Goal: Information Seeking & Learning: Learn about a topic

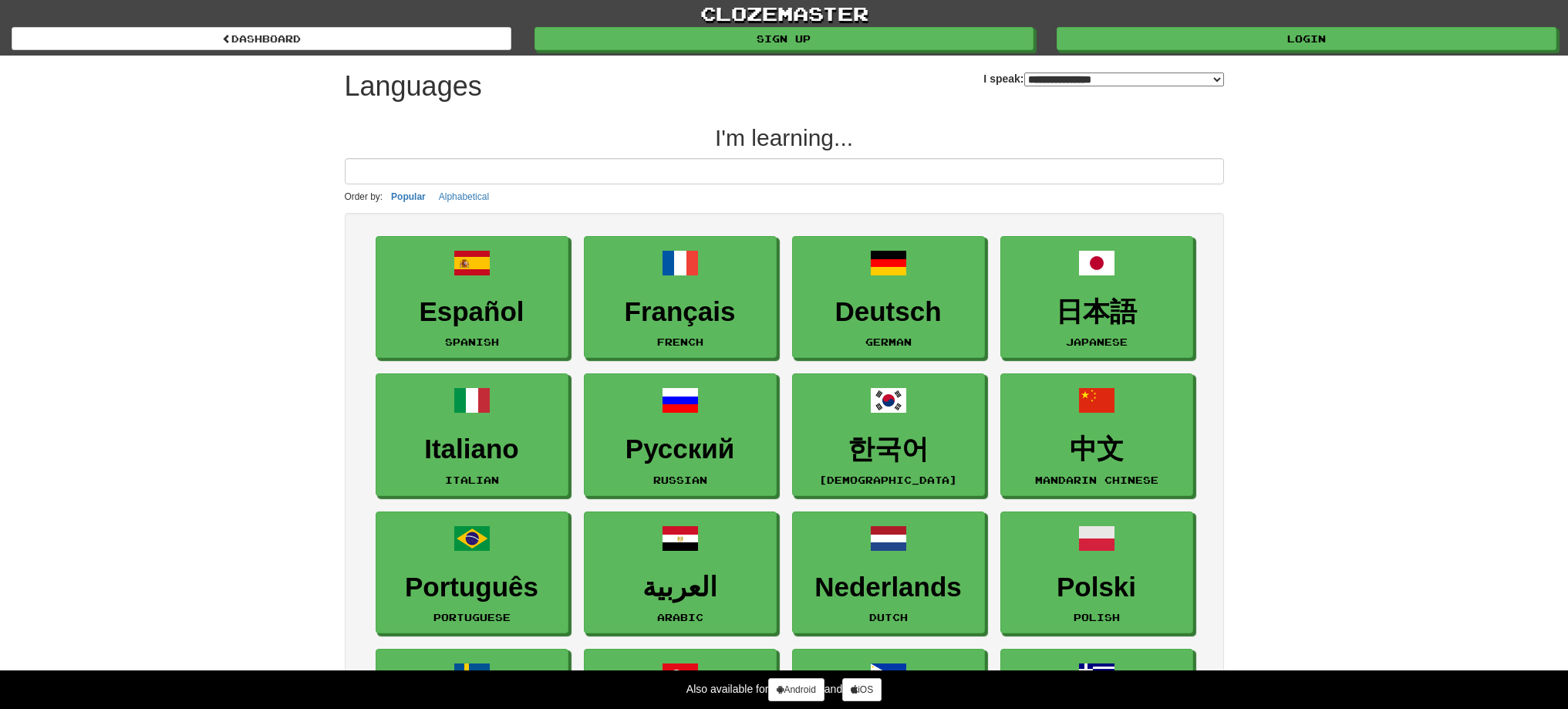
select select "*******"
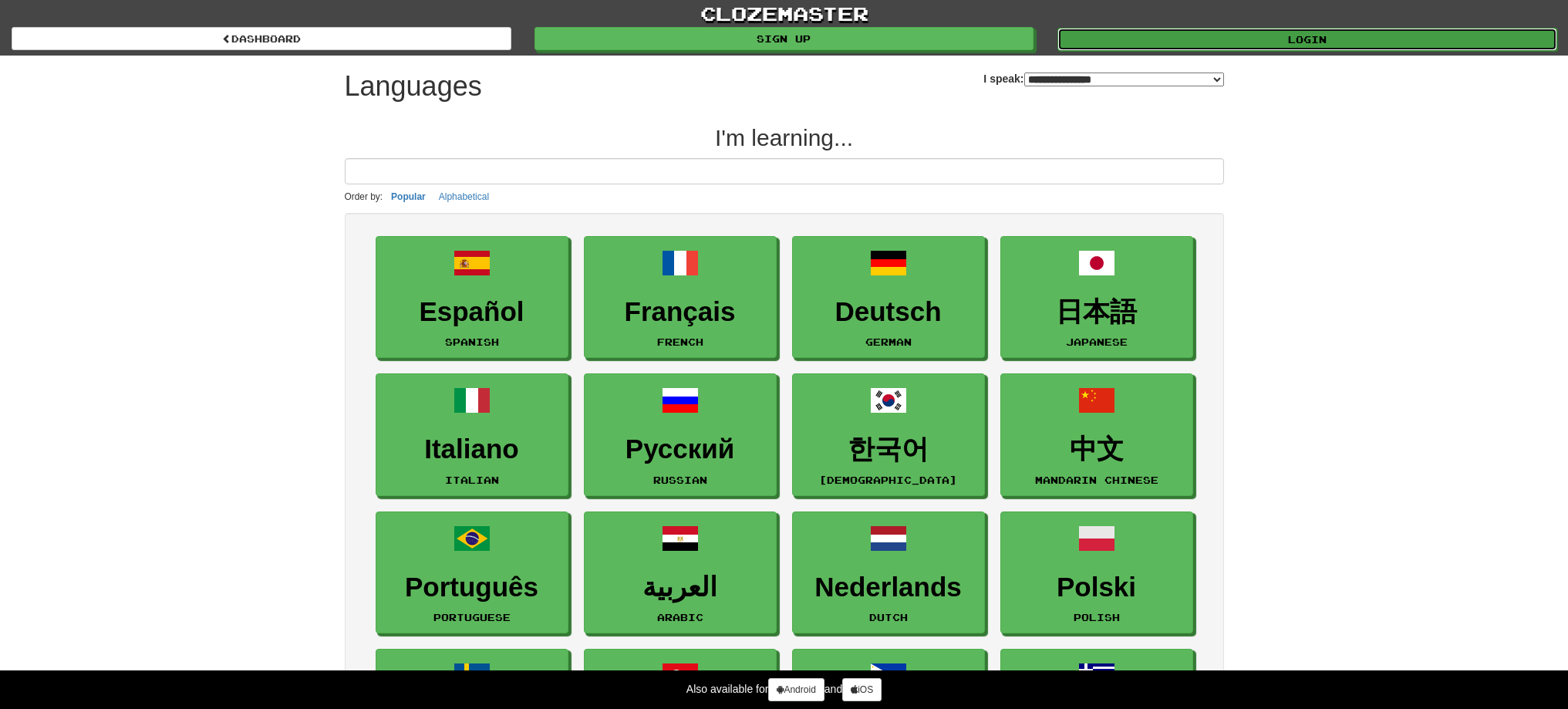
click at [1341, 44] on link "Login" at bounding box center [1307, 39] width 500 height 23
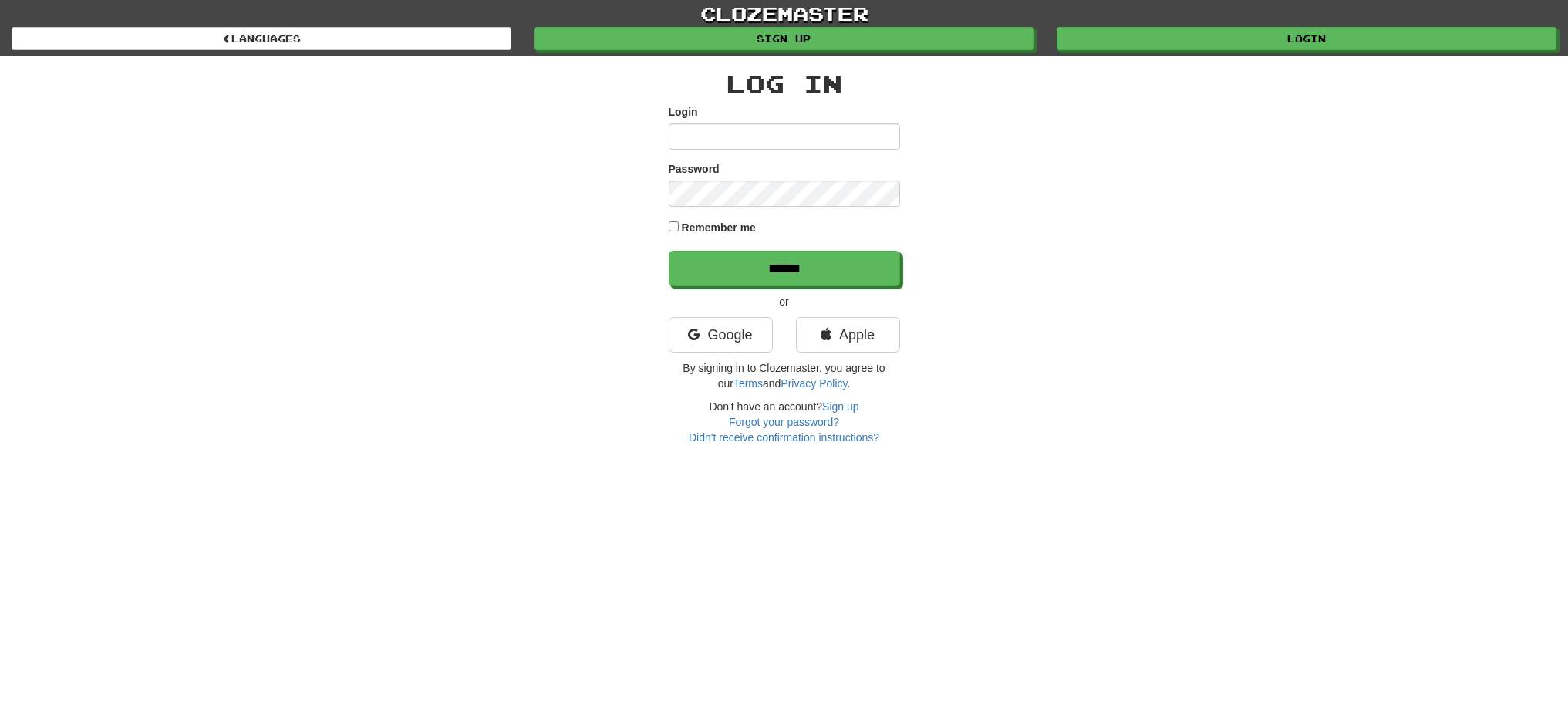
type input "******"
click at [751, 268] on input "******" at bounding box center [785, 269] width 231 height 35
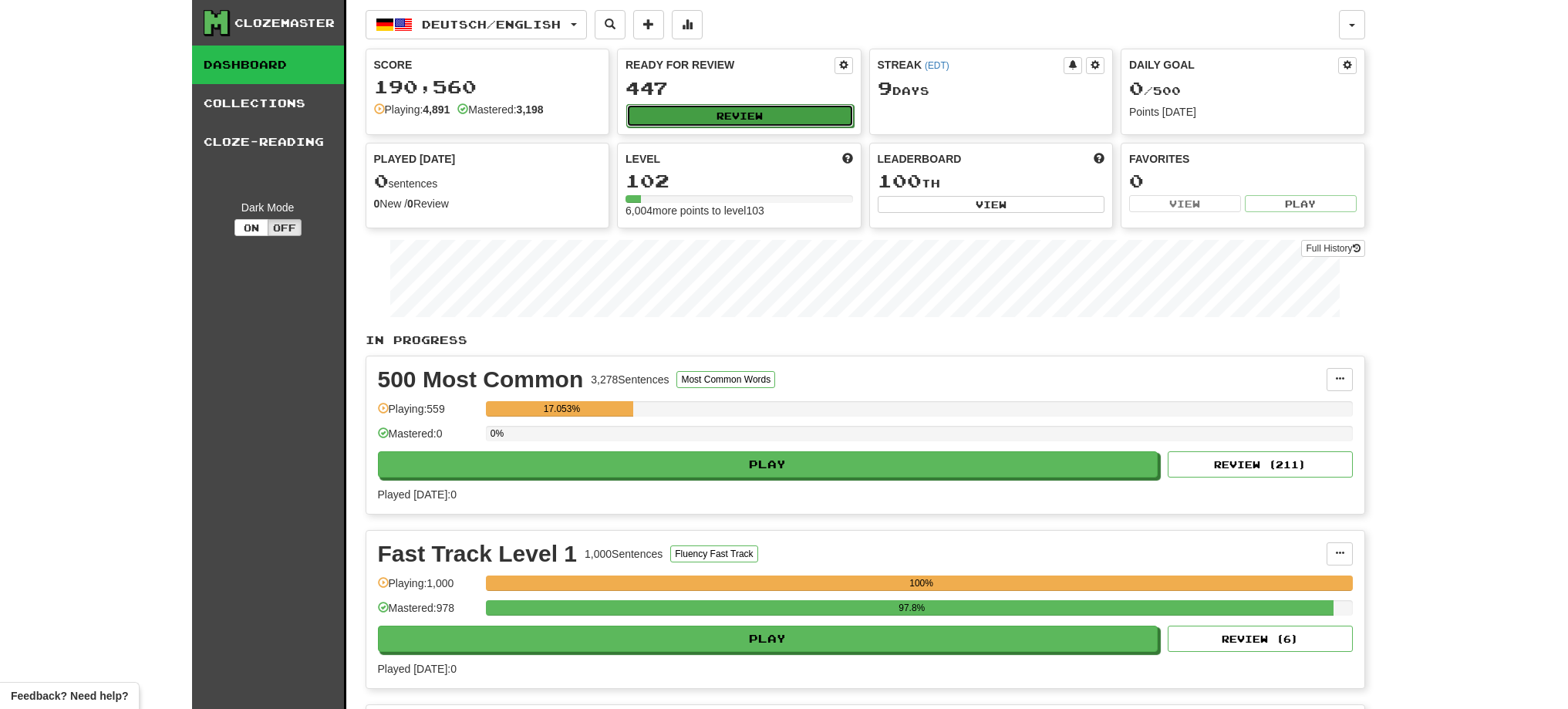
click at [669, 108] on button "Review" at bounding box center [740, 115] width 227 height 23
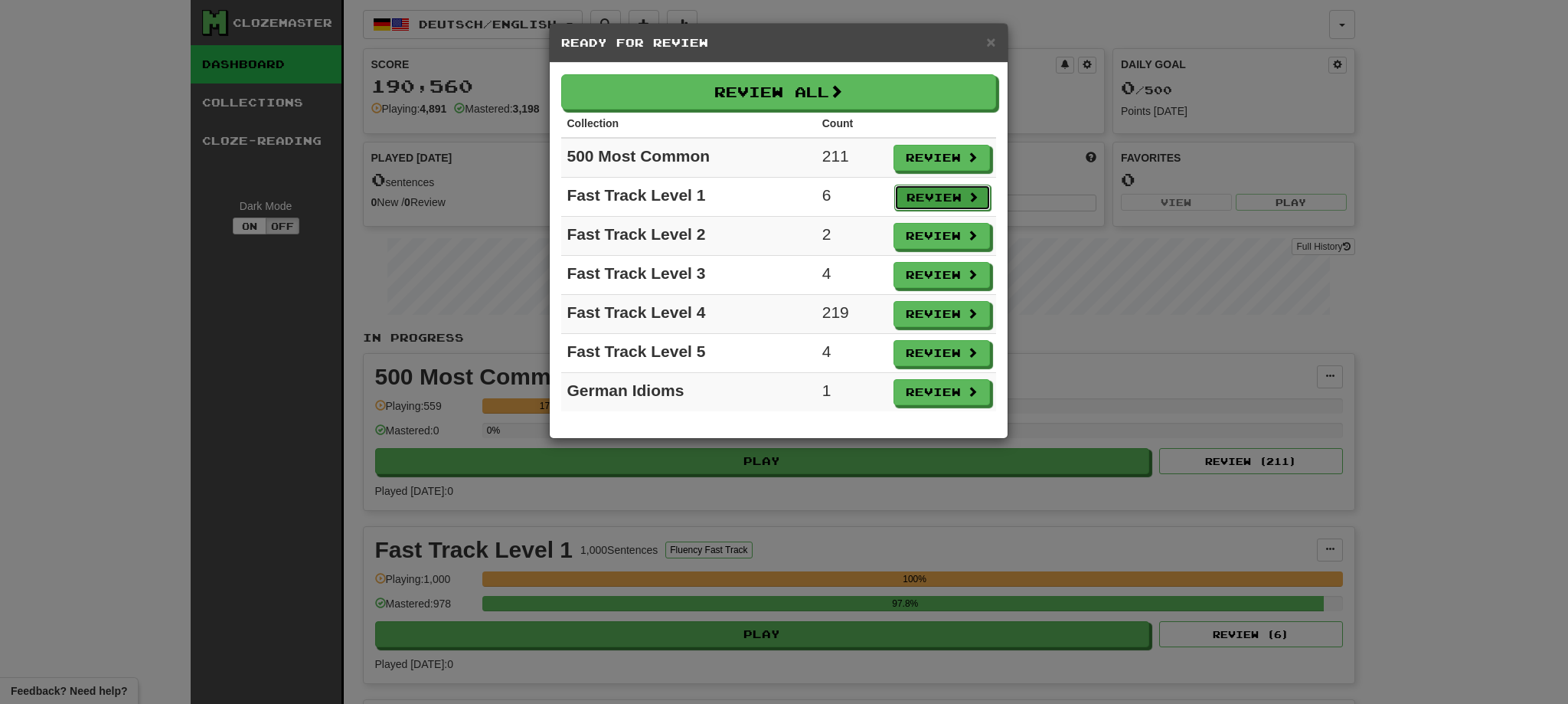
click at [931, 193] on button "Review" at bounding box center [943, 197] width 96 height 26
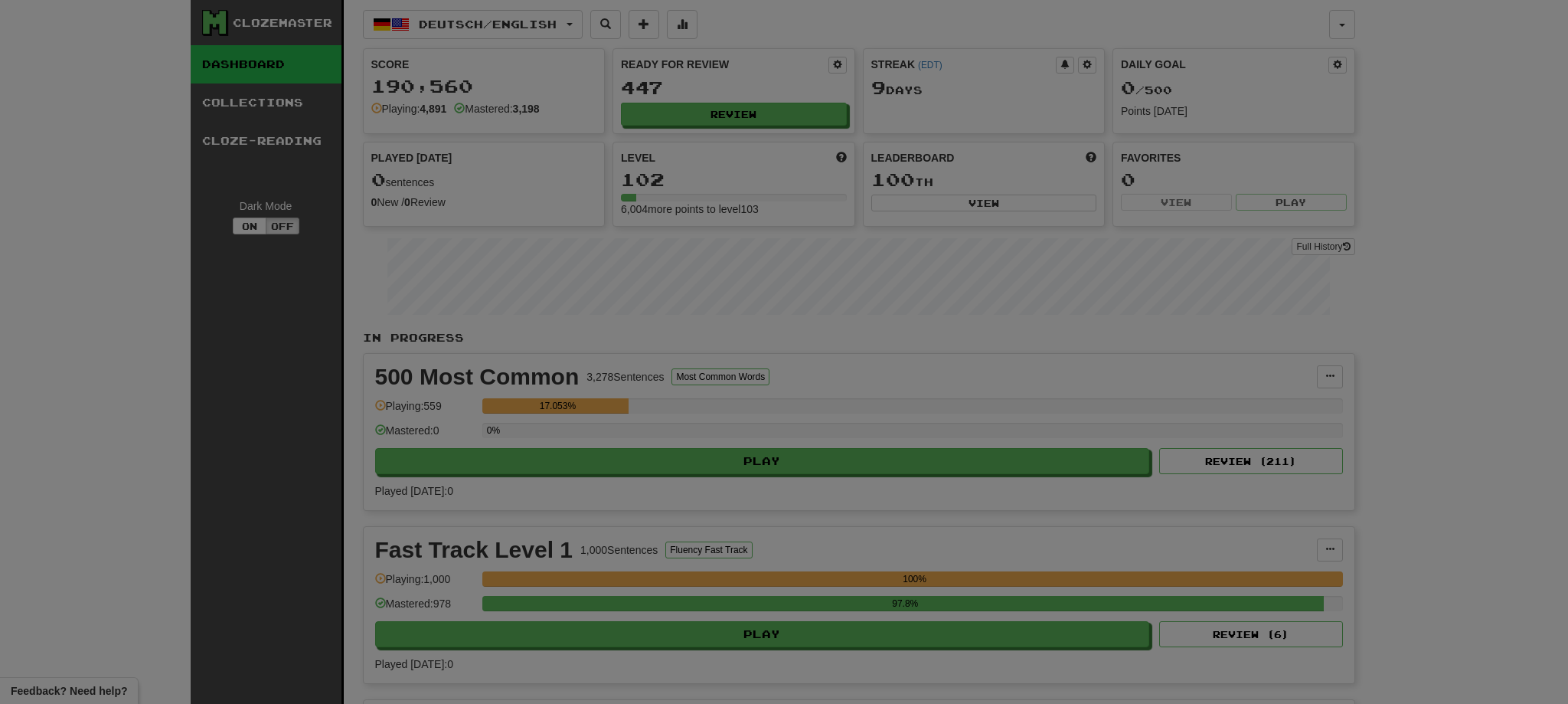
select select "**"
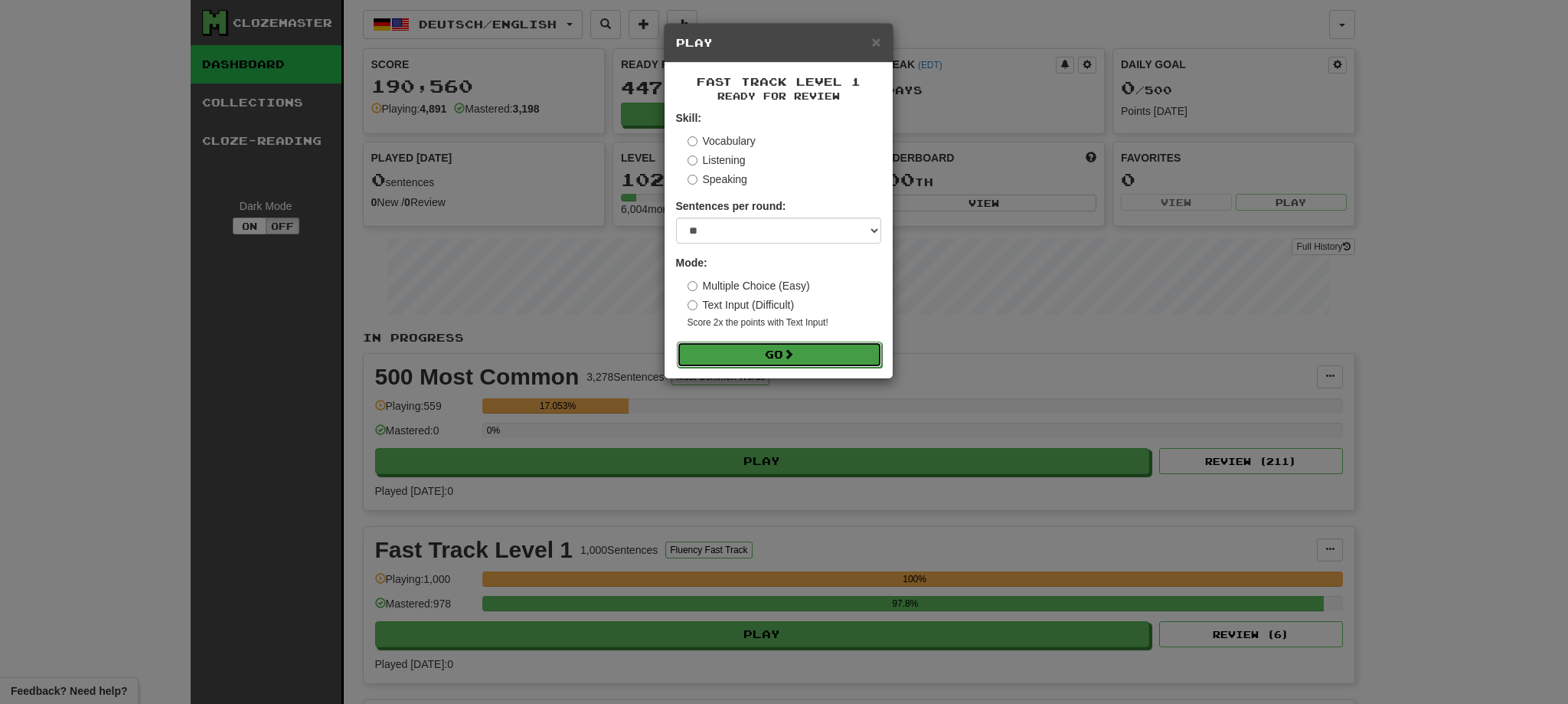
click at [857, 365] on button "Go" at bounding box center [779, 354] width 205 height 26
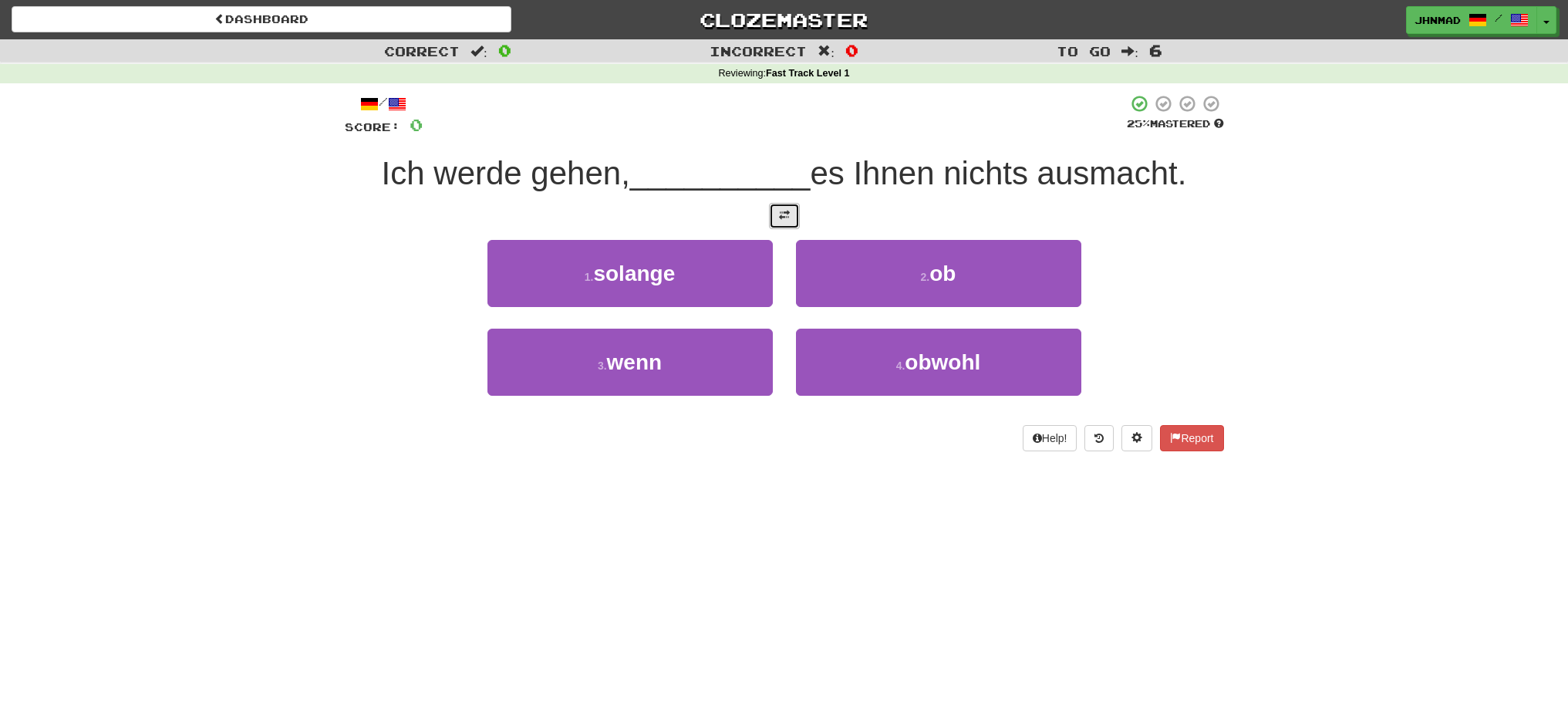
click at [791, 214] on button at bounding box center [784, 215] width 31 height 27
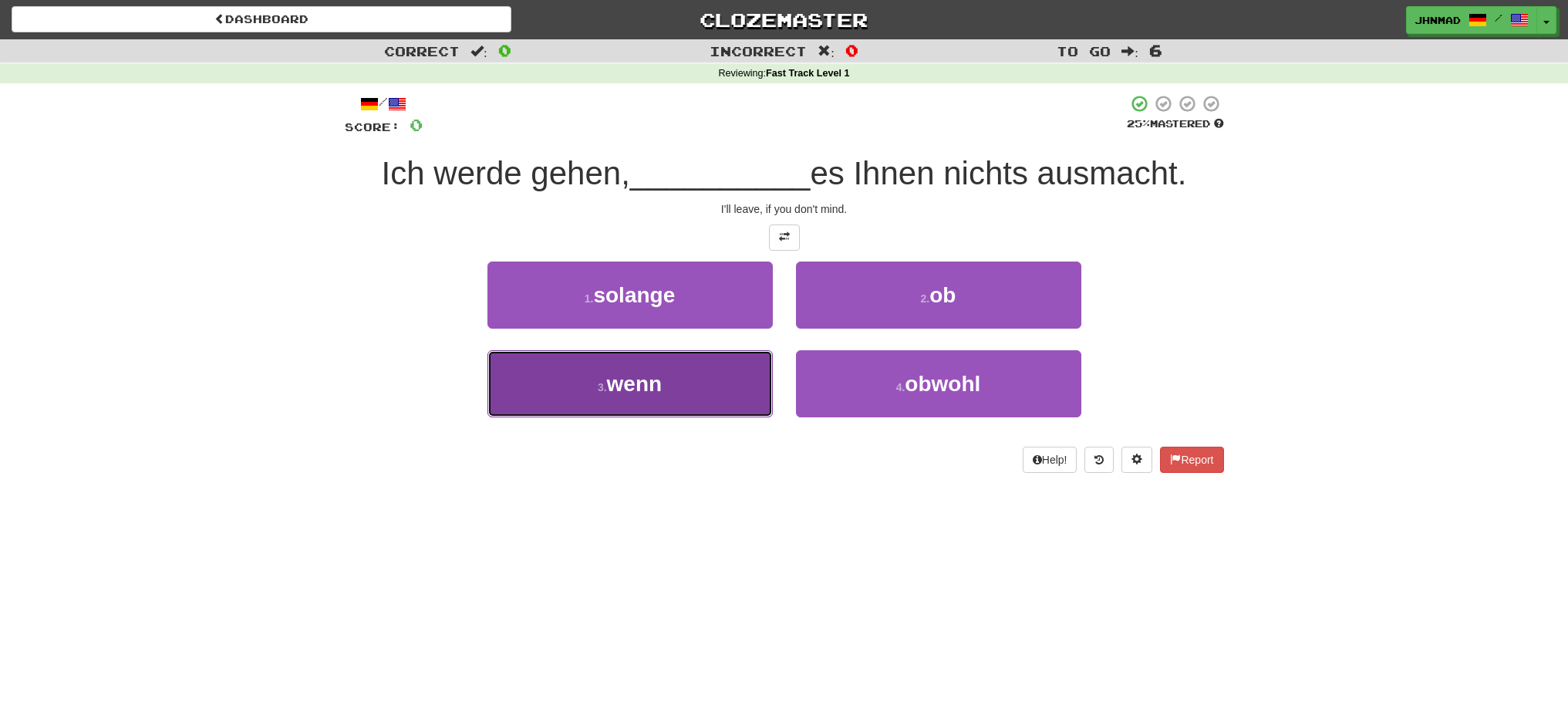
click at [694, 402] on button "3 . wenn" at bounding box center [630, 383] width 286 height 67
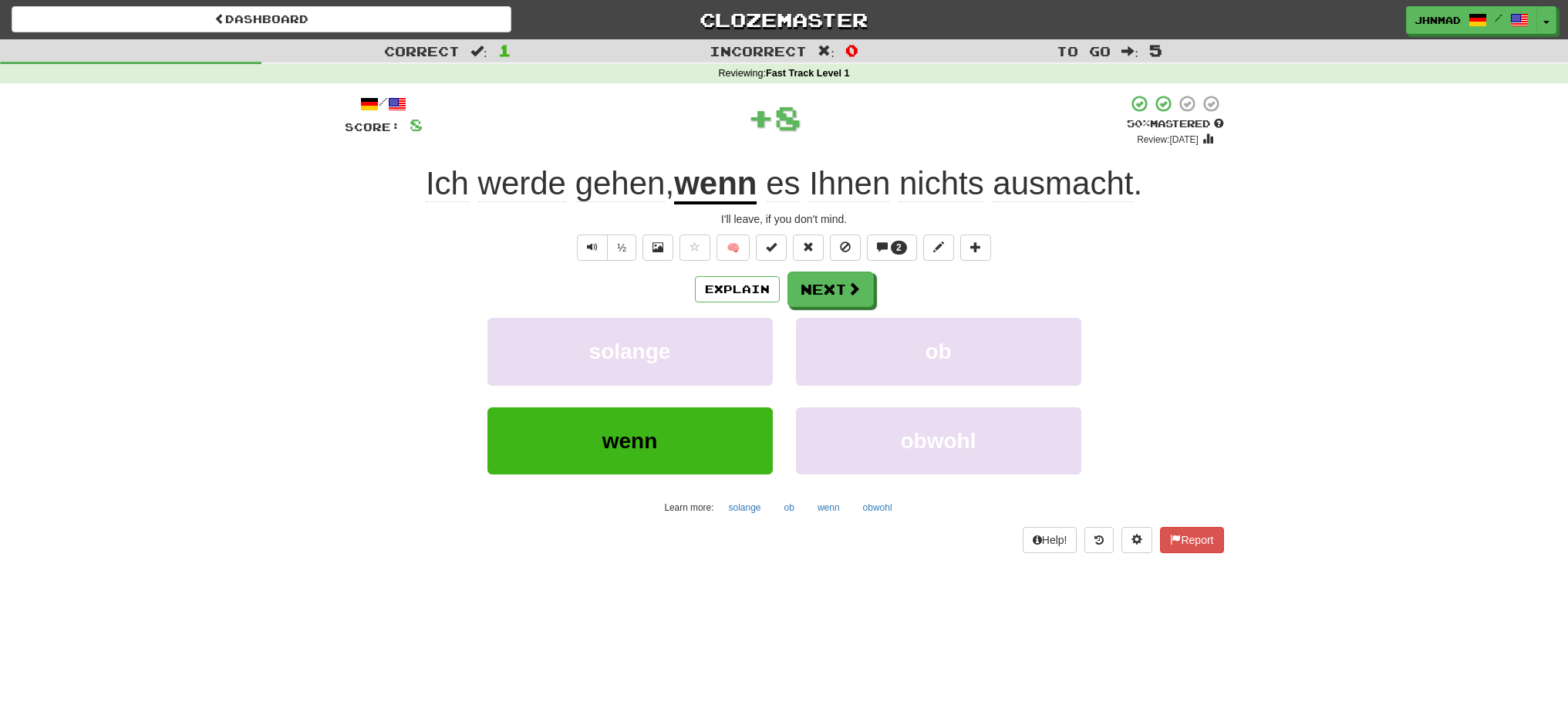
click at [715, 193] on u "wenn" at bounding box center [715, 185] width 82 height 40
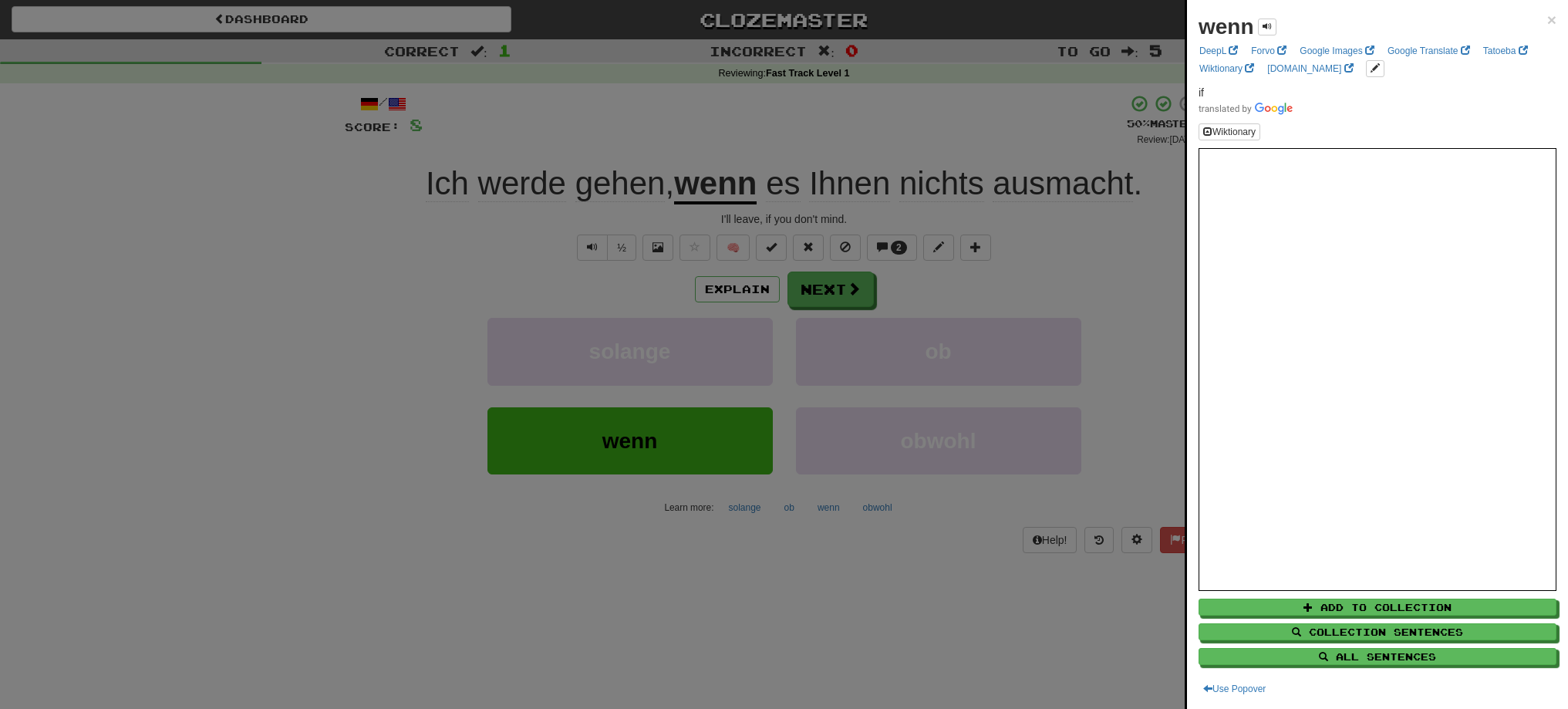
click at [849, 290] on div at bounding box center [784, 354] width 1568 height 709
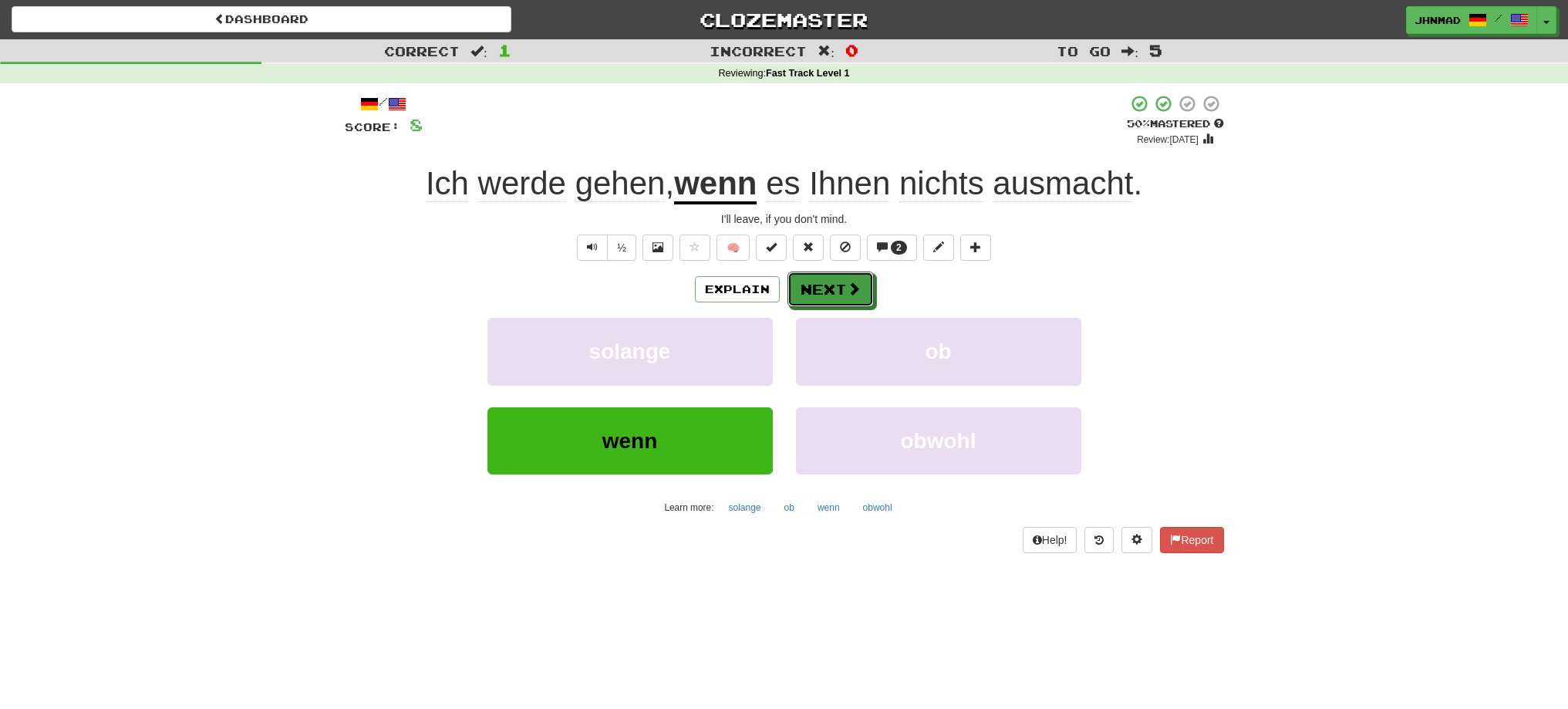
click at [849, 290] on span at bounding box center [853, 288] width 14 height 14
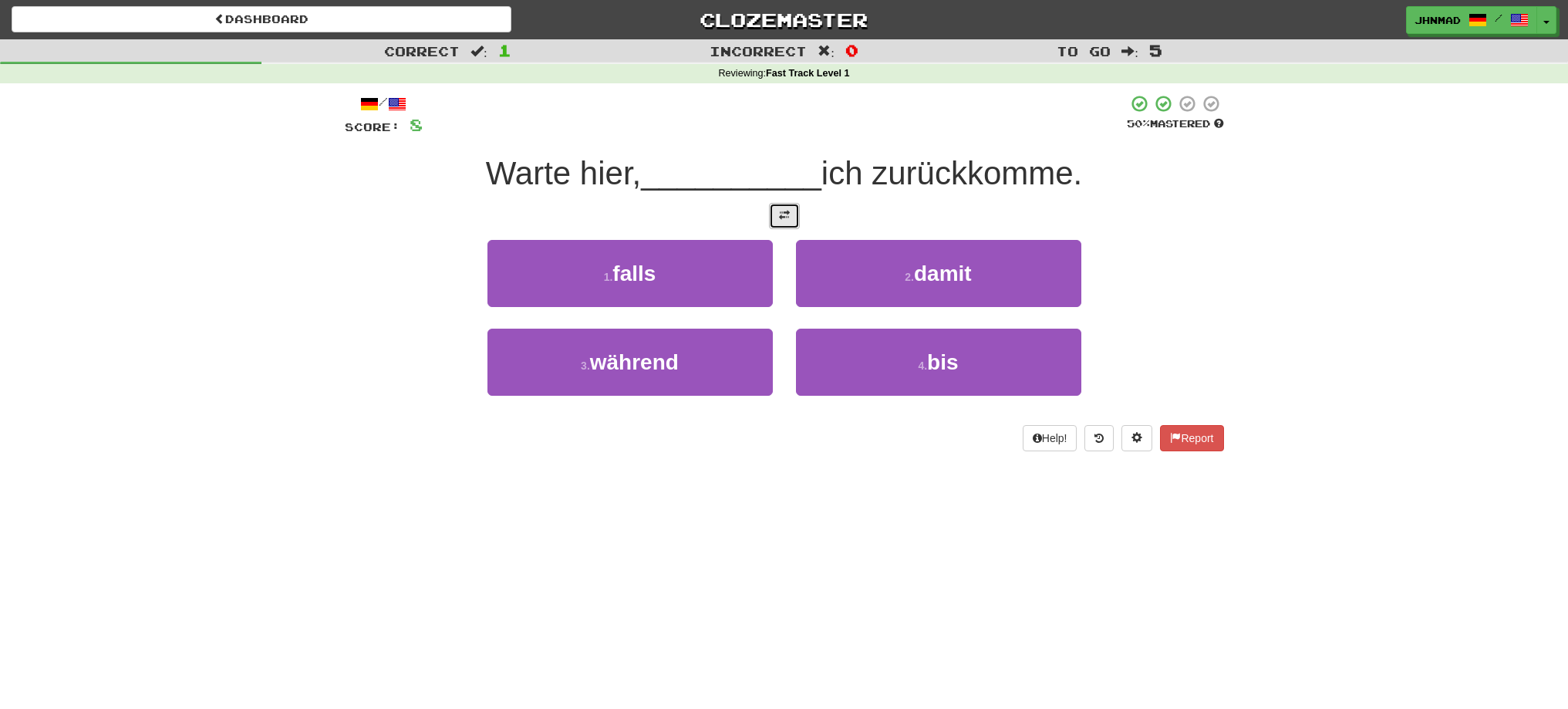
click at [784, 224] on button at bounding box center [784, 215] width 31 height 27
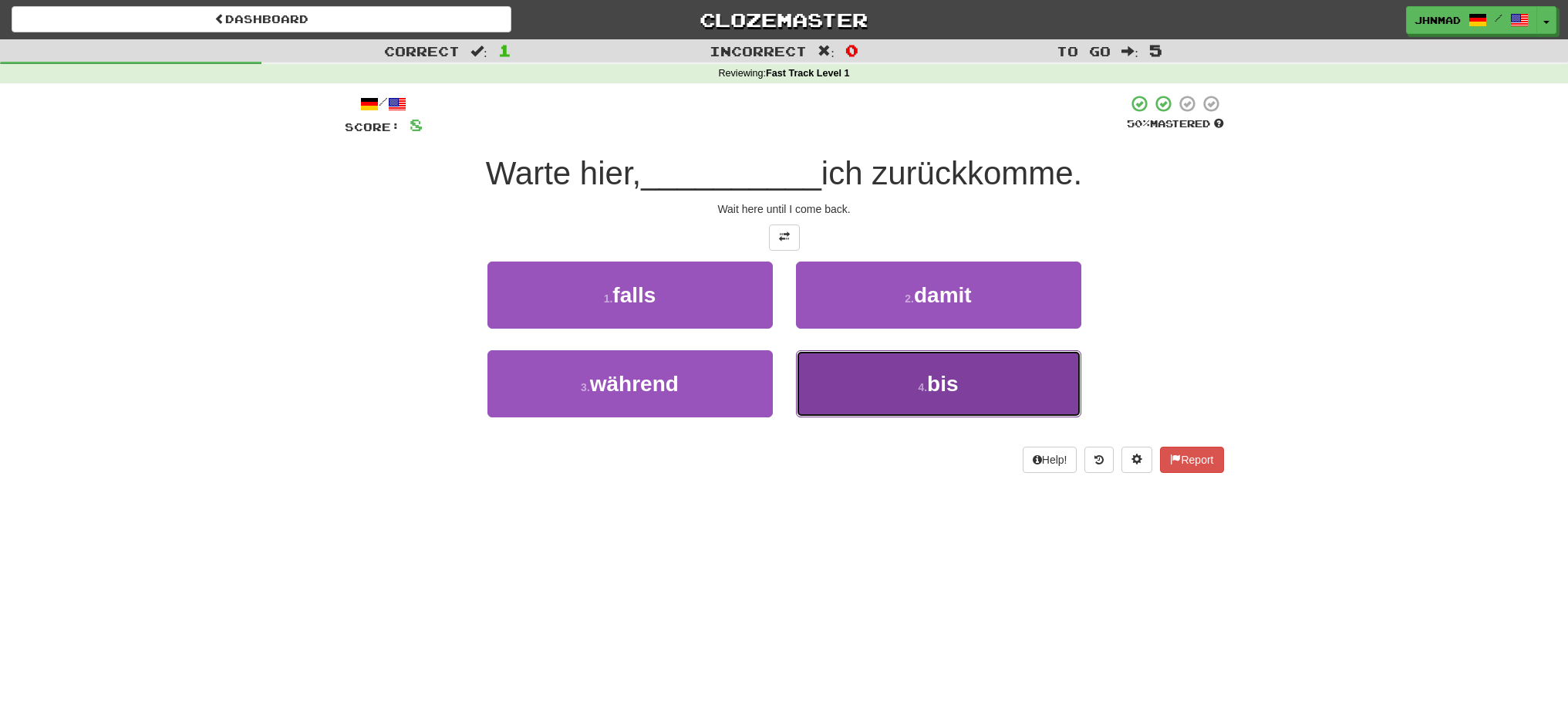
click at [947, 398] on button "4 . bis" at bounding box center [939, 383] width 286 height 67
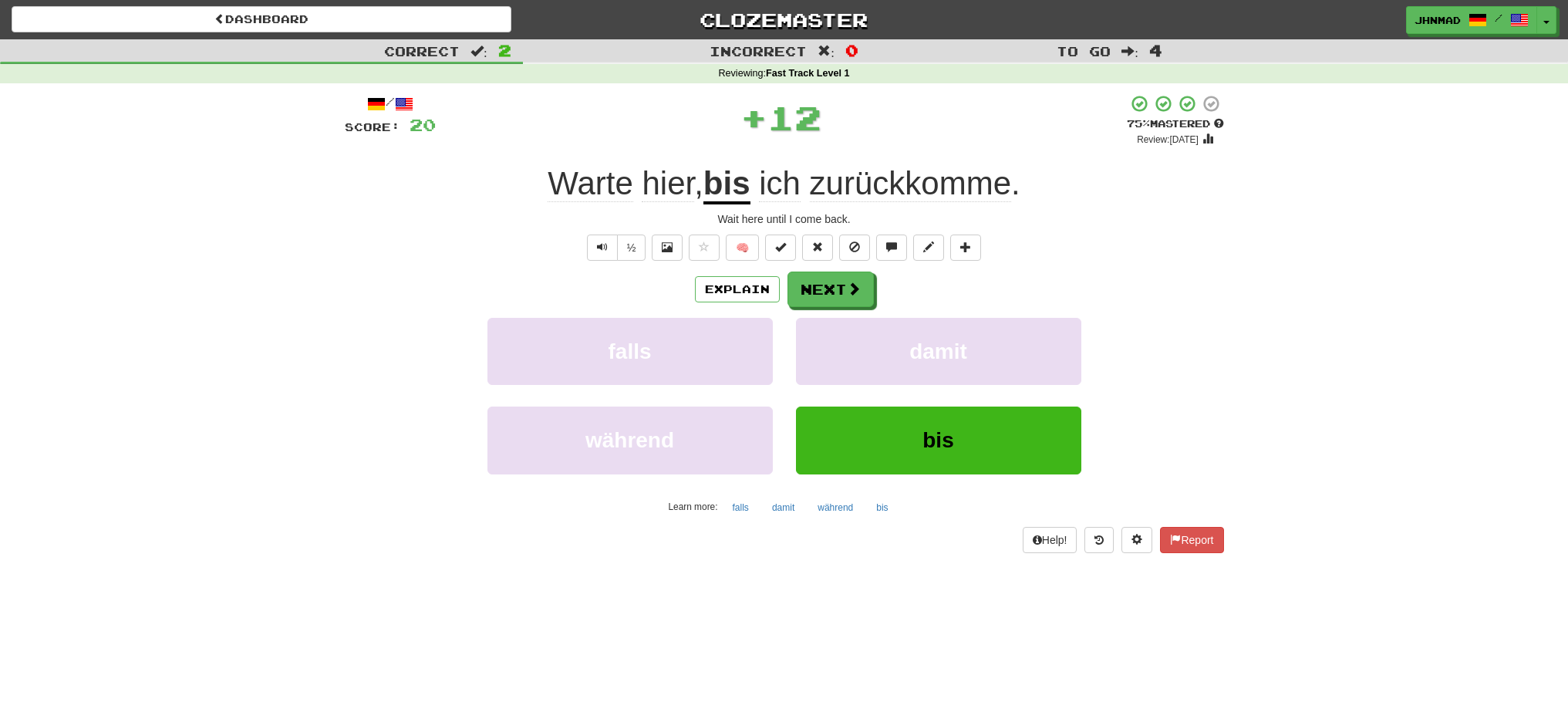
click at [719, 186] on u "bis" at bounding box center [727, 185] width 47 height 40
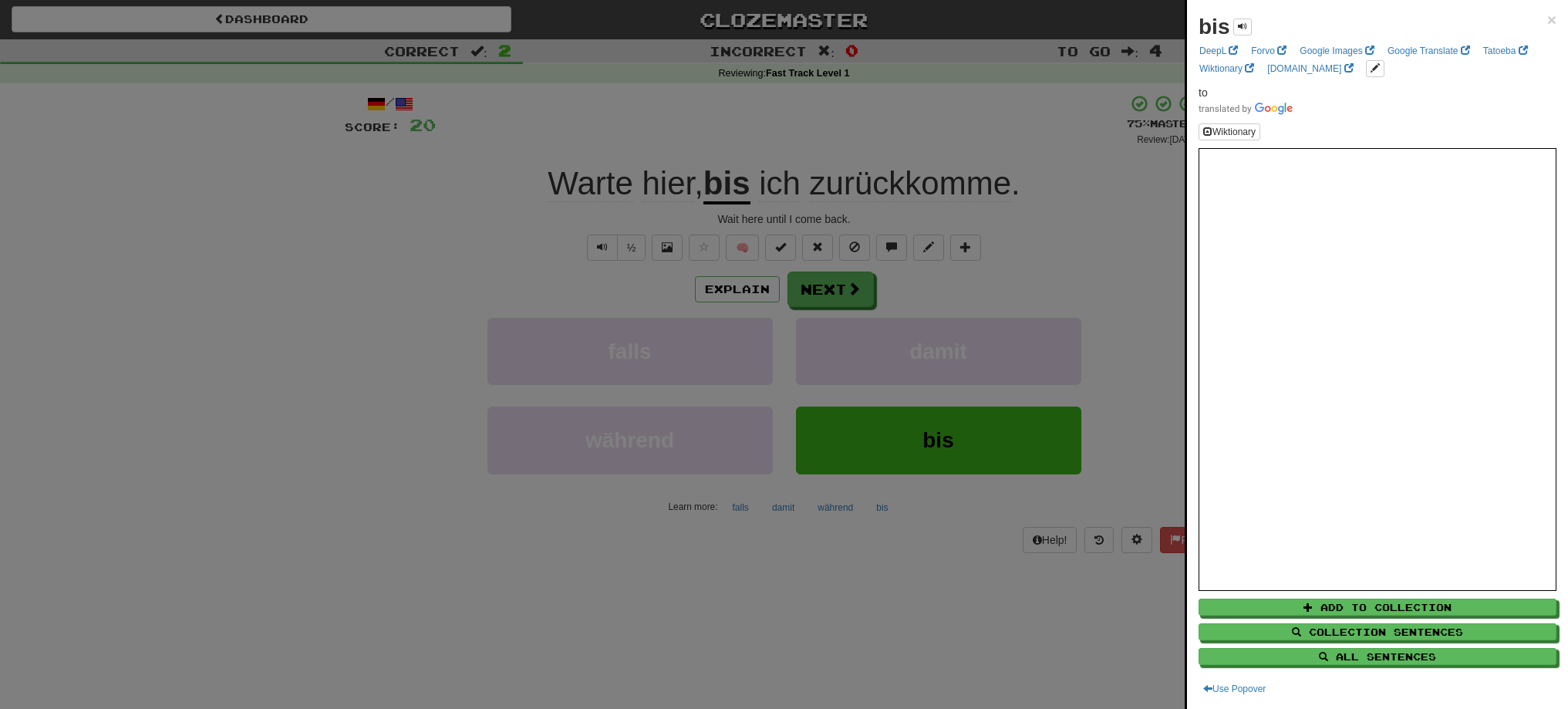
click at [832, 298] on div at bounding box center [784, 354] width 1568 height 709
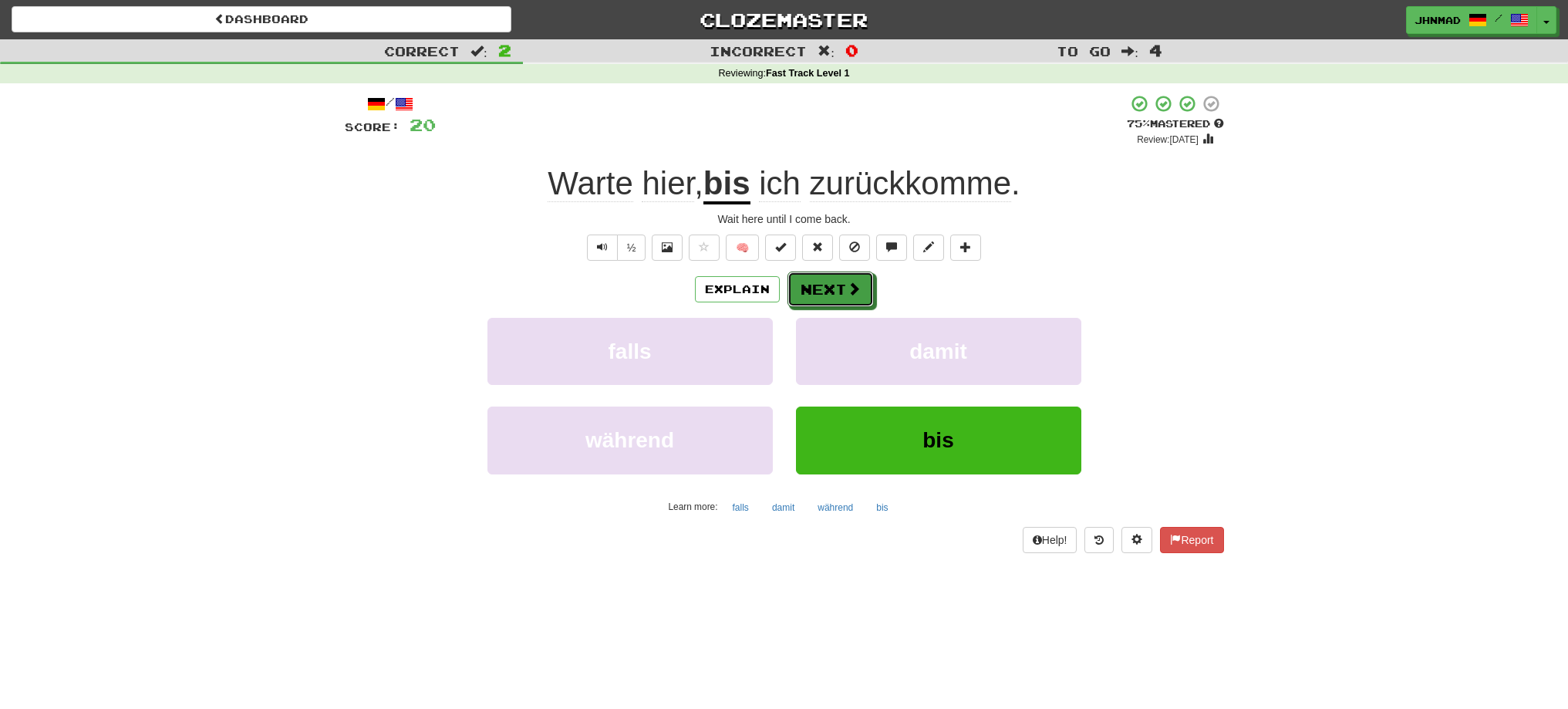
click at [832, 298] on button "Next" at bounding box center [830, 290] width 86 height 35
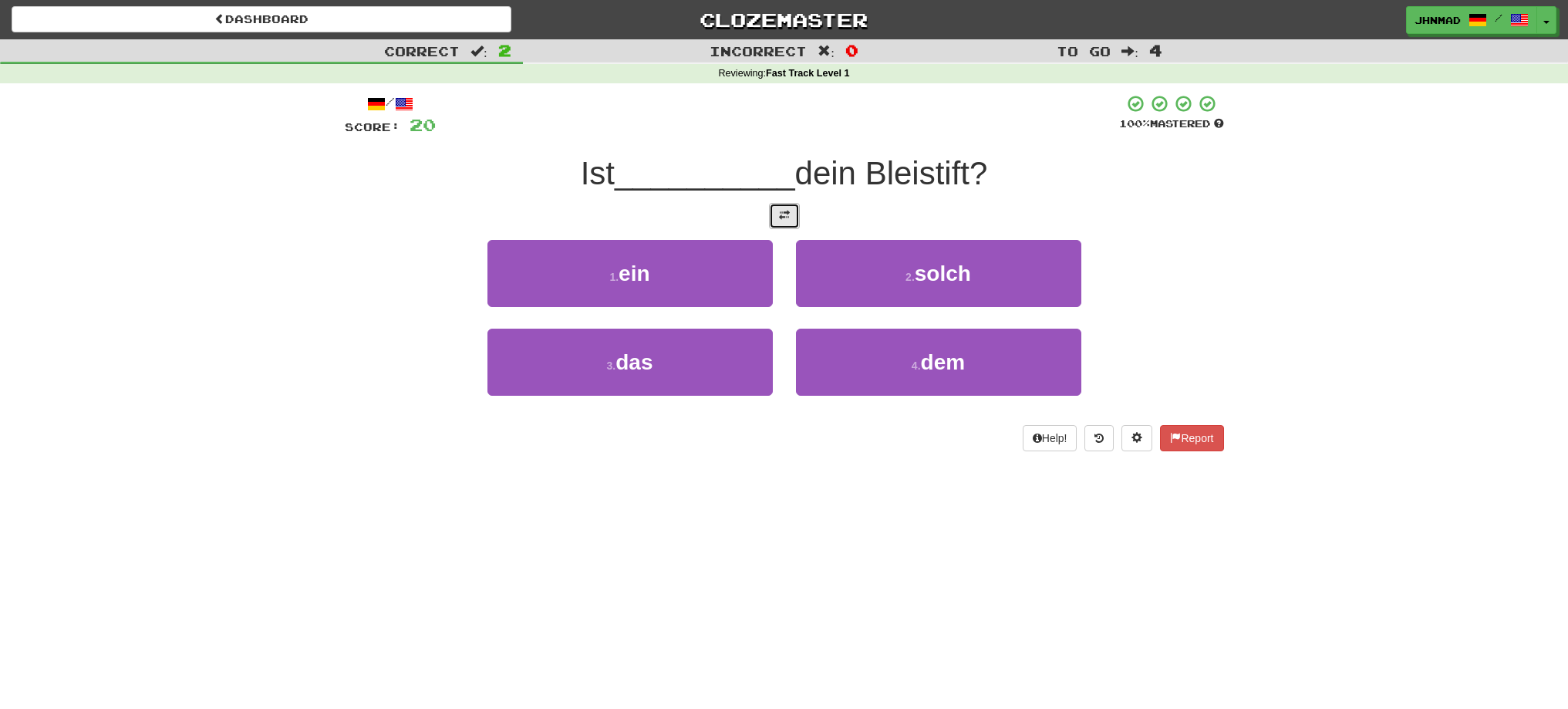
click at [774, 221] on button at bounding box center [784, 215] width 31 height 27
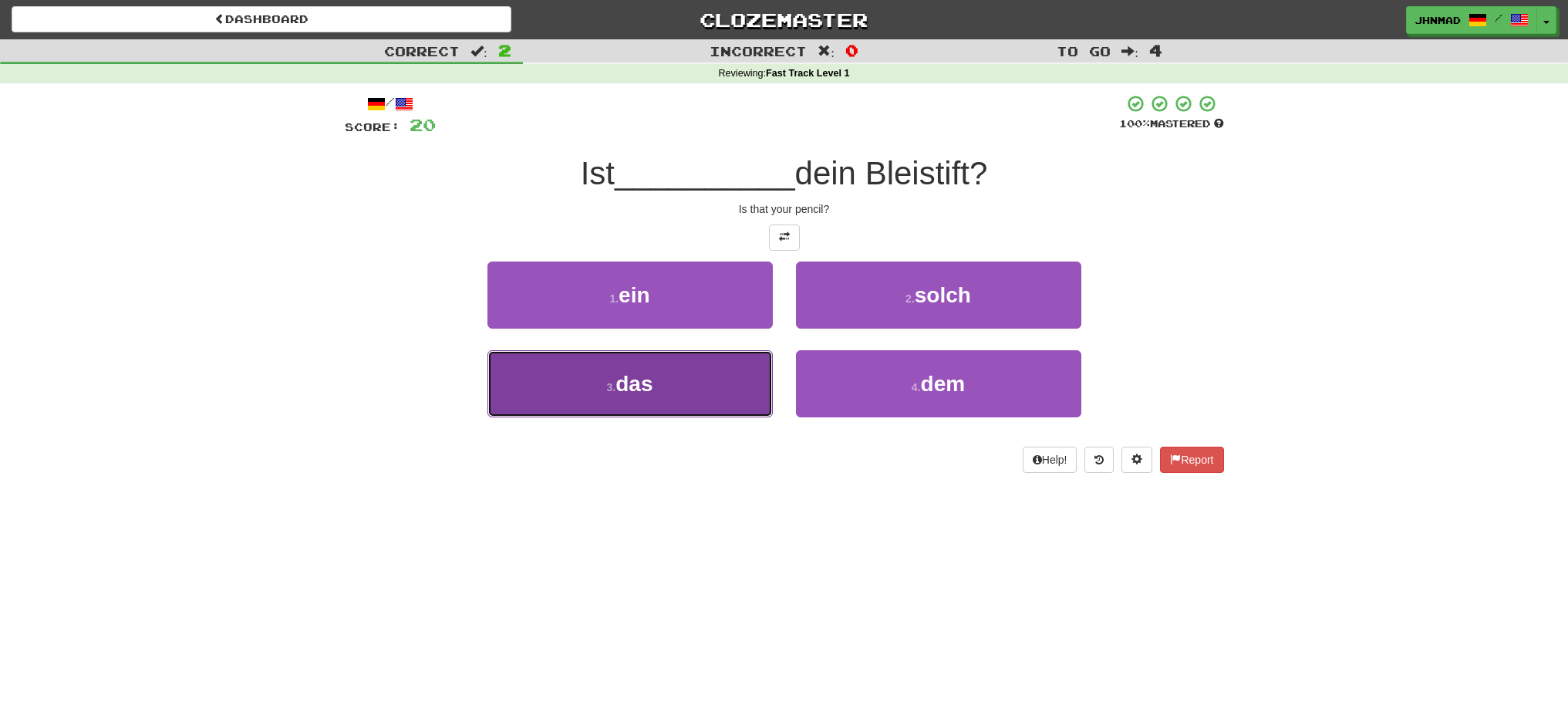
click at [657, 395] on button "3 . das" at bounding box center [630, 383] width 286 height 67
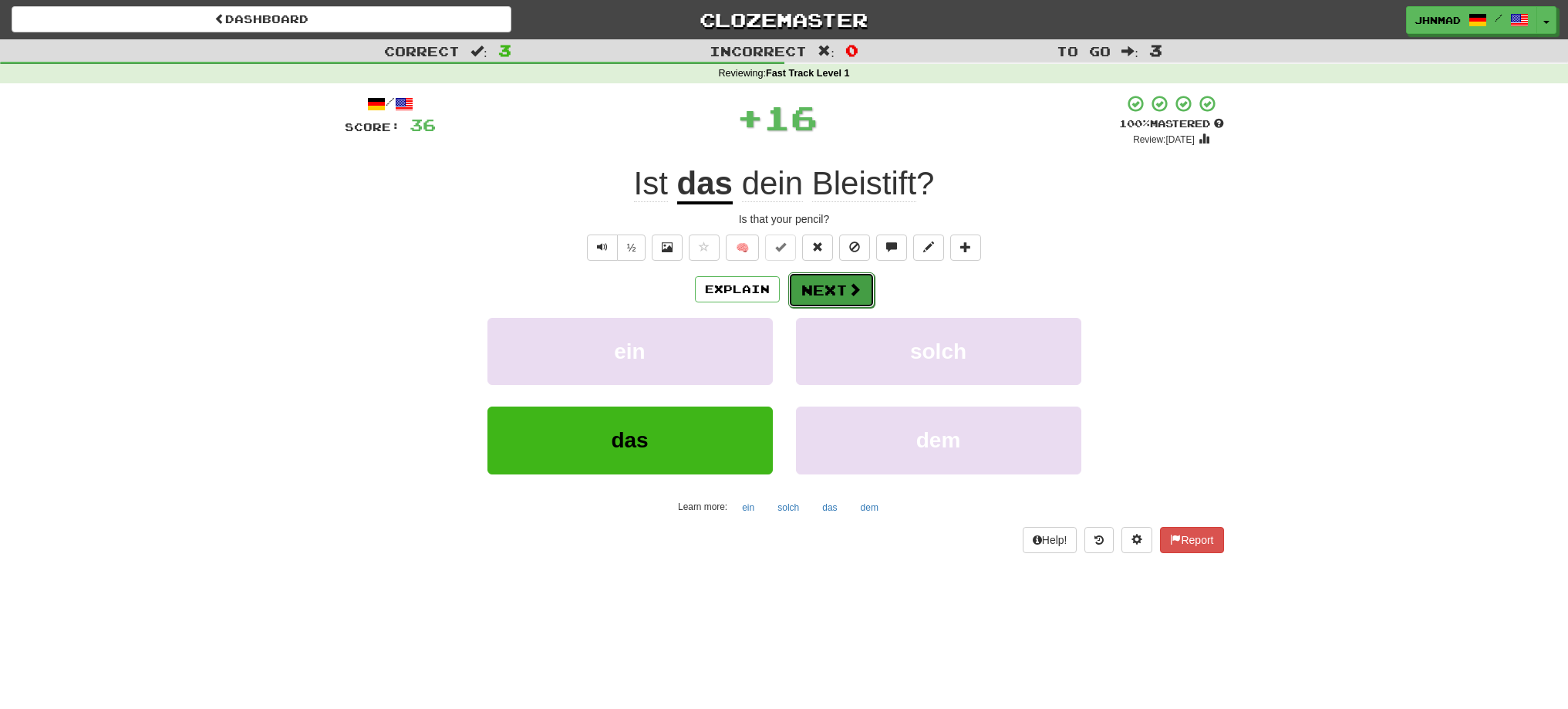
click at [857, 290] on span at bounding box center [854, 289] width 14 height 14
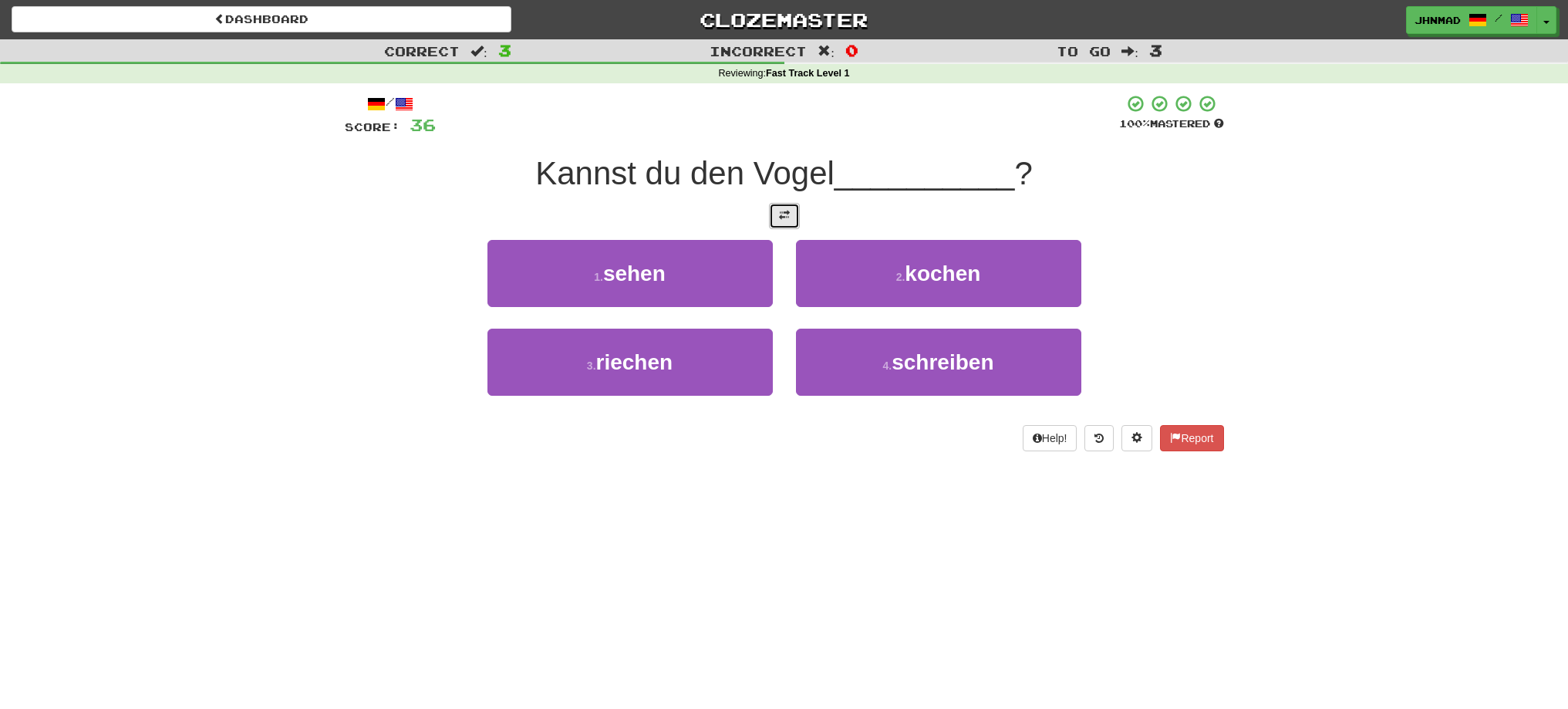
click at [782, 220] on span at bounding box center [784, 215] width 10 height 10
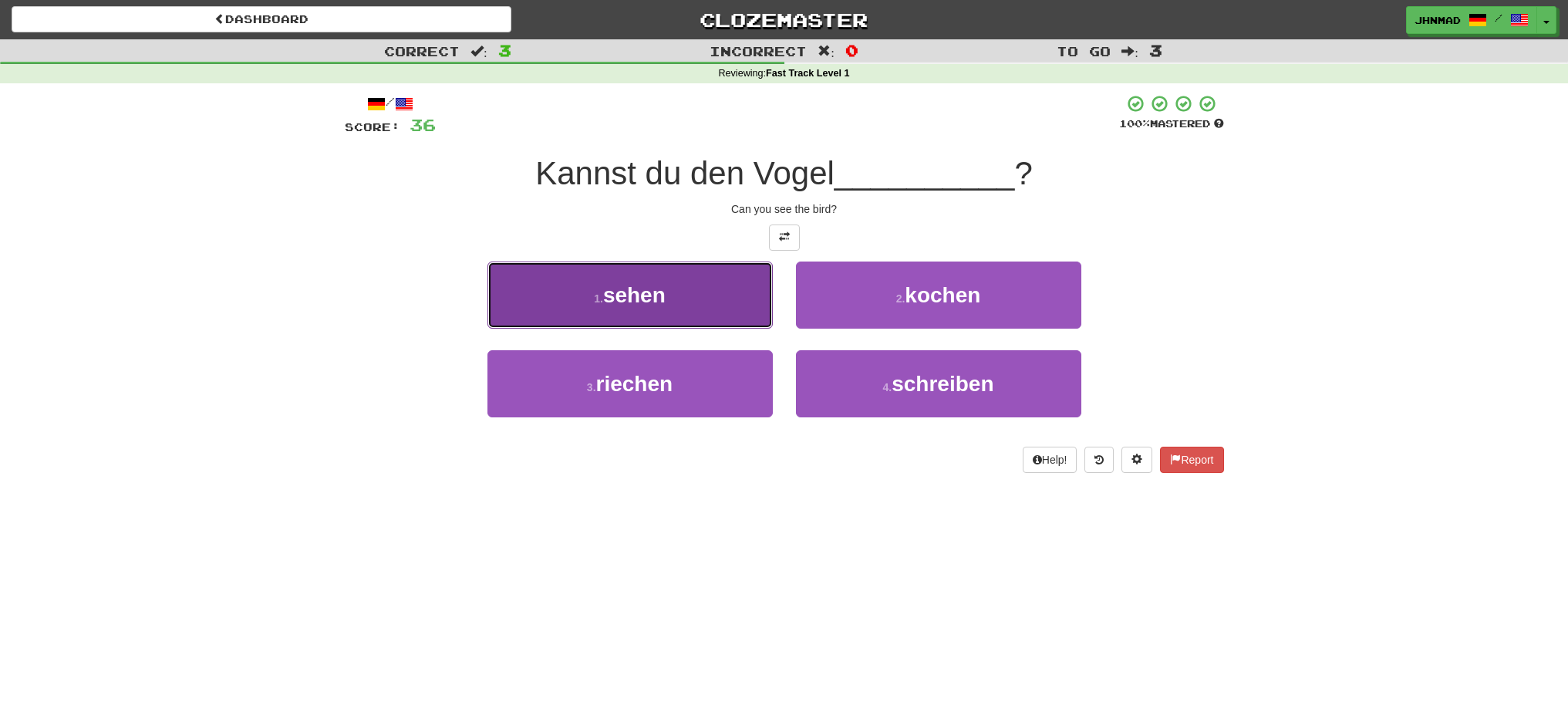
click at [668, 298] on button "1 . sehen" at bounding box center [630, 294] width 286 height 67
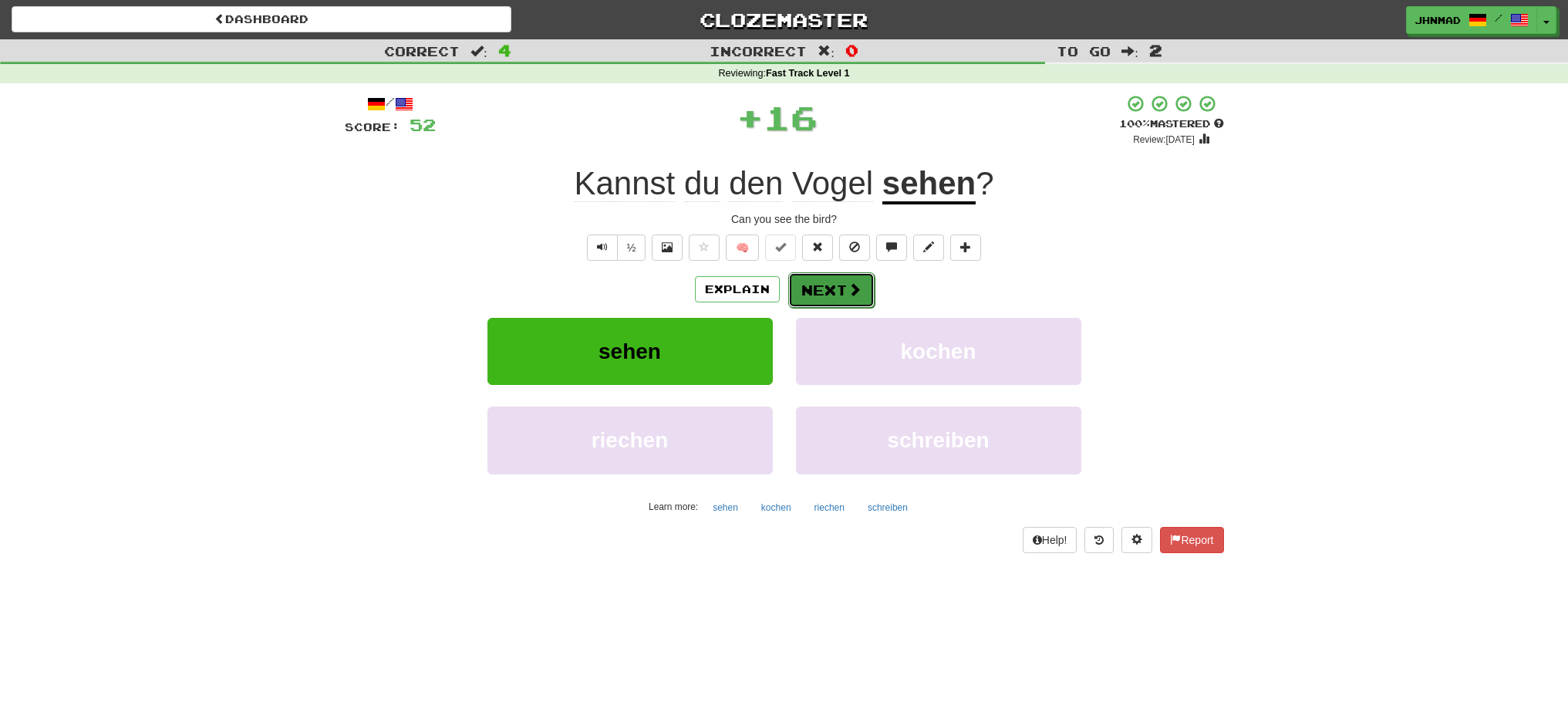
click at [848, 289] on span at bounding box center [854, 289] width 14 height 14
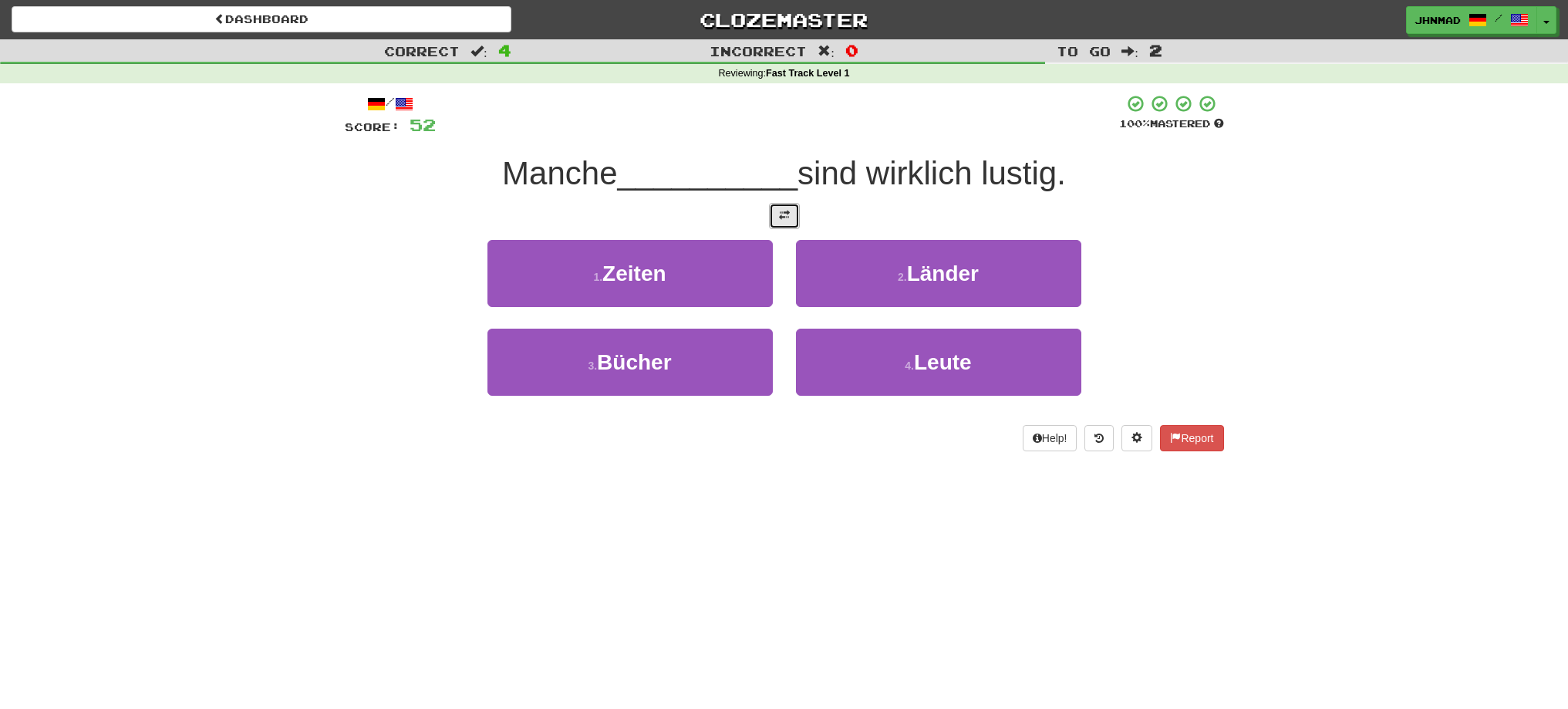
click at [778, 213] on button at bounding box center [784, 215] width 31 height 27
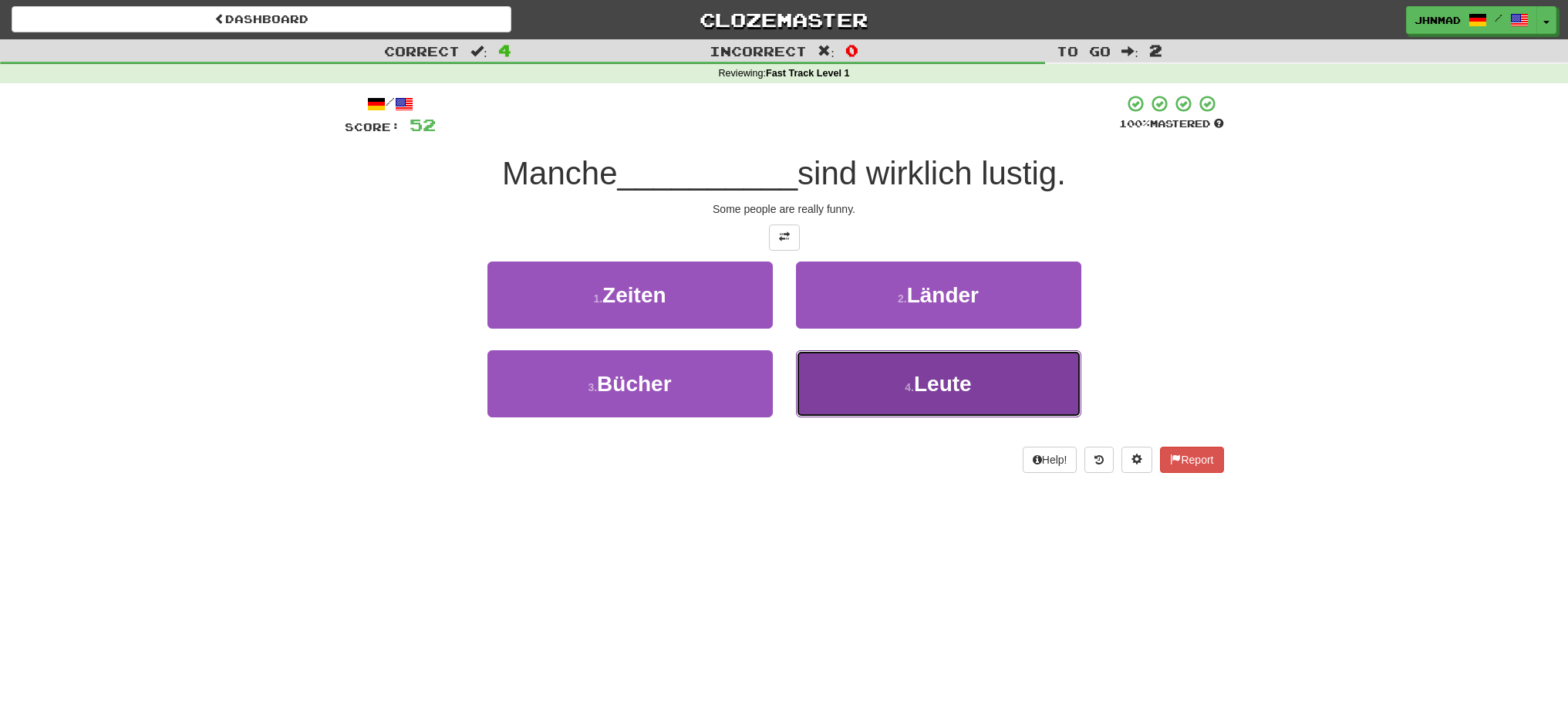
click at [972, 402] on button "4 . Leute" at bounding box center [939, 383] width 286 height 67
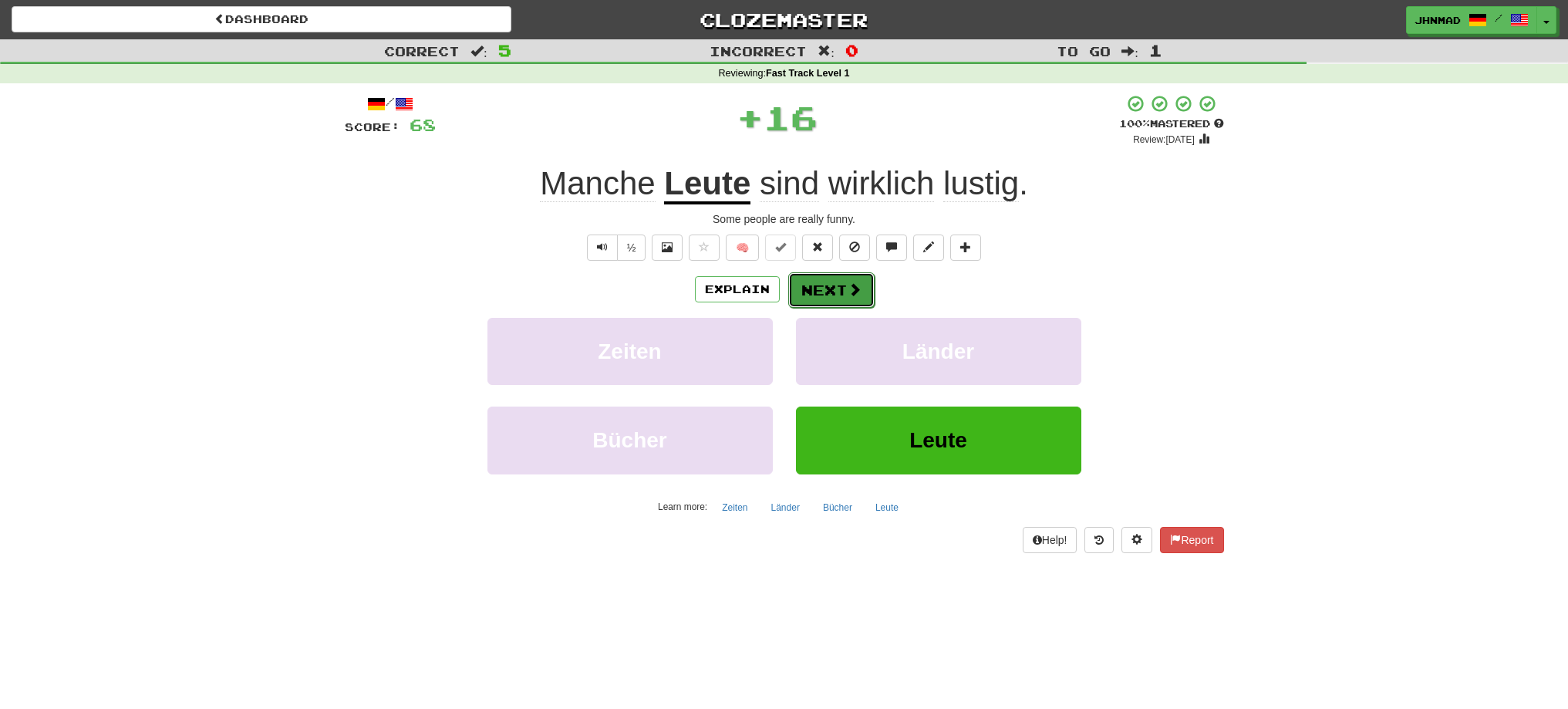
click at [836, 285] on button "Next" at bounding box center [831, 290] width 86 height 35
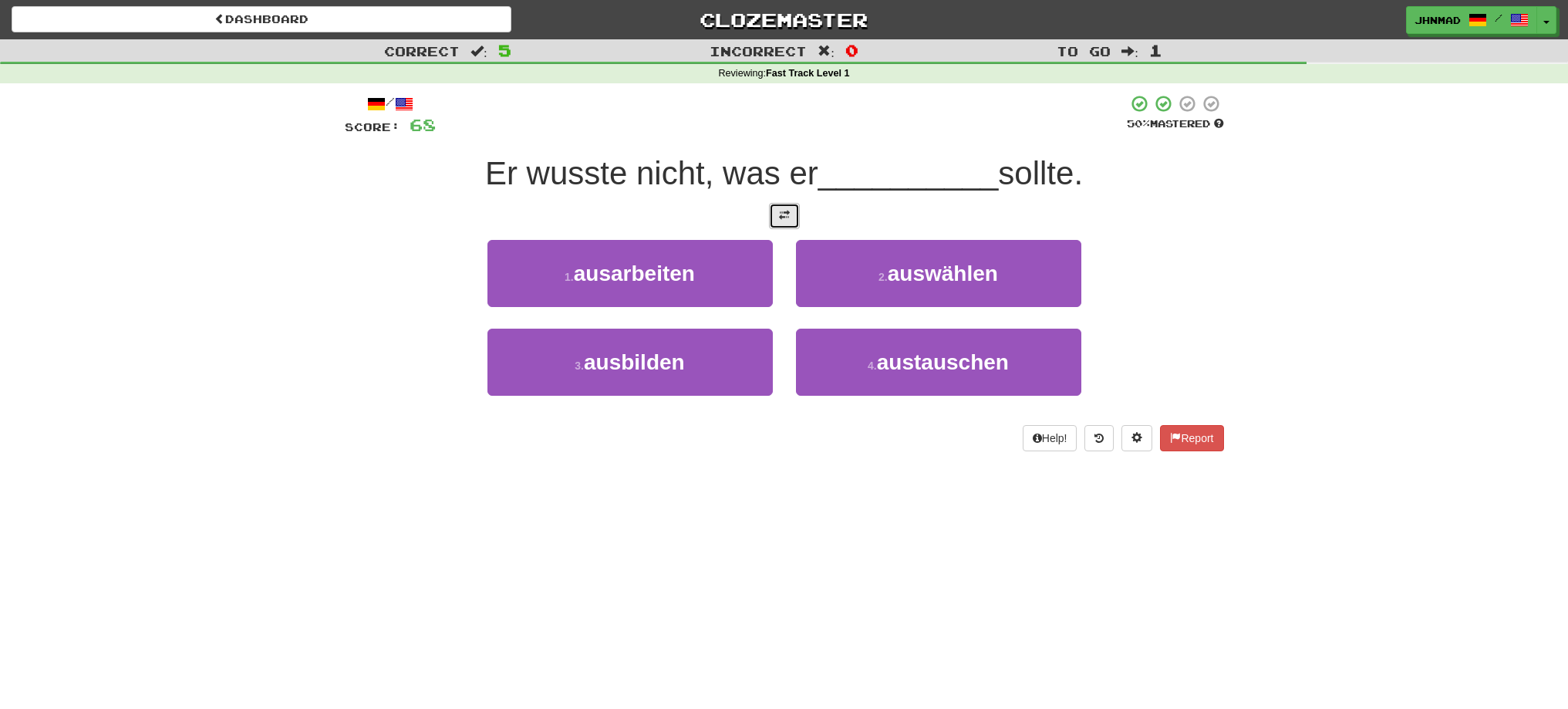
click at [793, 216] on button at bounding box center [784, 215] width 31 height 27
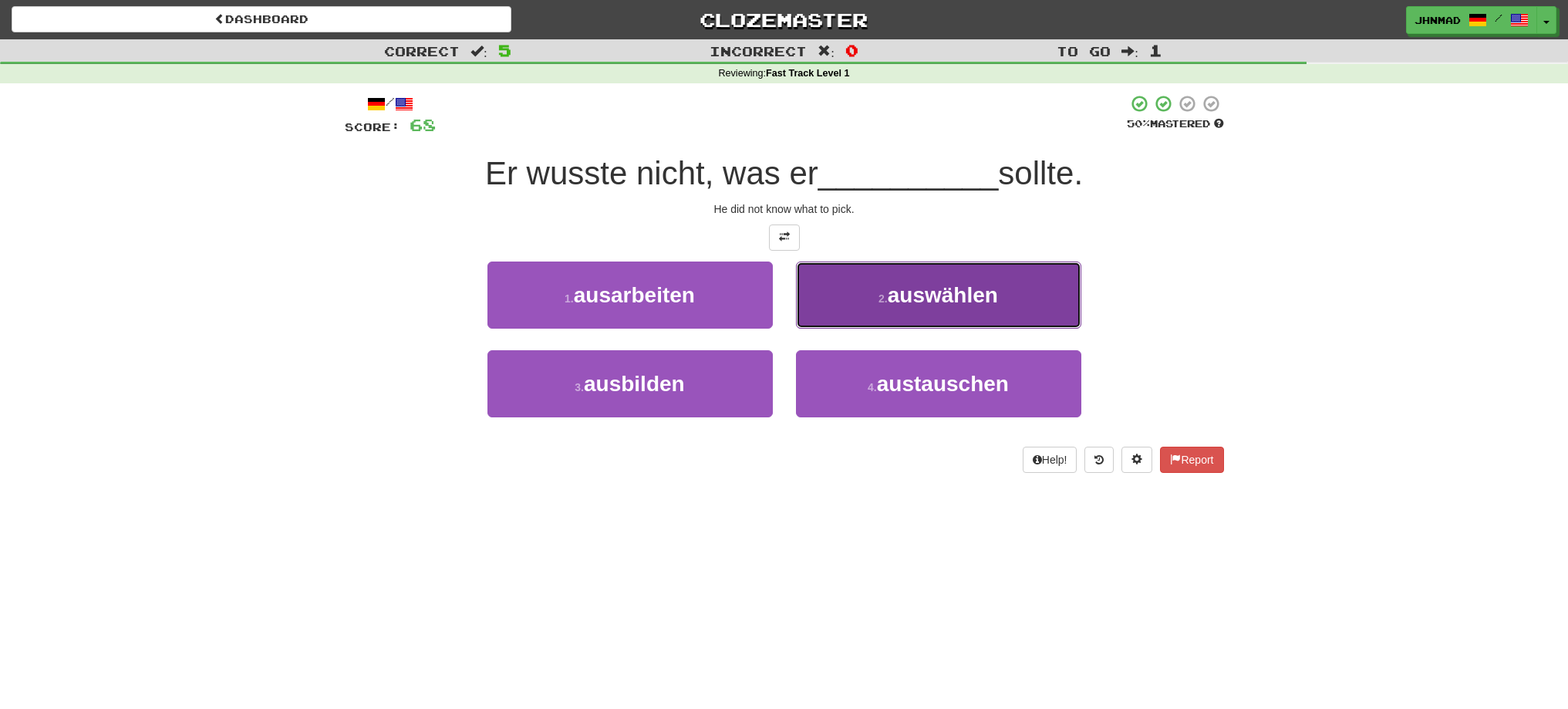
click at [890, 302] on span "auswählen" at bounding box center [943, 295] width 111 height 24
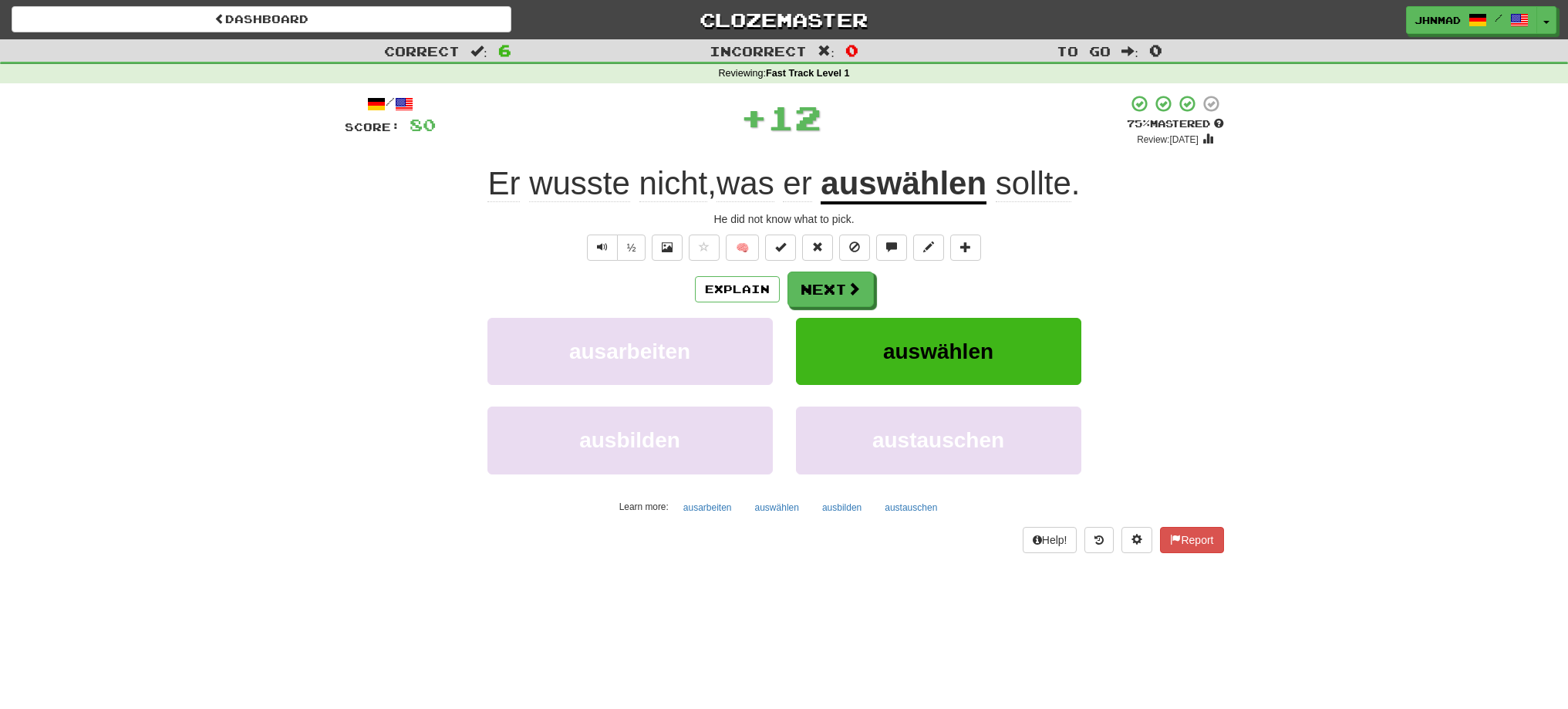
click at [907, 185] on u "auswählen" at bounding box center [903, 185] width 166 height 40
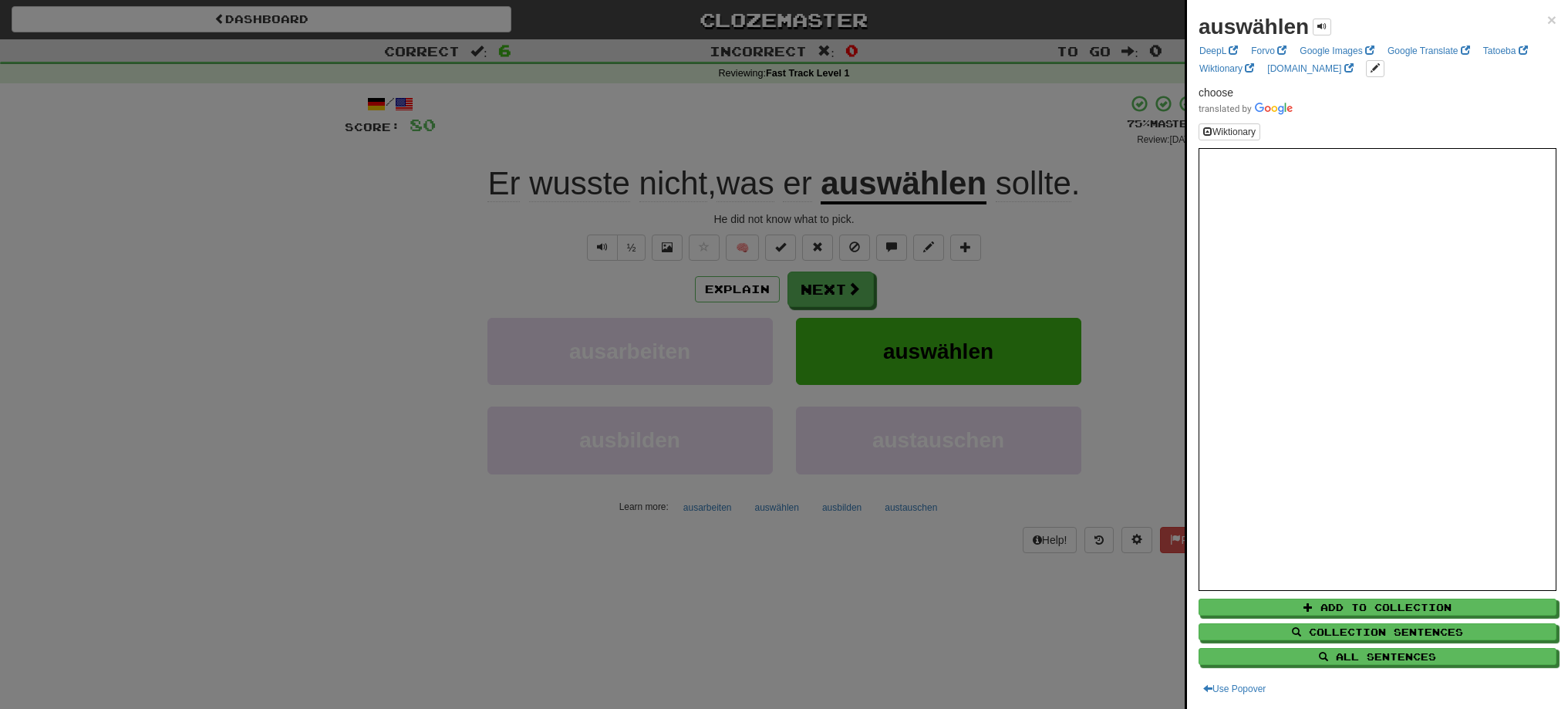
click at [848, 294] on div at bounding box center [784, 354] width 1568 height 709
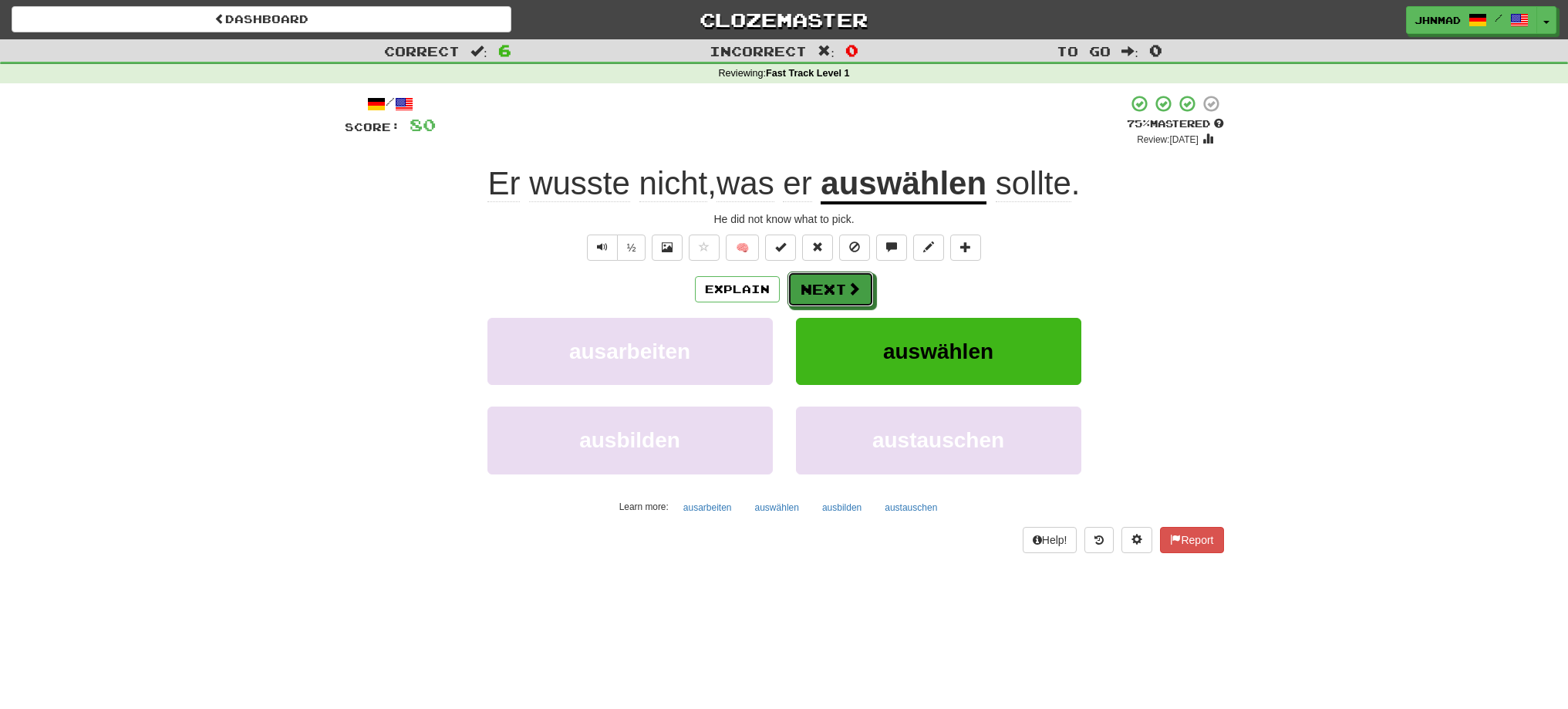
click at [848, 294] on span at bounding box center [853, 288] width 14 height 14
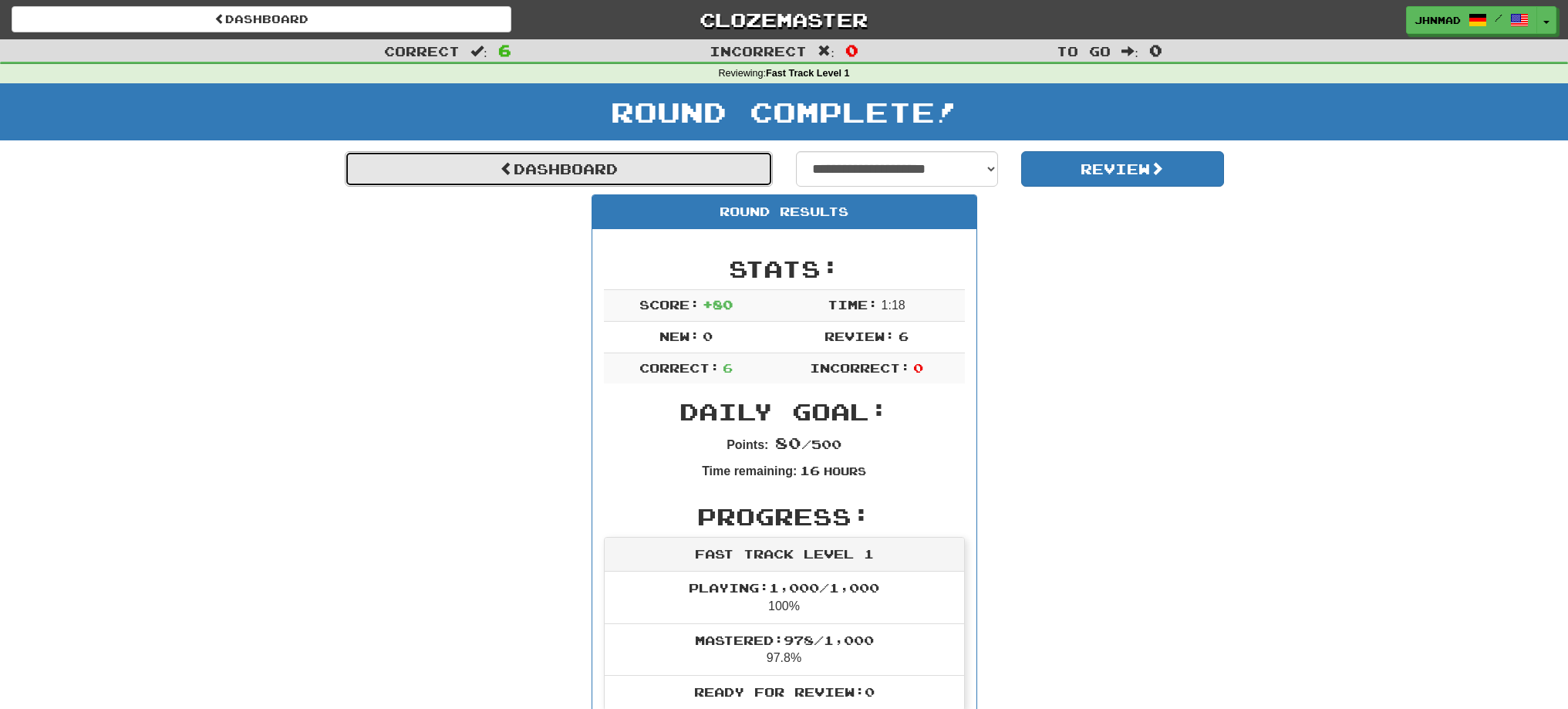
click at [554, 183] on link "Dashboard" at bounding box center [558, 169] width 428 height 35
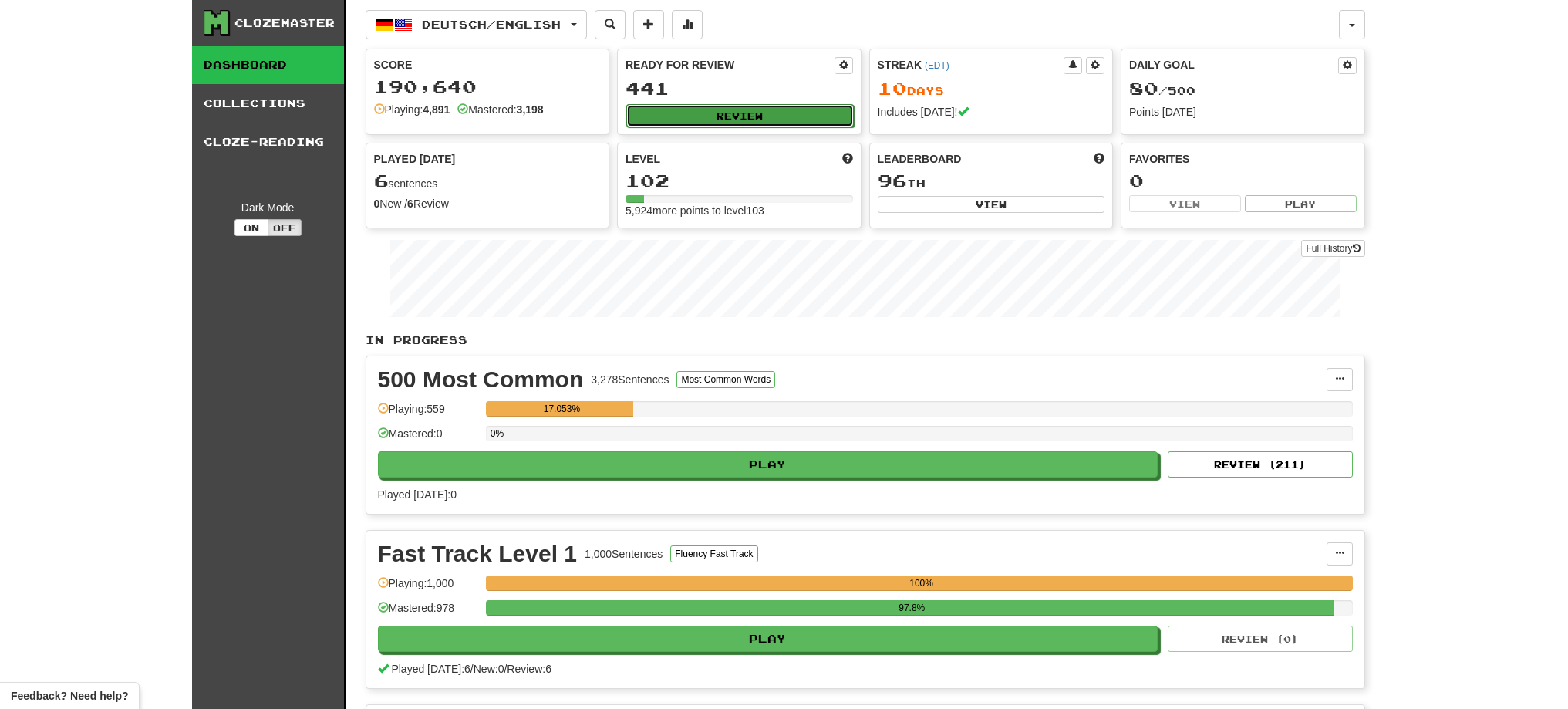
click at [726, 119] on button "Review" at bounding box center [740, 115] width 227 height 23
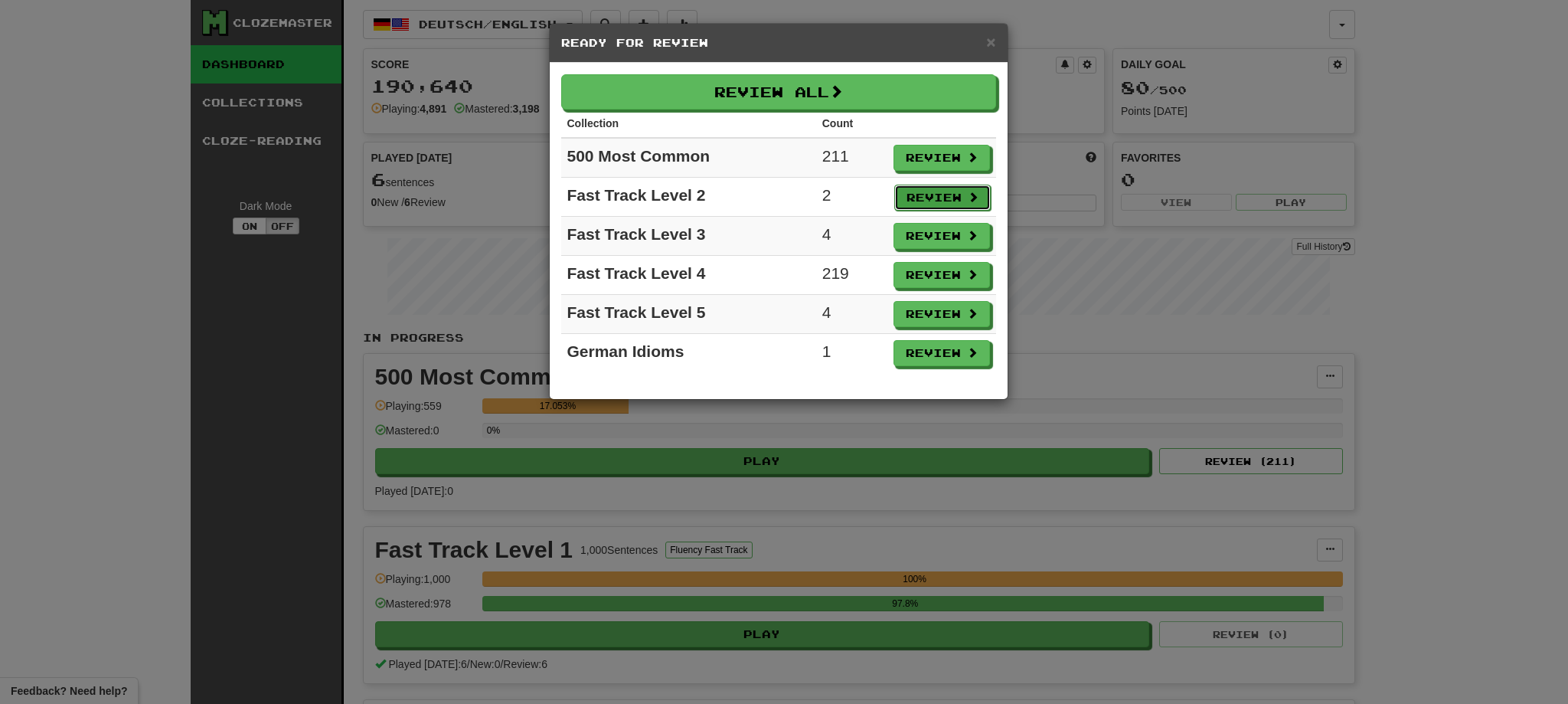
click at [964, 202] on button "Review" at bounding box center [943, 197] width 96 height 26
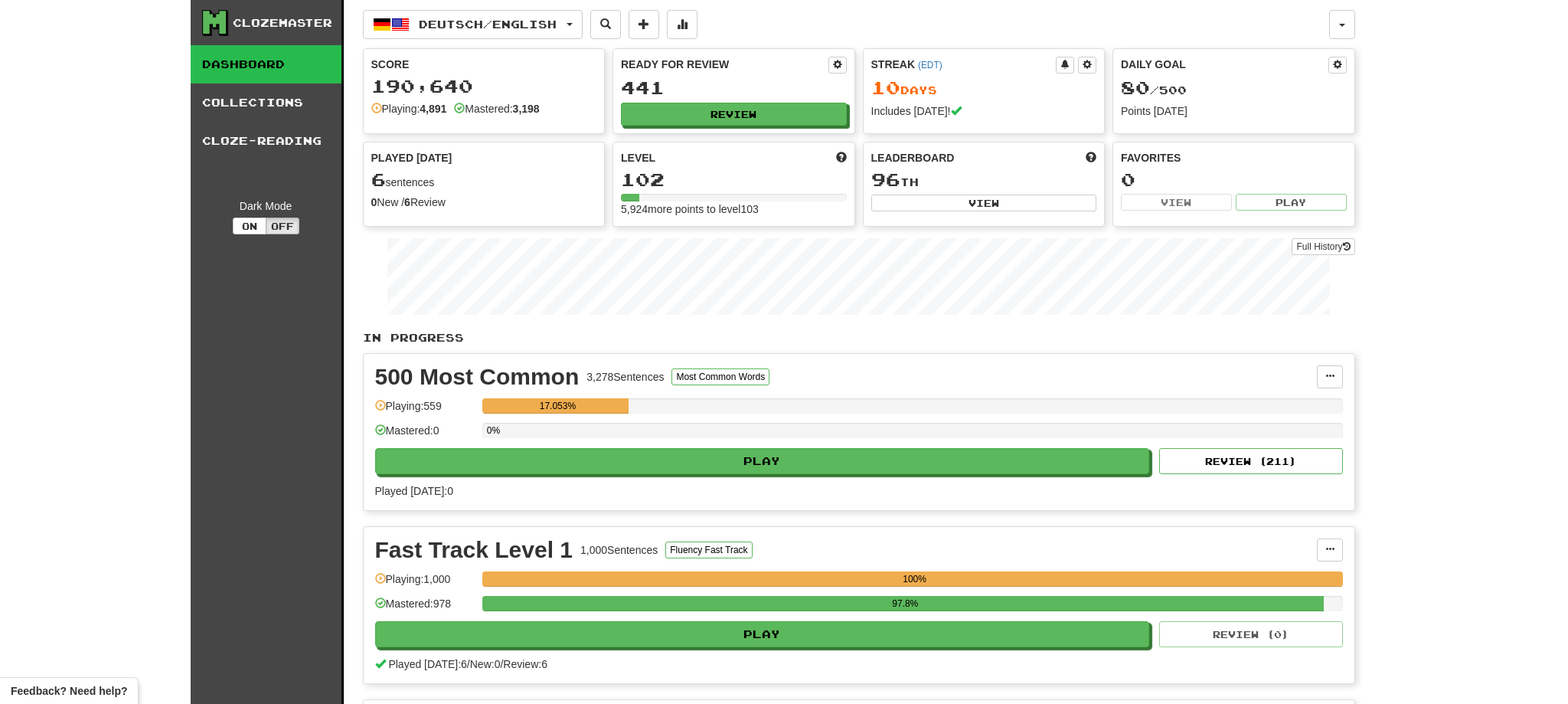
select select "**"
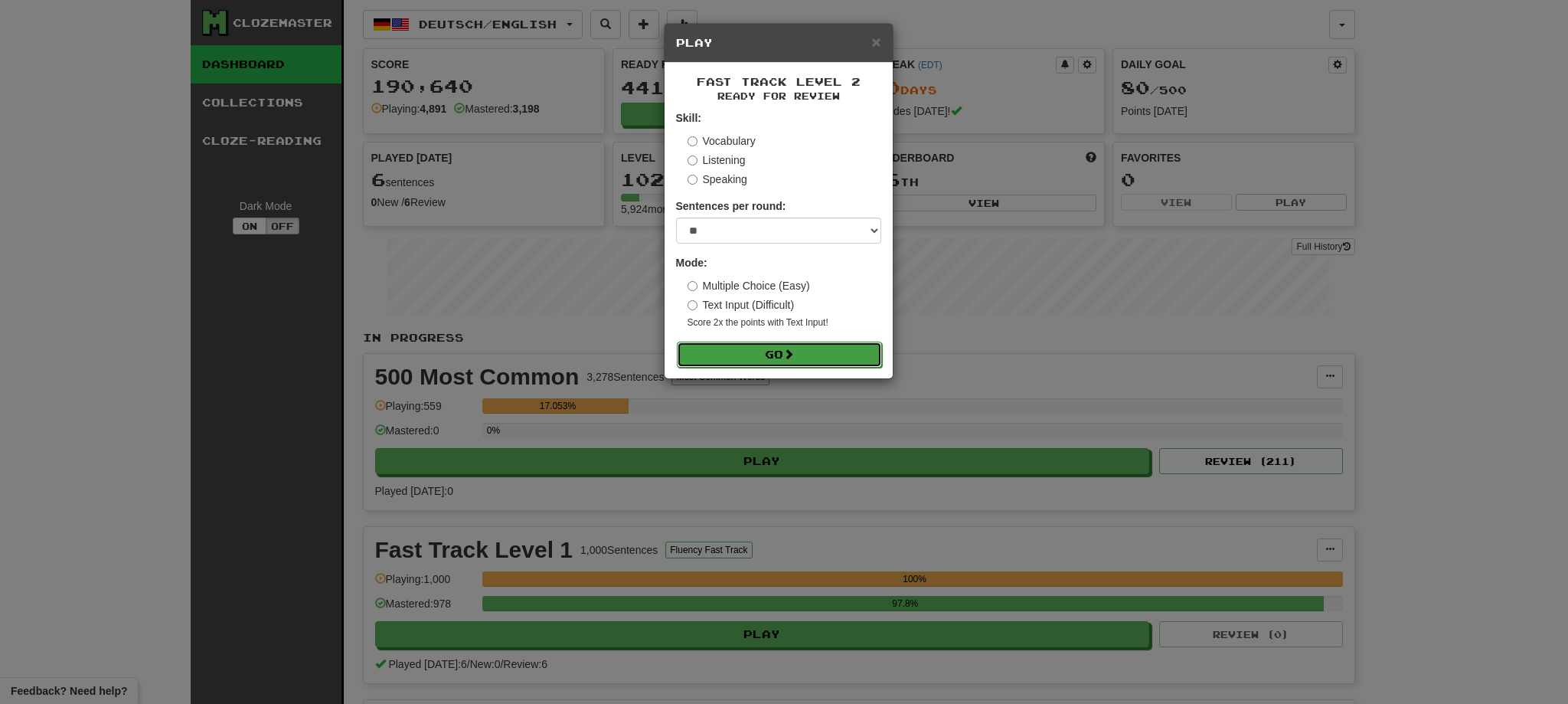
click at [822, 348] on button "Go" at bounding box center [779, 354] width 205 height 26
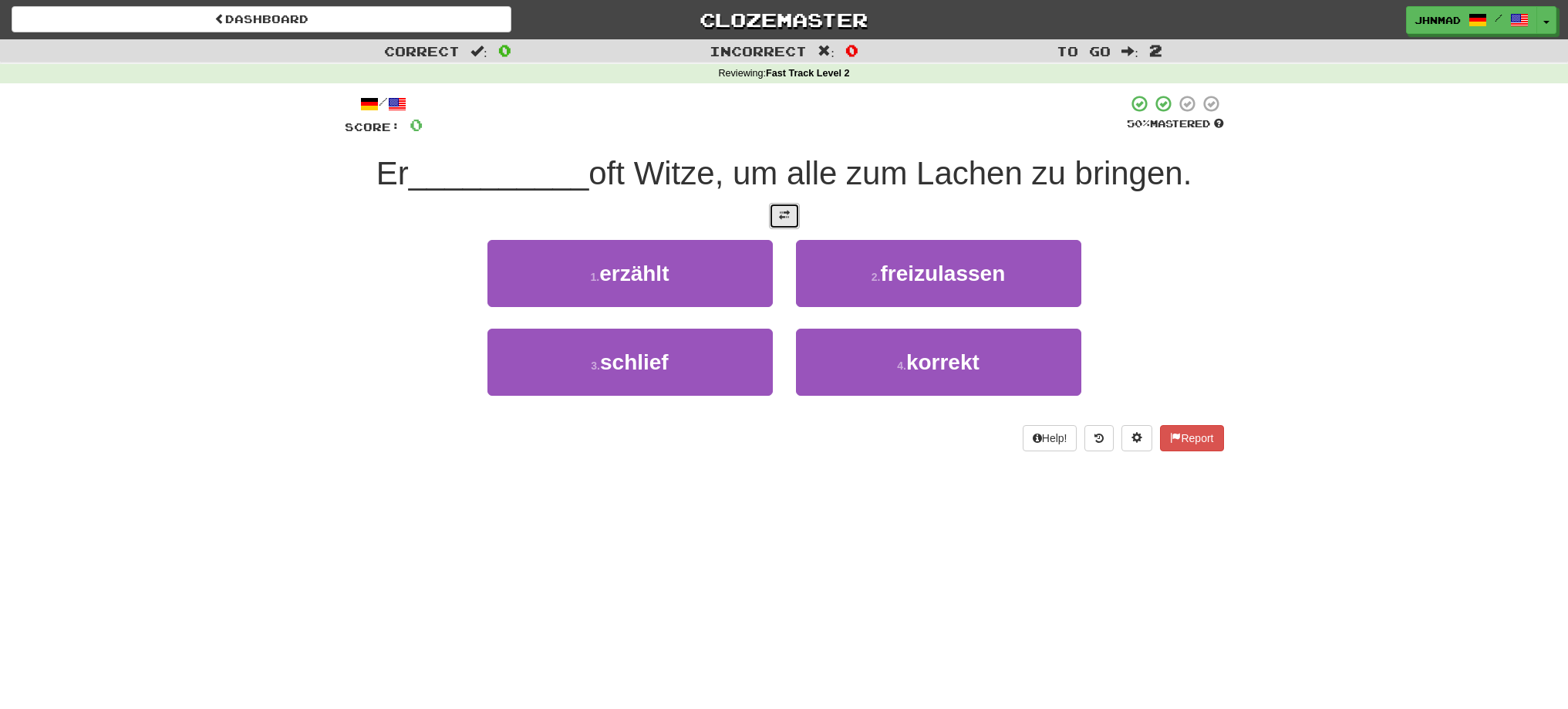
click at [785, 221] on button at bounding box center [784, 215] width 31 height 27
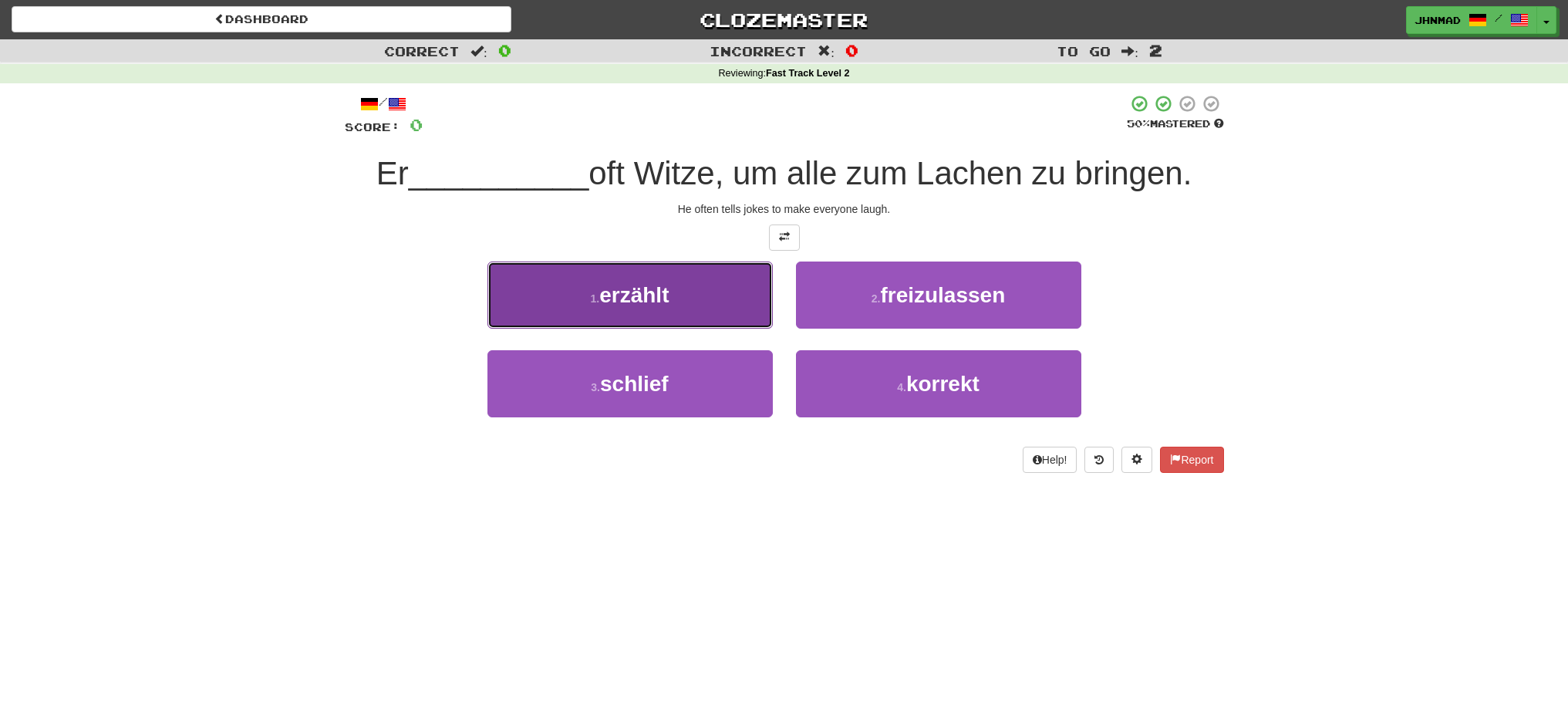
click at [671, 294] on button "1 . erzählt" at bounding box center [630, 294] width 286 height 67
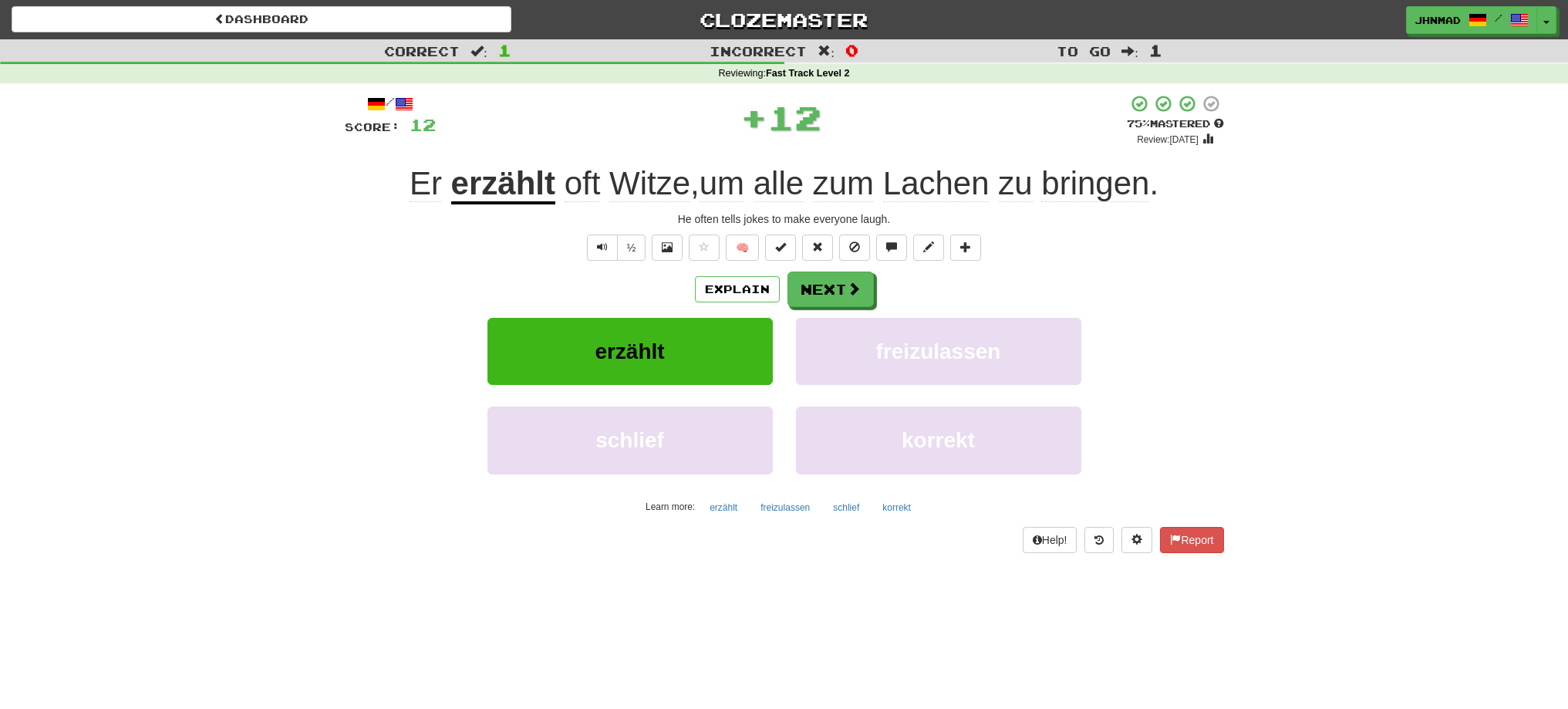
click at [495, 180] on u "erzählt" at bounding box center [503, 185] width 104 height 40
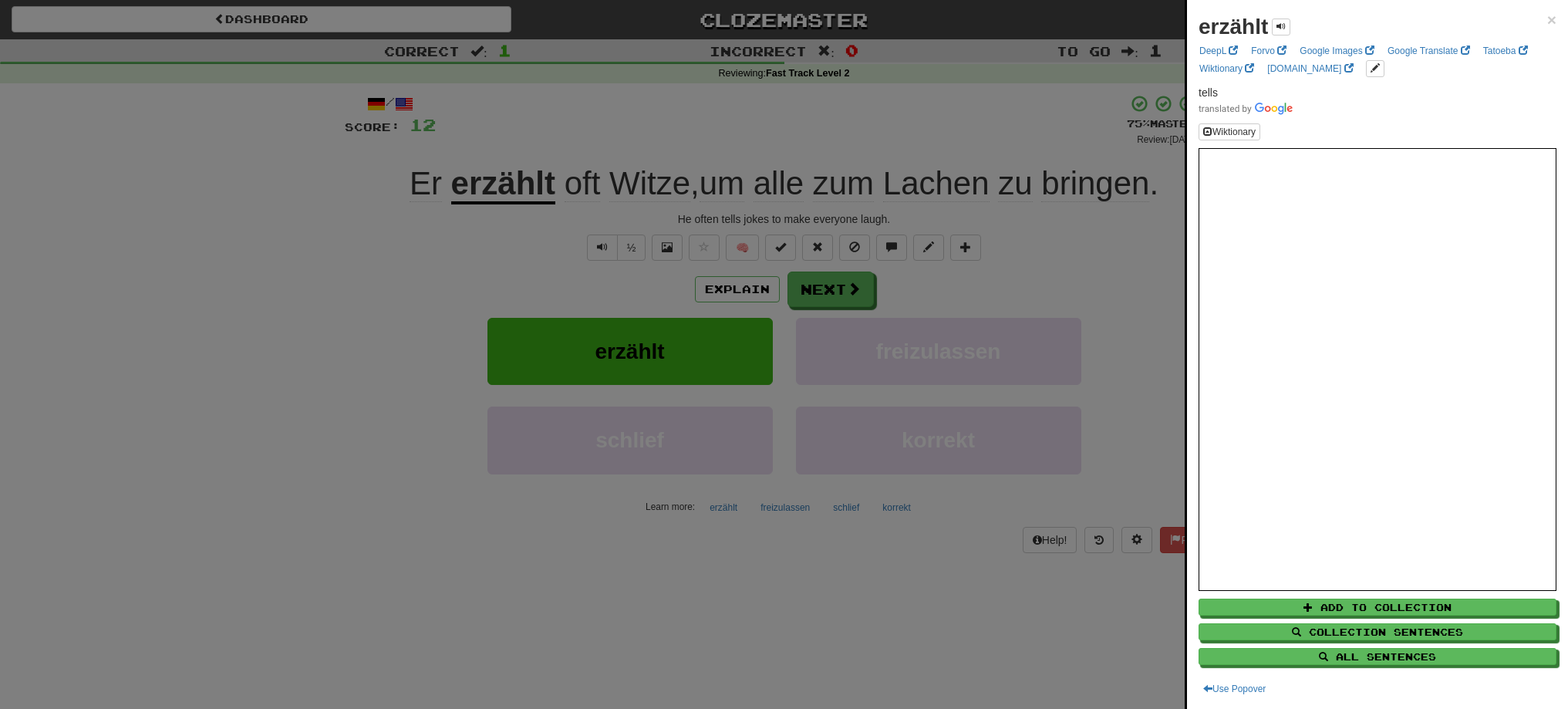
click at [849, 290] on div at bounding box center [784, 354] width 1568 height 709
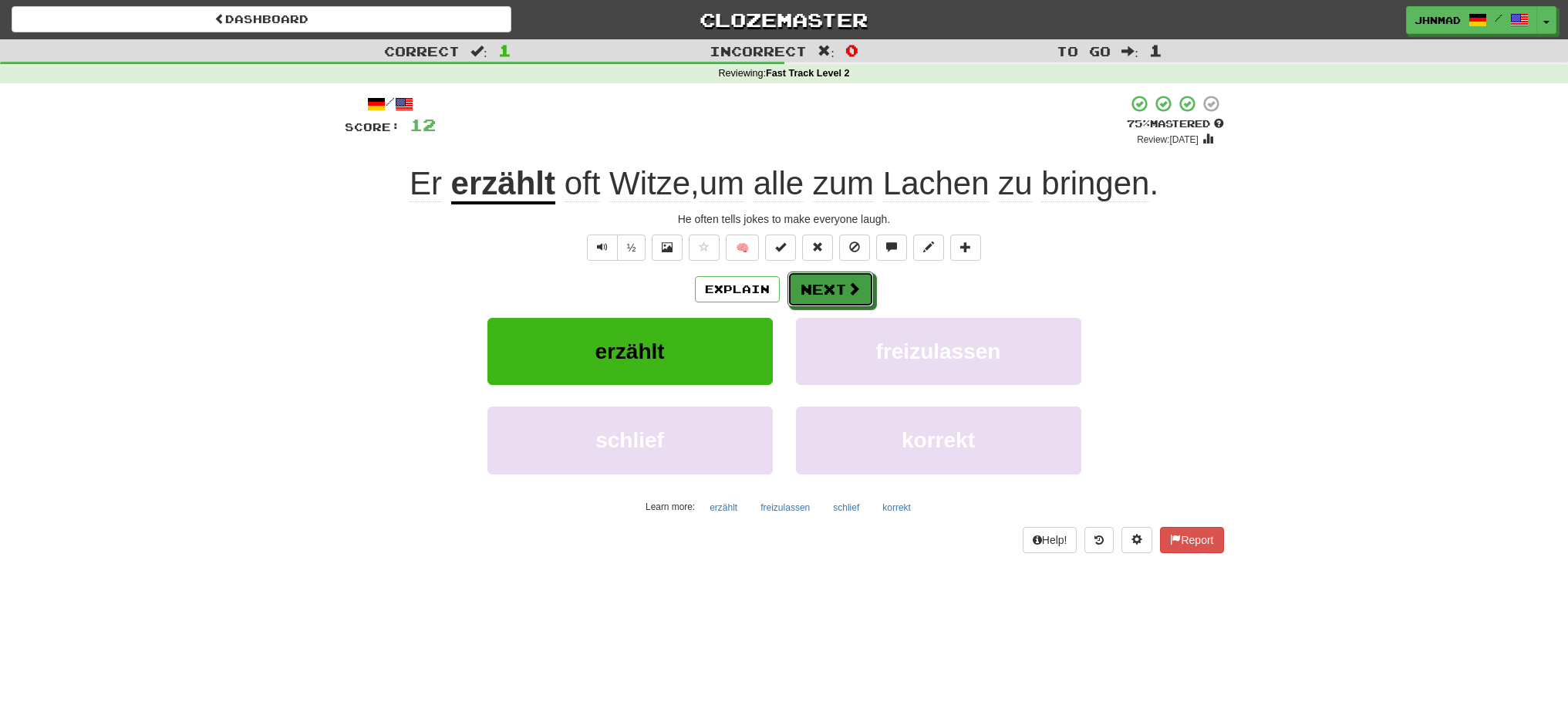
click at [849, 290] on span at bounding box center [853, 288] width 14 height 14
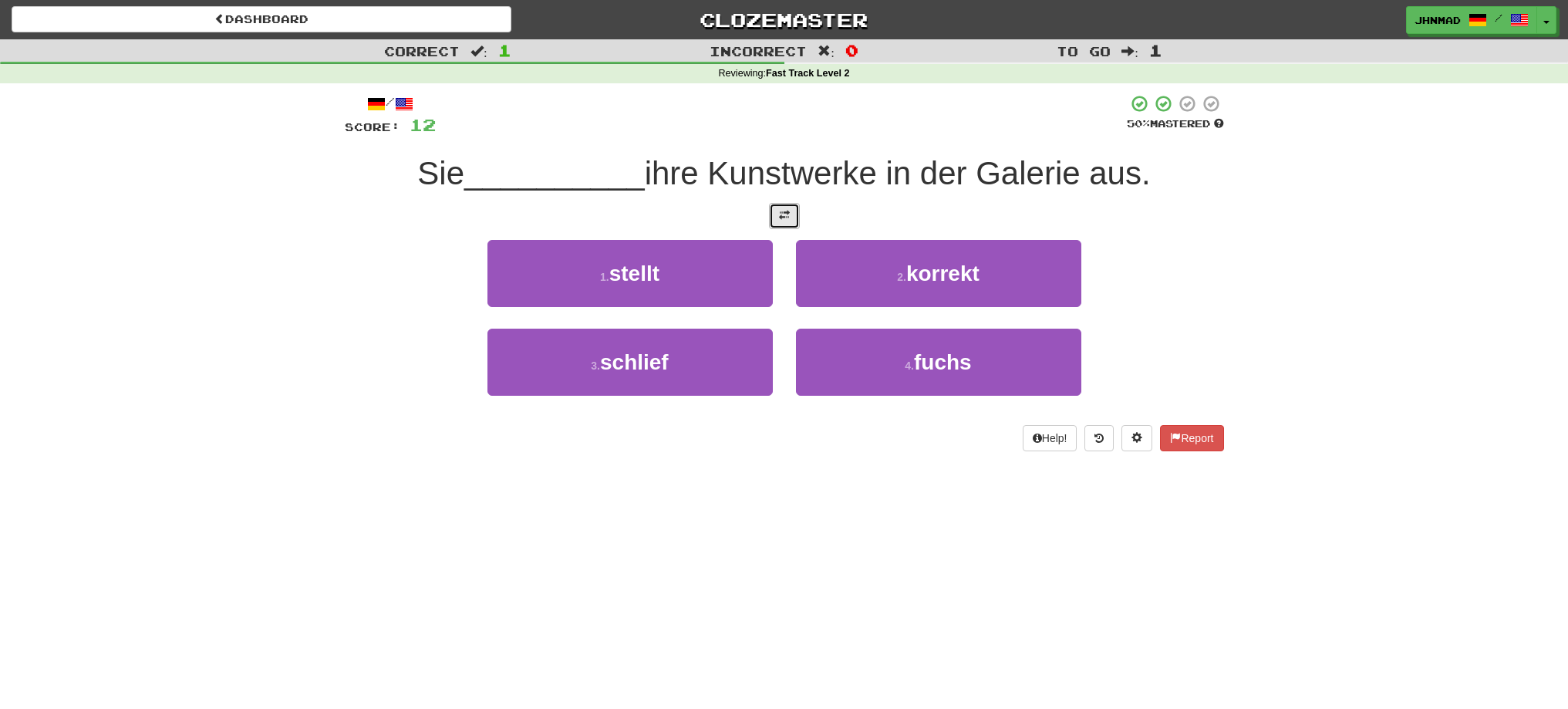
click at [786, 222] on button at bounding box center [784, 215] width 31 height 27
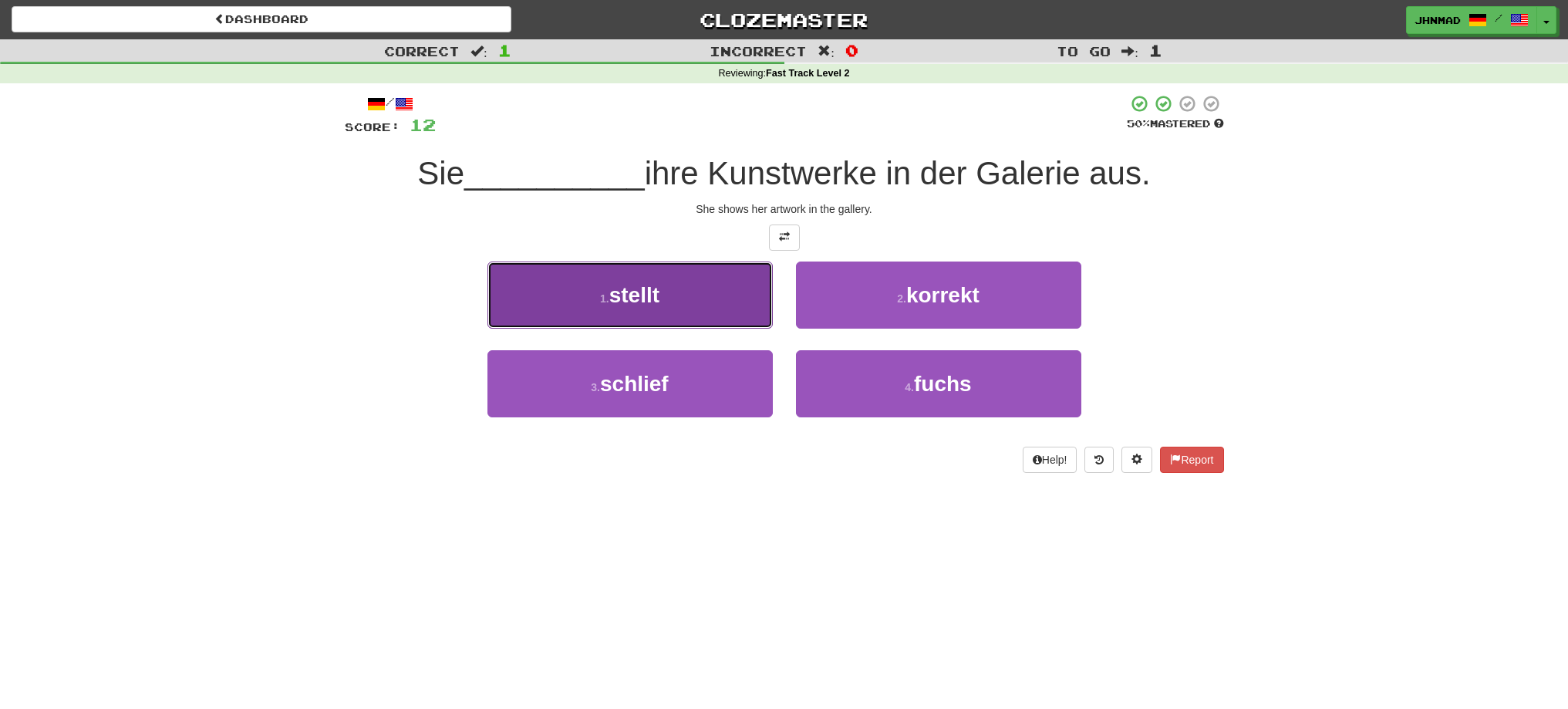
click at [665, 308] on button "1 . stellt" at bounding box center [630, 294] width 286 height 67
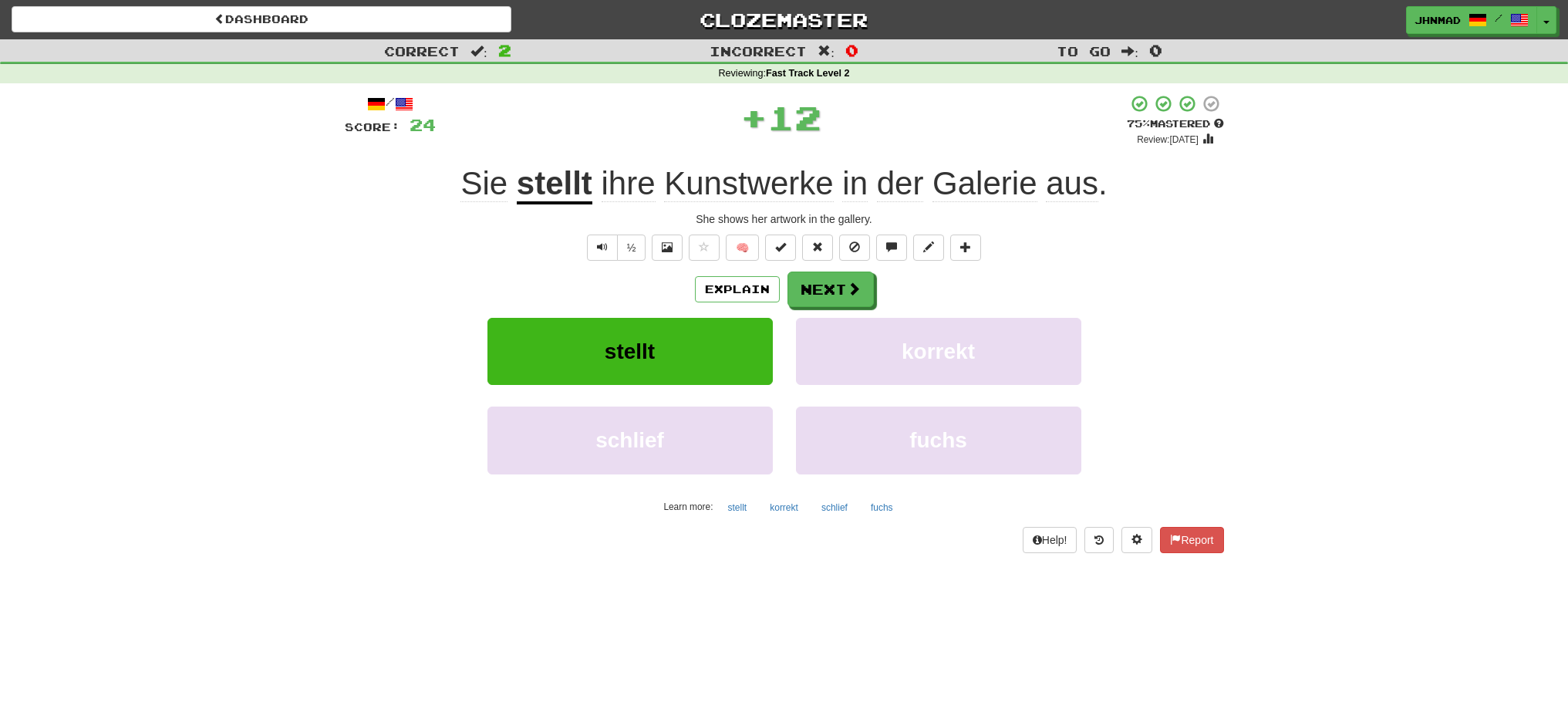
click at [543, 194] on u "stellt" at bounding box center [555, 185] width 76 height 40
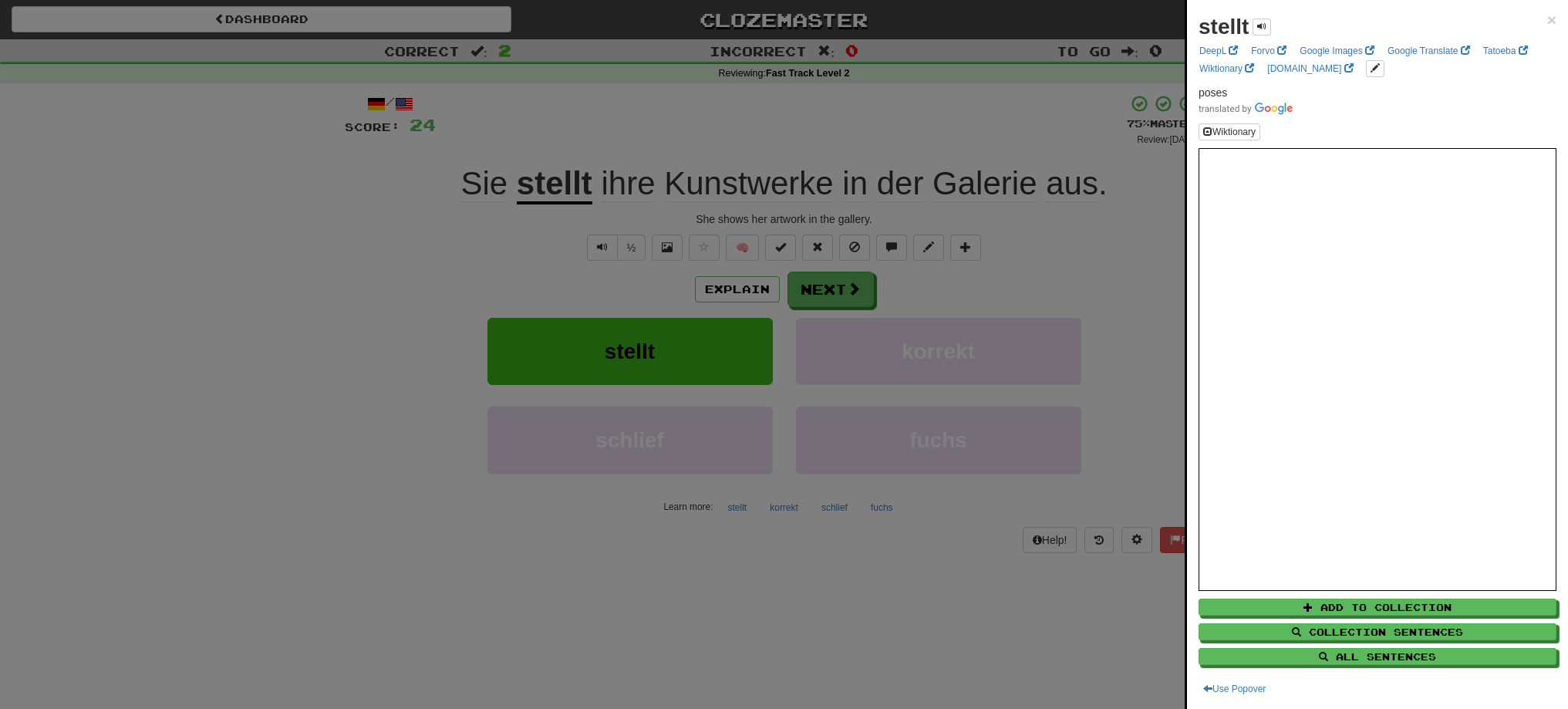
click at [832, 294] on div at bounding box center [784, 354] width 1568 height 709
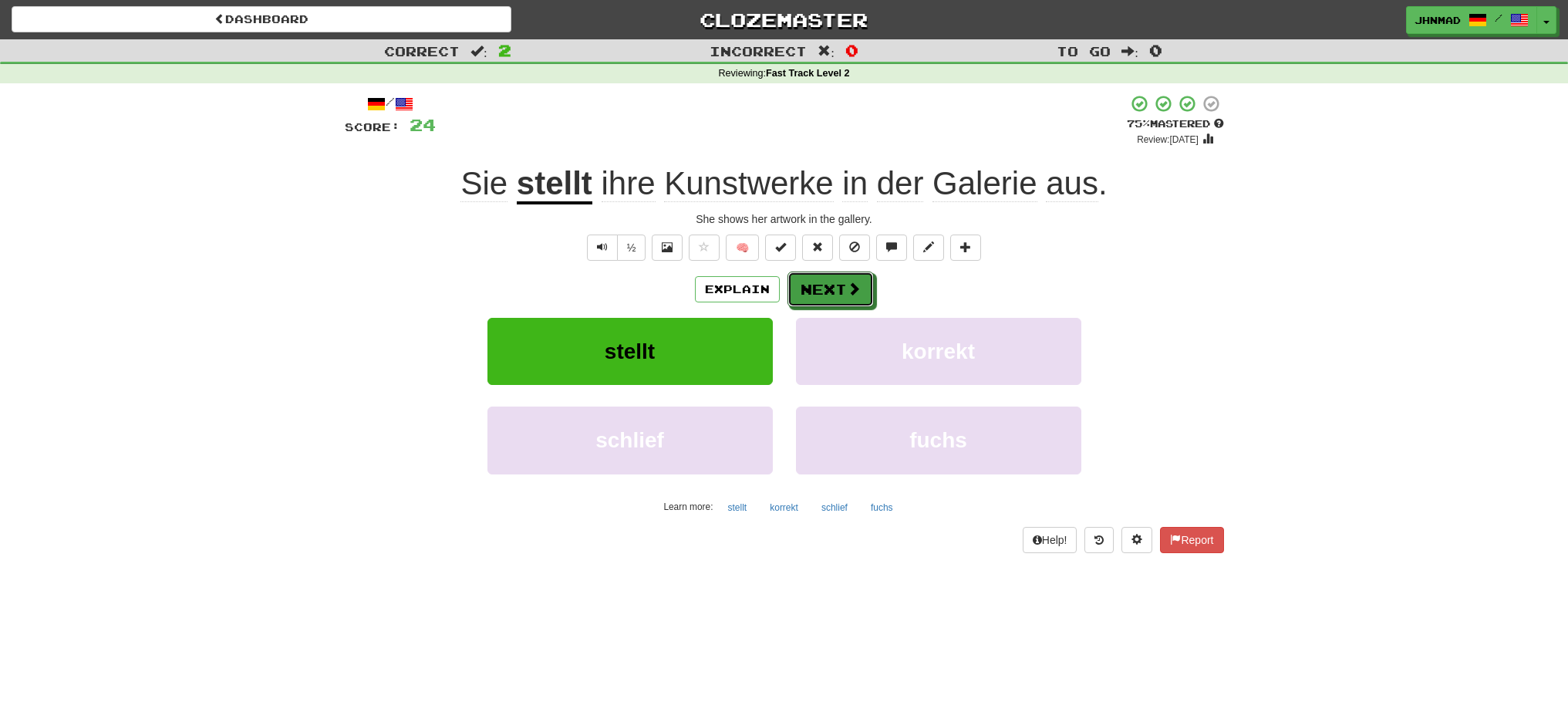
click at [832, 294] on button "Next" at bounding box center [830, 290] width 86 height 35
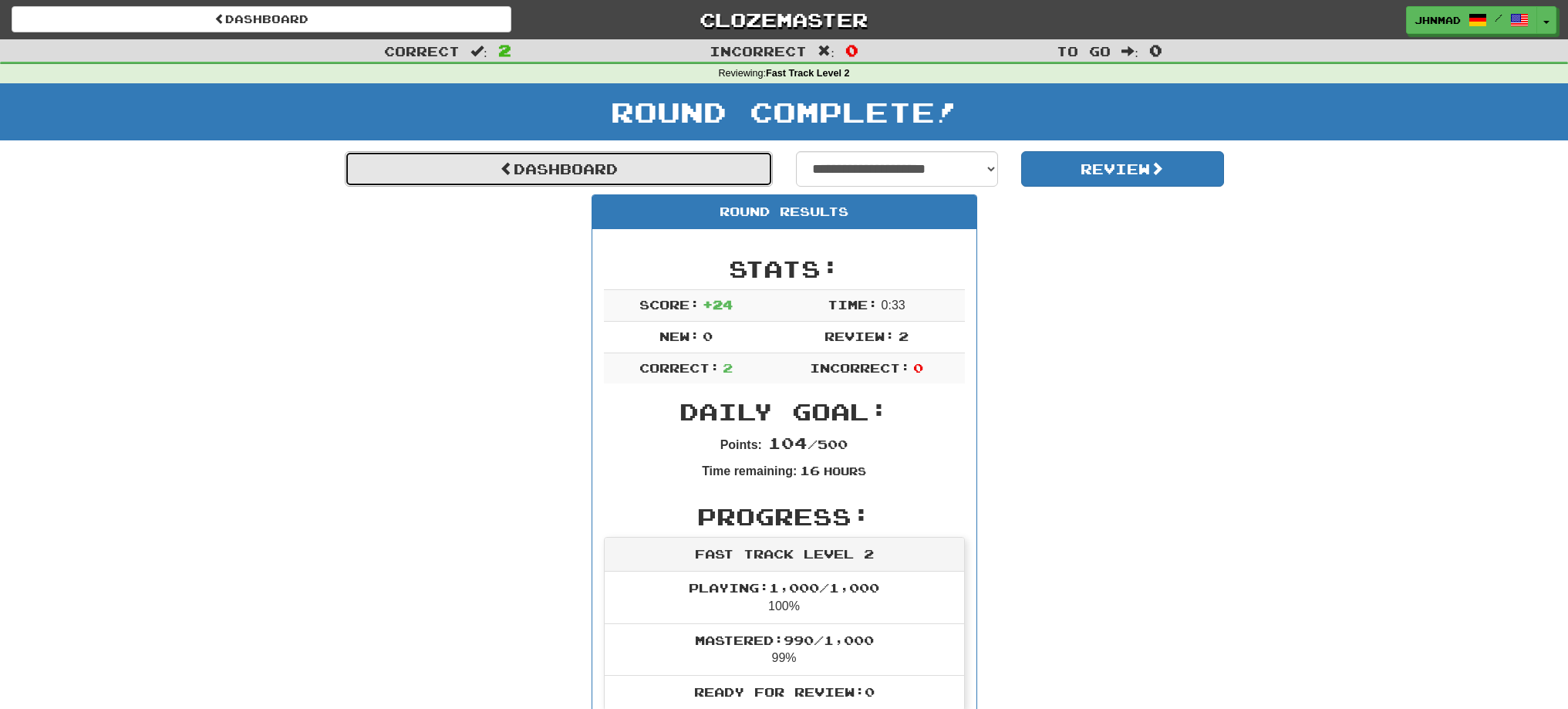
click at [569, 170] on link "Dashboard" at bounding box center [558, 169] width 428 height 35
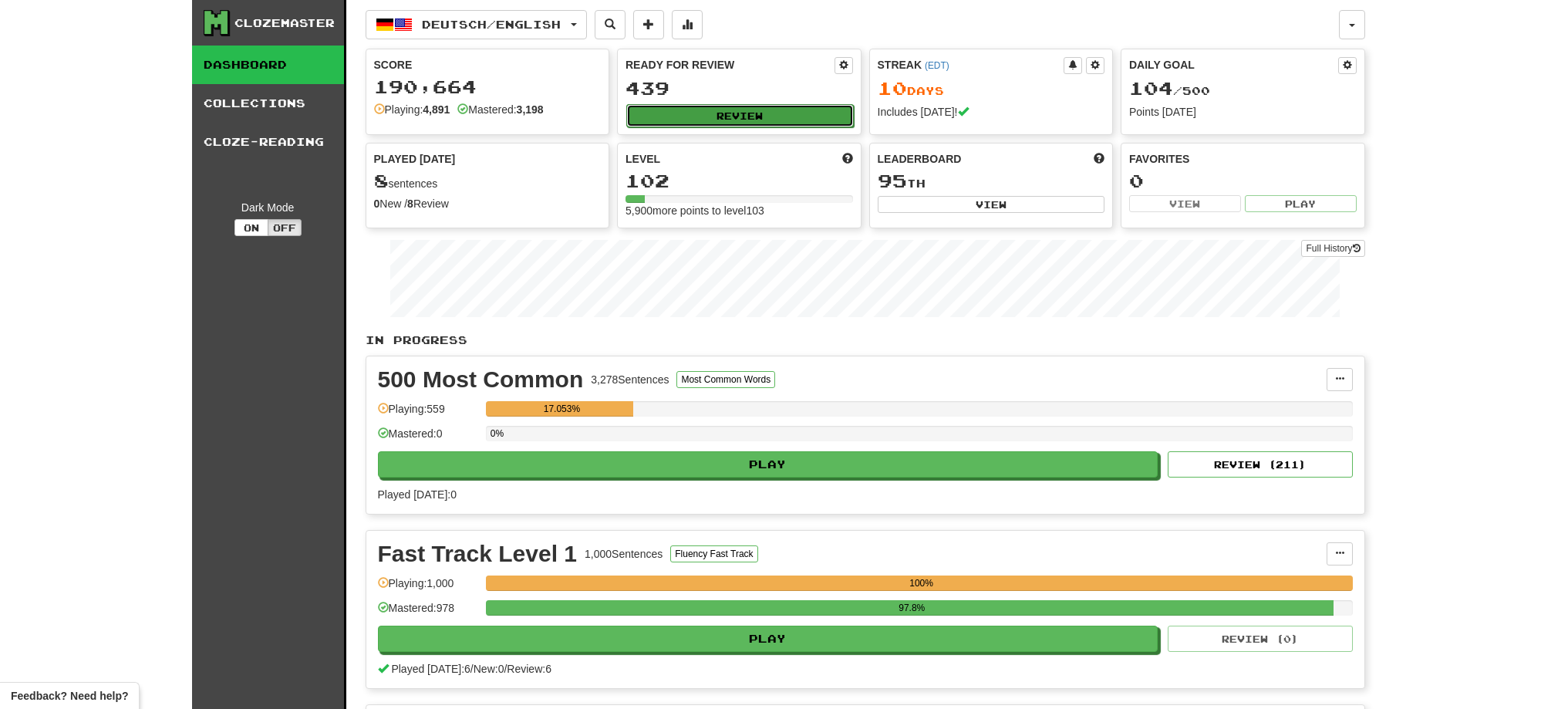
click at [788, 119] on button "Review" at bounding box center [740, 115] width 227 height 23
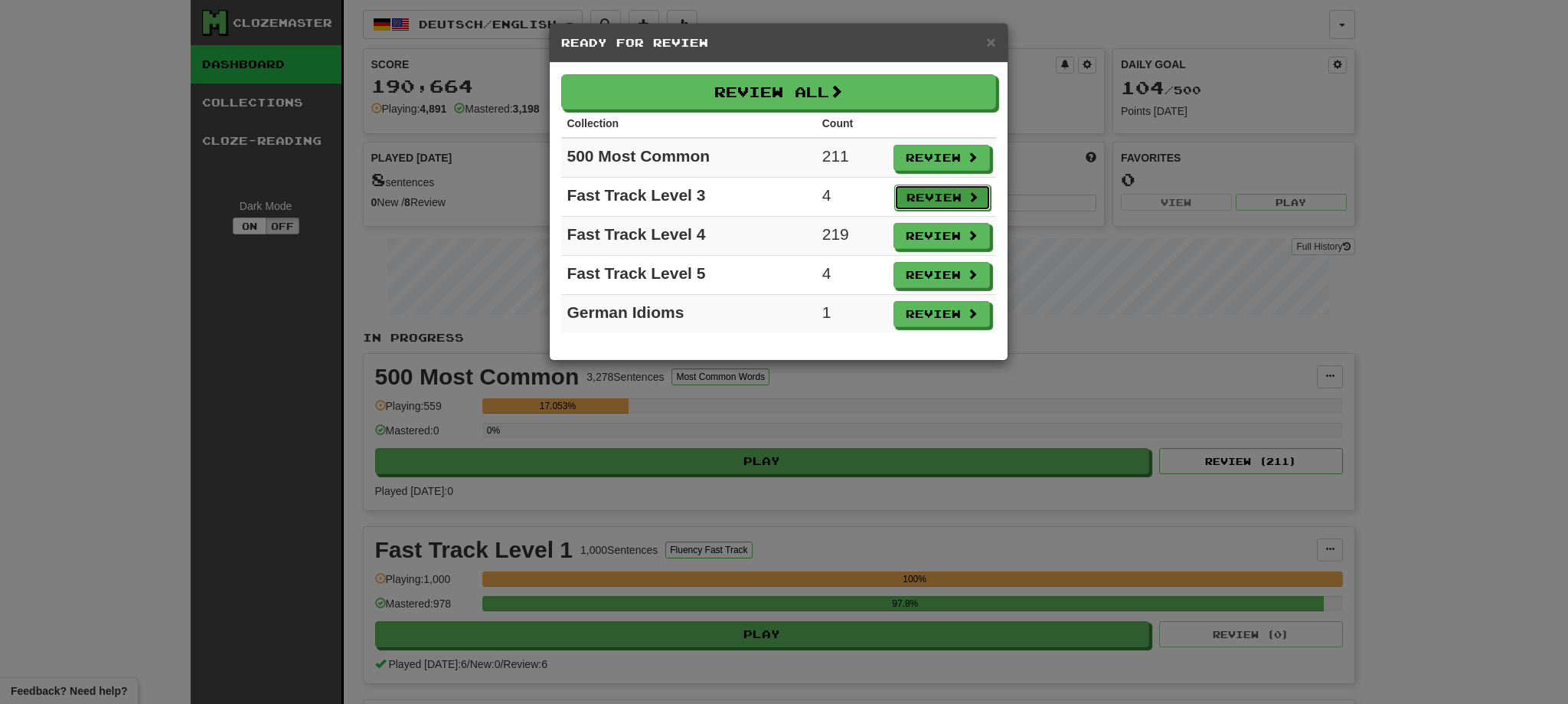
click at [899, 198] on button "Review" at bounding box center [943, 197] width 96 height 26
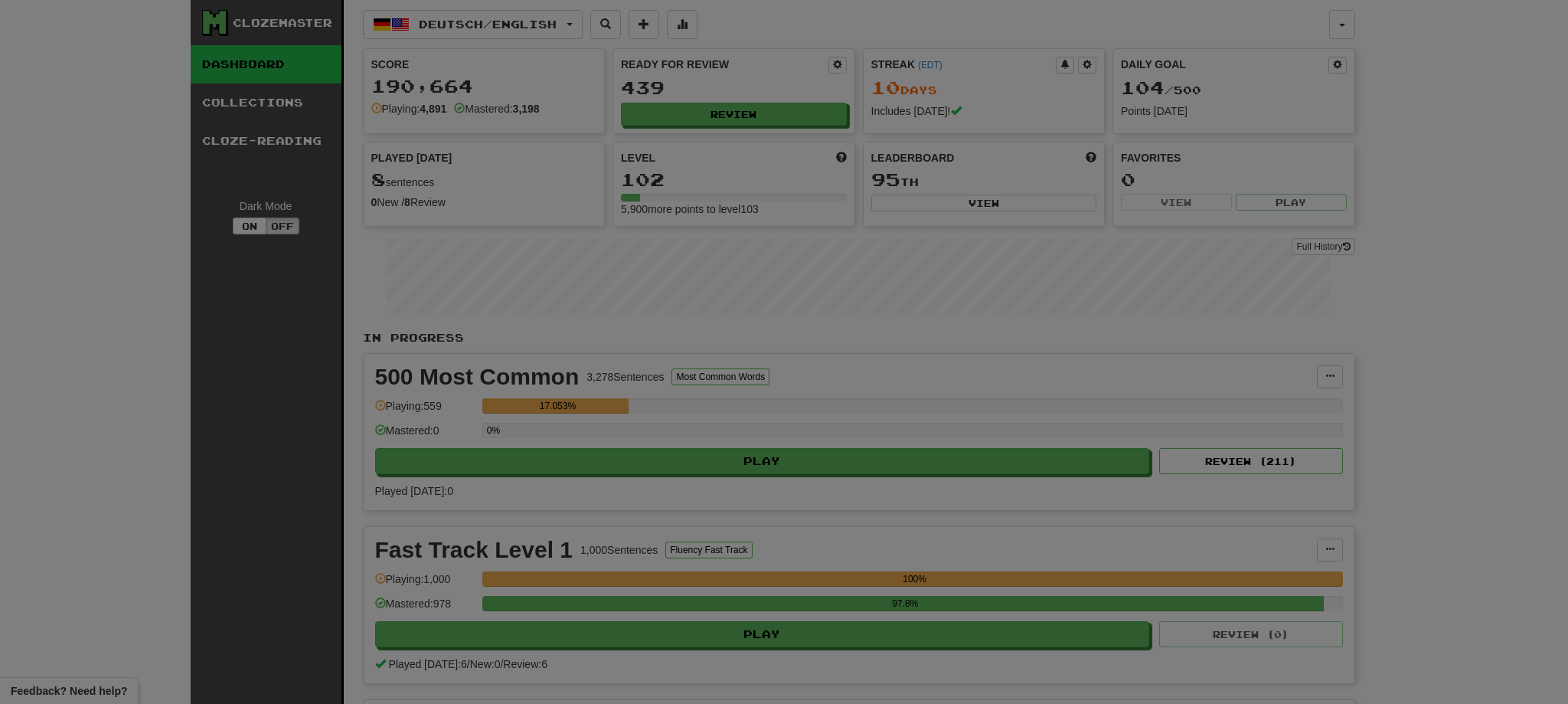
select select "**"
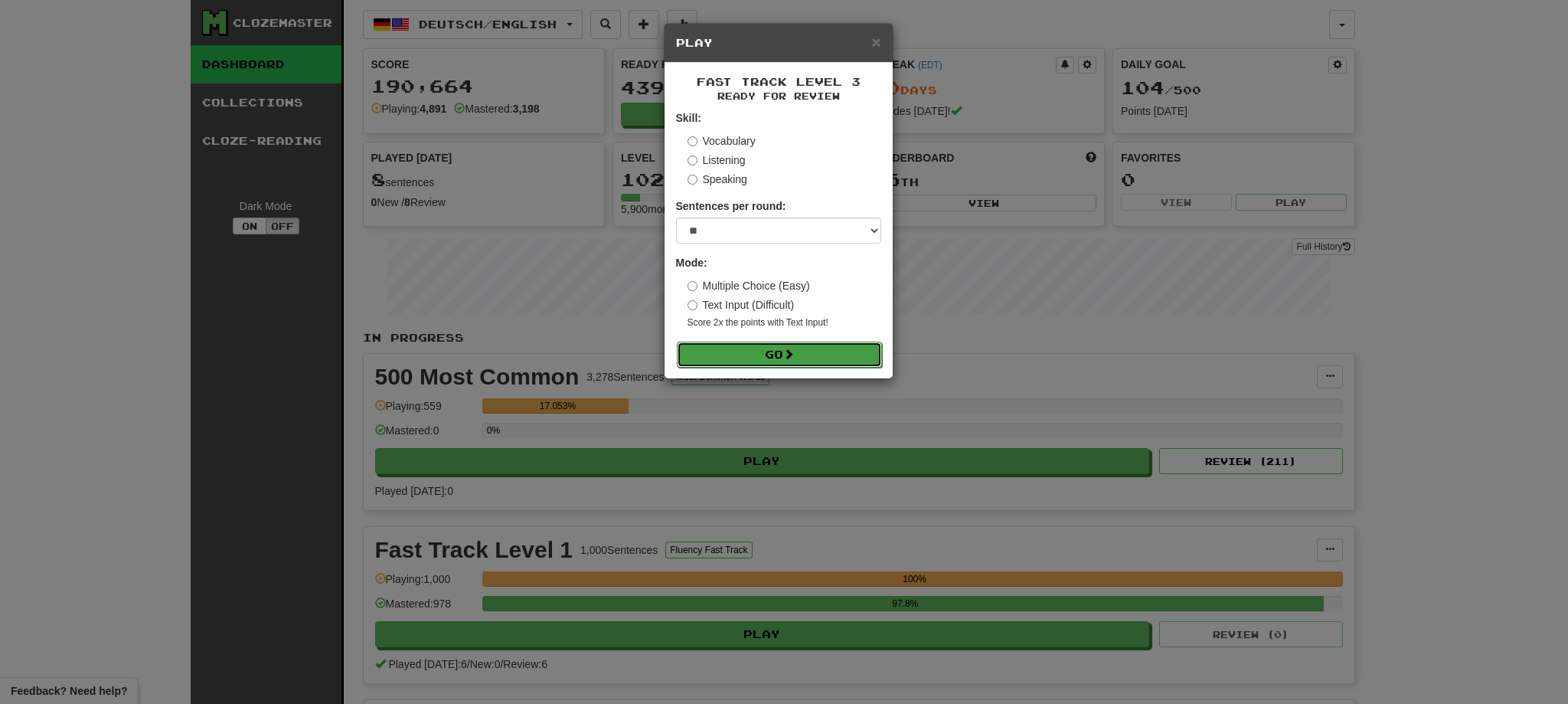
click at [854, 351] on button "Go" at bounding box center [779, 354] width 205 height 26
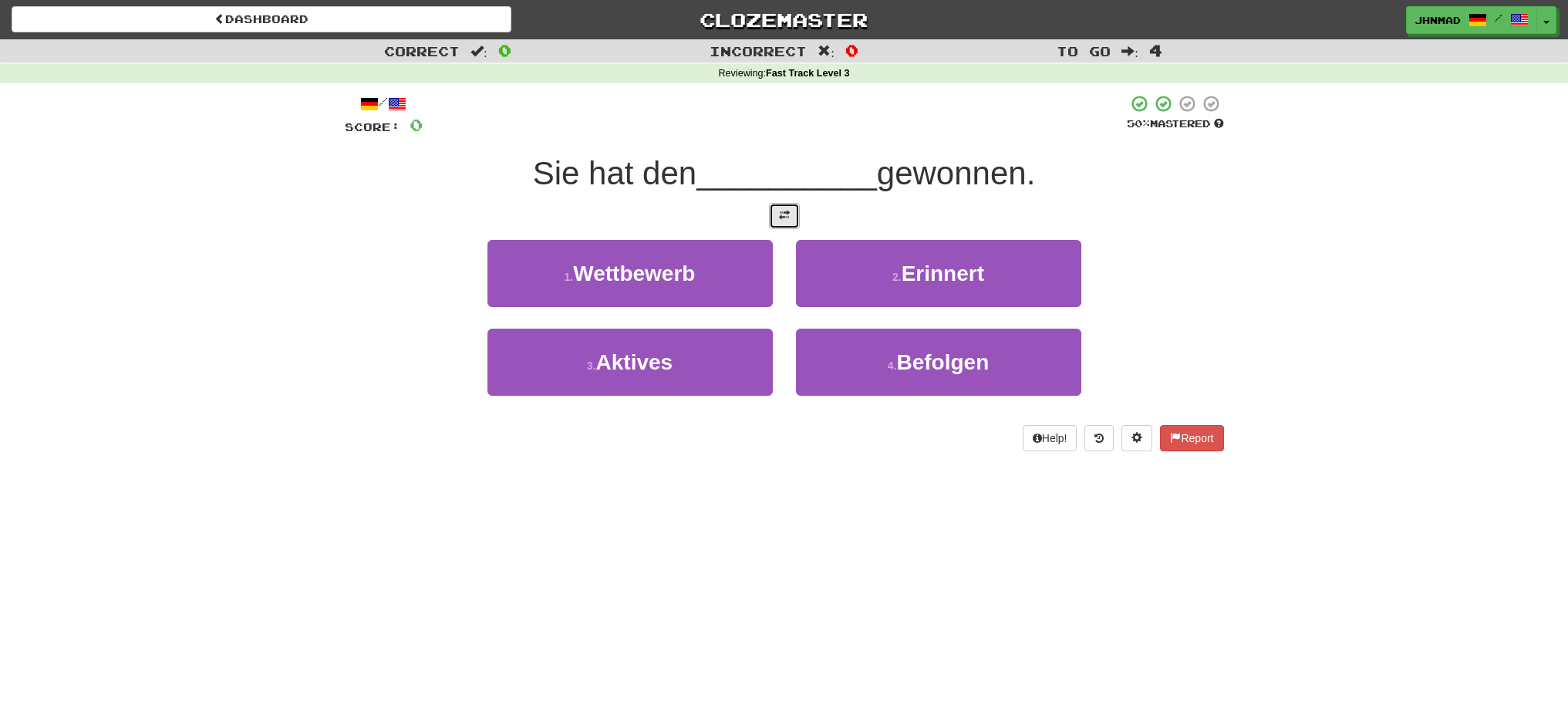
click at [776, 219] on button at bounding box center [784, 215] width 31 height 27
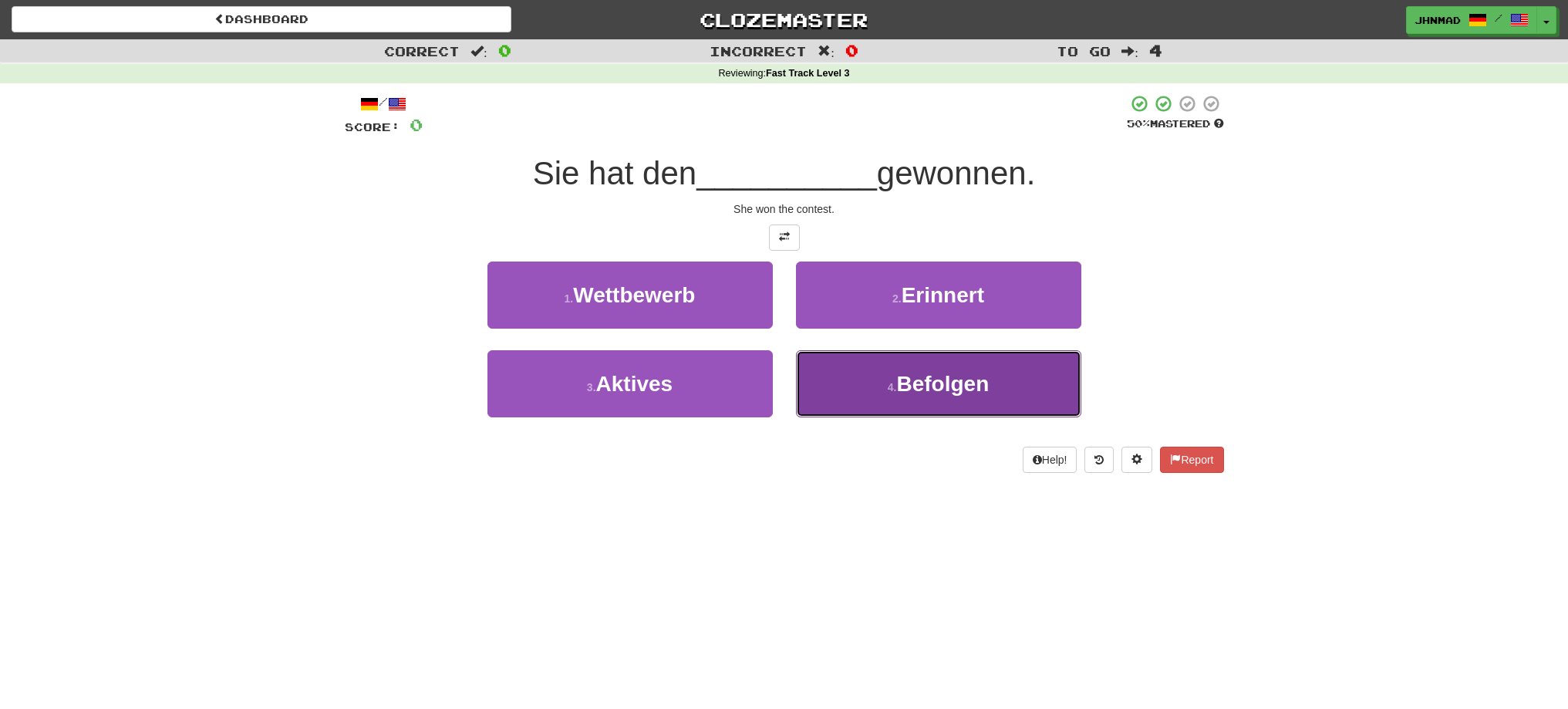
click at [946, 385] on span "Befolgen" at bounding box center [942, 384] width 93 height 24
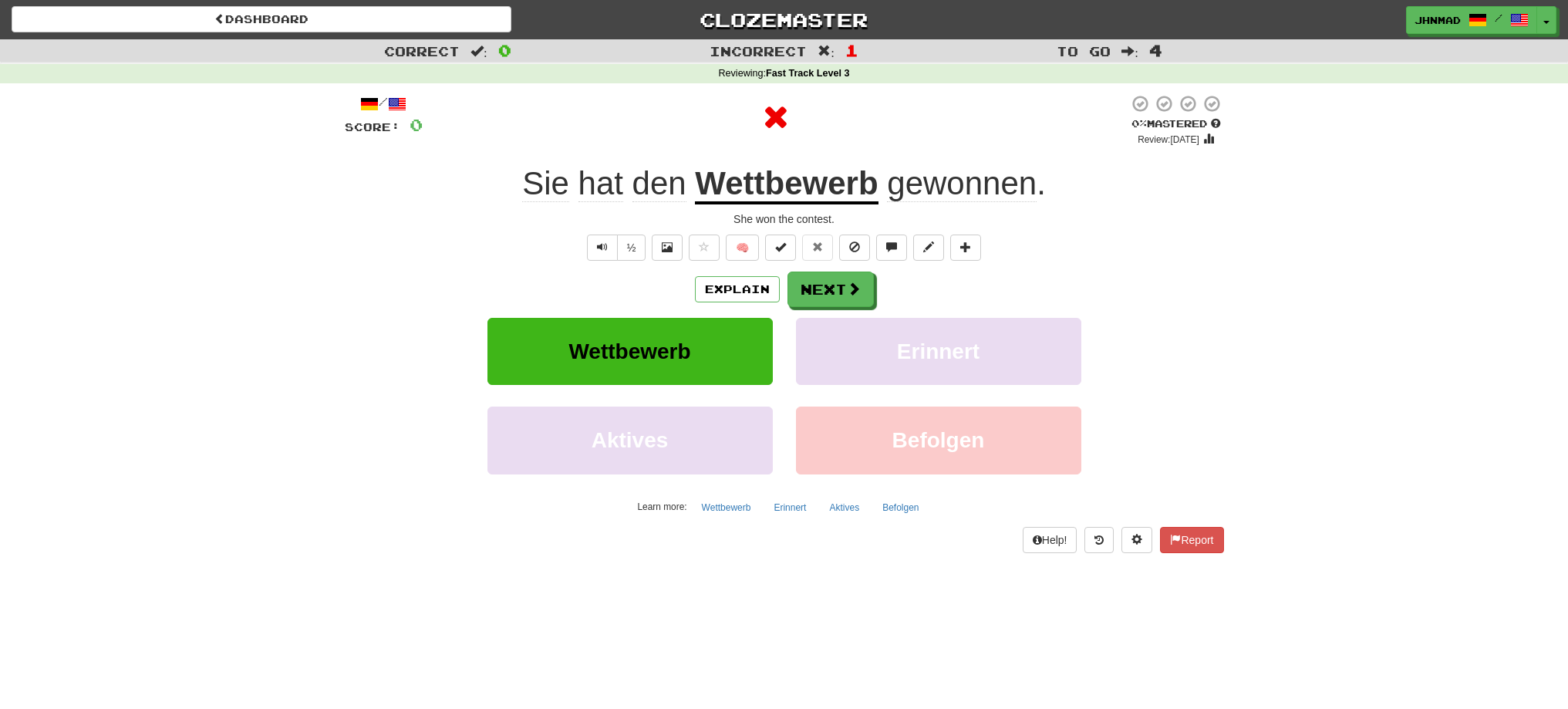
click at [831, 187] on u "Wettbewerb" at bounding box center [786, 185] width 183 height 40
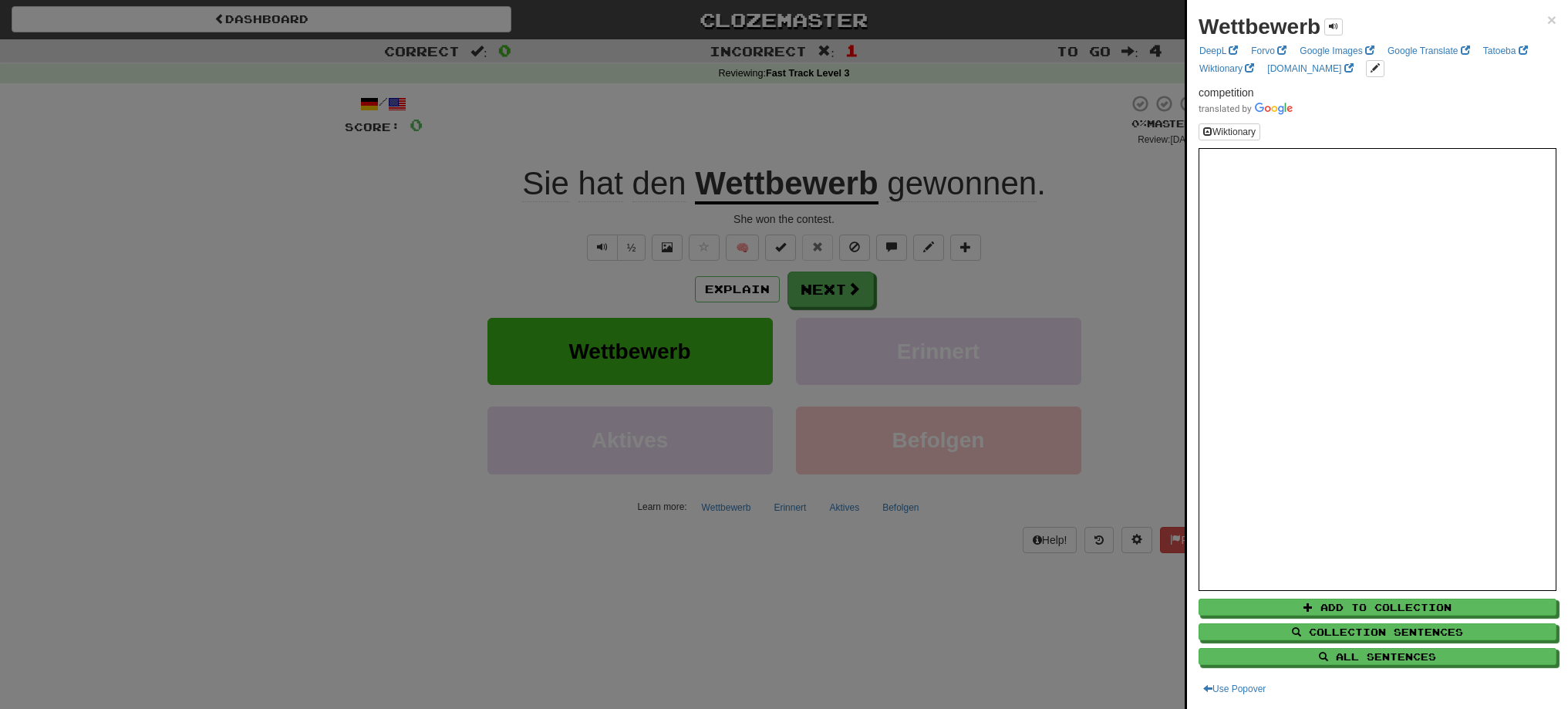
drag, startPoint x: 698, startPoint y: 180, endPoint x: 732, endPoint y: 184, distance: 34.2
click at [732, 184] on div at bounding box center [784, 354] width 1568 height 709
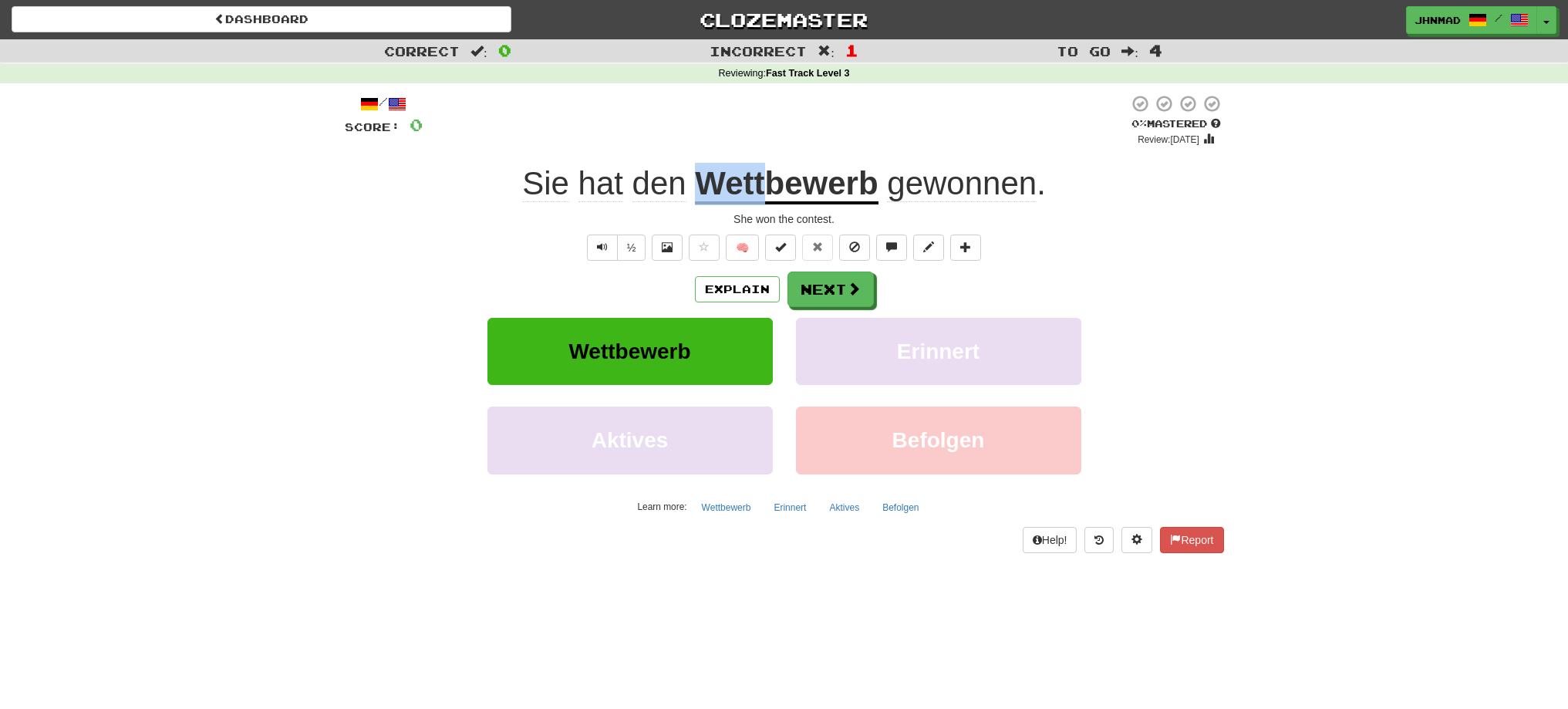
drag, startPoint x: 702, startPoint y: 179, endPoint x: 765, endPoint y: 186, distance: 63.4
click at [765, 186] on u "Wettbewerb" at bounding box center [786, 185] width 183 height 40
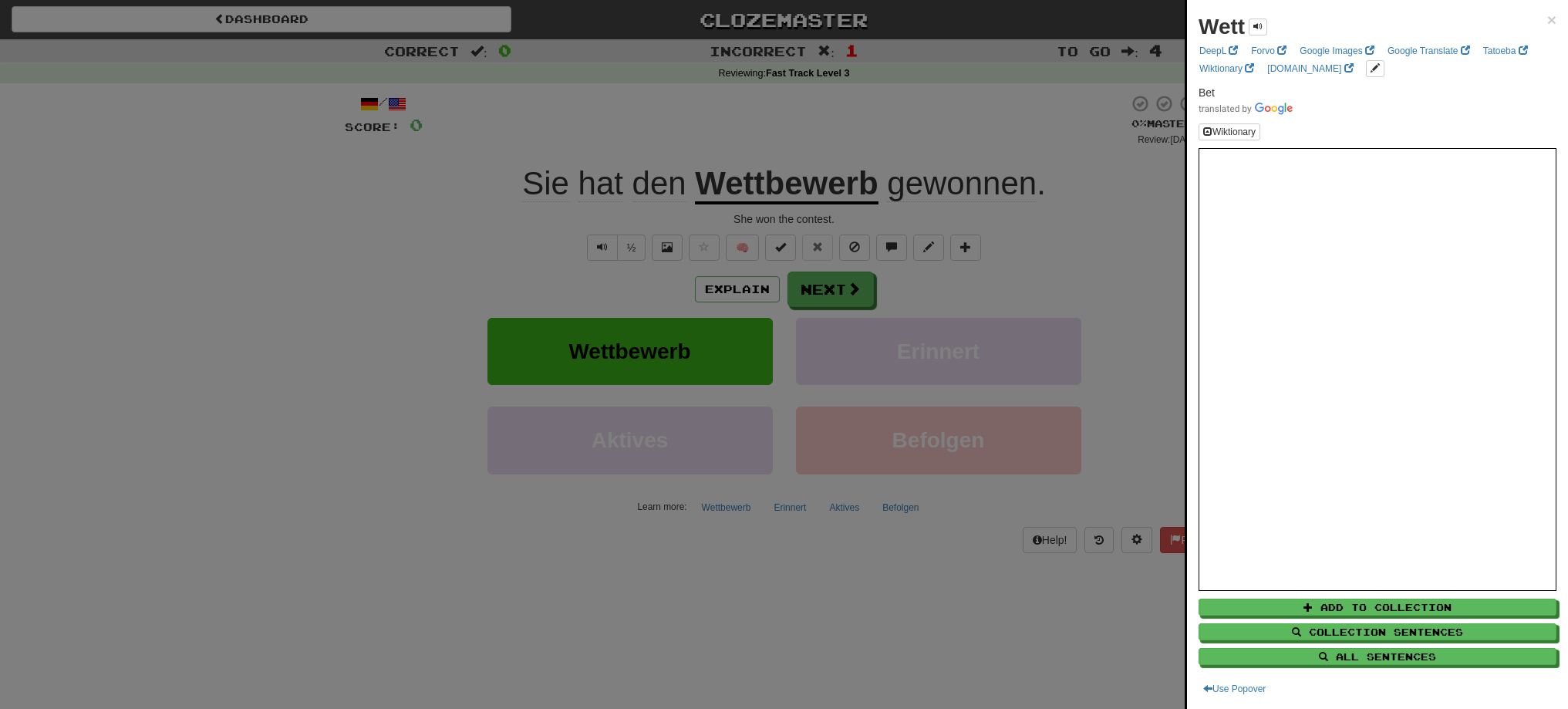
click at [786, 141] on div at bounding box center [784, 354] width 1568 height 709
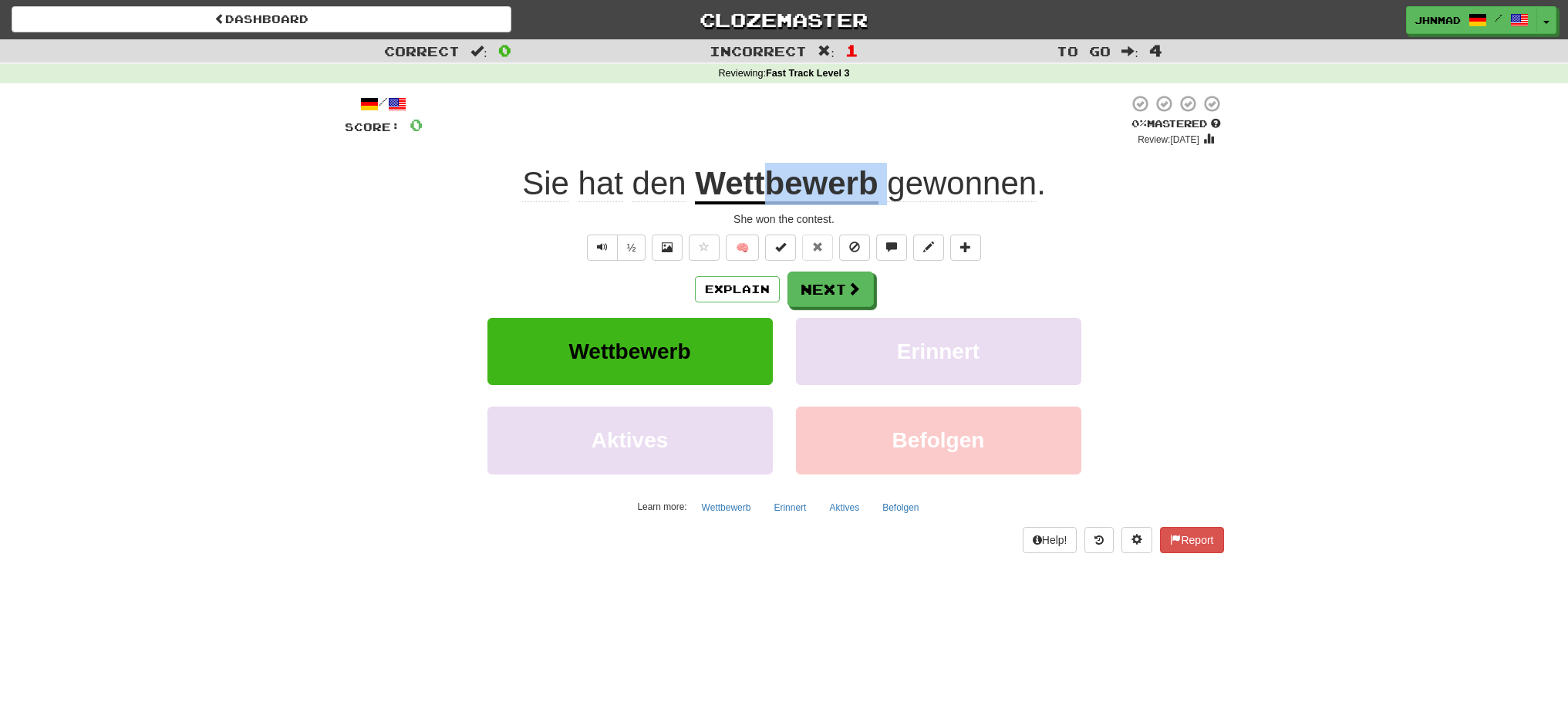
drag, startPoint x: 769, startPoint y: 180, endPoint x: 884, endPoint y: 195, distance: 116.0
click at [884, 195] on div "Sie hat den Wettbewerb gewonnen ." at bounding box center [784, 184] width 879 height 43
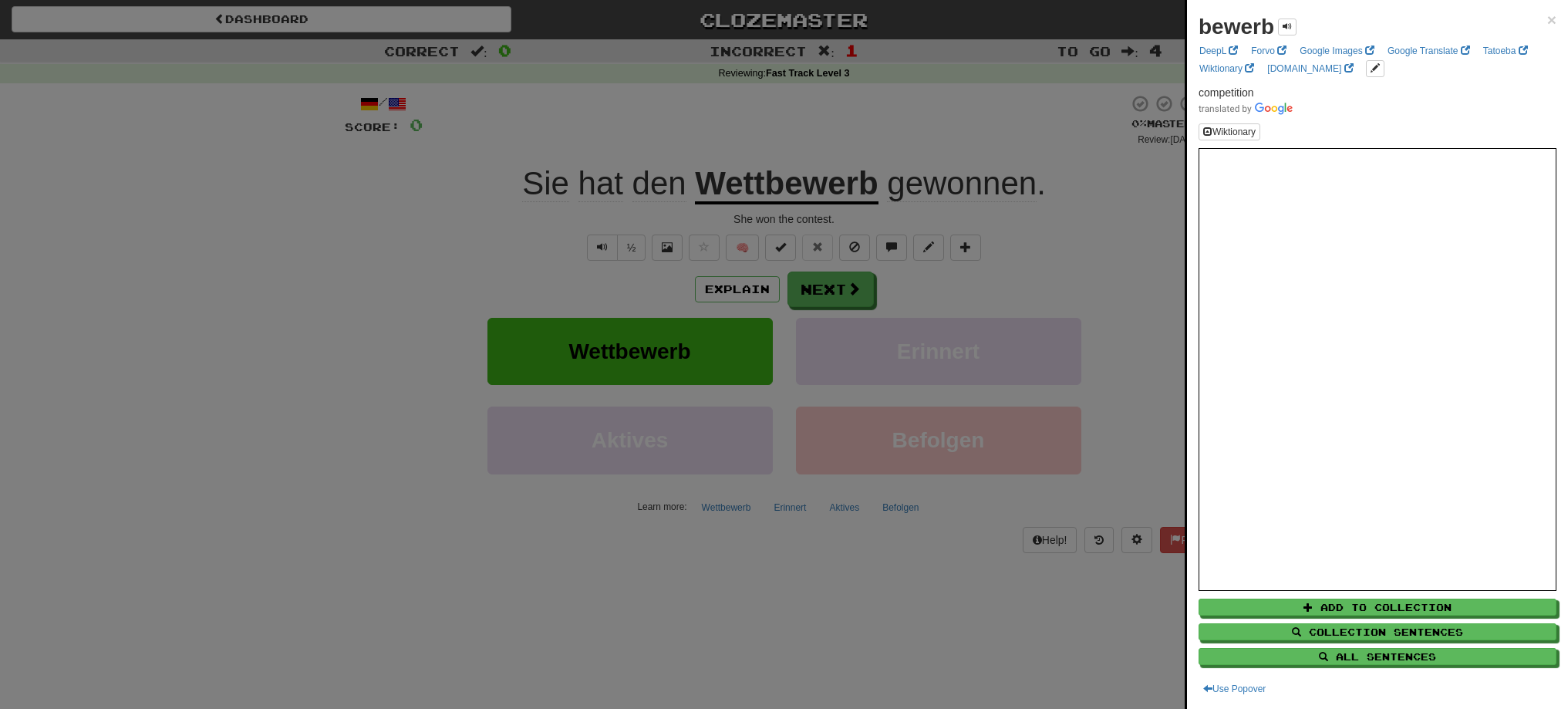
click at [879, 144] on div at bounding box center [784, 354] width 1568 height 709
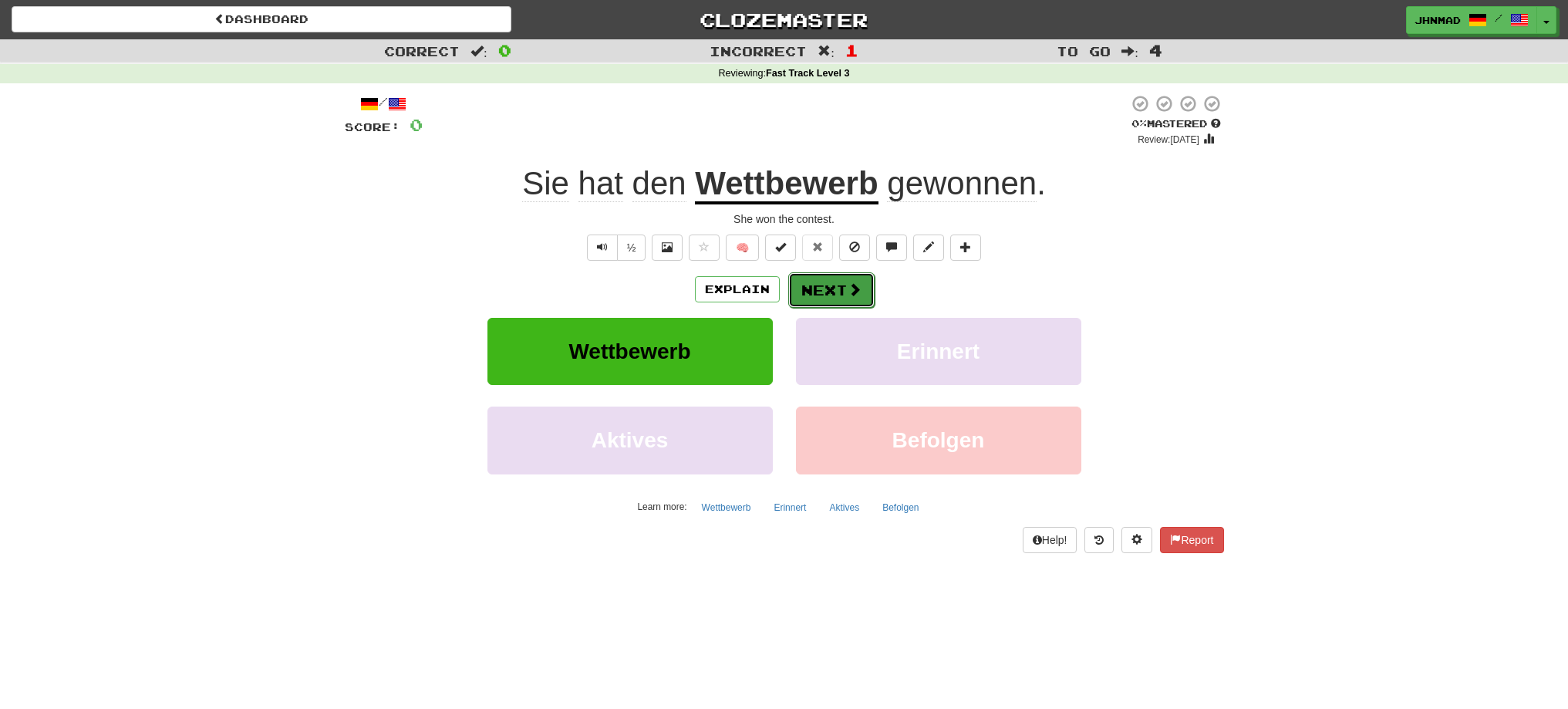
click at [811, 280] on button "Next" at bounding box center [831, 290] width 86 height 35
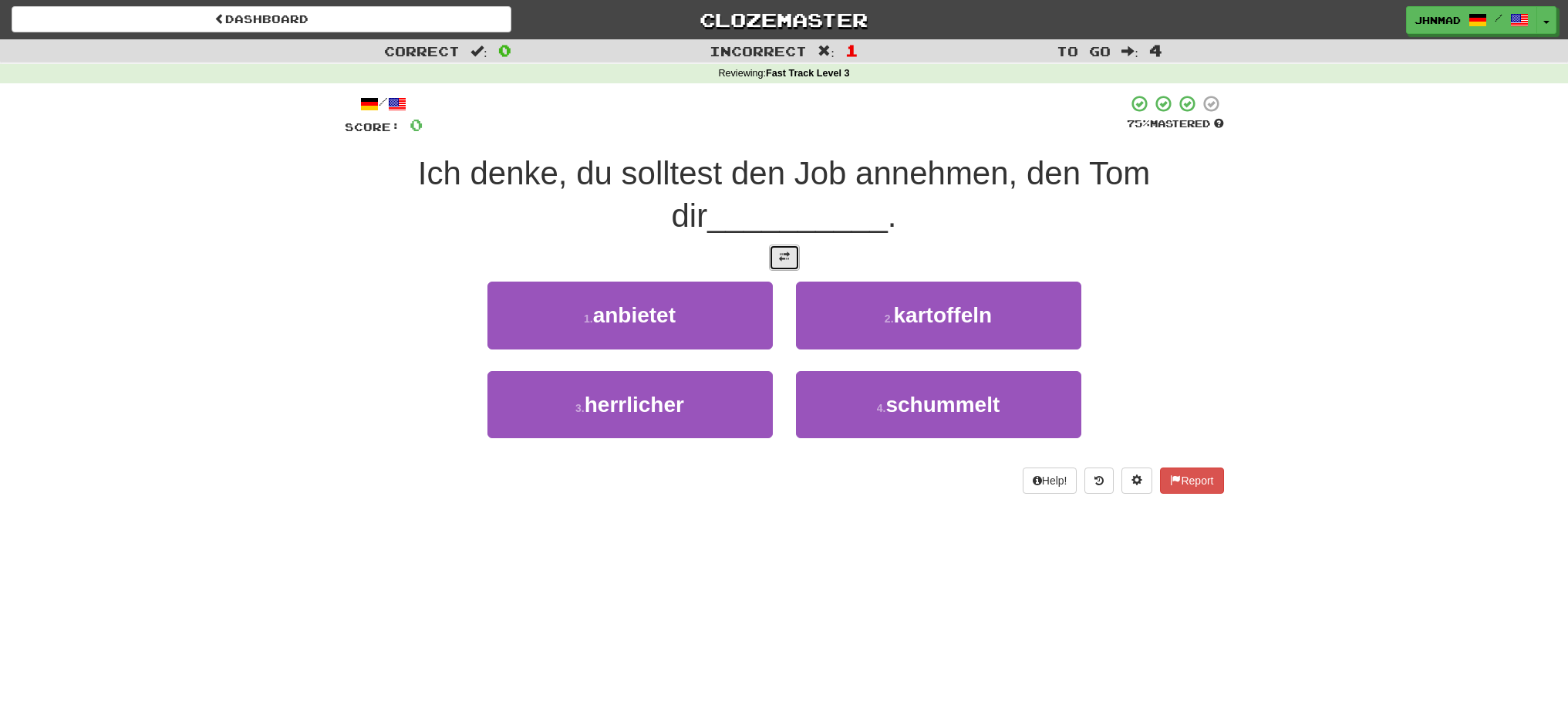
click at [782, 253] on span at bounding box center [784, 256] width 10 height 10
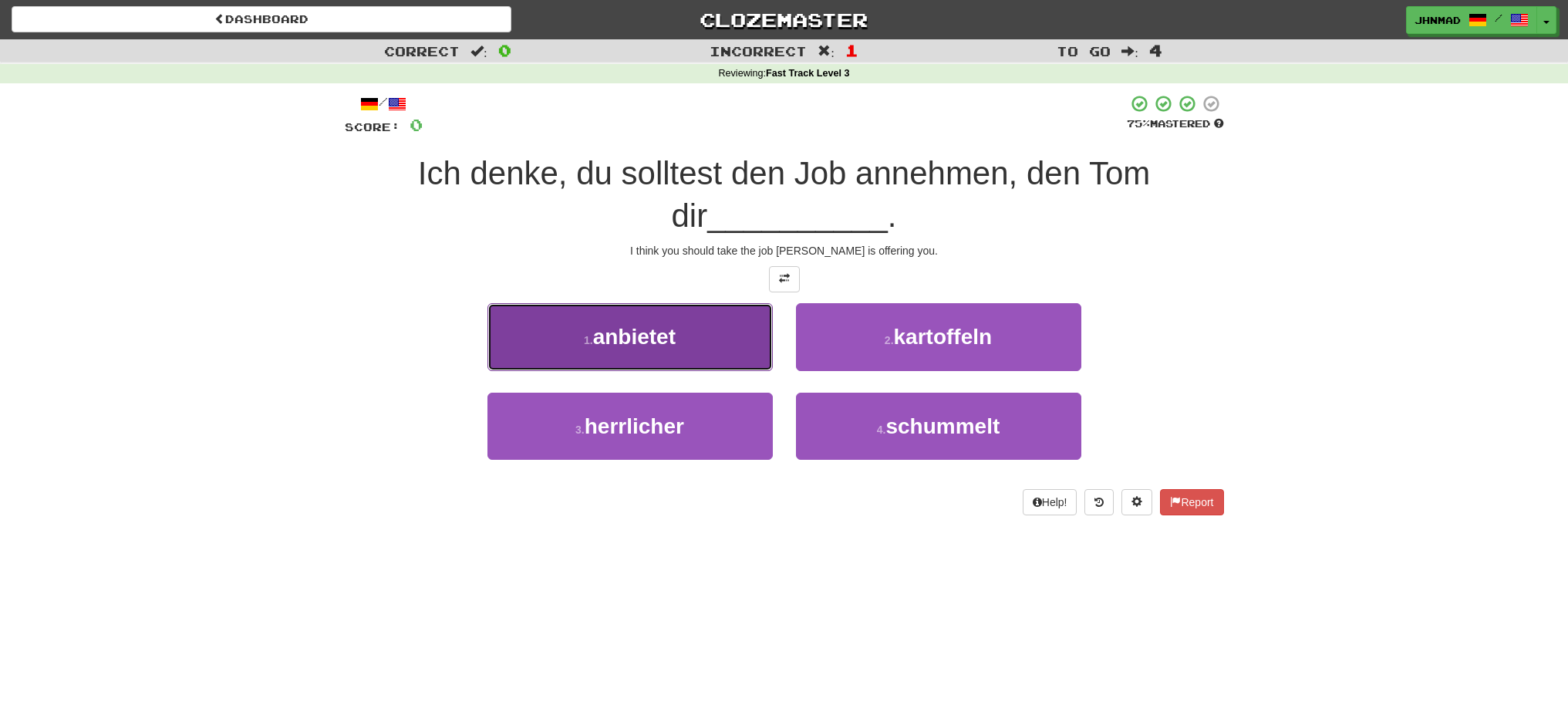
click at [731, 345] on button "1 . anbietet" at bounding box center [630, 336] width 286 height 67
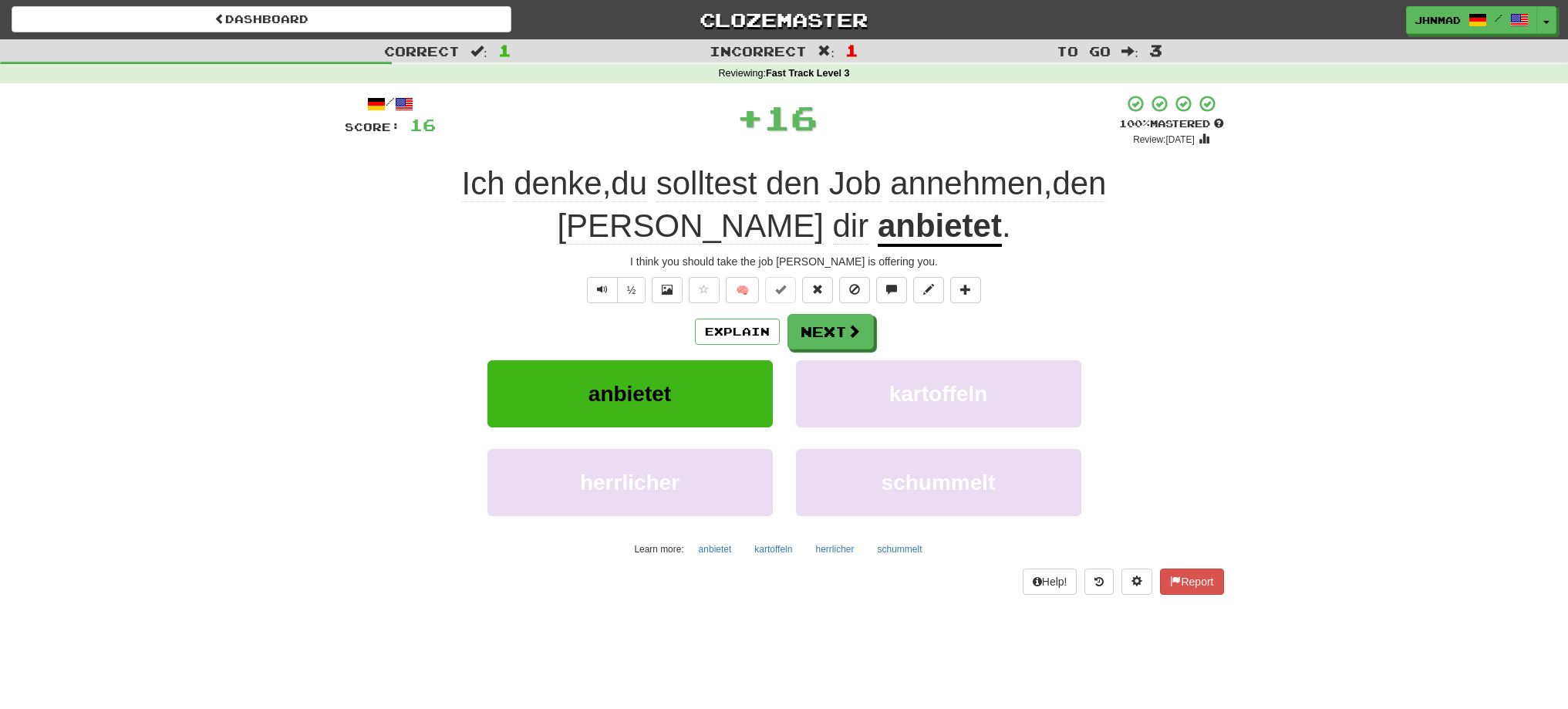
click at [878, 222] on u "anbietet" at bounding box center [940, 227] width 124 height 40
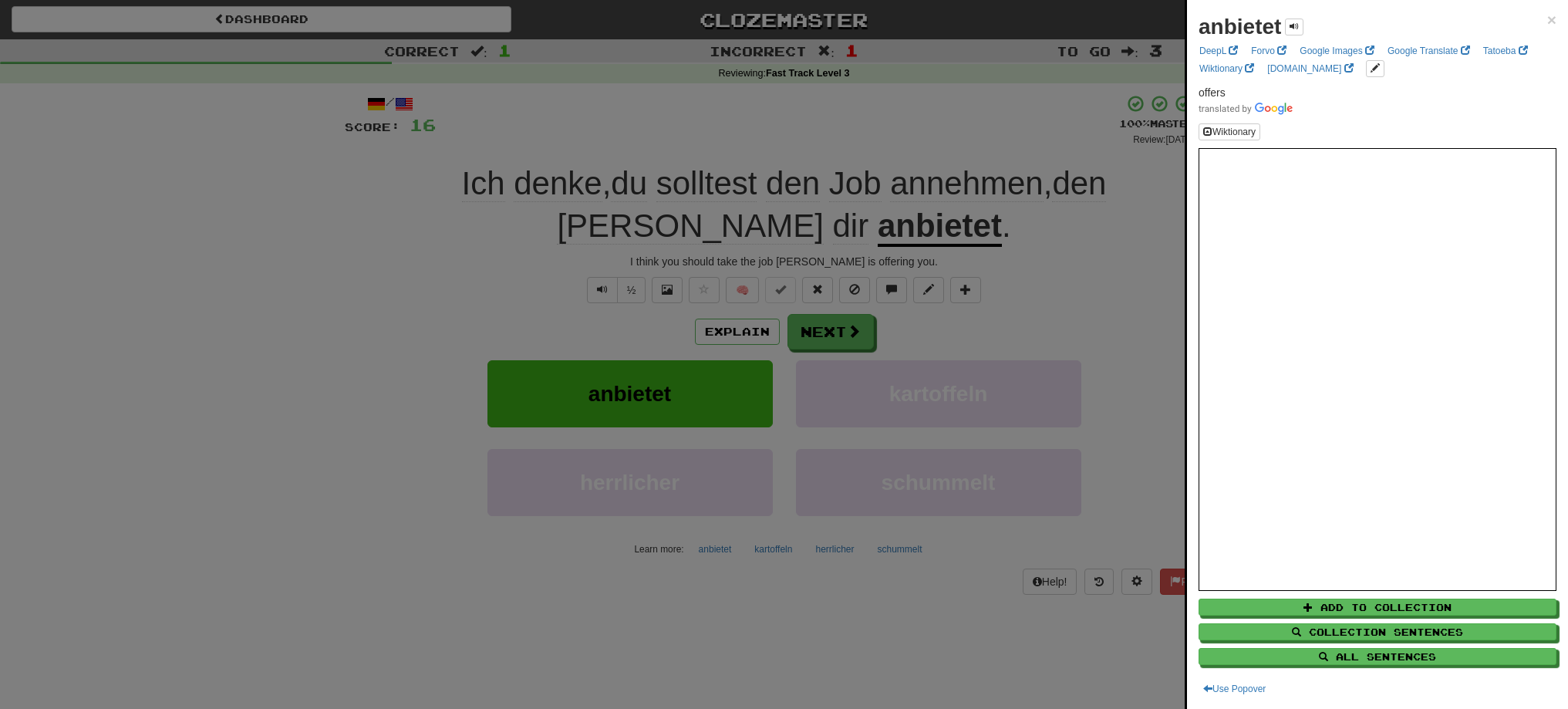
click at [837, 337] on div at bounding box center [784, 354] width 1568 height 709
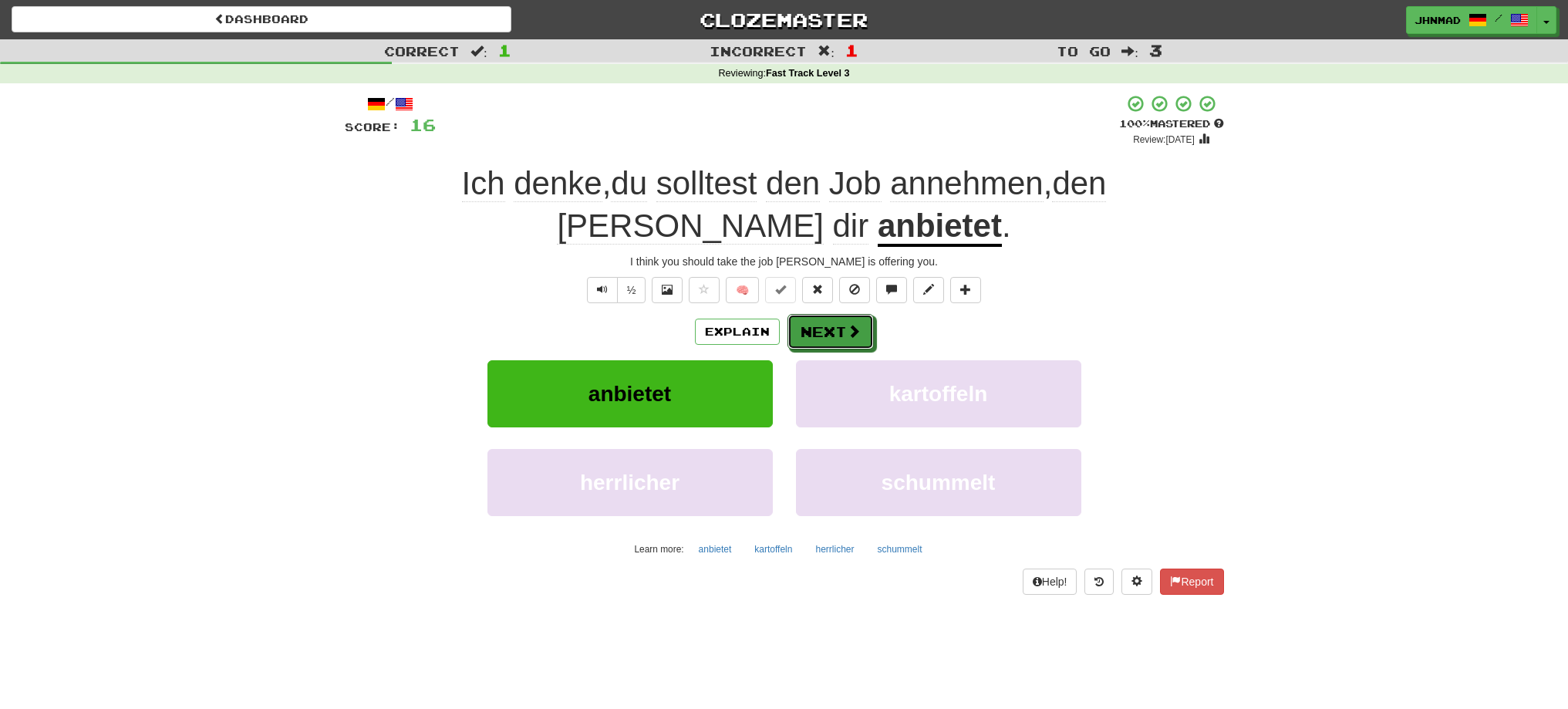
click at [837, 337] on button "Next" at bounding box center [830, 332] width 86 height 35
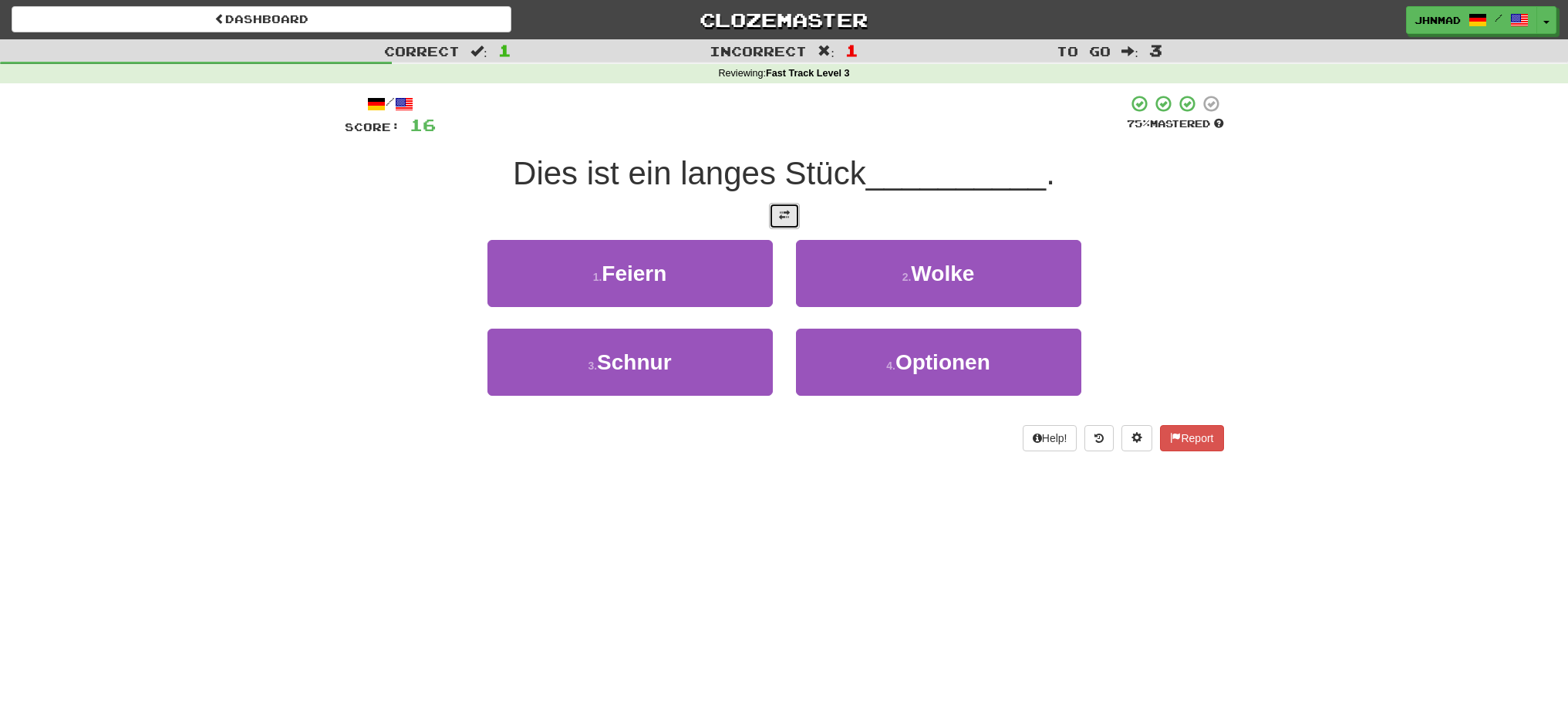
click at [779, 219] on span at bounding box center [784, 215] width 10 height 10
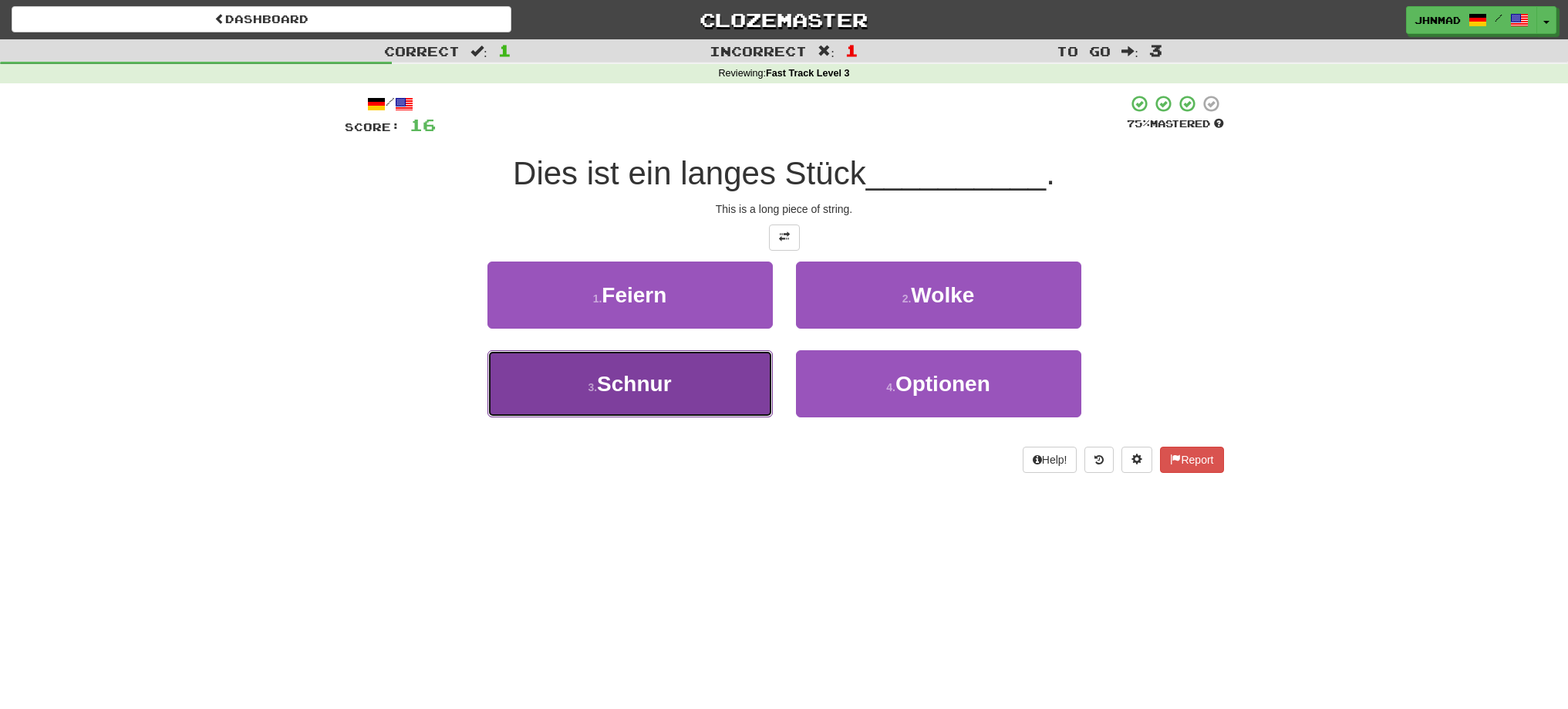
click at [600, 378] on span "Schnur" at bounding box center [634, 384] width 74 height 24
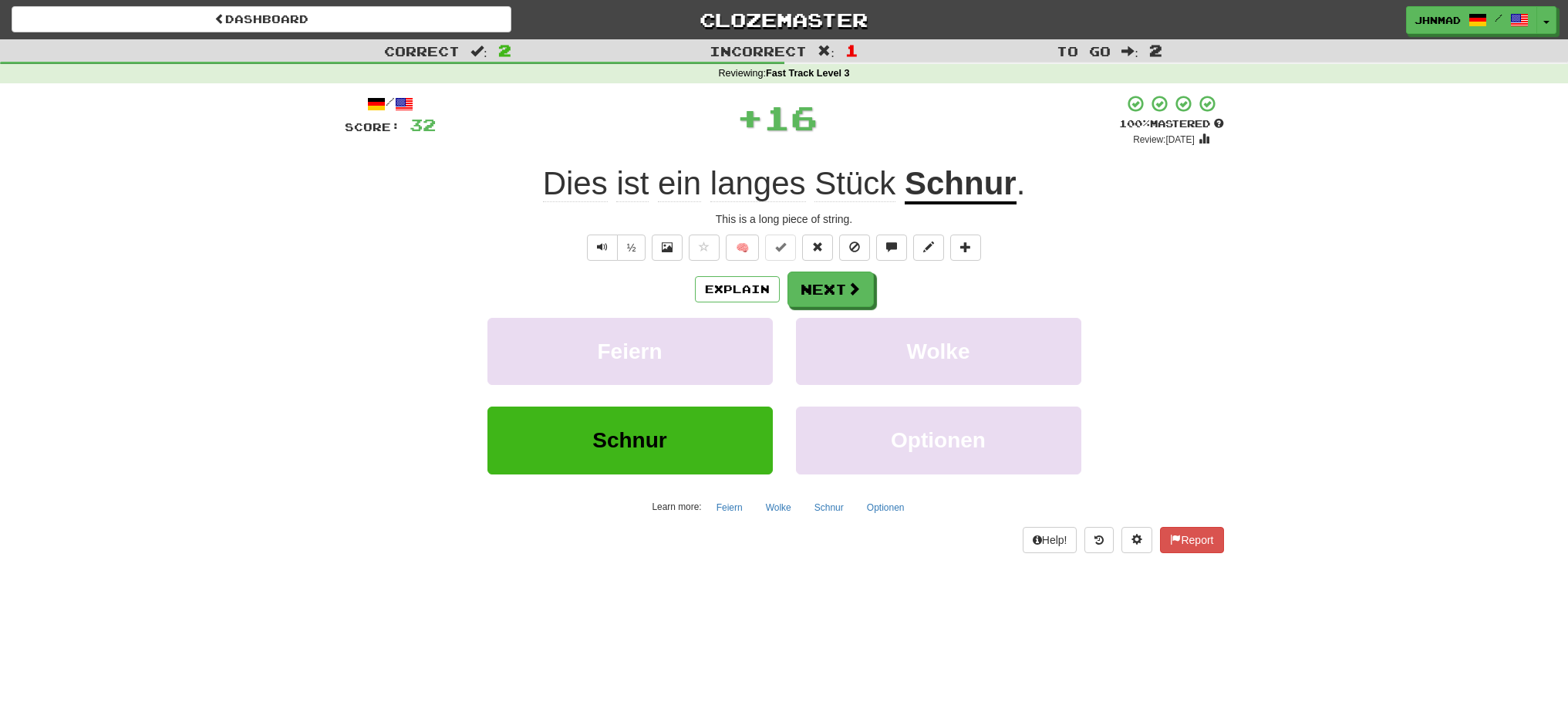
click at [947, 193] on u "Schnur" at bounding box center [961, 185] width 112 height 40
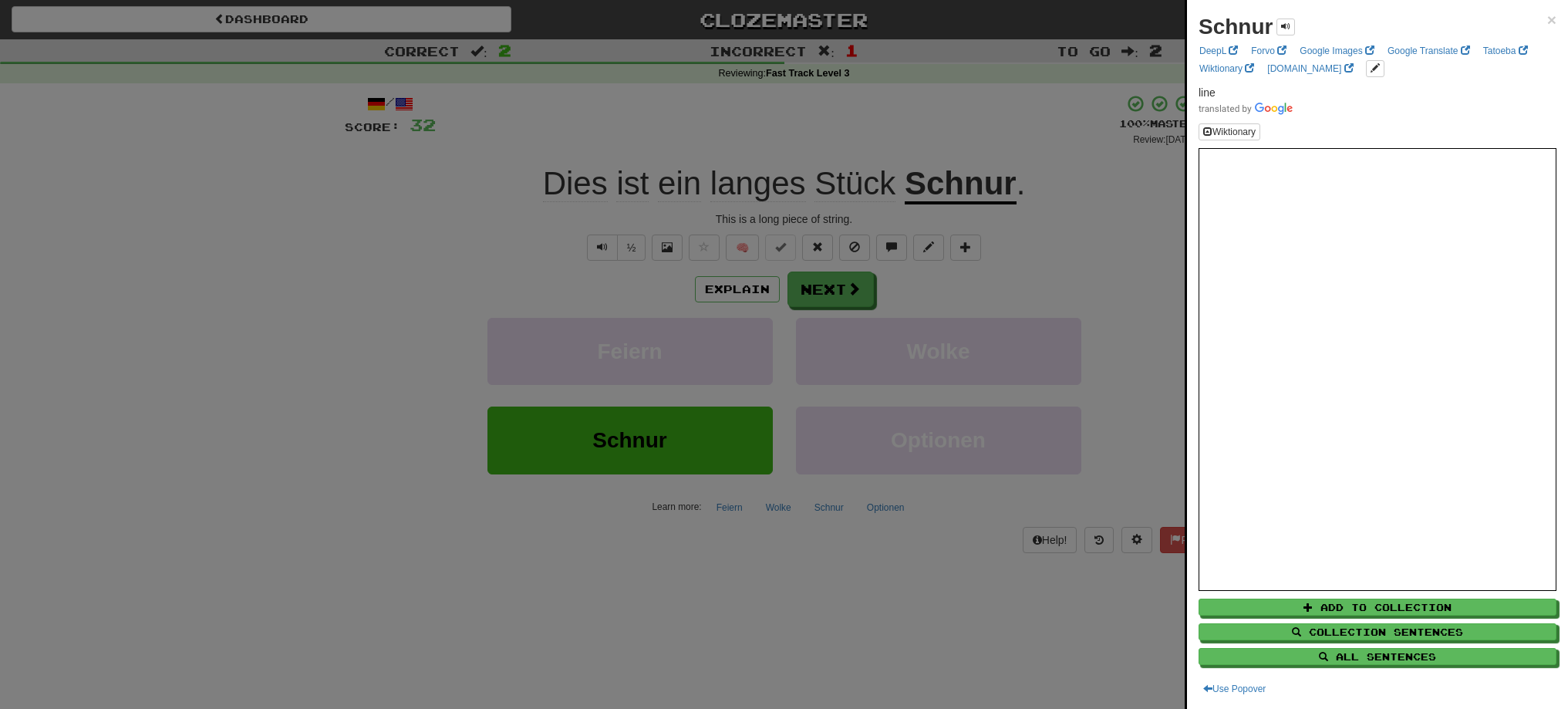
click at [853, 286] on div at bounding box center [784, 354] width 1568 height 709
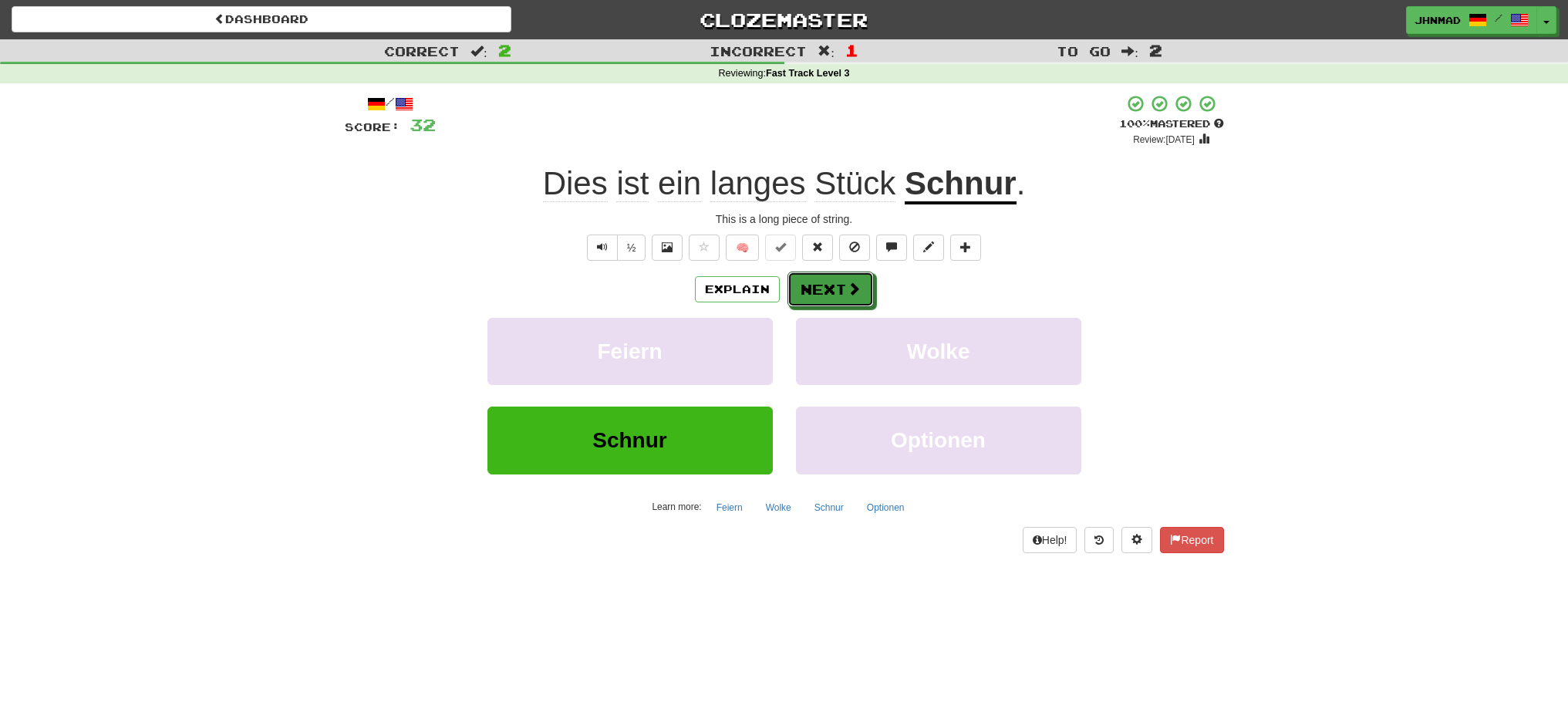
click at [853, 286] on span at bounding box center [853, 288] width 14 height 14
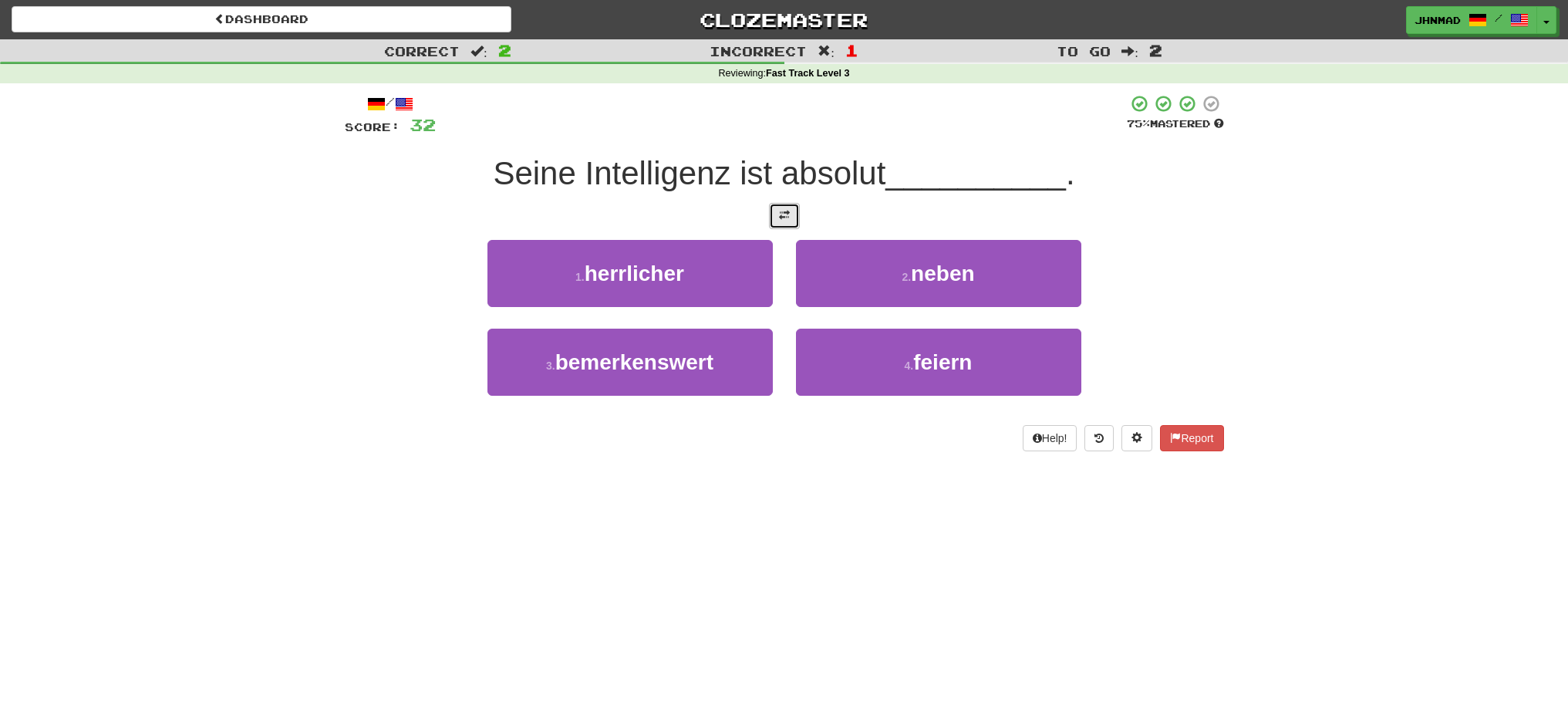
click at [783, 219] on span at bounding box center [784, 215] width 10 height 10
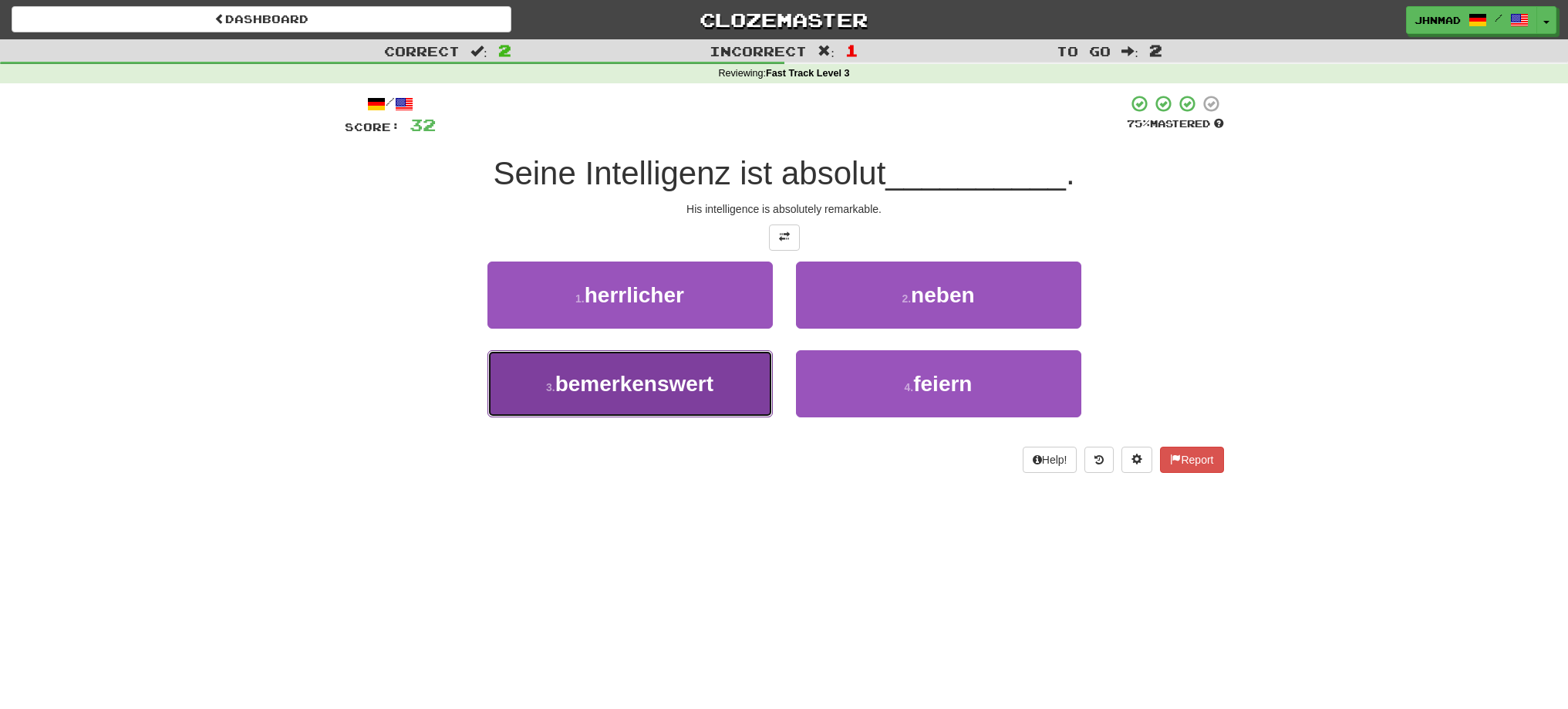
click at [641, 380] on span "bemerkenswert" at bounding box center [634, 384] width 158 height 24
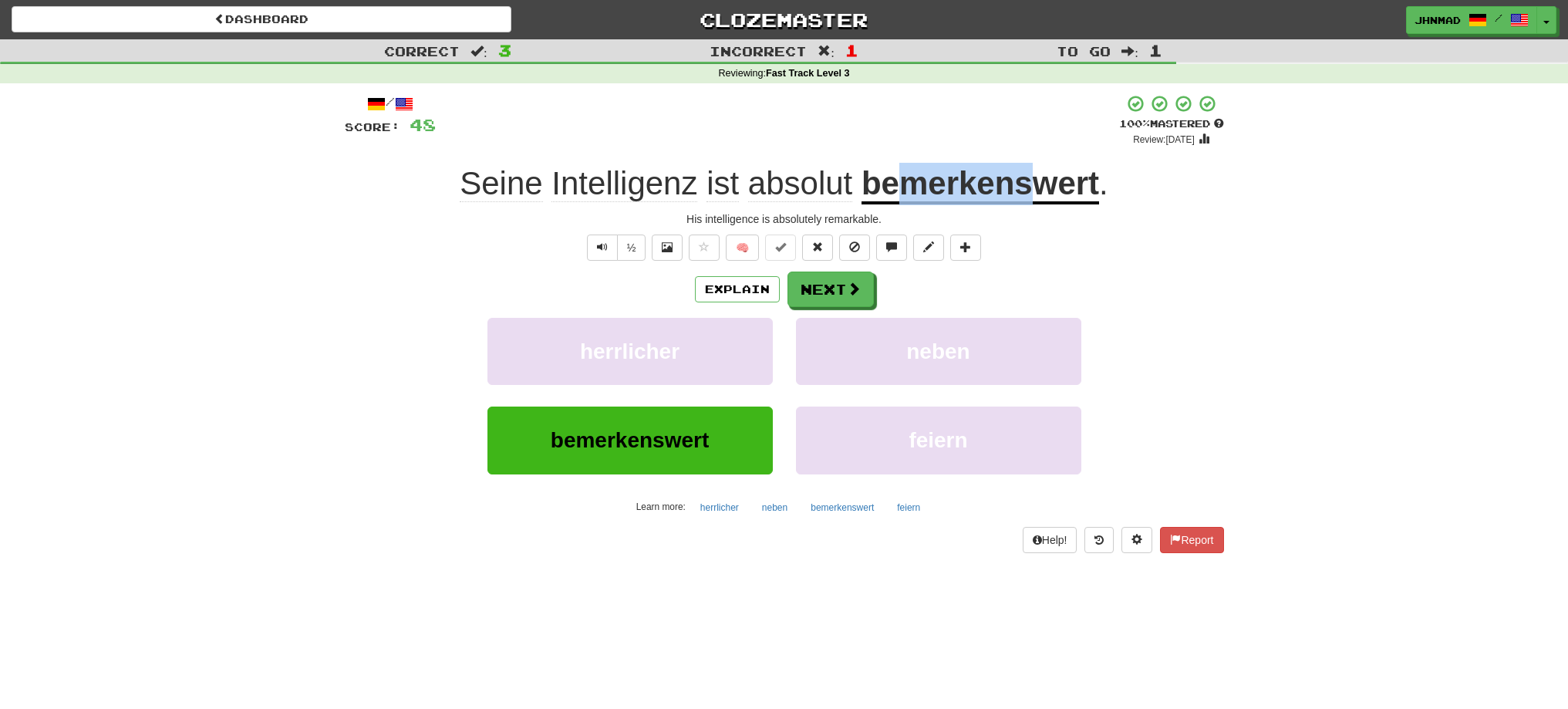
drag, startPoint x: 902, startPoint y: 177, endPoint x: 1027, endPoint y: 185, distance: 125.3
click at [1027, 185] on u "bemerkenswert" at bounding box center [980, 185] width 237 height 40
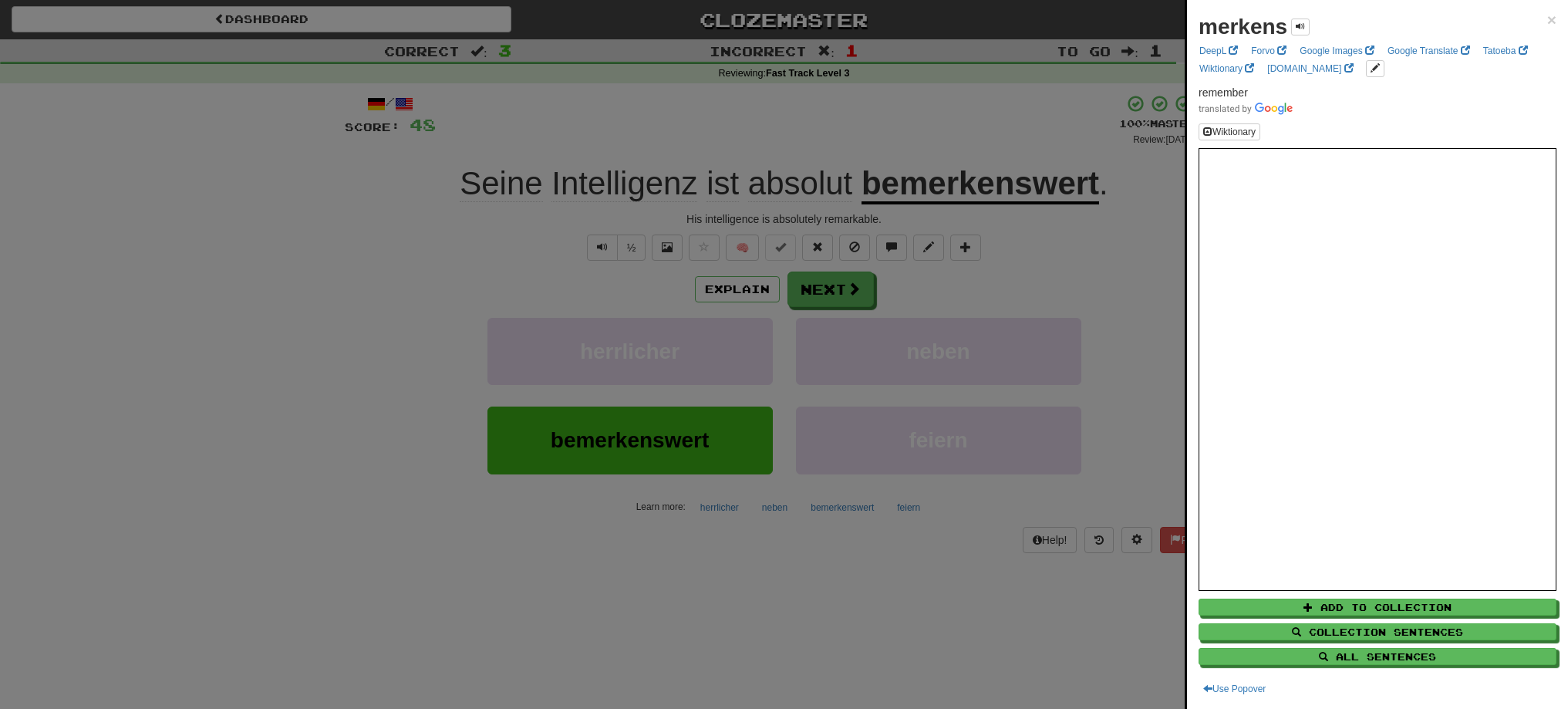
click at [1028, 240] on div at bounding box center [784, 354] width 1568 height 709
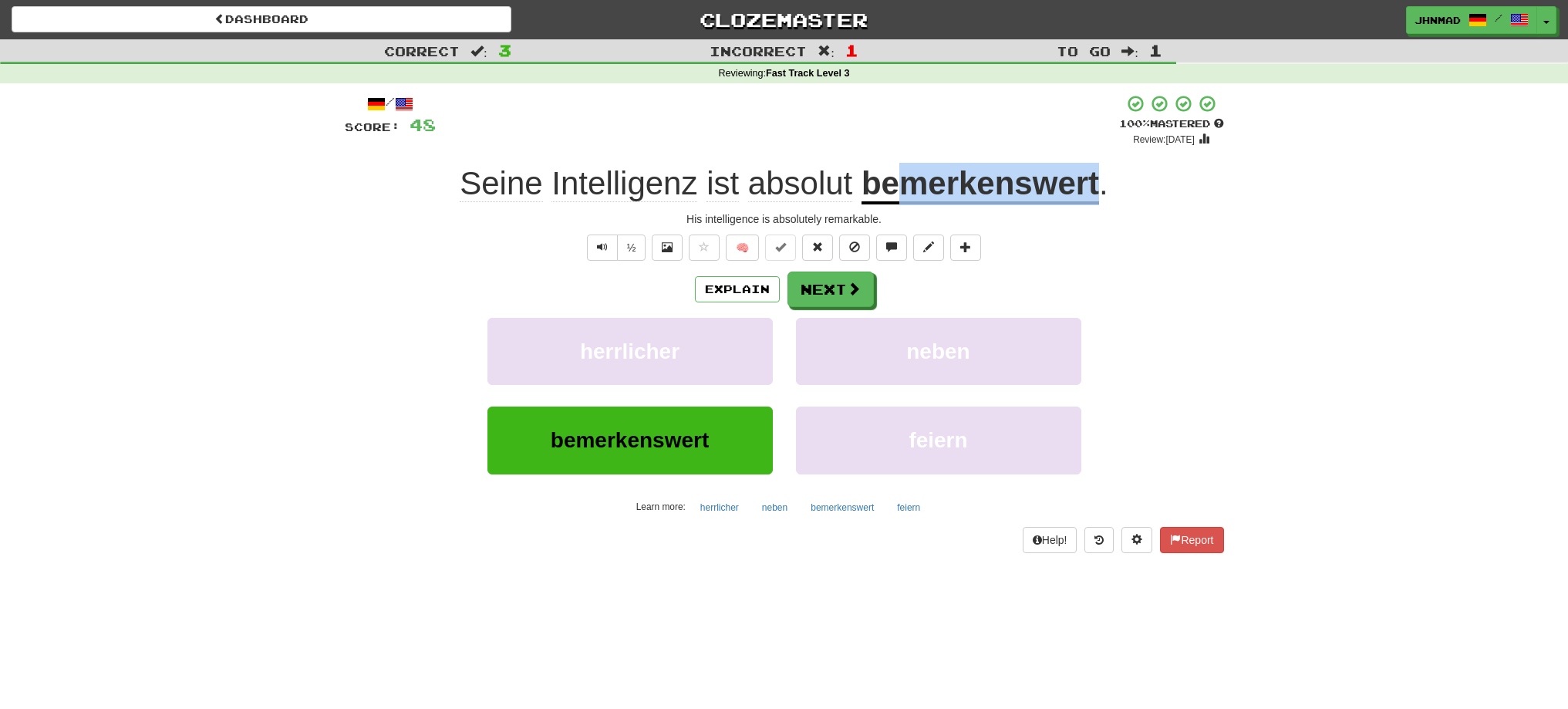
drag, startPoint x: 901, startPoint y: 191, endPoint x: 1096, endPoint y: 173, distance: 195.8
click at [1096, 173] on u "bemerkenswert" at bounding box center [980, 185] width 237 height 40
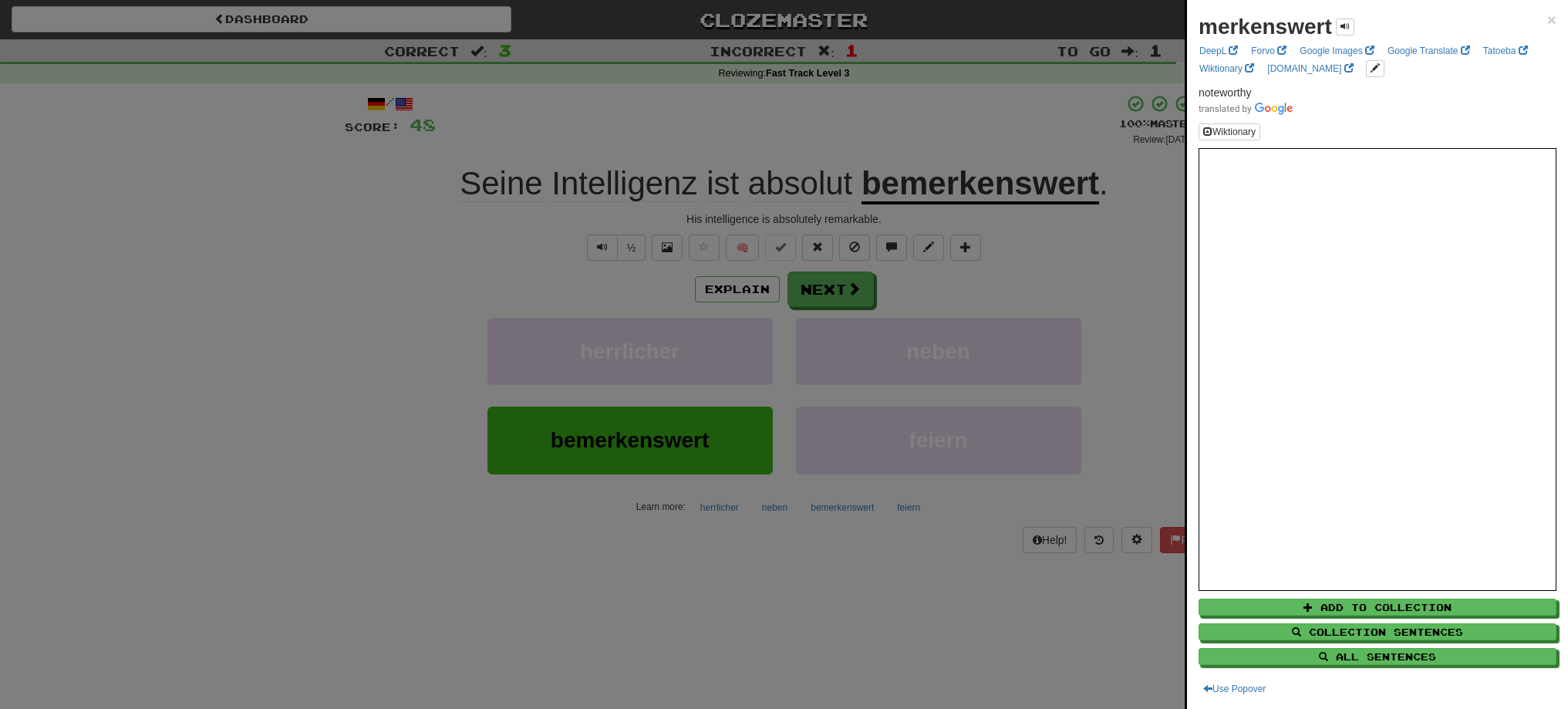
click at [835, 287] on div at bounding box center [784, 354] width 1568 height 709
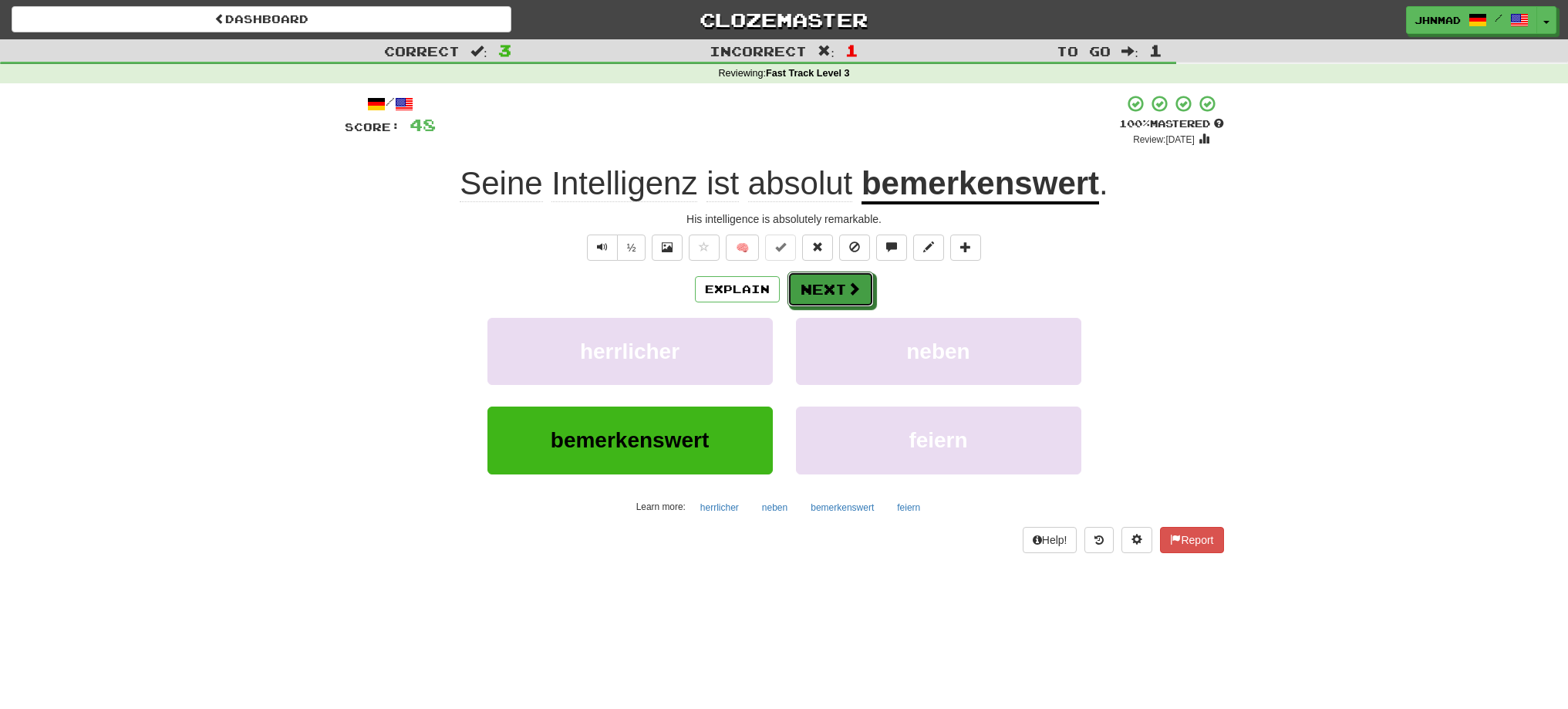
click at [835, 287] on button "Next" at bounding box center [830, 290] width 86 height 35
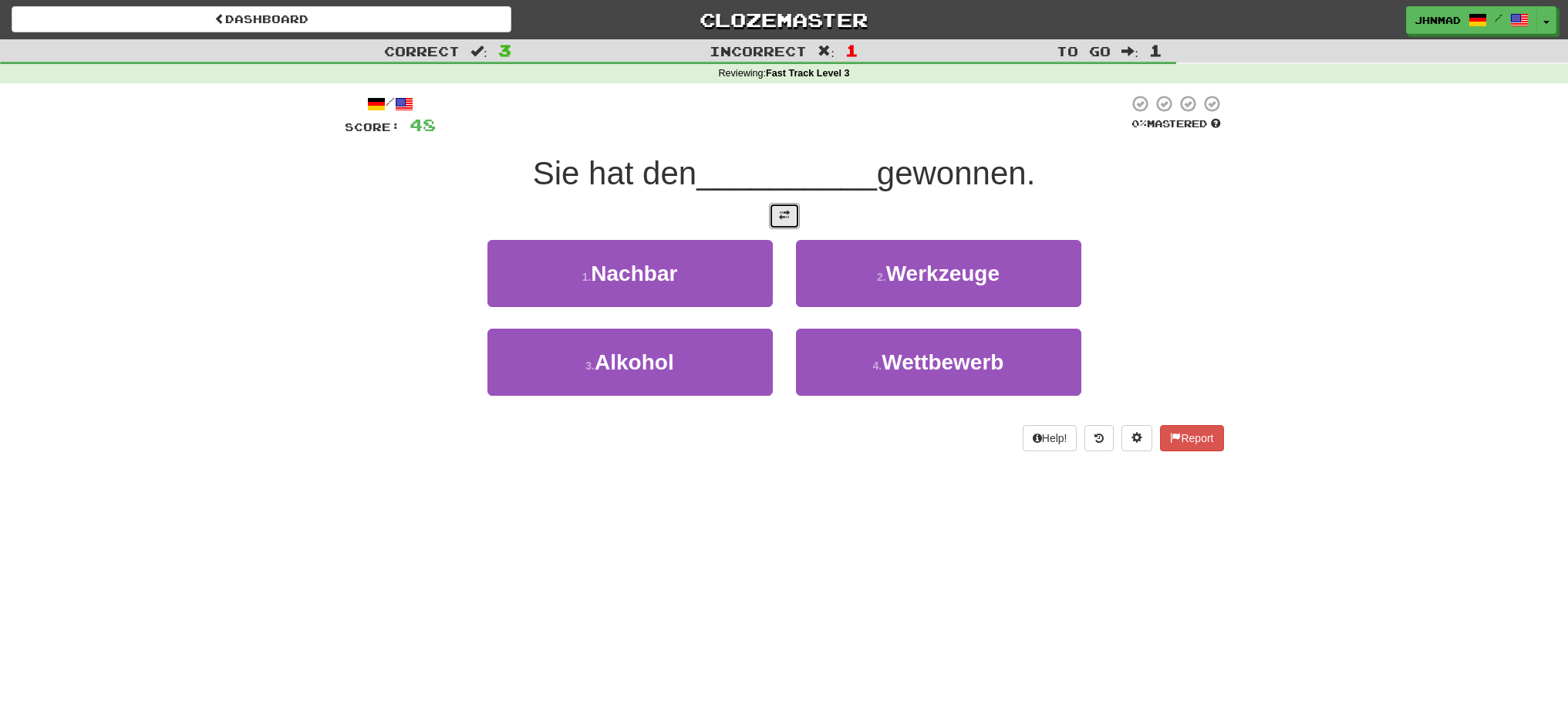
click at [782, 222] on button at bounding box center [784, 215] width 31 height 27
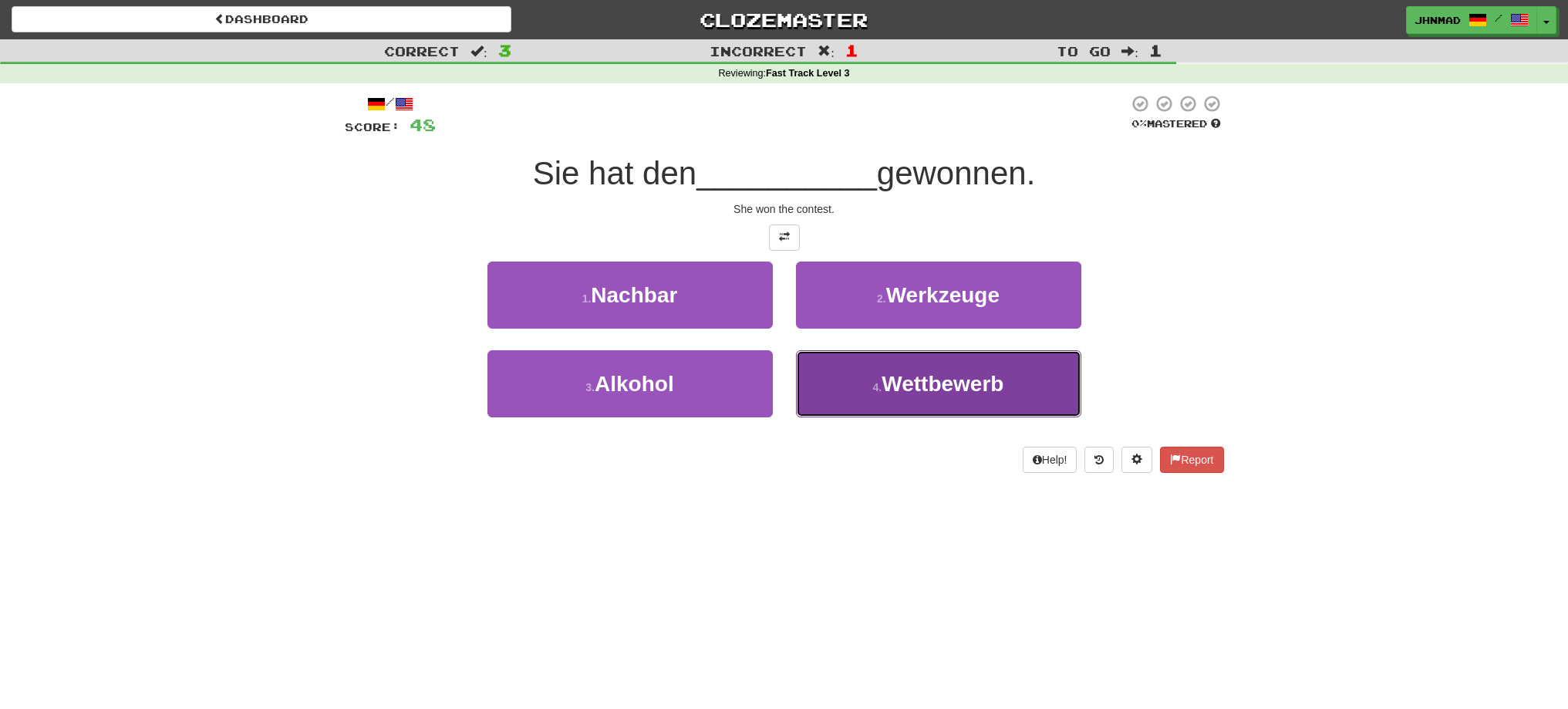
click at [923, 361] on button "4 . Wettbewerb" at bounding box center [939, 383] width 286 height 67
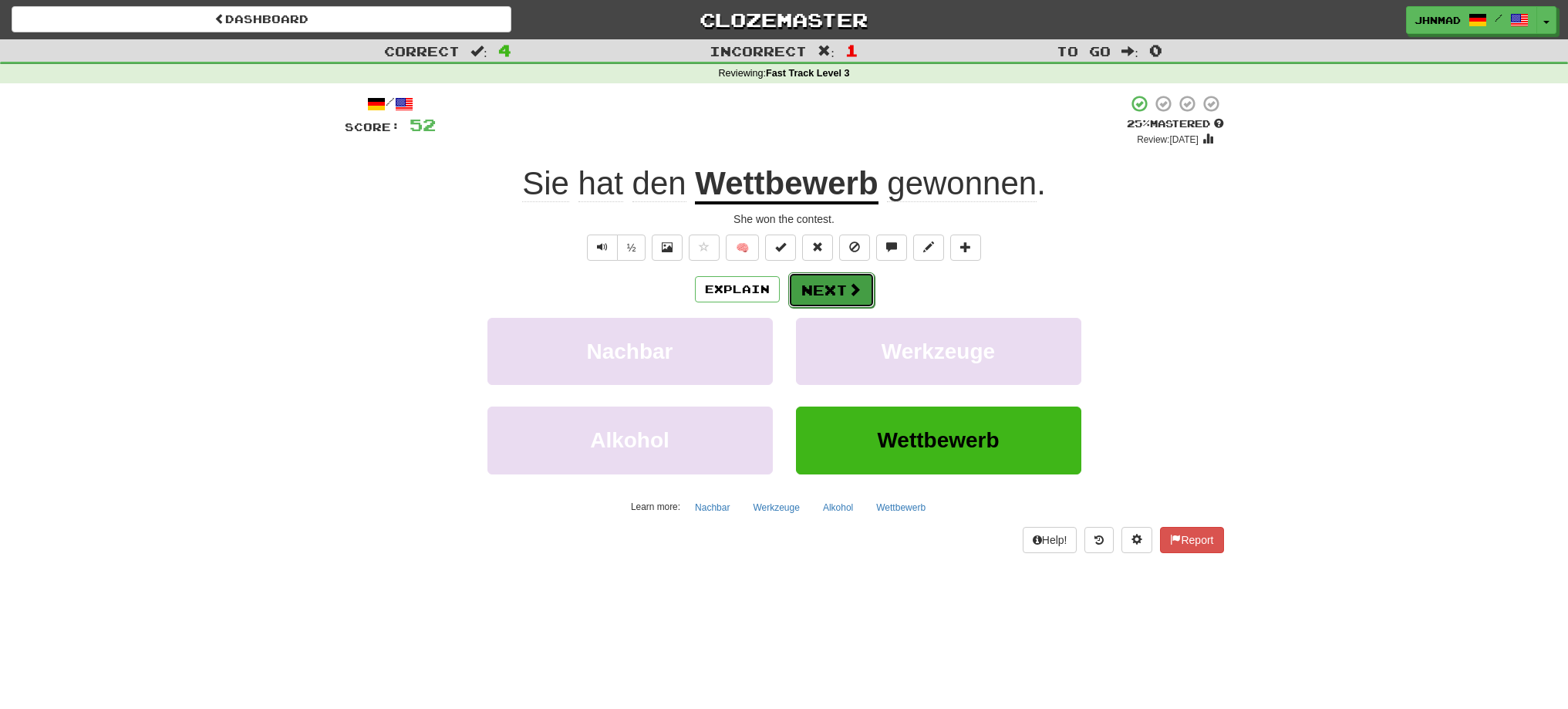
click at [835, 295] on button "Next" at bounding box center [831, 290] width 86 height 35
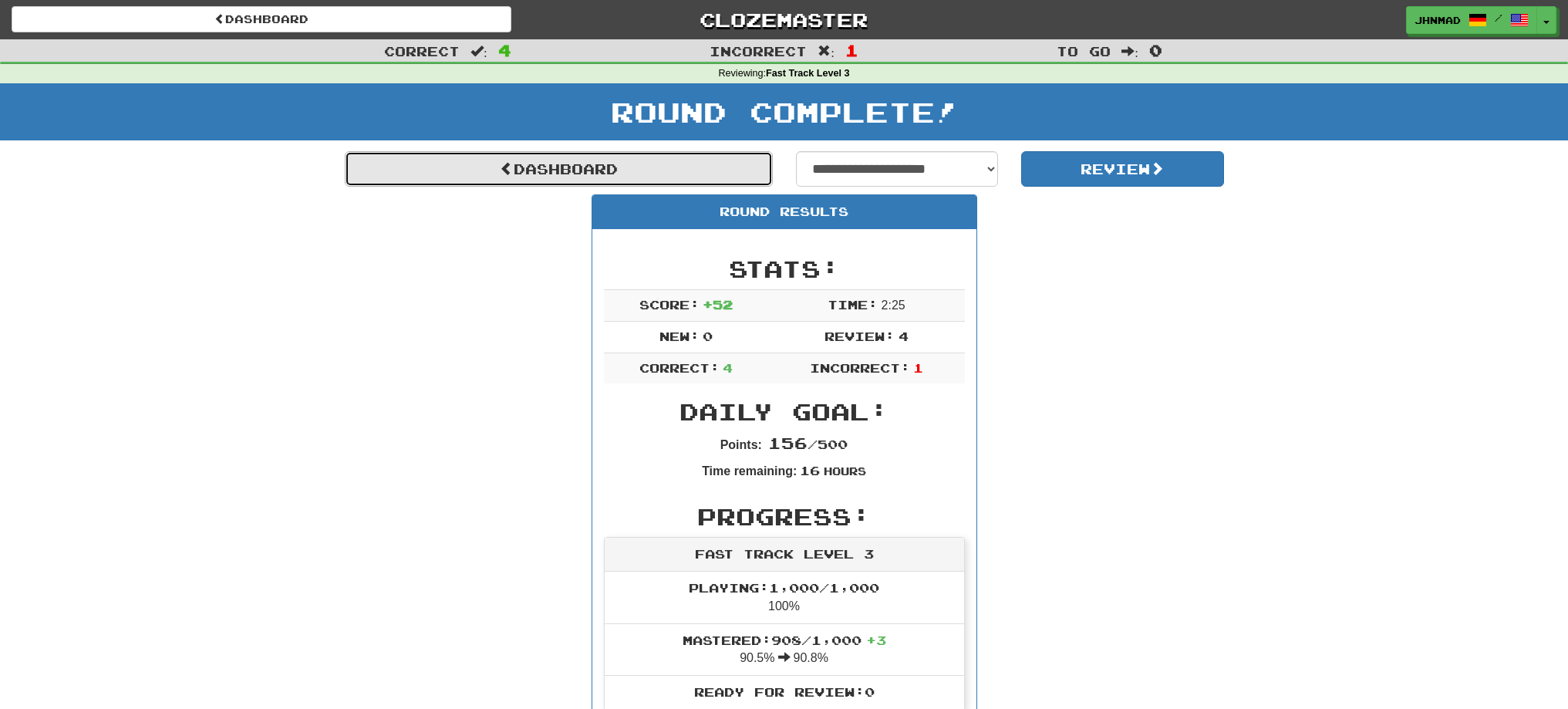
click at [611, 170] on link "Dashboard" at bounding box center [558, 169] width 428 height 35
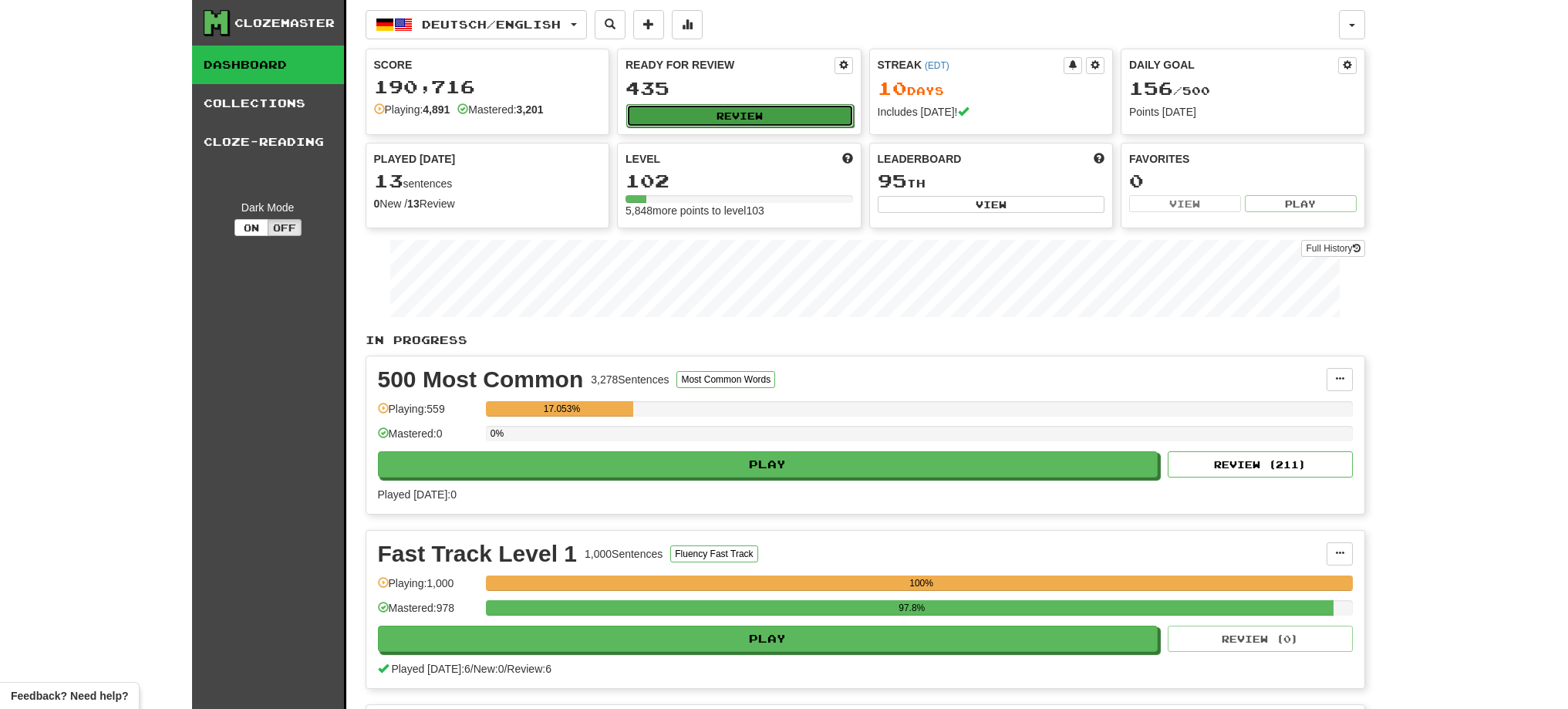
click at [778, 120] on button "Review" at bounding box center [740, 115] width 227 height 23
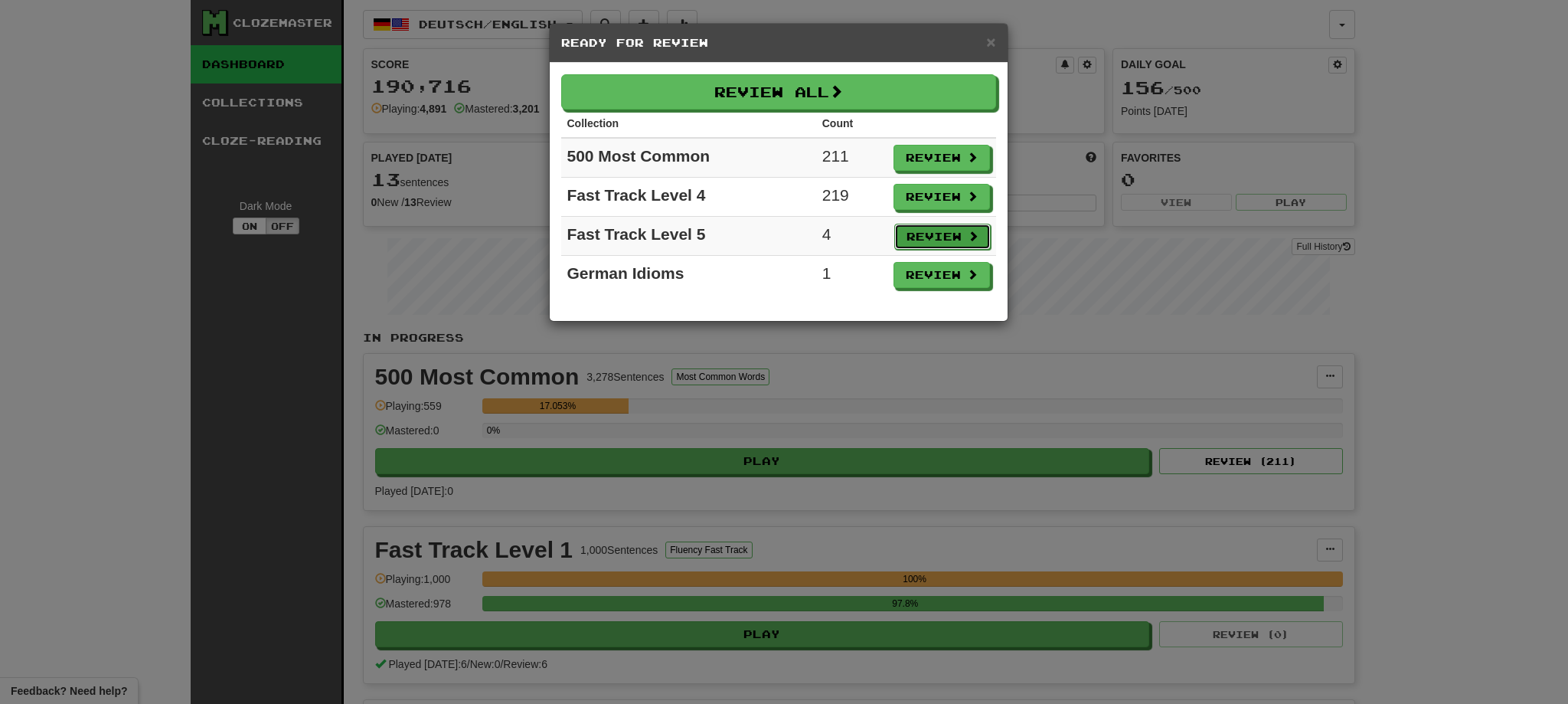
click at [907, 236] on button "Review" at bounding box center [943, 236] width 96 height 26
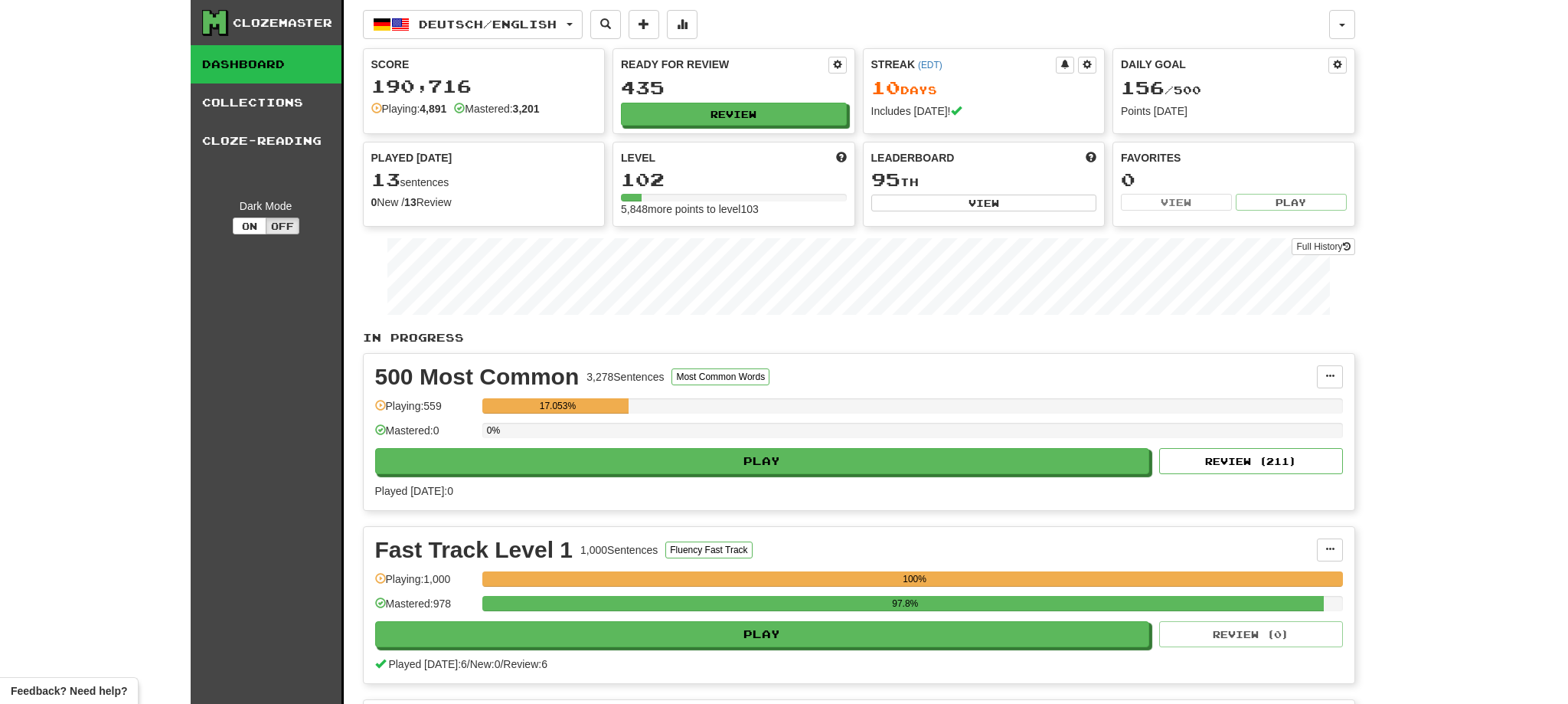
select select "**"
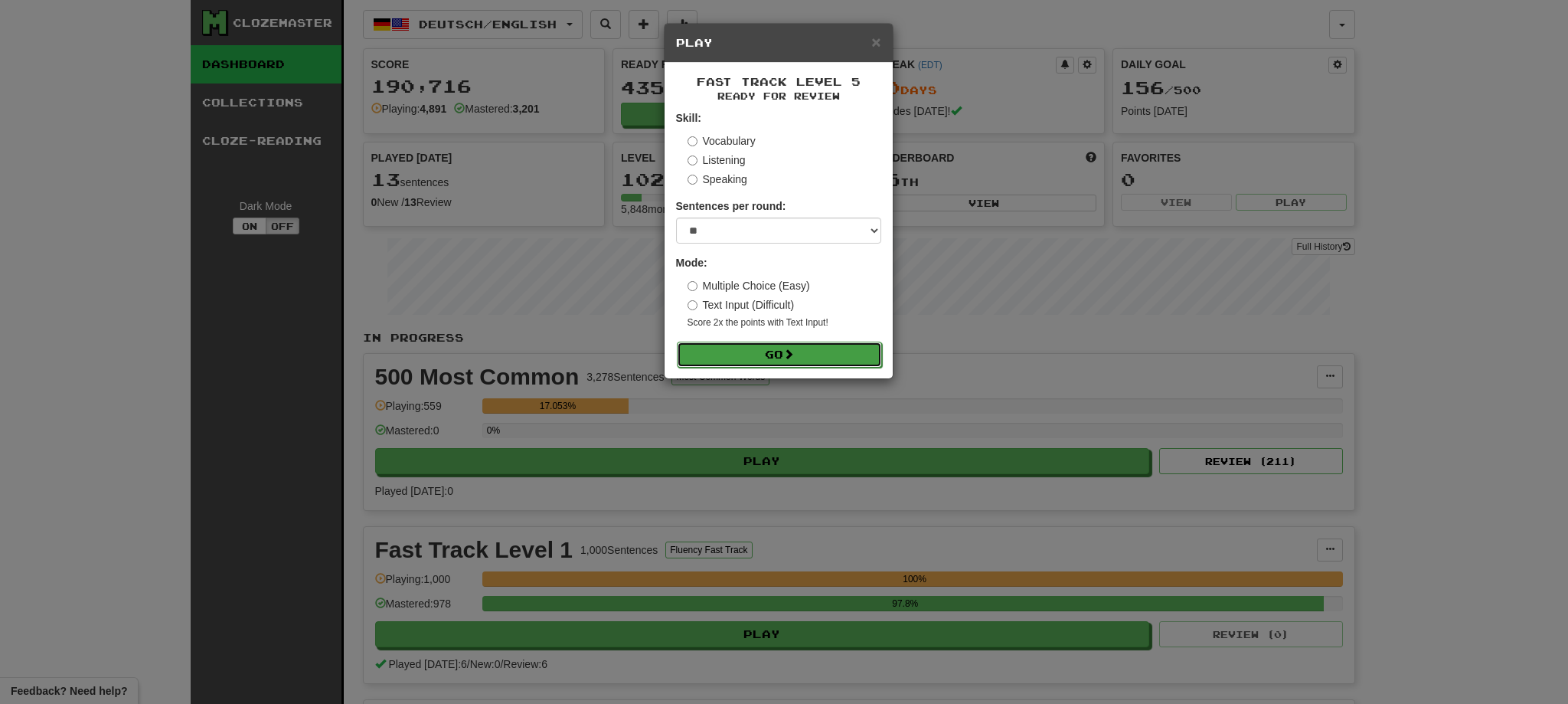
click at [790, 360] on button "Go" at bounding box center [779, 354] width 205 height 26
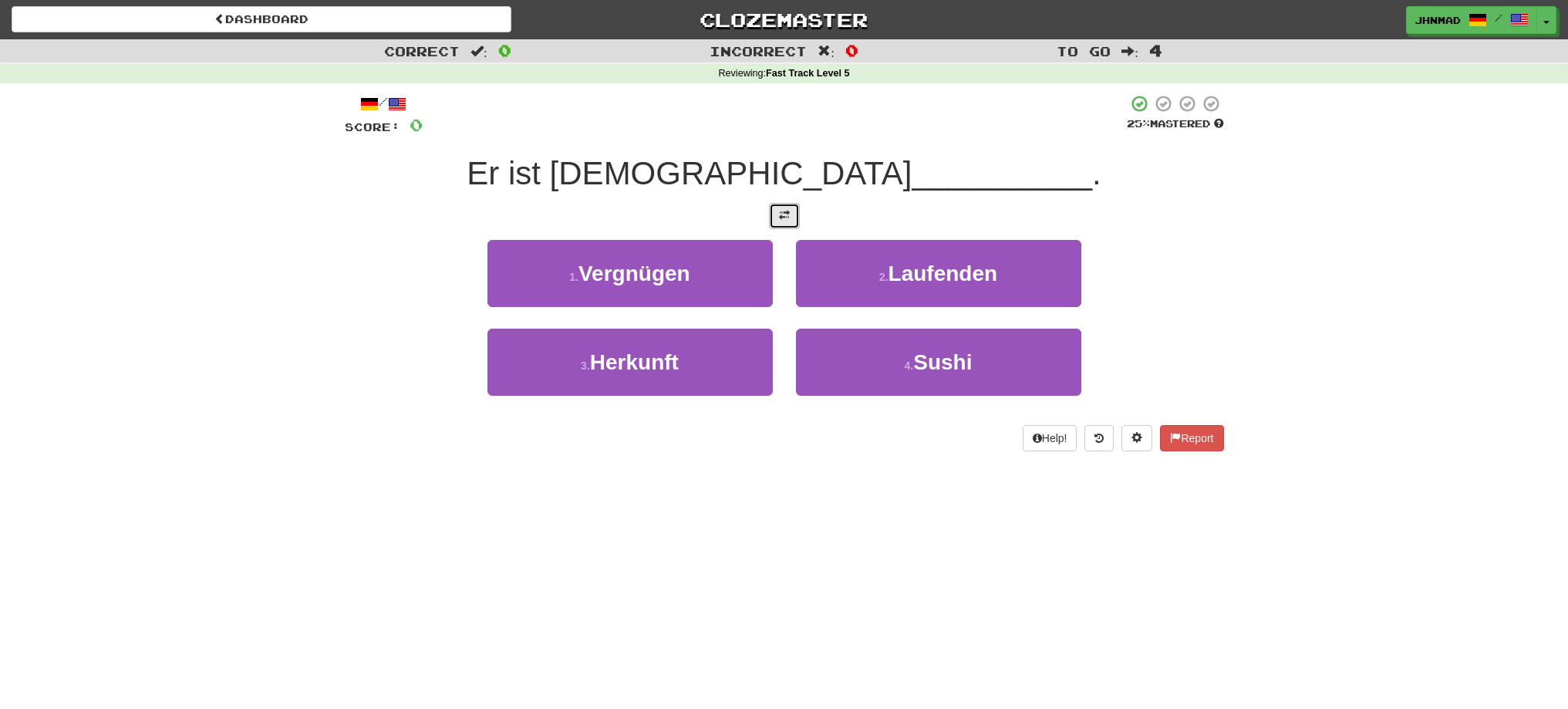
click at [779, 219] on span at bounding box center [784, 215] width 10 height 10
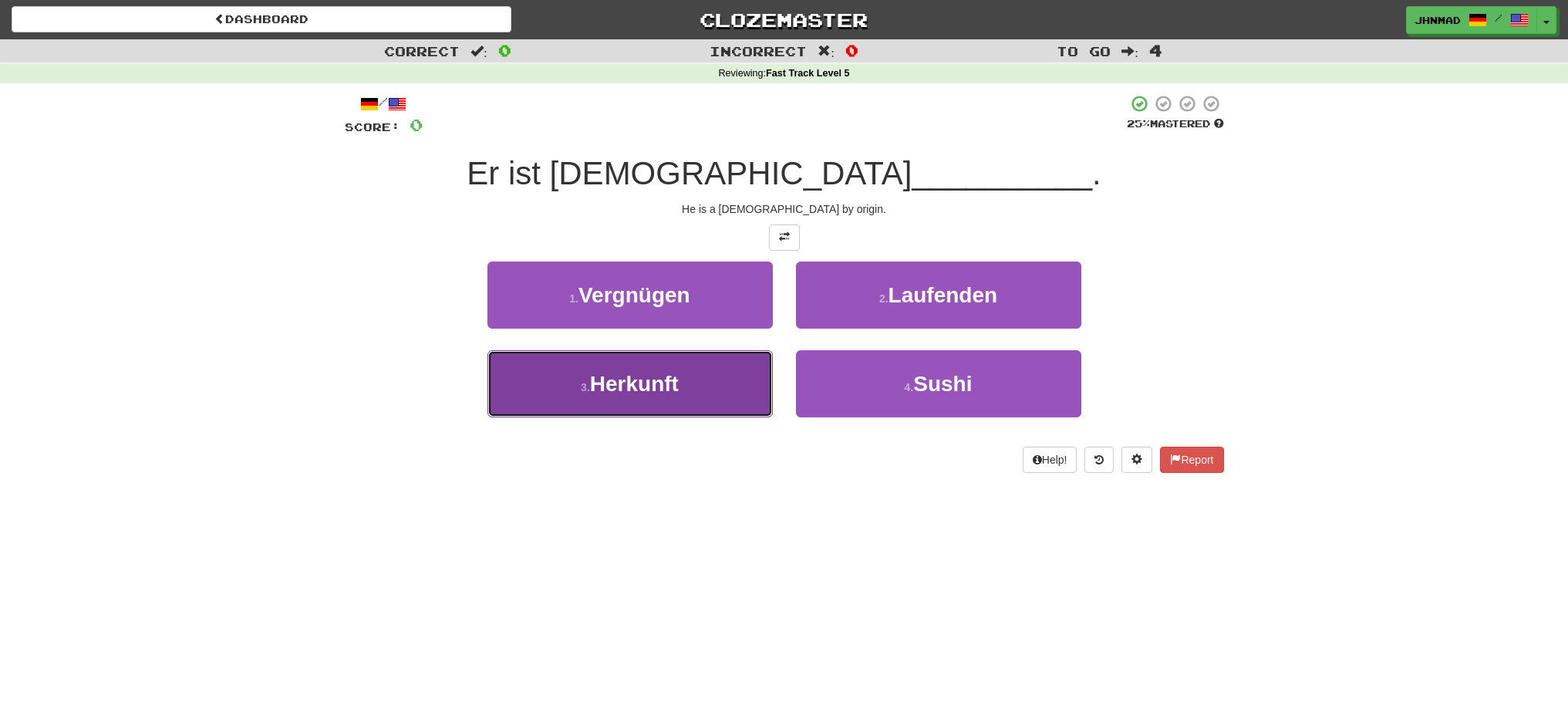
click at [577, 379] on button "3 . Herkunft" at bounding box center [630, 383] width 286 height 67
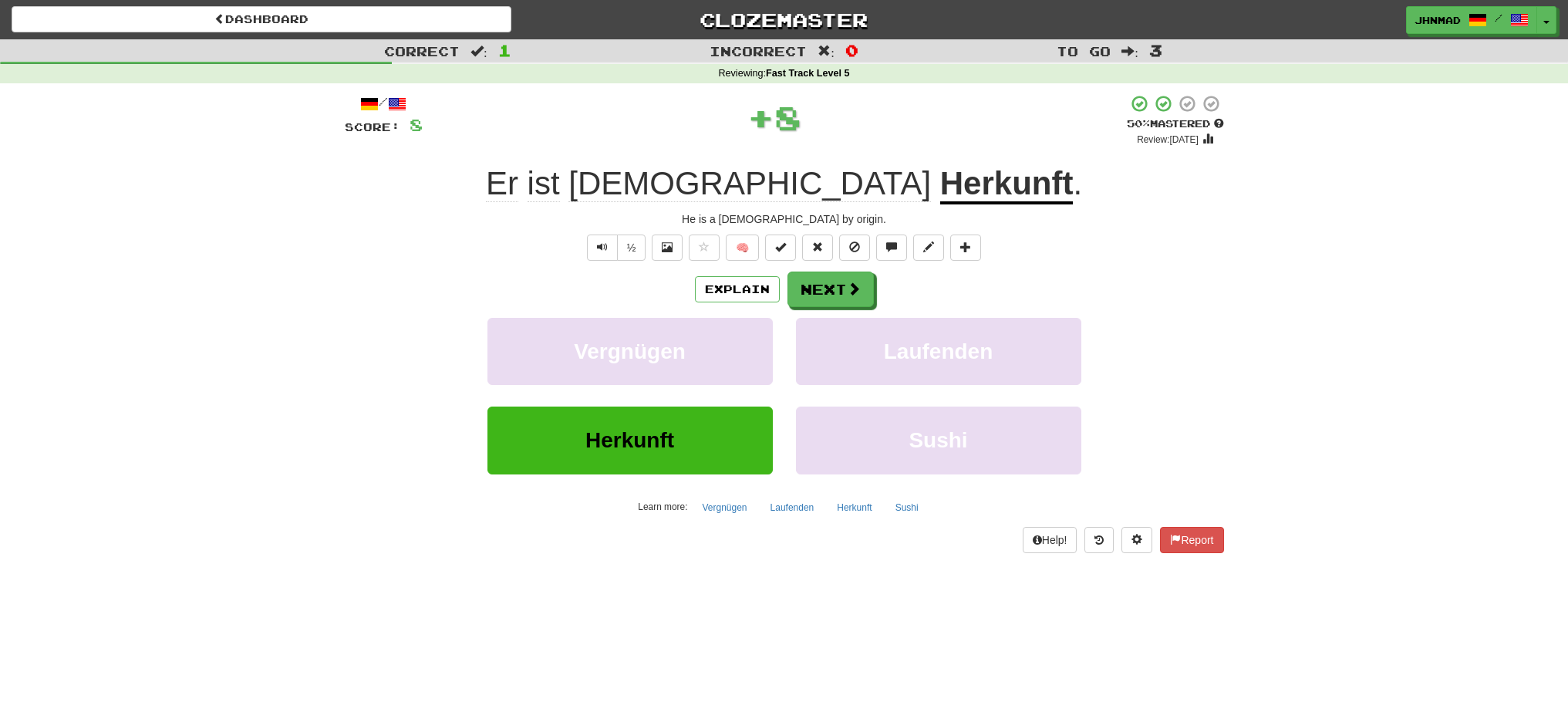
click at [940, 180] on u "Herkunft" at bounding box center [1007, 185] width 133 height 40
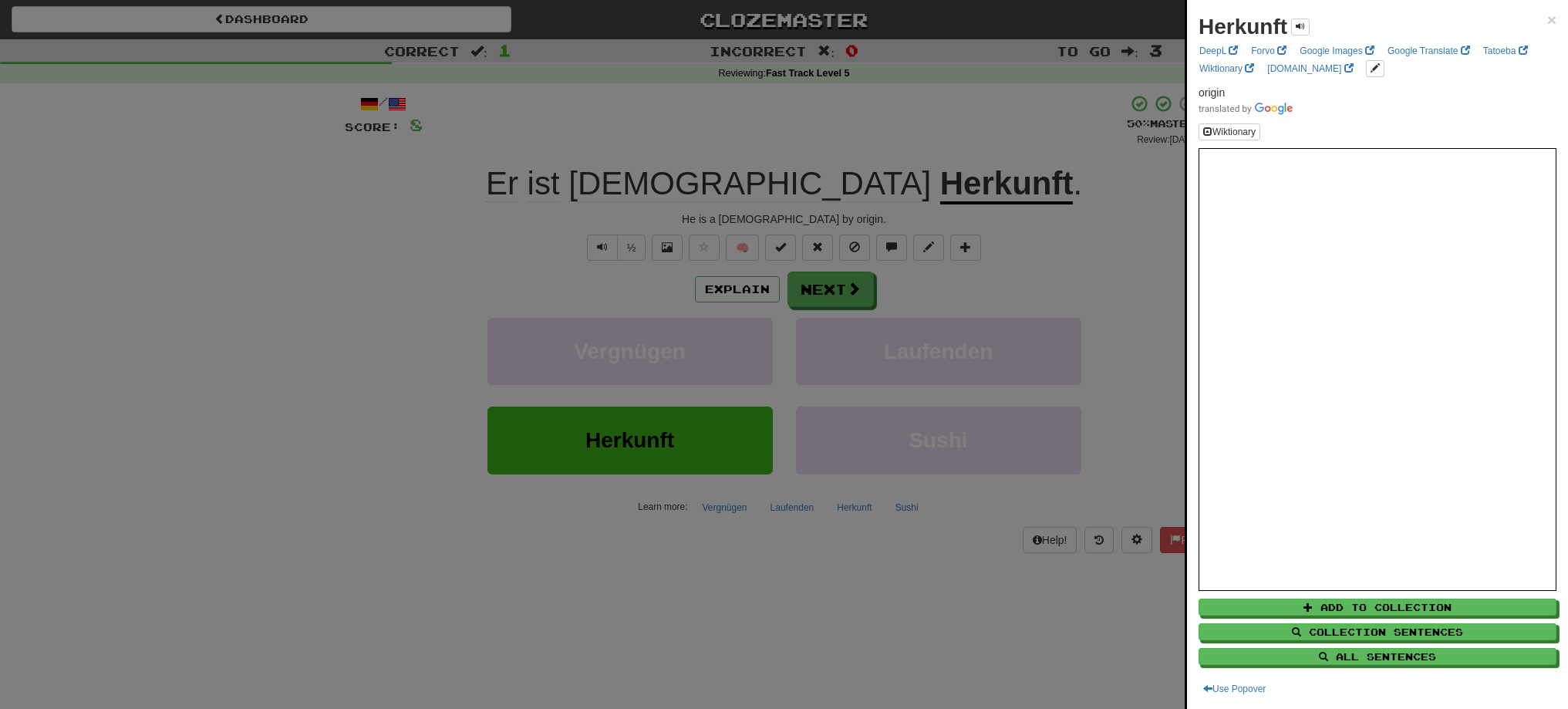
click at [984, 127] on div at bounding box center [784, 354] width 1568 height 709
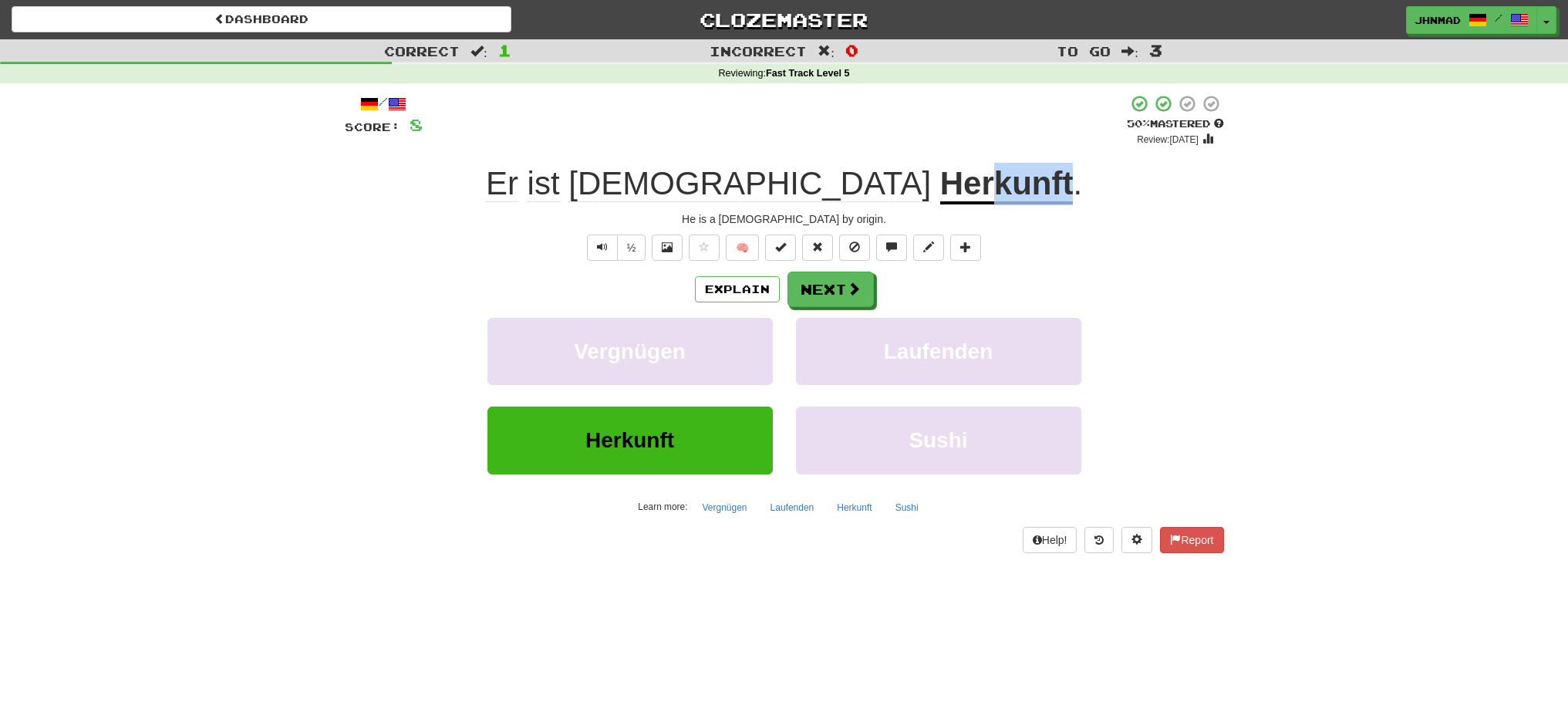
drag, startPoint x: 881, startPoint y: 183, endPoint x: 963, endPoint y: 173, distance: 82.6
click at [963, 173] on div "Er ist deutscher Herkunft ." at bounding box center [784, 184] width 879 height 43
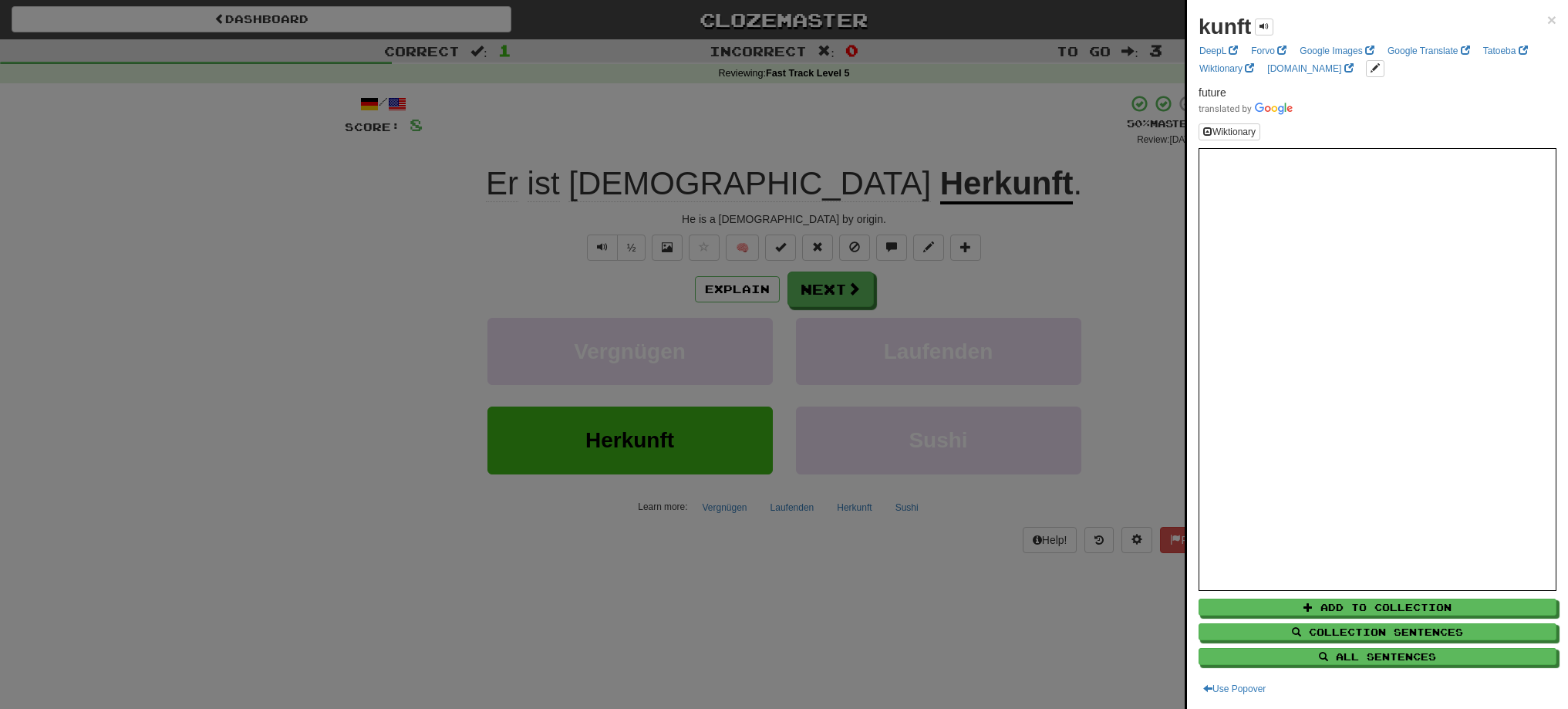
click at [1011, 127] on div at bounding box center [784, 354] width 1568 height 709
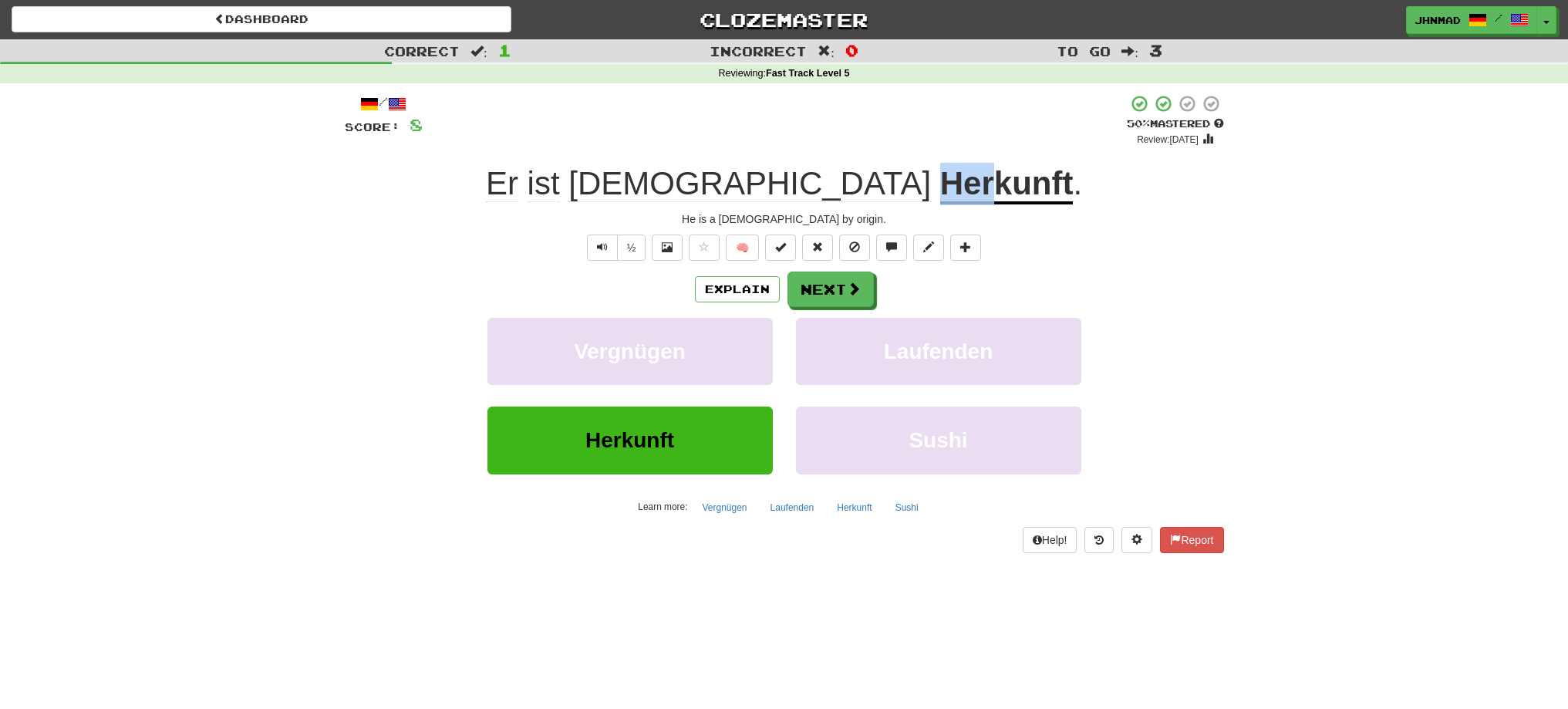
drag, startPoint x: 830, startPoint y: 183, endPoint x: 882, endPoint y: 177, distance: 52.3
click at [940, 177] on u "Herkunft" at bounding box center [1007, 185] width 133 height 40
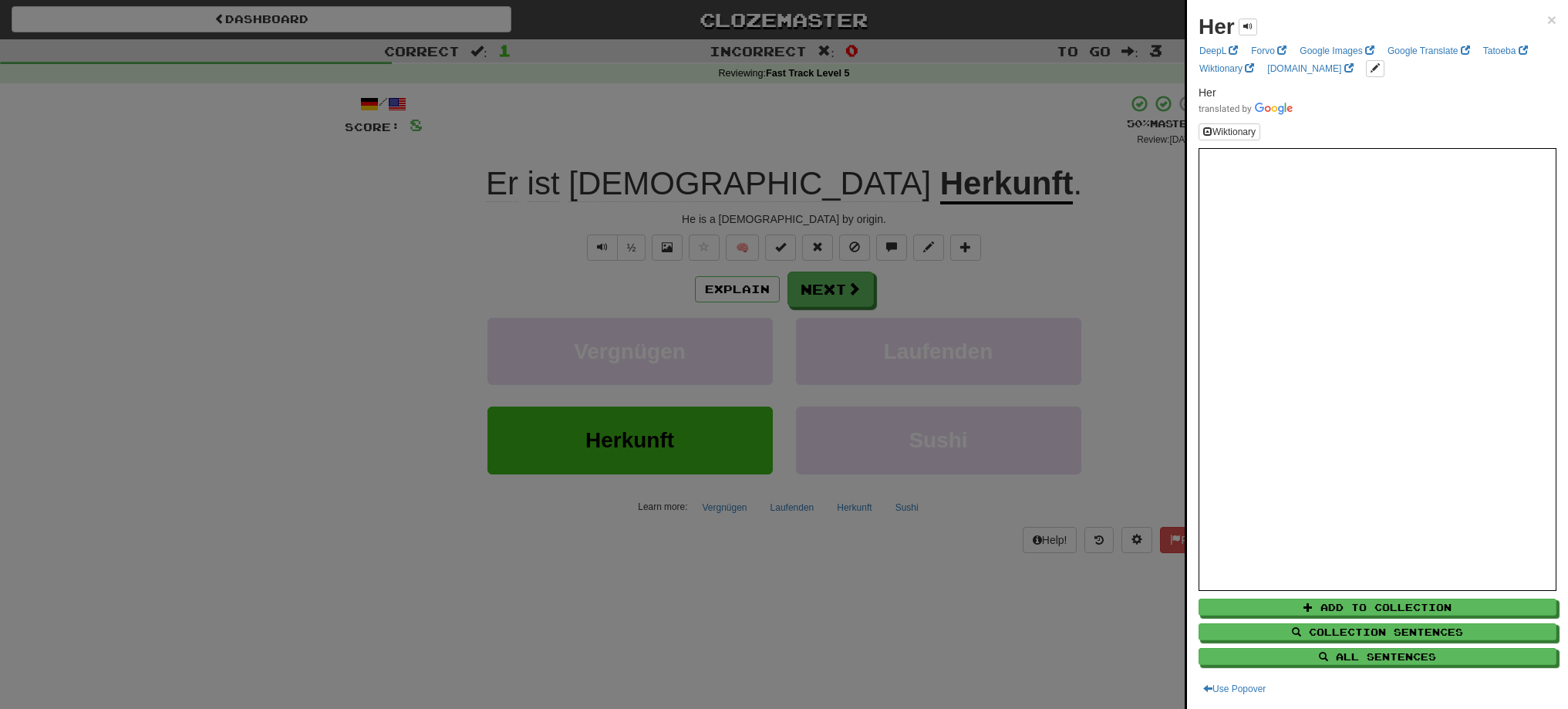
click at [993, 160] on div at bounding box center [784, 354] width 1568 height 709
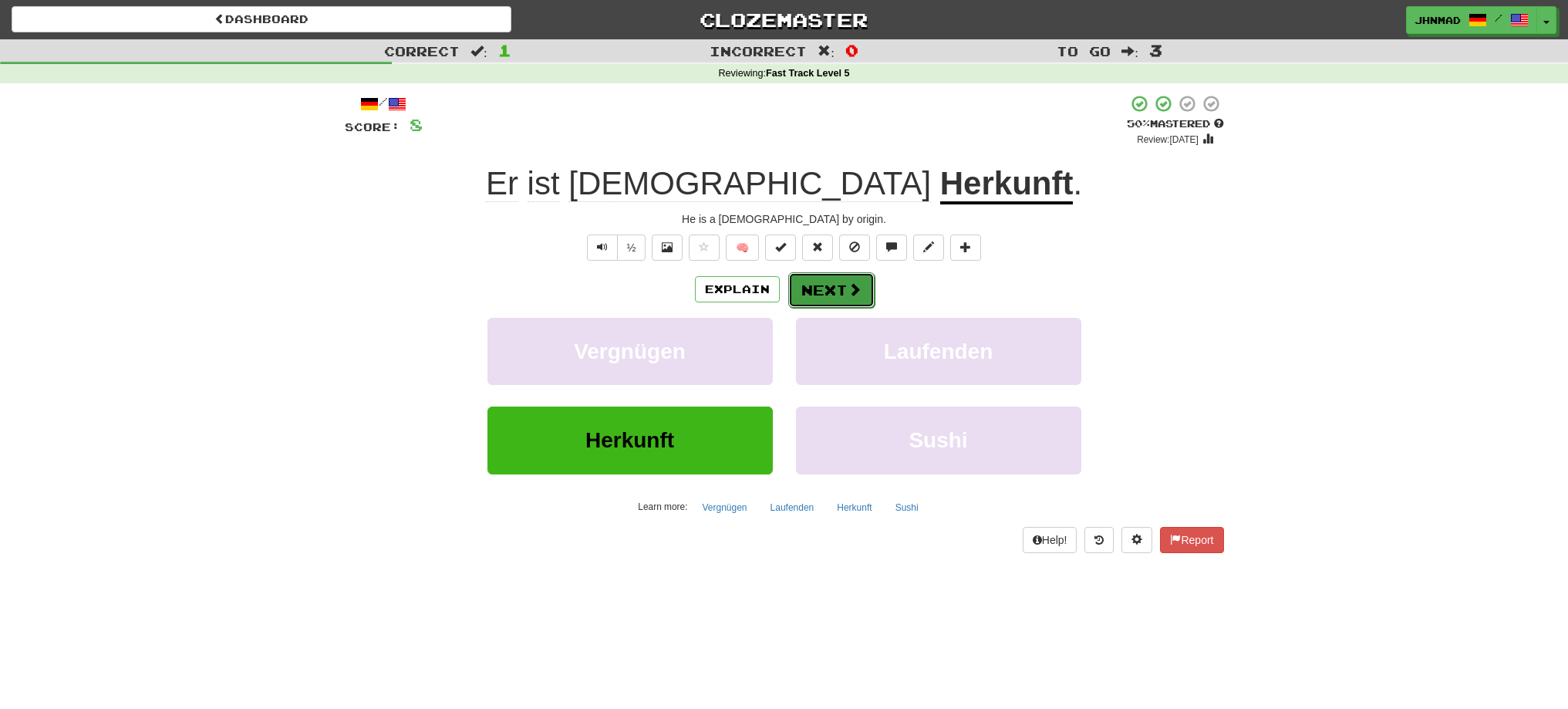
click at [799, 284] on button "Next" at bounding box center [831, 290] width 86 height 35
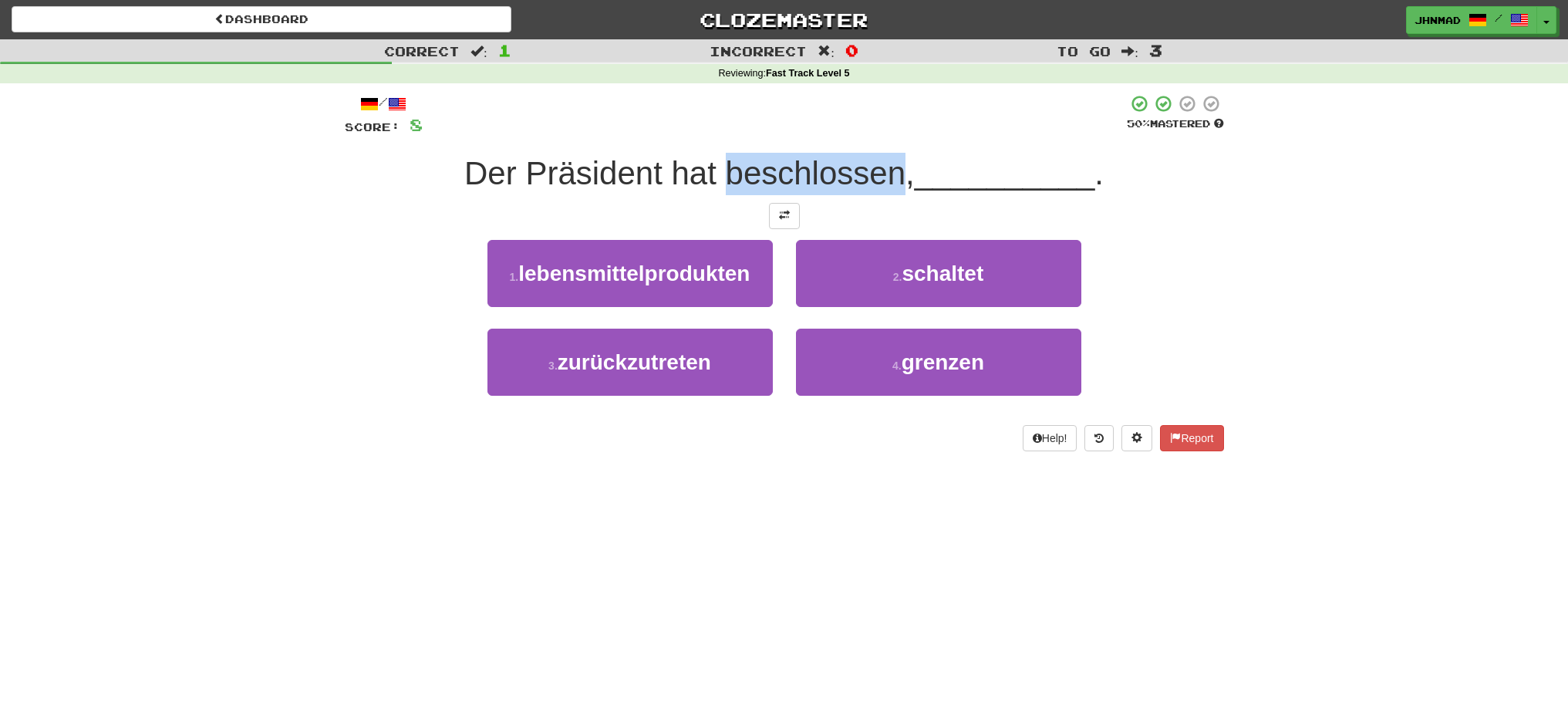
drag, startPoint x: 722, startPoint y: 170, endPoint x: 892, endPoint y: 152, distance: 171.0
click at [892, 152] on div "/ Score: 8 50 % Mastered Der Präsident hat beschlossen, __________ . 1 . lebens…" at bounding box center [784, 273] width 879 height 357
click at [882, 133] on div at bounding box center [882, 133] width 0 height 0
drag, startPoint x: 548, startPoint y: 206, endPoint x: 644, endPoint y: 229, distance: 98.7
click at [553, 206] on div at bounding box center [784, 215] width 879 height 27
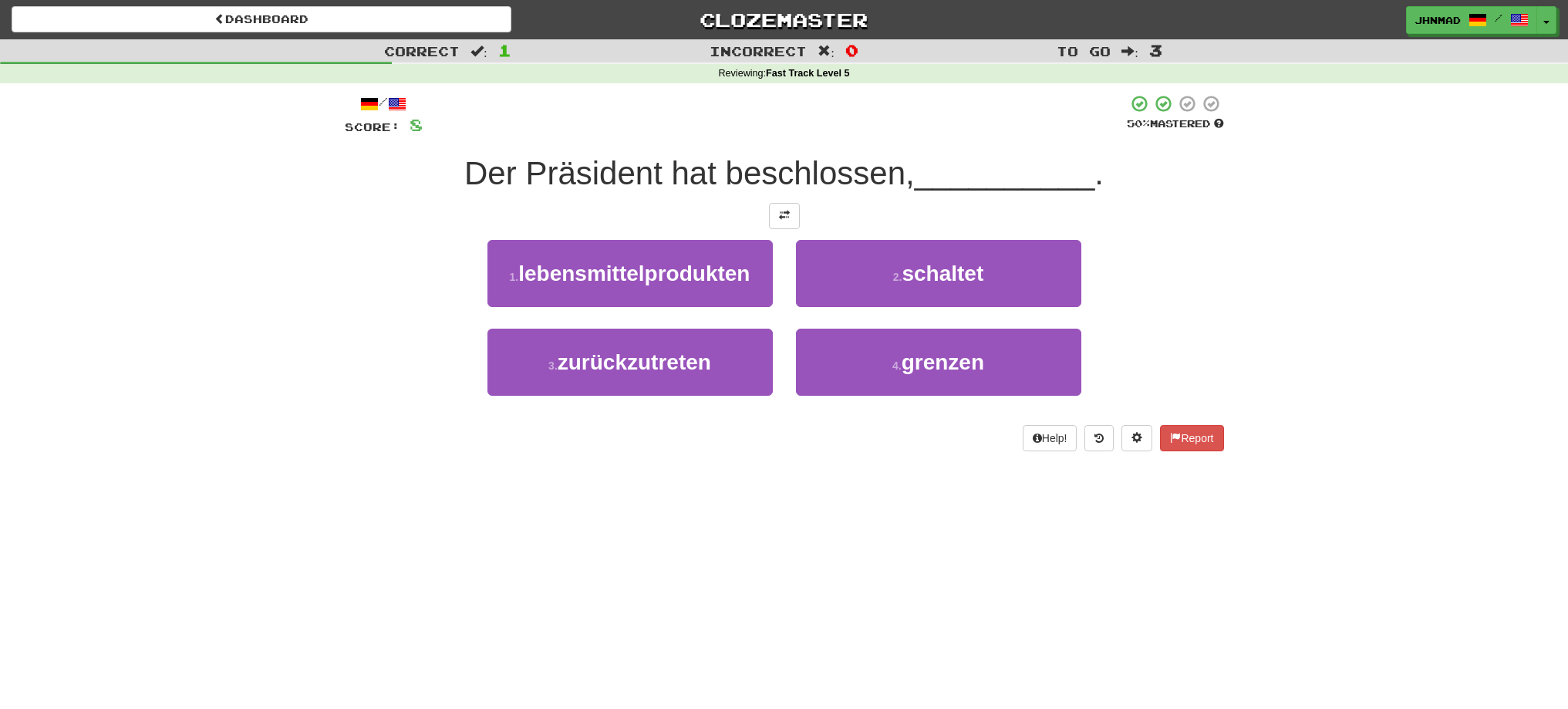
click at [765, 196] on div "/ Score: 8 50 % Mastered Der Präsident hat beschlossen, __________ . 1 . lebens…" at bounding box center [784, 273] width 879 height 357
click at [773, 210] on button at bounding box center [784, 215] width 31 height 27
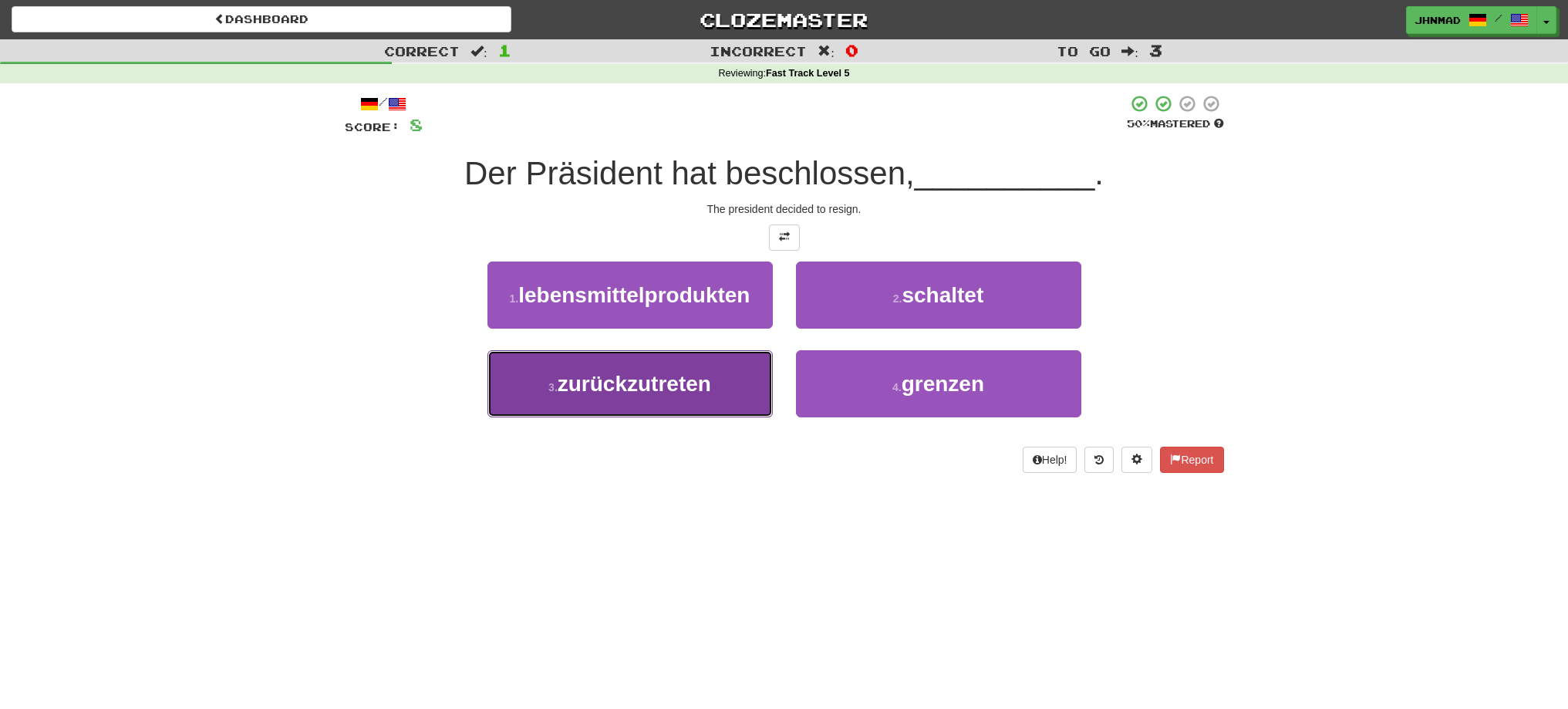
click at [582, 393] on span "zurückzutreten" at bounding box center [634, 384] width 153 height 24
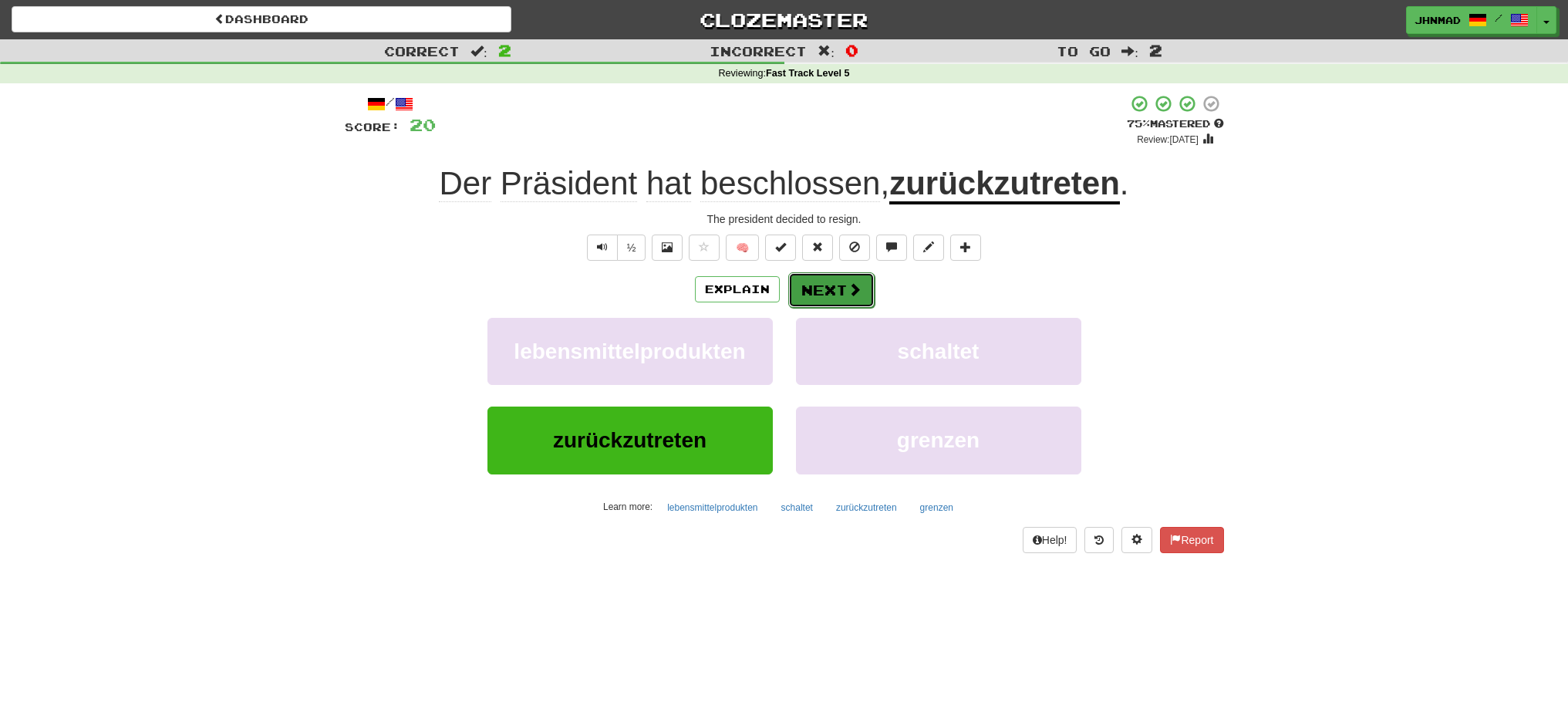
click at [802, 290] on button "Next" at bounding box center [831, 290] width 86 height 35
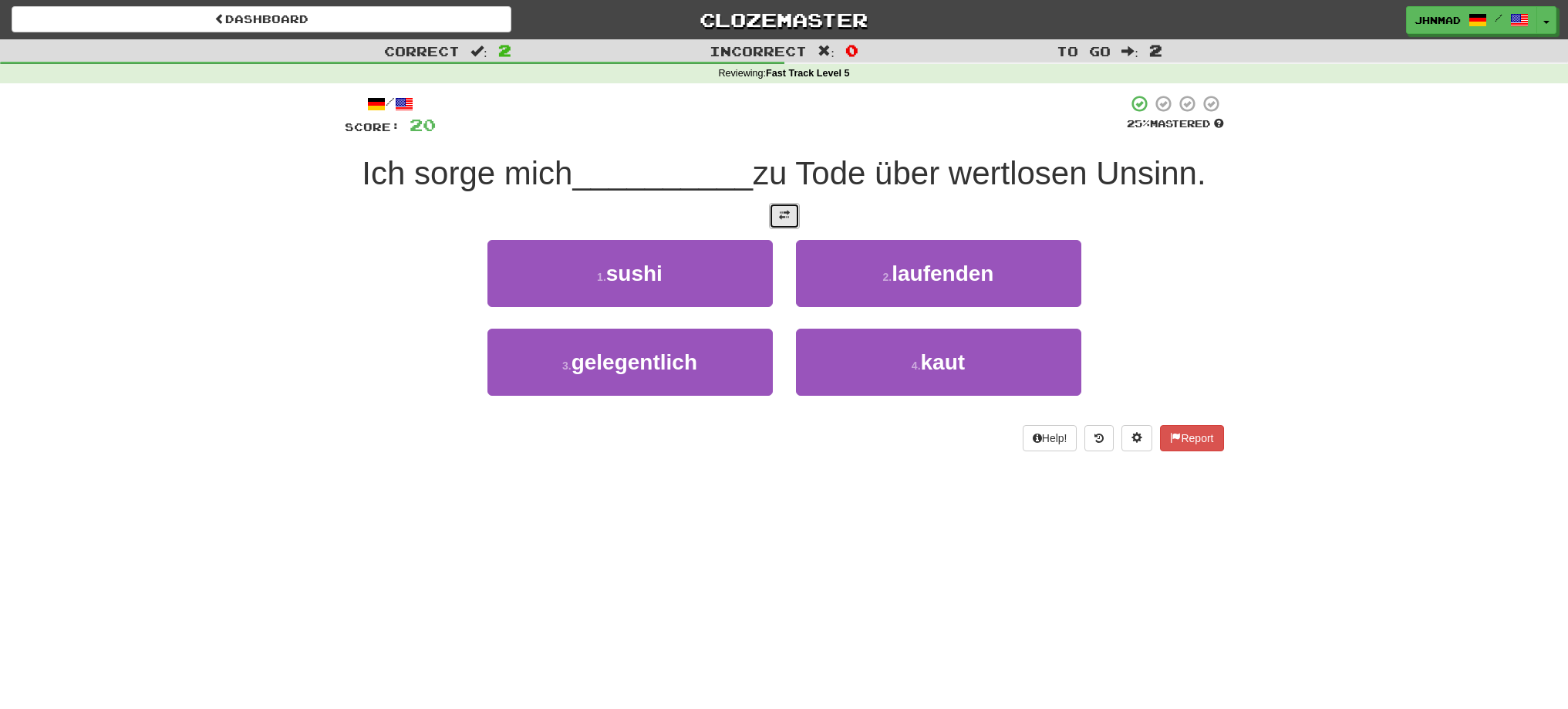
click at [788, 220] on span at bounding box center [784, 215] width 10 height 10
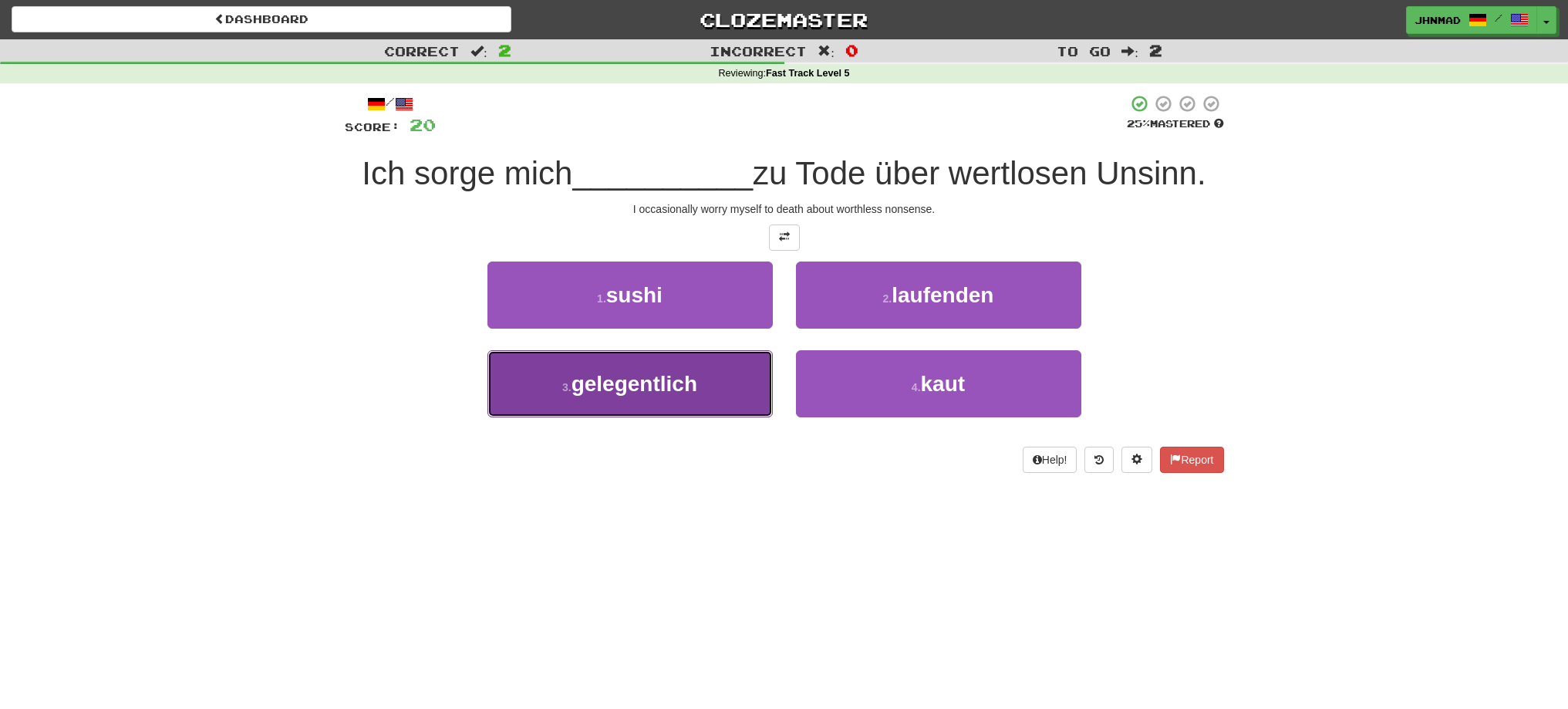
click at [646, 397] on button "3 . gelegentlich" at bounding box center [630, 383] width 286 height 67
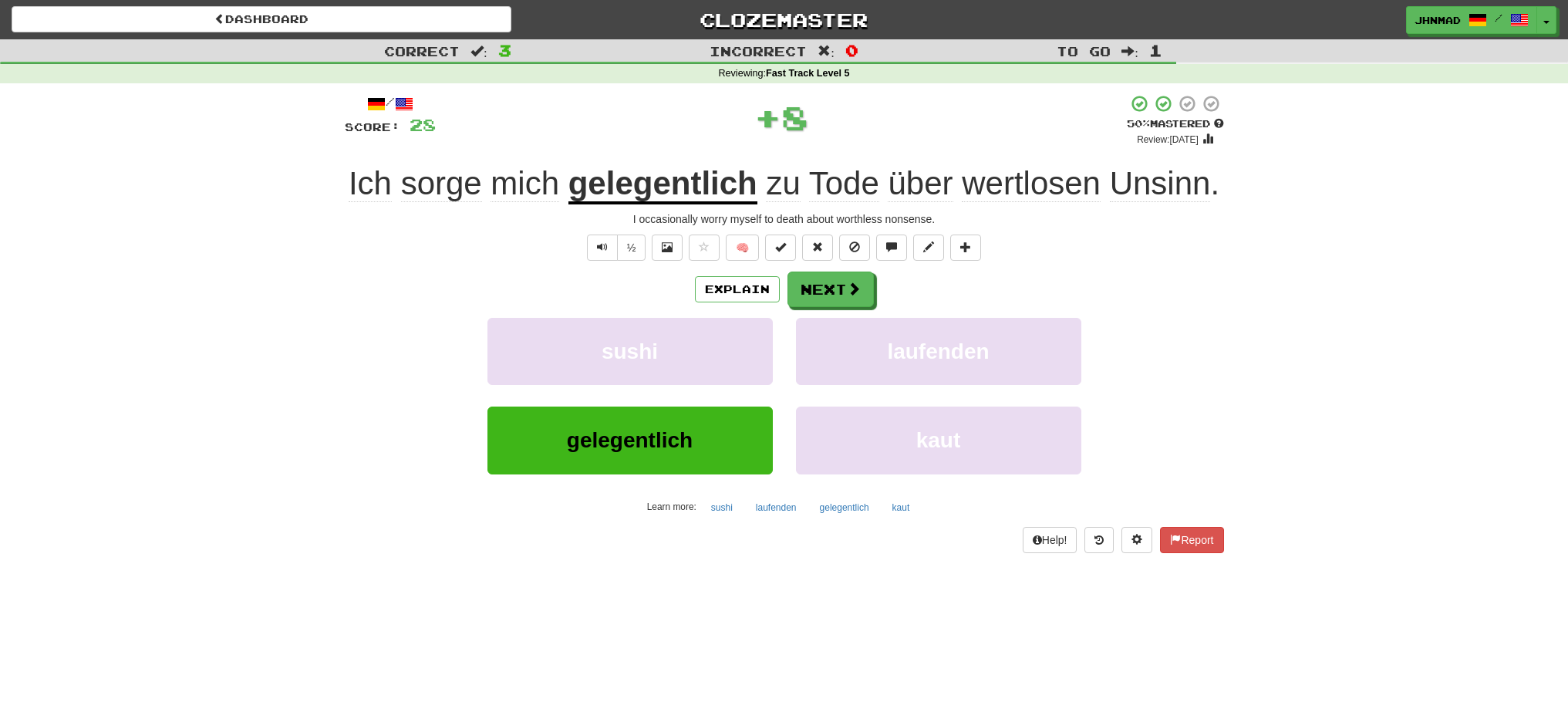
click at [647, 194] on u "gelegentlich" at bounding box center [663, 185] width 189 height 40
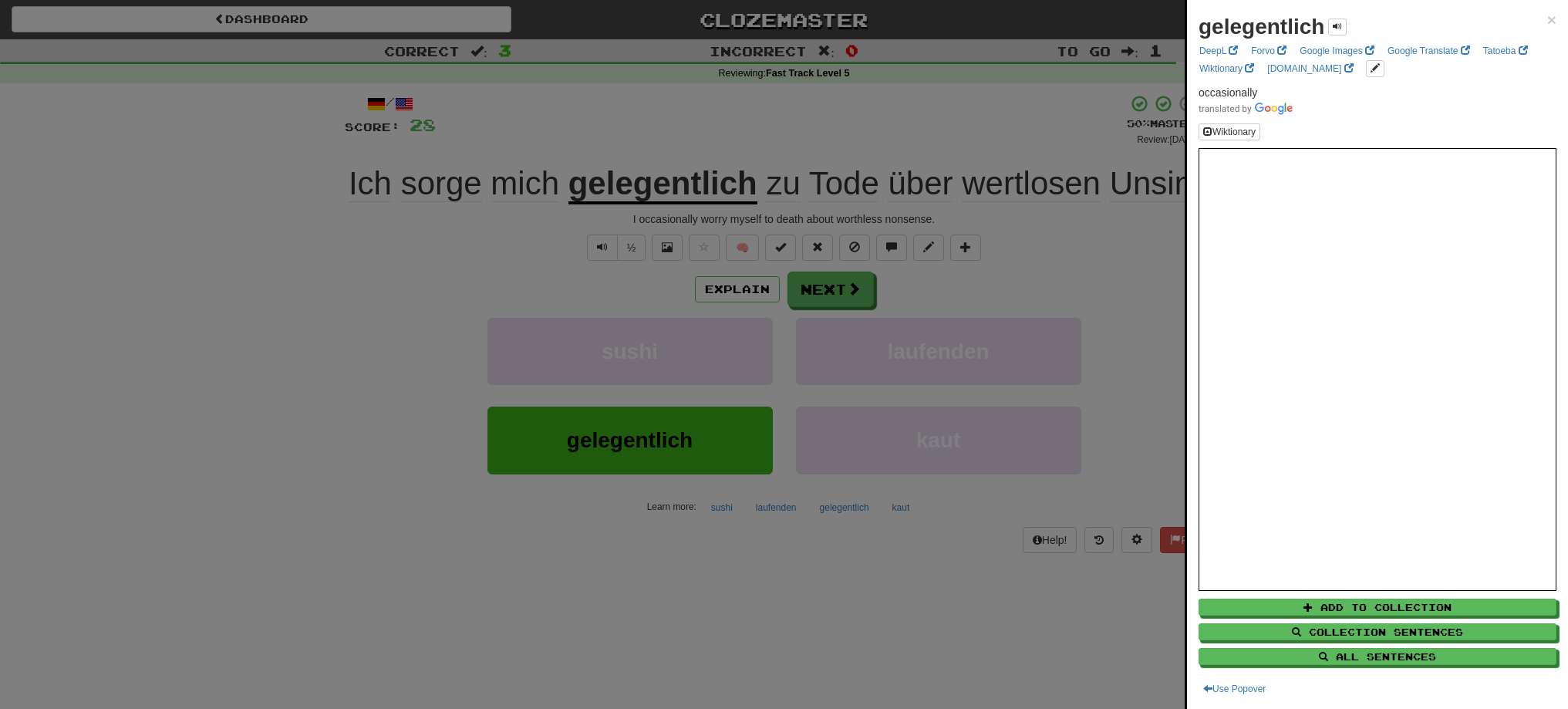
drag, startPoint x: 565, startPoint y: 185, endPoint x: 659, endPoint y: 188, distance: 94.0
click at [660, 186] on div at bounding box center [784, 354] width 1568 height 709
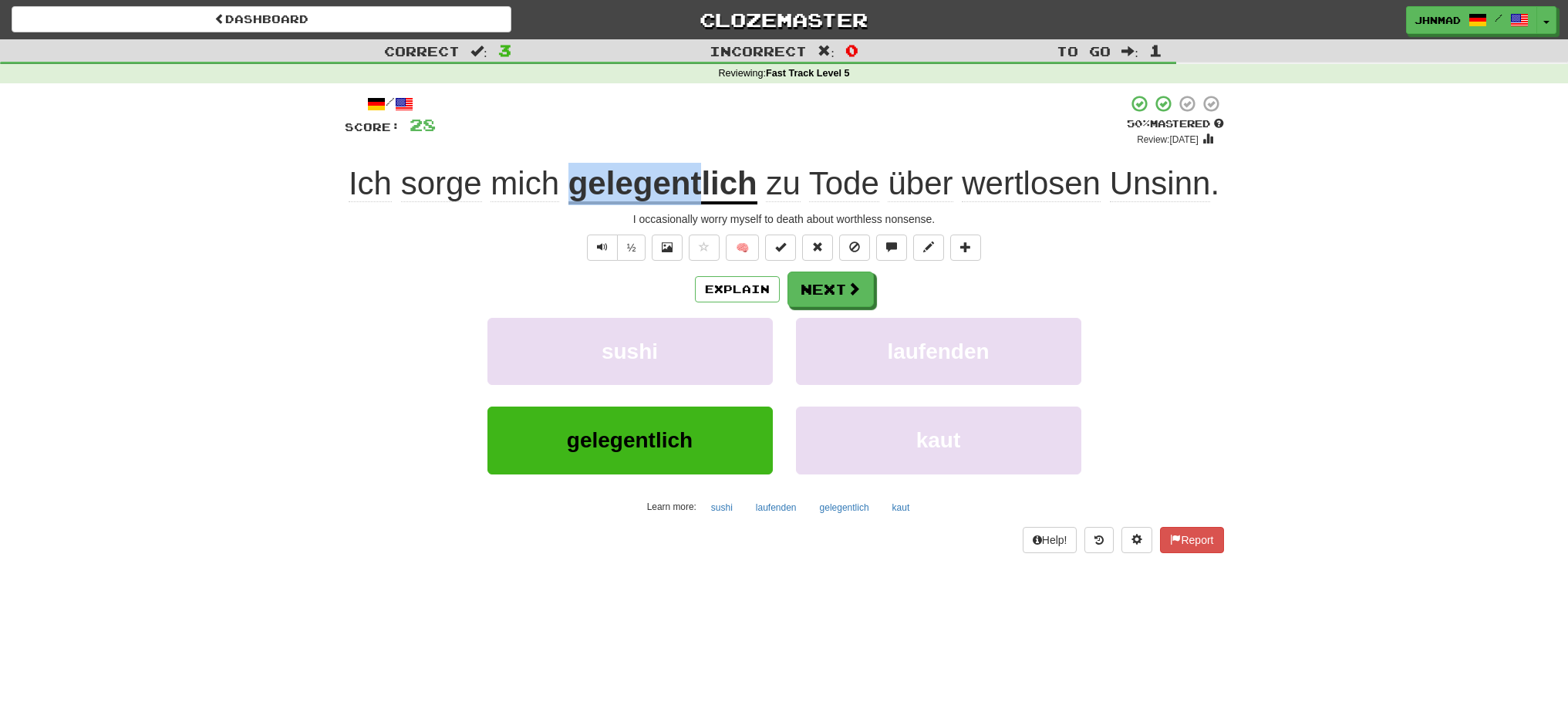
drag, startPoint x: 570, startPoint y: 178, endPoint x: 697, endPoint y: 181, distance: 127.0
click at [697, 181] on u "gelegentlich" at bounding box center [663, 185] width 189 height 40
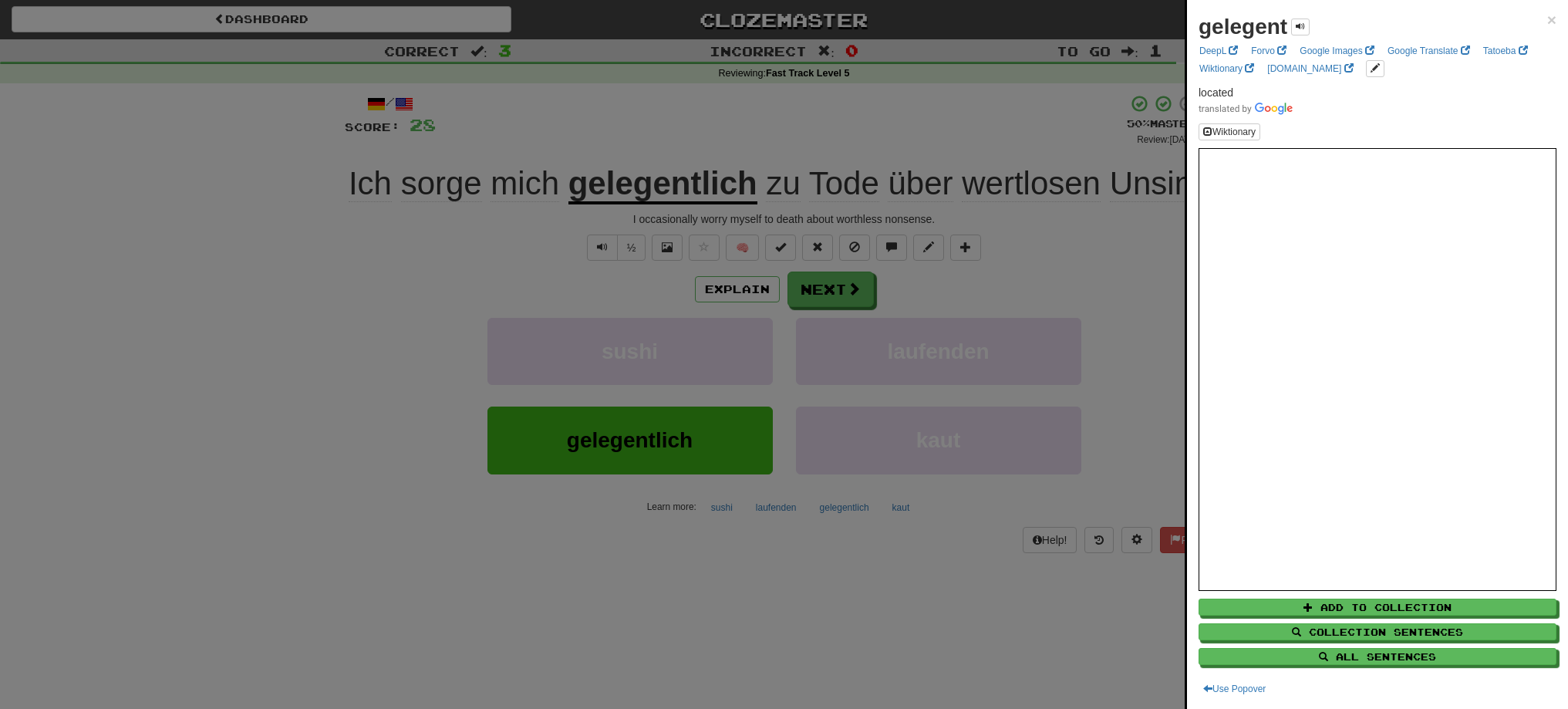
click at [848, 295] on div at bounding box center [784, 354] width 1568 height 709
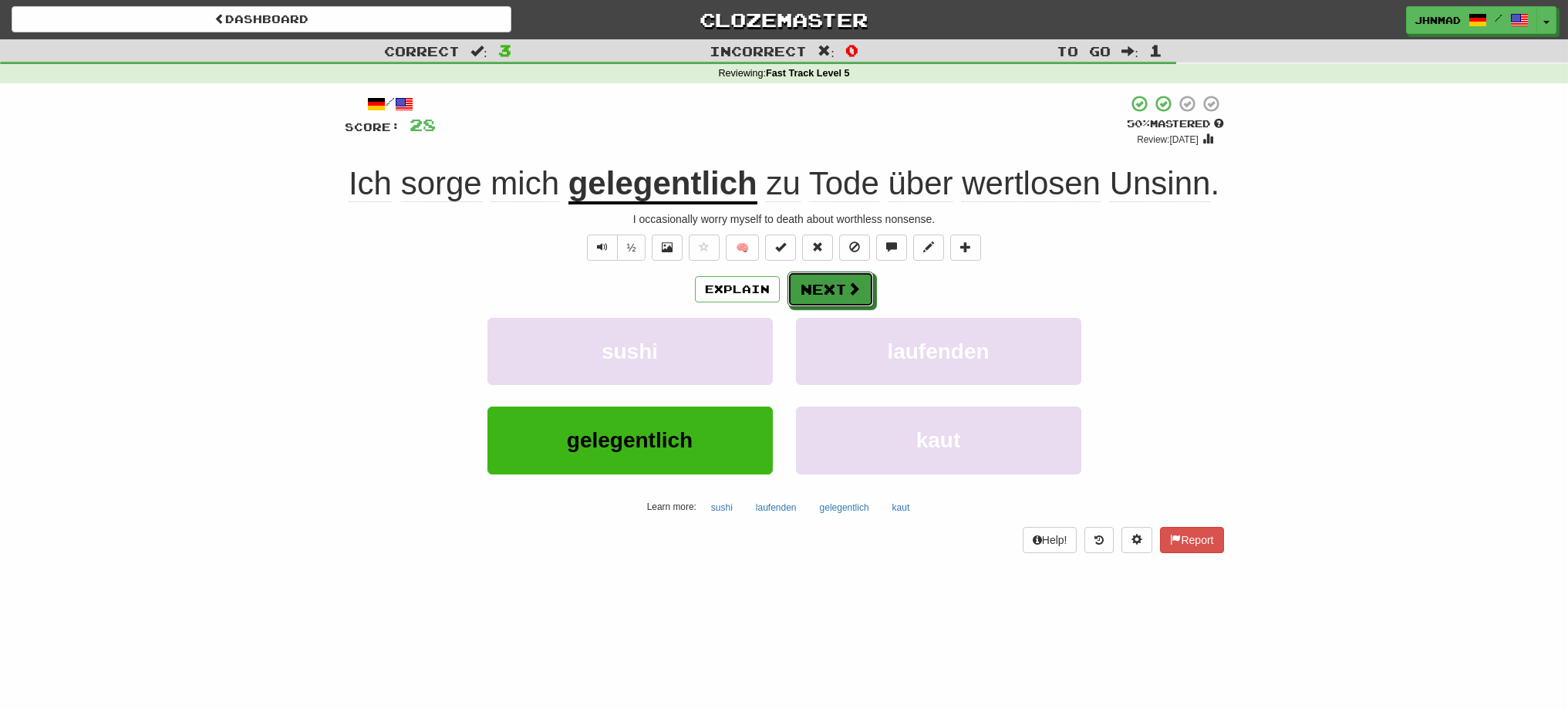
click at [848, 295] on span at bounding box center [853, 288] width 14 height 14
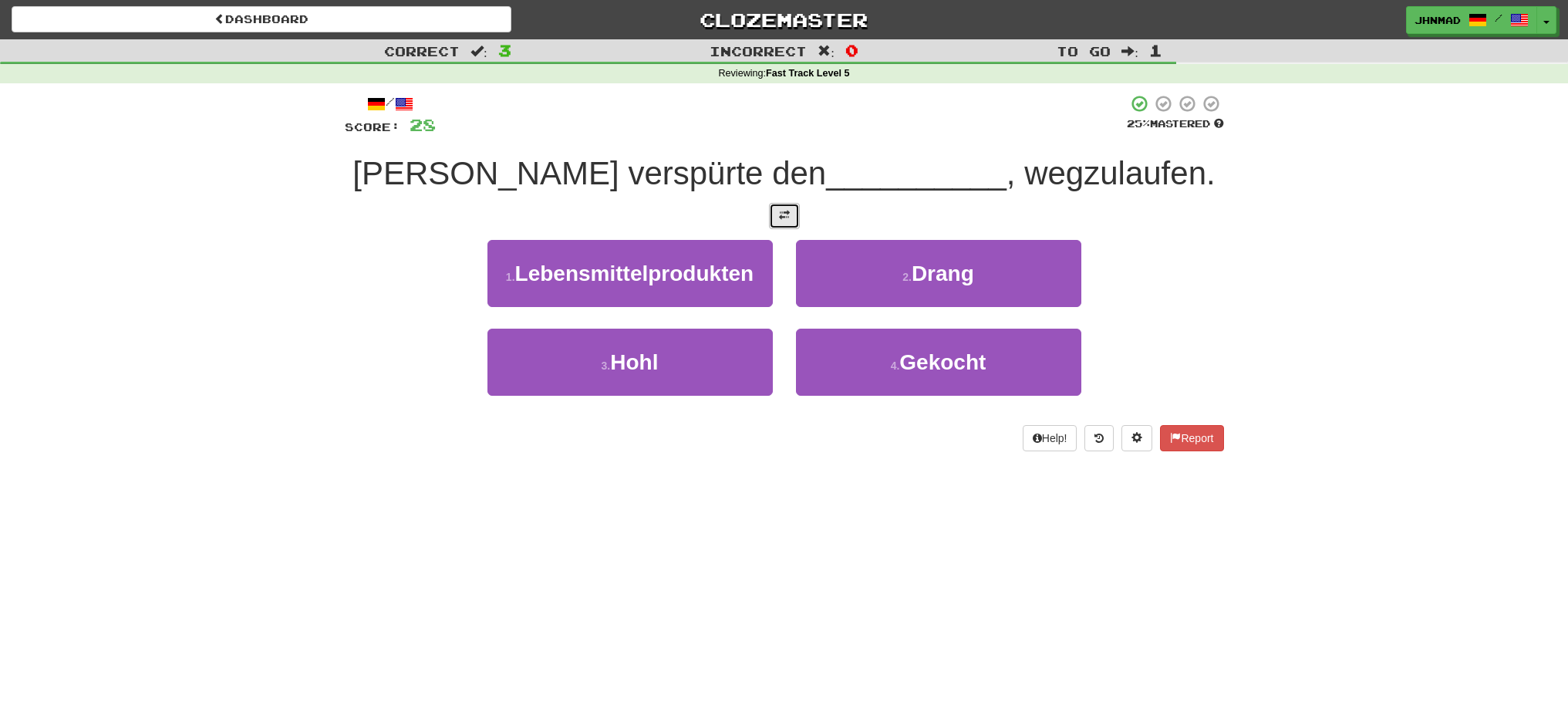
click at [774, 213] on button at bounding box center [784, 215] width 31 height 27
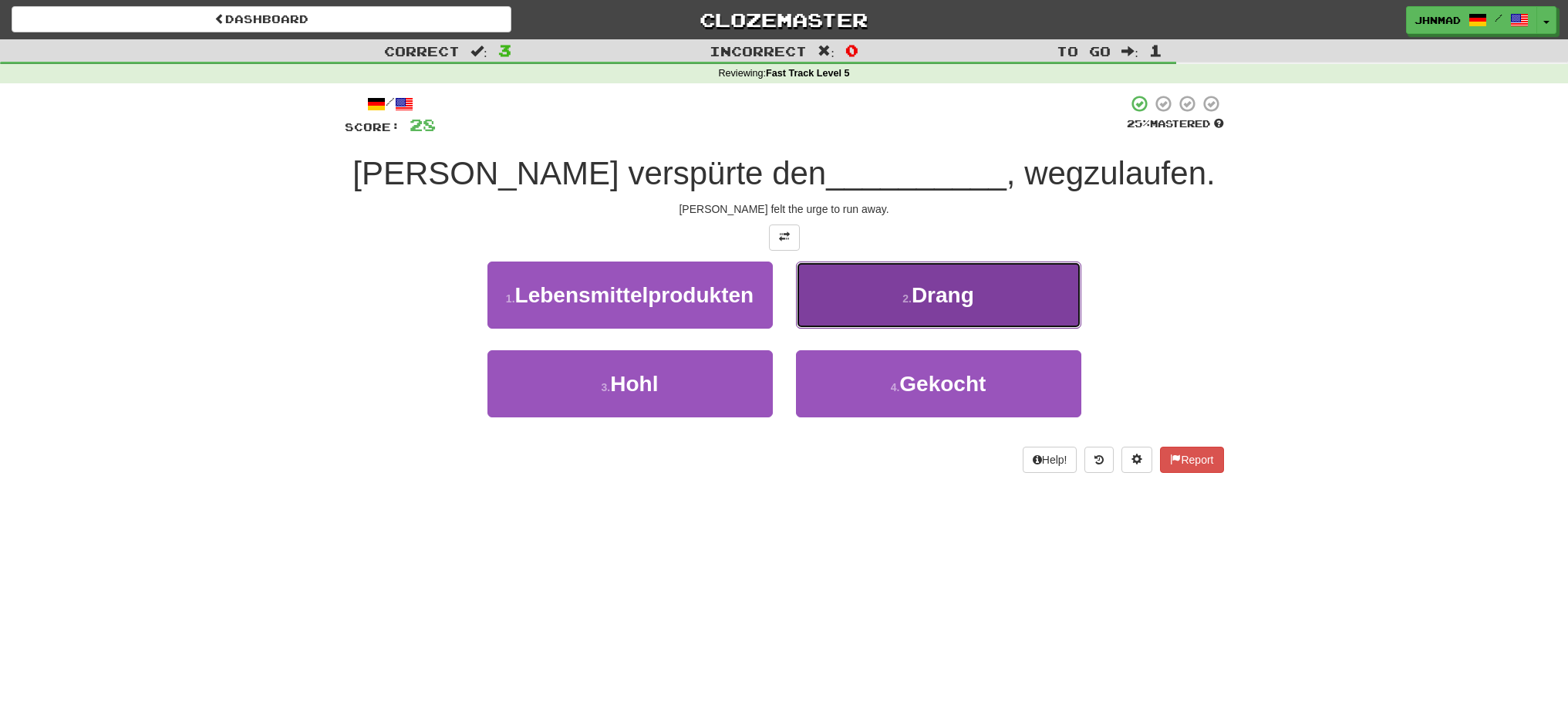
click at [927, 296] on span "Drang" at bounding box center [942, 295] width 62 height 24
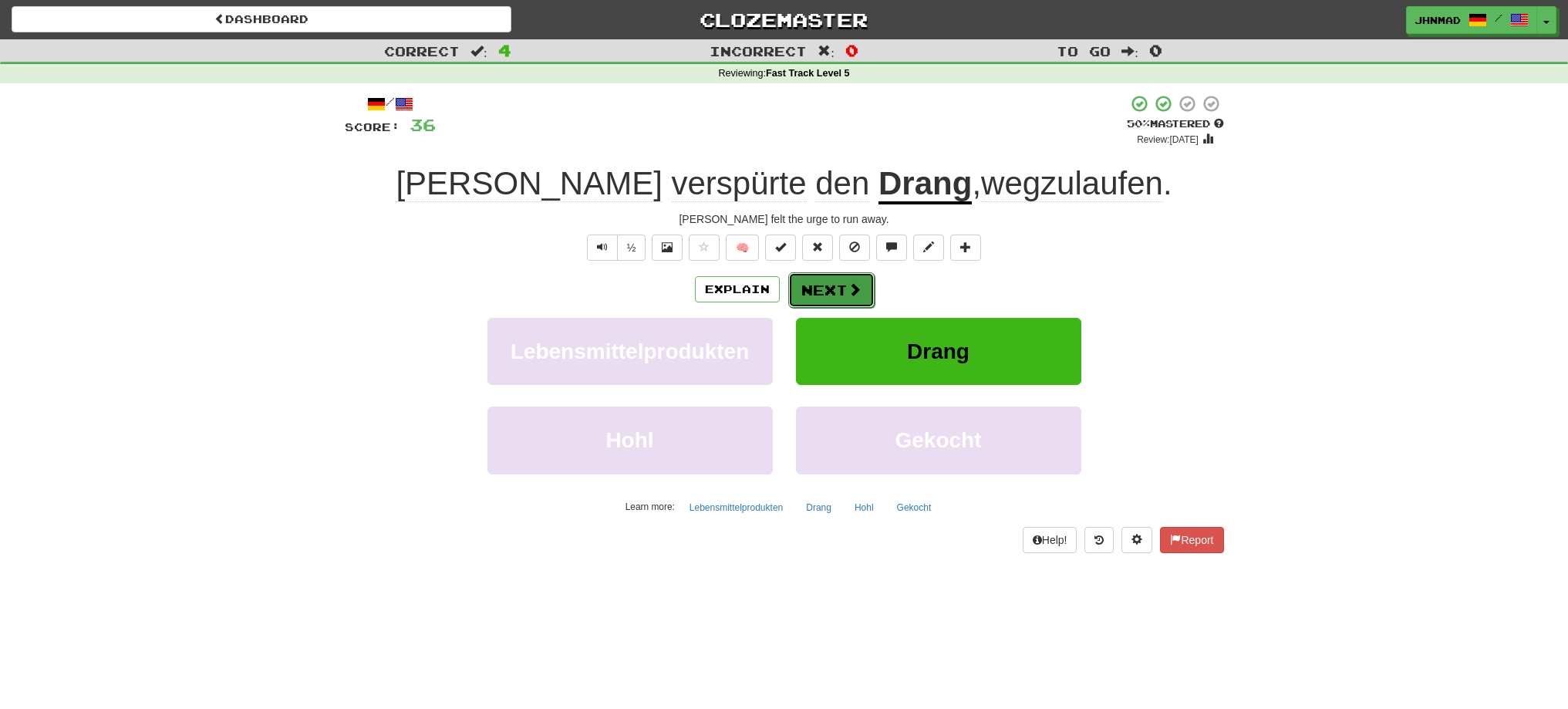
click at [858, 290] on span at bounding box center [854, 289] width 14 height 14
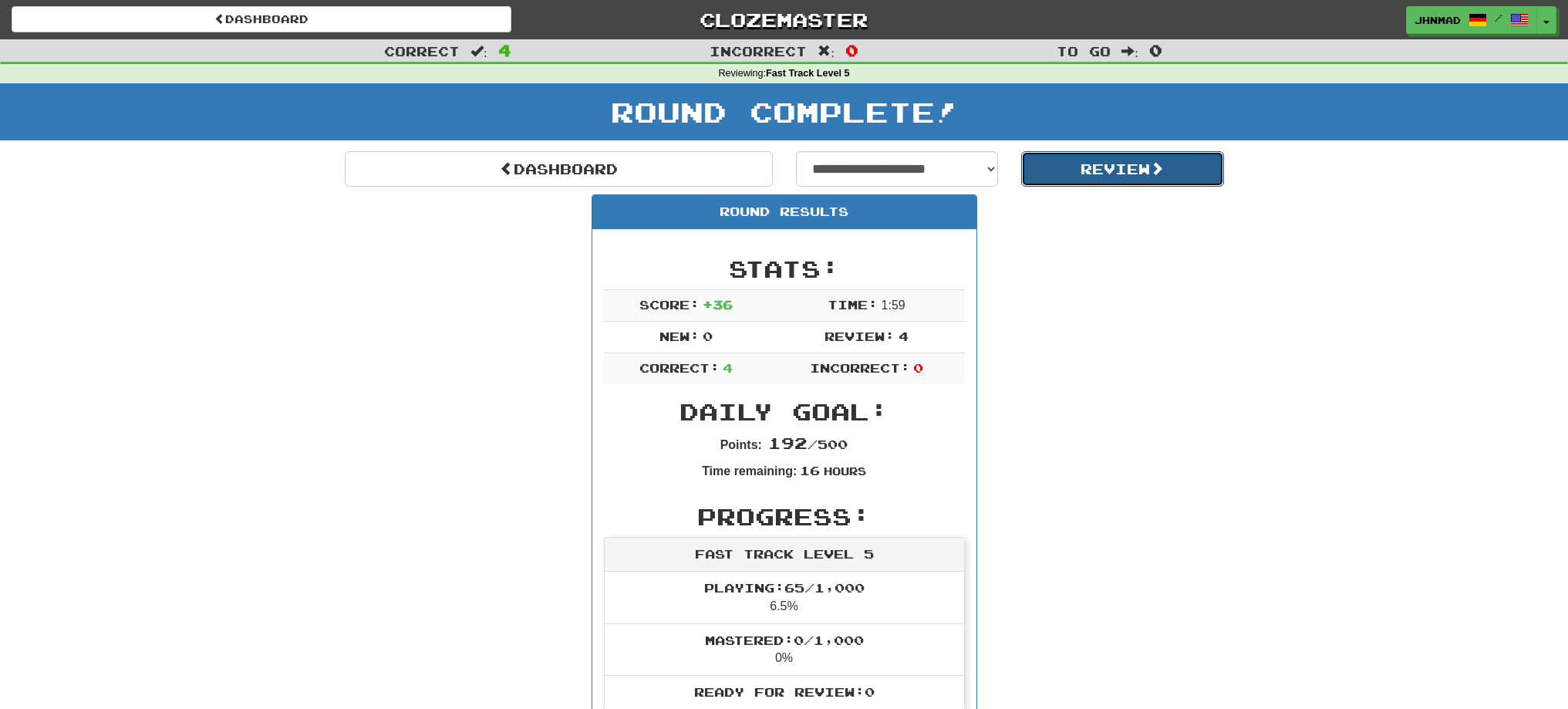
click at [1110, 180] on button "Review" at bounding box center [1122, 169] width 202 height 35
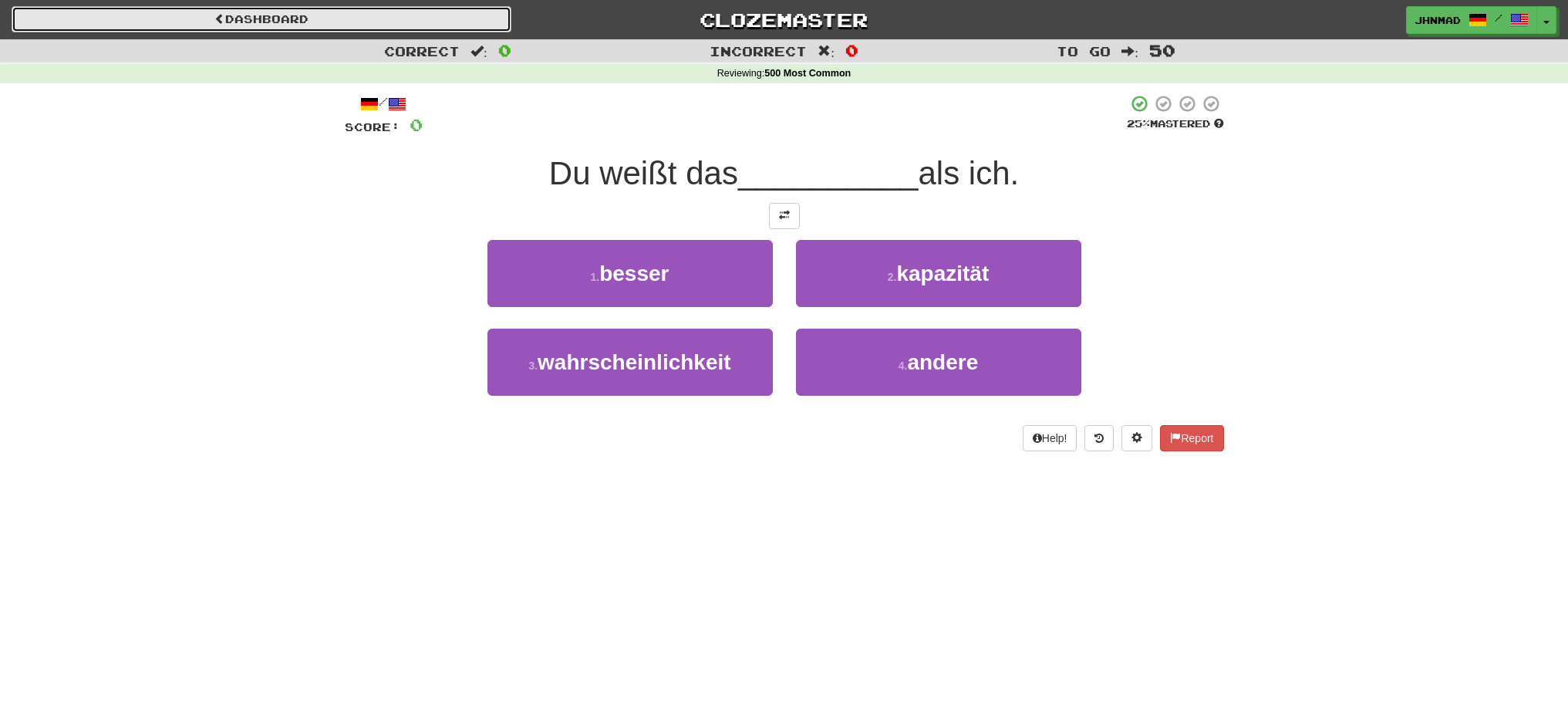
click at [95, 15] on link "Dashboard" at bounding box center [261, 19] width 500 height 27
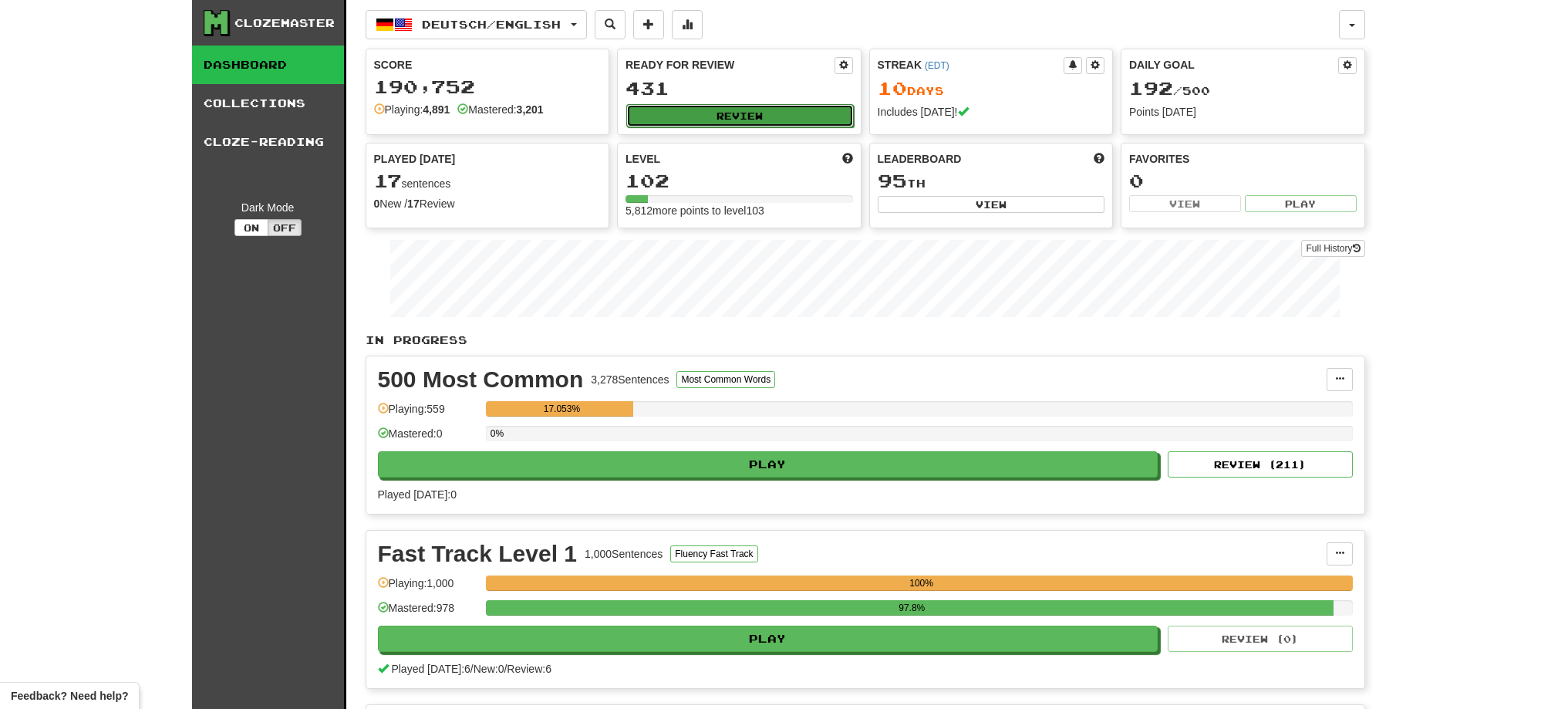
click at [817, 119] on button "Review" at bounding box center [740, 115] width 227 height 23
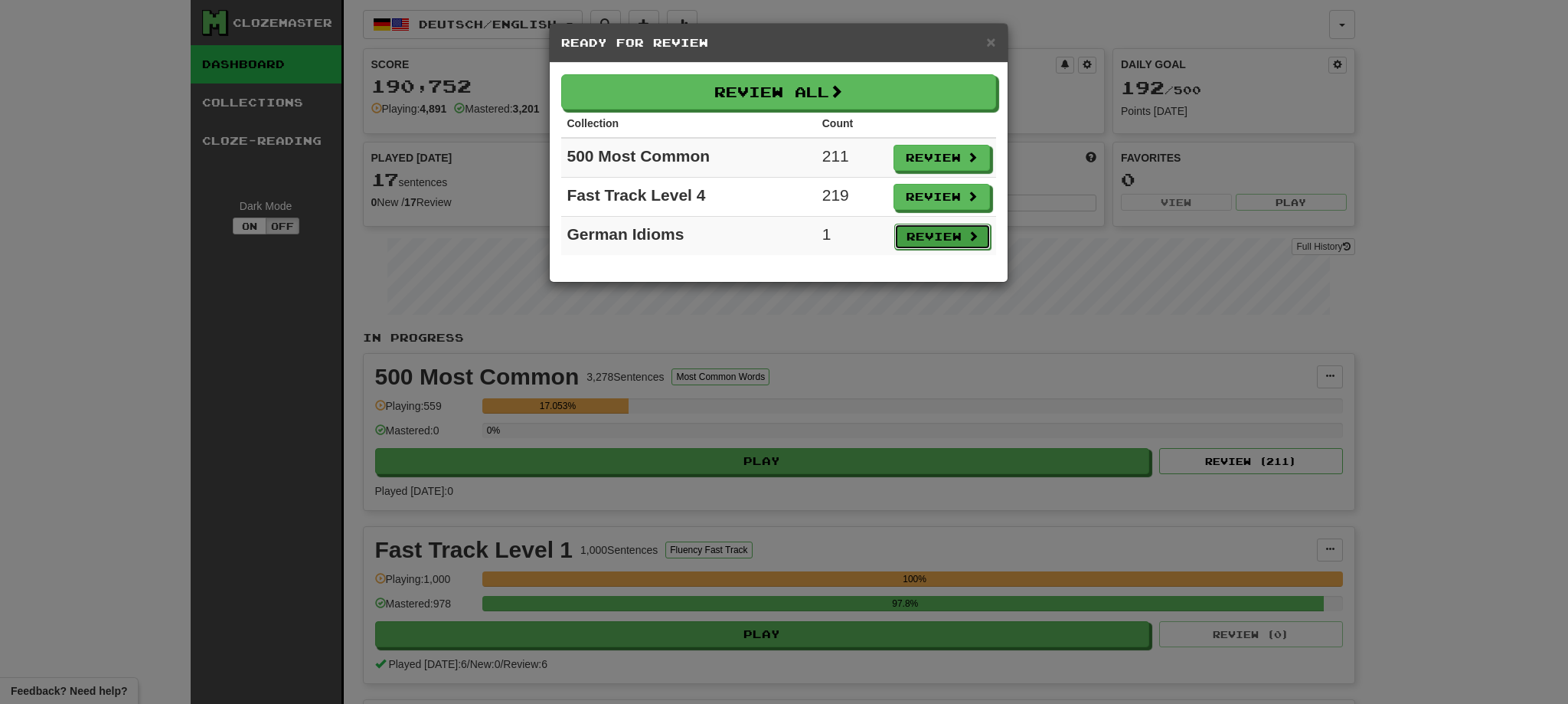
click at [919, 238] on button "Review" at bounding box center [943, 236] width 96 height 26
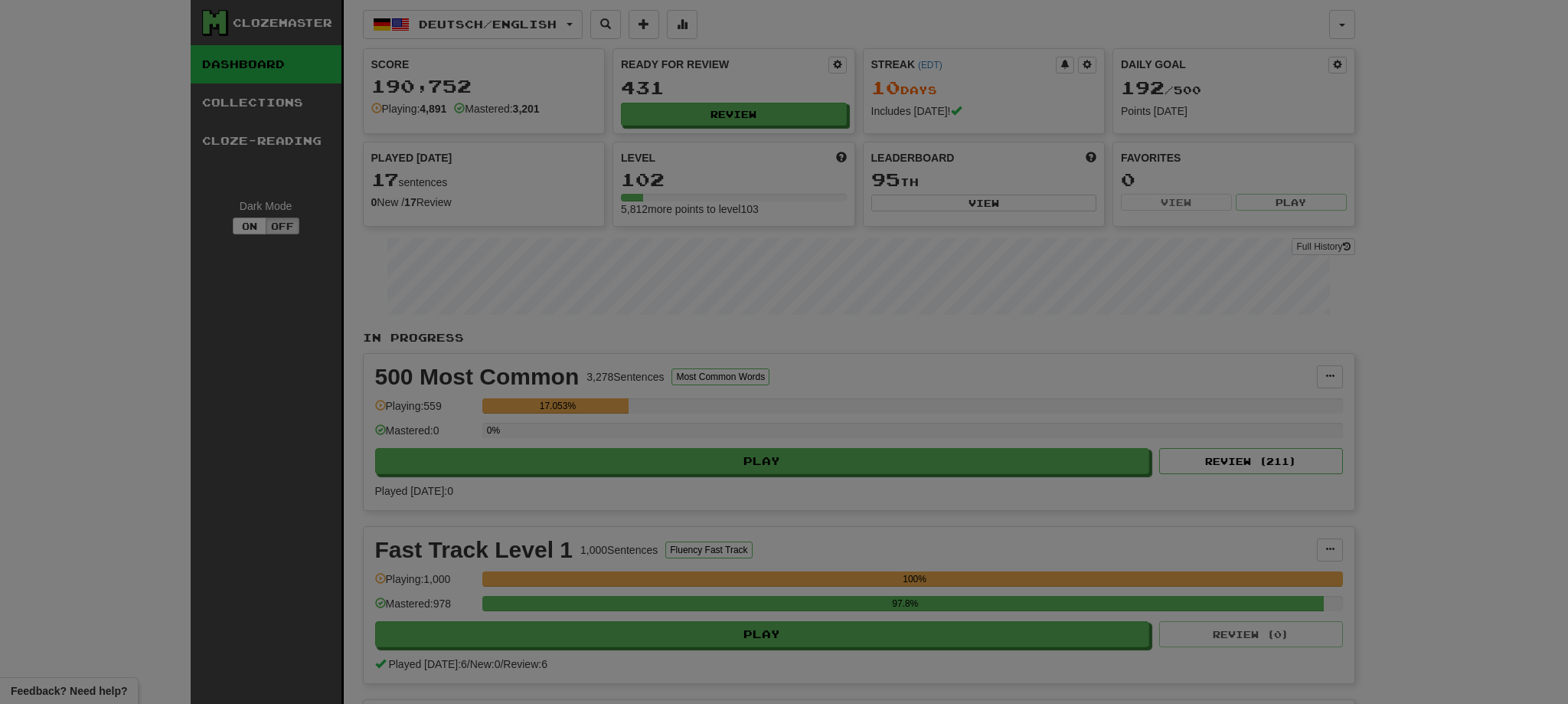
select select "**"
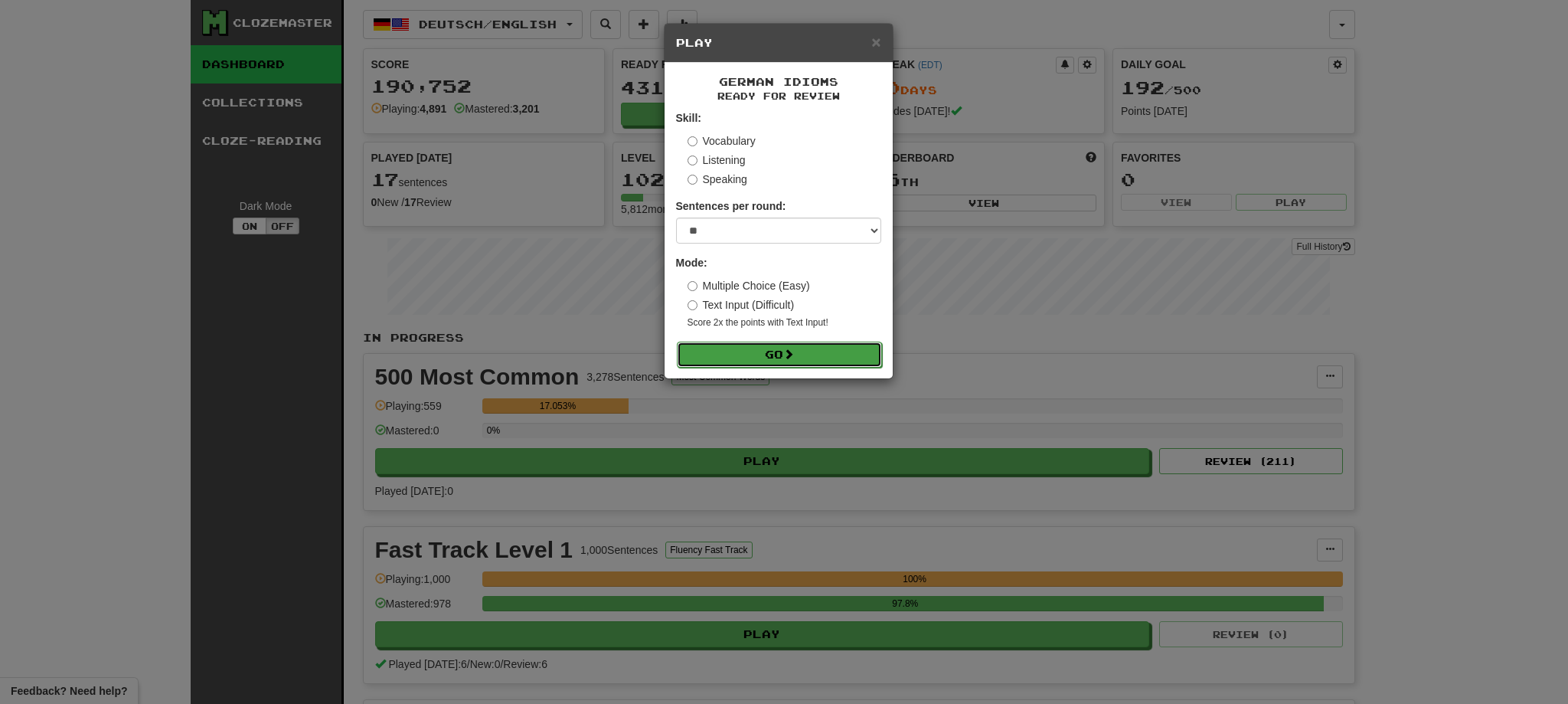
click at [851, 353] on button "Go" at bounding box center [779, 354] width 205 height 26
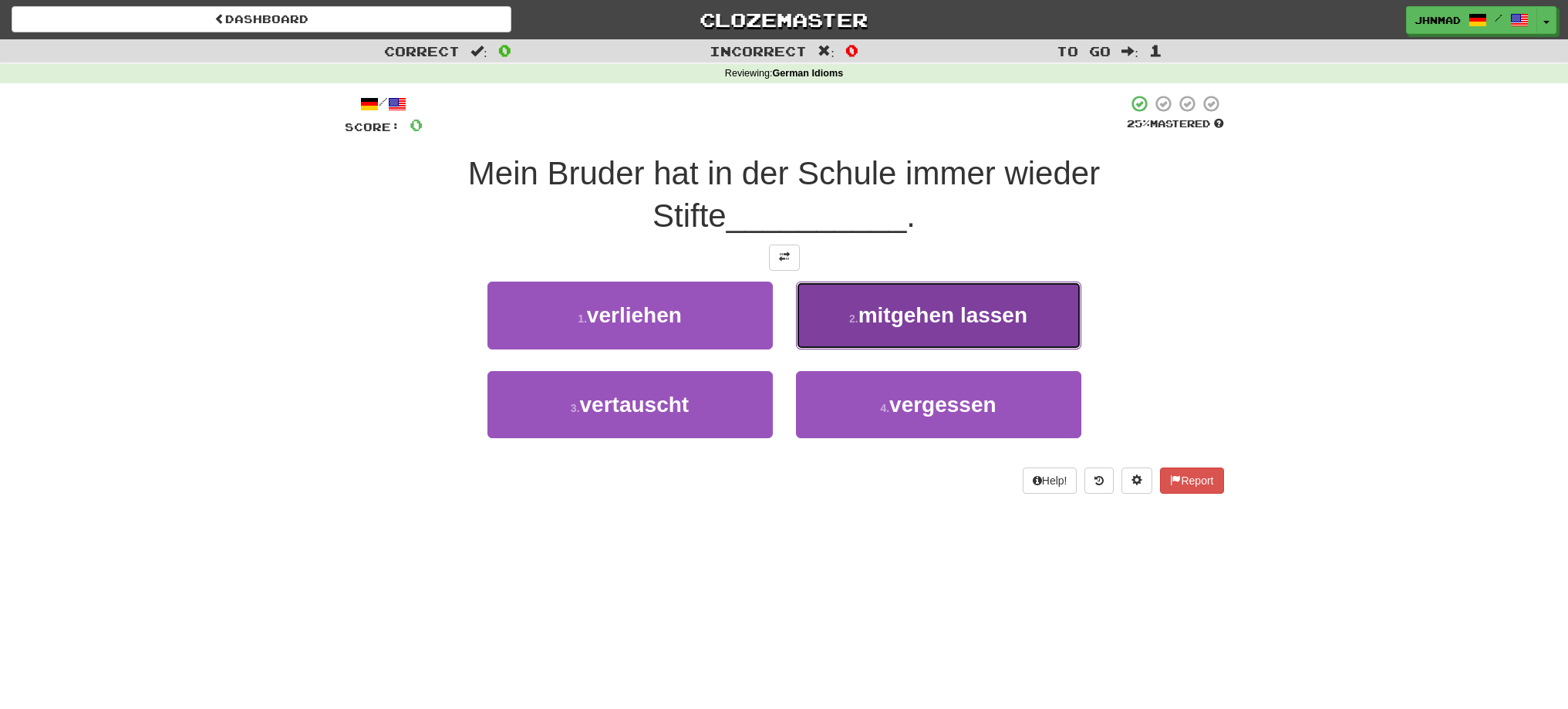
click at [891, 309] on span "mitgehen lassen" at bounding box center [942, 315] width 169 height 24
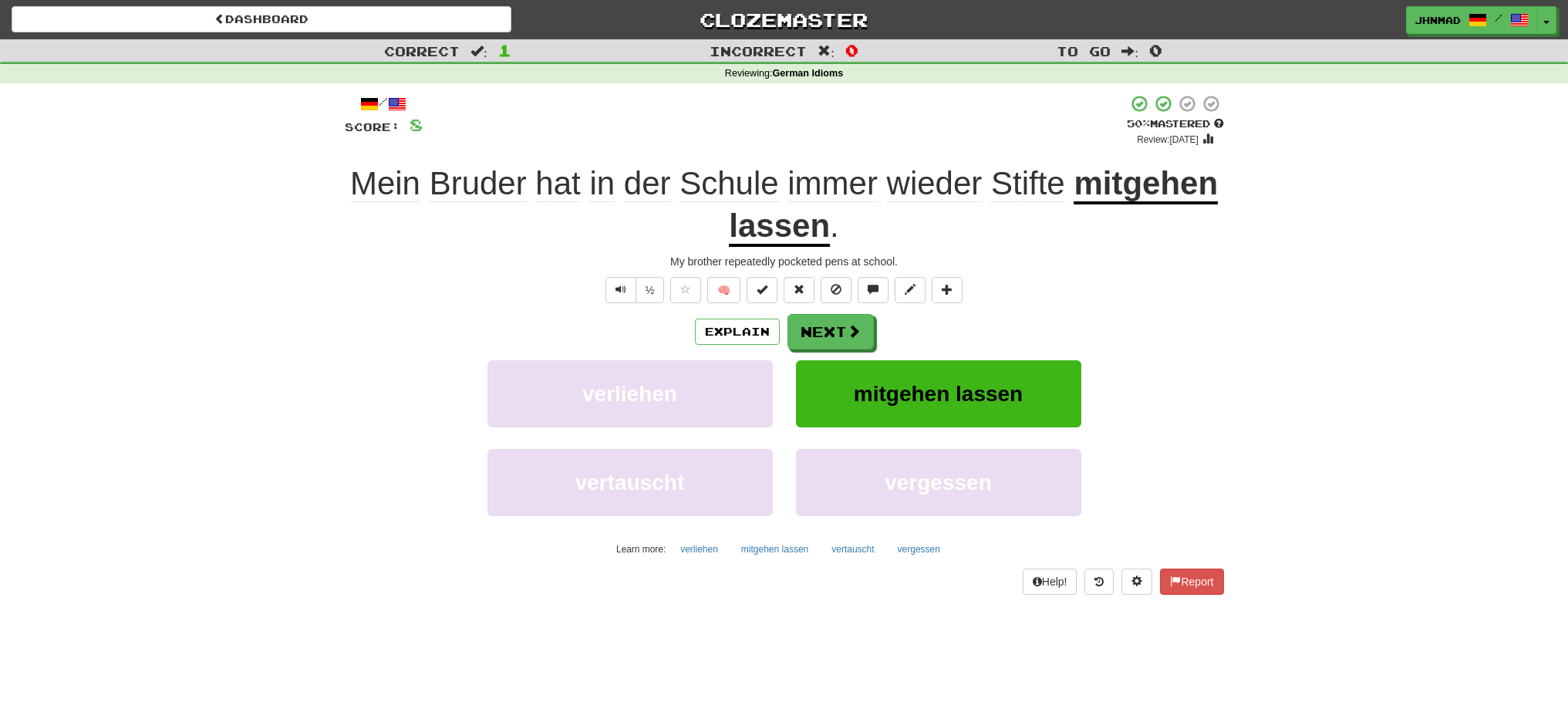
click at [1186, 185] on u "mitgehen lassen" at bounding box center [974, 206] width 489 height 81
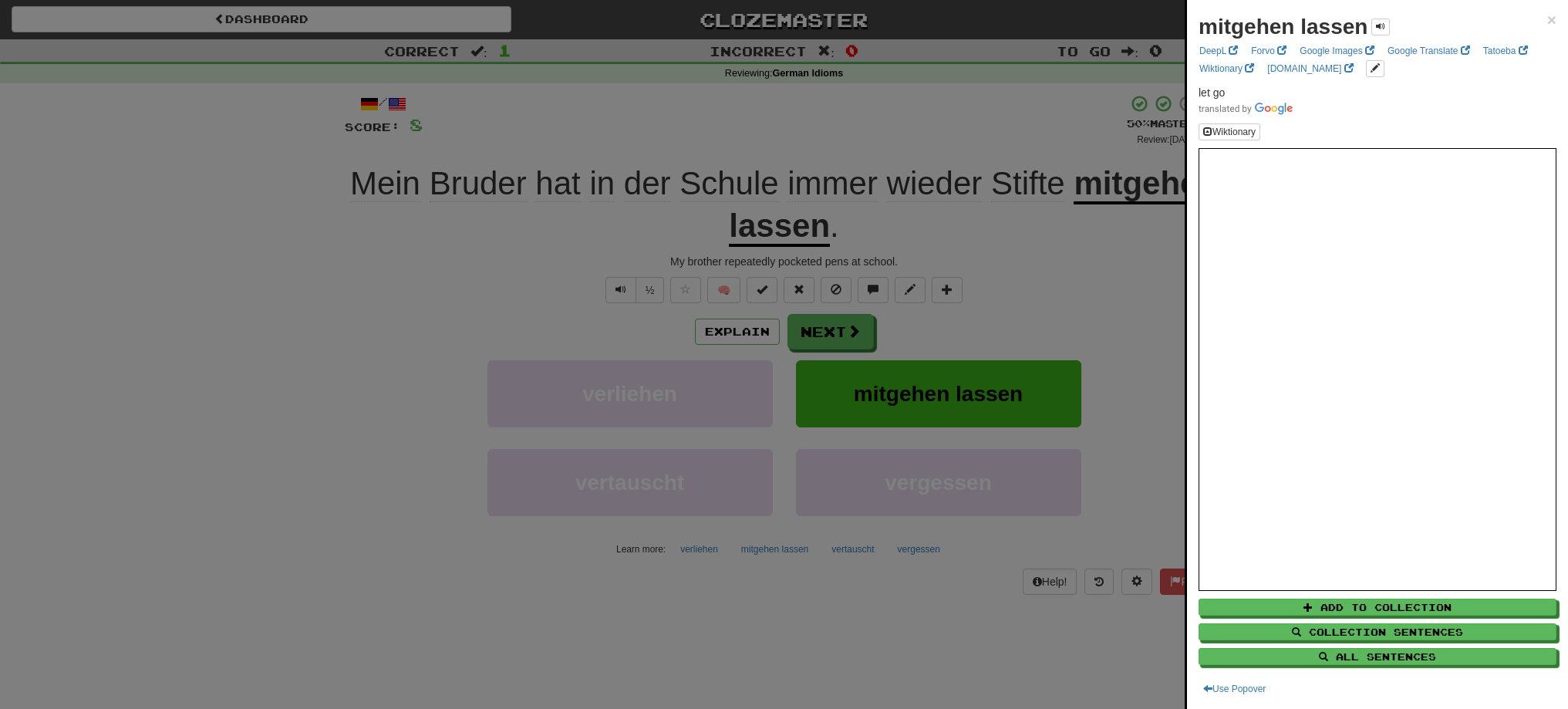
click at [774, 225] on div at bounding box center [784, 354] width 1568 height 709
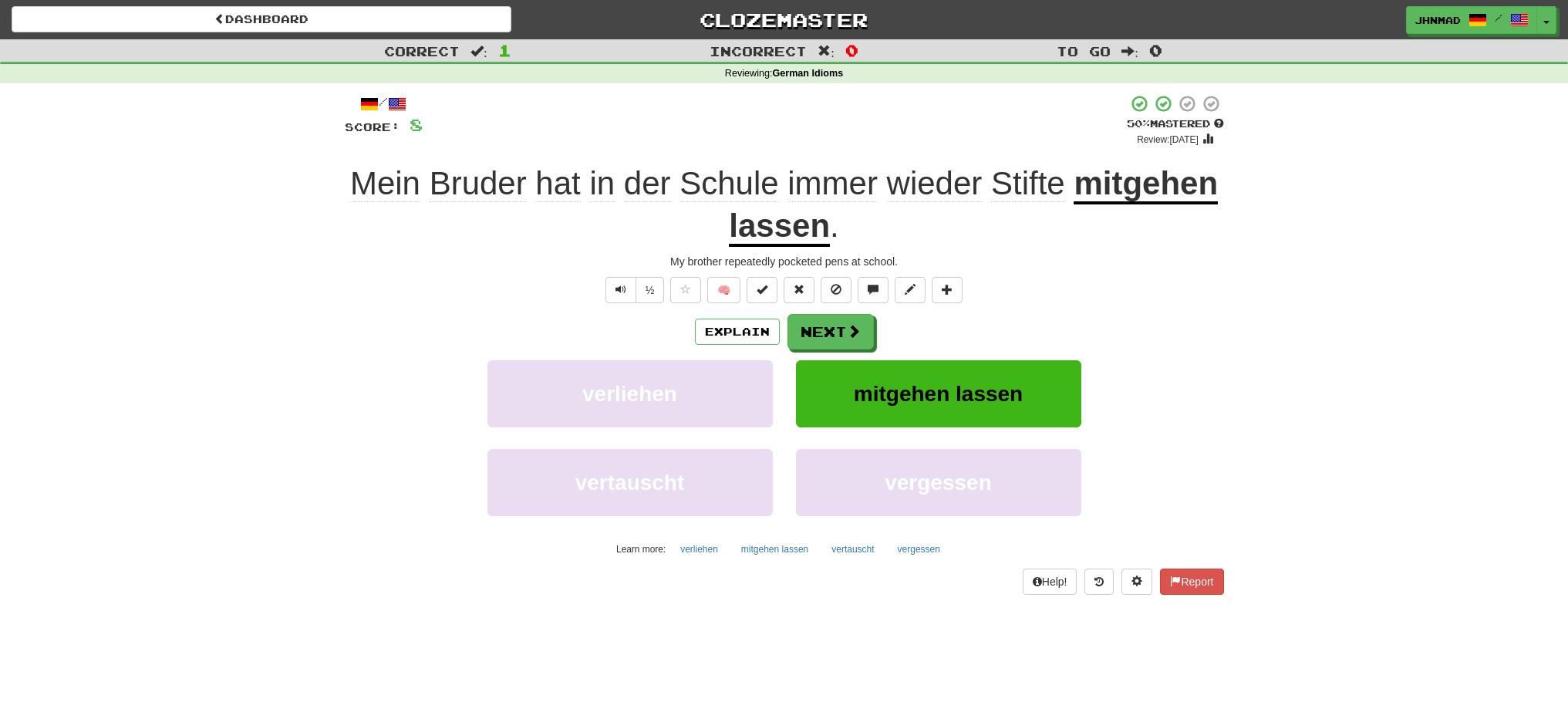
click at [774, 225] on u "mitgehen lassen" at bounding box center [974, 206] width 489 height 81
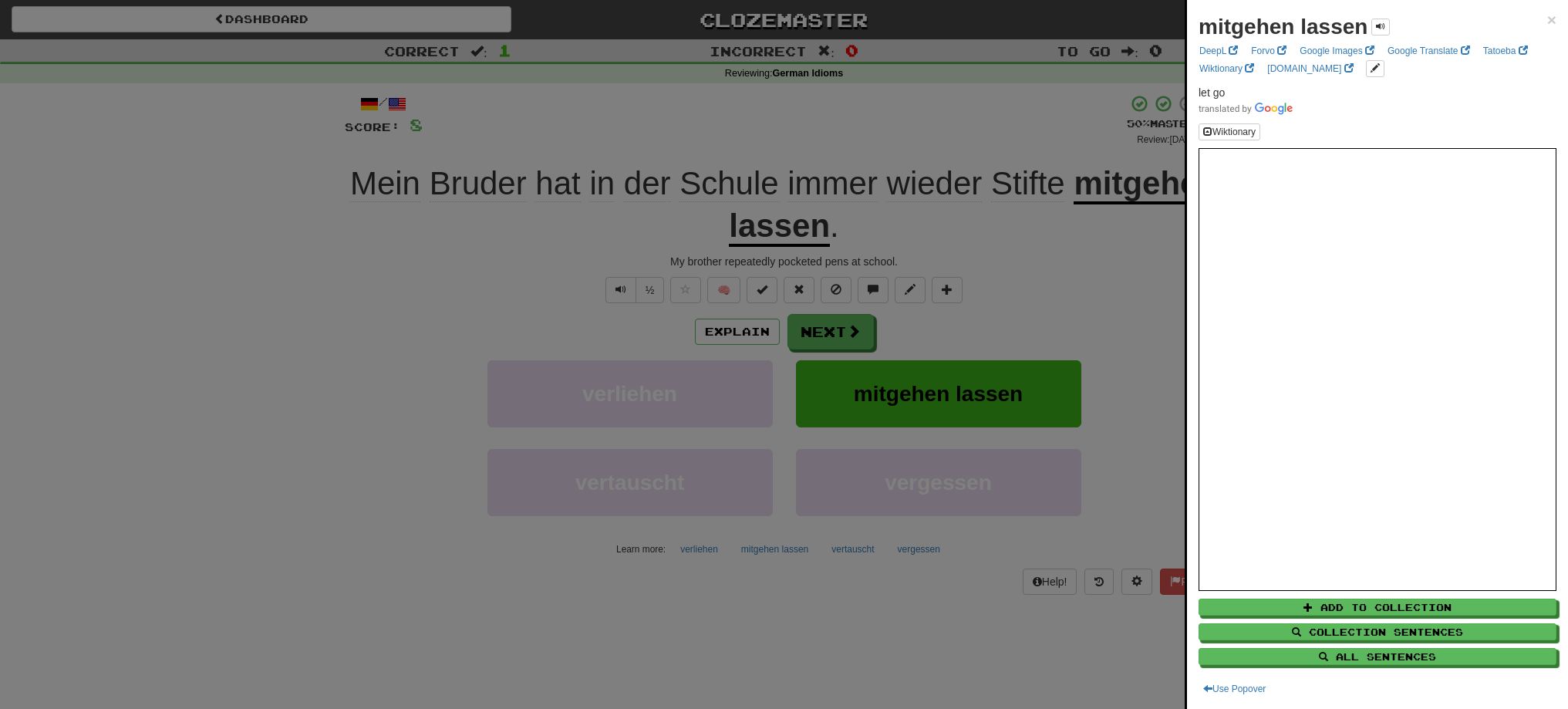
click at [1112, 192] on div at bounding box center [784, 354] width 1568 height 709
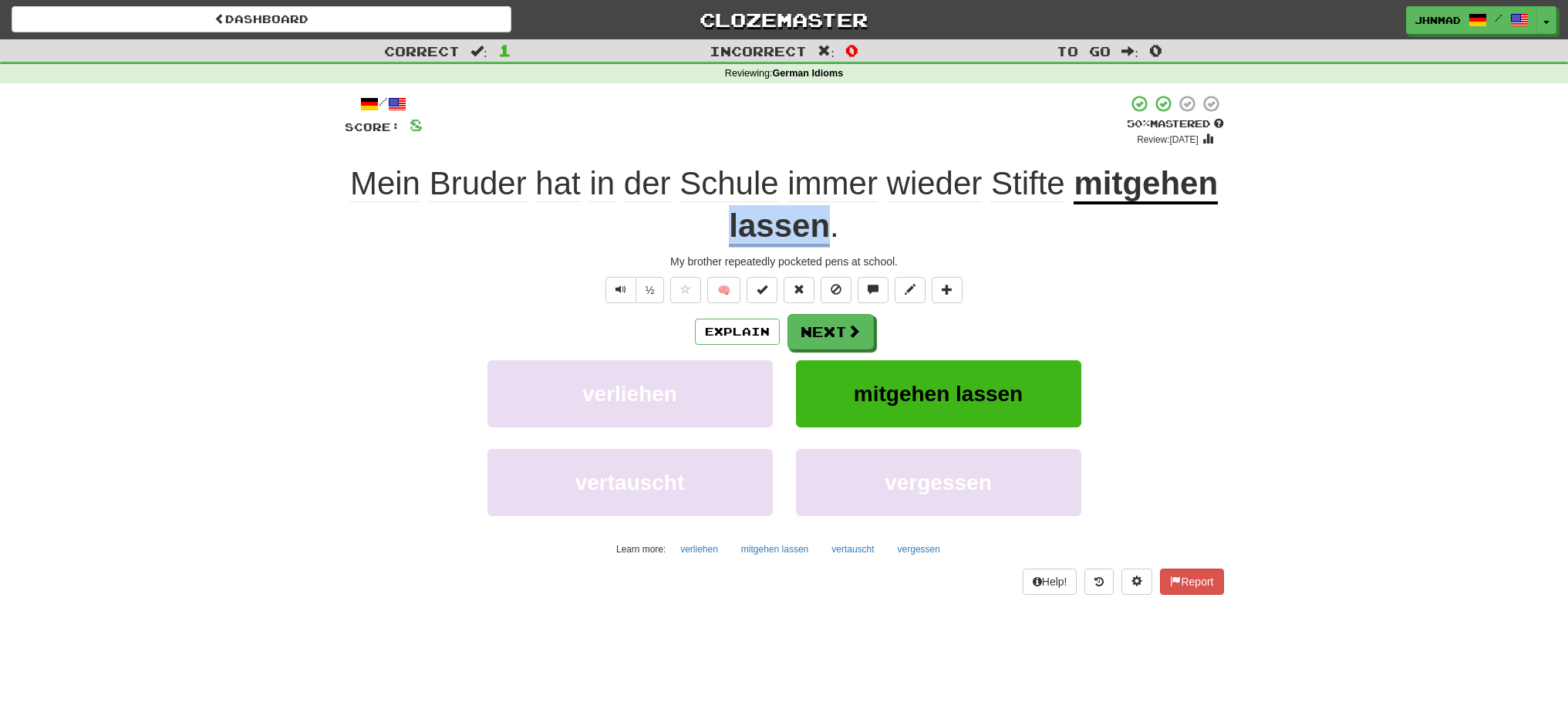
drag, startPoint x: 716, startPoint y: 227, endPoint x: 831, endPoint y: 215, distance: 115.6
click at [831, 215] on div "Mein Bruder hat in der Schule immer wieder Stifte mitgehen lassen ." at bounding box center [784, 205] width 879 height 84
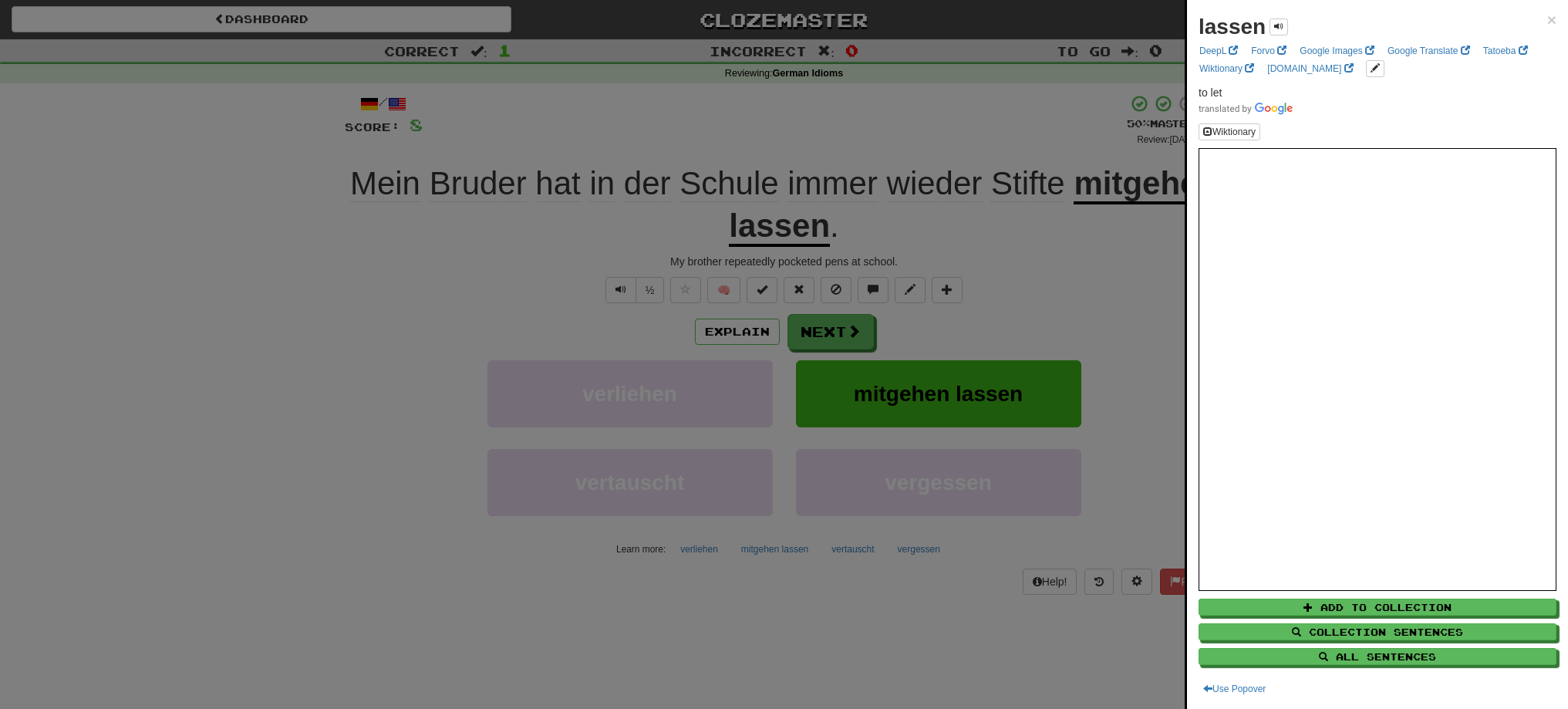
drag, startPoint x: 998, startPoint y: 257, endPoint x: 1010, endPoint y: 255, distance: 12.2
click at [999, 257] on div at bounding box center [784, 354] width 1568 height 709
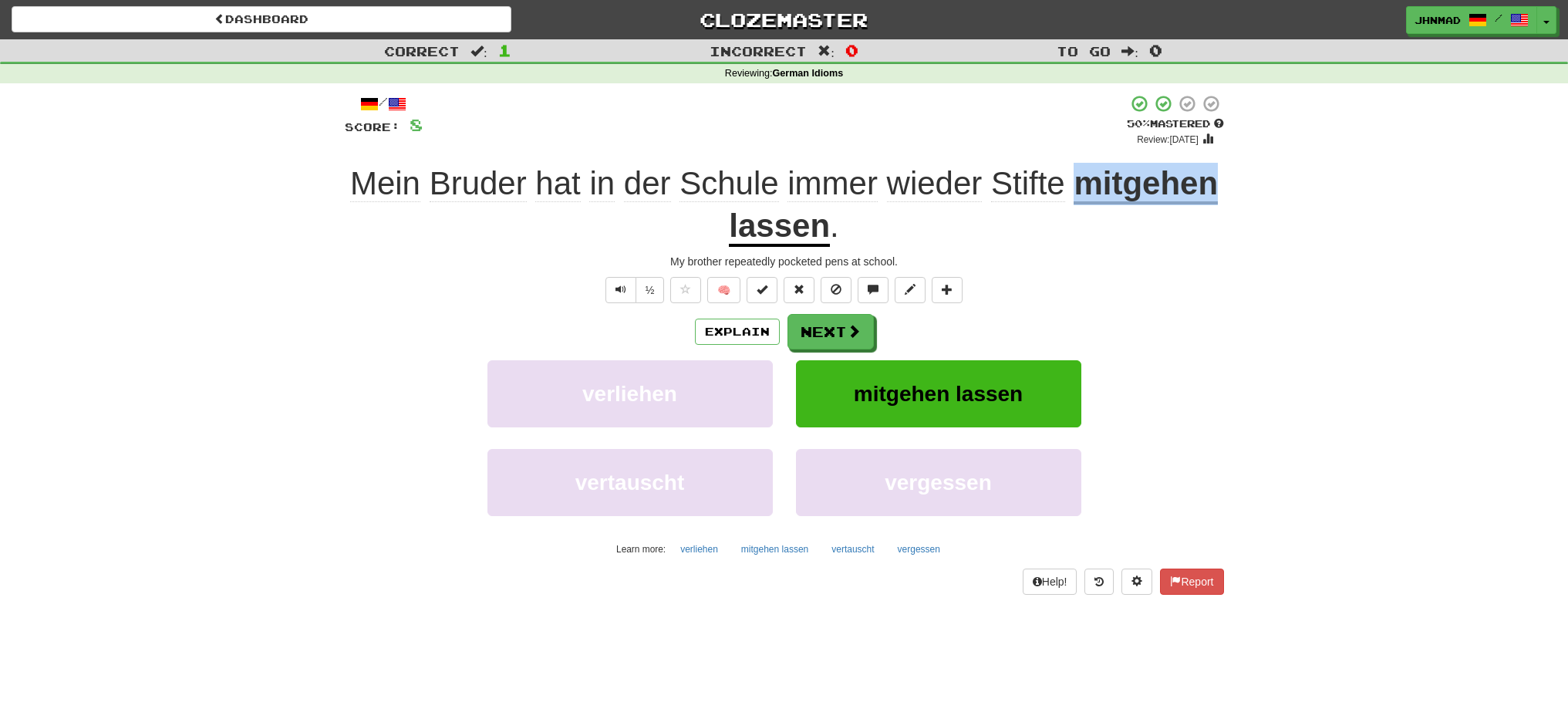
drag, startPoint x: 1080, startPoint y: 185, endPoint x: 1213, endPoint y: 168, distance: 134.1
click at [1213, 168] on u "mitgehen lassen" at bounding box center [974, 206] width 489 height 81
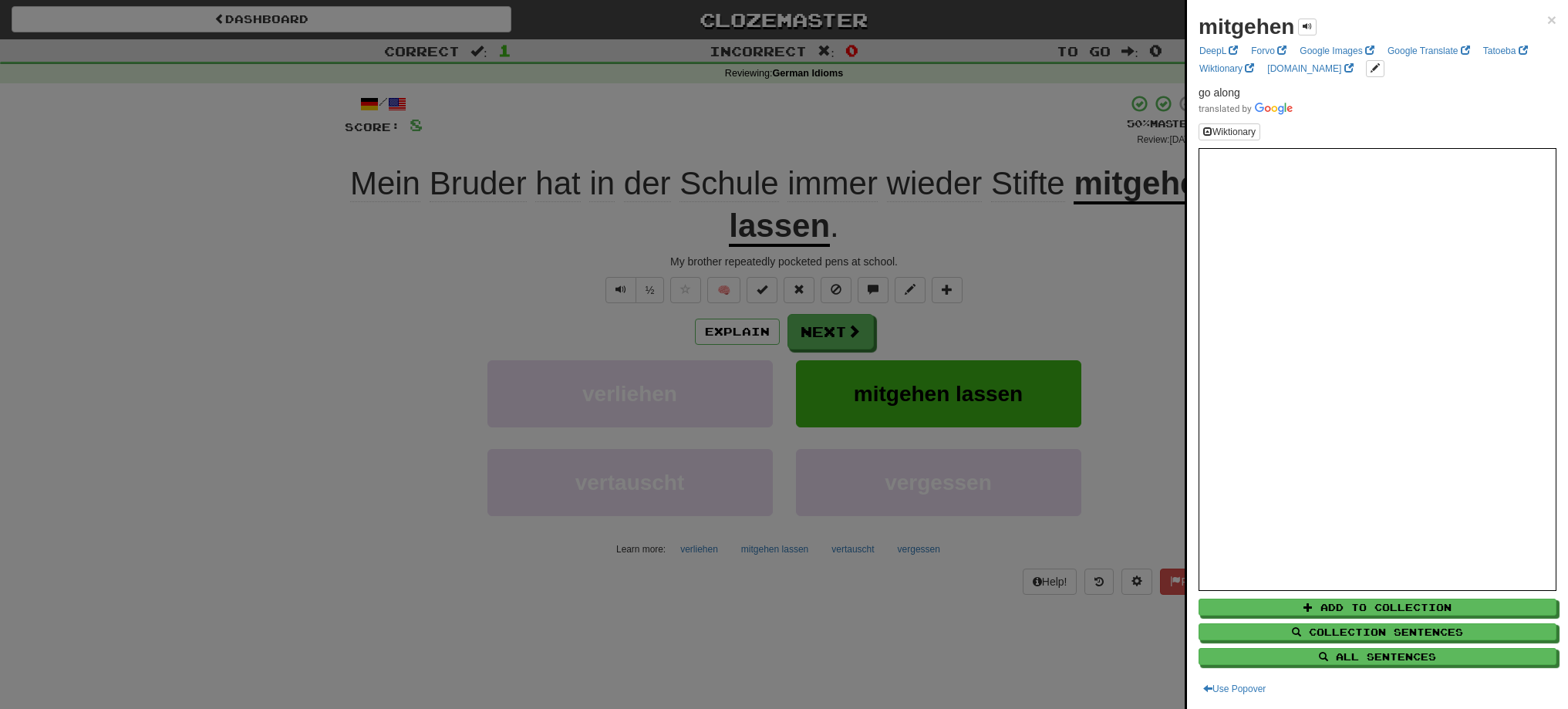
click at [827, 337] on div at bounding box center [784, 354] width 1568 height 709
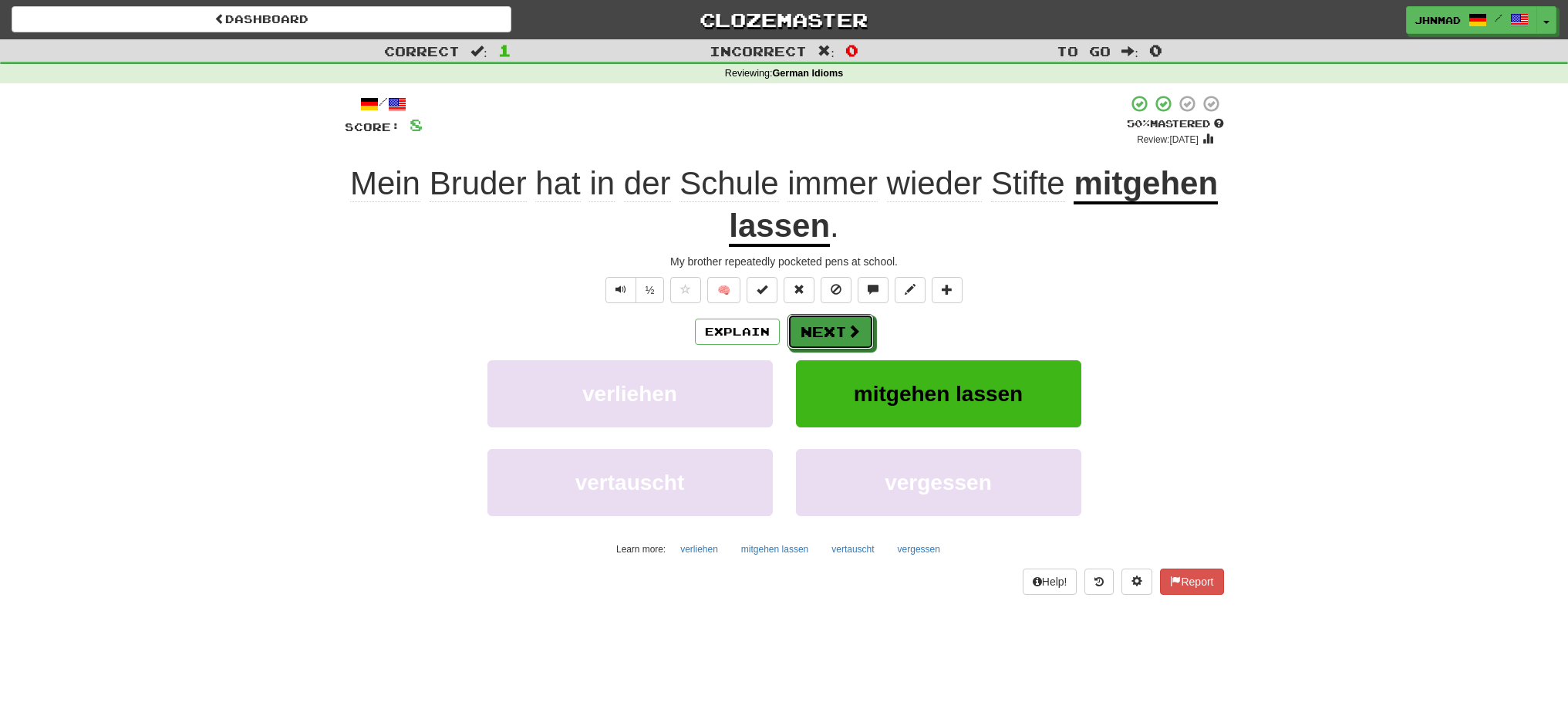
drag, startPoint x: 827, startPoint y: 337, endPoint x: 891, endPoint y: 422, distance: 106.4
click at [879, 404] on div "Explain Next verliehen mitgehen lassen vertauscht vergessen Learn more: verlieh…" at bounding box center [784, 437] width 879 height 248
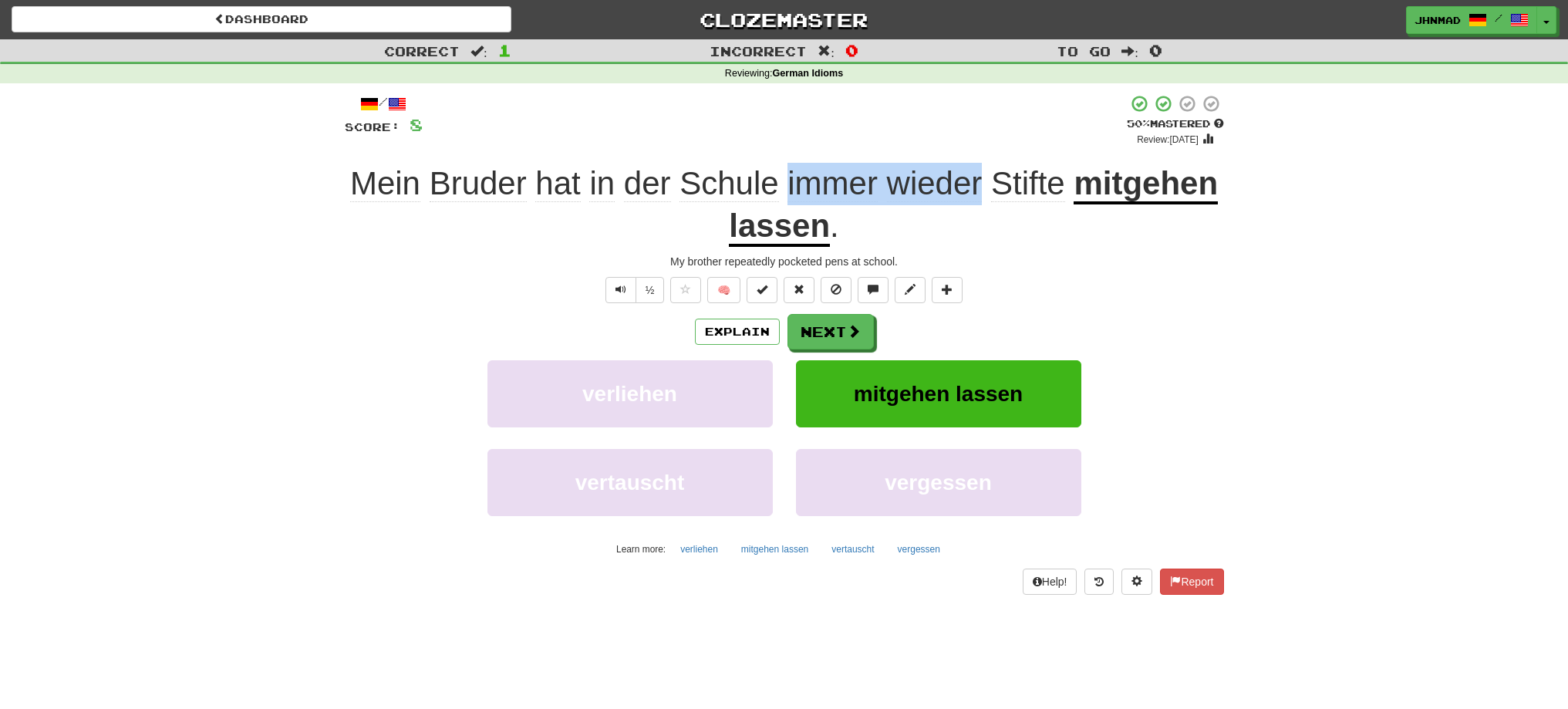
drag, startPoint x: 784, startPoint y: 185, endPoint x: 978, endPoint y: 173, distance: 194.4
click at [978, 173] on span "Mein Bruder hat in der Schule immer wieder Stifte" at bounding box center [711, 184] width 724 height 37
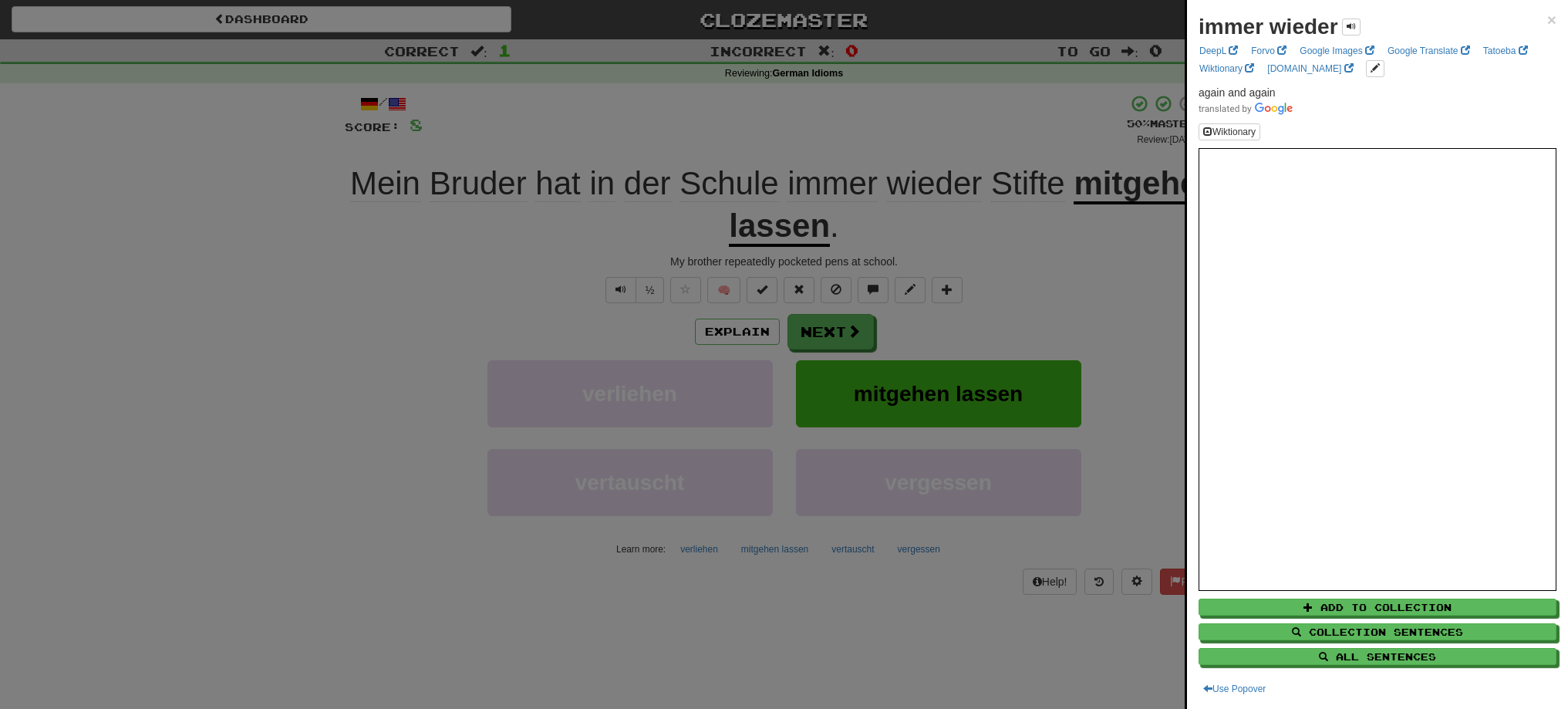
click at [1116, 261] on div at bounding box center [784, 354] width 1568 height 709
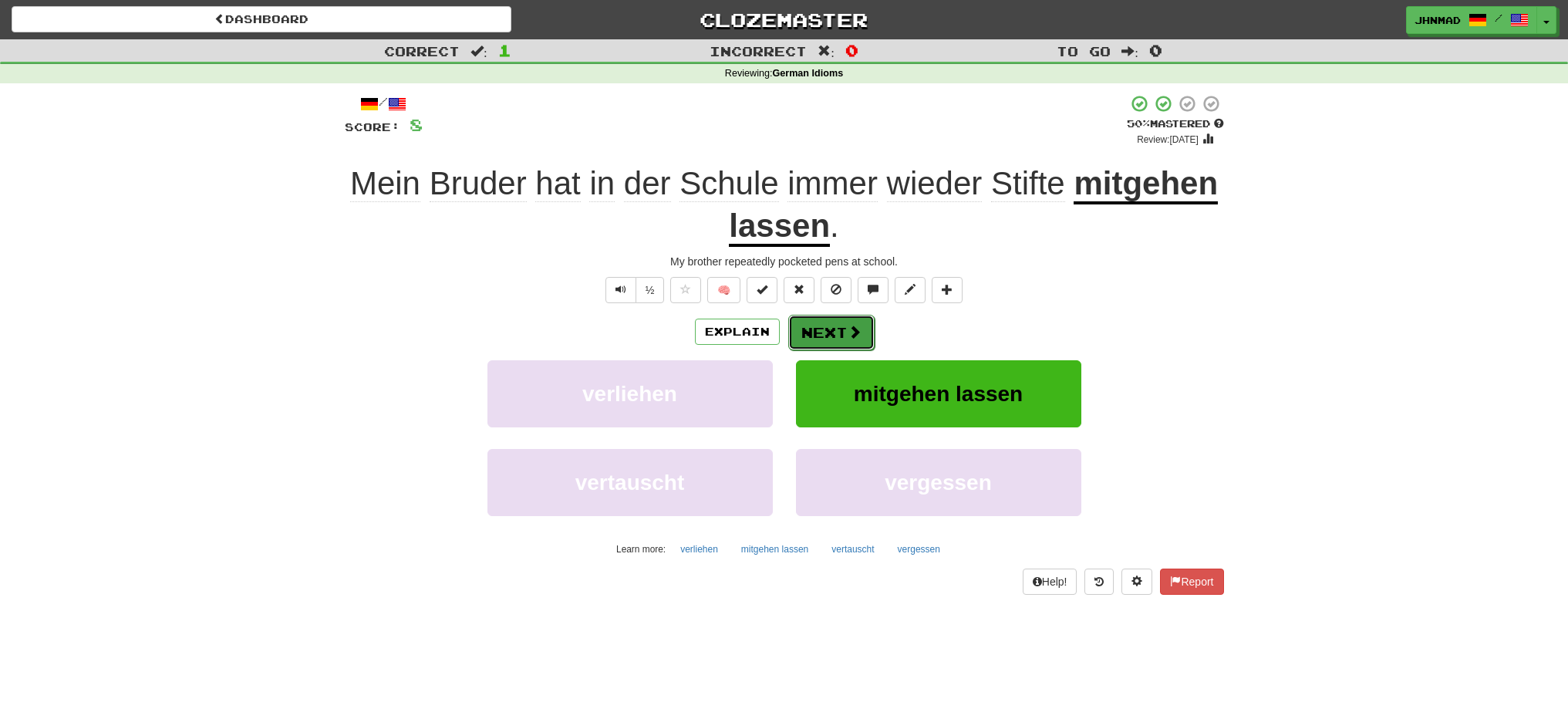
click at [825, 330] on button "Next" at bounding box center [831, 332] width 86 height 35
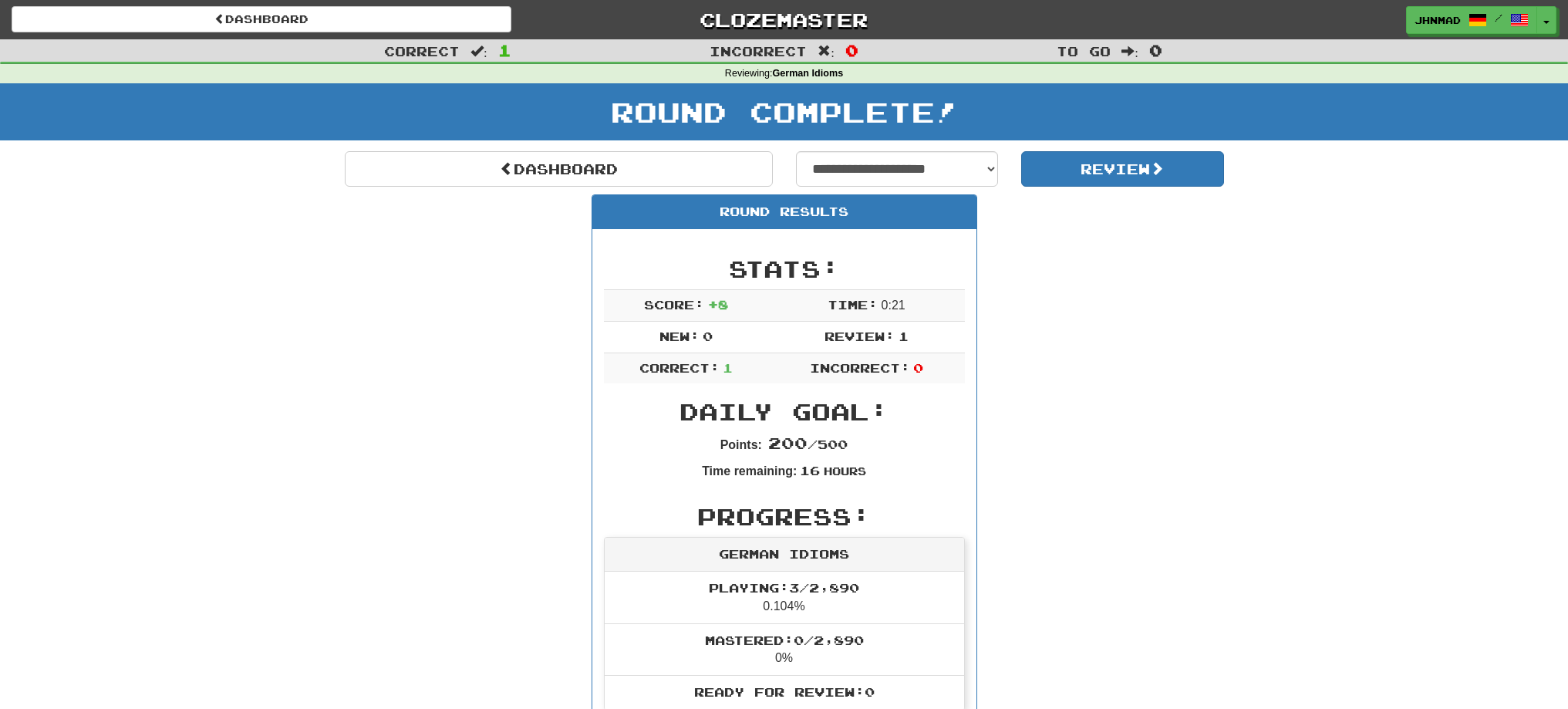
scroll to position [129, 0]
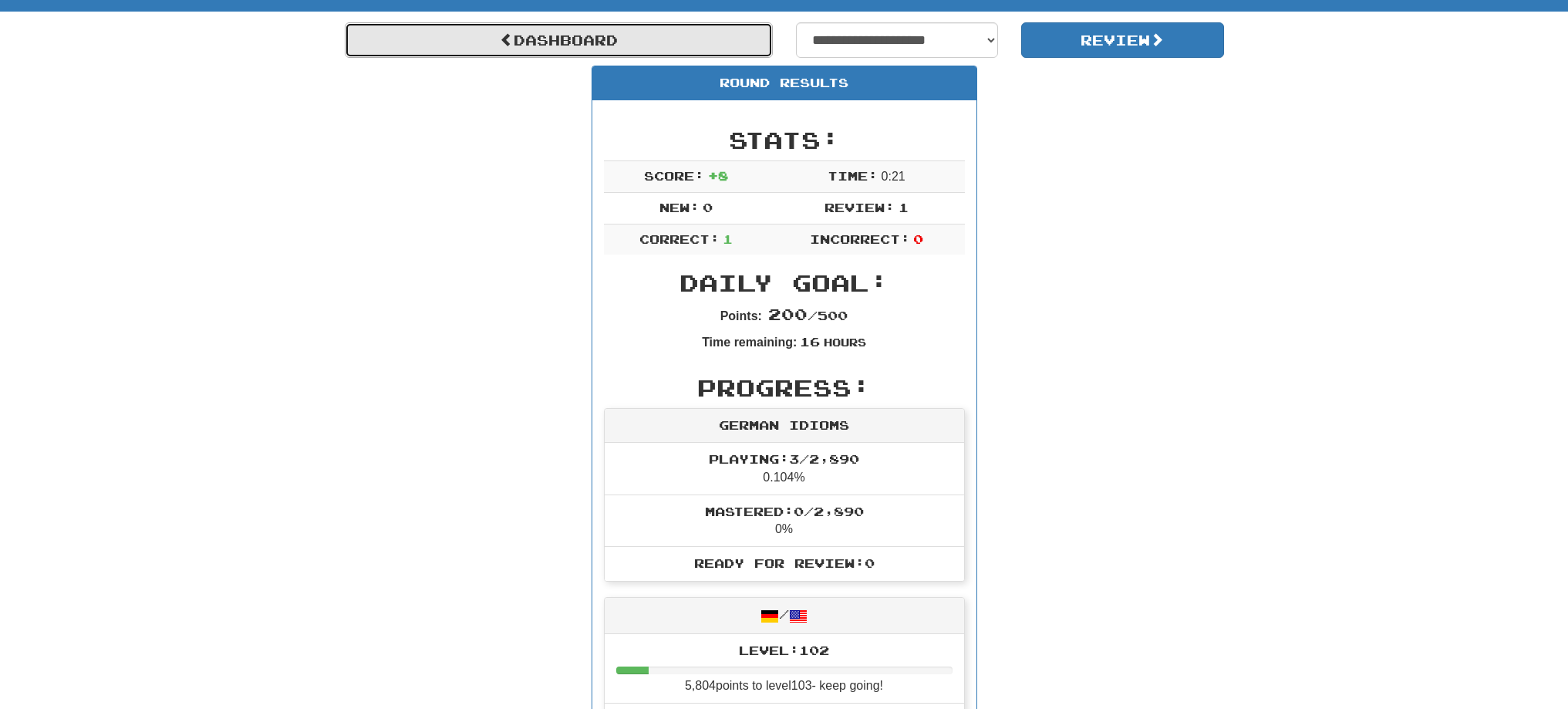
click at [536, 48] on link "Dashboard" at bounding box center [558, 40] width 428 height 35
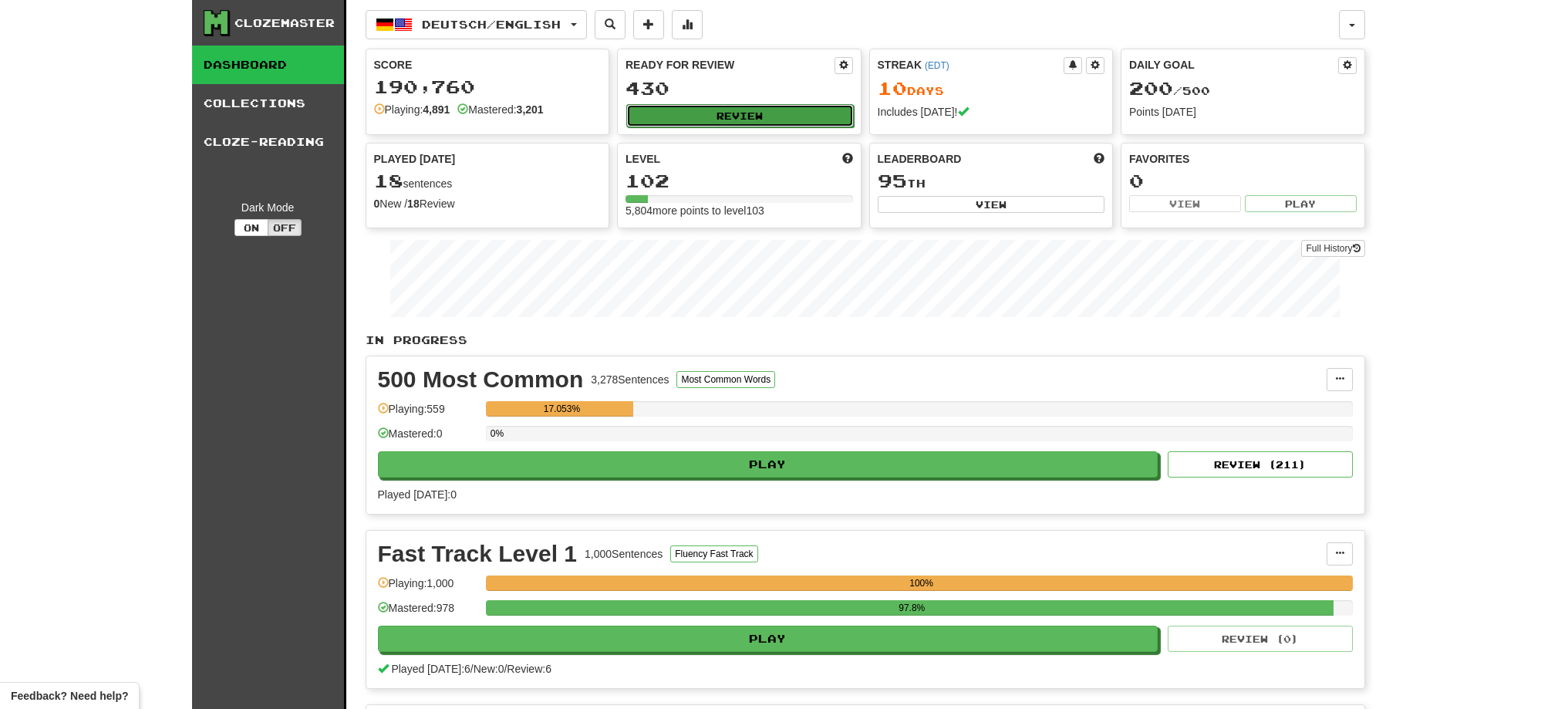
click at [716, 119] on button "Review" at bounding box center [740, 115] width 227 height 23
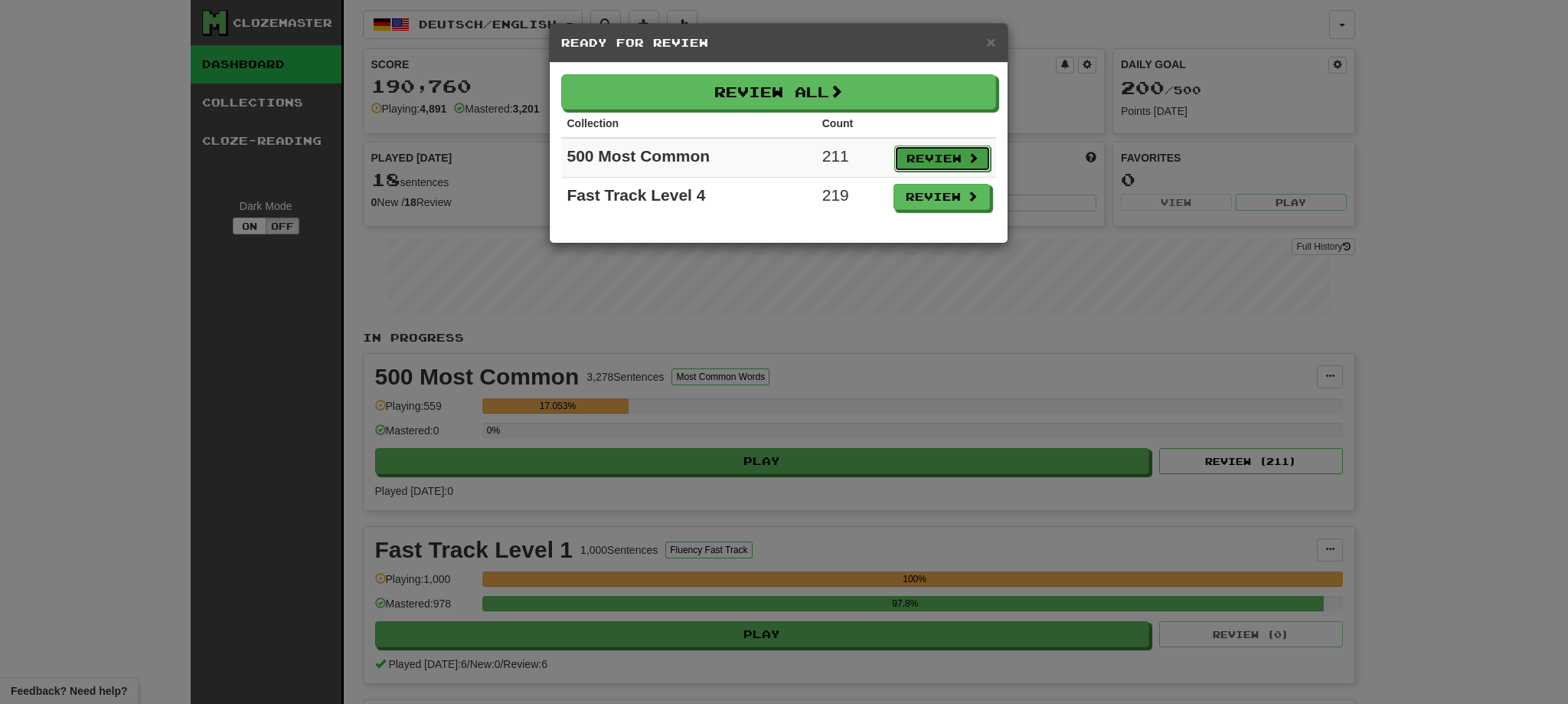
click at [923, 158] on button "Review" at bounding box center [943, 159] width 96 height 26
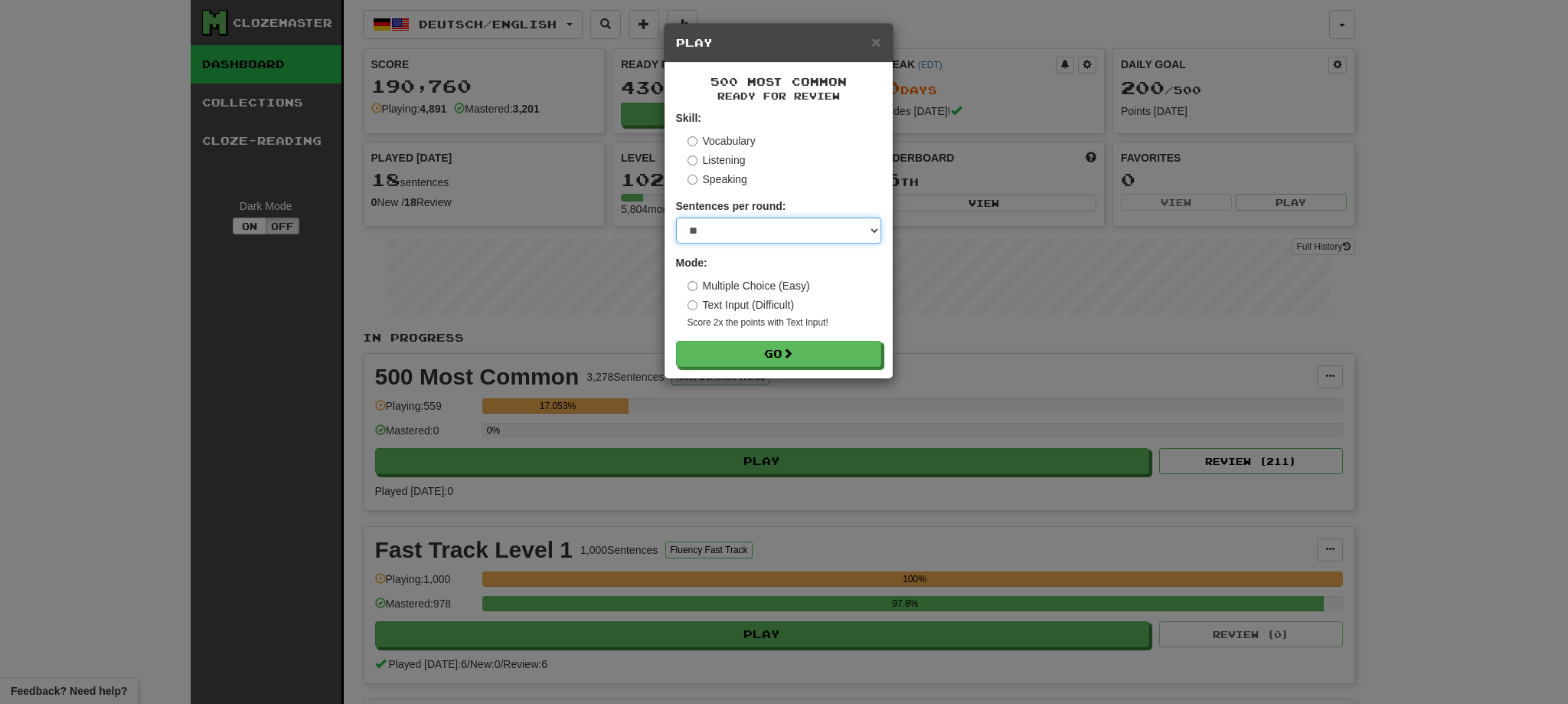
click at [878, 232] on select "* ** ** ** ** ** *** ********" at bounding box center [778, 231] width 205 height 26
select select "***"
click at [676, 218] on select "* ** ** ** ** ** *** ********" at bounding box center [778, 231] width 205 height 26
click at [816, 355] on button "Go" at bounding box center [779, 354] width 205 height 26
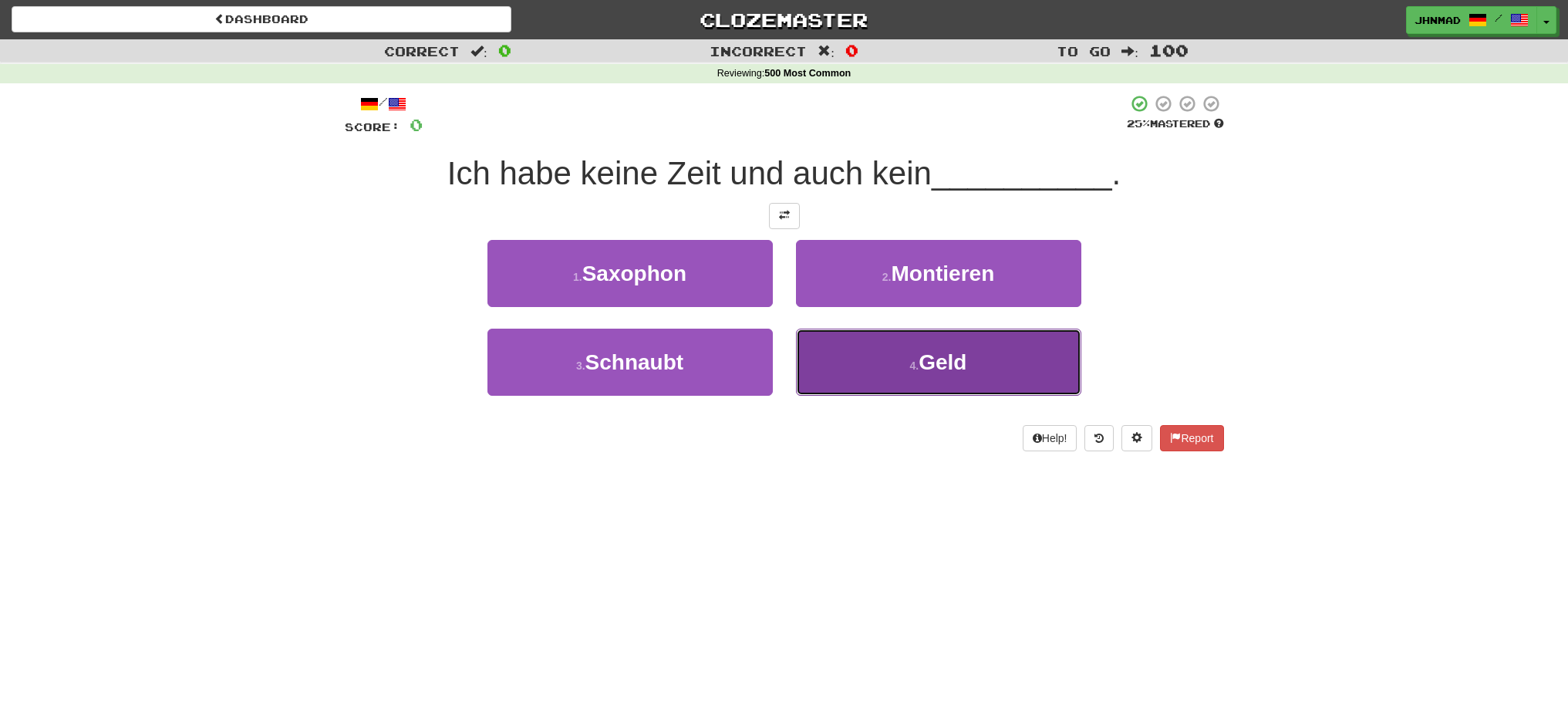
click at [880, 378] on button "4 . Geld" at bounding box center [939, 361] width 286 height 67
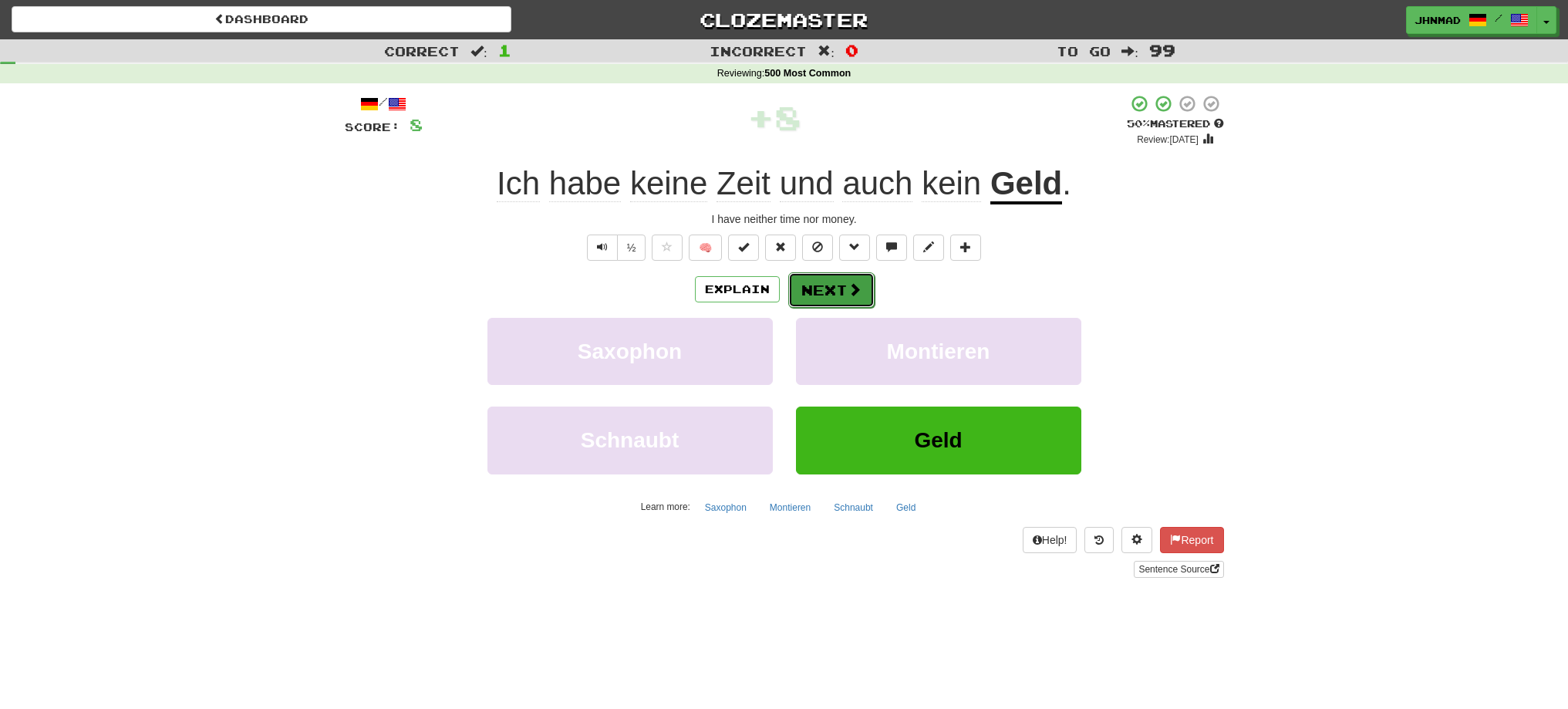
click at [835, 293] on button "Next" at bounding box center [831, 290] width 86 height 35
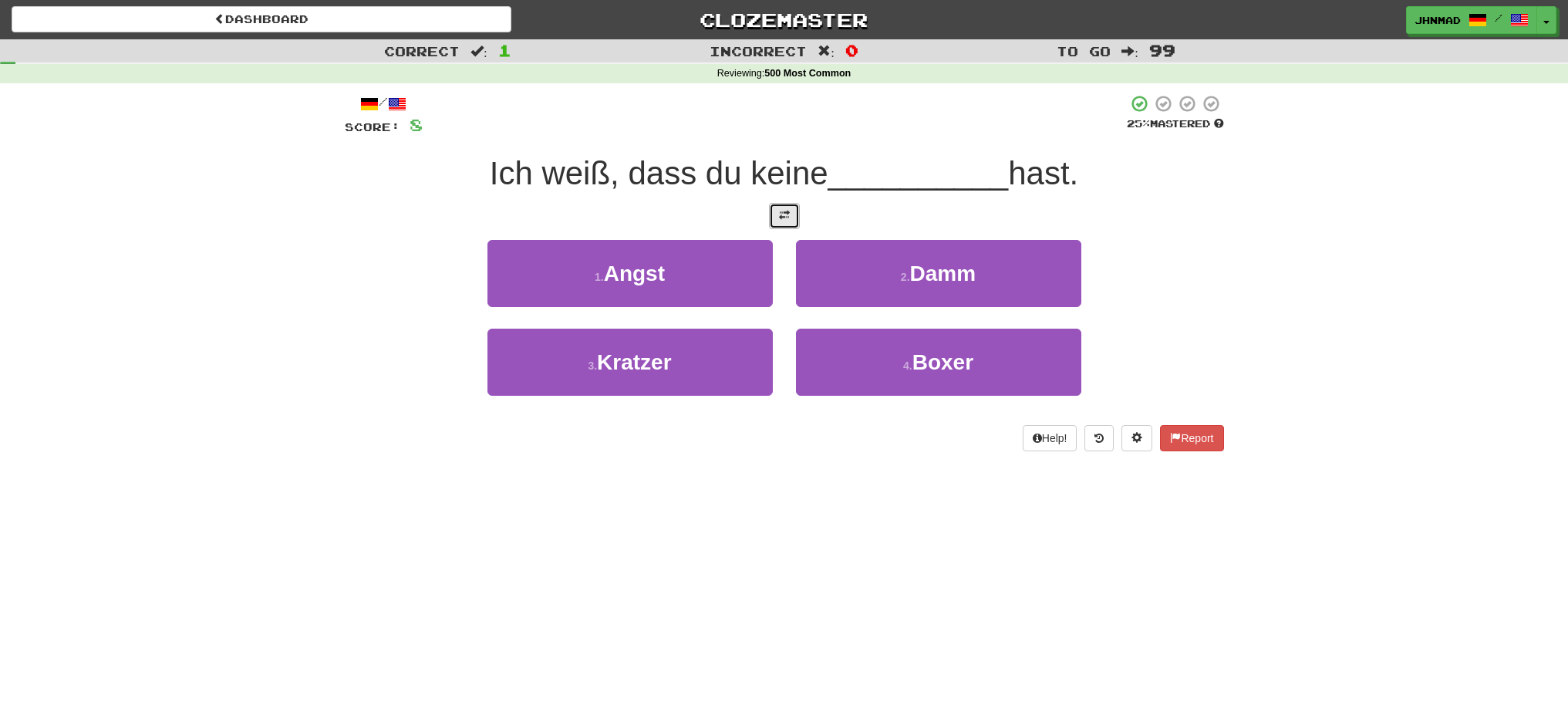
click at [786, 217] on span at bounding box center [784, 215] width 10 height 10
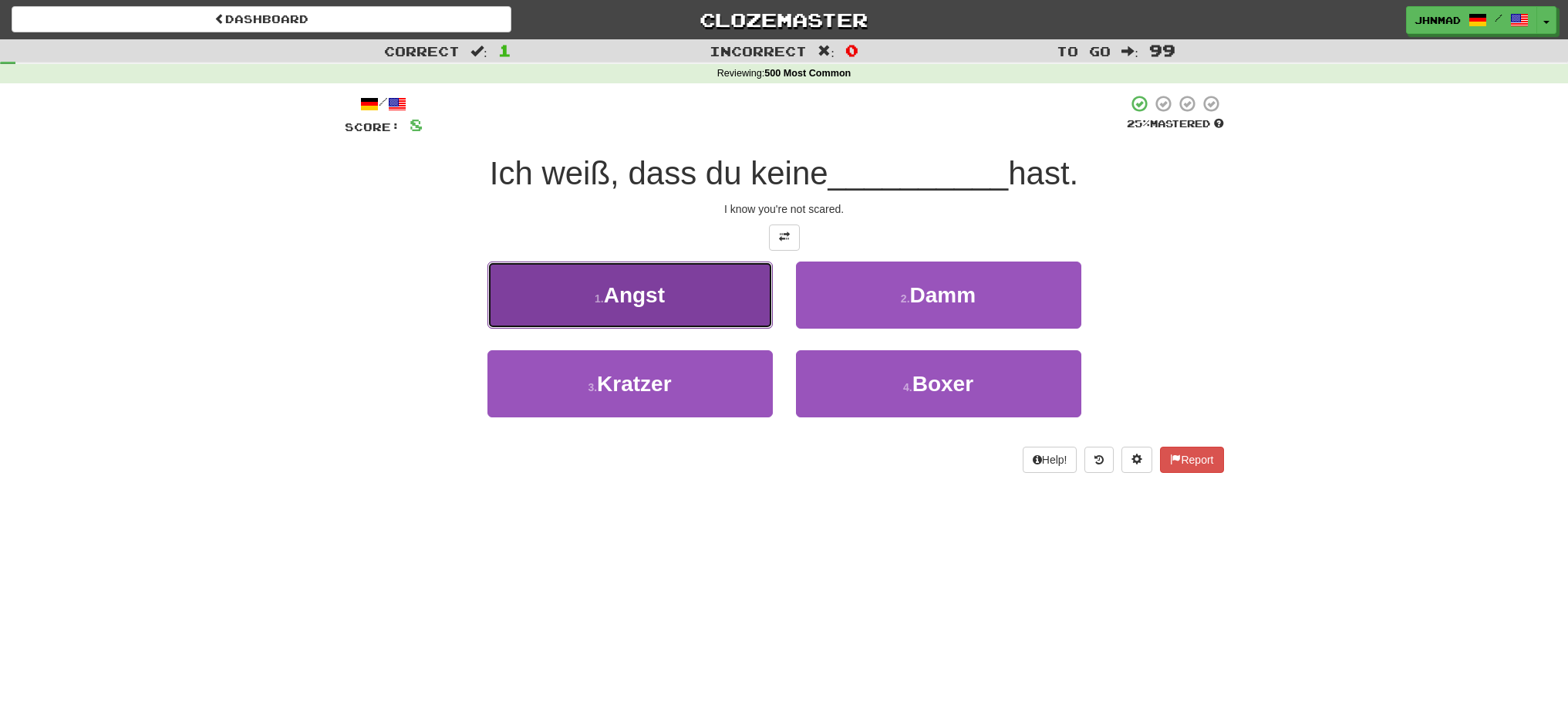
click at [719, 310] on button "1 . Angst" at bounding box center [630, 294] width 286 height 67
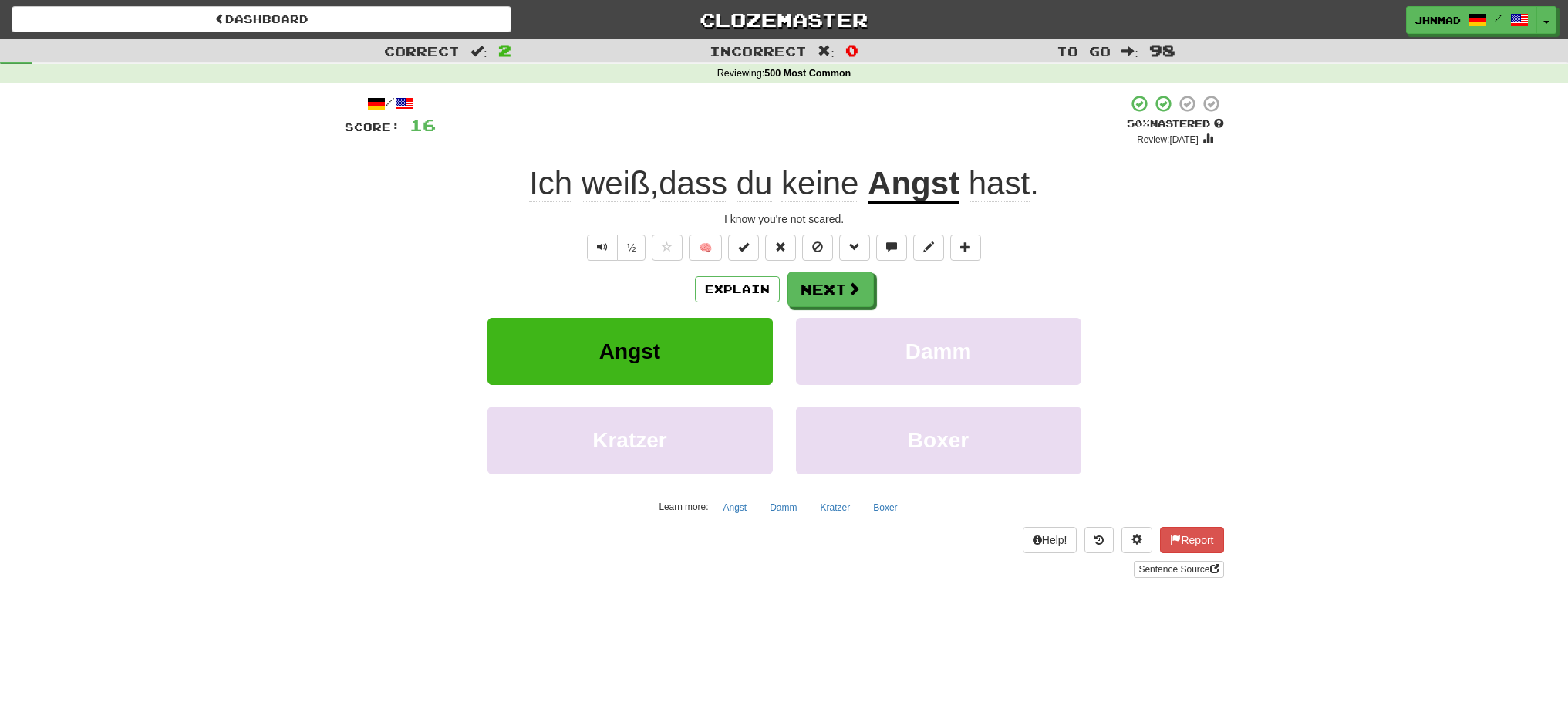
click at [908, 190] on u "Angst" at bounding box center [914, 185] width 92 height 40
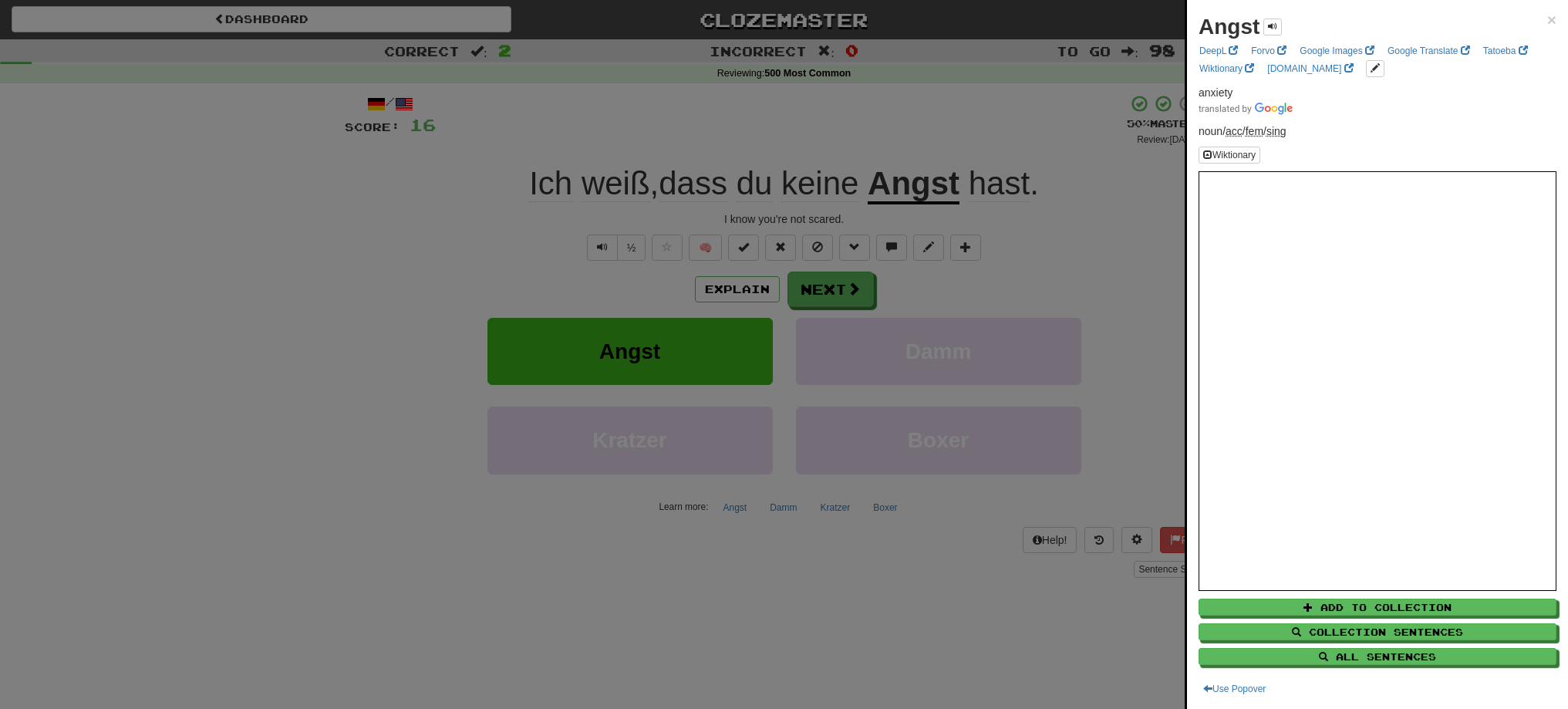
click at [816, 293] on div at bounding box center [784, 354] width 1568 height 709
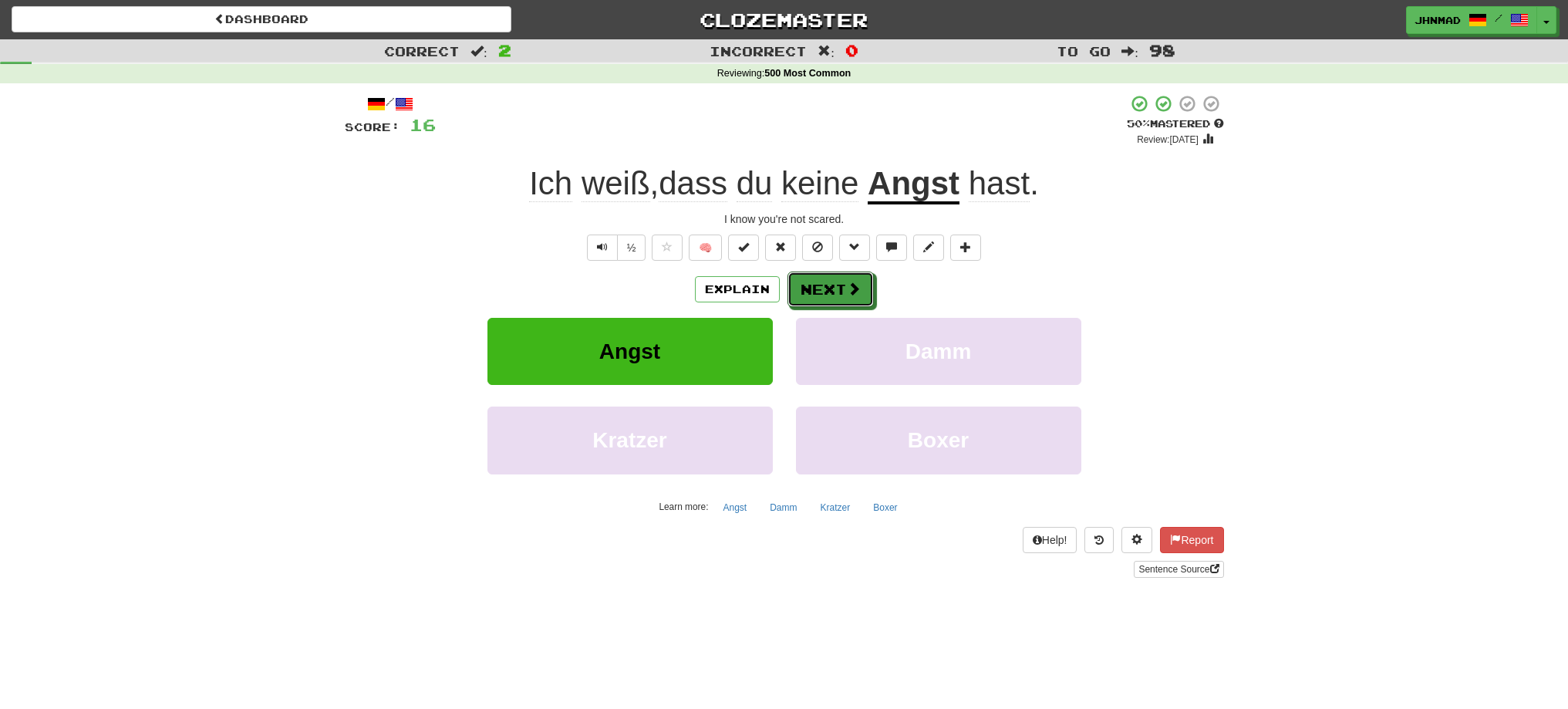
click at [816, 293] on button "Next" at bounding box center [830, 290] width 86 height 35
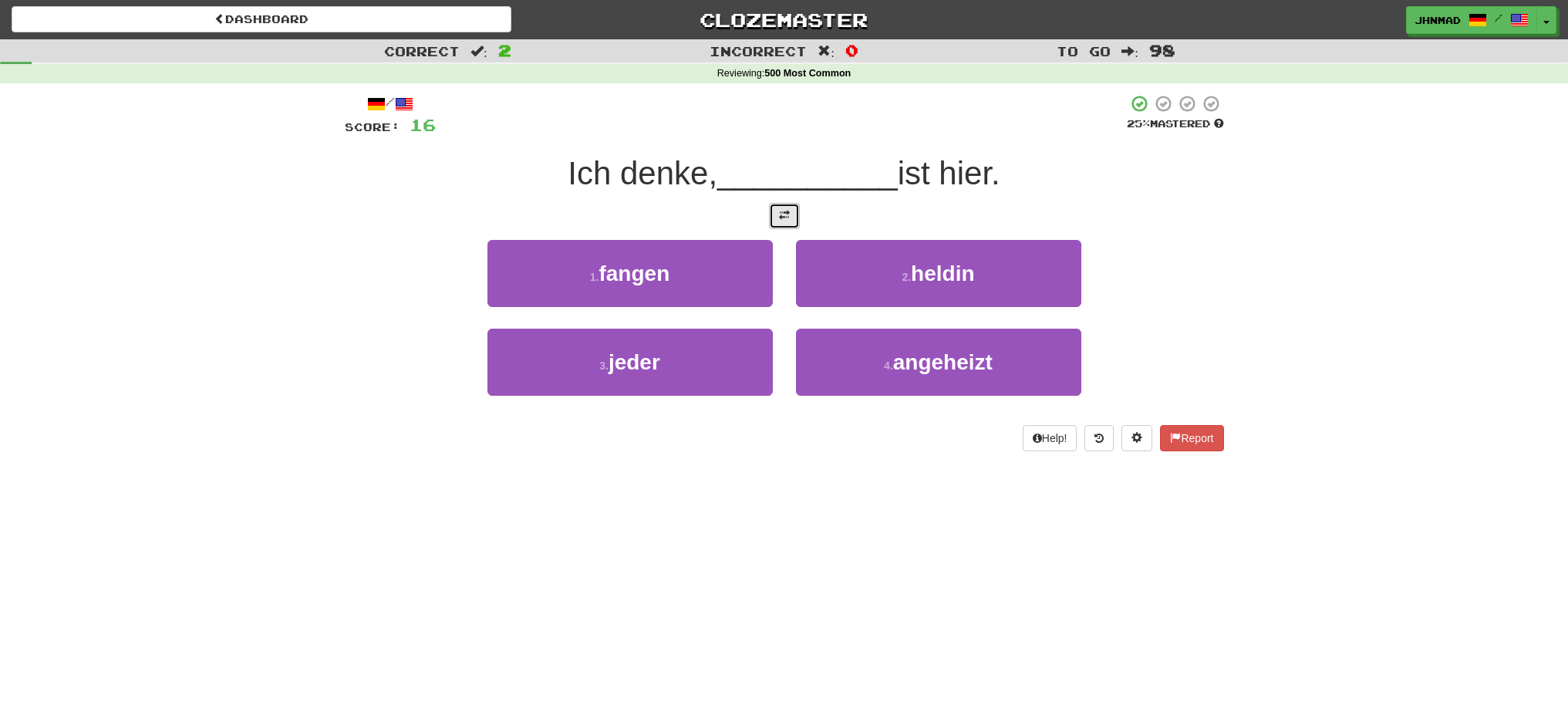
click at [776, 211] on button at bounding box center [784, 215] width 31 height 27
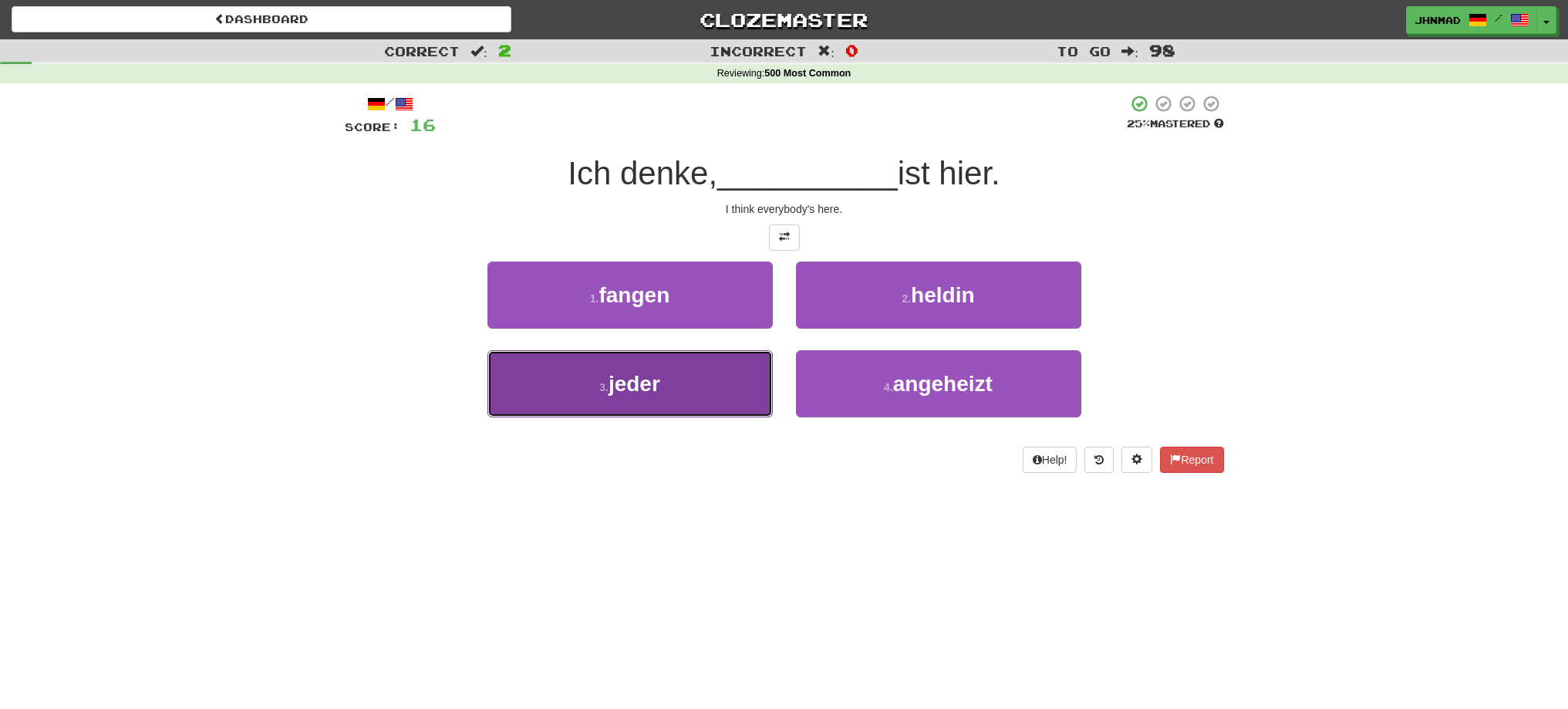
click at [674, 388] on button "3 . jeder" at bounding box center [630, 383] width 286 height 67
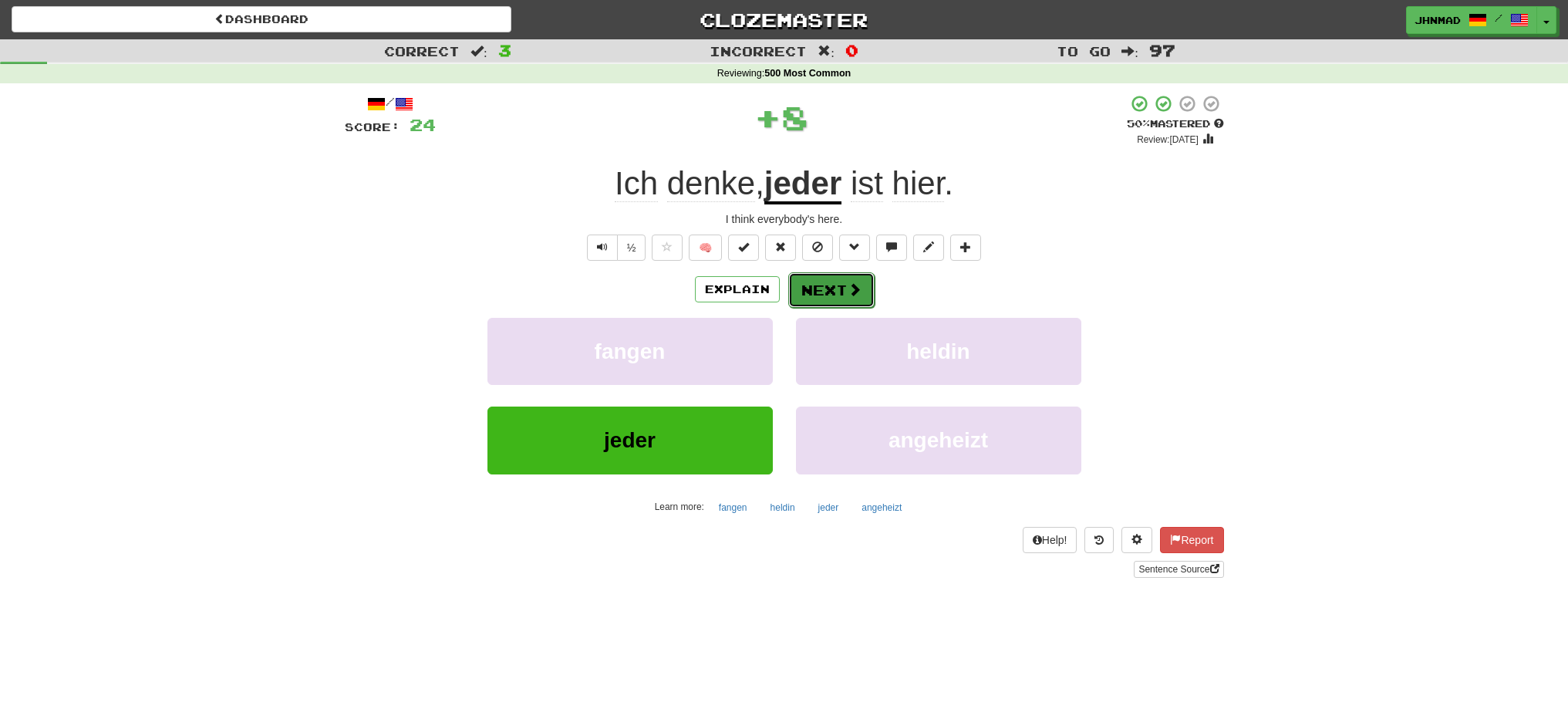
click at [811, 298] on button "Next" at bounding box center [831, 290] width 86 height 35
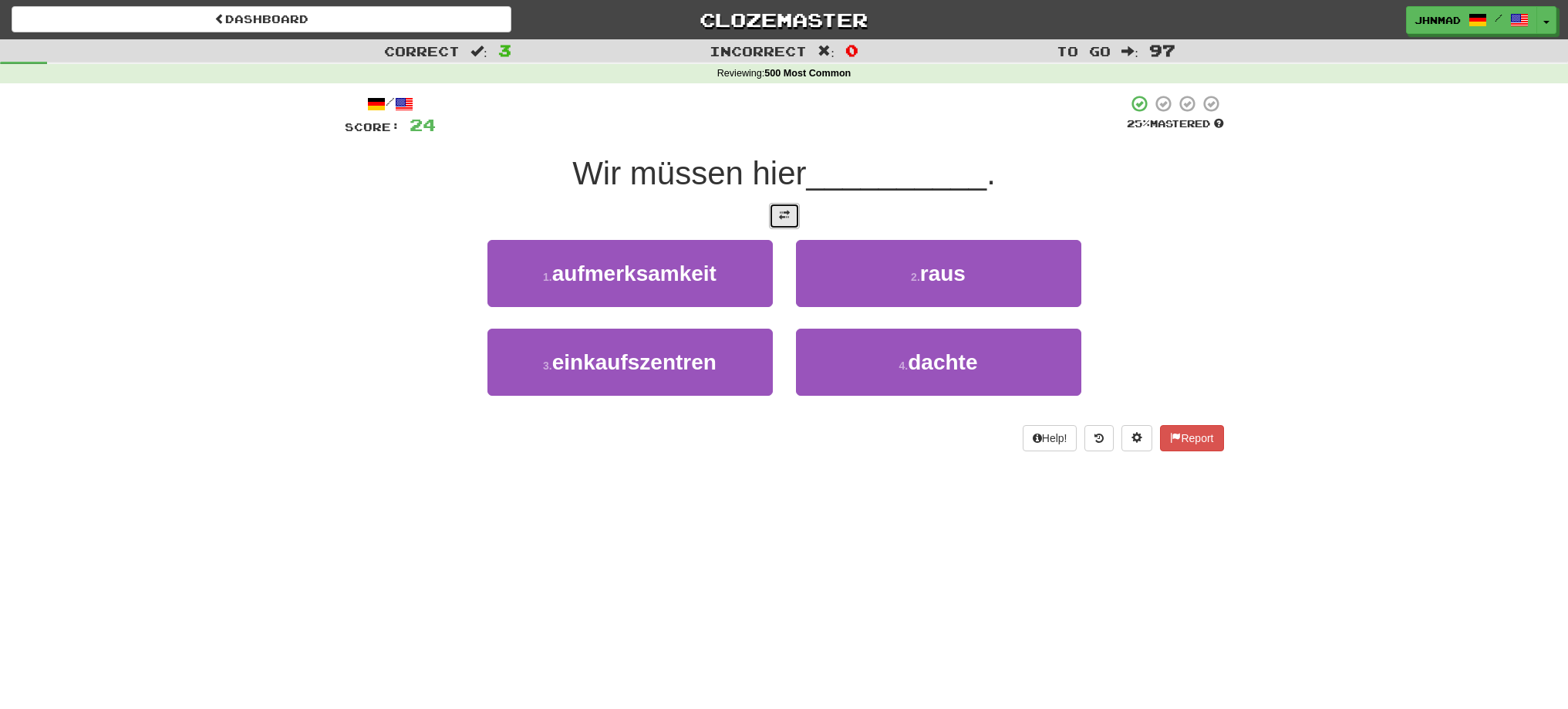
click at [789, 215] on span at bounding box center [784, 215] width 10 height 10
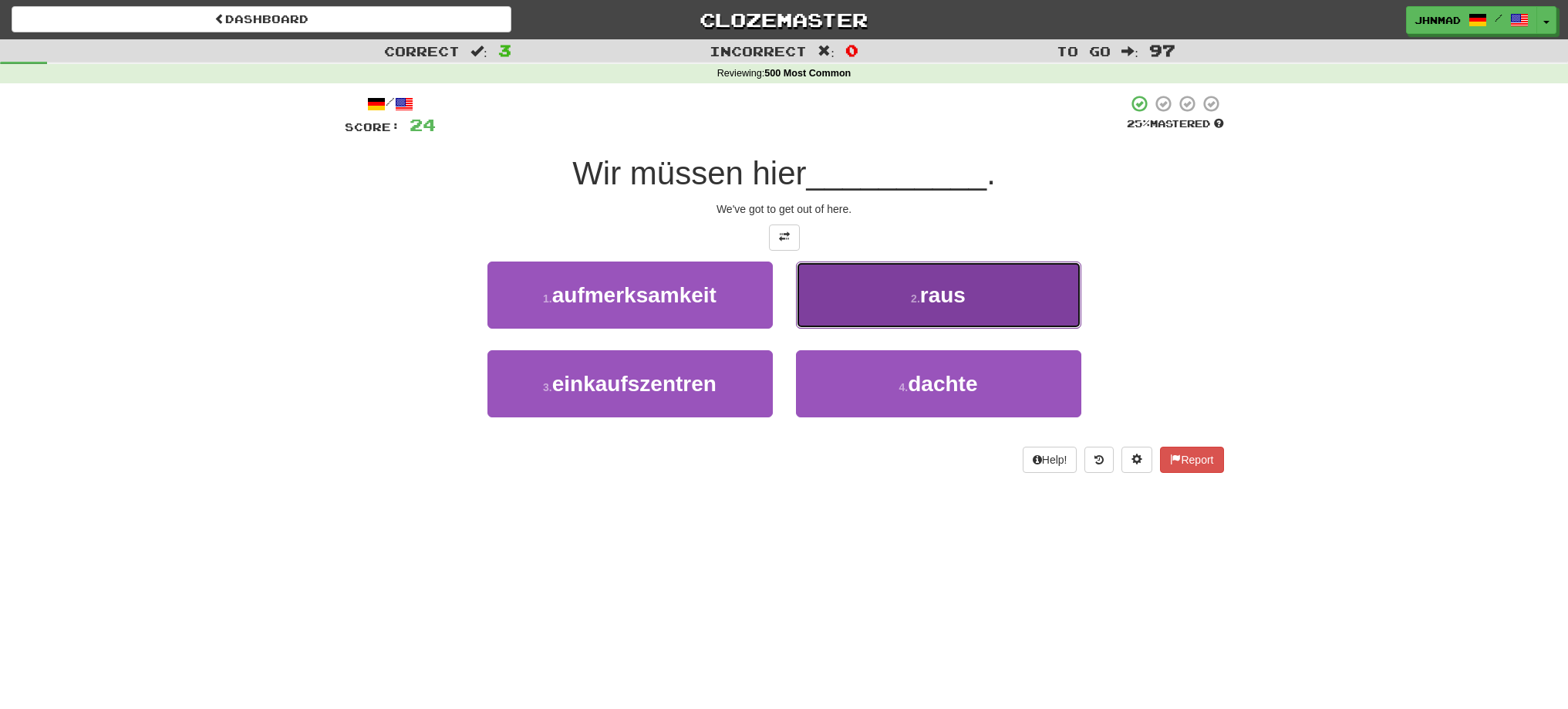
click at [870, 270] on button "2 . raus" at bounding box center [939, 294] width 286 height 67
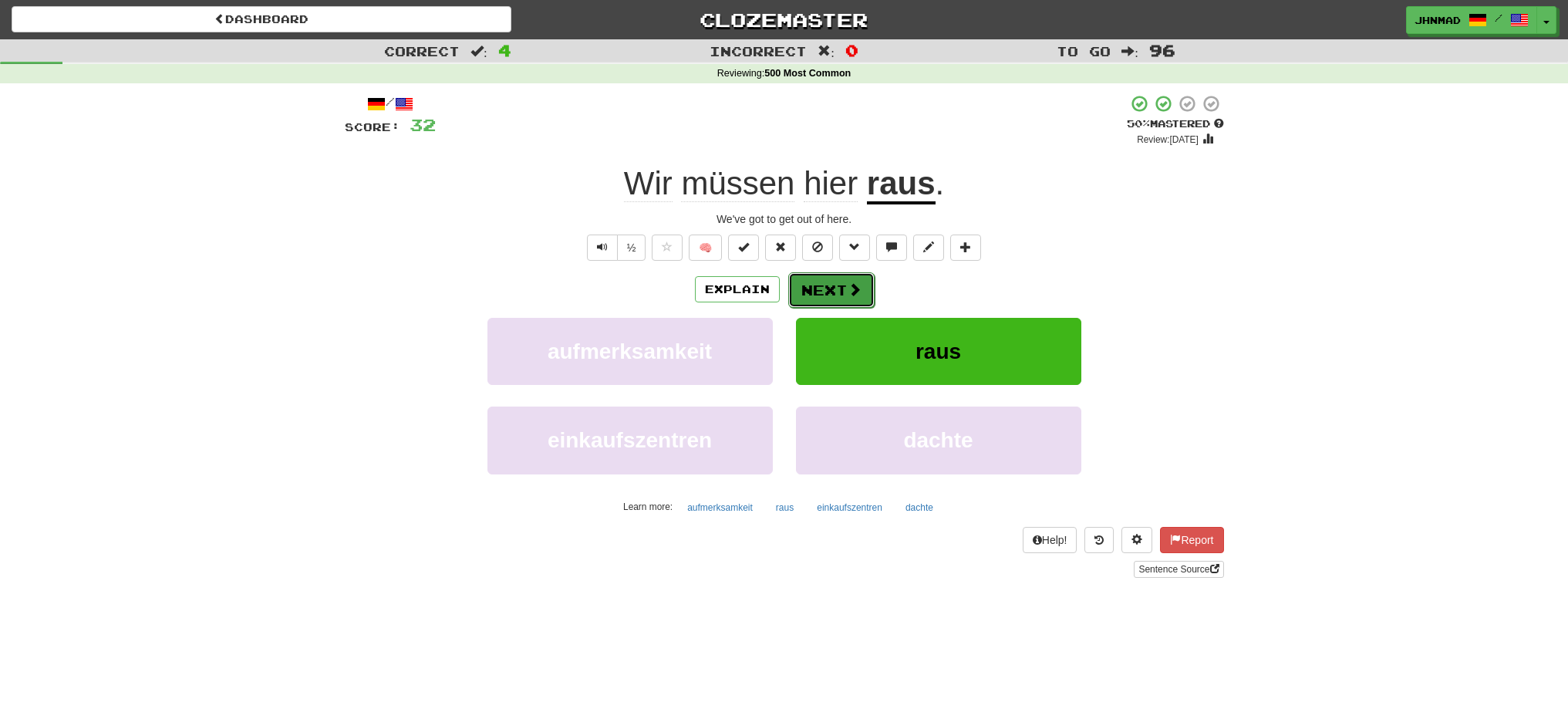
click at [848, 279] on button "Next" at bounding box center [831, 290] width 86 height 35
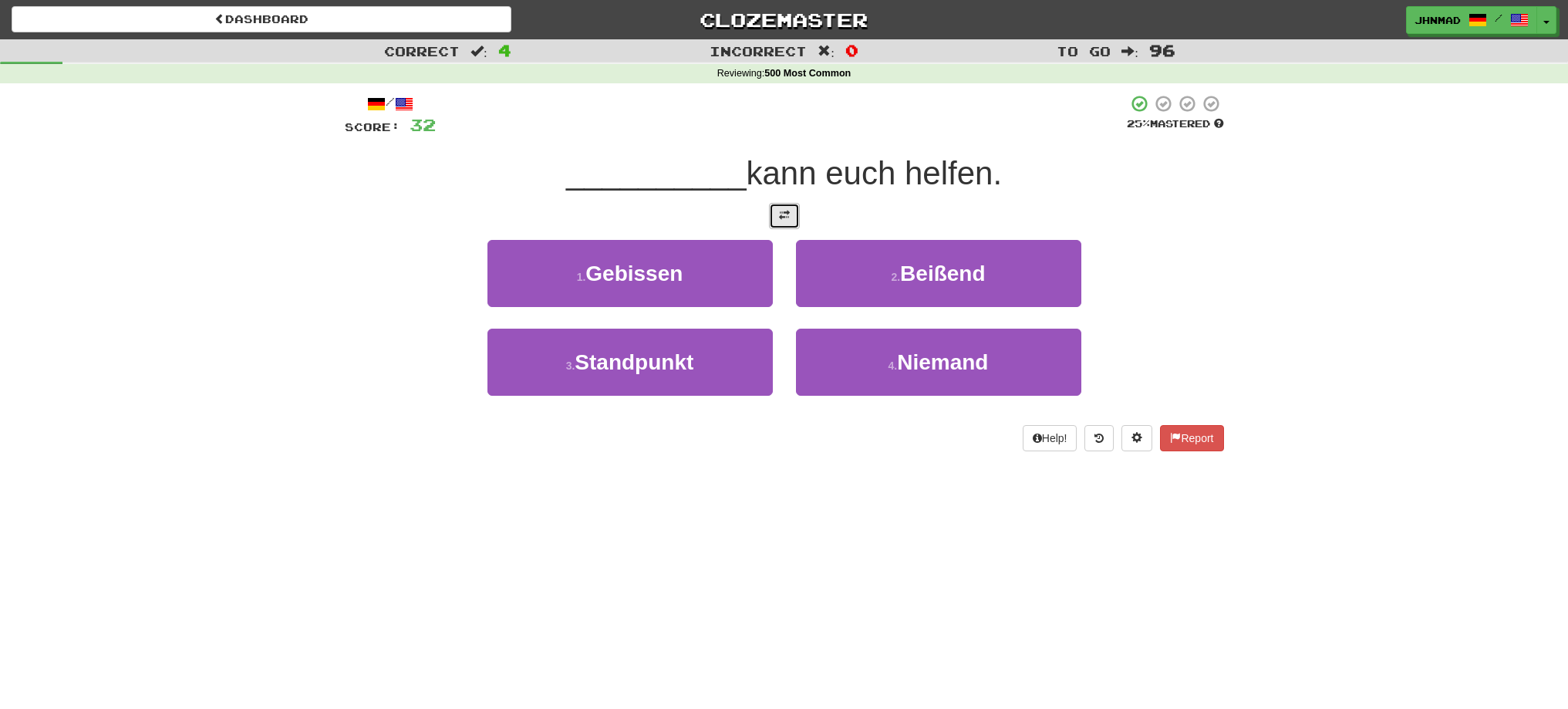
click at [790, 213] on button at bounding box center [784, 215] width 31 height 27
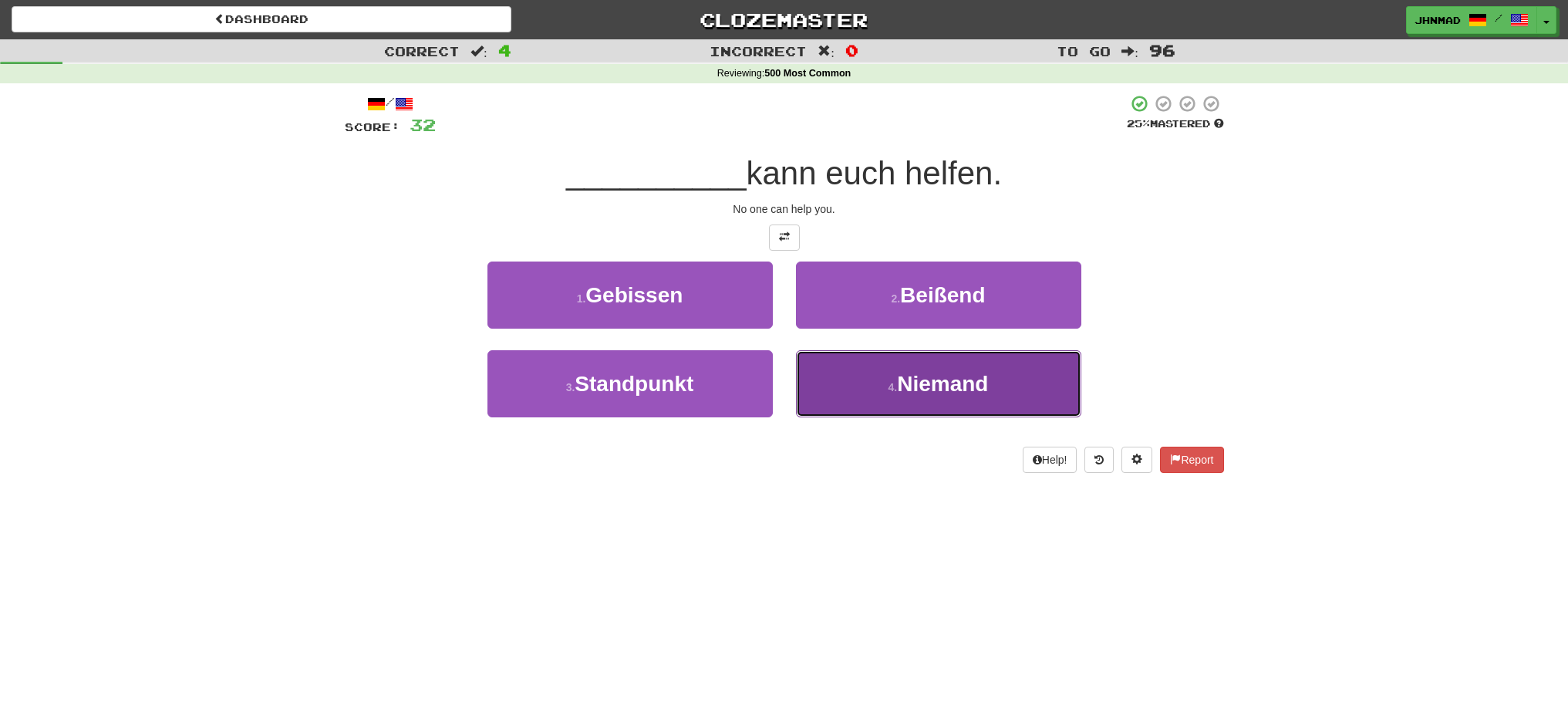
click at [895, 361] on button "4 . Niemand" at bounding box center [939, 383] width 286 height 67
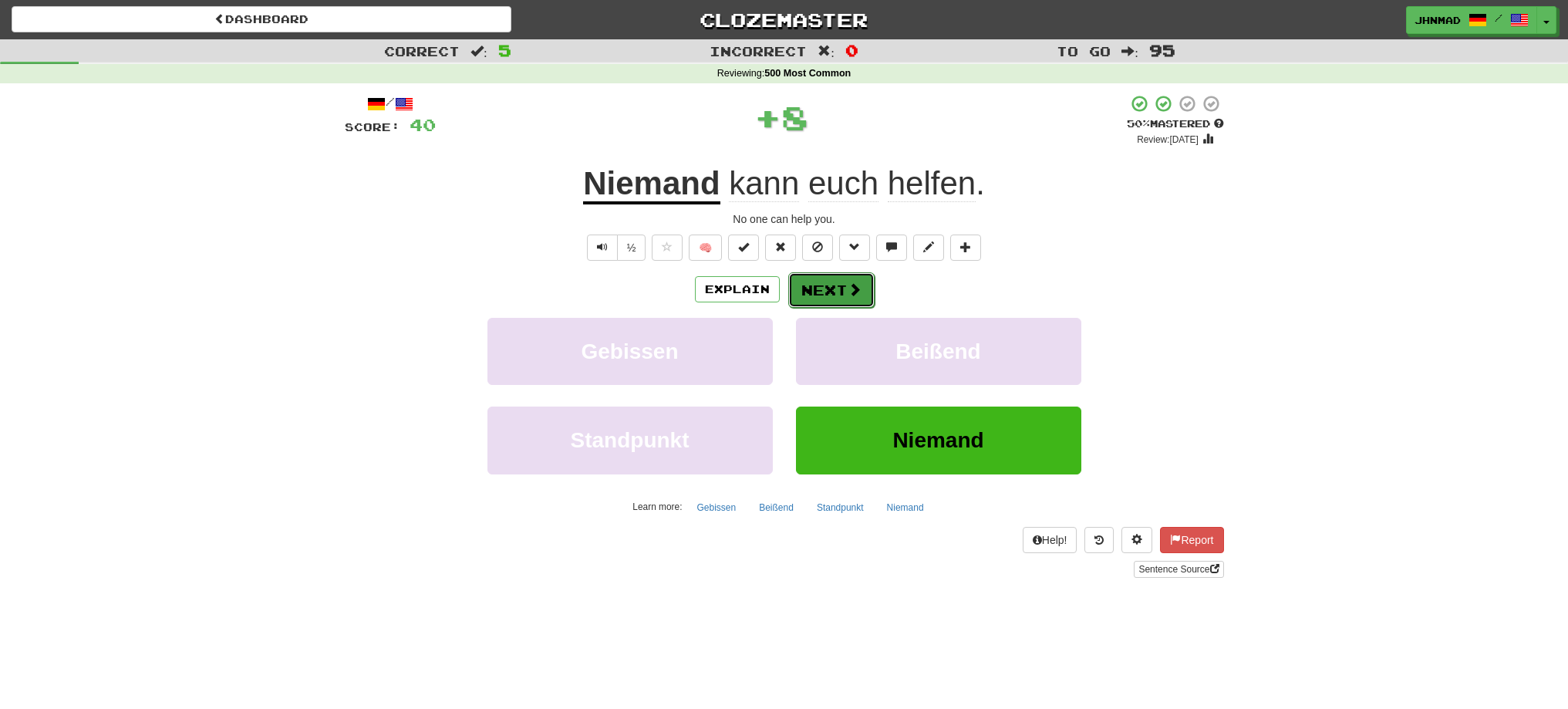
click at [821, 281] on button "Next" at bounding box center [831, 290] width 86 height 35
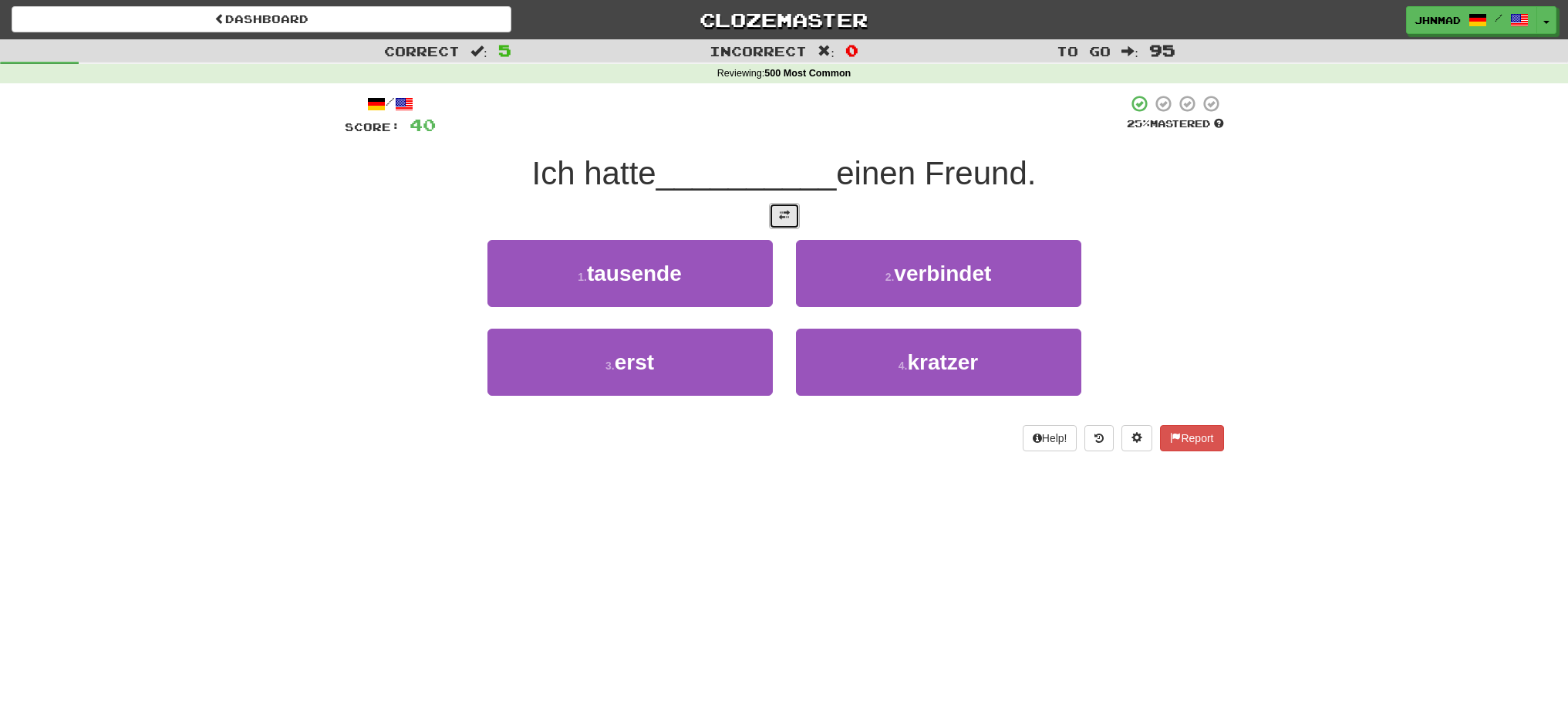
click at [793, 218] on button at bounding box center [784, 215] width 31 height 27
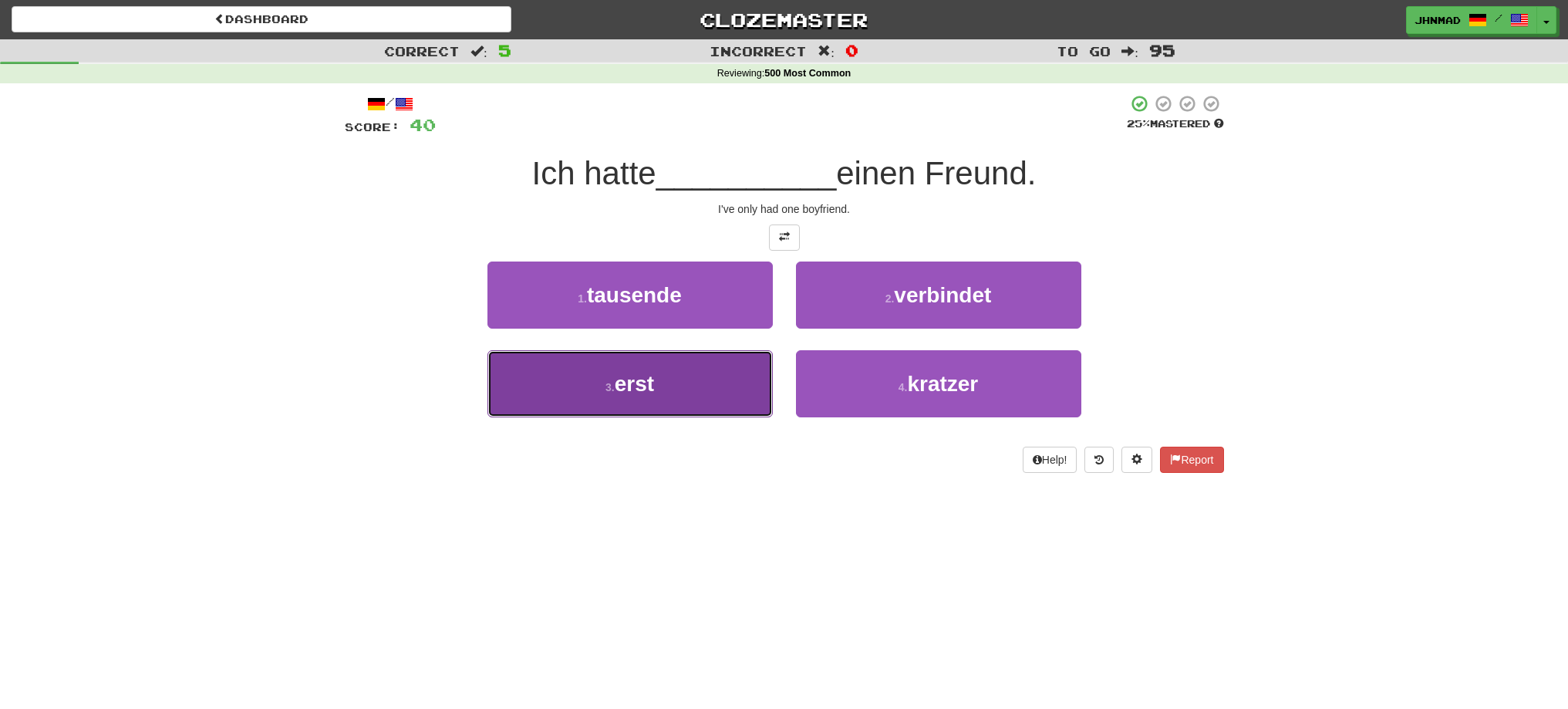
click at [603, 376] on button "3 . erst" at bounding box center [630, 383] width 286 height 67
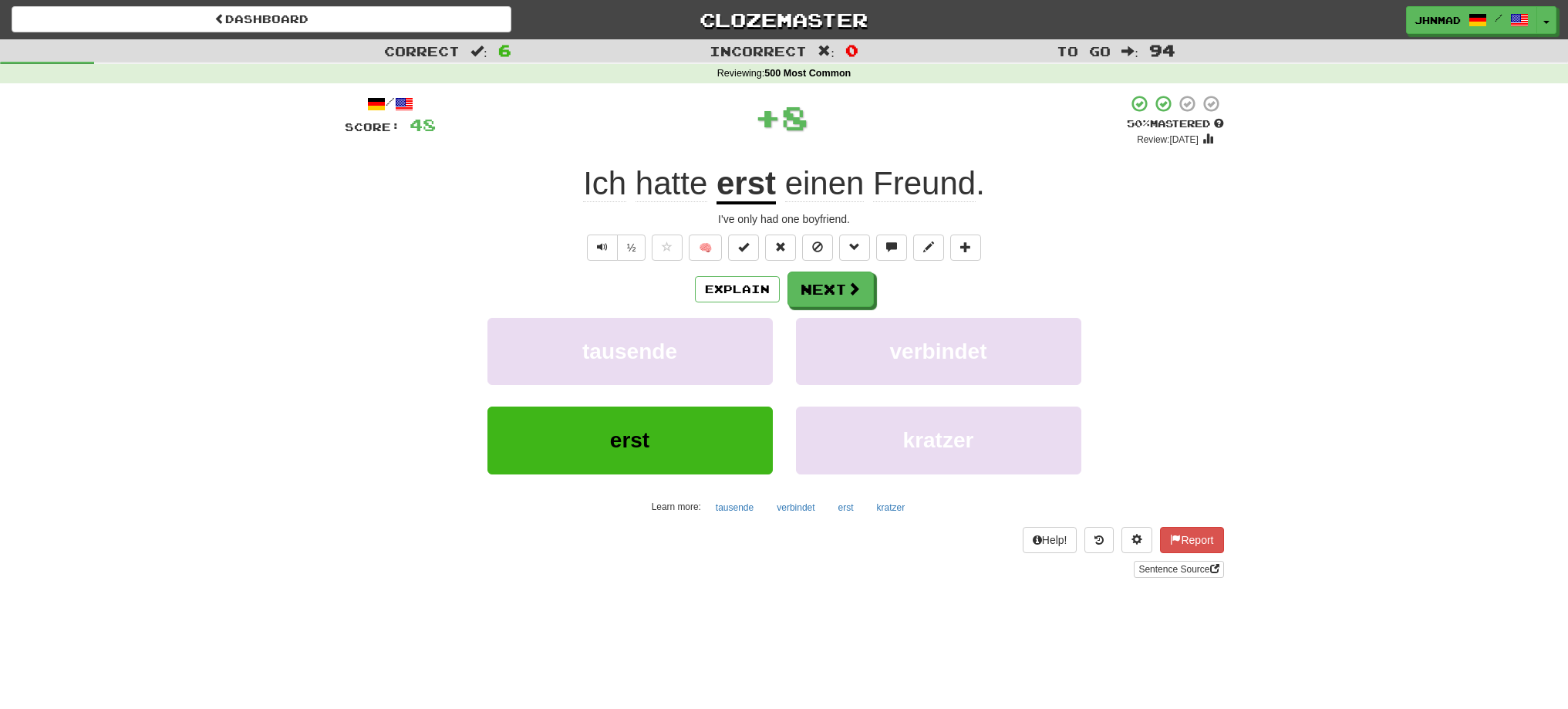
click at [752, 177] on u "erst" at bounding box center [746, 185] width 60 height 40
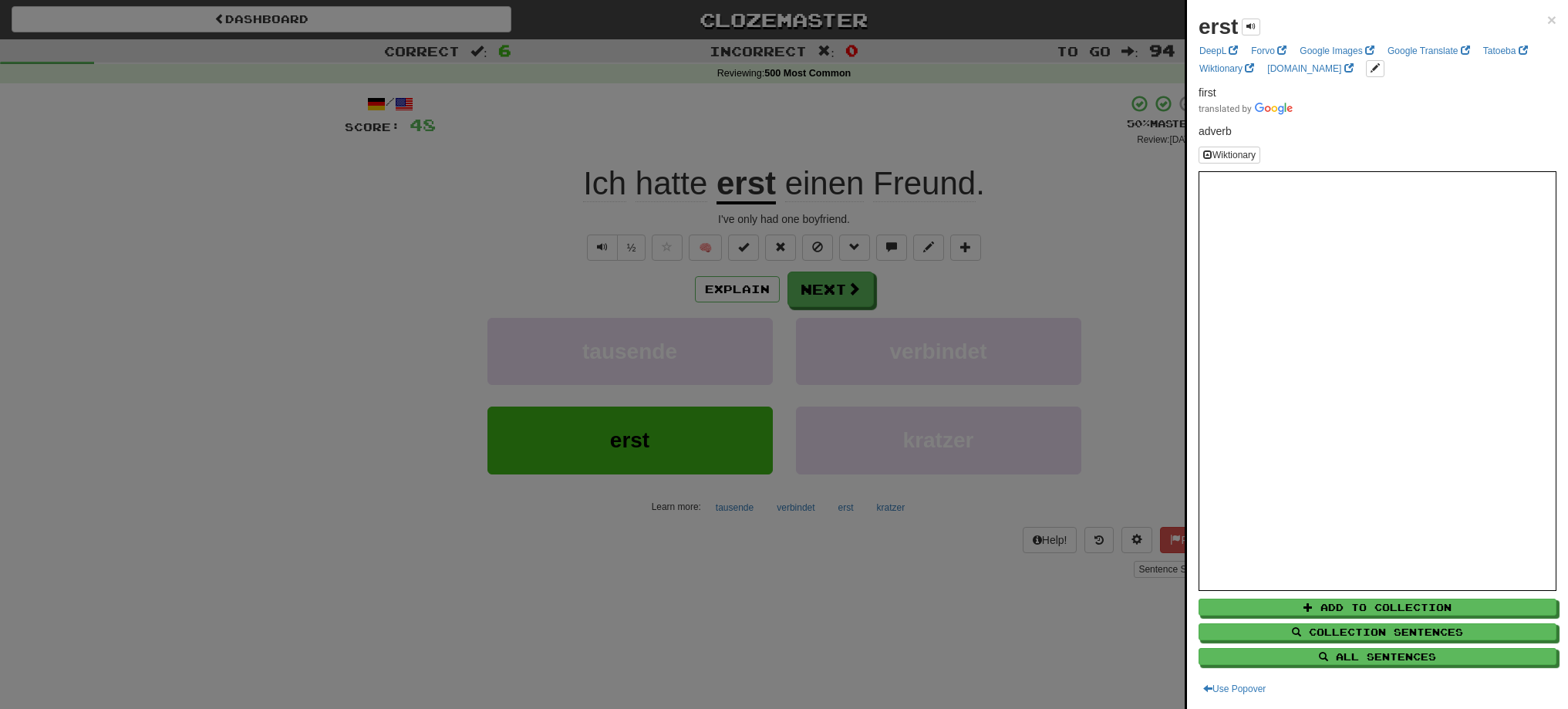
click at [855, 283] on div at bounding box center [784, 354] width 1568 height 709
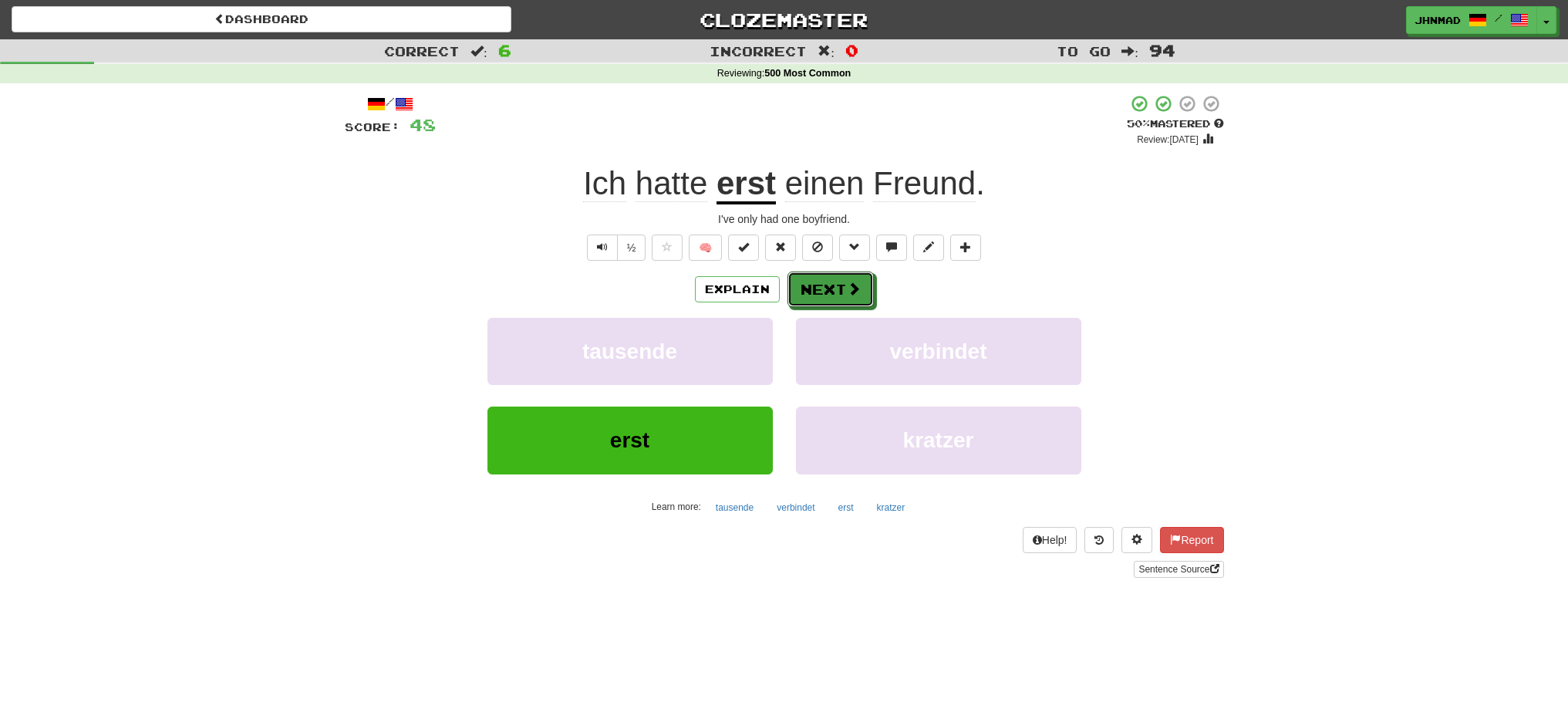
click at [855, 283] on span at bounding box center [853, 288] width 14 height 14
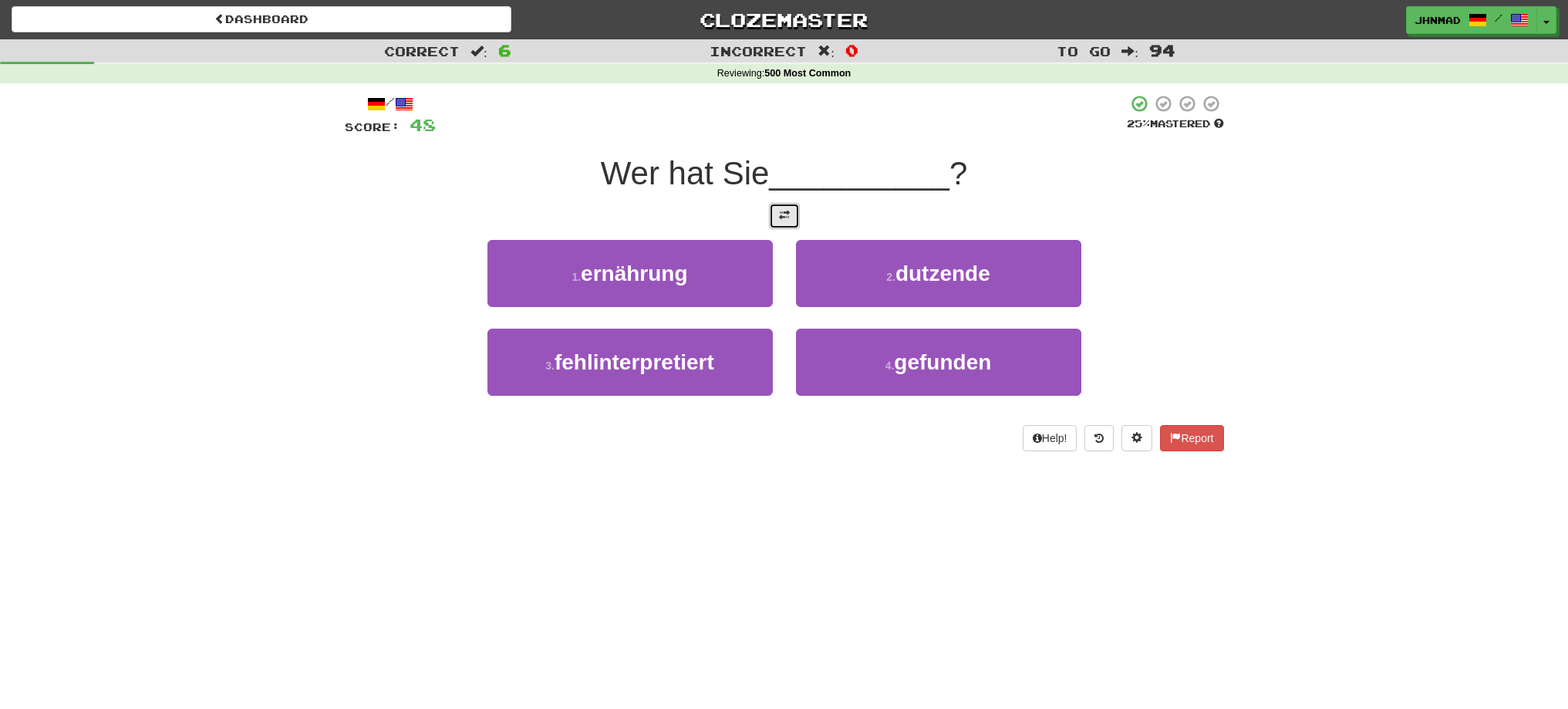
click at [779, 214] on span at bounding box center [784, 215] width 10 height 10
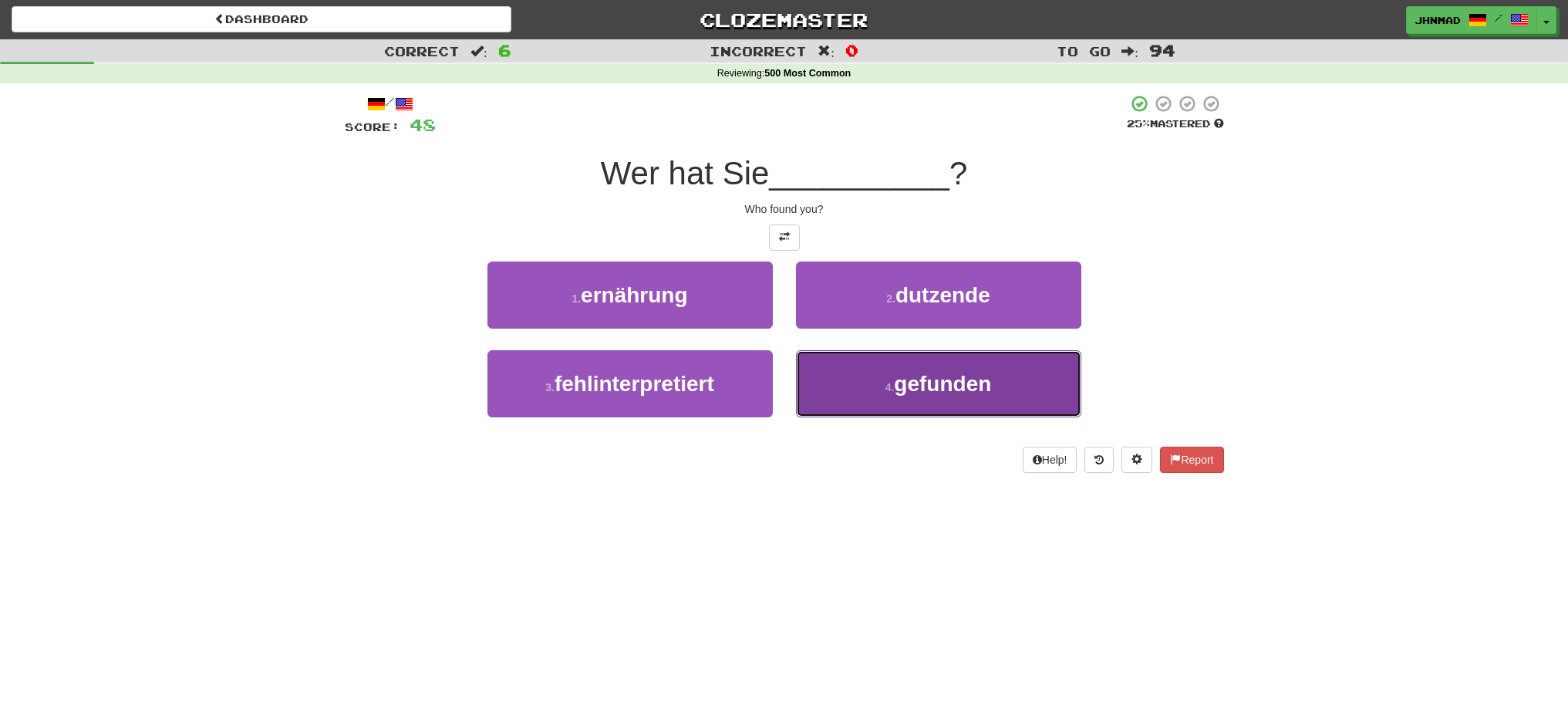
click at [913, 365] on button "4 . gefunden" at bounding box center [939, 383] width 286 height 67
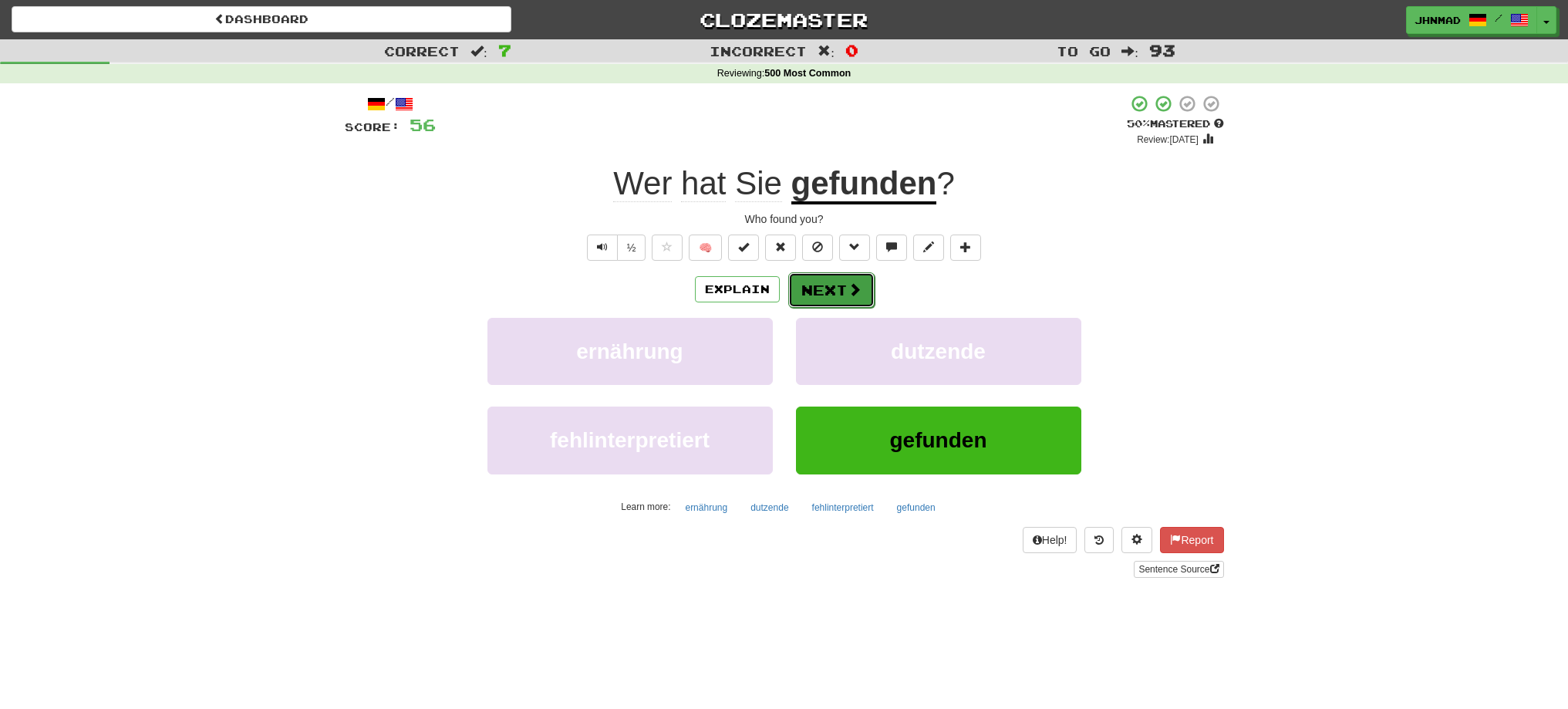
click at [832, 290] on button "Next" at bounding box center [831, 290] width 86 height 35
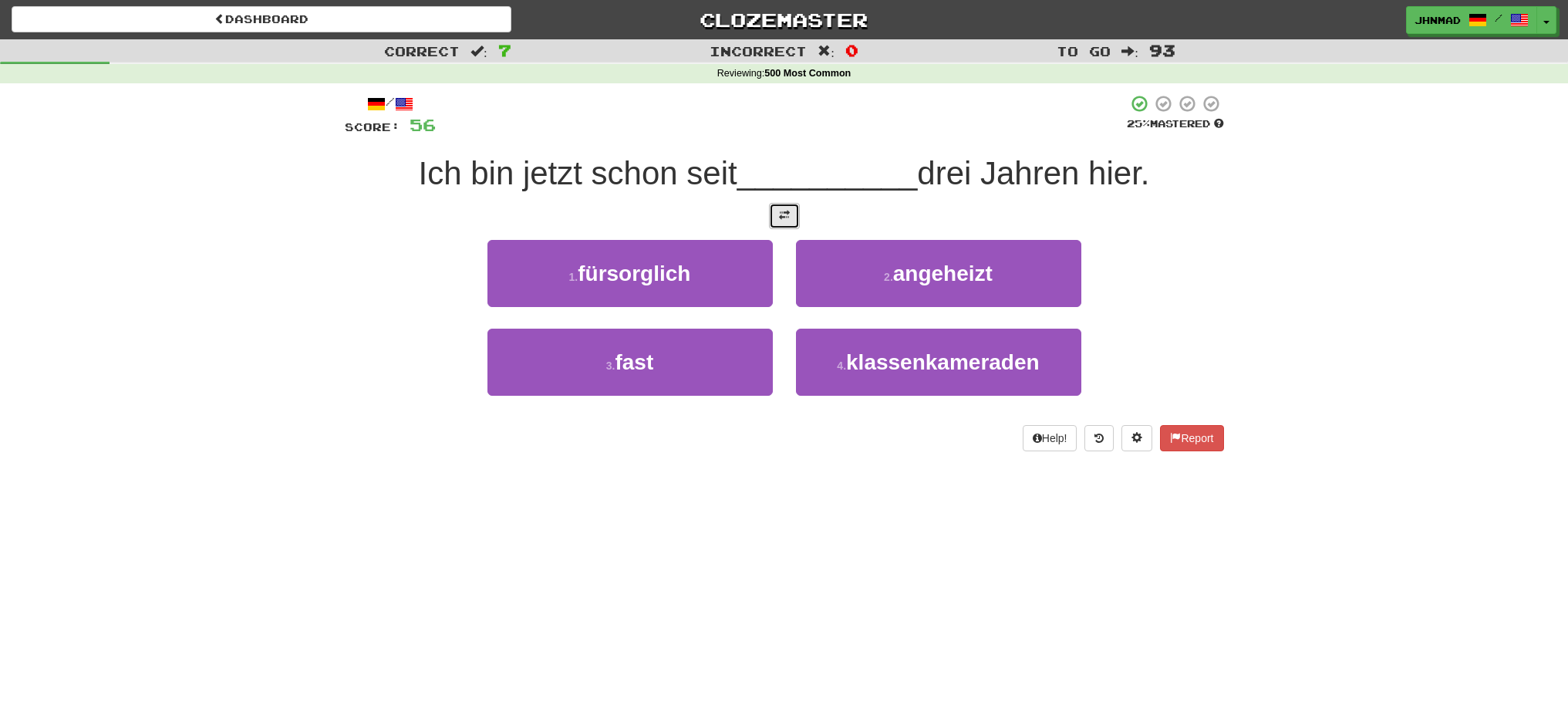
click at [774, 216] on button at bounding box center [784, 215] width 31 height 27
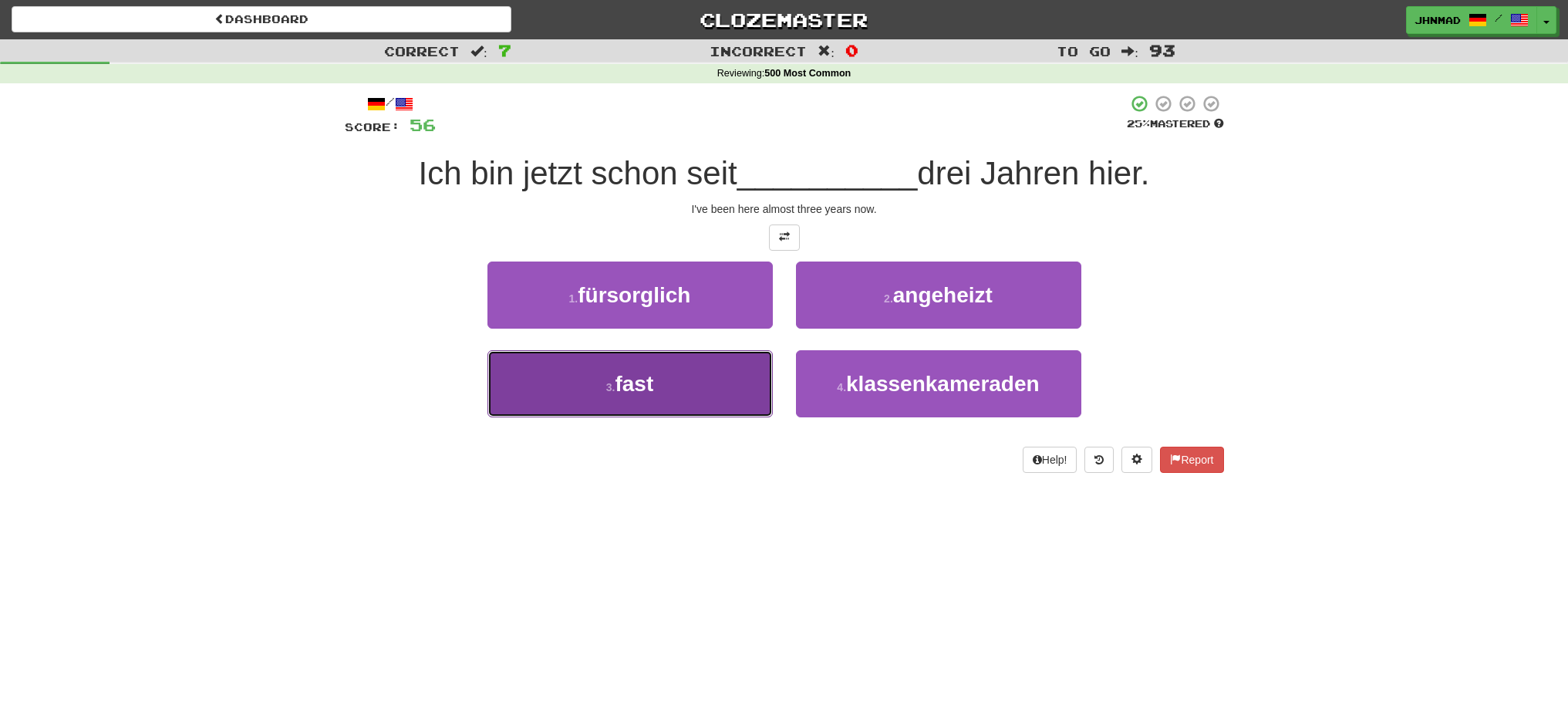
click at [657, 366] on button "3 . fast" at bounding box center [630, 383] width 286 height 67
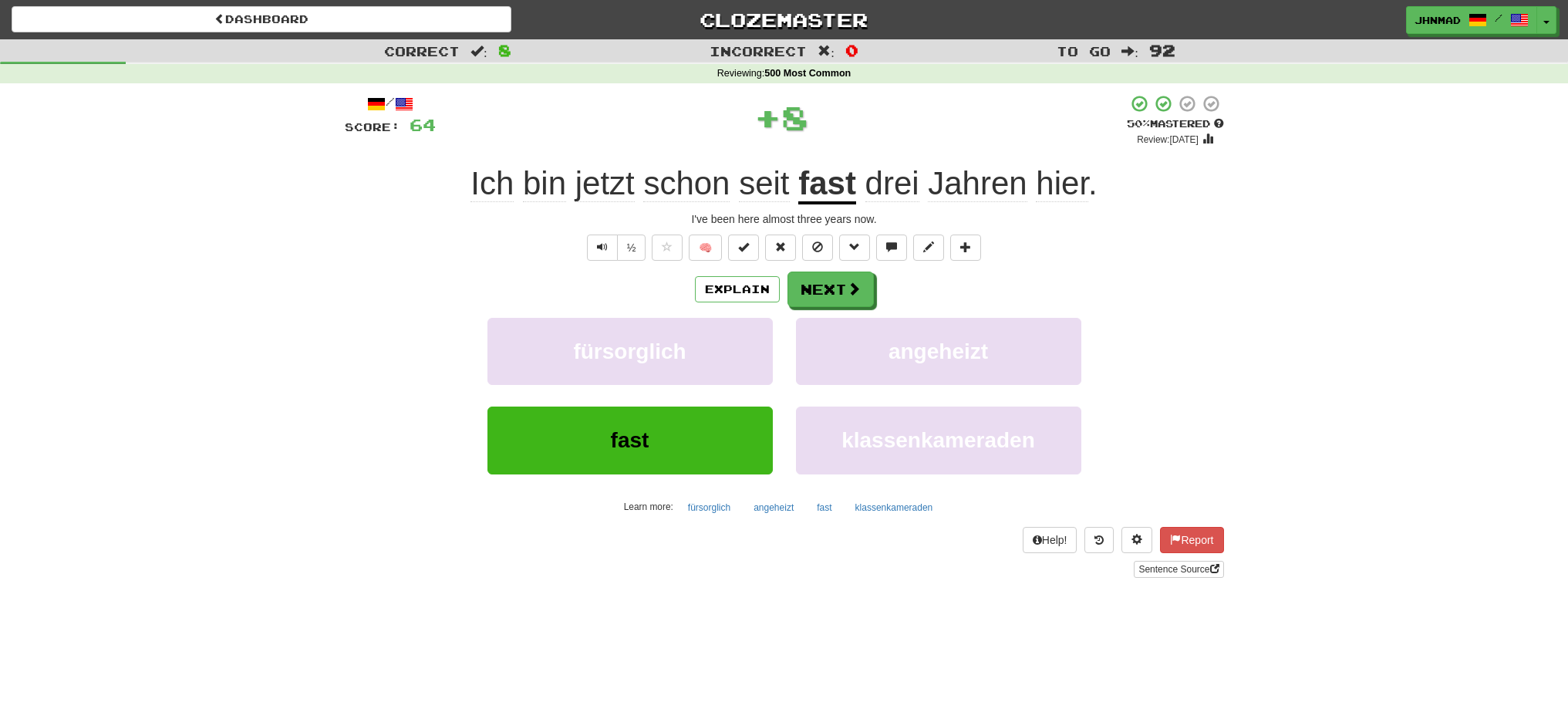
click at [816, 186] on u "fast" at bounding box center [828, 185] width 58 height 40
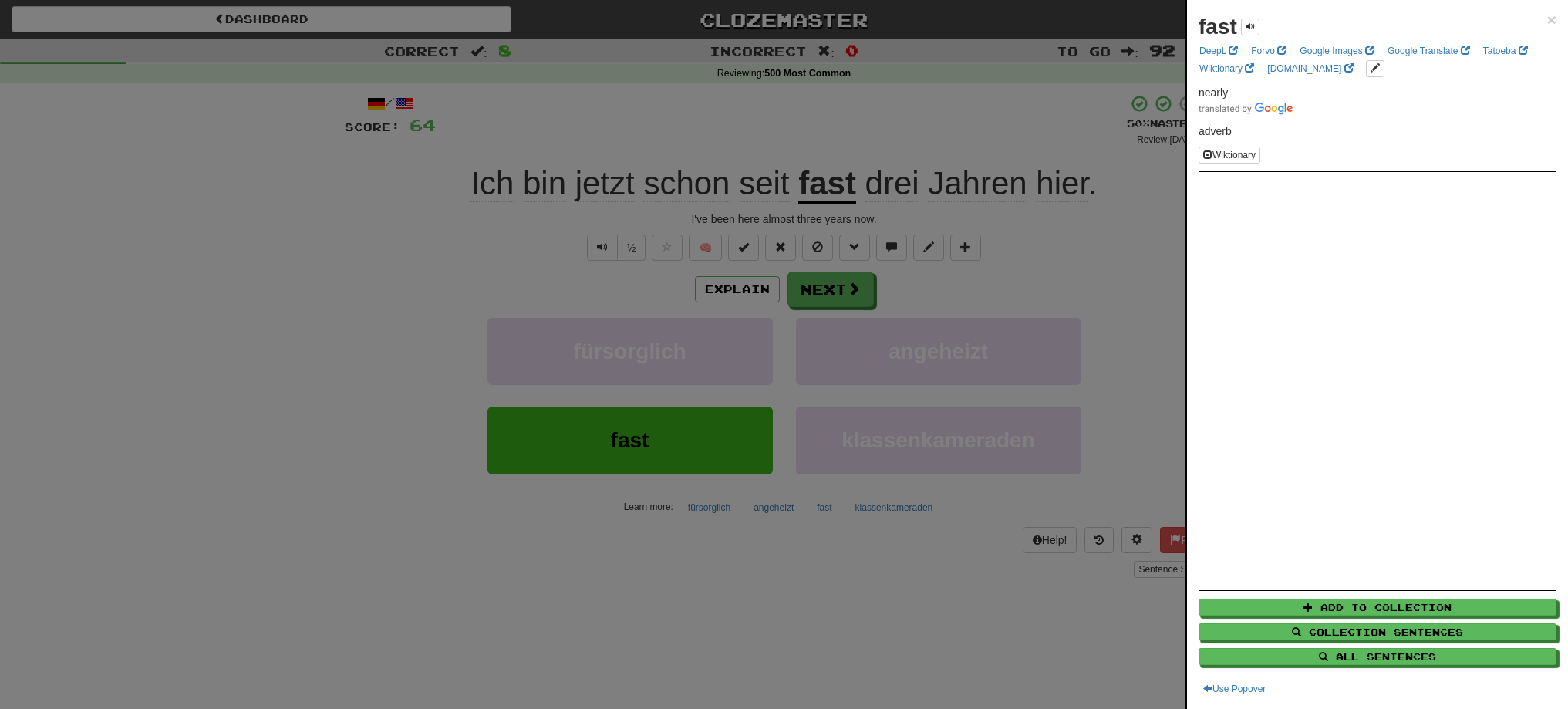
click at [857, 298] on div at bounding box center [784, 354] width 1568 height 709
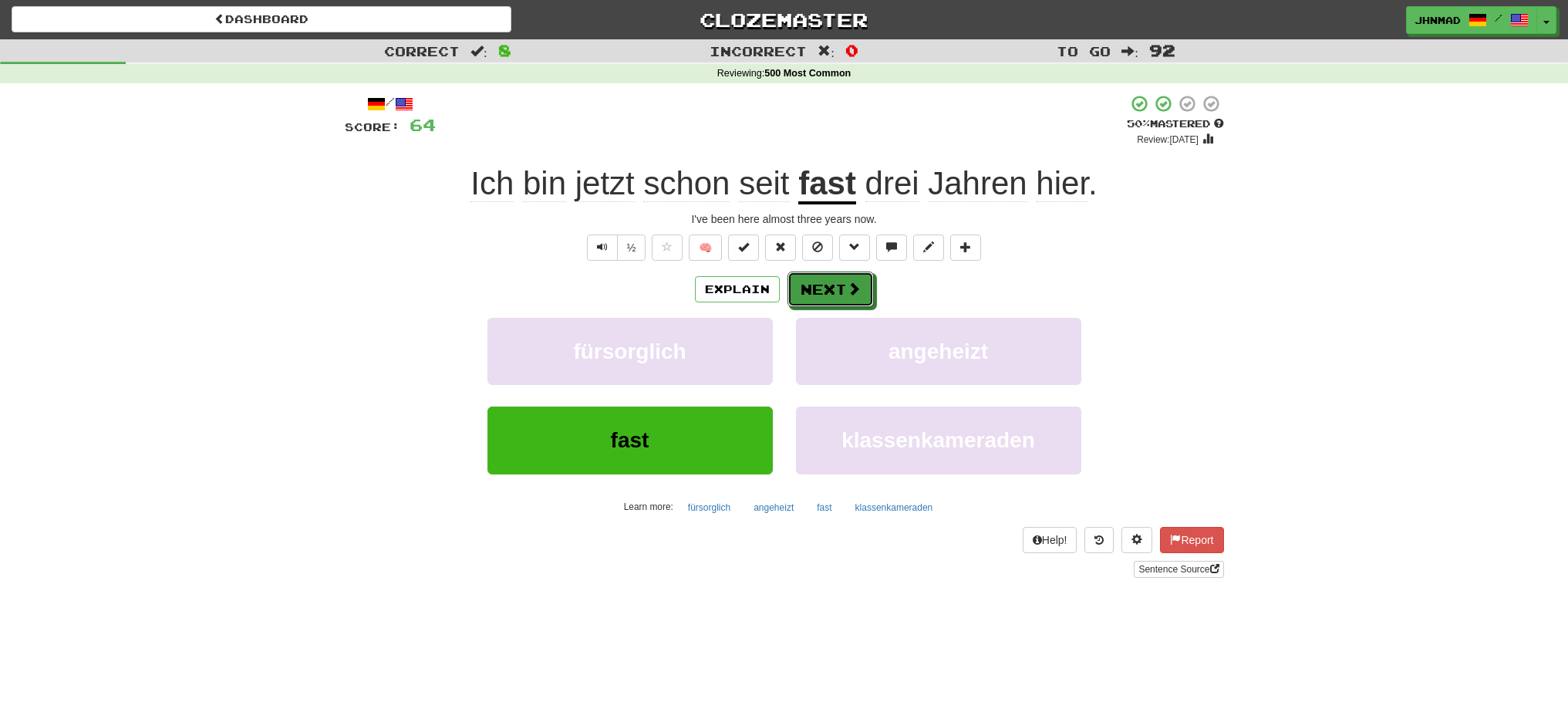
click at [857, 298] on button "Next" at bounding box center [830, 290] width 86 height 35
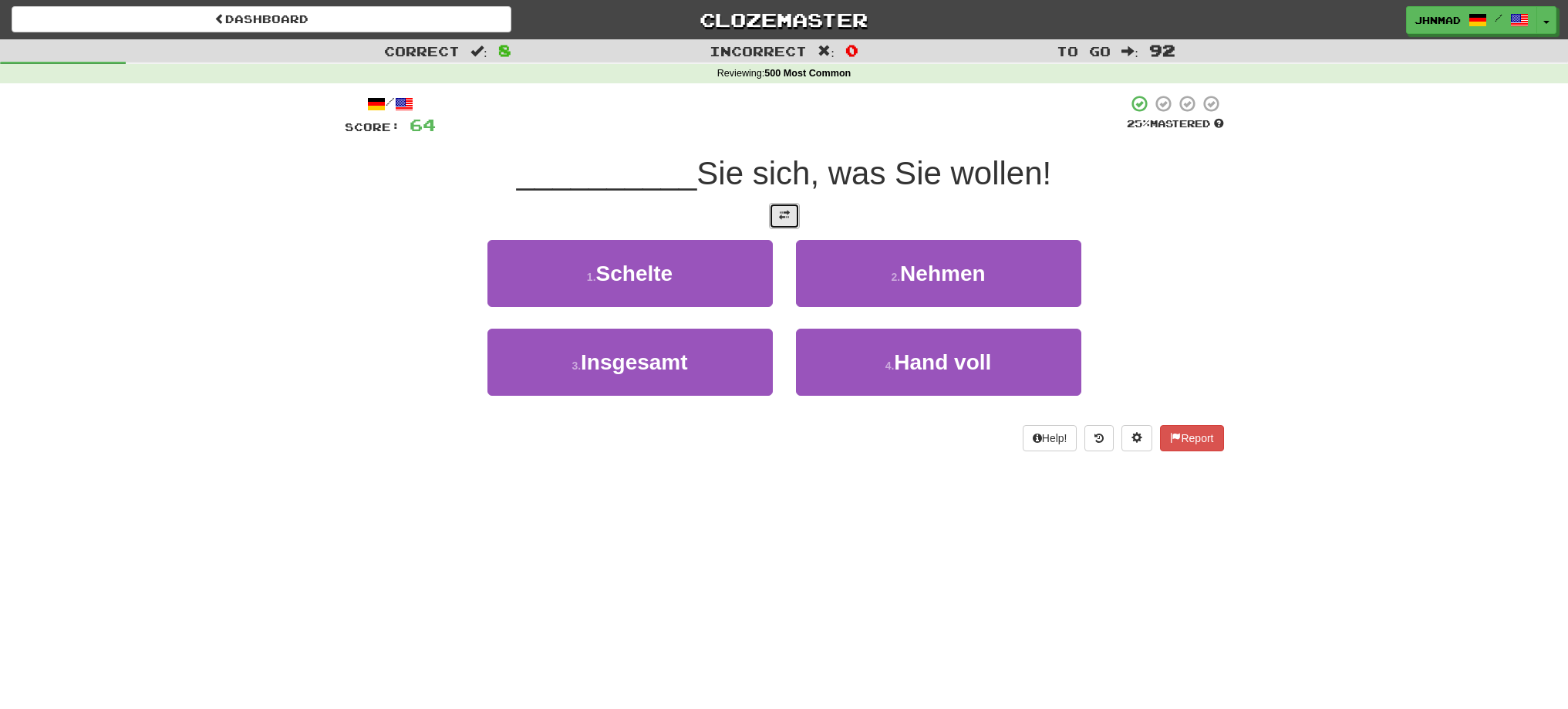
click at [787, 215] on span at bounding box center [784, 215] width 10 height 10
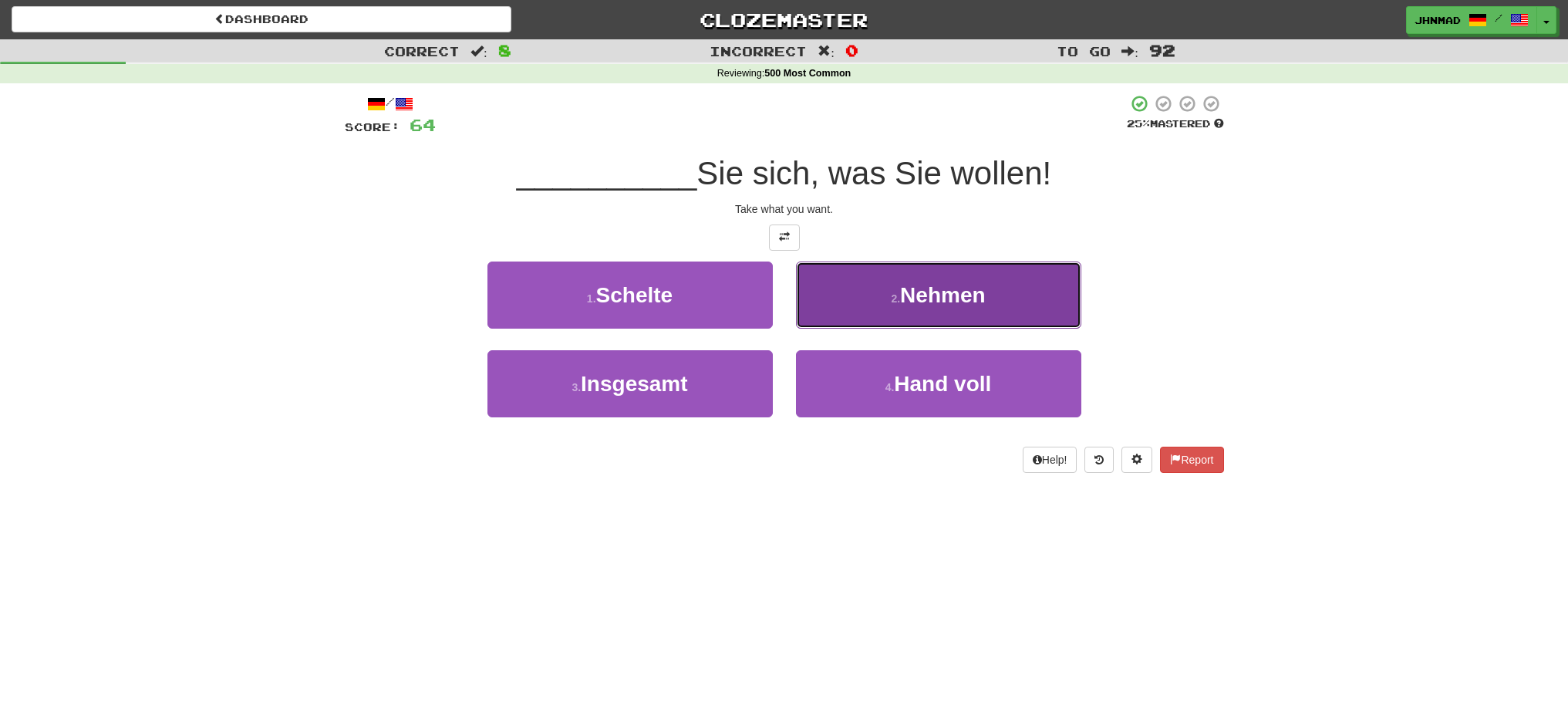
click at [917, 300] on span "Nehmen" at bounding box center [942, 295] width 85 height 24
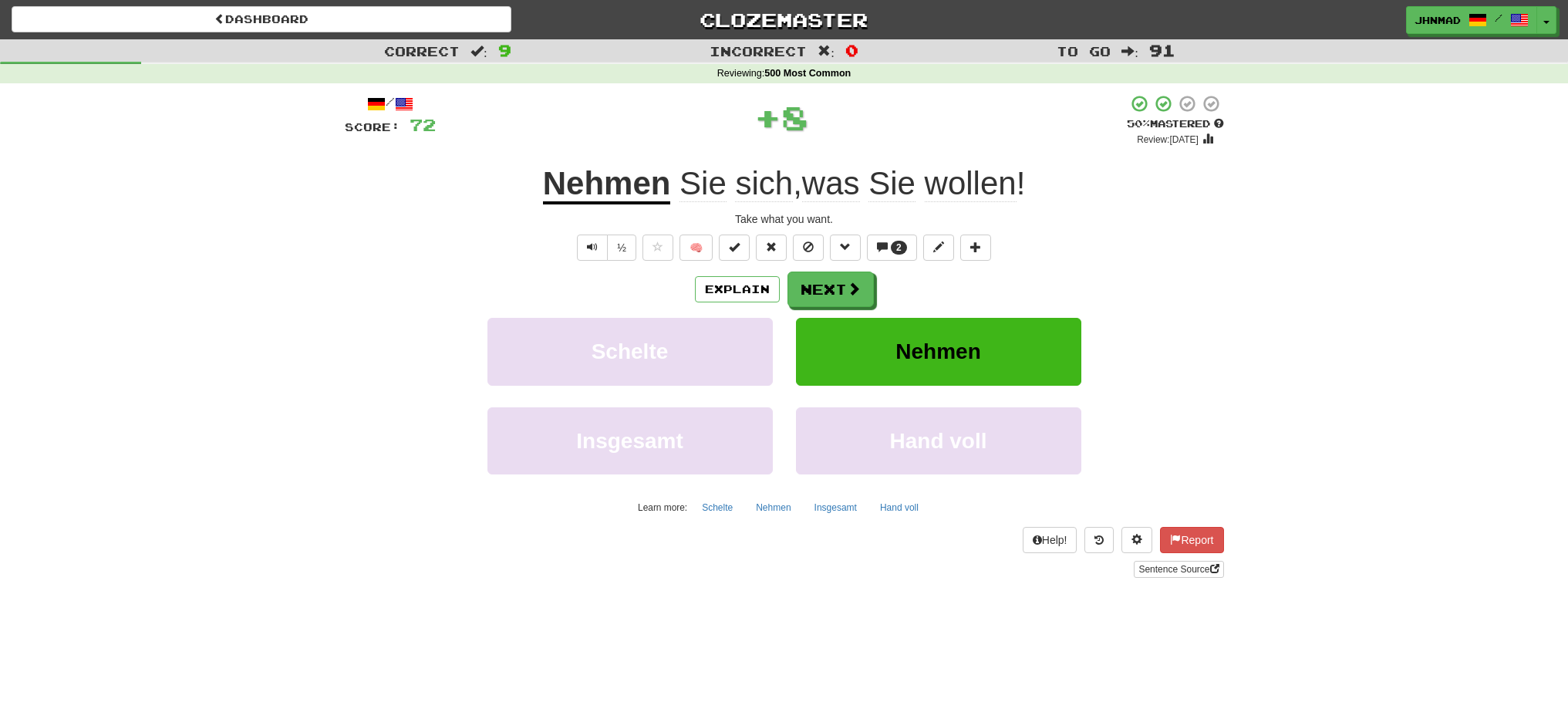
click at [571, 186] on u "Nehmen" at bounding box center [607, 185] width 128 height 40
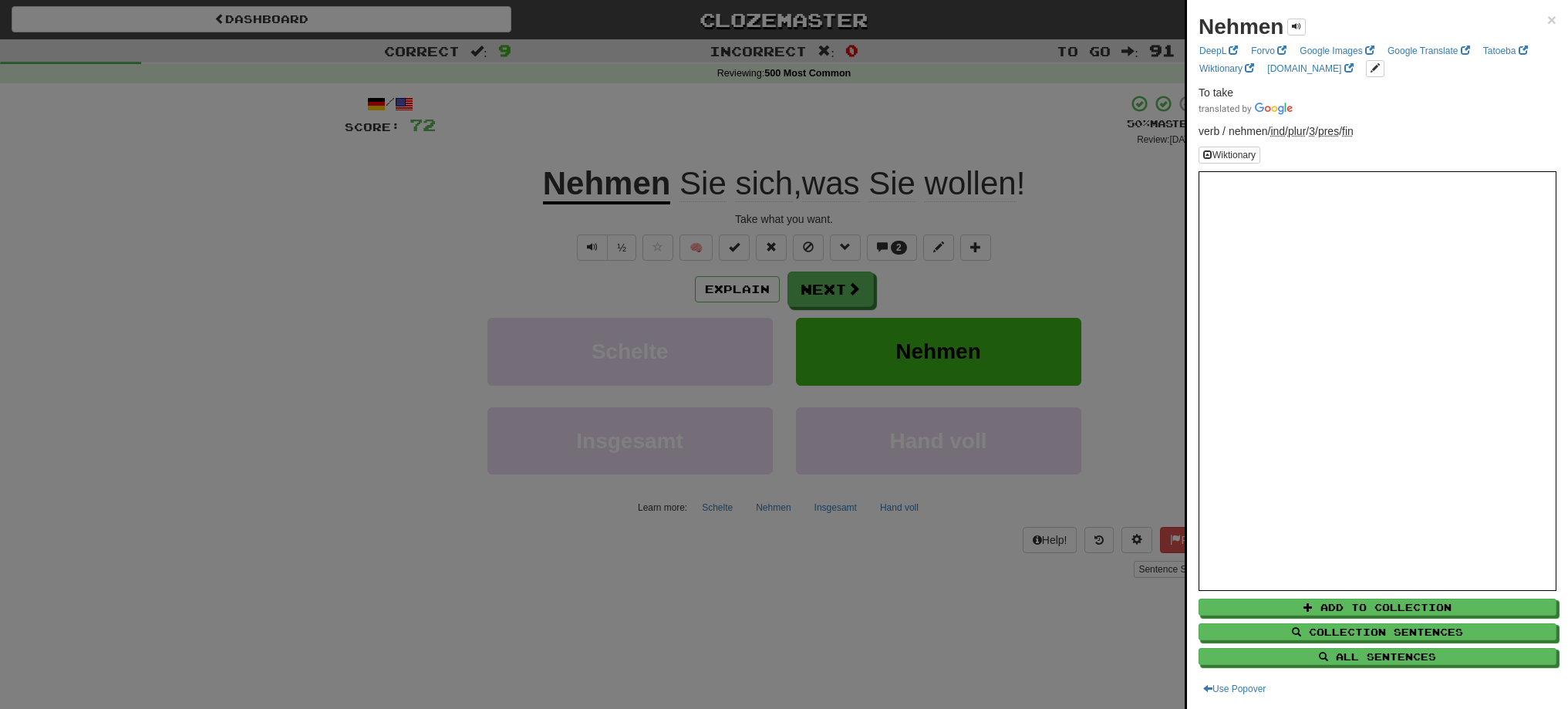
click at [819, 290] on div at bounding box center [784, 354] width 1568 height 709
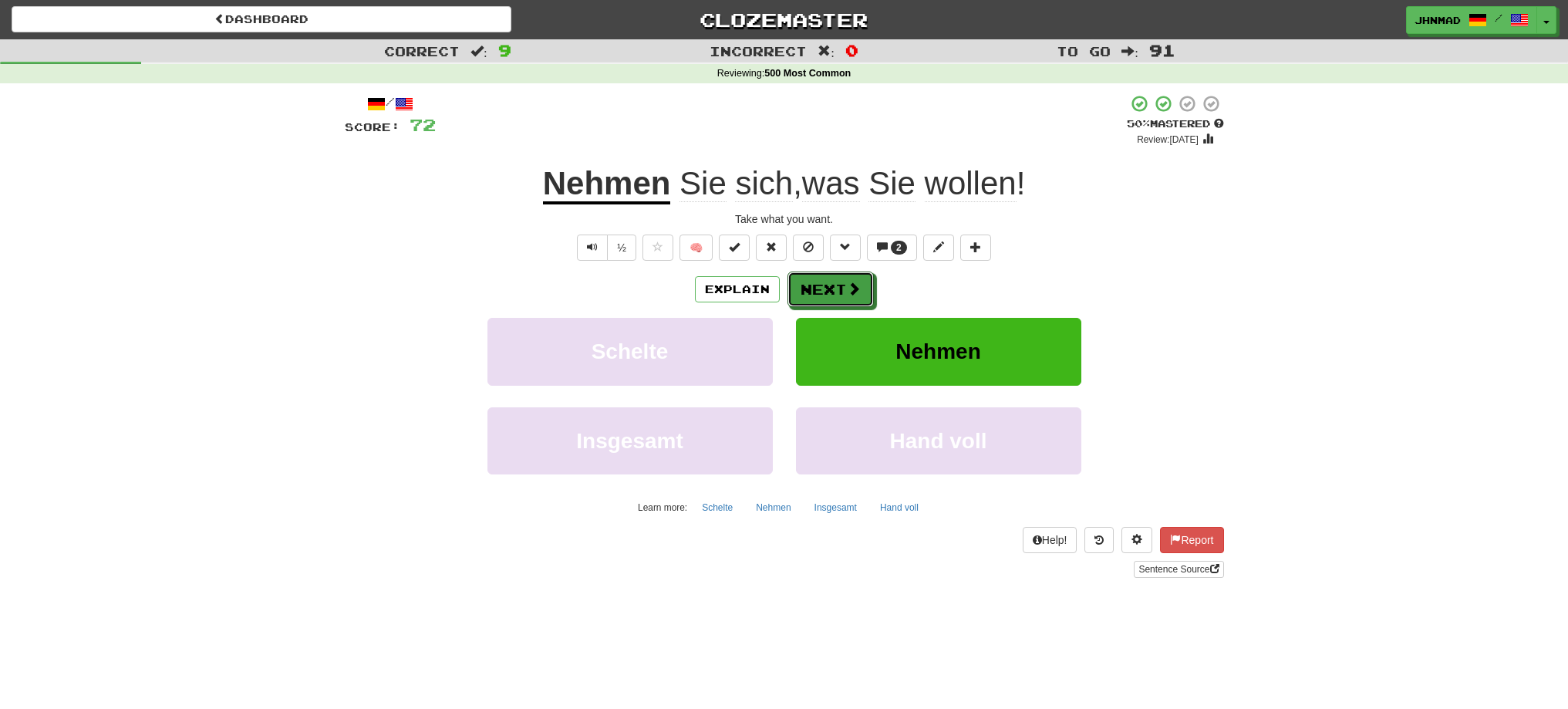
click at [819, 290] on button "Next" at bounding box center [830, 290] width 86 height 35
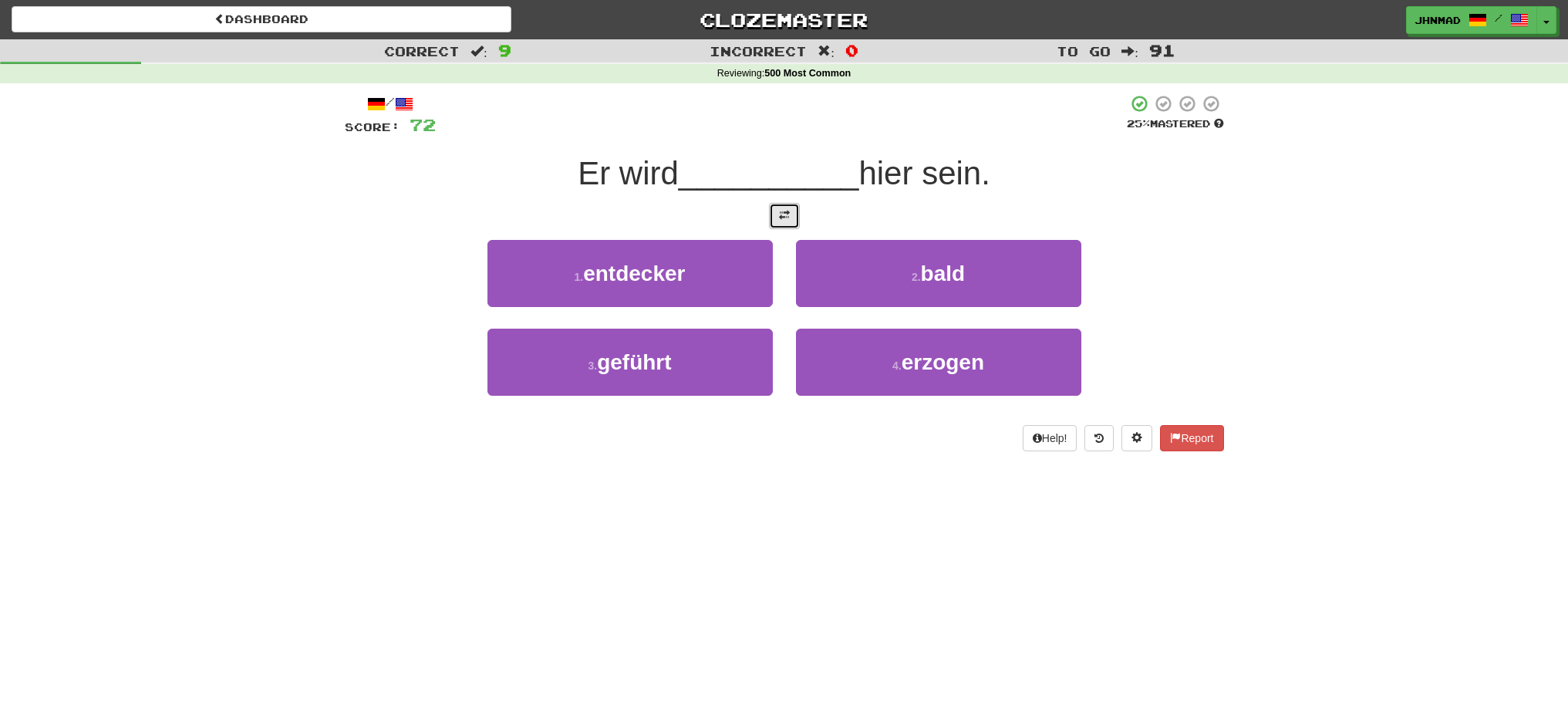
click at [782, 219] on span at bounding box center [784, 215] width 10 height 10
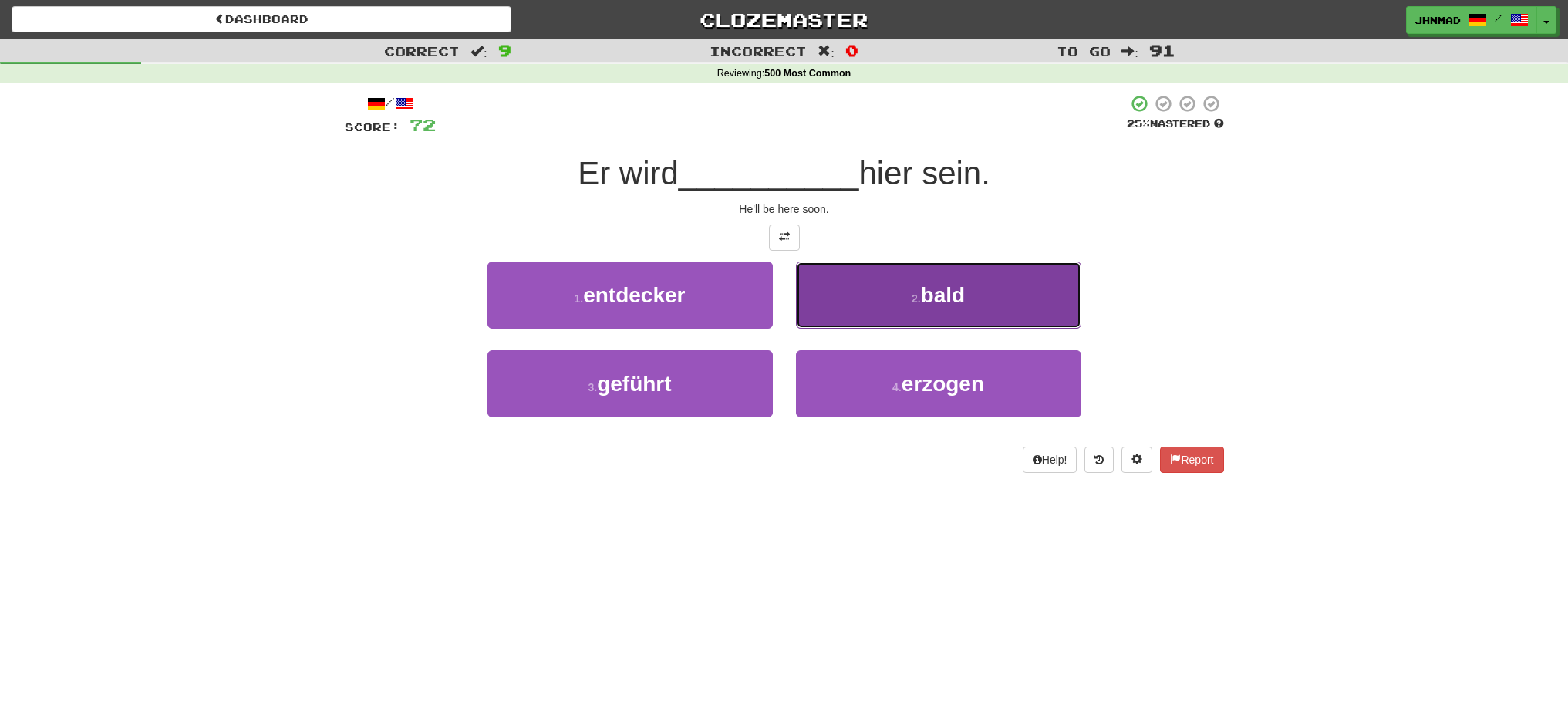
click at [937, 312] on button "2 . bald" at bounding box center [939, 294] width 286 height 67
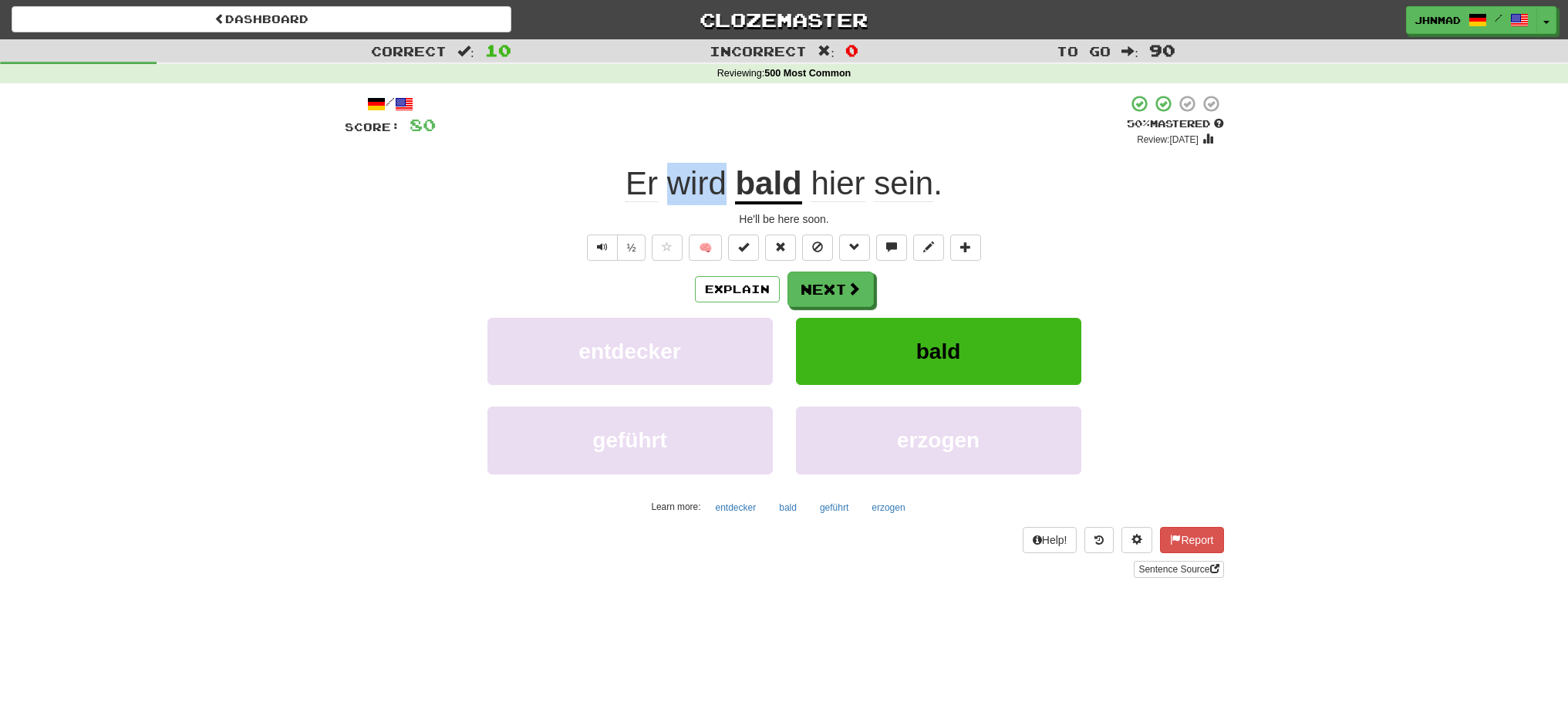
drag, startPoint x: 666, startPoint y: 177, endPoint x: 723, endPoint y: 185, distance: 57.6
click at [723, 185] on span "Er wird" at bounding box center [680, 183] width 110 height 36
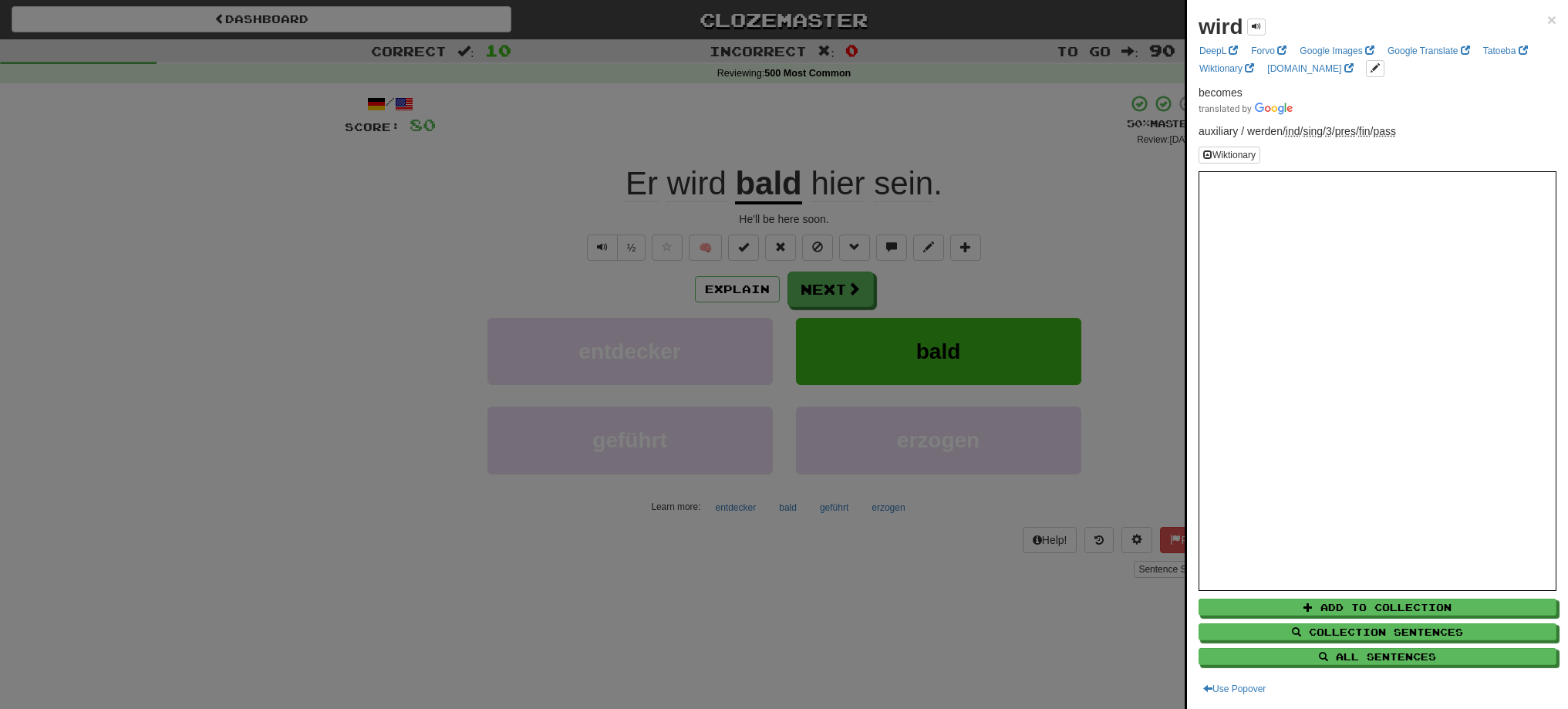
click at [552, 154] on div at bounding box center [784, 354] width 1568 height 709
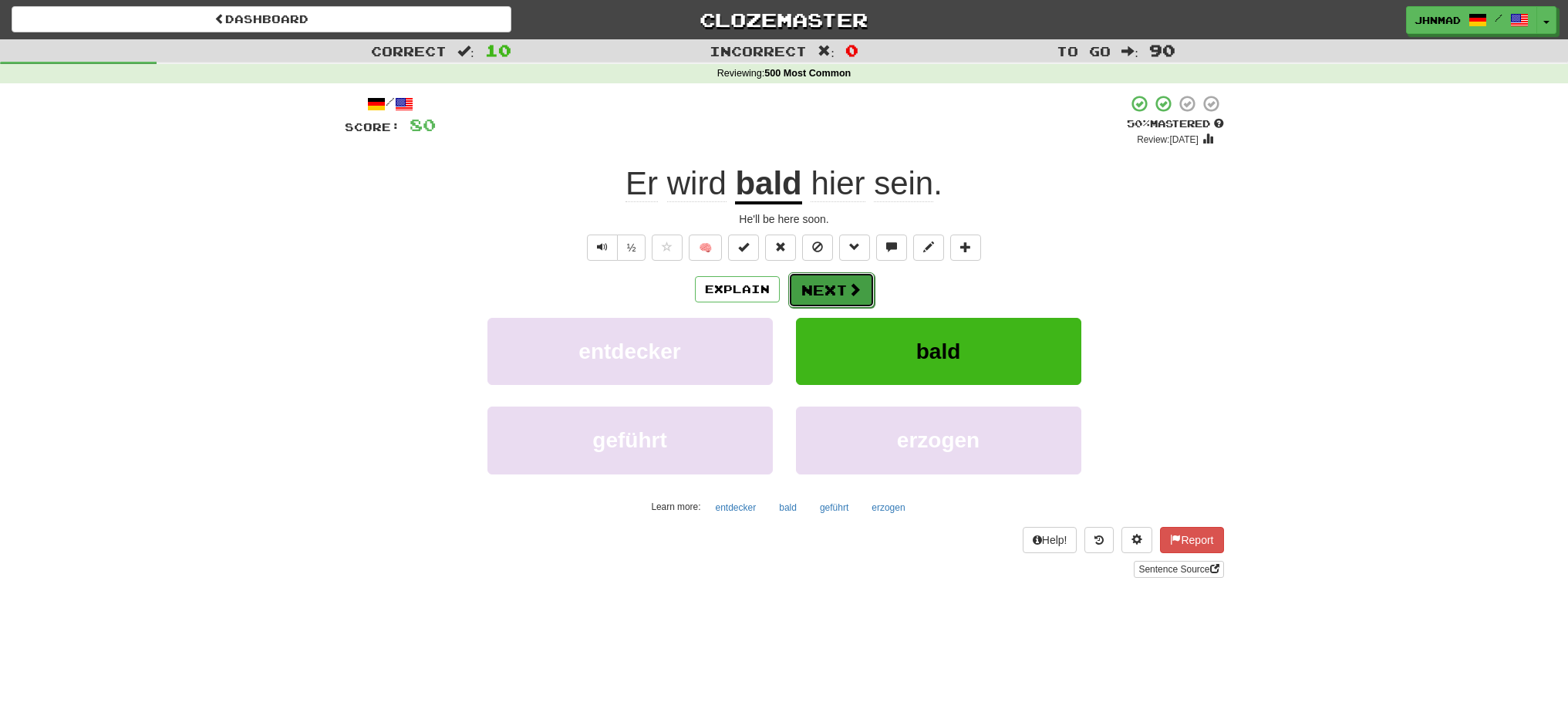
click at [828, 293] on button "Next" at bounding box center [831, 290] width 86 height 35
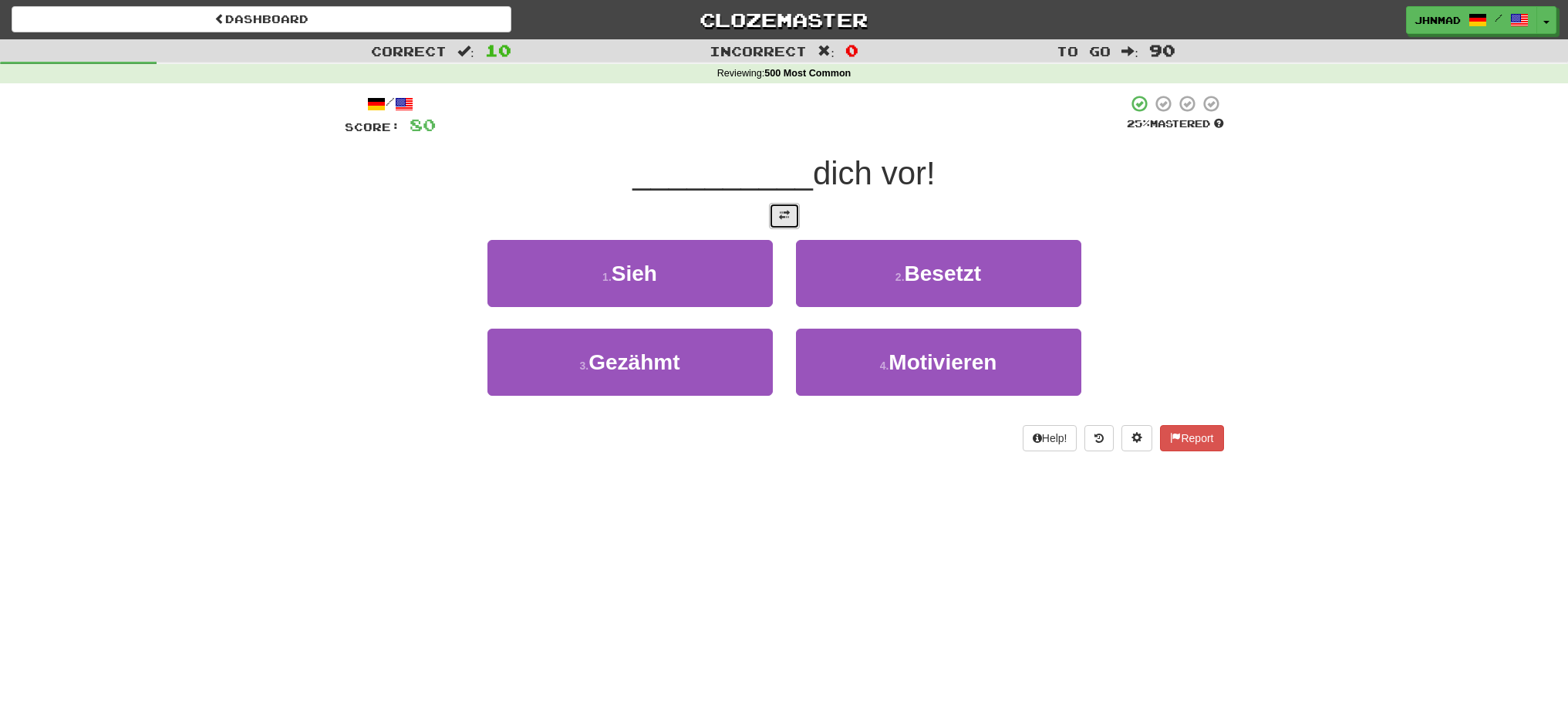
click at [788, 223] on button at bounding box center [784, 215] width 31 height 27
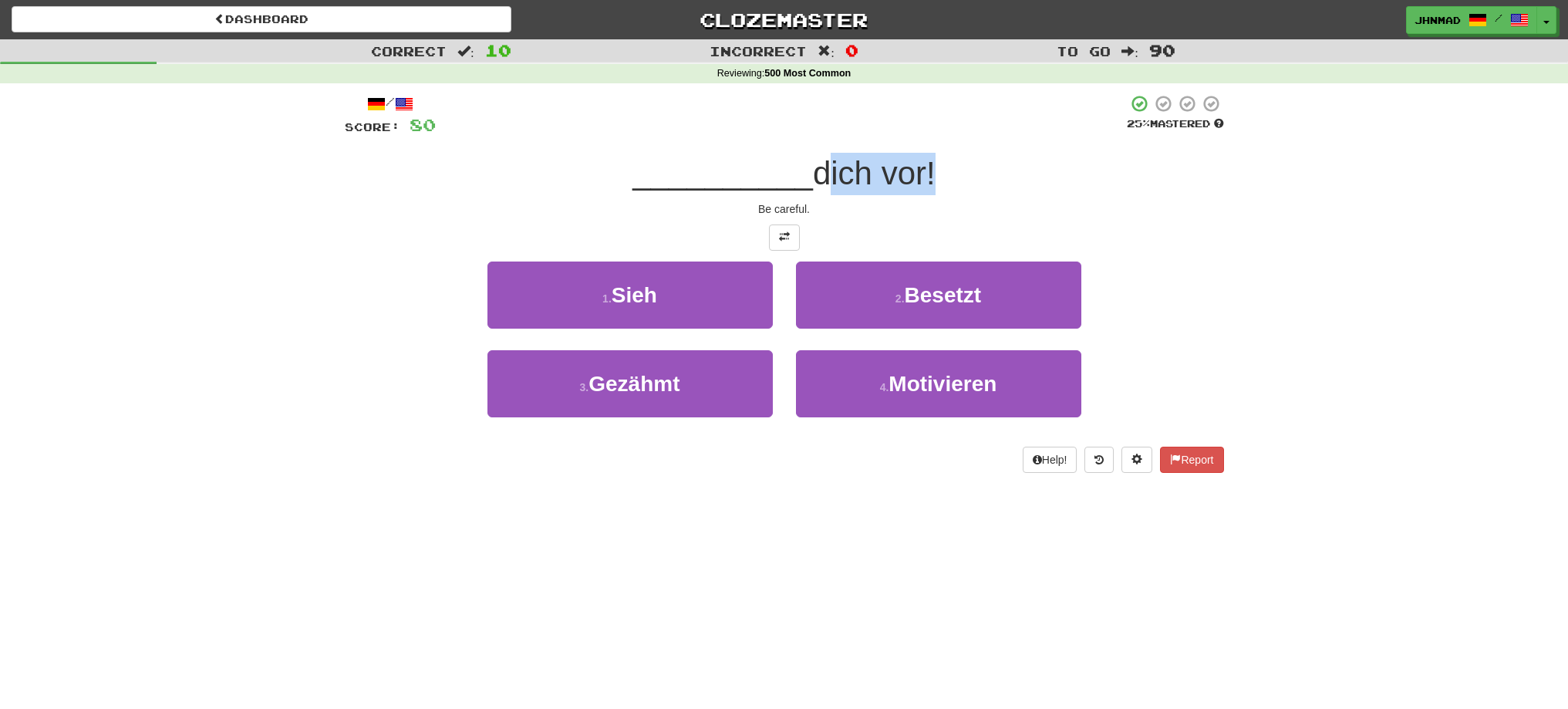
drag, startPoint x: 821, startPoint y: 171, endPoint x: 929, endPoint y: 160, distance: 108.6
click at [929, 160] on span "dich vor!" at bounding box center [874, 173] width 123 height 36
click at [920, 133] on div at bounding box center [920, 133] width 0 height 0
click at [1080, 218] on div "/ Score: 80 25 % Mastered __________ dich vor! Be careful. 1 . Sieh 2 . Besetzt…" at bounding box center [784, 283] width 879 height 378
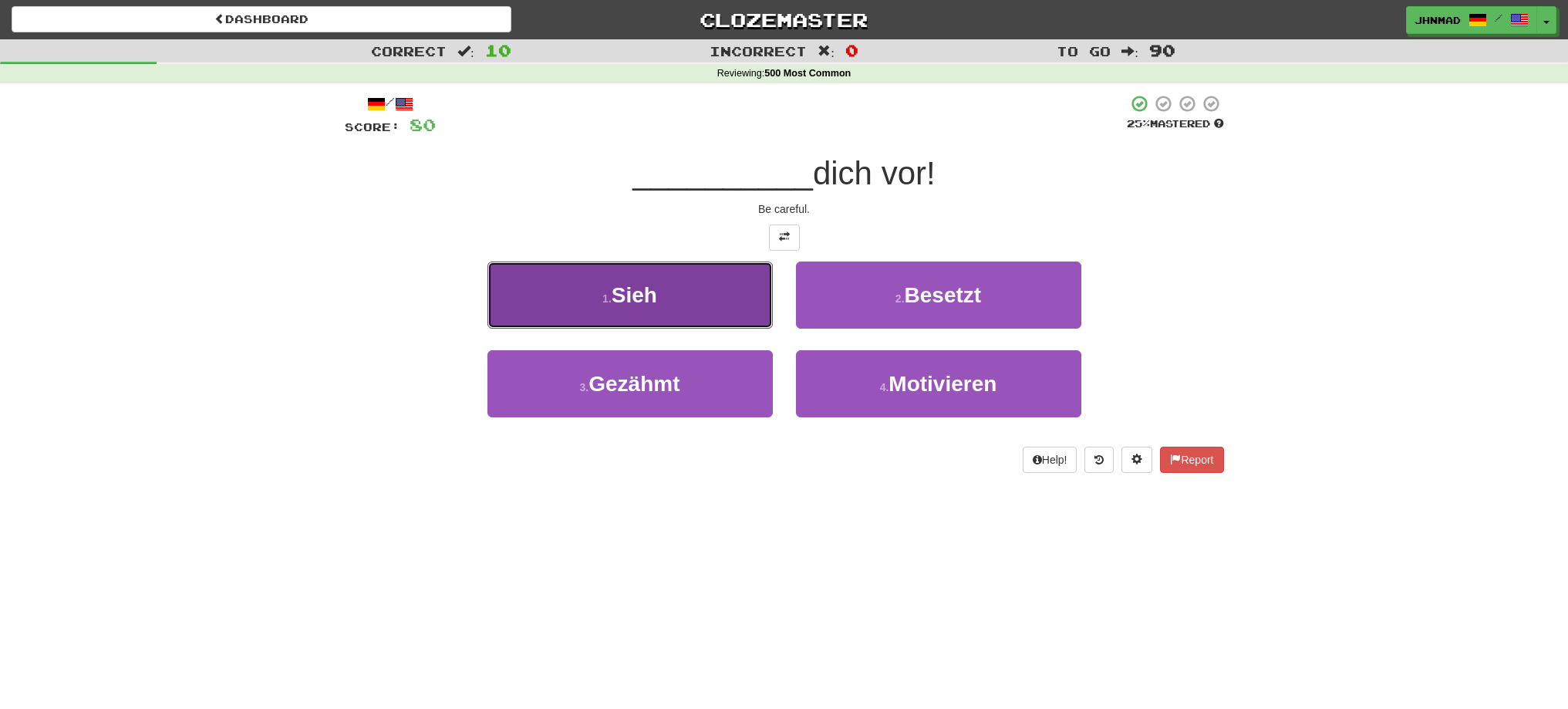
click at [636, 273] on button "1 . Sieh" at bounding box center [630, 294] width 286 height 67
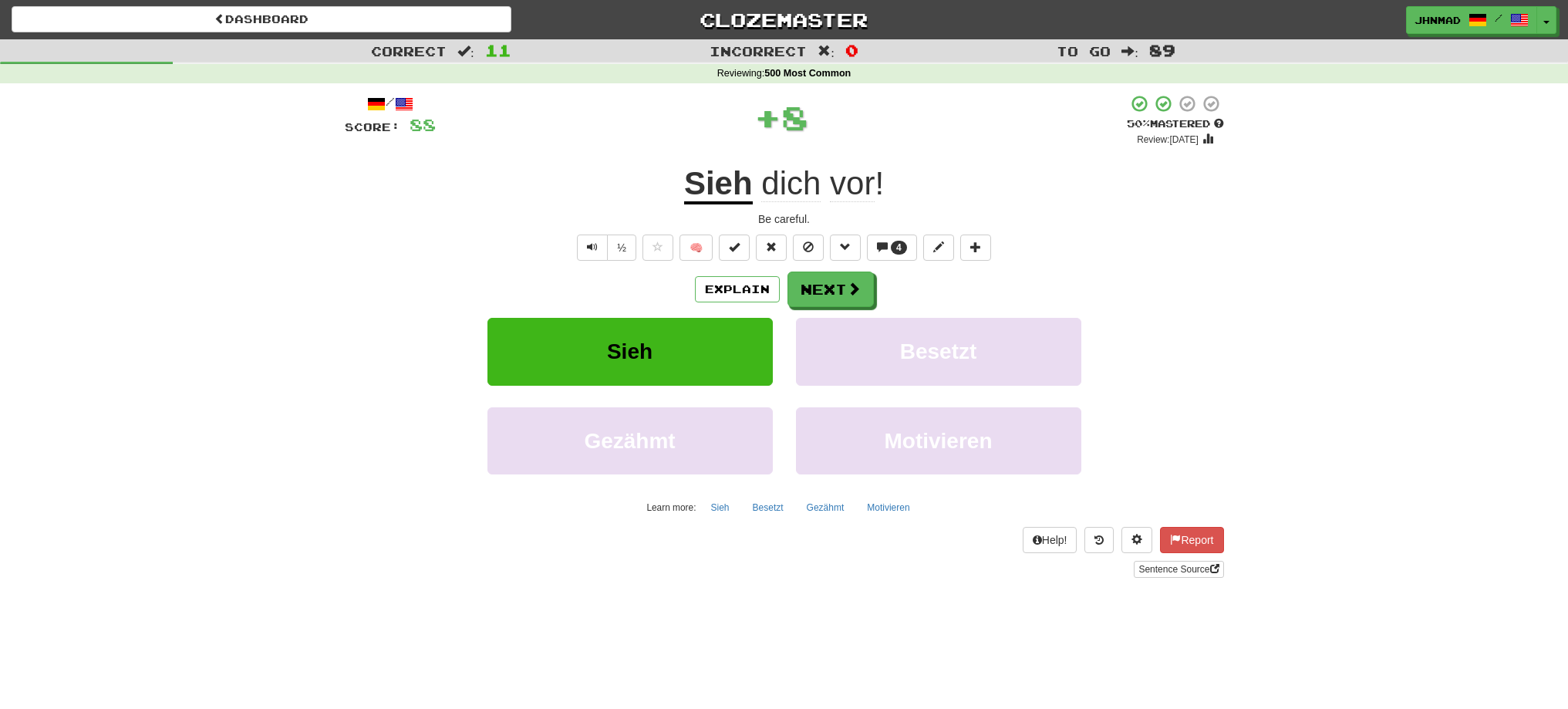
click at [727, 183] on u "Sieh" at bounding box center [718, 185] width 69 height 40
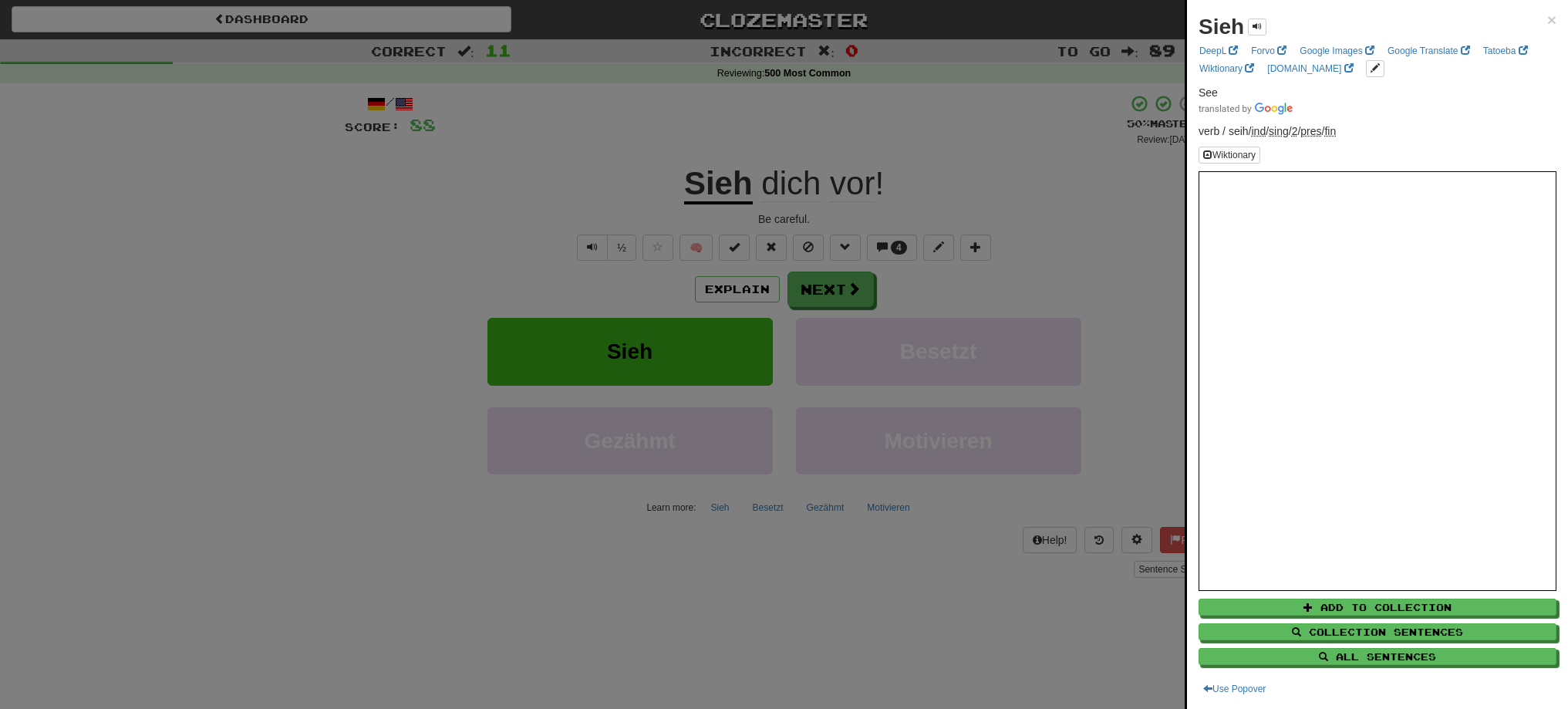
click at [813, 288] on div at bounding box center [784, 354] width 1568 height 709
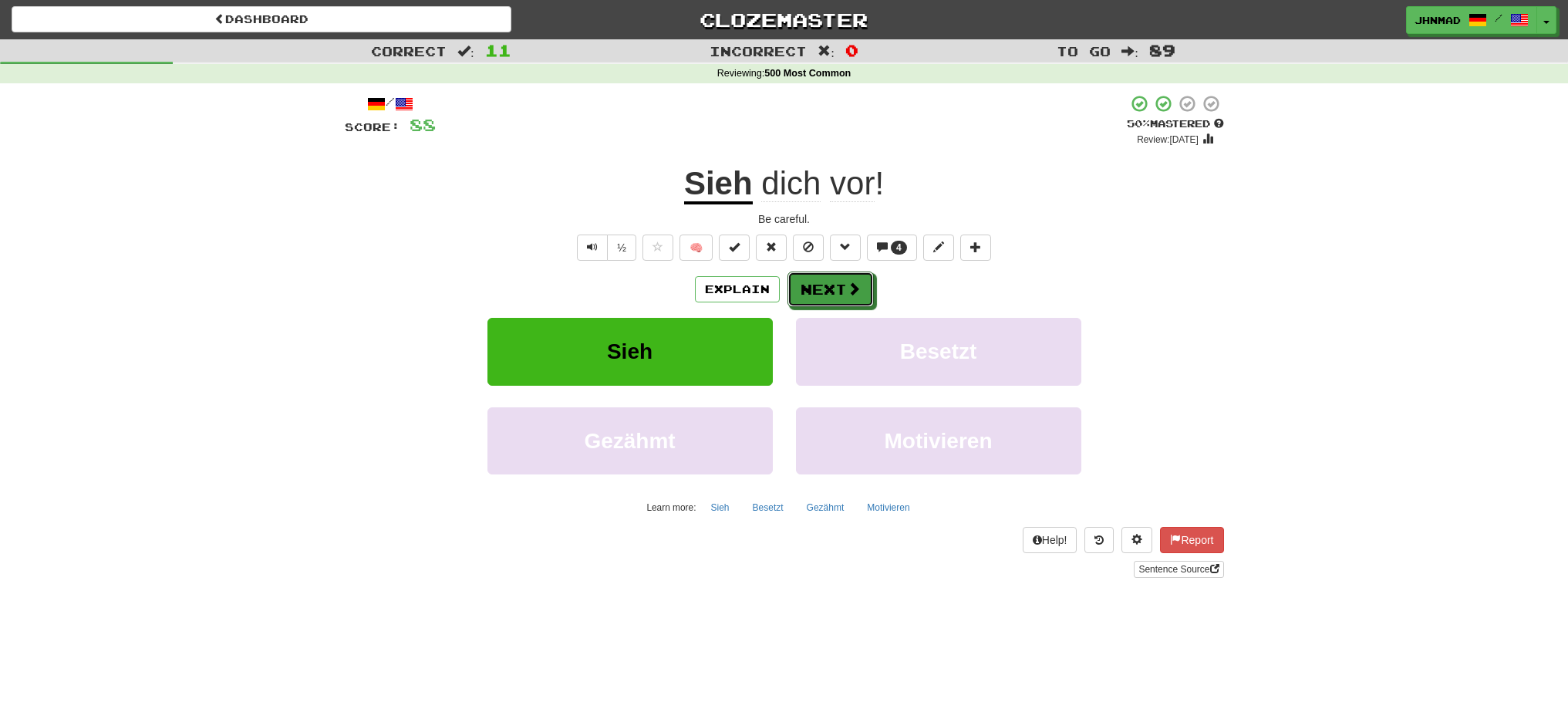
click at [813, 288] on button "Next" at bounding box center [830, 290] width 86 height 35
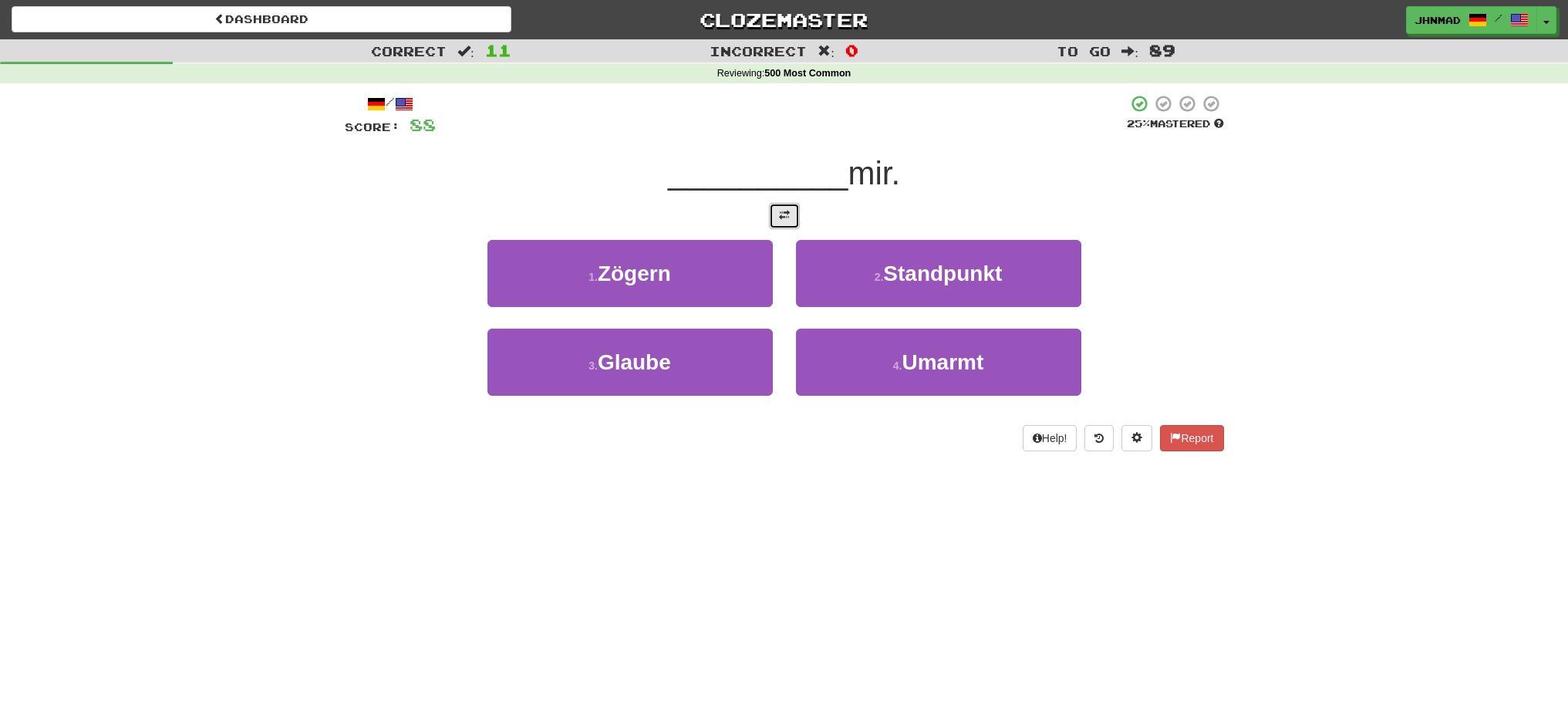
click at [776, 214] on button at bounding box center [784, 215] width 31 height 27
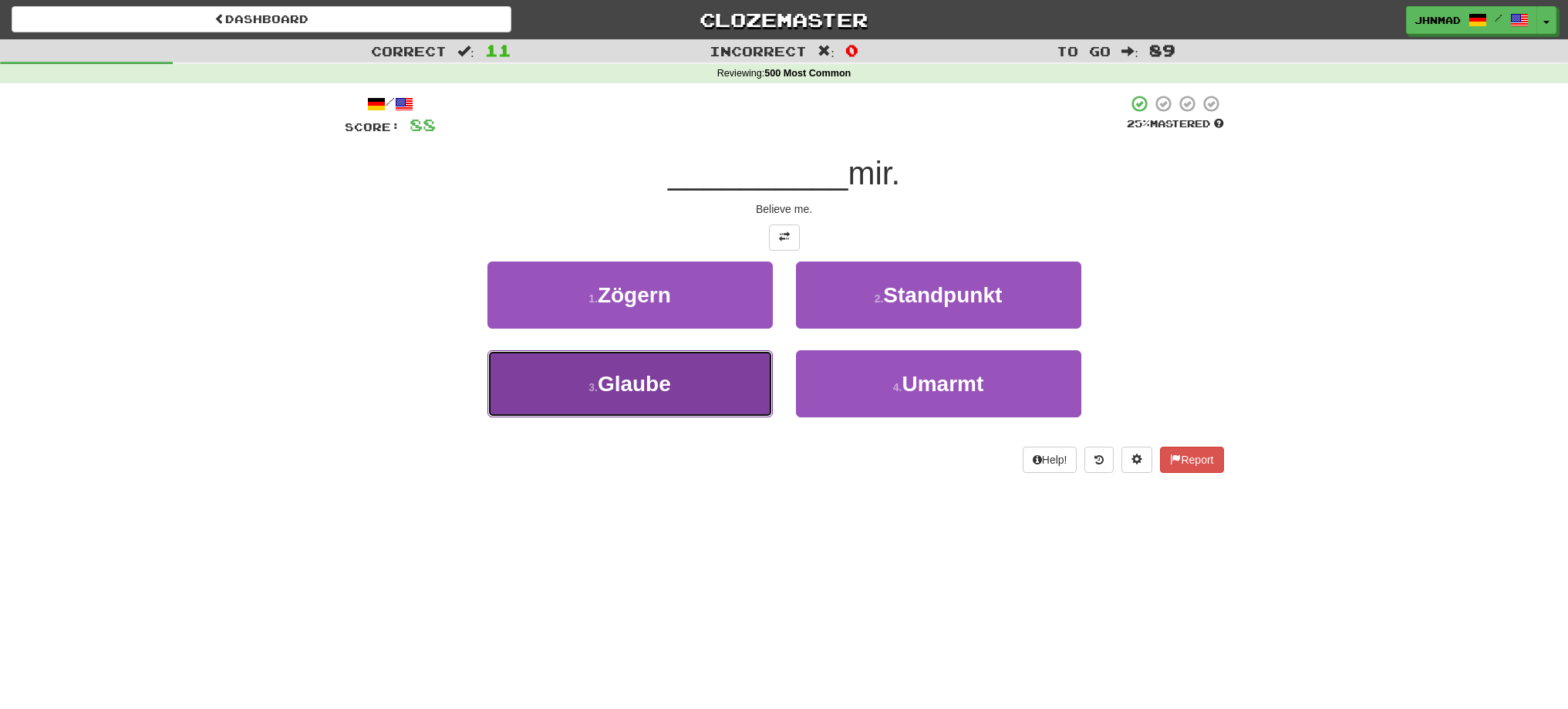
click at [677, 395] on button "3 . Glaube" at bounding box center [630, 383] width 286 height 67
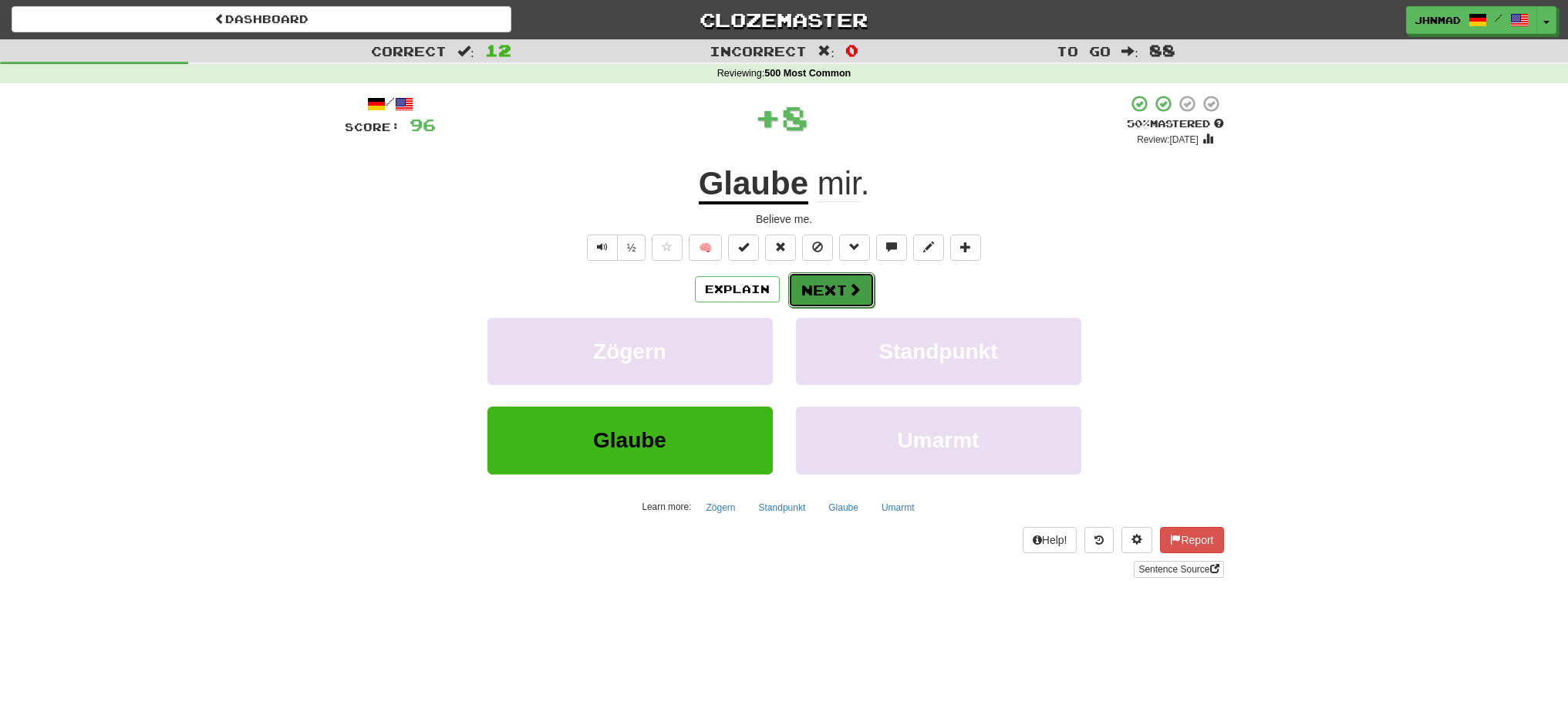
click at [816, 287] on button "Next" at bounding box center [831, 290] width 86 height 35
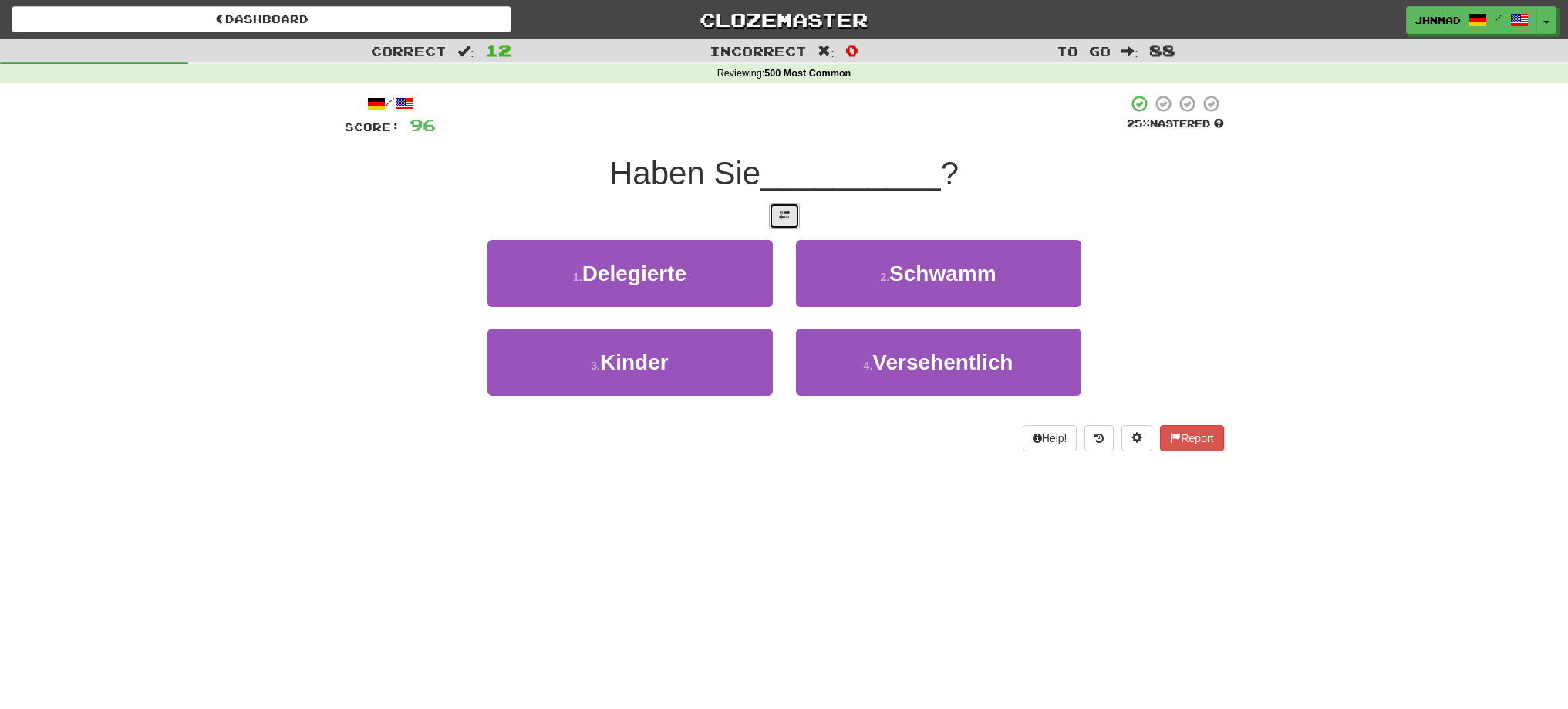
click at [783, 213] on span at bounding box center [784, 215] width 10 height 10
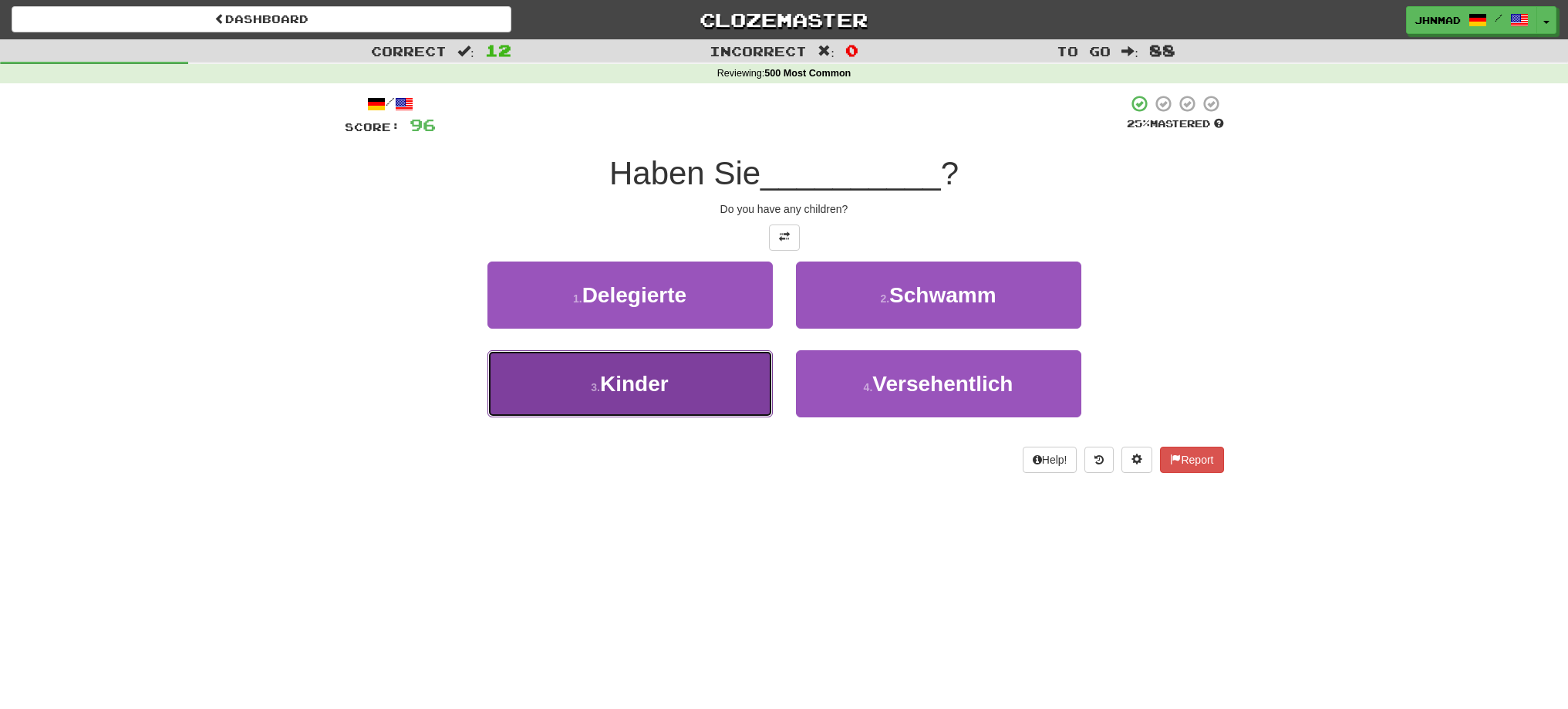
click at [656, 367] on button "3 . Kinder" at bounding box center [630, 383] width 286 height 67
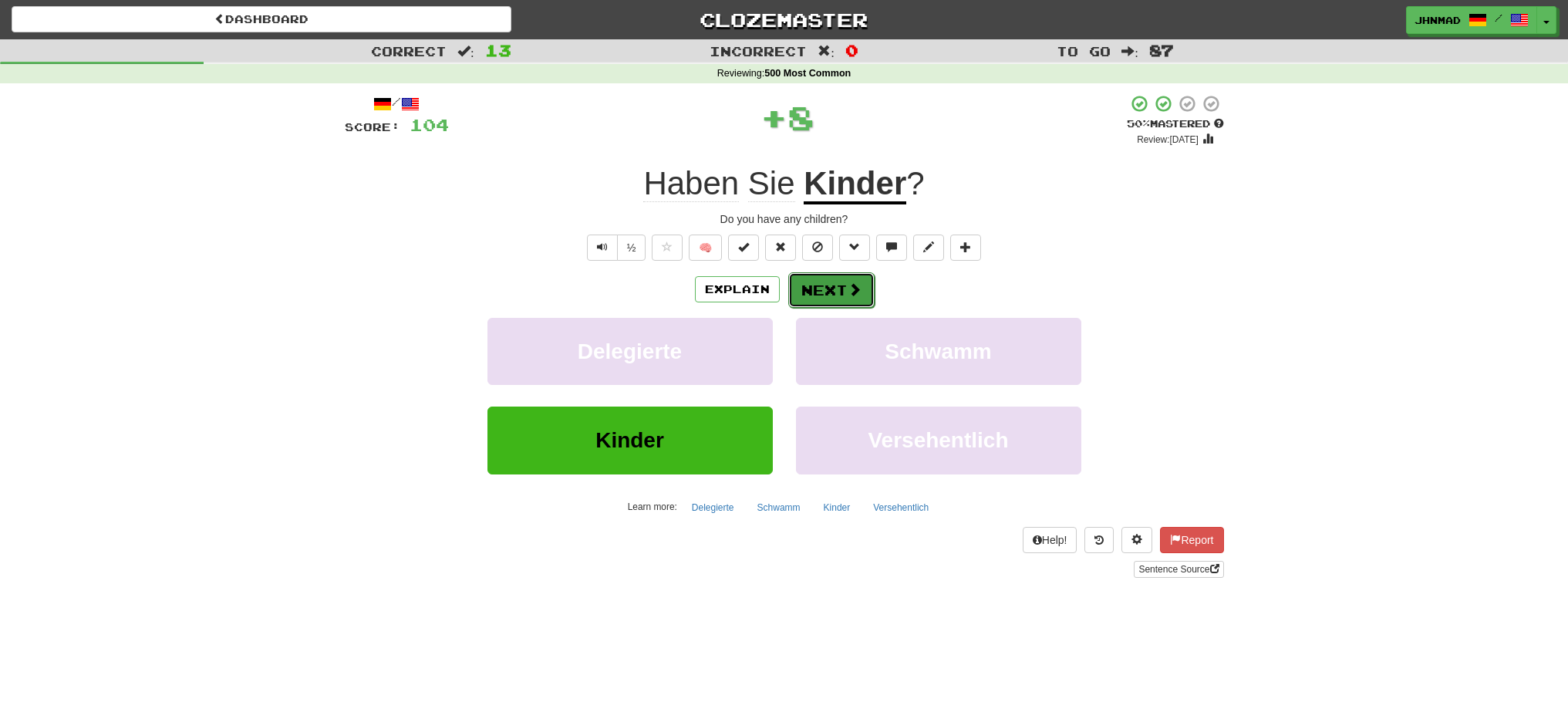
click at [803, 302] on button "Next" at bounding box center [831, 290] width 86 height 35
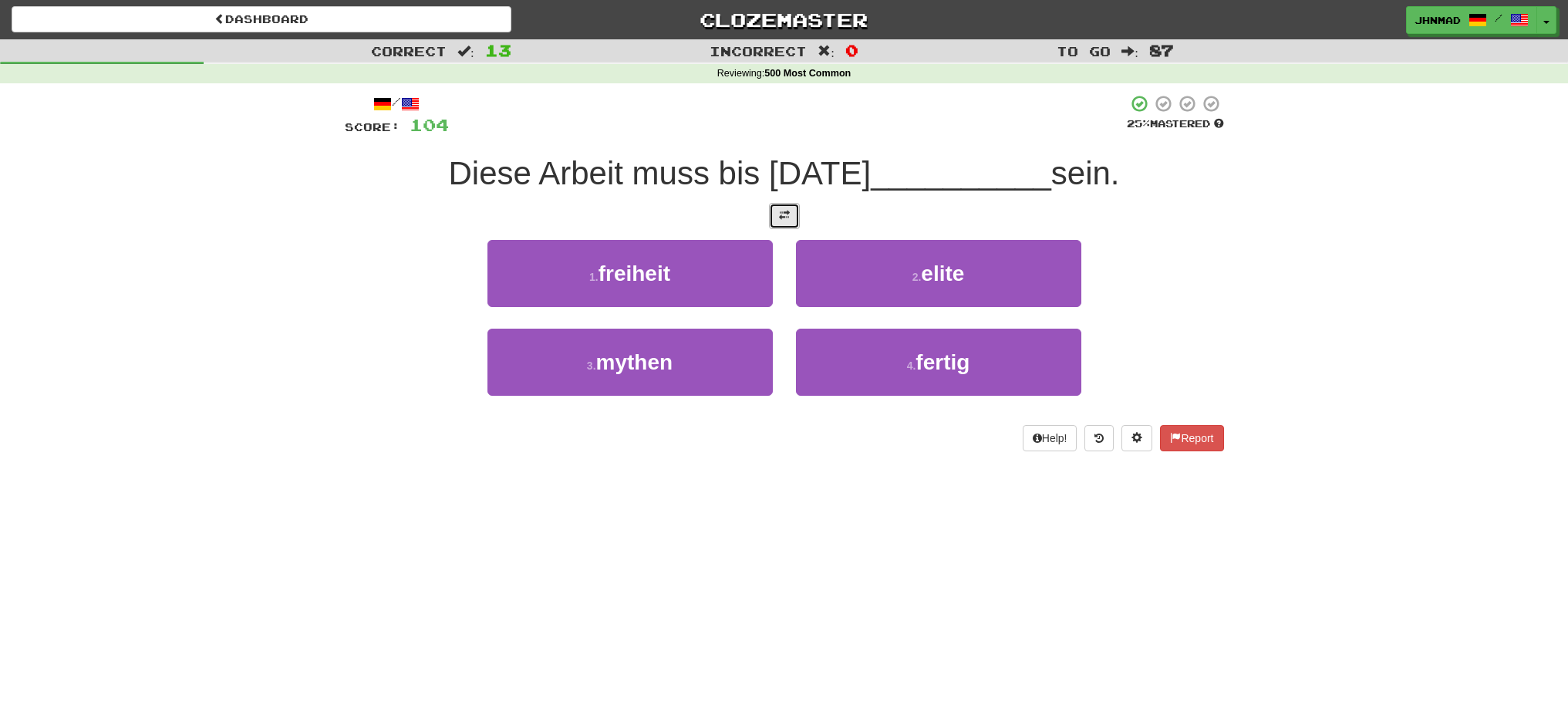
click at [776, 215] on button at bounding box center [784, 215] width 31 height 27
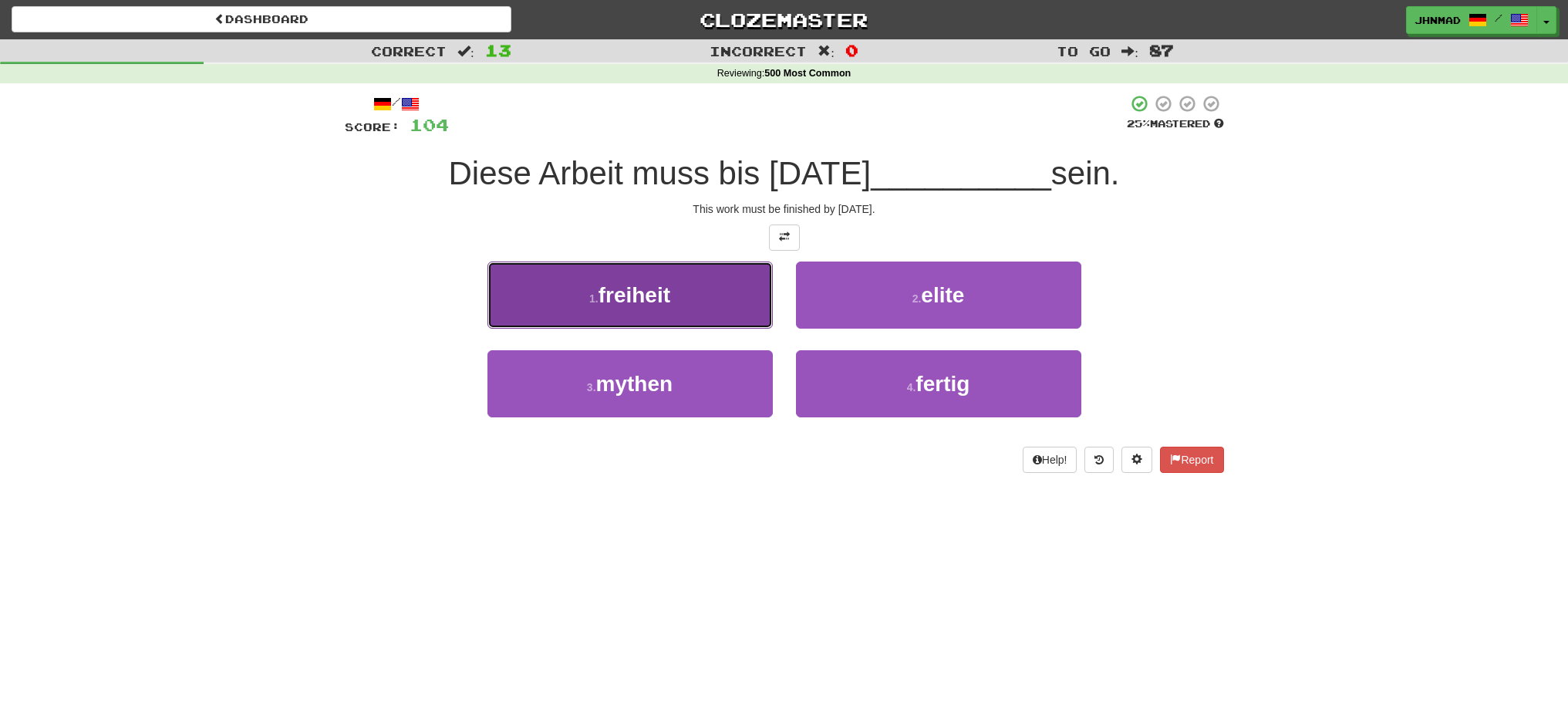
click at [655, 302] on span "freiheit" at bounding box center [634, 295] width 72 height 24
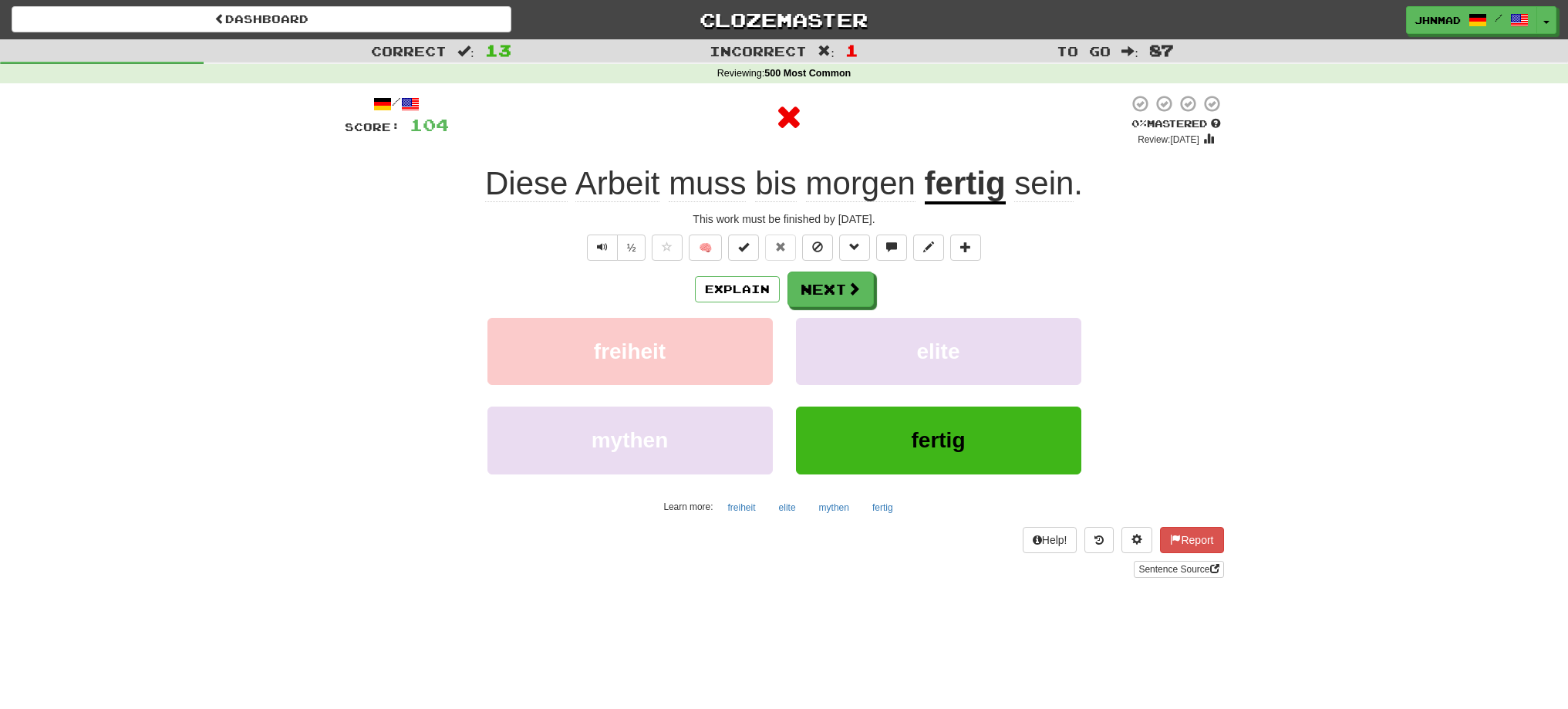
click at [949, 197] on u "fertig" at bounding box center [965, 185] width 81 height 40
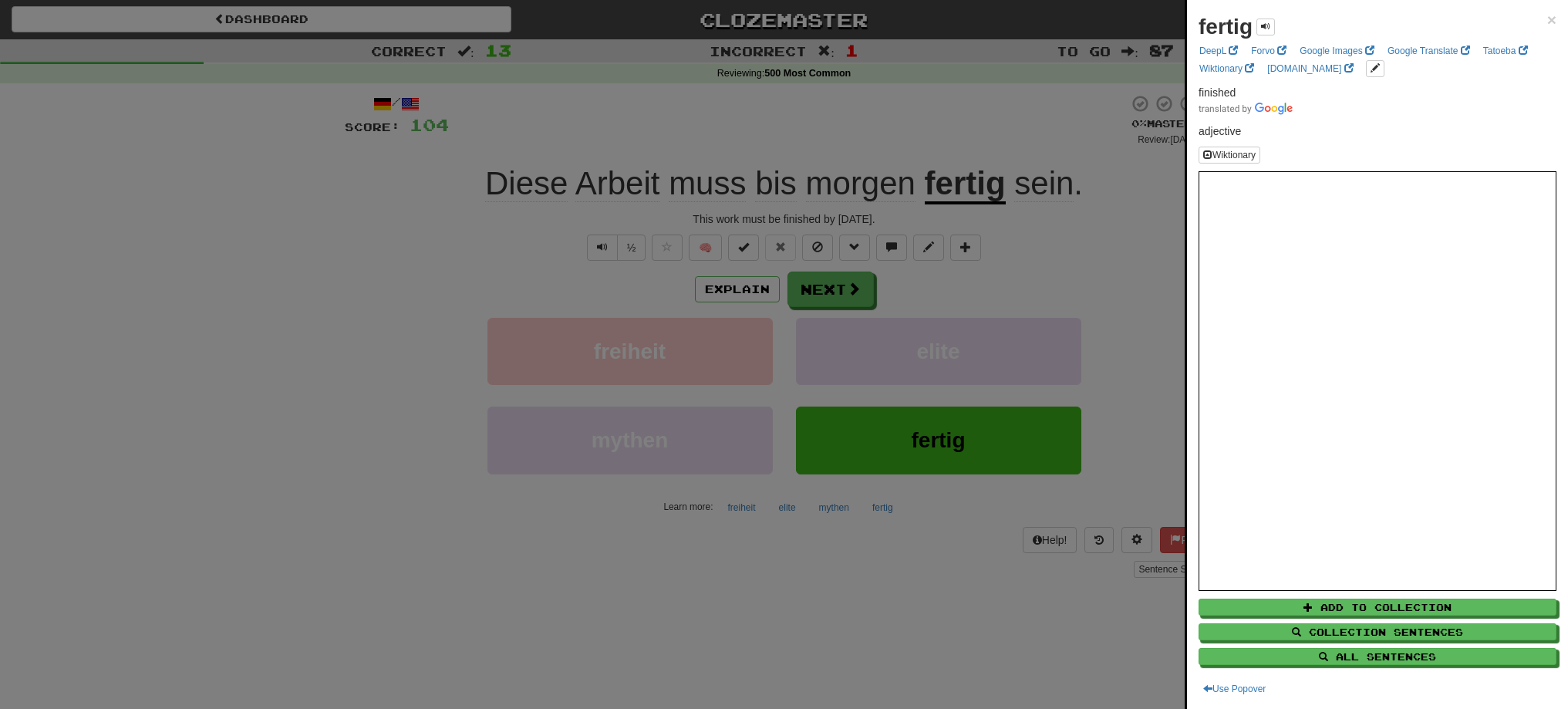
click at [806, 277] on div at bounding box center [784, 354] width 1568 height 709
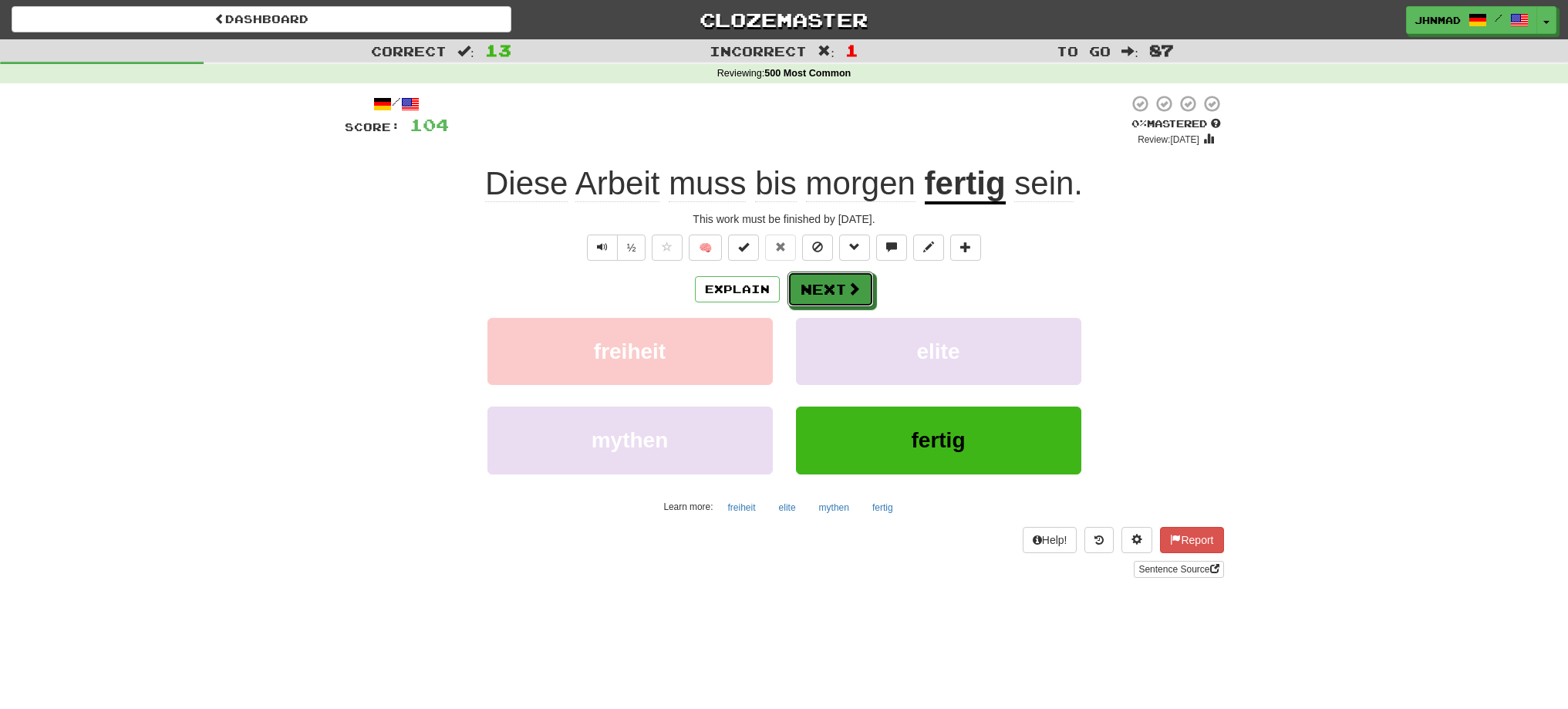
click at [806, 277] on button "Next" at bounding box center [830, 290] width 86 height 35
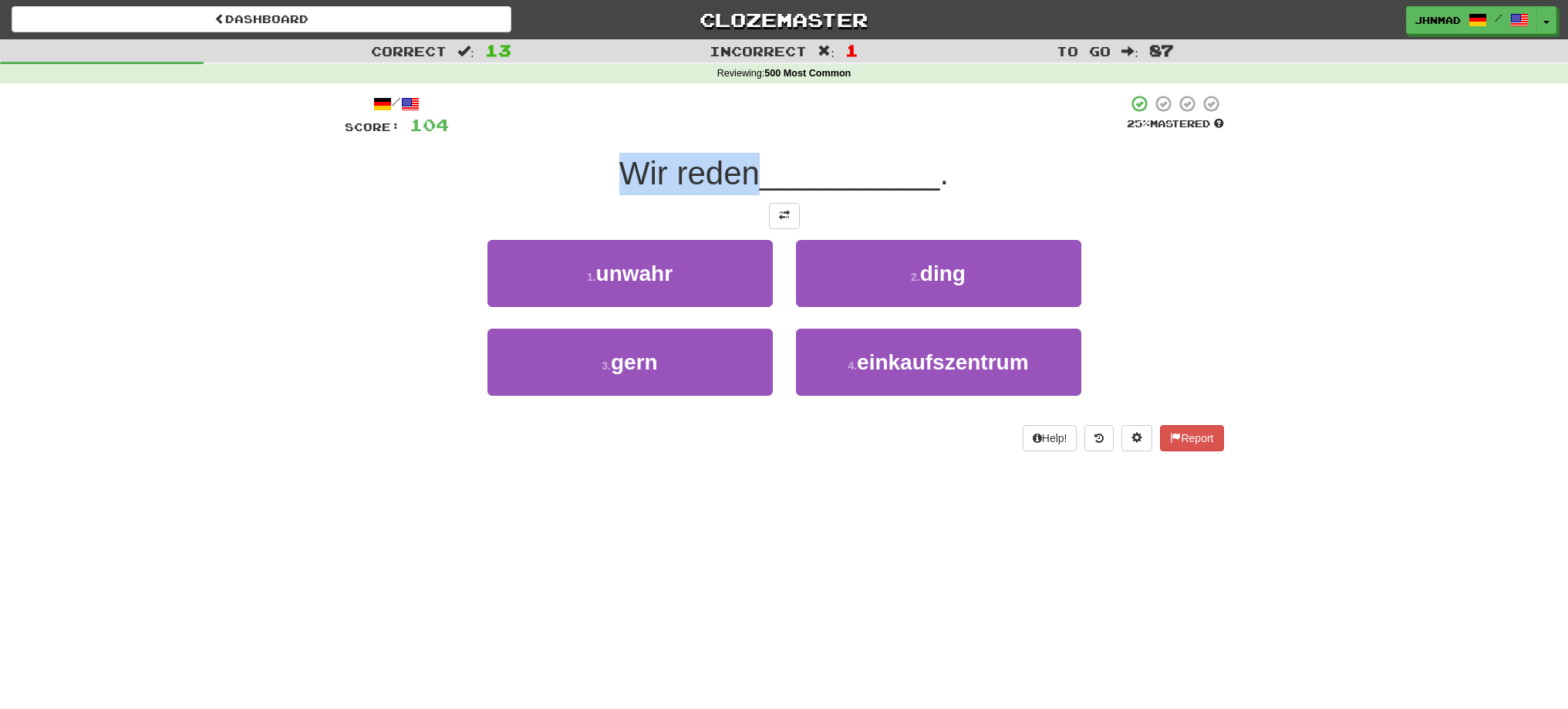
drag, startPoint x: 621, startPoint y: 176, endPoint x: 754, endPoint y: 167, distance: 133.3
click at [754, 167] on span "Wir reden" at bounding box center [690, 173] width 140 height 36
click at [744, 133] on div at bounding box center [744, 133] width 0 height 0
click at [511, 169] on div "Wir reden __________ ." at bounding box center [784, 173] width 879 height 43
click at [790, 216] on button at bounding box center [784, 215] width 31 height 27
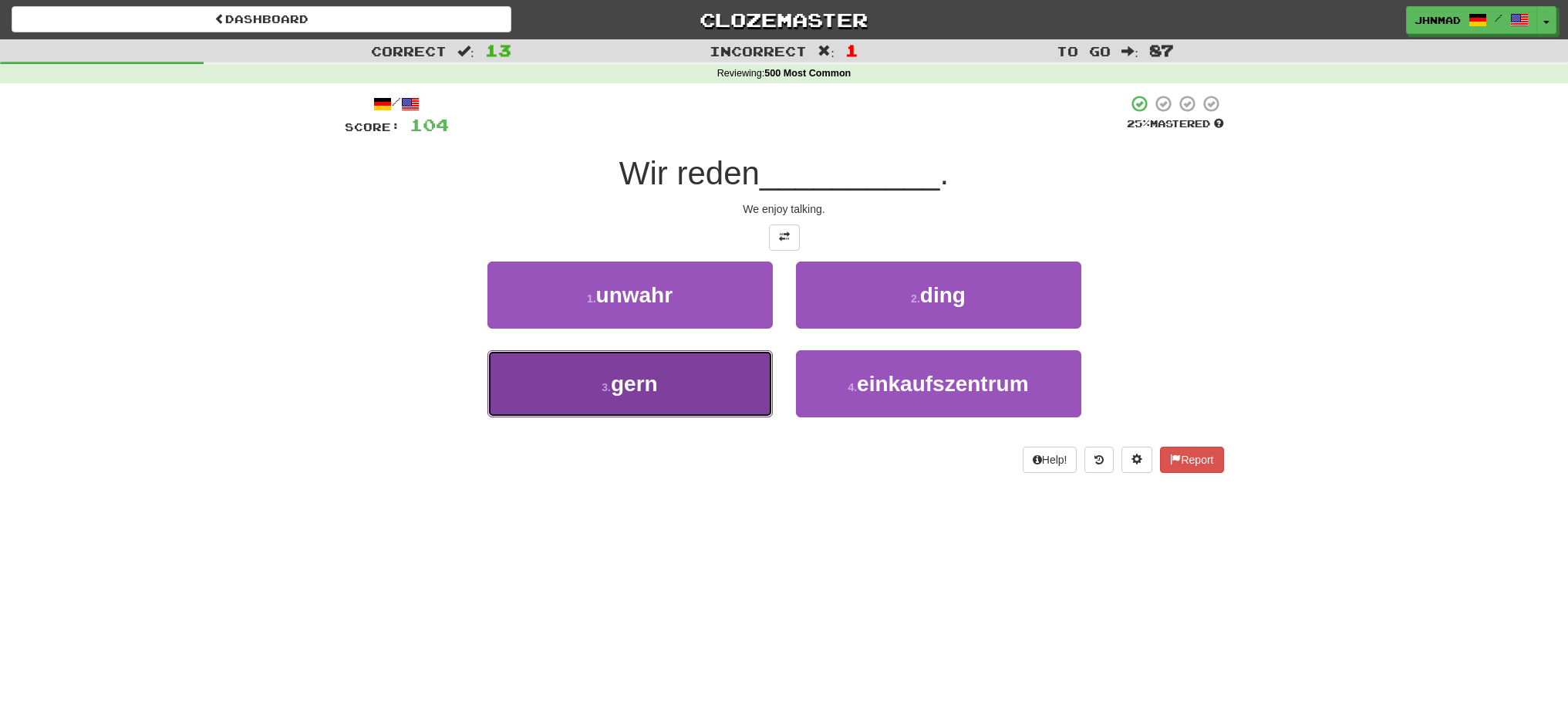
click at [596, 400] on button "3 . gern" at bounding box center [630, 383] width 286 height 67
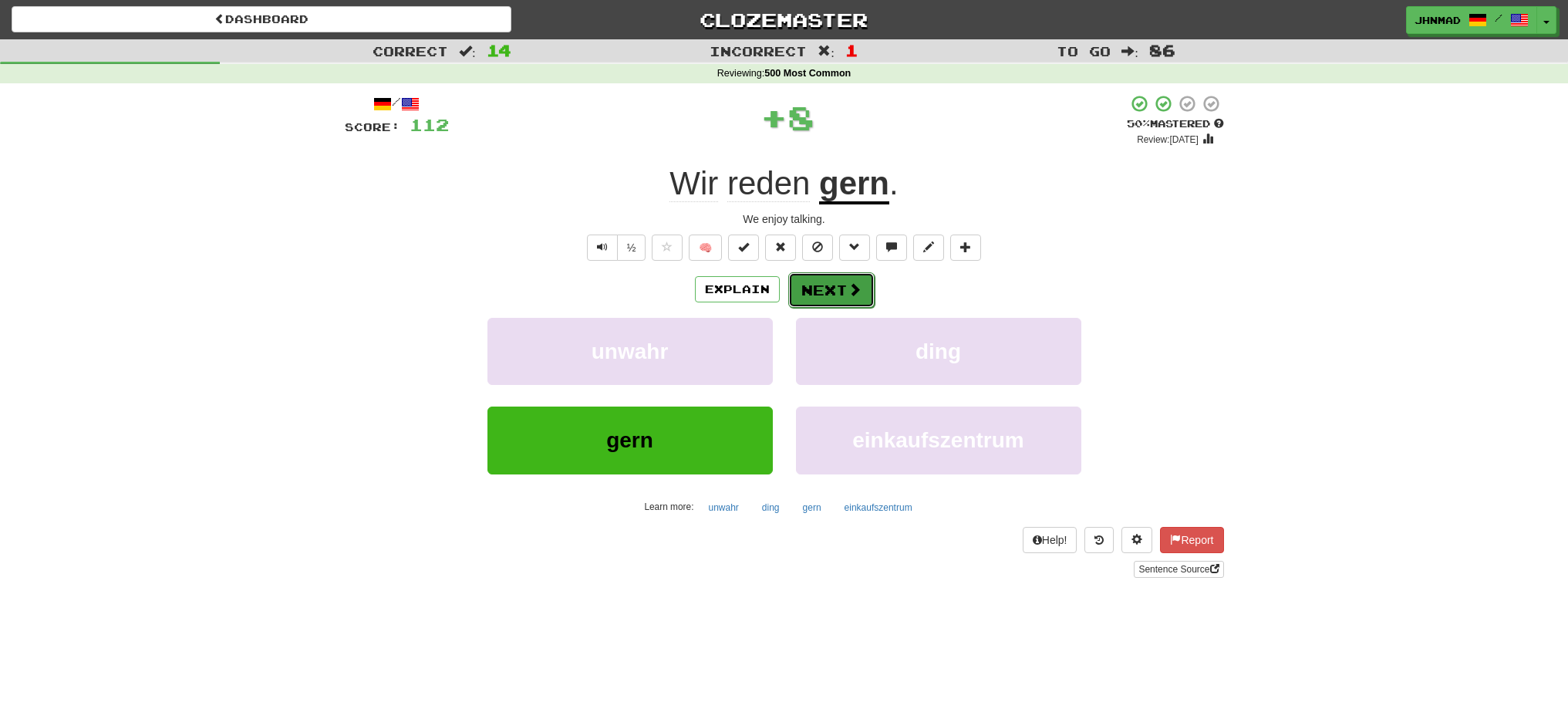
click at [869, 296] on button "Next" at bounding box center [831, 290] width 86 height 35
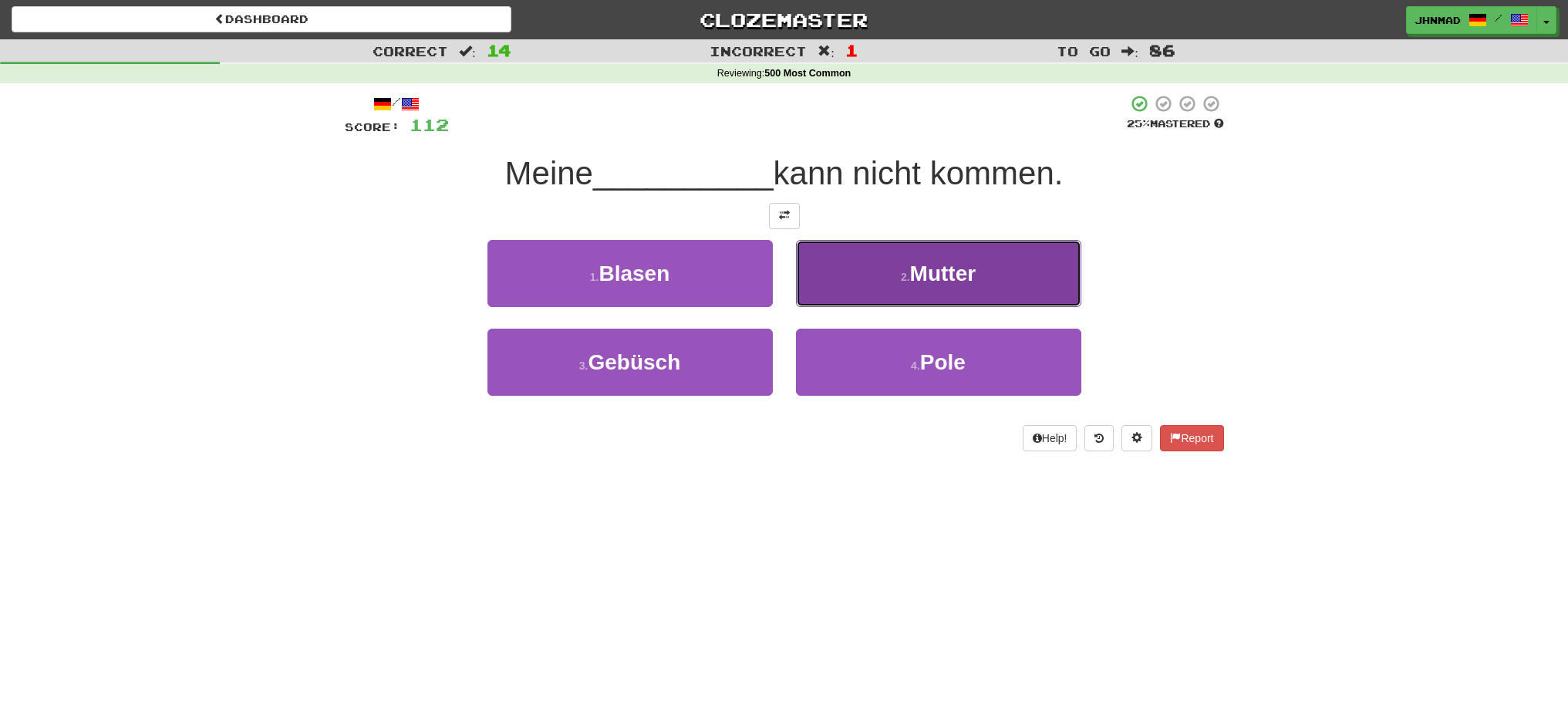
click at [914, 268] on span "Mutter" at bounding box center [943, 273] width 66 height 24
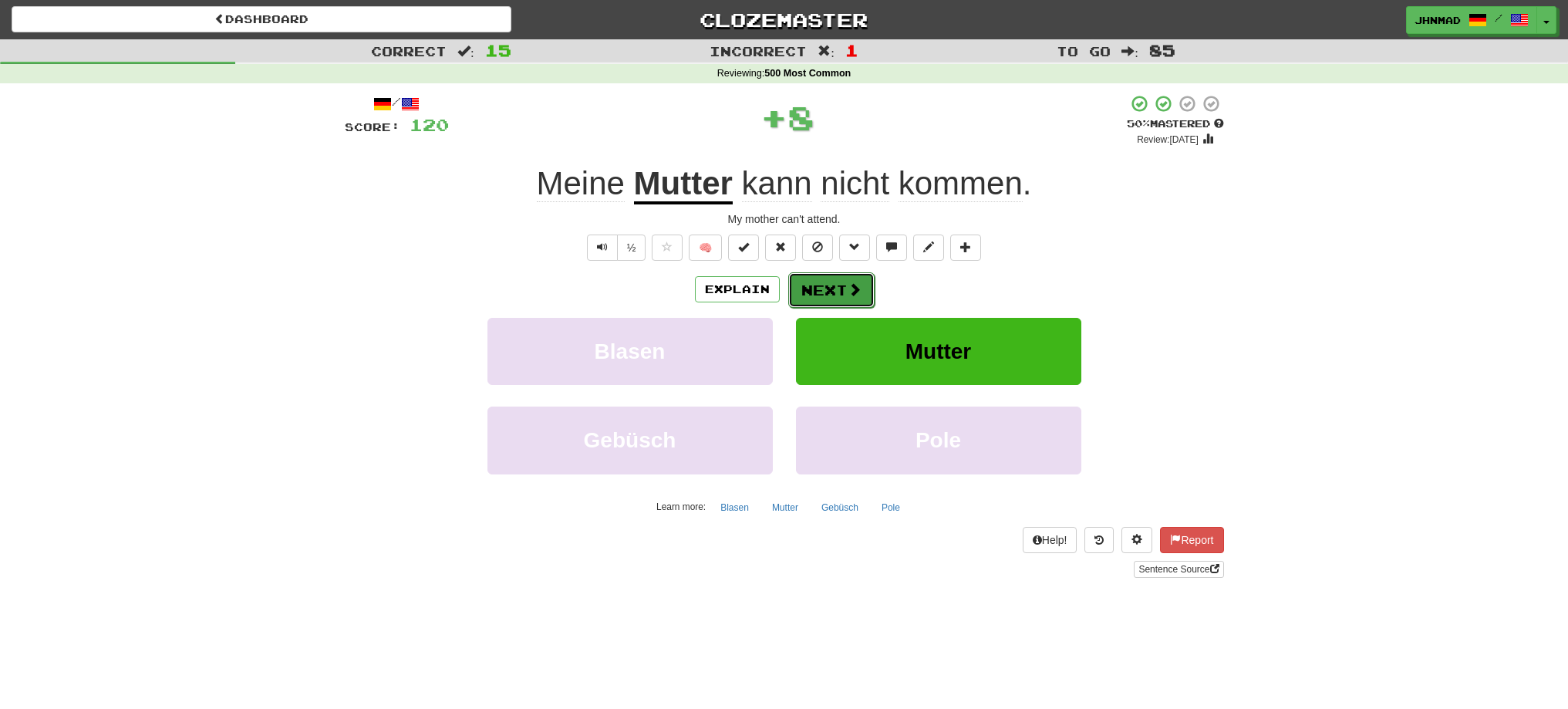
click at [832, 291] on button "Next" at bounding box center [831, 290] width 86 height 35
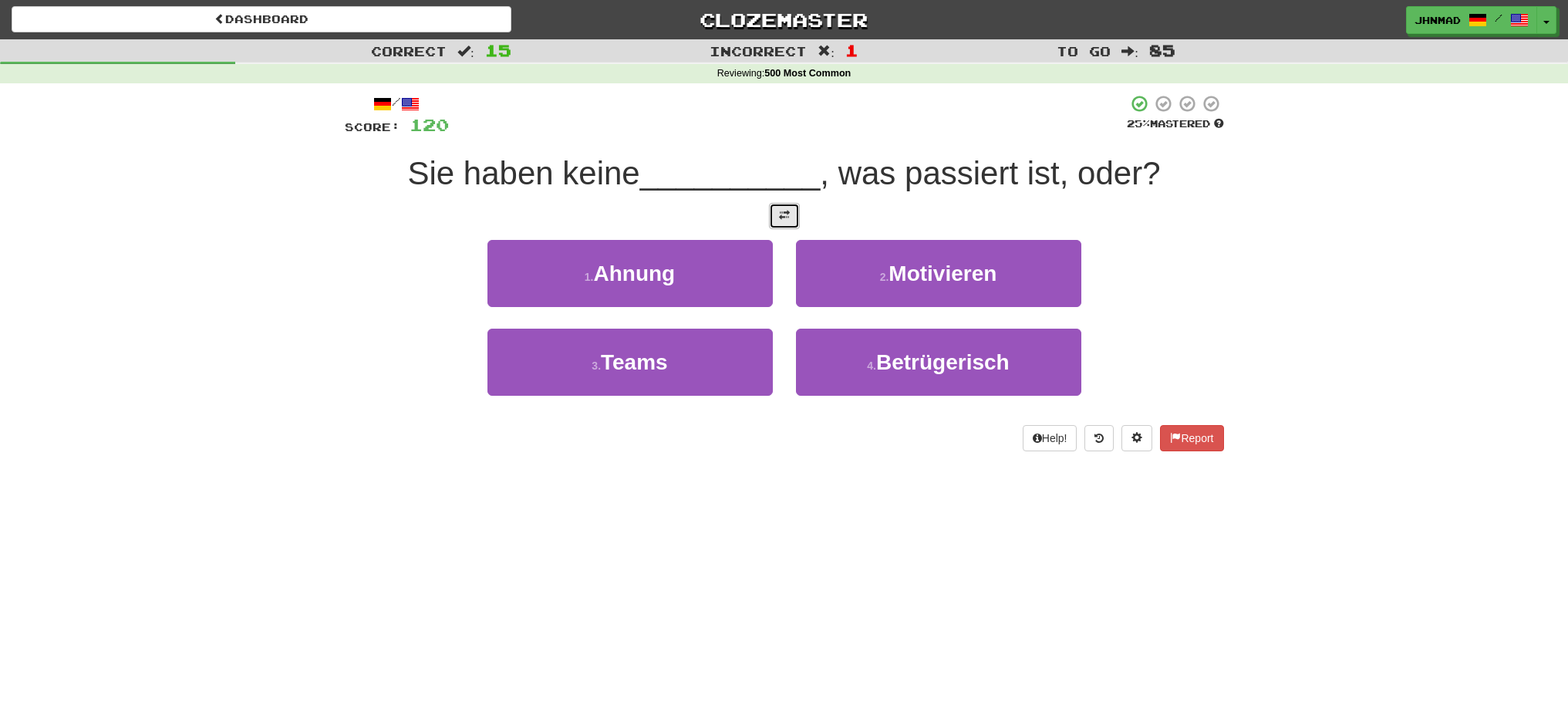
click at [771, 215] on button at bounding box center [784, 215] width 31 height 27
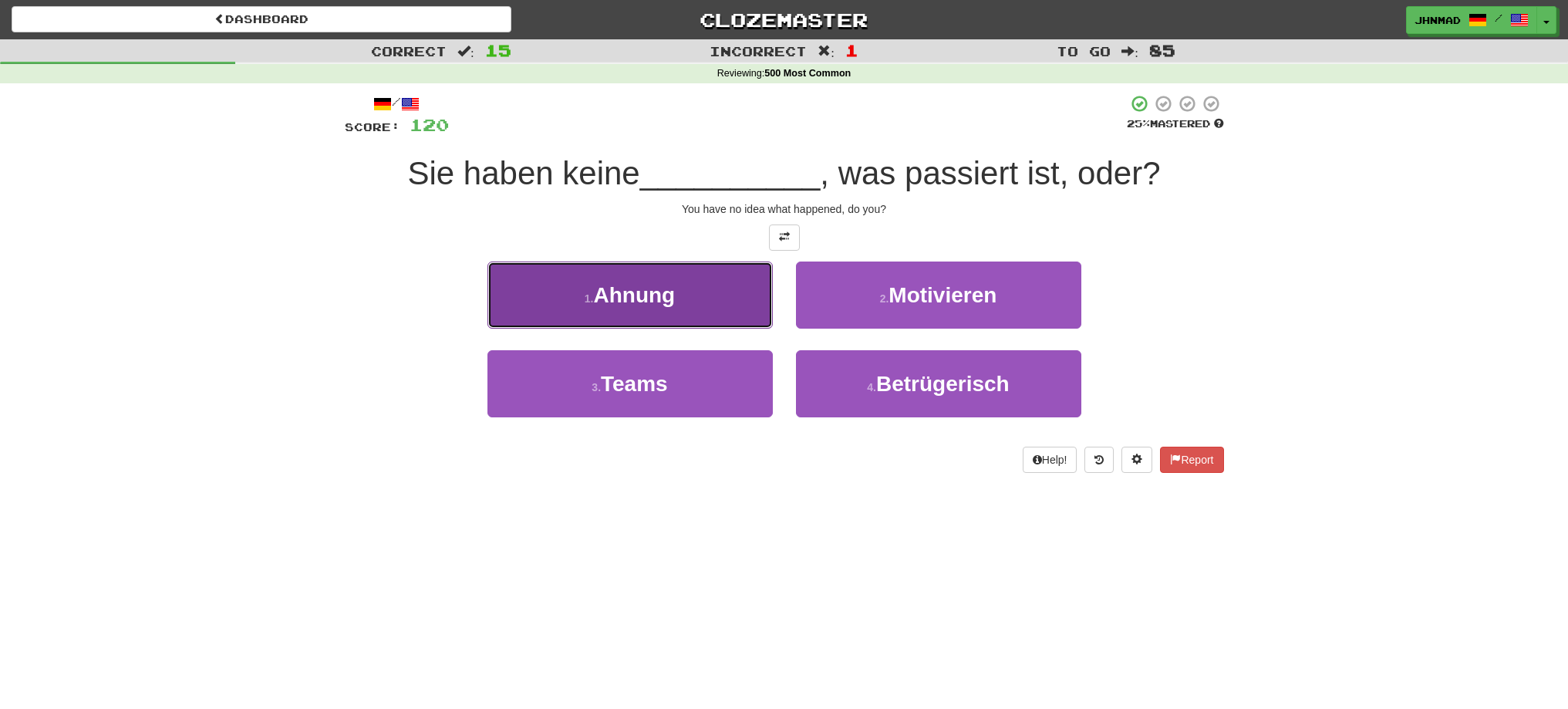
click at [646, 302] on span "Ahnung" at bounding box center [633, 295] width 81 height 24
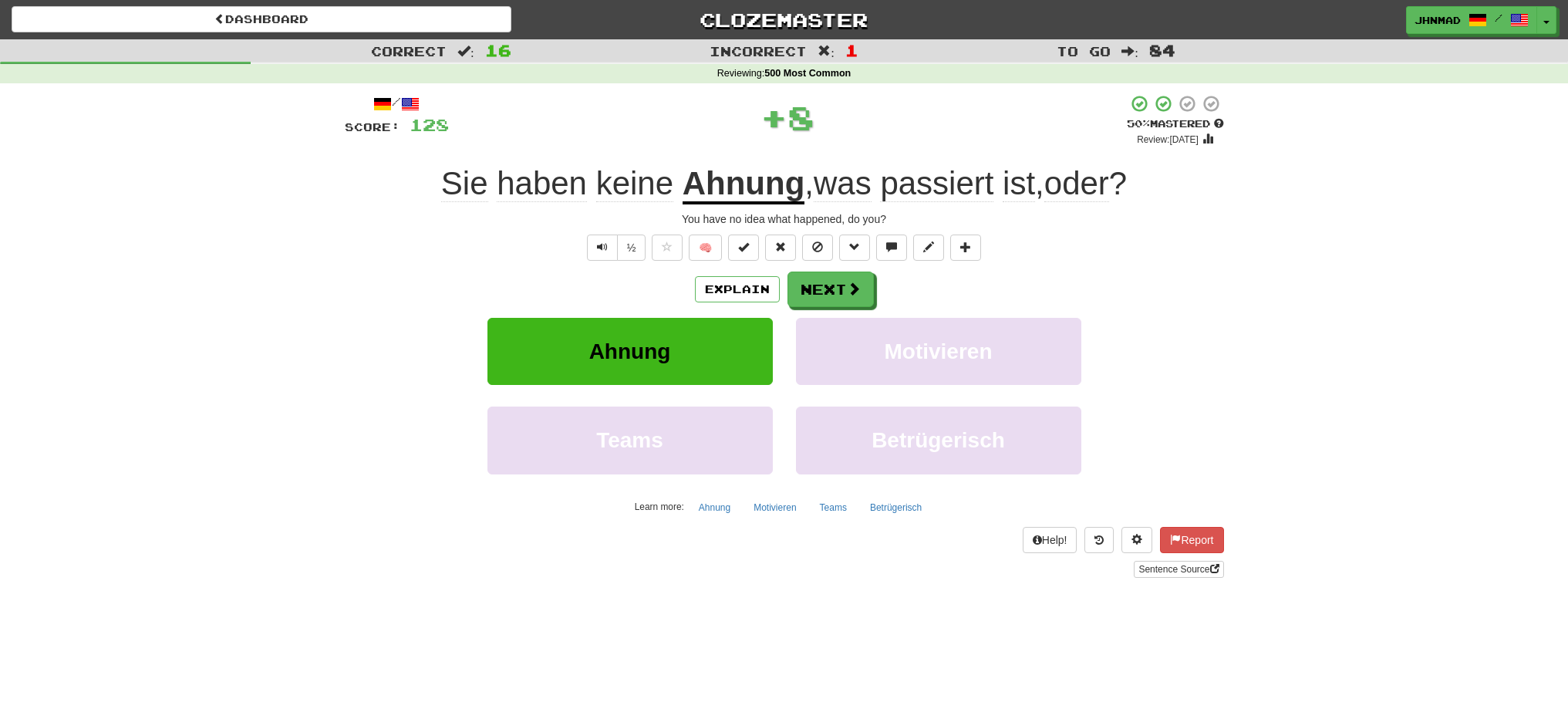
click at [740, 186] on u "Ahnung" at bounding box center [744, 185] width 123 height 40
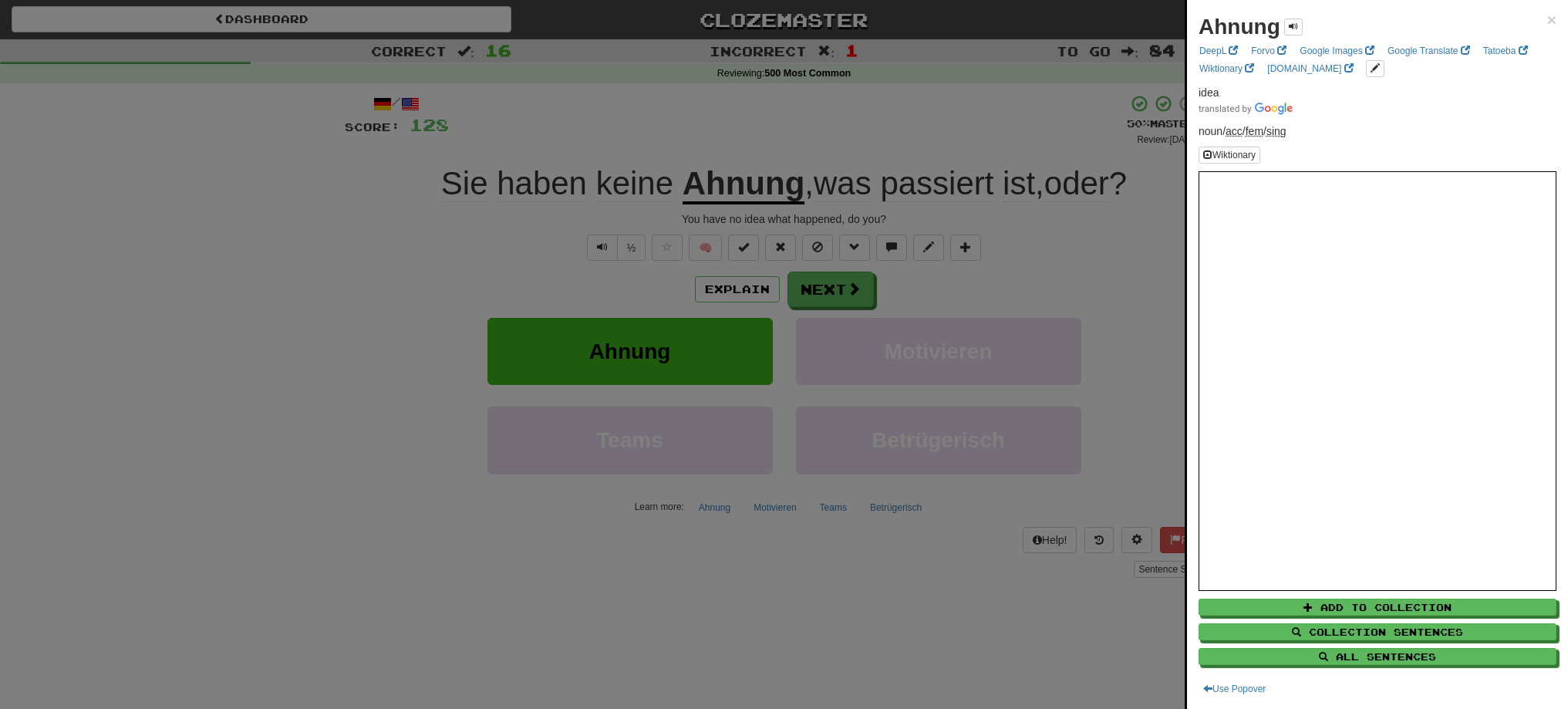
click at [833, 286] on div at bounding box center [784, 354] width 1568 height 709
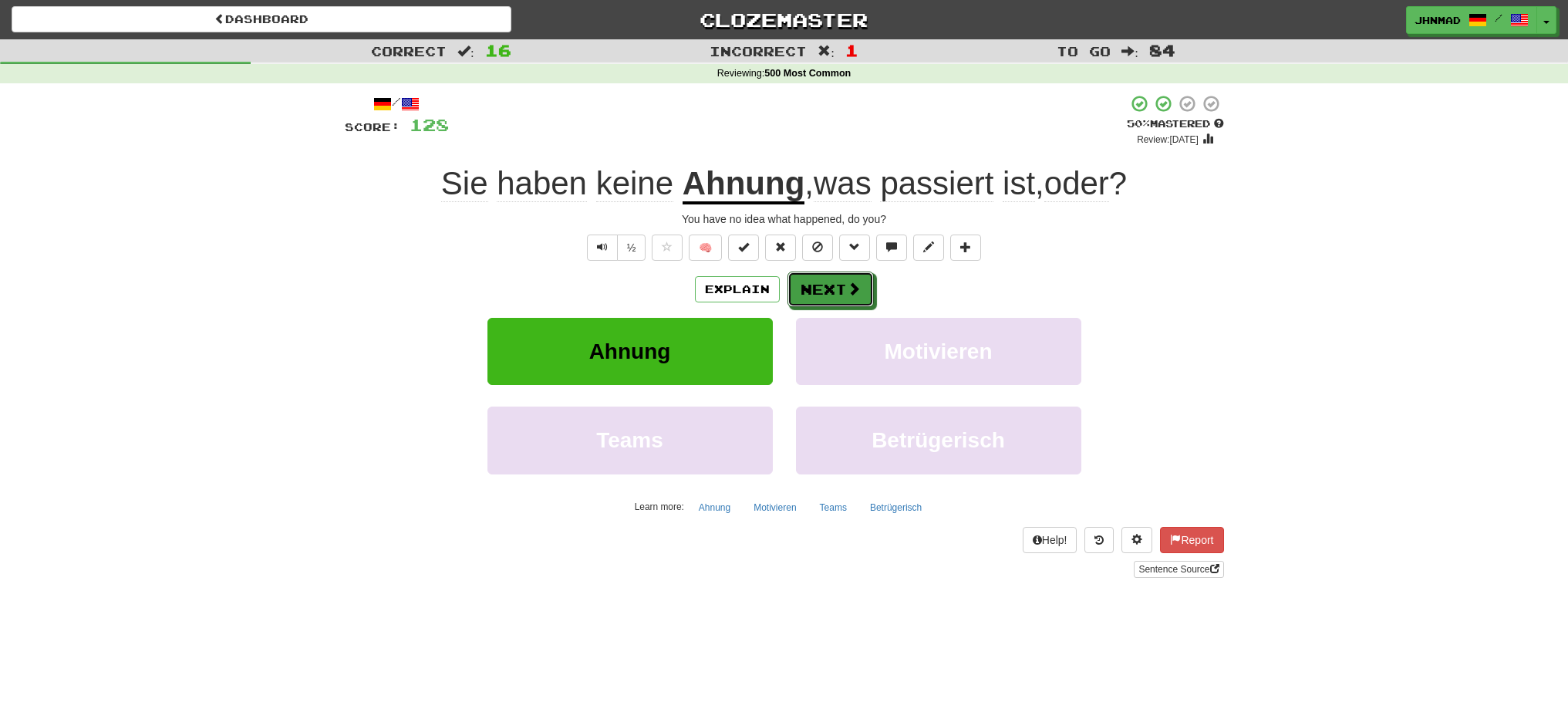
click at [833, 286] on button "Next" at bounding box center [830, 290] width 86 height 35
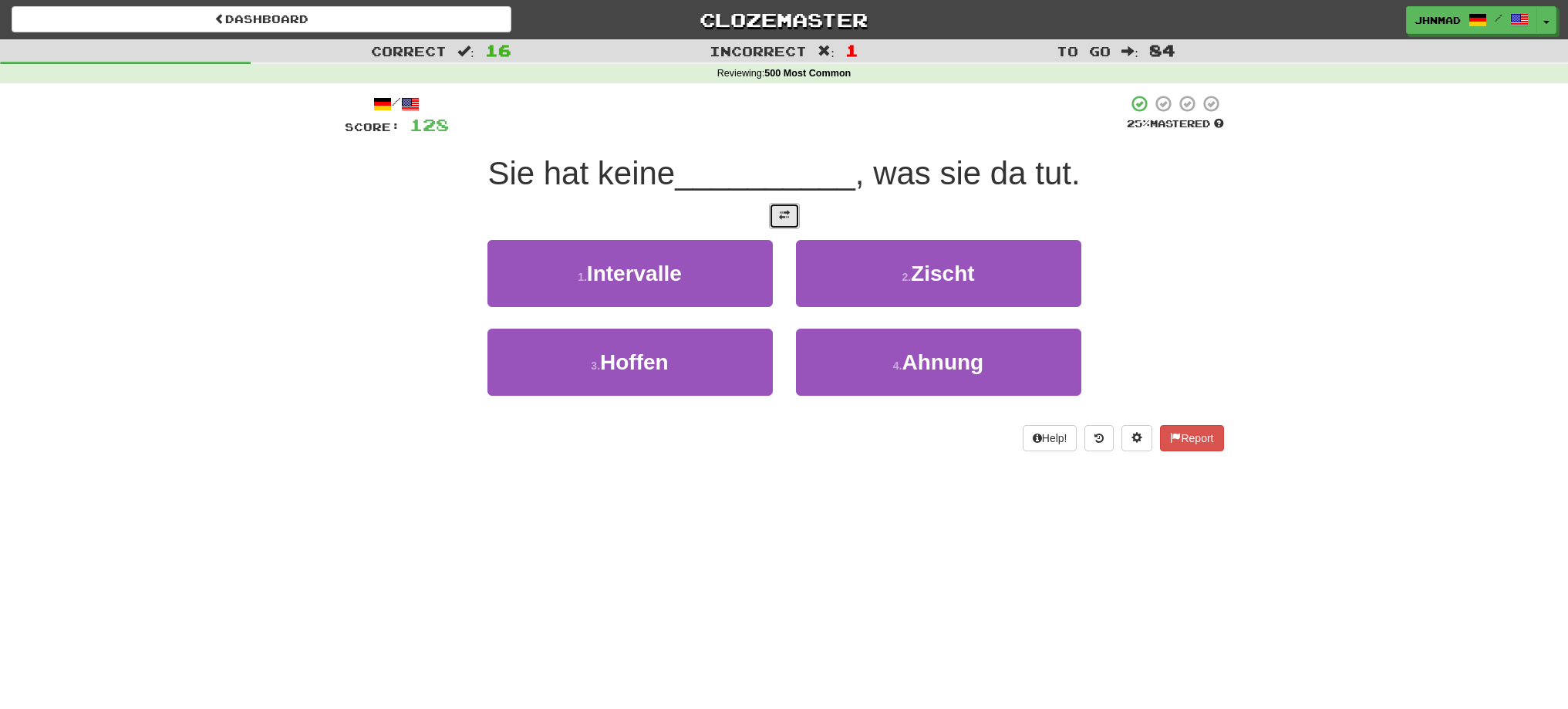
click at [786, 220] on span at bounding box center [784, 215] width 10 height 10
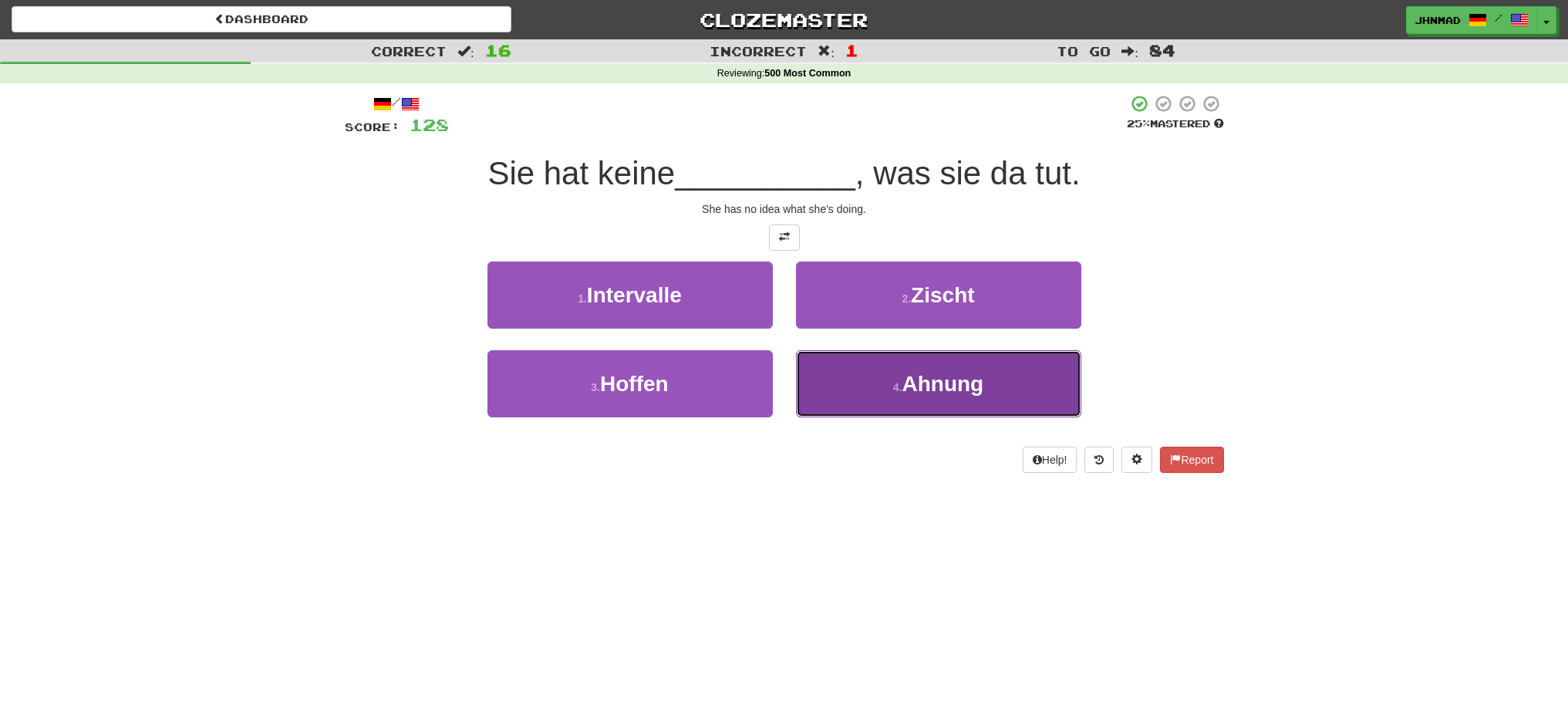
click at [864, 365] on button "4 . Ahnung" at bounding box center [939, 383] width 286 height 67
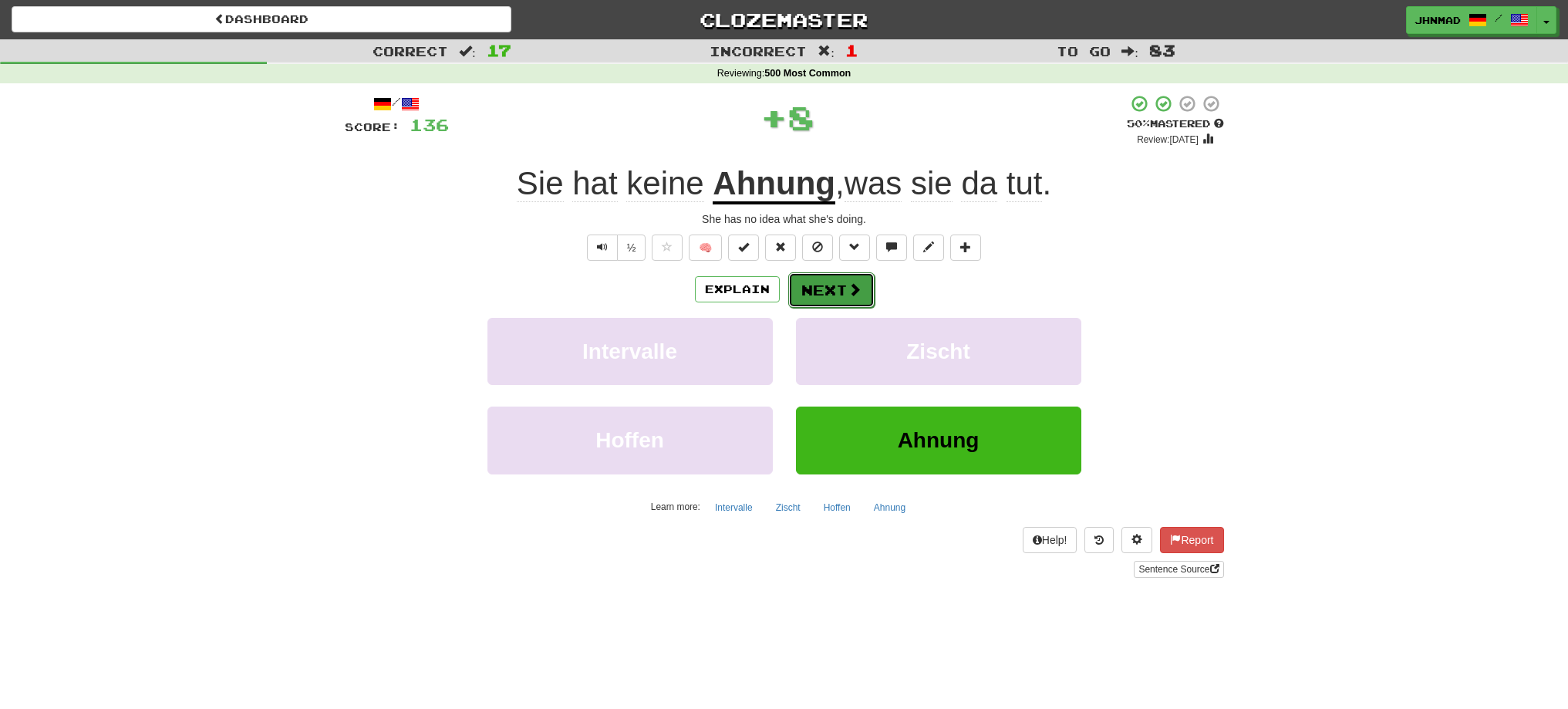
click at [842, 293] on button "Next" at bounding box center [831, 290] width 86 height 35
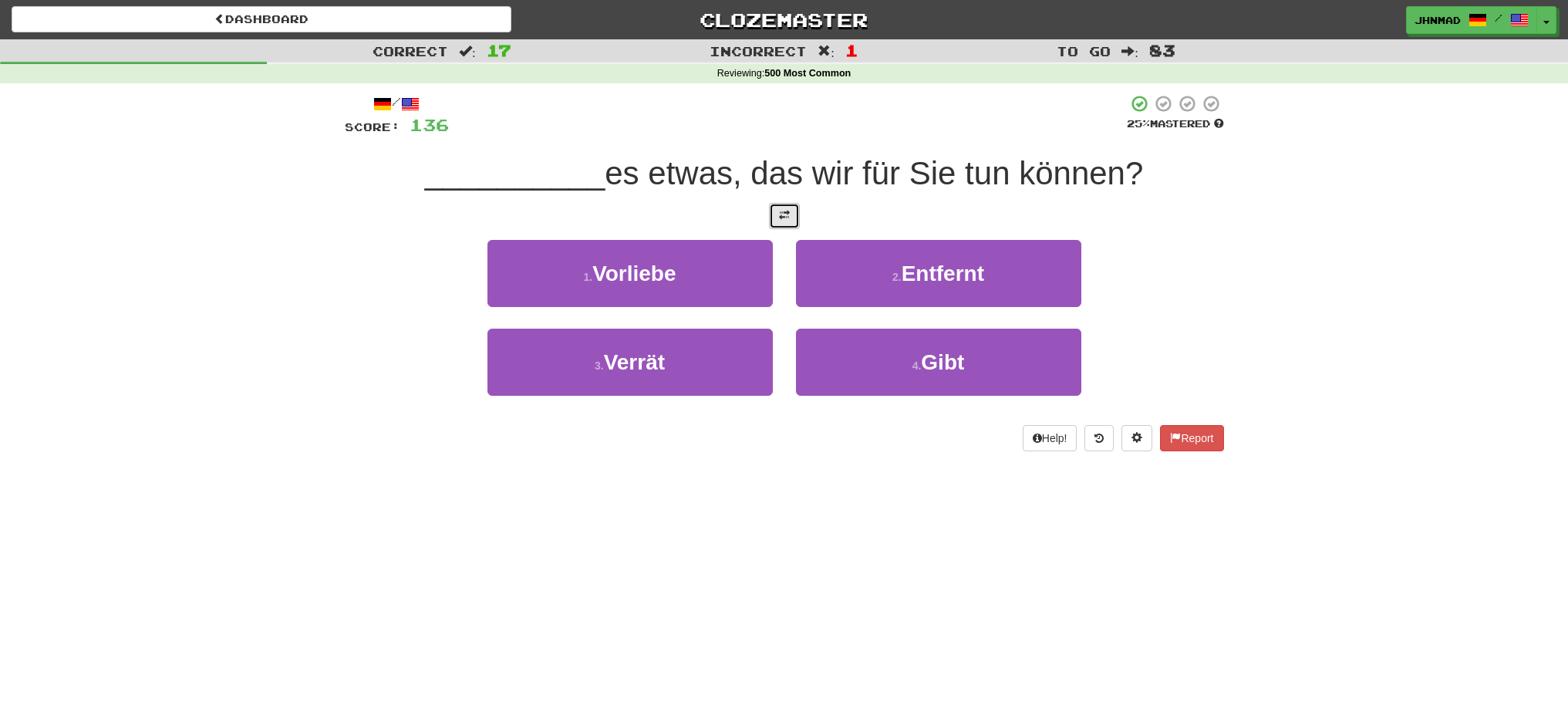
click at [790, 227] on button at bounding box center [784, 215] width 31 height 27
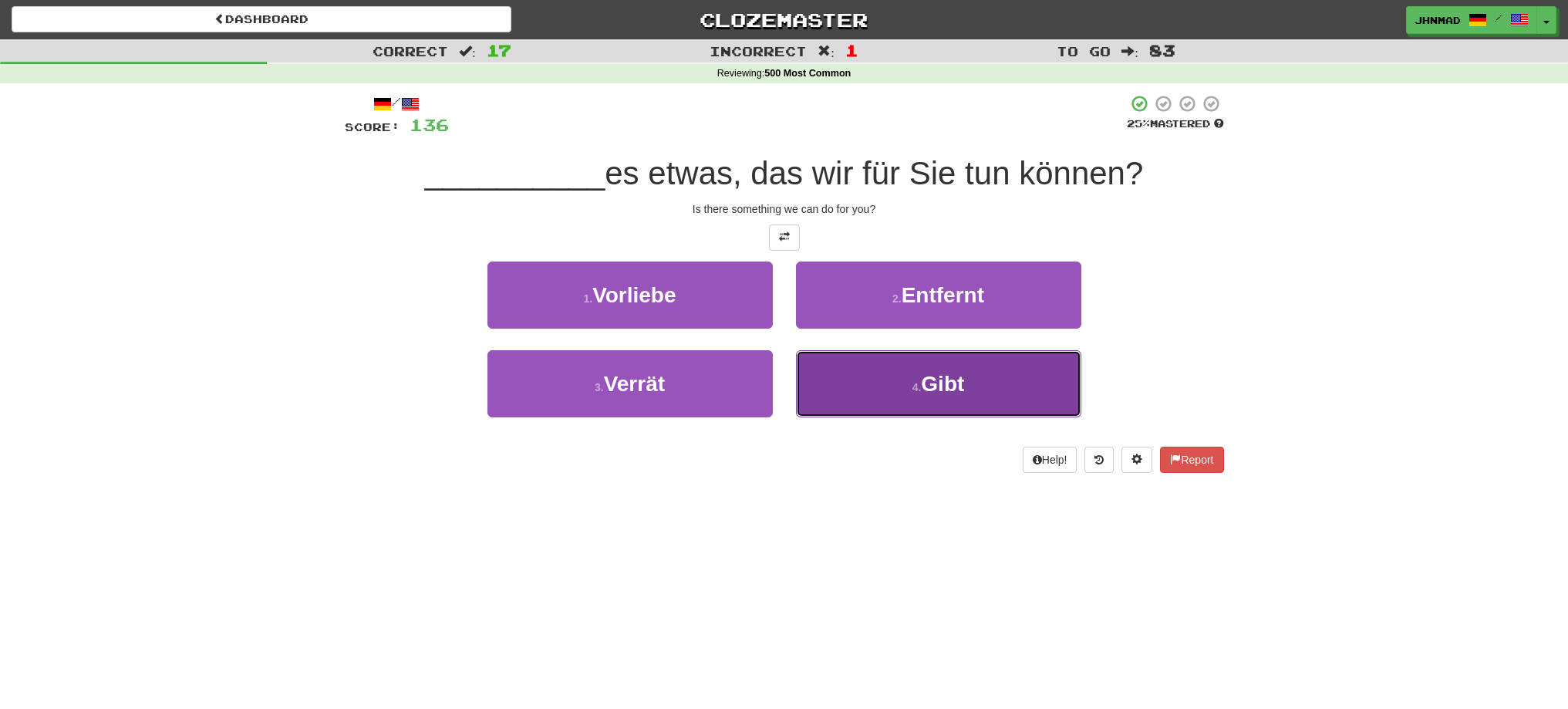
click at [940, 388] on span "Gibt" at bounding box center [943, 384] width 44 height 24
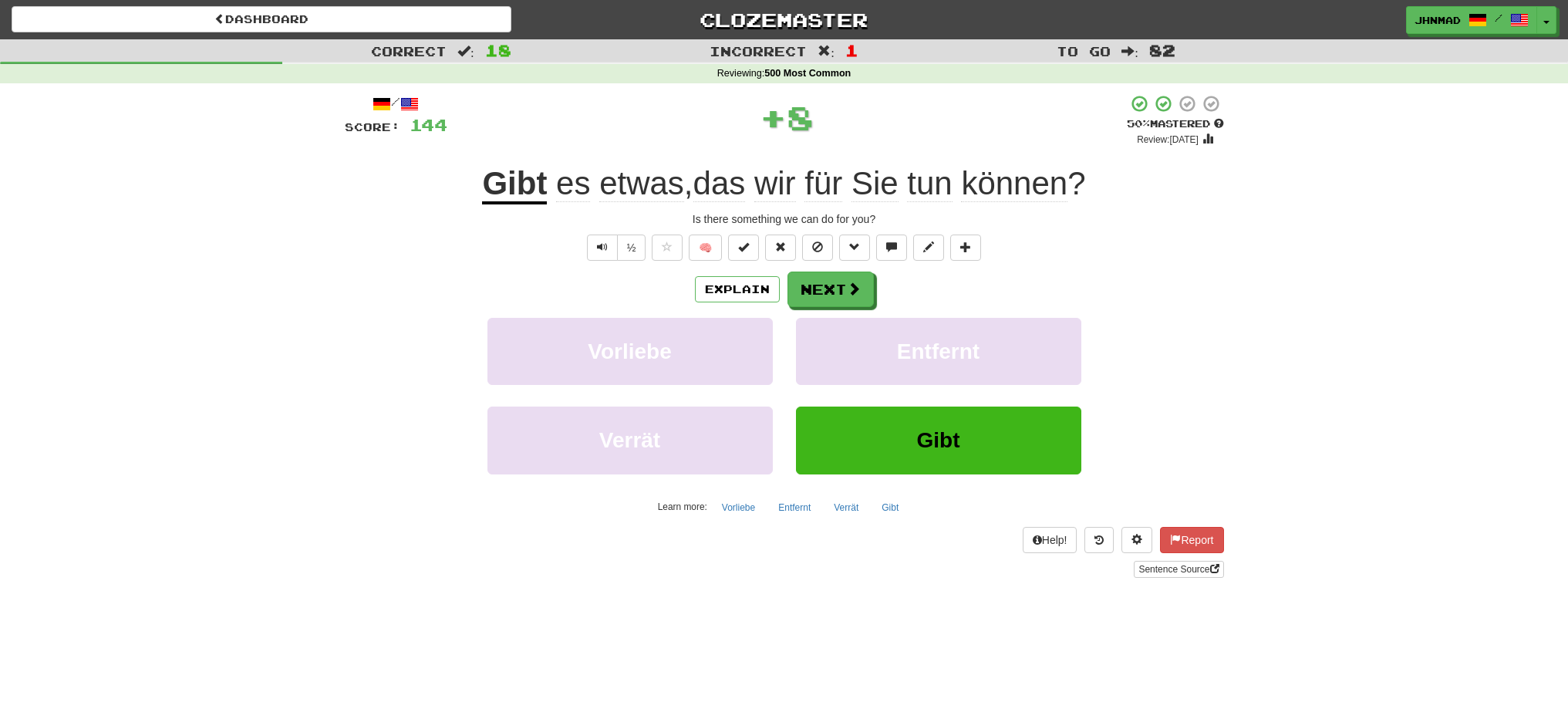
click at [511, 177] on u "Gibt" at bounding box center [515, 185] width 65 height 40
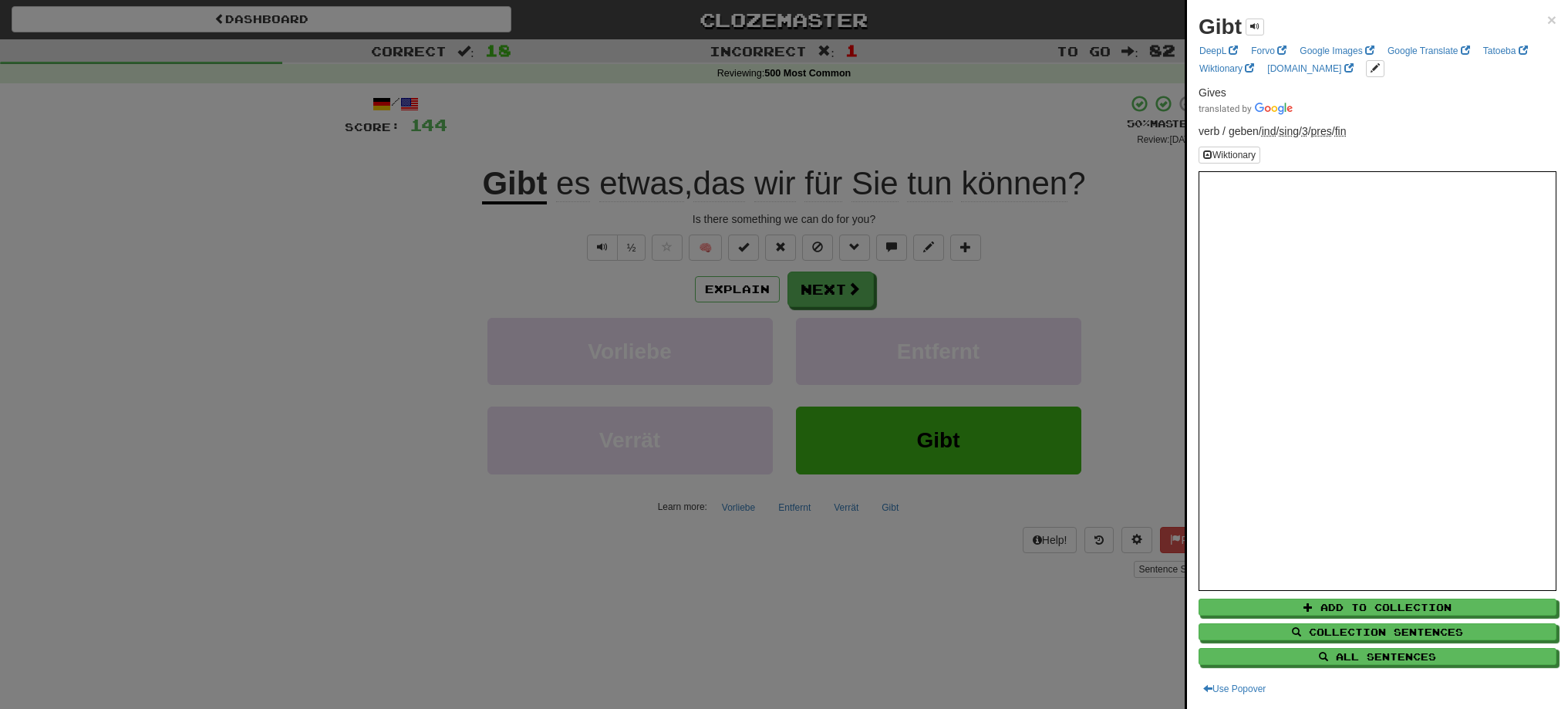
click at [837, 290] on div at bounding box center [784, 354] width 1568 height 709
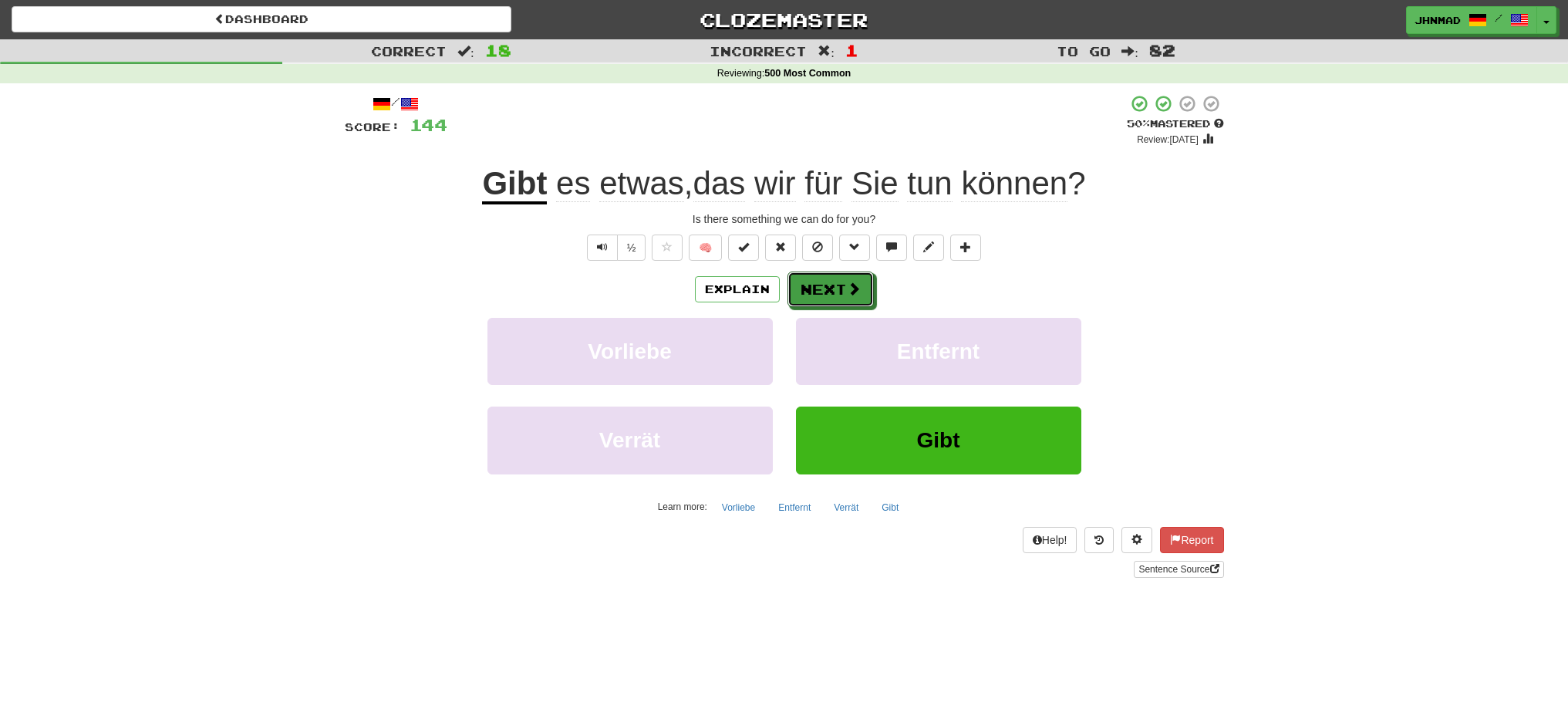
click at [837, 290] on button "Next" at bounding box center [830, 290] width 86 height 35
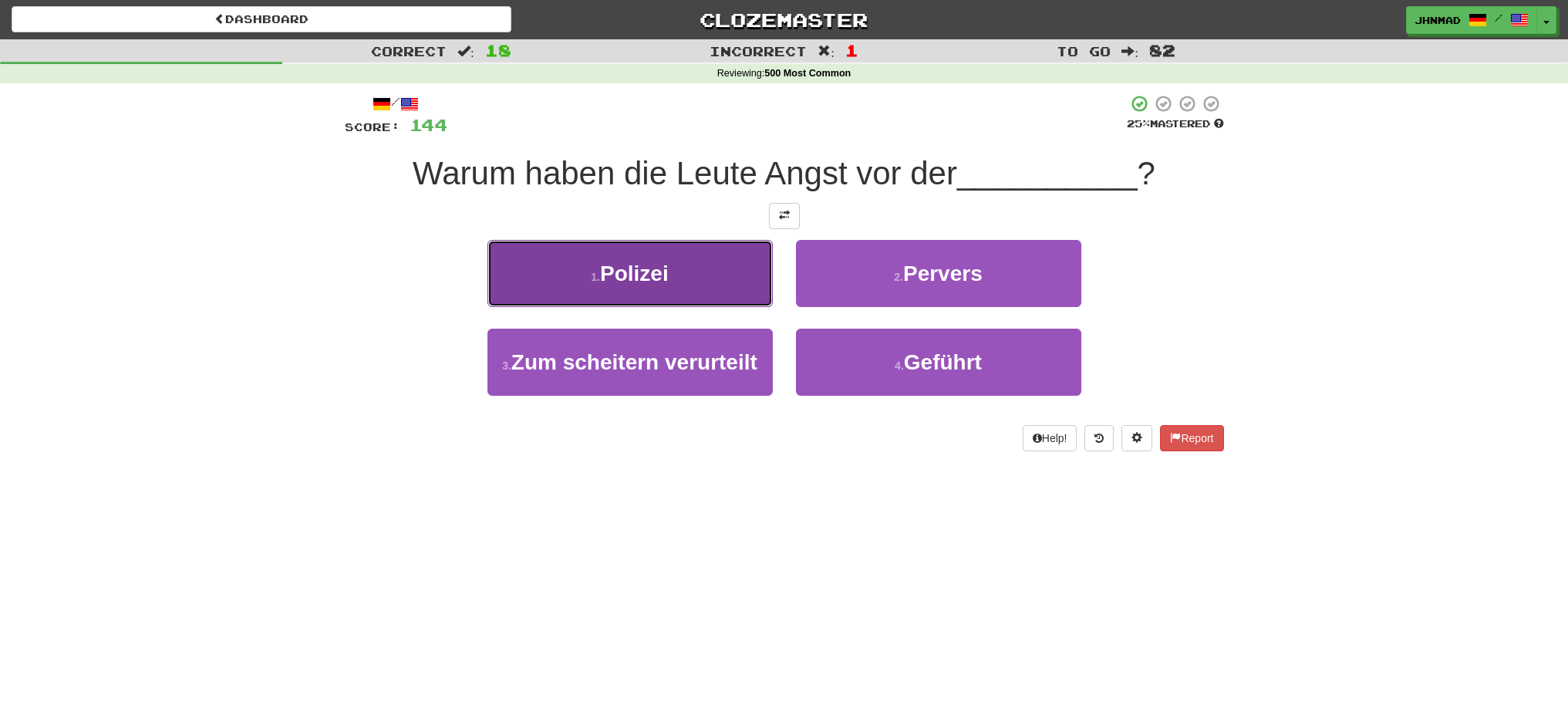
click at [730, 264] on button "1 . Polizei" at bounding box center [630, 273] width 286 height 67
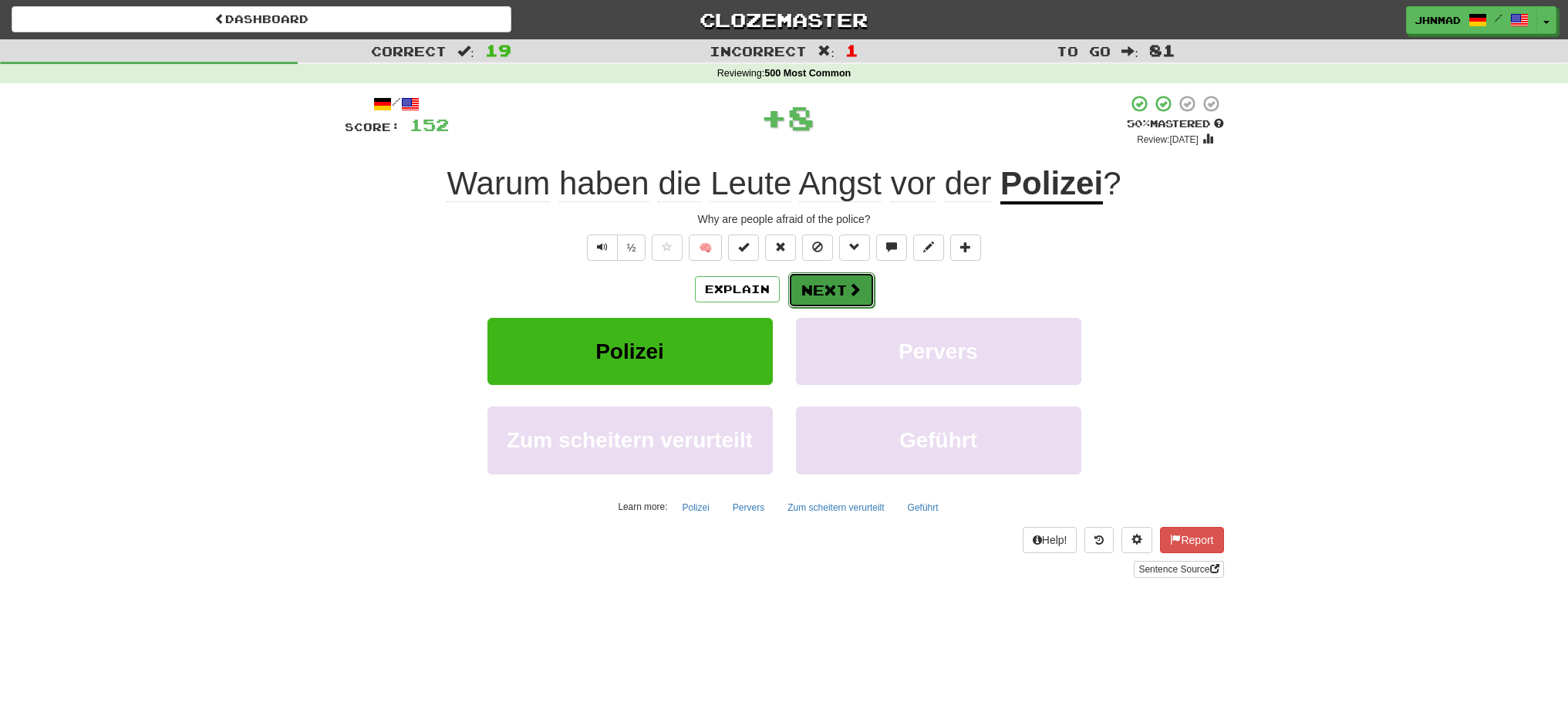
click at [856, 290] on span at bounding box center [854, 289] width 14 height 14
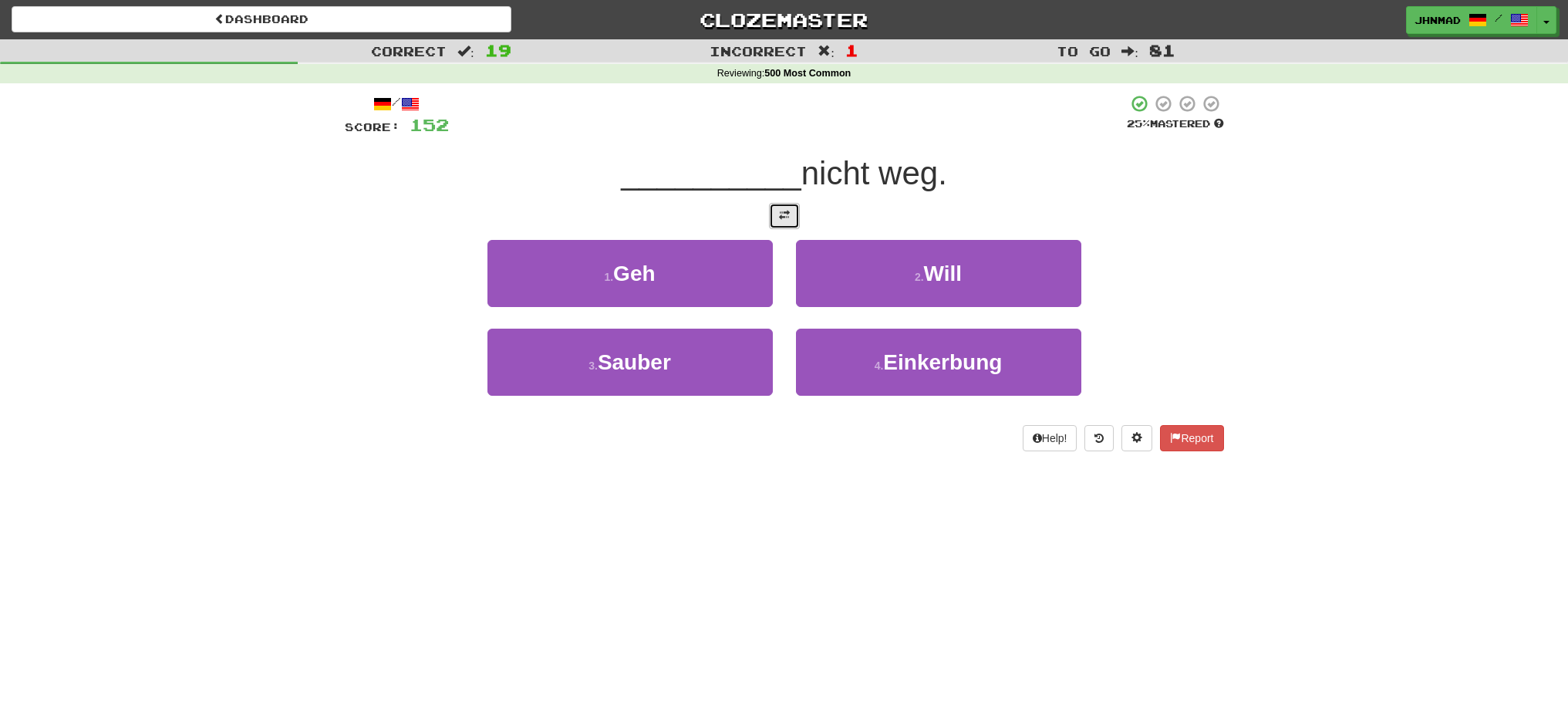
click at [797, 218] on button at bounding box center [784, 215] width 31 height 27
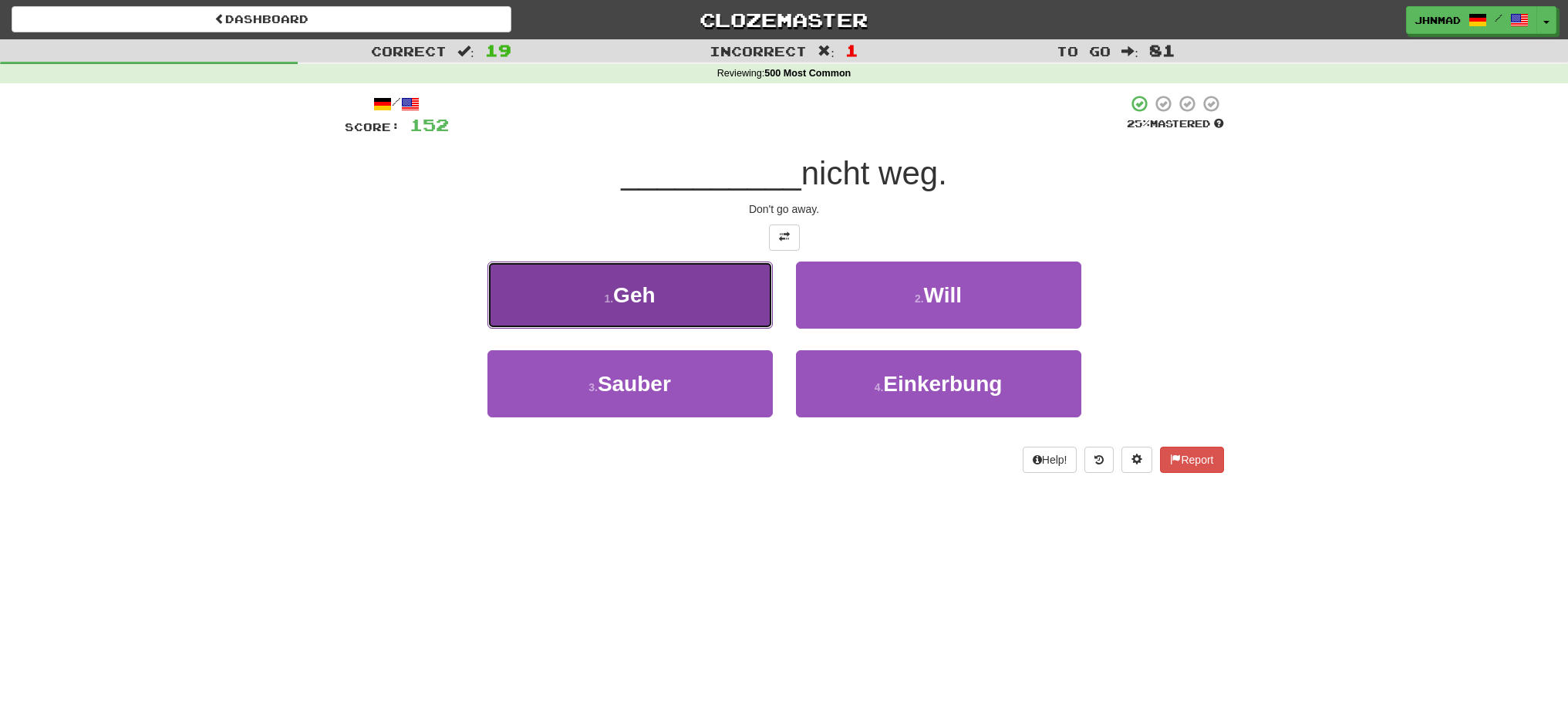
click at [670, 309] on button "1 . Geh" at bounding box center [630, 294] width 286 height 67
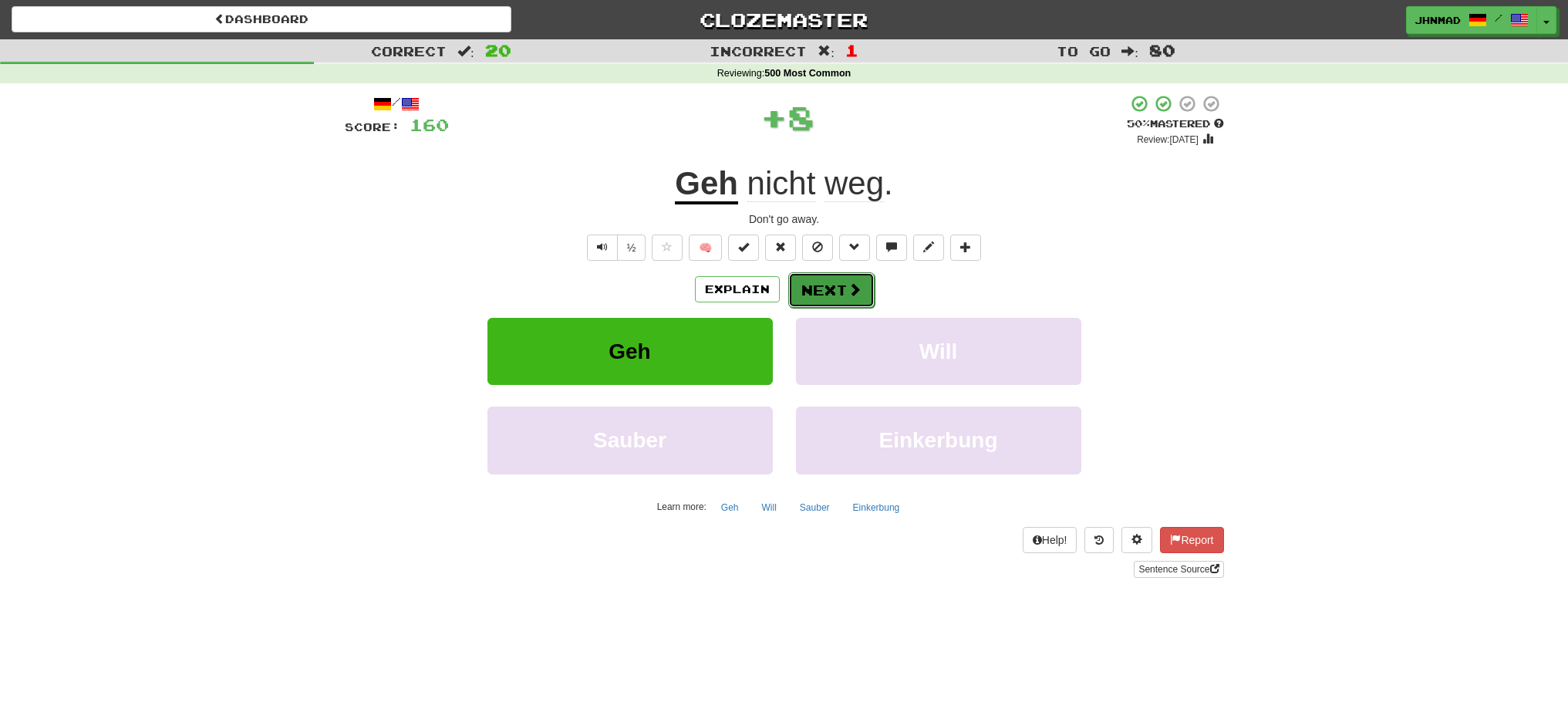
click at [837, 293] on button "Next" at bounding box center [831, 290] width 86 height 35
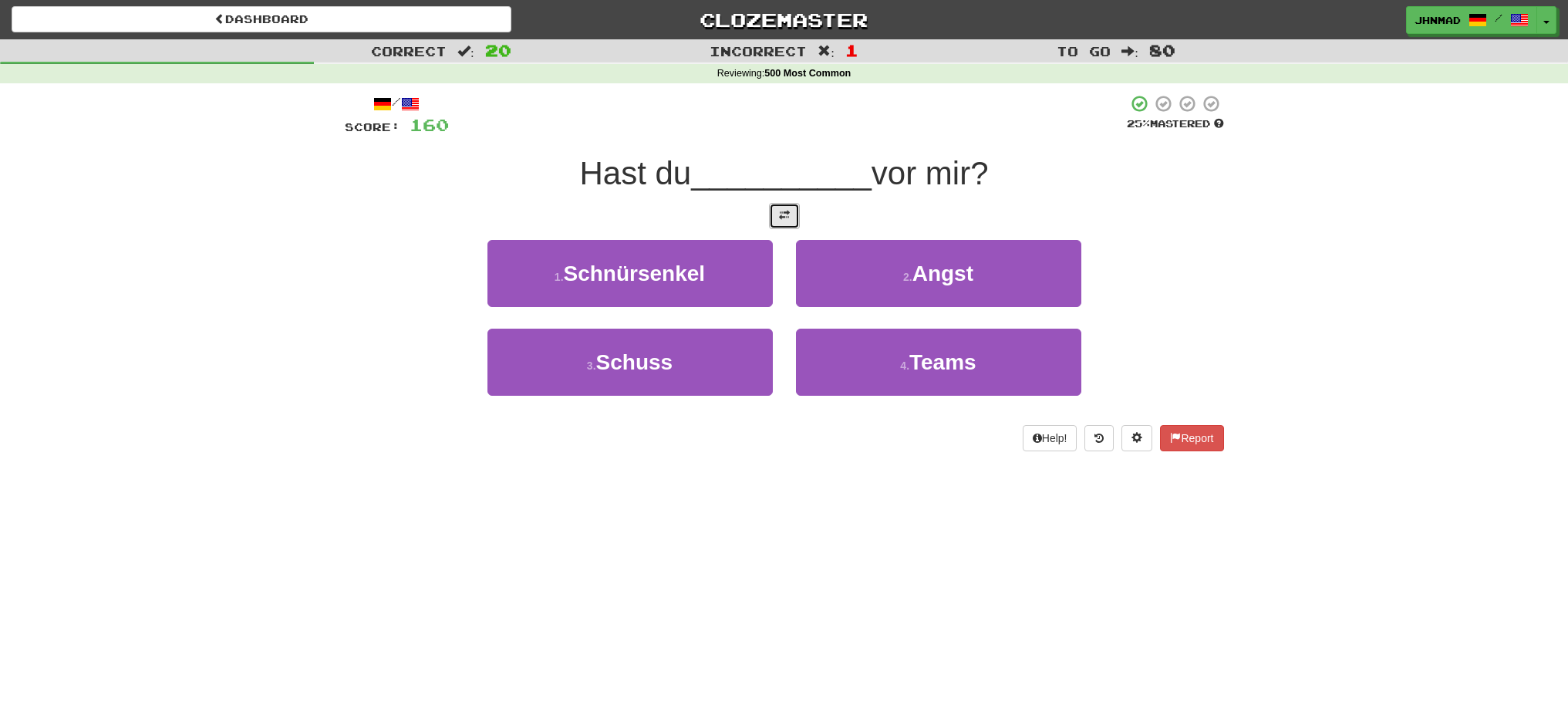
click at [782, 224] on button at bounding box center [784, 215] width 31 height 27
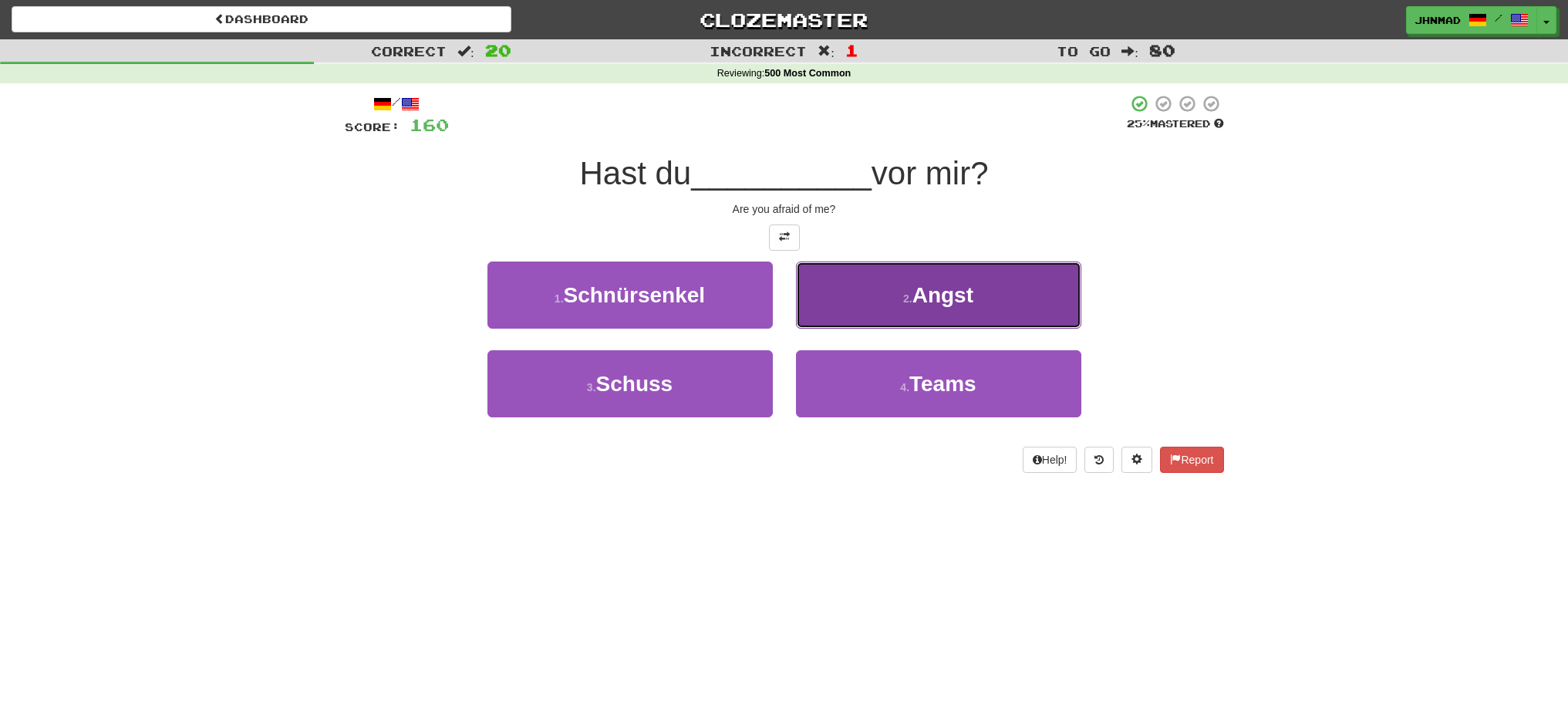
click at [948, 307] on span "Angst" at bounding box center [943, 295] width 61 height 24
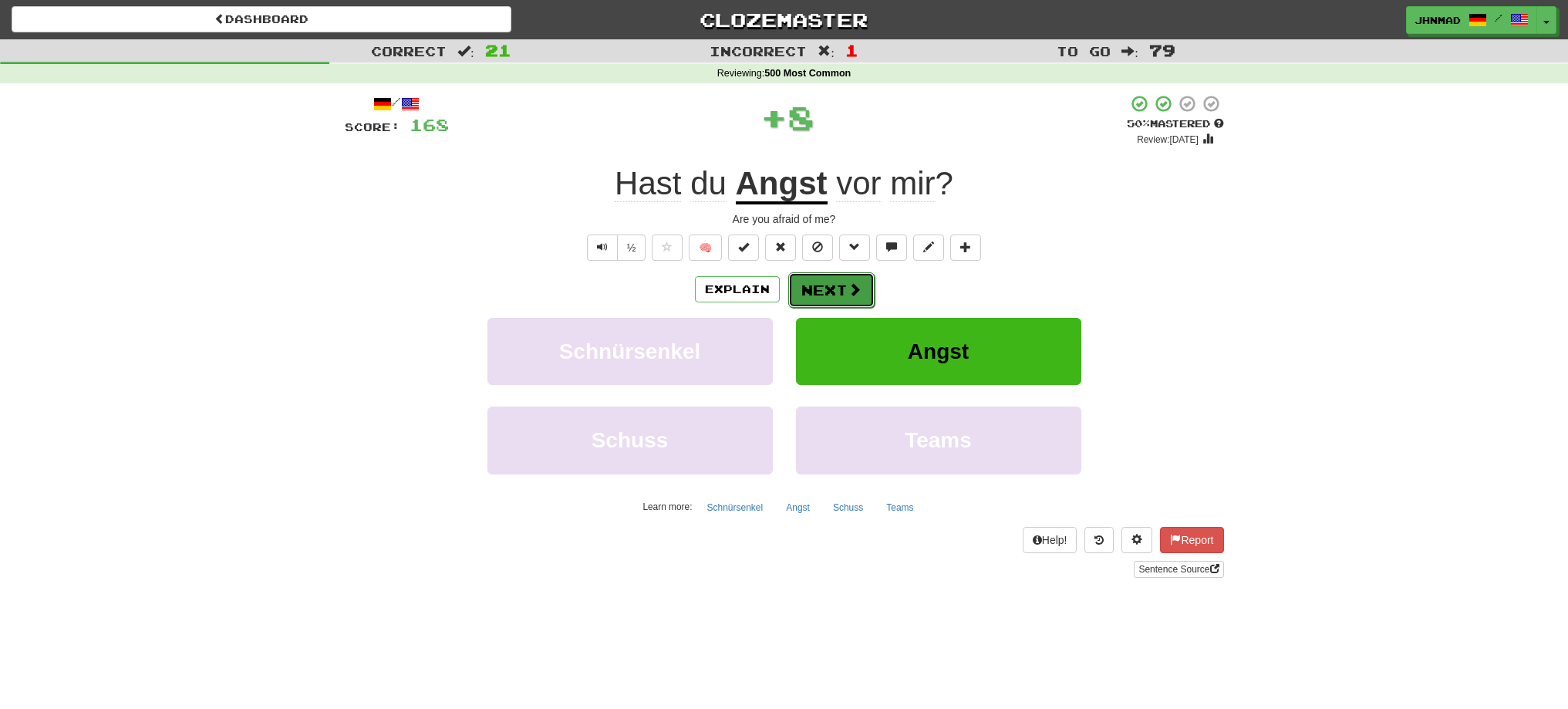
click at [839, 290] on button "Next" at bounding box center [831, 290] width 86 height 35
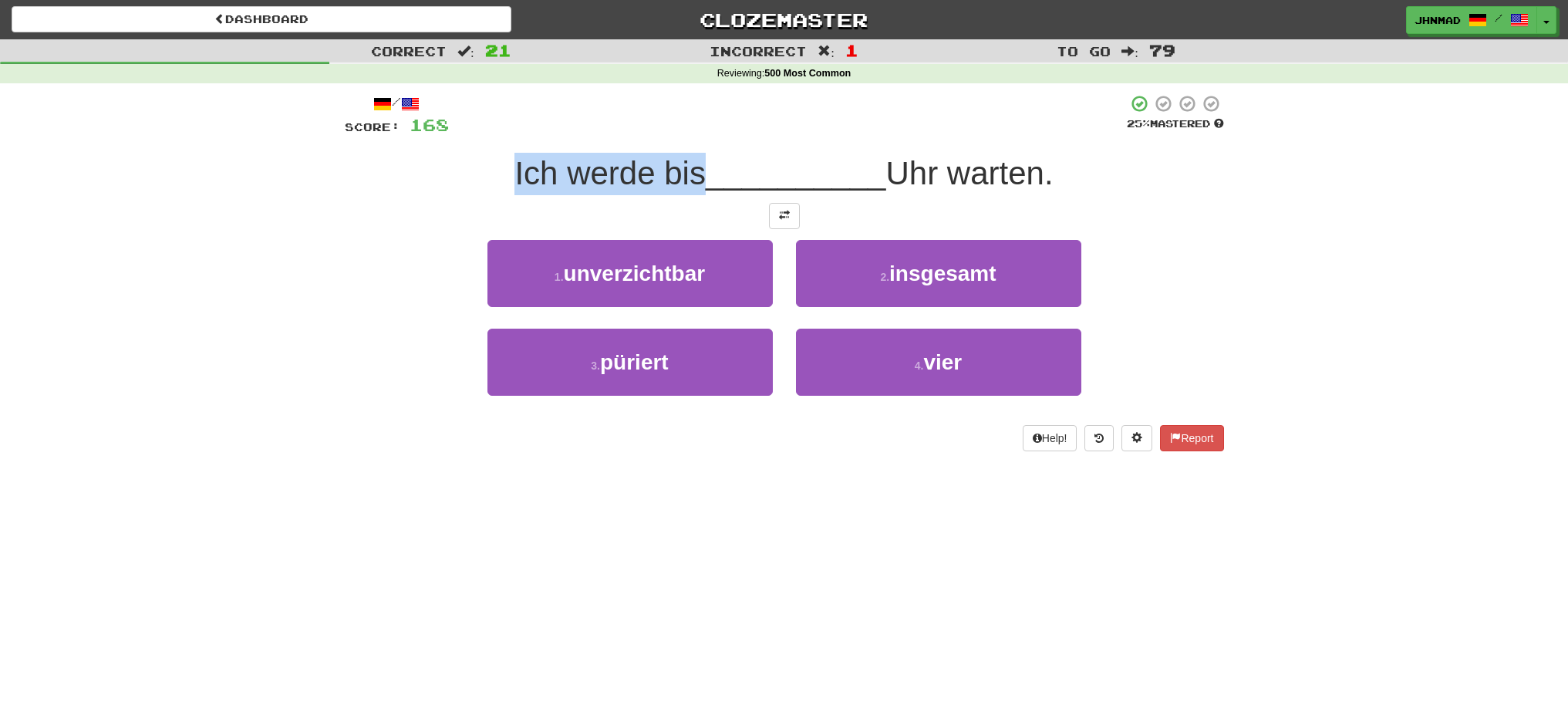
drag, startPoint x: 493, startPoint y: 168, endPoint x: 699, endPoint y: 159, distance: 206.2
click at [699, 159] on div "Ich werde bis __________ Uhr warten." at bounding box center [784, 173] width 879 height 43
click at [689, 133] on div at bounding box center [689, 133] width 0 height 0
click at [430, 194] on div "Ich werde bis __________ Uhr warten." at bounding box center [784, 173] width 879 height 43
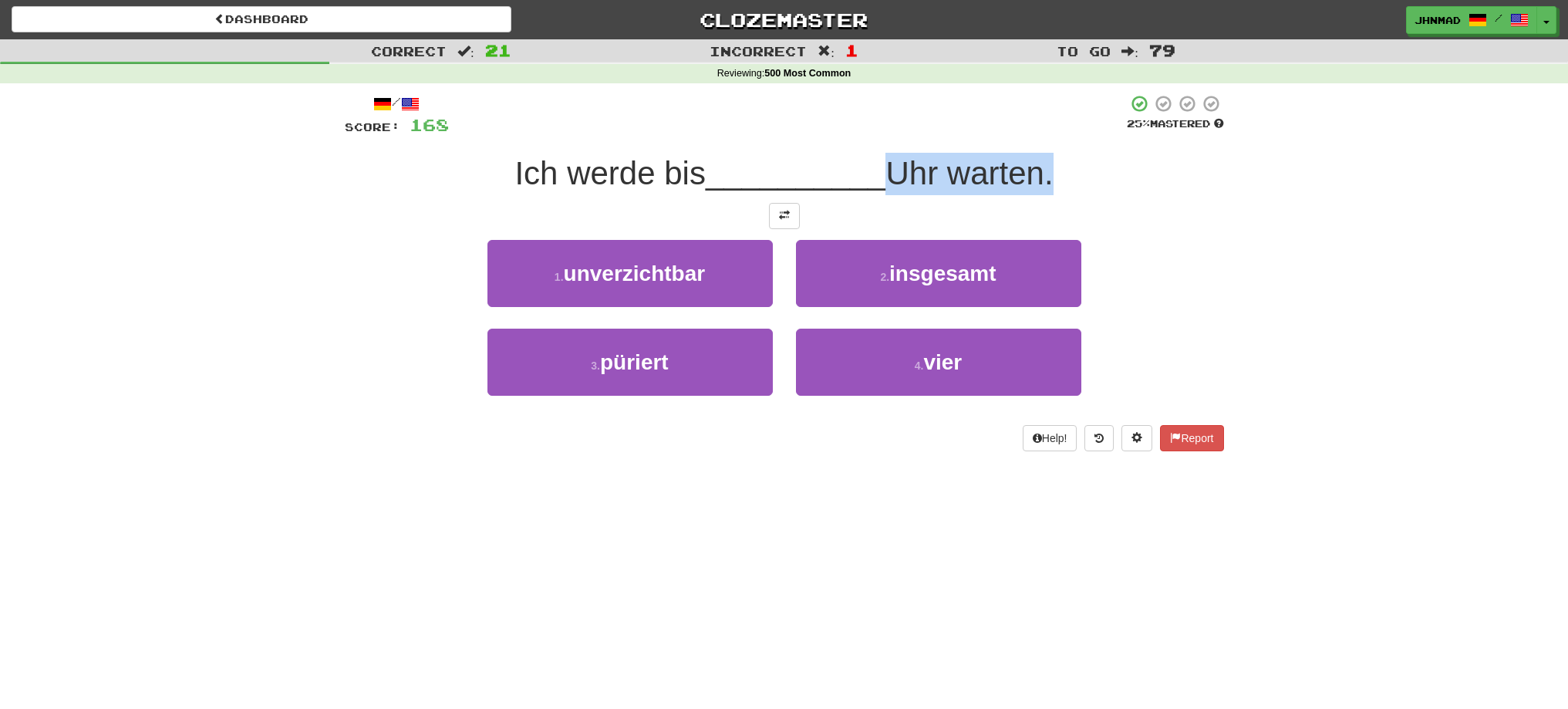
drag, startPoint x: 887, startPoint y: 158, endPoint x: 1048, endPoint y: 180, distance: 162.5
click at [1048, 180] on span "Uhr warten." at bounding box center [969, 173] width 167 height 36
click at [1038, 192] on div at bounding box center [1038, 192] width 0 height 0
click at [770, 220] on button at bounding box center [784, 215] width 31 height 27
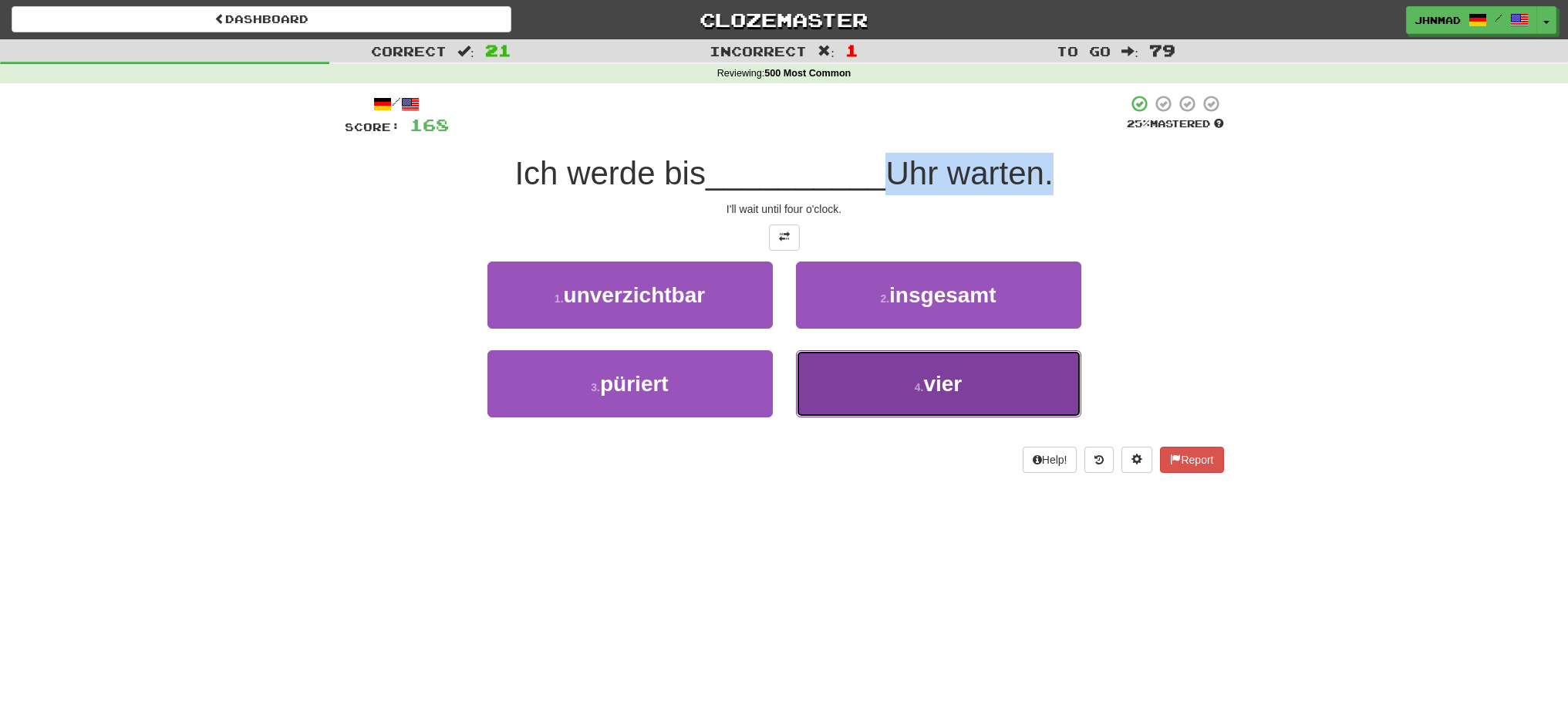
click at [961, 401] on button "4 . vier" at bounding box center [939, 383] width 286 height 67
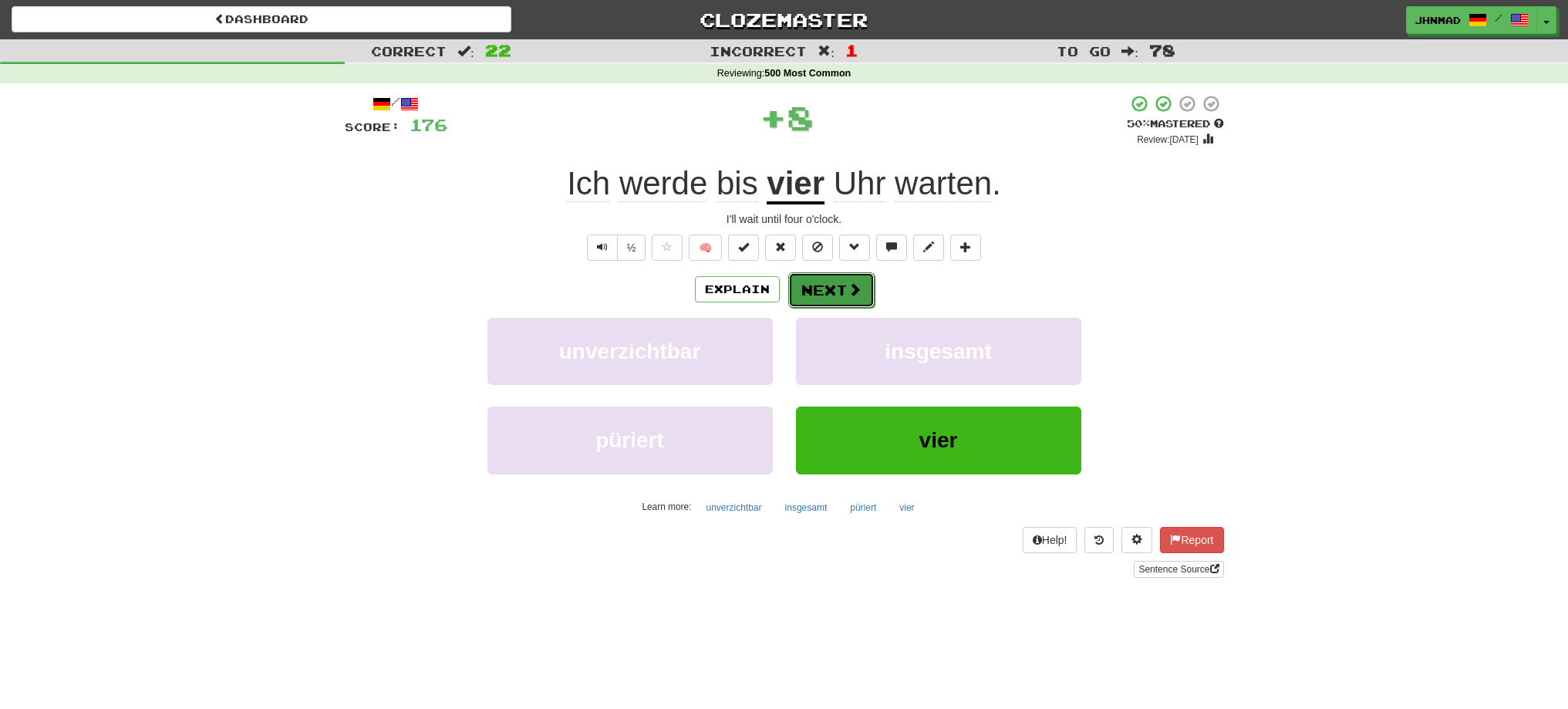
click at [843, 289] on button "Next" at bounding box center [831, 290] width 86 height 35
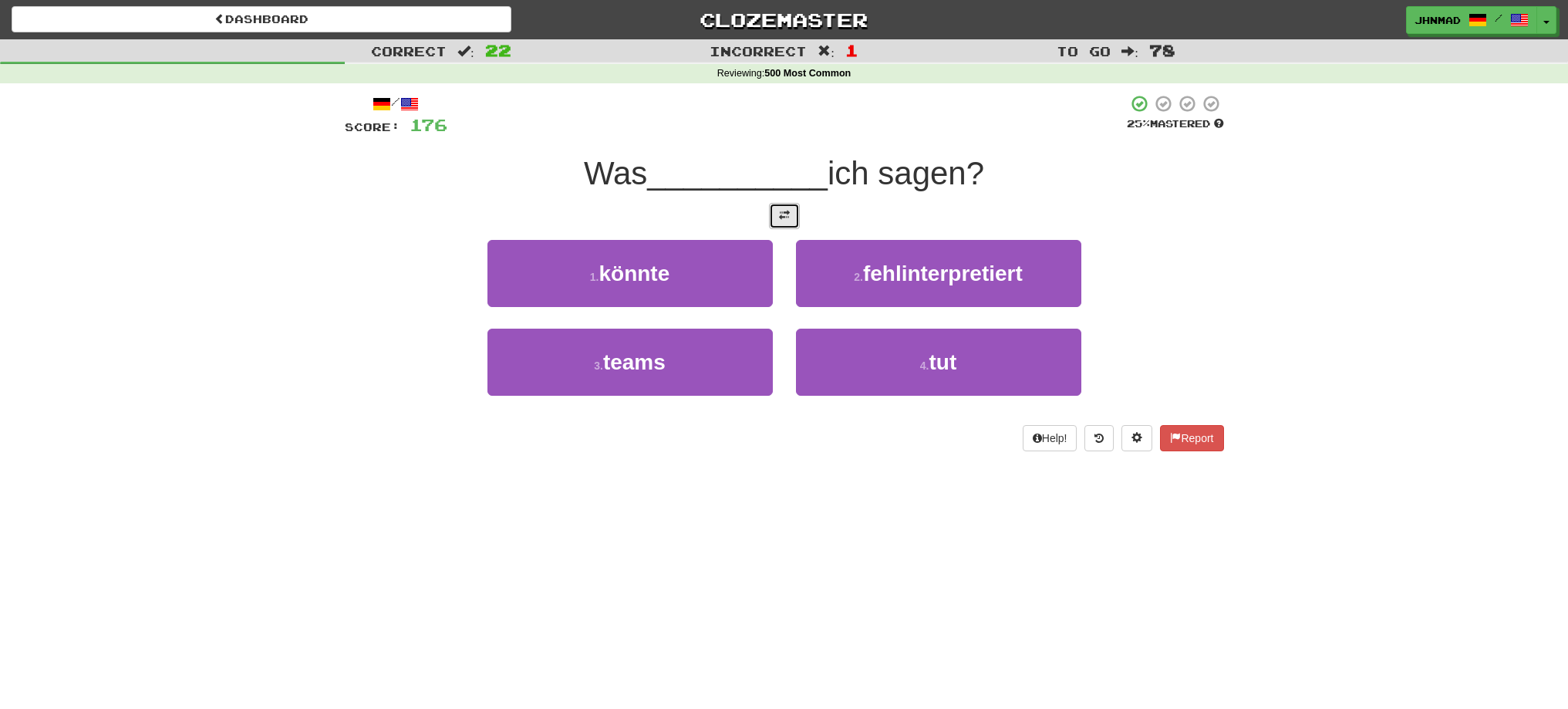
click at [794, 222] on button at bounding box center [784, 215] width 31 height 27
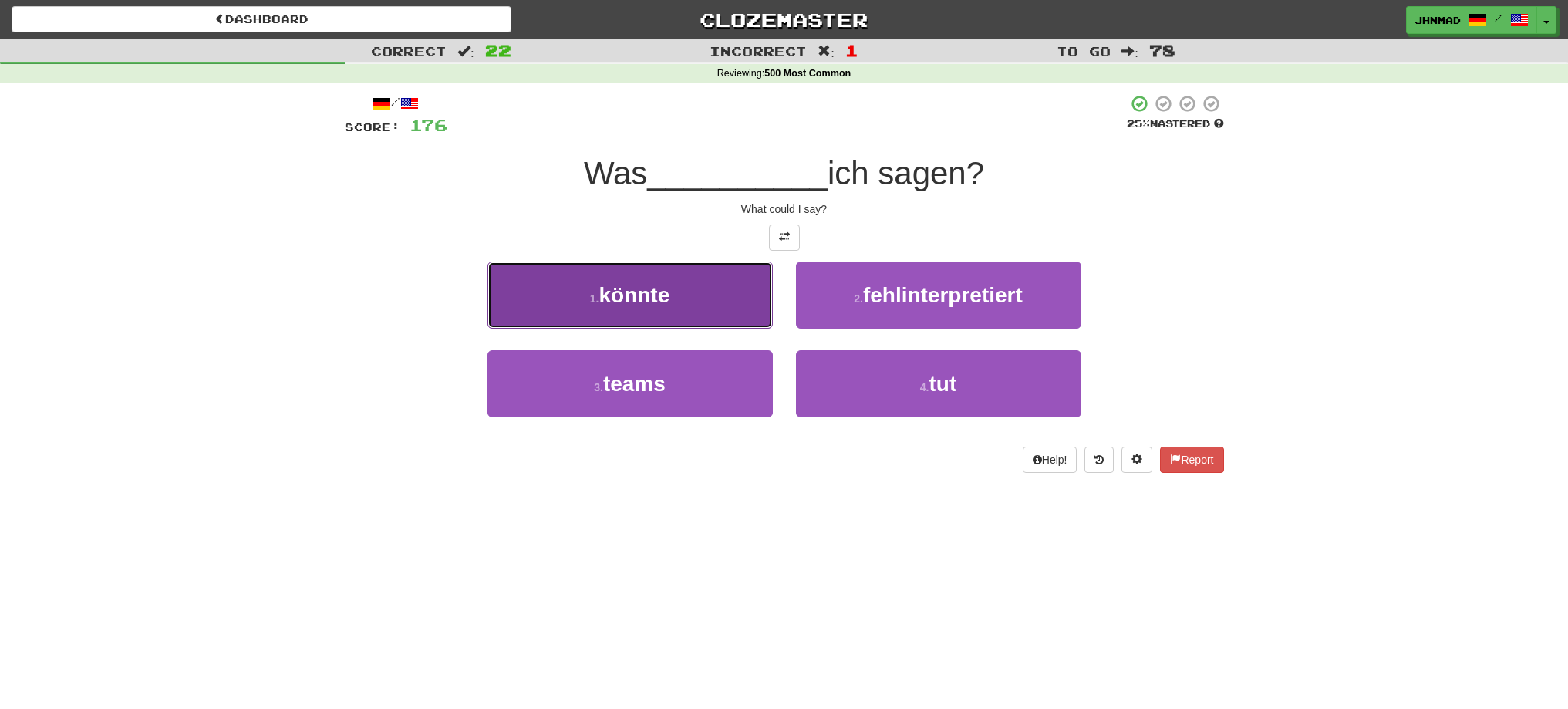
click at [677, 301] on button "1 . könnte" at bounding box center [630, 294] width 286 height 67
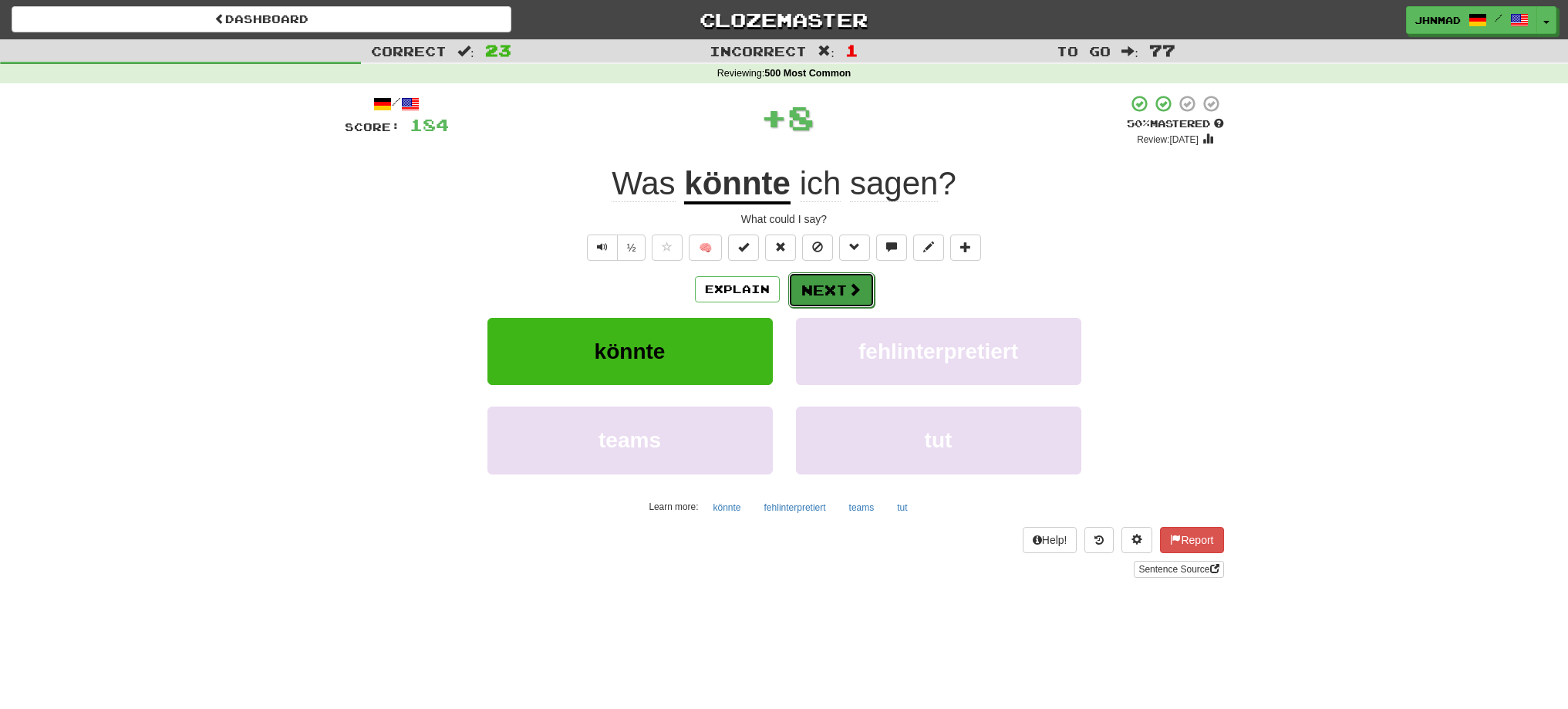
click at [816, 294] on button "Next" at bounding box center [831, 290] width 86 height 35
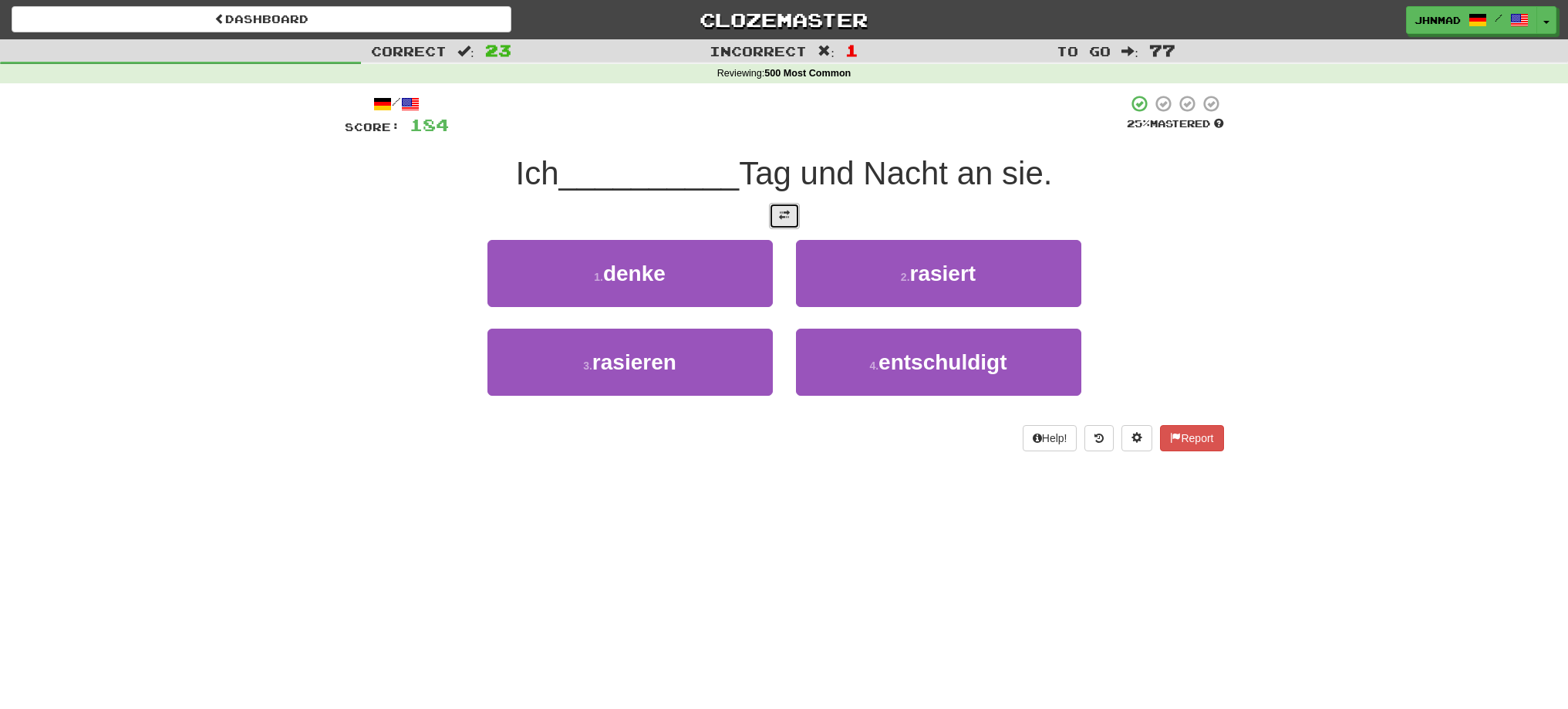
click at [795, 222] on button at bounding box center [784, 215] width 31 height 27
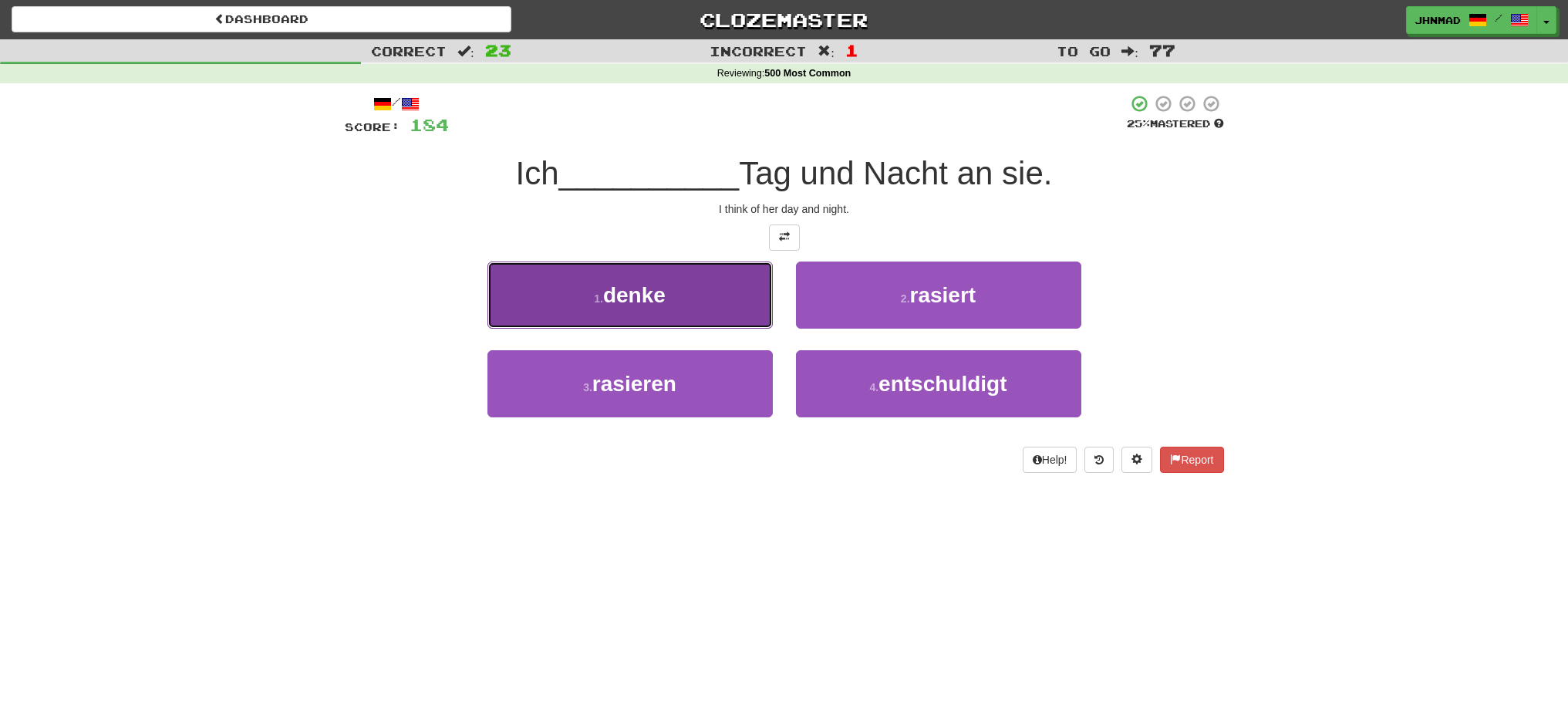
click at [678, 277] on button "1 . denke" at bounding box center [630, 294] width 286 height 67
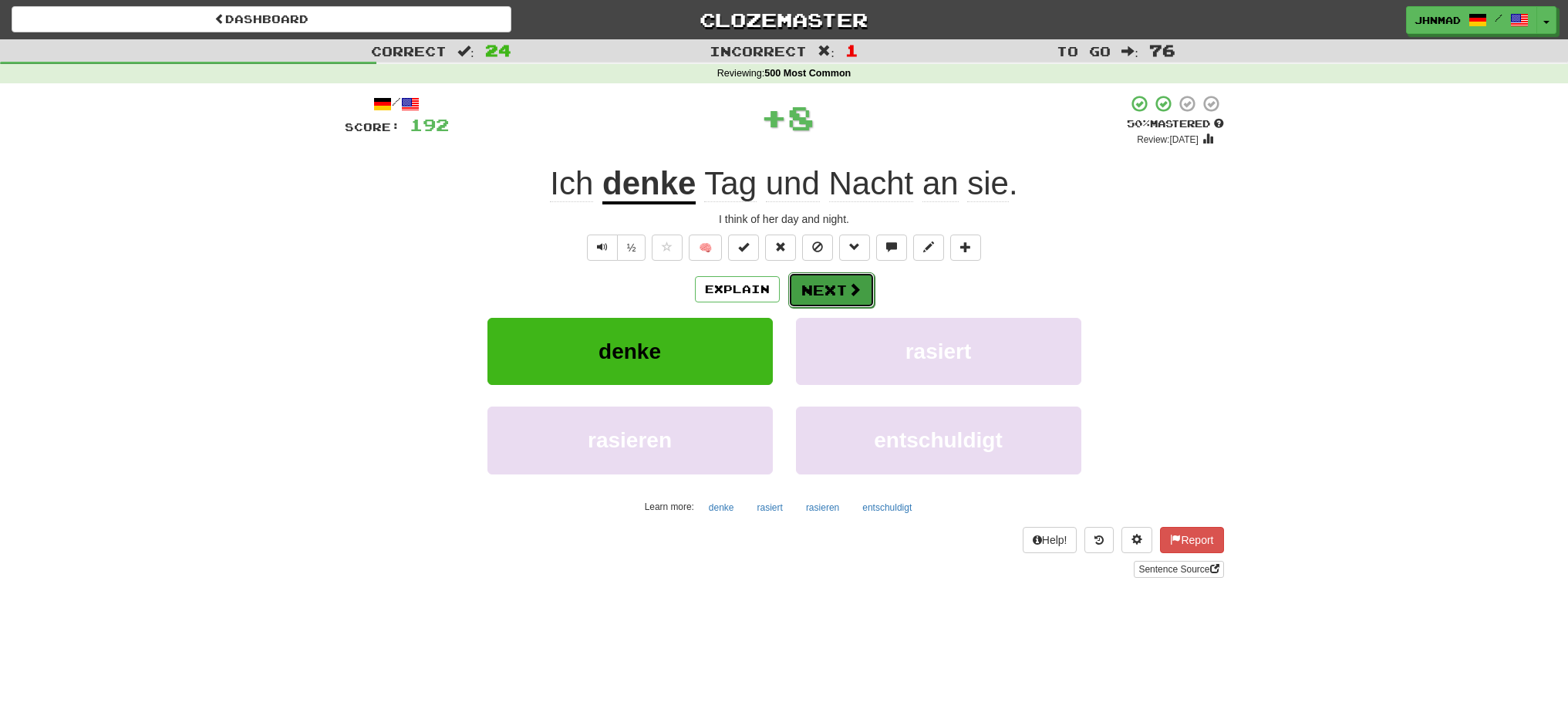
click at [824, 290] on button "Next" at bounding box center [831, 290] width 86 height 35
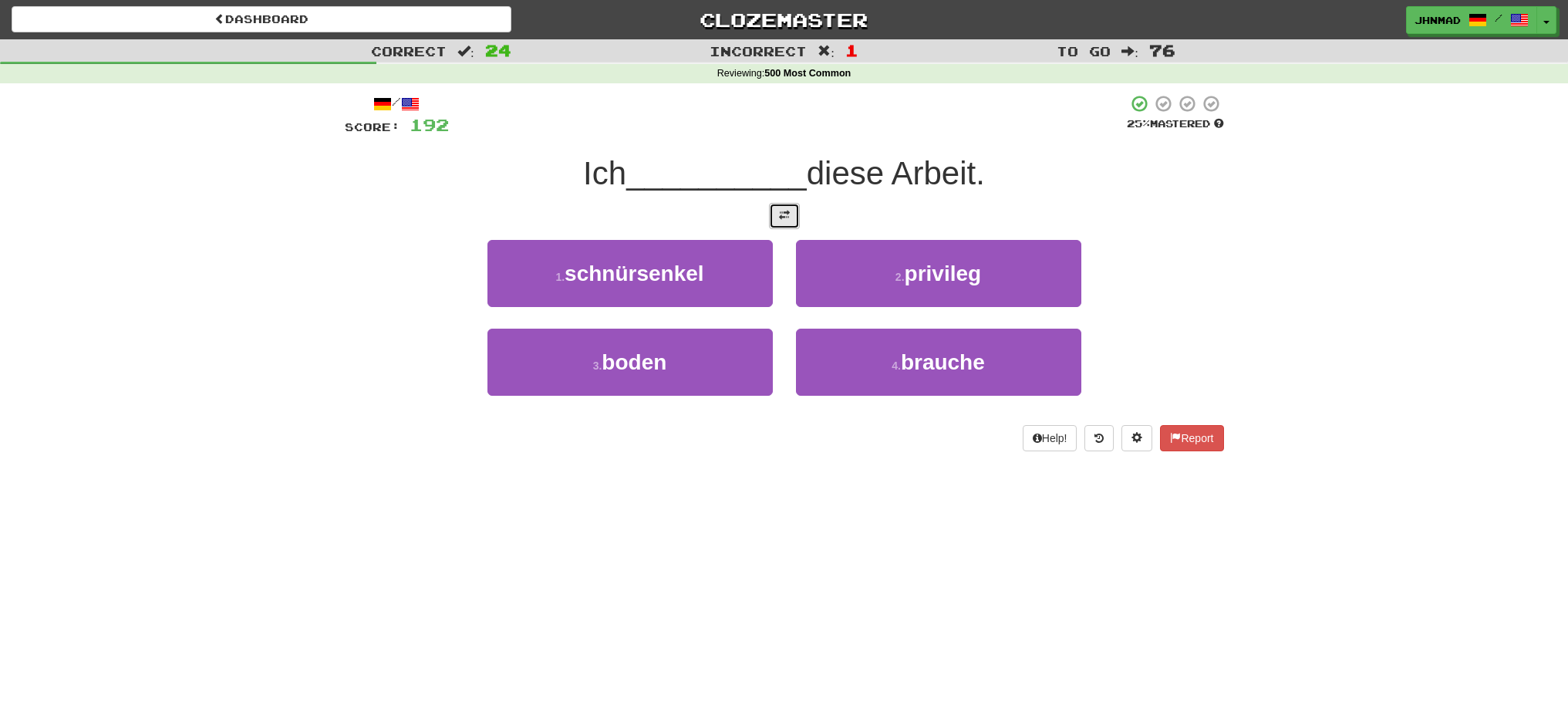
click at [794, 222] on button at bounding box center [784, 215] width 31 height 27
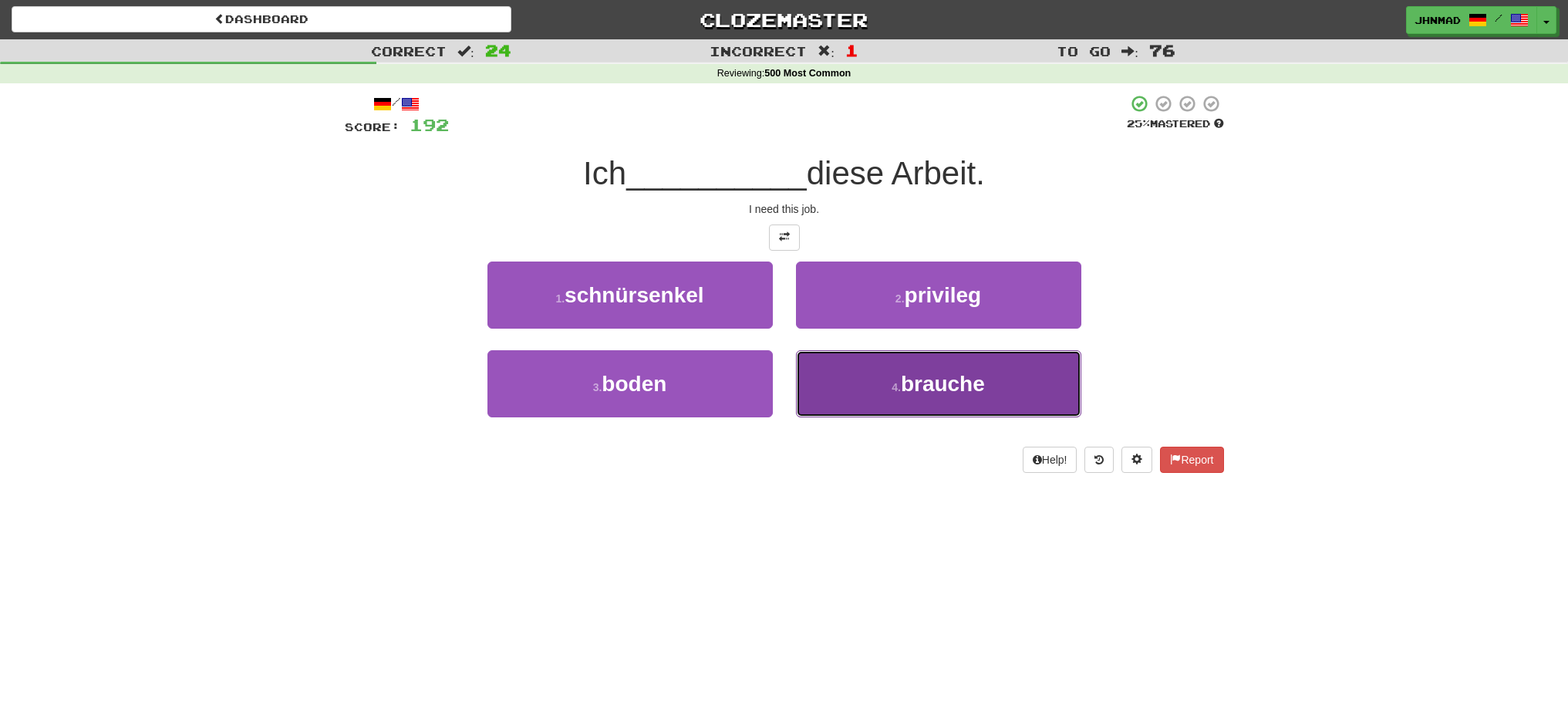
click at [904, 393] on span "brauche" at bounding box center [943, 384] width 84 height 24
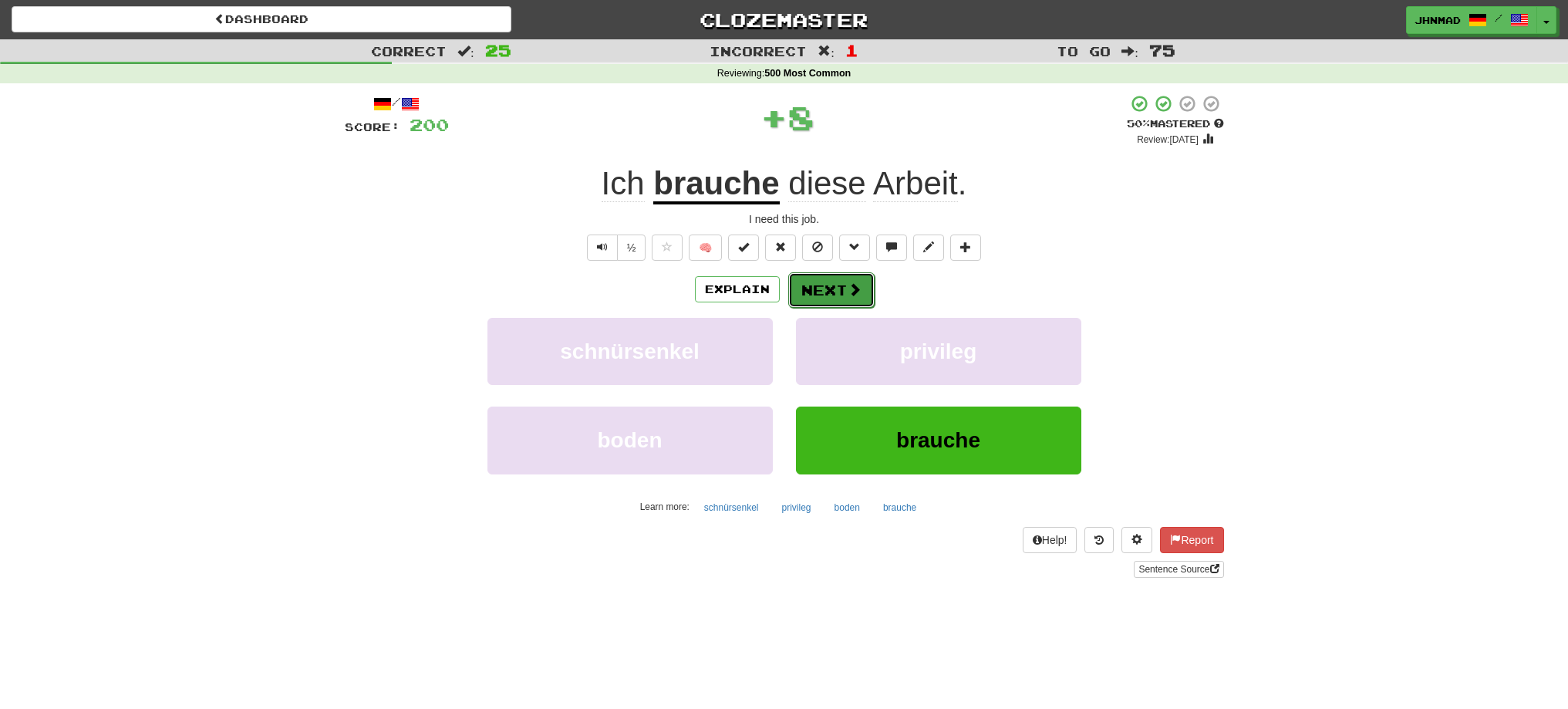
click at [844, 289] on button "Next" at bounding box center [831, 290] width 86 height 35
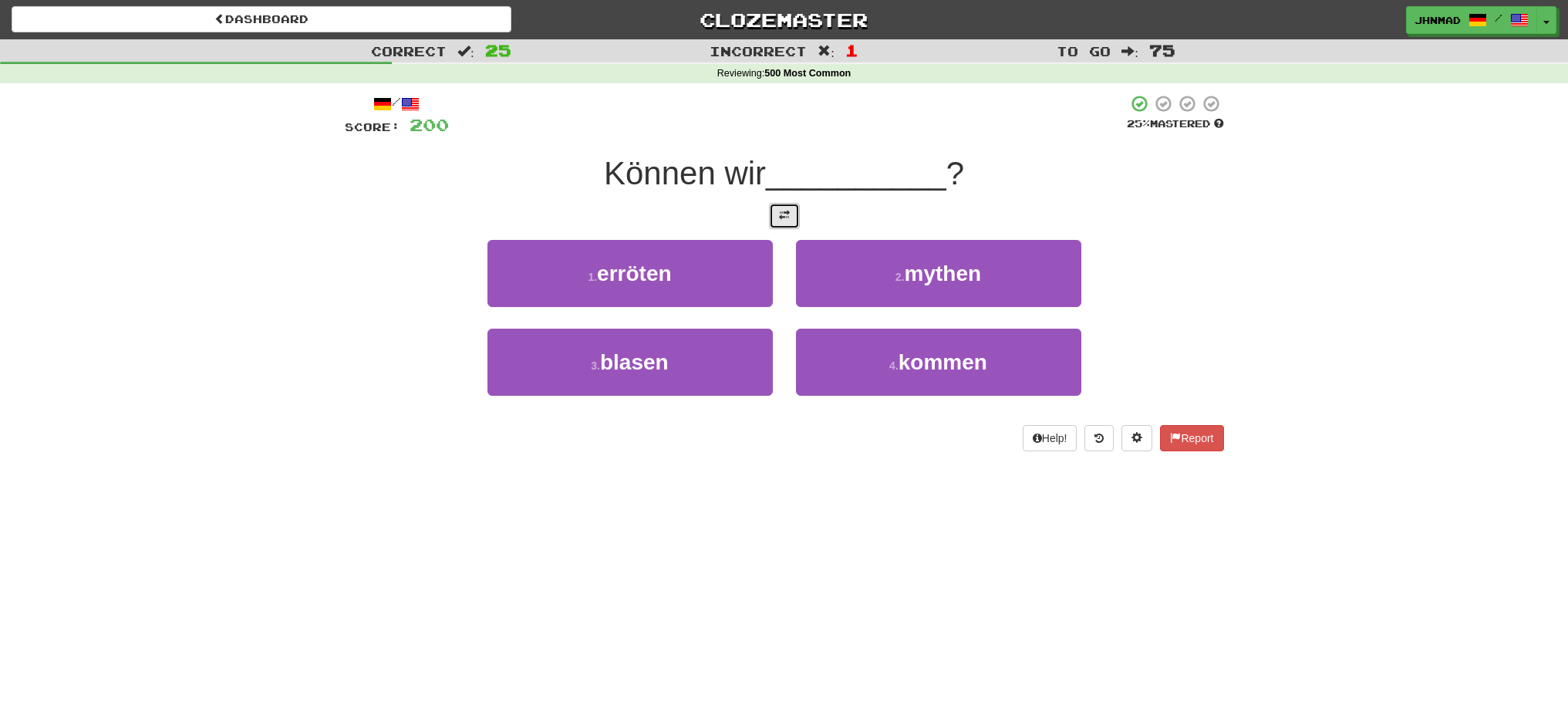
click at [793, 219] on button at bounding box center [784, 215] width 31 height 27
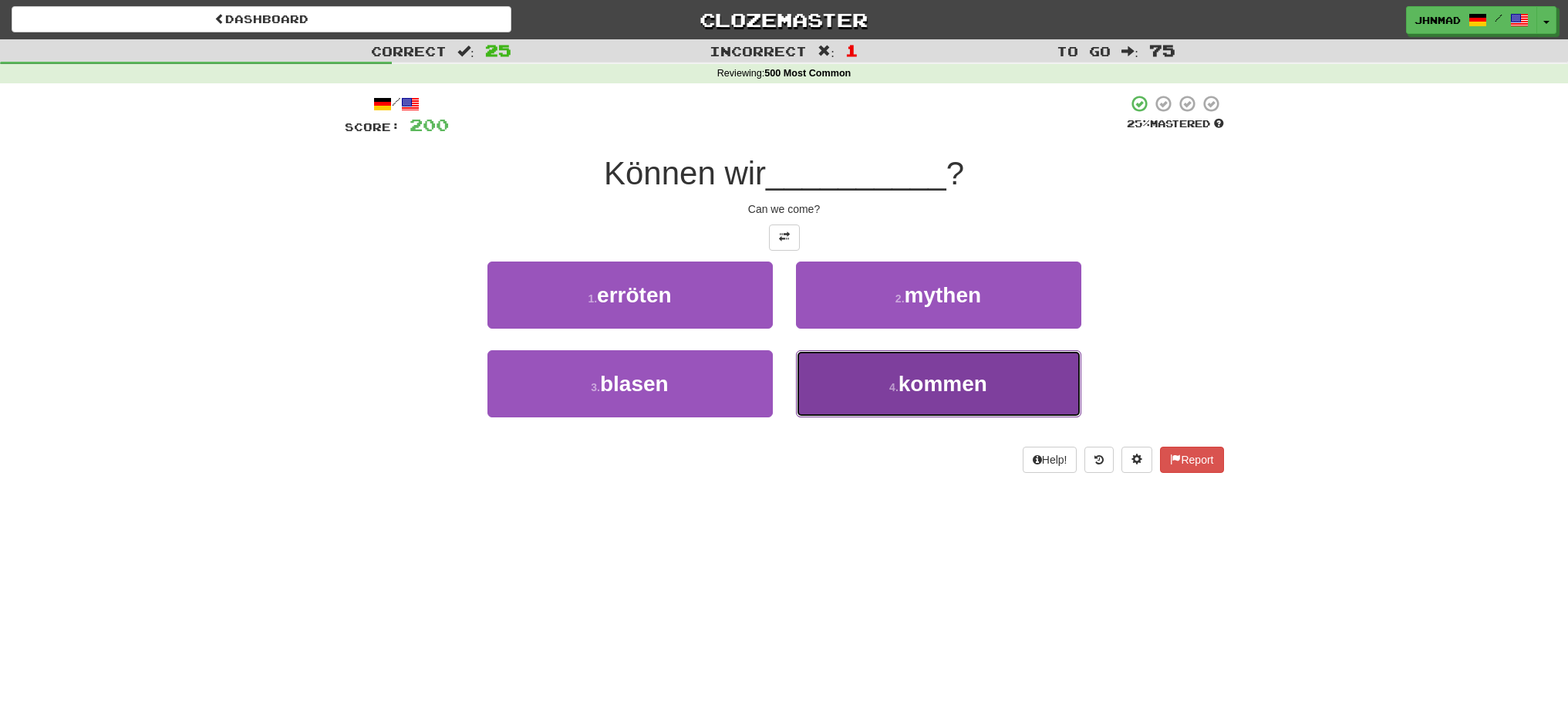
click at [983, 382] on span "kommen" at bounding box center [943, 384] width 89 height 24
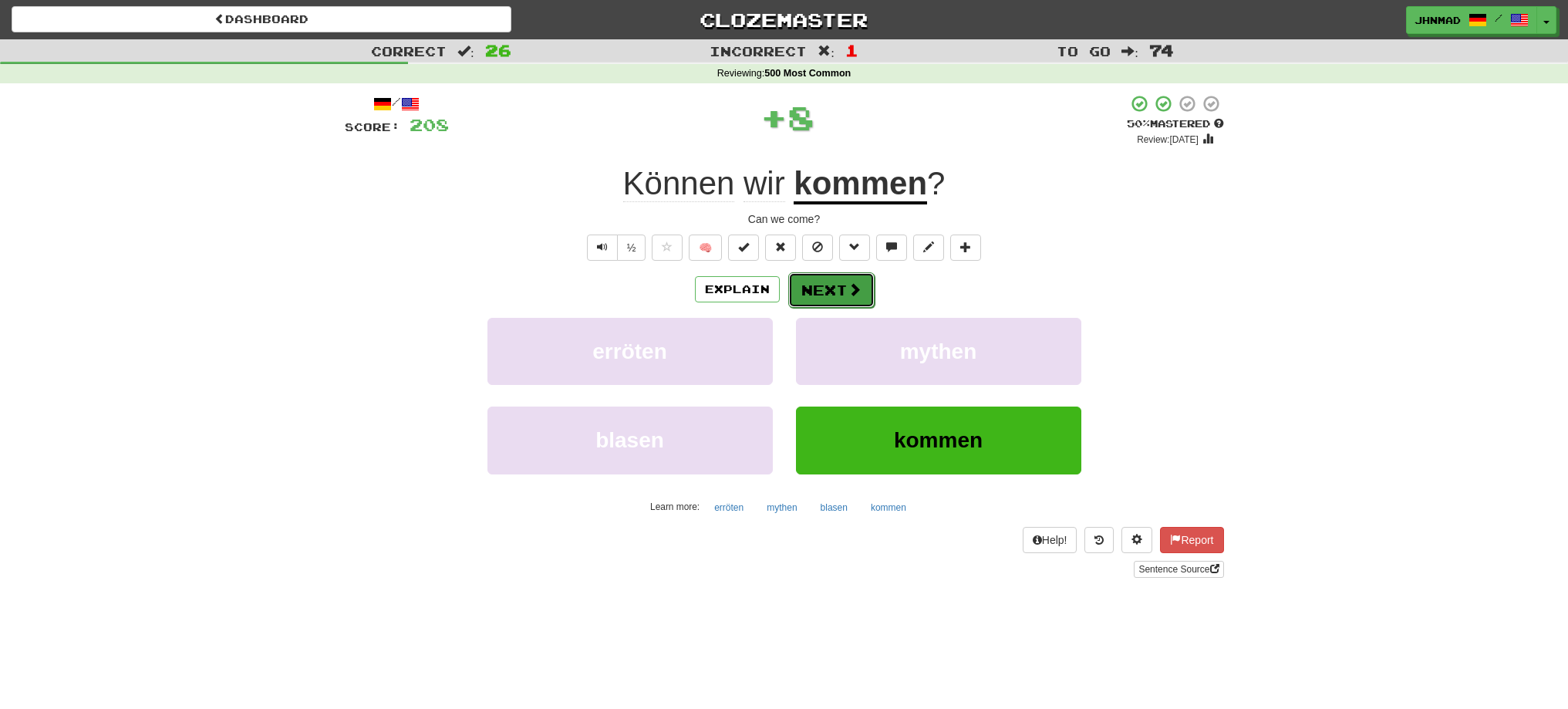
click at [815, 277] on button "Next" at bounding box center [831, 290] width 86 height 35
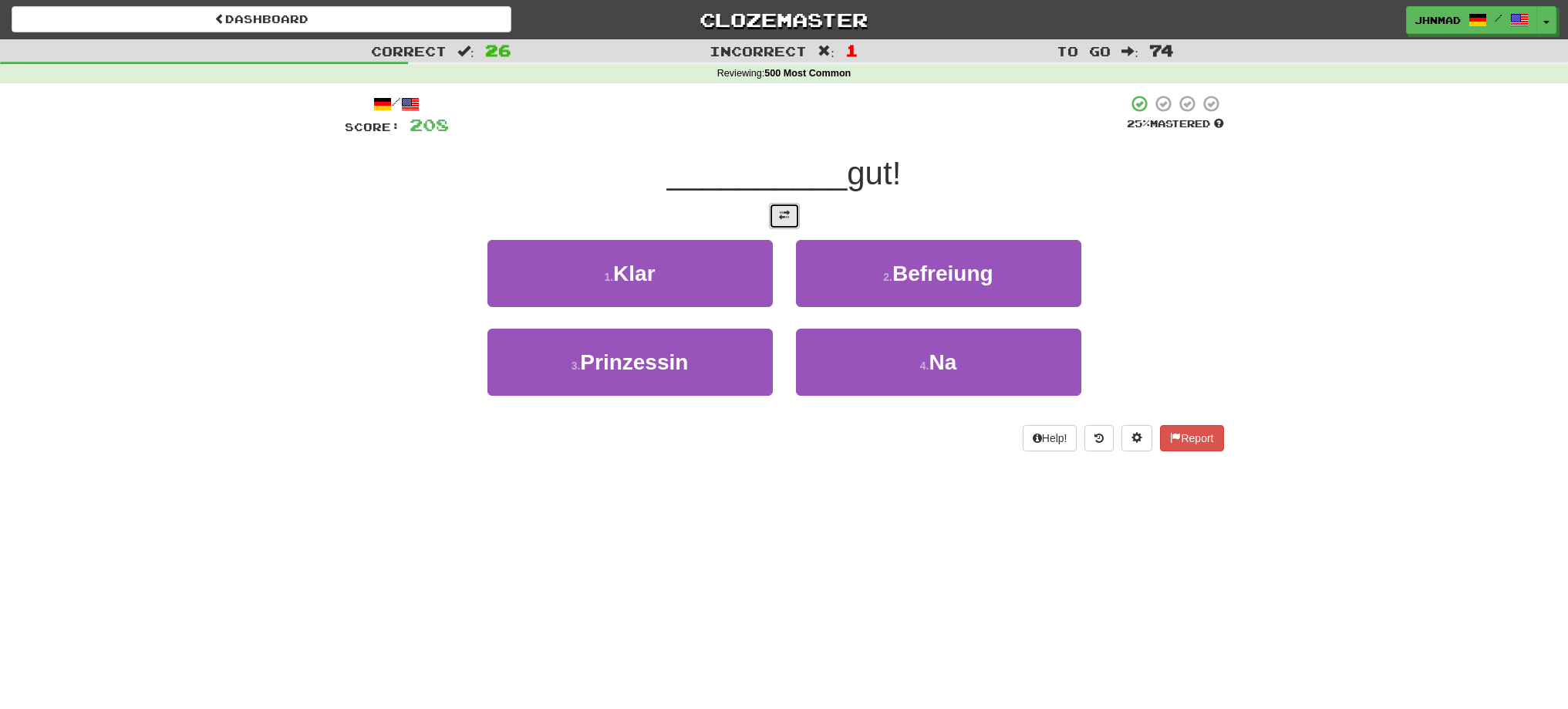
click at [784, 222] on button at bounding box center [784, 215] width 31 height 27
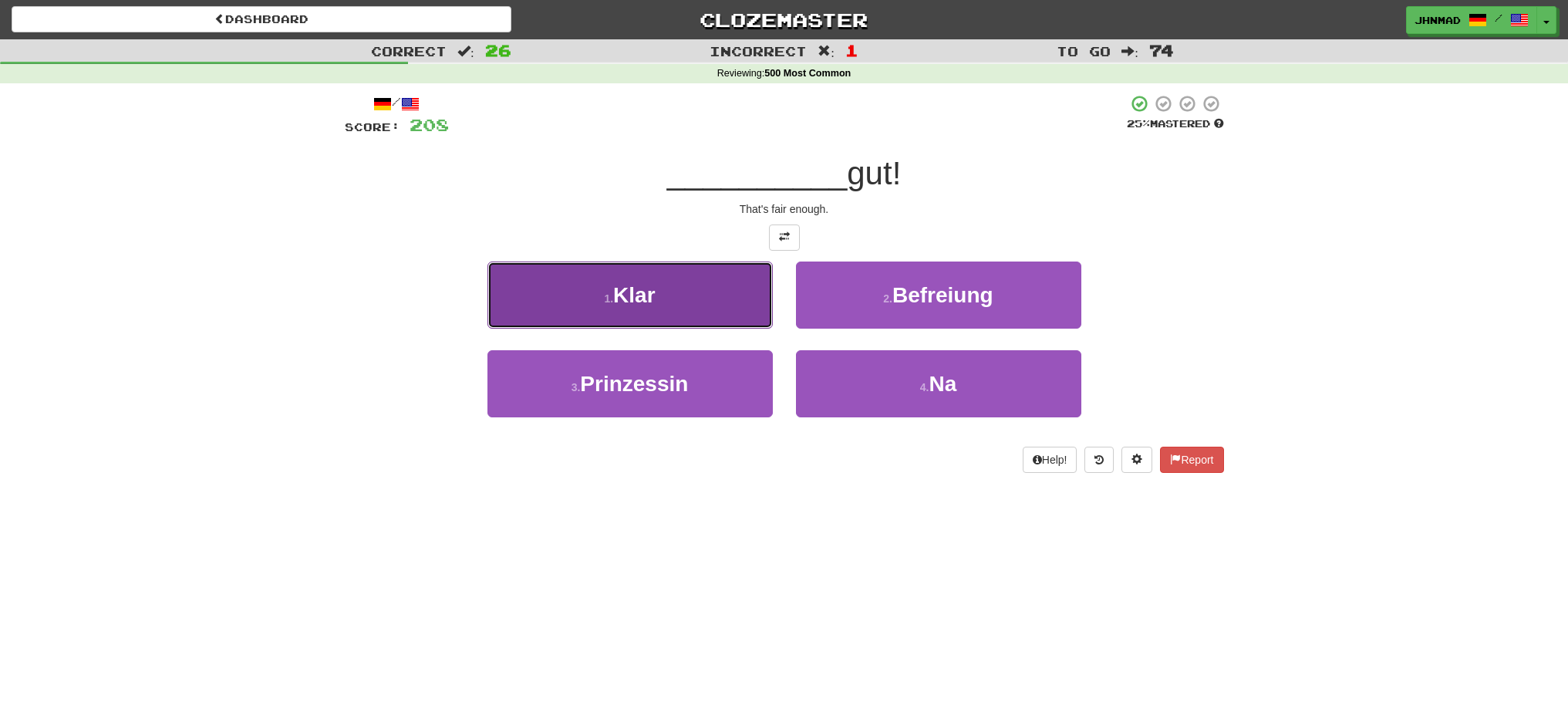
click at [661, 305] on button "1 . Klar" at bounding box center [630, 294] width 286 height 67
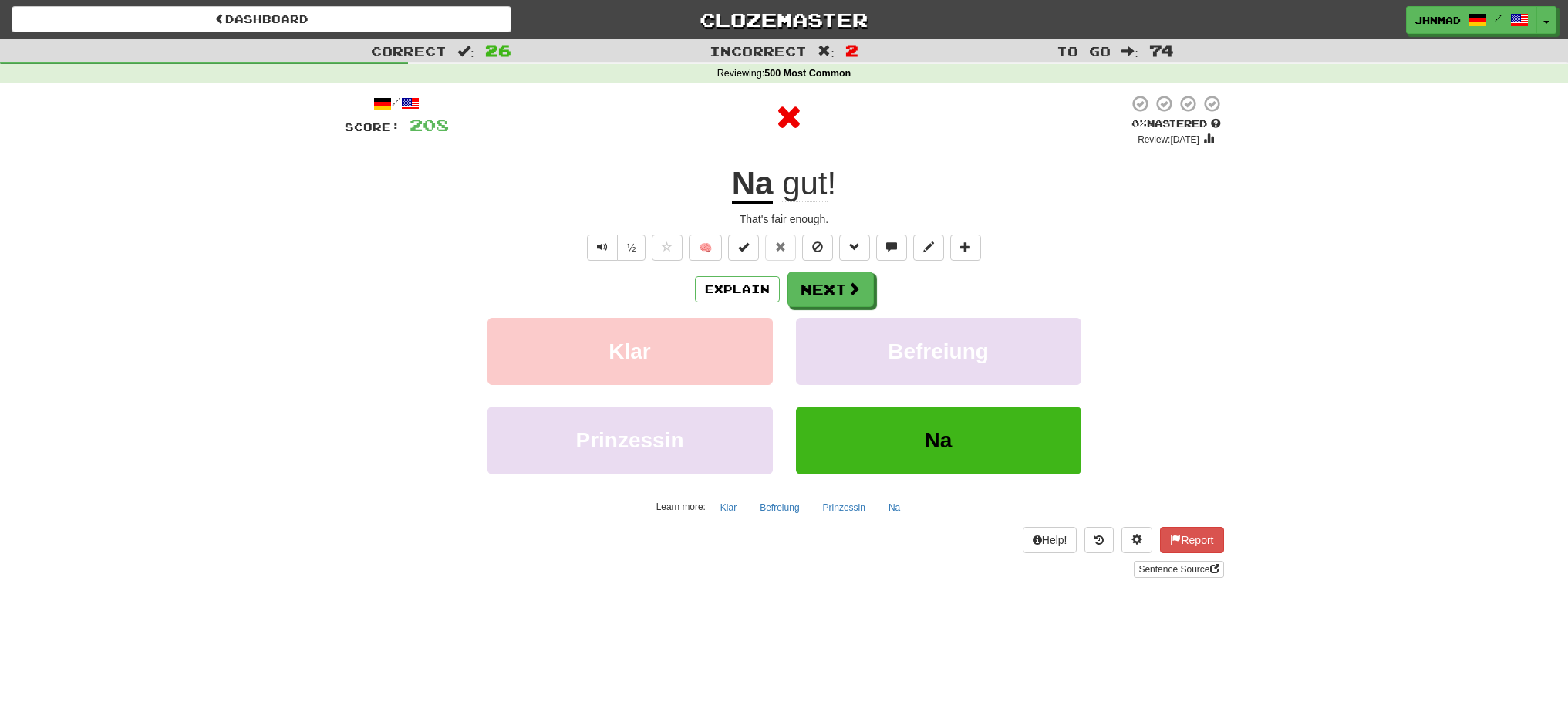
click at [753, 192] on u "Na" at bounding box center [753, 185] width 42 height 40
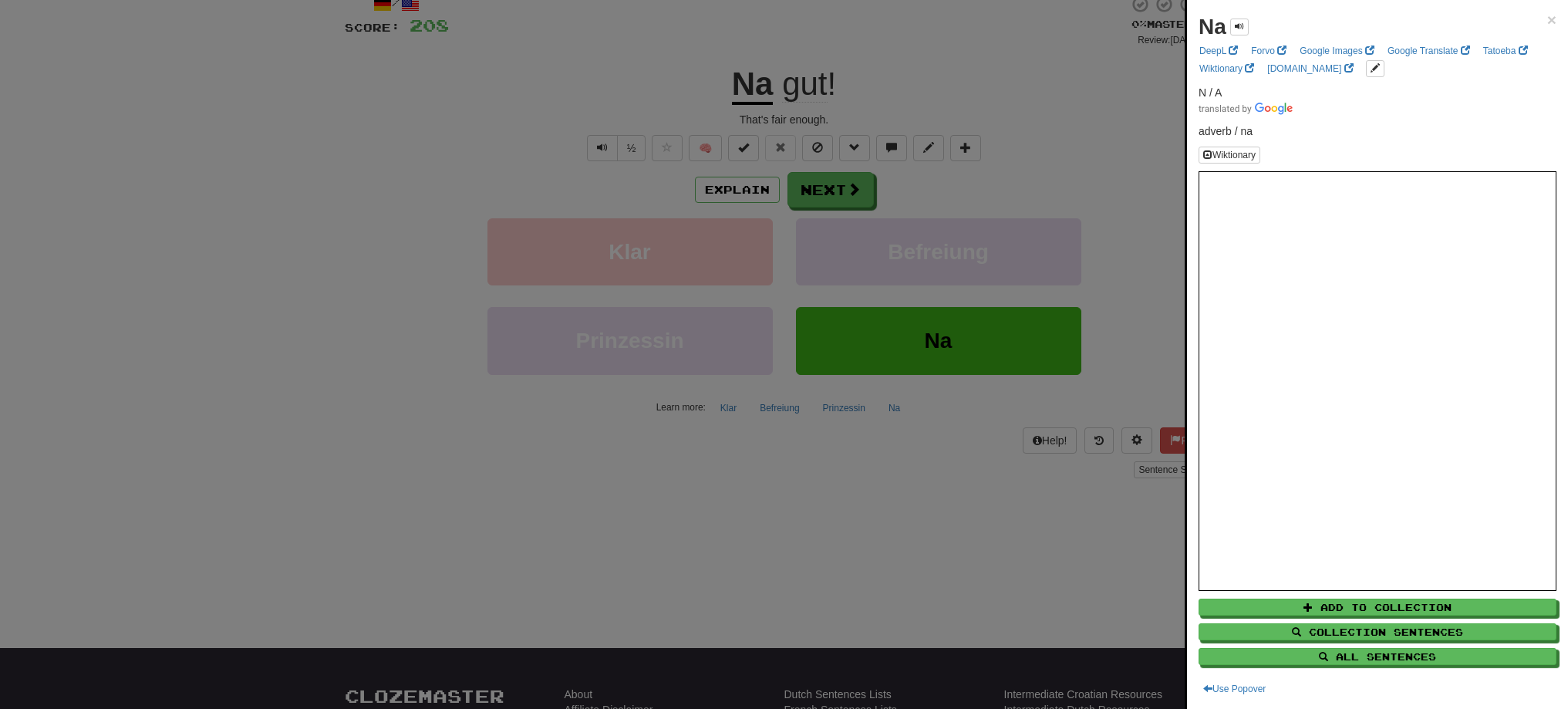
scroll to position [129, 0]
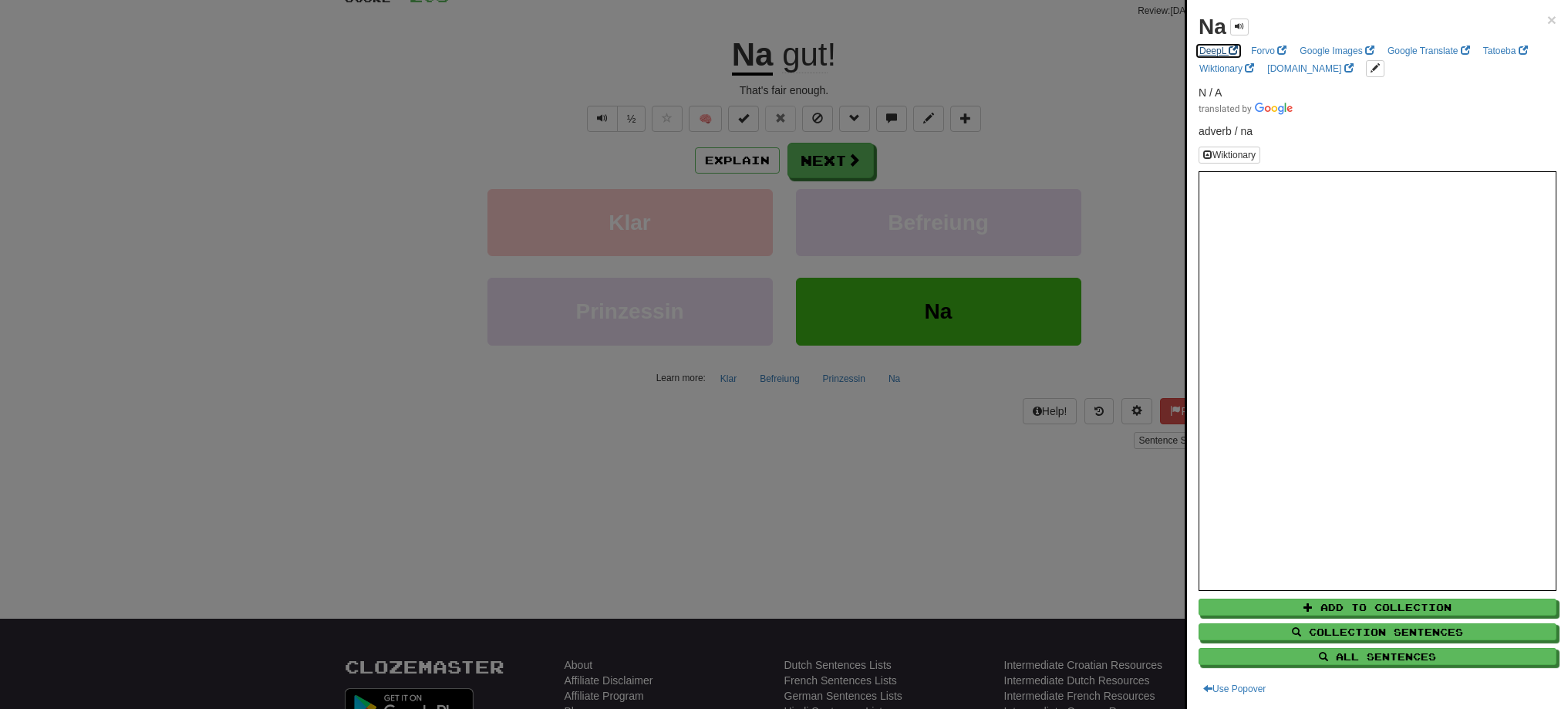
click at [1212, 54] on link "DeepL" at bounding box center [1218, 51] width 48 height 17
click at [751, 56] on div at bounding box center [784, 354] width 1568 height 709
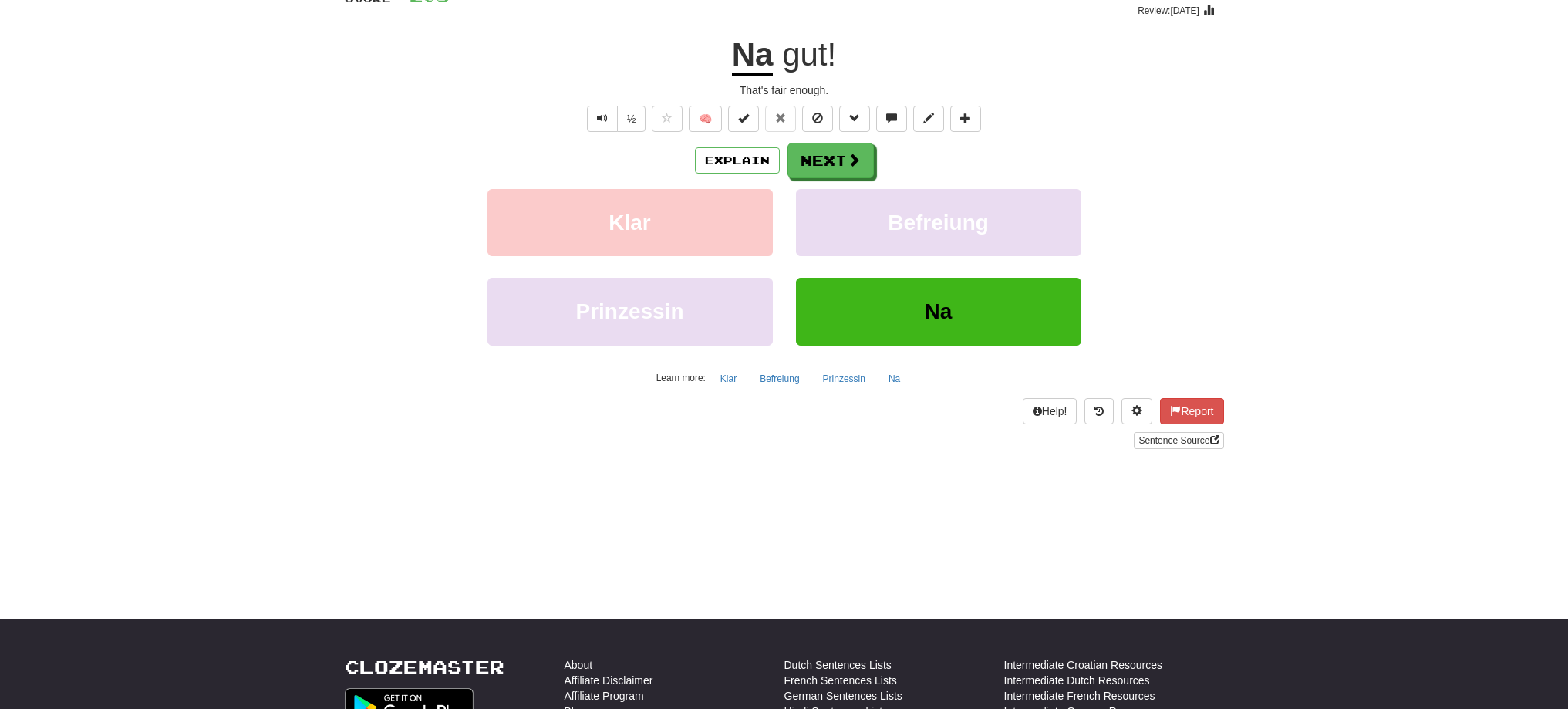
click at [751, 56] on u "Na" at bounding box center [753, 56] width 42 height 40
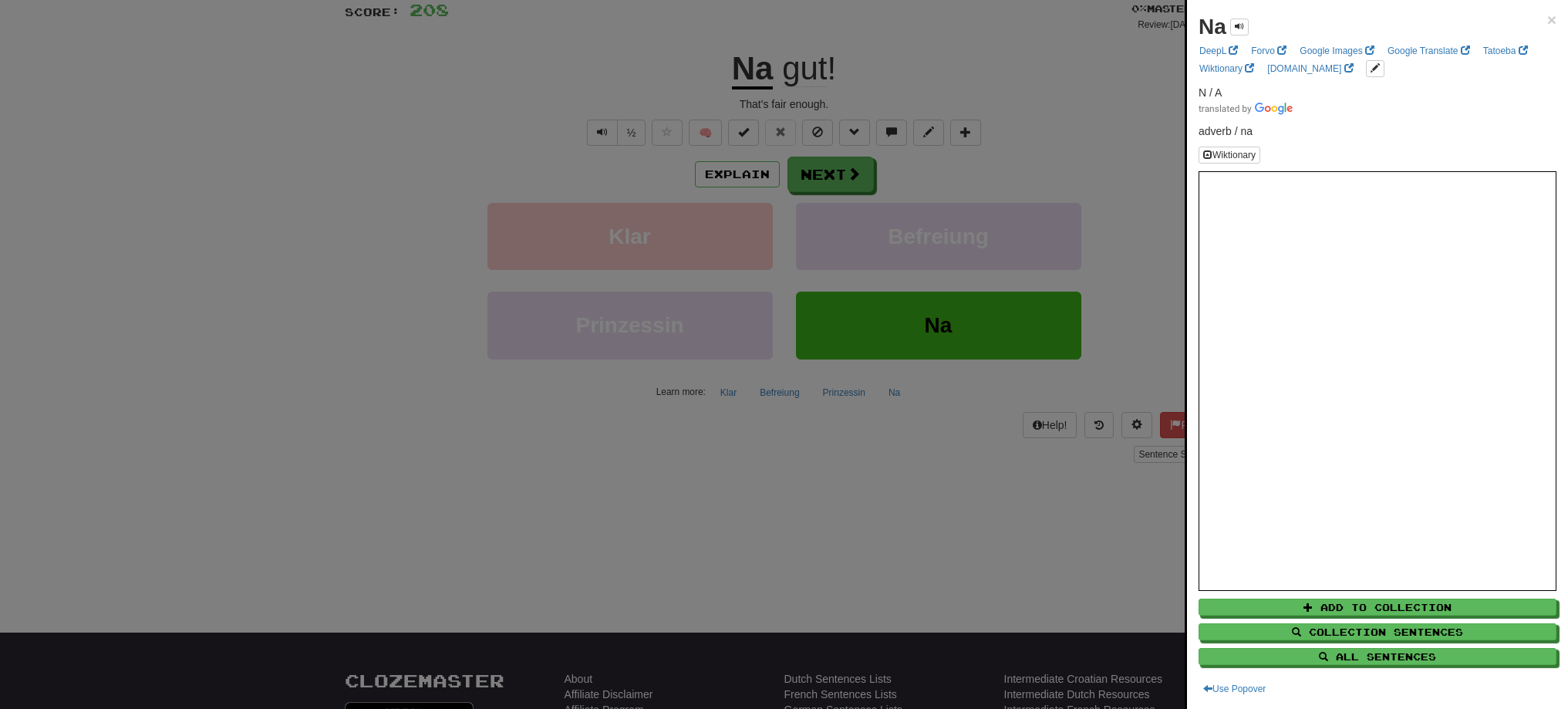
scroll to position [0, 0]
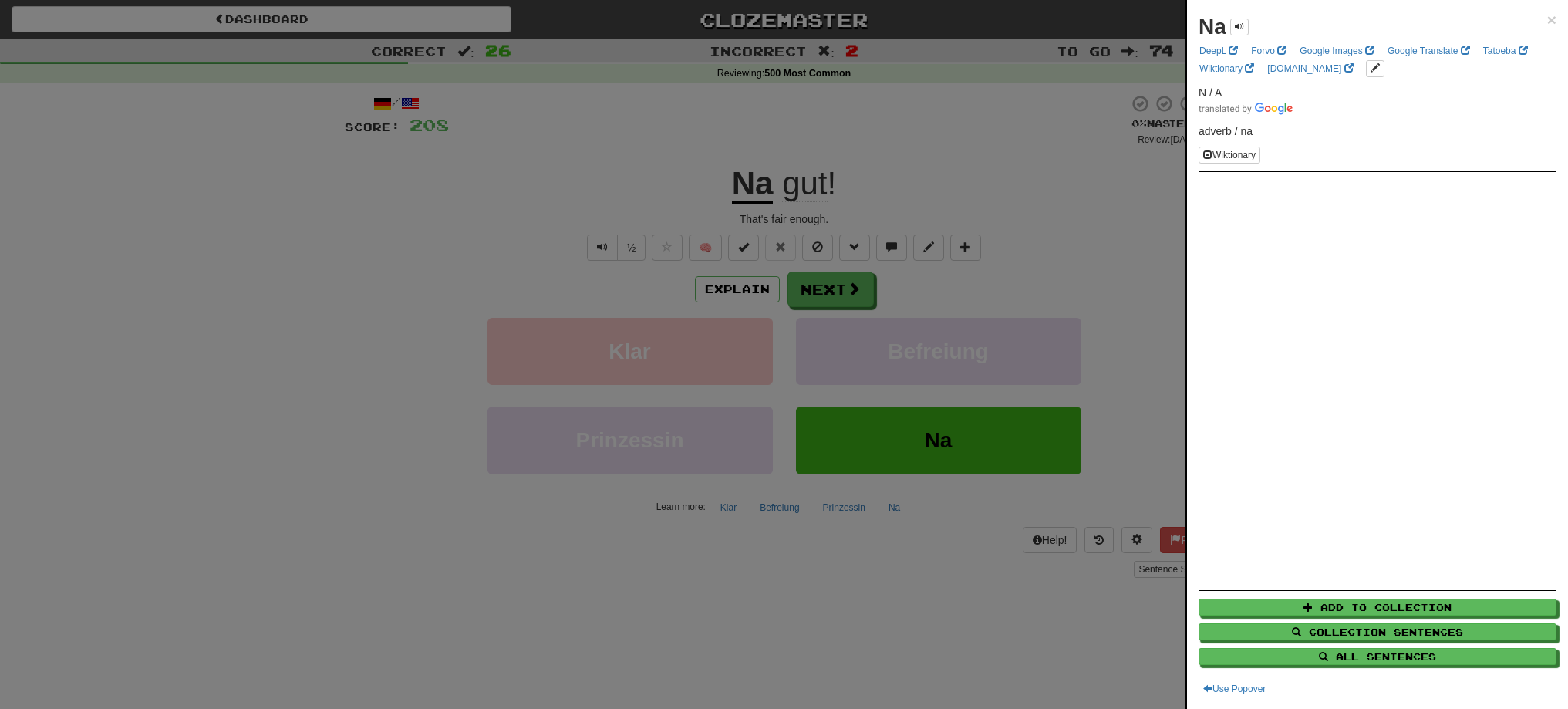
click at [803, 290] on div at bounding box center [784, 354] width 1568 height 709
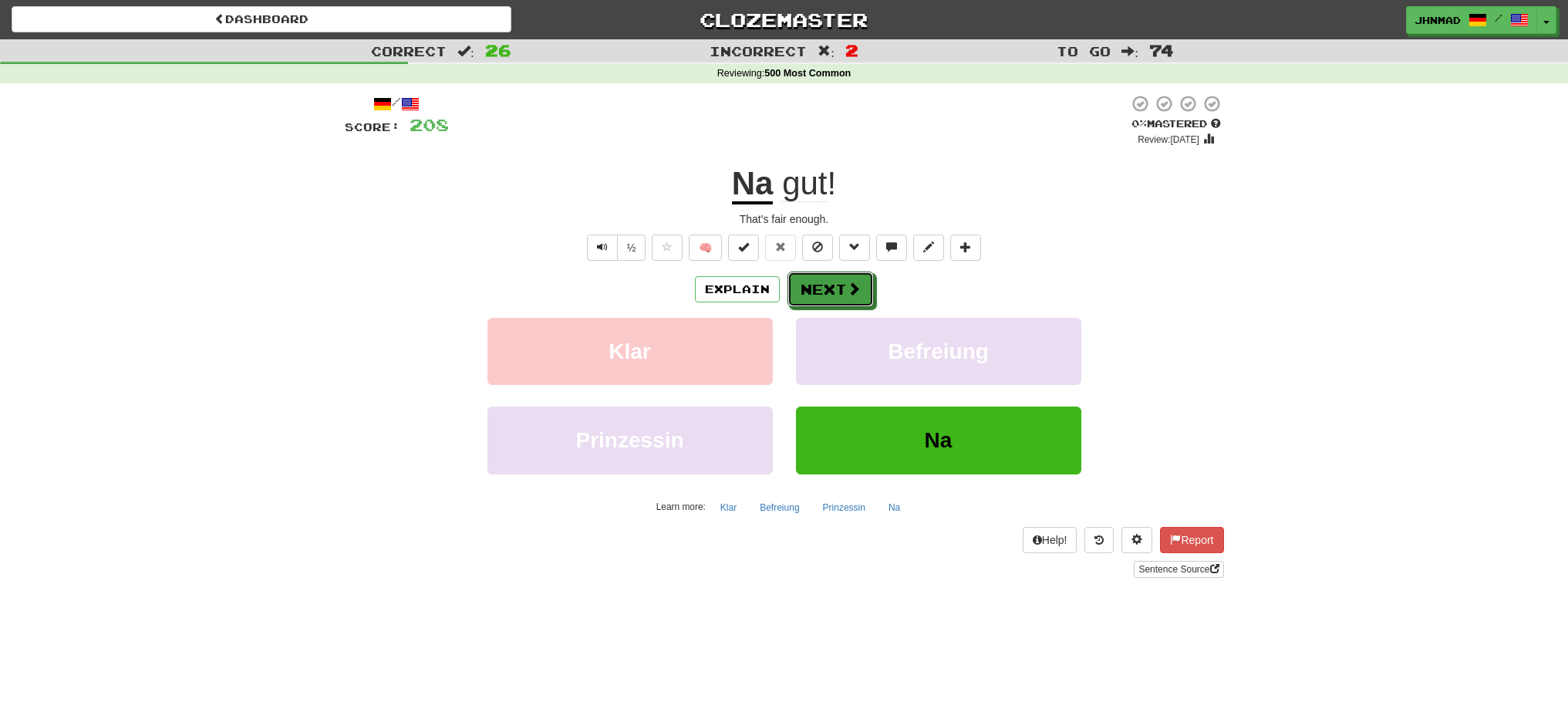
click at [803, 290] on button "Next" at bounding box center [830, 290] width 86 height 35
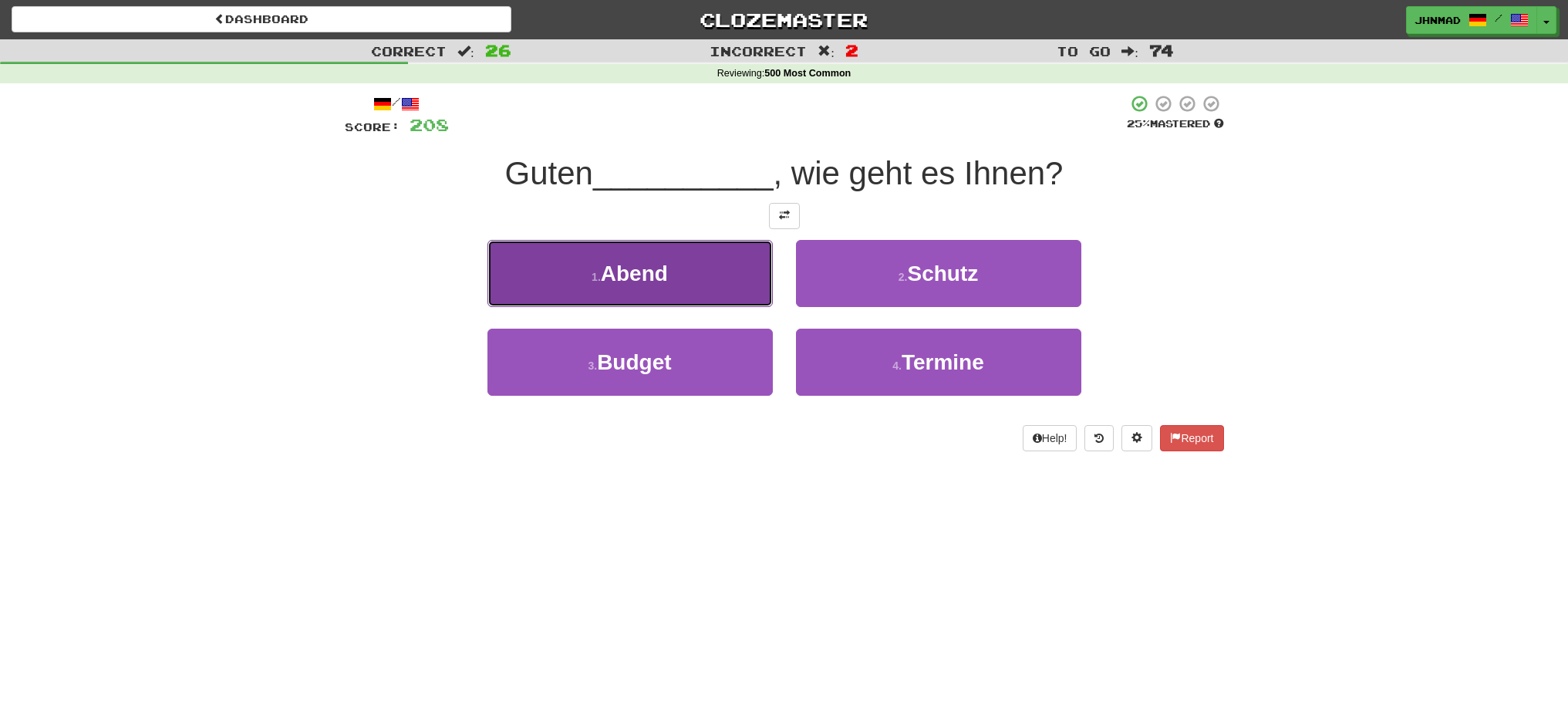
click at [676, 290] on button "1 . Abend" at bounding box center [630, 273] width 286 height 67
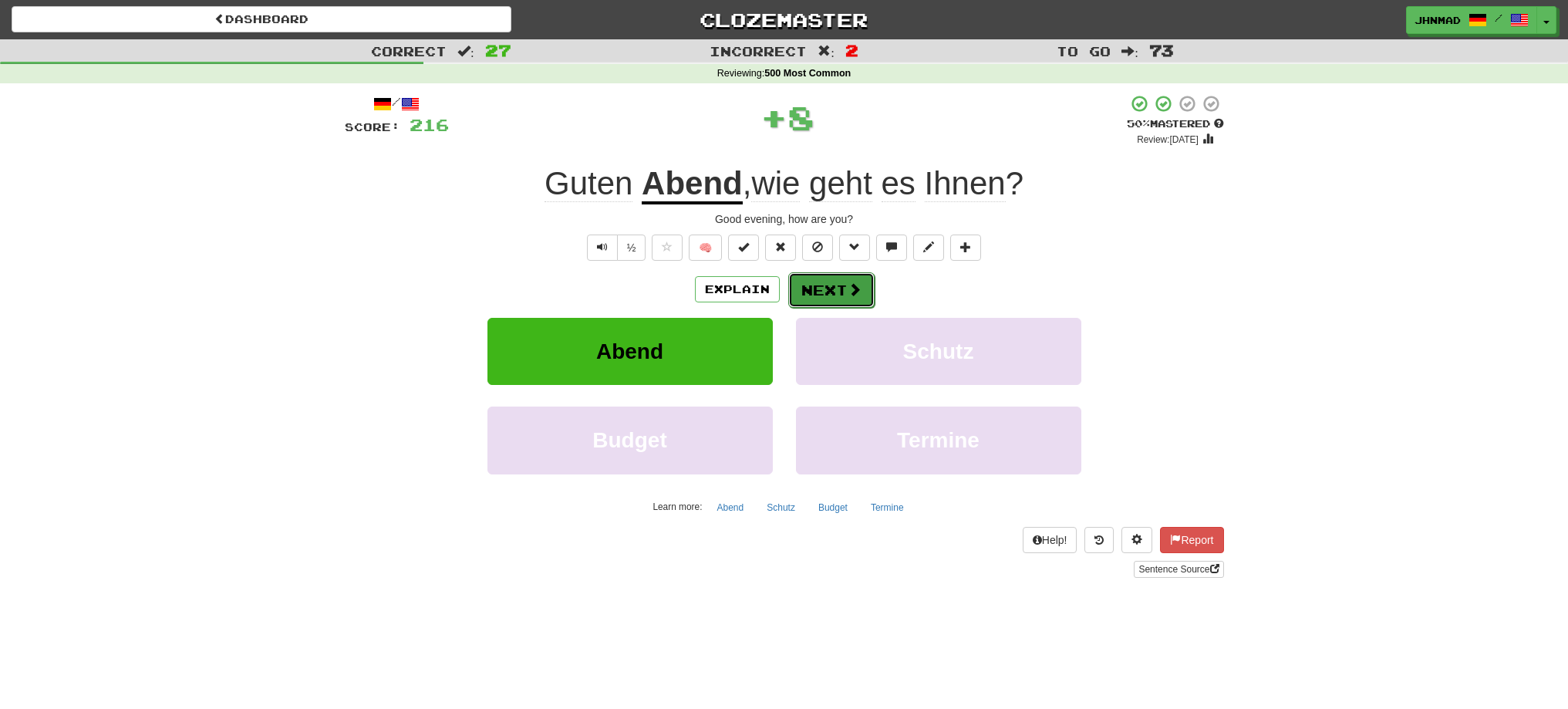
click at [809, 276] on button "Next" at bounding box center [831, 290] width 86 height 35
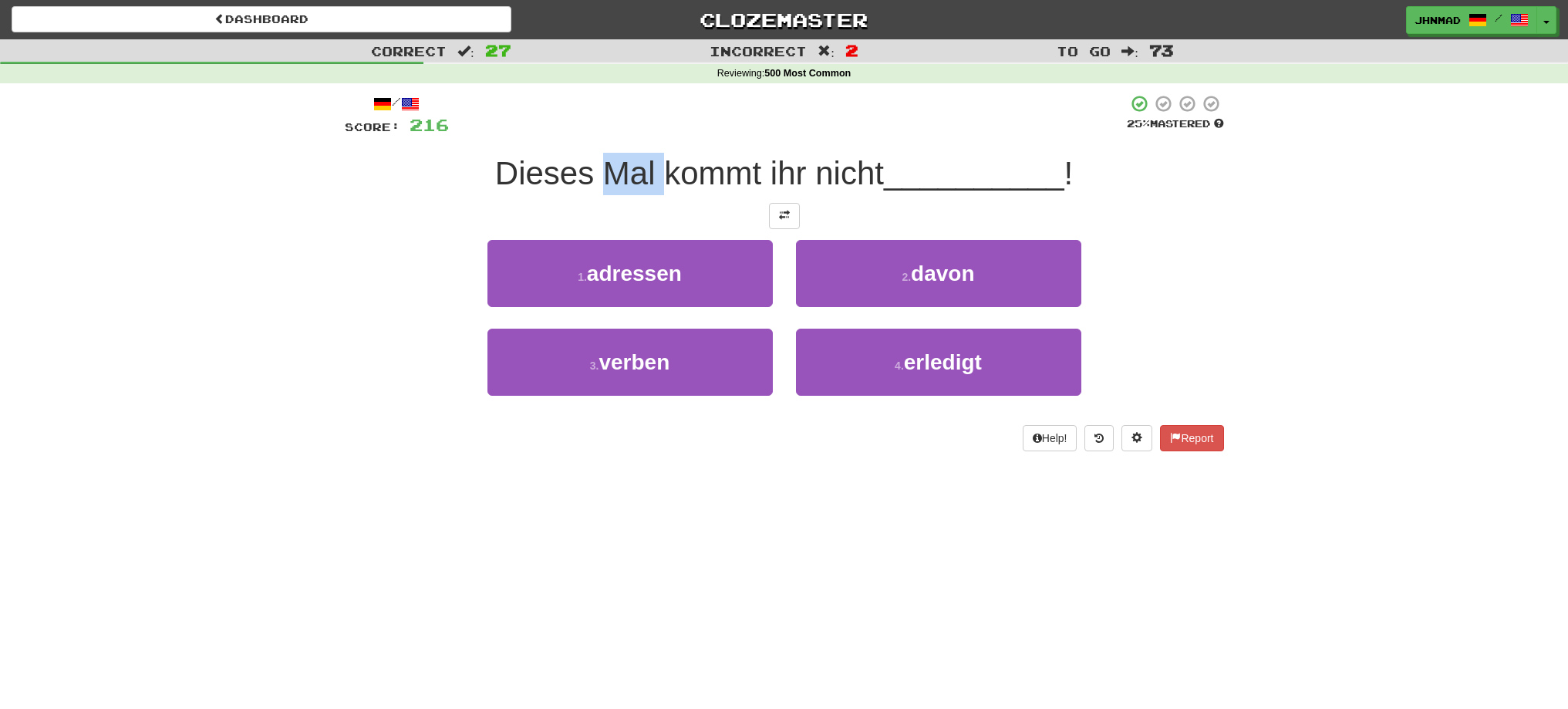
drag, startPoint x: 602, startPoint y: 181, endPoint x: 657, endPoint y: 173, distance: 55.6
click at [657, 173] on span "Dieses Mal kommt ihr nicht" at bounding box center [690, 173] width 389 height 36
click at [646, 133] on div at bounding box center [646, 133] width 0 height 0
click at [786, 213] on span at bounding box center [784, 215] width 10 height 10
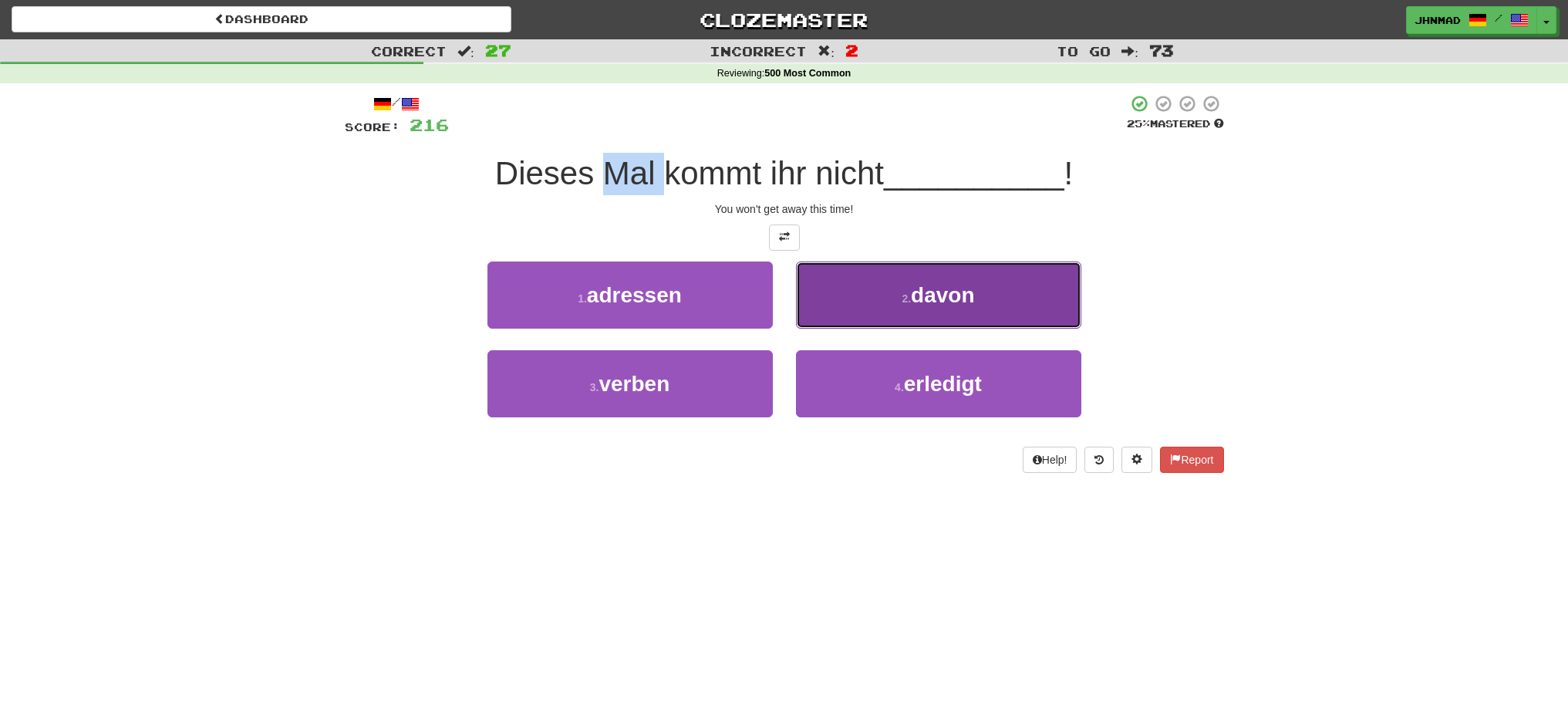
click at [908, 305] on button "2 . davon" at bounding box center [939, 294] width 286 height 67
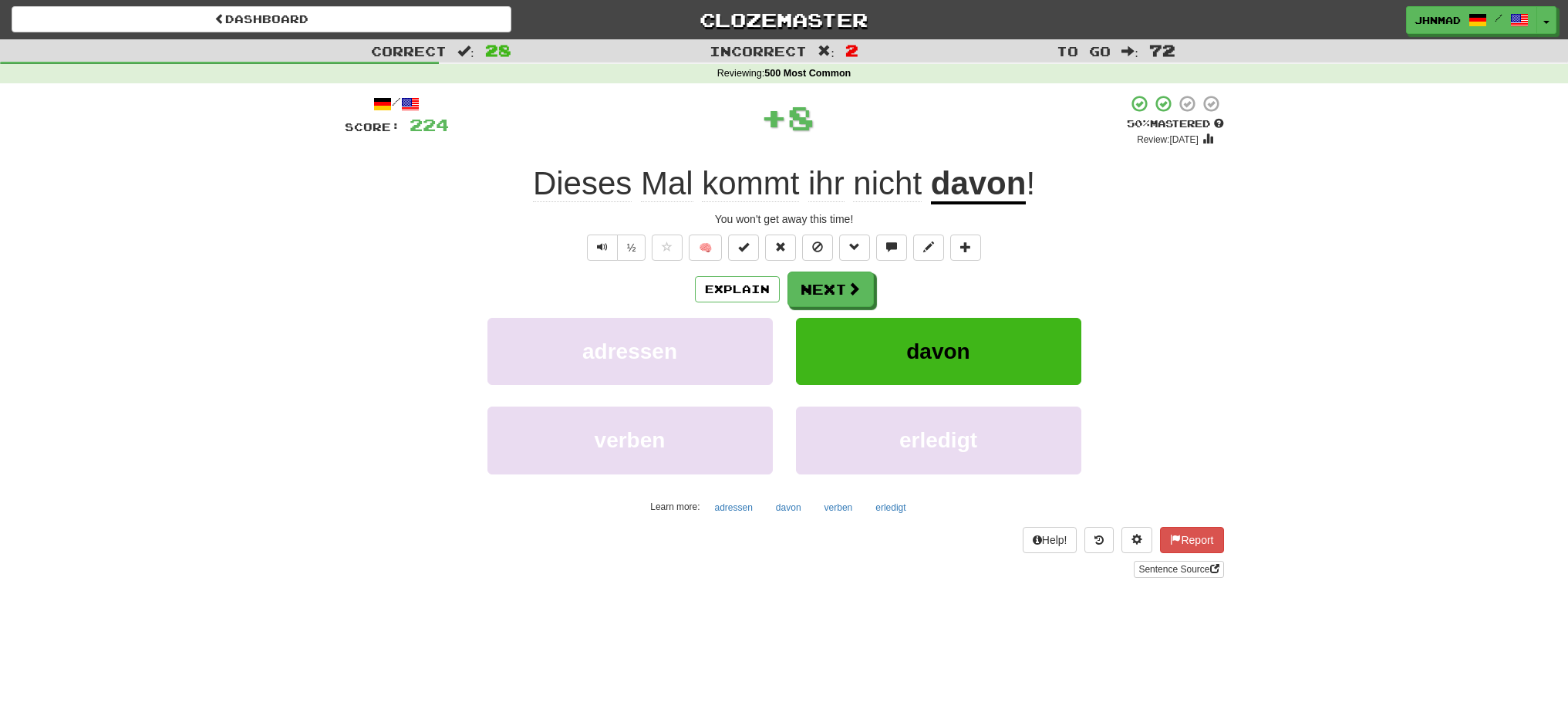
click at [973, 190] on u "davon" at bounding box center [978, 185] width 96 height 40
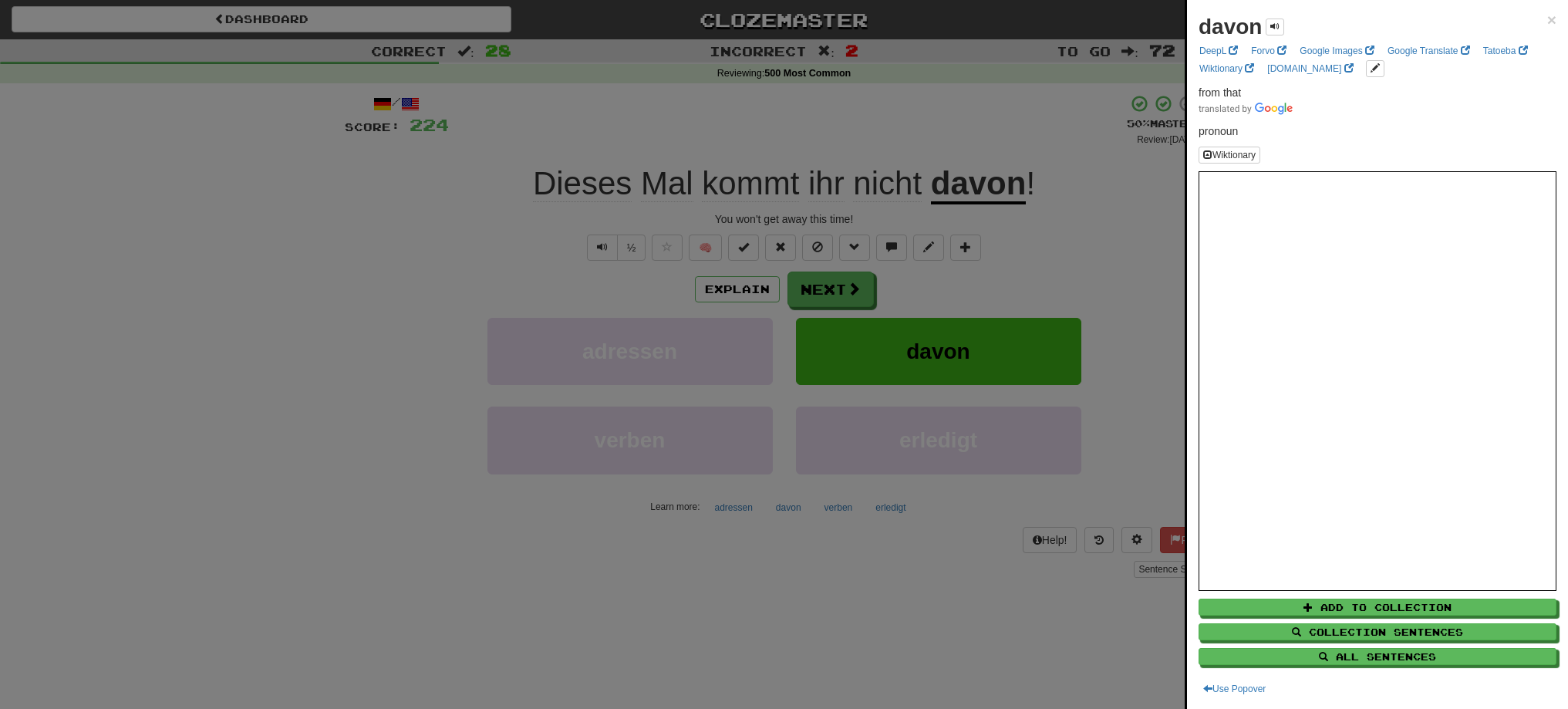
click at [973, 197] on div at bounding box center [784, 354] width 1568 height 709
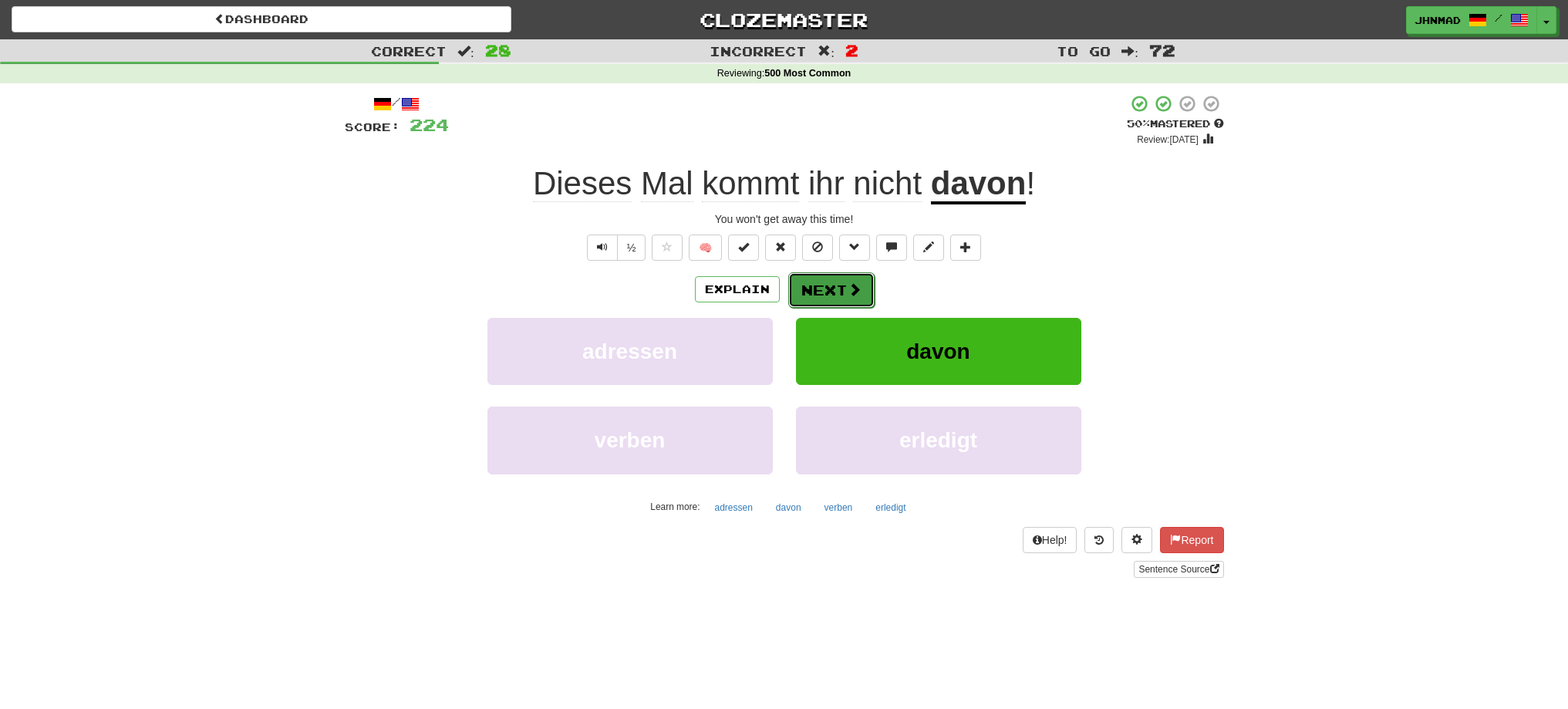
click at [818, 285] on button "Next" at bounding box center [831, 290] width 86 height 35
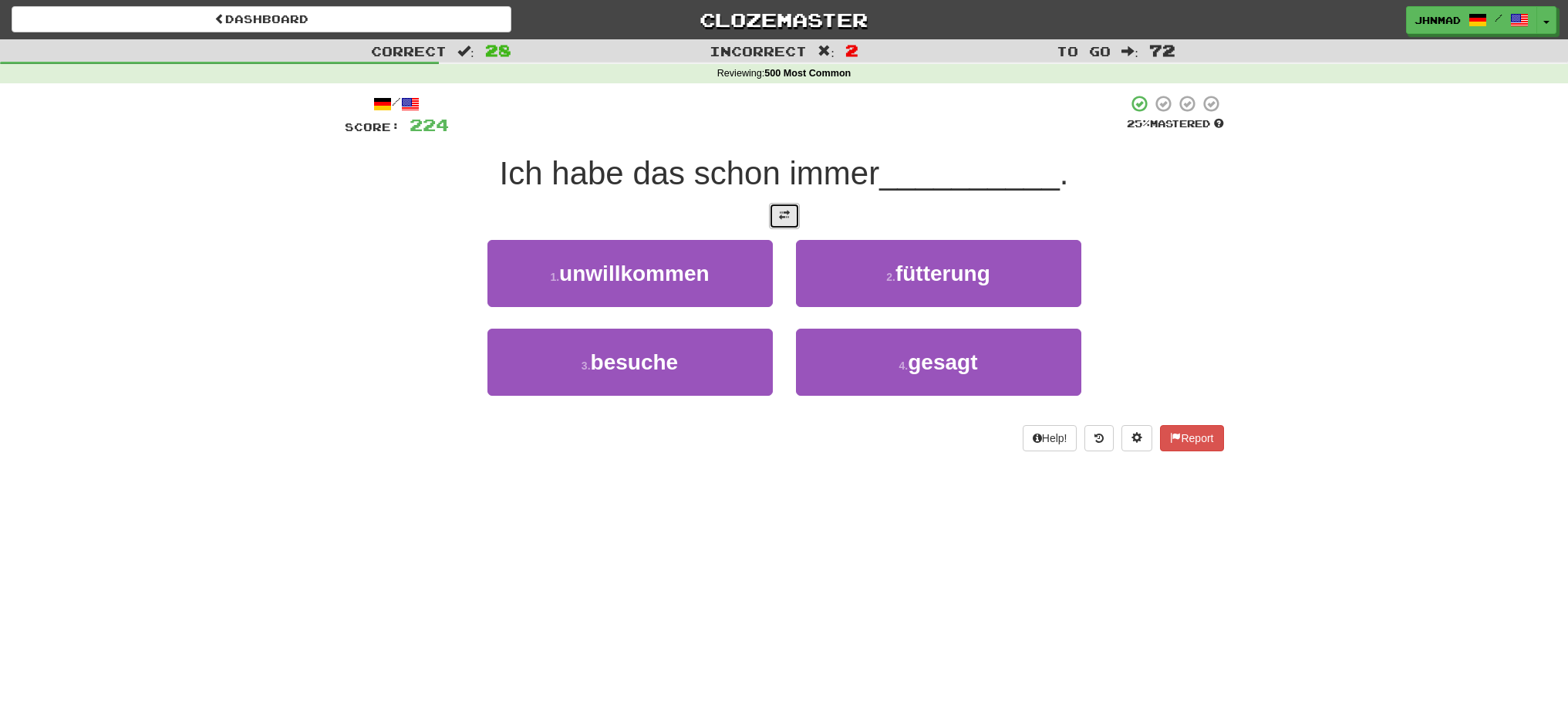
click at [782, 212] on span at bounding box center [784, 215] width 10 height 10
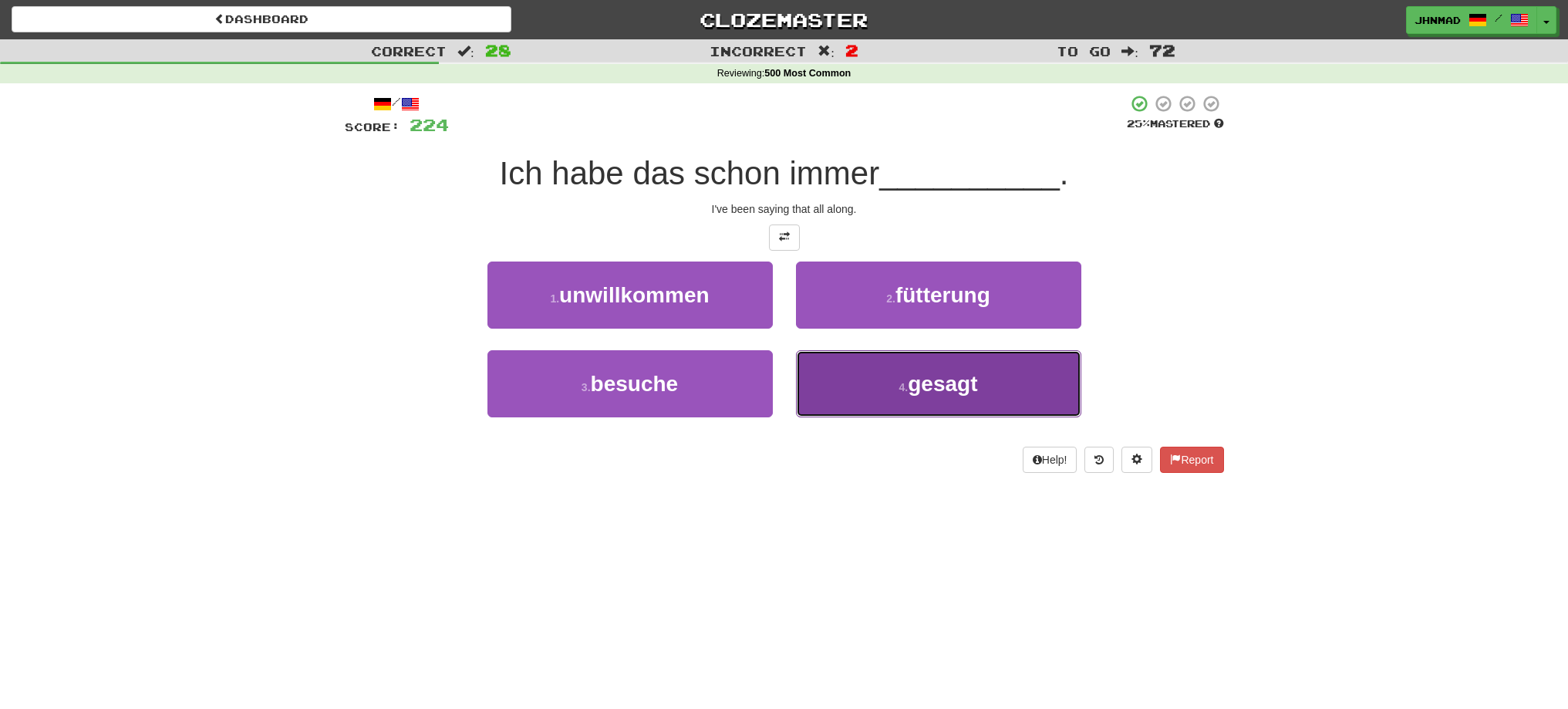
click at [906, 403] on button "4 . gesagt" at bounding box center [939, 383] width 286 height 67
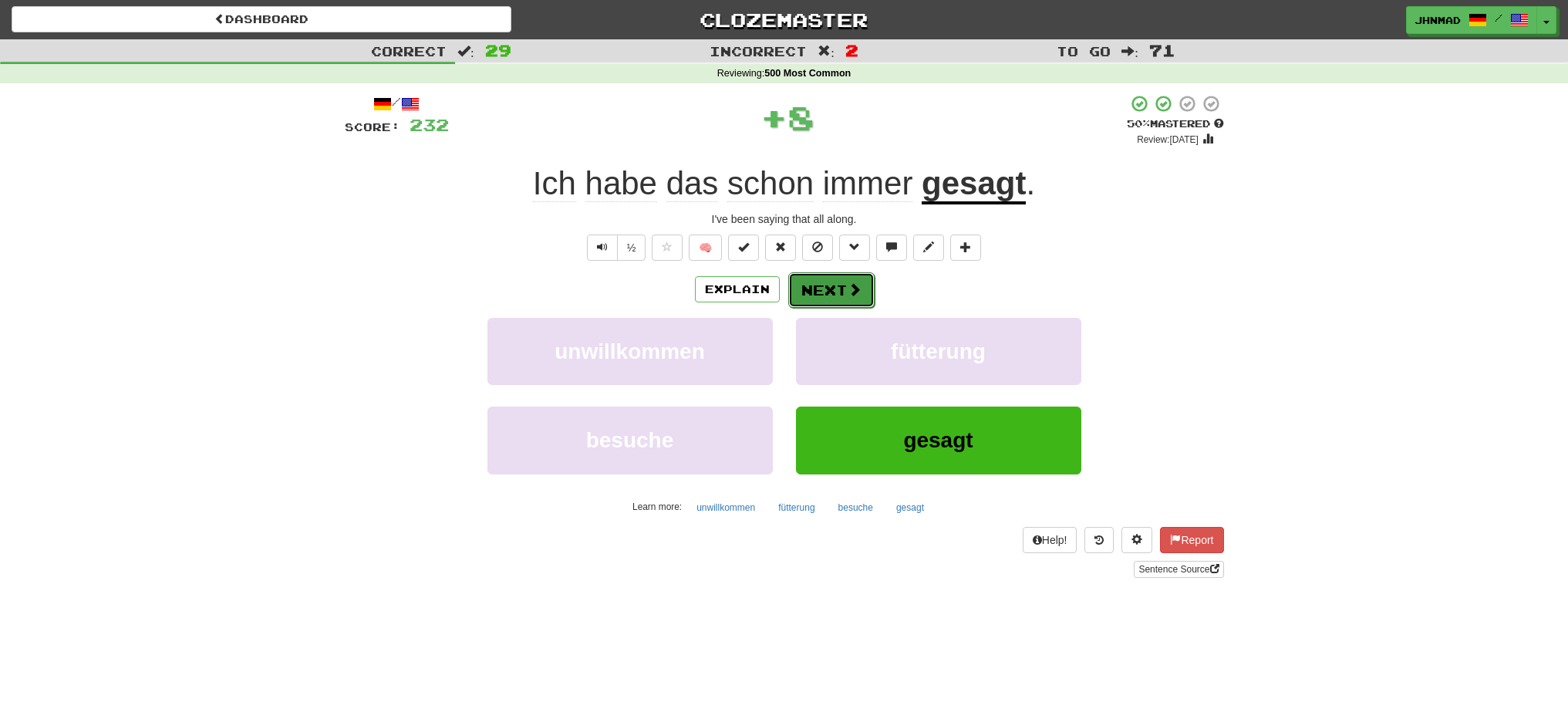
click at [844, 290] on button "Next" at bounding box center [831, 290] width 86 height 35
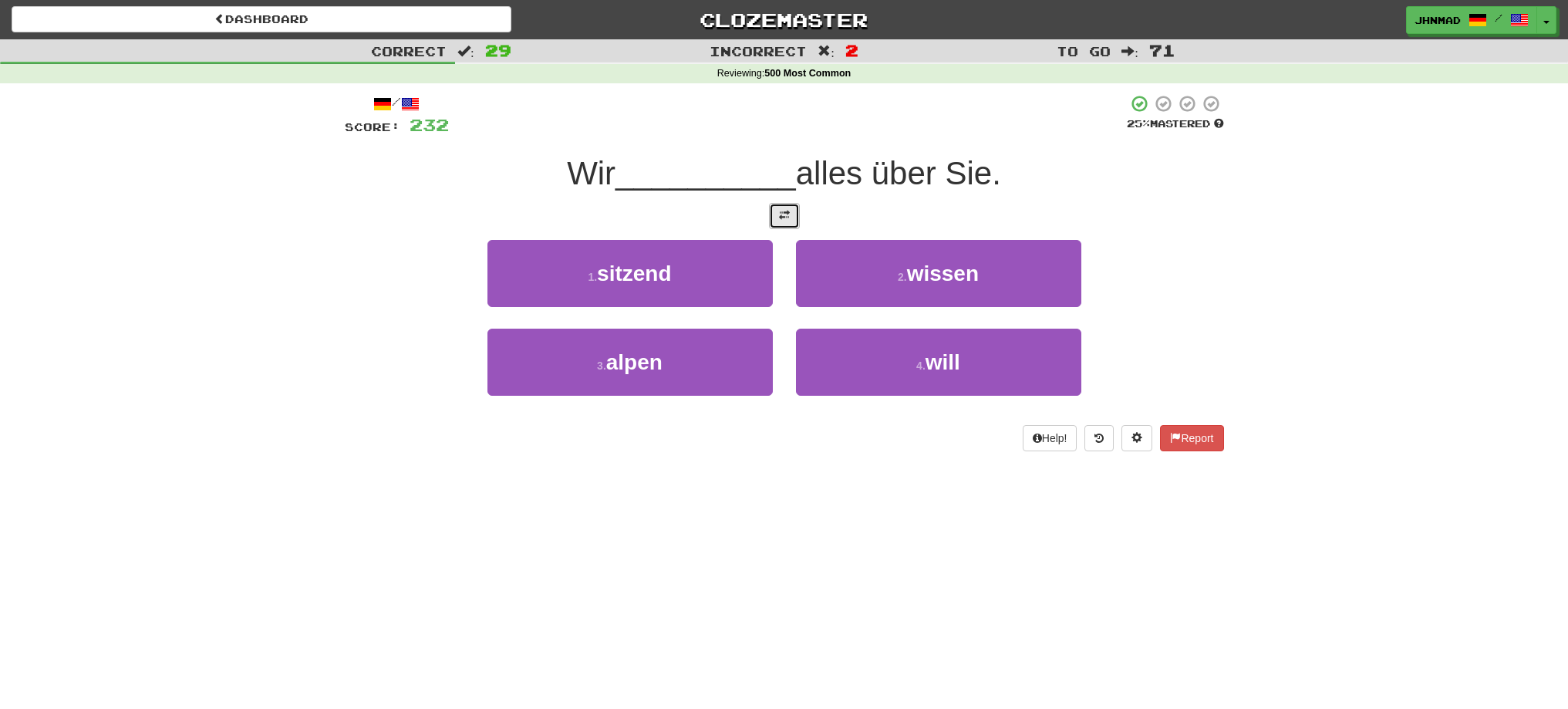
click at [786, 223] on button at bounding box center [784, 215] width 31 height 27
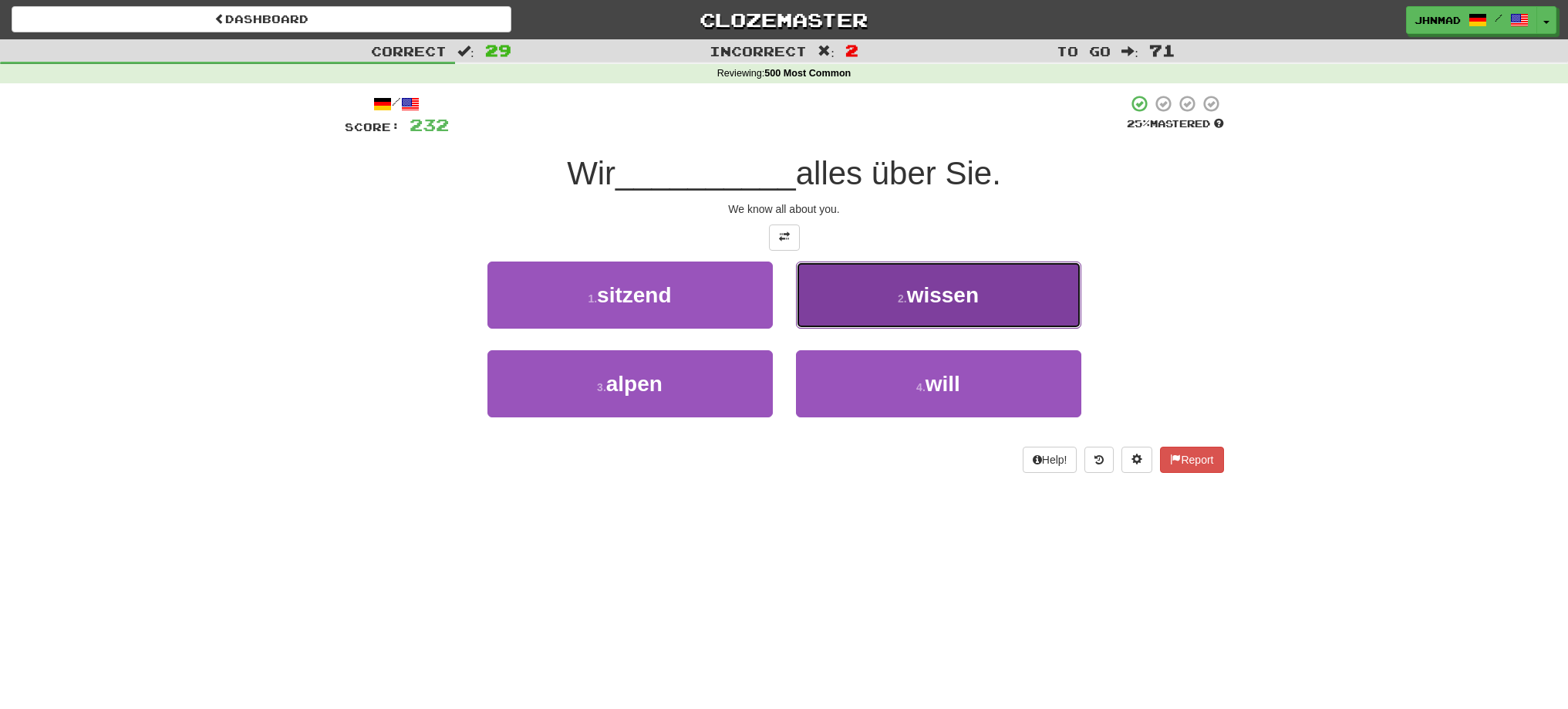
click at [917, 297] on span "wissen" at bounding box center [942, 295] width 72 height 24
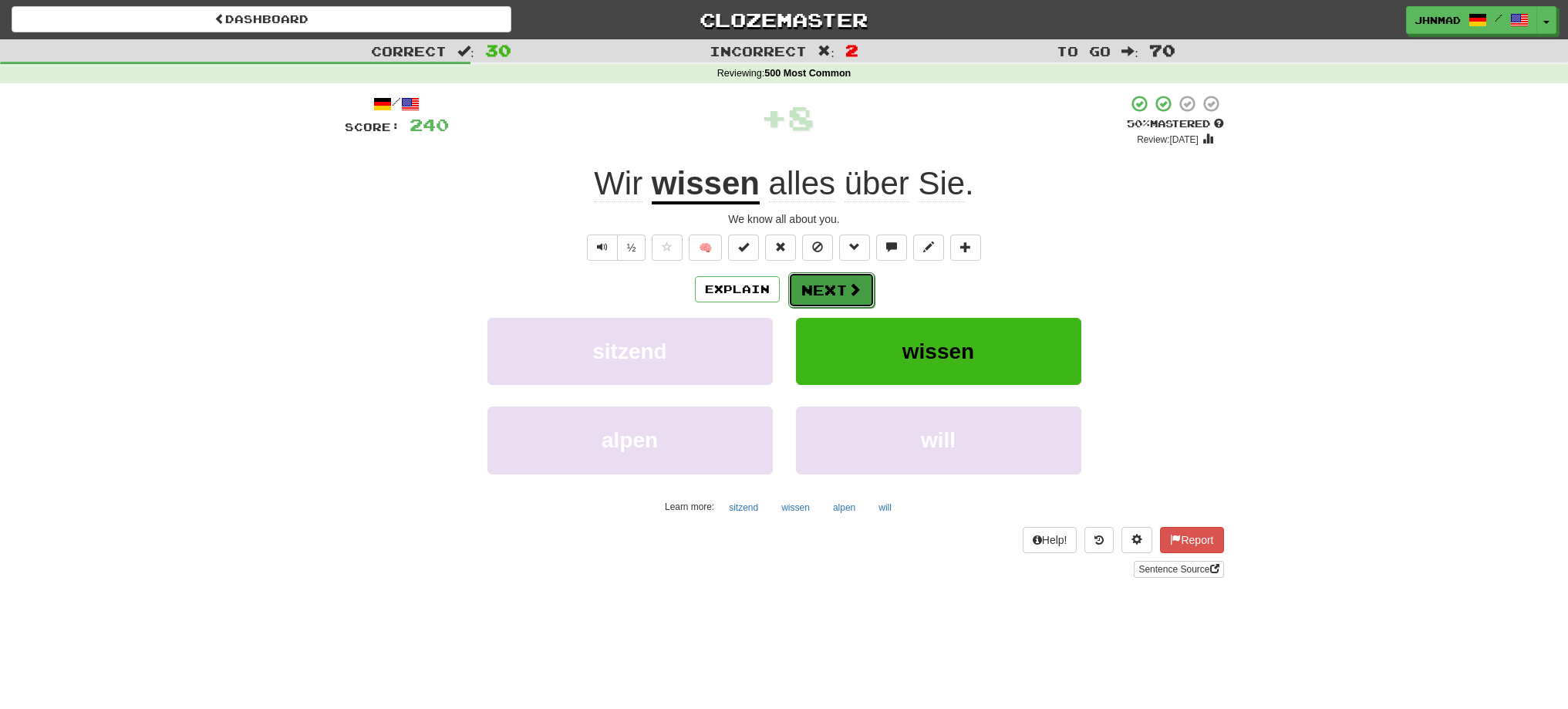
click at [830, 284] on button "Next" at bounding box center [831, 290] width 86 height 35
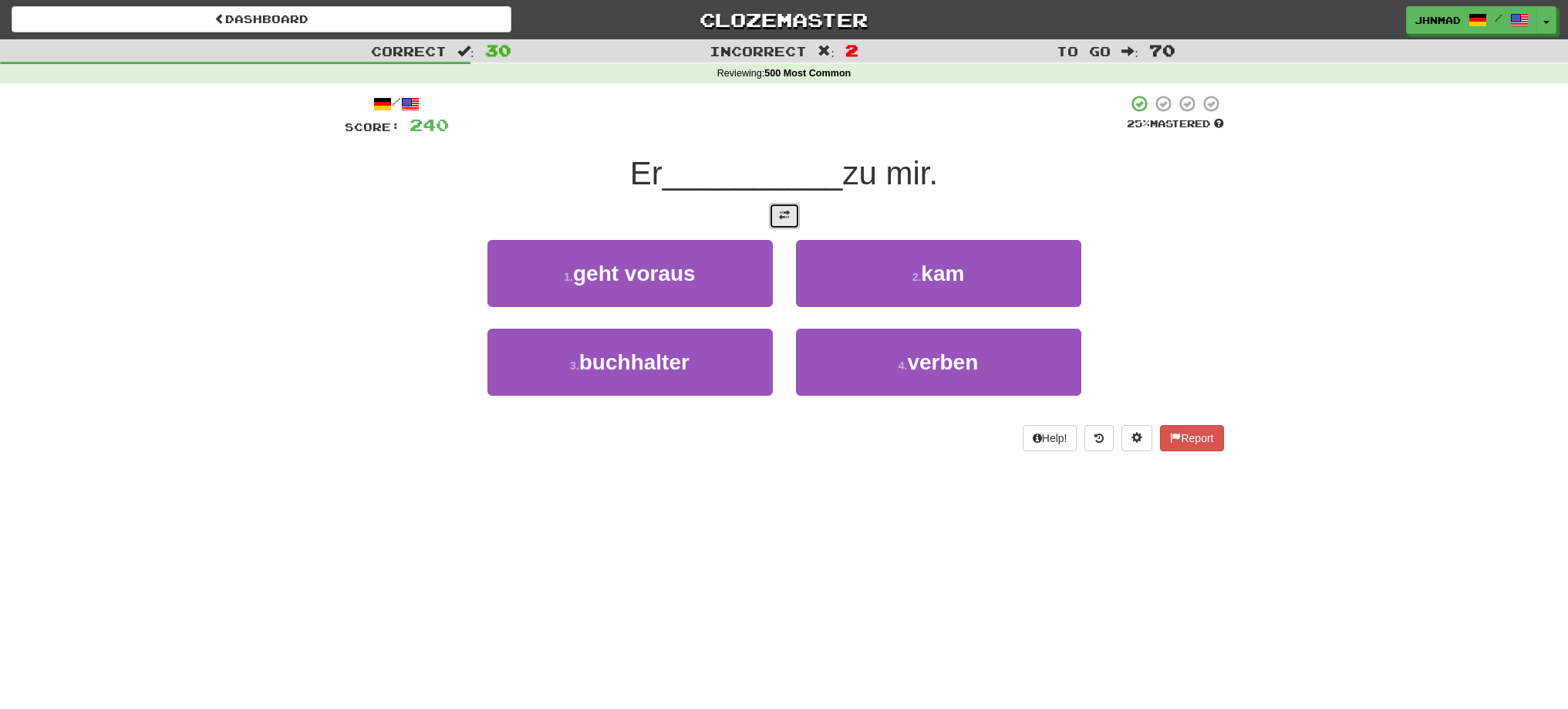
click at [789, 215] on span at bounding box center [784, 215] width 10 height 10
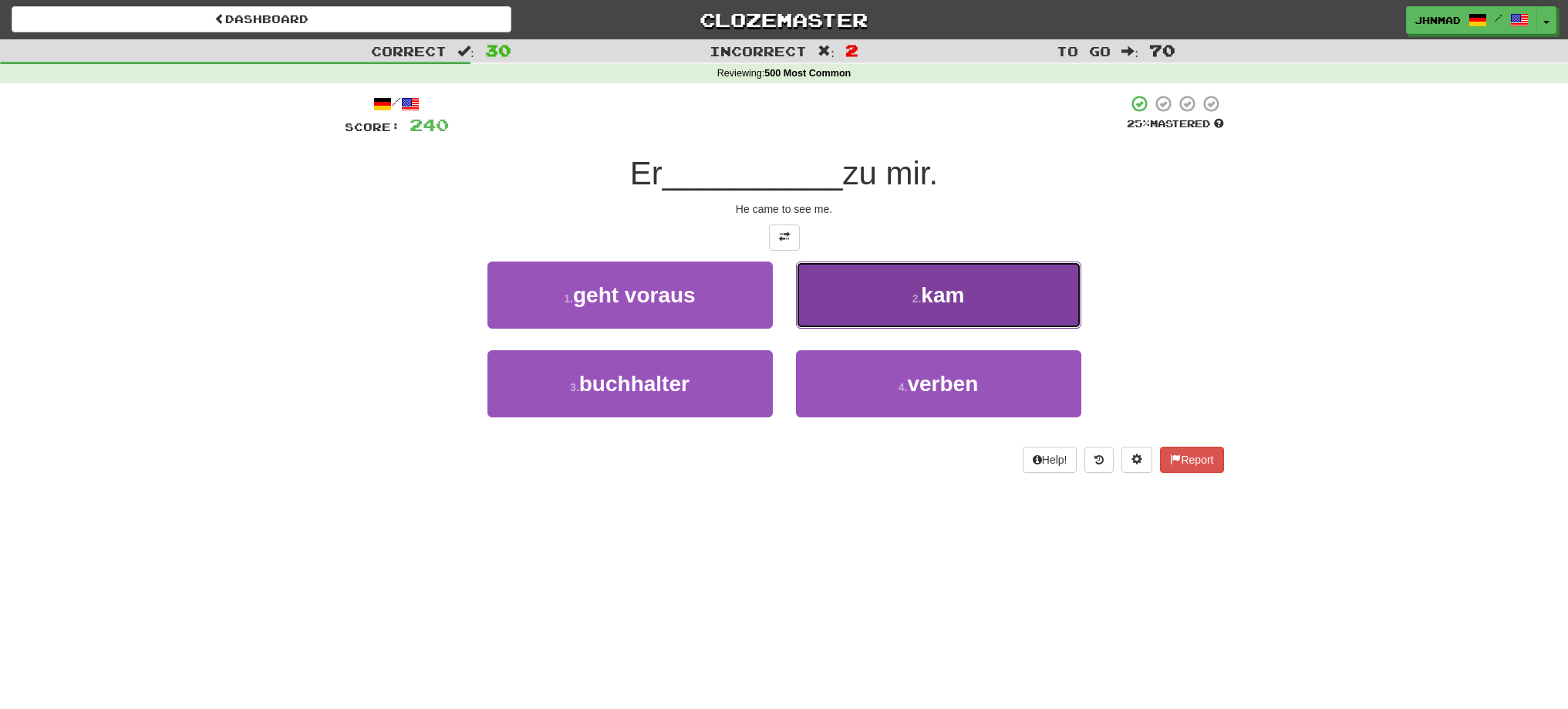
click at [922, 292] on small "2 ." at bounding box center [916, 298] width 9 height 12
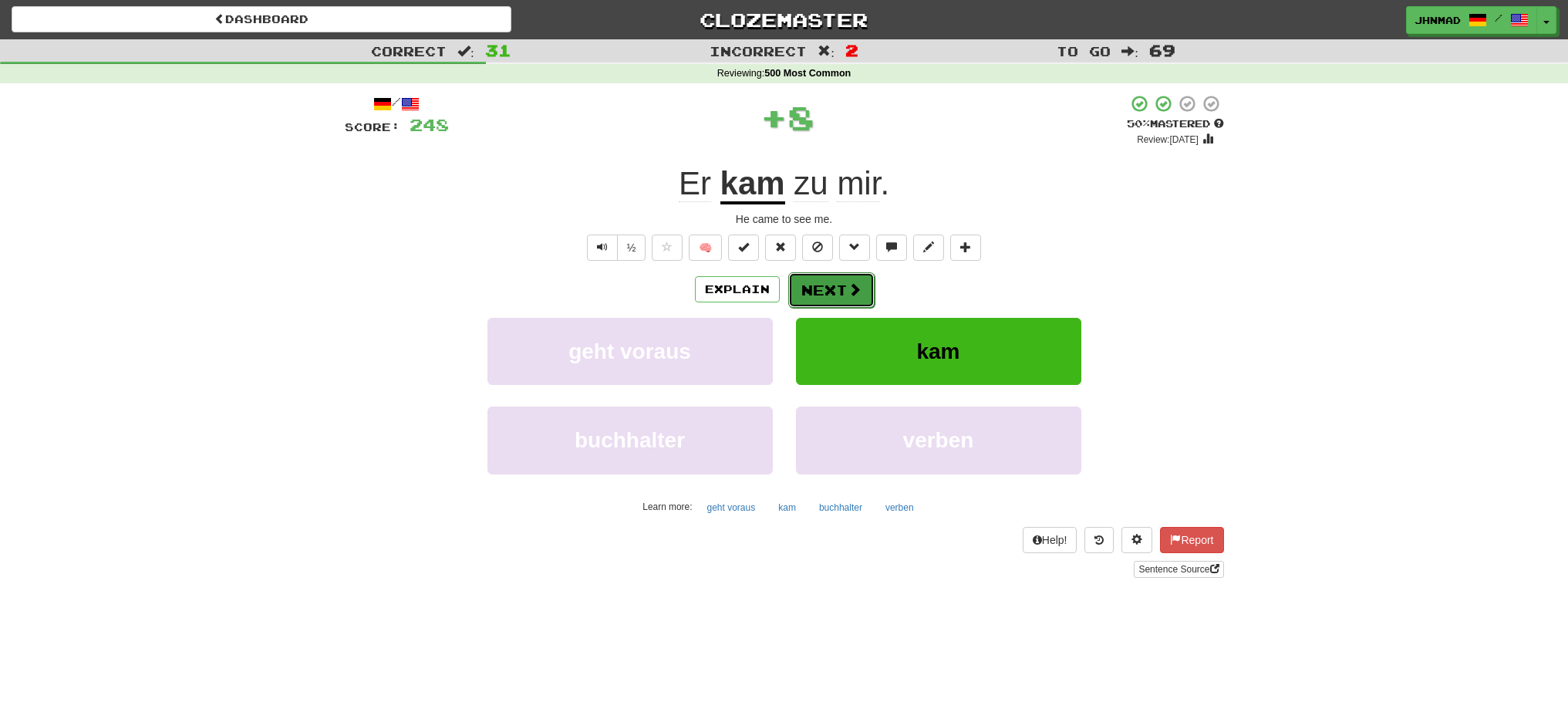
click at [836, 286] on button "Next" at bounding box center [831, 290] width 86 height 35
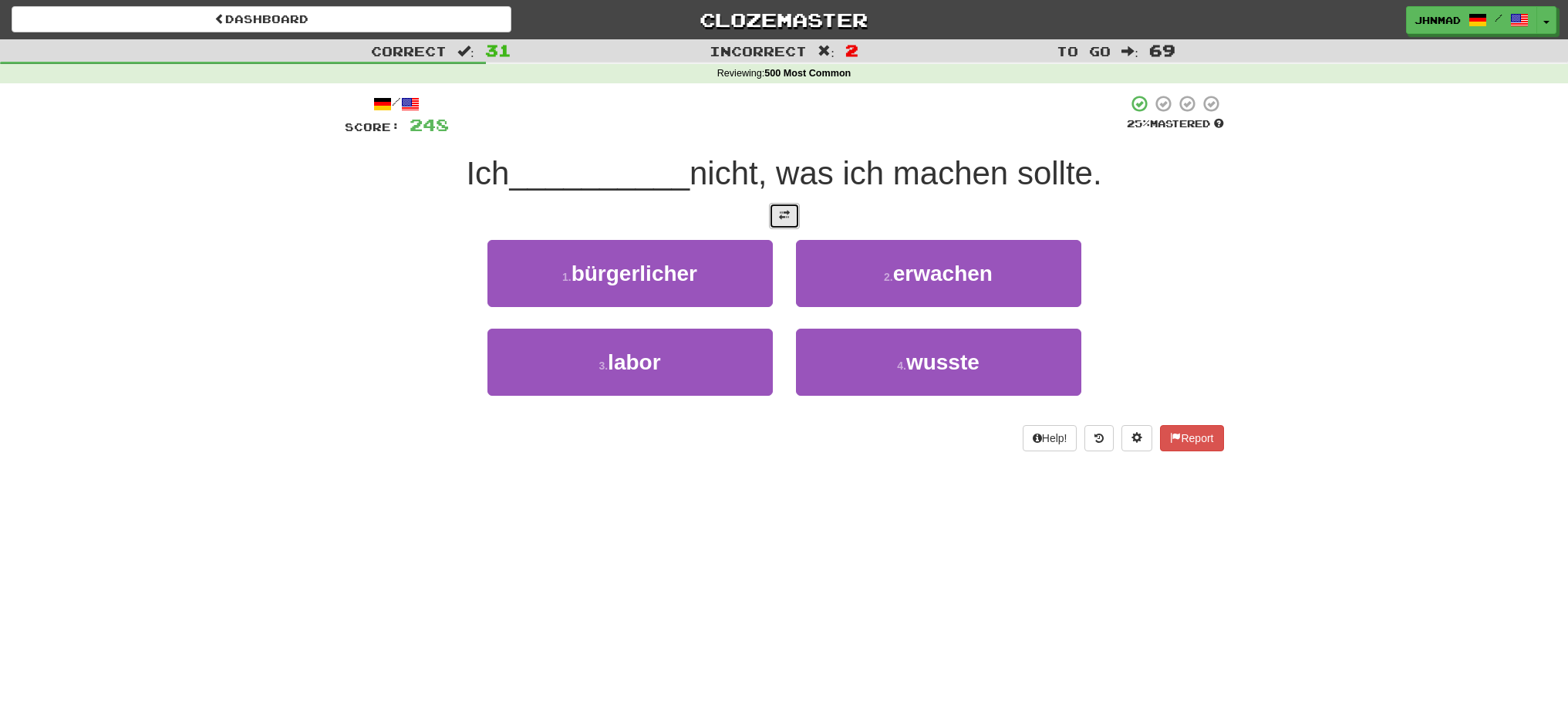
click at [772, 218] on button at bounding box center [784, 215] width 31 height 27
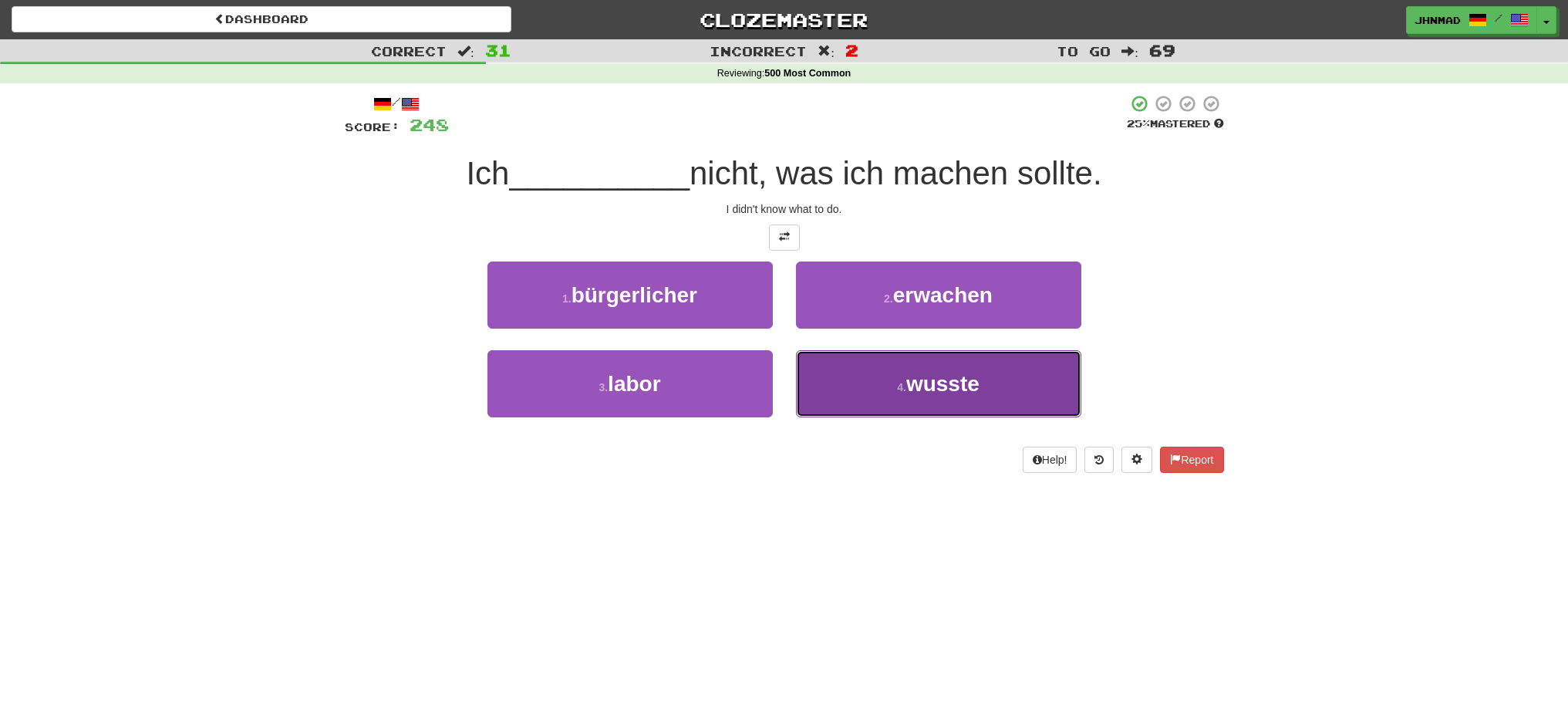
click at [937, 394] on span "wusste" at bounding box center [942, 384] width 73 height 24
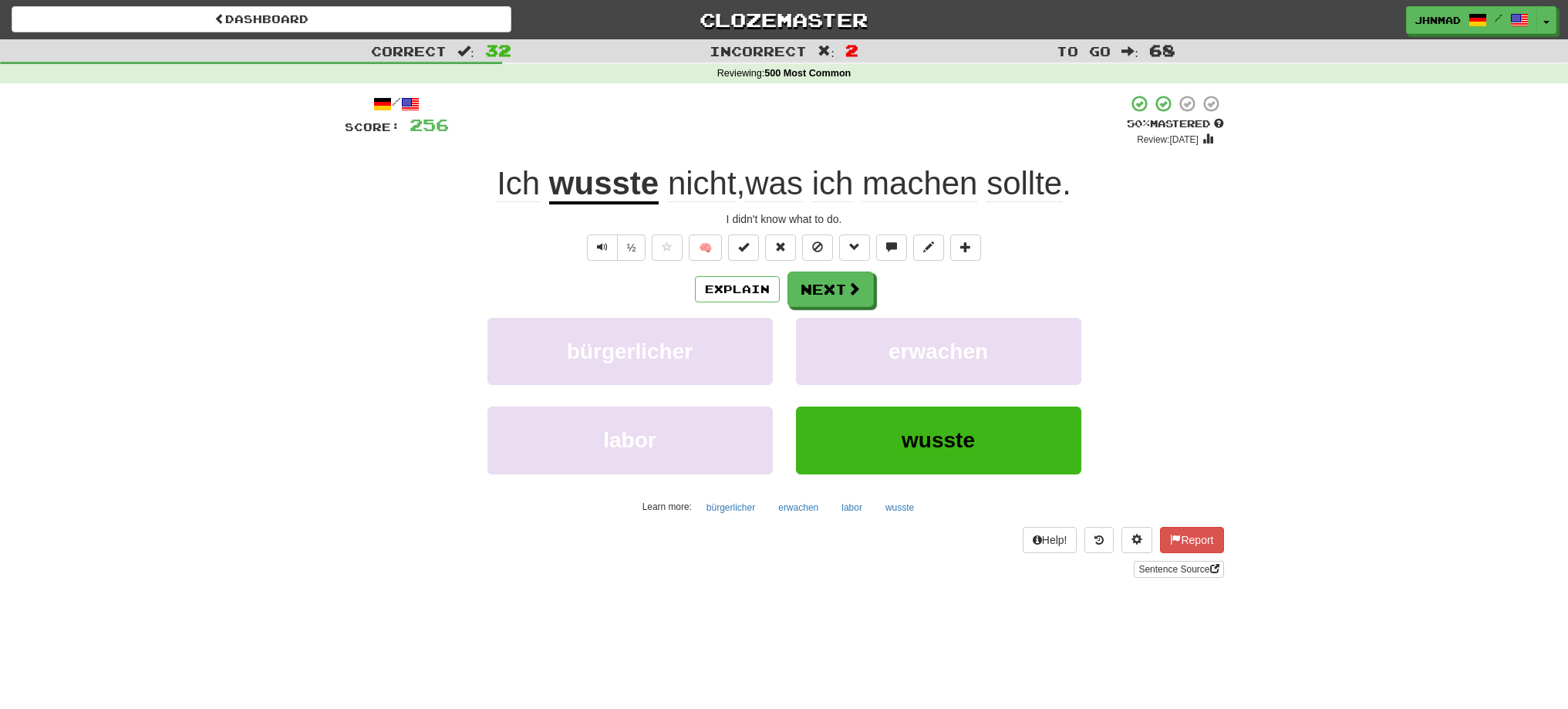
click at [607, 190] on u "wusste" at bounding box center [604, 185] width 110 height 40
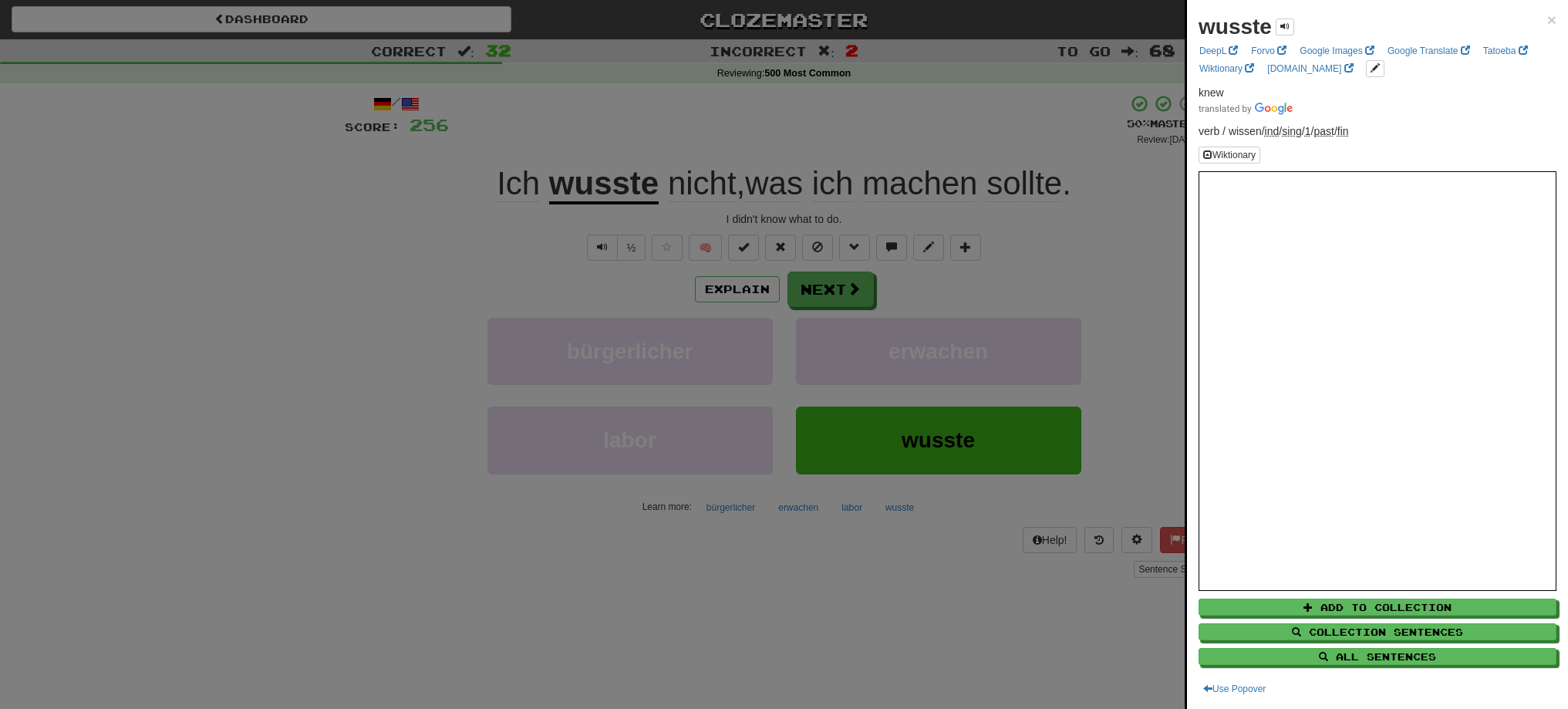
click at [848, 299] on div at bounding box center [784, 354] width 1568 height 709
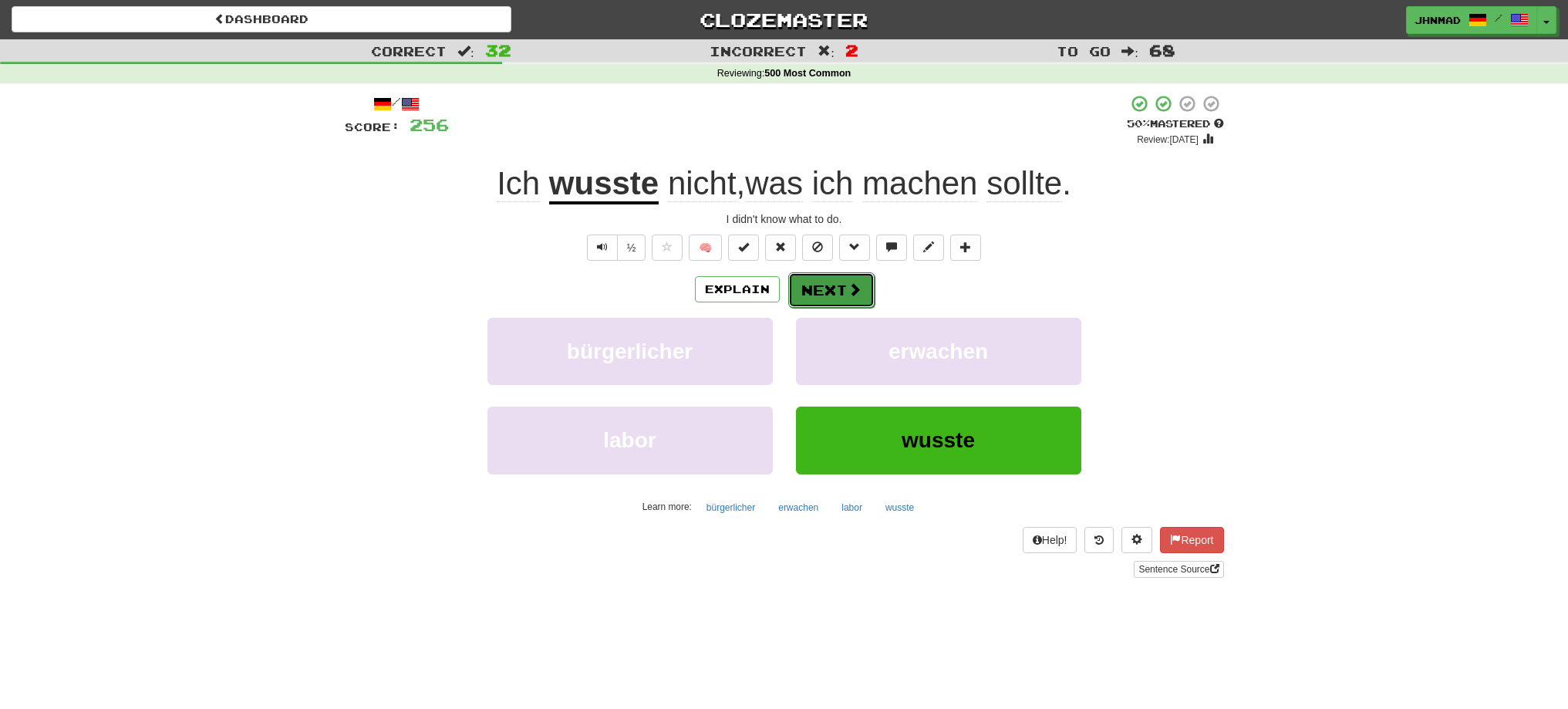
click at [842, 281] on button "Next" at bounding box center [831, 290] width 86 height 35
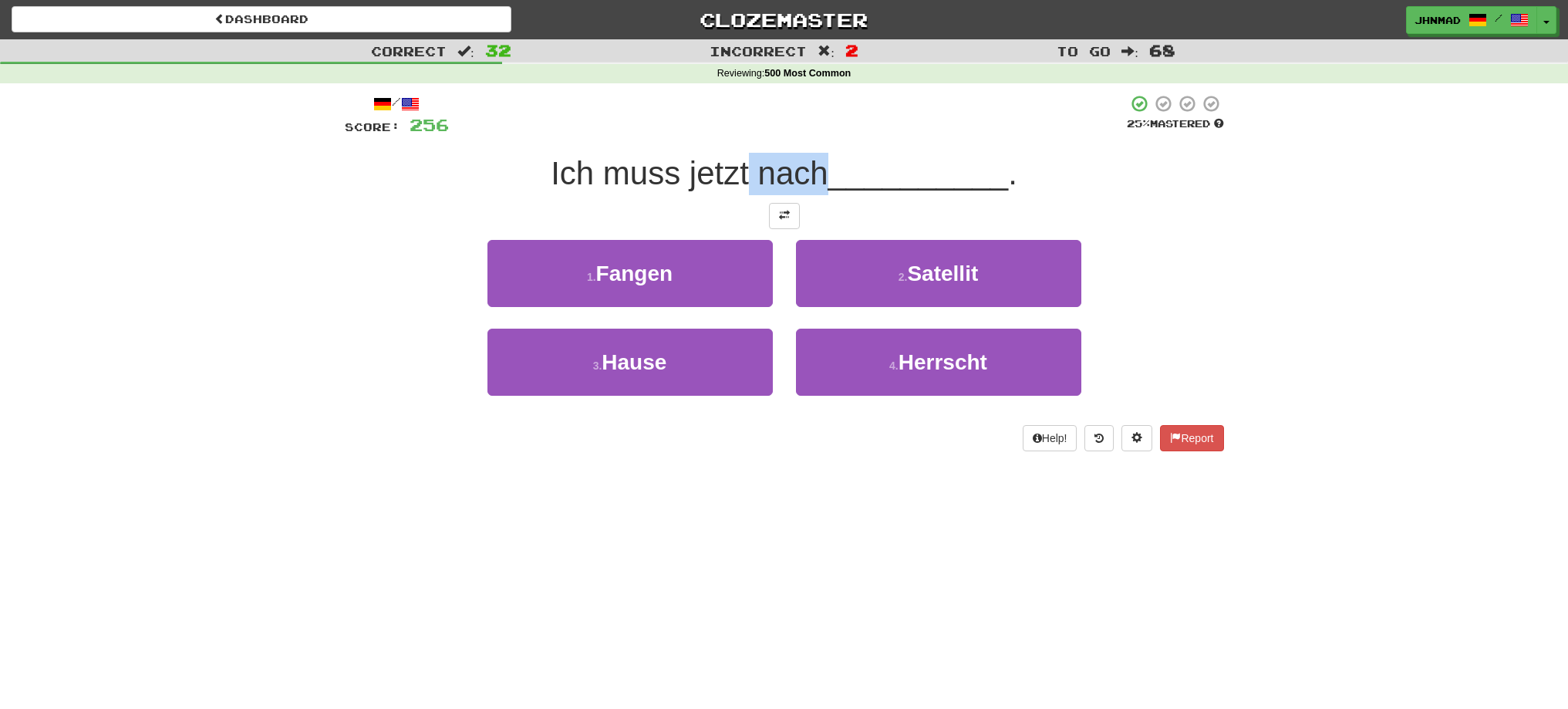
drag, startPoint x: 747, startPoint y: 173, endPoint x: 818, endPoint y: 177, distance: 71.1
click at [818, 177] on span "Ich muss jetzt nach" at bounding box center [689, 173] width 277 height 36
click at [808, 192] on div at bounding box center [808, 192] width 0 height 0
click at [853, 129] on div at bounding box center [787, 115] width 678 height 43
click at [789, 206] on button at bounding box center [784, 215] width 31 height 27
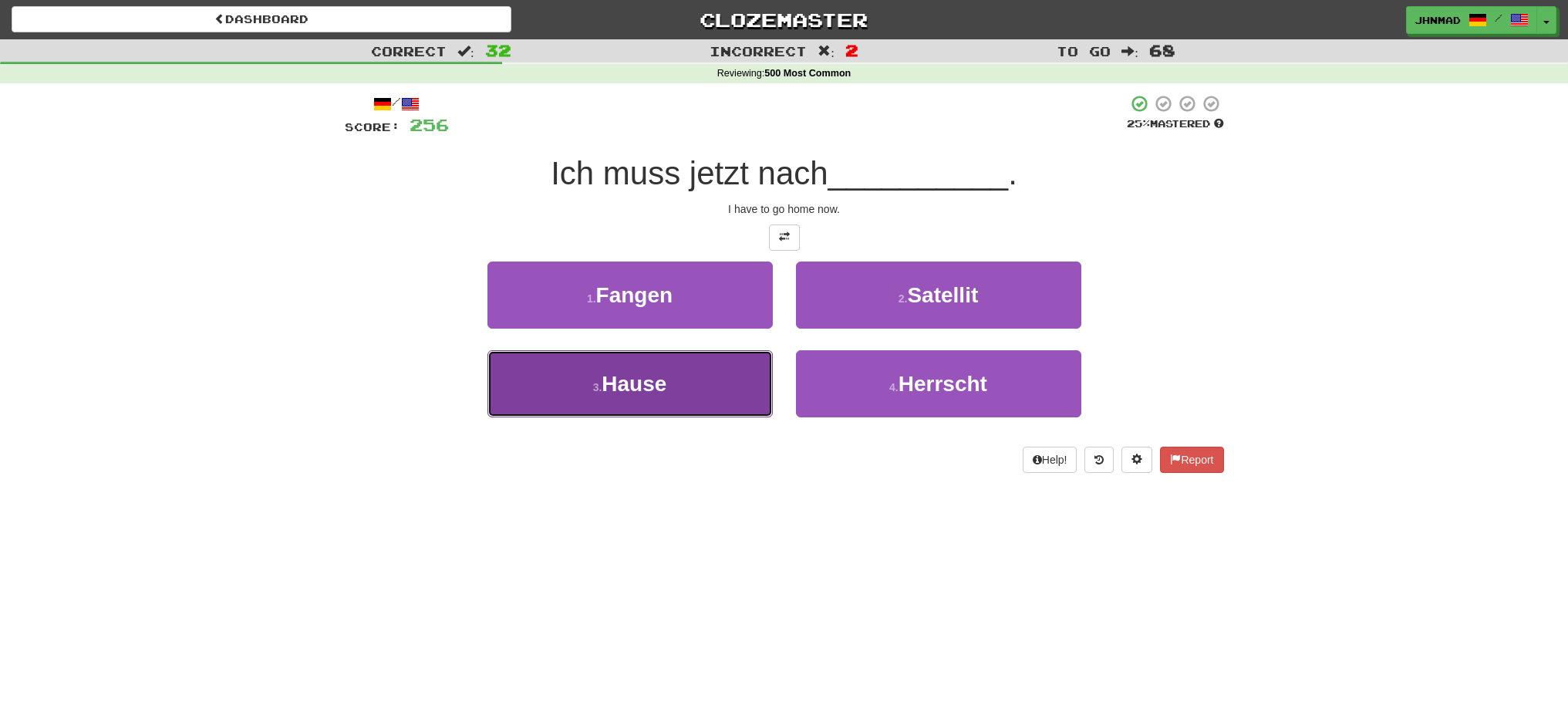
click at [714, 388] on button "3 . Hause" at bounding box center [630, 383] width 286 height 67
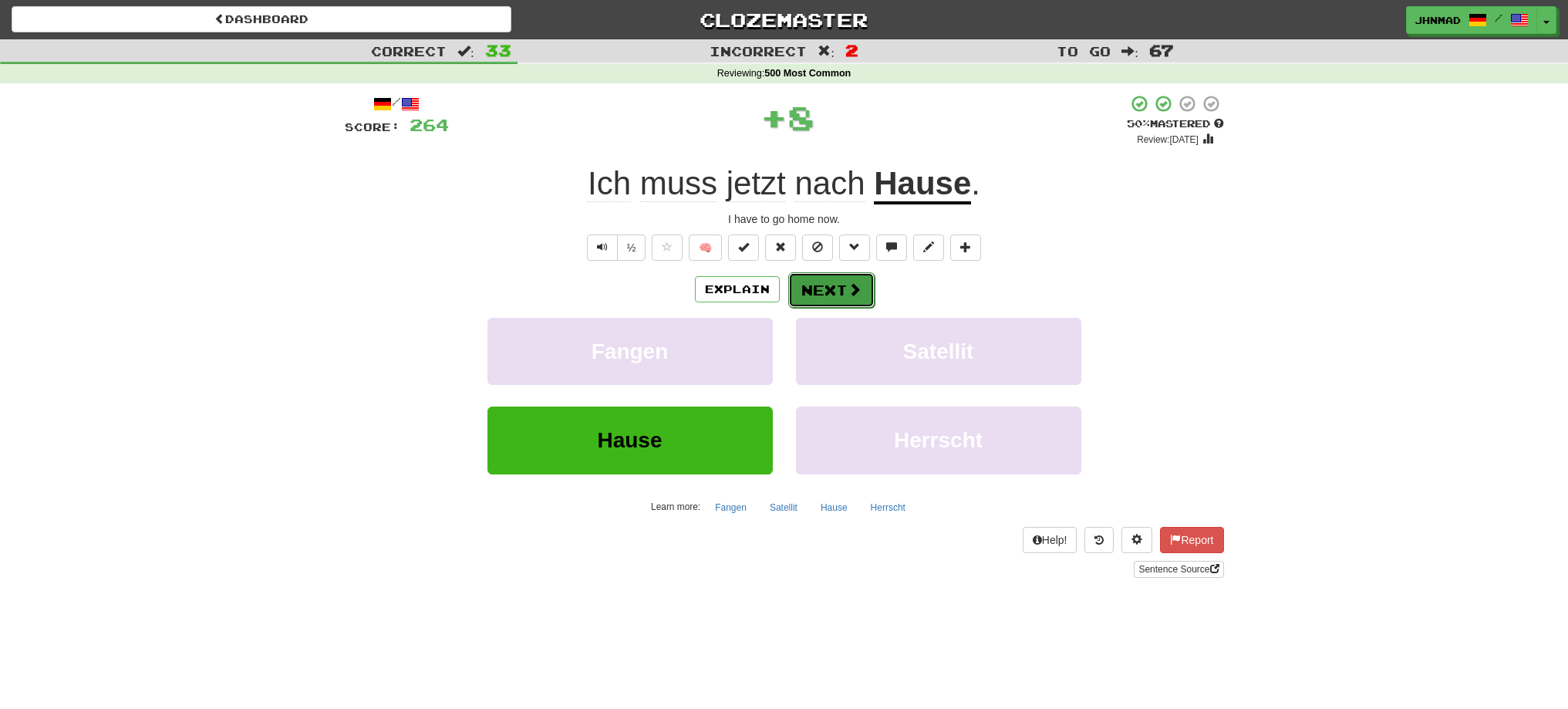
click at [840, 294] on button "Next" at bounding box center [831, 290] width 86 height 35
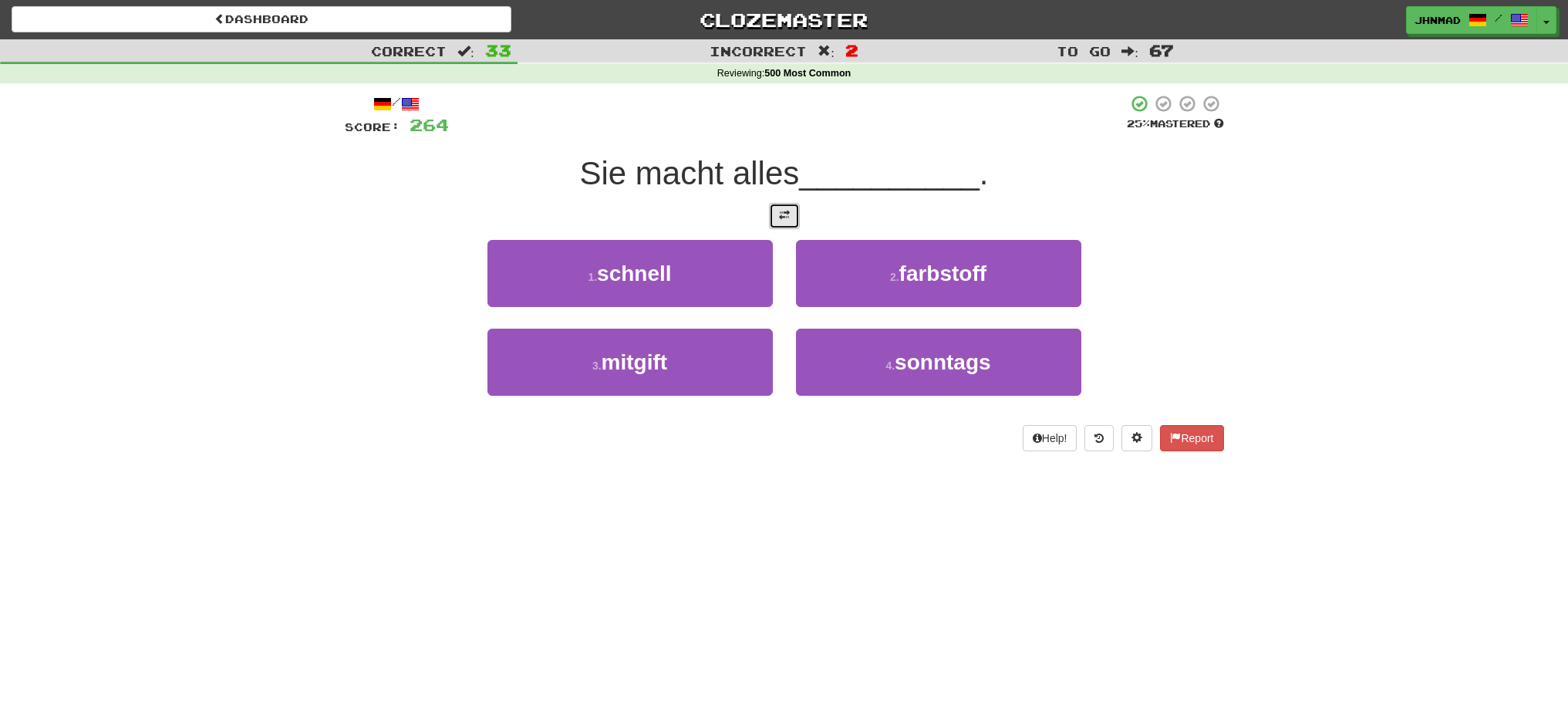
click at [778, 206] on button at bounding box center [784, 215] width 31 height 27
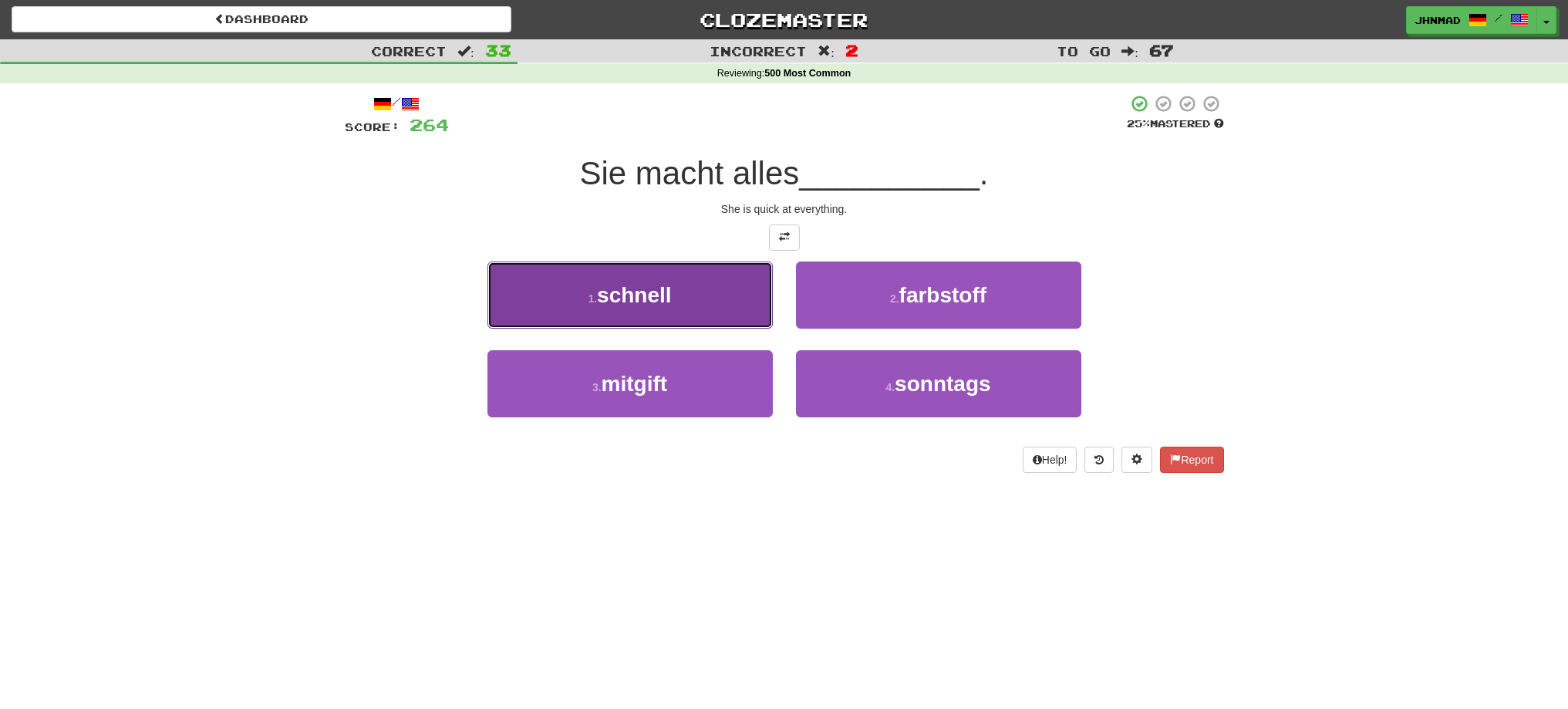
click at [662, 302] on span "schnell" at bounding box center [634, 295] width 74 height 24
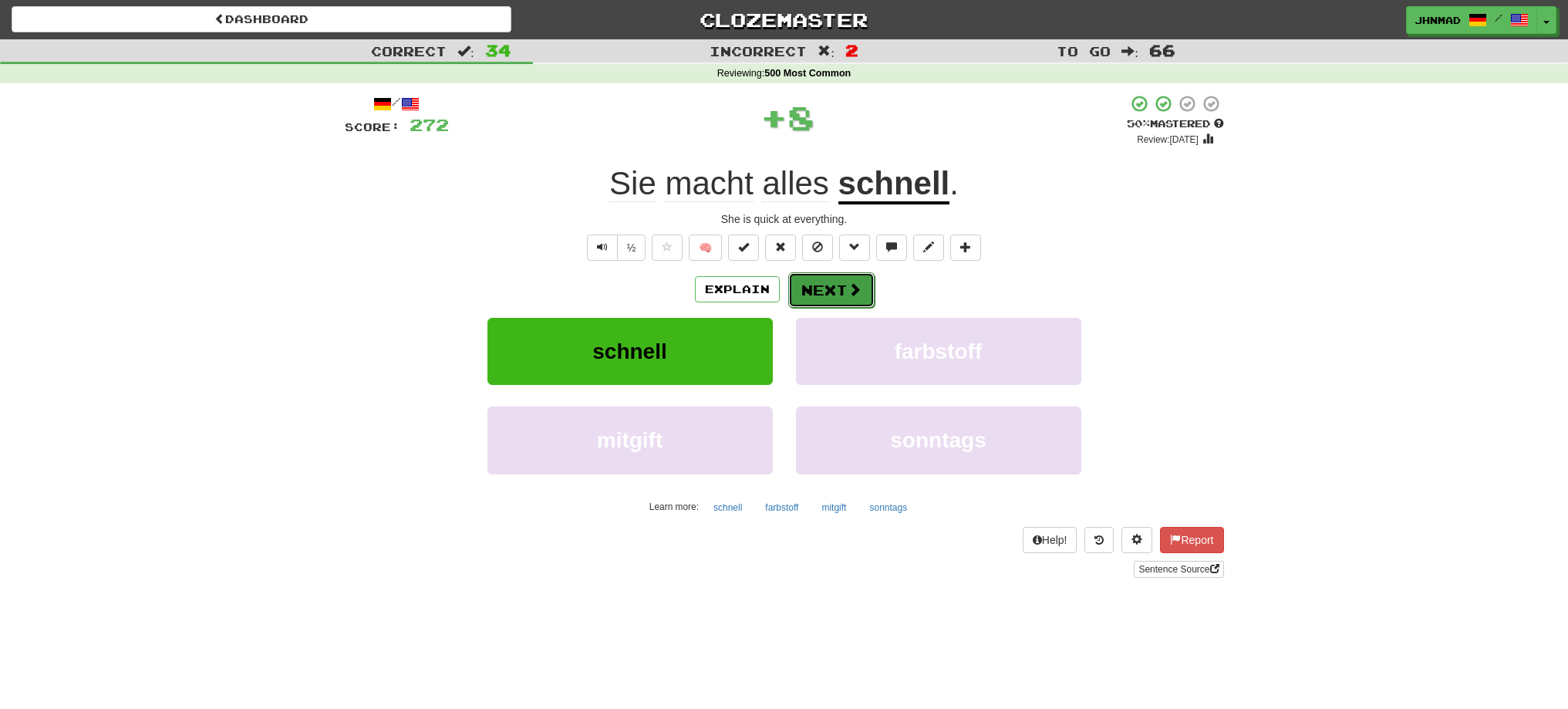
click at [854, 295] on span at bounding box center [854, 289] width 14 height 14
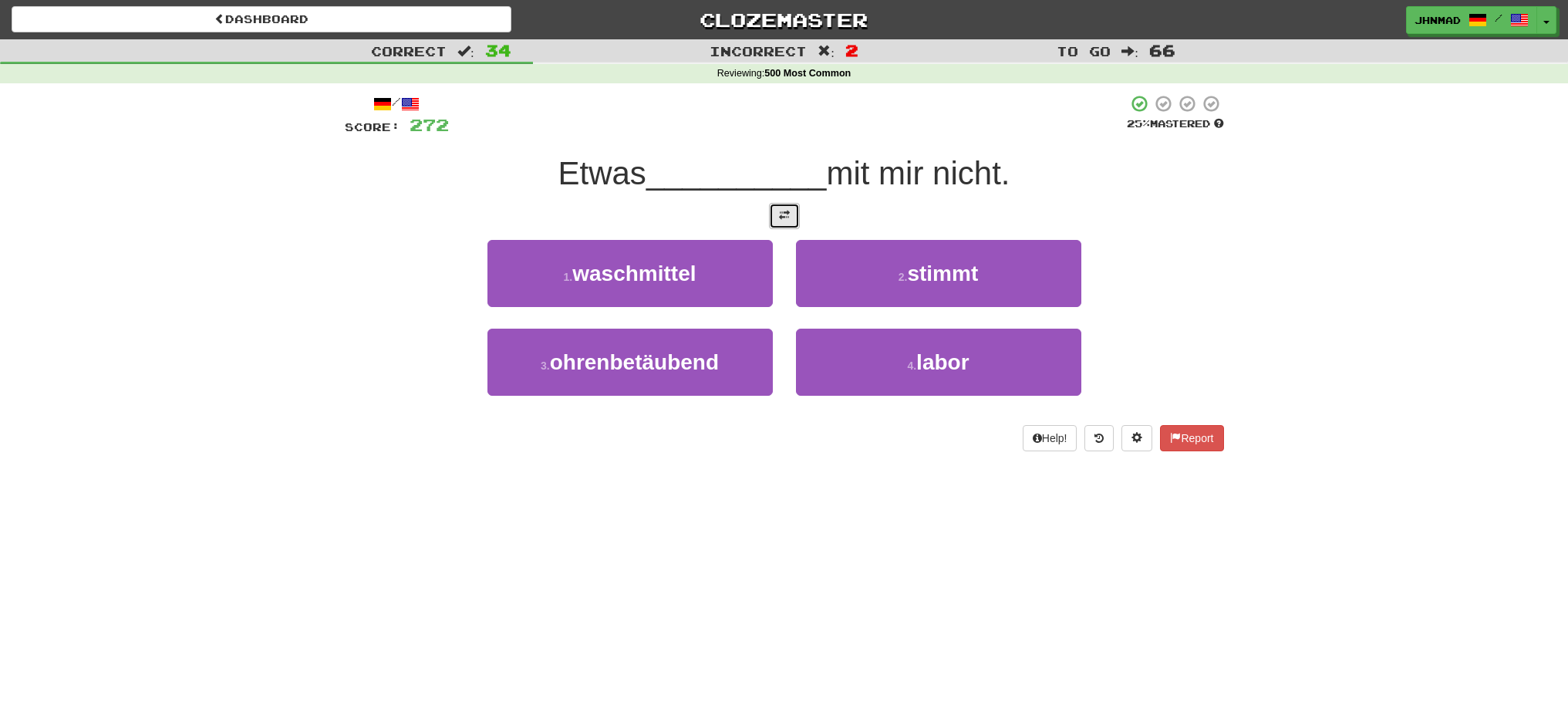
click at [778, 225] on button at bounding box center [784, 215] width 31 height 27
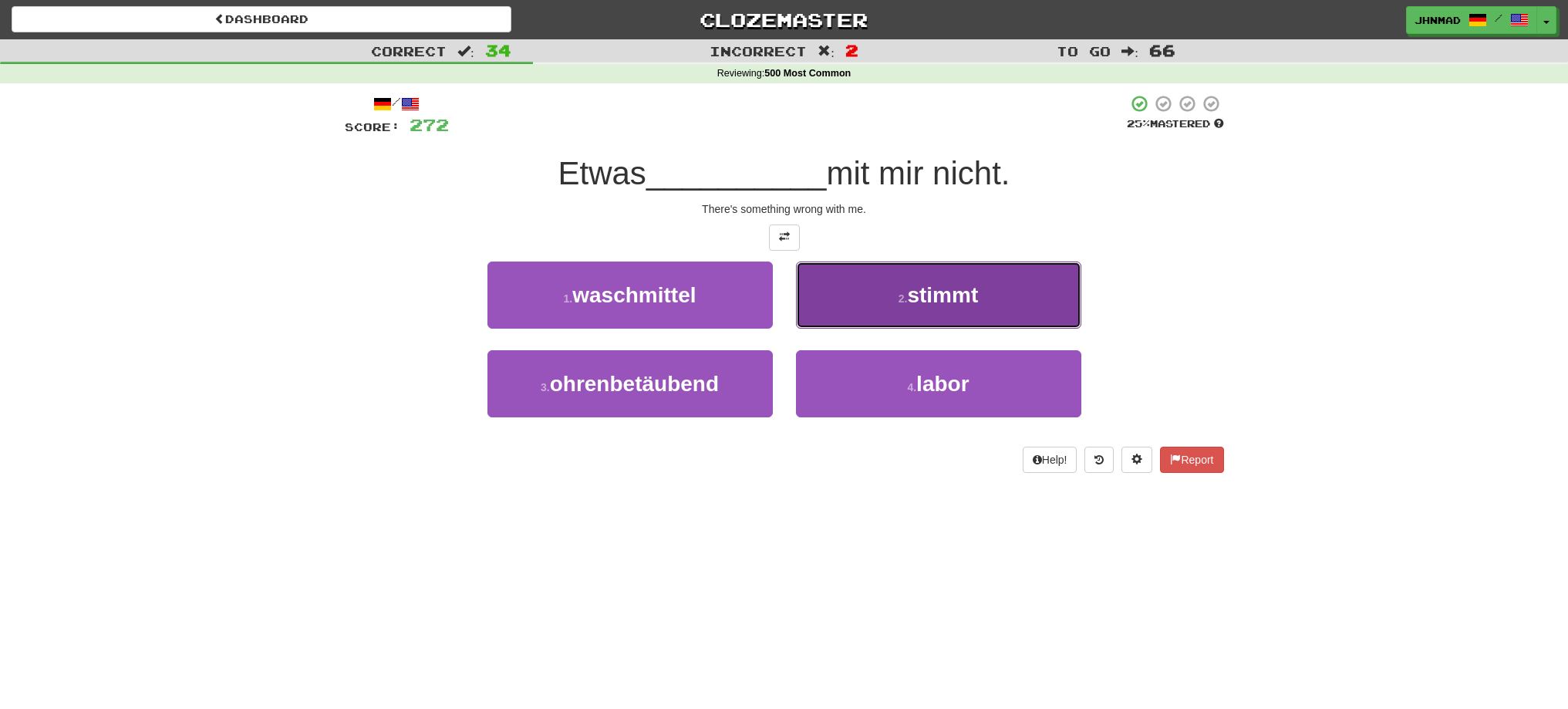
click at [970, 306] on span "stimmt" at bounding box center [942, 295] width 71 height 24
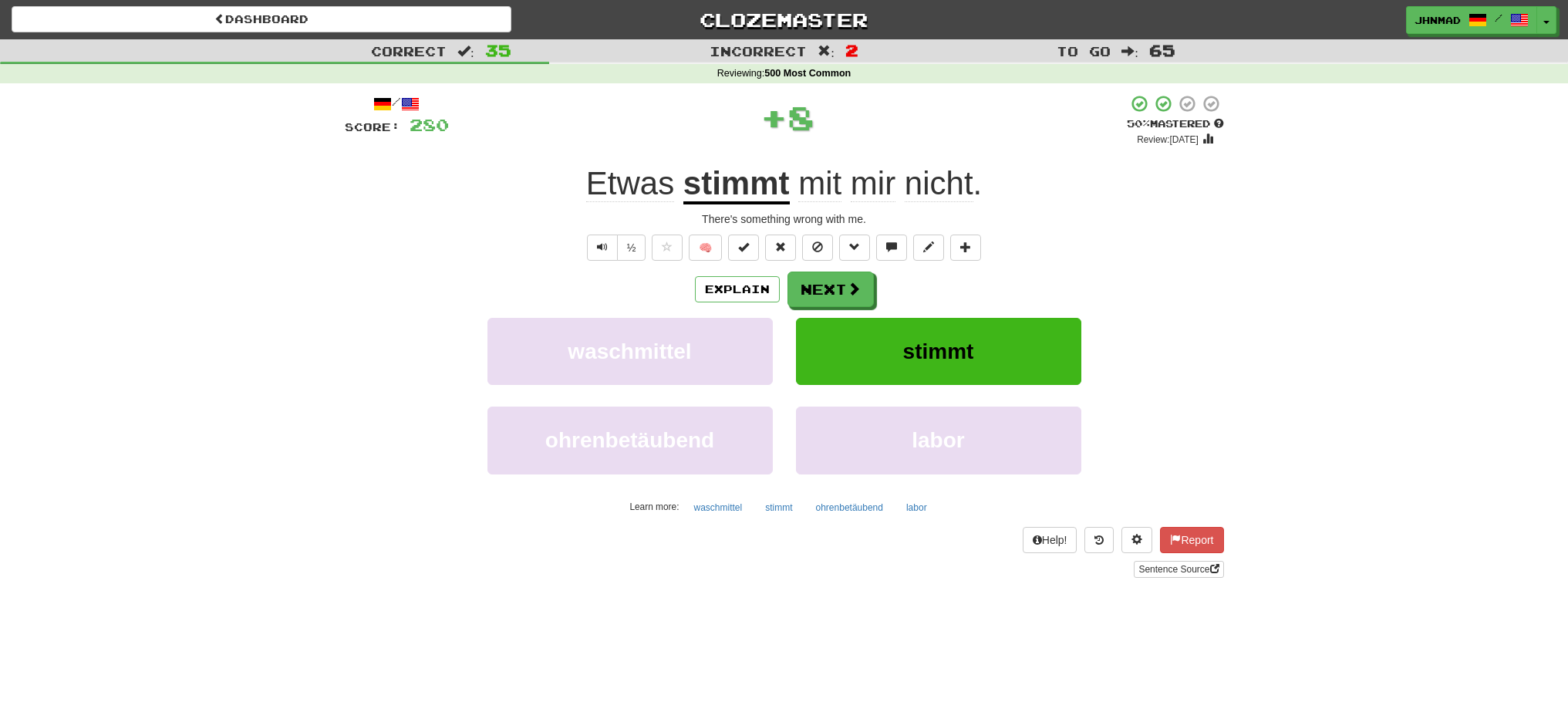
click at [751, 192] on u "stimmt" at bounding box center [736, 185] width 106 height 40
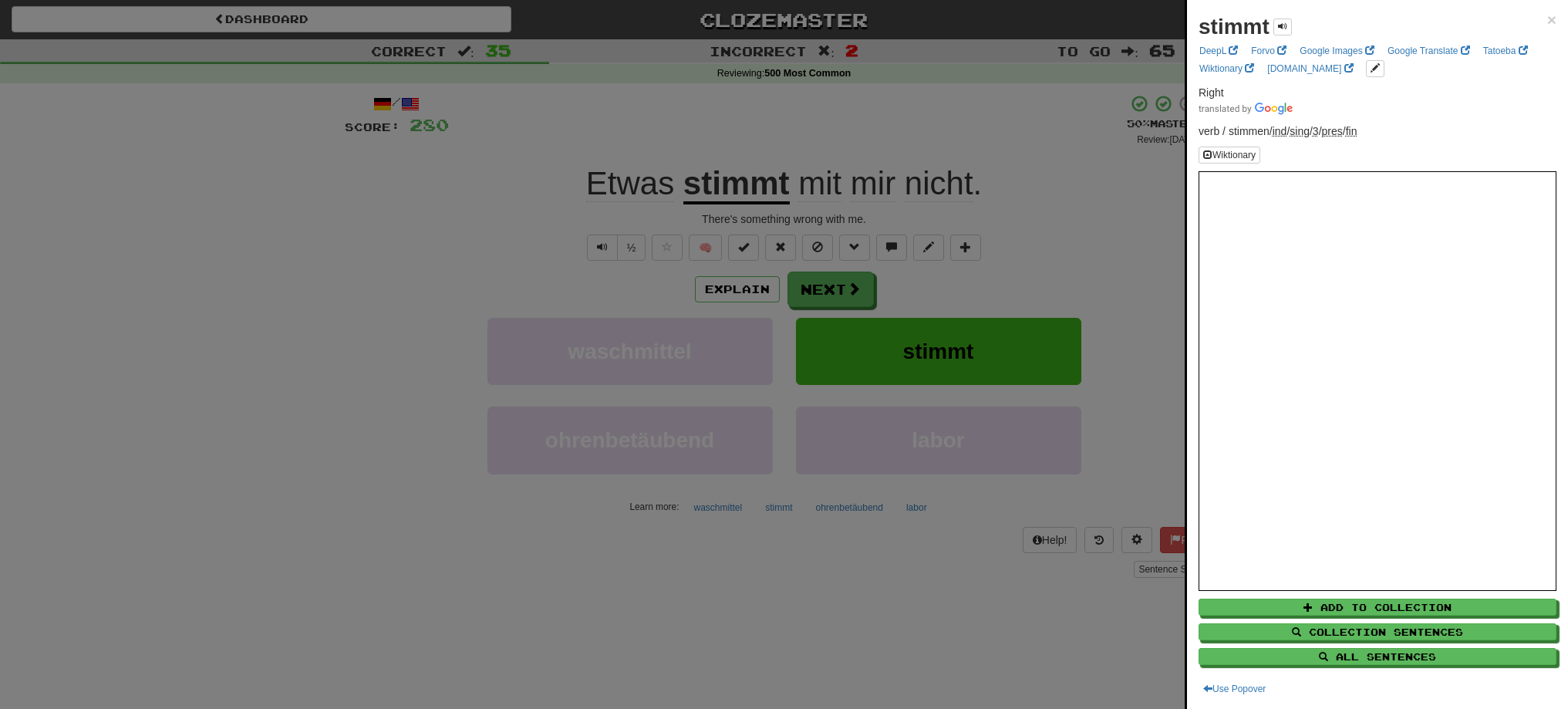
click at [840, 301] on div at bounding box center [784, 354] width 1568 height 709
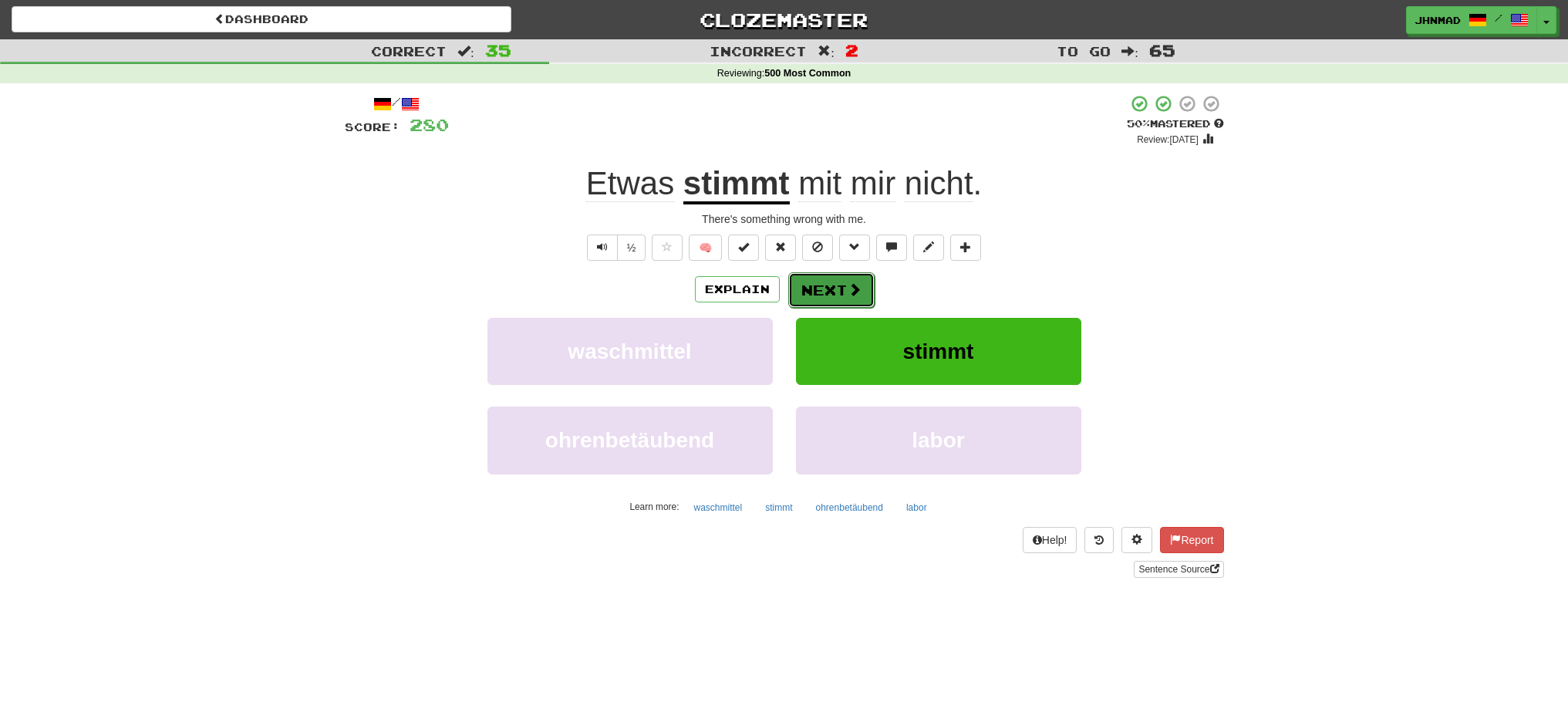
click at [840, 298] on button "Next" at bounding box center [831, 290] width 86 height 35
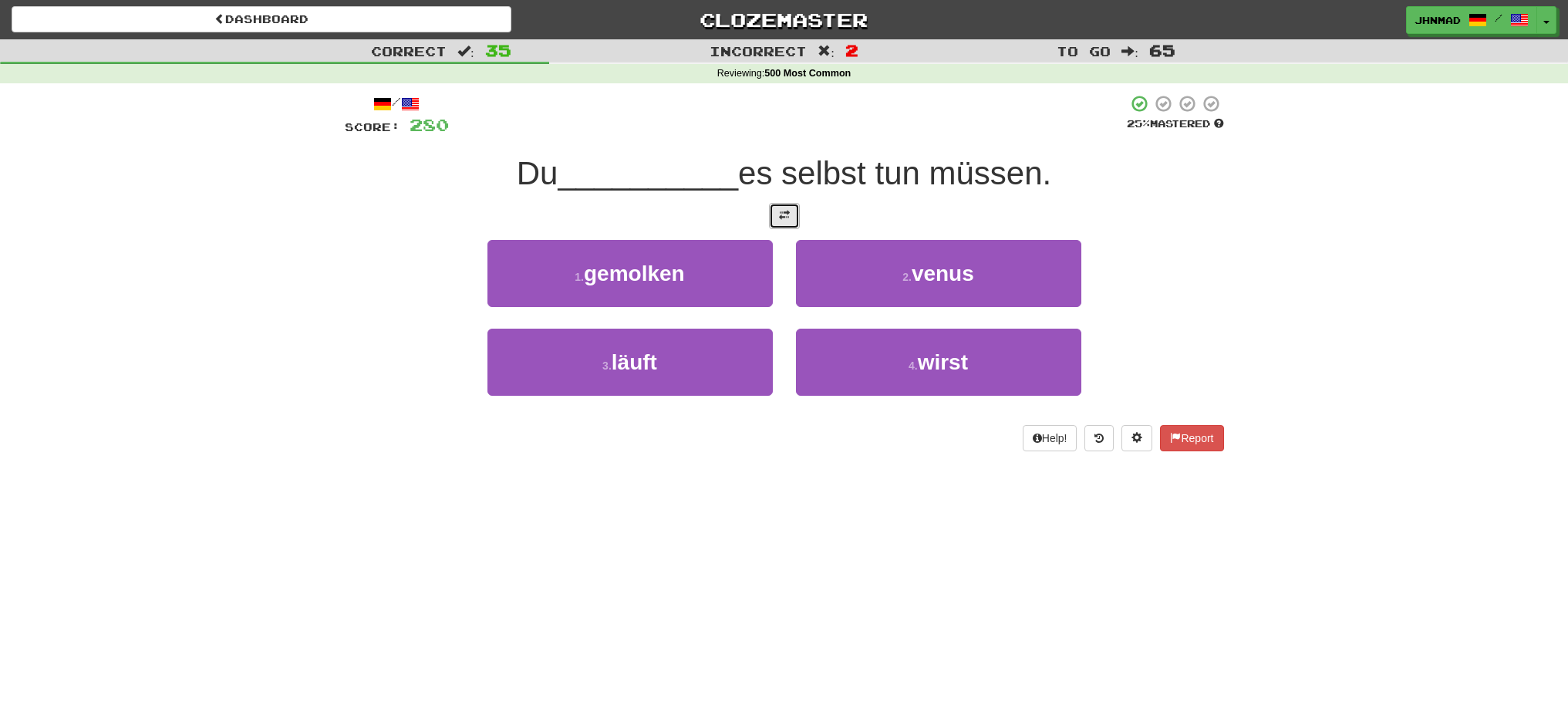
click at [781, 219] on span at bounding box center [784, 215] width 10 height 10
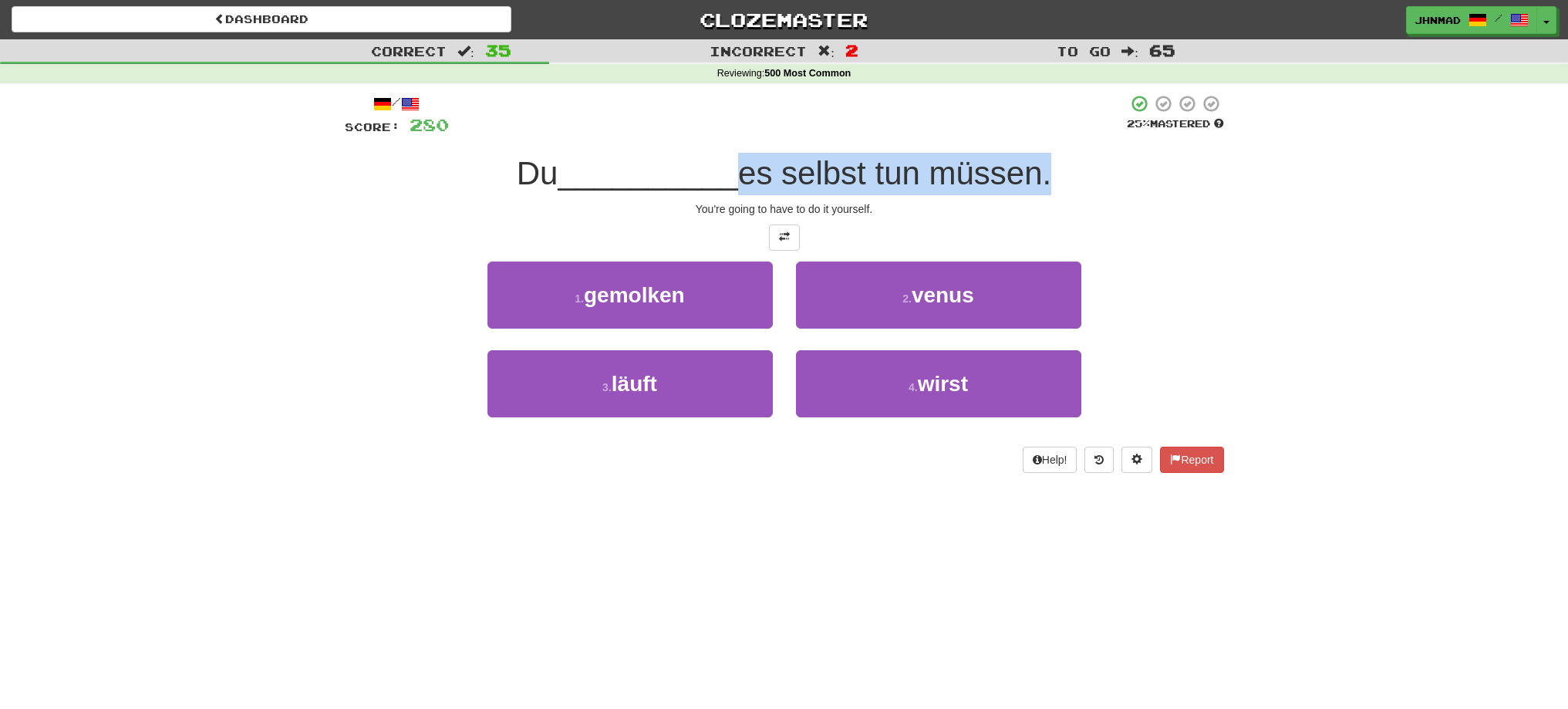
drag, startPoint x: 732, startPoint y: 169, endPoint x: 1048, endPoint y: 187, distance: 316.5
click at [1048, 187] on div "Du __________ es selbst tun müssen." at bounding box center [784, 173] width 879 height 43
click at [1038, 192] on div at bounding box center [1038, 192] width 0 height 0
click at [1165, 275] on div "1 . gemolken 2 . venus" at bounding box center [784, 306] width 925 height 89
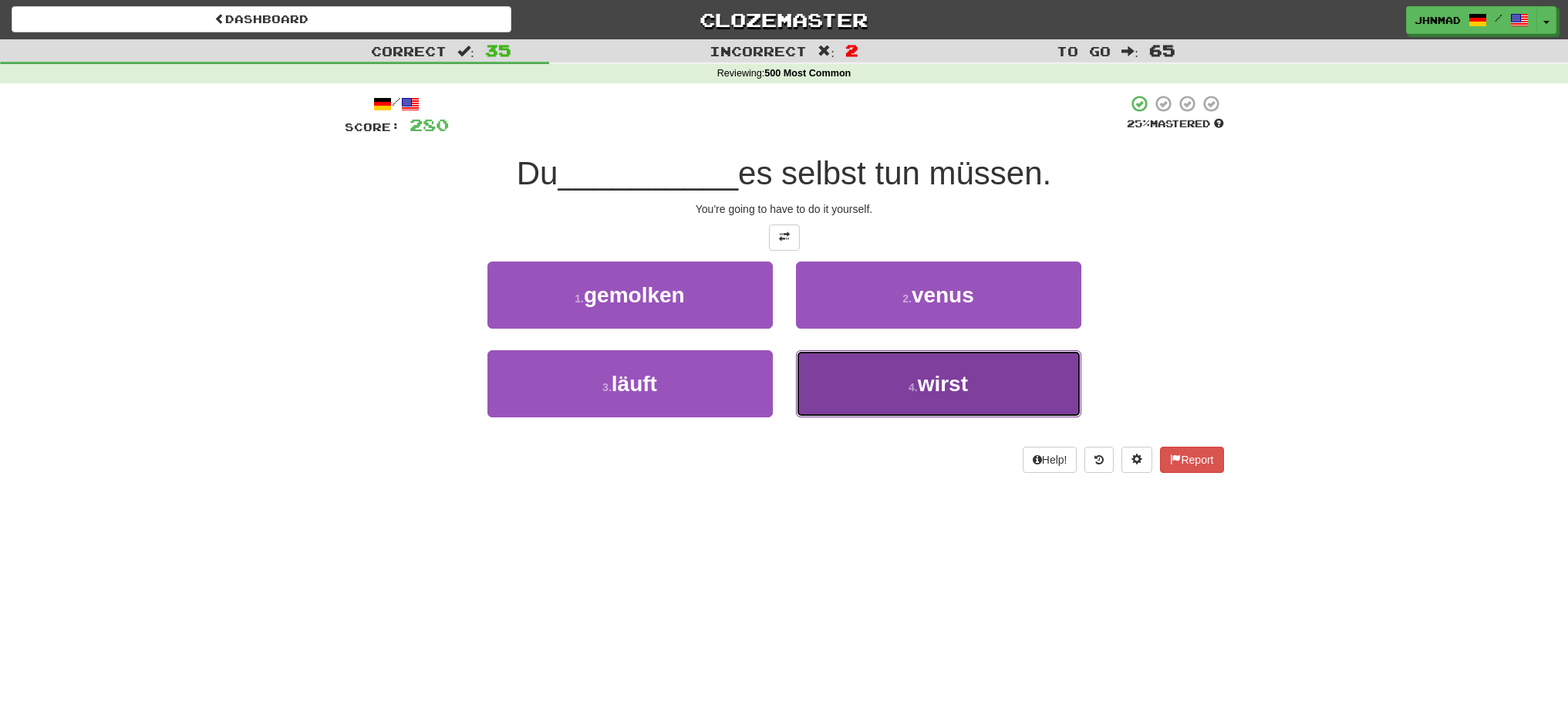
click at [924, 394] on span "wirst" at bounding box center [943, 384] width 50 height 24
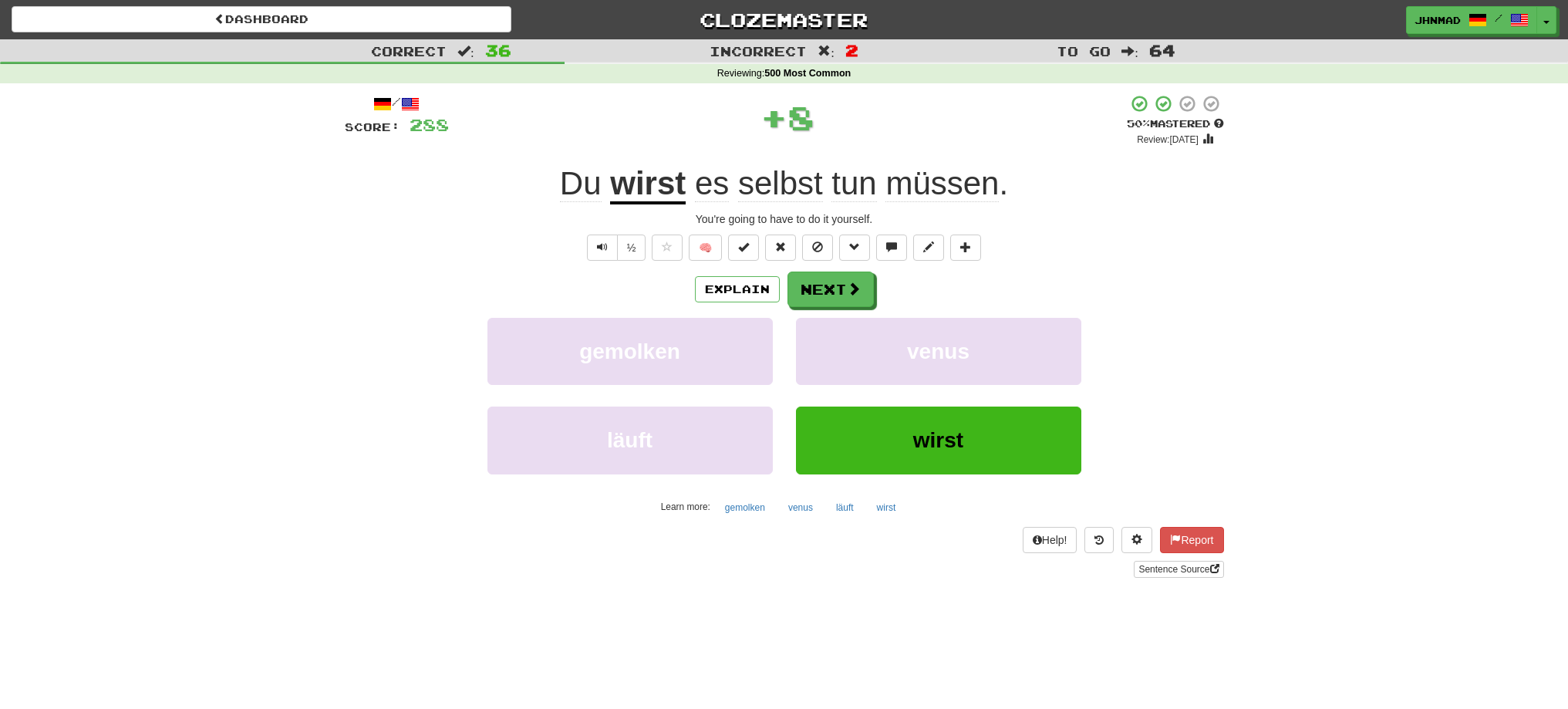
click at [628, 191] on u "wirst" at bounding box center [648, 185] width 76 height 40
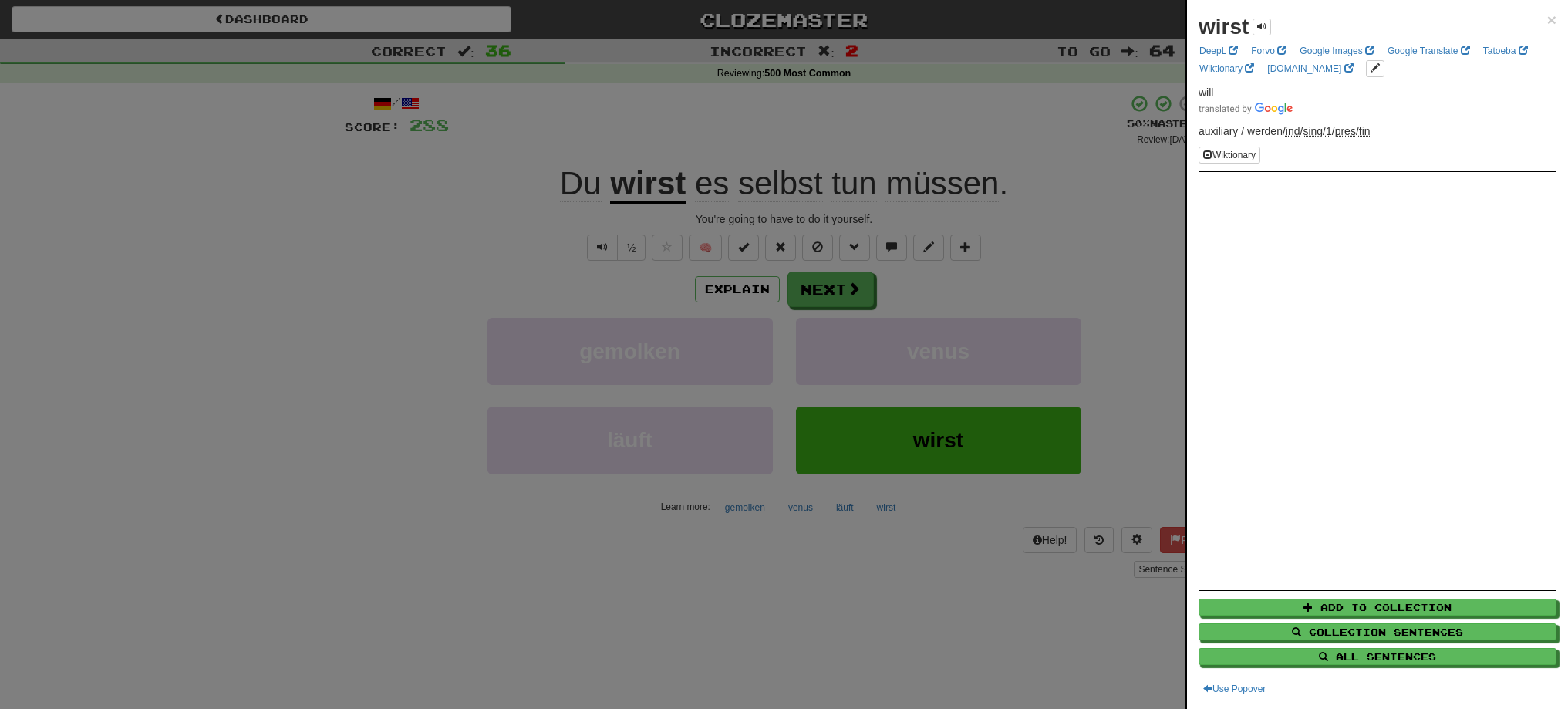
click at [845, 295] on div at bounding box center [784, 354] width 1568 height 709
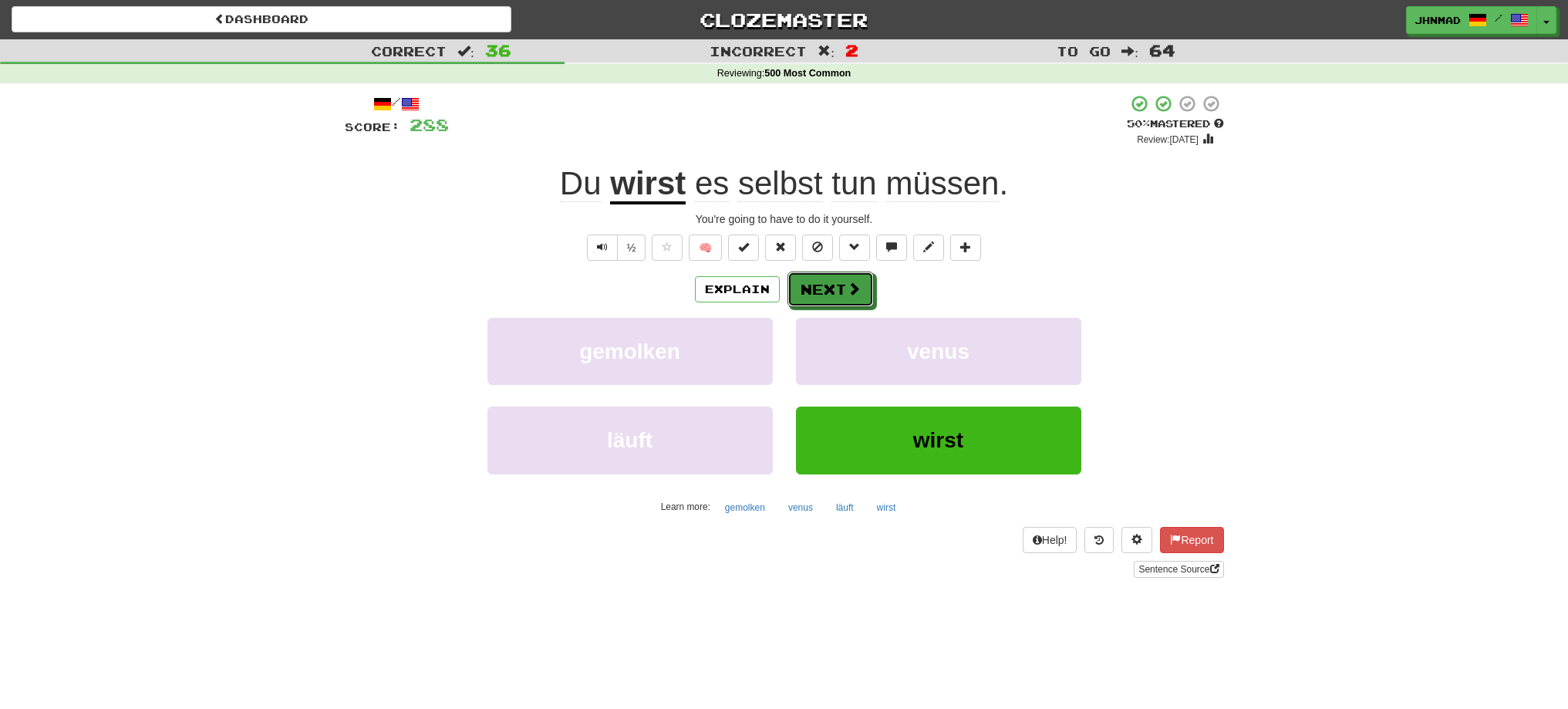
click at [847, 295] on span at bounding box center [853, 288] width 14 height 14
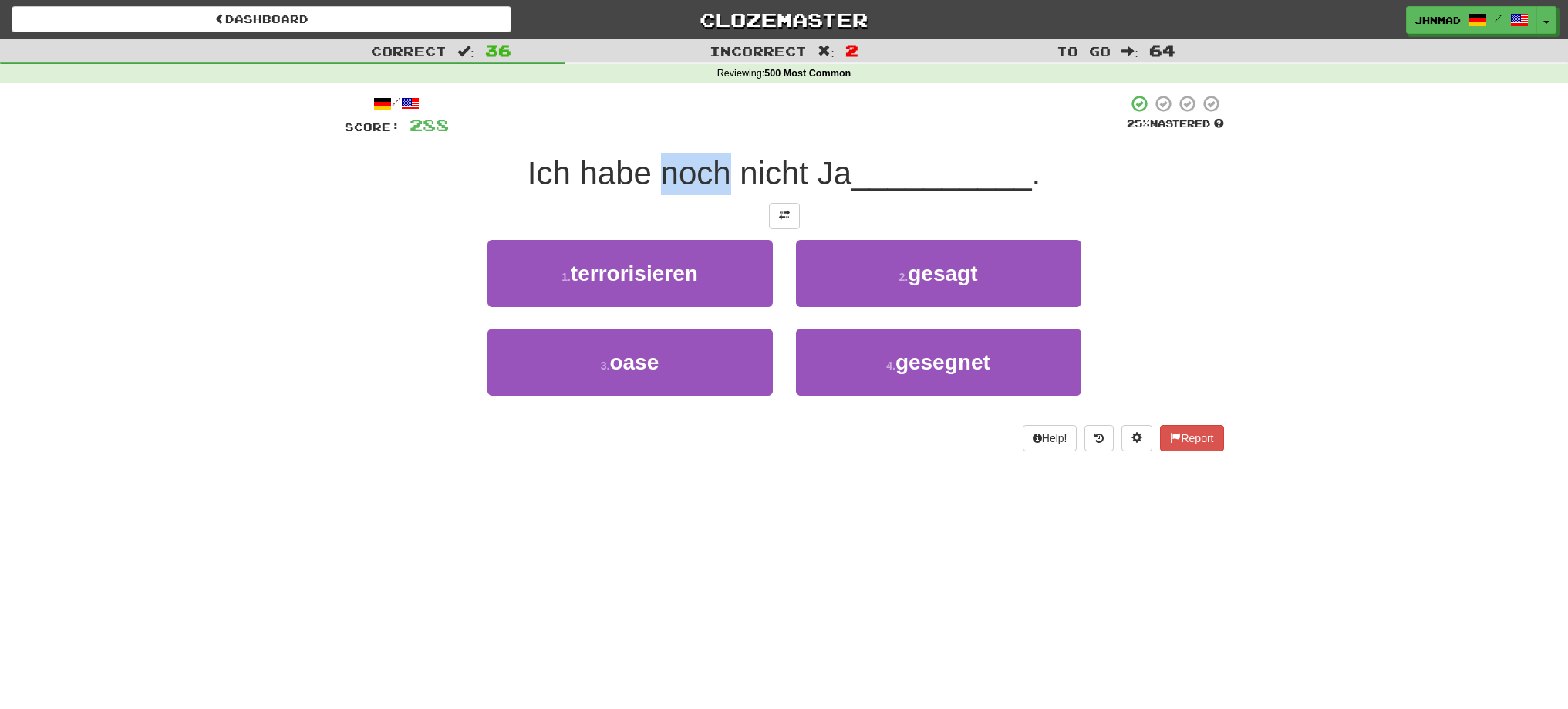
drag, startPoint x: 657, startPoint y: 181, endPoint x: 727, endPoint y: 167, distance: 71.4
click at [727, 167] on span "Ich habe noch nicht Ja" at bounding box center [690, 173] width 324 height 36
click at [716, 133] on div at bounding box center [716, 133] width 0 height 0
click at [690, 123] on div at bounding box center [787, 115] width 678 height 43
click at [800, 215] on div at bounding box center [784, 215] width 879 height 27
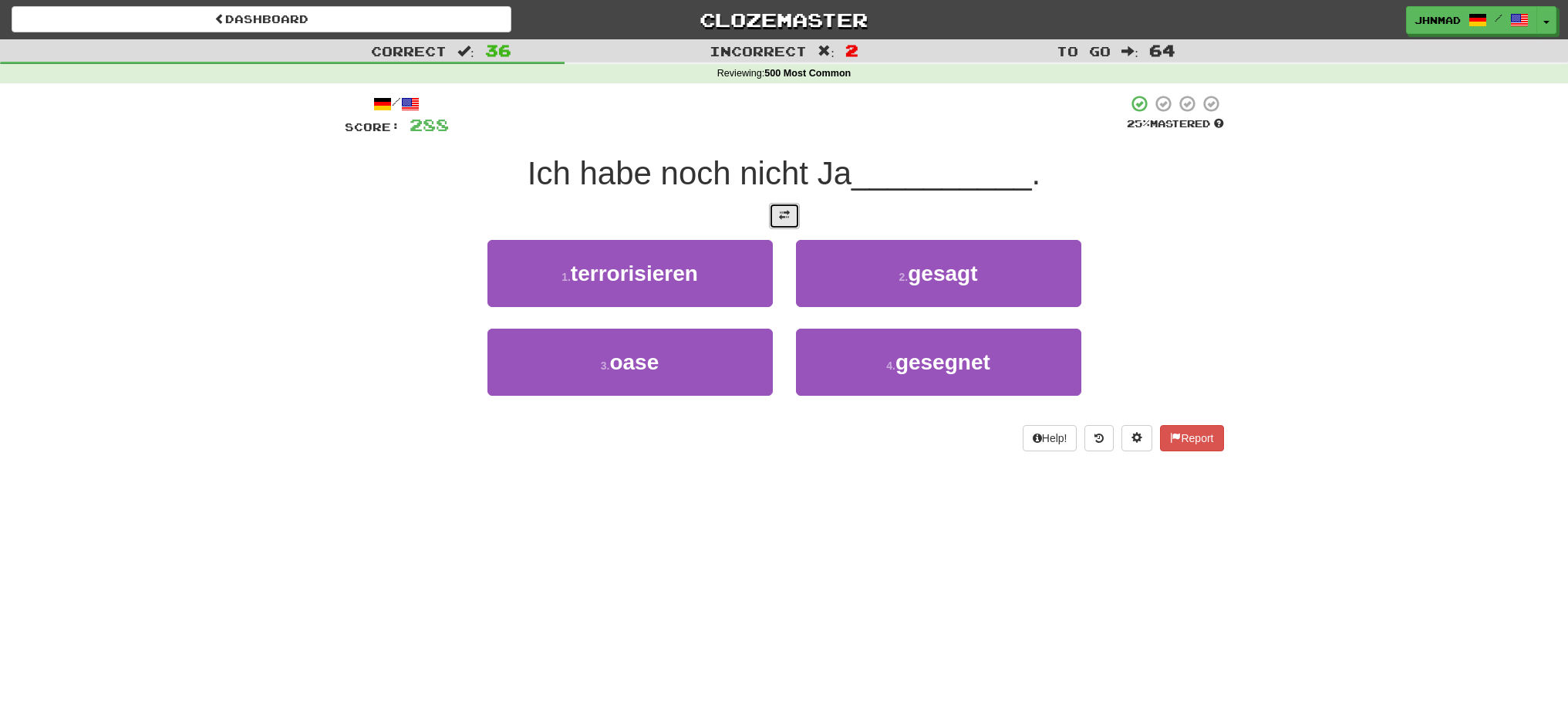
click at [783, 216] on span at bounding box center [784, 215] width 10 height 10
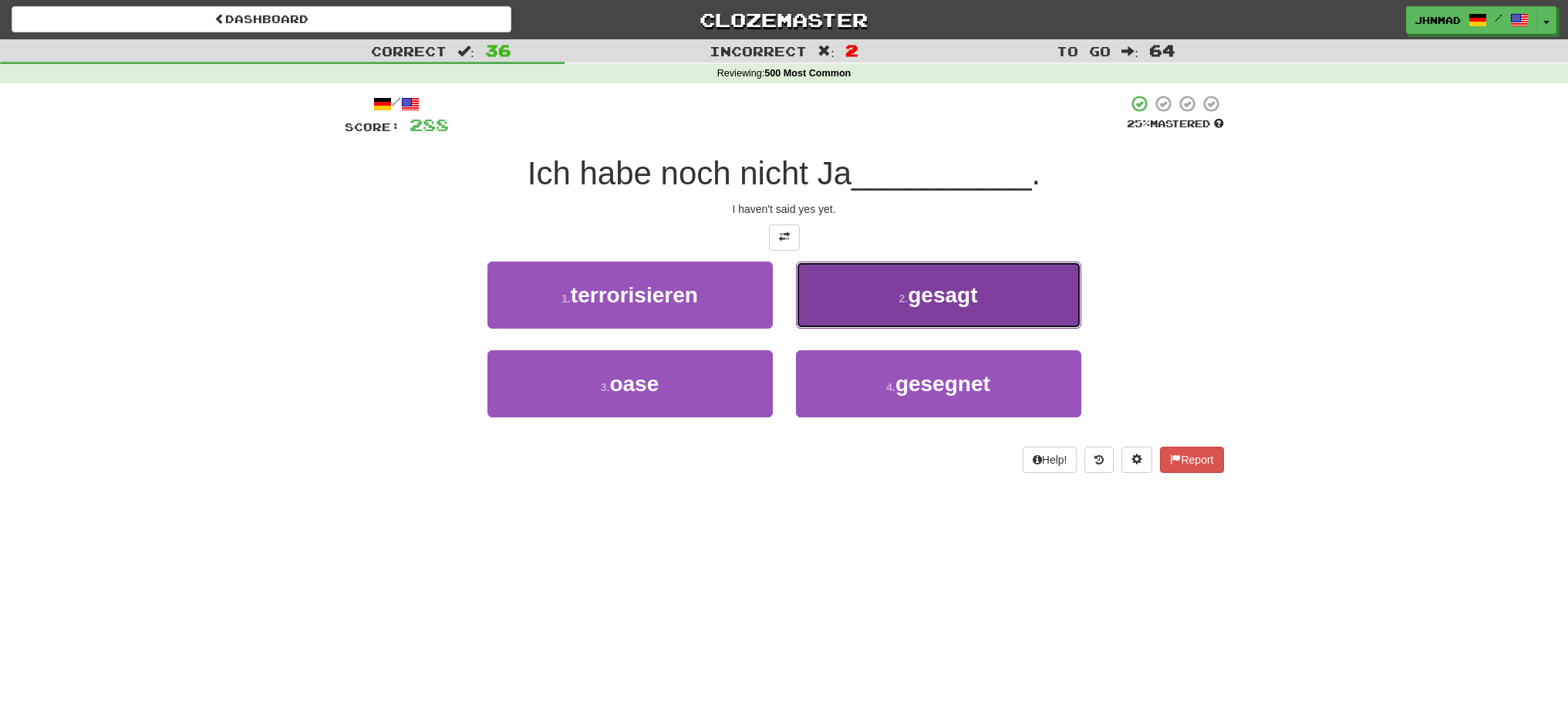
click at [952, 315] on button "2 . gesagt" at bounding box center [939, 294] width 286 height 67
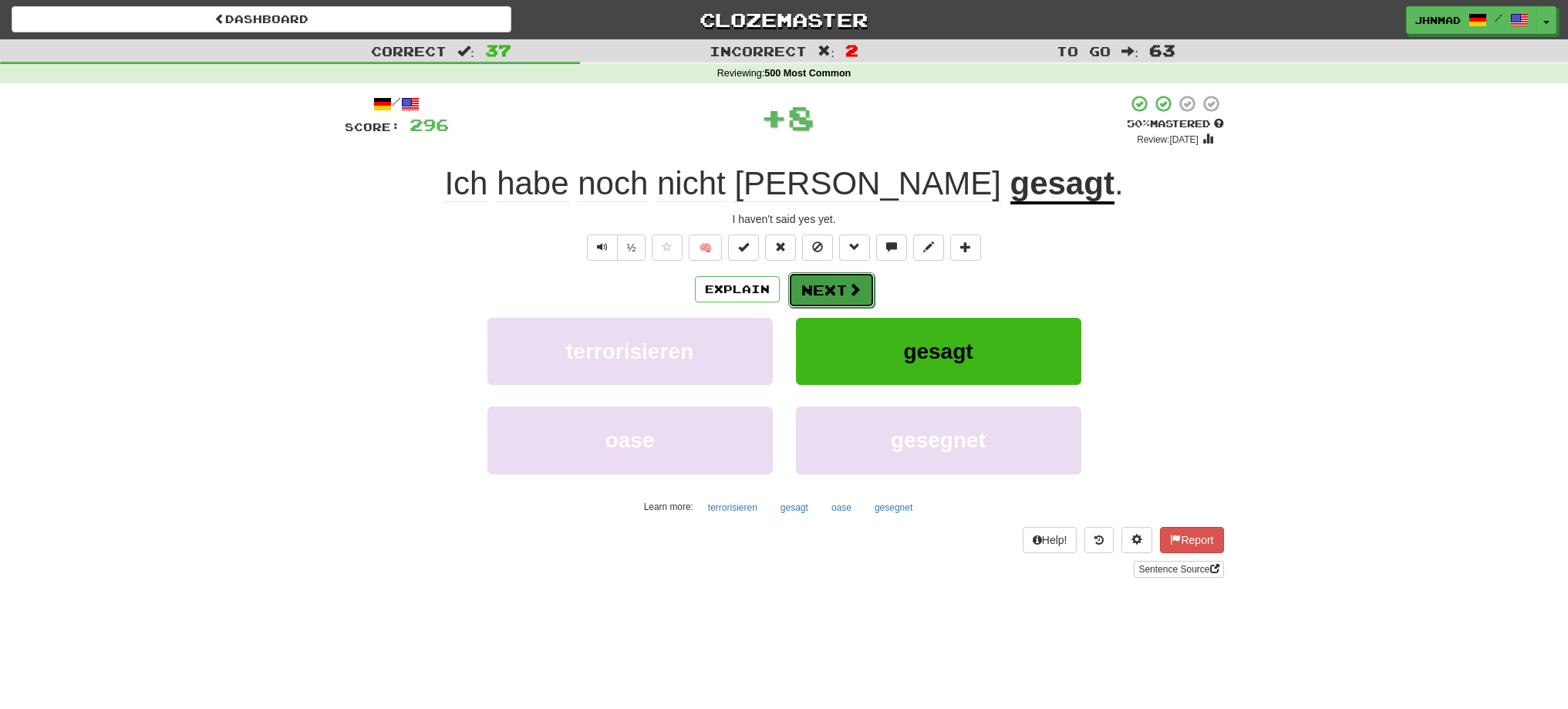
click at [853, 290] on span at bounding box center [854, 289] width 14 height 14
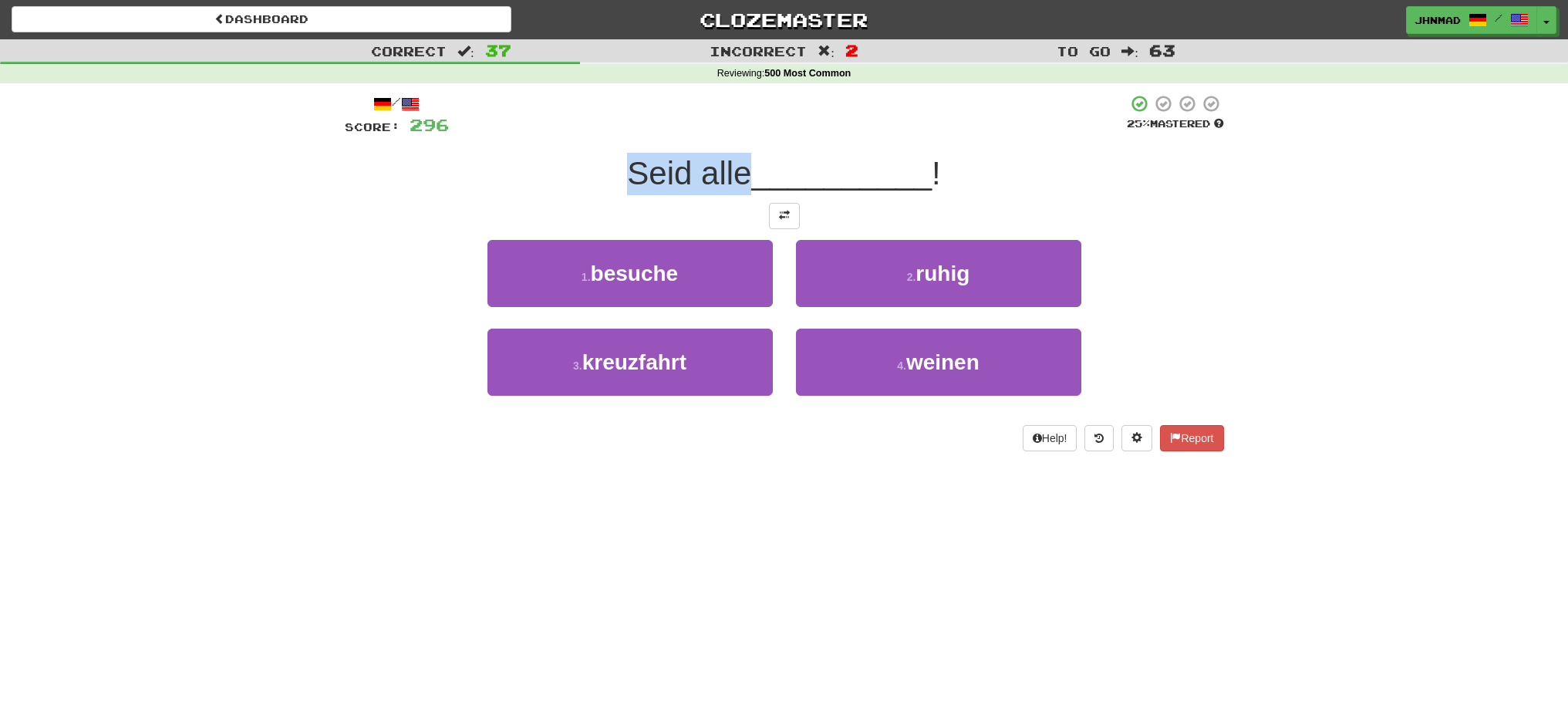
drag, startPoint x: 611, startPoint y: 155, endPoint x: 741, endPoint y: 166, distance: 130.5
click at [741, 166] on div "Seid alle __________ !" at bounding box center [784, 173] width 879 height 43
click at [731, 133] on div at bounding box center [731, 133] width 0 height 0
click at [593, 186] on div "Seid alle __________ !" at bounding box center [784, 173] width 879 height 43
click at [782, 220] on span at bounding box center [784, 215] width 10 height 10
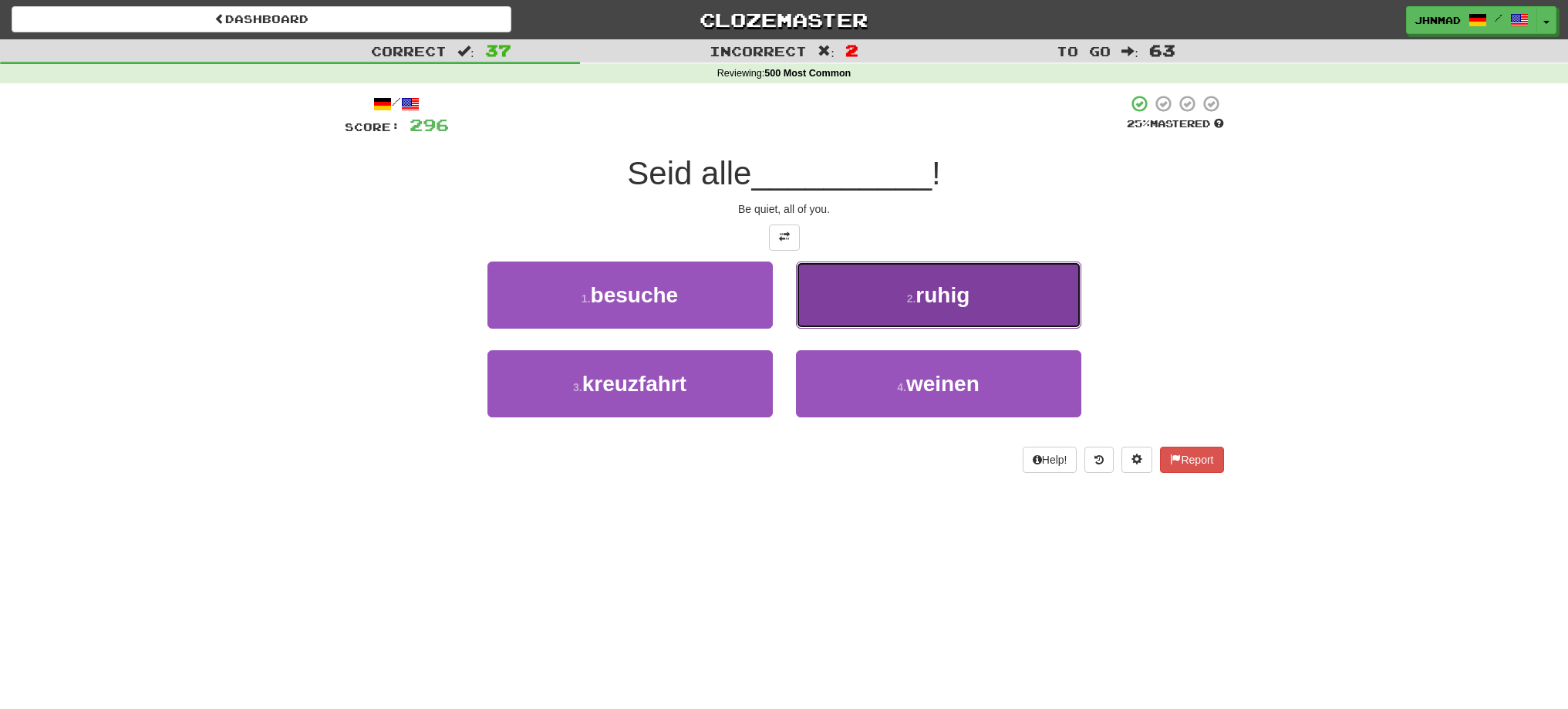
click at [928, 302] on span "ruhig" at bounding box center [942, 295] width 54 height 24
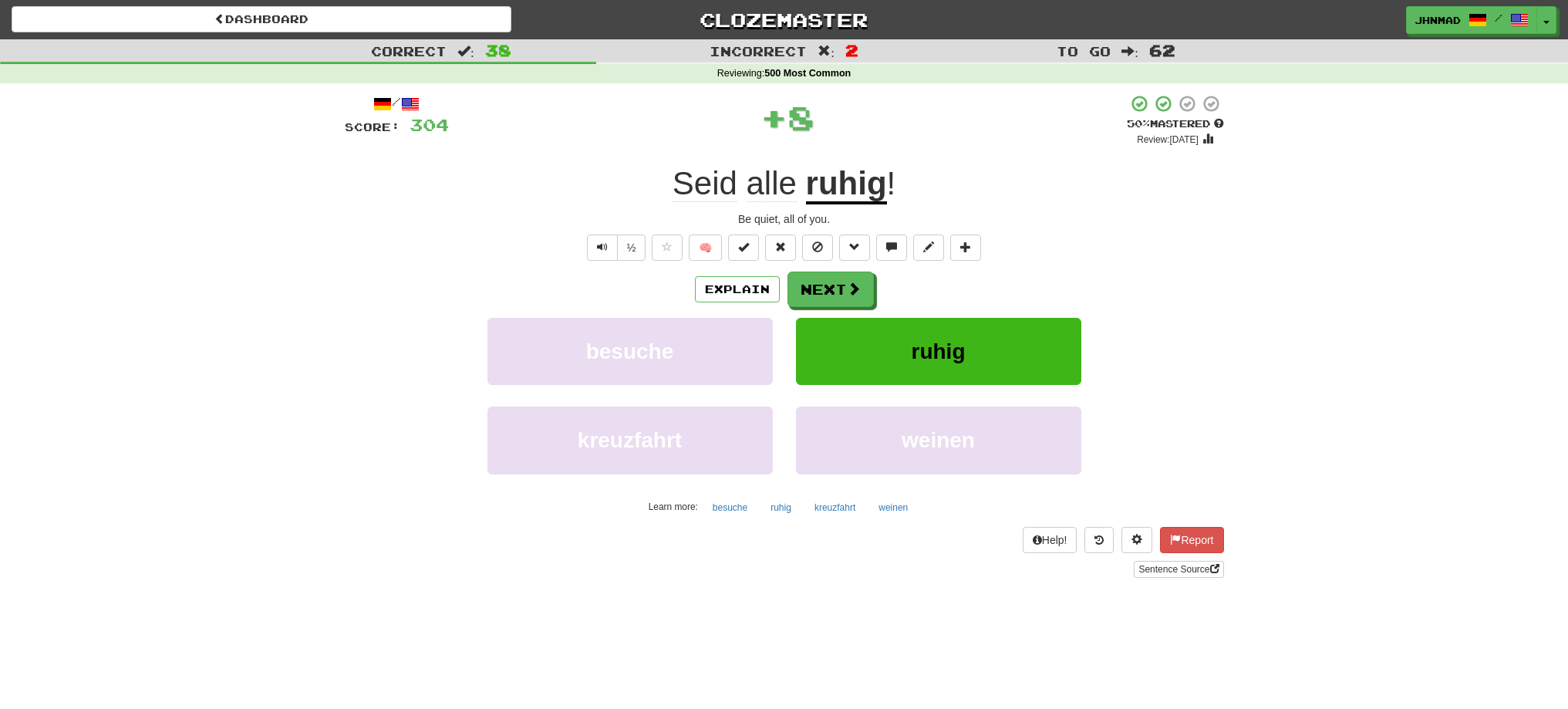
click at [858, 191] on u "ruhig" at bounding box center [846, 185] width 81 height 40
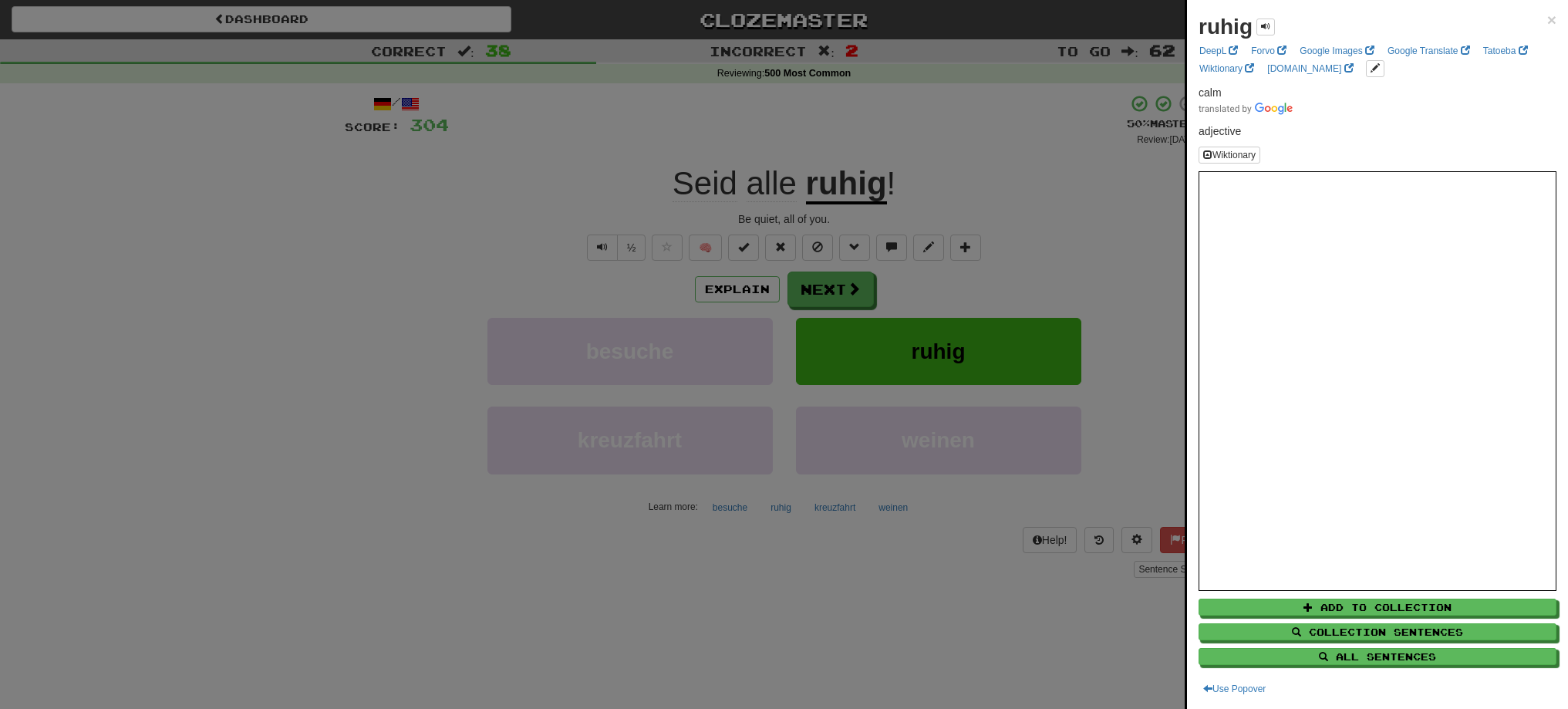
click at [823, 295] on div at bounding box center [784, 354] width 1568 height 709
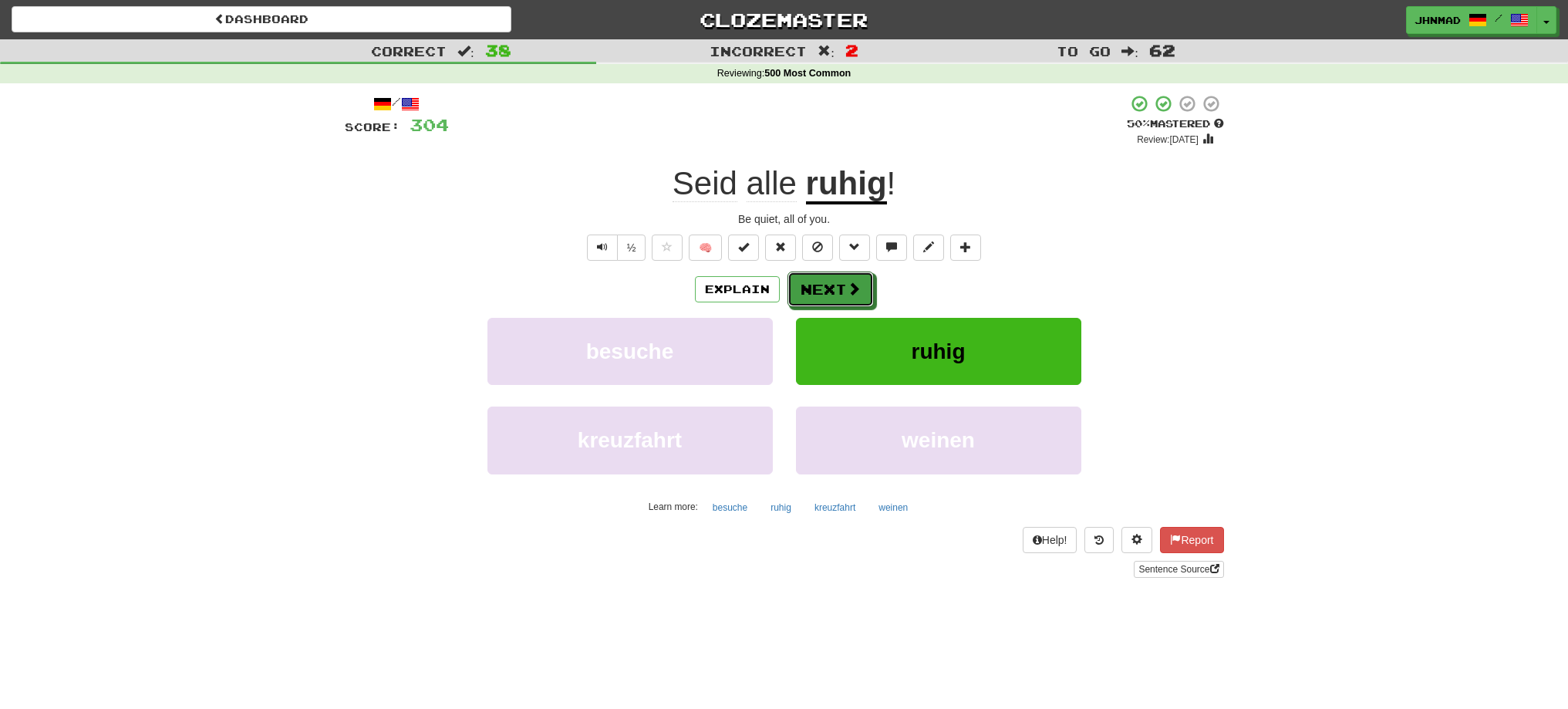
click at [823, 295] on button "Next" at bounding box center [830, 290] width 86 height 35
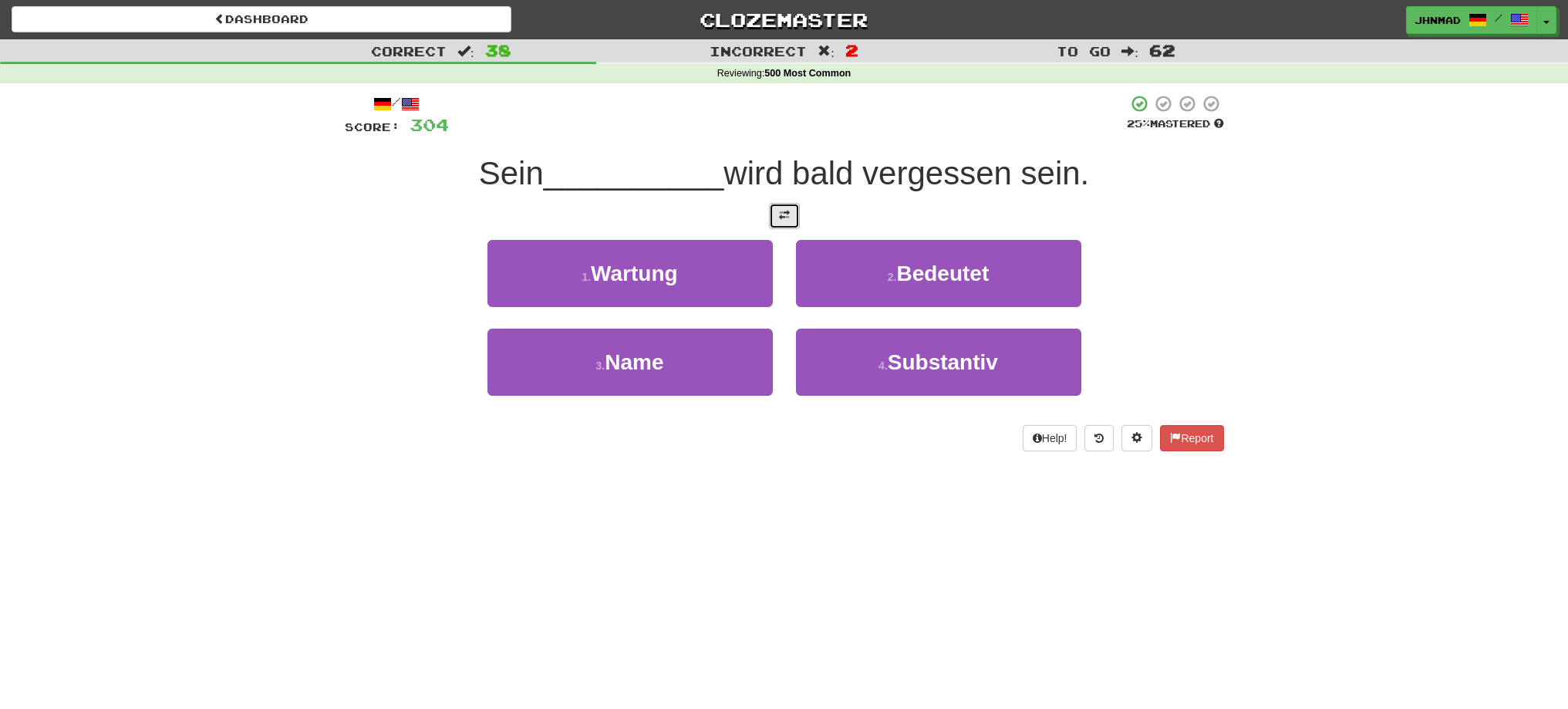
click at [782, 219] on span at bounding box center [784, 215] width 10 height 10
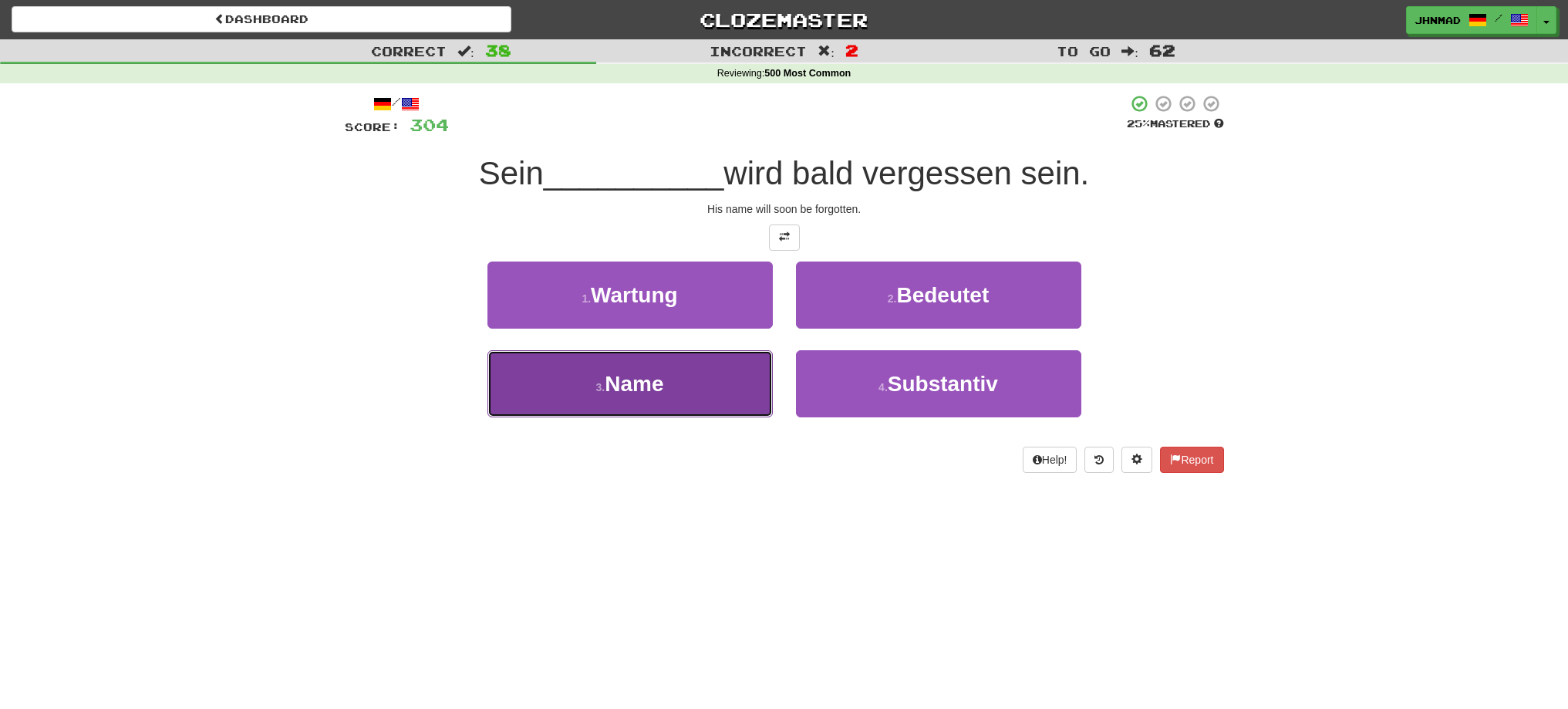
click at [656, 394] on span "Name" at bounding box center [634, 384] width 59 height 24
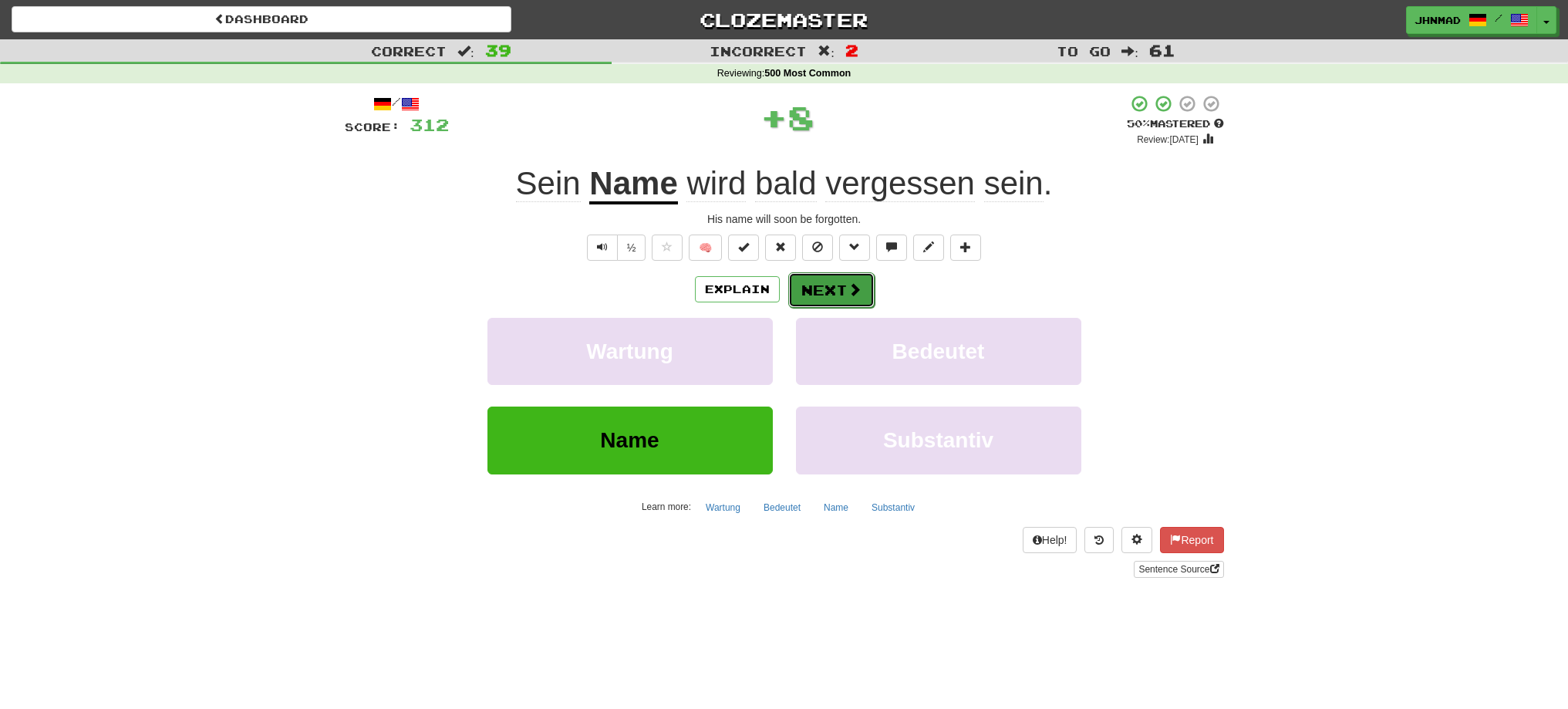
click at [808, 283] on button "Next" at bounding box center [831, 290] width 86 height 35
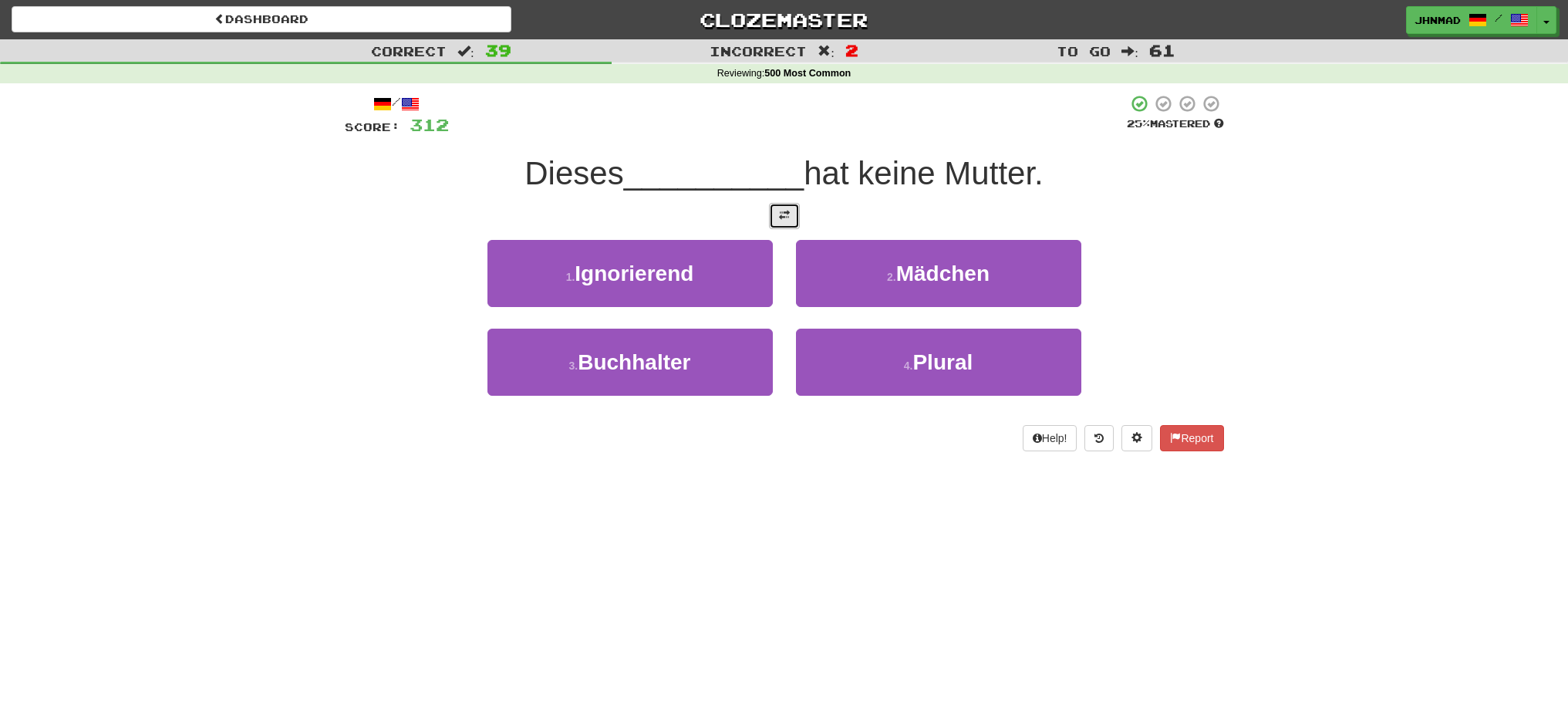
click at [790, 210] on button at bounding box center [784, 215] width 31 height 27
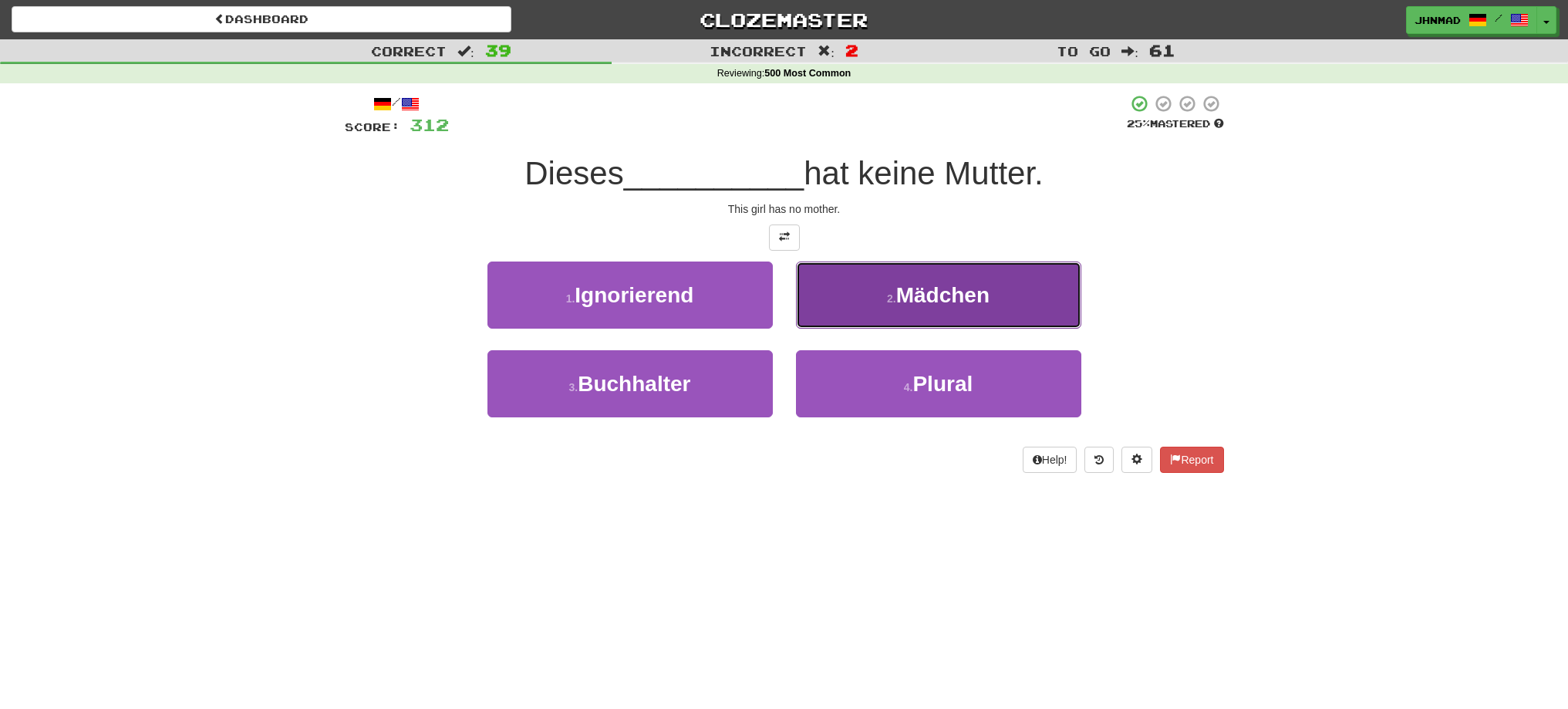
click at [865, 290] on button "2 . Mädchen" at bounding box center [939, 294] width 286 height 67
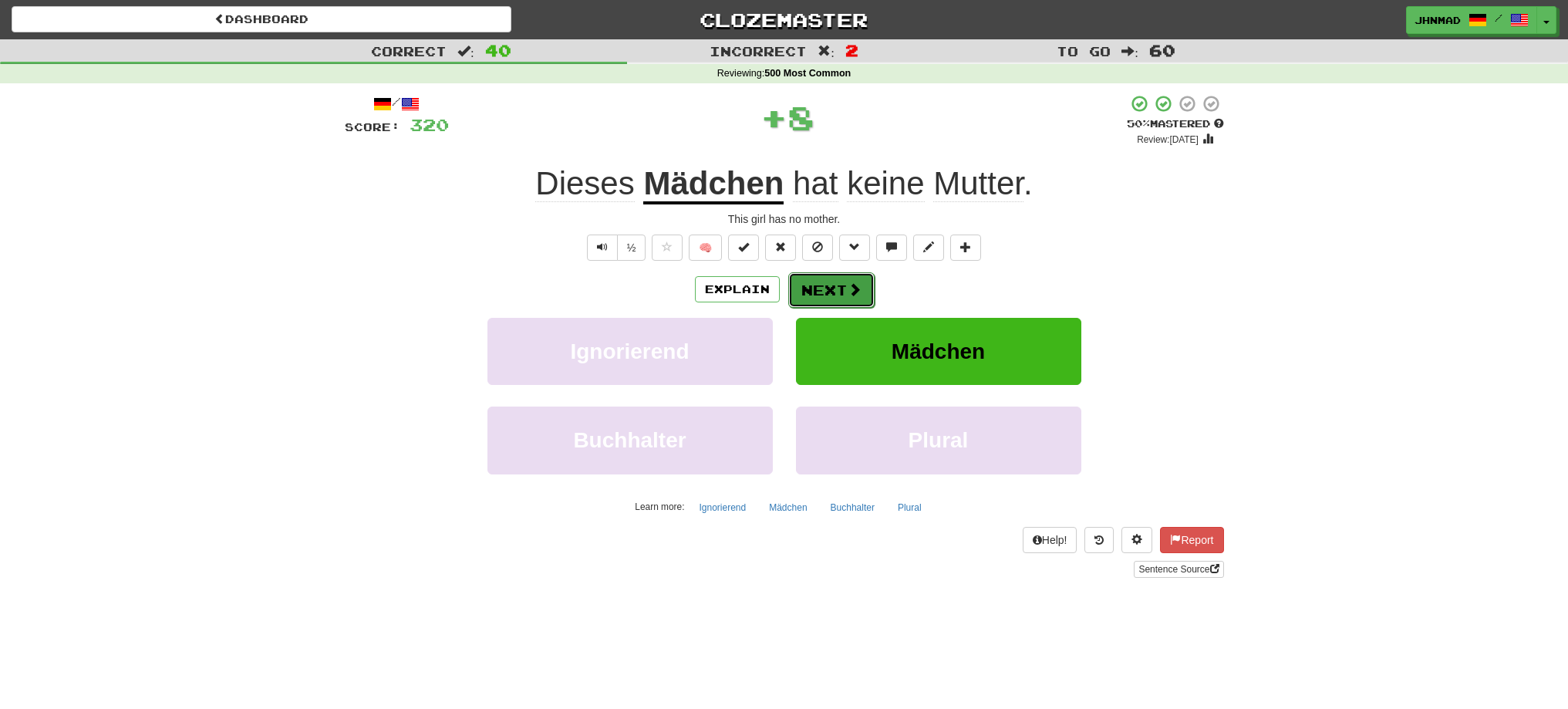
click at [842, 282] on button "Next" at bounding box center [831, 290] width 86 height 35
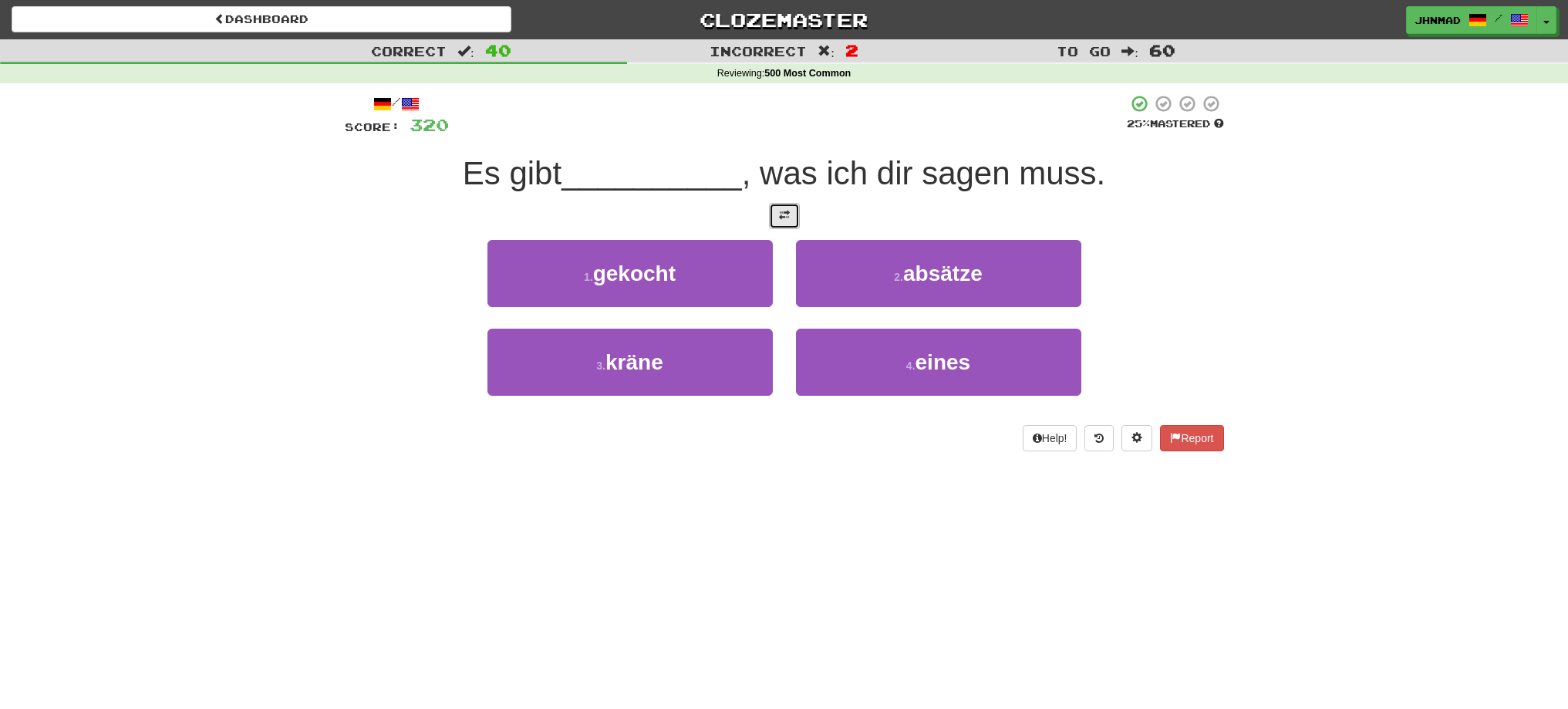
click at [782, 227] on button at bounding box center [784, 215] width 31 height 27
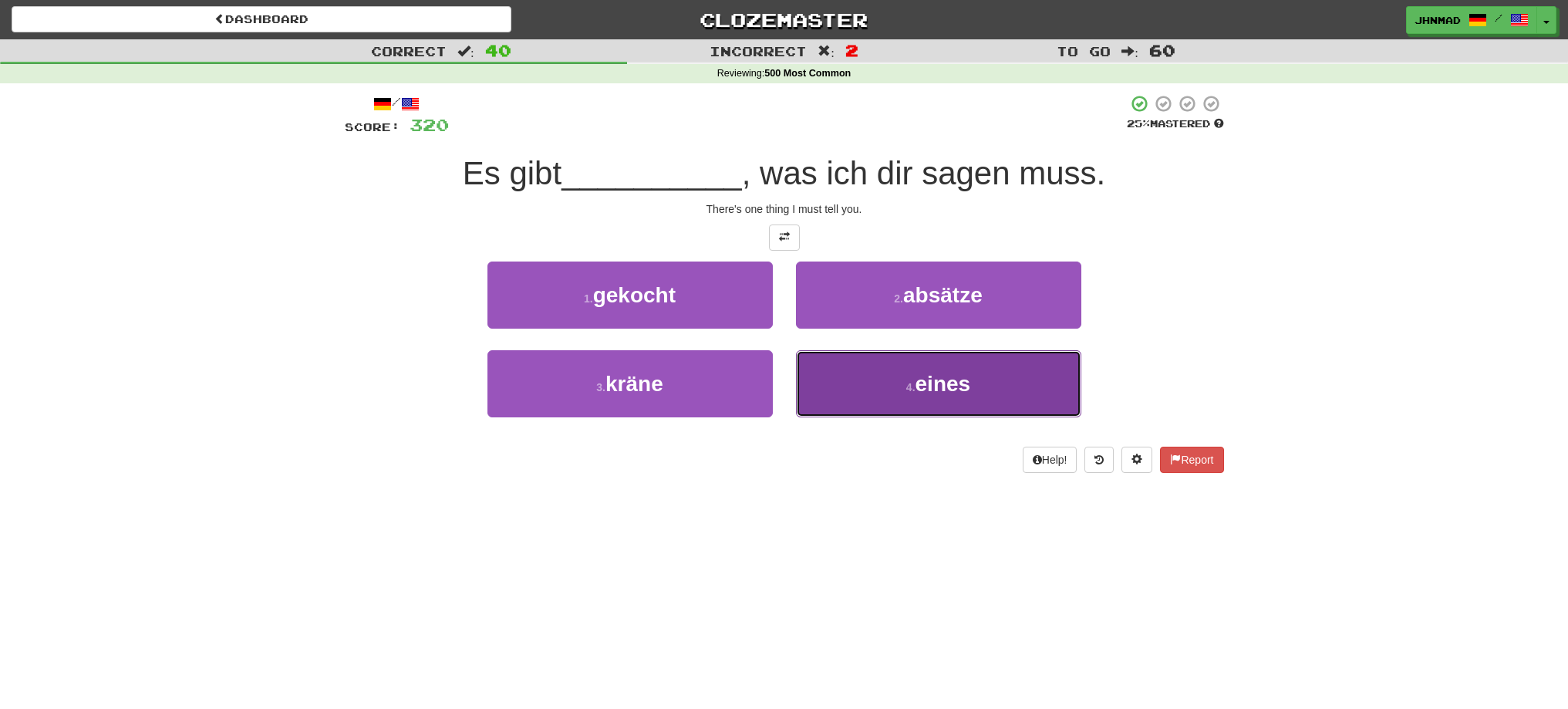
click at [880, 402] on button "4 . eines" at bounding box center [939, 383] width 286 height 67
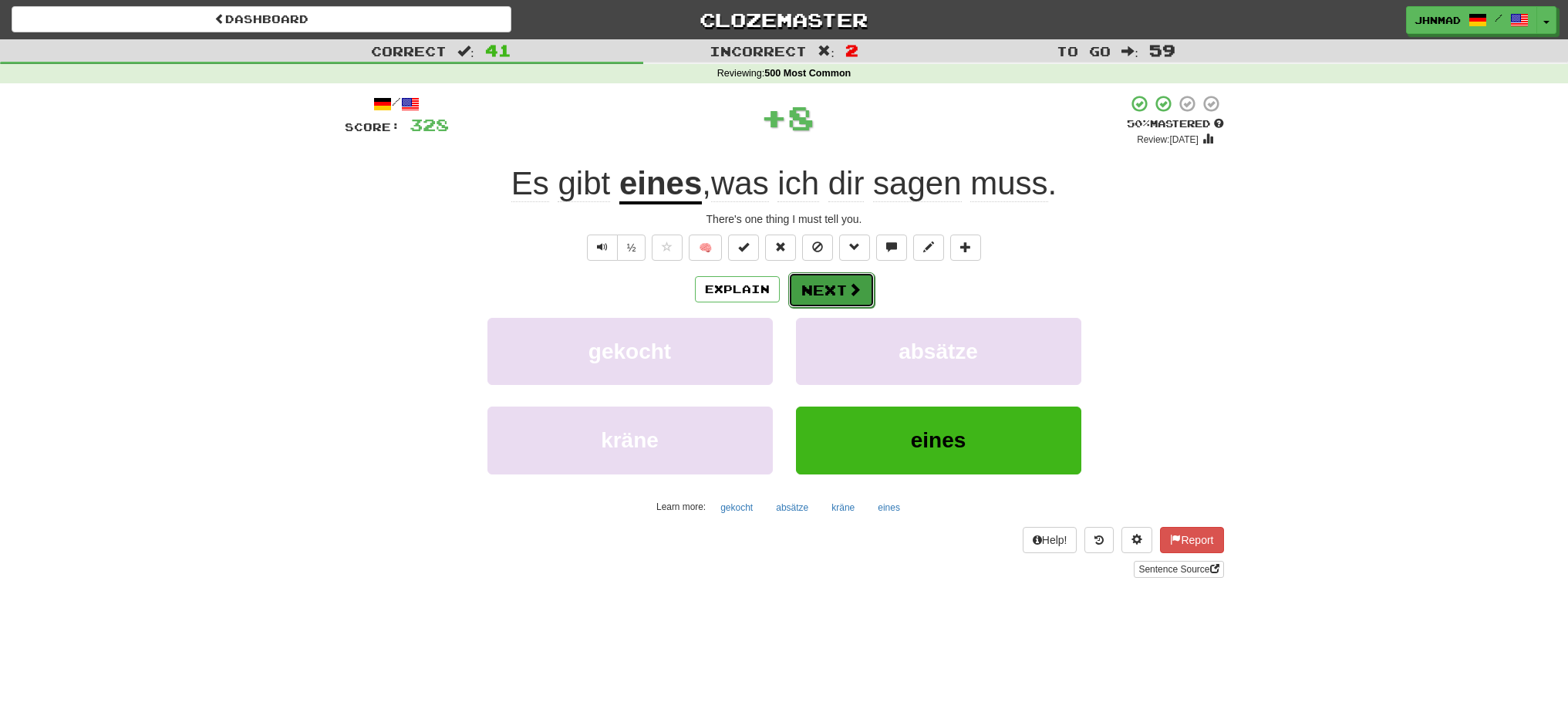
click at [833, 289] on button "Next" at bounding box center [831, 290] width 86 height 35
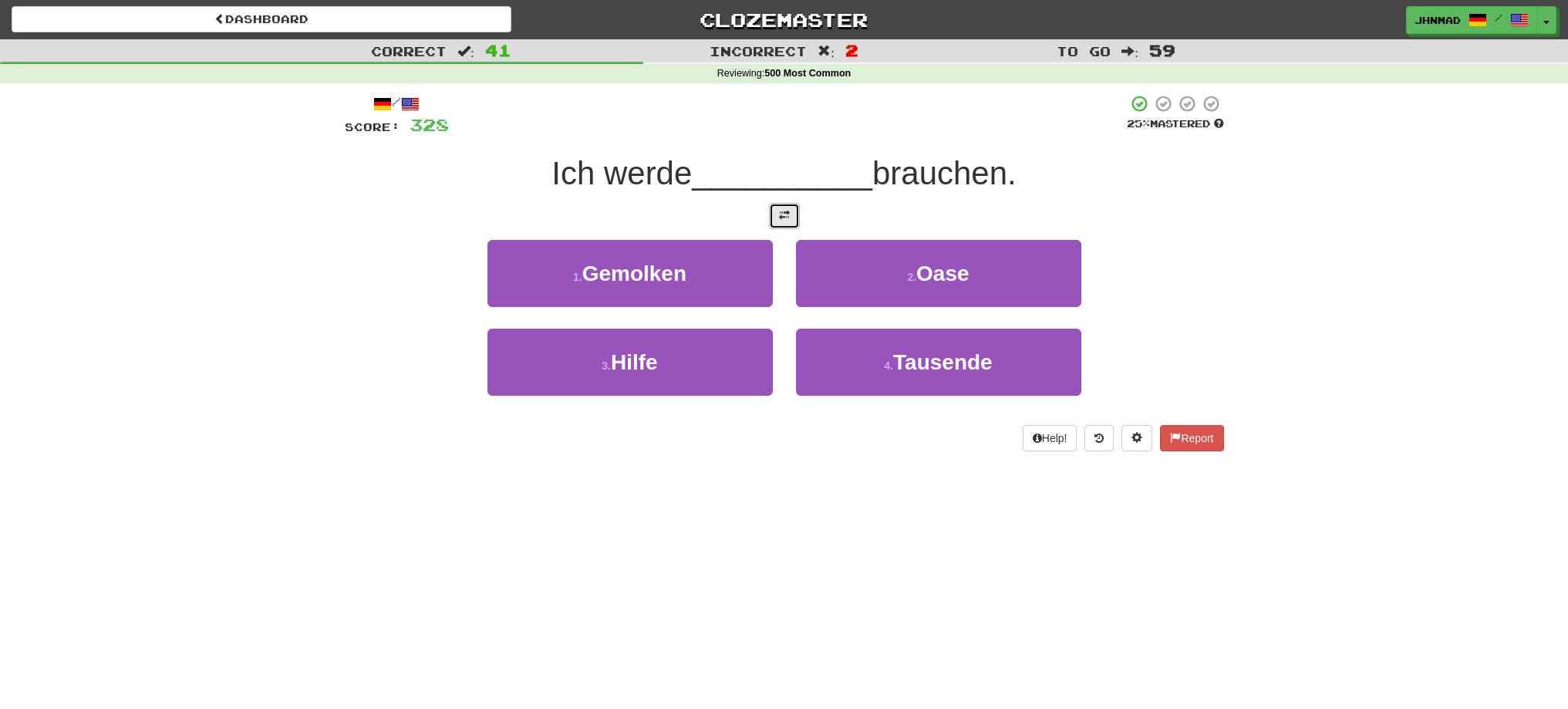
click at [777, 212] on button at bounding box center [784, 215] width 31 height 27
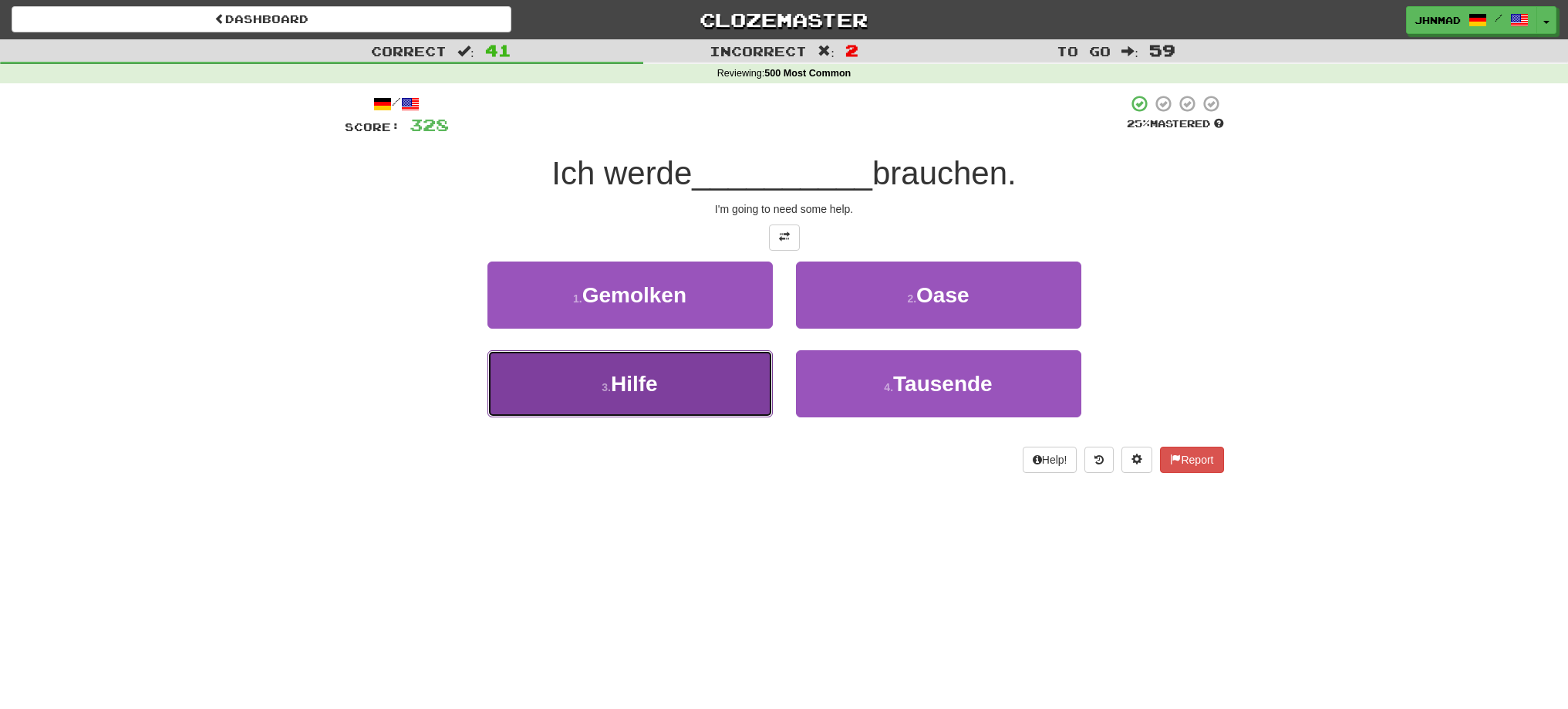
click at [677, 411] on button "3 . Hilfe" at bounding box center [630, 383] width 286 height 67
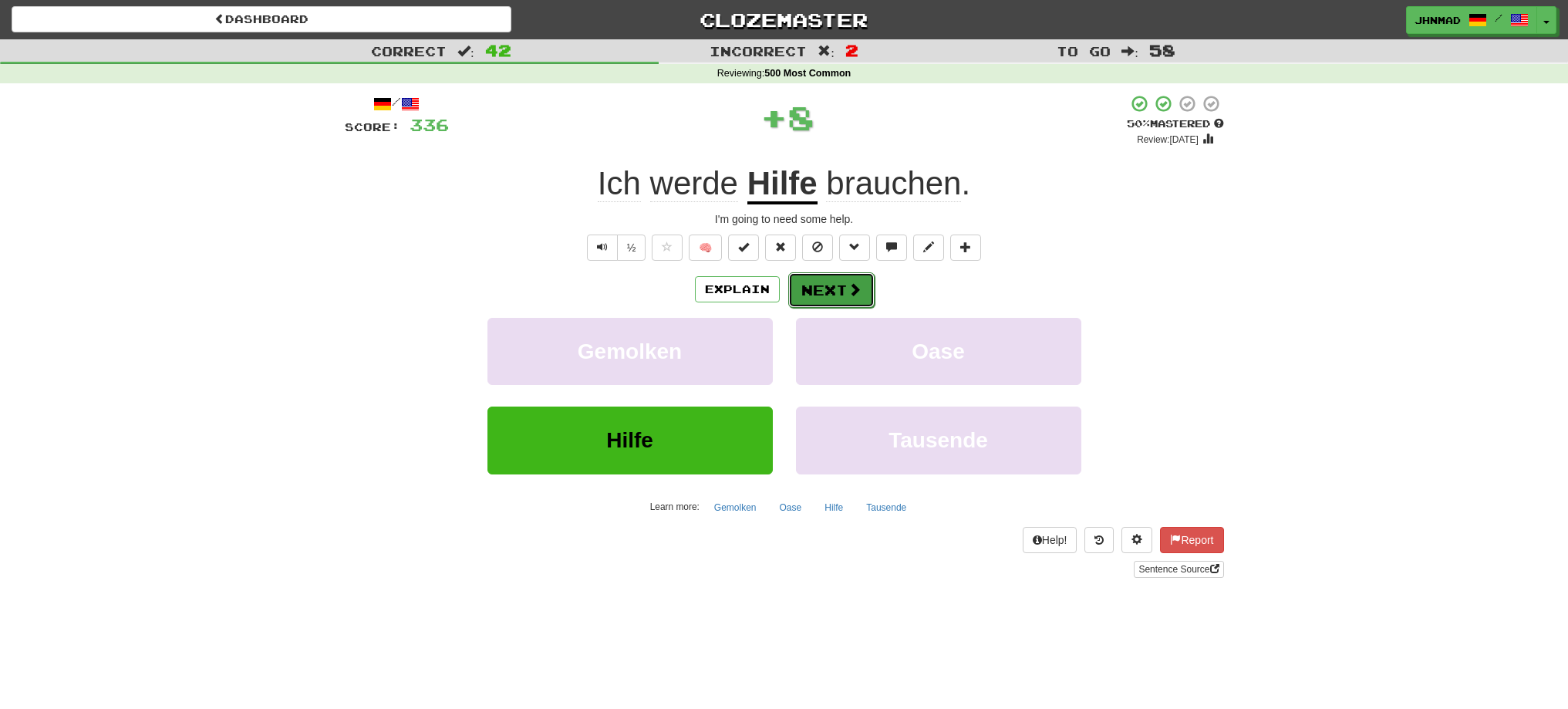
click at [823, 286] on button "Next" at bounding box center [831, 290] width 86 height 35
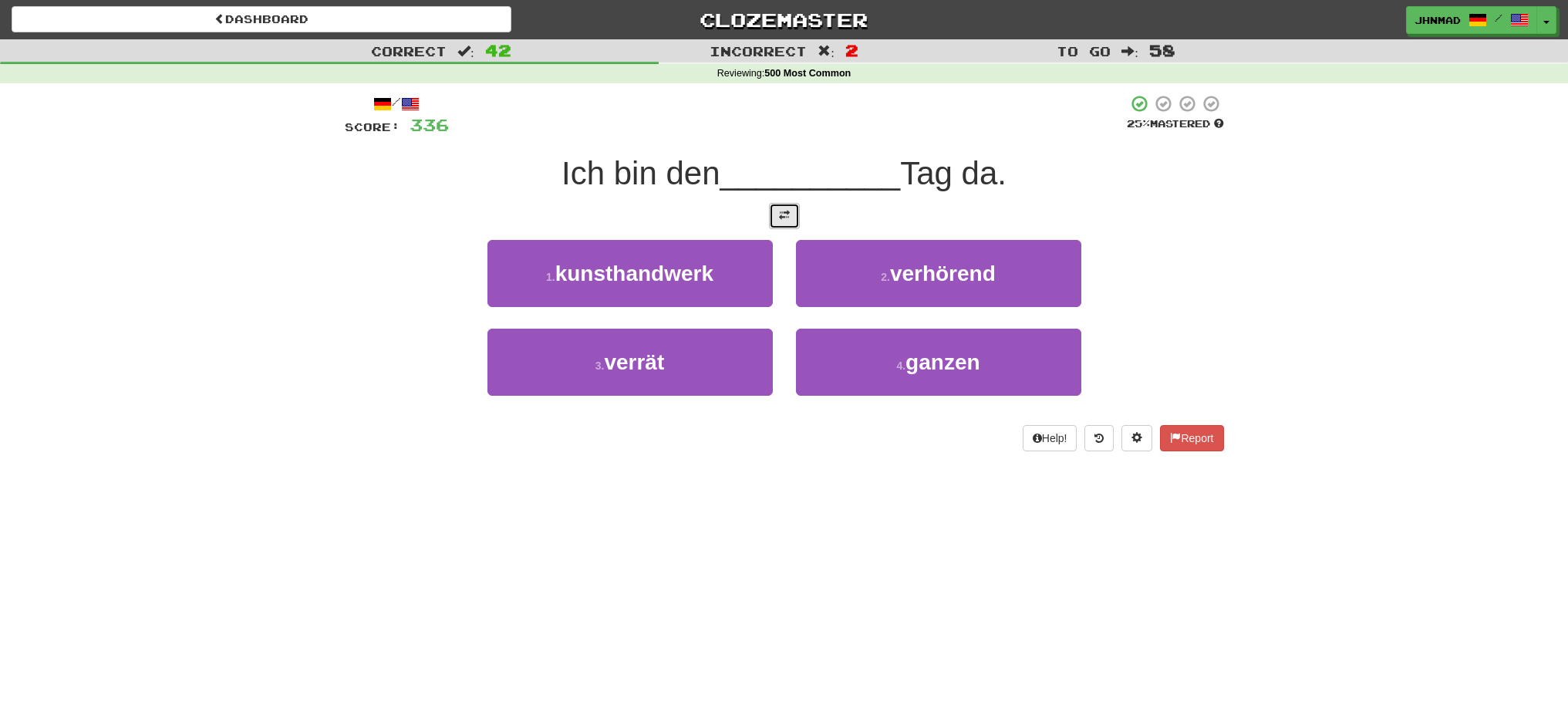
click at [773, 209] on button at bounding box center [784, 215] width 31 height 27
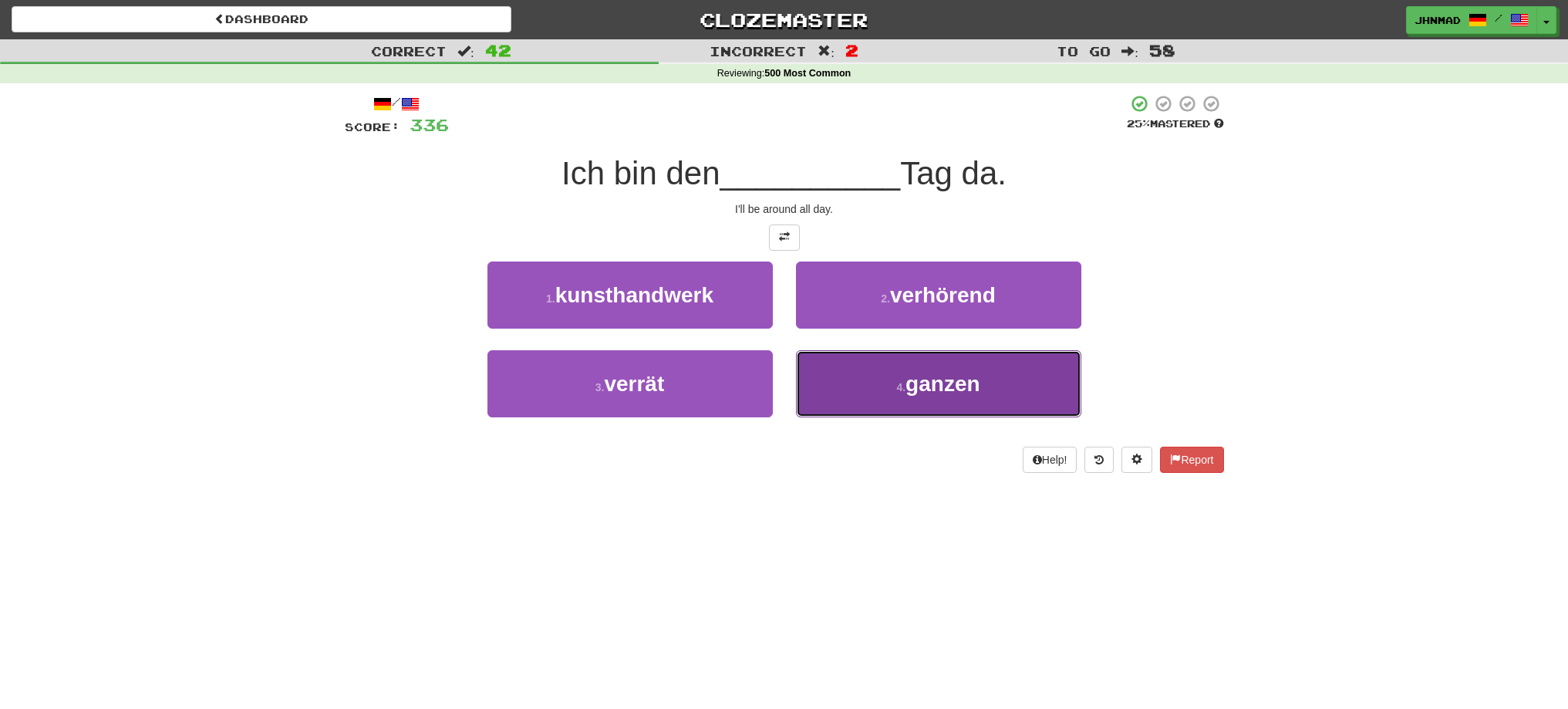
click at [927, 398] on button "4 . ganzen" at bounding box center [939, 383] width 286 height 67
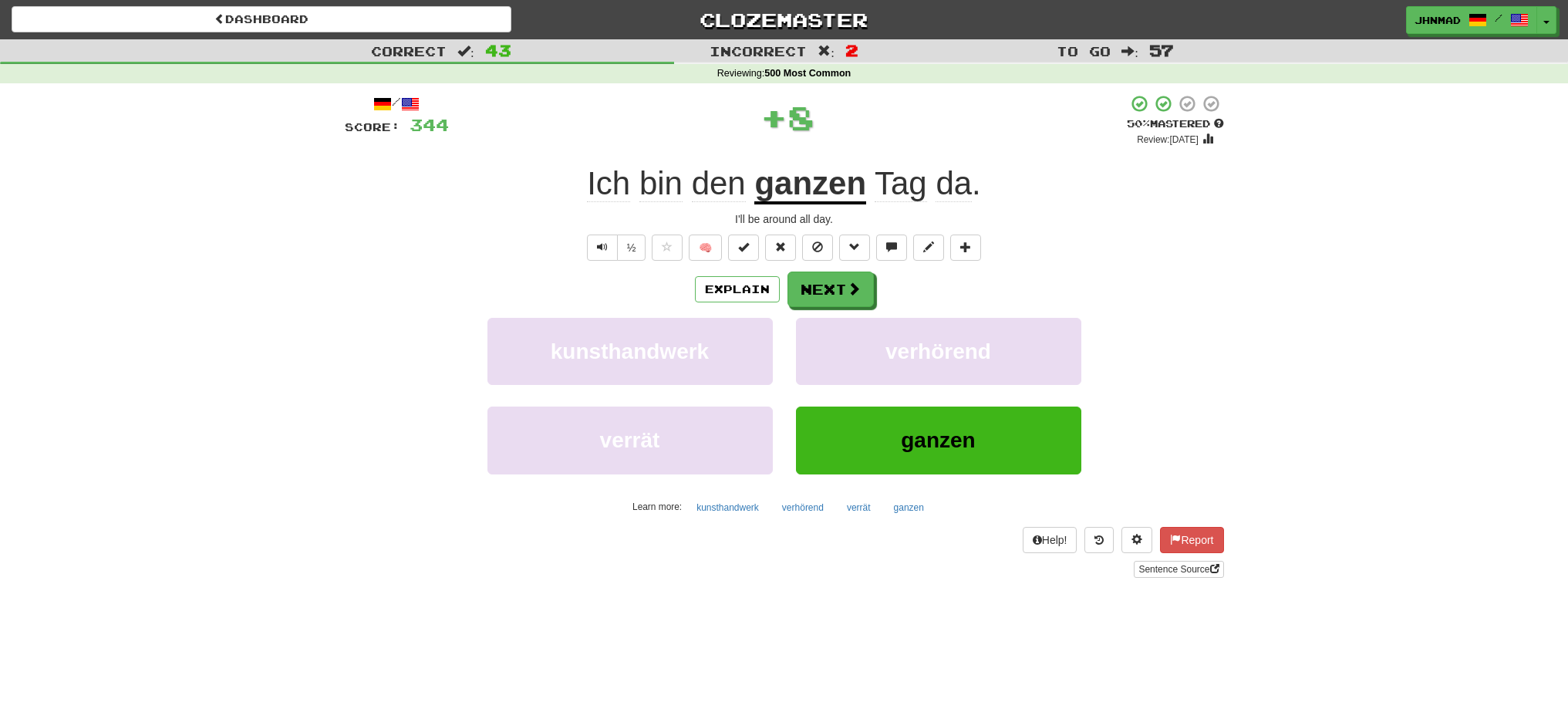
click at [815, 195] on u "ganzen" at bounding box center [810, 185] width 112 height 40
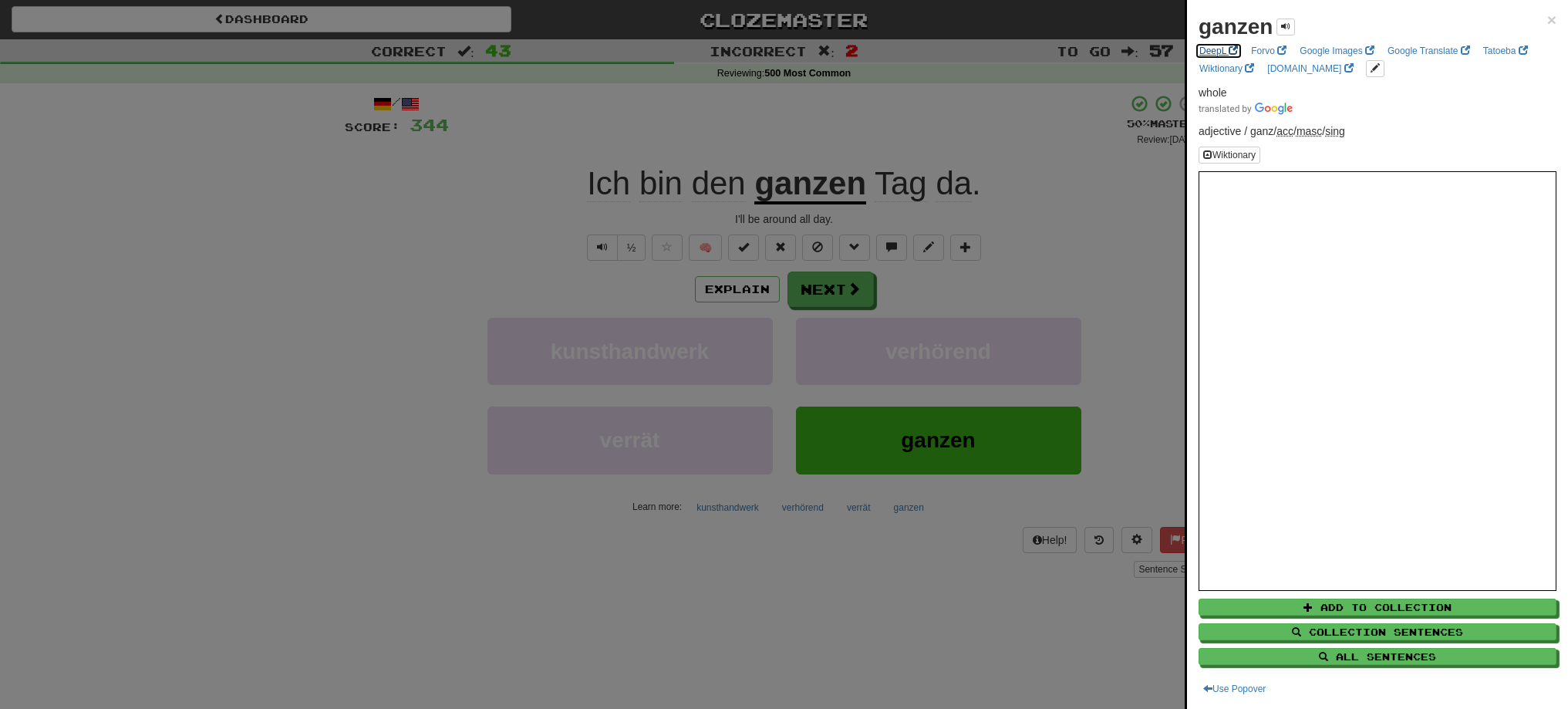
click at [1219, 54] on link "DeepL" at bounding box center [1218, 51] width 48 height 17
click at [836, 284] on div at bounding box center [784, 354] width 1568 height 709
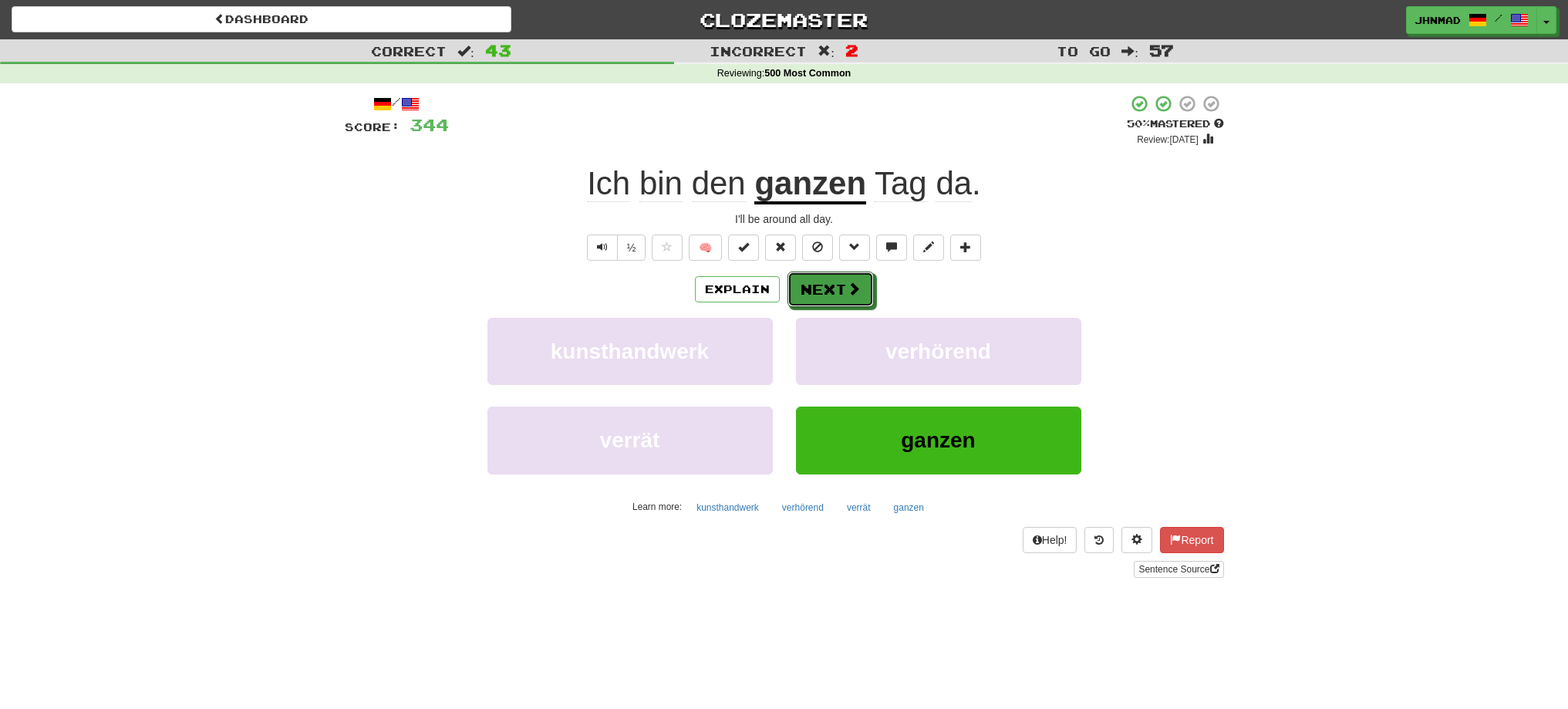
click at [836, 284] on button "Next" at bounding box center [830, 290] width 86 height 35
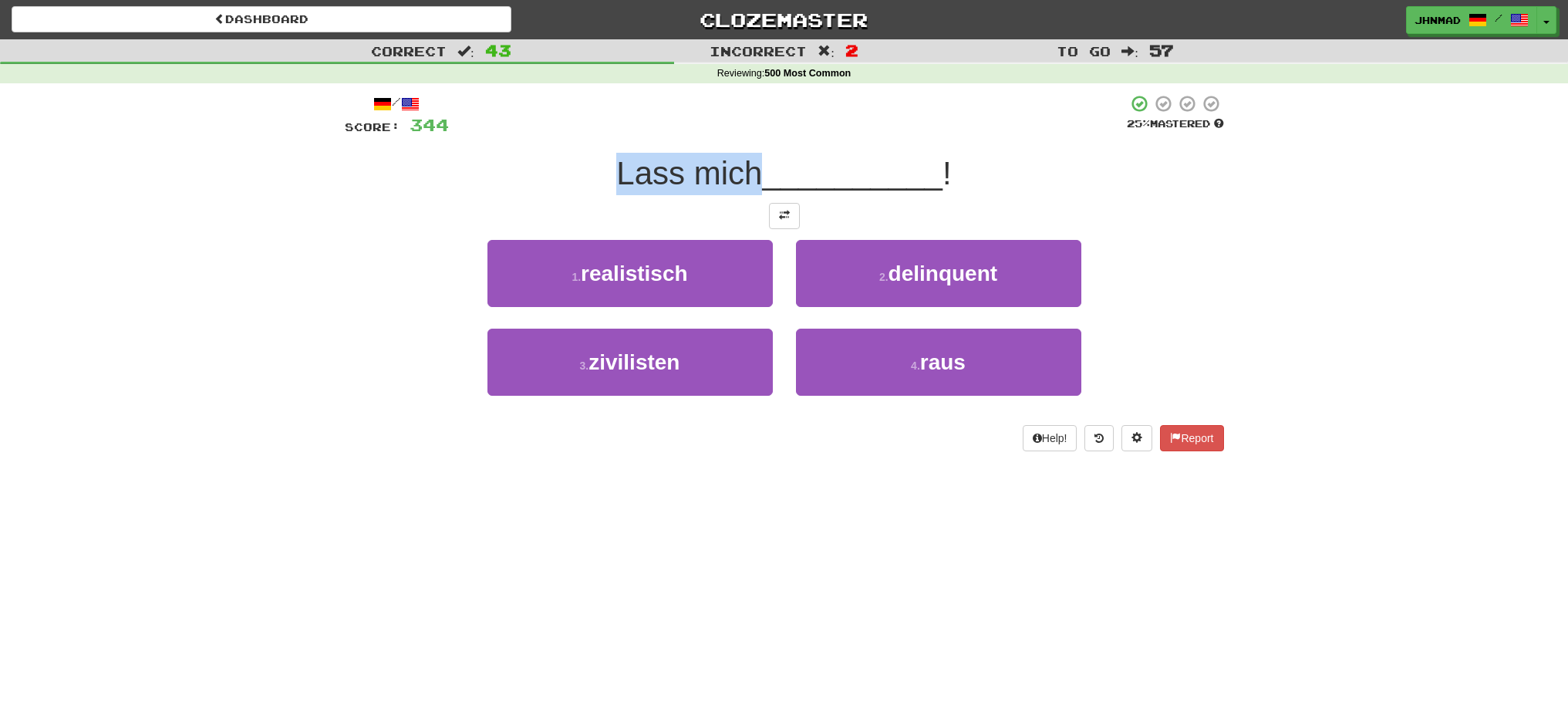
drag, startPoint x: 609, startPoint y: 171, endPoint x: 761, endPoint y: 158, distance: 152.6
click at [761, 158] on div "Lass mich __________ !" at bounding box center [784, 173] width 879 height 43
click at [751, 133] on div at bounding box center [751, 133] width 0 height 0
click at [479, 186] on div "Lass mich __________ !" at bounding box center [784, 173] width 879 height 43
click at [776, 214] on button at bounding box center [784, 215] width 31 height 27
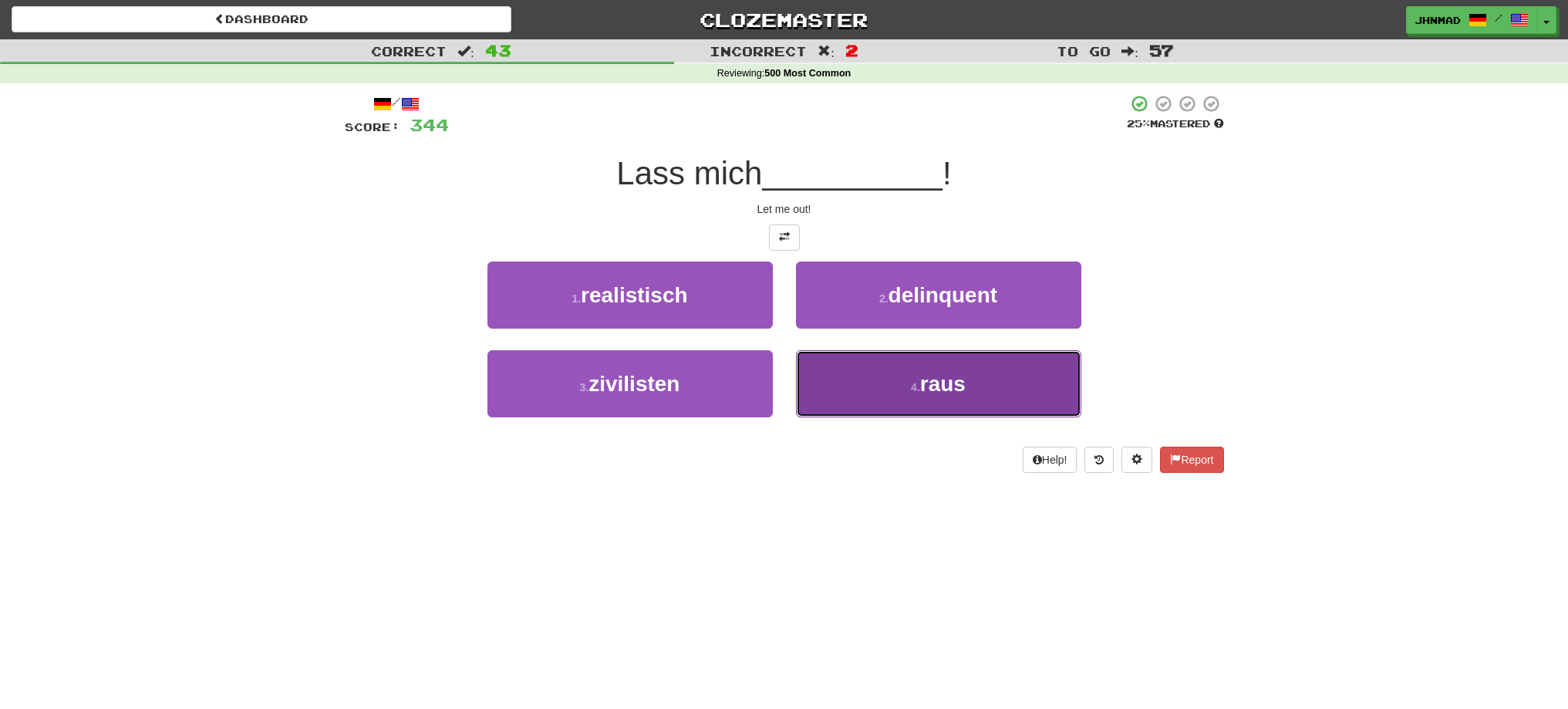
click at [958, 380] on span "raus" at bounding box center [943, 384] width 45 height 24
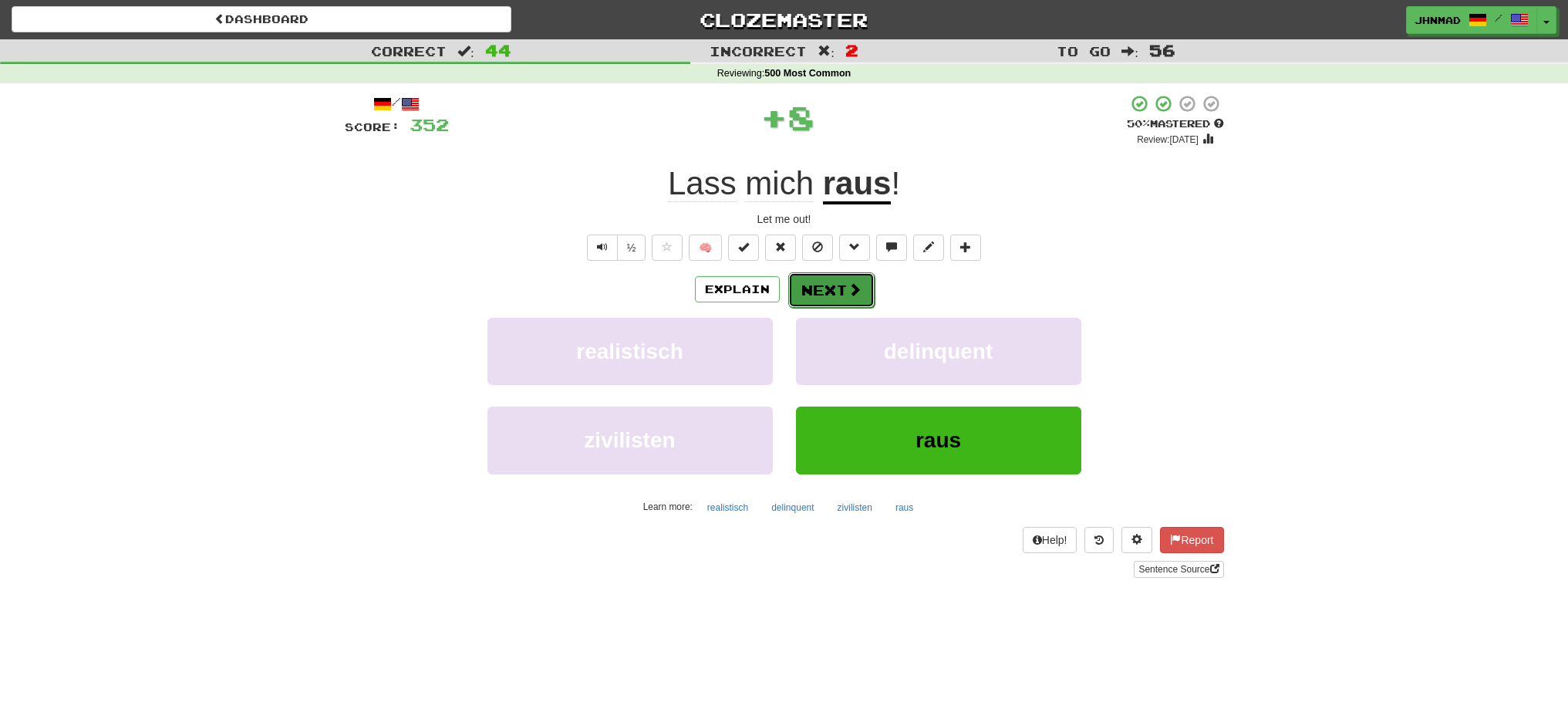
click at [836, 294] on button "Next" at bounding box center [831, 290] width 86 height 35
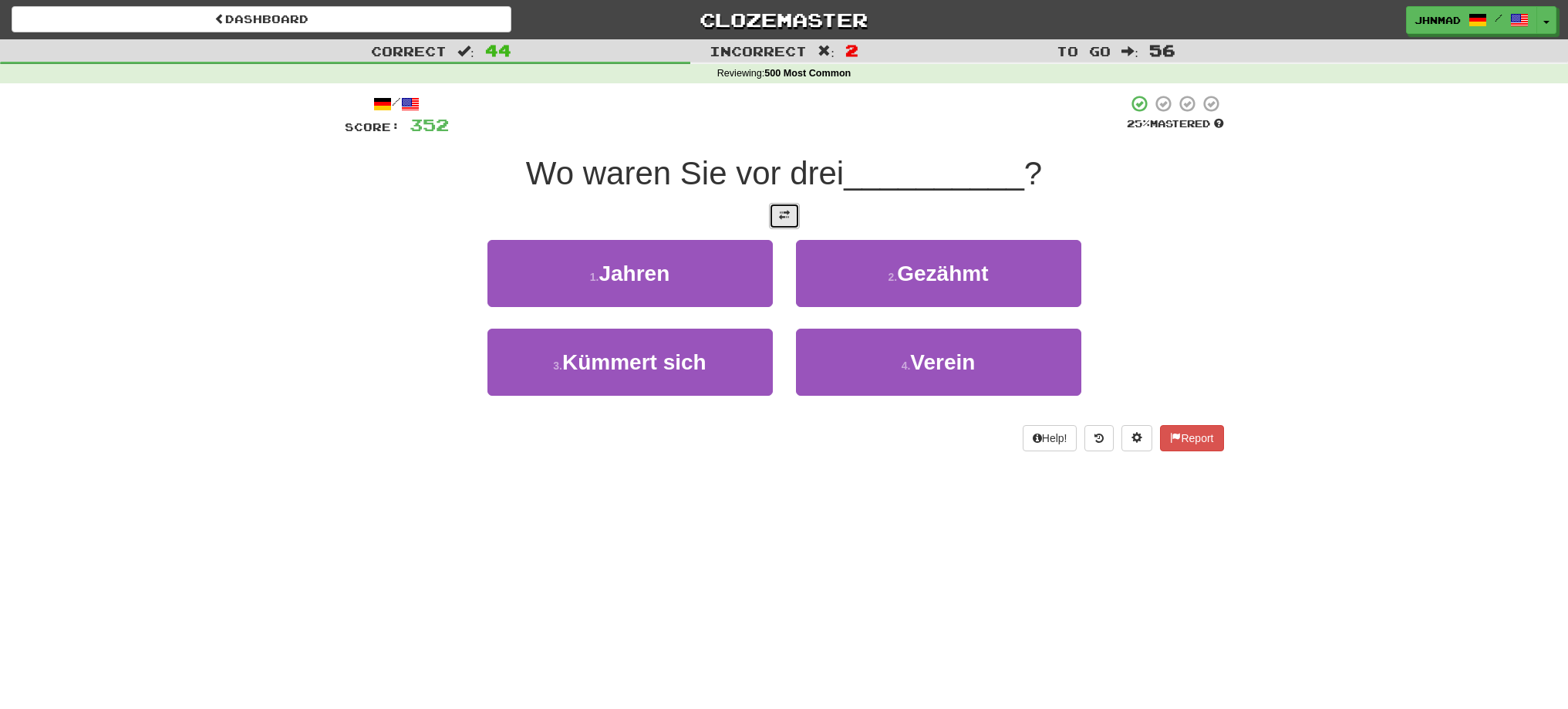
click at [778, 222] on button at bounding box center [784, 215] width 31 height 27
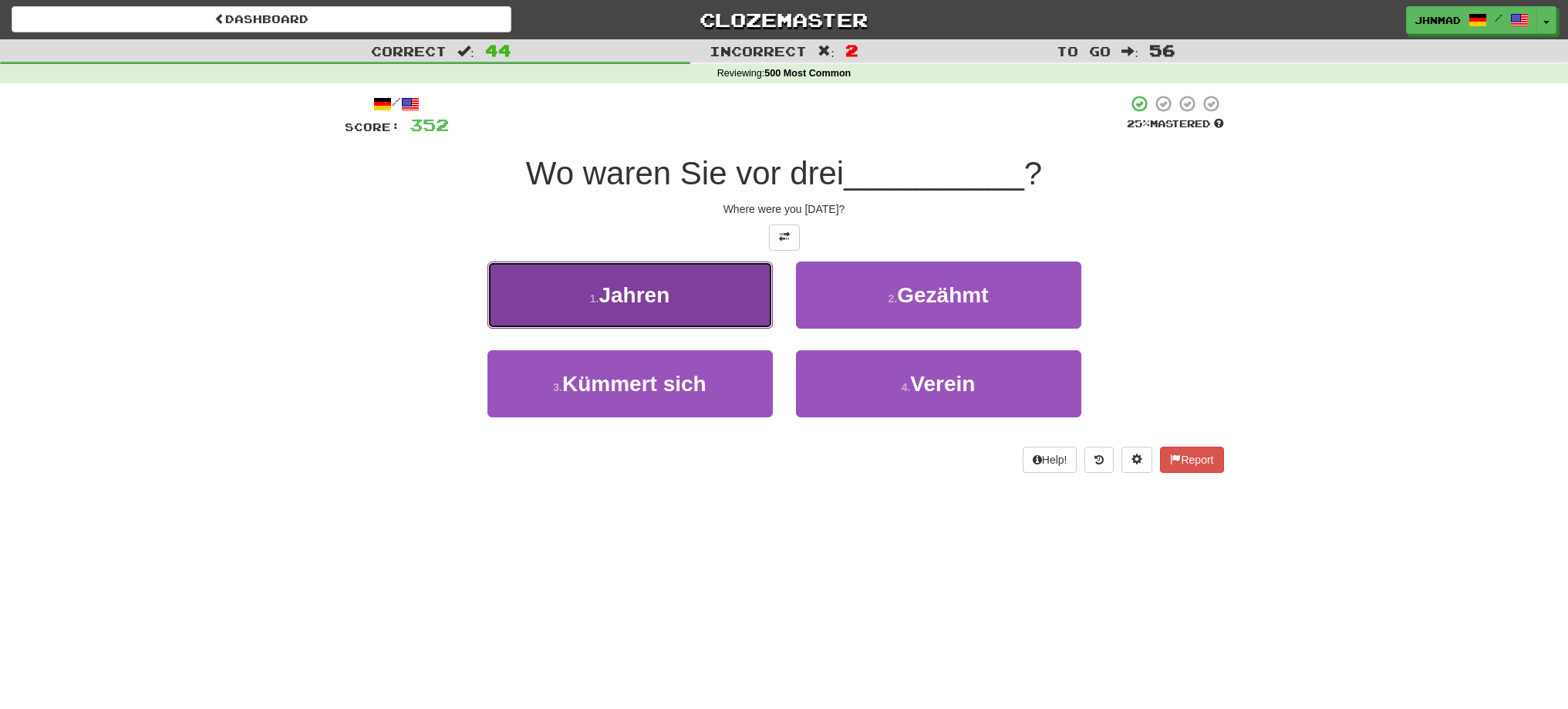
click at [590, 292] on small "1 ." at bounding box center [594, 298] width 9 height 12
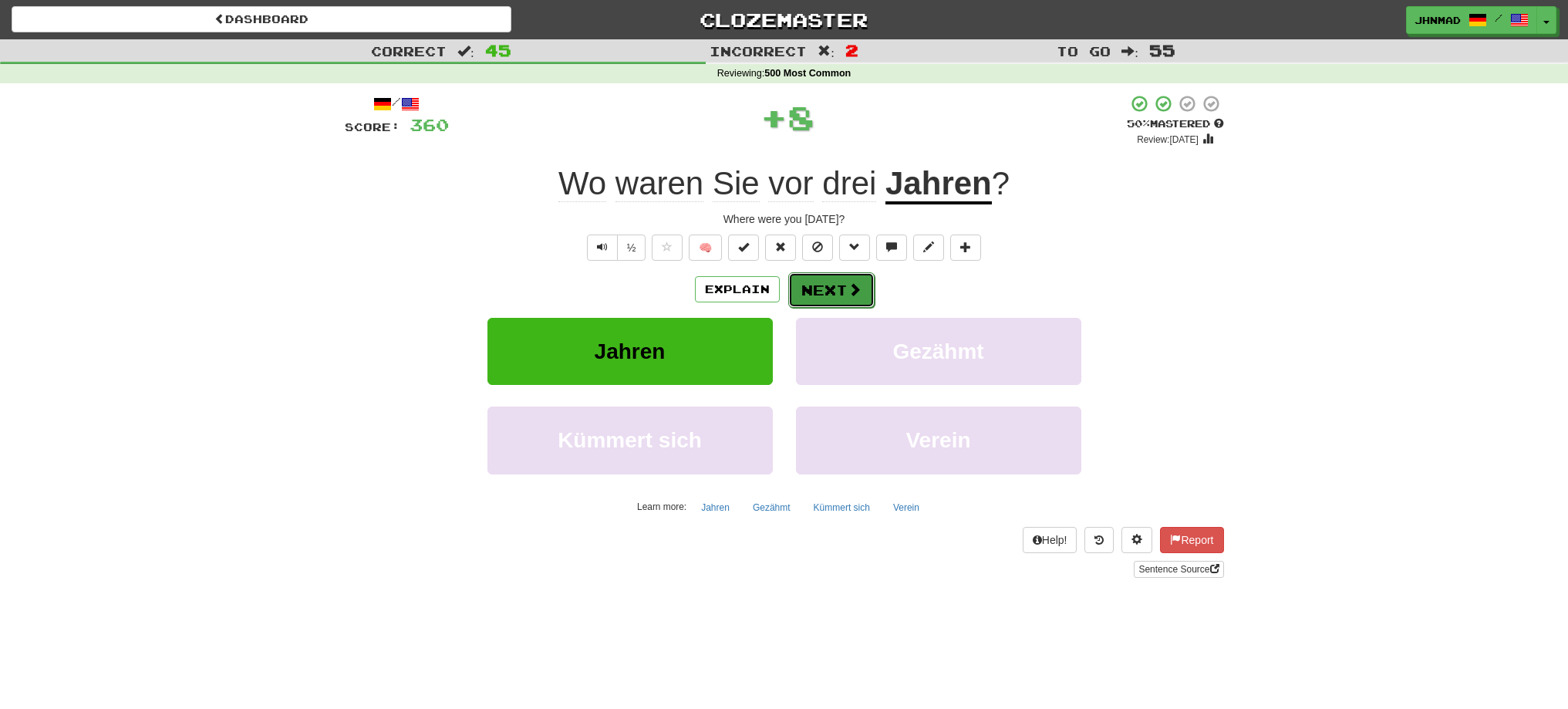
click at [824, 286] on button "Next" at bounding box center [831, 290] width 86 height 35
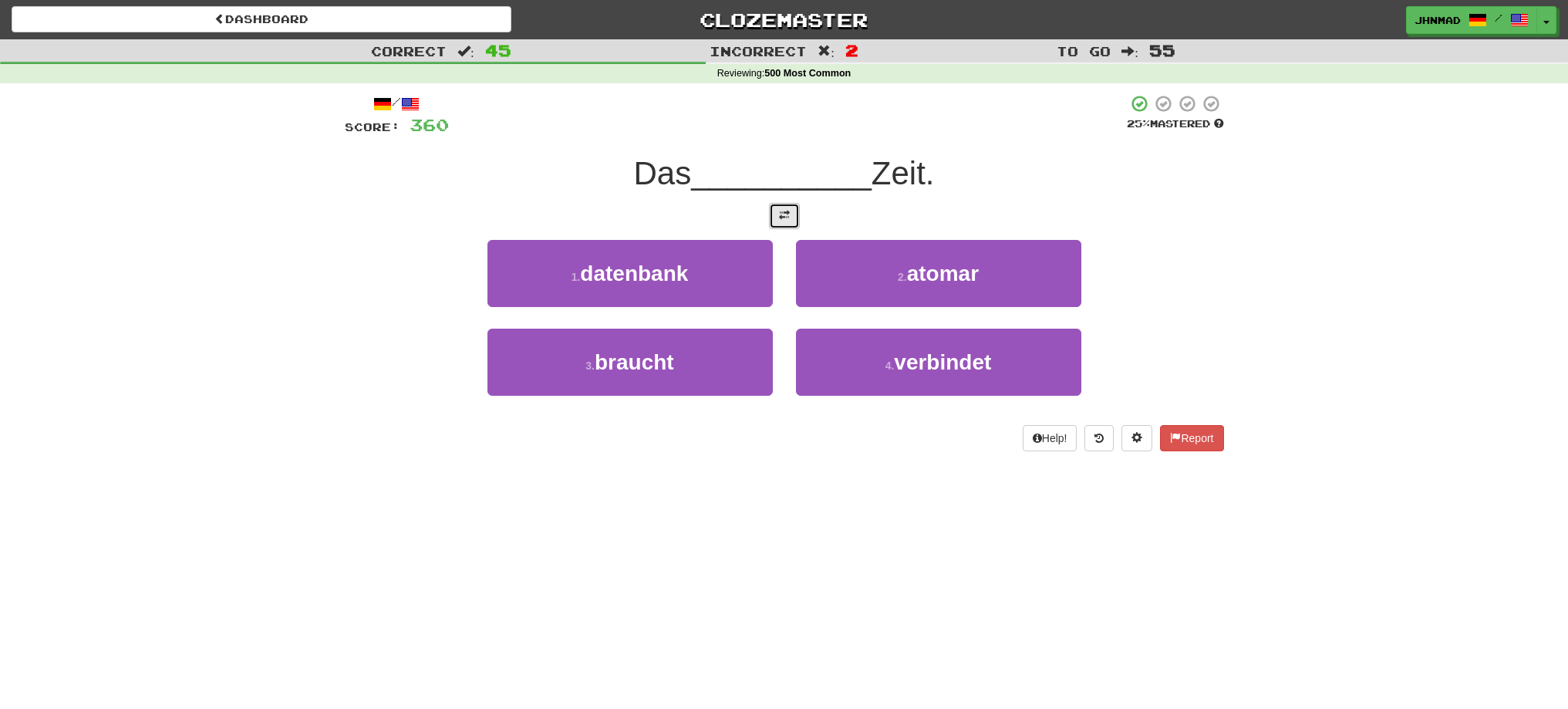
click at [793, 221] on button at bounding box center [784, 215] width 31 height 27
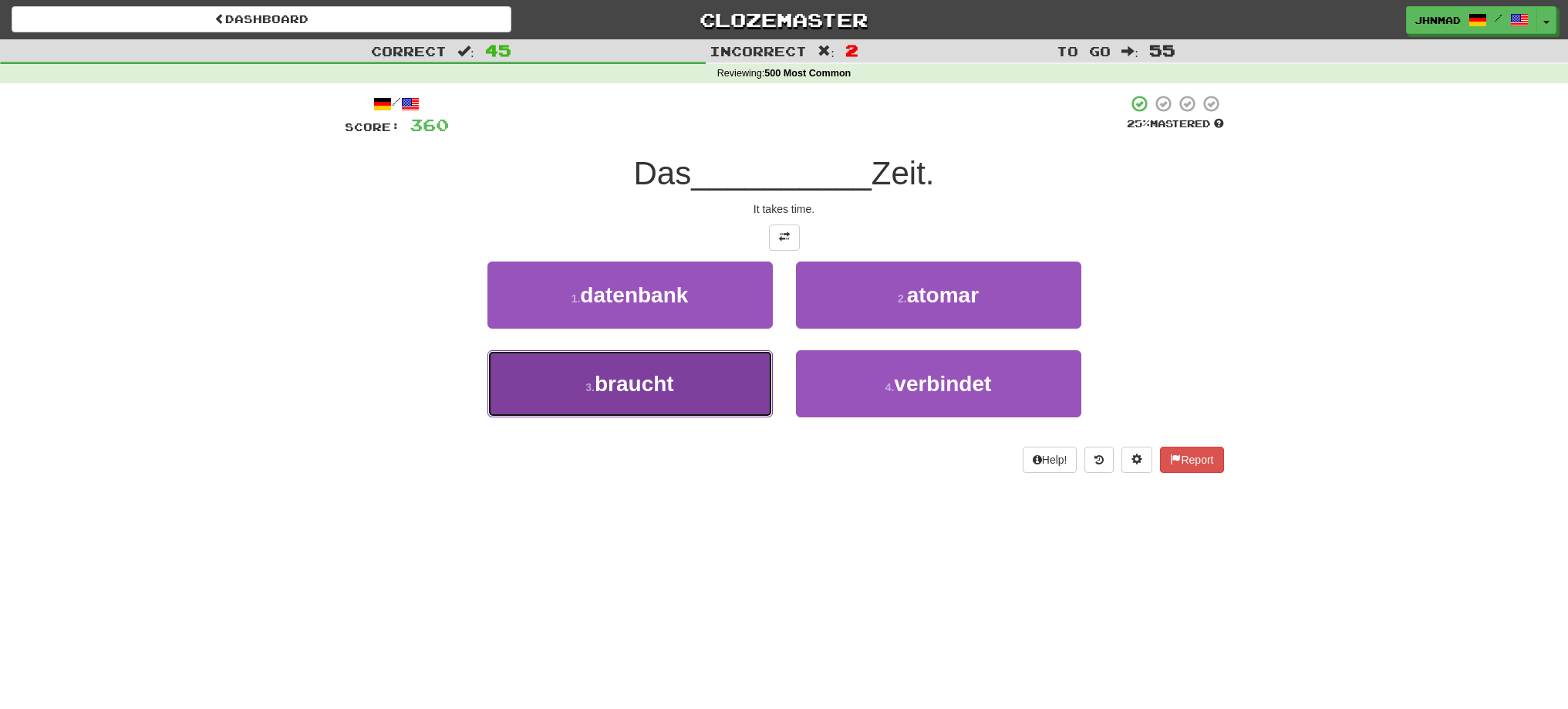
click at [567, 379] on button "3 . braucht" at bounding box center [630, 383] width 286 height 67
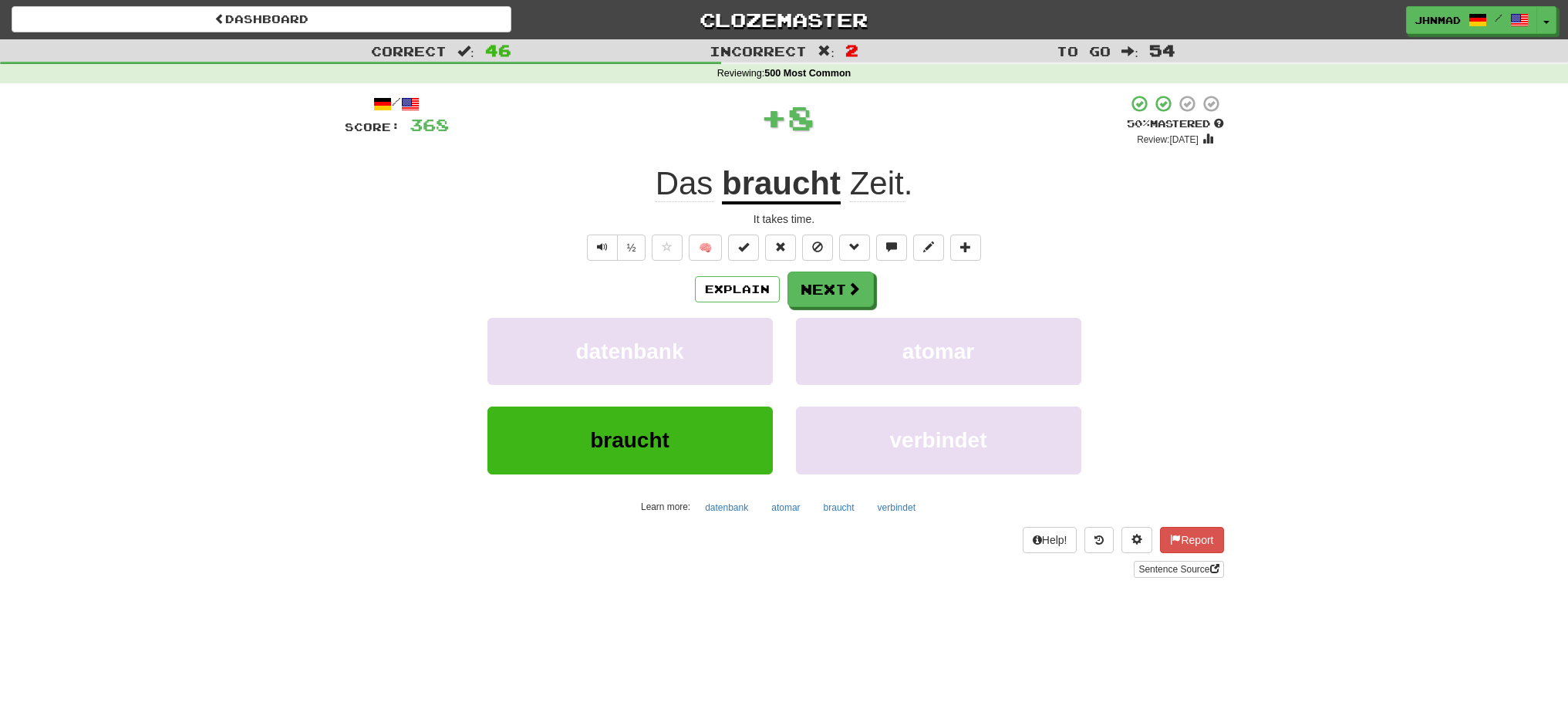
click at [782, 185] on u "braucht" at bounding box center [781, 185] width 119 height 40
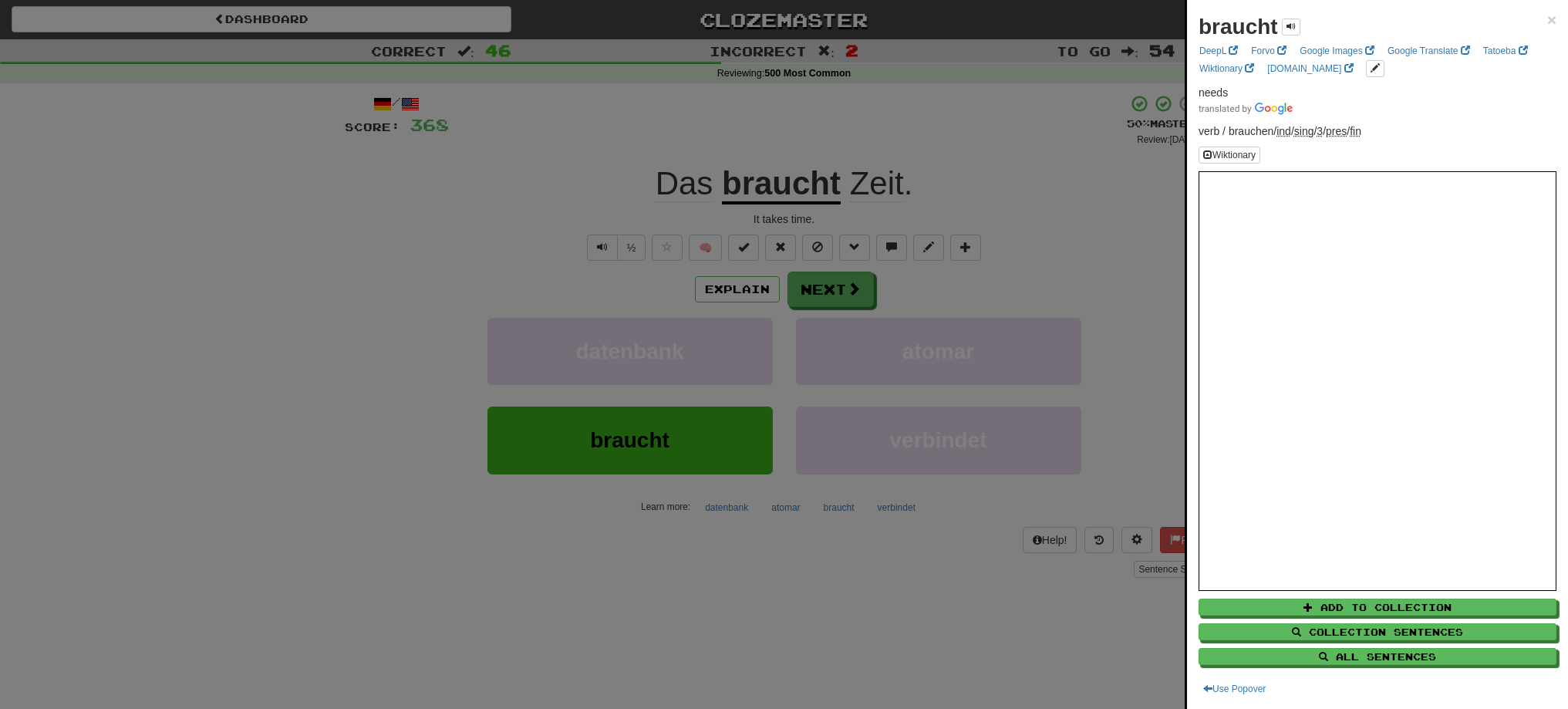
click at [831, 282] on div at bounding box center [784, 354] width 1568 height 709
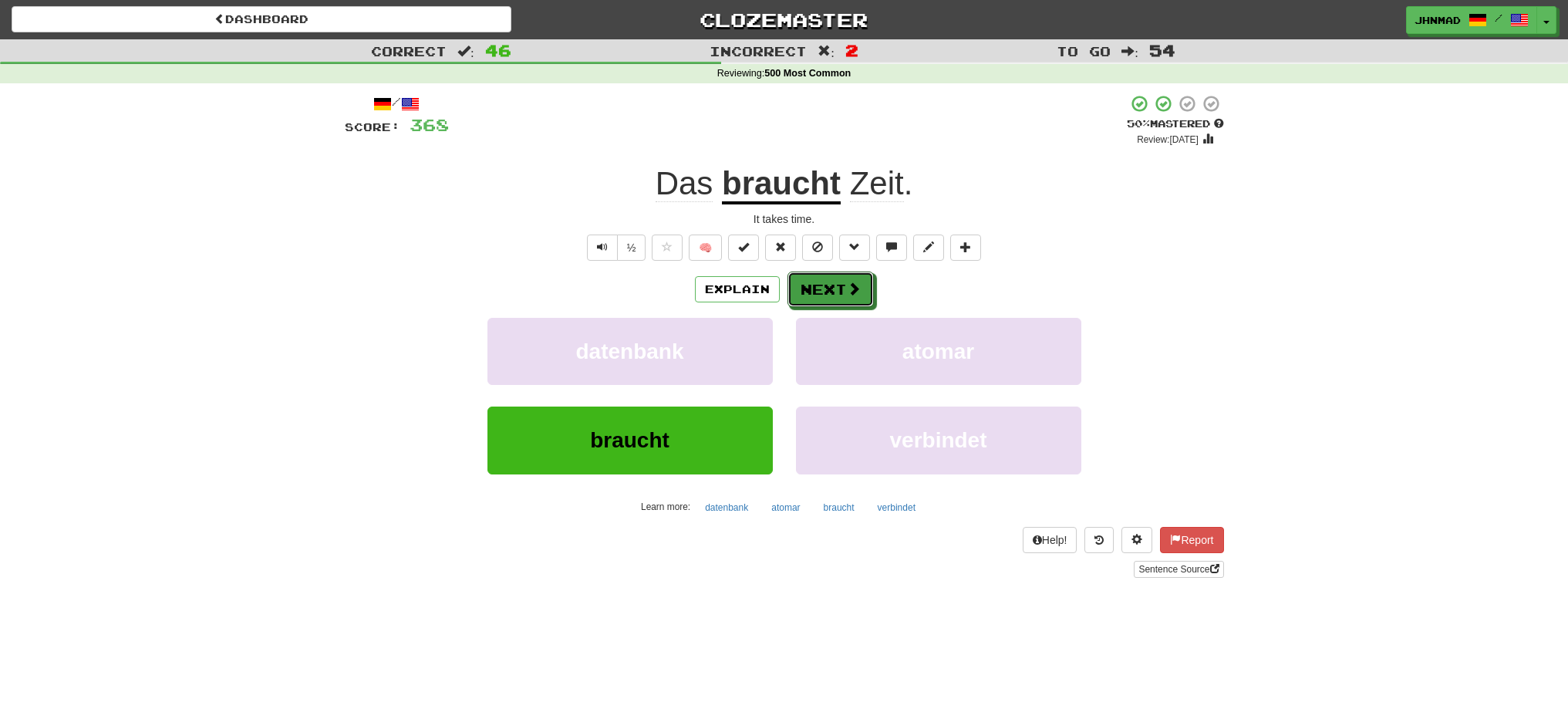
click at [831, 282] on button "Next" at bounding box center [830, 290] width 86 height 35
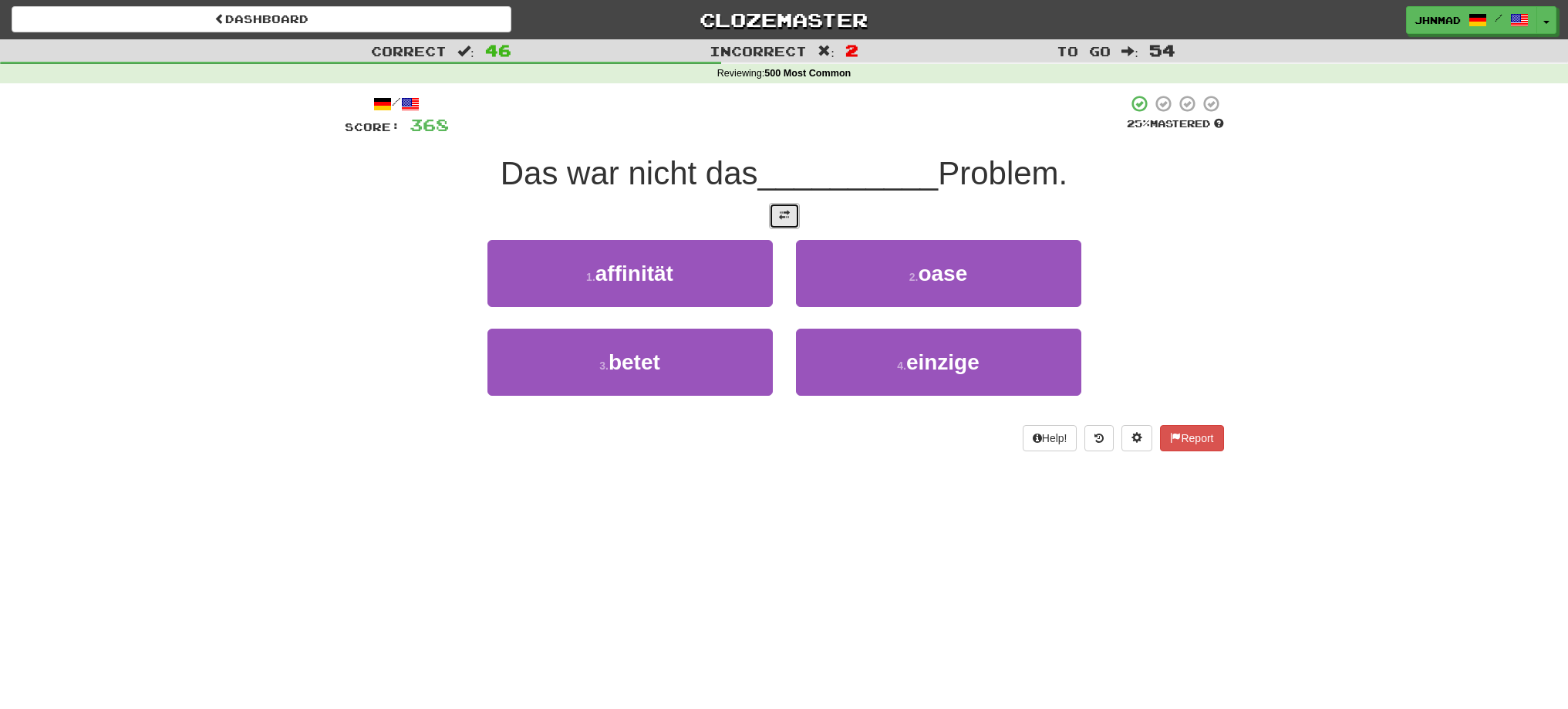
click at [793, 210] on button at bounding box center [784, 215] width 31 height 27
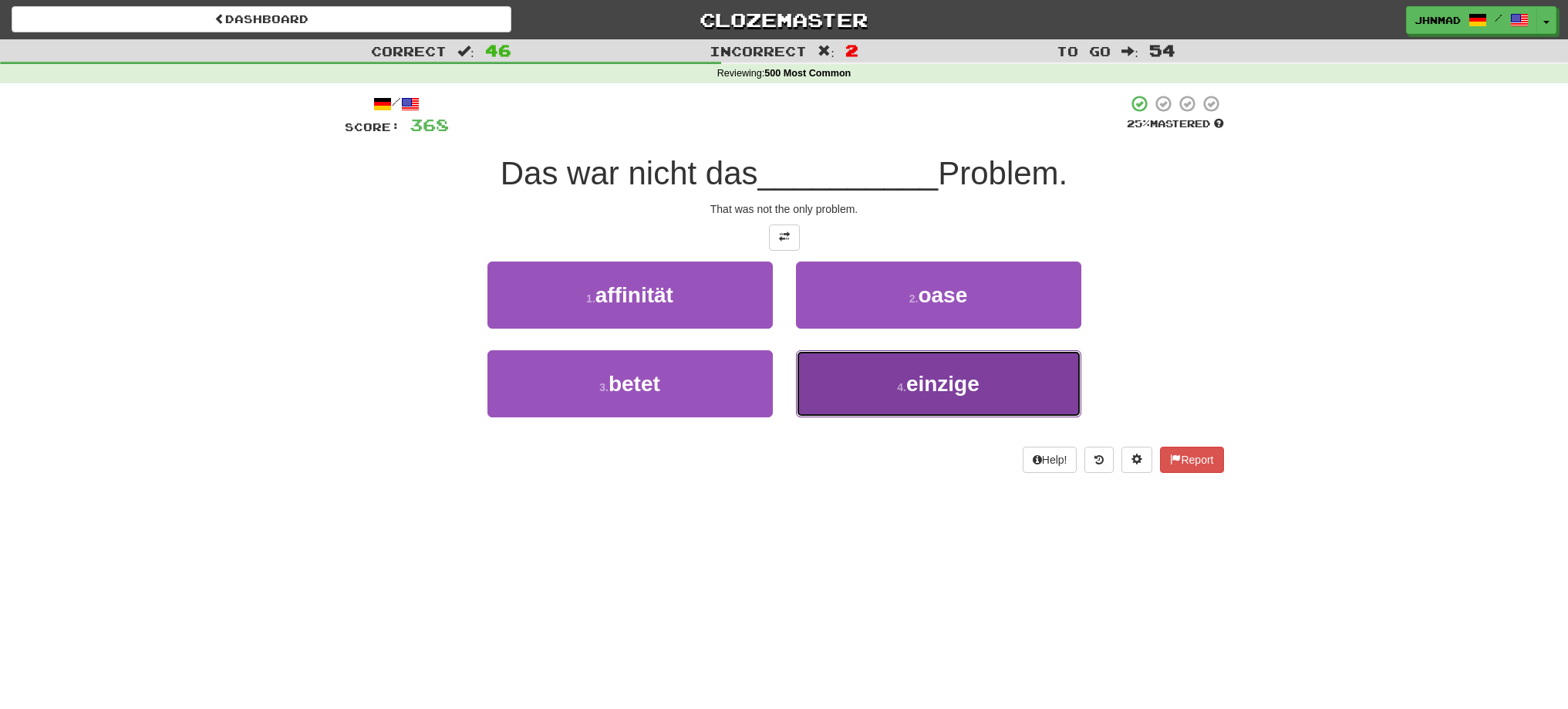
click at [921, 383] on span "einzige" at bounding box center [942, 384] width 73 height 24
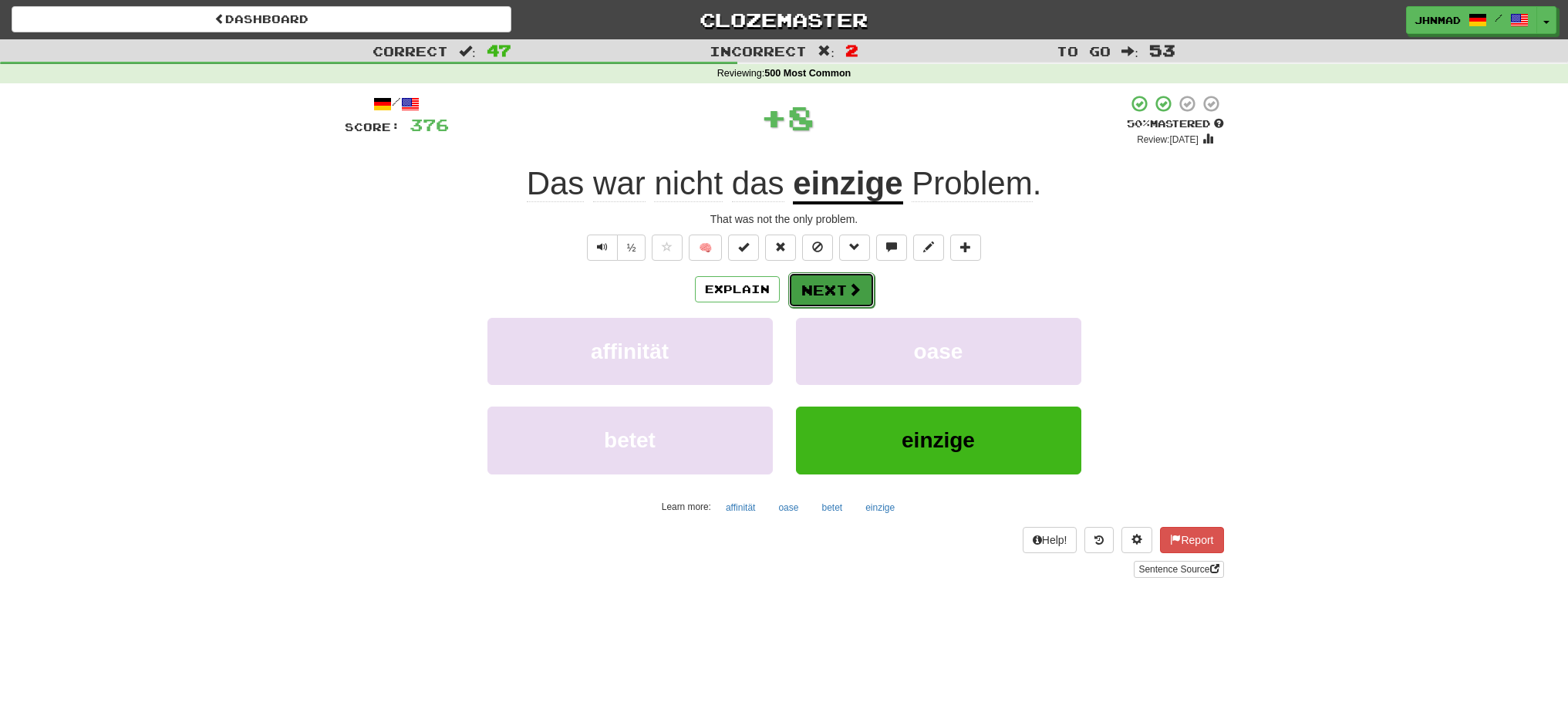
click at [824, 291] on button "Next" at bounding box center [831, 290] width 86 height 35
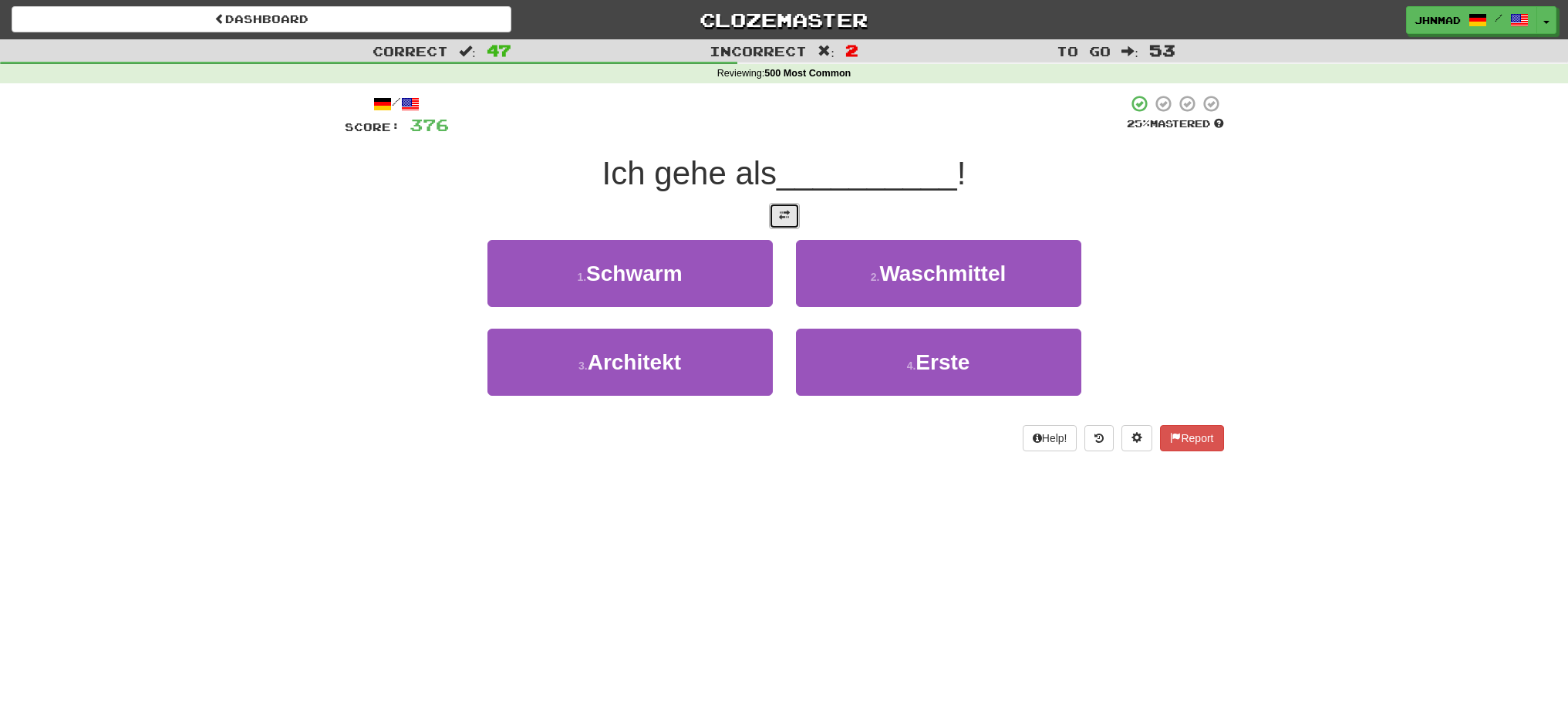
click at [781, 210] on span at bounding box center [784, 215] width 10 height 10
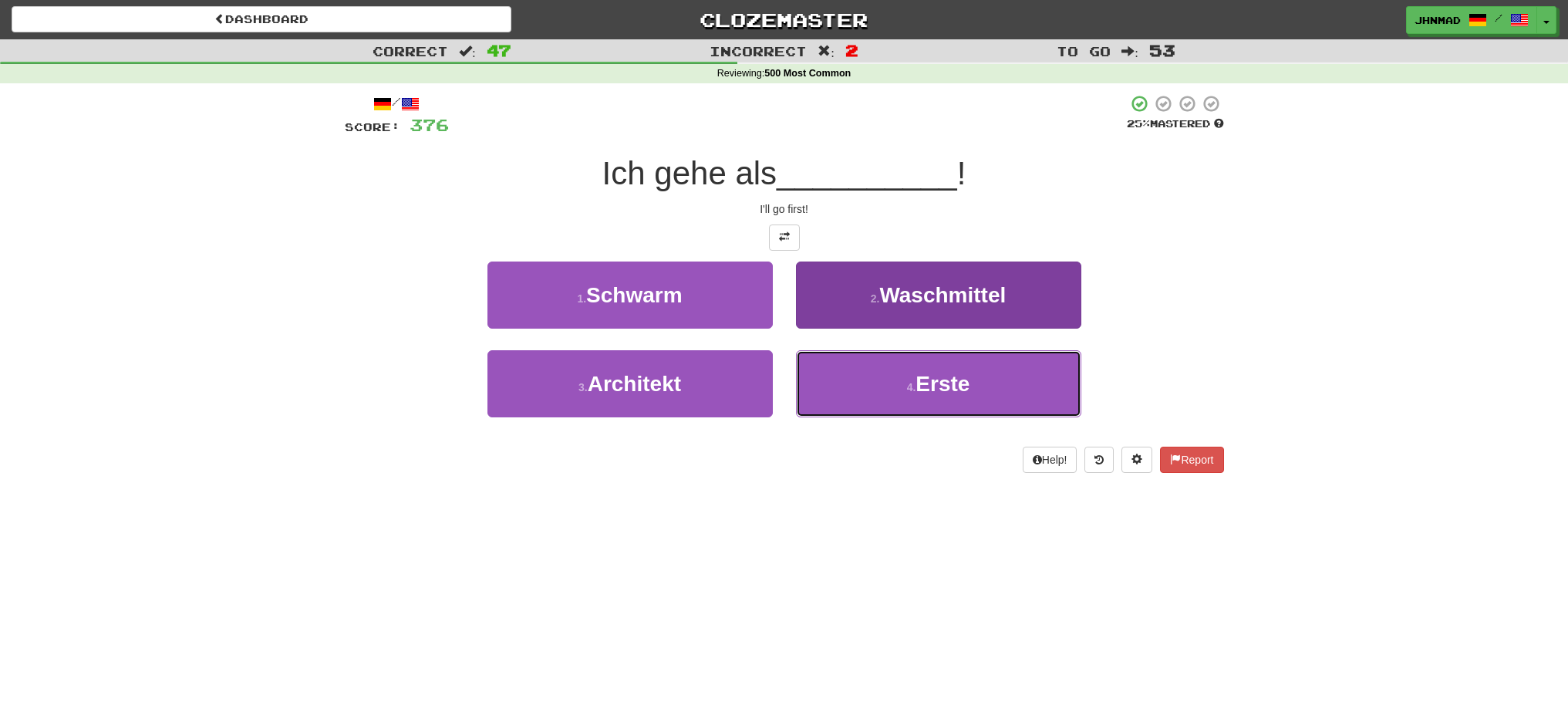
click at [925, 382] on span "Erste" at bounding box center [942, 384] width 54 height 24
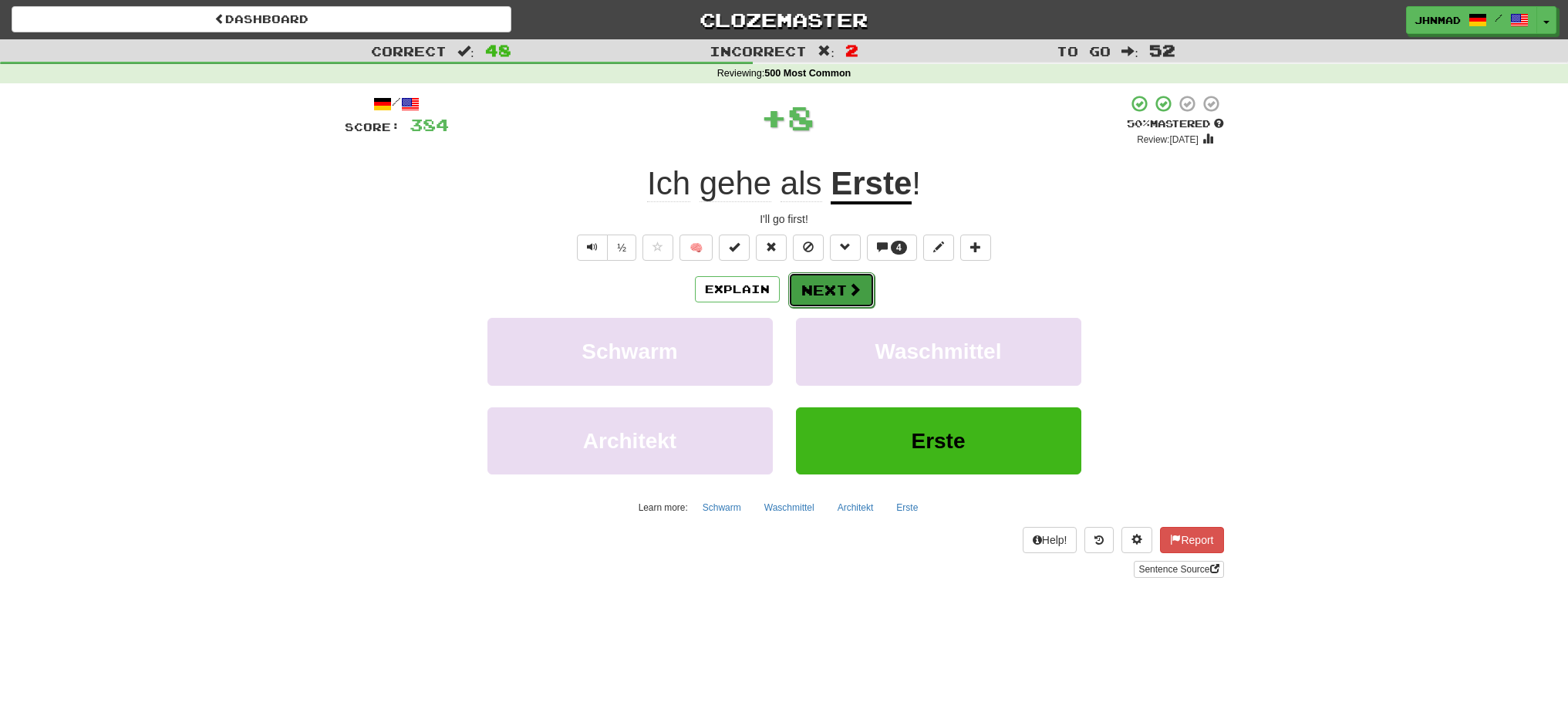
click at [848, 288] on span at bounding box center [854, 289] width 14 height 14
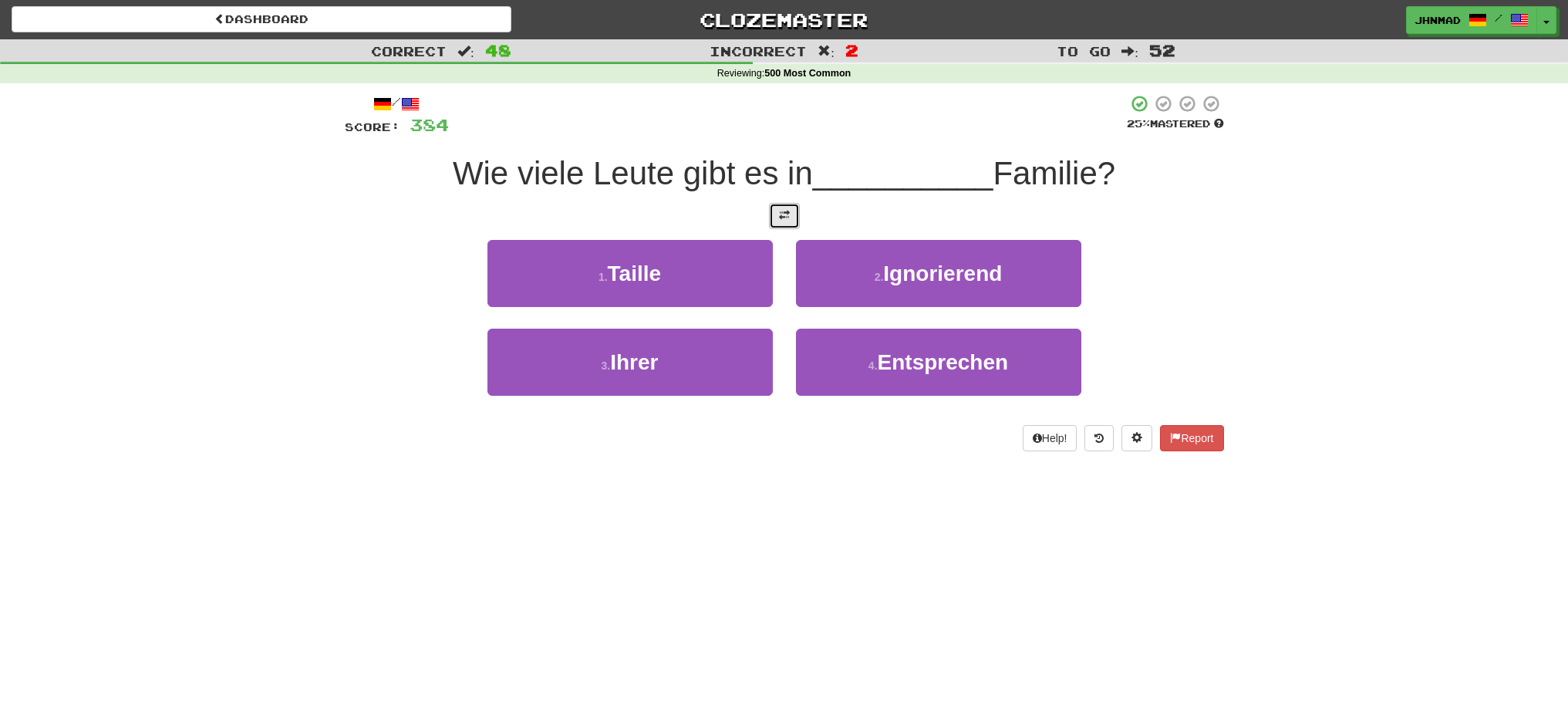
click at [790, 214] on button at bounding box center [784, 215] width 31 height 27
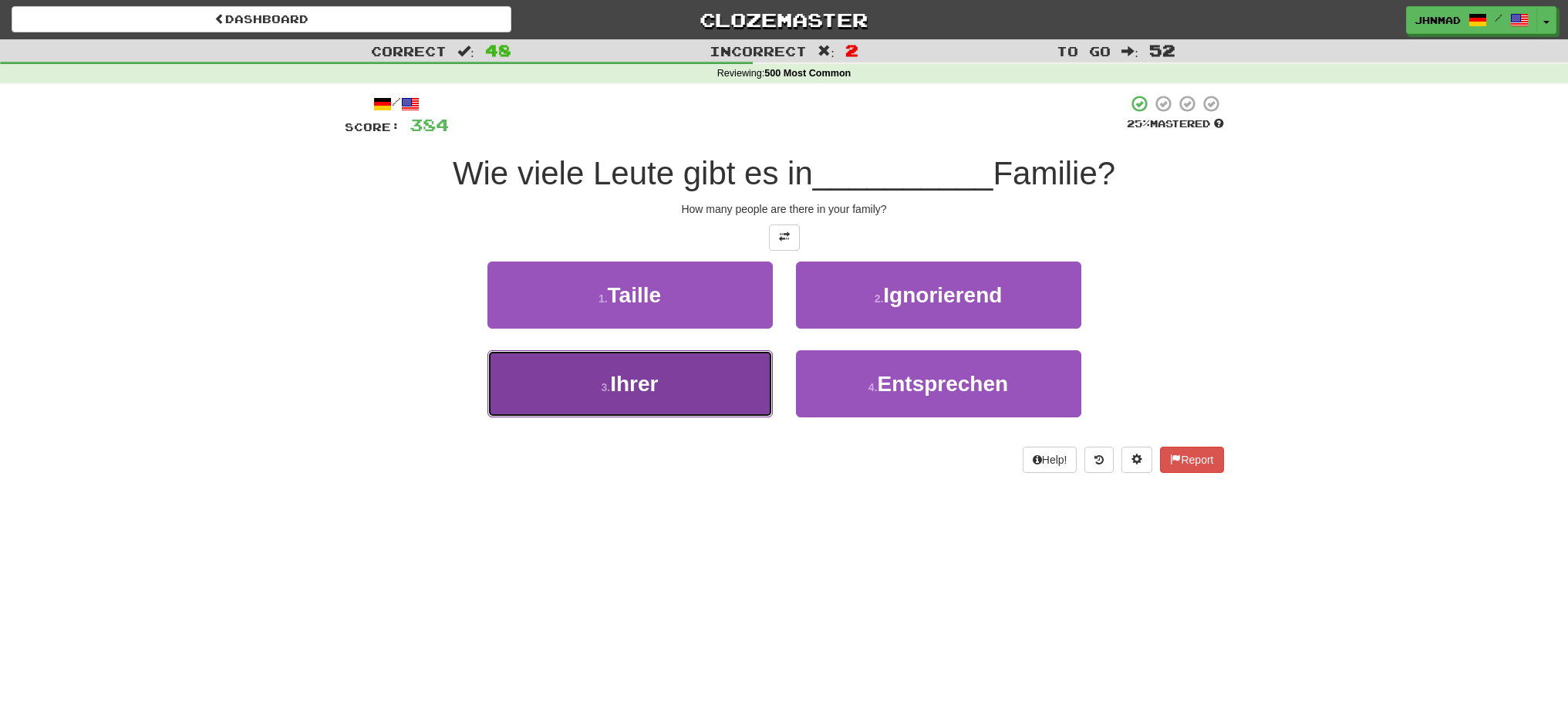
click at [599, 373] on button "3 . Ihrer" at bounding box center [630, 383] width 286 height 67
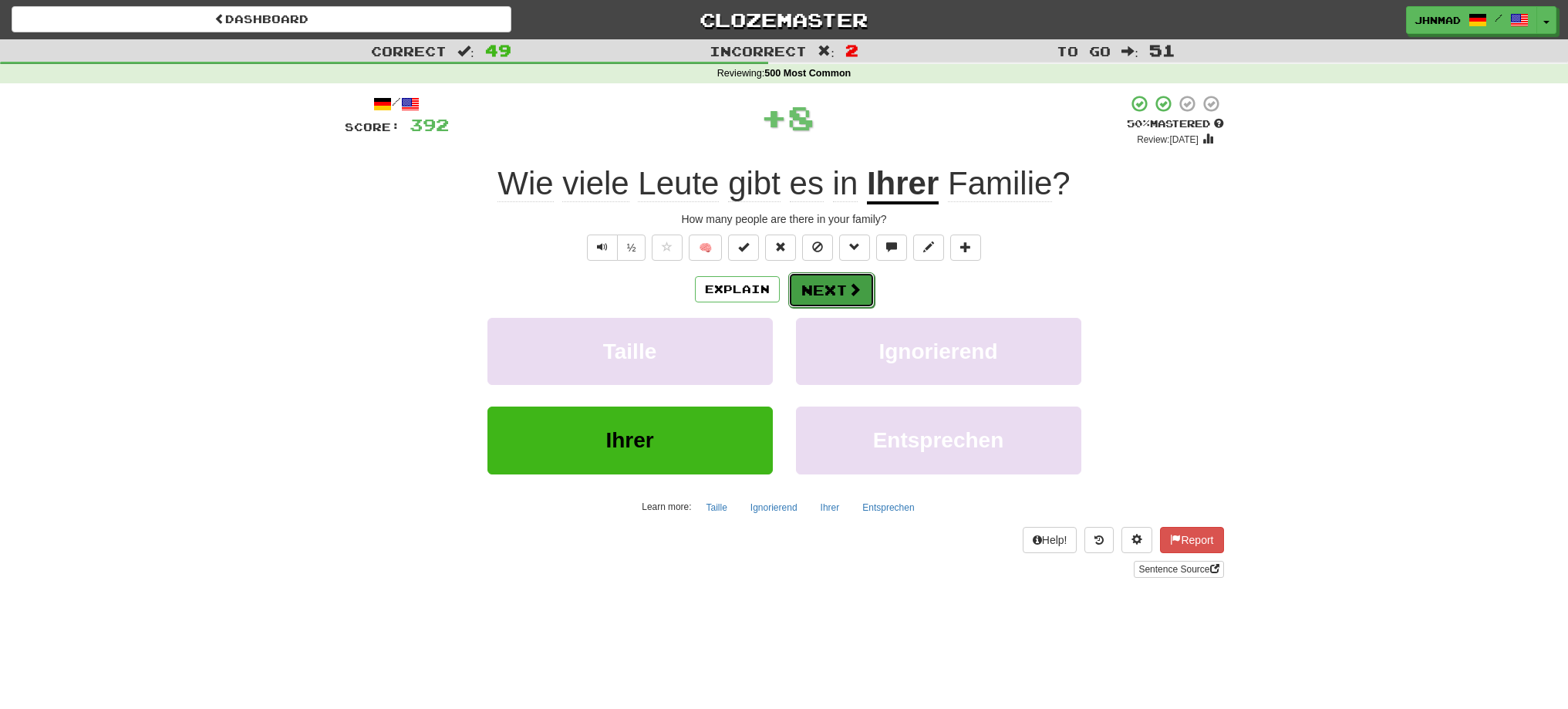
click at [831, 283] on button "Next" at bounding box center [831, 290] width 86 height 35
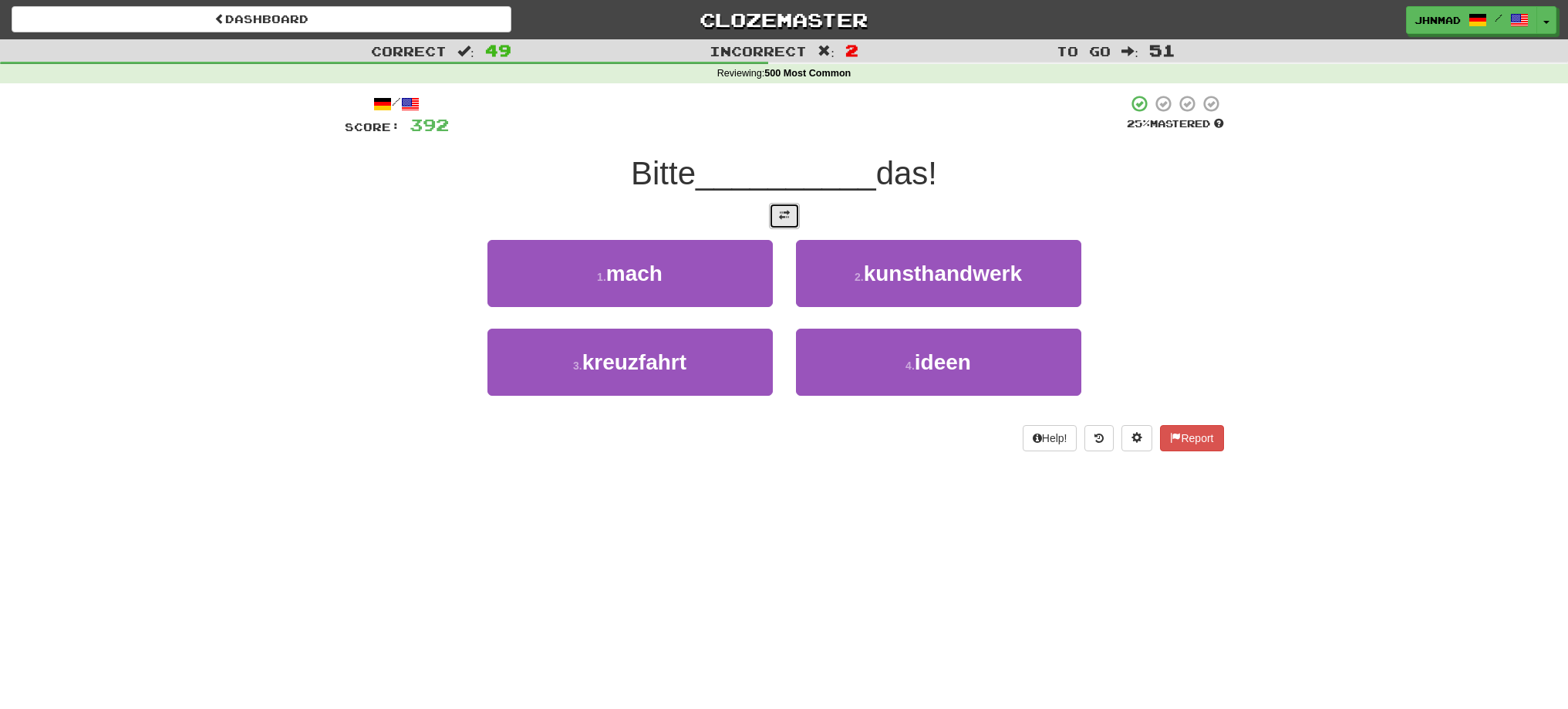
click at [782, 215] on span at bounding box center [784, 215] width 10 height 10
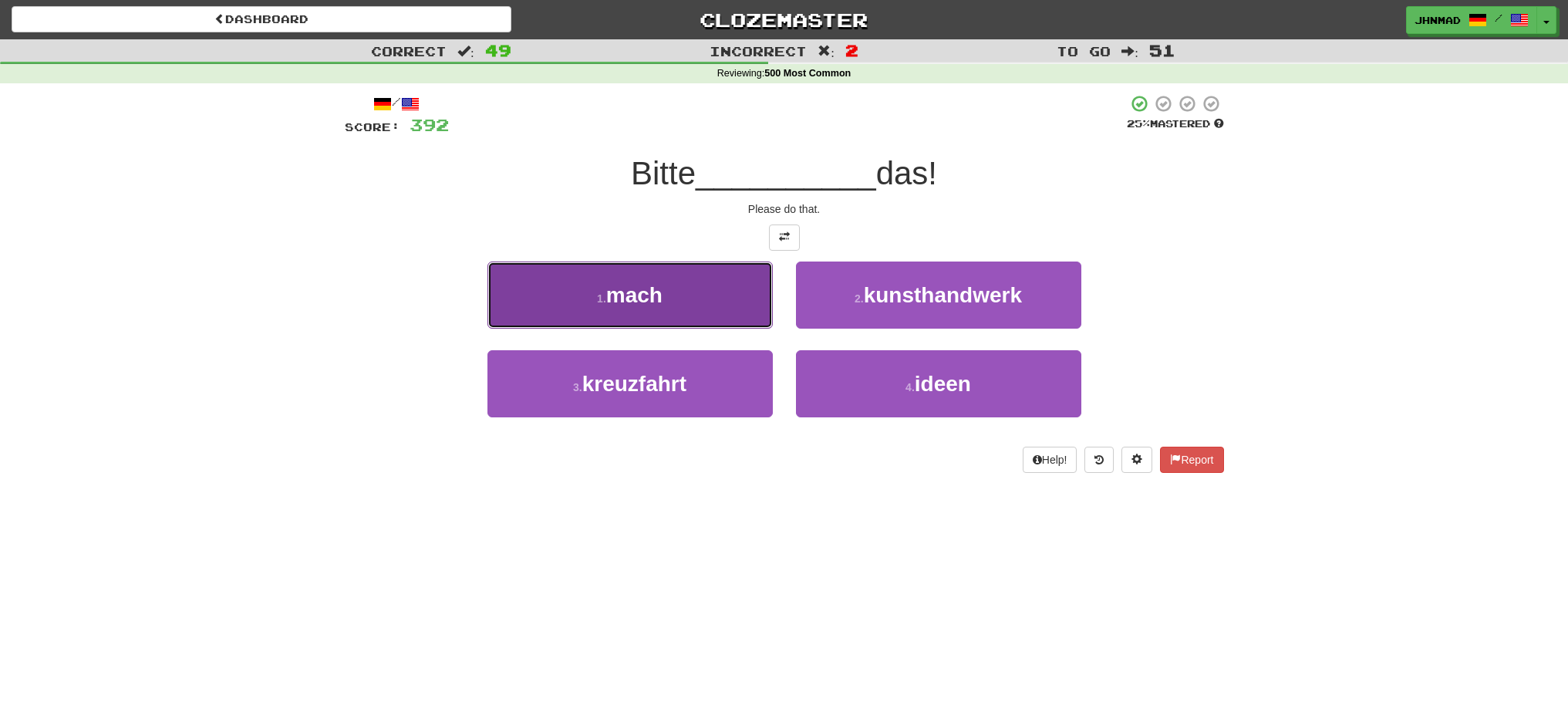
click at [640, 315] on button "1 . mach" at bounding box center [630, 294] width 286 height 67
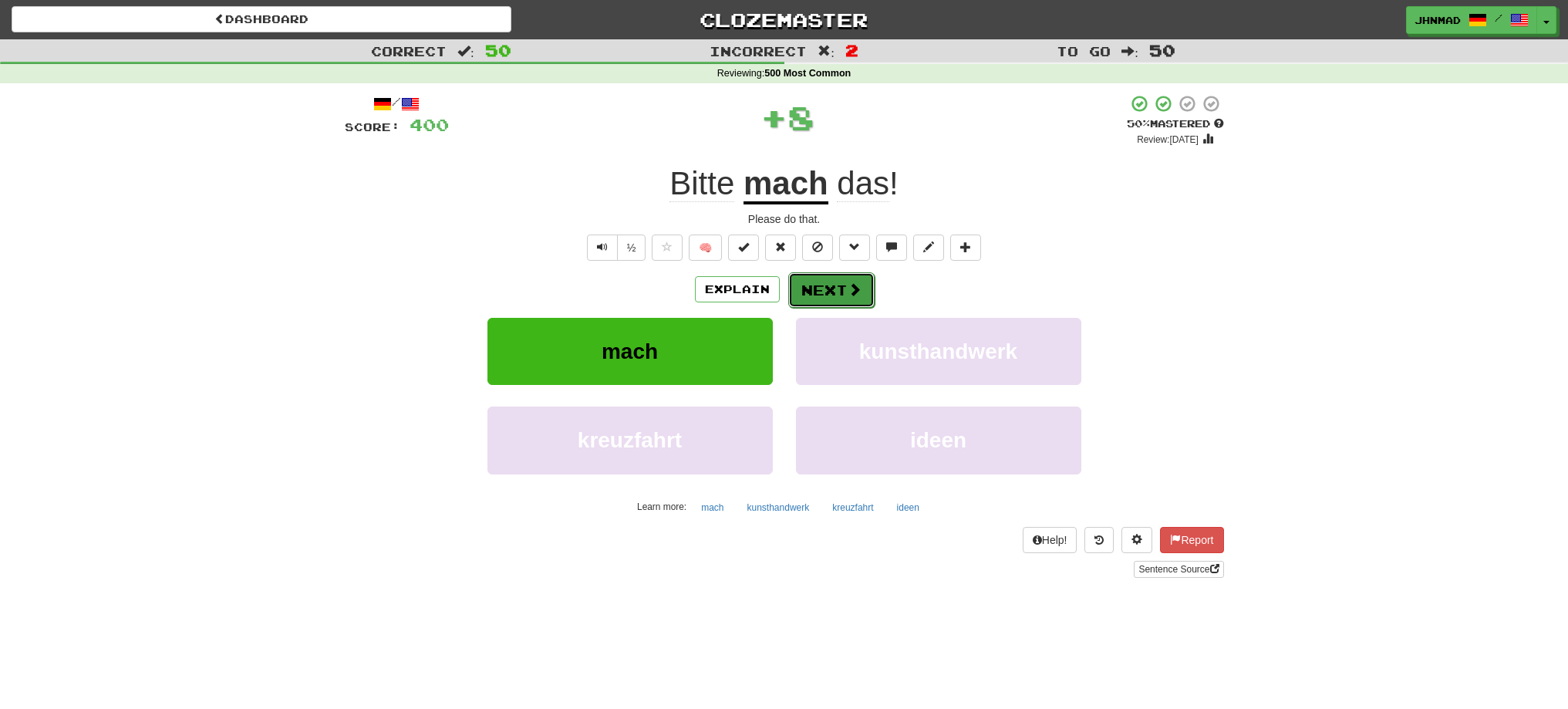
click at [840, 298] on button "Next" at bounding box center [831, 290] width 86 height 35
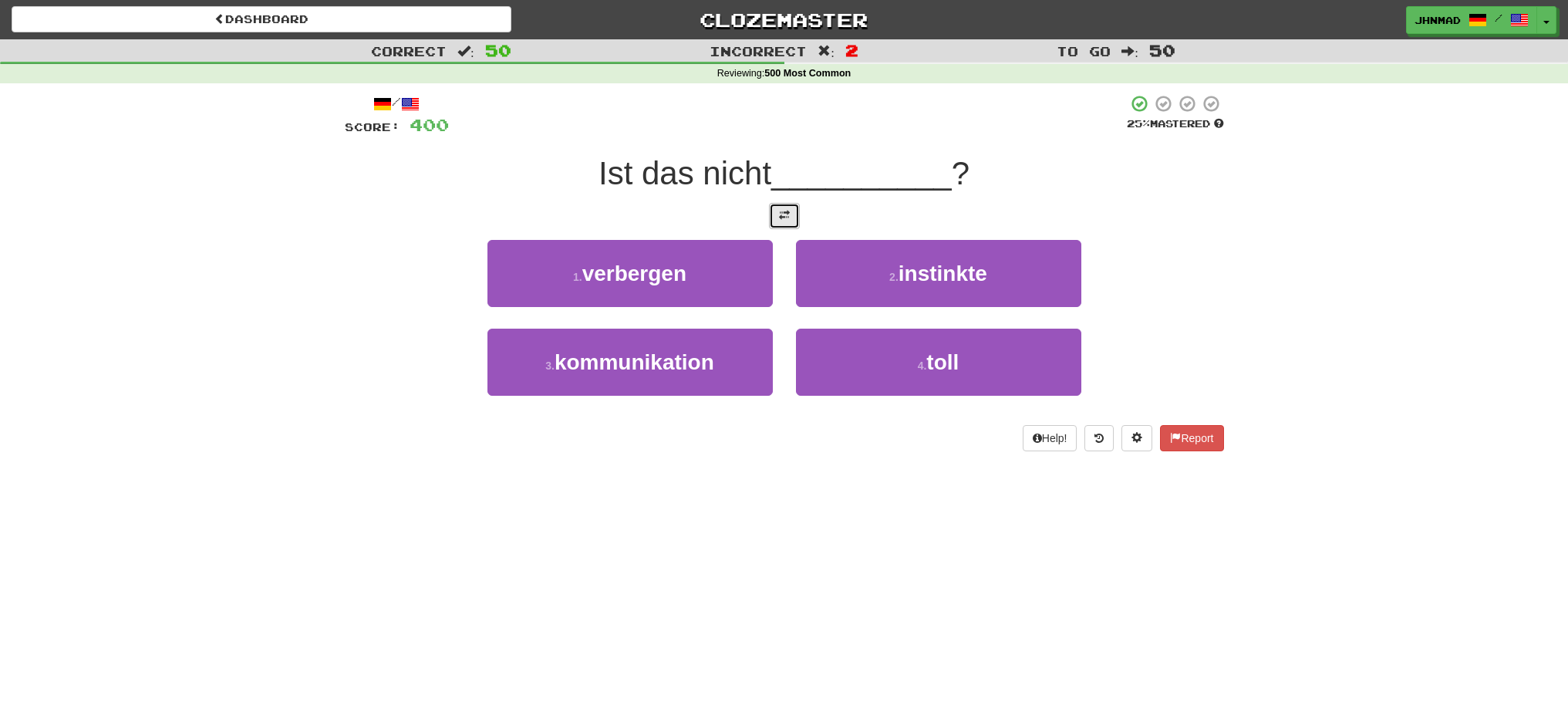
click at [786, 210] on span at bounding box center [784, 215] width 10 height 10
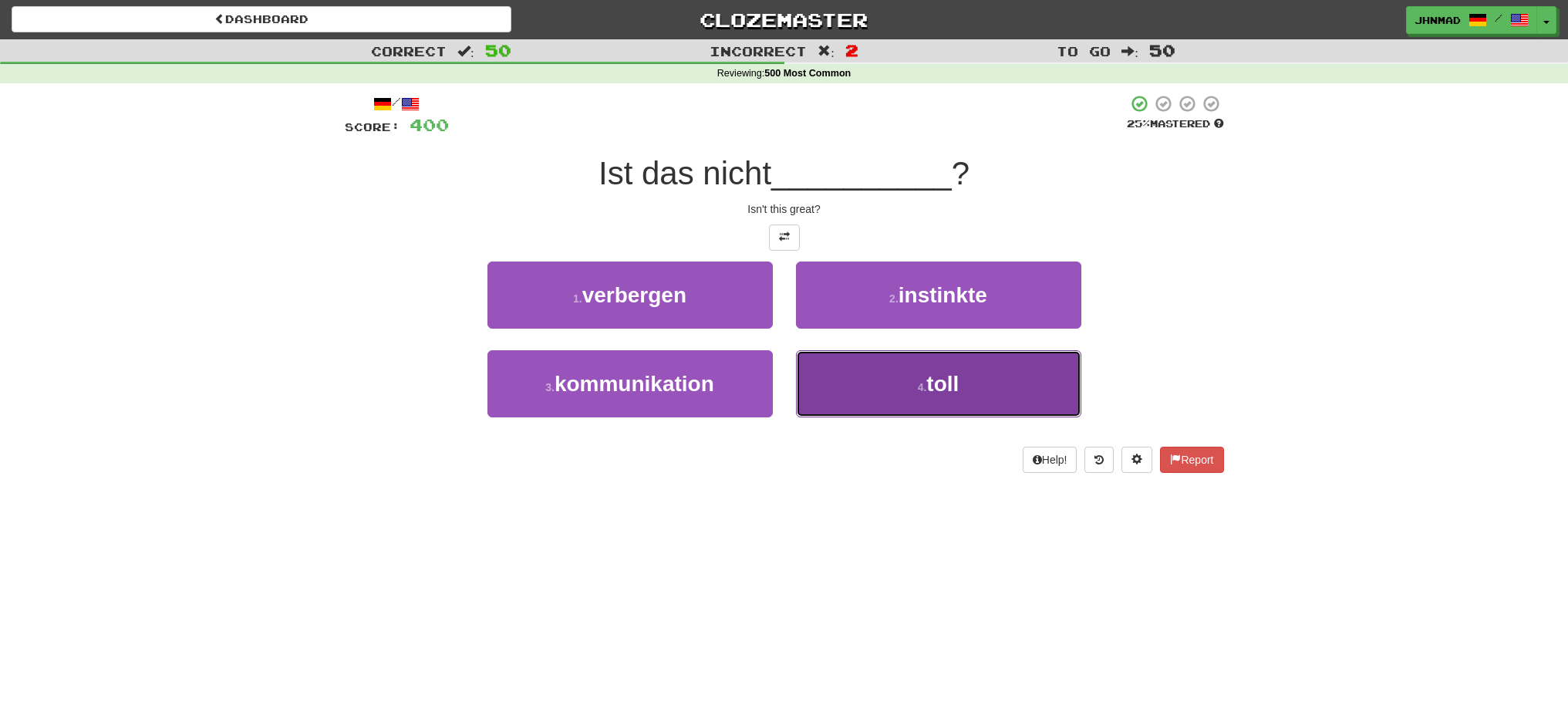
click at [973, 383] on button "4 . toll" at bounding box center [939, 383] width 286 height 67
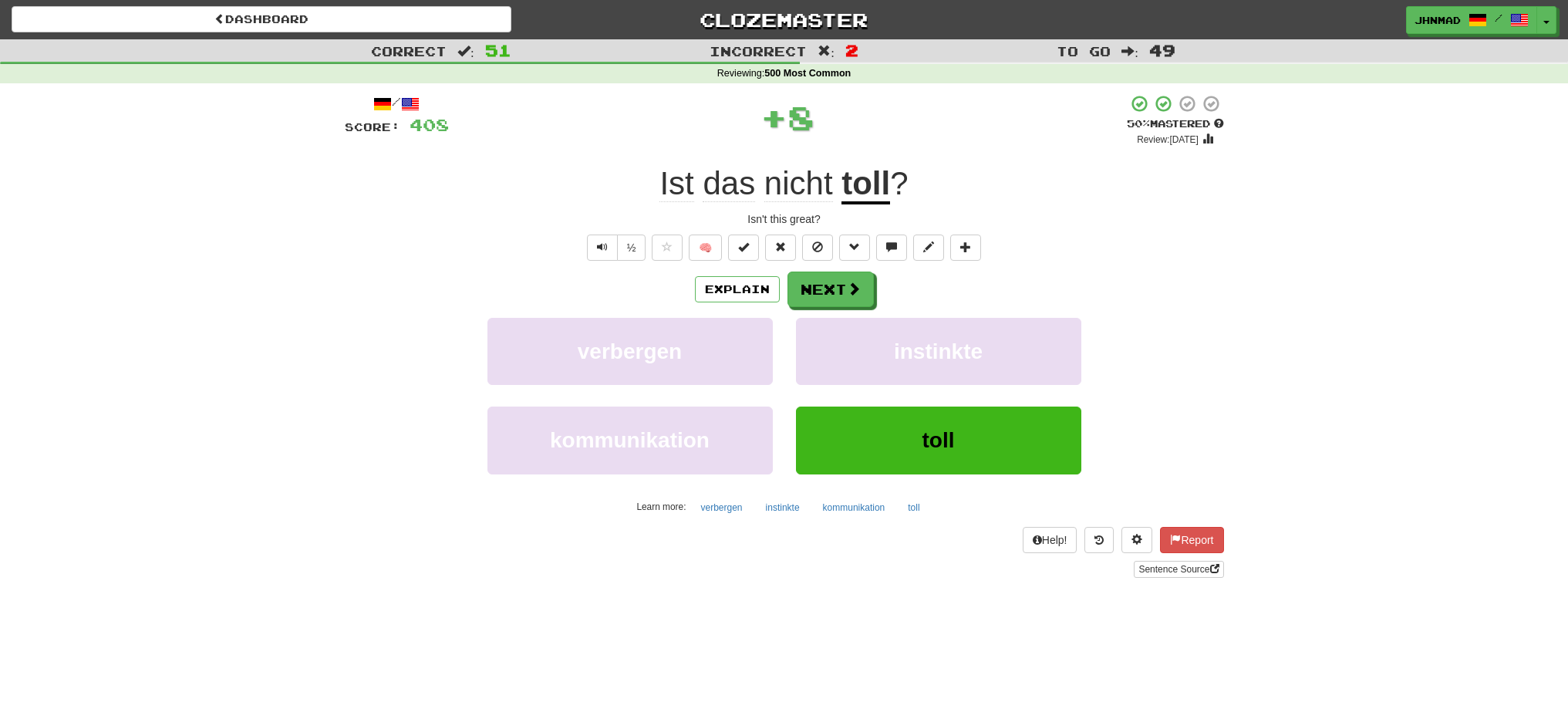
click at [857, 181] on u "toll" at bounding box center [865, 185] width 48 height 40
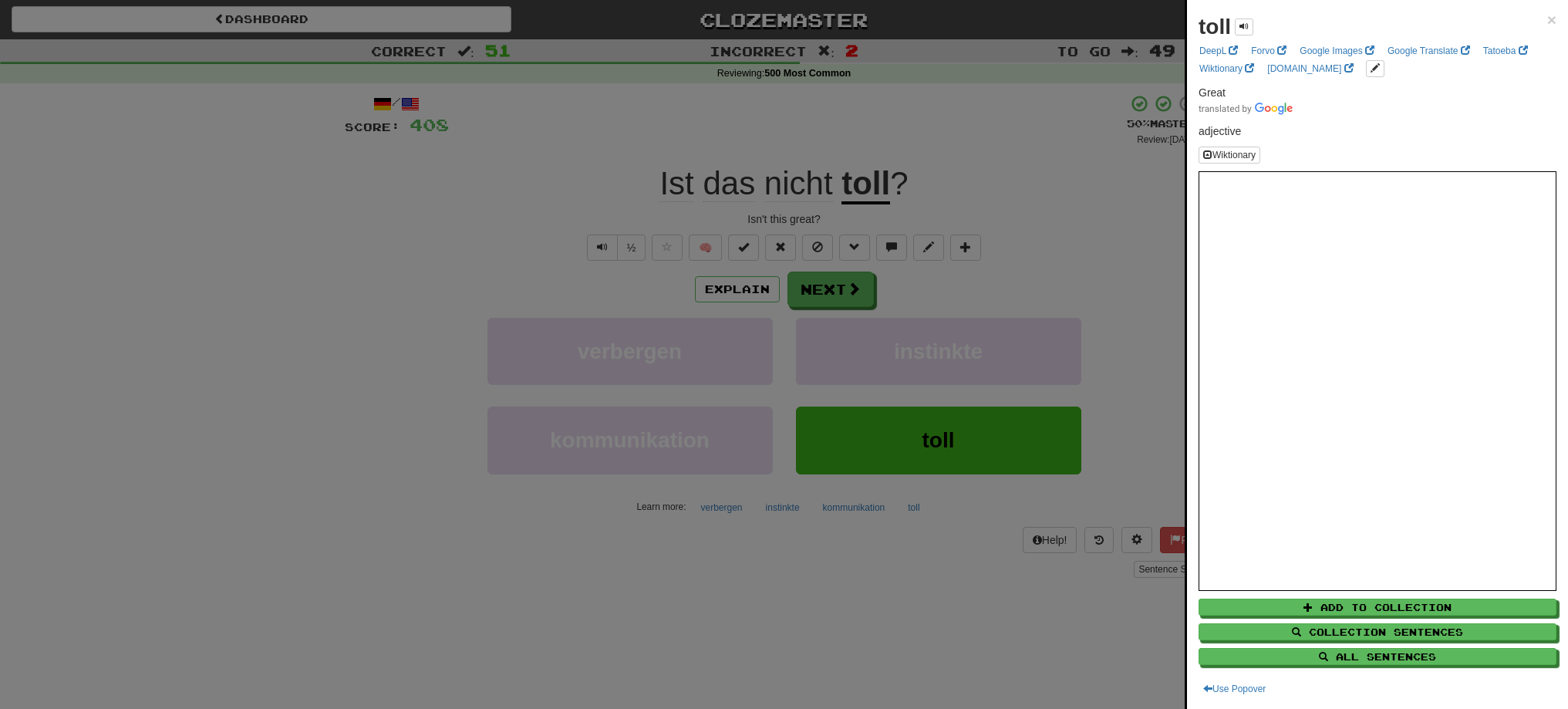
click at [832, 288] on div at bounding box center [784, 354] width 1568 height 709
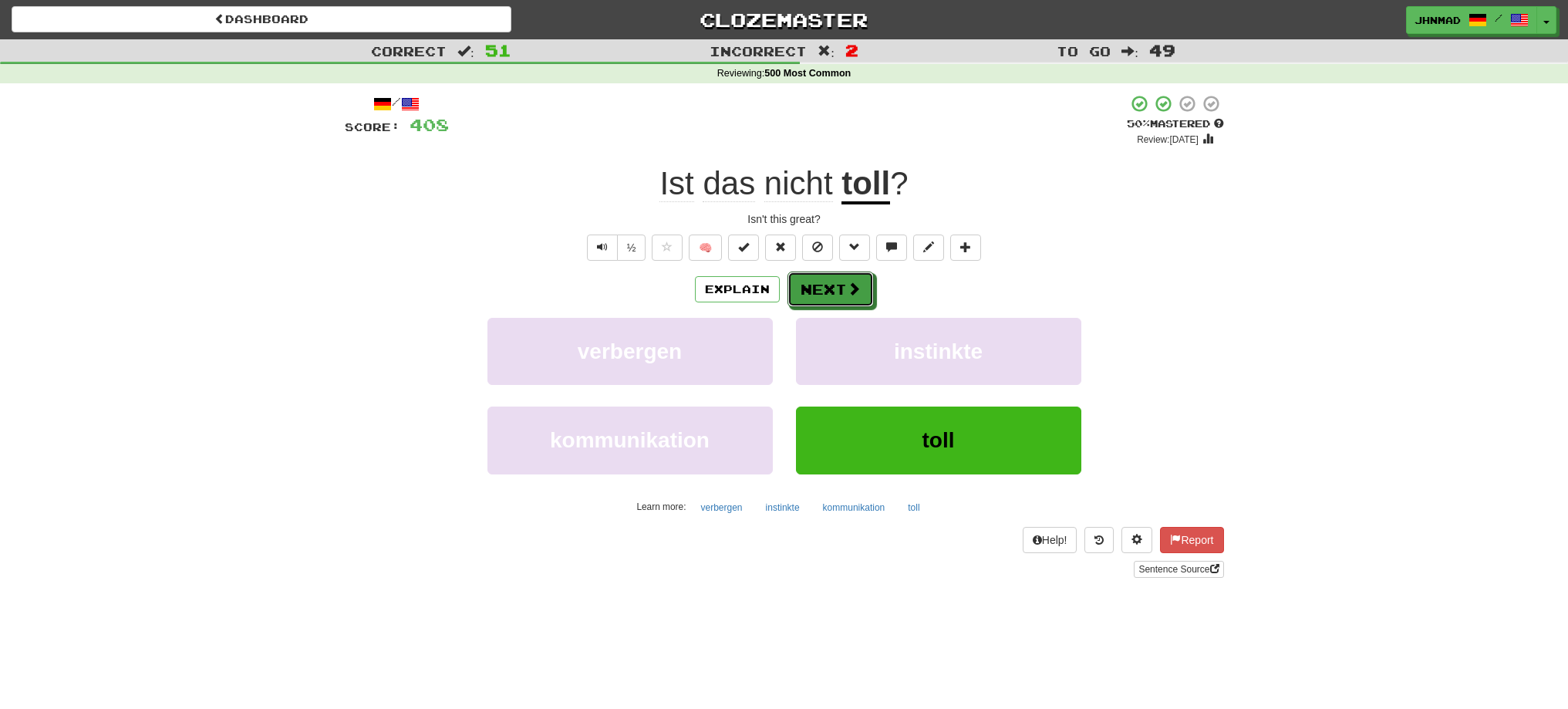
click at [832, 288] on button "Next" at bounding box center [830, 290] width 86 height 35
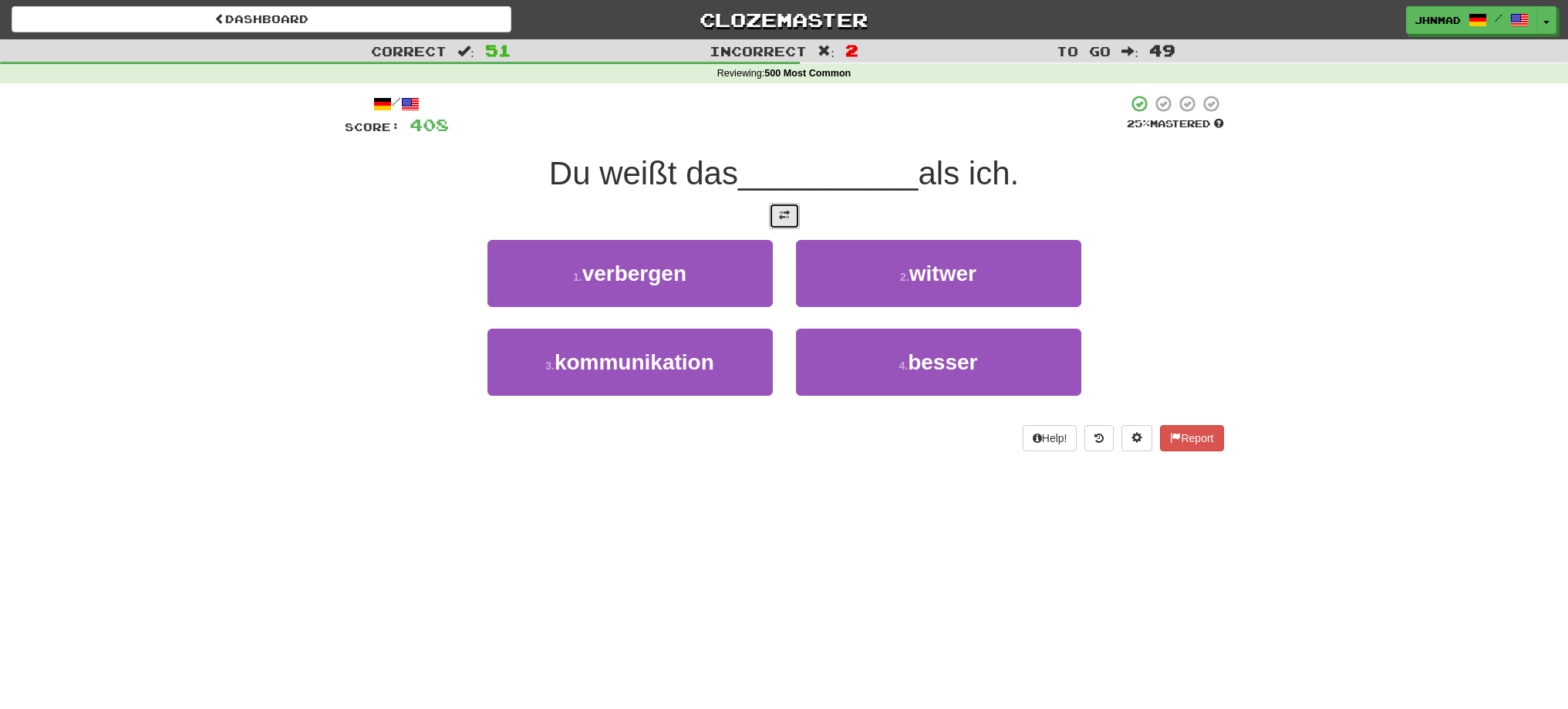
click at [787, 217] on span at bounding box center [784, 215] width 10 height 10
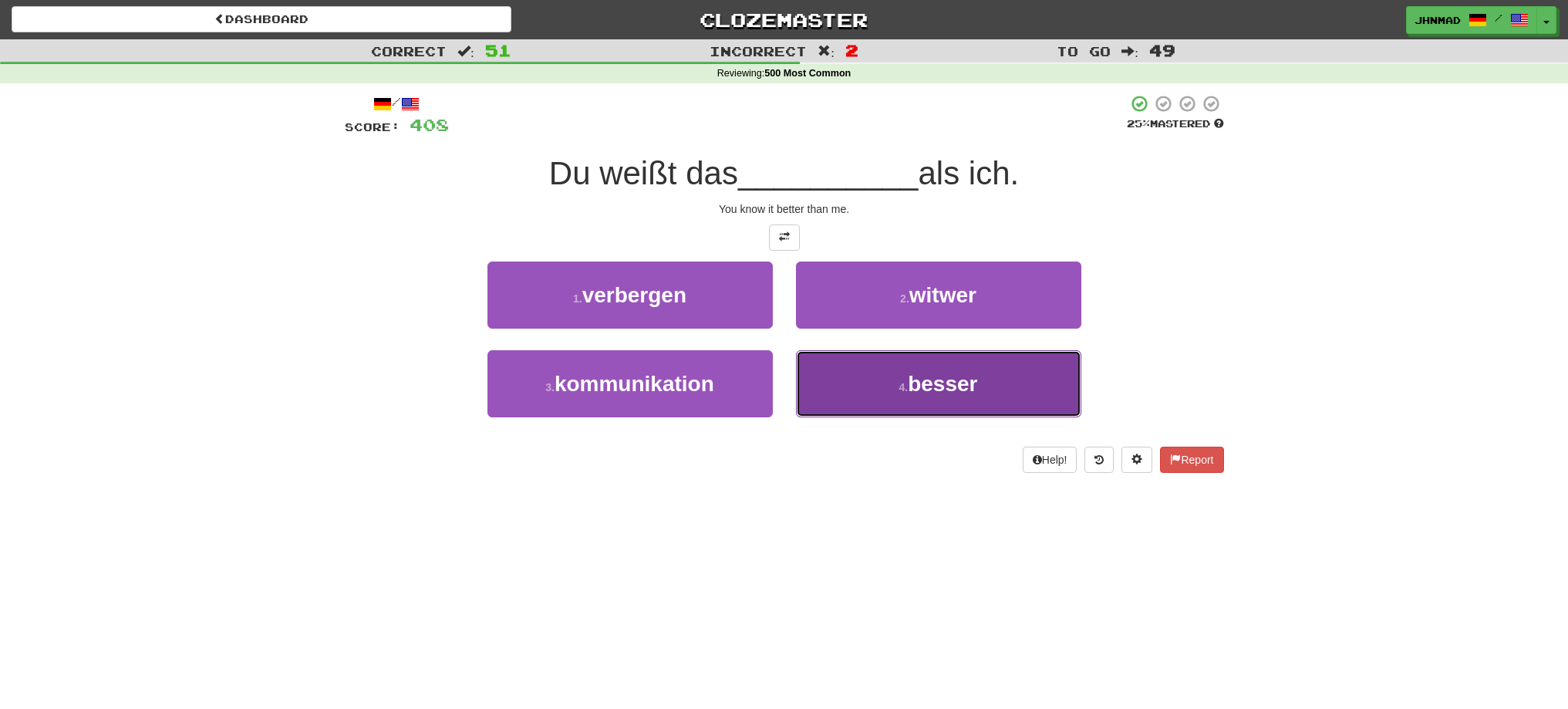
click at [976, 387] on span "besser" at bounding box center [942, 384] width 69 height 24
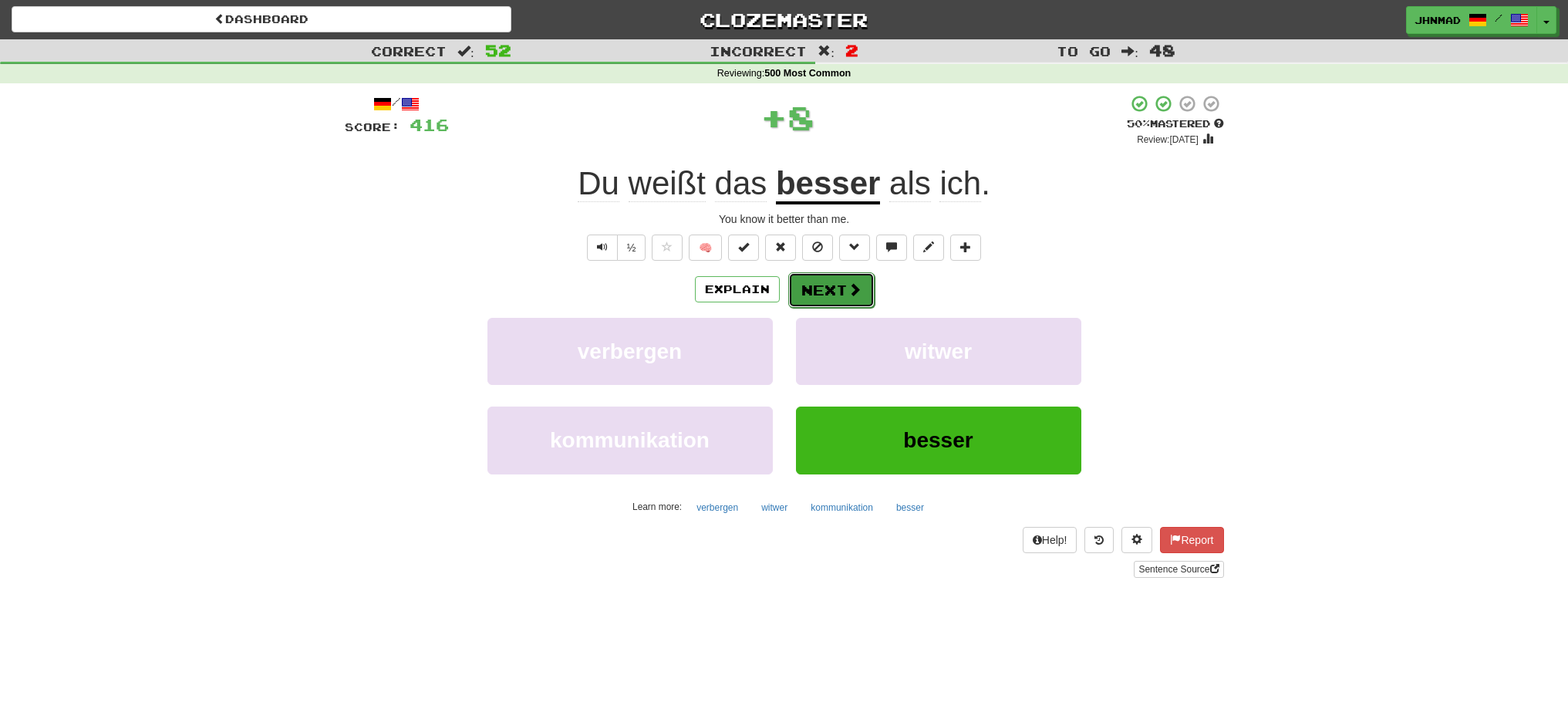
click at [849, 289] on span at bounding box center [854, 289] width 14 height 14
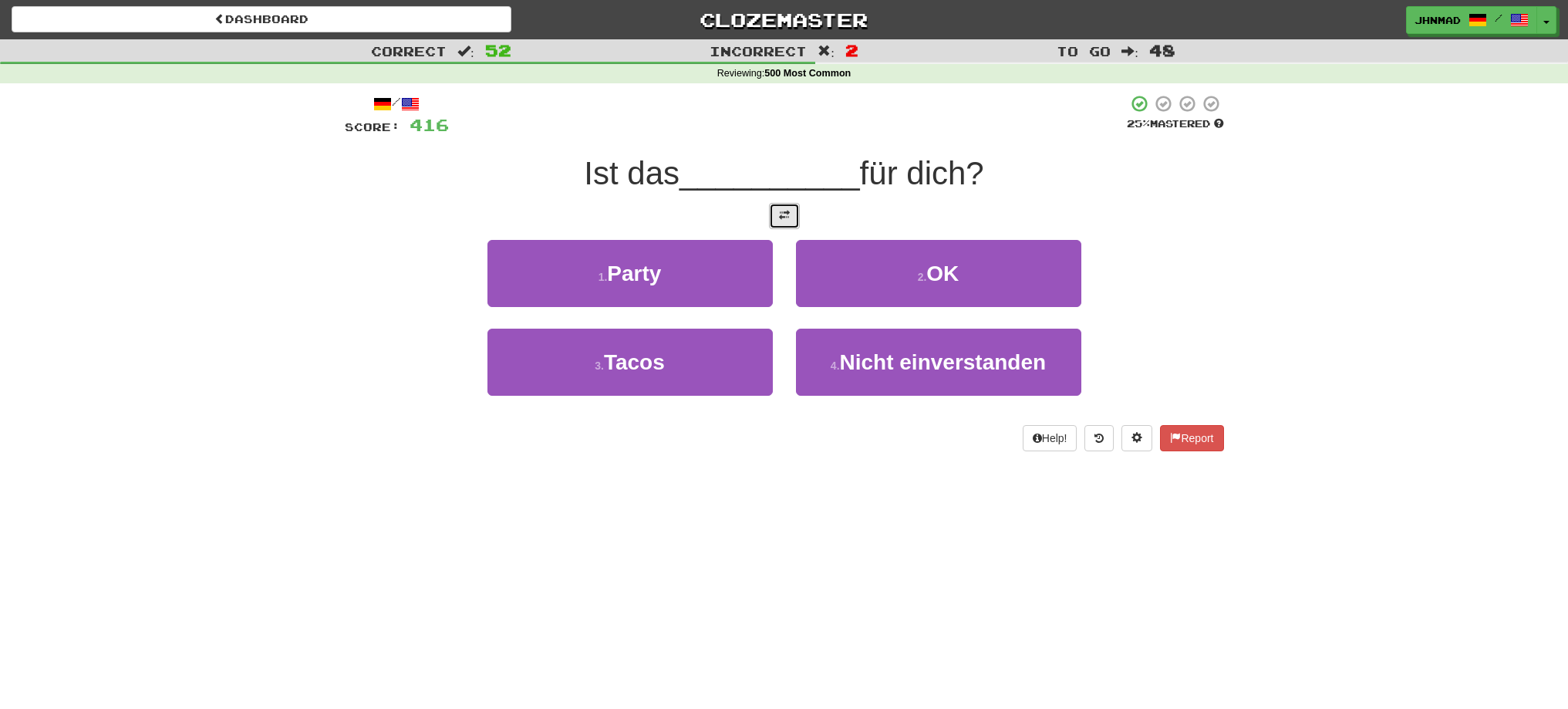
click at [782, 215] on span at bounding box center [784, 215] width 10 height 10
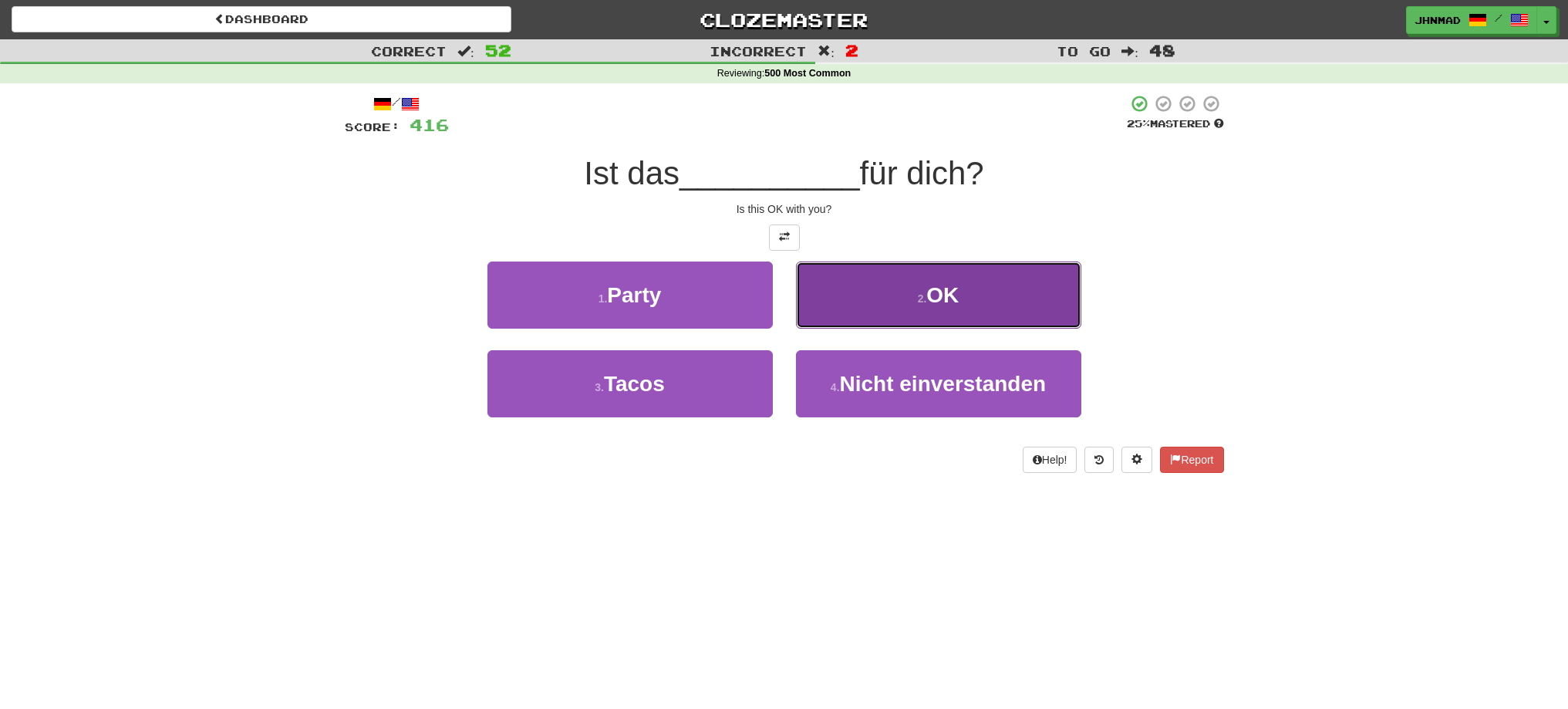
click at [835, 265] on button "2 . OK" at bounding box center [939, 294] width 286 height 67
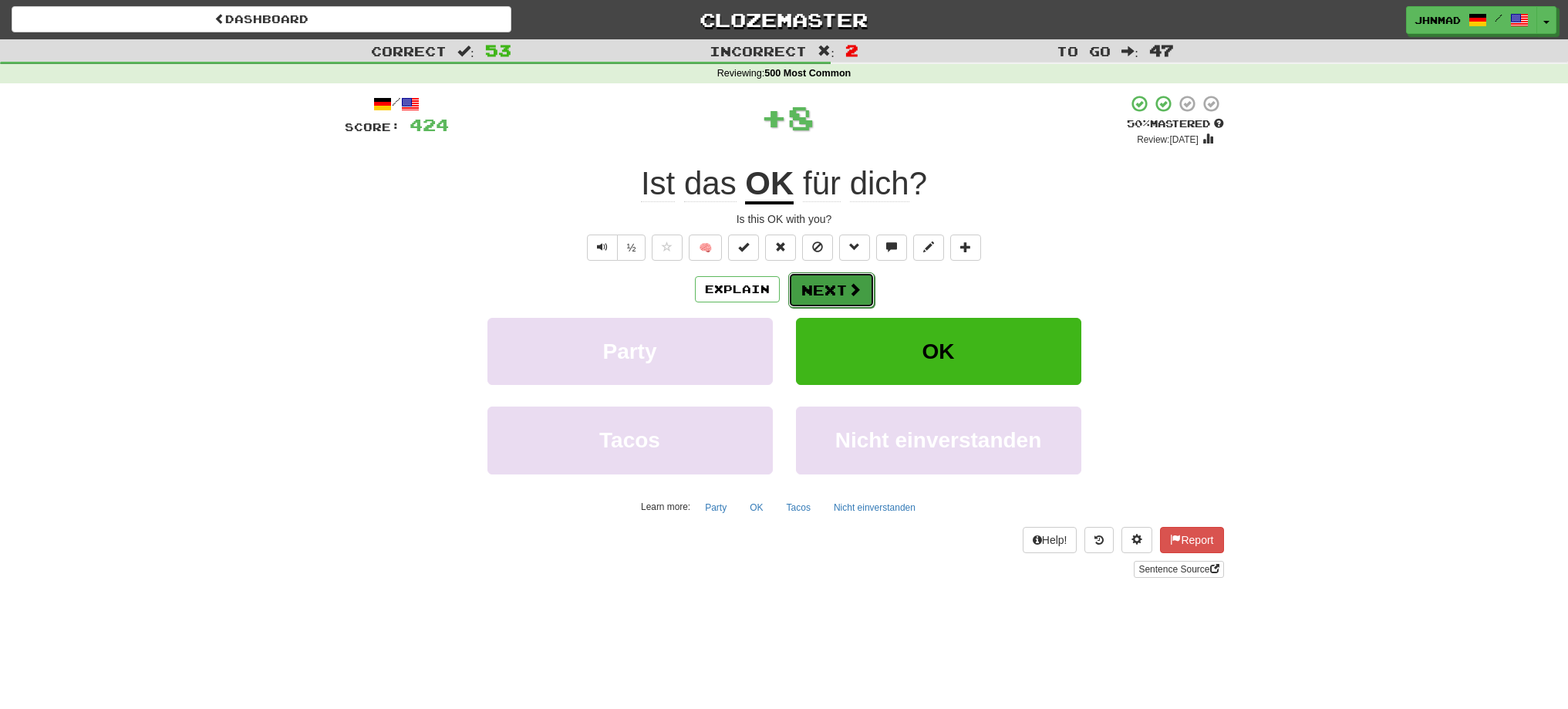
click at [828, 283] on button "Next" at bounding box center [831, 290] width 86 height 35
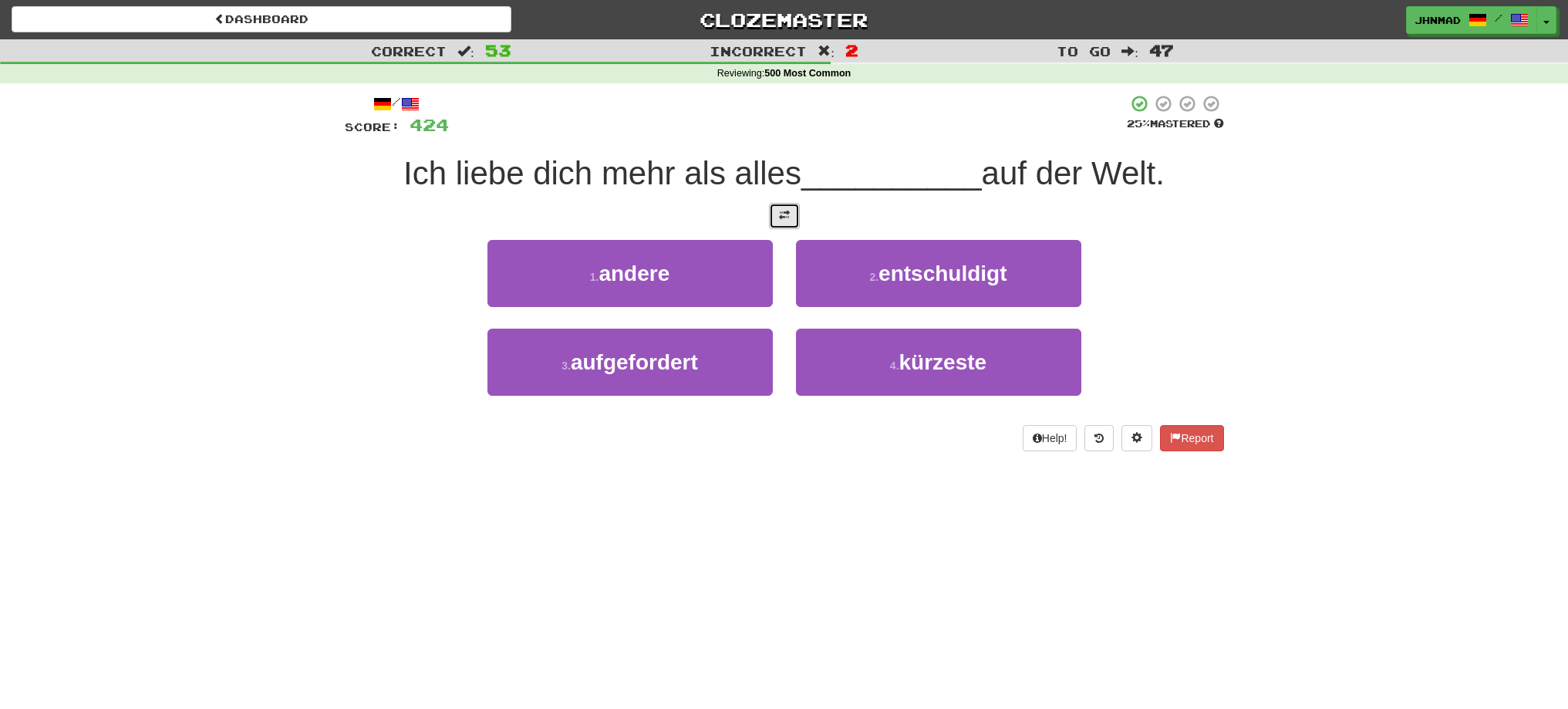
click at [782, 216] on span at bounding box center [784, 215] width 10 height 10
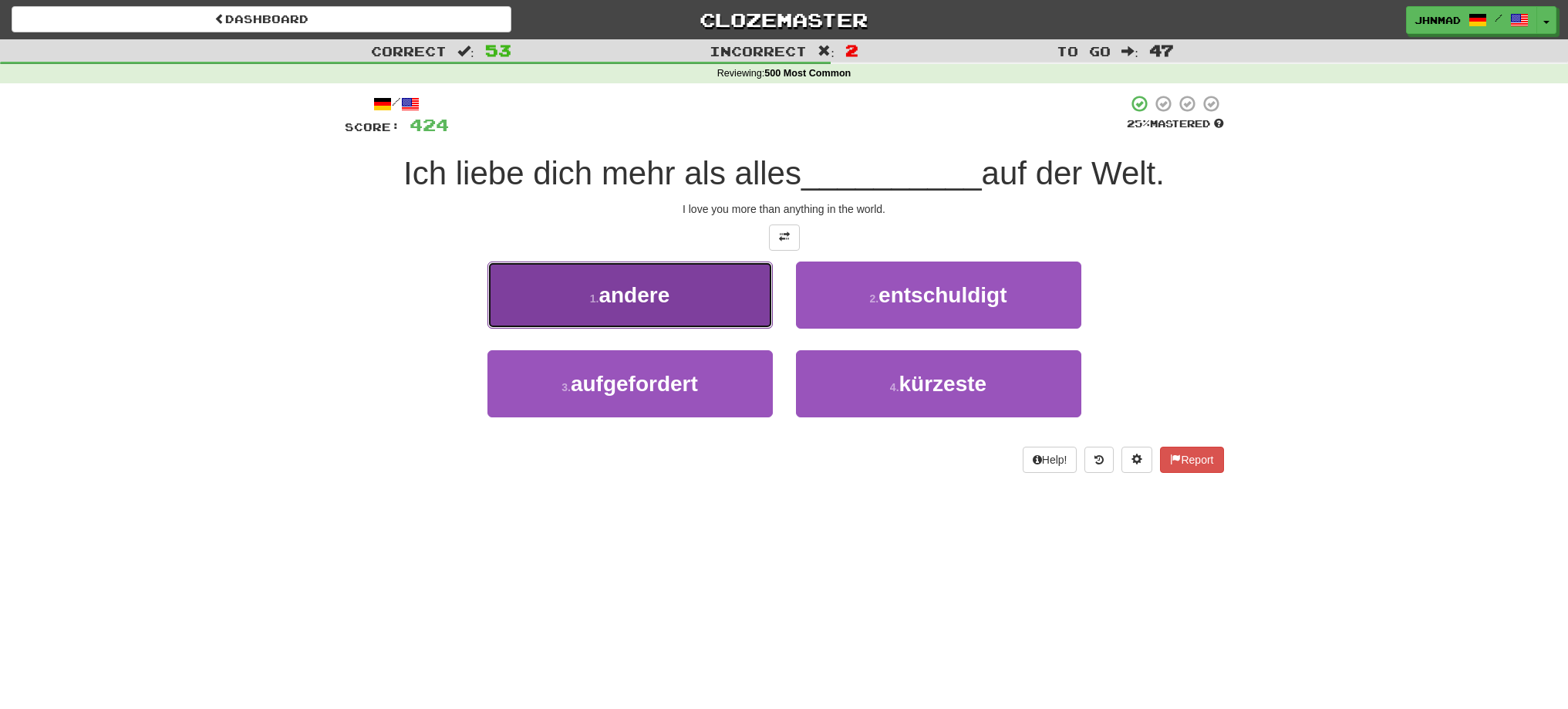
click at [642, 286] on span "andere" at bounding box center [634, 295] width 71 height 24
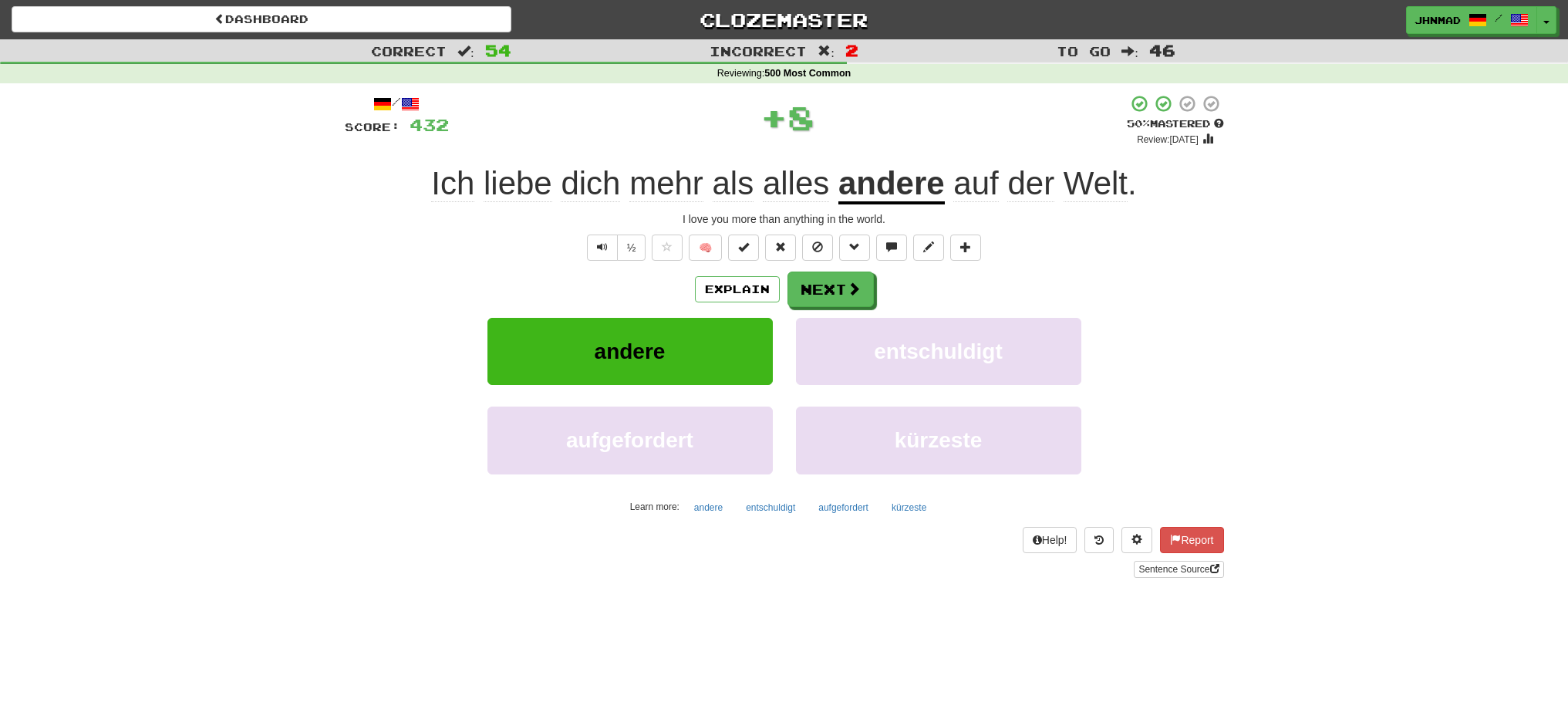
click at [890, 186] on u "andere" at bounding box center [891, 185] width 106 height 40
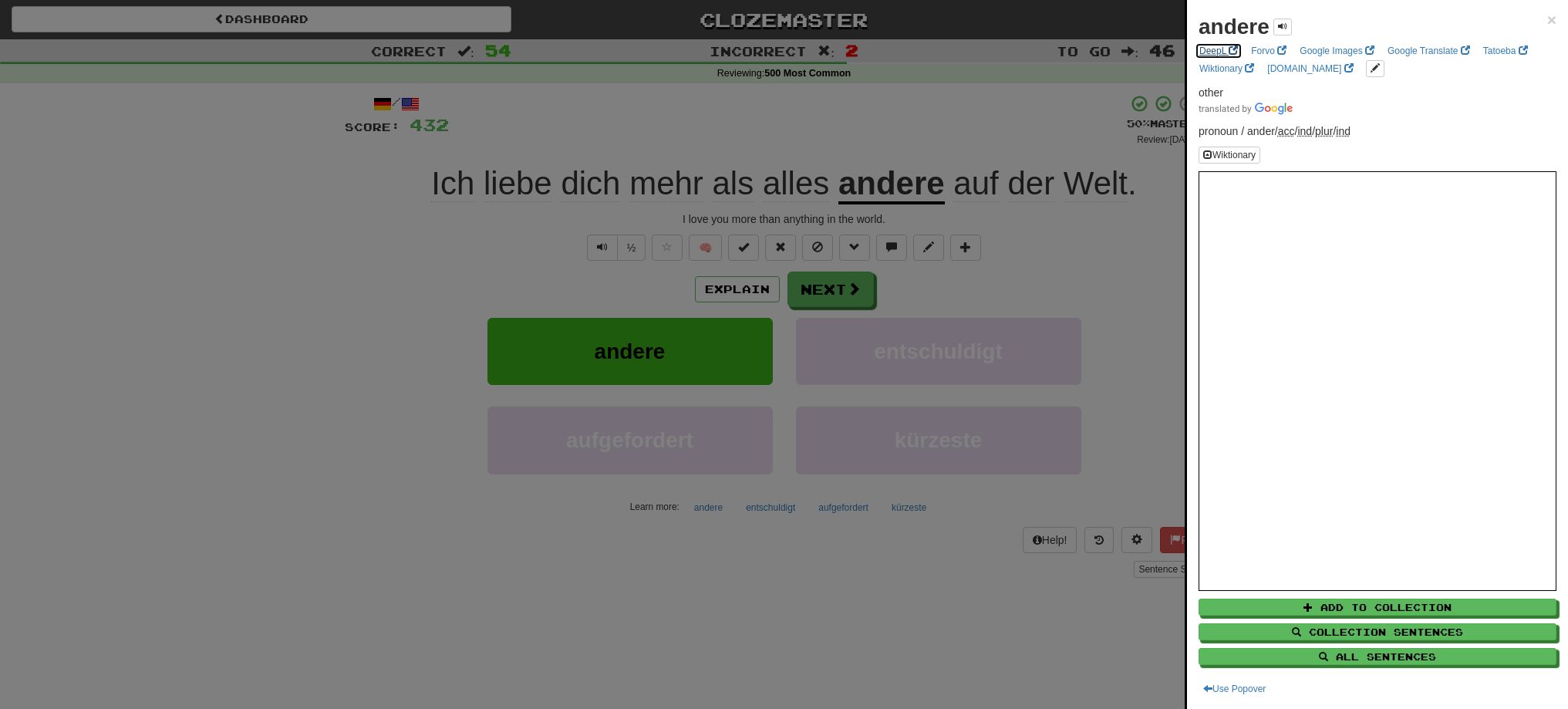
click at [1211, 56] on link "DeepL" at bounding box center [1218, 51] width 48 height 17
click at [834, 275] on div at bounding box center [784, 354] width 1568 height 709
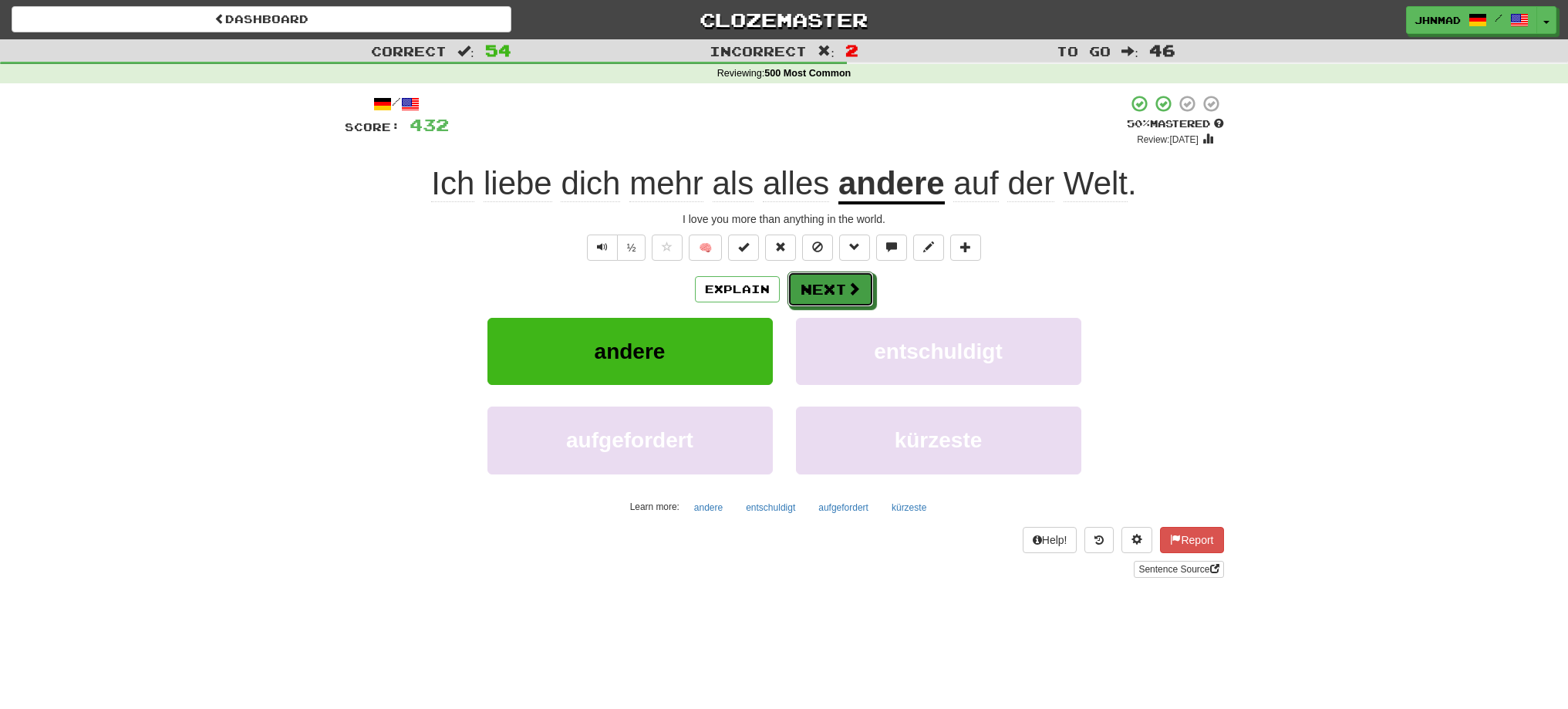
click at [834, 275] on button "Next" at bounding box center [830, 290] width 86 height 35
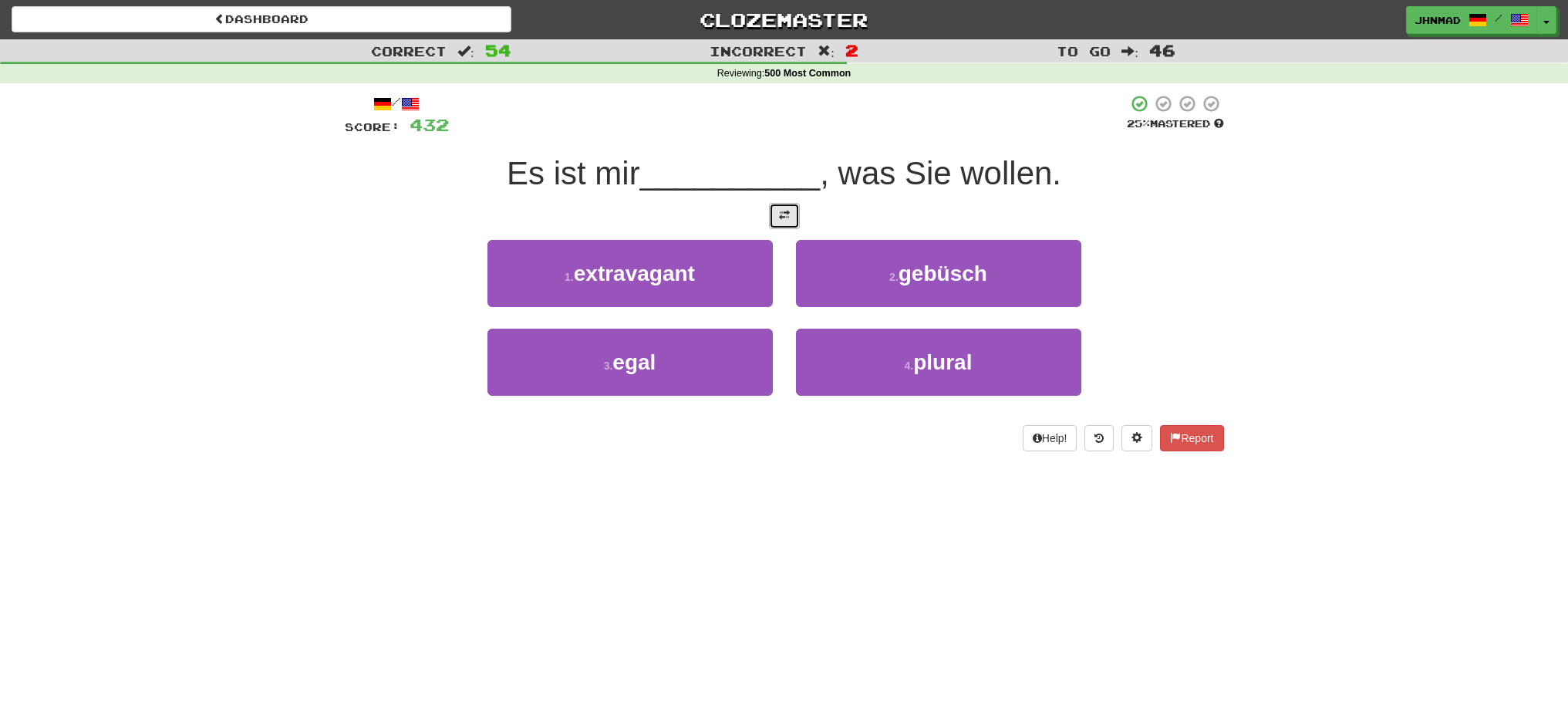
click at [769, 213] on button at bounding box center [784, 215] width 31 height 27
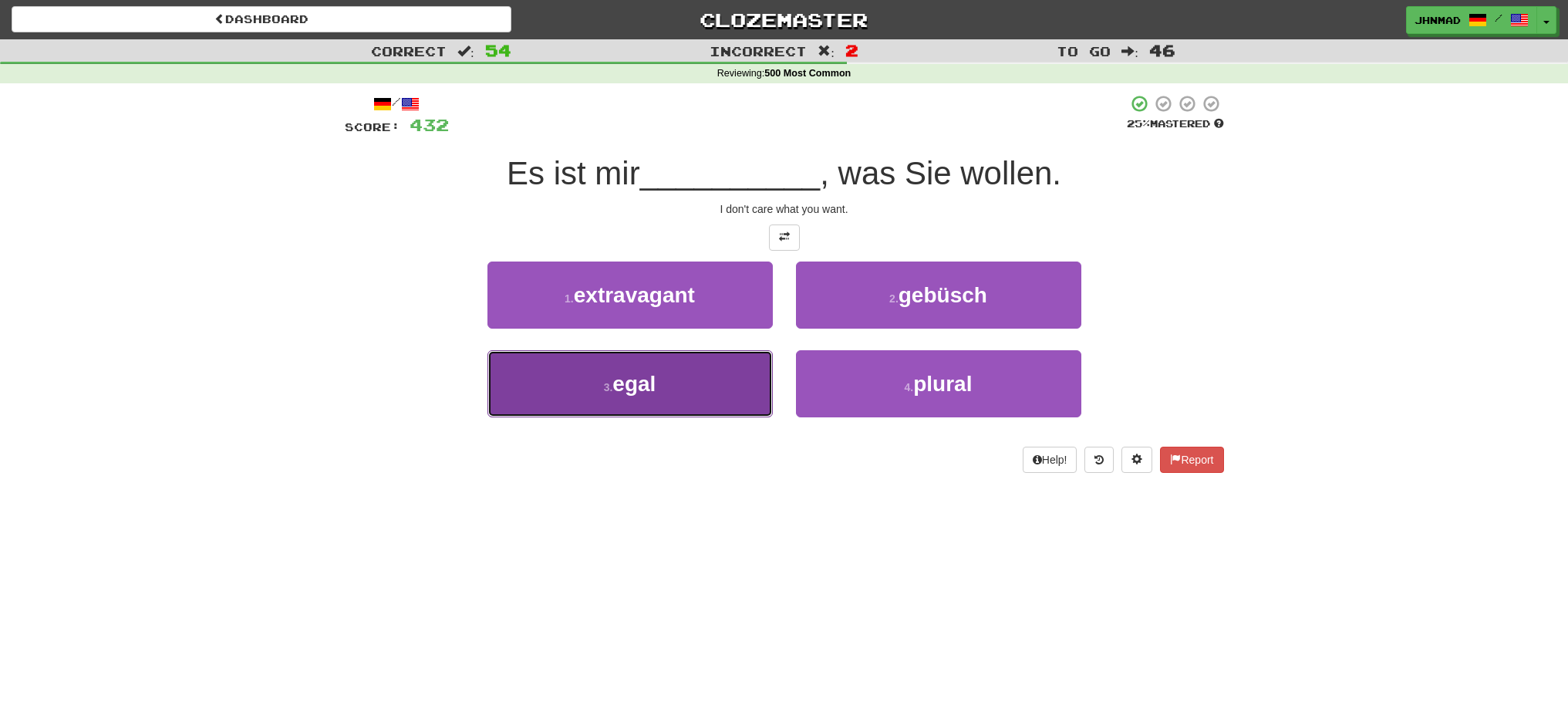
click at [623, 392] on span "egal" at bounding box center [634, 384] width 44 height 24
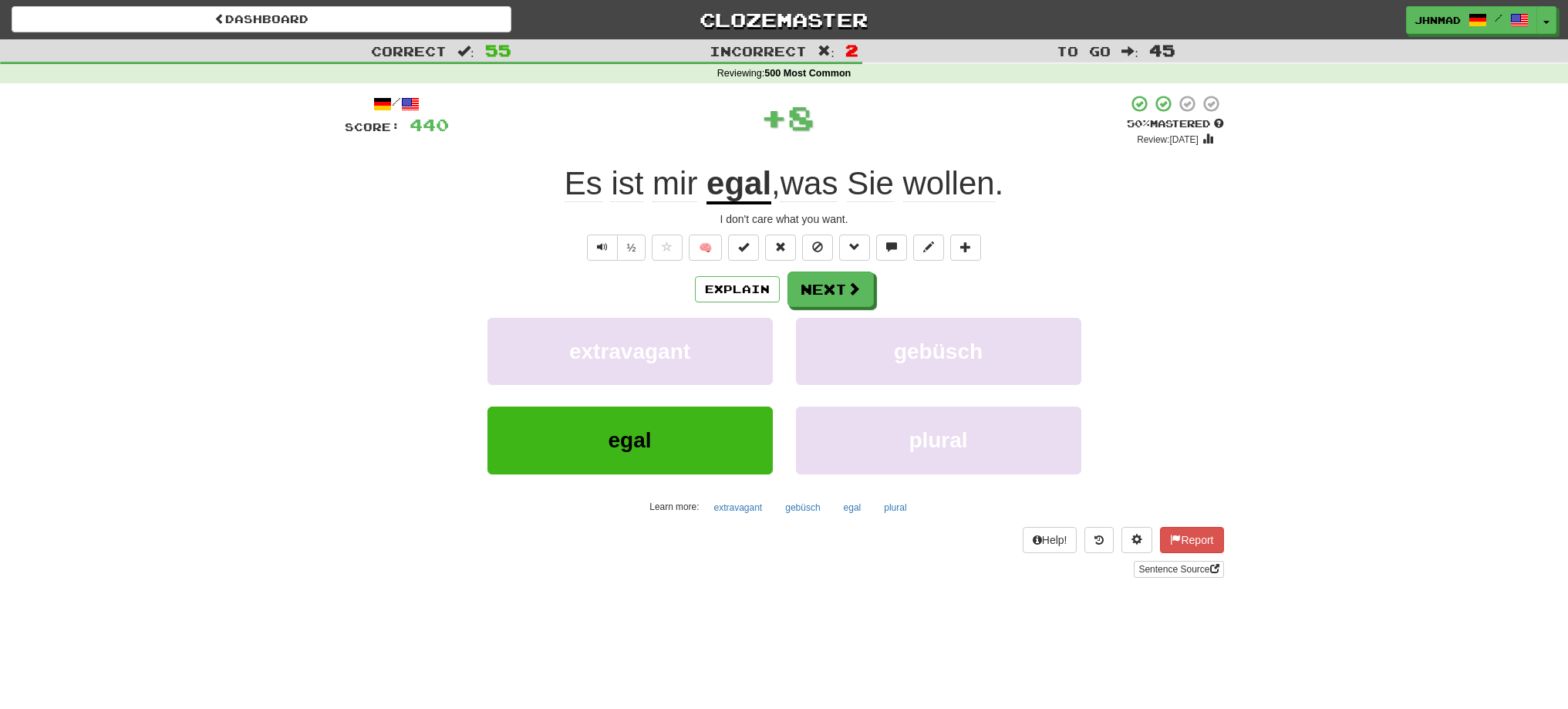
click at [731, 191] on u "egal" at bounding box center [739, 185] width 65 height 40
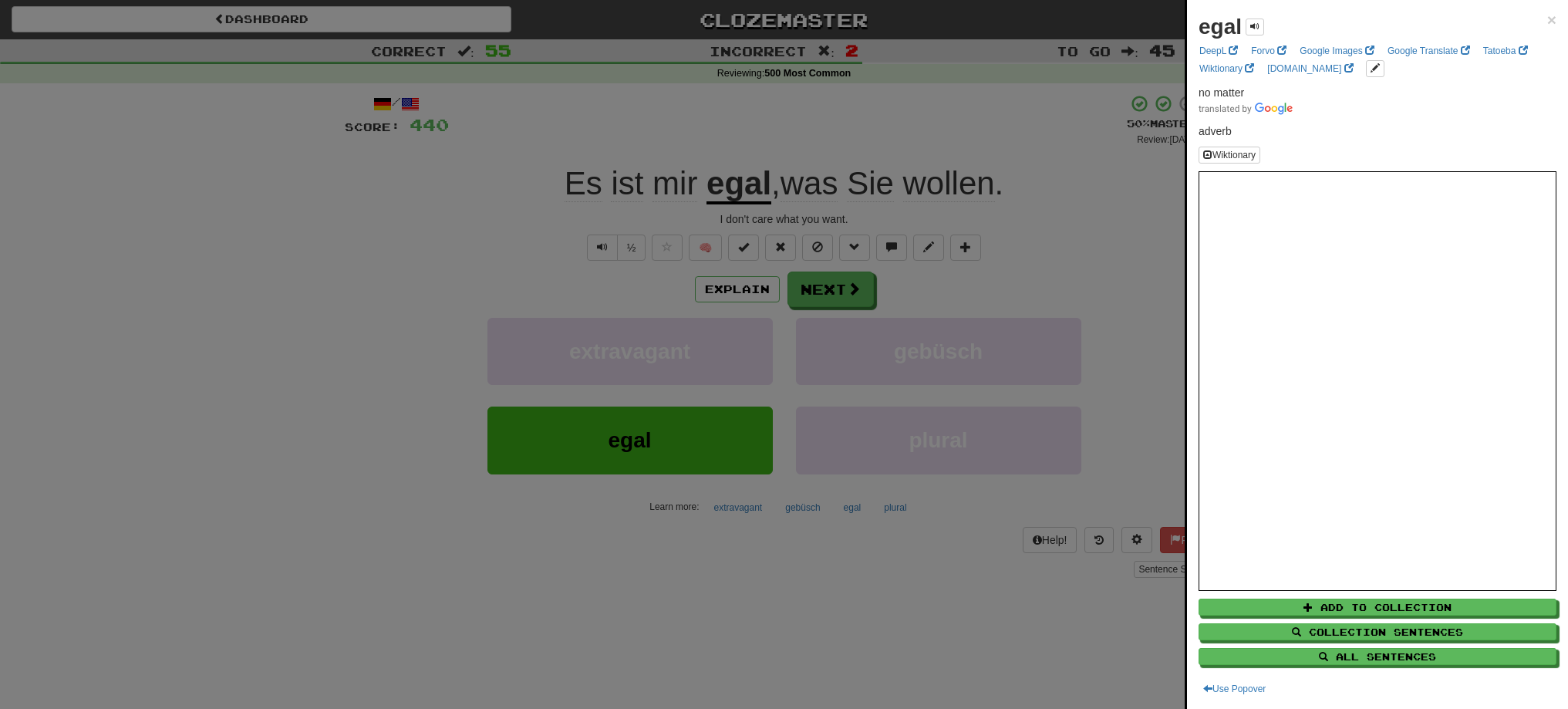
click at [832, 290] on div at bounding box center [784, 354] width 1568 height 709
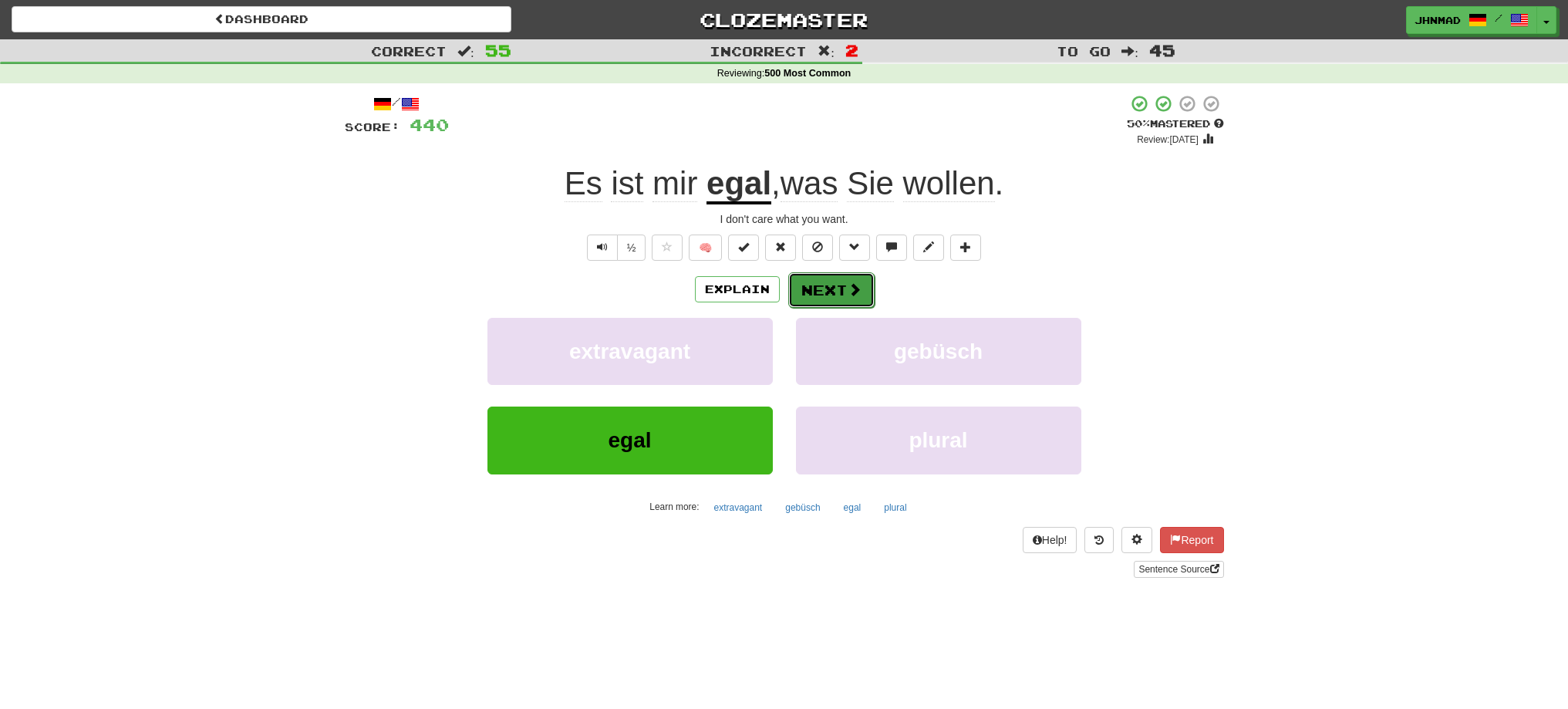
click at [835, 277] on button "Next" at bounding box center [831, 290] width 86 height 35
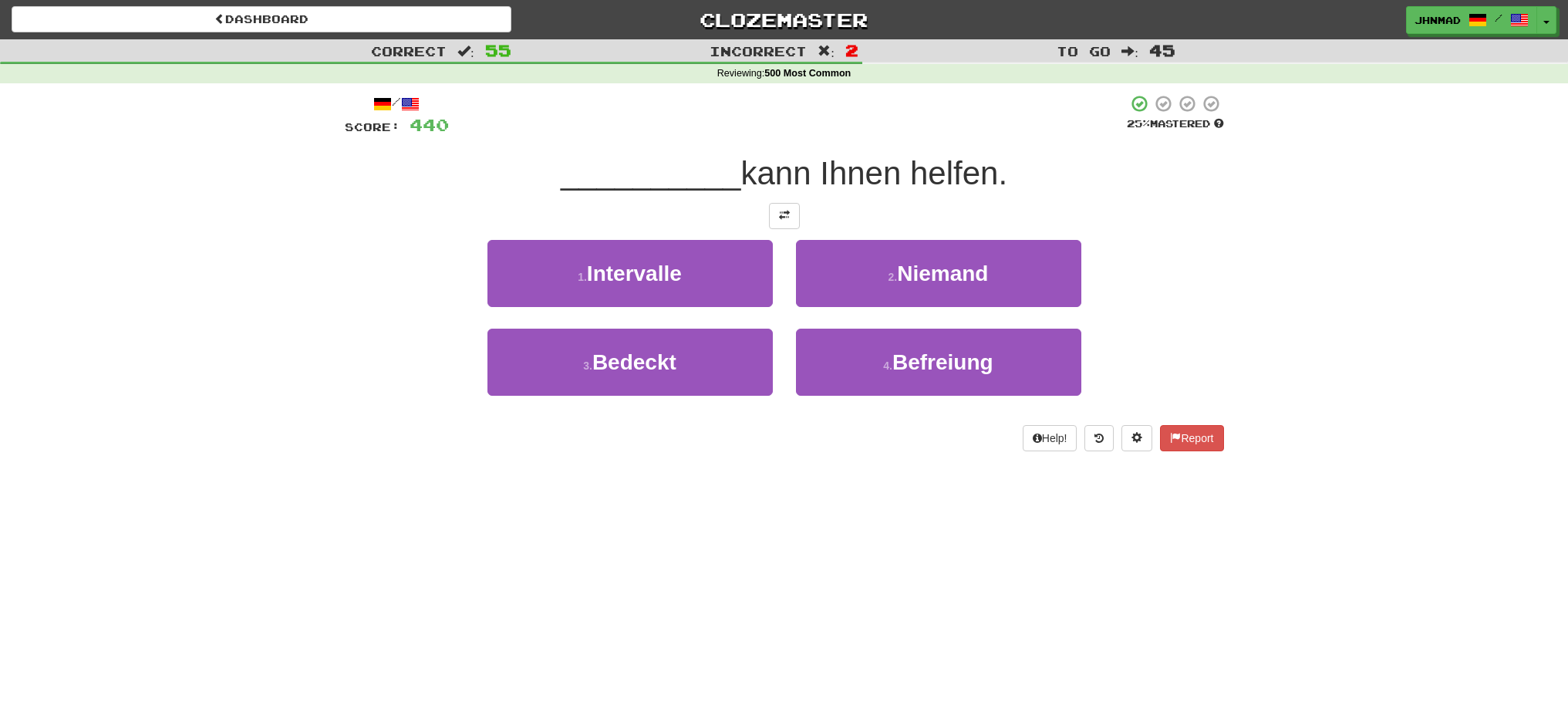
click at [800, 219] on div at bounding box center [784, 215] width 879 height 27
click at [791, 219] on button at bounding box center [784, 215] width 31 height 27
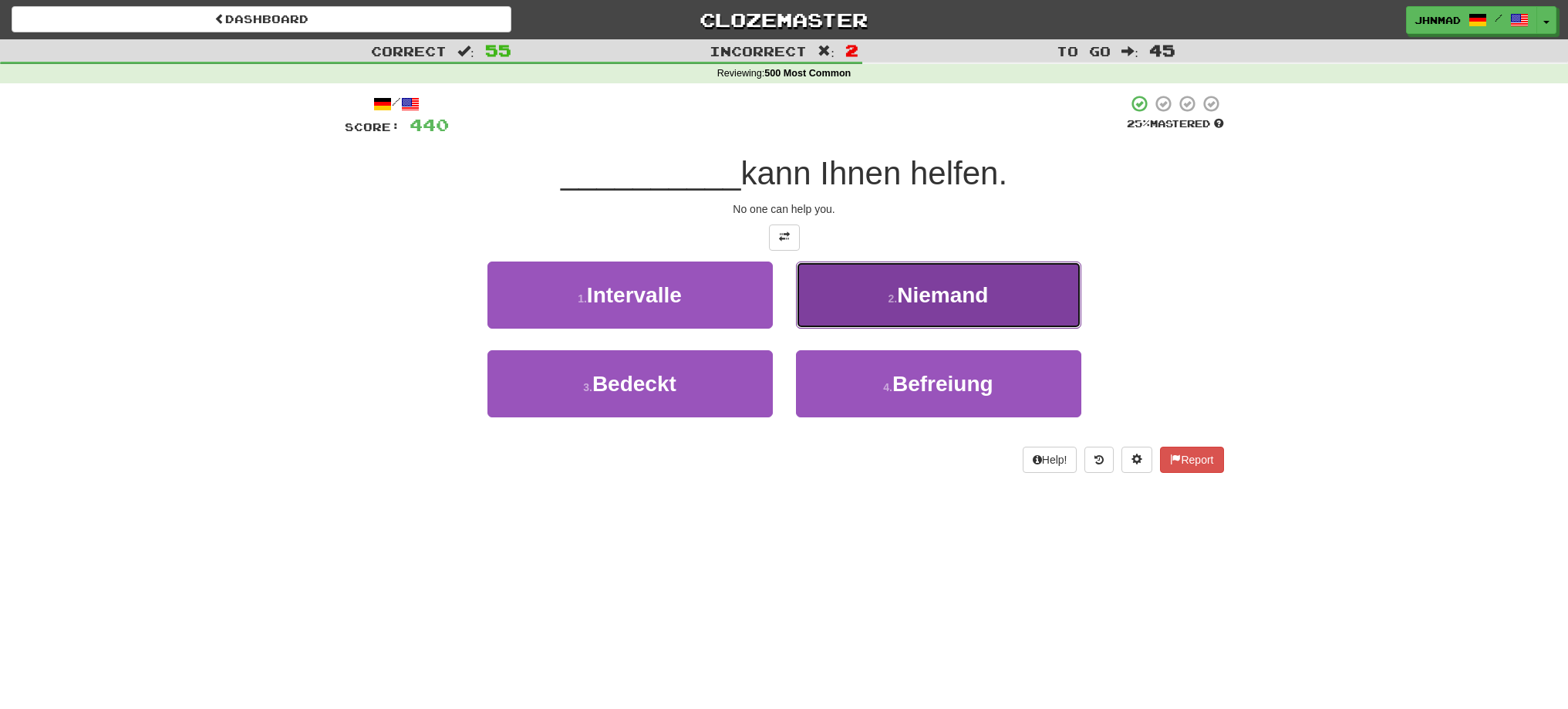
click at [906, 311] on button "2 . Niemand" at bounding box center [939, 294] width 286 height 67
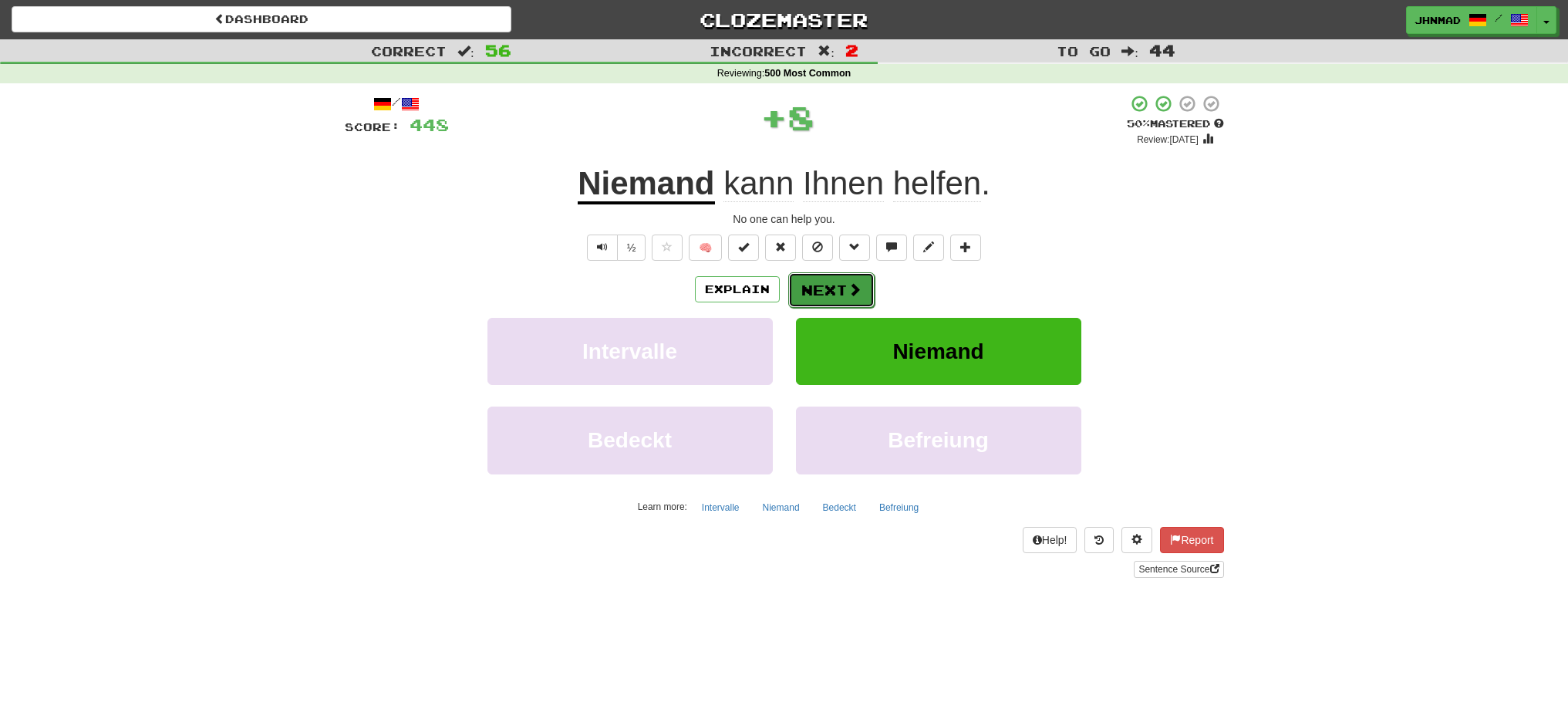
click at [849, 286] on span at bounding box center [854, 289] width 14 height 14
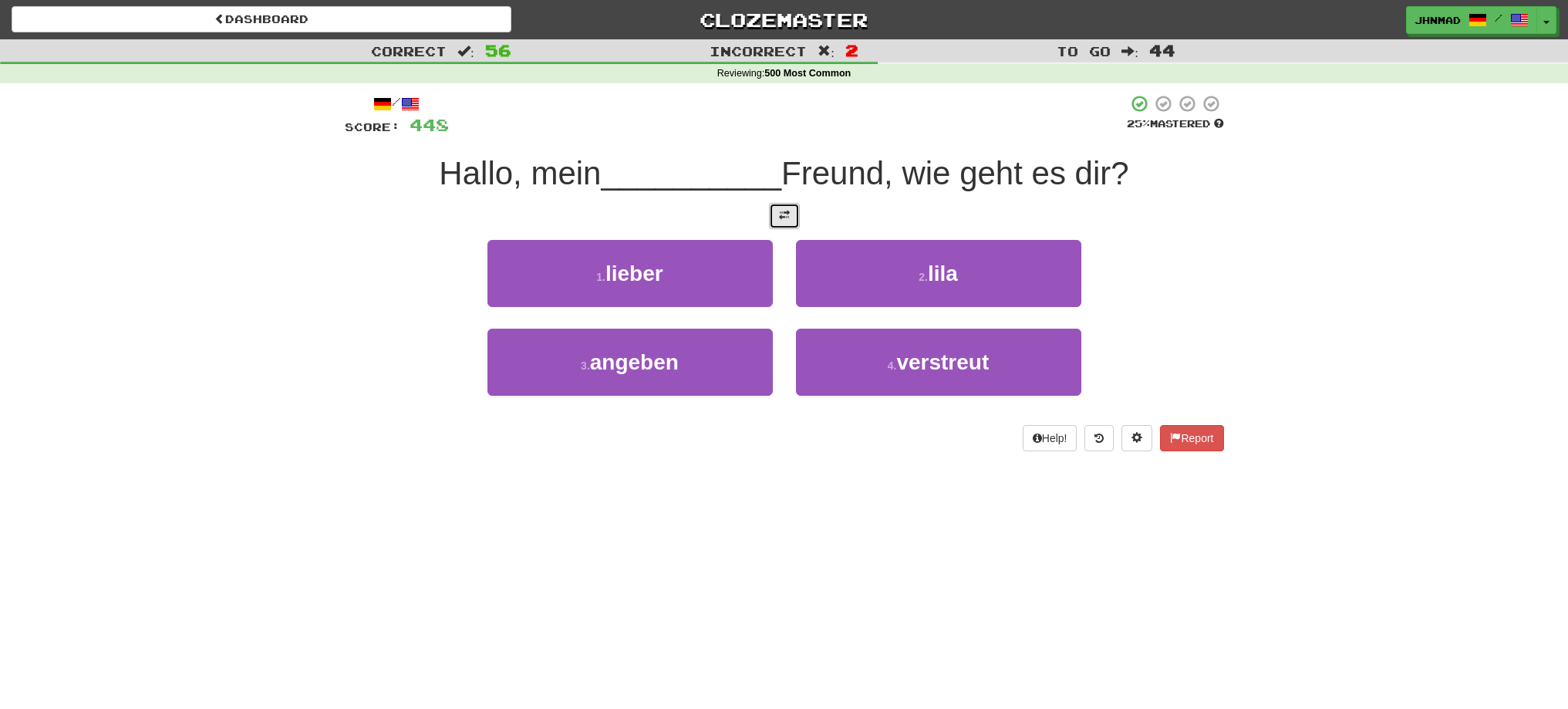
click at [791, 219] on button at bounding box center [784, 215] width 31 height 27
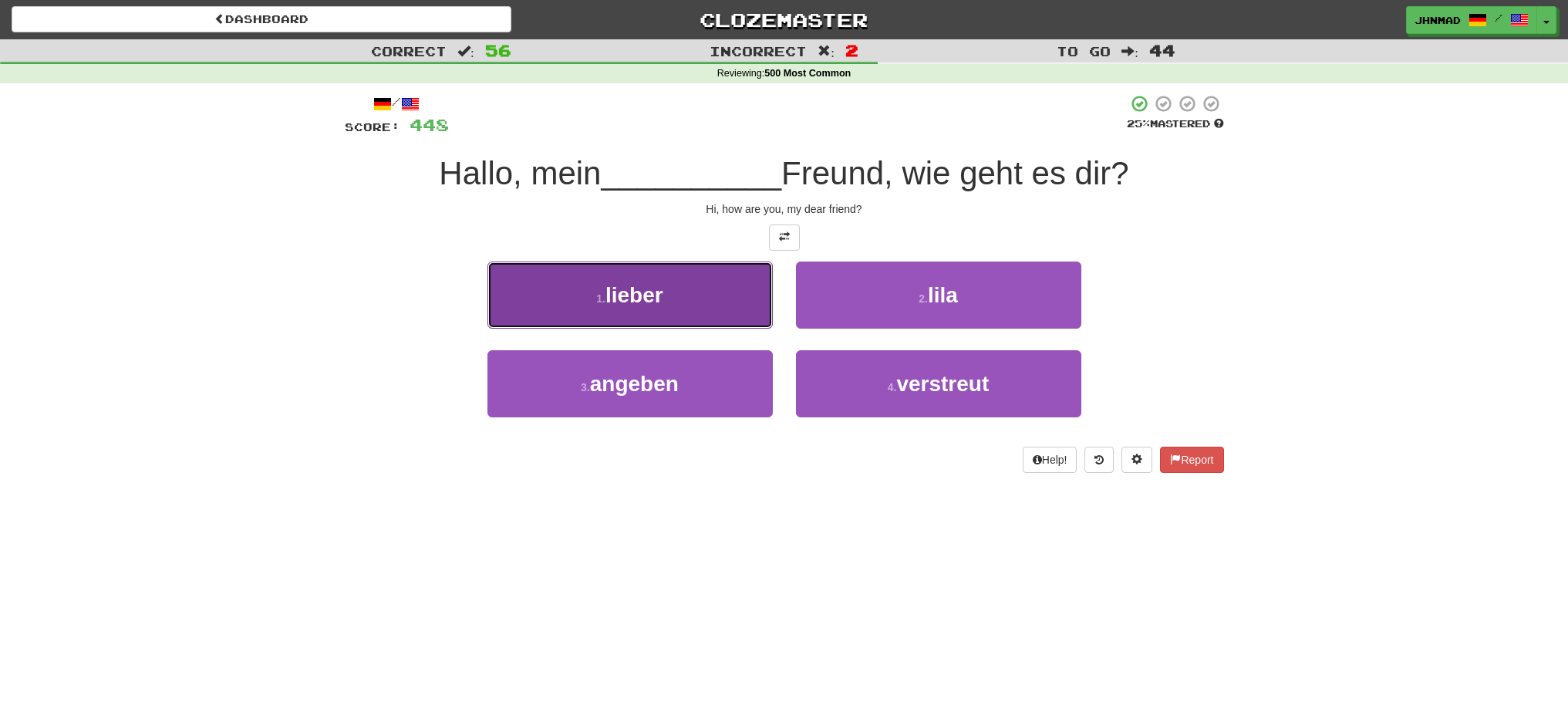
click at [686, 284] on button "1 . lieber" at bounding box center [630, 294] width 286 height 67
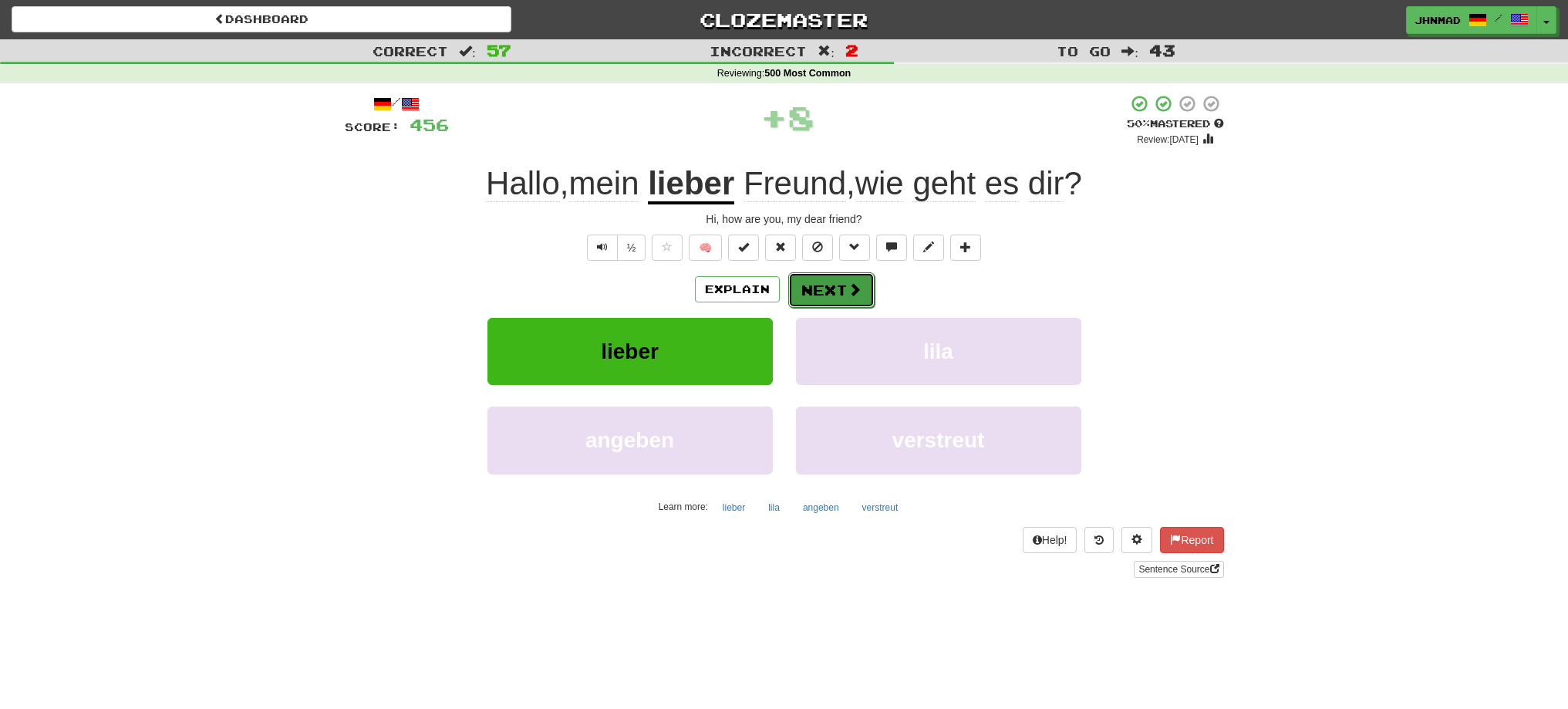
click at [858, 290] on span at bounding box center [854, 289] width 14 height 14
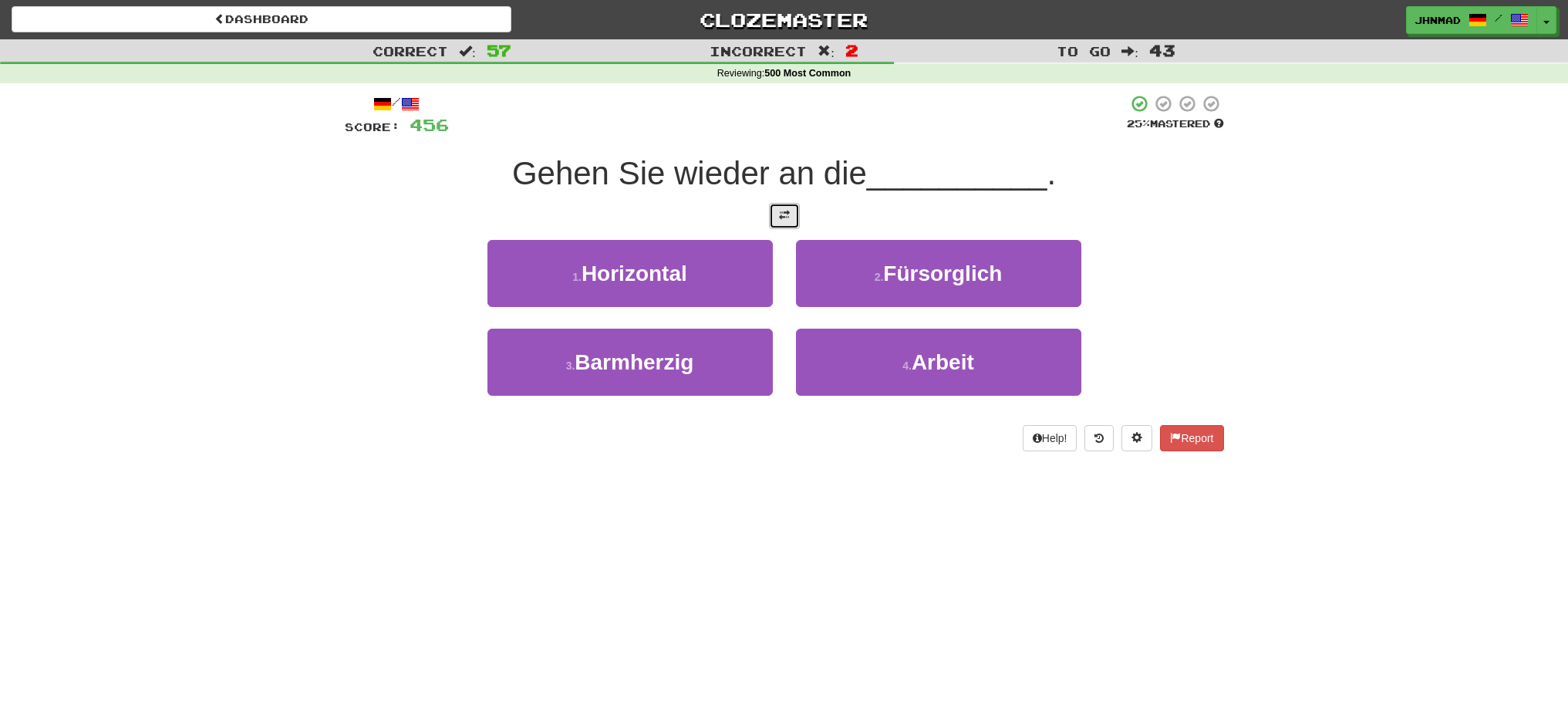
click at [782, 223] on button at bounding box center [784, 215] width 31 height 27
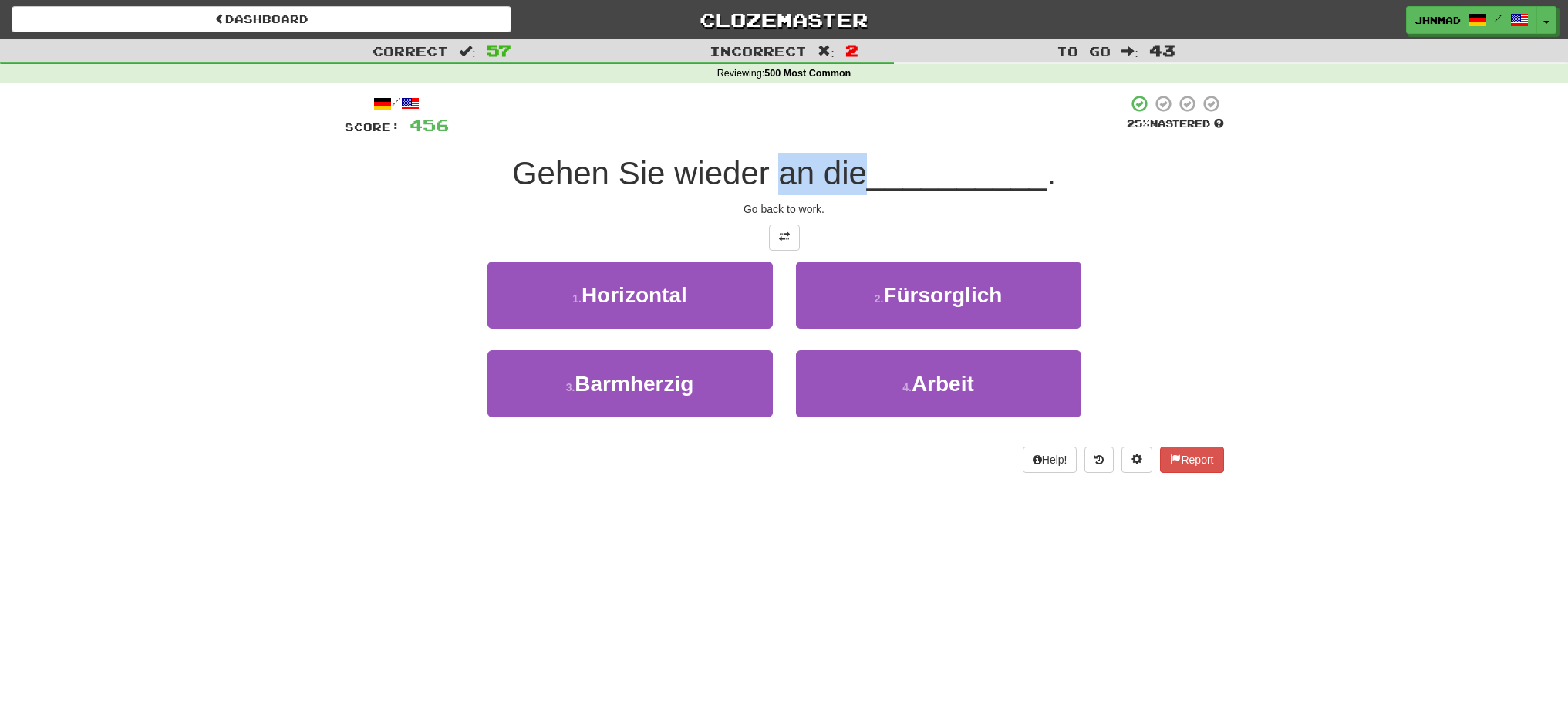
drag, startPoint x: 775, startPoint y: 173, endPoint x: 863, endPoint y: 154, distance: 90.0
click at [863, 154] on div "Gehen Sie wieder an die __________ ." at bounding box center [784, 173] width 879 height 43
click at [853, 133] on div at bounding box center [853, 133] width 0 height 0
click at [893, 175] on span "__________" at bounding box center [957, 173] width 181 height 36
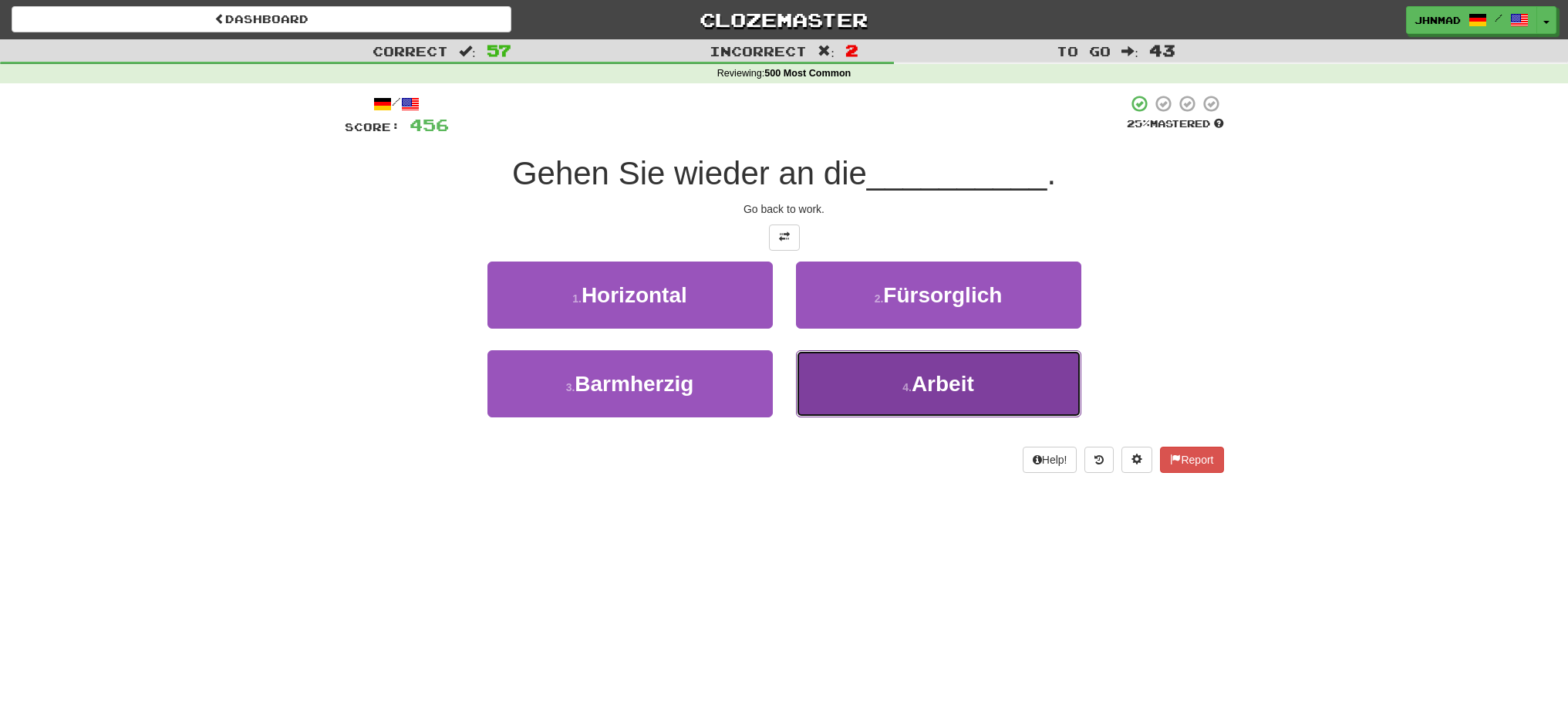
click at [978, 406] on button "4 . Arbeit" at bounding box center [939, 383] width 286 height 67
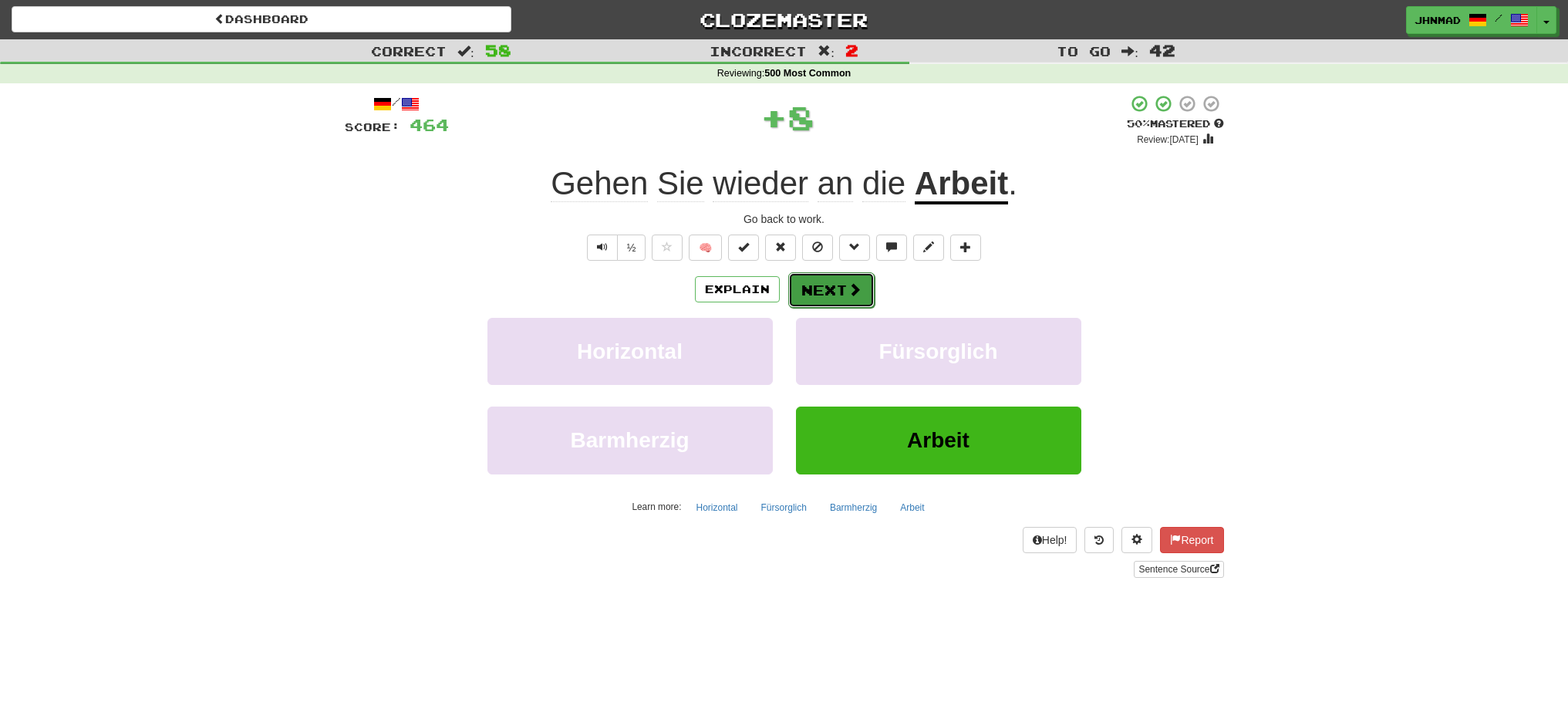
click at [837, 291] on button "Next" at bounding box center [831, 290] width 86 height 35
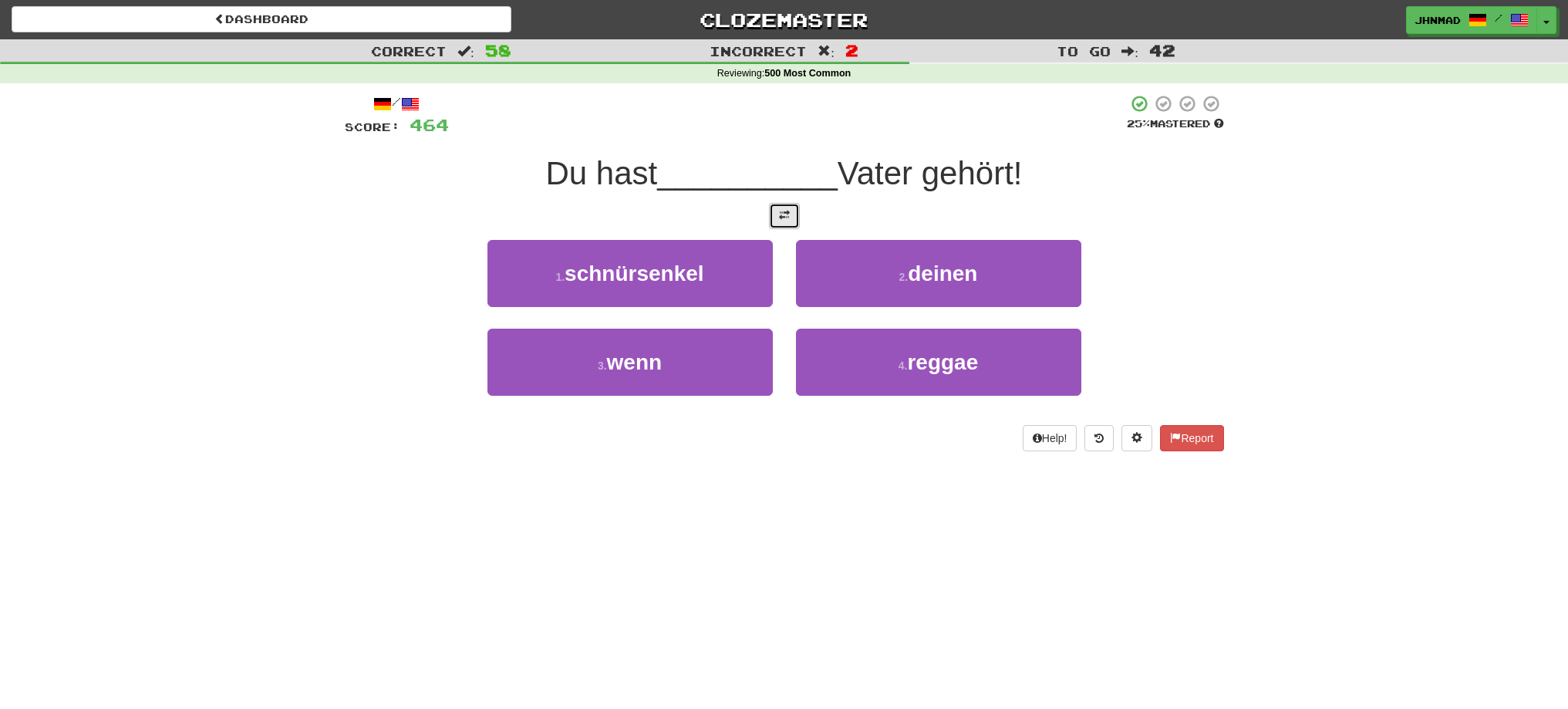
click at [789, 224] on button at bounding box center [784, 215] width 31 height 27
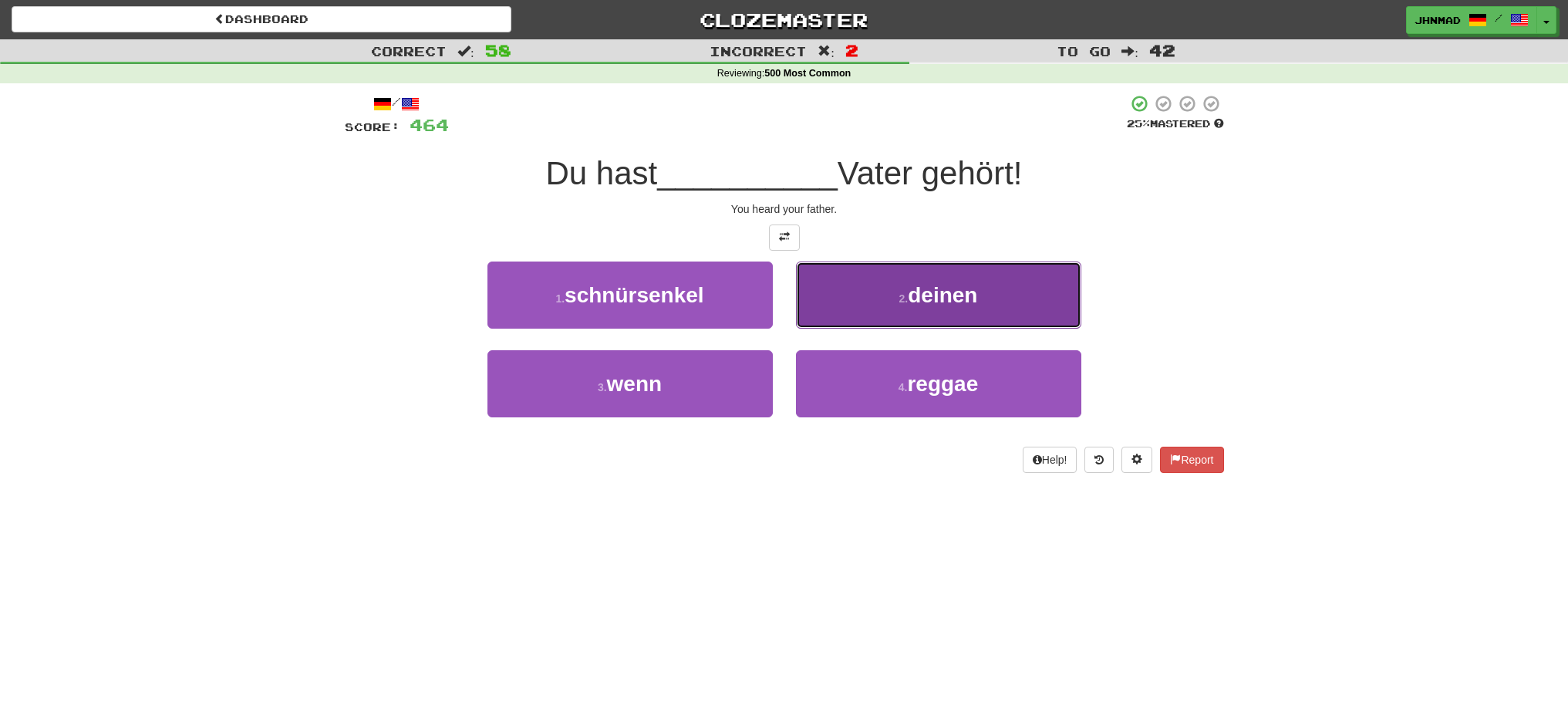
click at [955, 307] on button "2 . deinen" at bounding box center [939, 294] width 286 height 67
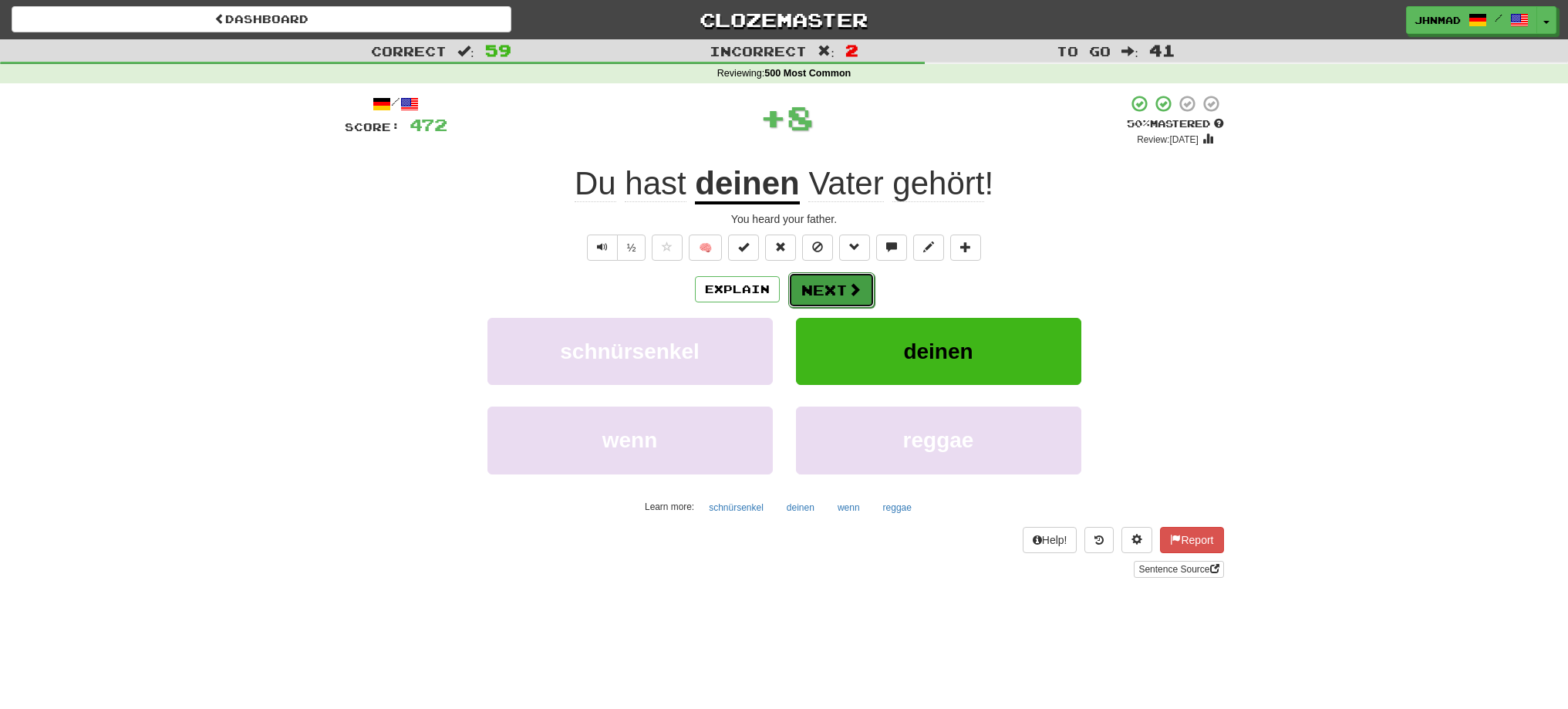
click at [853, 290] on span at bounding box center [854, 289] width 14 height 14
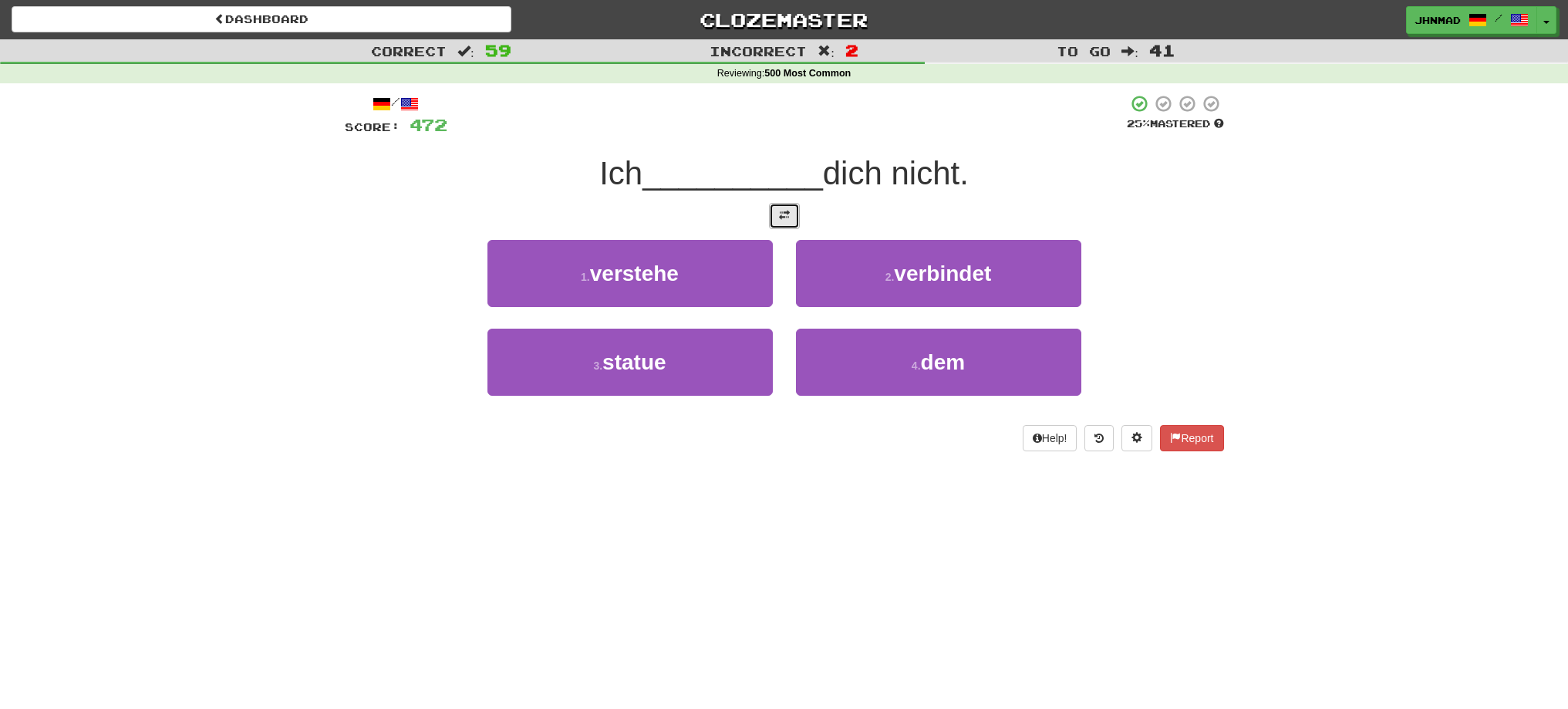
click at [787, 219] on span at bounding box center [784, 215] width 10 height 10
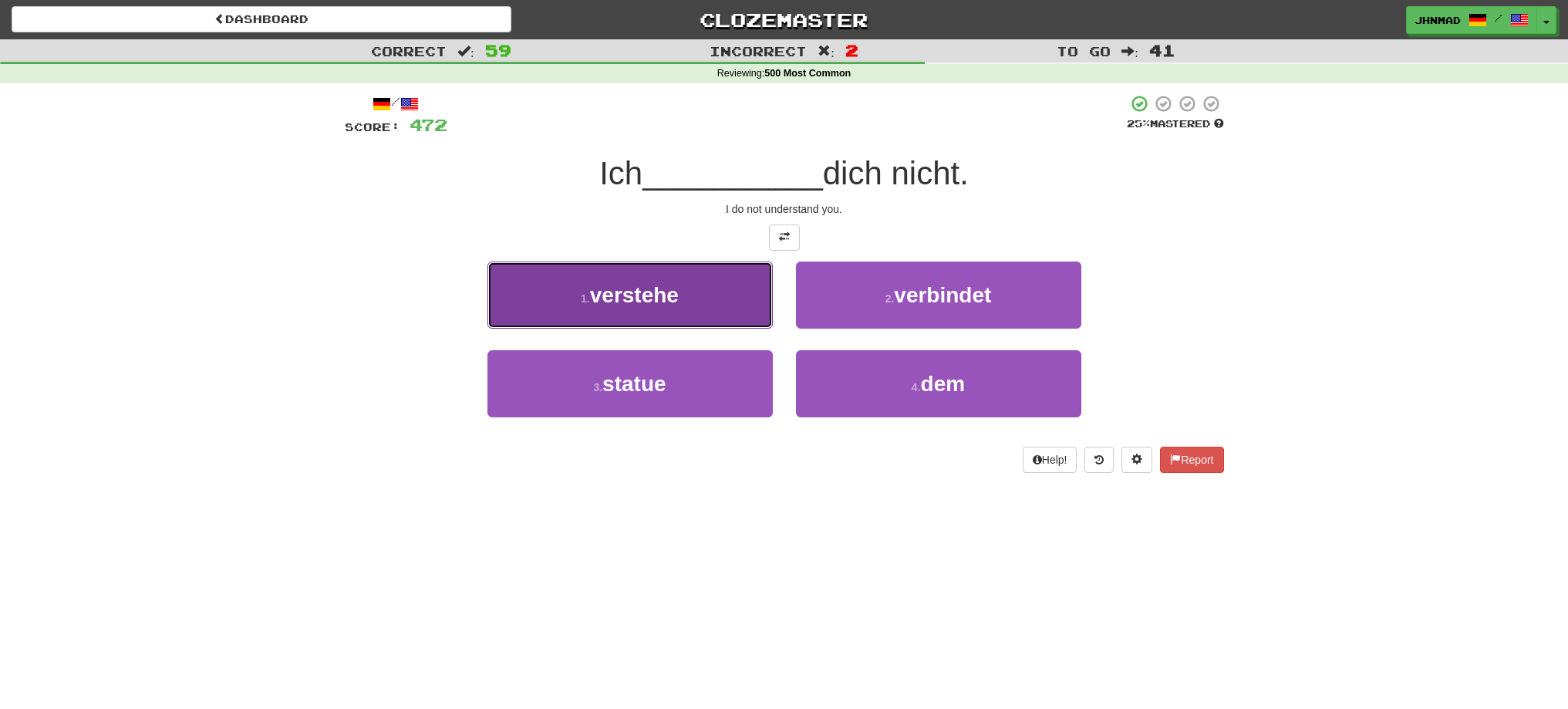
click at [726, 298] on button "1 . verstehe" at bounding box center [630, 294] width 286 height 67
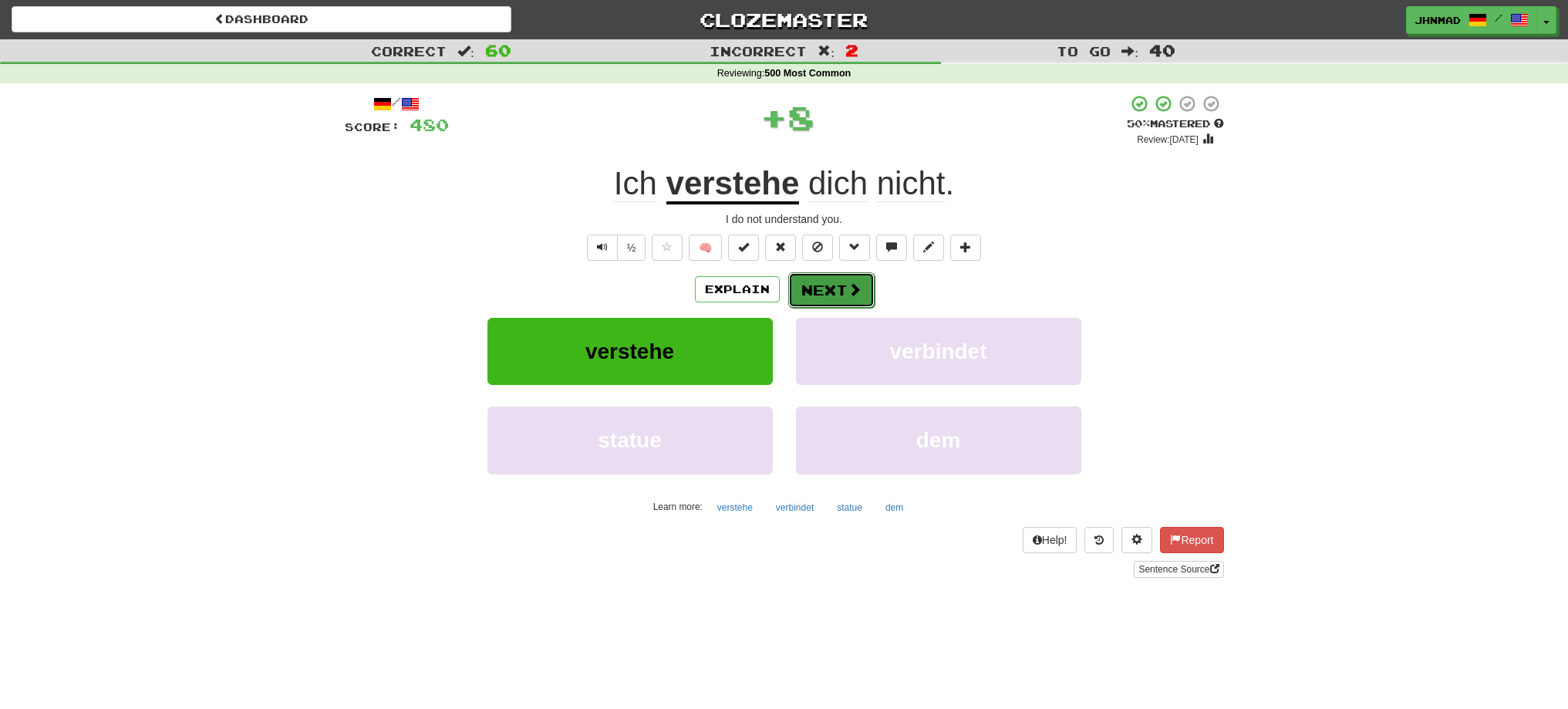
click at [828, 302] on button "Next" at bounding box center [831, 290] width 86 height 35
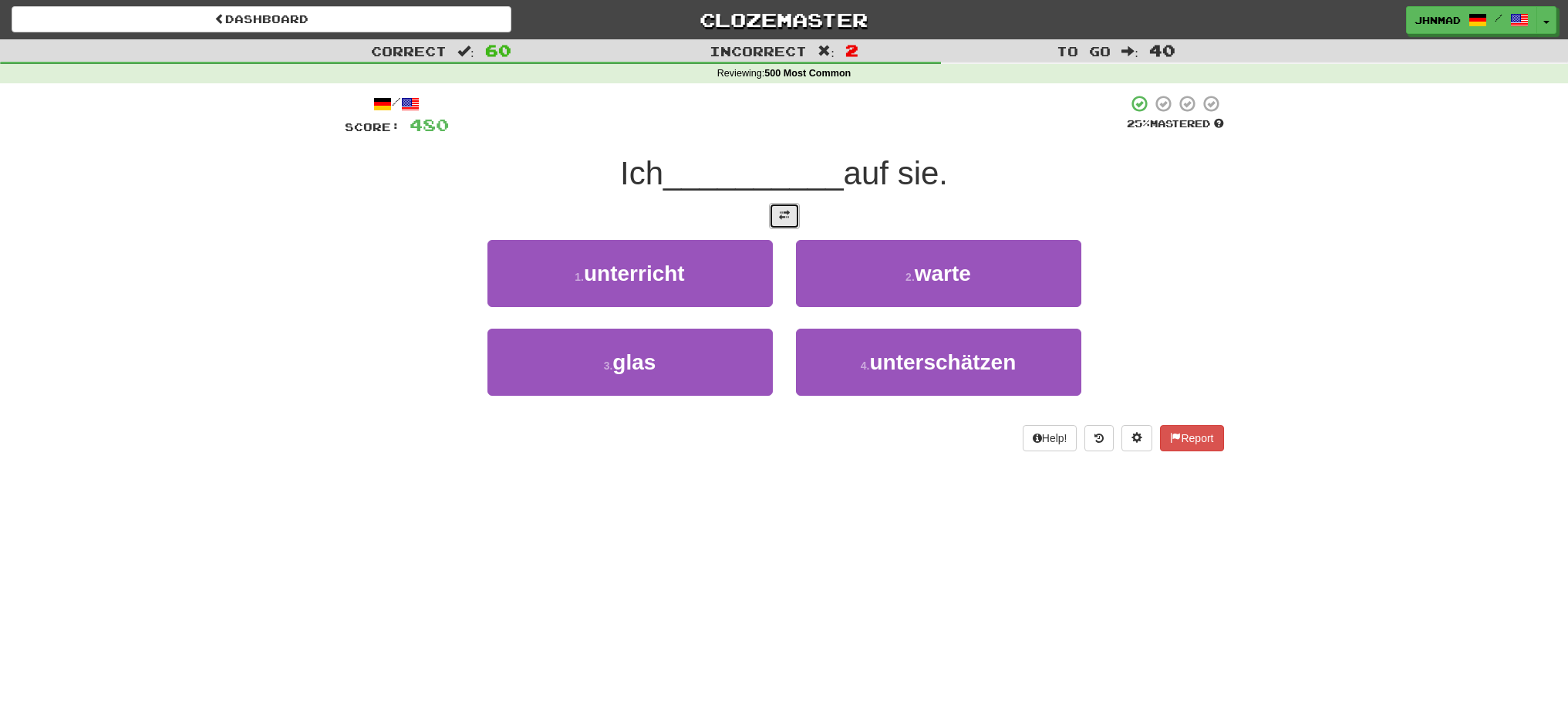
click at [790, 218] on button at bounding box center [784, 215] width 31 height 27
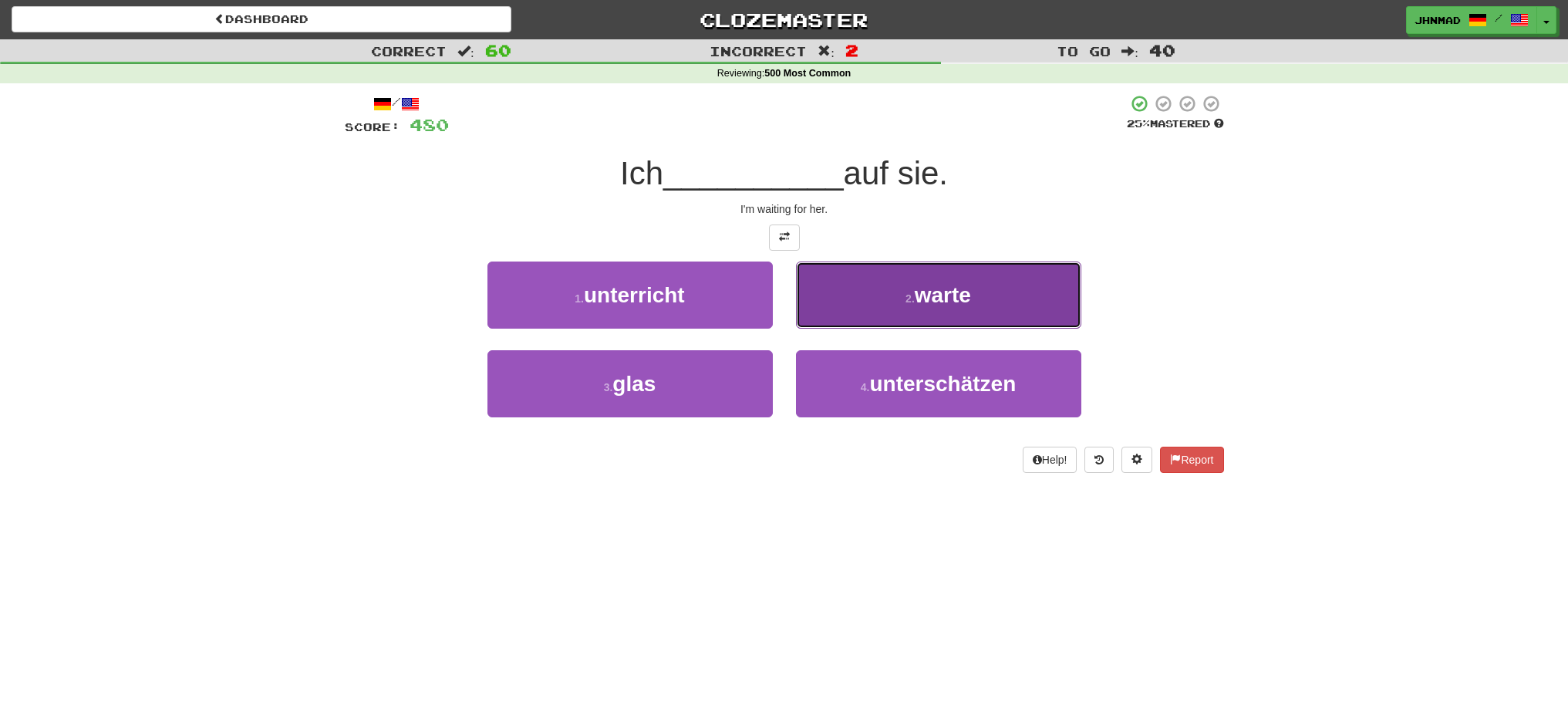
click at [901, 310] on button "2 . warte" at bounding box center [939, 294] width 286 height 67
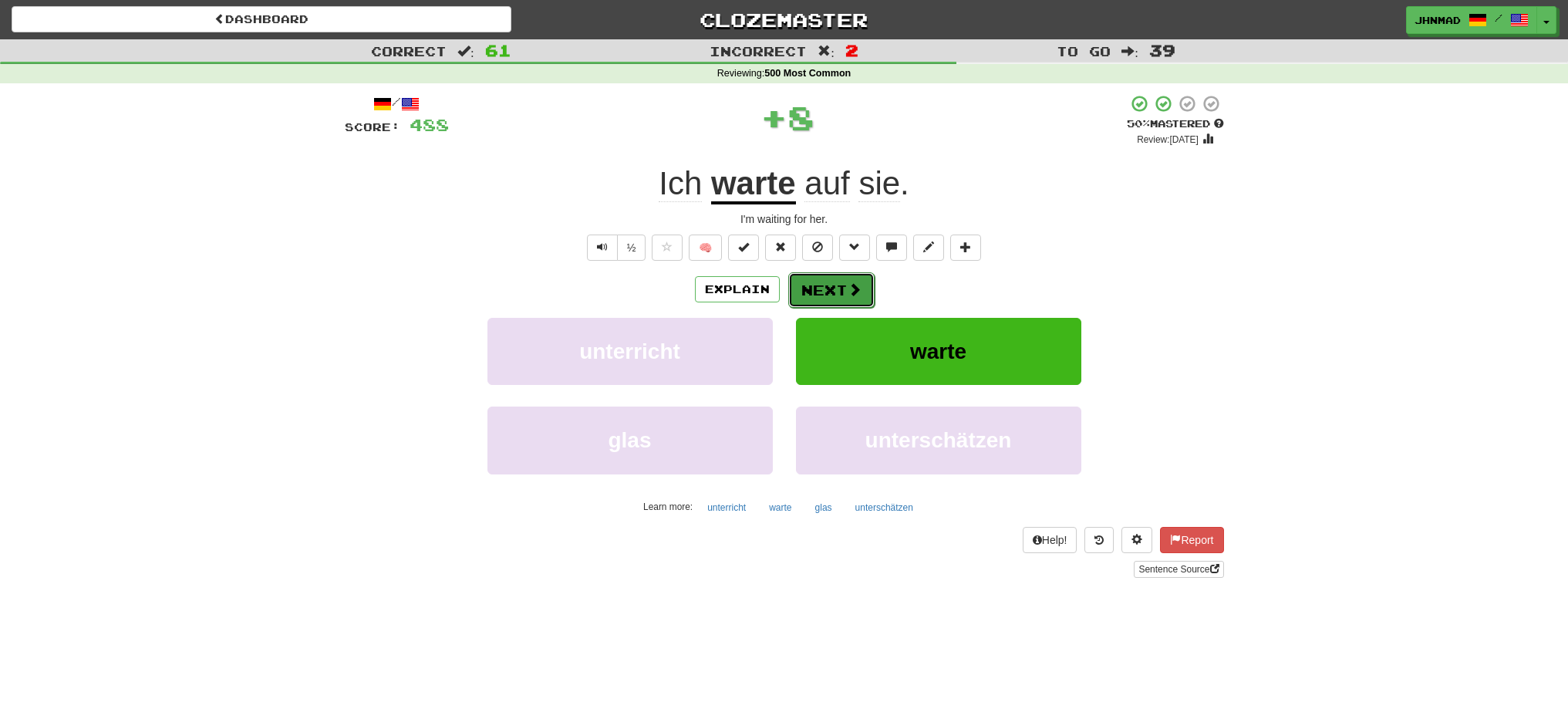
click at [838, 293] on button "Next" at bounding box center [831, 290] width 86 height 35
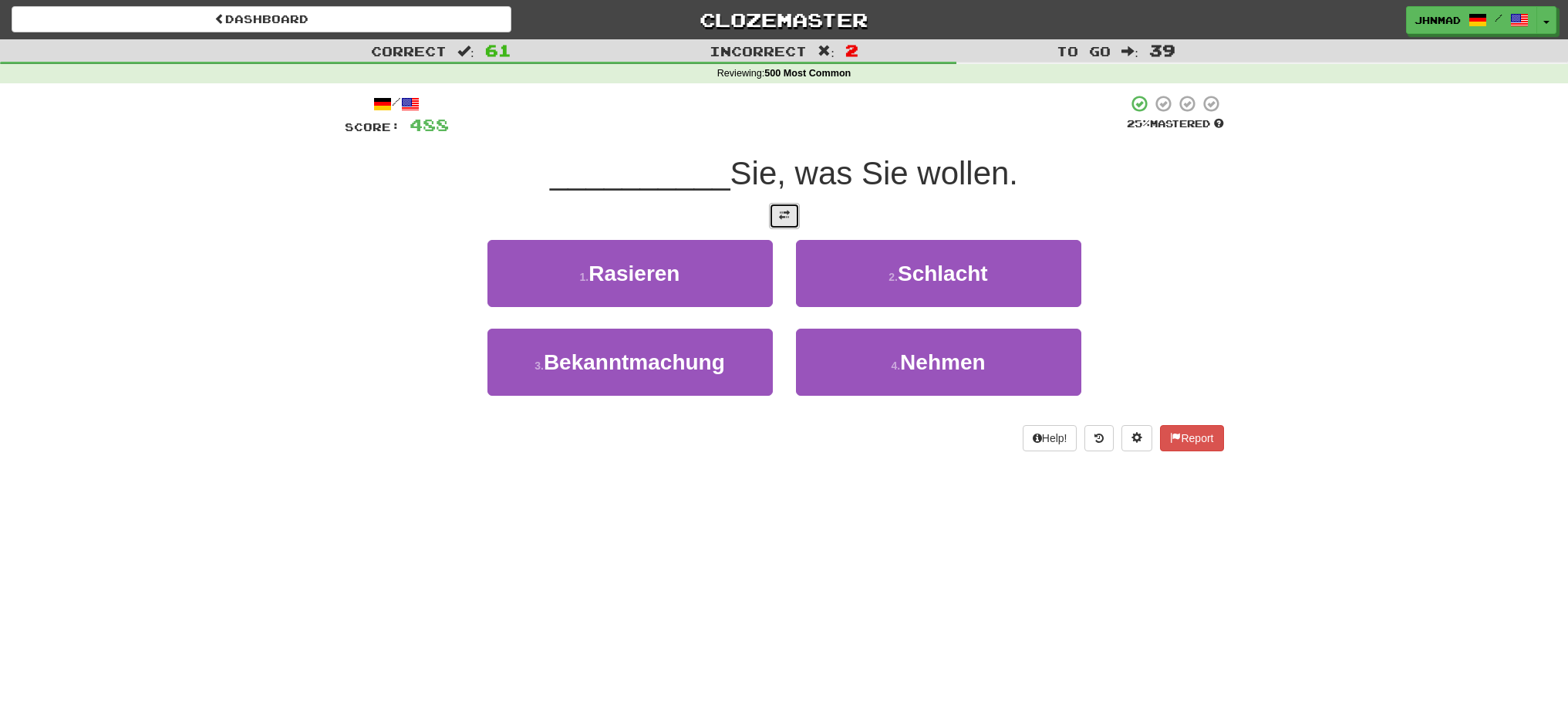
click at [780, 223] on button at bounding box center [784, 215] width 31 height 27
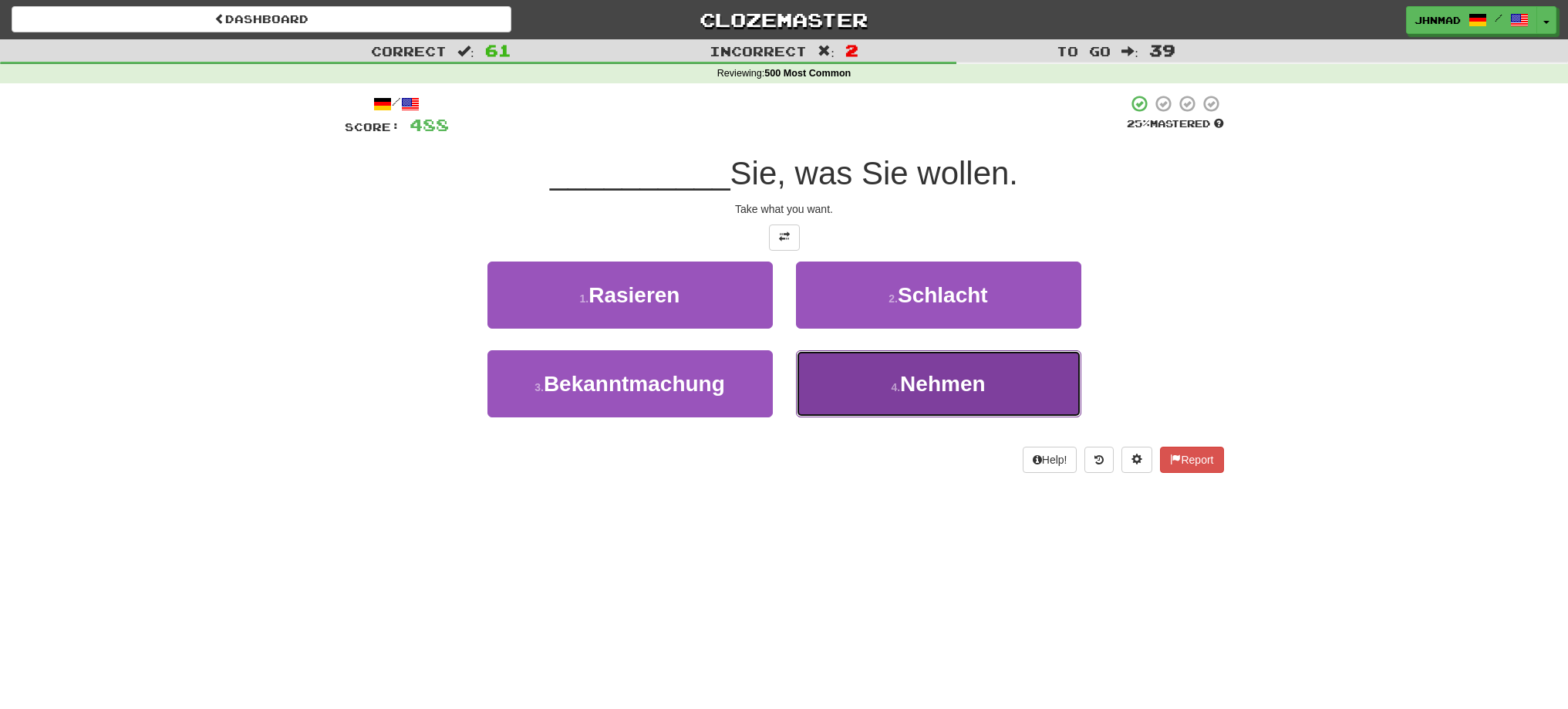
click at [924, 378] on span "Nehmen" at bounding box center [942, 384] width 85 height 24
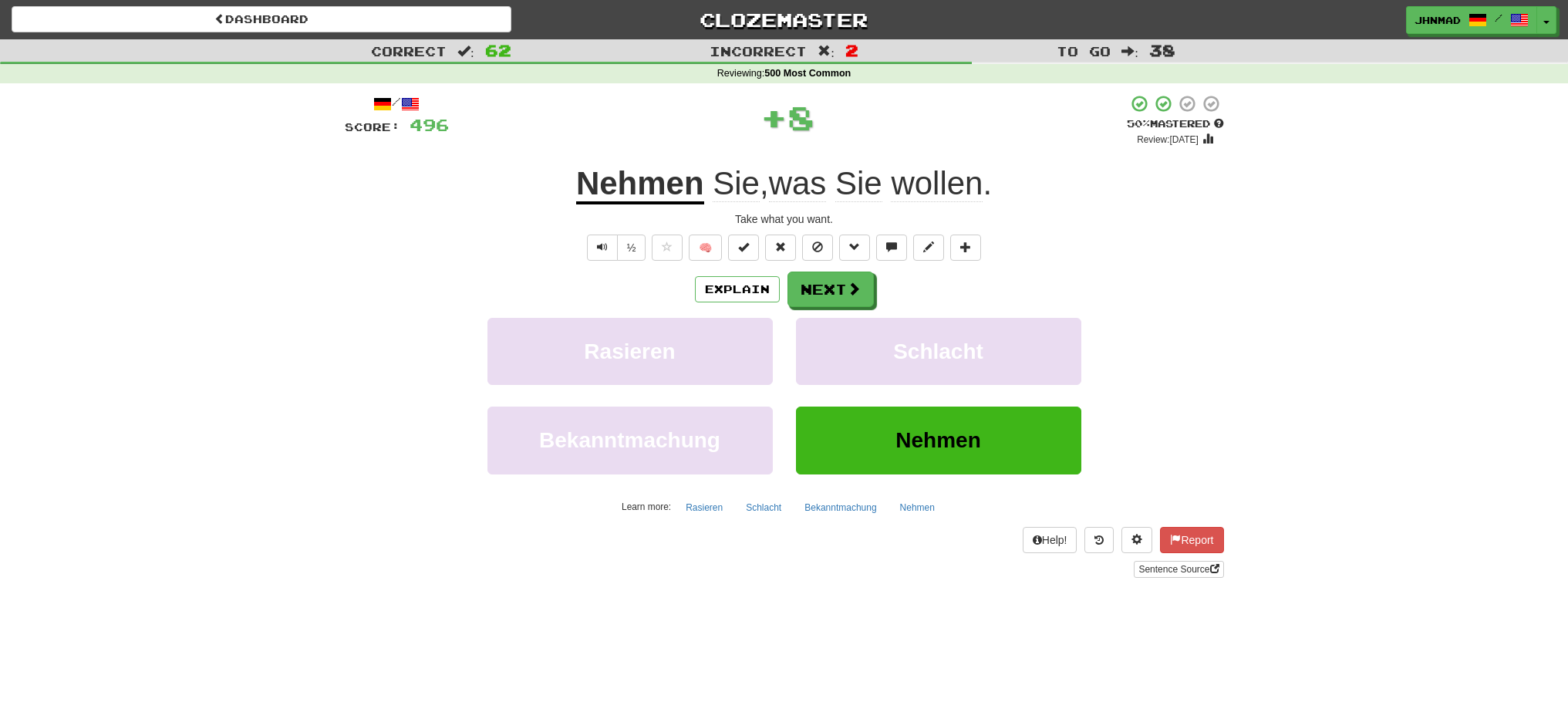
click at [621, 177] on u "Nehmen" at bounding box center [640, 185] width 128 height 40
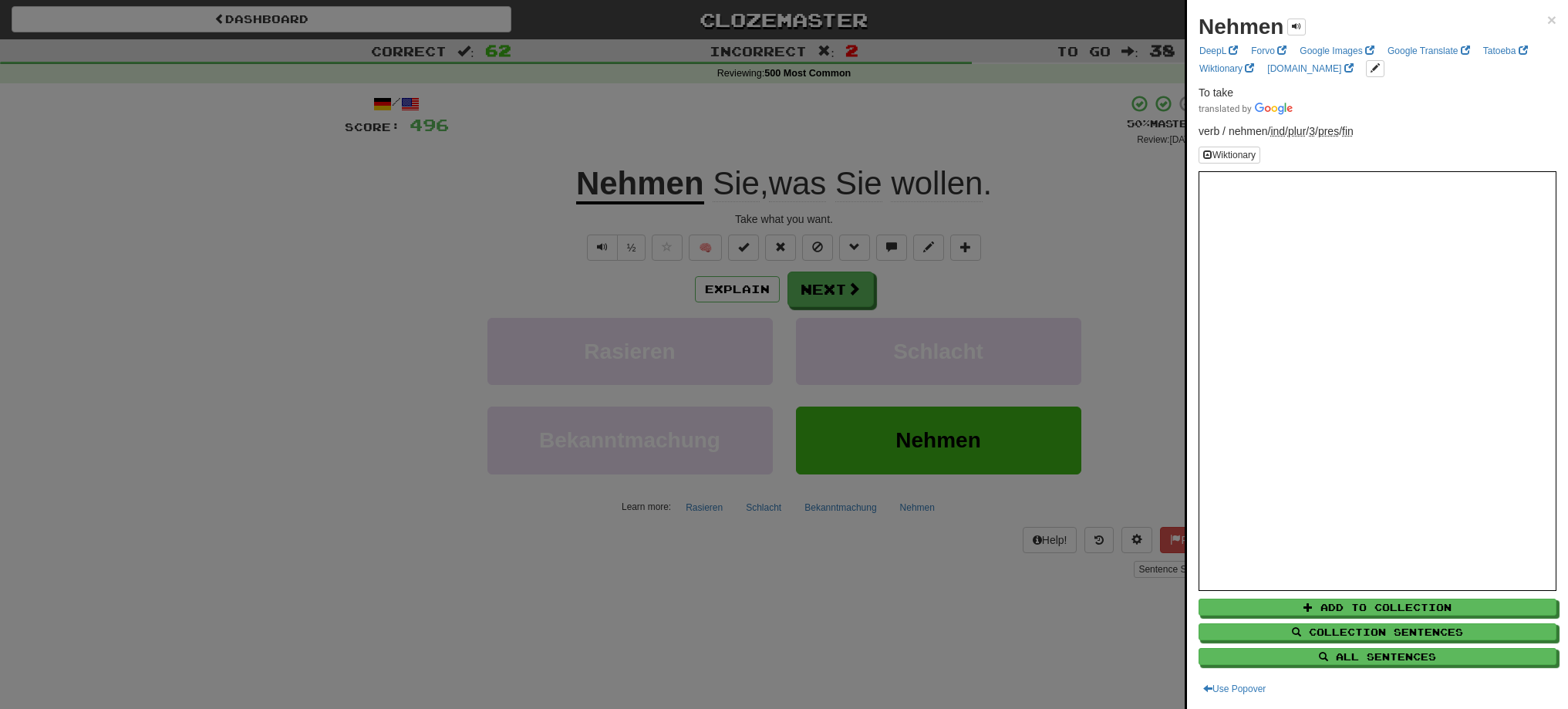
click at [823, 291] on div at bounding box center [784, 354] width 1568 height 709
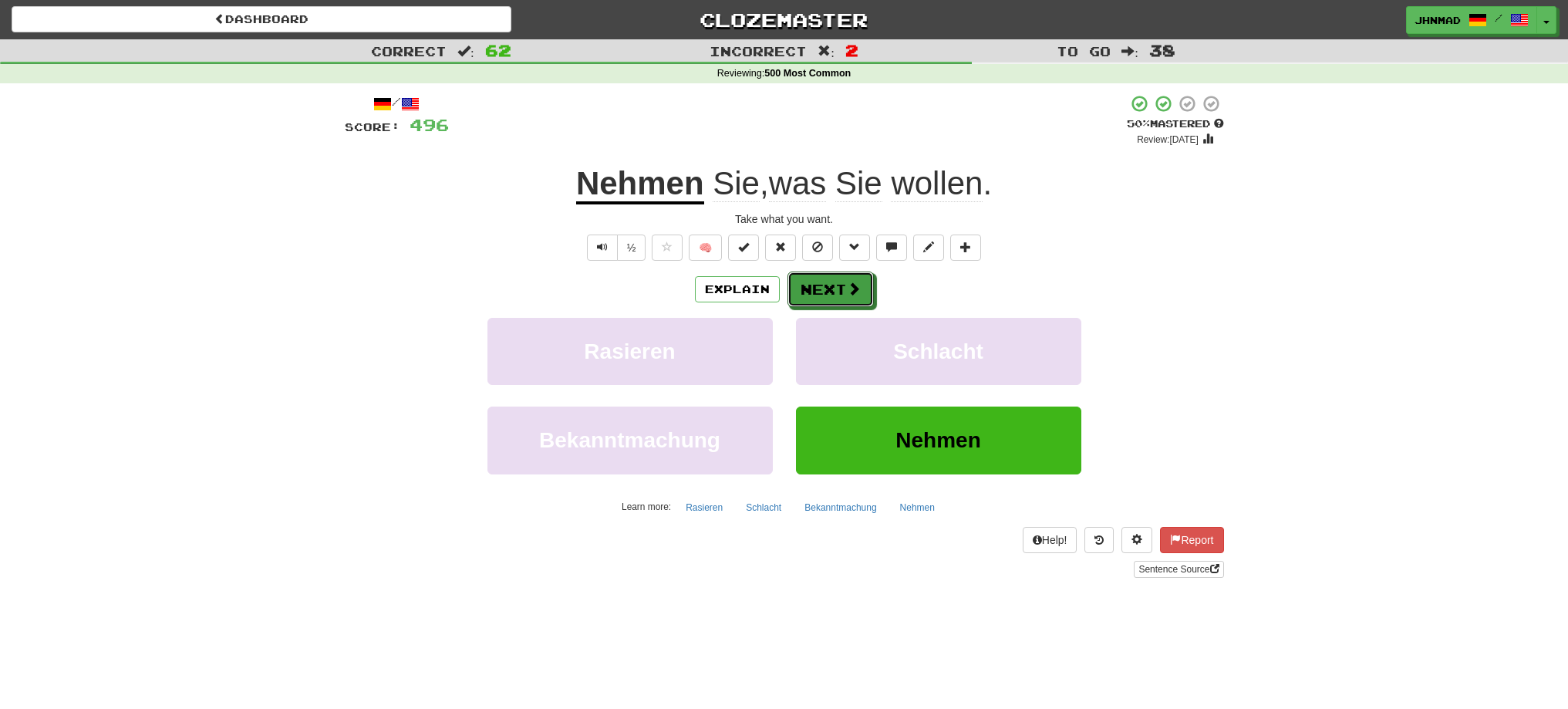
click at [823, 291] on button "Next" at bounding box center [830, 290] width 86 height 35
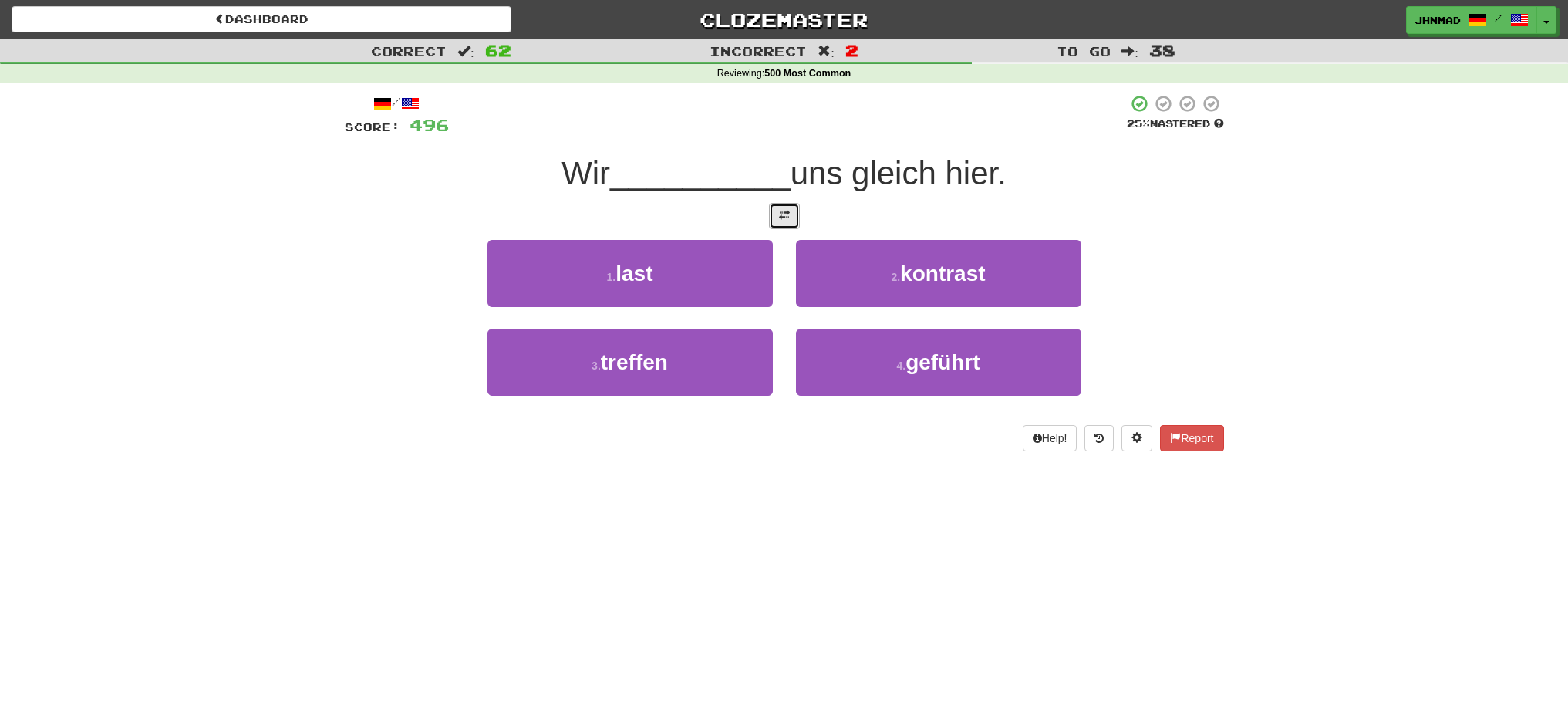
click at [786, 215] on span at bounding box center [784, 215] width 10 height 10
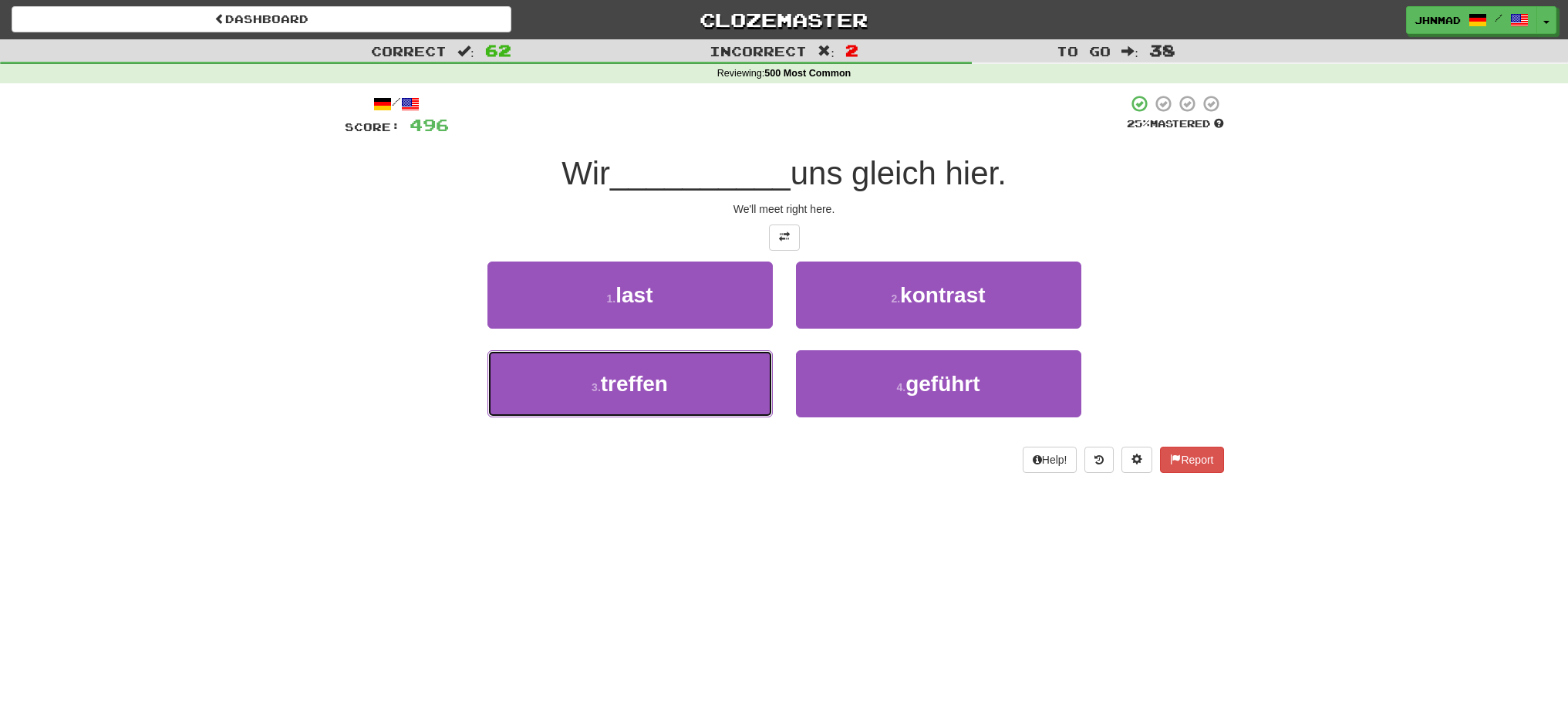
click at [701, 390] on button "3 . treffen" at bounding box center [630, 383] width 286 height 67
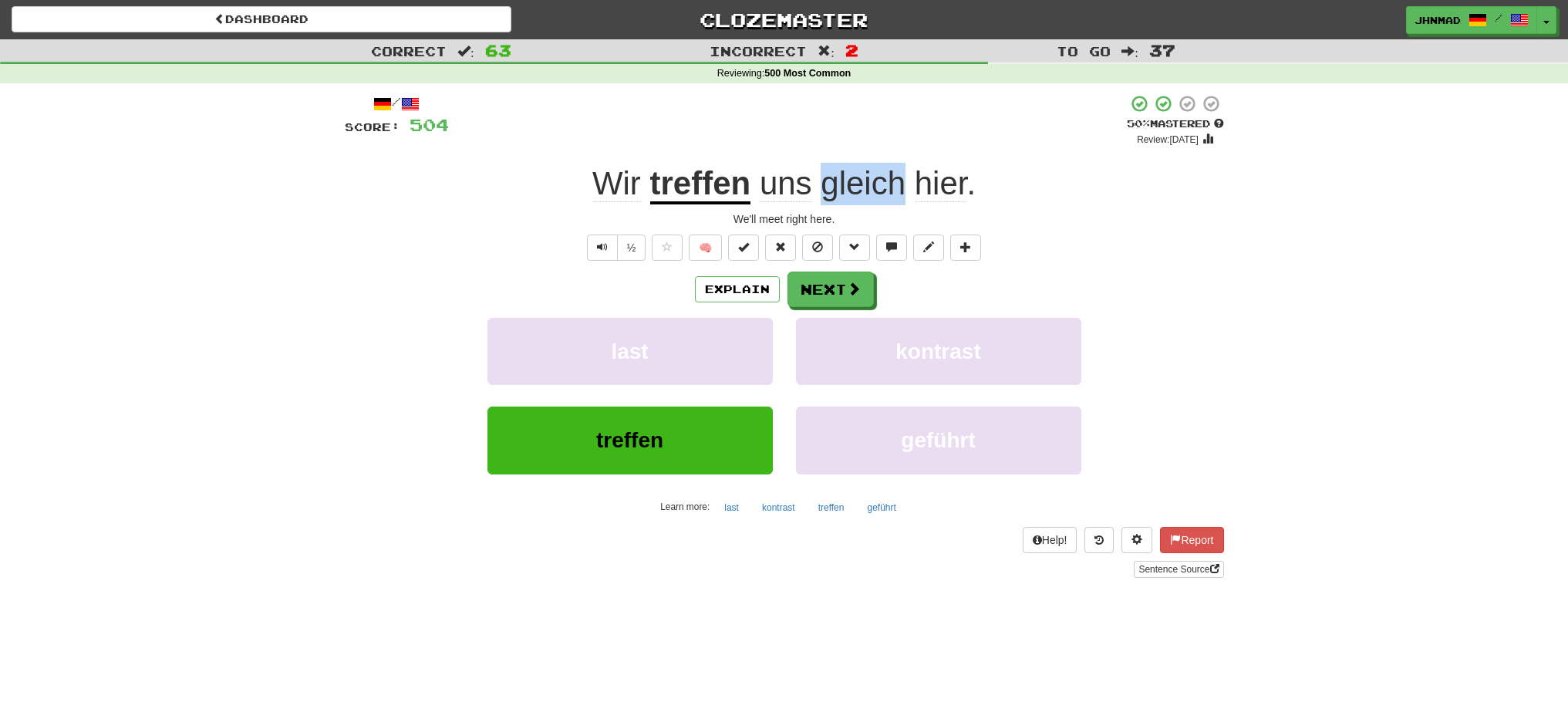
drag, startPoint x: 822, startPoint y: 185, endPoint x: 903, endPoint y: 175, distance: 81.6
click at [903, 175] on span "gleich" at bounding box center [862, 184] width 85 height 37
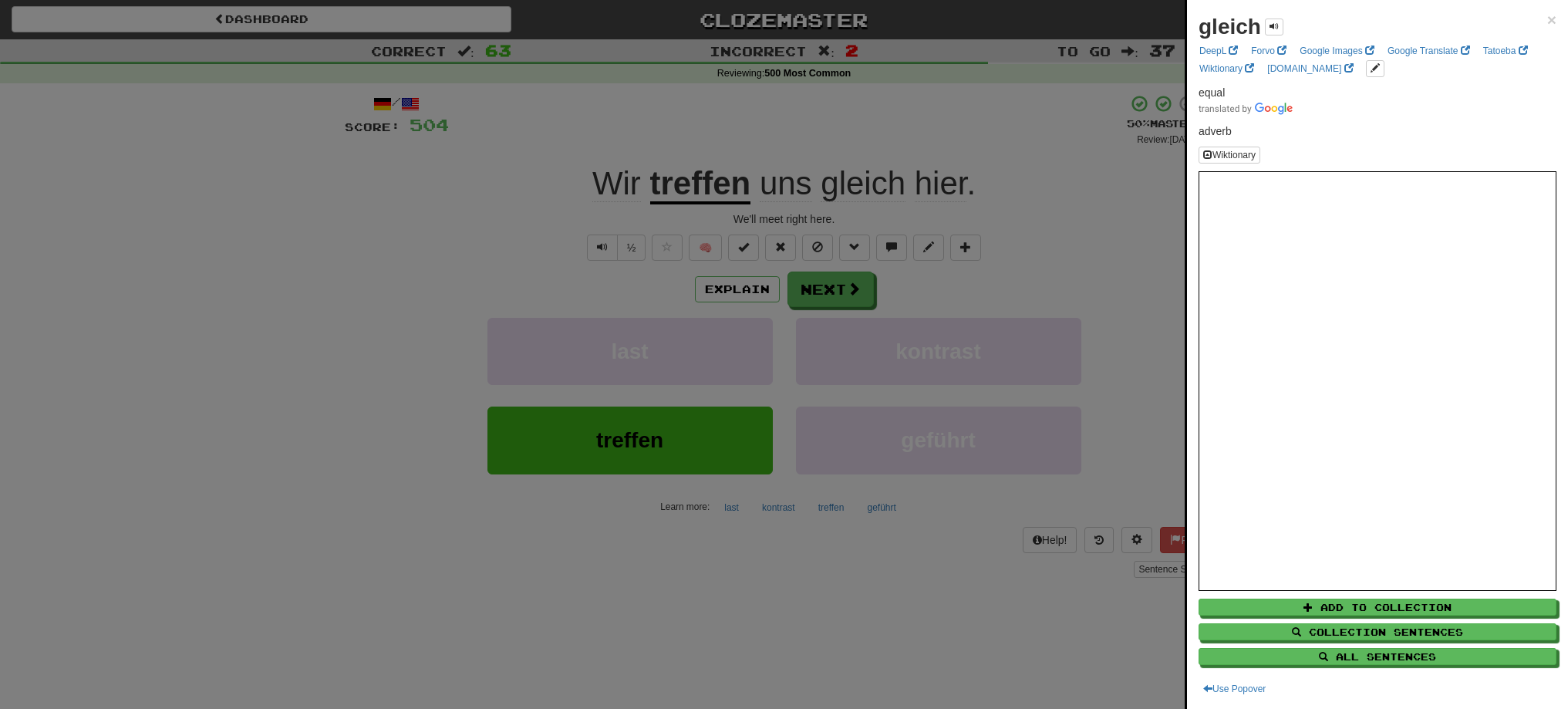
click at [818, 291] on div at bounding box center [784, 354] width 1568 height 709
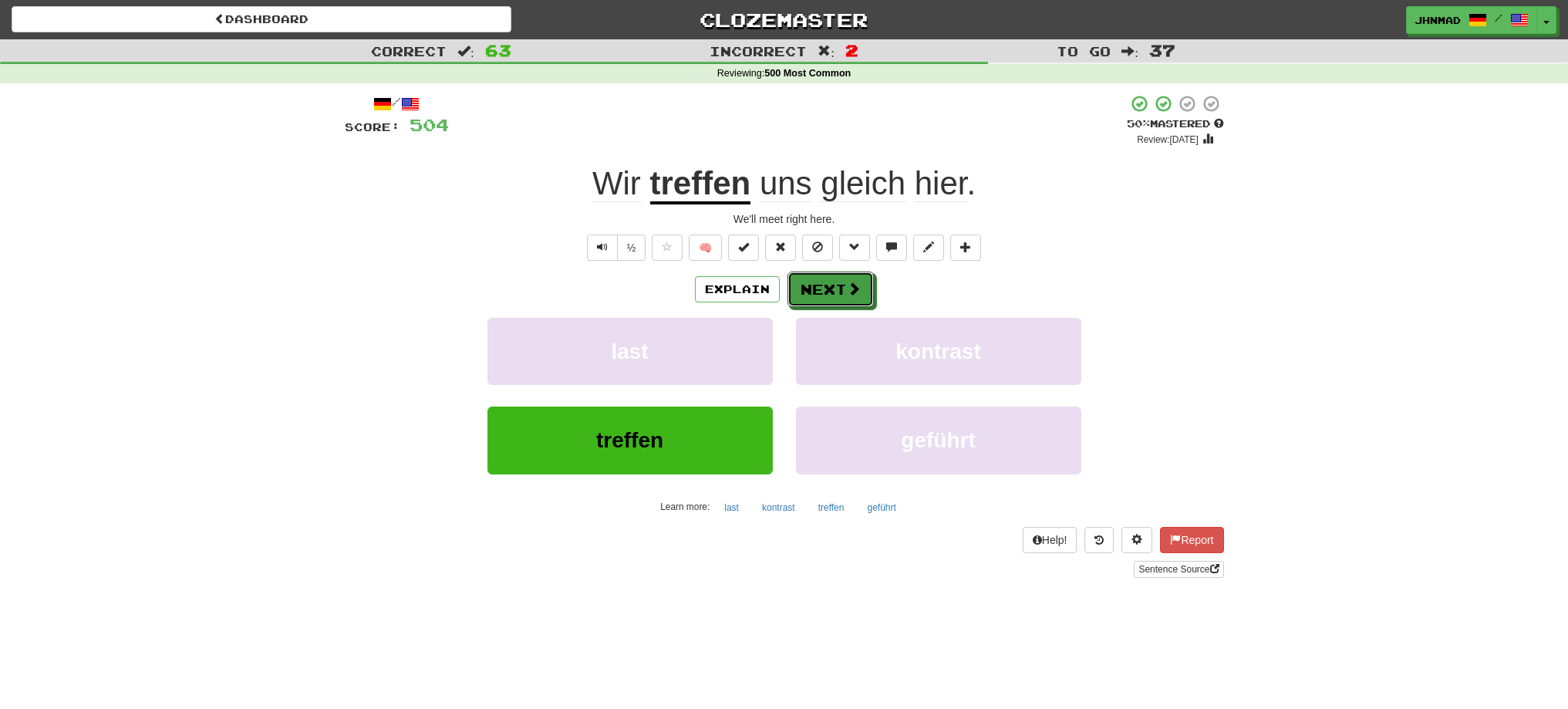
click at [818, 291] on button "Next" at bounding box center [830, 290] width 86 height 35
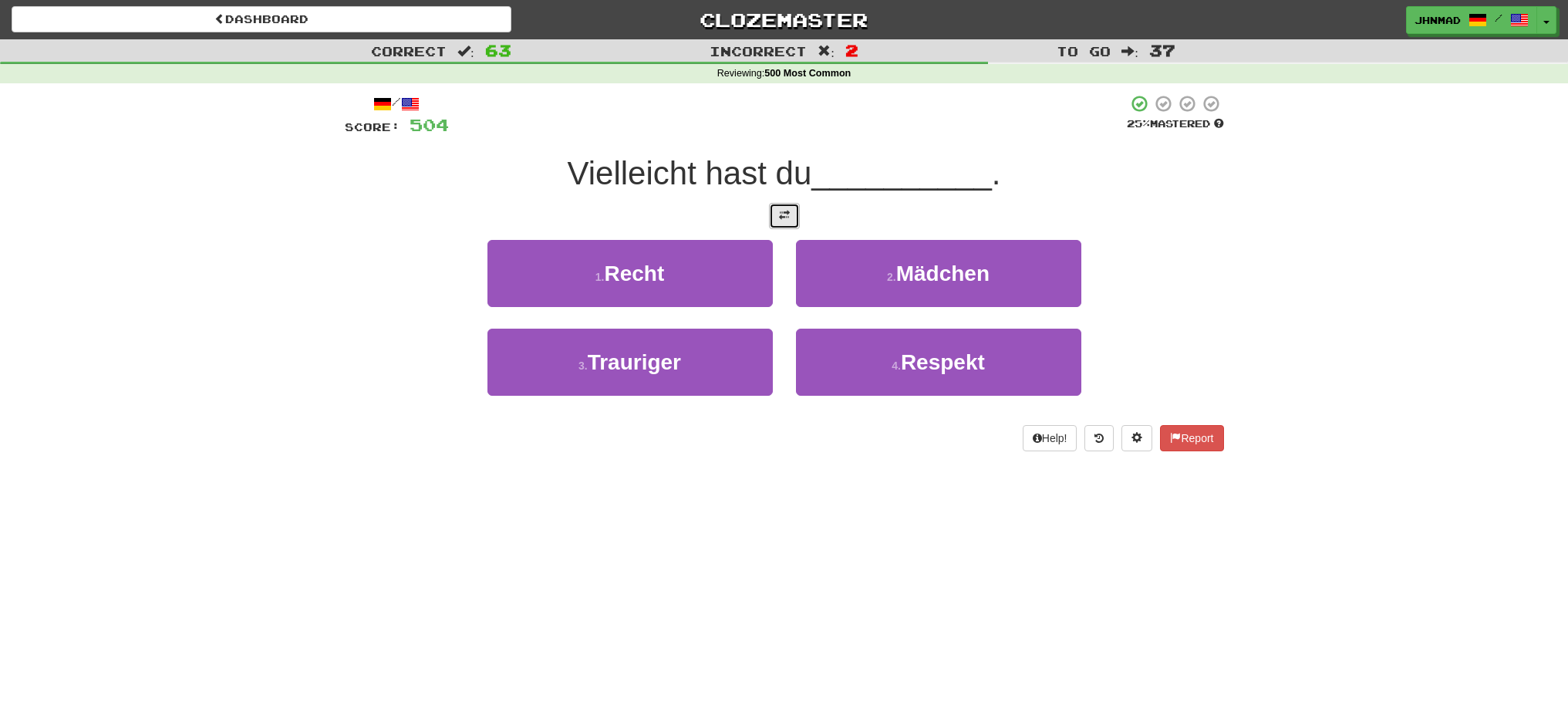
click at [785, 207] on button at bounding box center [784, 215] width 31 height 27
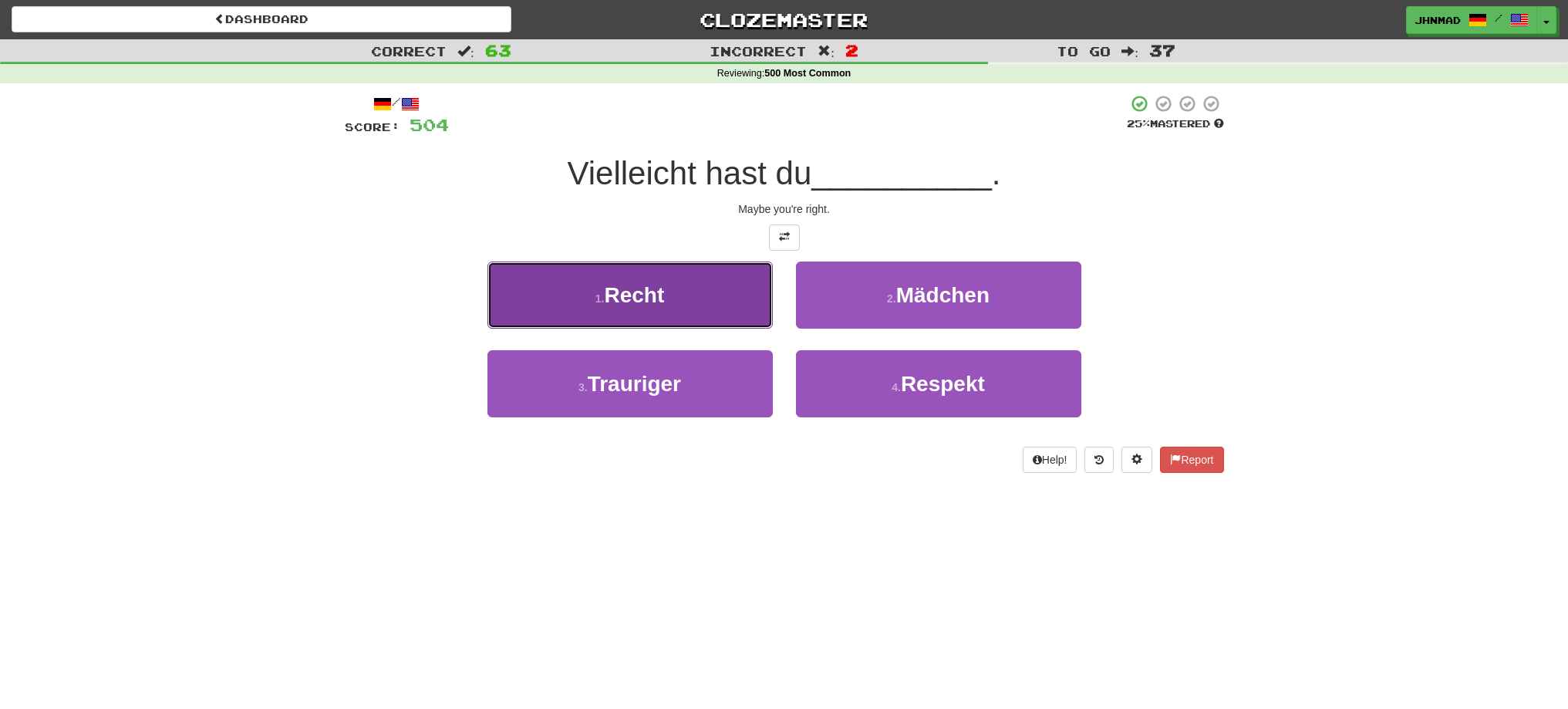
click at [725, 303] on button "1 . Recht" at bounding box center [630, 294] width 286 height 67
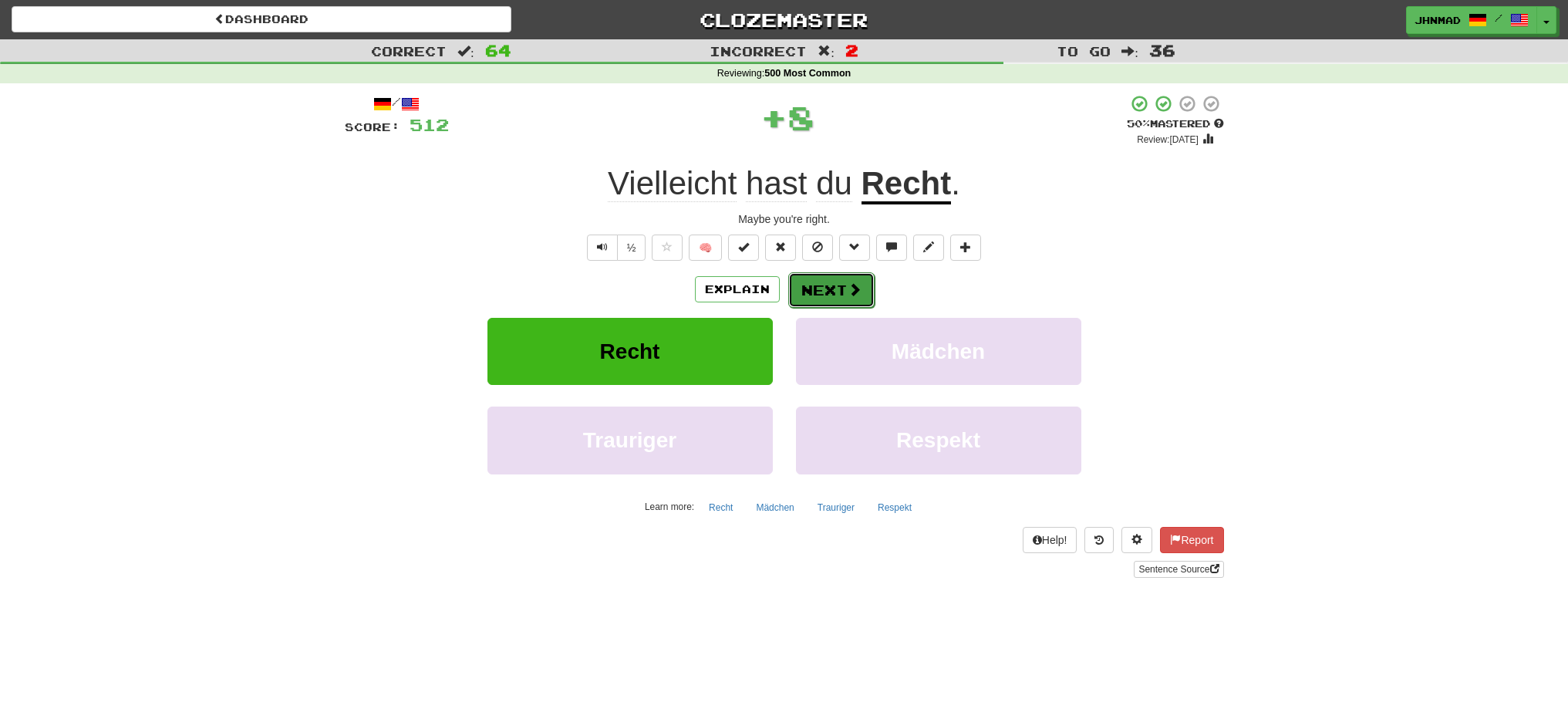
click at [820, 284] on button "Next" at bounding box center [831, 290] width 86 height 35
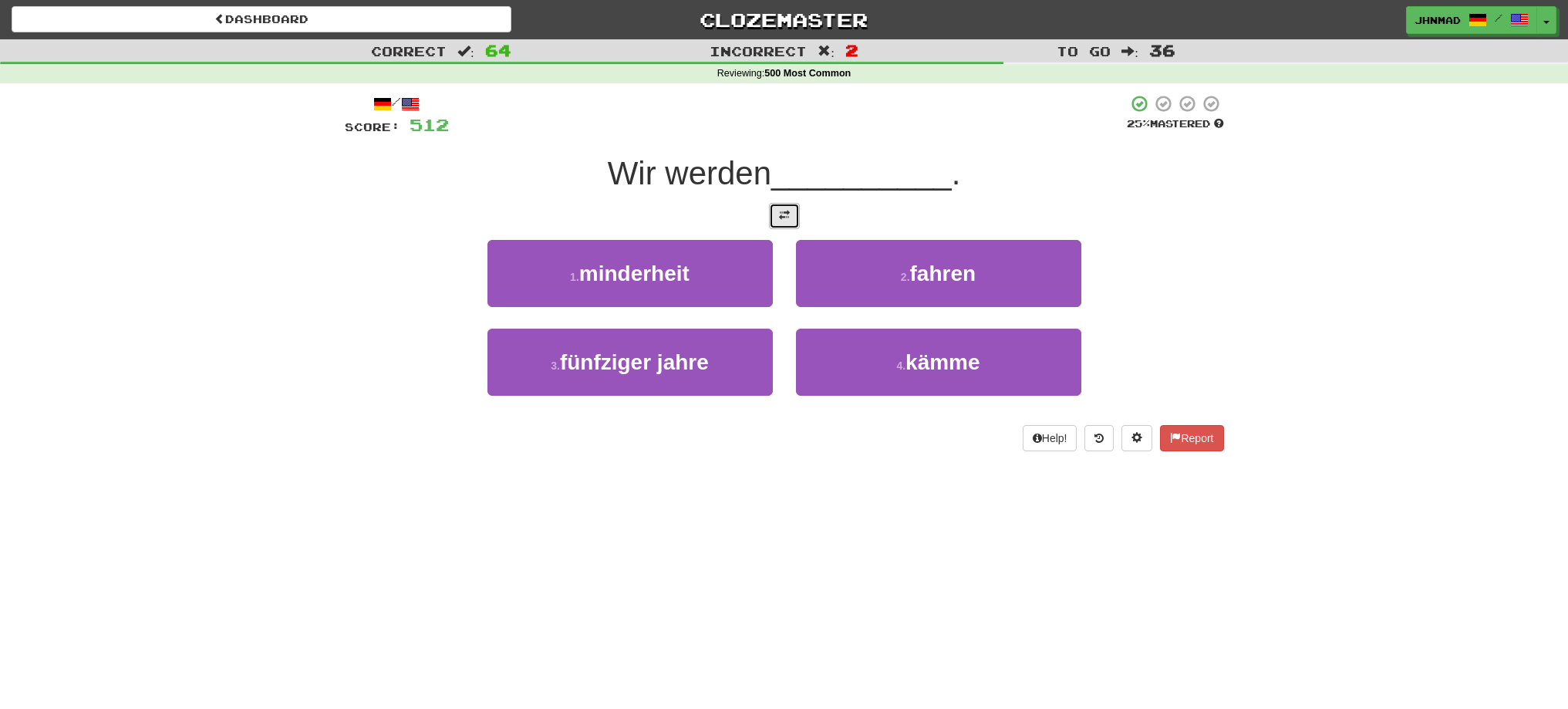
click at [782, 223] on button at bounding box center [784, 215] width 31 height 27
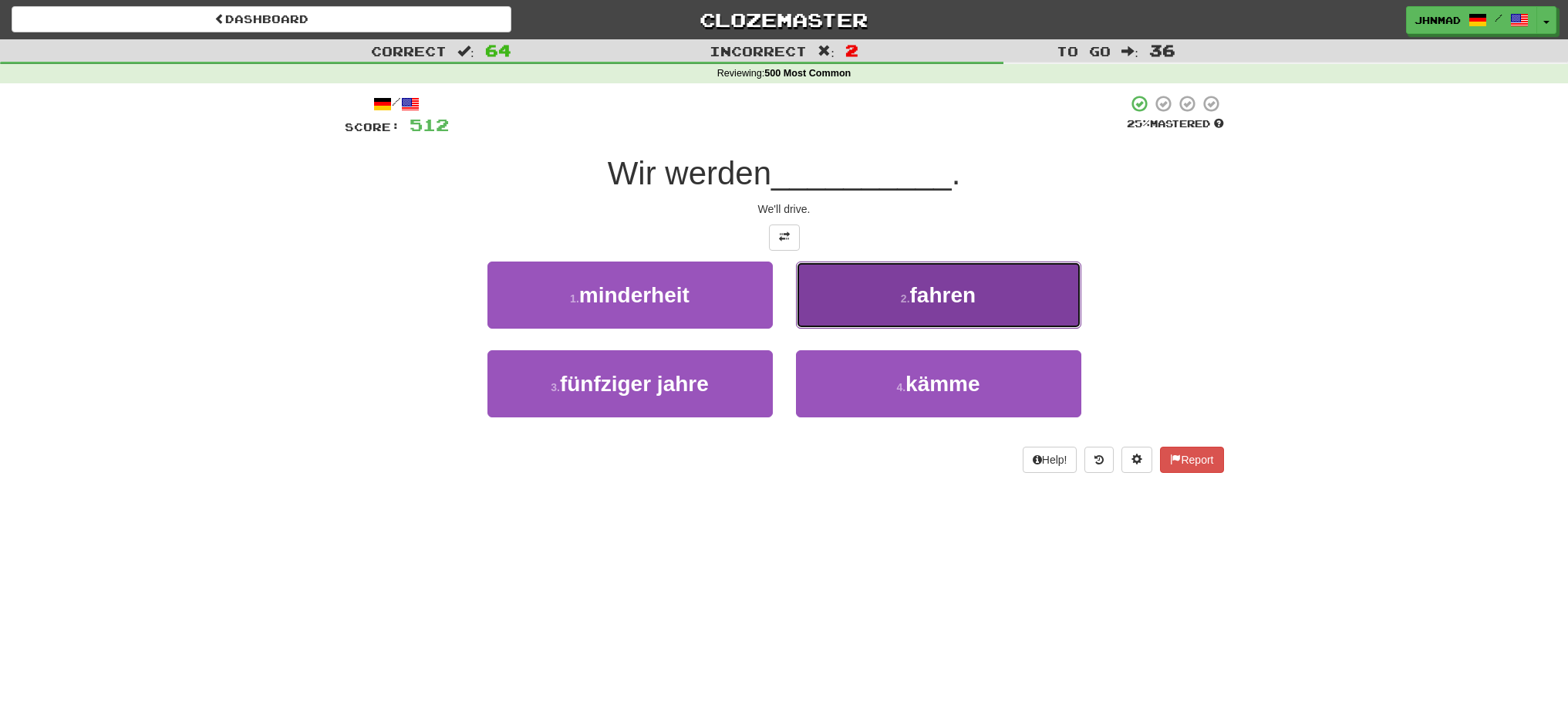
click at [878, 309] on button "2 . fahren" at bounding box center [939, 294] width 286 height 67
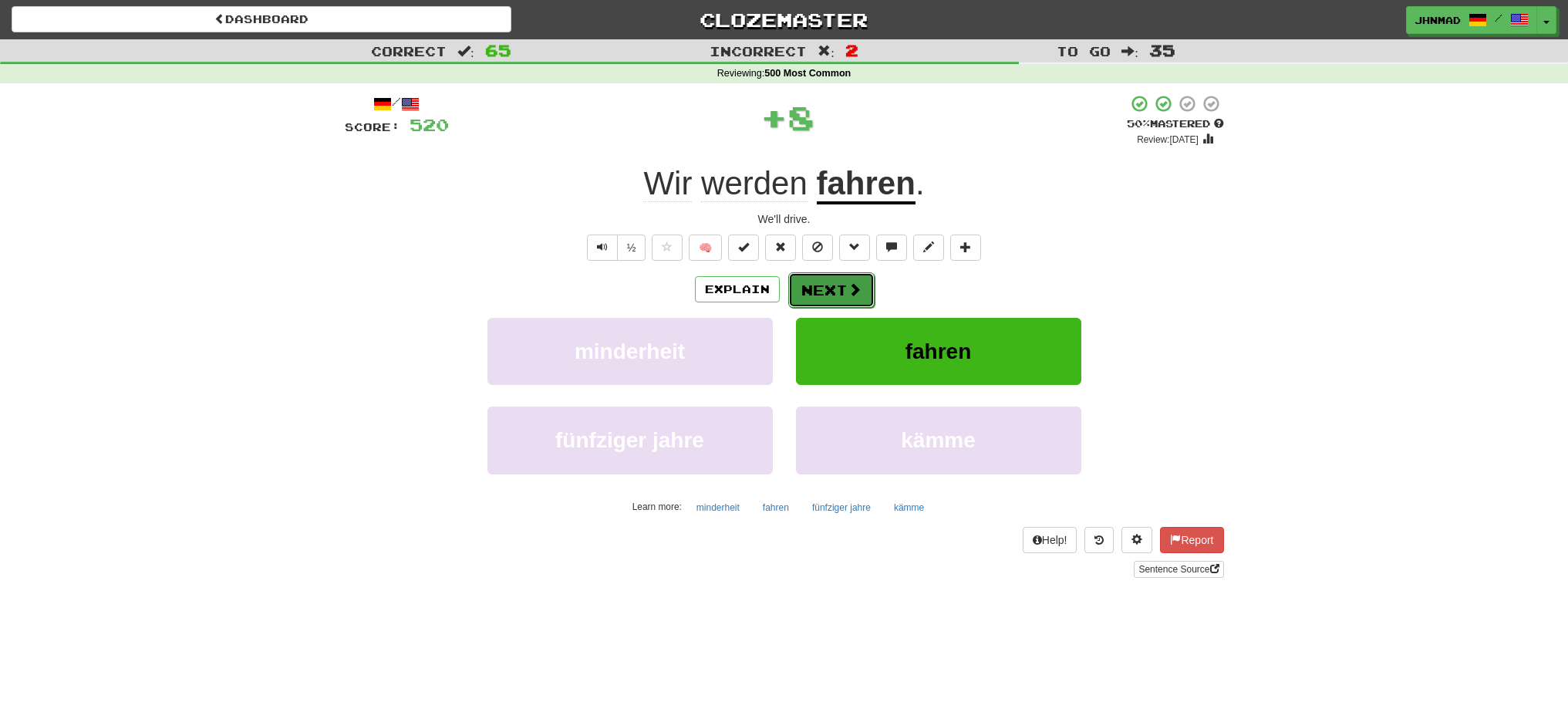
click at [836, 295] on button "Next" at bounding box center [831, 290] width 86 height 35
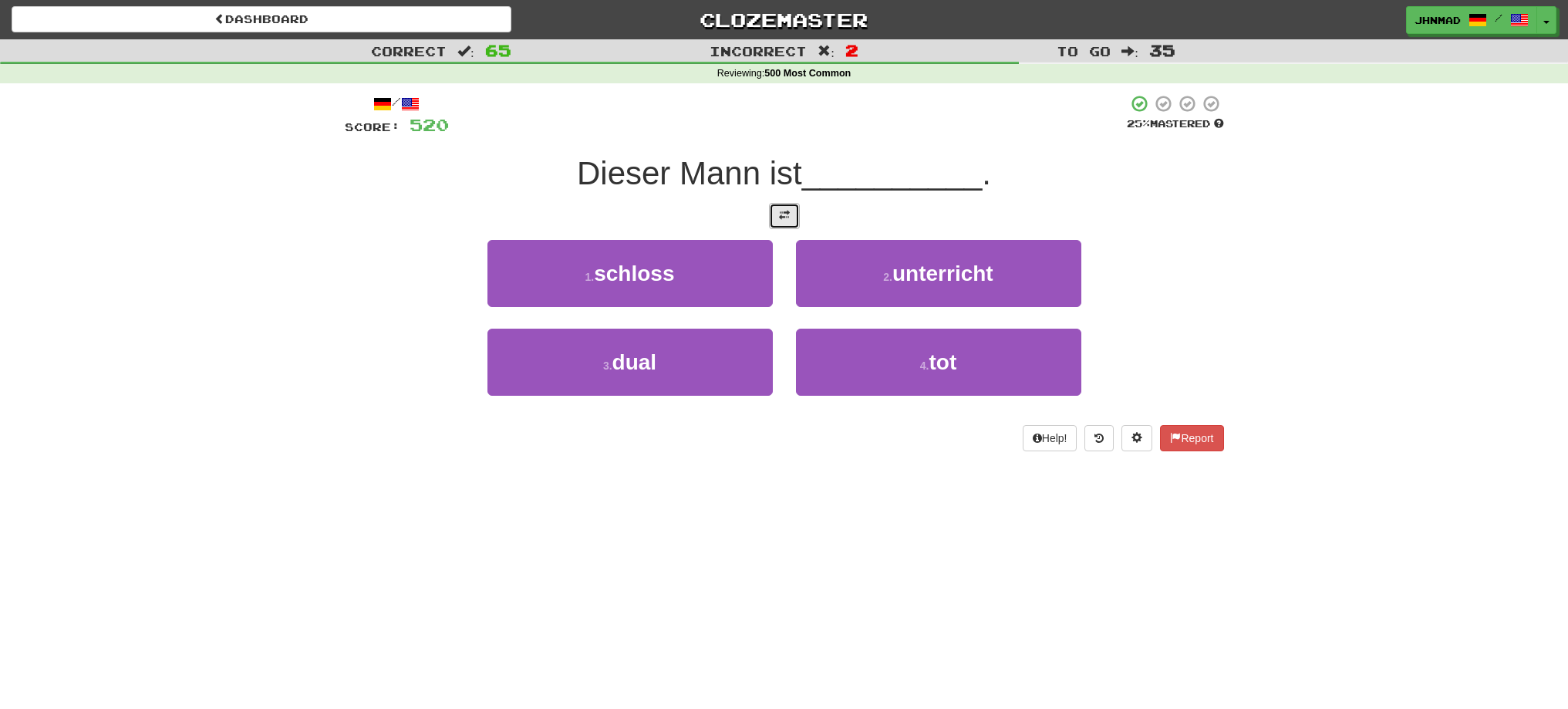
click at [775, 211] on button at bounding box center [784, 215] width 31 height 27
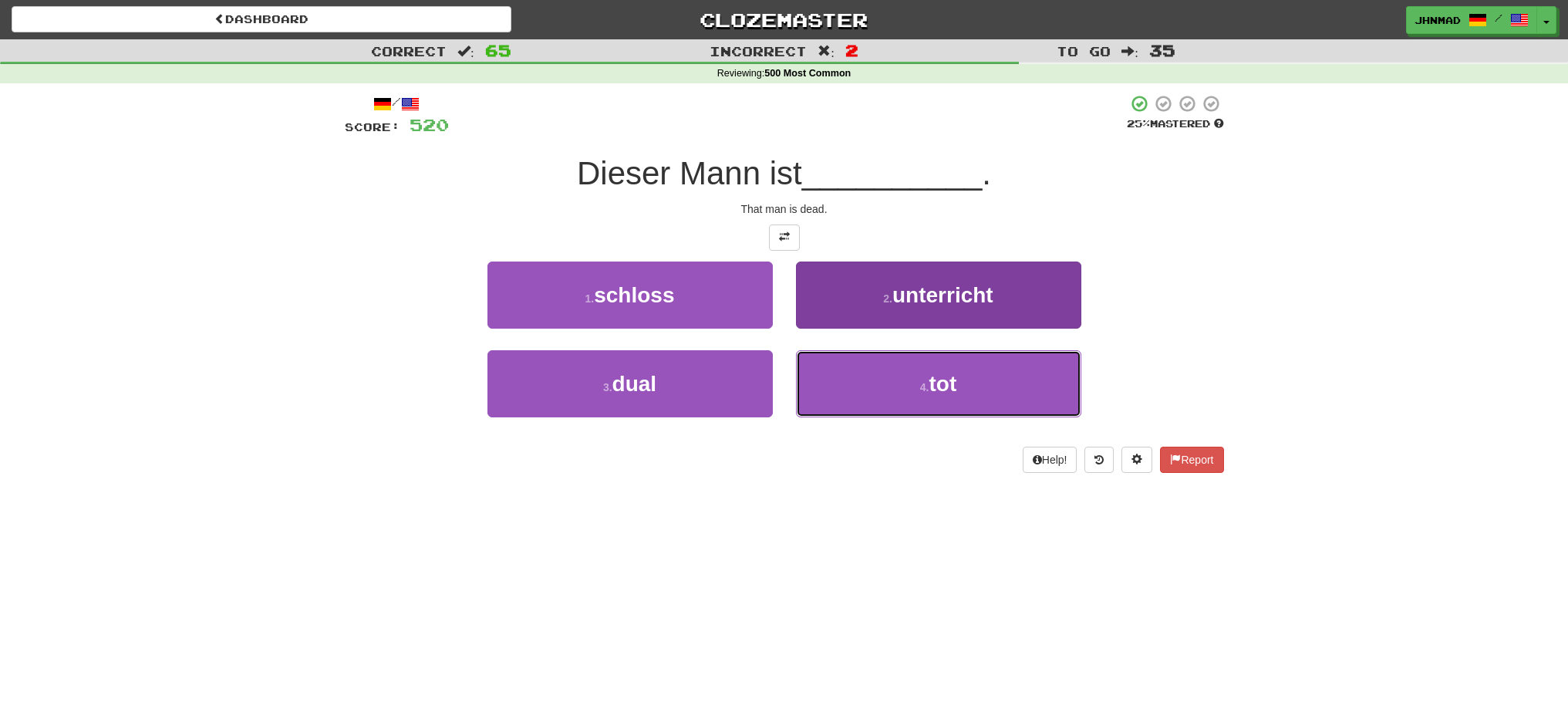
click at [906, 368] on button "4 . tot" at bounding box center [939, 383] width 286 height 67
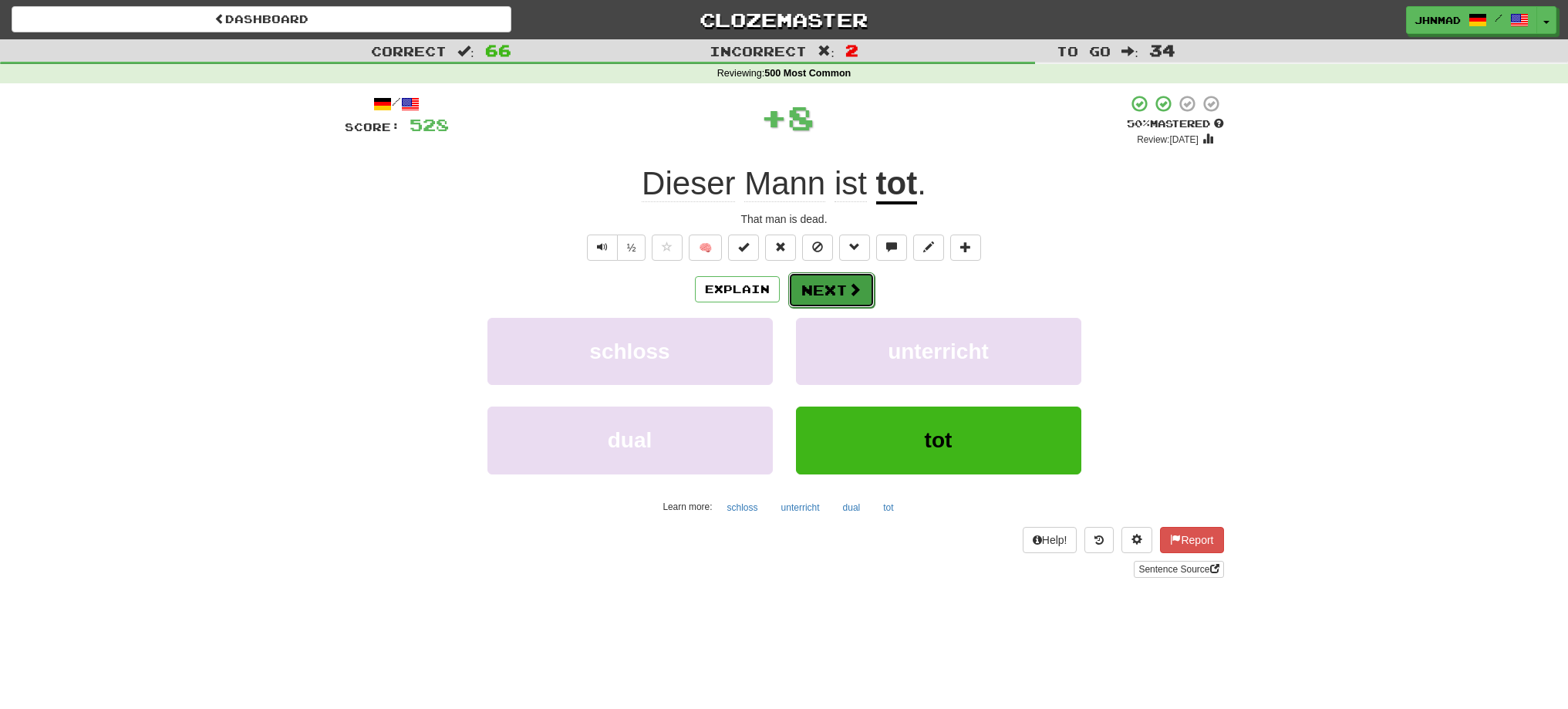
click at [839, 290] on button "Next" at bounding box center [831, 290] width 86 height 35
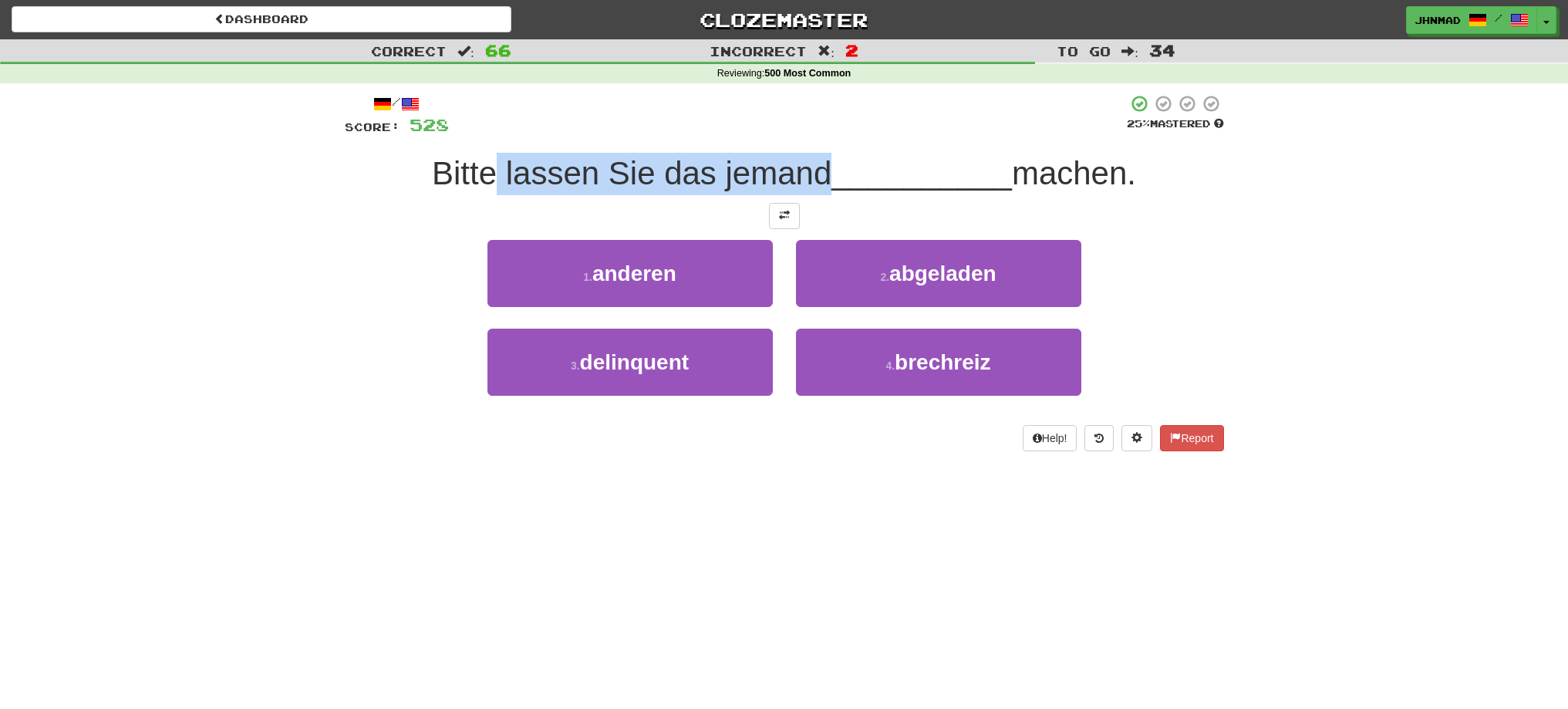
drag, startPoint x: 488, startPoint y: 169, endPoint x: 823, endPoint y: 166, distance: 335.0
click at [823, 166] on span "Bitte lassen Sie das jemand" at bounding box center [631, 173] width 399 height 36
click at [813, 133] on div at bounding box center [813, 133] width 0 height 0
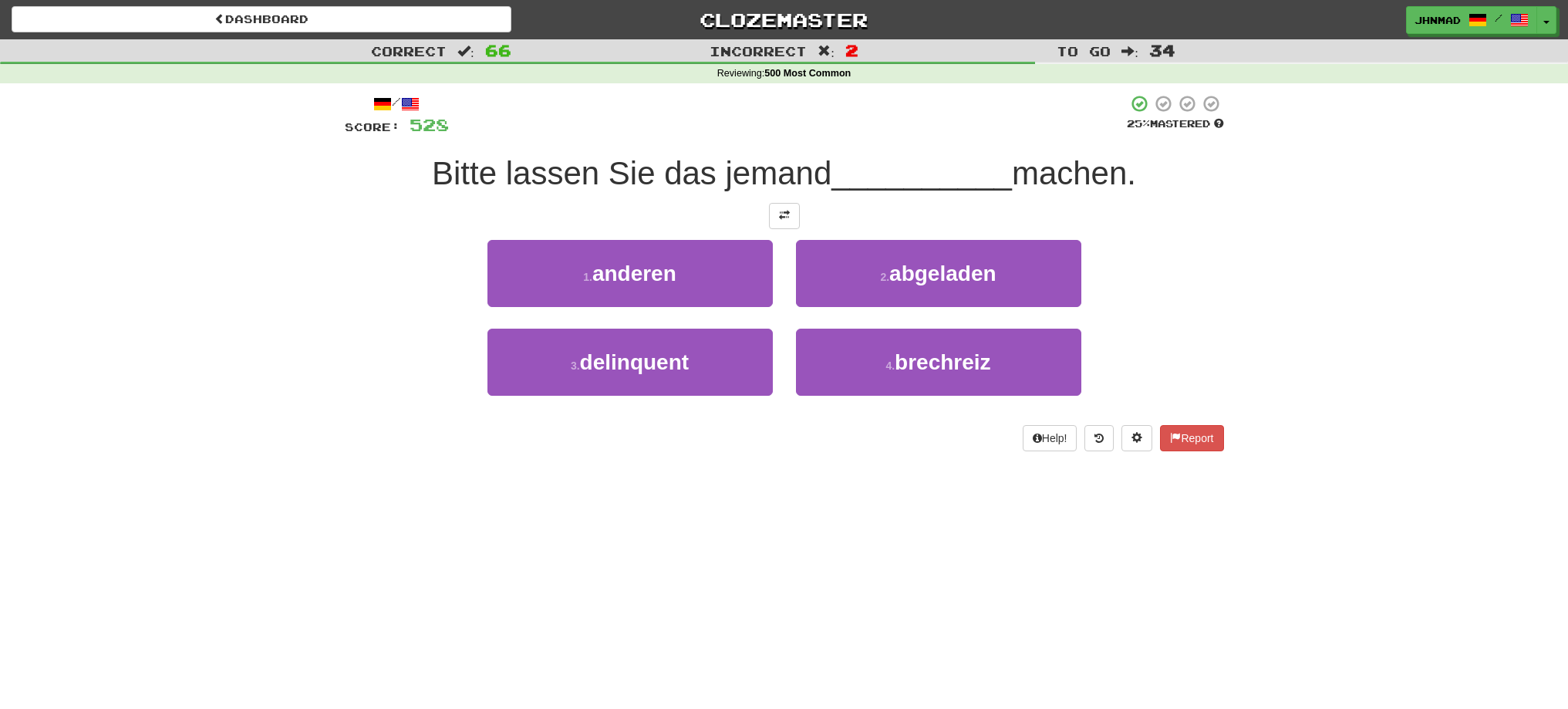
drag, startPoint x: 490, startPoint y: 209, endPoint x: 500, endPoint y: 205, distance: 10.8
click at [494, 208] on div at bounding box center [784, 215] width 879 height 27
click at [782, 212] on span at bounding box center [784, 215] width 10 height 10
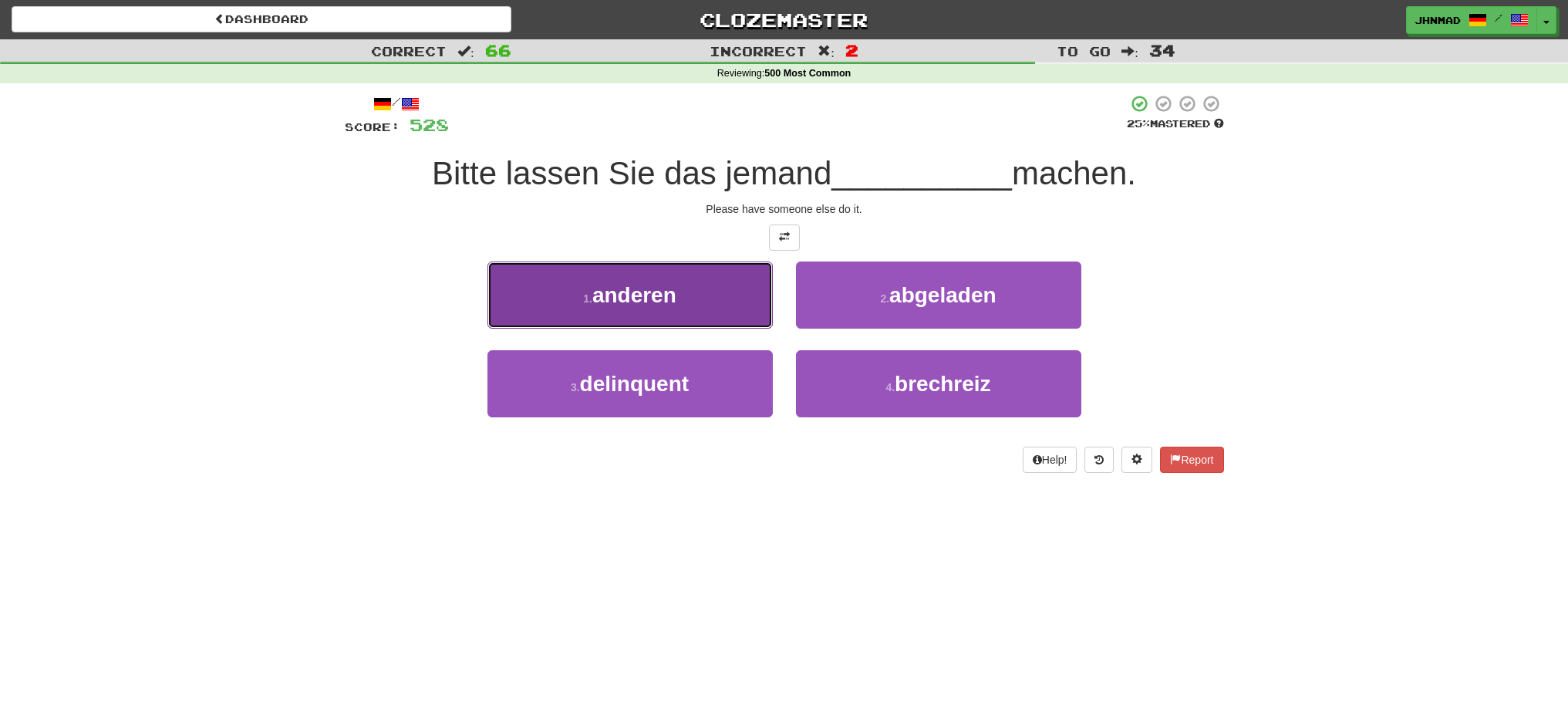
click at [631, 311] on button "1 . anderen" at bounding box center [630, 294] width 286 height 67
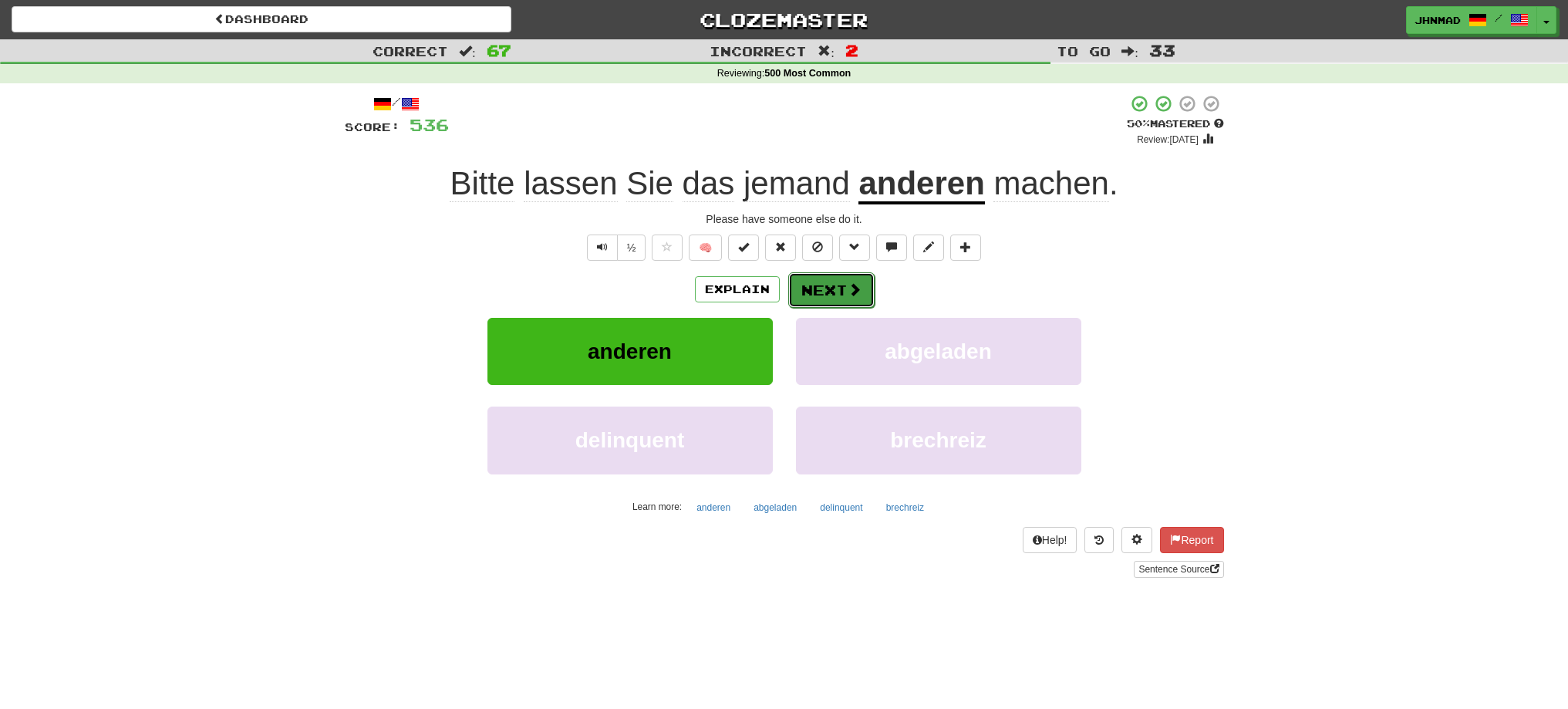
click at [816, 291] on button "Next" at bounding box center [831, 290] width 86 height 35
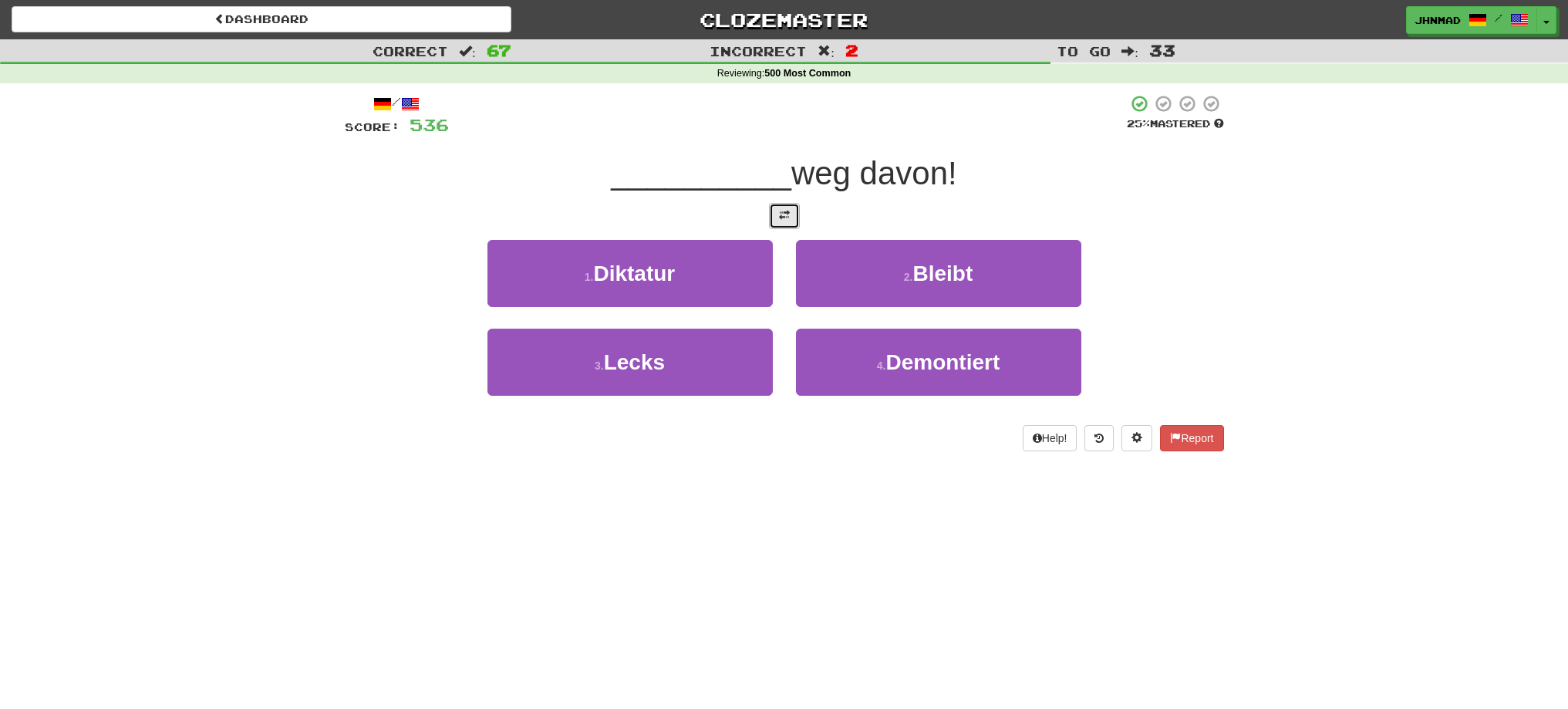
click at [792, 225] on button at bounding box center [784, 215] width 31 height 27
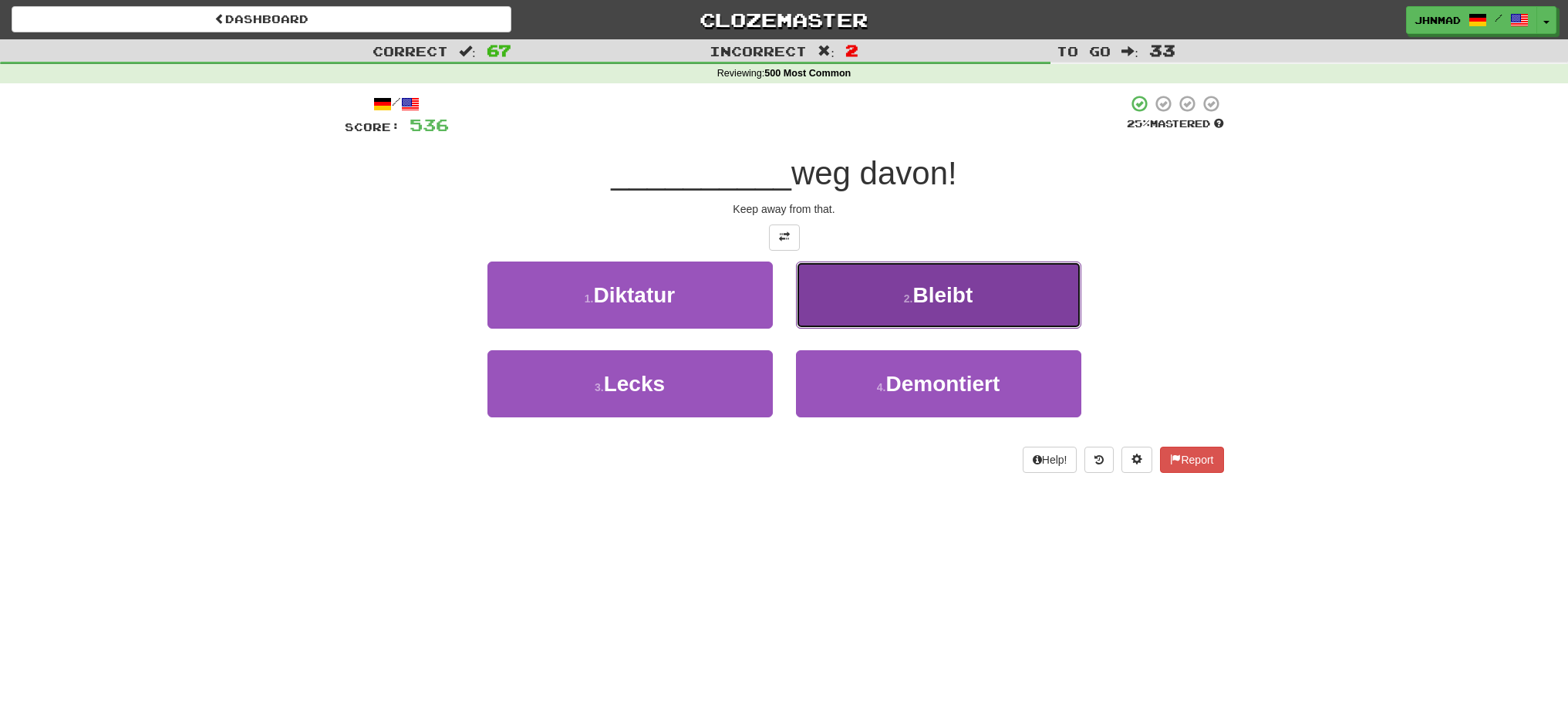
click at [901, 296] on button "2 . Bleibt" at bounding box center [939, 294] width 286 height 67
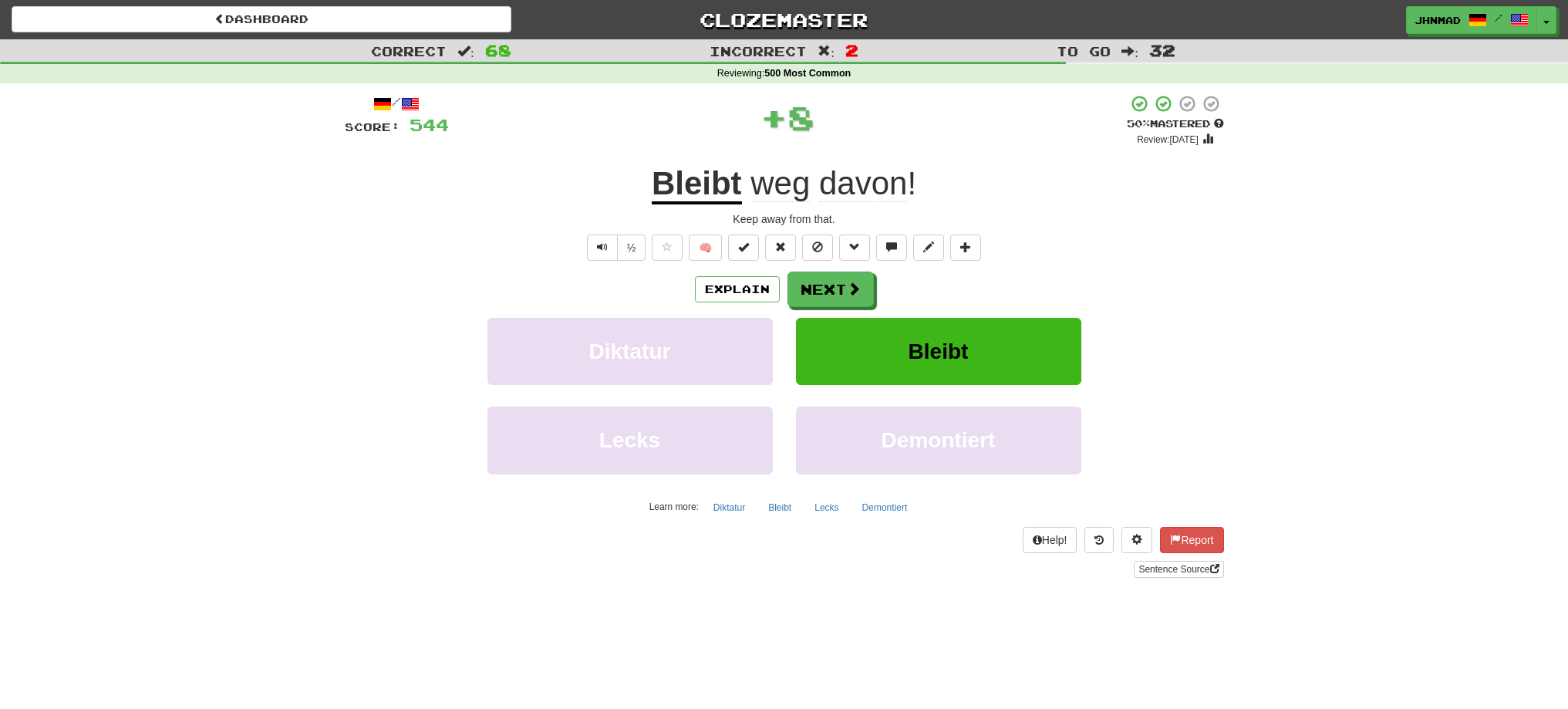
click at [715, 194] on u "Bleibt" at bounding box center [697, 185] width 90 height 40
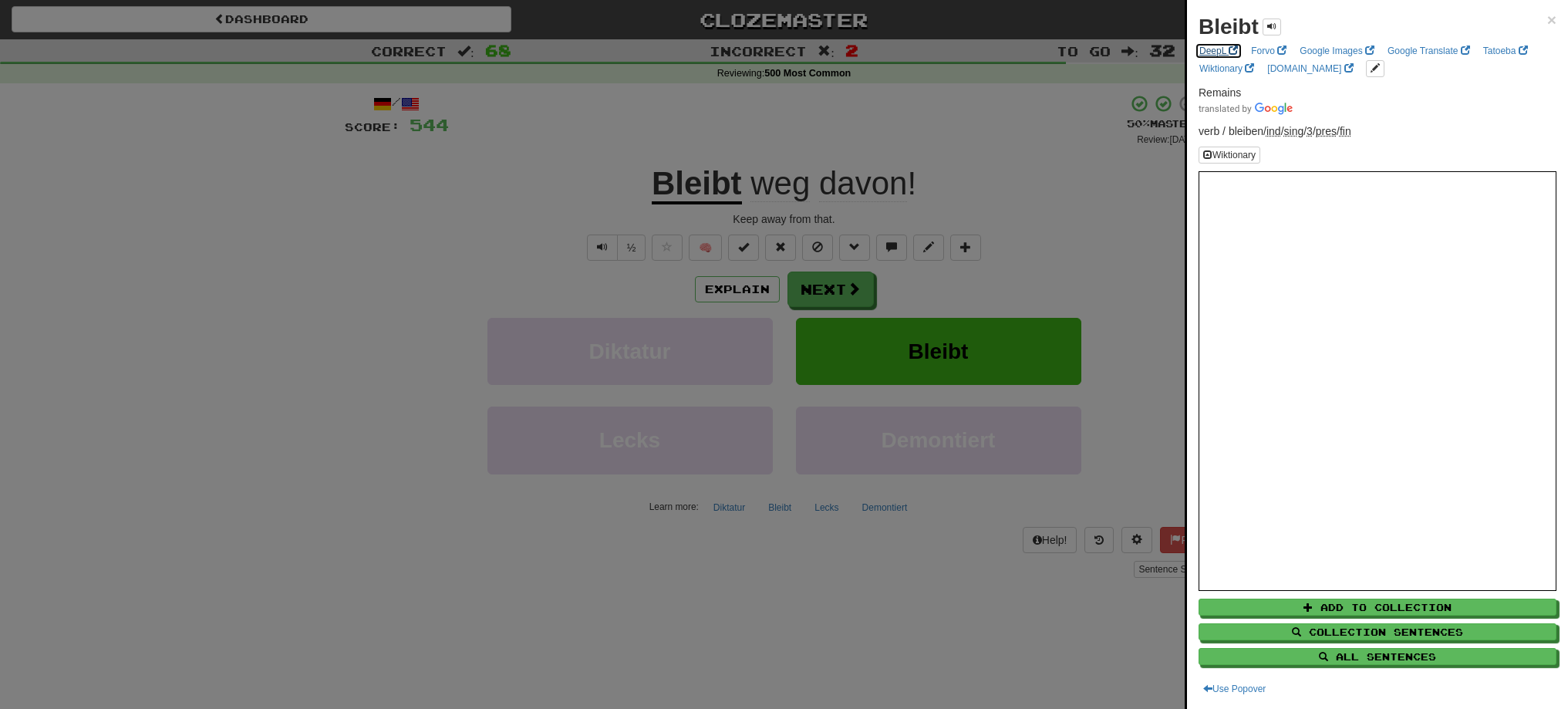
click at [1224, 52] on link "DeepL" at bounding box center [1218, 51] width 48 height 17
click at [821, 286] on div at bounding box center [784, 354] width 1568 height 709
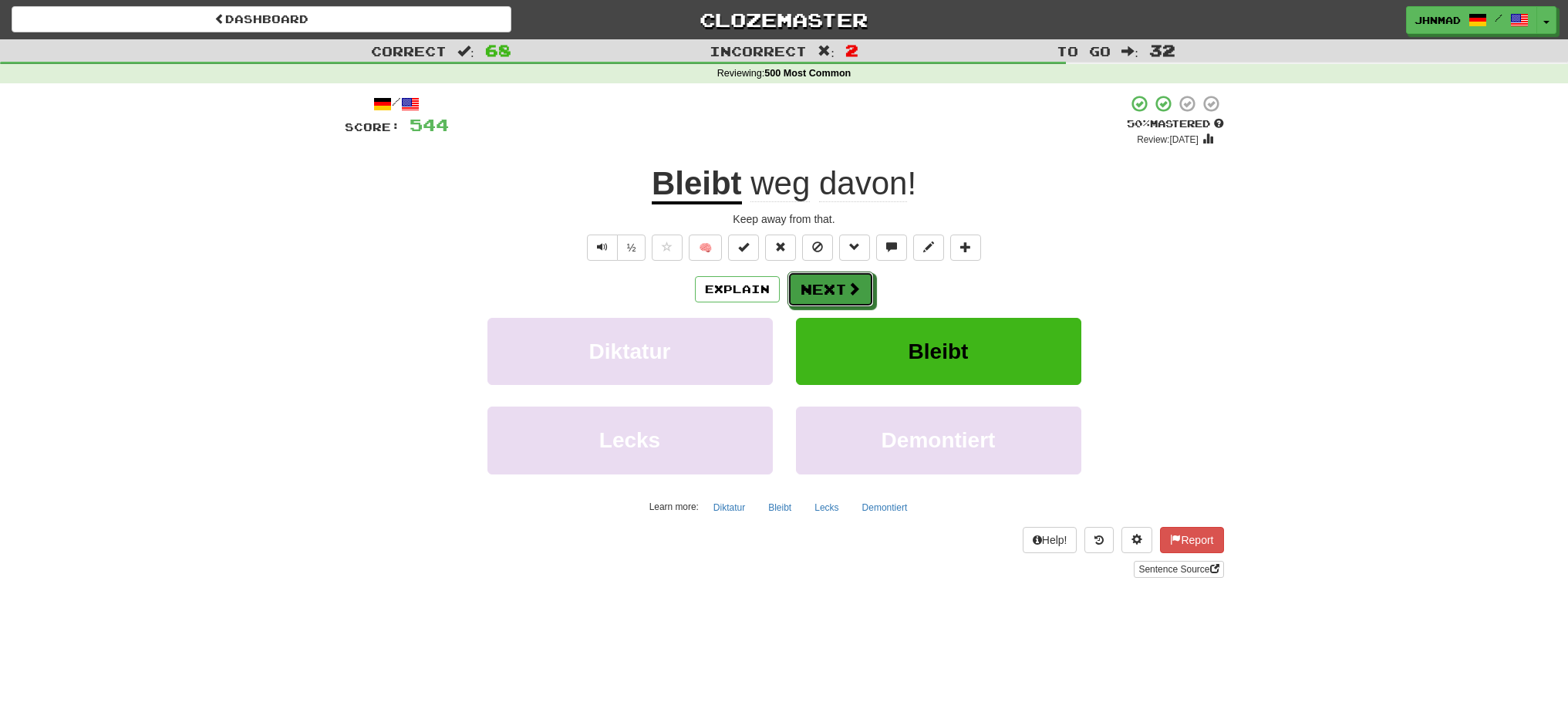
click at [821, 286] on button "Next" at bounding box center [830, 290] width 86 height 35
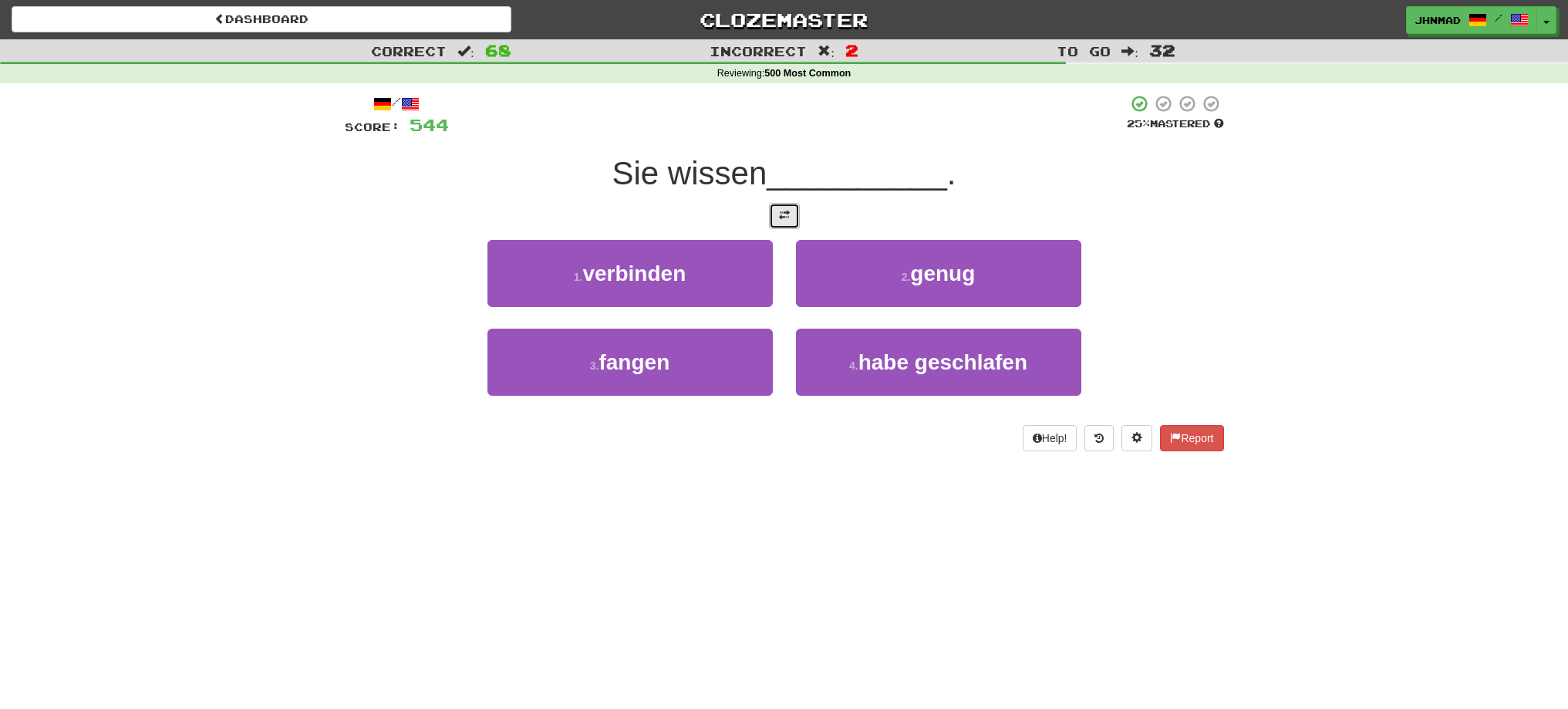
click at [782, 221] on button at bounding box center [784, 215] width 31 height 27
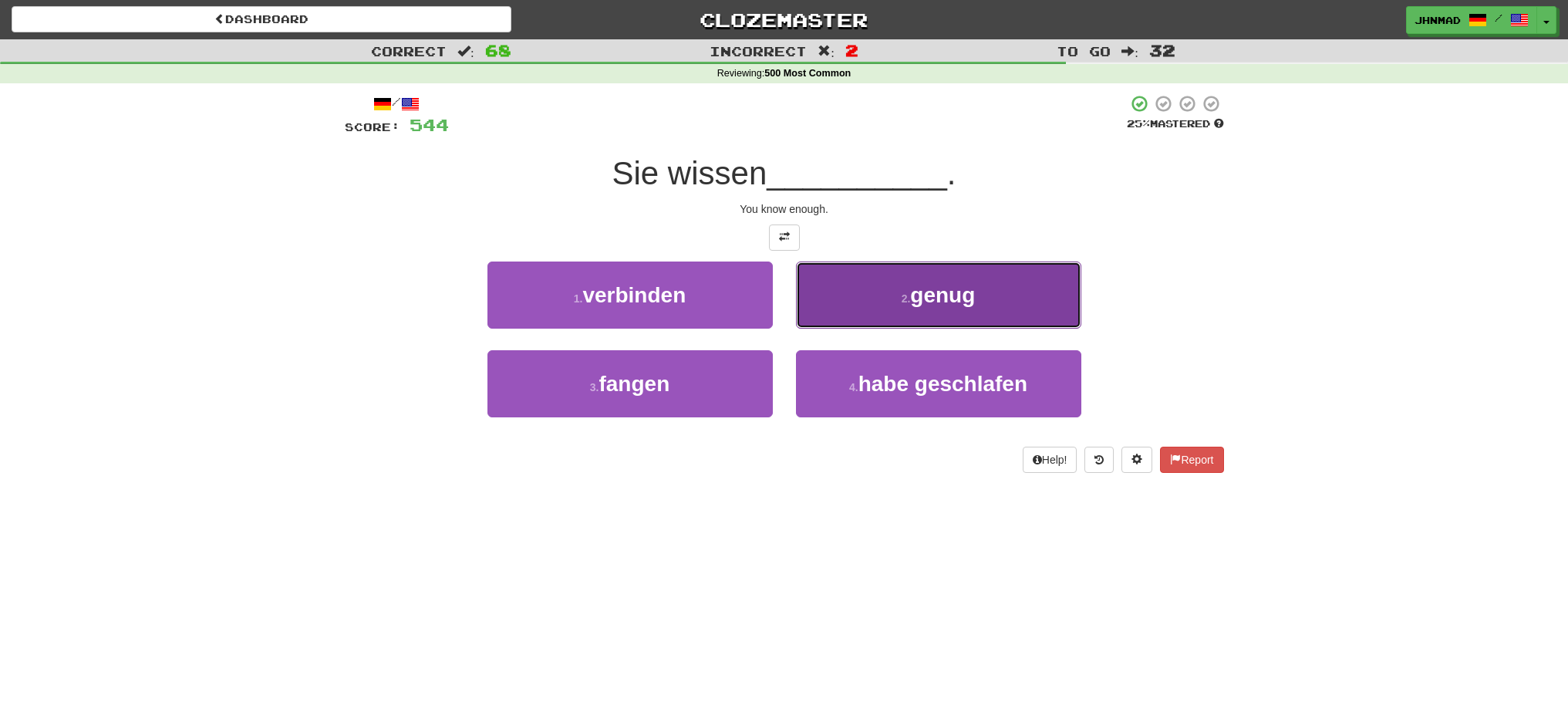
click at [984, 298] on button "2 . genug" at bounding box center [939, 294] width 286 height 67
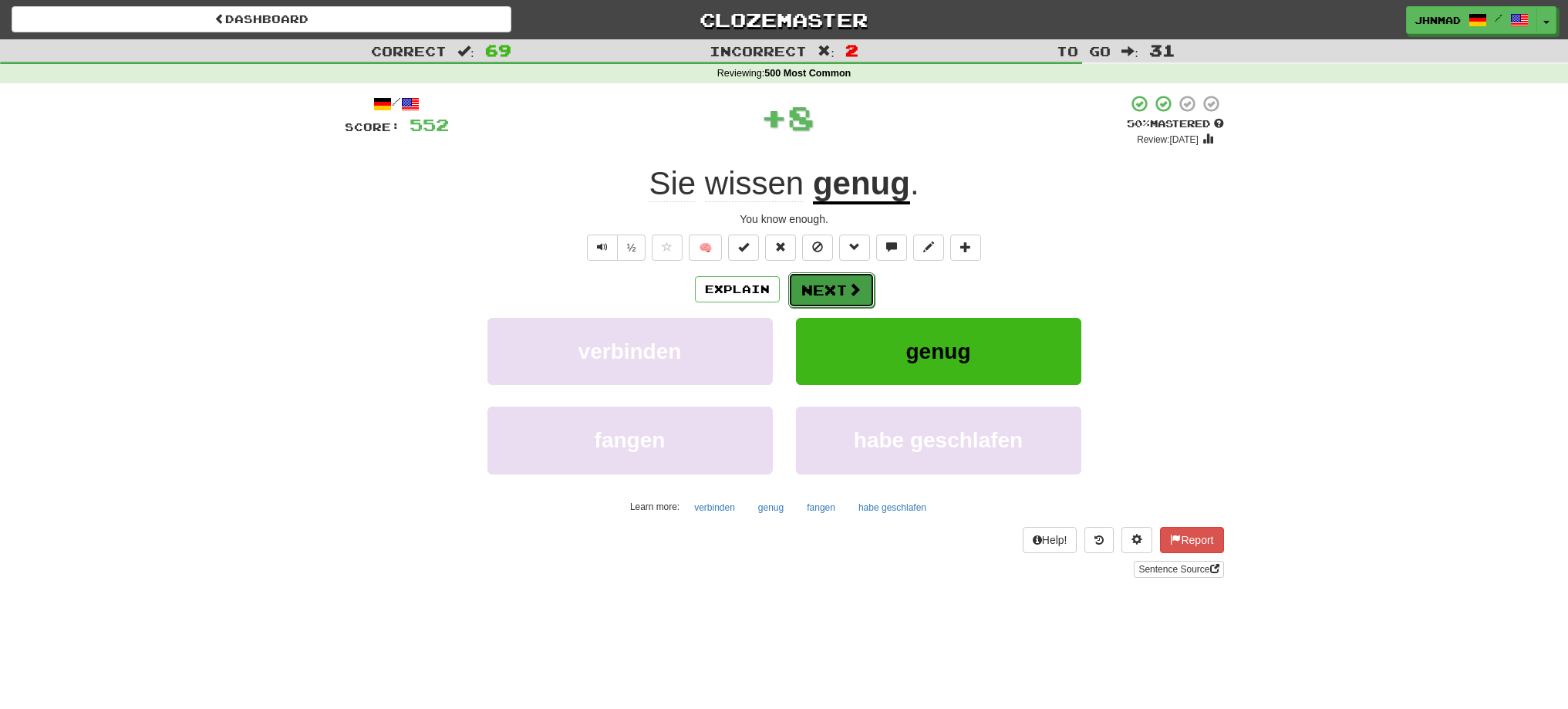
click at [851, 296] on span at bounding box center [854, 289] width 14 height 14
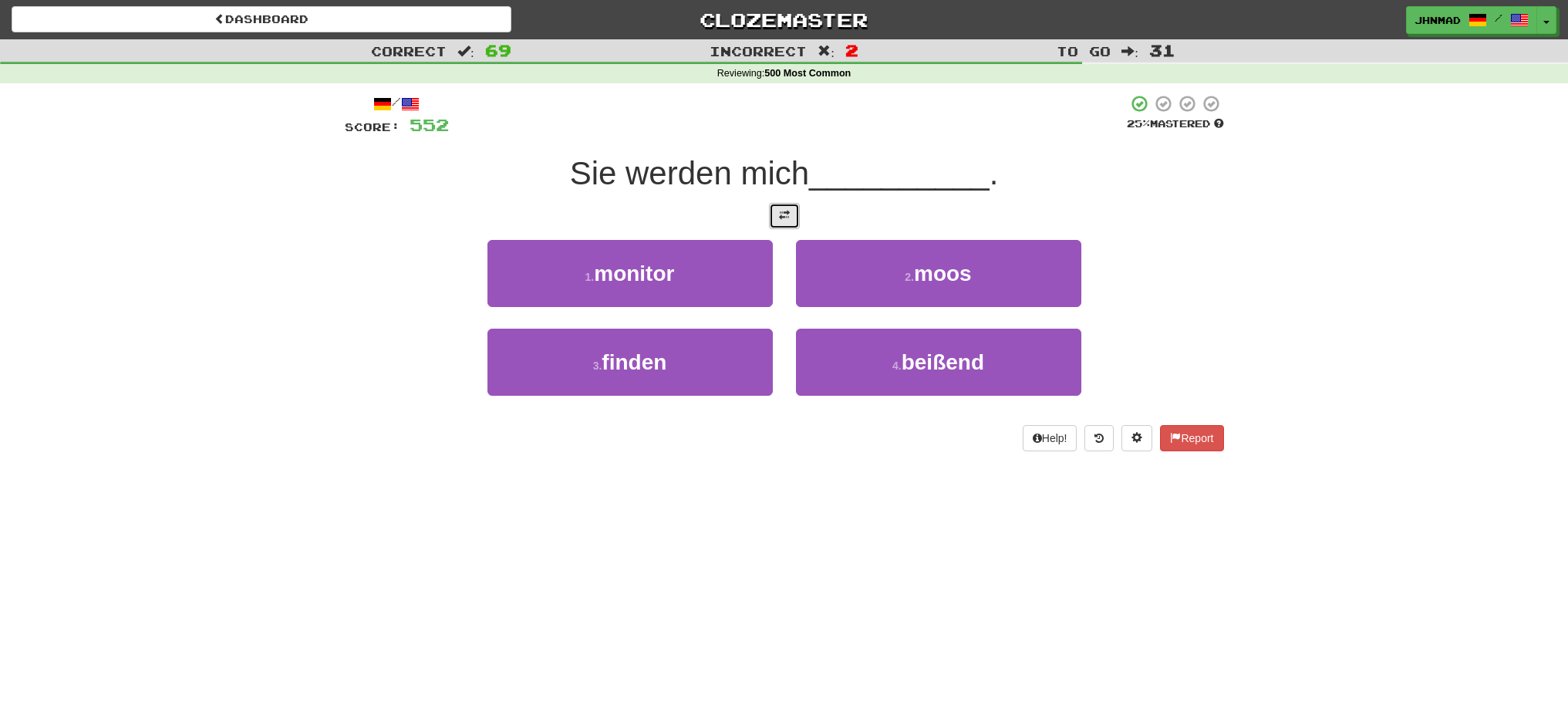
click at [779, 211] on span at bounding box center [784, 215] width 10 height 10
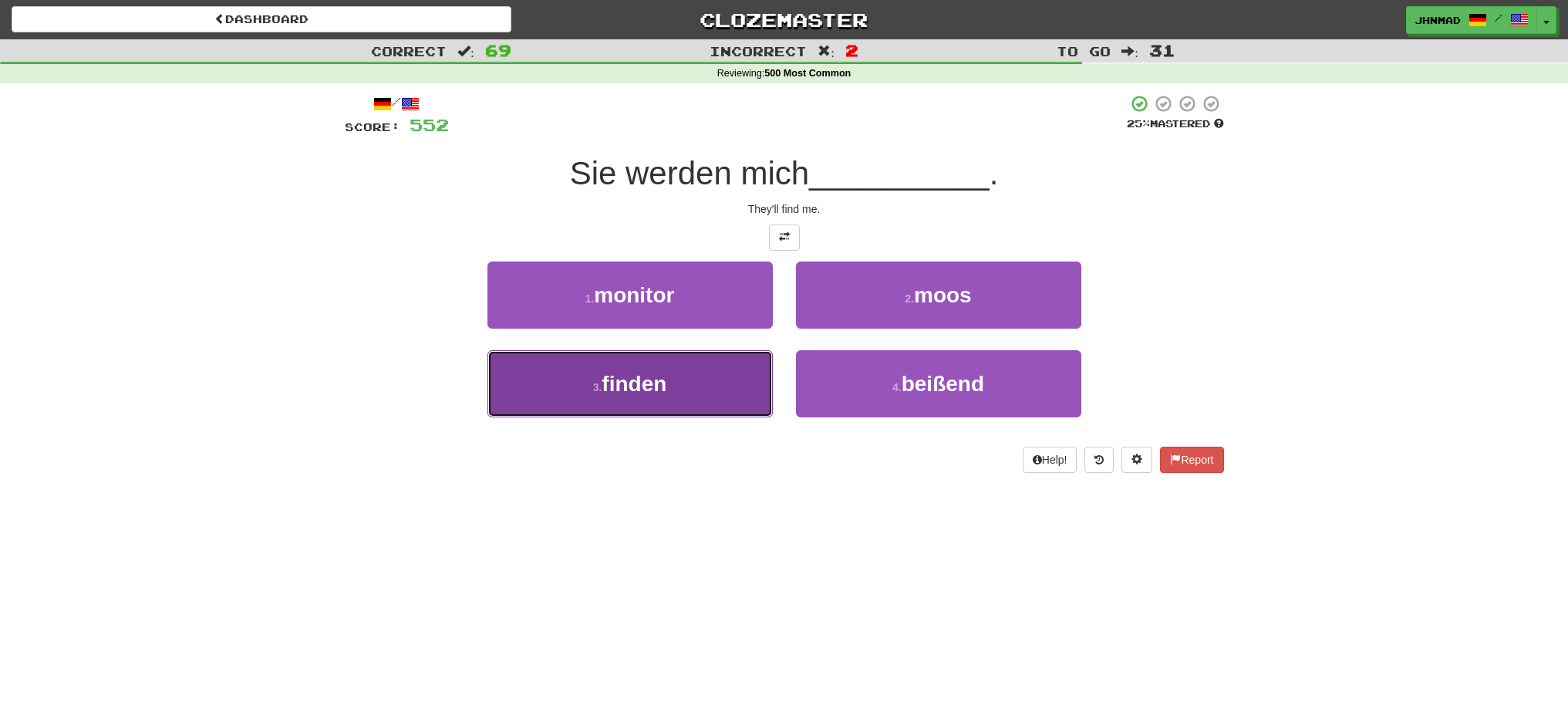
click at [656, 393] on span "finden" at bounding box center [634, 384] width 65 height 24
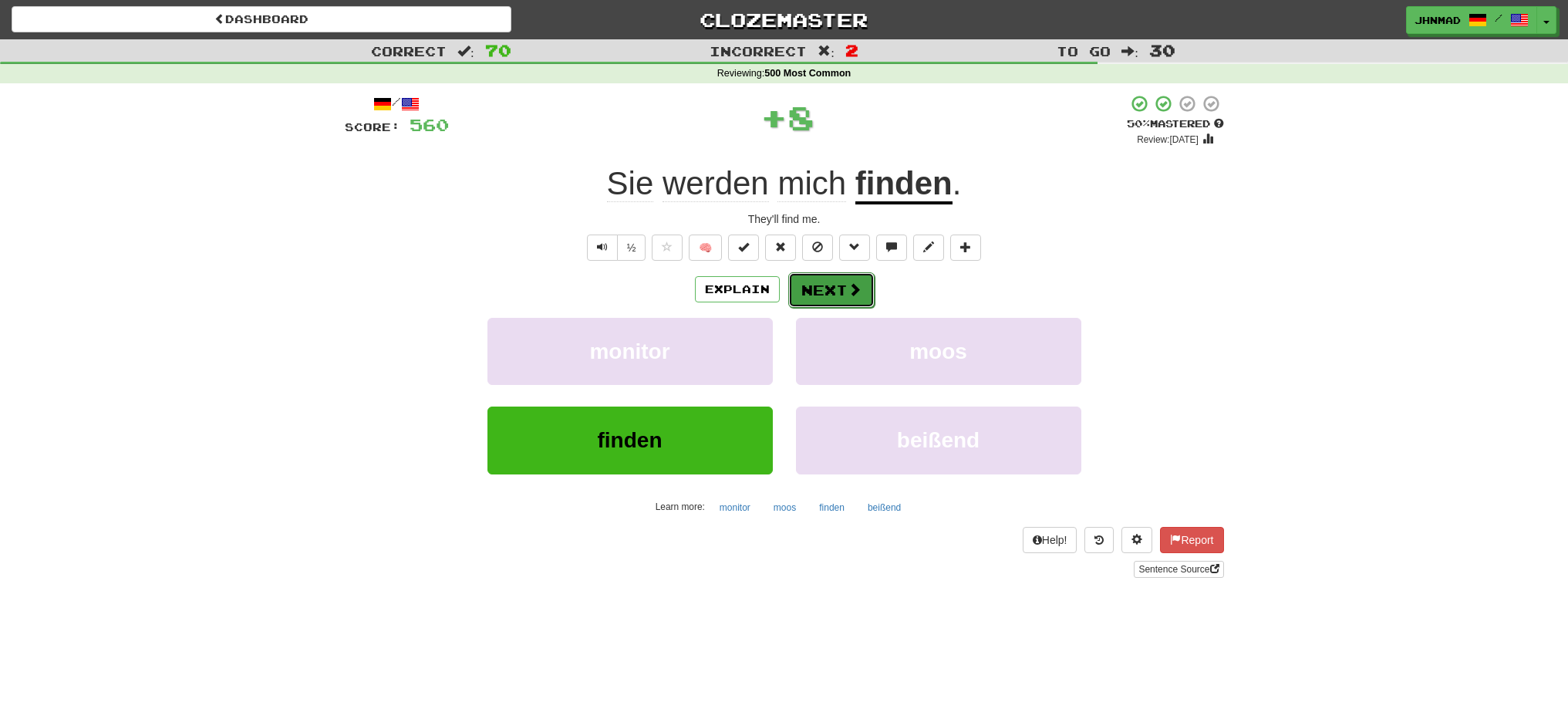
click at [817, 292] on button "Next" at bounding box center [831, 290] width 86 height 35
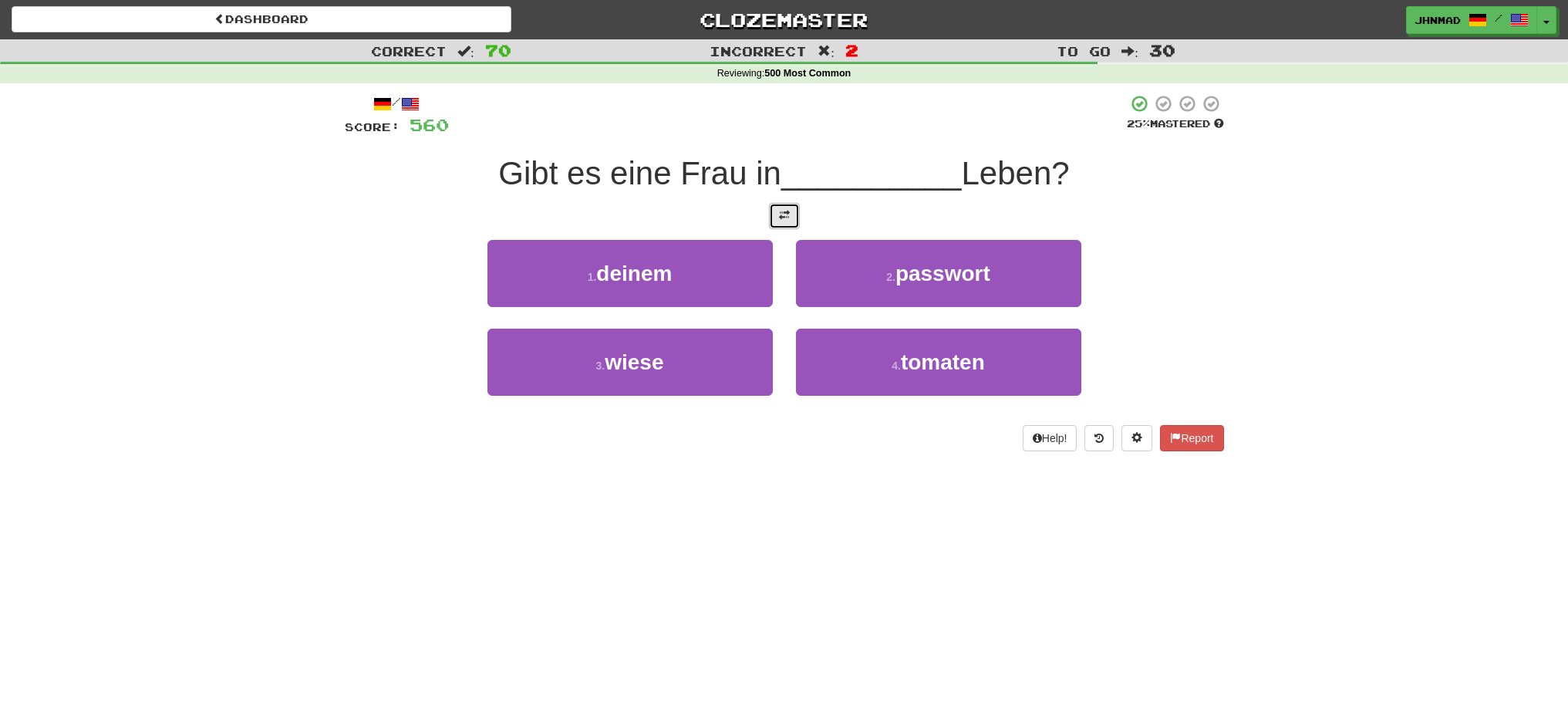
click at [785, 219] on span at bounding box center [784, 215] width 10 height 10
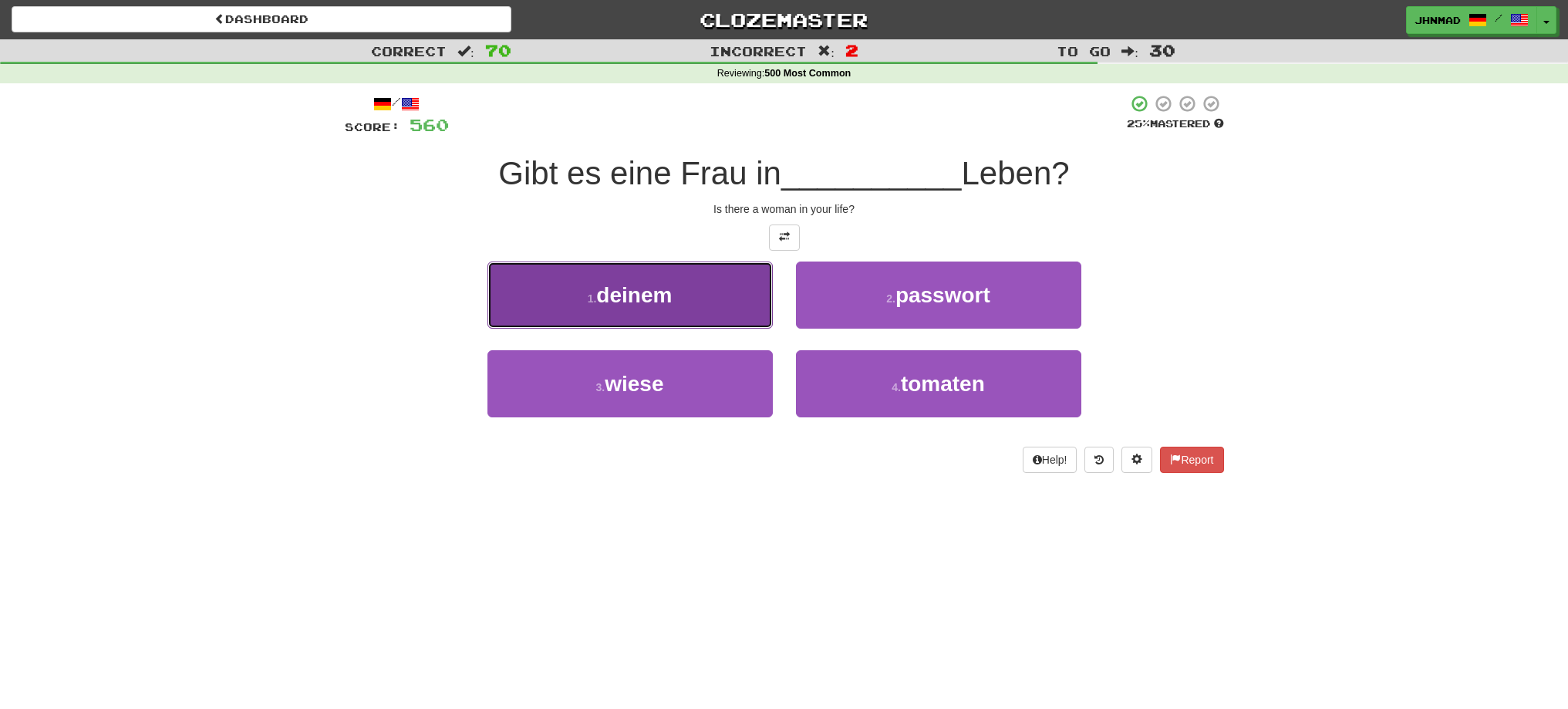
click at [712, 307] on button "1 . deinem" at bounding box center [630, 294] width 286 height 67
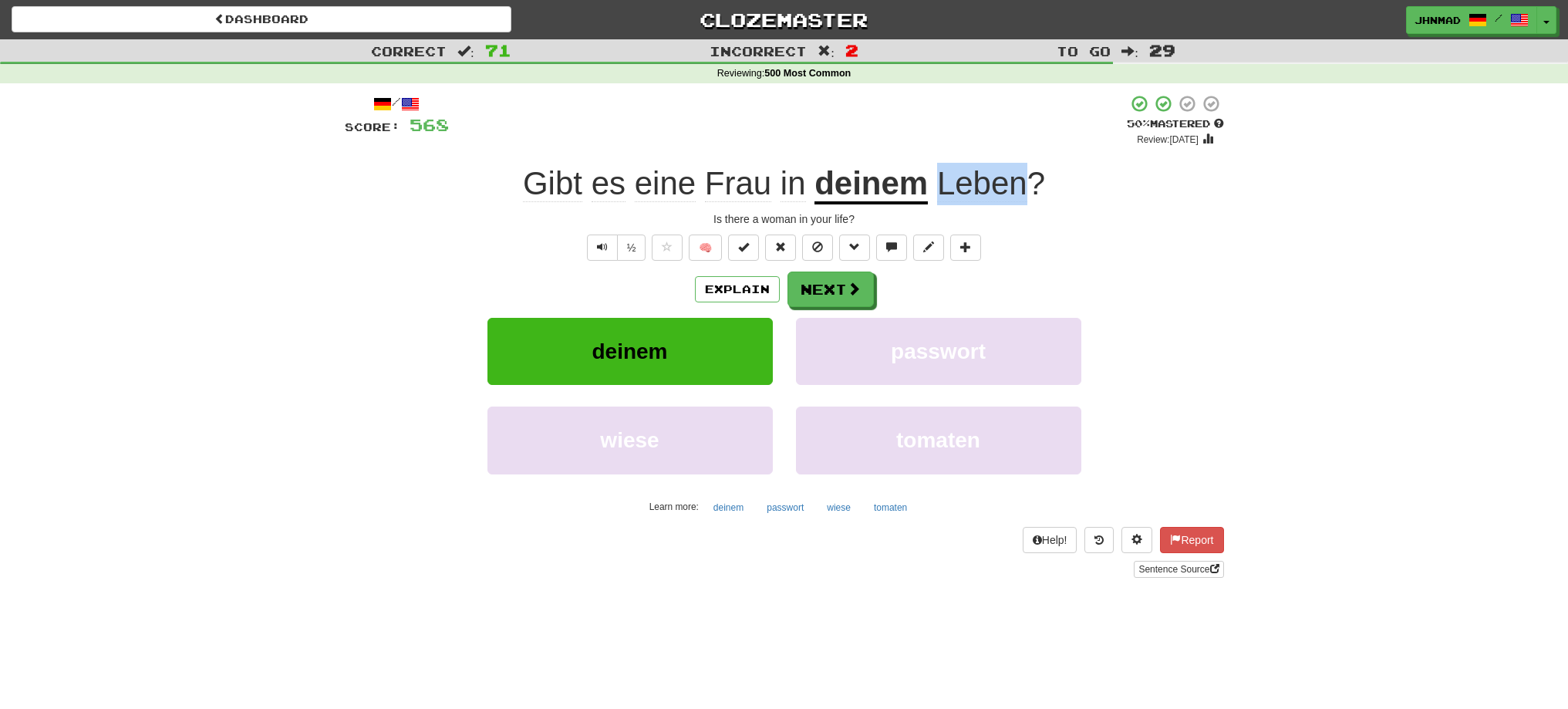
drag, startPoint x: 935, startPoint y: 196, endPoint x: 1025, endPoint y: 161, distance: 96.6
click at [1025, 161] on div "/ Score: 568 + 8 50 % Mastered Review: 2025-10-25 Gibt es eine Frau in deinem L…" at bounding box center [784, 336] width 879 height 483
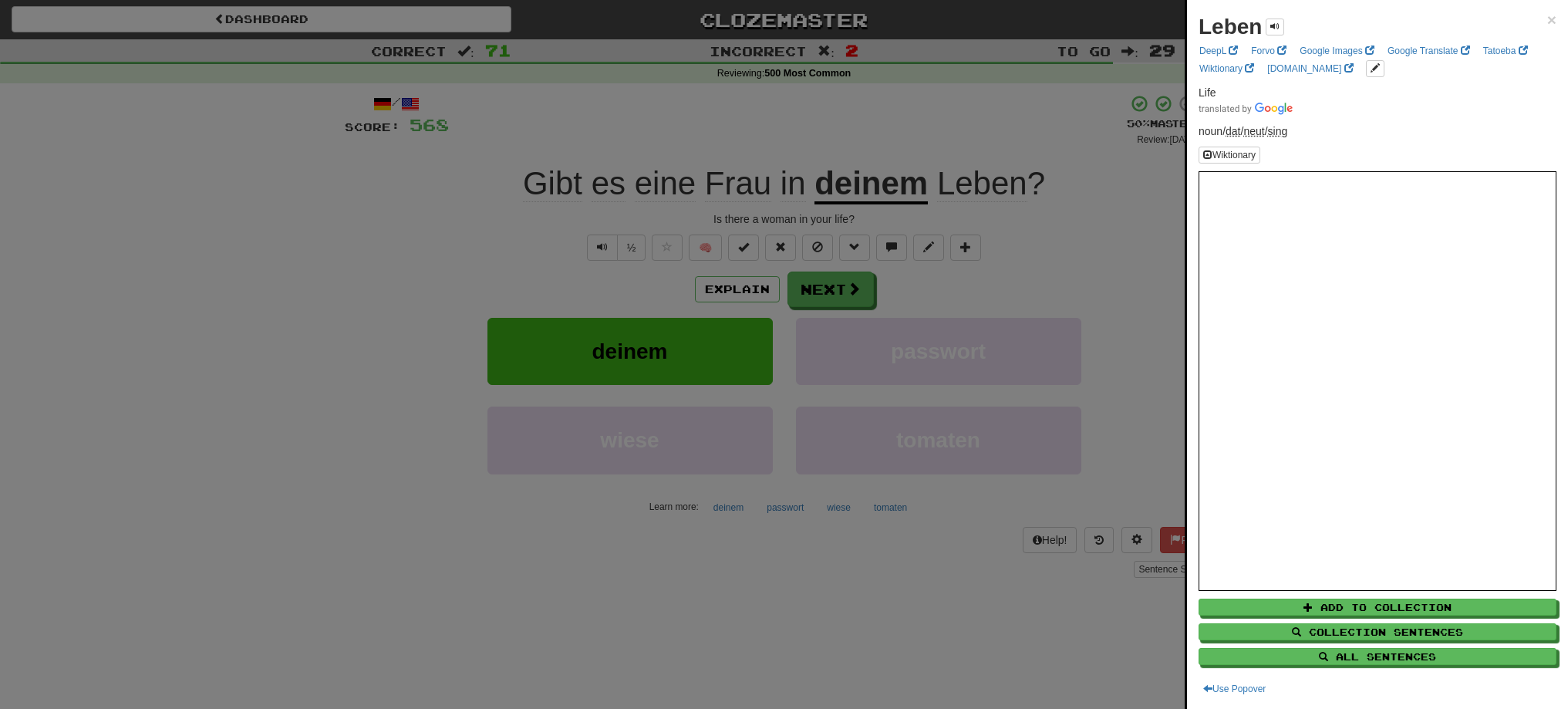
click at [1035, 140] on div at bounding box center [784, 354] width 1568 height 709
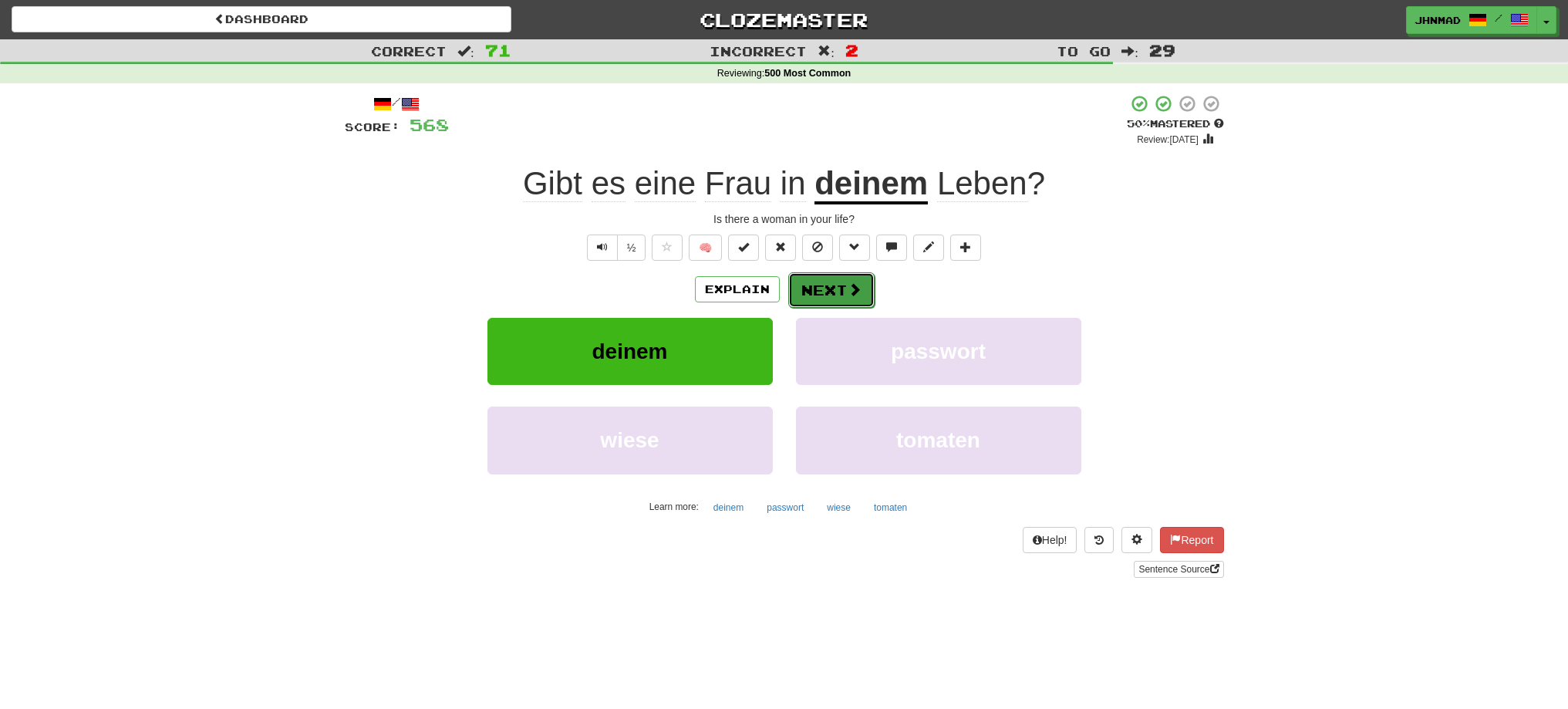
click at [828, 307] on button "Next" at bounding box center [831, 290] width 86 height 35
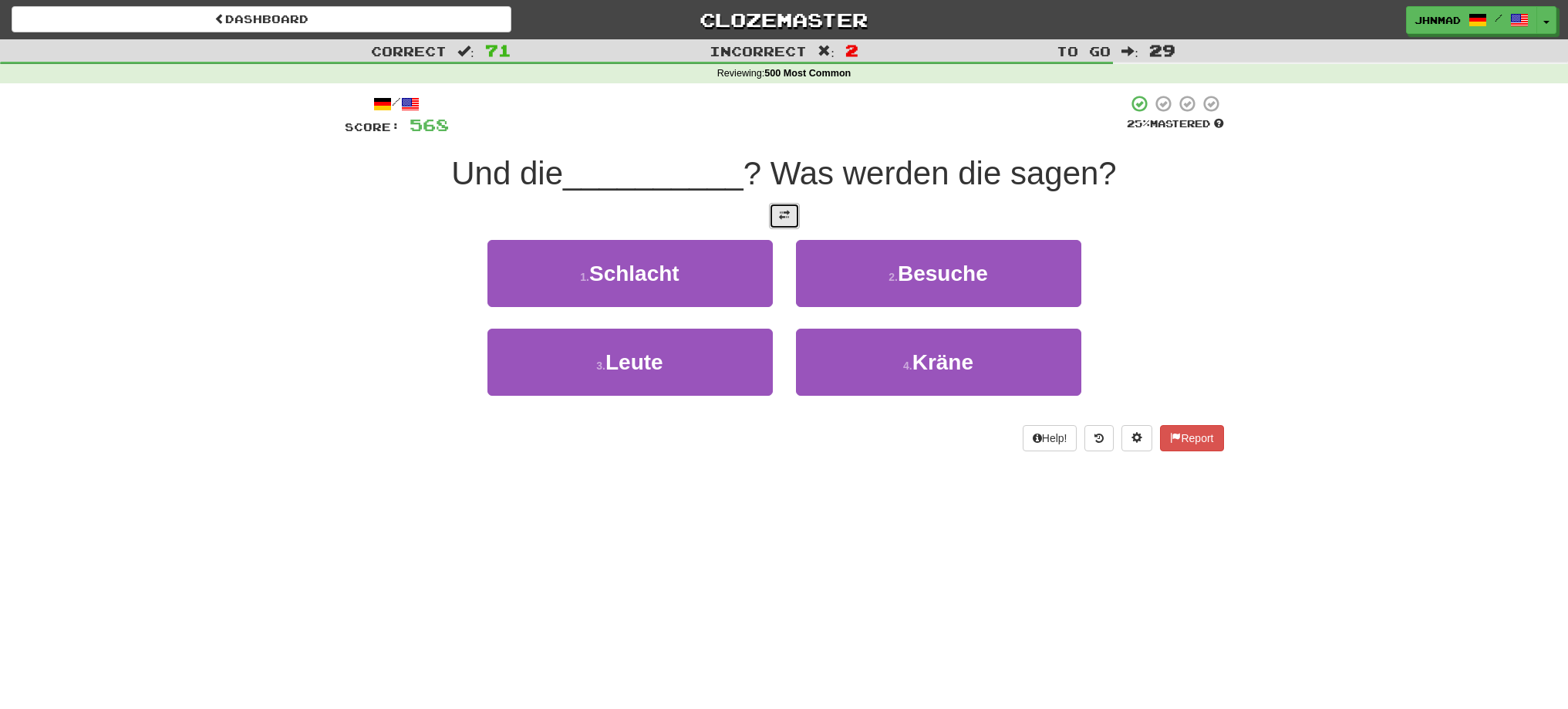
click at [773, 220] on button at bounding box center [784, 215] width 31 height 27
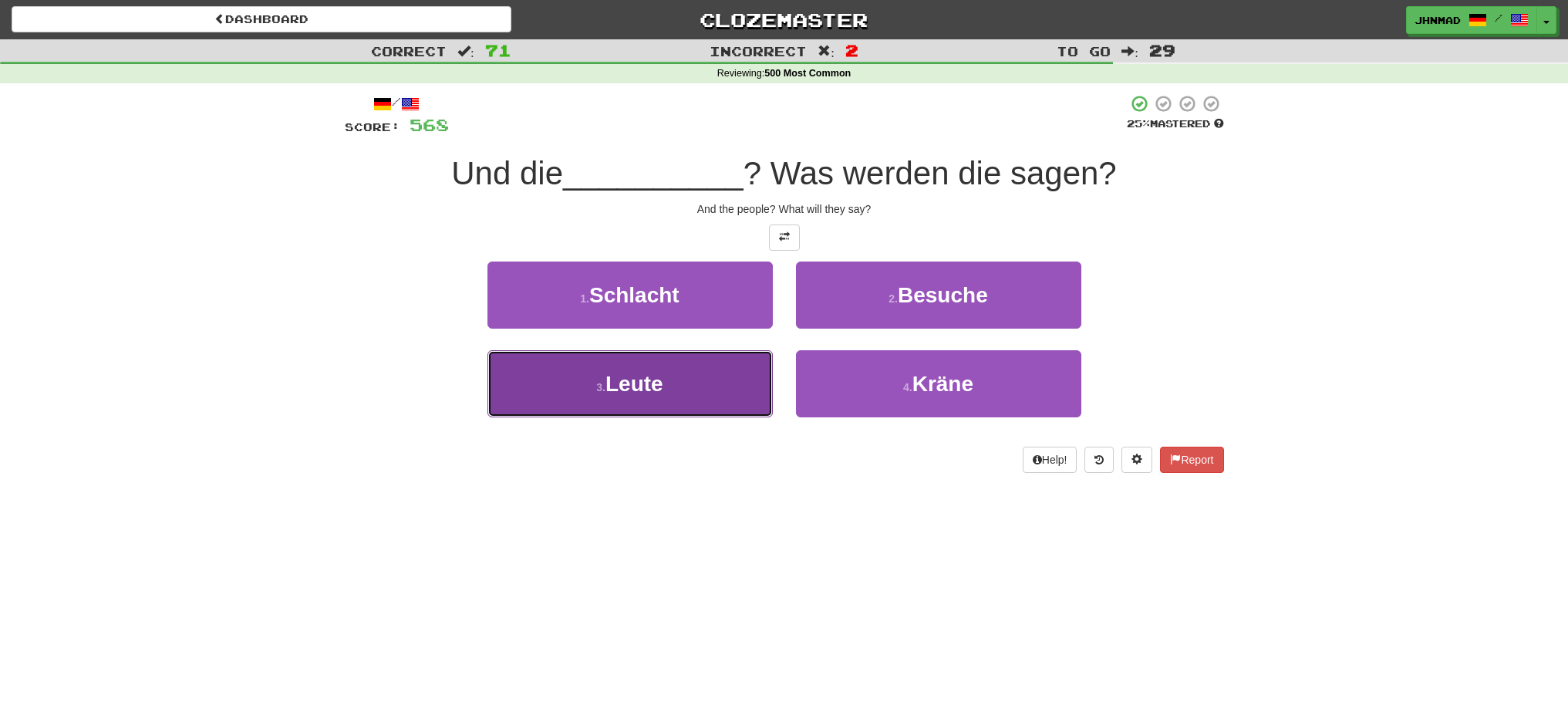
click at [665, 371] on button "3 . Leute" at bounding box center [630, 383] width 286 height 67
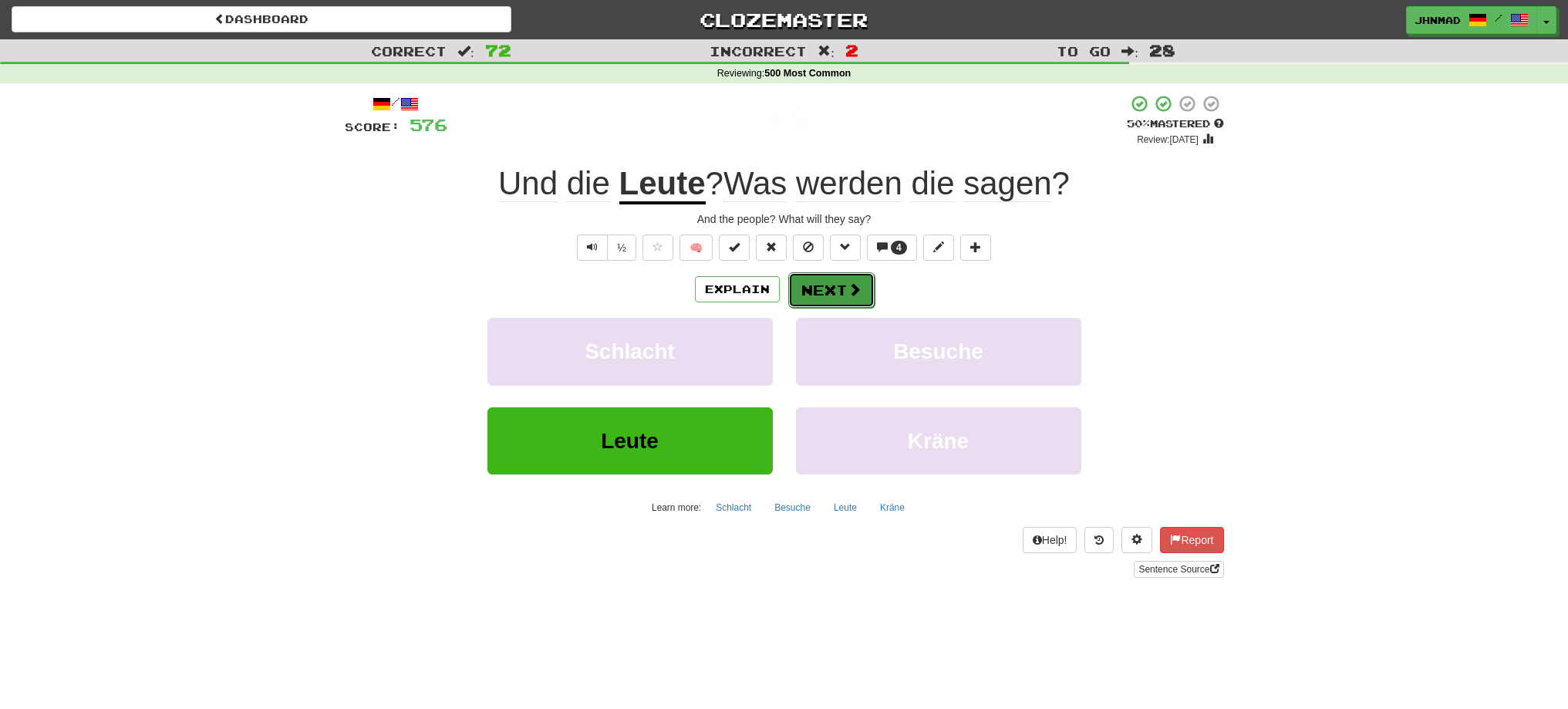
click at [856, 291] on span at bounding box center [854, 289] width 14 height 14
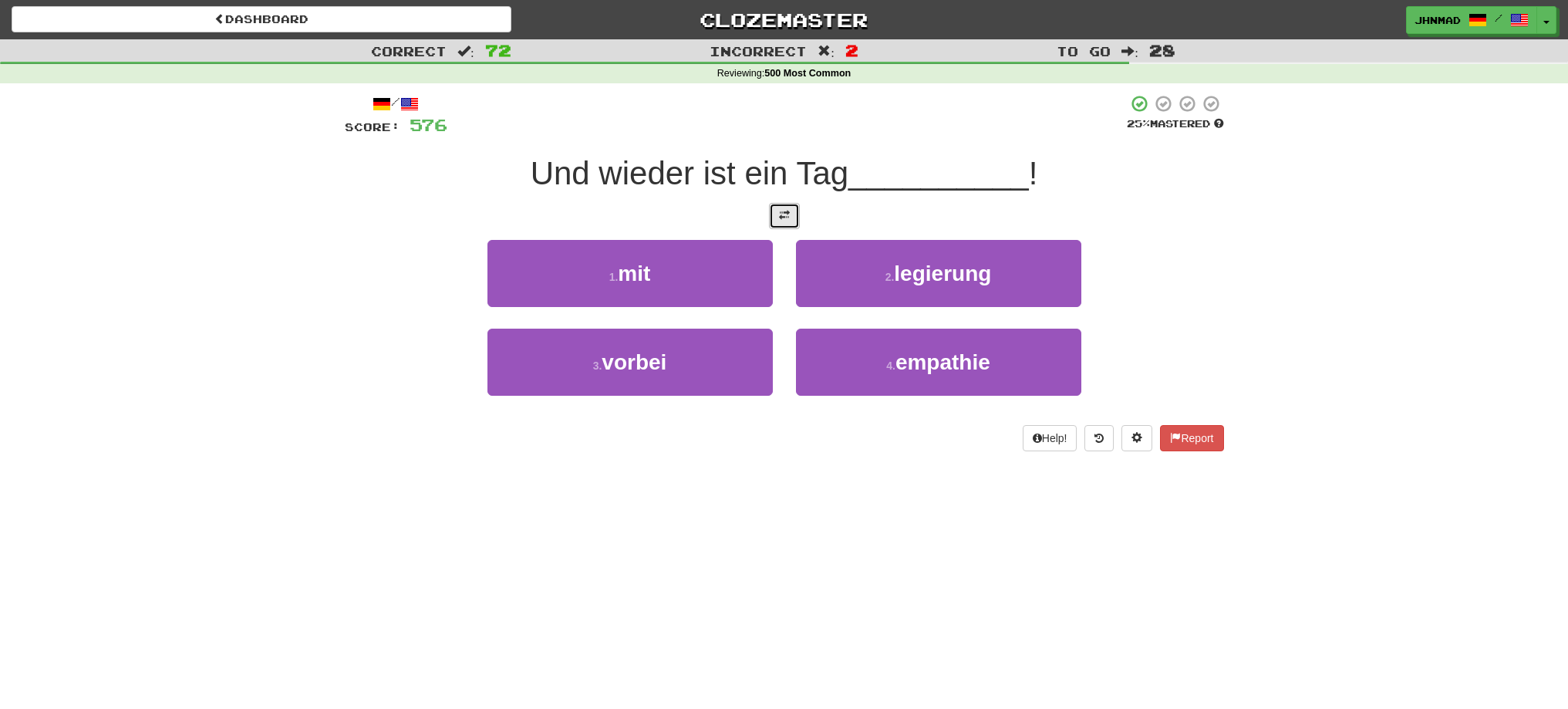
click at [779, 211] on span at bounding box center [784, 215] width 10 height 10
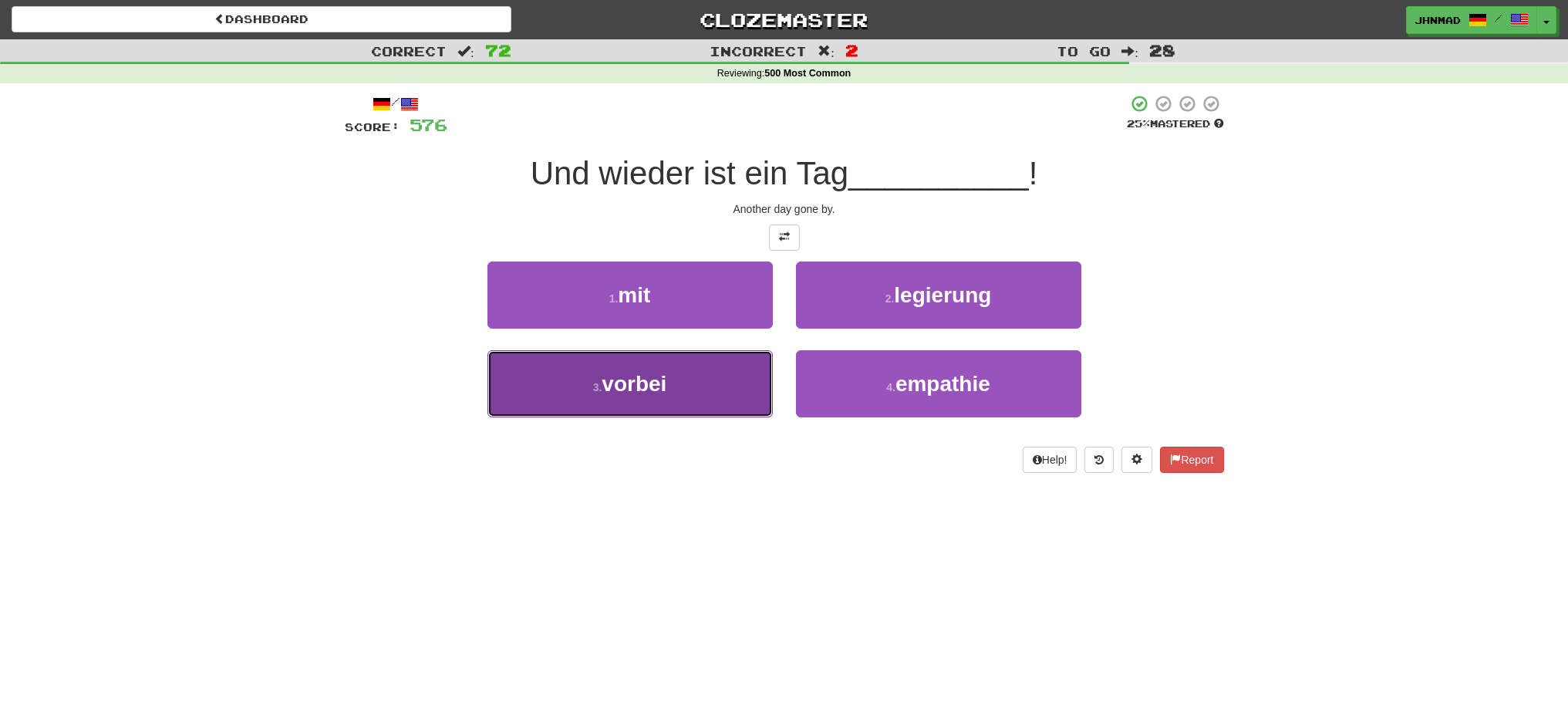
click at [639, 378] on span "vorbei" at bounding box center [634, 384] width 65 height 24
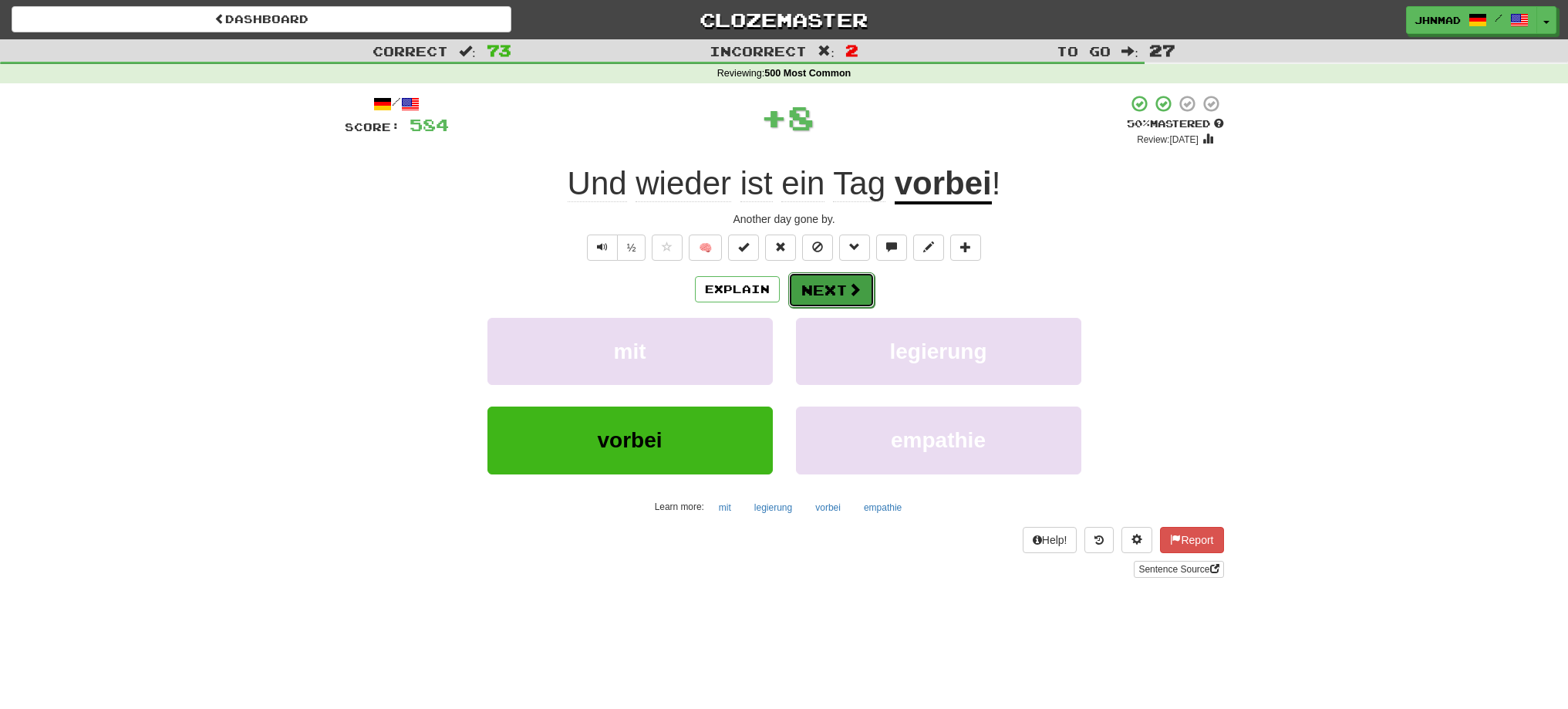
click at [836, 281] on button "Next" at bounding box center [831, 290] width 86 height 35
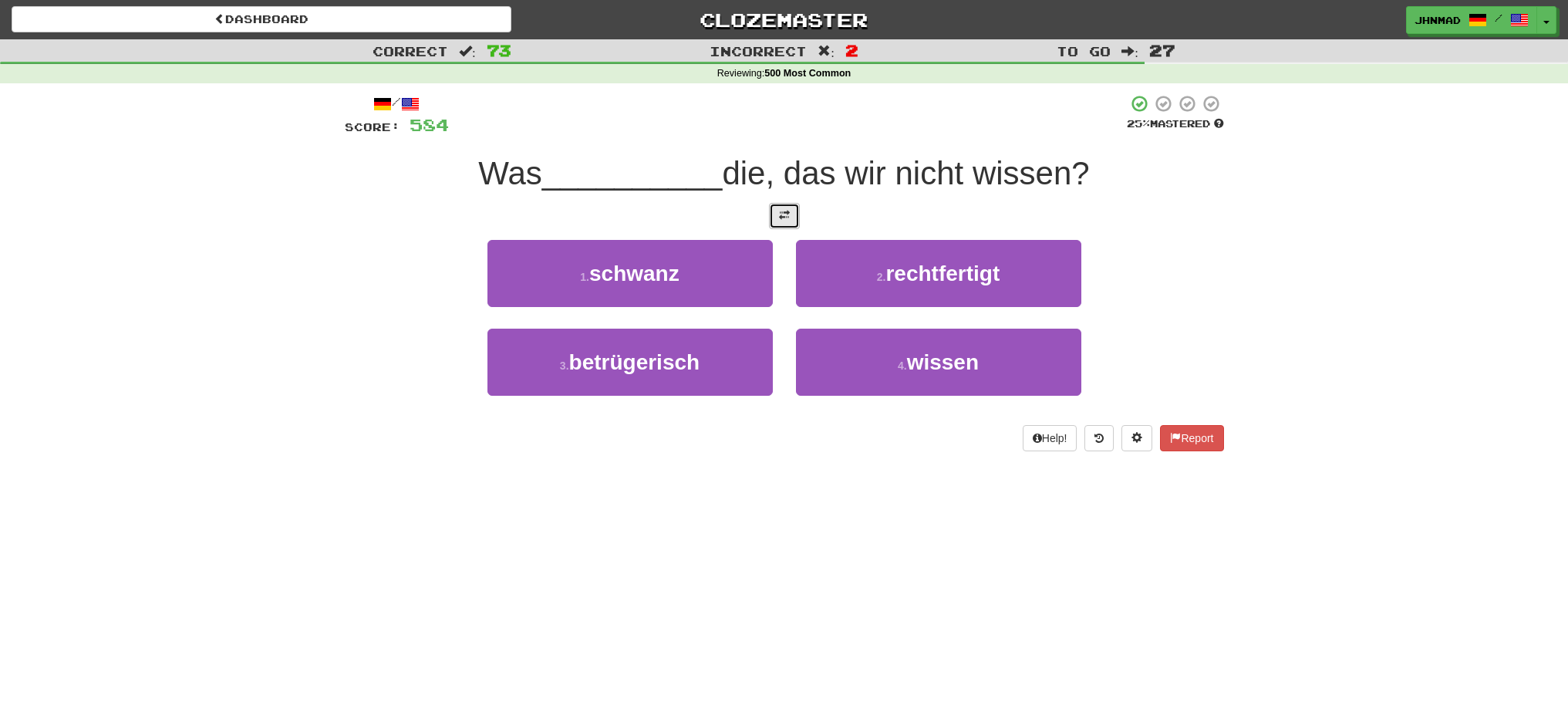
click at [780, 210] on span at bounding box center [784, 215] width 10 height 10
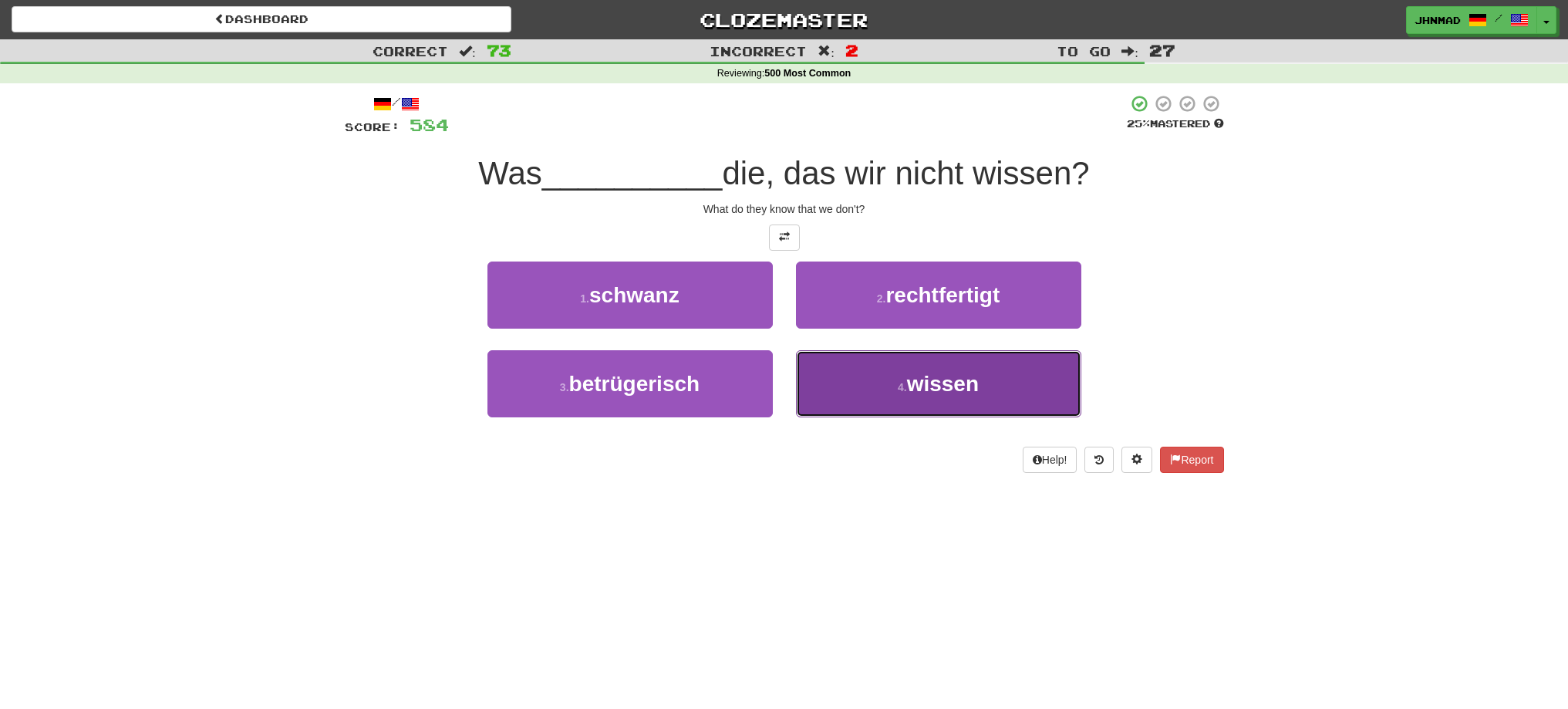
click at [995, 404] on button "4 . wissen" at bounding box center [939, 383] width 286 height 67
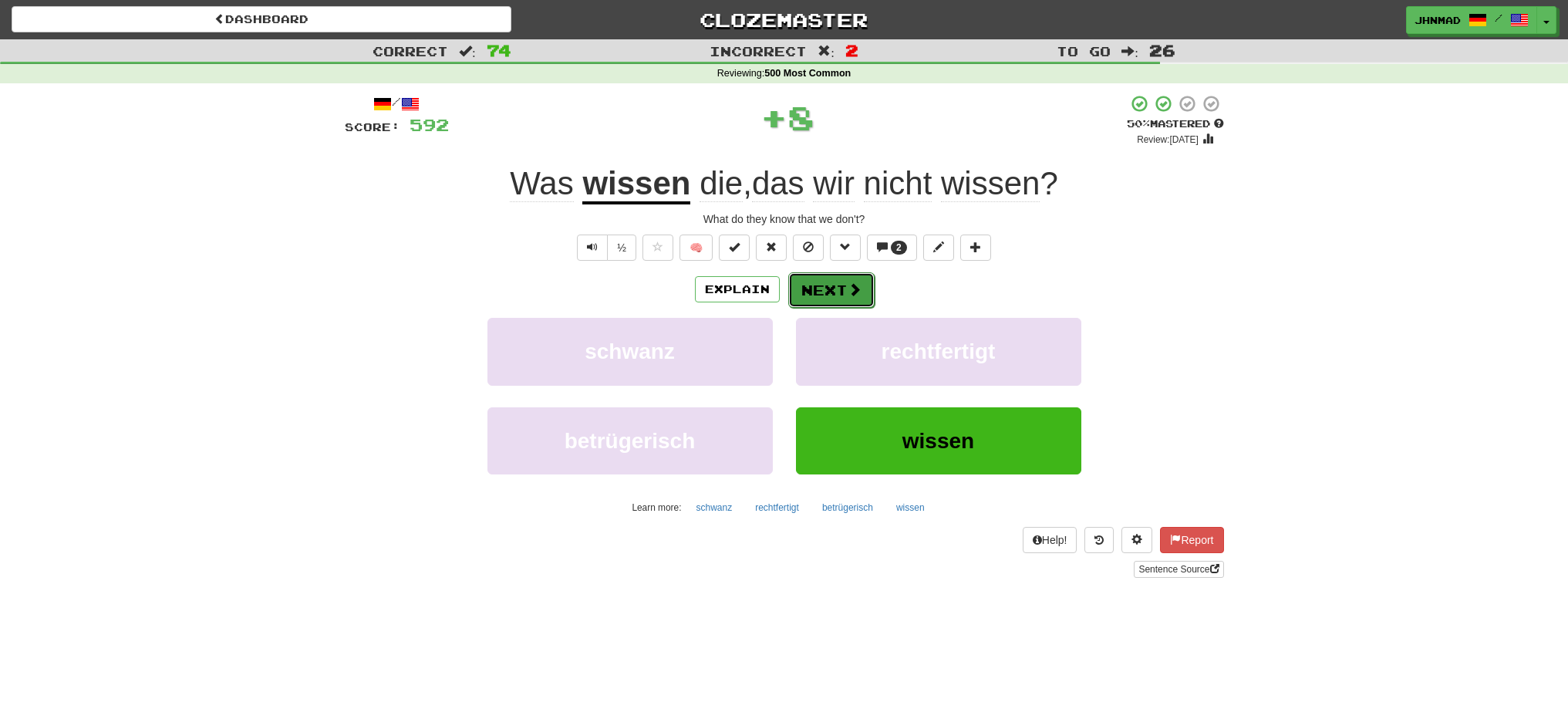
click at [801, 290] on button "Next" at bounding box center [831, 290] width 86 height 35
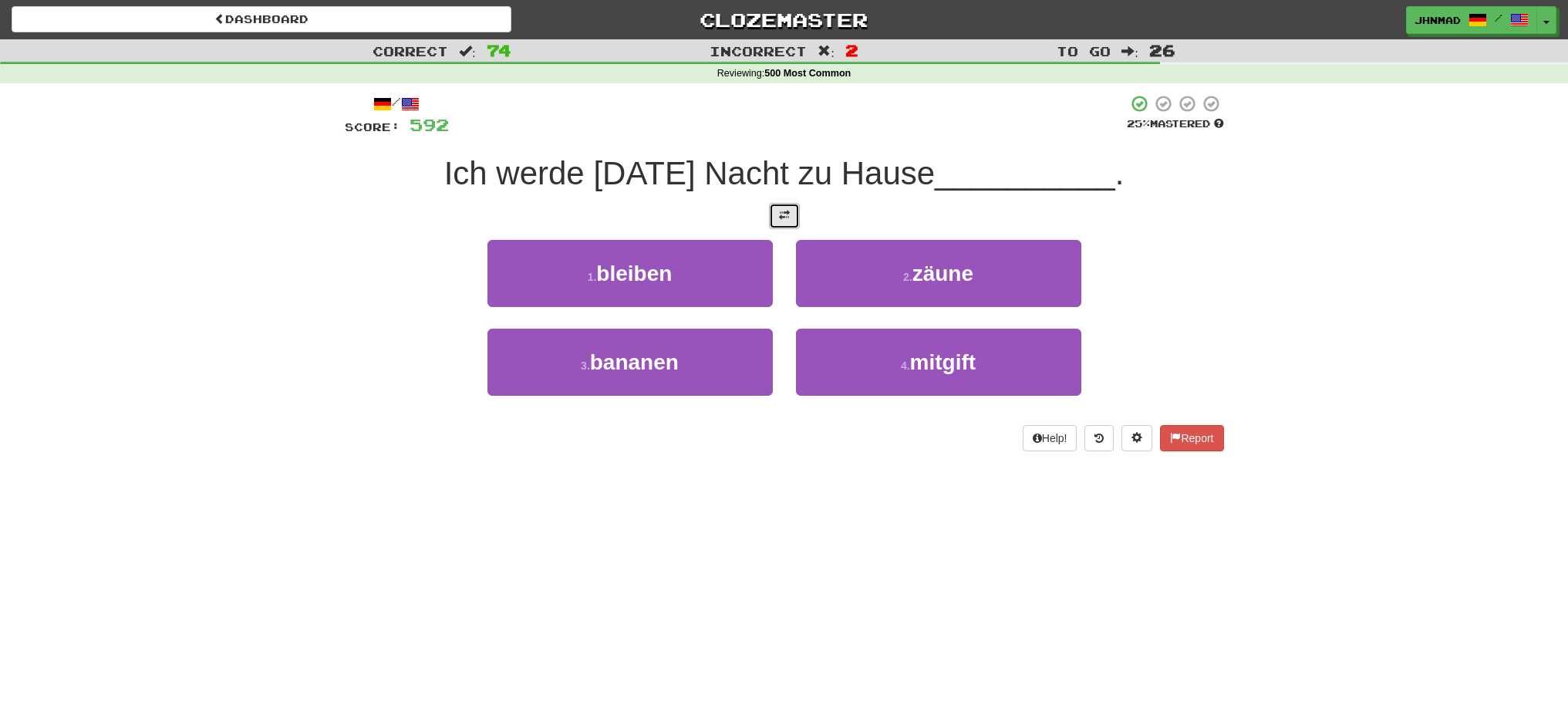
click at [792, 223] on button at bounding box center [784, 215] width 31 height 27
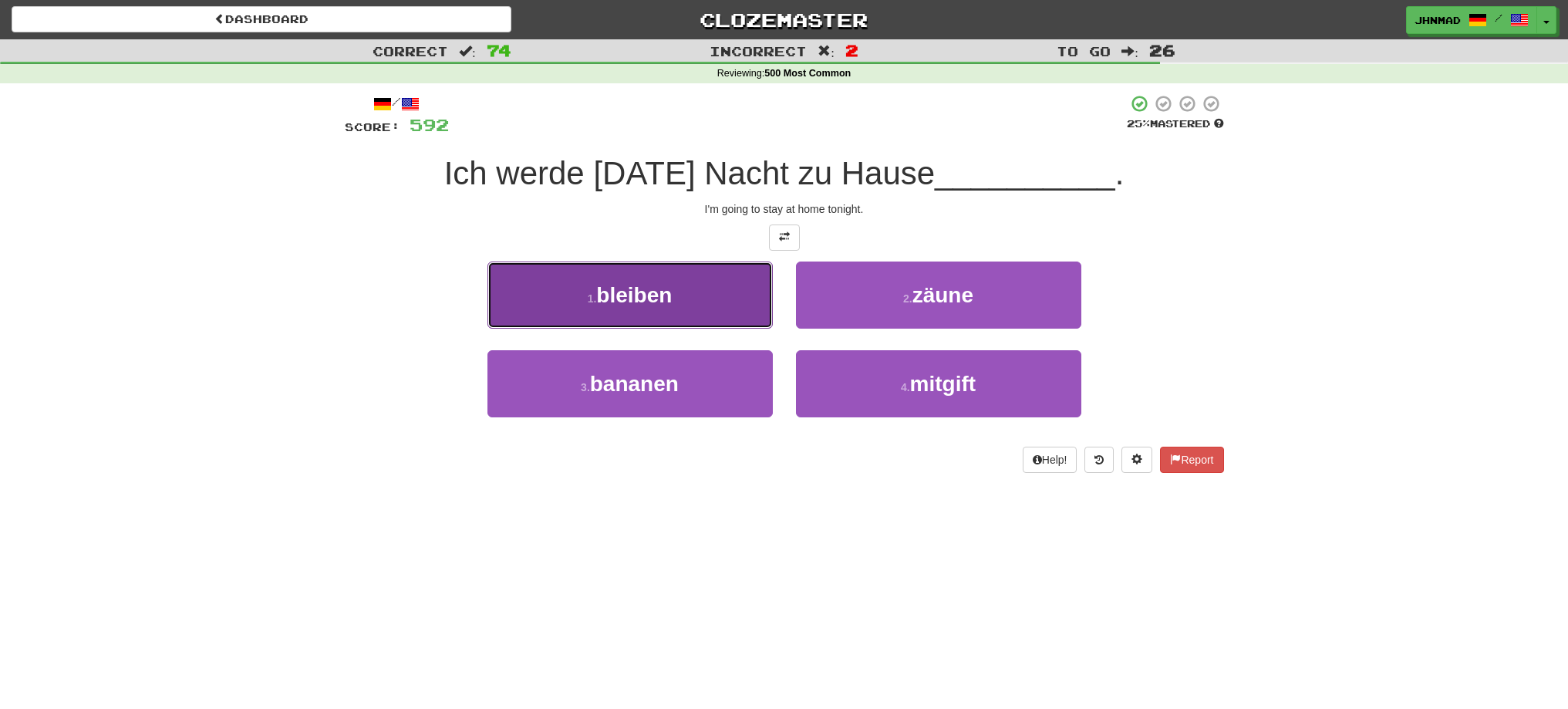
click at [668, 294] on span "bleiben" at bounding box center [634, 295] width 76 height 24
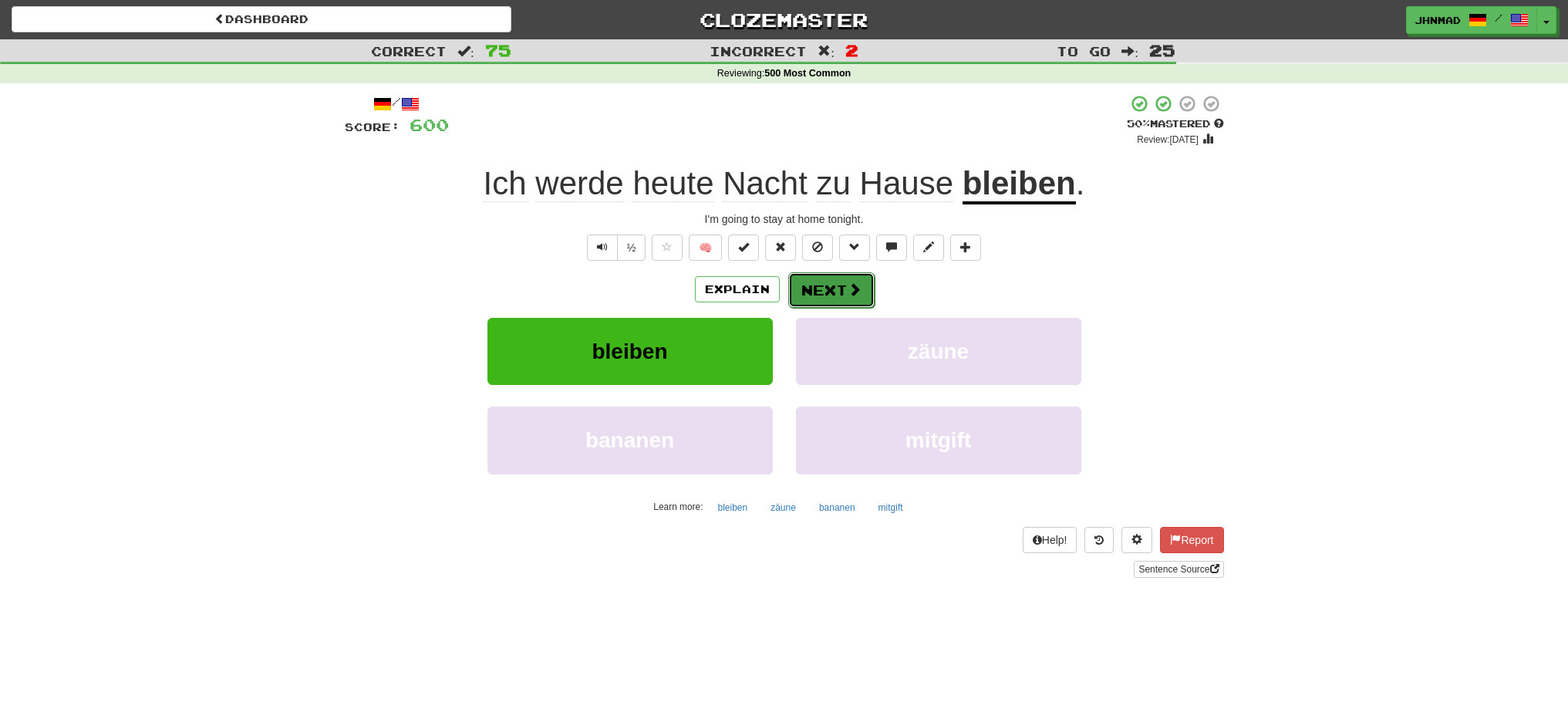
click at [841, 277] on button "Next" at bounding box center [831, 290] width 86 height 35
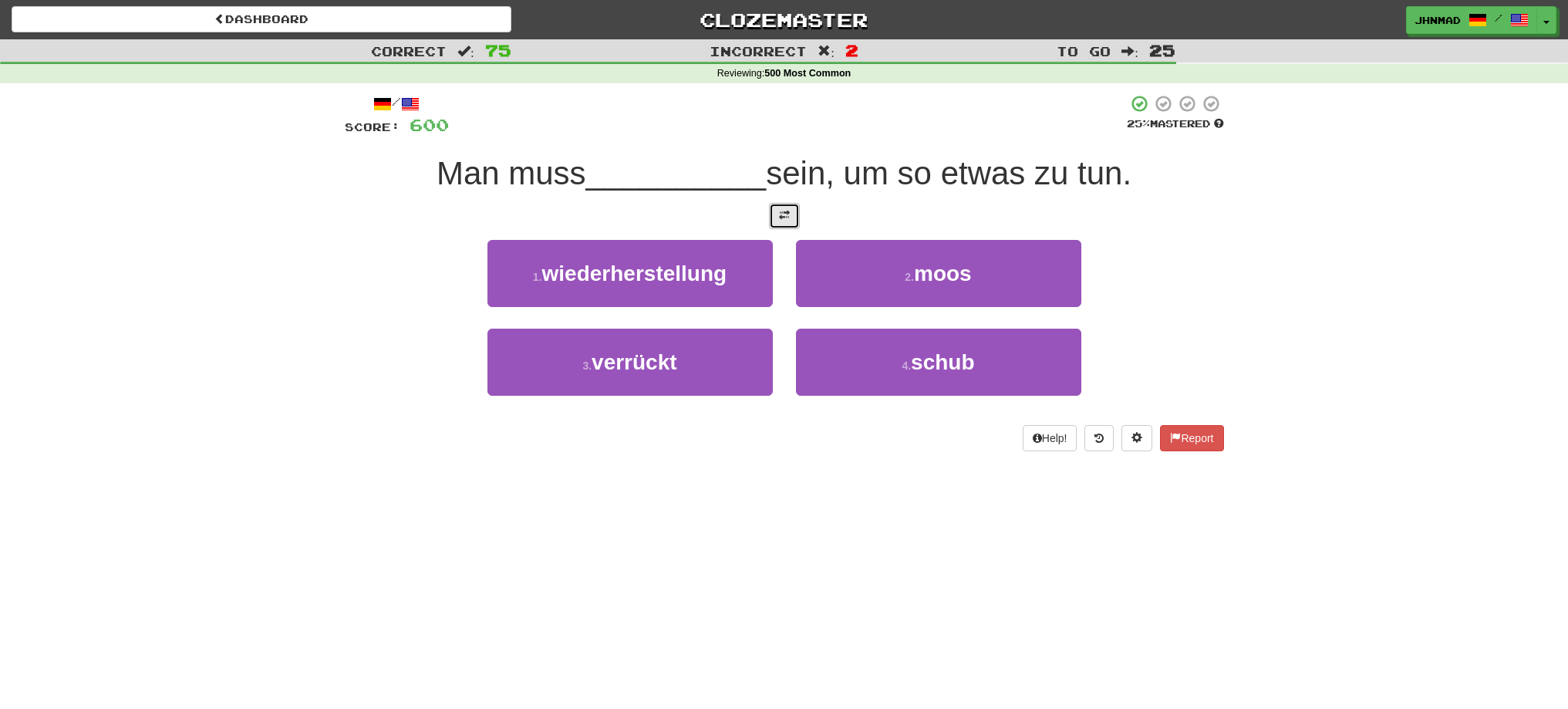
click at [796, 208] on button at bounding box center [784, 215] width 31 height 27
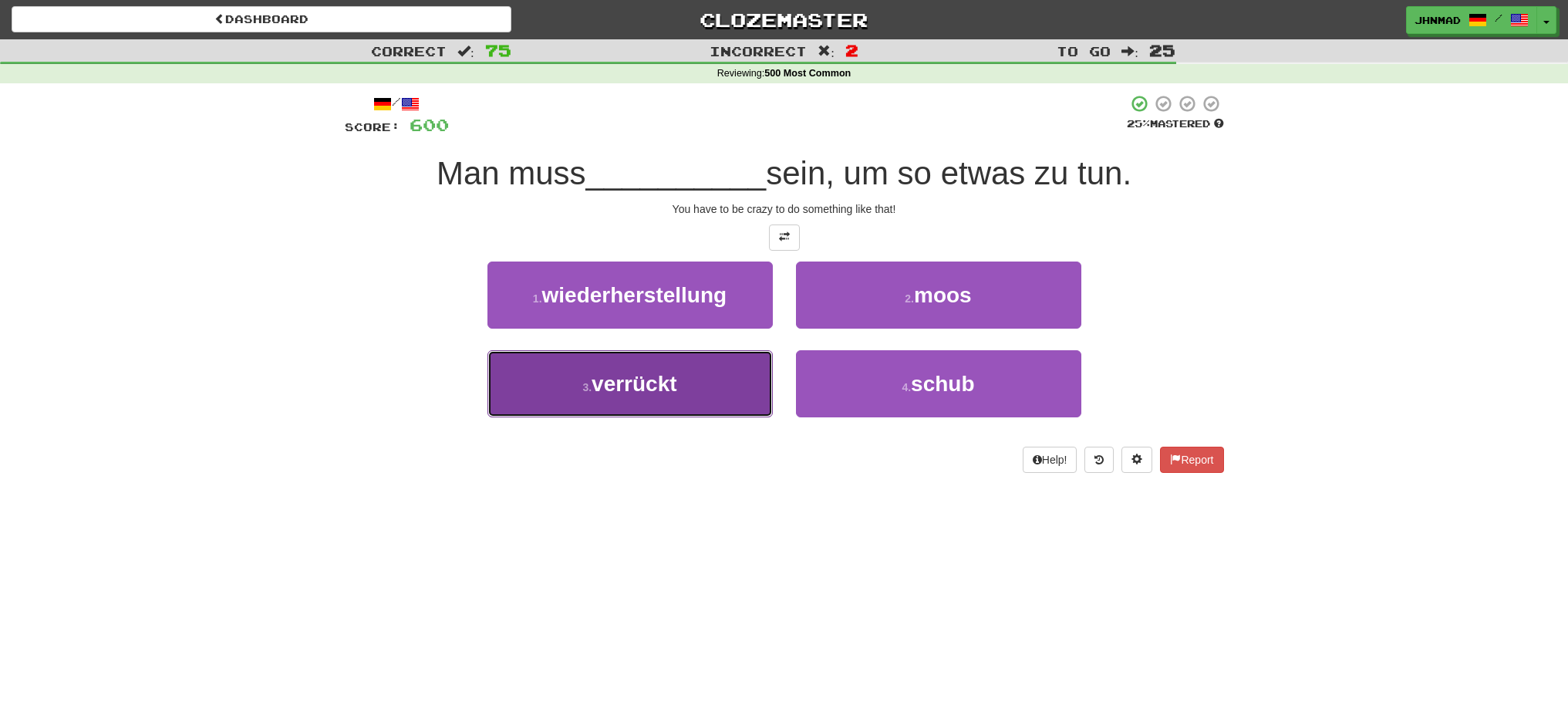
click at [654, 390] on span "verrückt" at bounding box center [634, 384] width 85 height 24
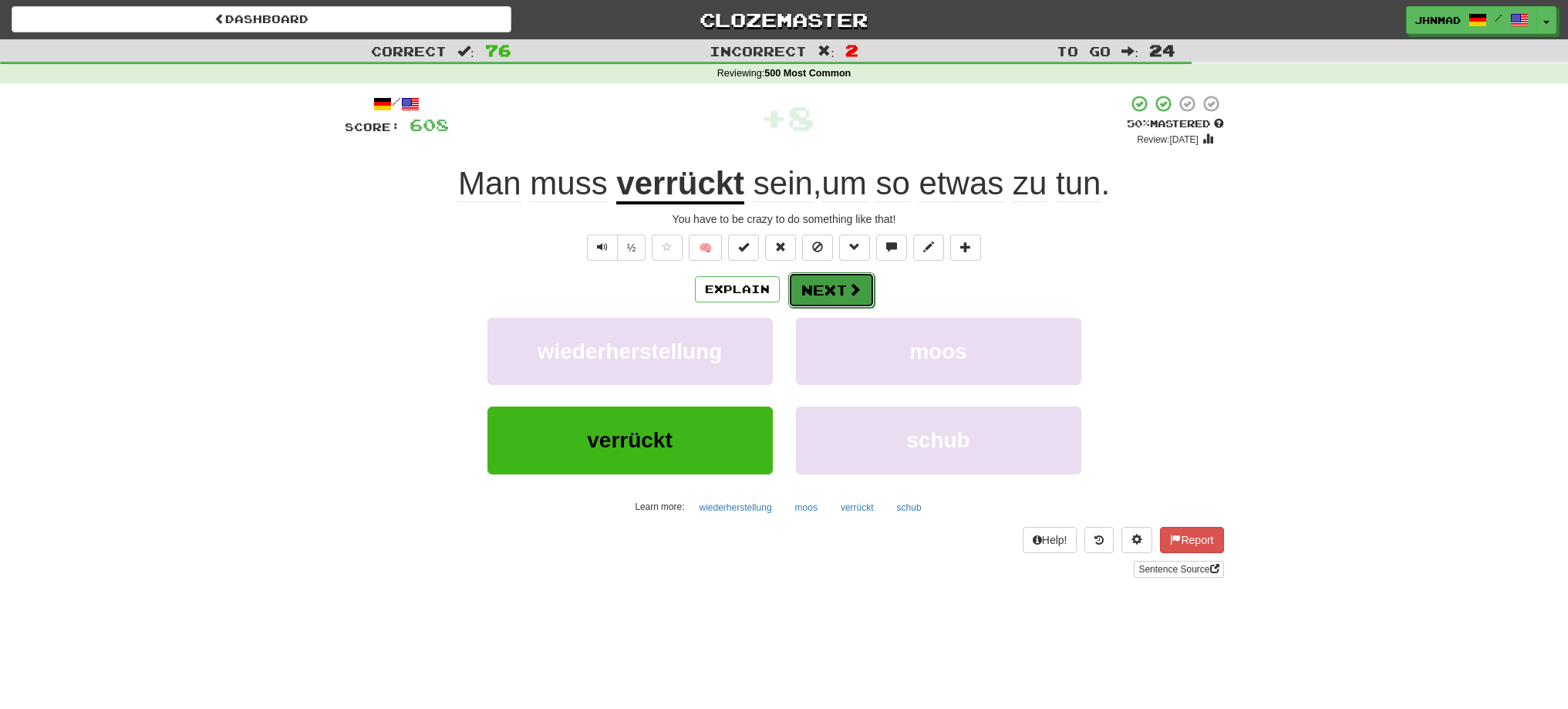
click at [811, 290] on button "Next" at bounding box center [831, 290] width 86 height 35
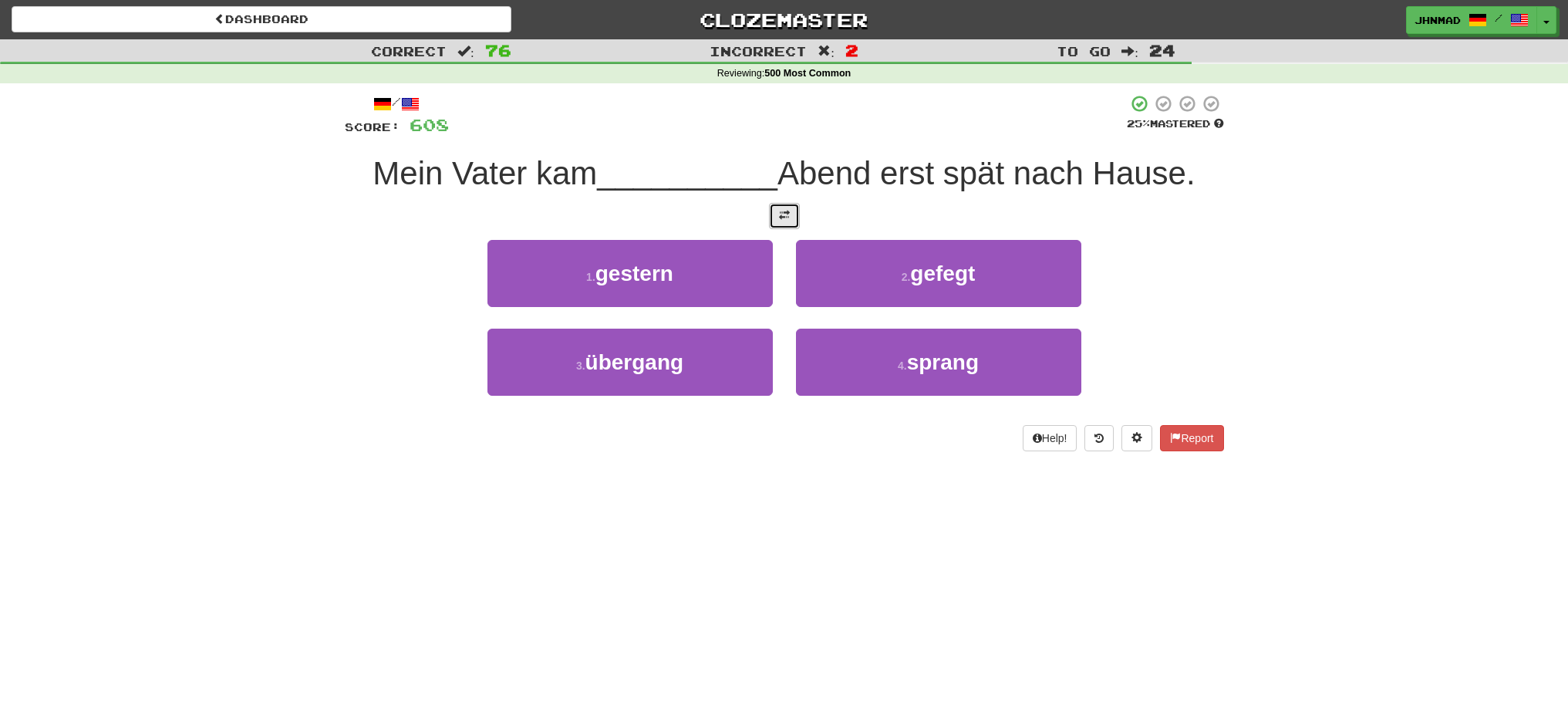
click at [788, 221] on button at bounding box center [784, 215] width 31 height 27
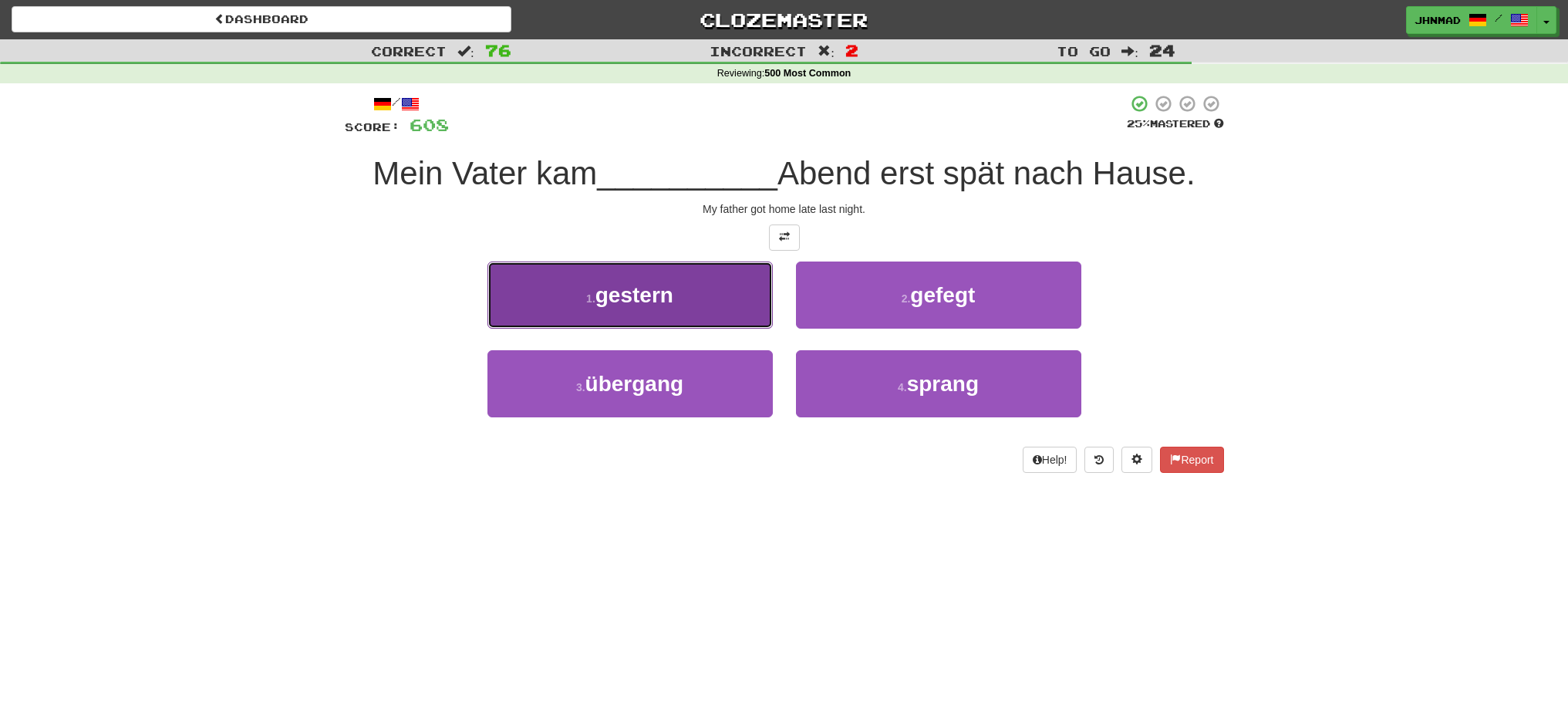
click at [660, 299] on span "gestern" at bounding box center [634, 295] width 78 height 24
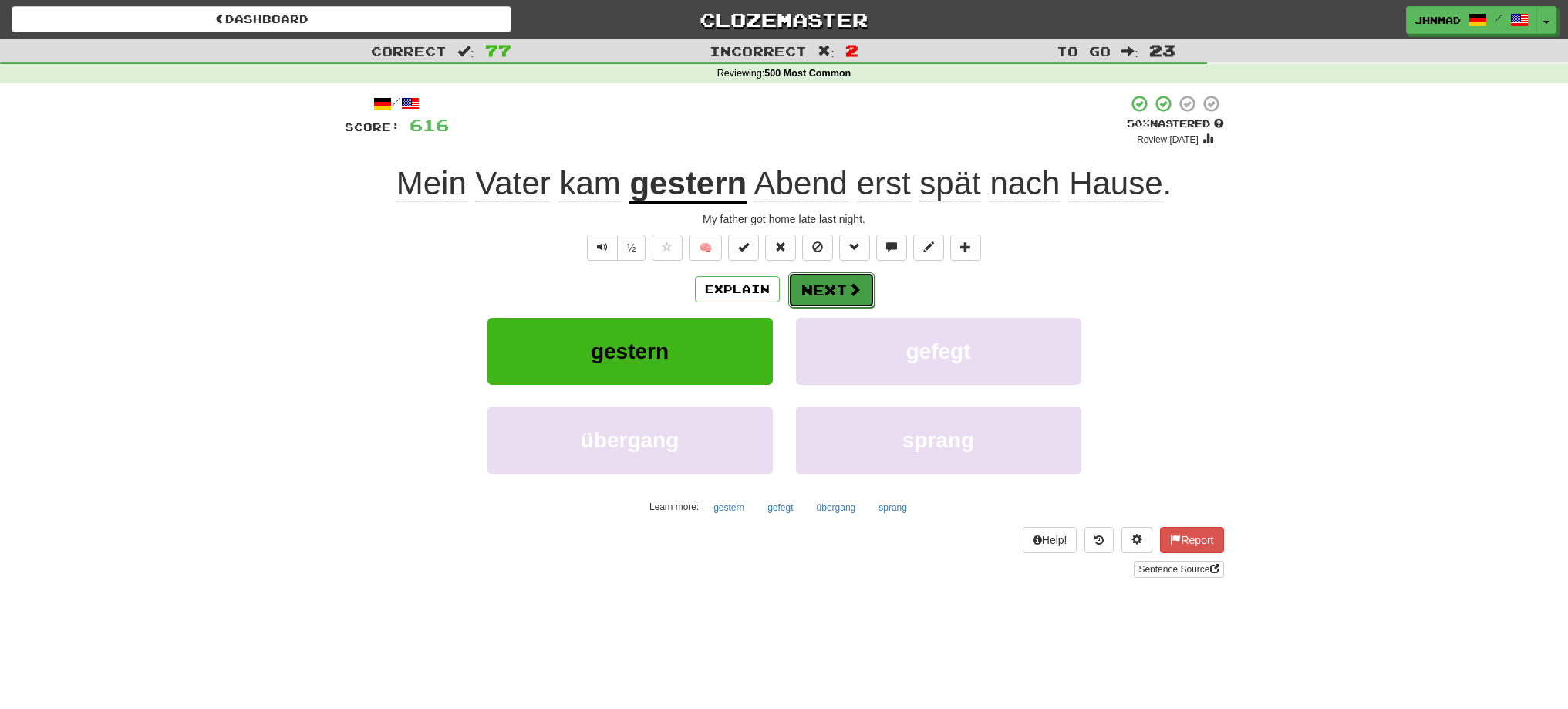
click at [844, 286] on button "Next" at bounding box center [831, 290] width 86 height 35
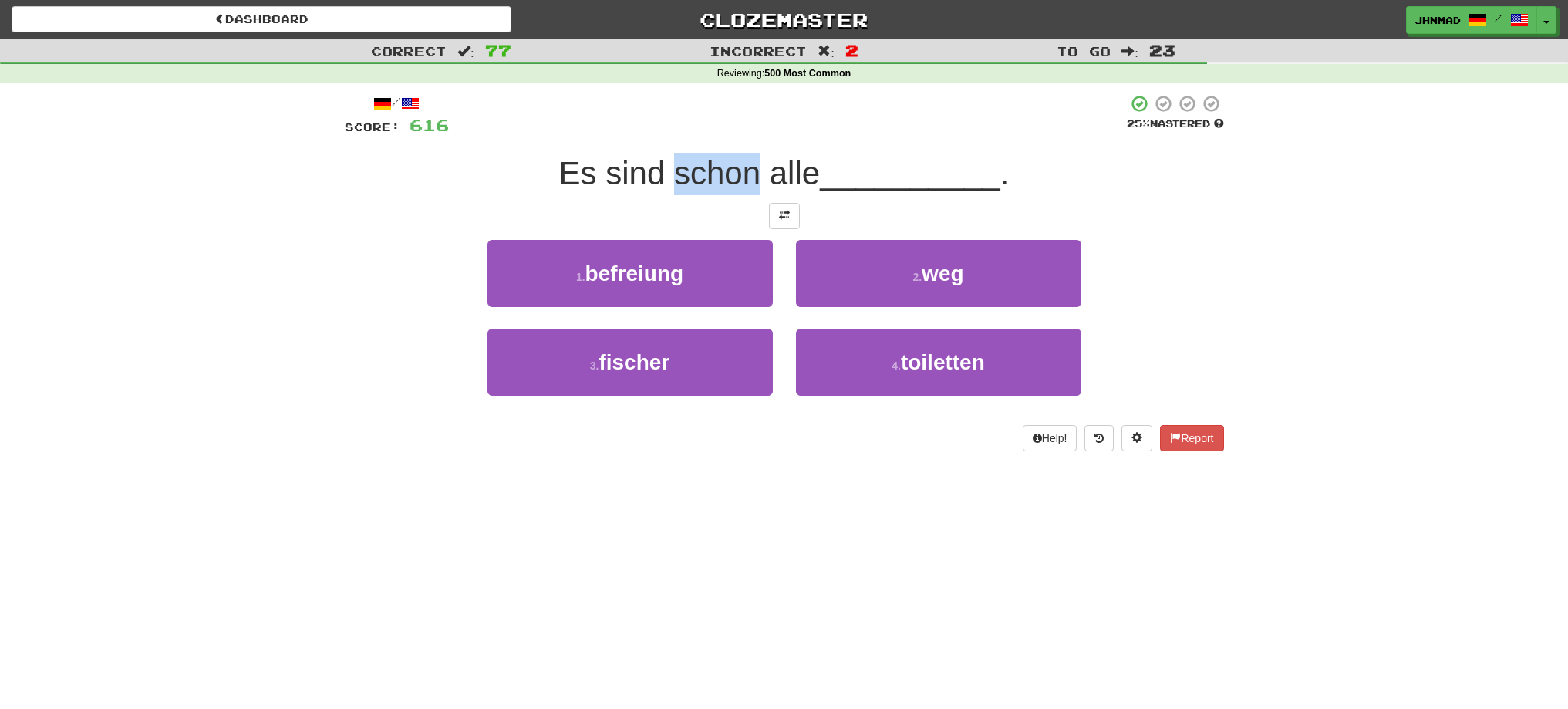
drag, startPoint x: 669, startPoint y: 173, endPoint x: 757, endPoint y: 161, distance: 88.8
click at [757, 161] on span "Es sind schon alle" at bounding box center [690, 173] width 261 height 36
click at [747, 133] on div at bounding box center [747, 133] width 0 height 0
click at [345, 174] on div "/ Score: 616 25 % Mastered Es sind schon alle __________ . 1 . befreiung 2 . we…" at bounding box center [784, 277] width 903 height 390
drag, startPoint x: 607, startPoint y: 176, endPoint x: 659, endPoint y: 153, distance: 56.9
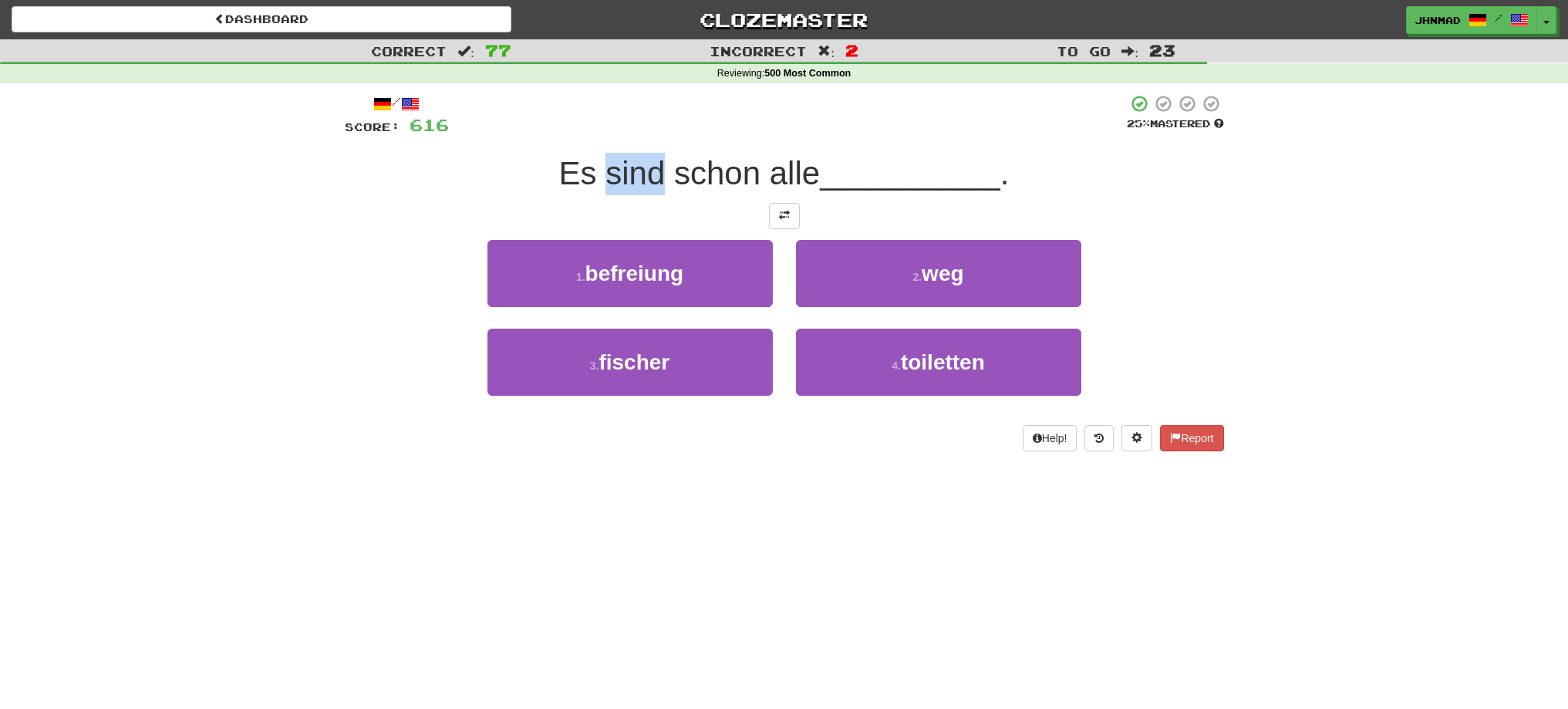
click at [659, 153] on div "Es sind schon alle __________ ." at bounding box center [784, 173] width 879 height 43
click at [648, 133] on div at bounding box center [648, 133] width 0 height 0
click at [480, 166] on div "Es sind schon alle __________ ." at bounding box center [784, 173] width 879 height 43
click at [779, 210] on span at bounding box center [784, 215] width 10 height 10
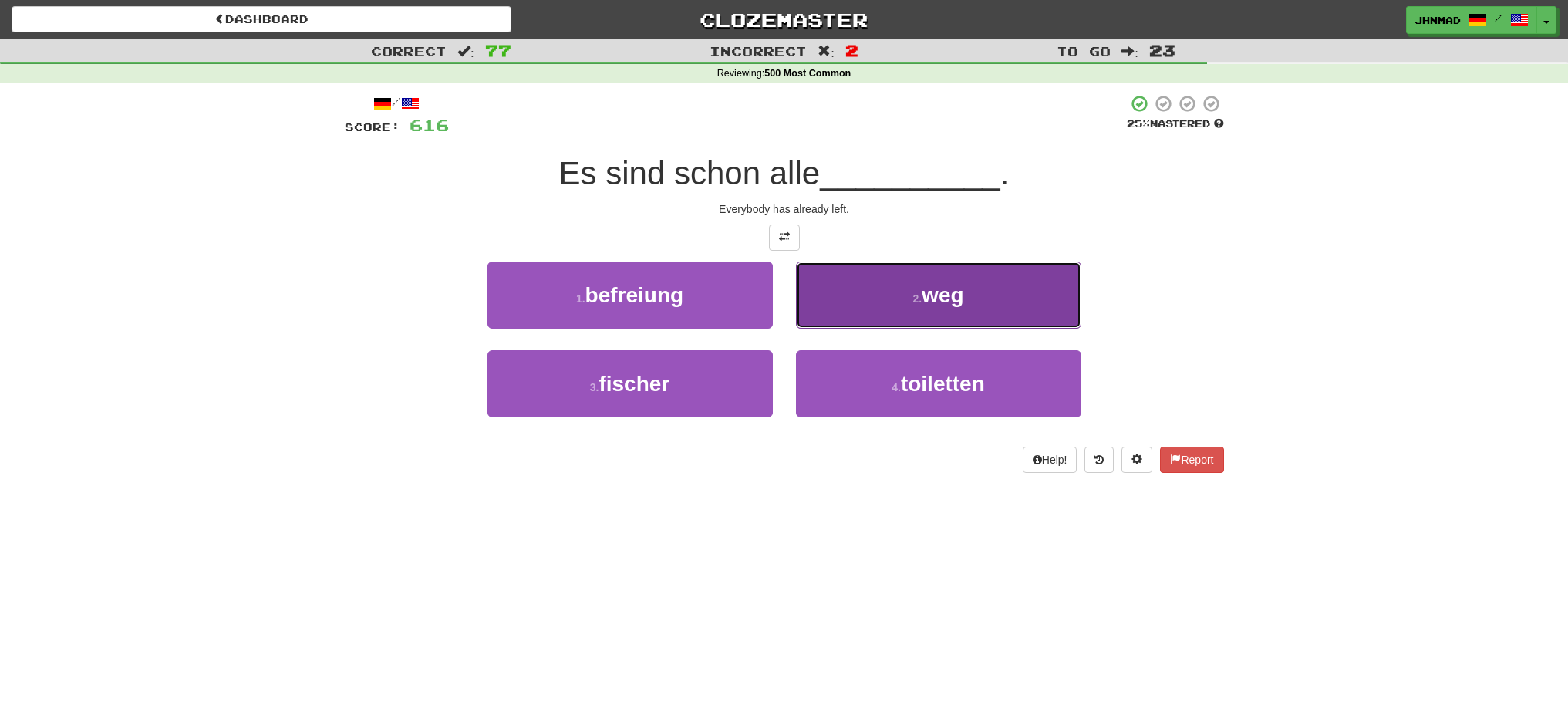
click at [982, 307] on button "2 . weg" at bounding box center [939, 294] width 286 height 67
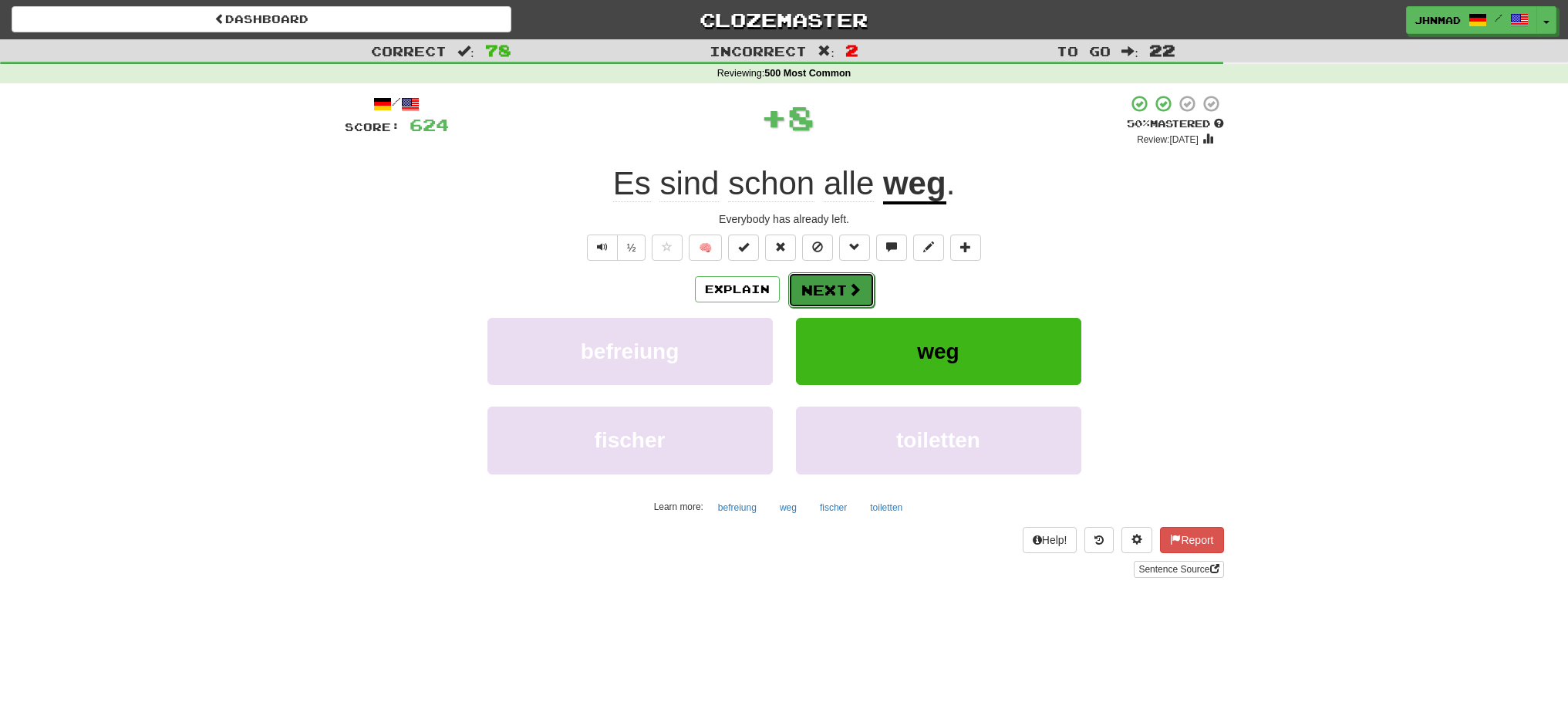
click at [832, 284] on button "Next" at bounding box center [831, 290] width 86 height 35
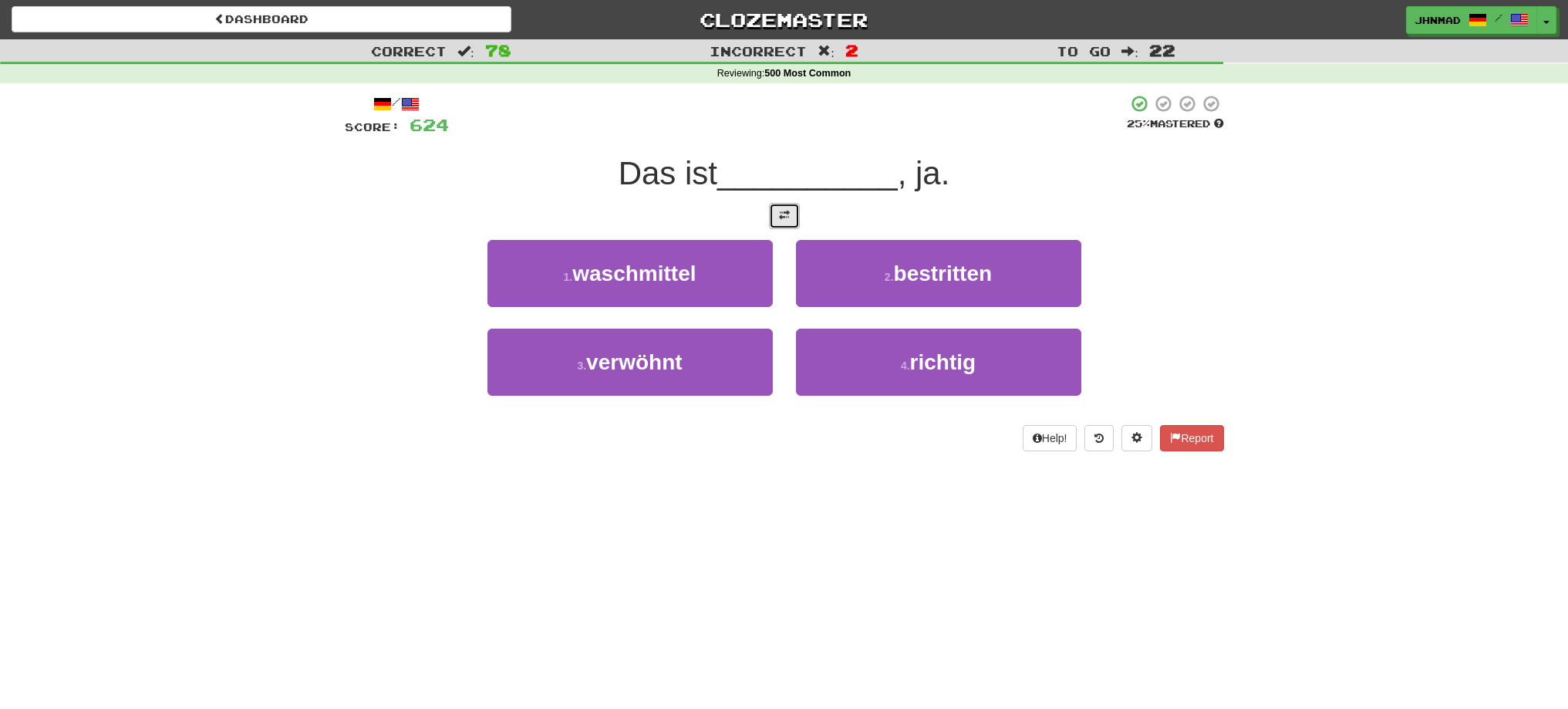
click at [774, 209] on button at bounding box center [784, 215] width 31 height 27
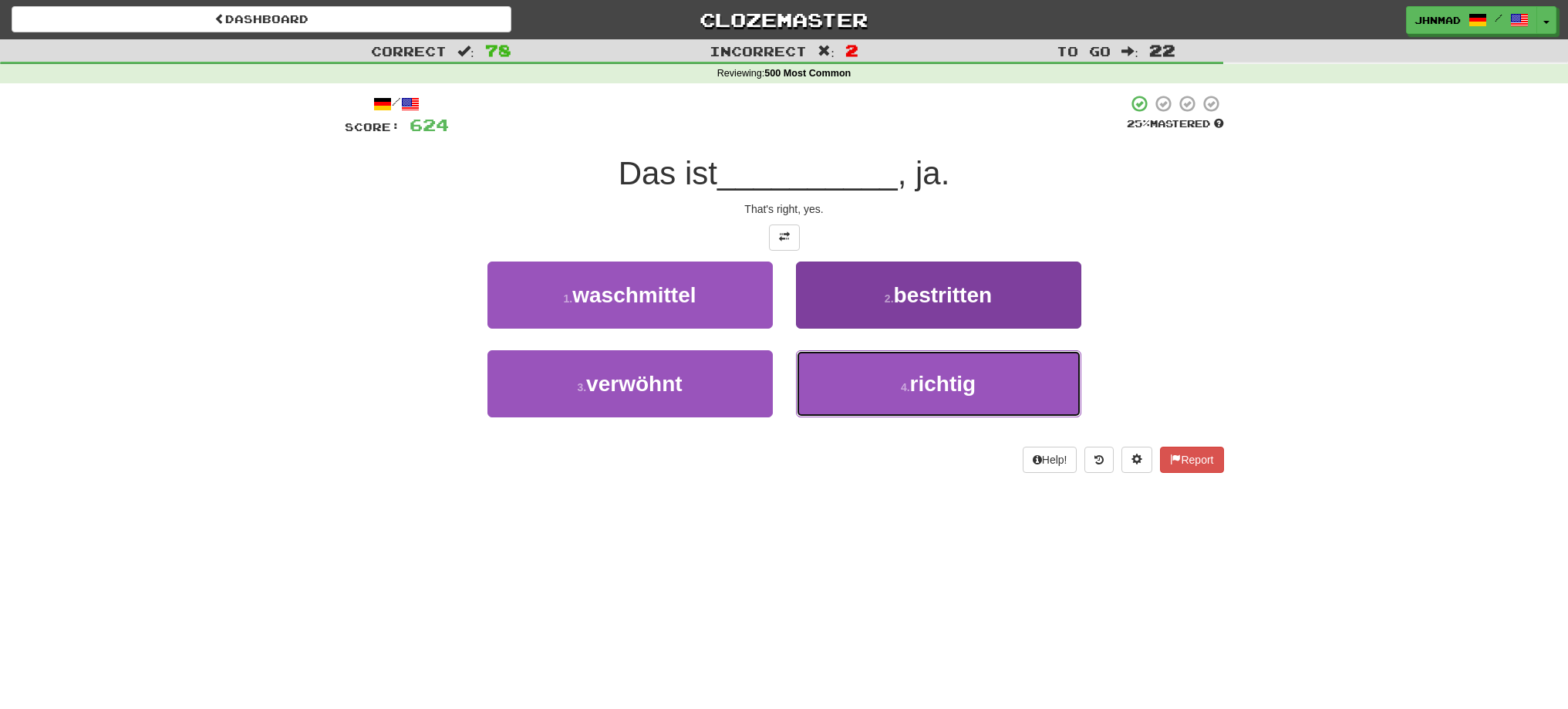
click at [928, 375] on button "4 . richtig" at bounding box center [939, 383] width 286 height 67
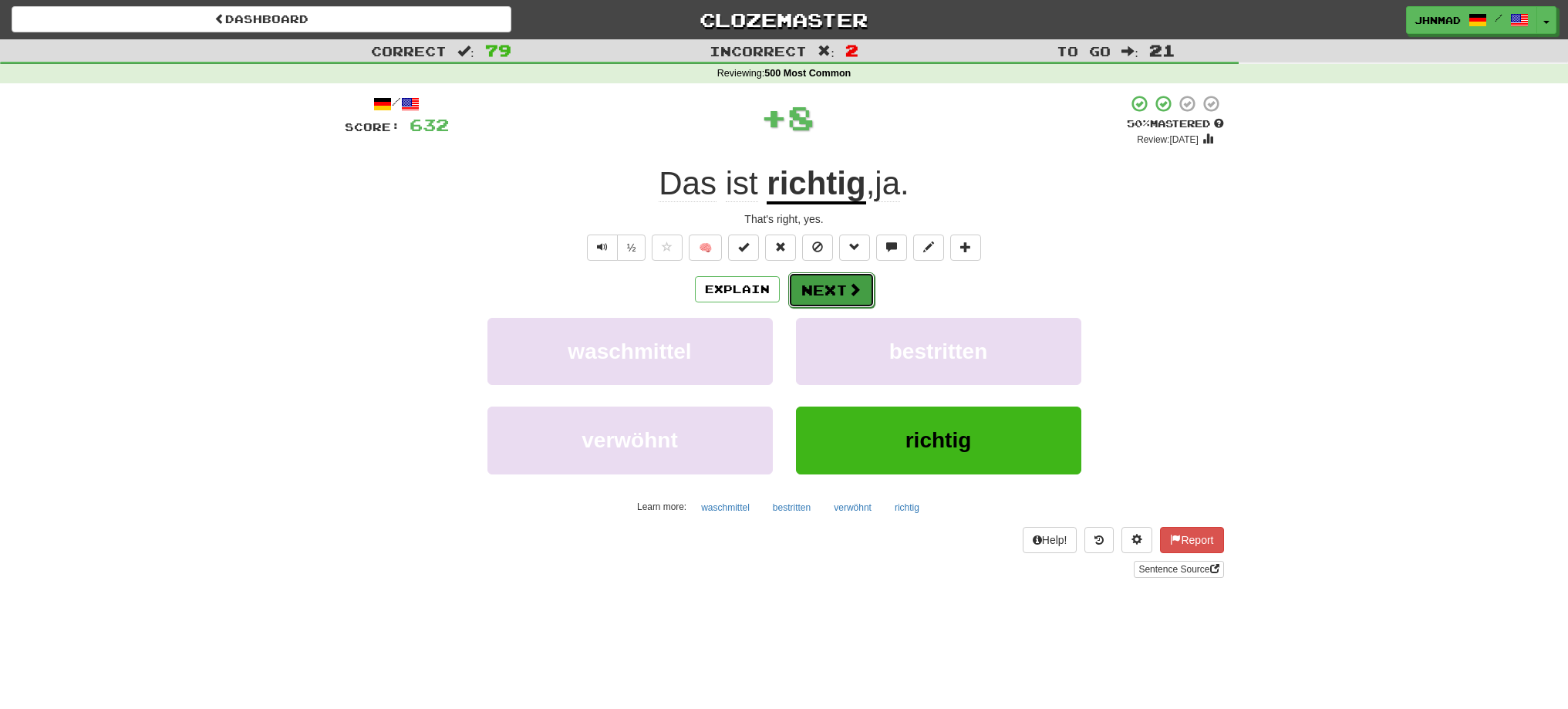
click at [812, 294] on button "Next" at bounding box center [831, 290] width 86 height 35
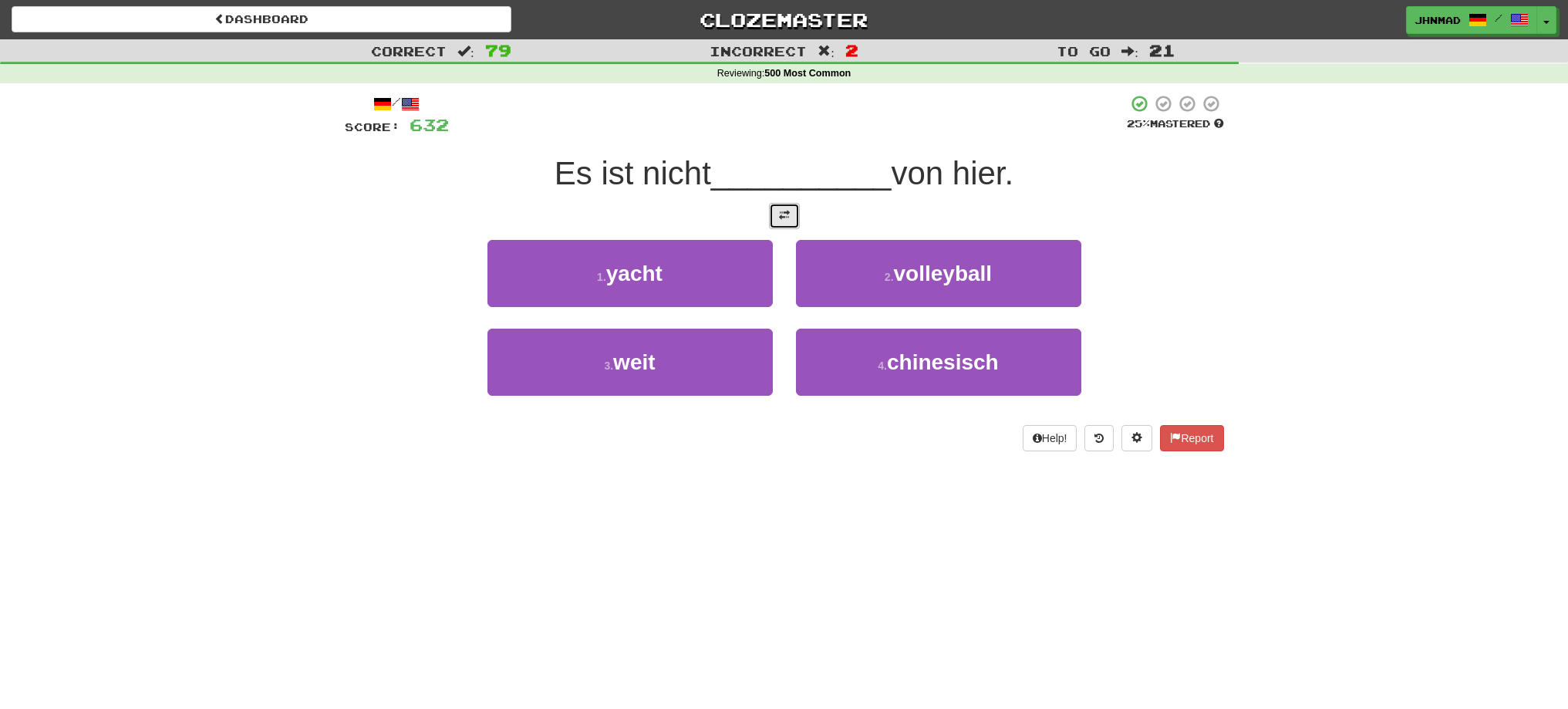
click at [791, 218] on button at bounding box center [784, 215] width 31 height 27
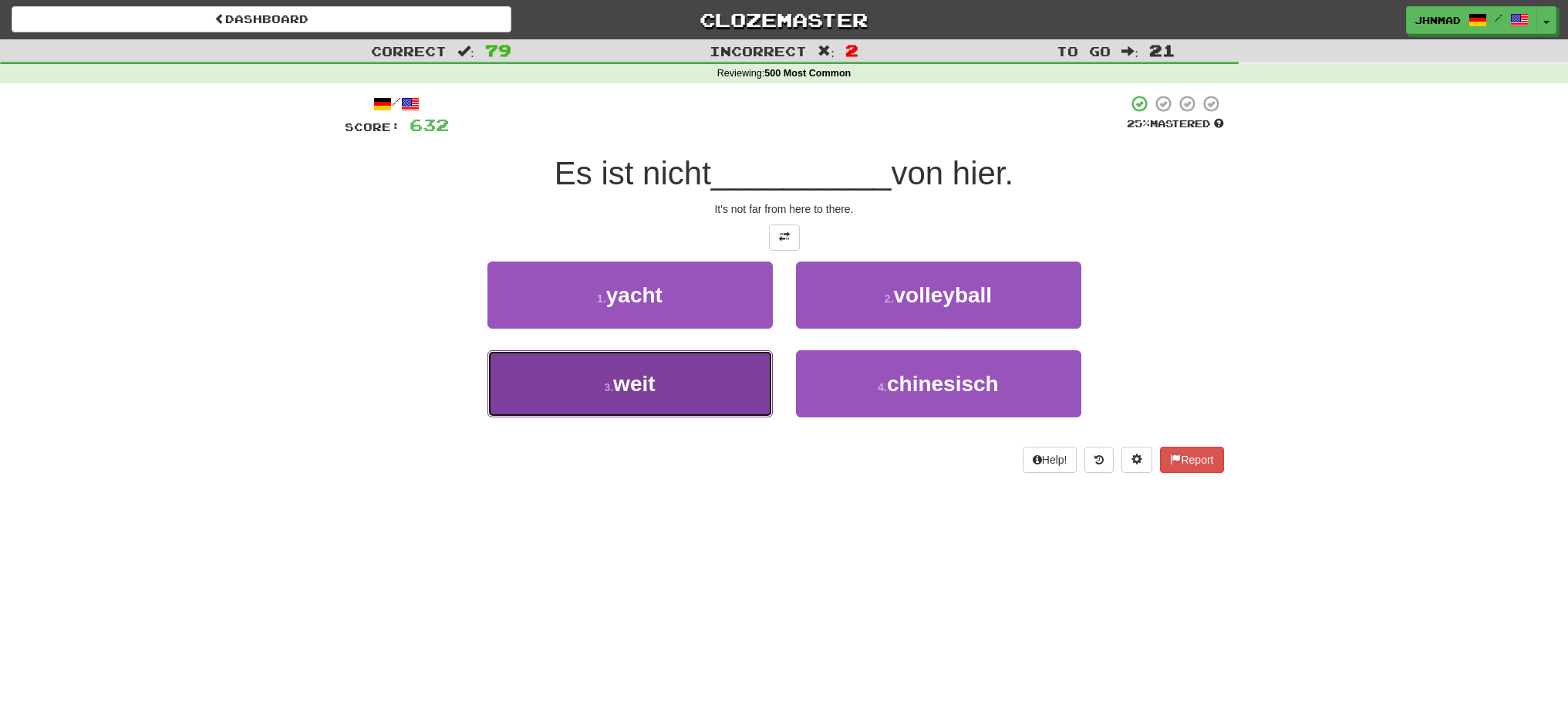
click at [692, 394] on button "3 . weit" at bounding box center [630, 383] width 286 height 67
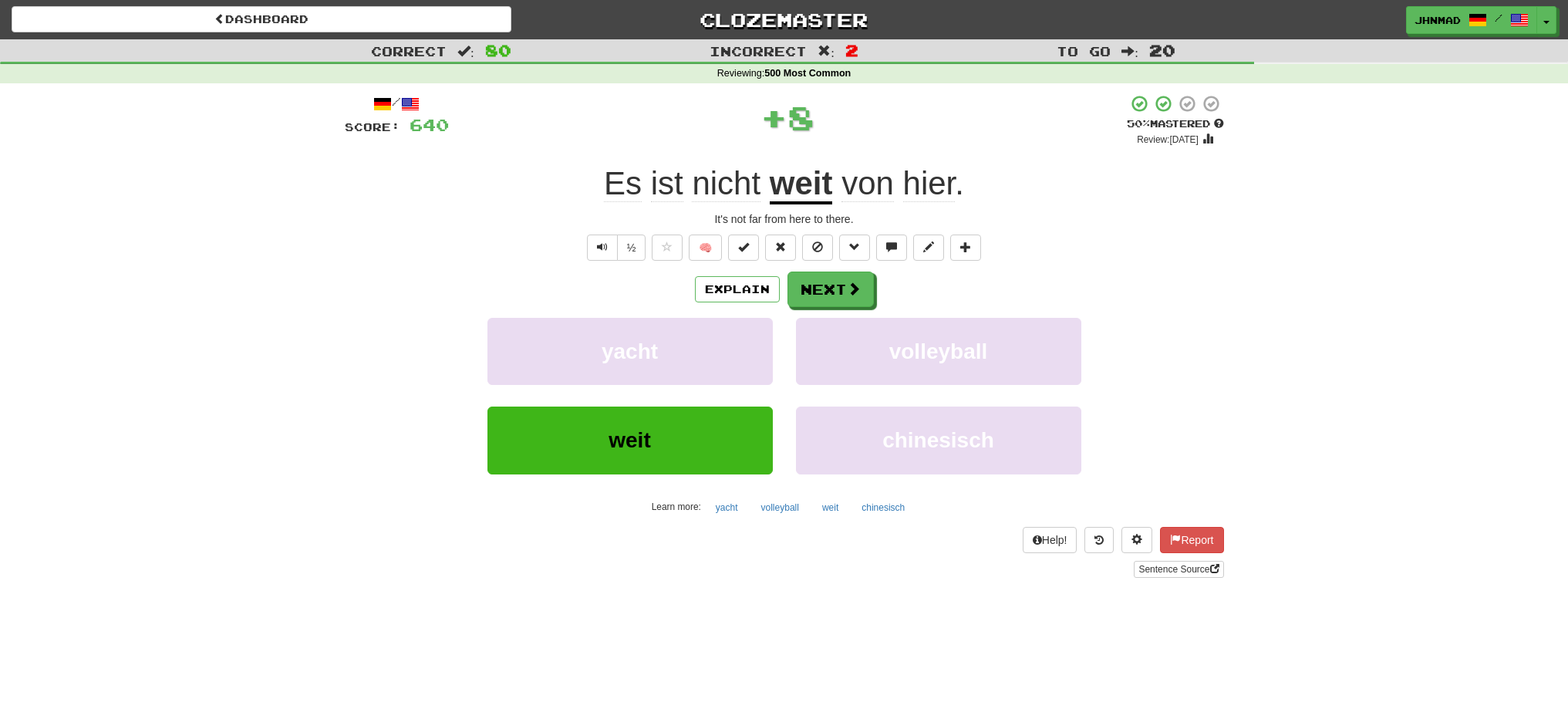
click at [802, 190] on u "weit" at bounding box center [801, 185] width 63 height 40
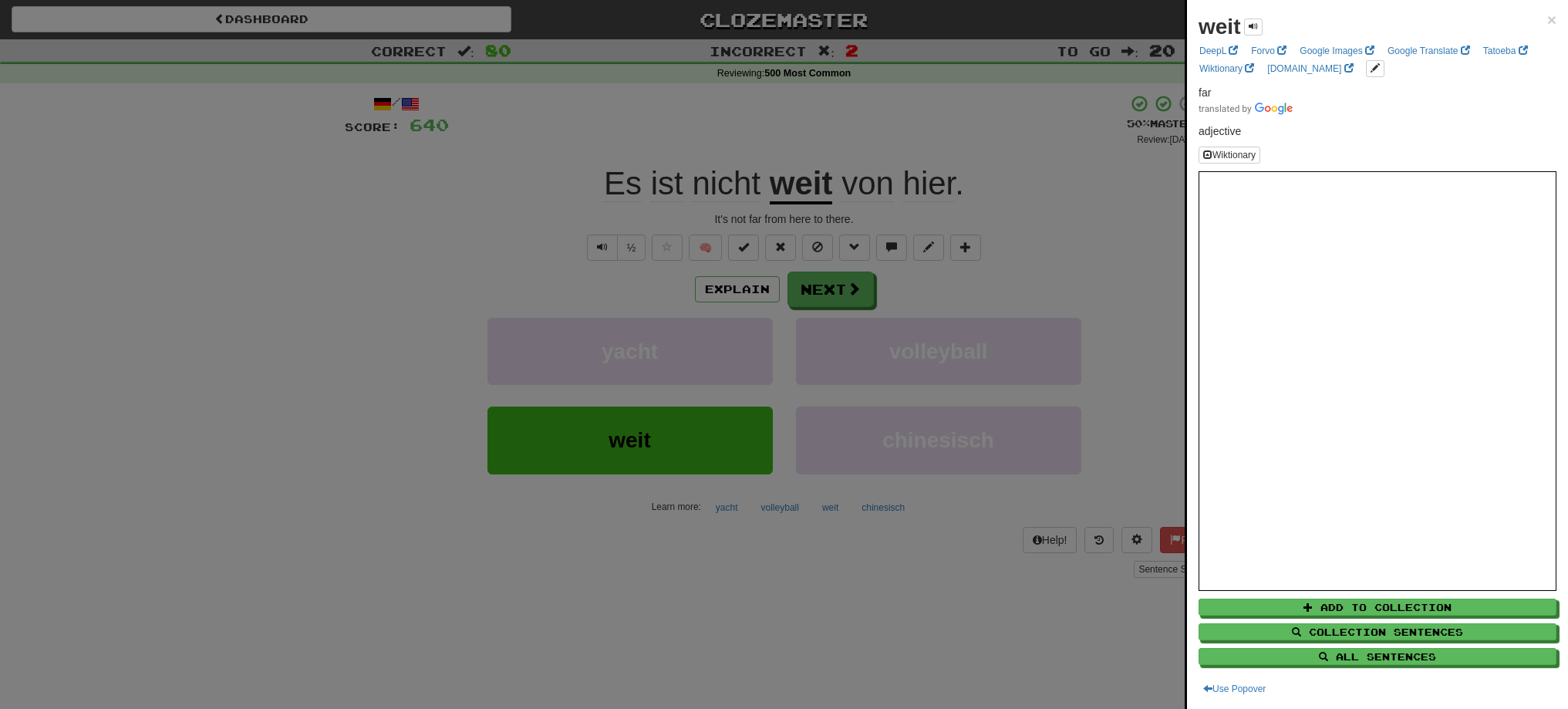
click at [811, 294] on div at bounding box center [784, 354] width 1568 height 709
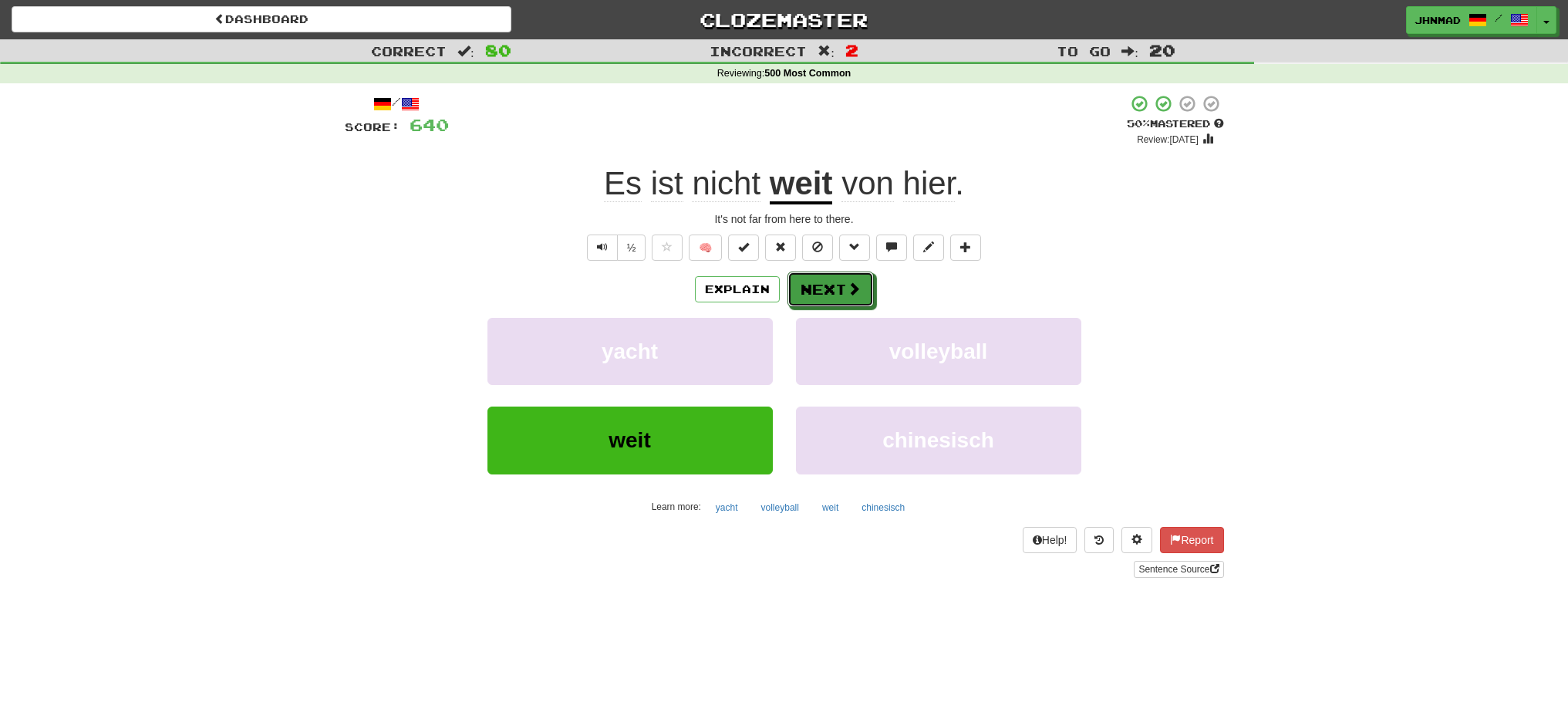
click at [811, 294] on button "Next" at bounding box center [830, 290] width 86 height 35
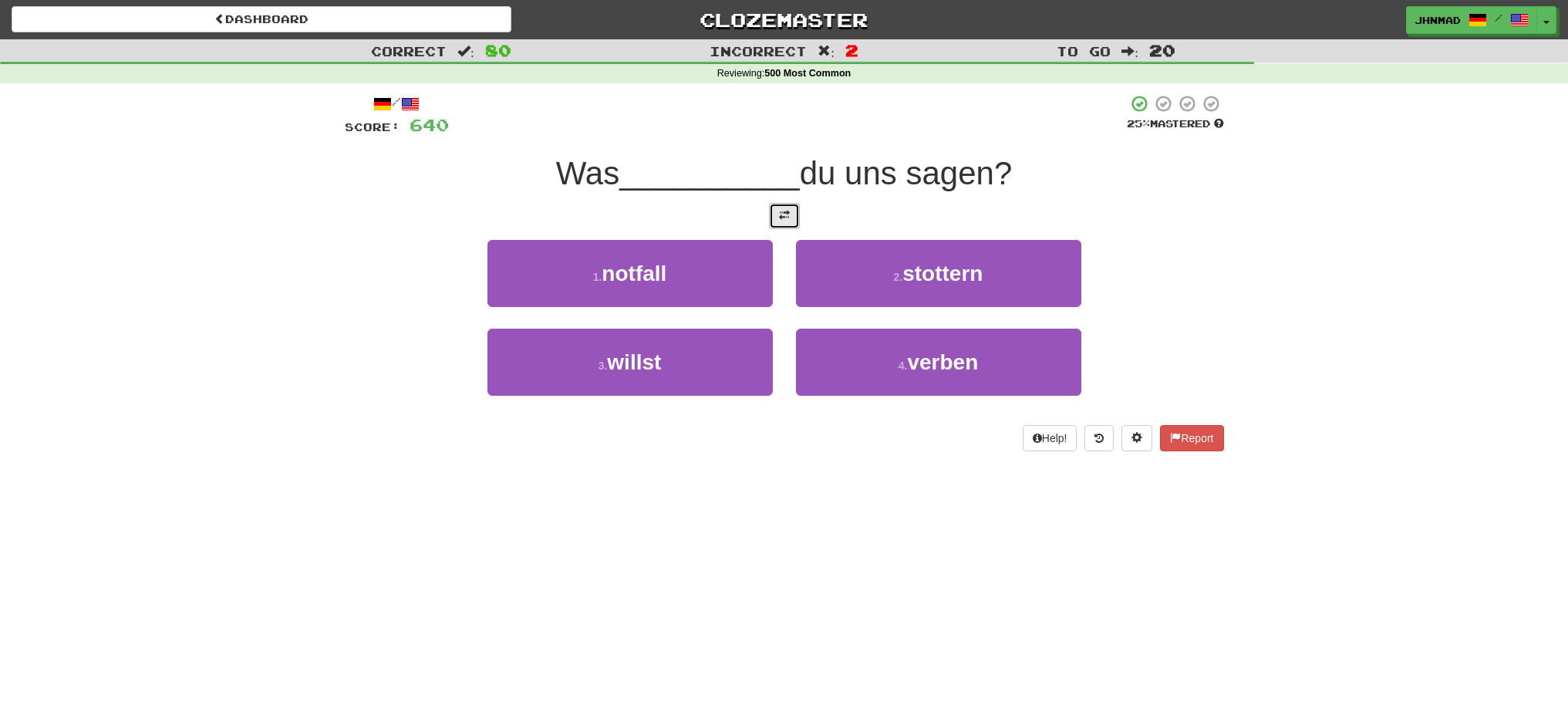
click at [790, 213] on button at bounding box center [784, 215] width 31 height 27
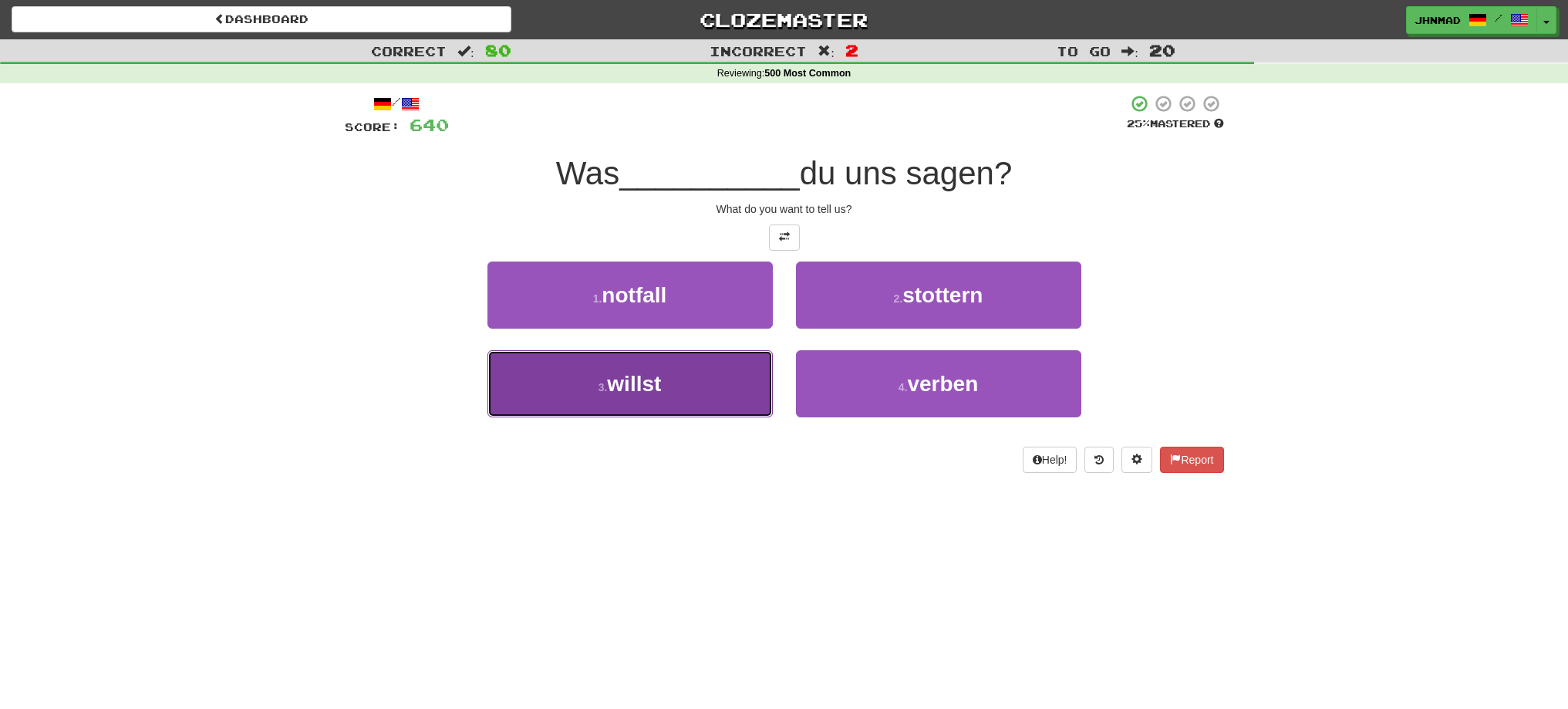
click at [648, 398] on button "3 . willst" at bounding box center [630, 383] width 286 height 67
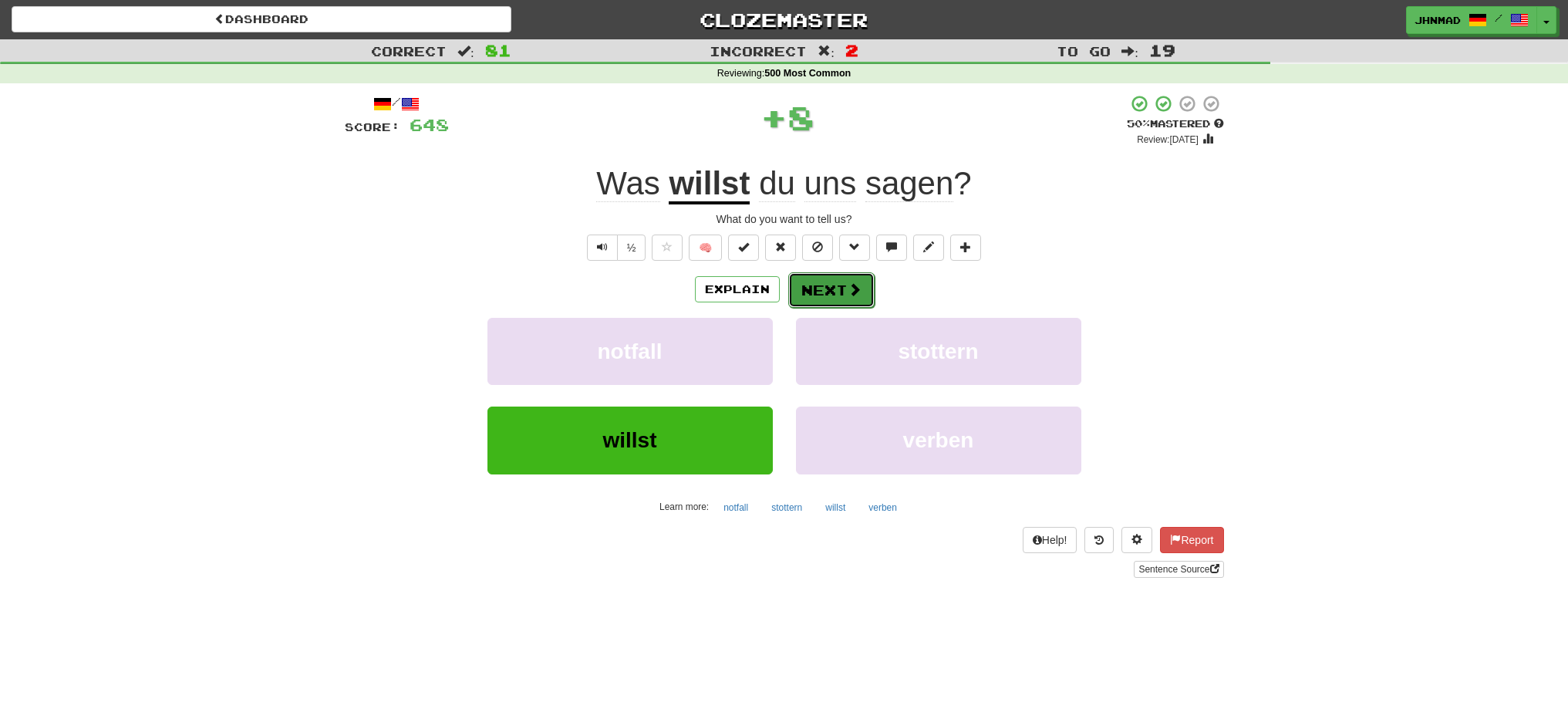
click at [862, 285] on button "Next" at bounding box center [831, 290] width 86 height 35
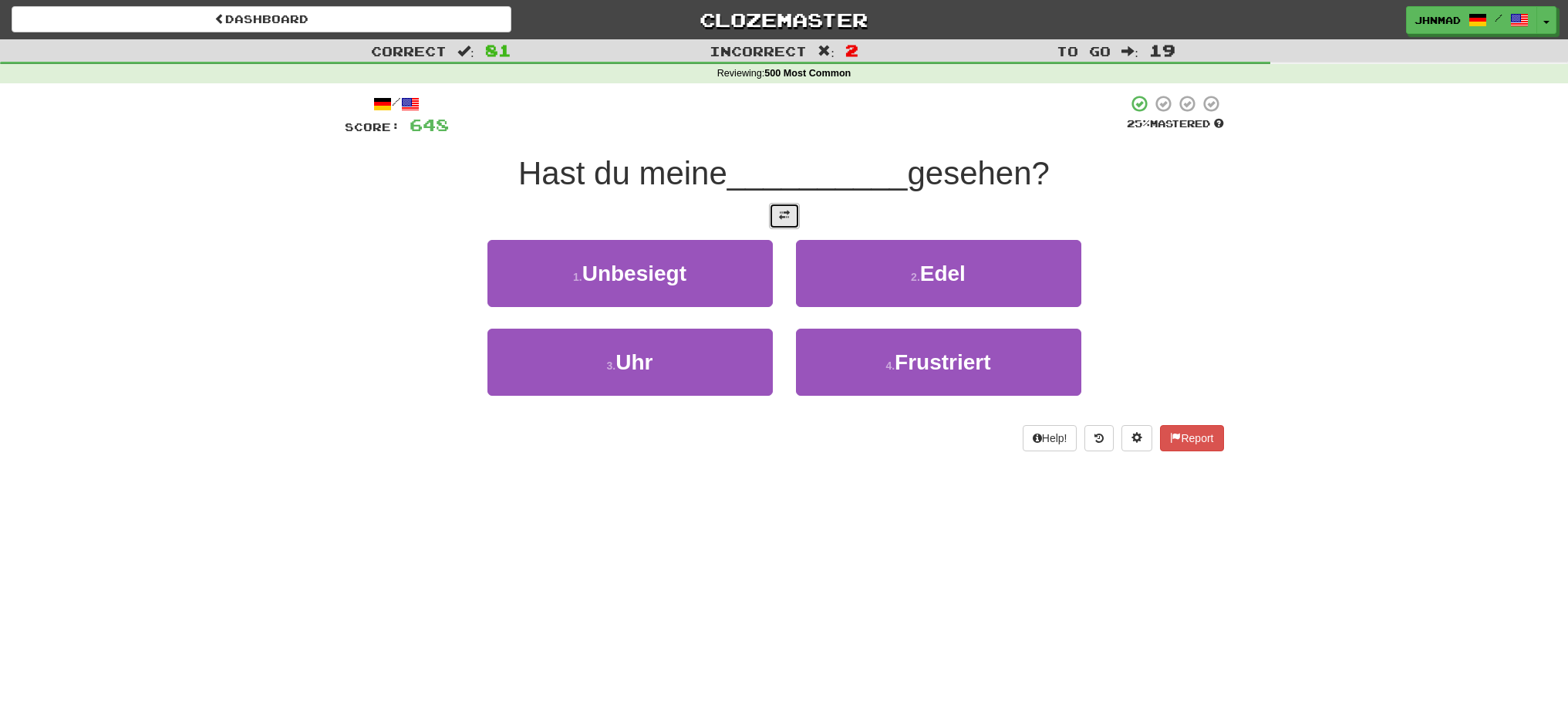
click at [777, 218] on button at bounding box center [784, 215] width 31 height 27
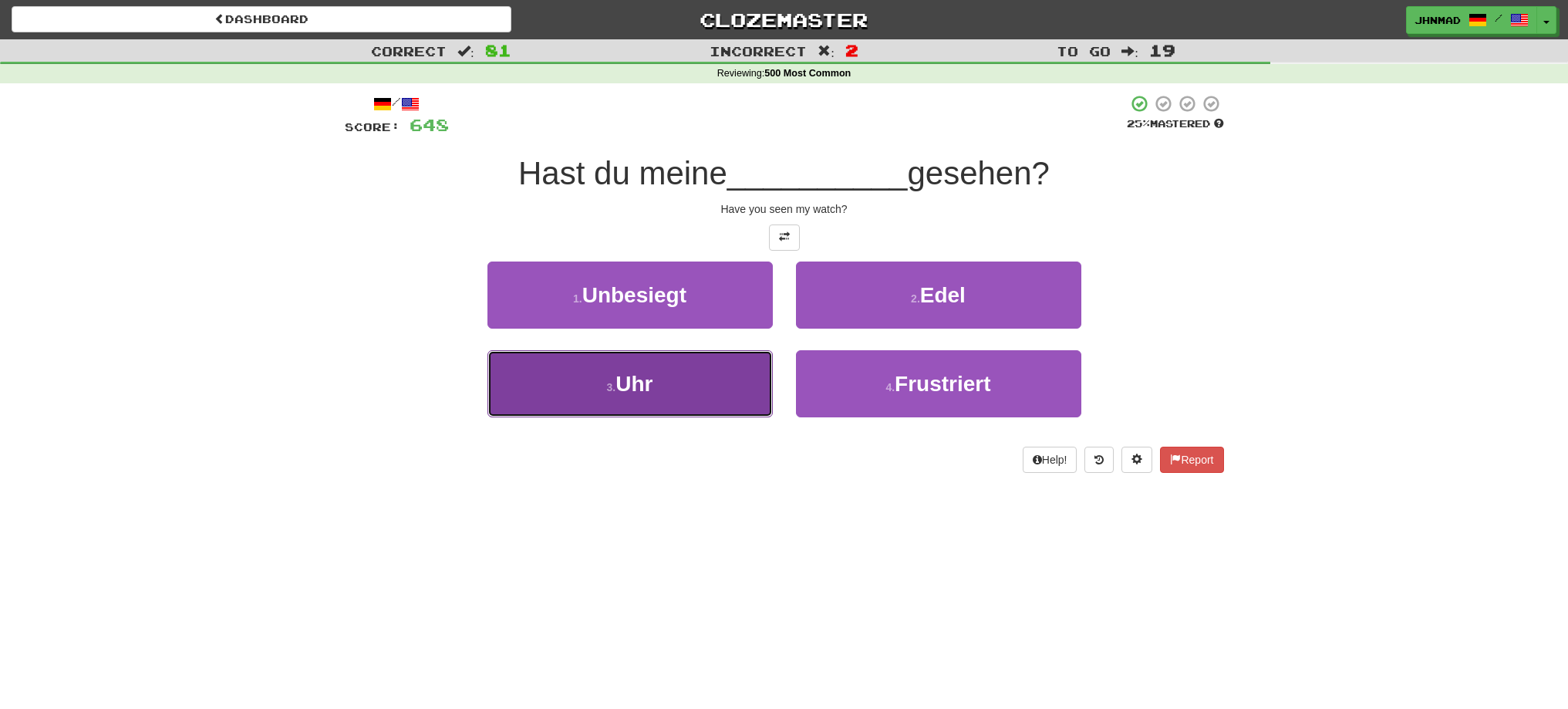
click at [712, 370] on button "3 . Uhr" at bounding box center [630, 383] width 286 height 67
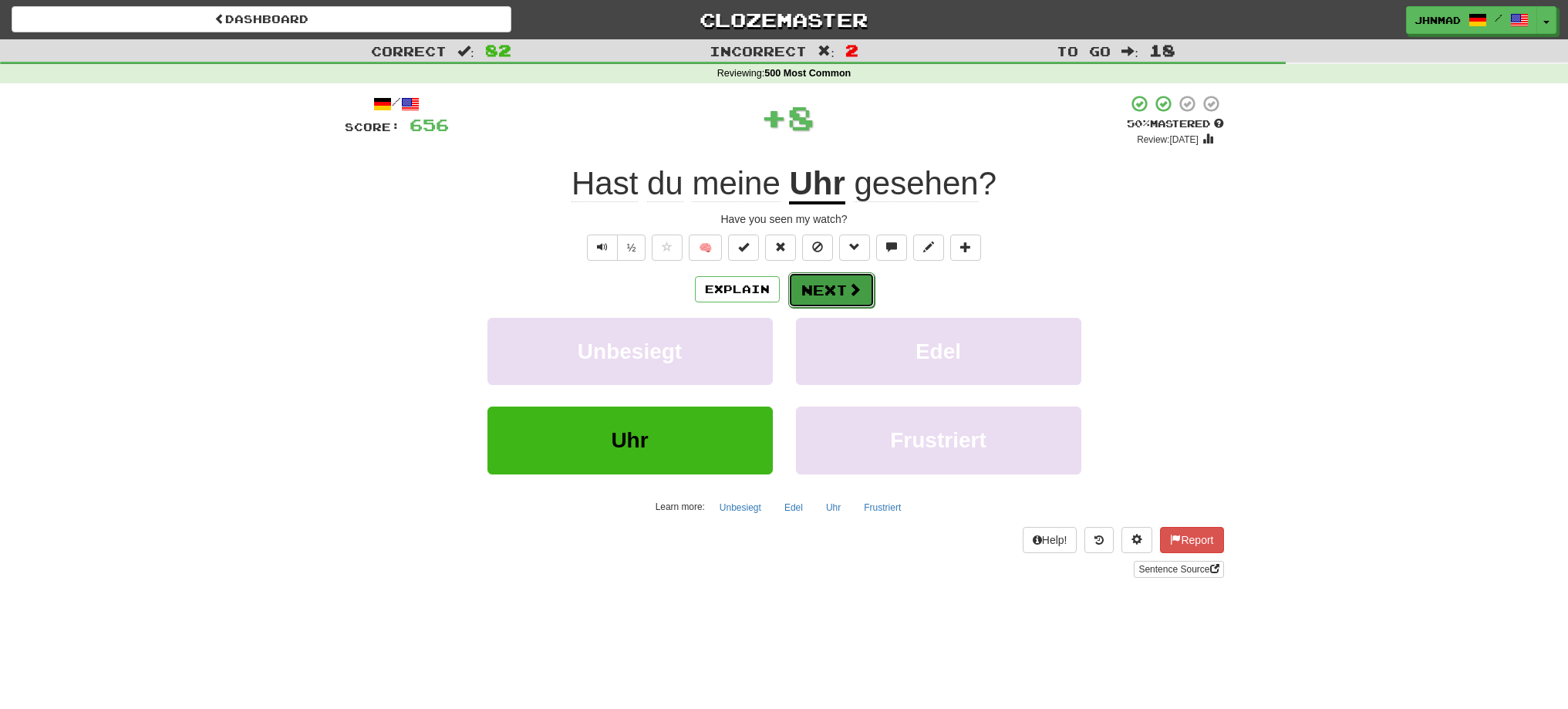
click at [842, 289] on button "Next" at bounding box center [831, 290] width 86 height 35
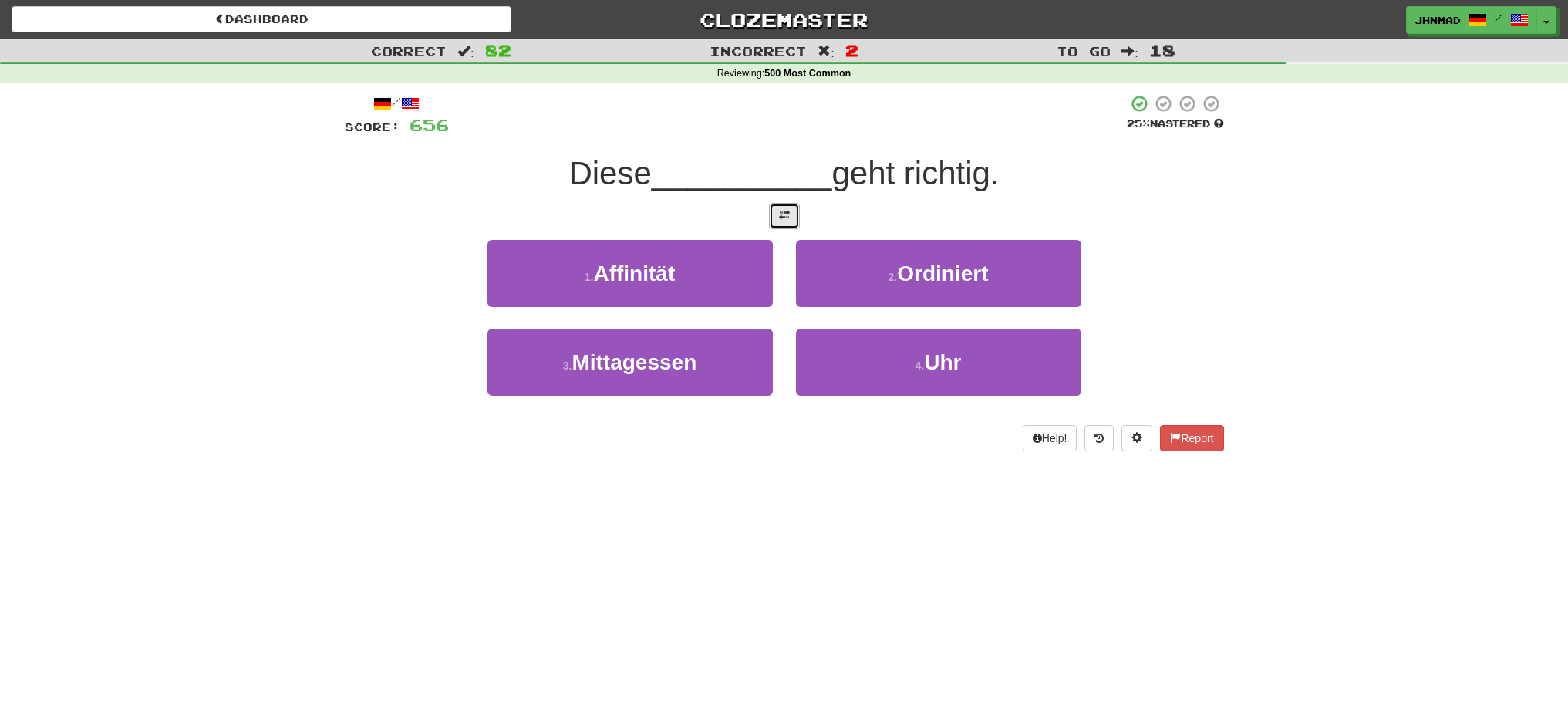
click at [788, 221] on button at bounding box center [784, 215] width 31 height 27
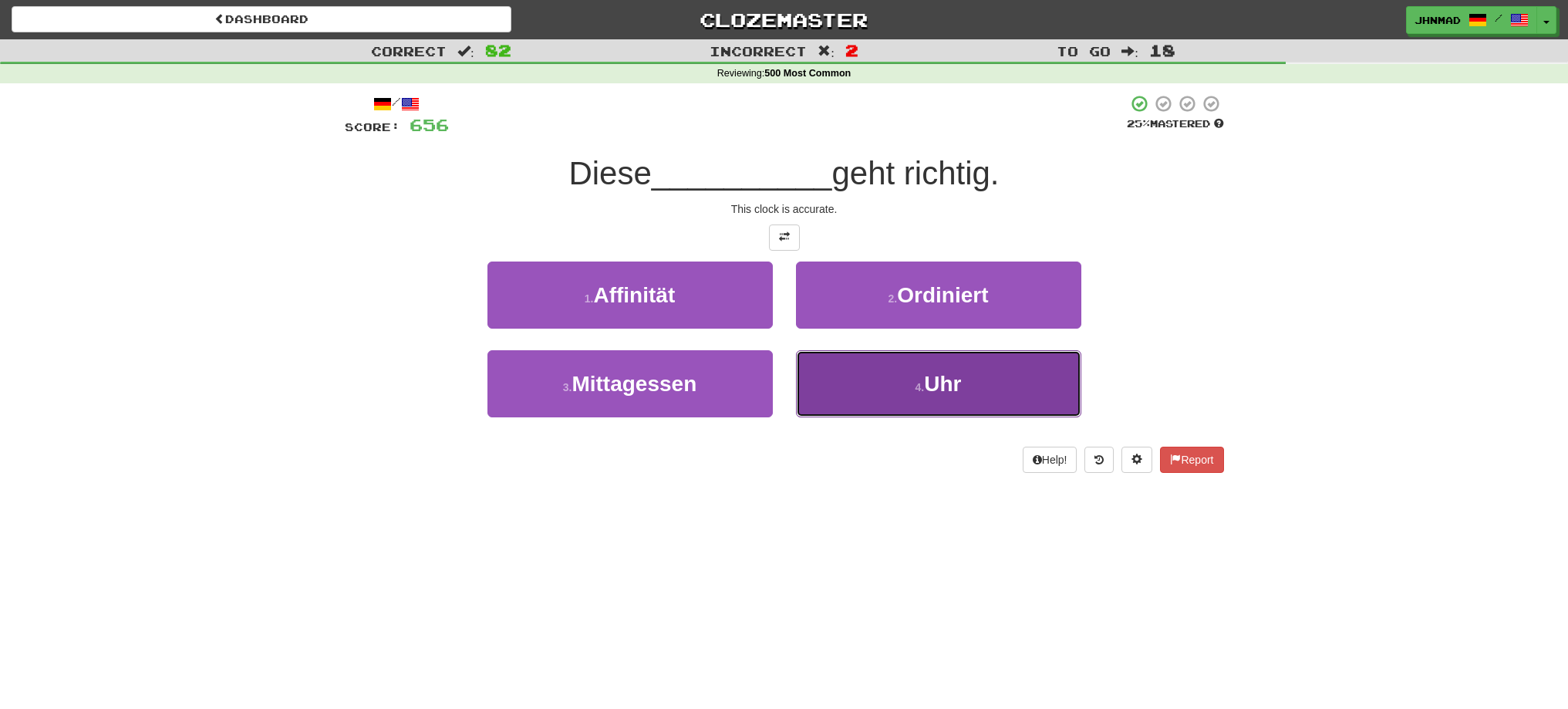
click at [831, 365] on button "4 . Uhr" at bounding box center [939, 383] width 286 height 67
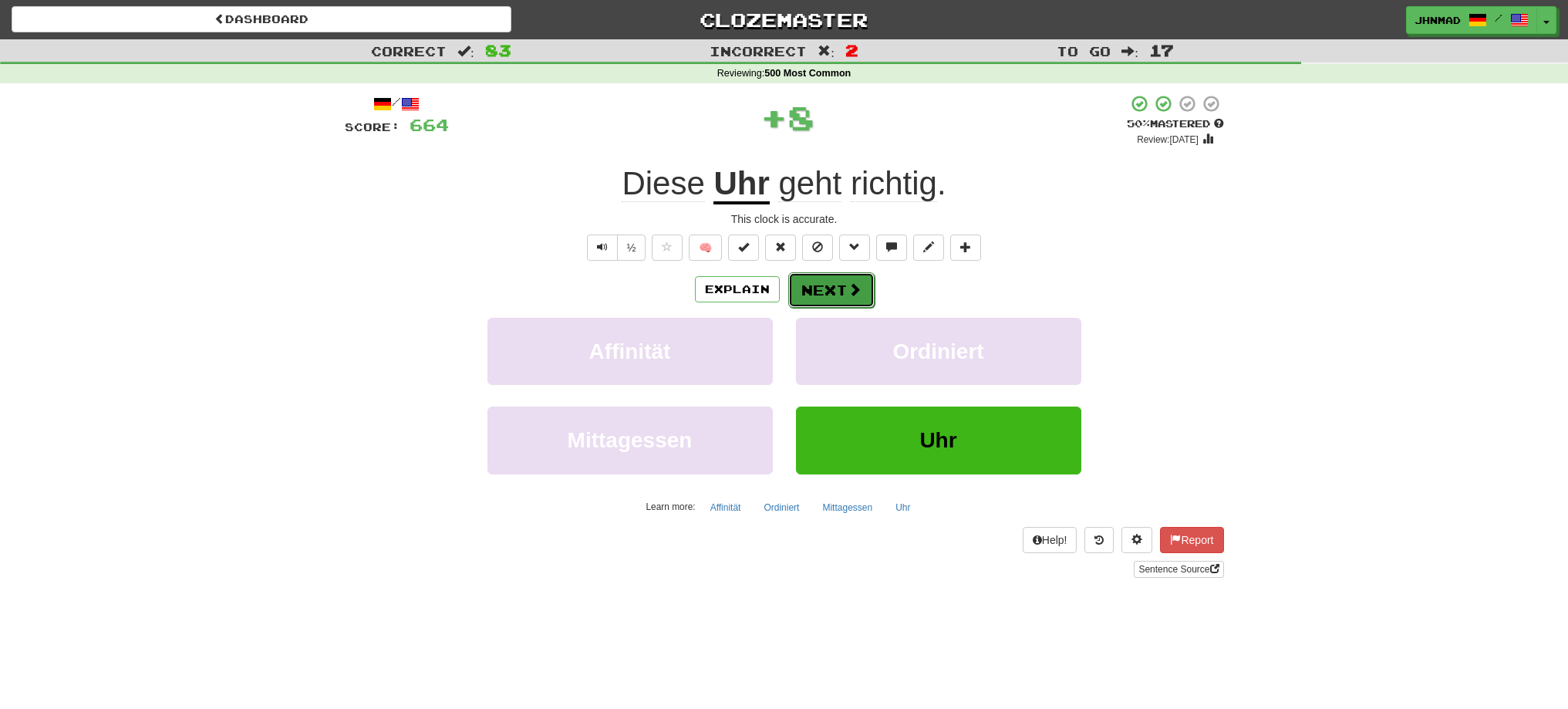
click at [823, 294] on button "Next" at bounding box center [831, 290] width 86 height 35
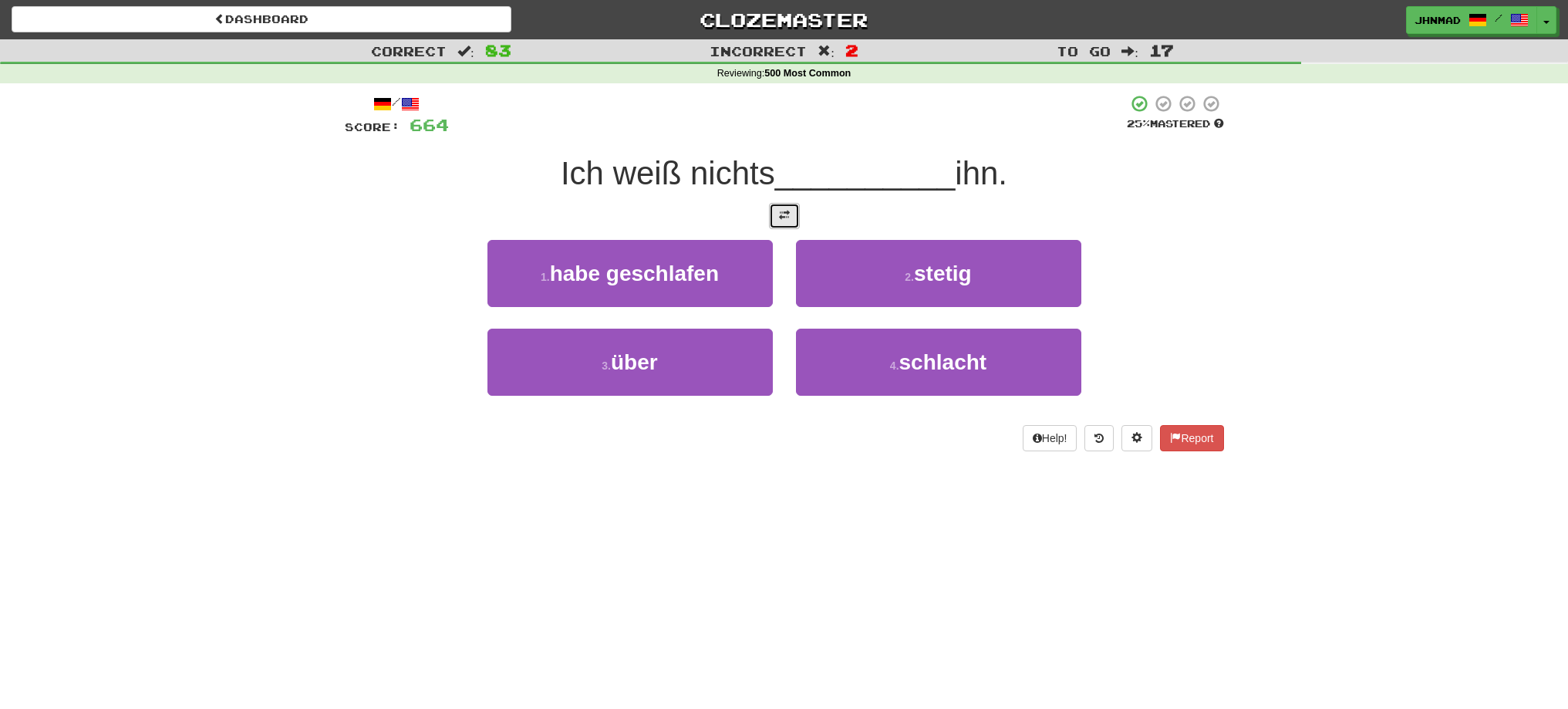
click at [779, 217] on span at bounding box center [784, 215] width 10 height 10
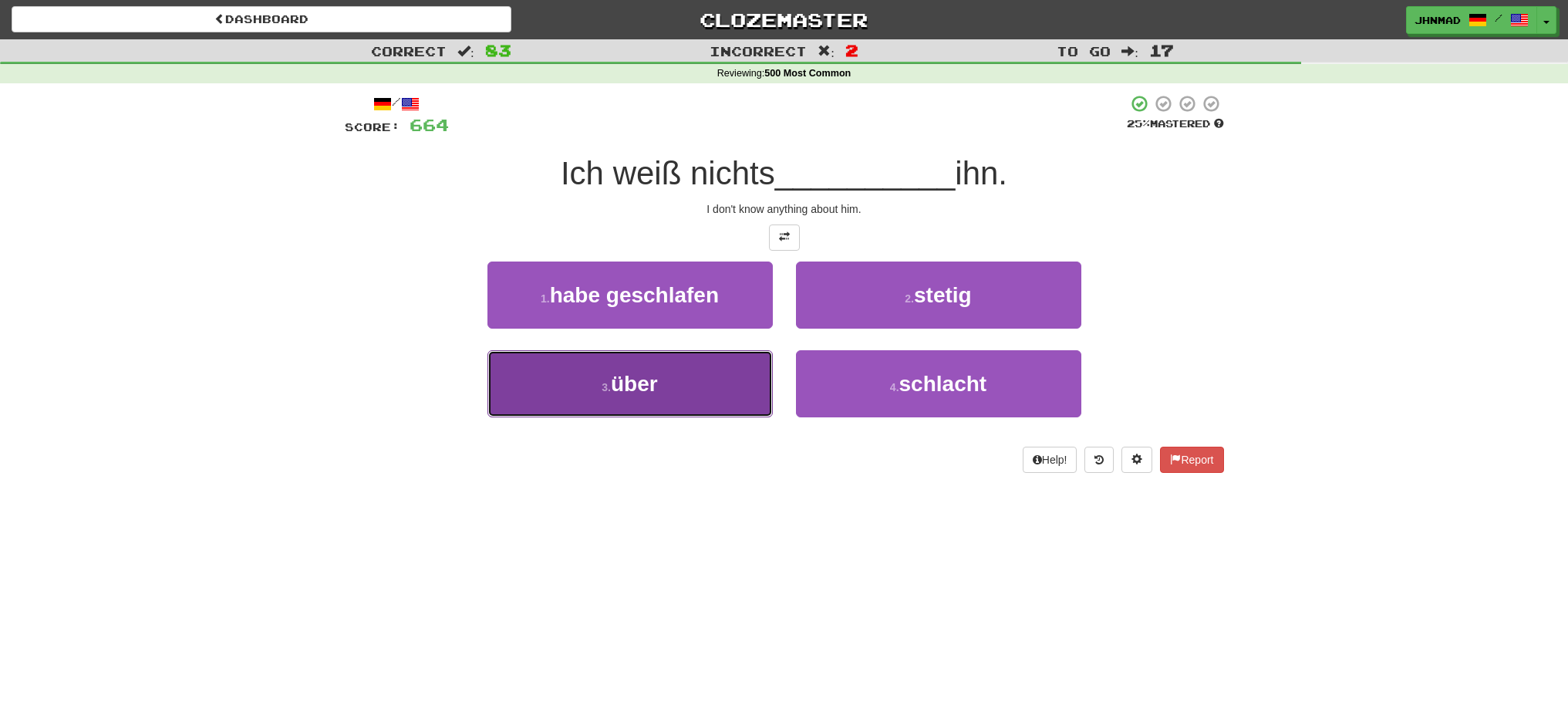
click at [630, 400] on button "3 . über" at bounding box center [630, 383] width 286 height 67
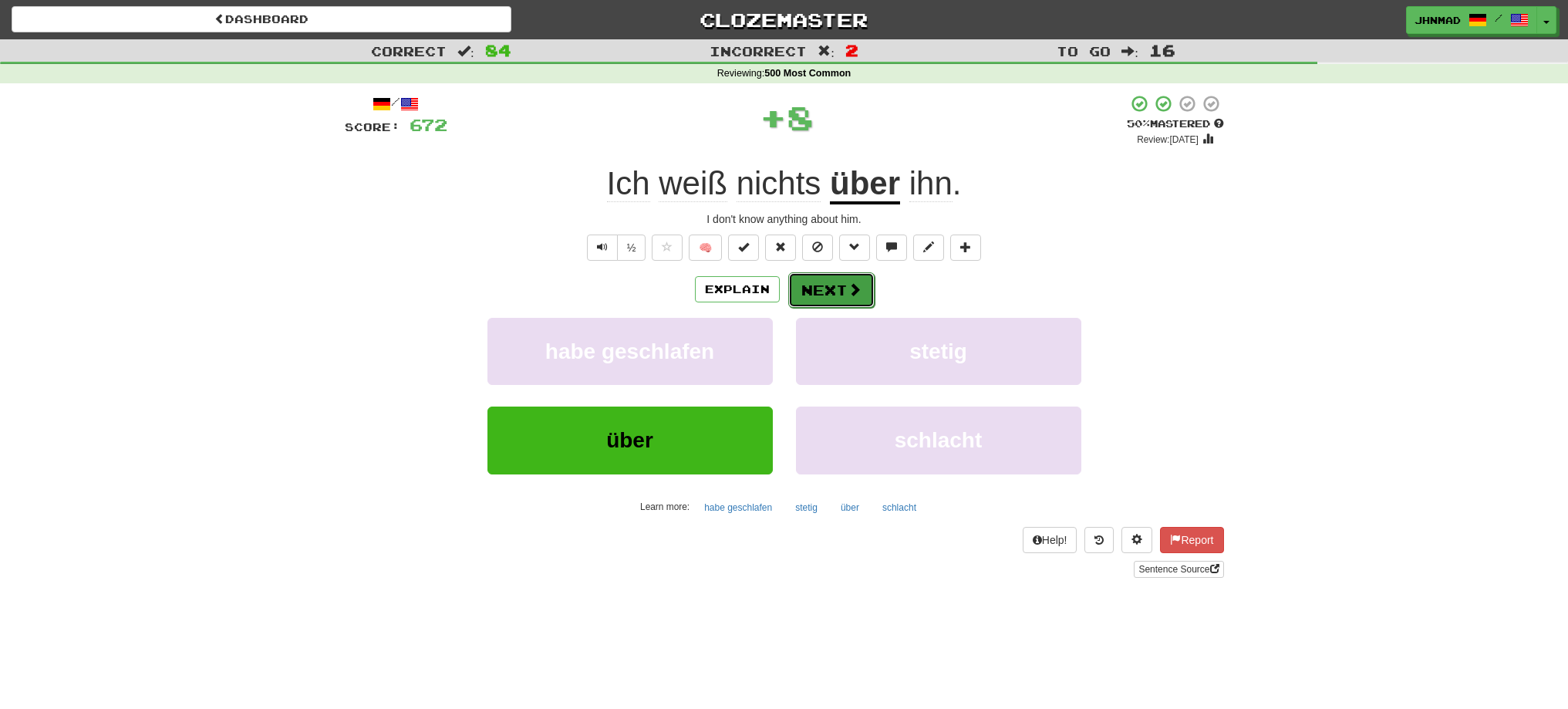
click at [837, 274] on button "Next" at bounding box center [831, 290] width 86 height 35
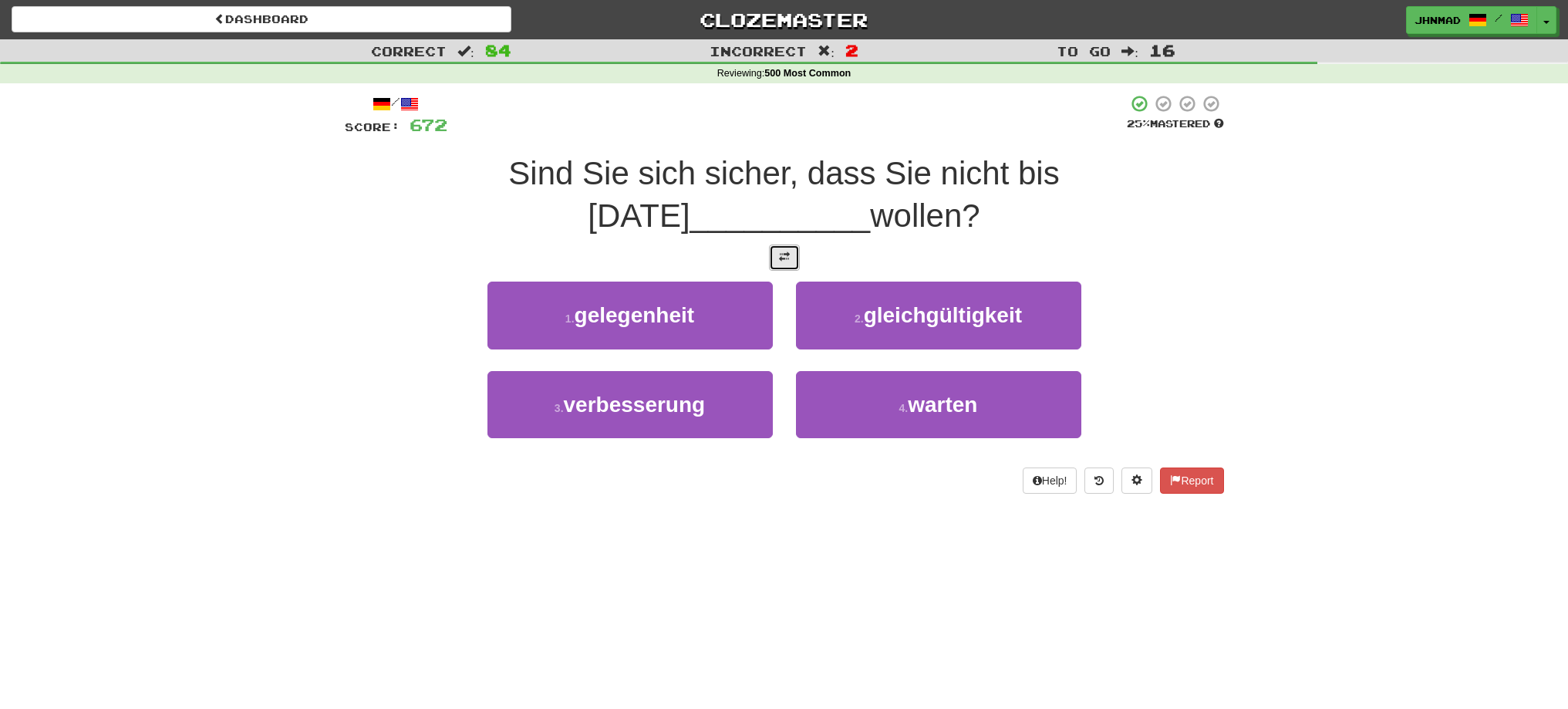
click at [776, 257] on button at bounding box center [784, 257] width 31 height 27
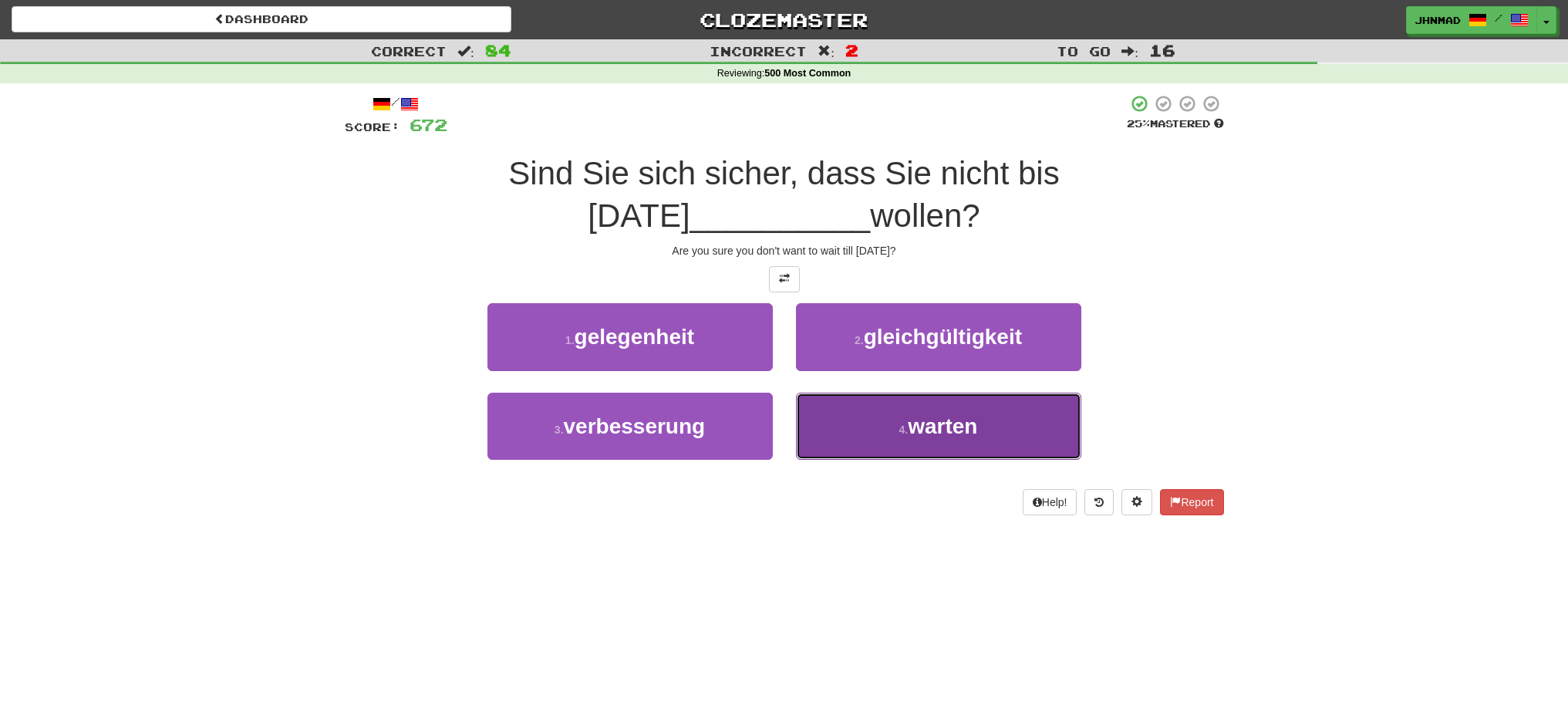
click at [924, 414] on span "warten" at bounding box center [942, 426] width 69 height 24
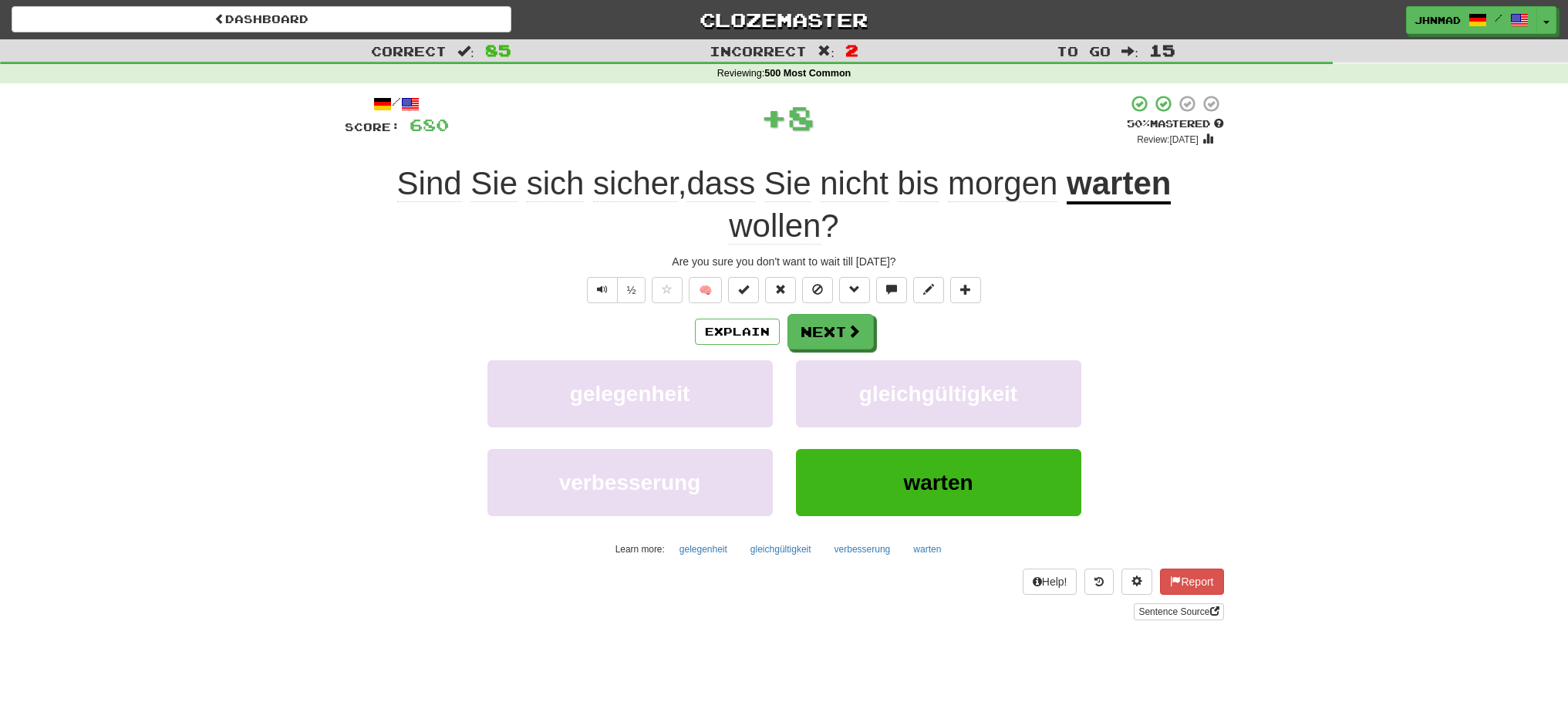
click at [1112, 189] on u "warten" at bounding box center [1118, 185] width 104 height 40
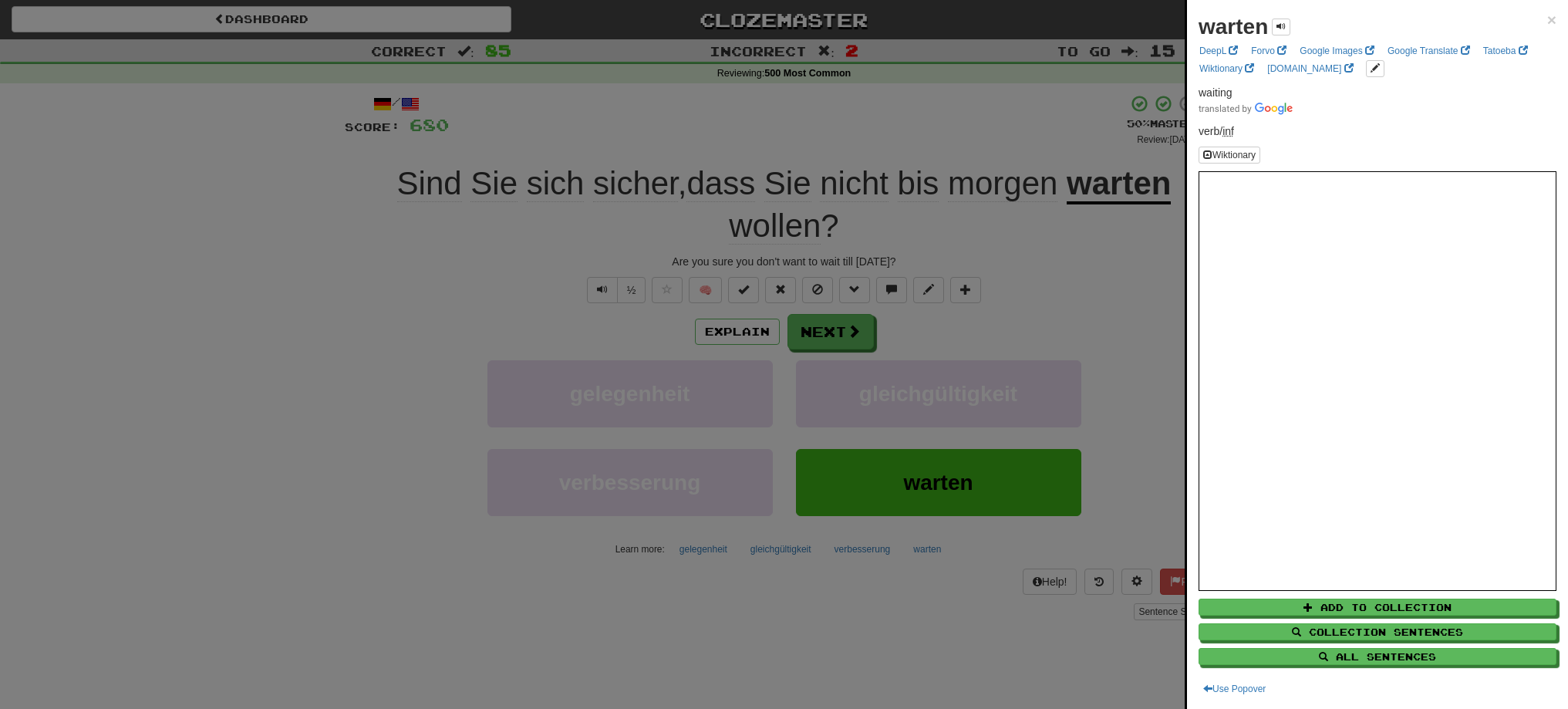
click at [817, 334] on div at bounding box center [784, 354] width 1568 height 709
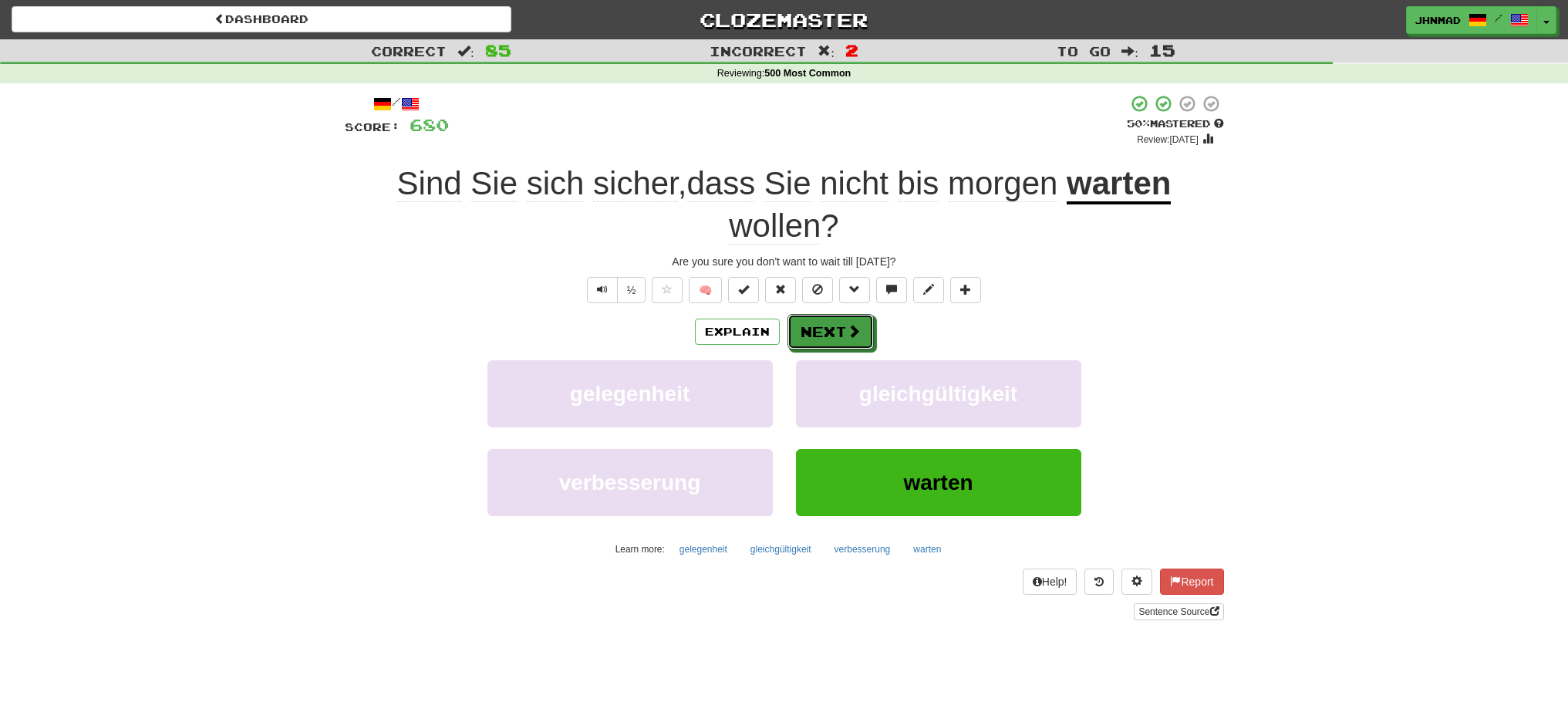
click at [817, 334] on button "Next" at bounding box center [830, 332] width 86 height 35
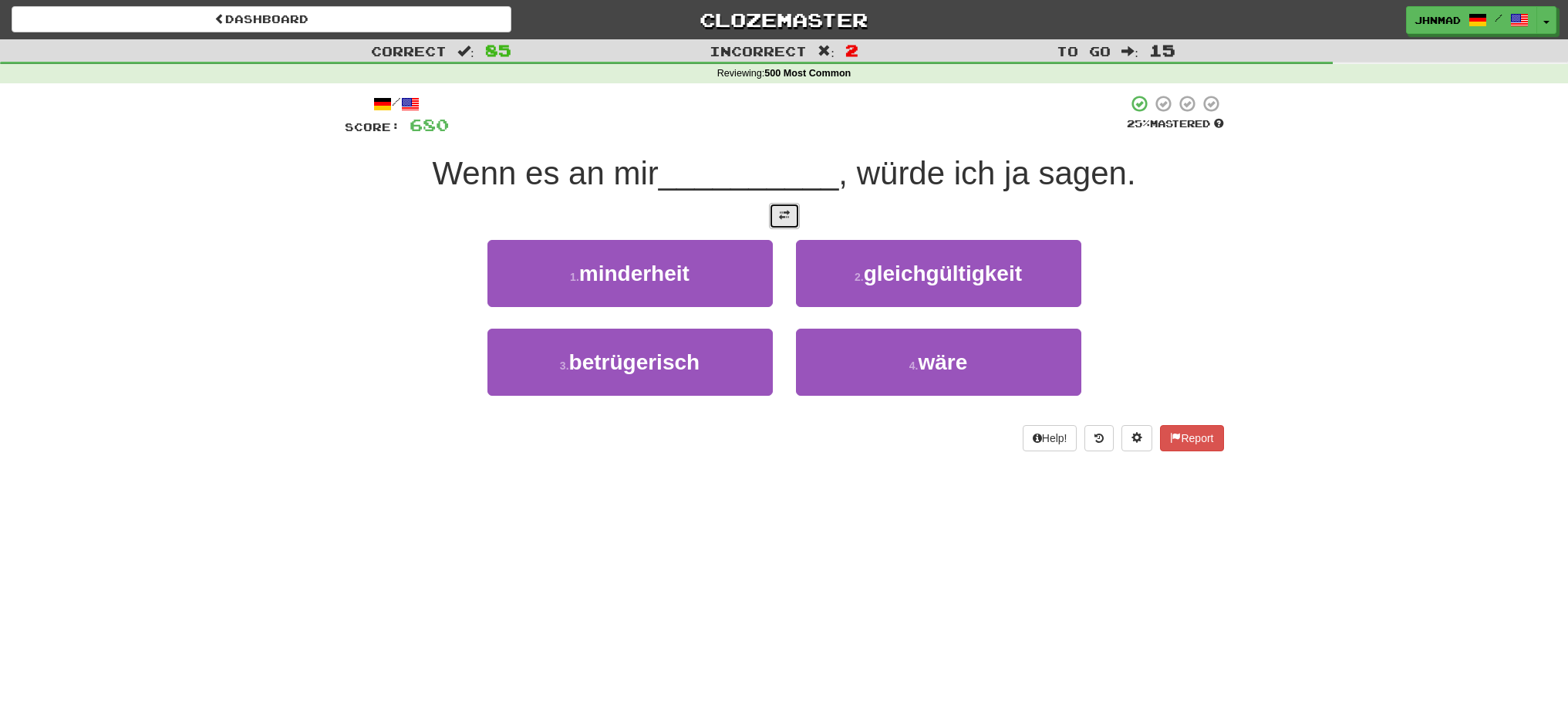
click at [782, 219] on span at bounding box center [784, 215] width 10 height 10
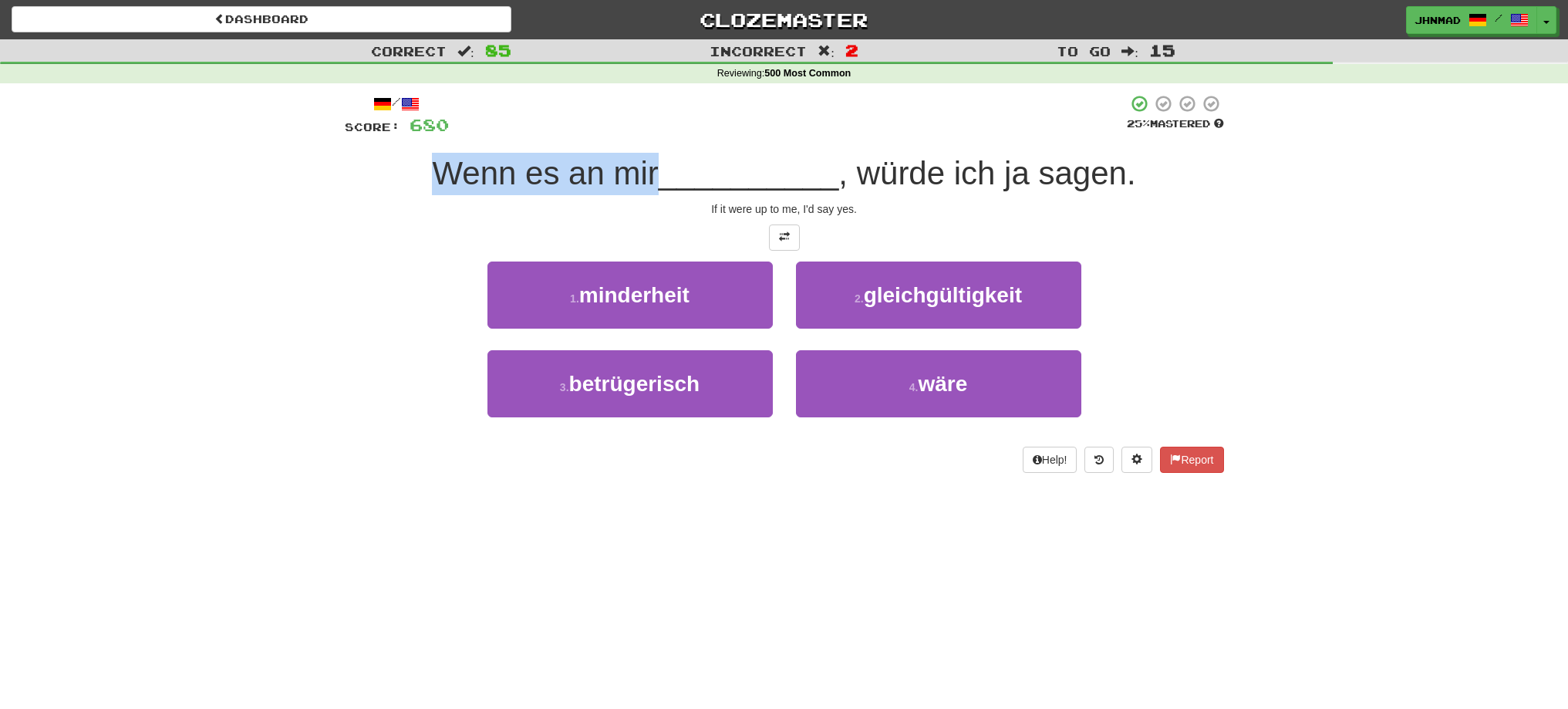
drag, startPoint x: 413, startPoint y: 163, endPoint x: 654, endPoint y: 159, distance: 241.0
click at [654, 159] on div "Wenn es an mir __________ , würde ich ja sagen." at bounding box center [784, 173] width 879 height 43
click at [644, 133] on div at bounding box center [644, 133] width 0 height 0
click at [290, 315] on div "Correct : 85 Incorrect : 2 To go : 15 Reviewing : 500 Most Common / Score: 680 …" at bounding box center [784, 267] width 1568 height 455
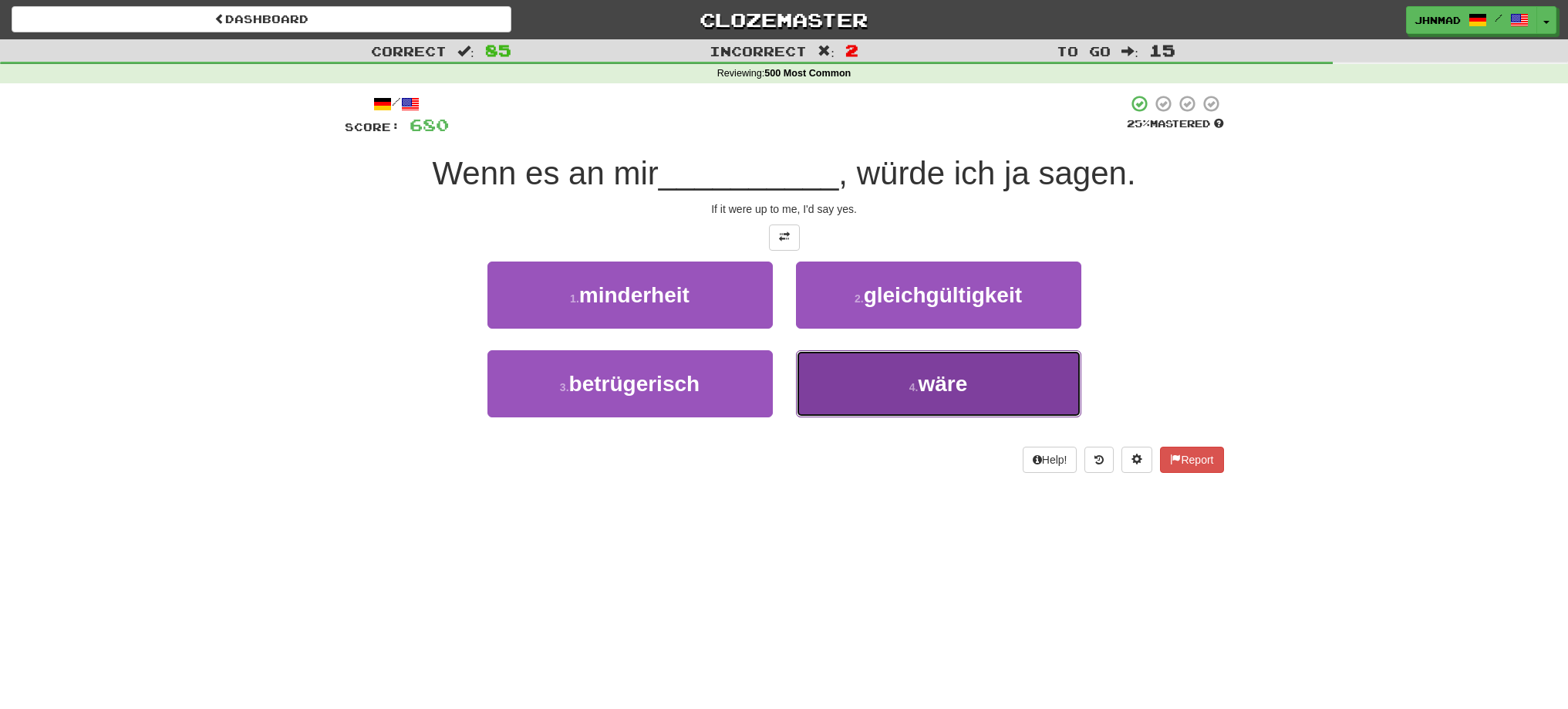
click at [940, 383] on span "wäre" at bounding box center [942, 384] width 49 height 24
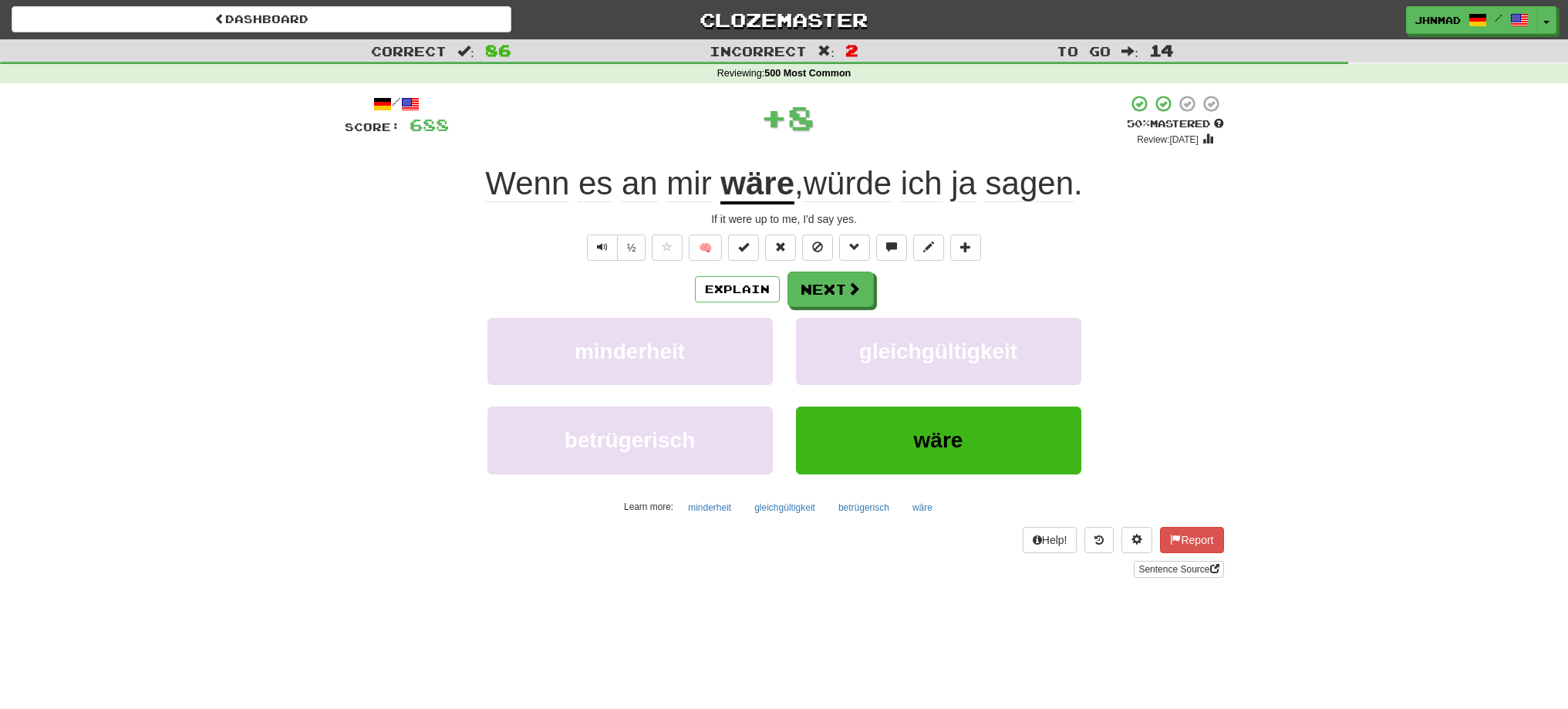
click at [724, 179] on u "wäre" at bounding box center [757, 185] width 74 height 40
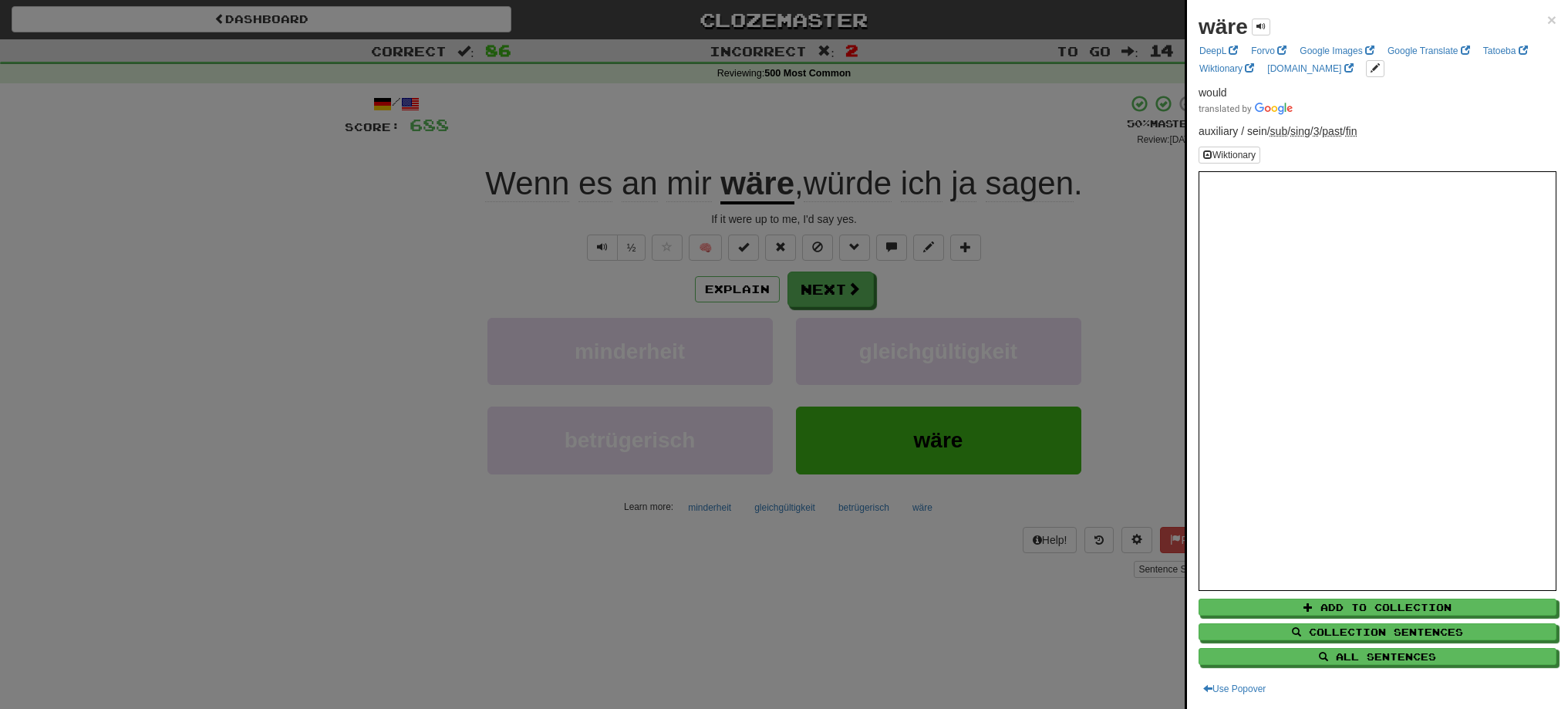
click at [851, 294] on div at bounding box center [784, 354] width 1568 height 709
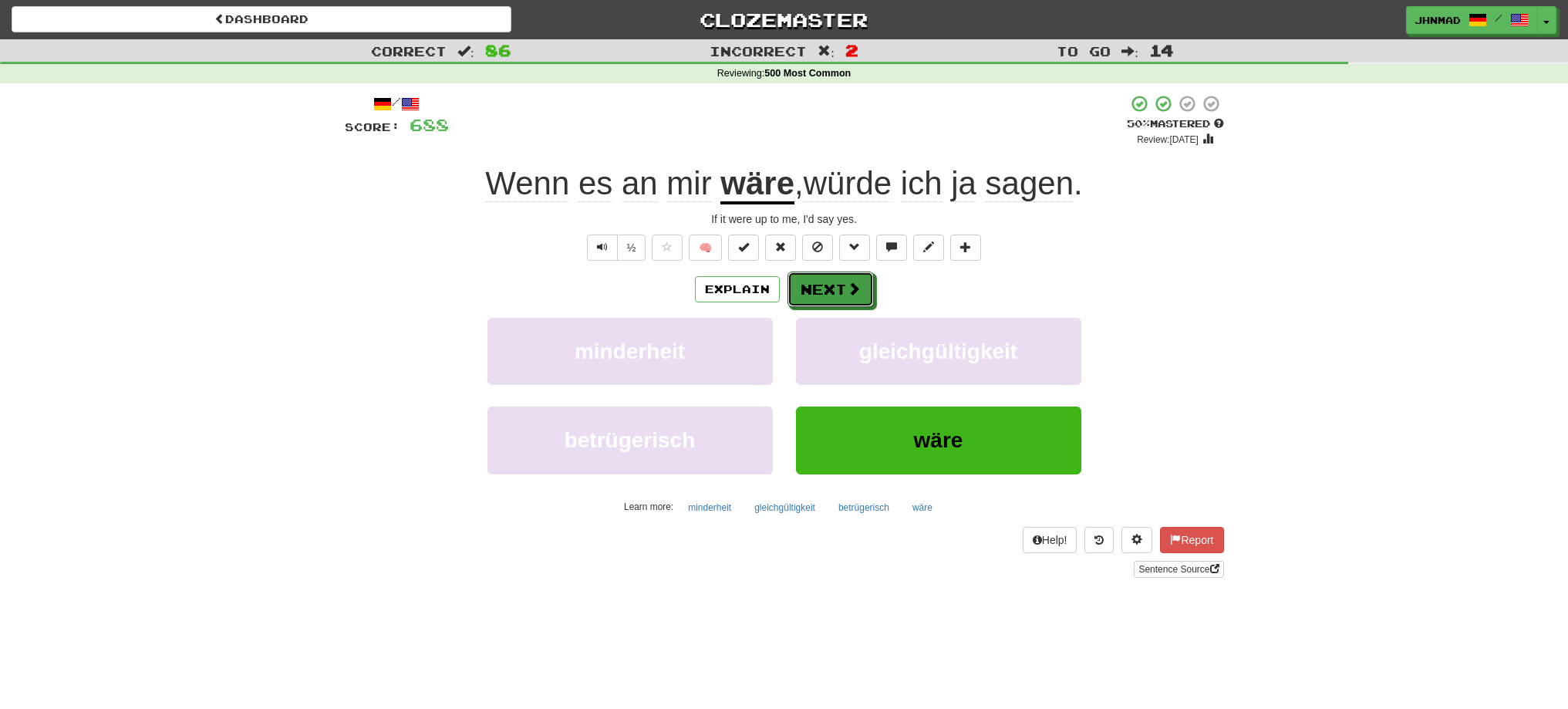
click at [851, 294] on span at bounding box center [853, 288] width 14 height 14
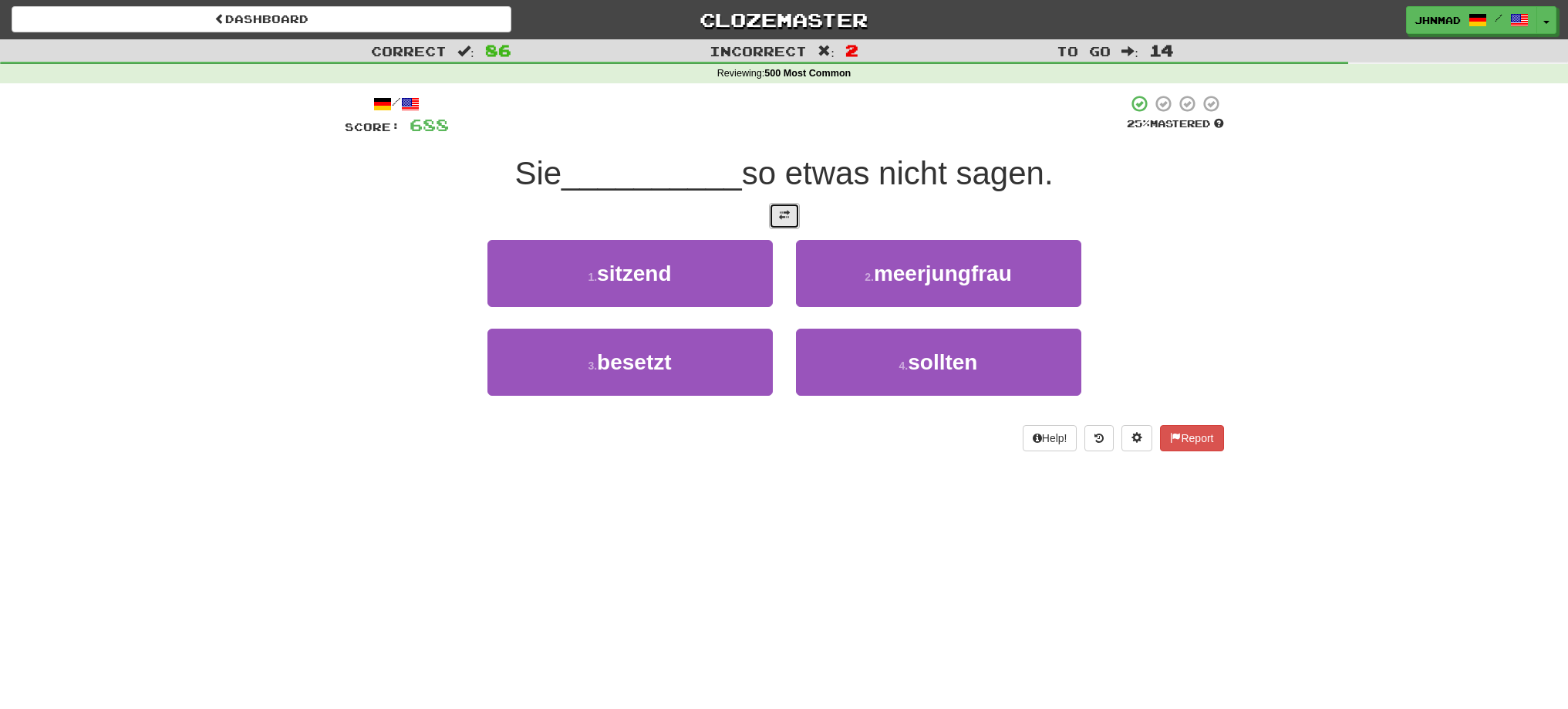
click at [782, 221] on button at bounding box center [784, 215] width 31 height 27
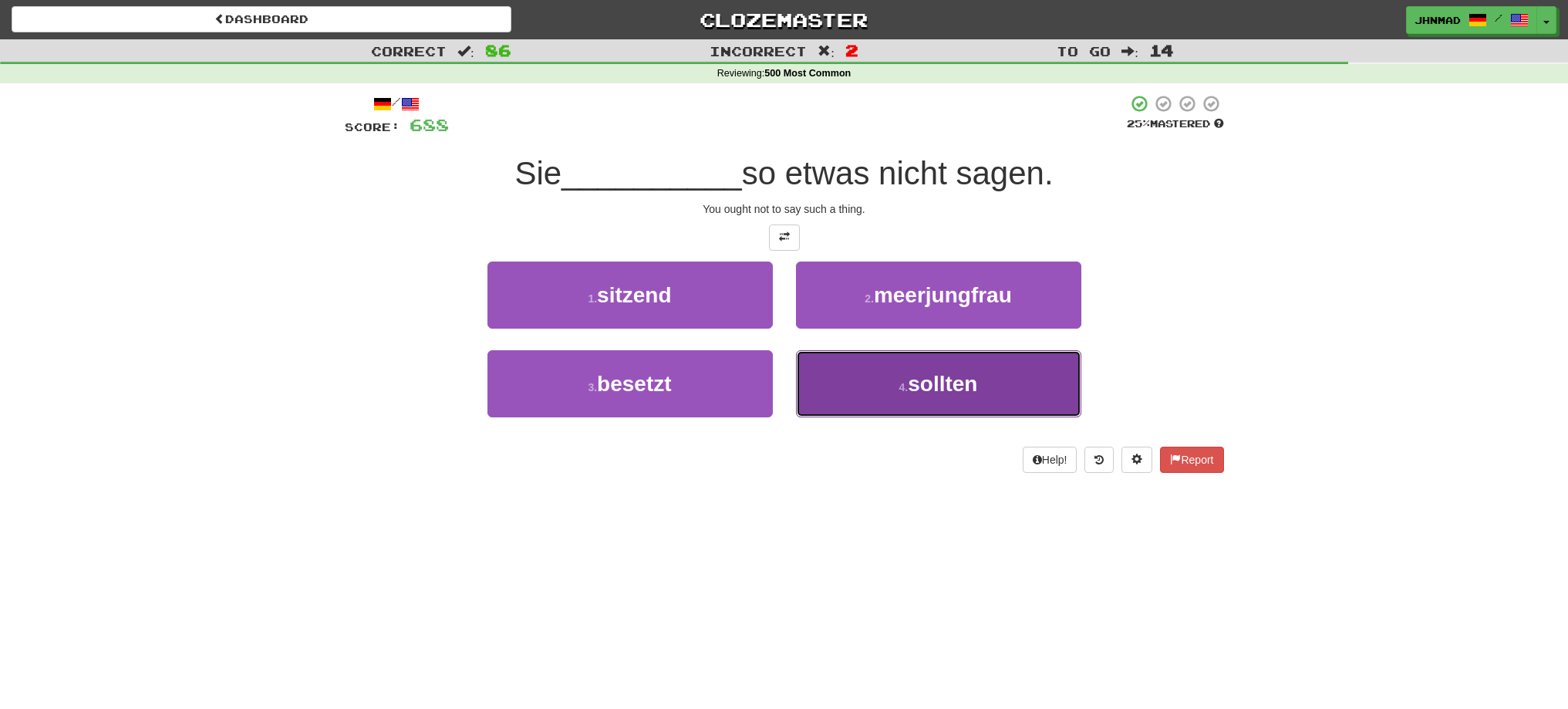
click at [976, 386] on span "sollten" at bounding box center [942, 384] width 69 height 24
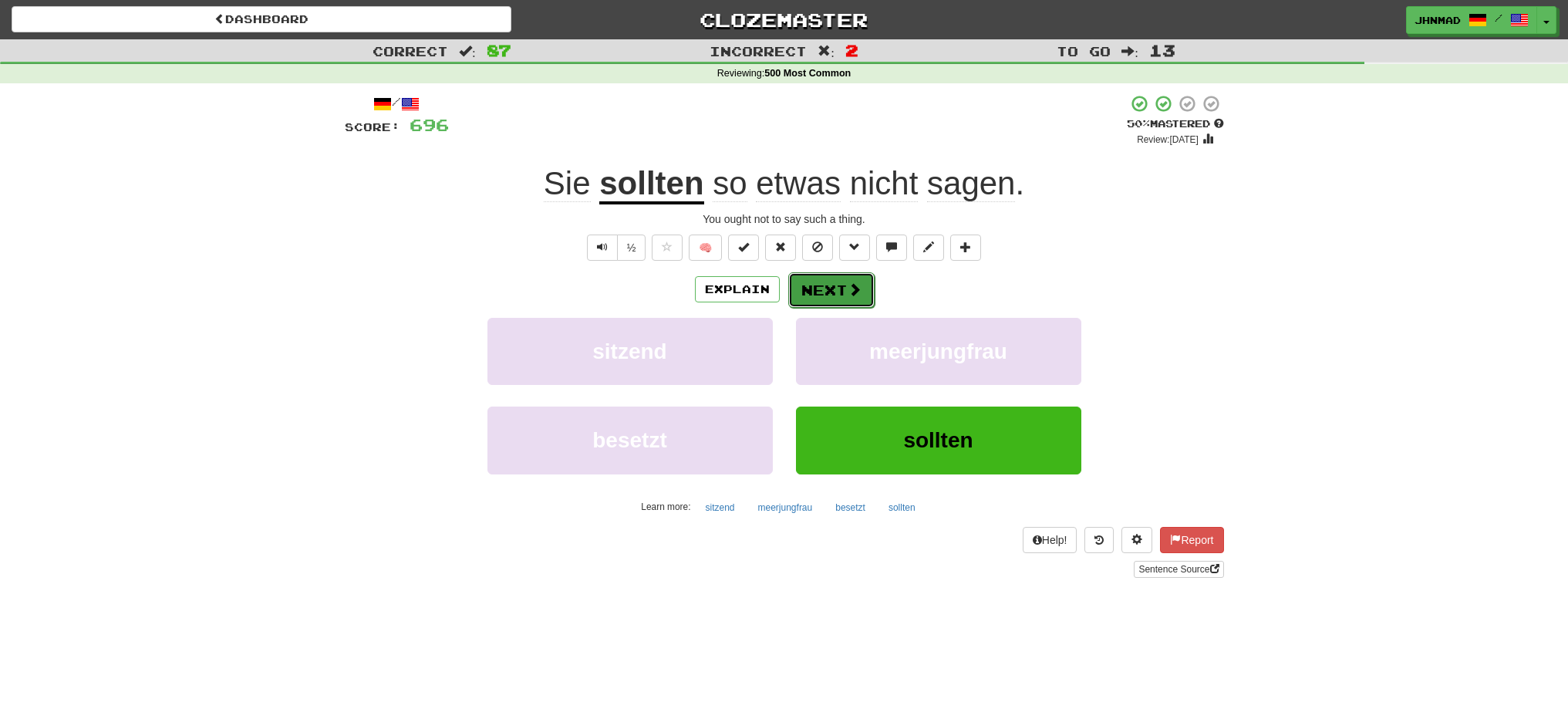
click at [849, 292] on span at bounding box center [854, 289] width 14 height 14
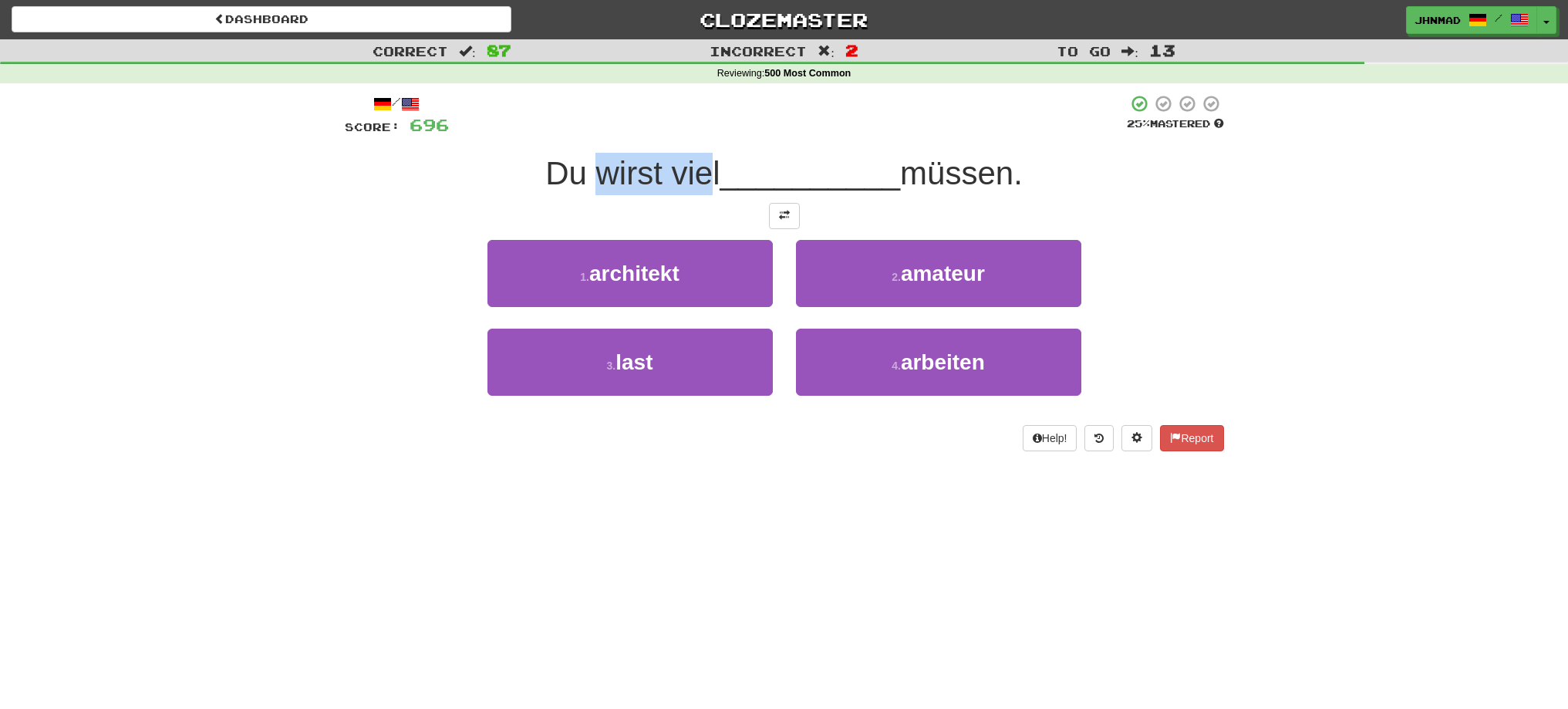
drag, startPoint x: 589, startPoint y: 171, endPoint x: 703, endPoint y: 170, distance: 114.0
click at [703, 170] on span "Du wirst viel" at bounding box center [632, 173] width 174 height 36
click at [693, 133] on div at bounding box center [693, 133] width 0 height 0
click at [608, 131] on div at bounding box center [787, 115] width 678 height 43
drag, startPoint x: 548, startPoint y: 169, endPoint x: 711, endPoint y: 147, distance: 164.5
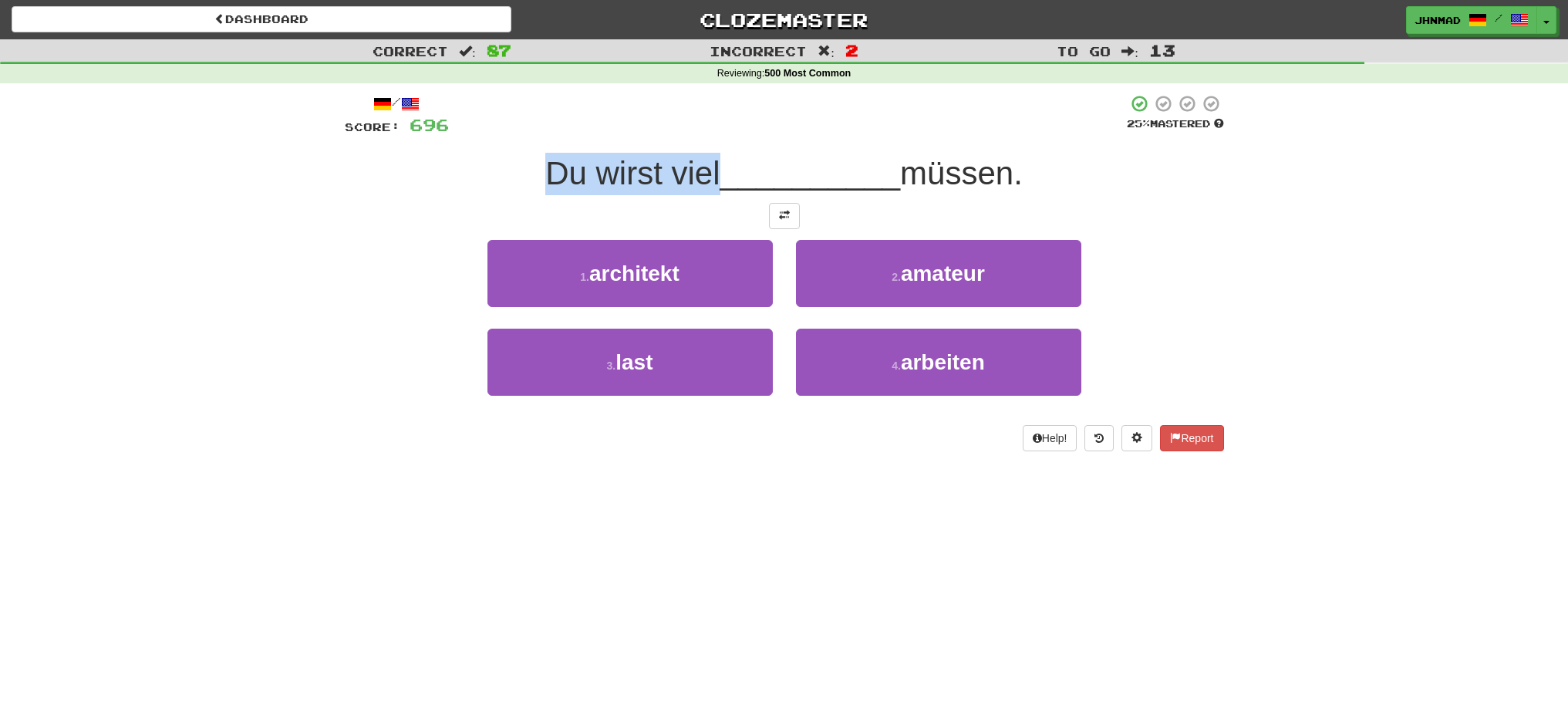
click at [711, 147] on div "/ Score: 696 25 % Mastered Du wirst viel __________ müssen. 1 . architekt 2 . a…" at bounding box center [784, 273] width 879 height 357
click at [701, 133] on div at bounding box center [701, 133] width 0 height 0
click at [1194, 273] on div "1 . architekt 2 . amateur" at bounding box center [784, 284] width 925 height 89
click at [789, 223] on button at bounding box center [784, 215] width 31 height 27
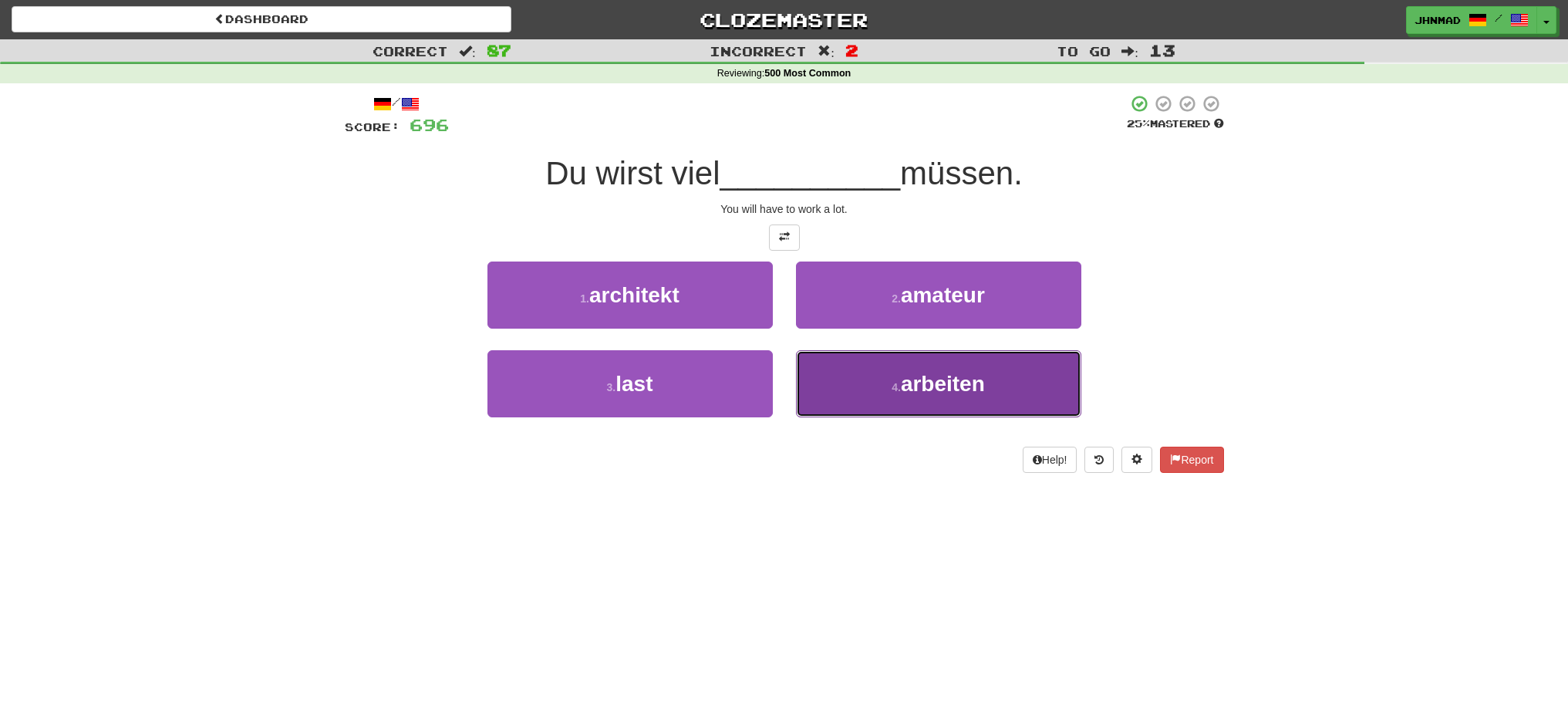
click at [982, 377] on span "arbeiten" at bounding box center [943, 384] width 84 height 24
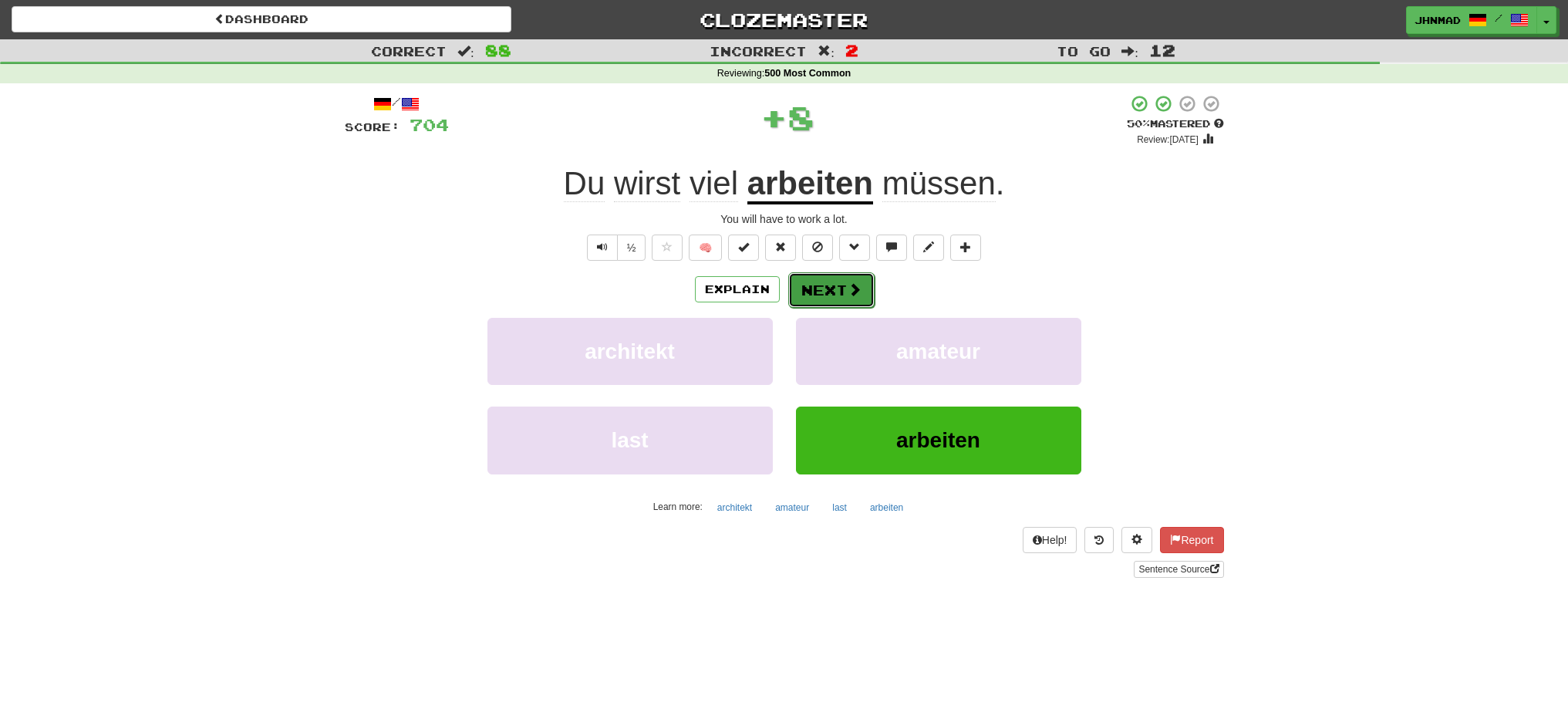
click at [842, 294] on button "Next" at bounding box center [831, 290] width 86 height 35
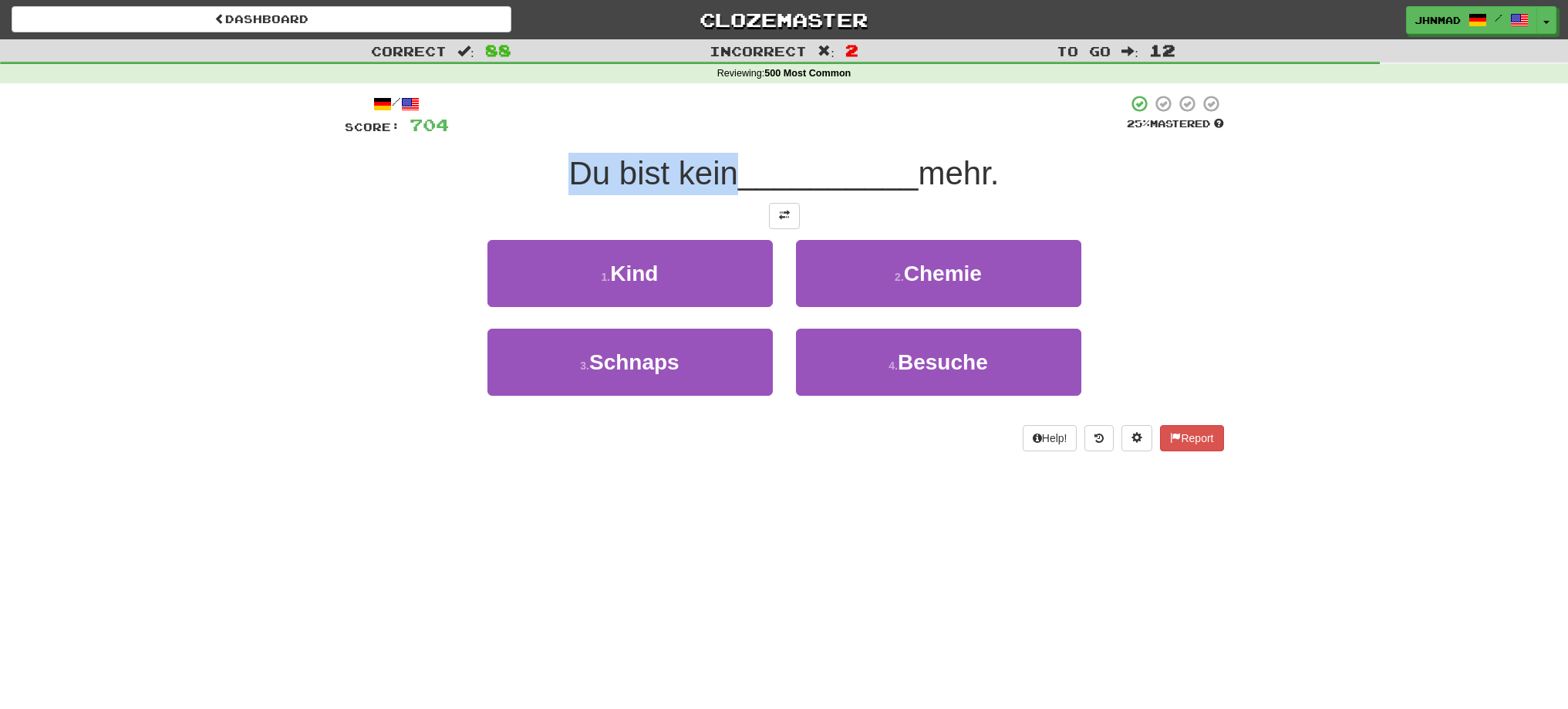
drag, startPoint x: 549, startPoint y: 148, endPoint x: 732, endPoint y: 168, distance: 184.1
click at [732, 168] on div "/ Score: 704 25 % Mastered Du bist kein __________ mehr. 1 . Kind 2 . Chemie 3 …" at bounding box center [784, 273] width 879 height 357
click at [786, 212] on span at bounding box center [784, 215] width 10 height 10
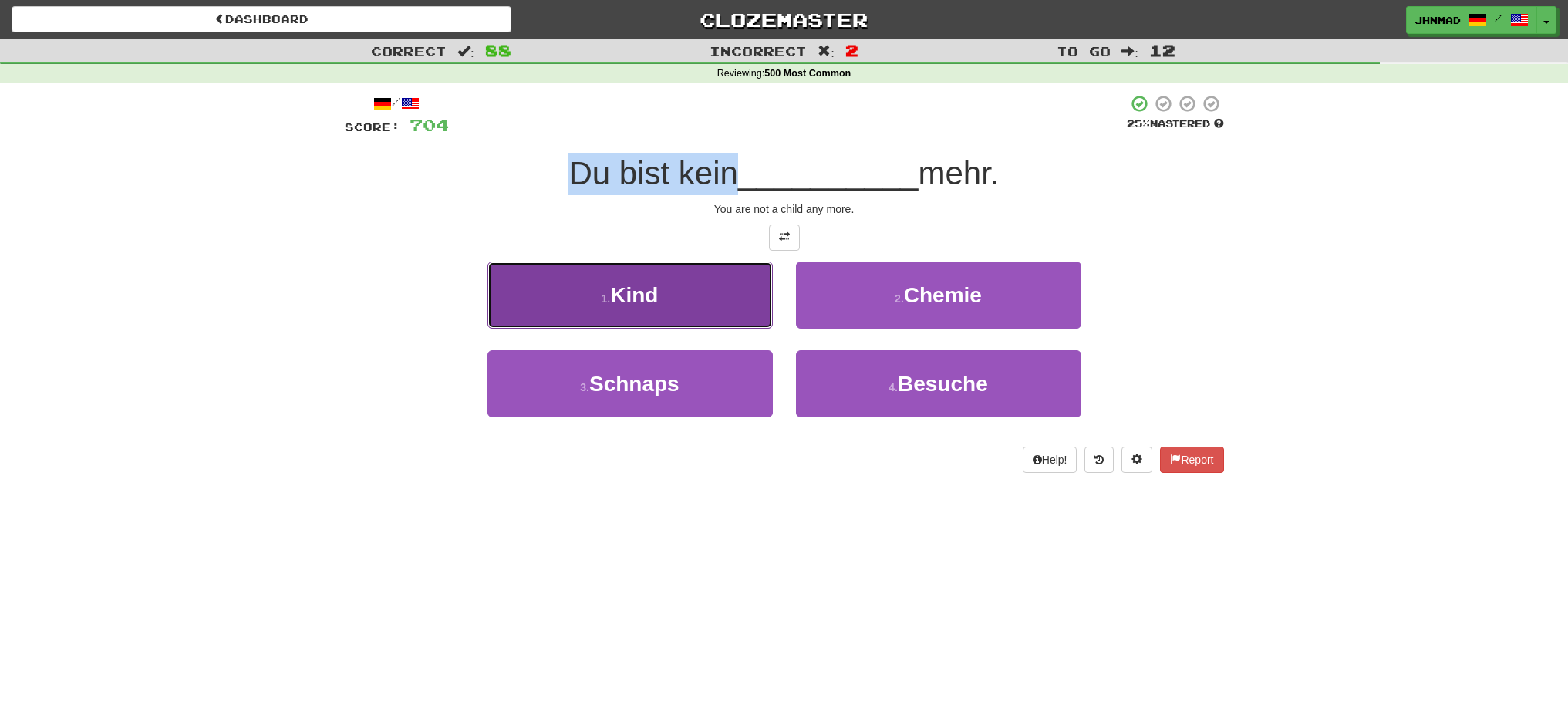
click at [721, 309] on button "1 . Kind" at bounding box center [630, 294] width 286 height 67
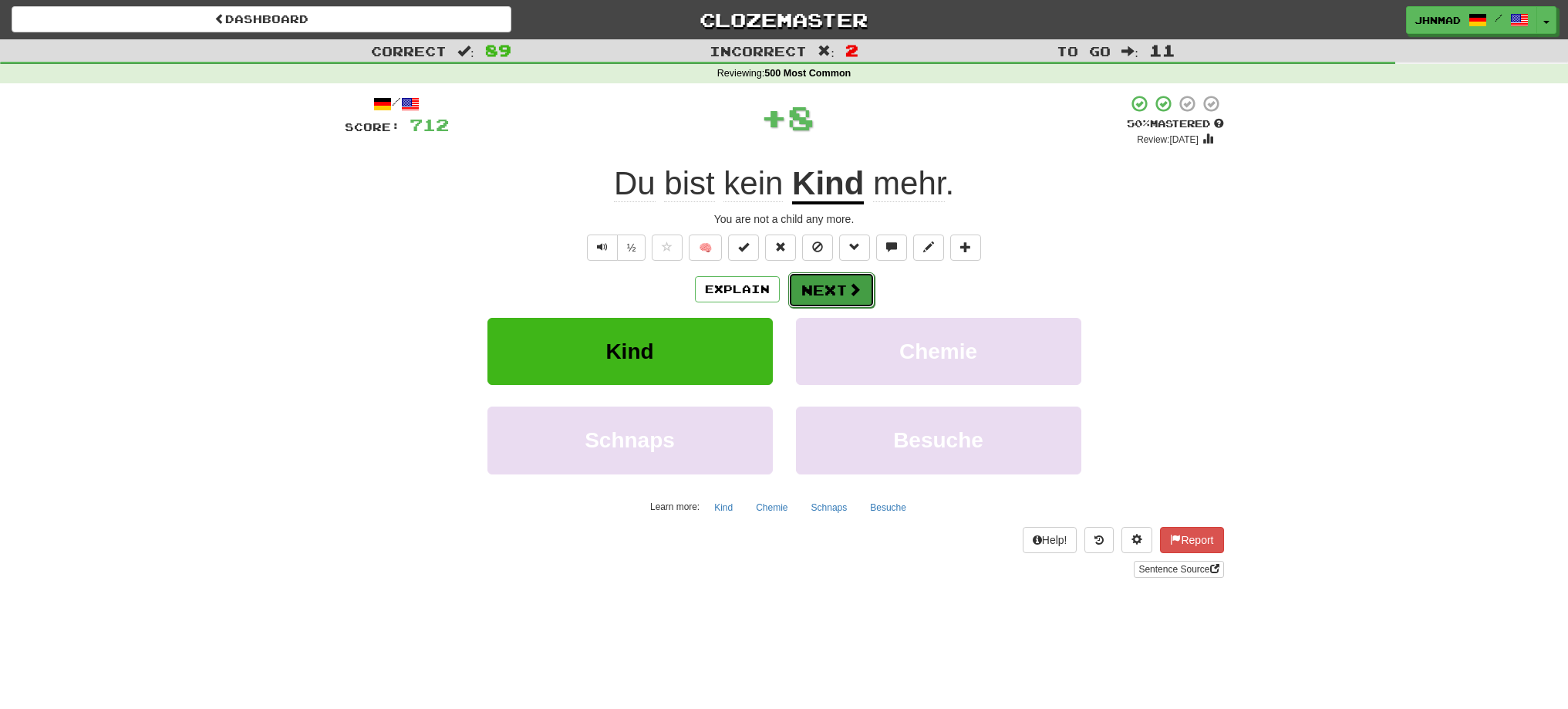
click at [807, 290] on button "Next" at bounding box center [831, 290] width 86 height 35
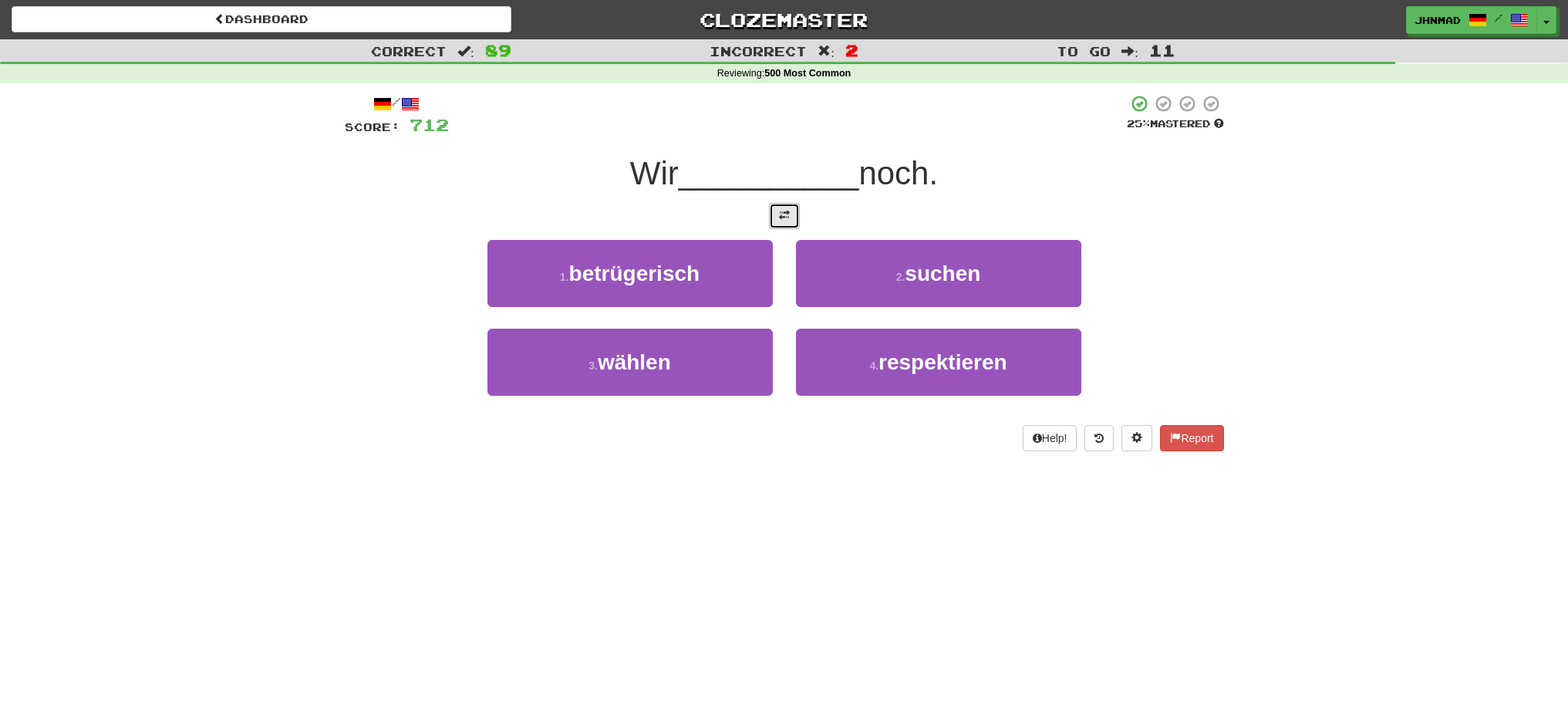
click at [774, 215] on button at bounding box center [784, 215] width 31 height 27
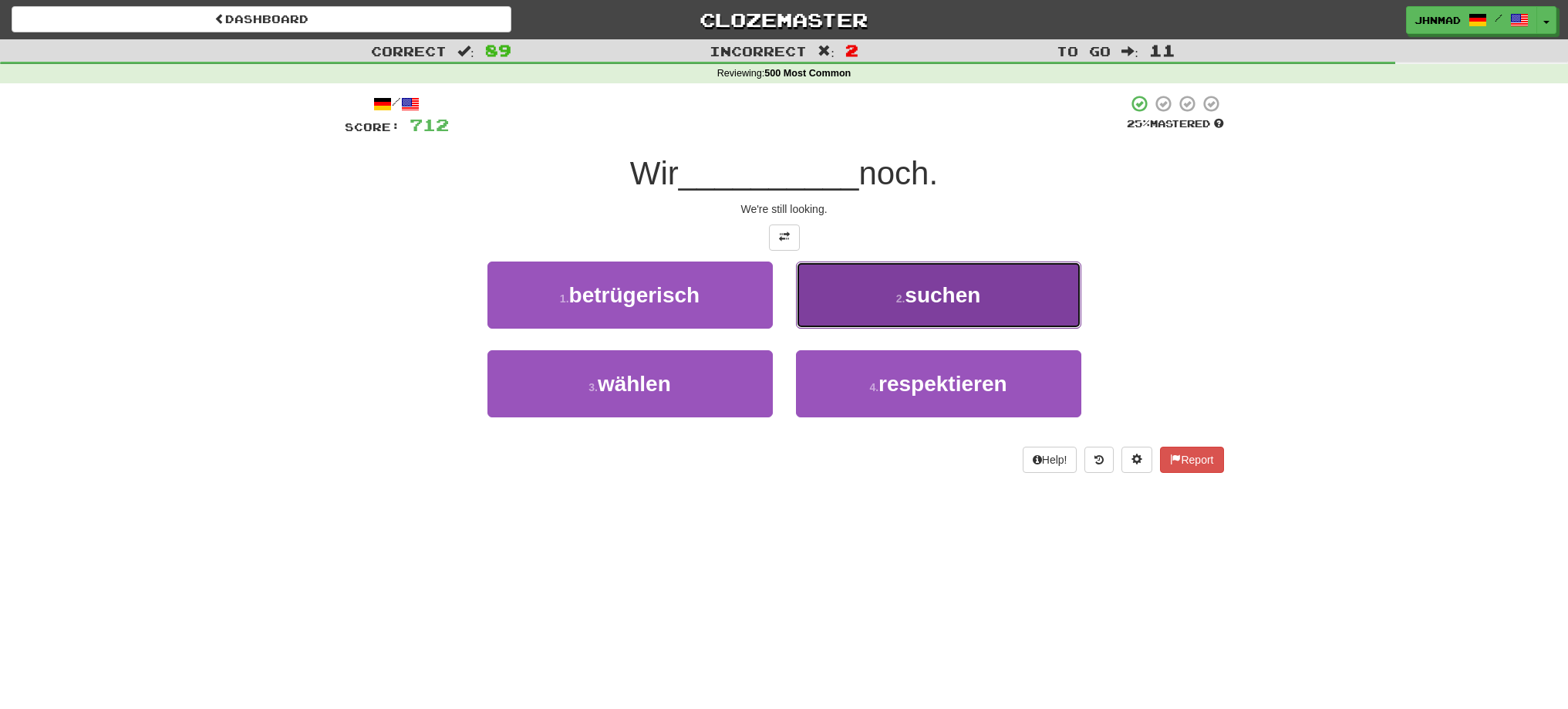
click at [982, 314] on button "2 . suchen" at bounding box center [939, 294] width 286 height 67
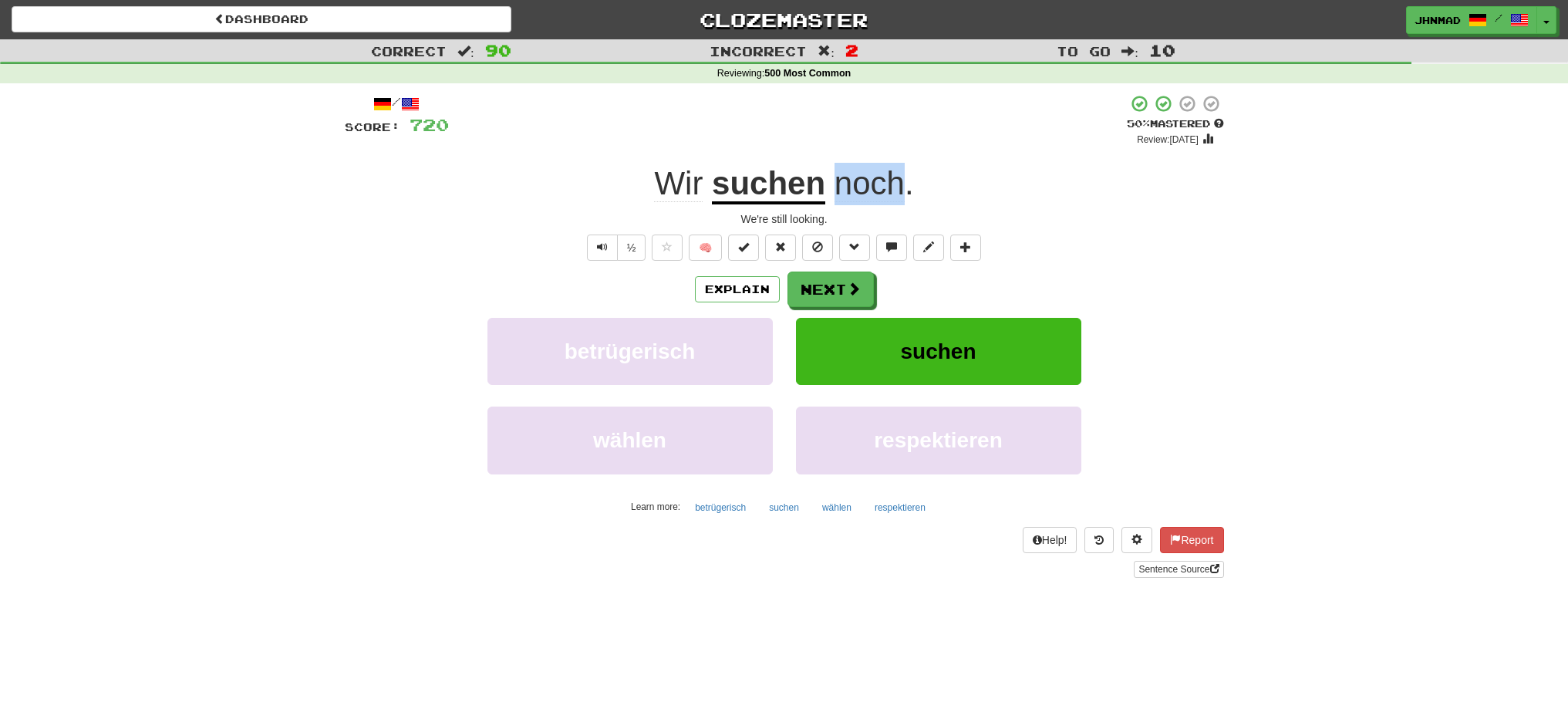
drag, startPoint x: 835, startPoint y: 185, endPoint x: 900, endPoint y: 169, distance: 66.9
click at [900, 169] on span "noch" at bounding box center [869, 184] width 70 height 37
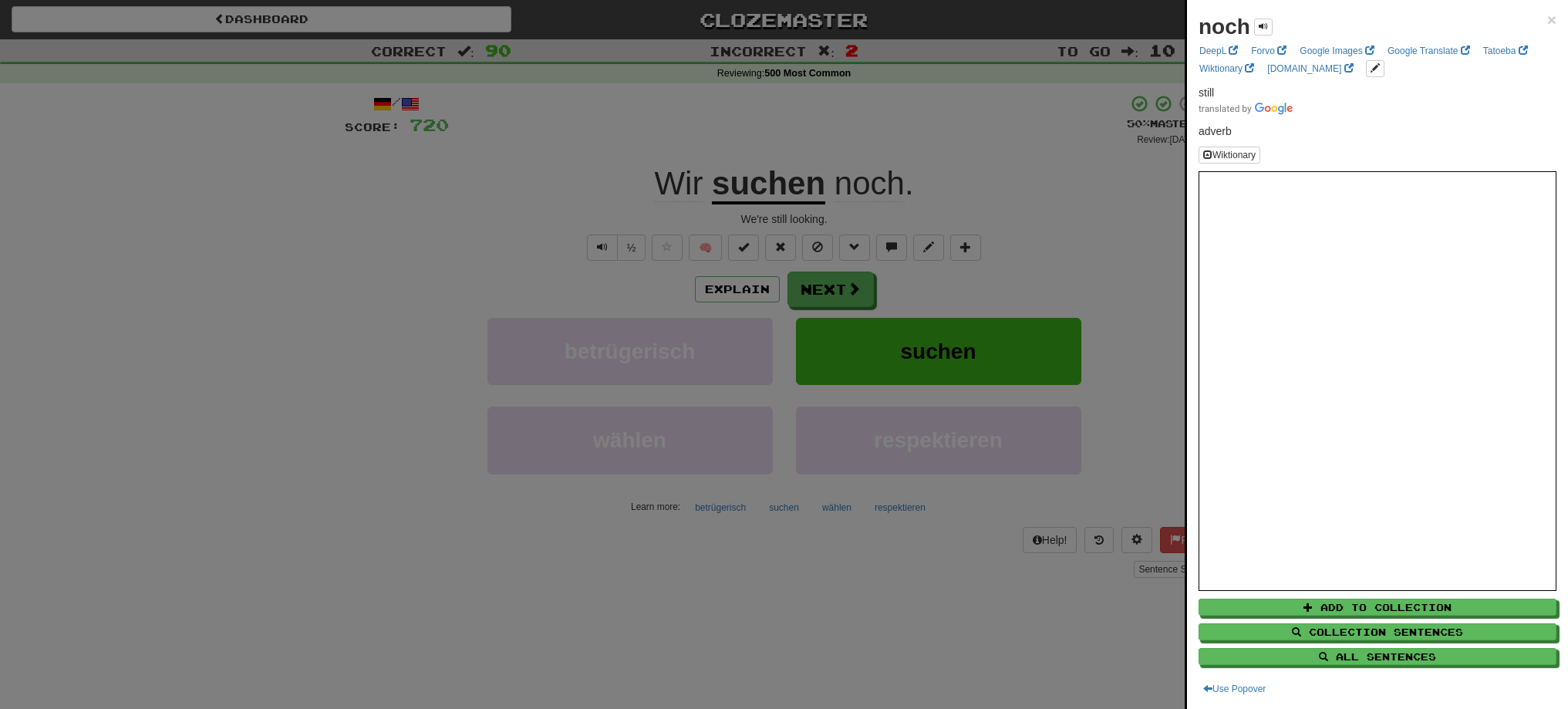
drag, startPoint x: 955, startPoint y: 201, endPoint x: 950, endPoint y: 219, distance: 18.7
click at [955, 205] on div at bounding box center [784, 354] width 1568 height 709
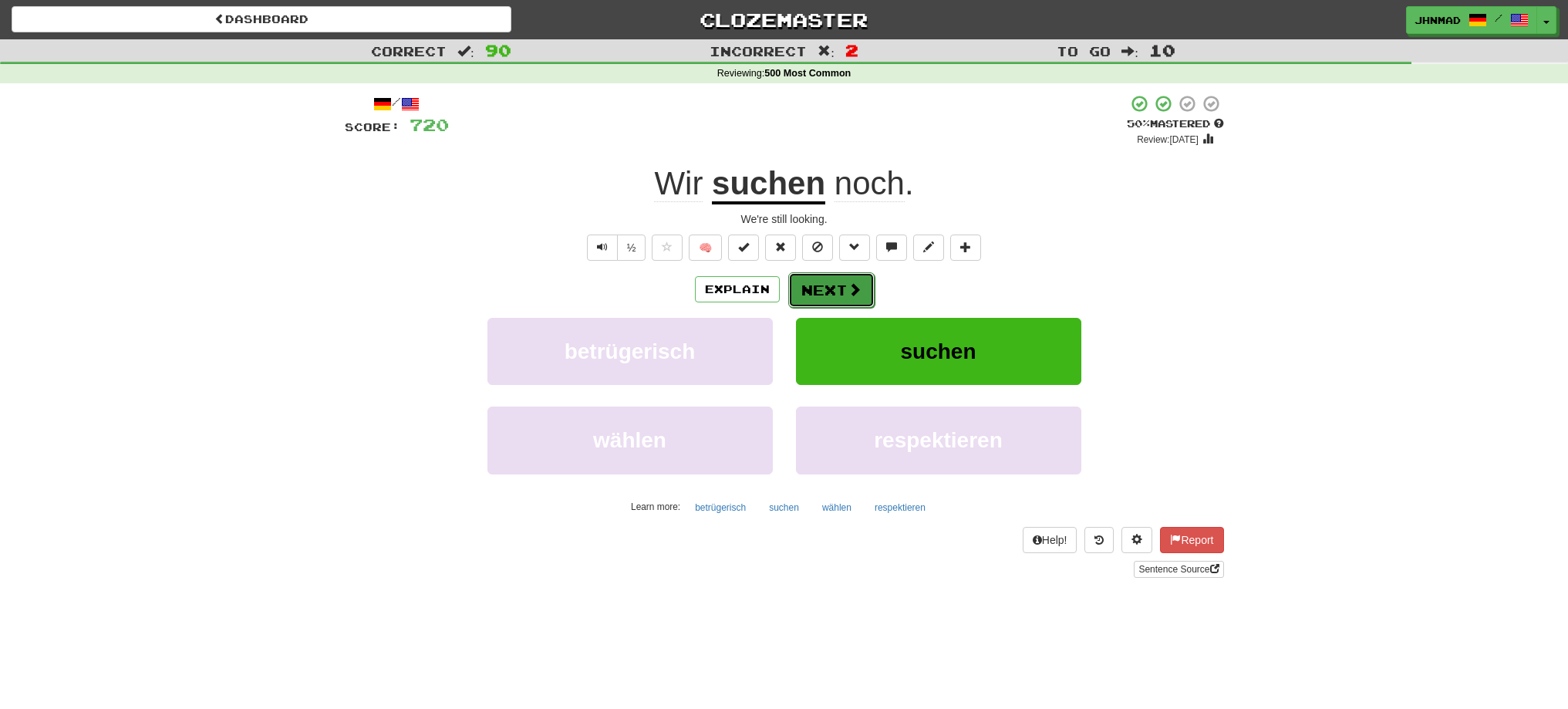
click at [856, 298] on button "Next" at bounding box center [831, 290] width 86 height 35
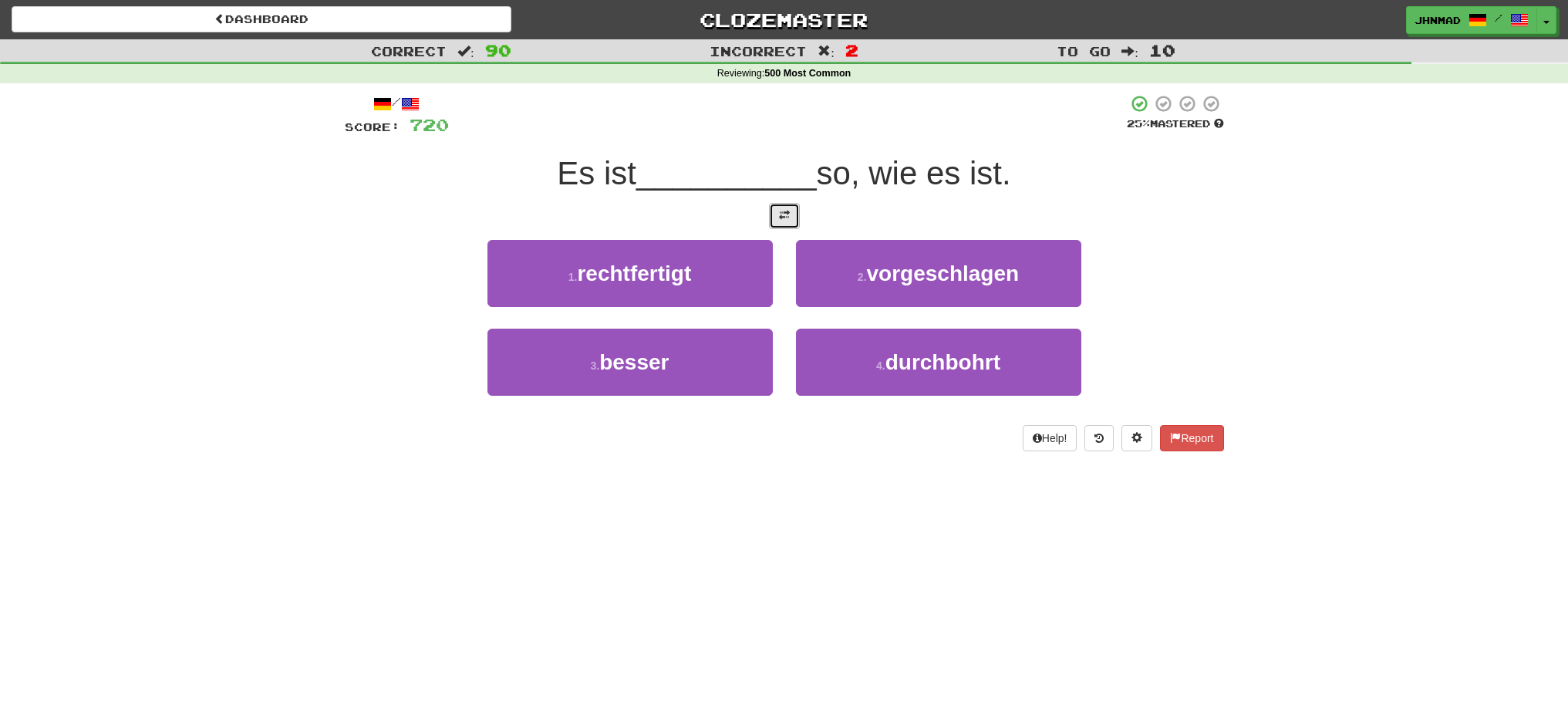
click at [797, 223] on button at bounding box center [784, 215] width 31 height 27
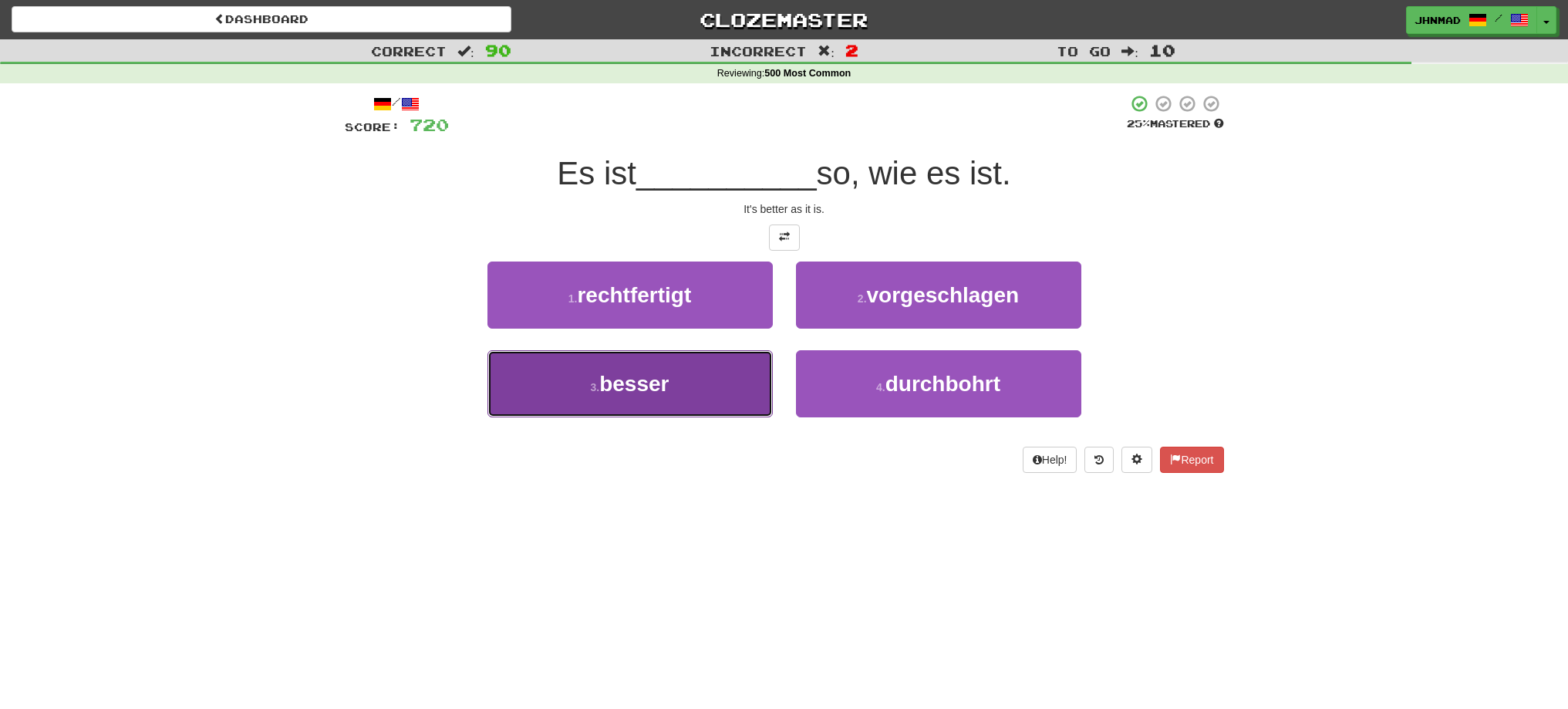
click at [690, 392] on button "3 . besser" at bounding box center [630, 383] width 286 height 67
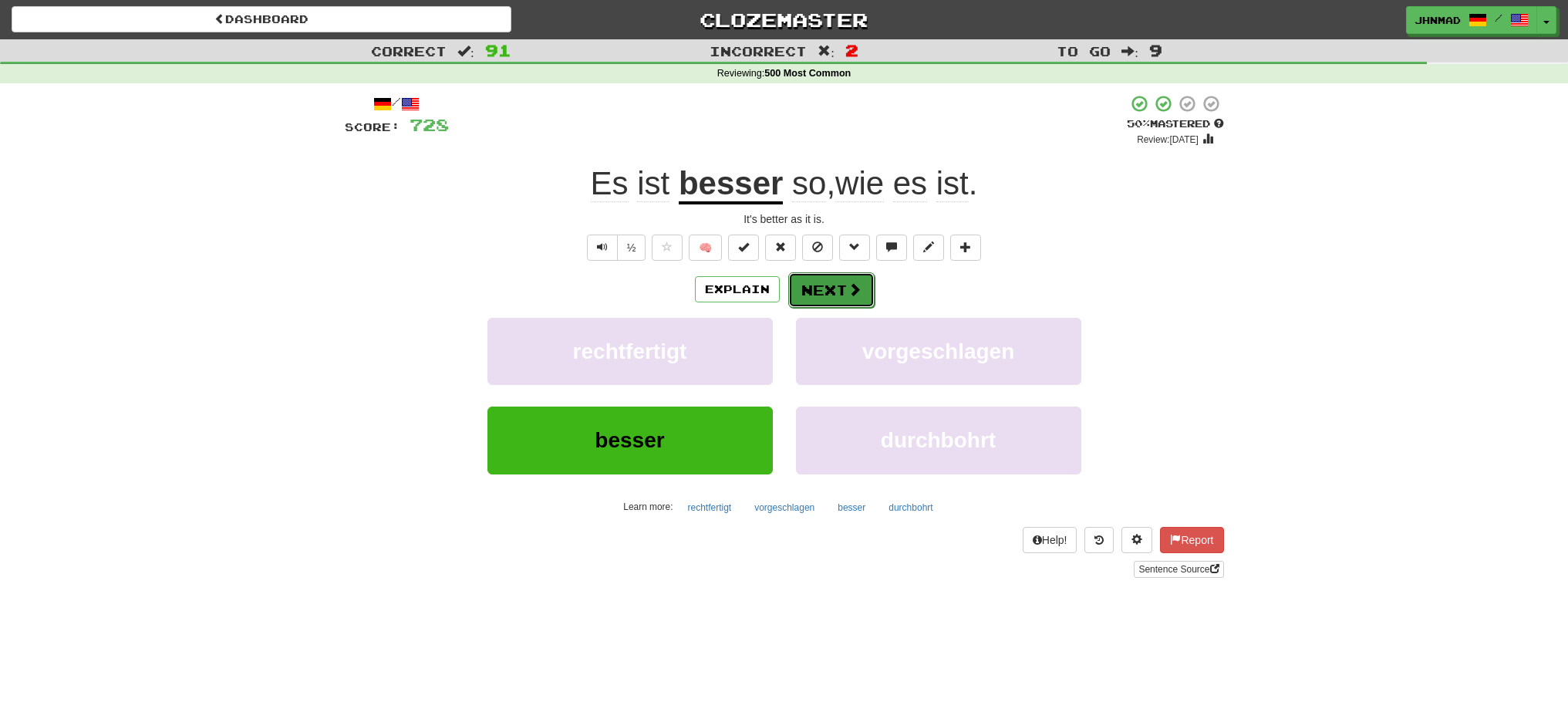
click at [817, 273] on button "Next" at bounding box center [831, 290] width 86 height 35
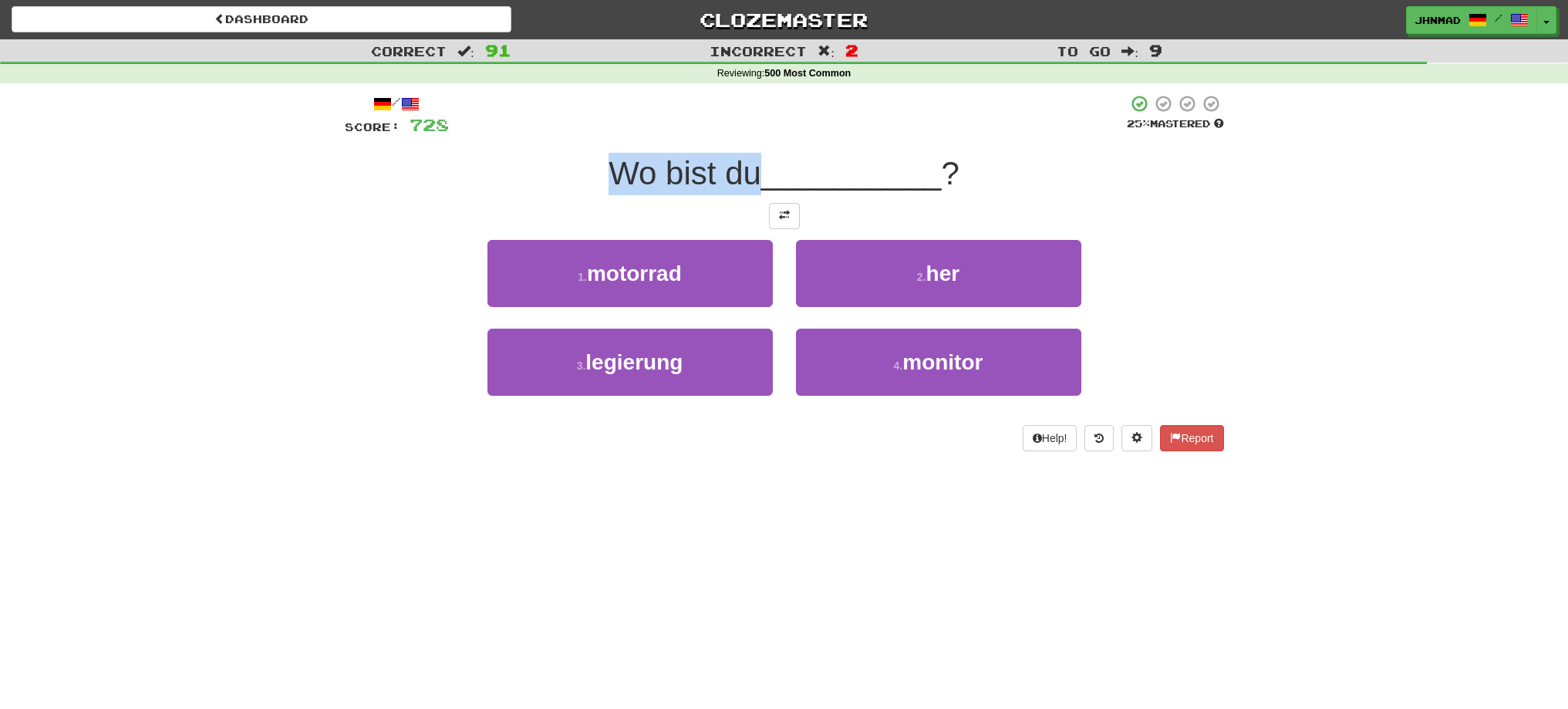
drag, startPoint x: 597, startPoint y: 170, endPoint x: 749, endPoint y: 154, distance: 152.8
click at [749, 154] on div "Wo bist du __________ ?" at bounding box center [784, 173] width 879 height 43
click at [740, 133] on div at bounding box center [740, 133] width 0 height 0
click at [523, 181] on div "Wo bist du __________ ?" at bounding box center [784, 173] width 879 height 43
click at [786, 221] on button at bounding box center [784, 215] width 31 height 27
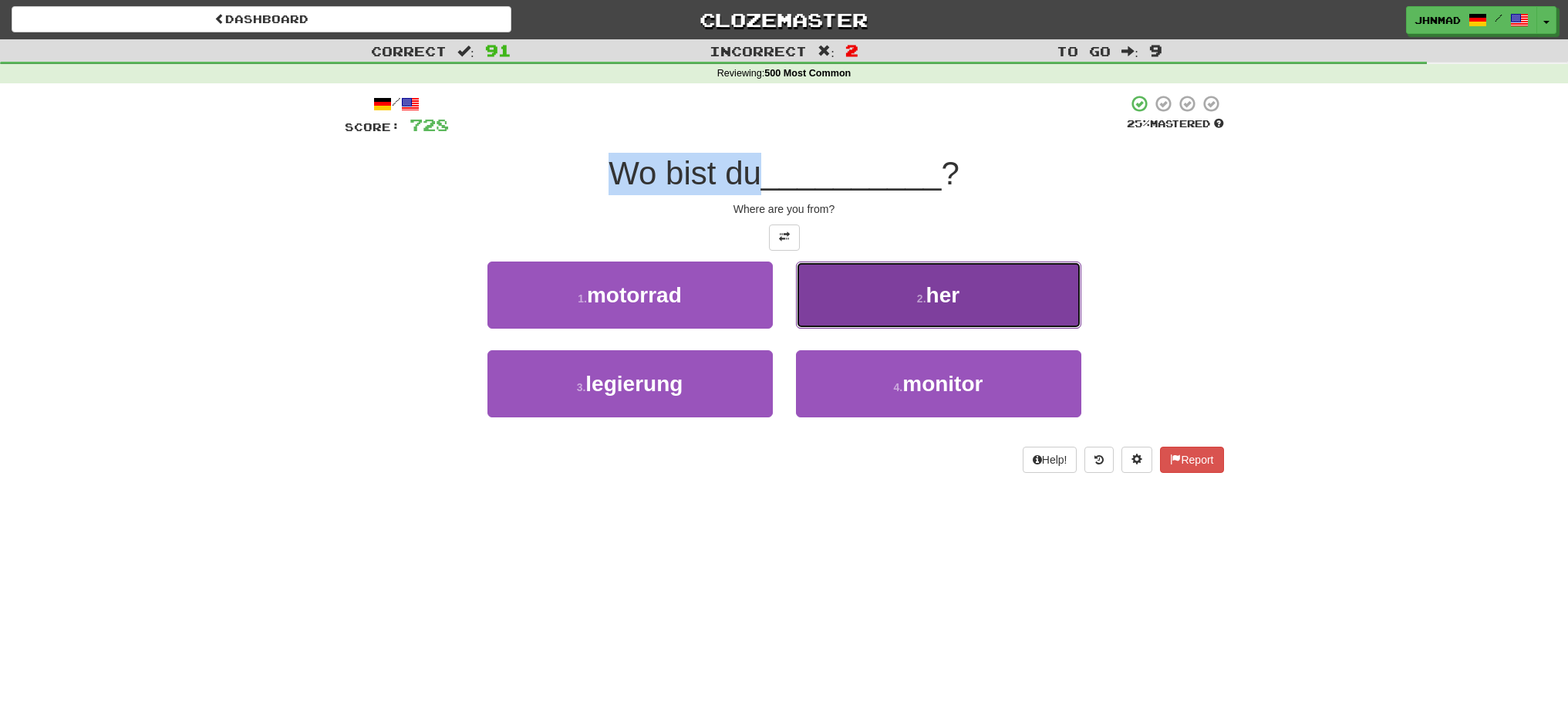
click at [960, 308] on button "2 . her" at bounding box center [939, 294] width 286 height 67
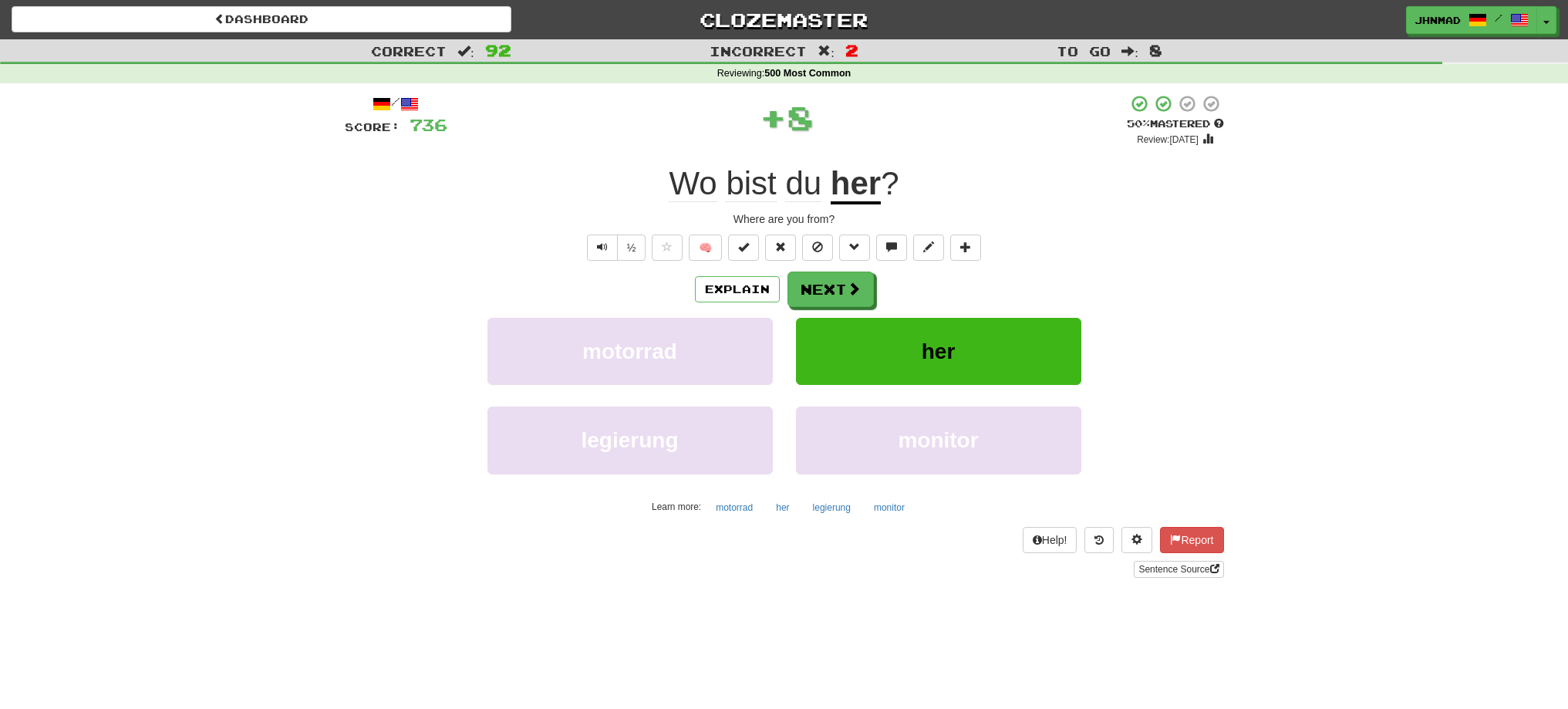
click at [842, 188] on u "her" at bounding box center [856, 185] width 50 height 40
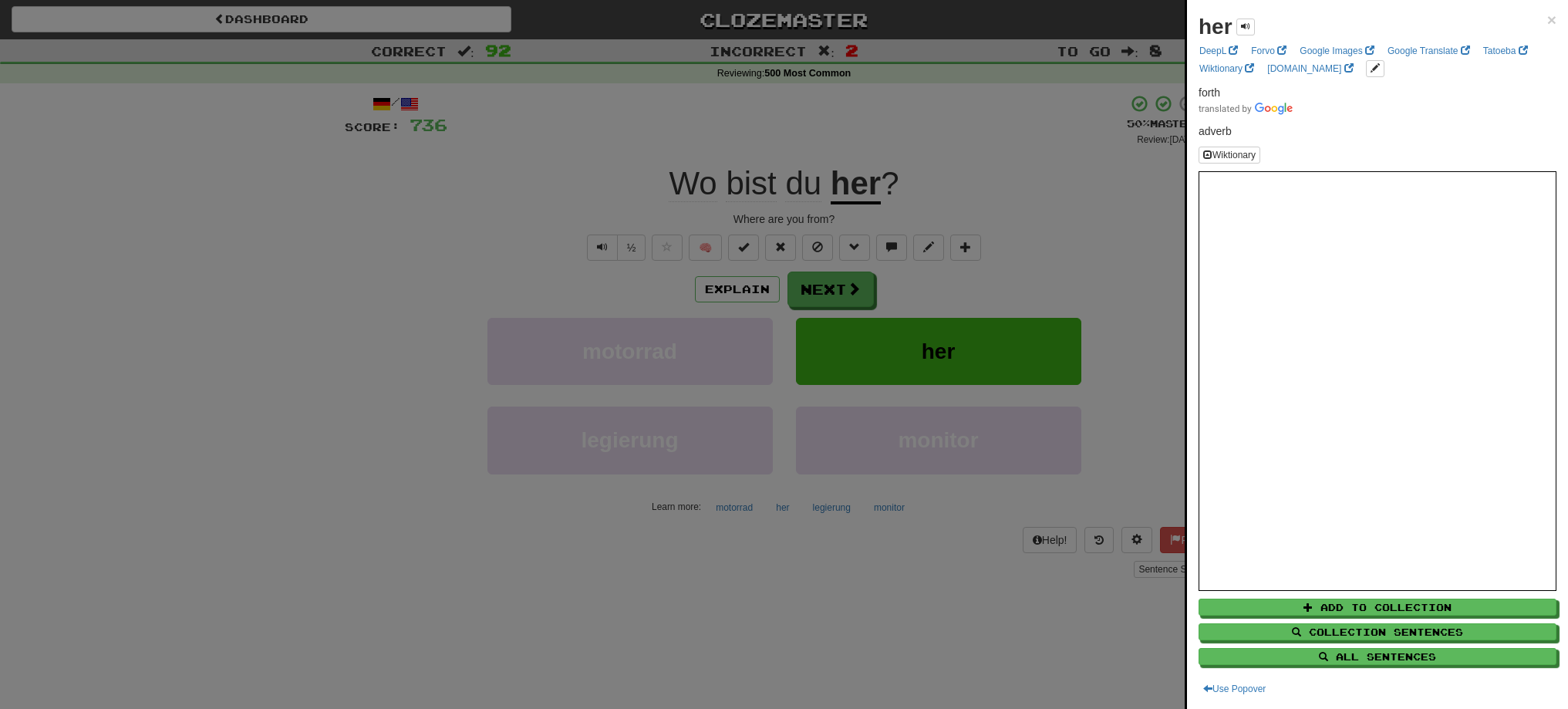
click at [843, 285] on div at bounding box center [784, 354] width 1568 height 709
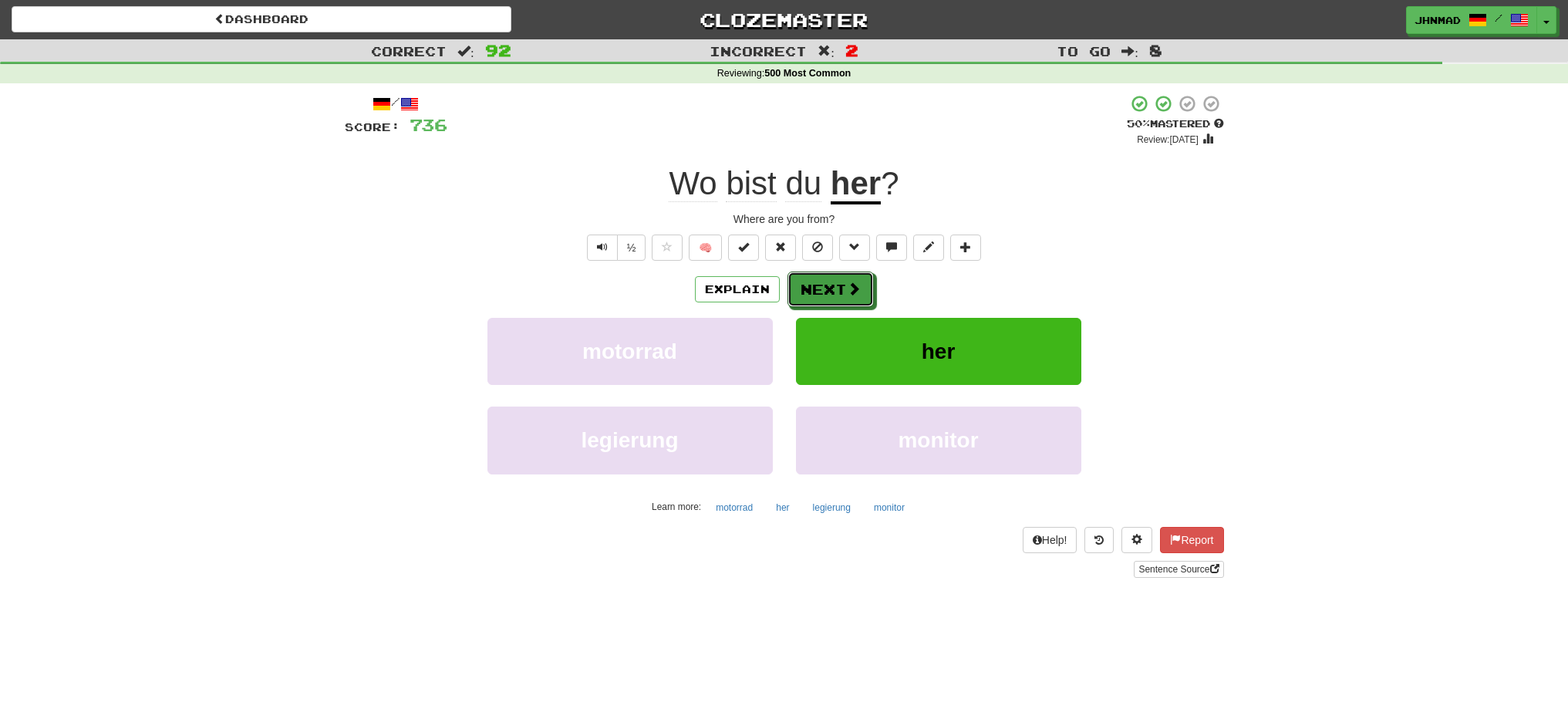
click at [843, 285] on button "Next" at bounding box center [830, 290] width 86 height 35
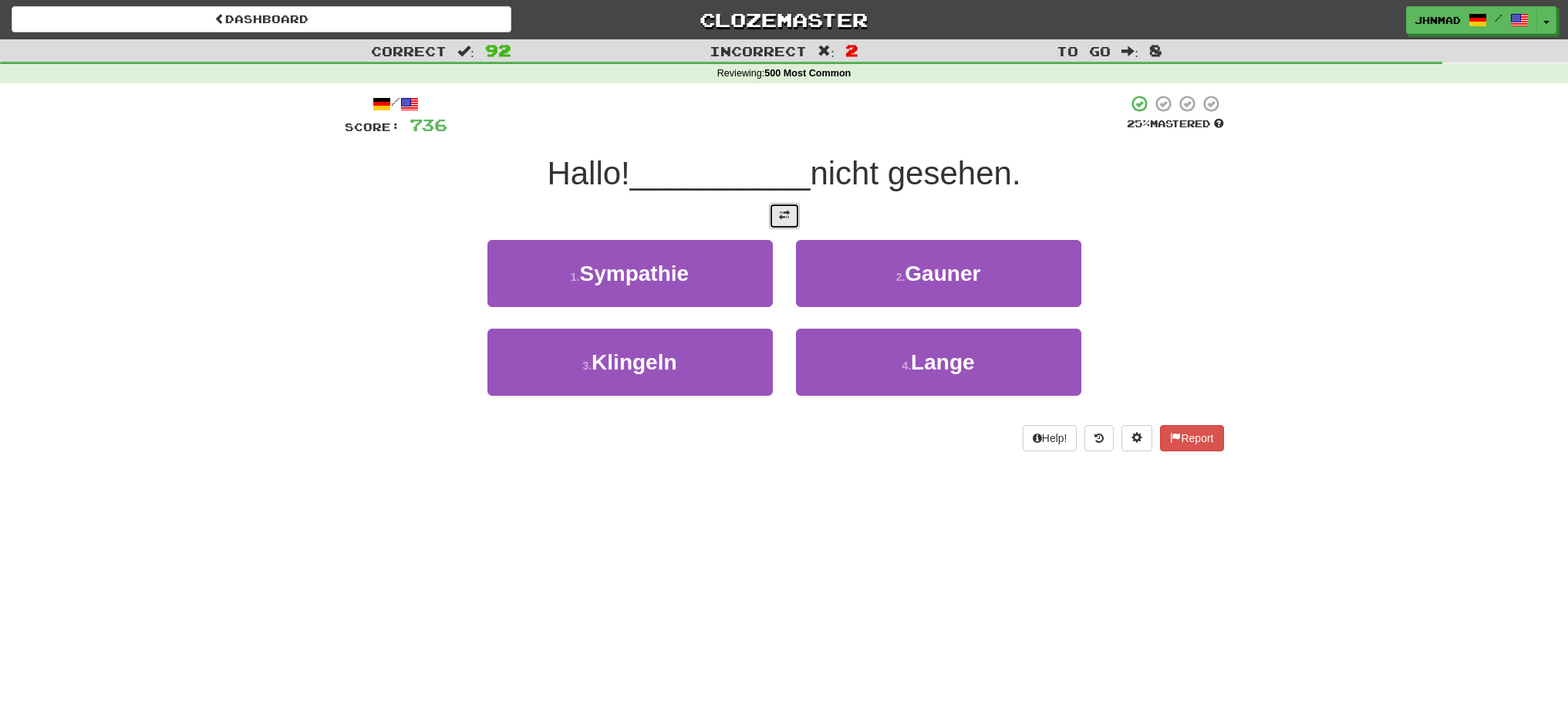
click at [784, 226] on button at bounding box center [784, 215] width 31 height 27
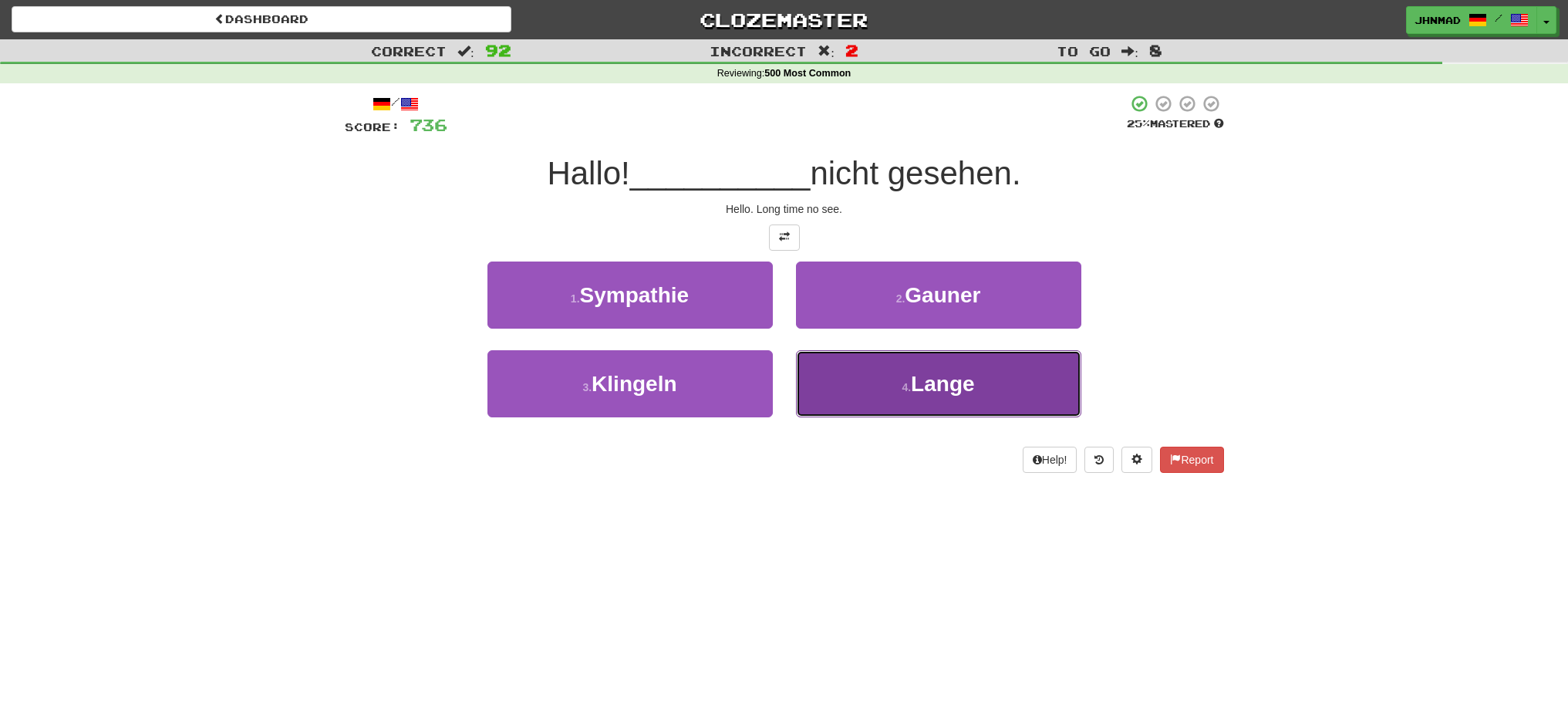
click at [907, 390] on small "4 ." at bounding box center [906, 386] width 9 height 12
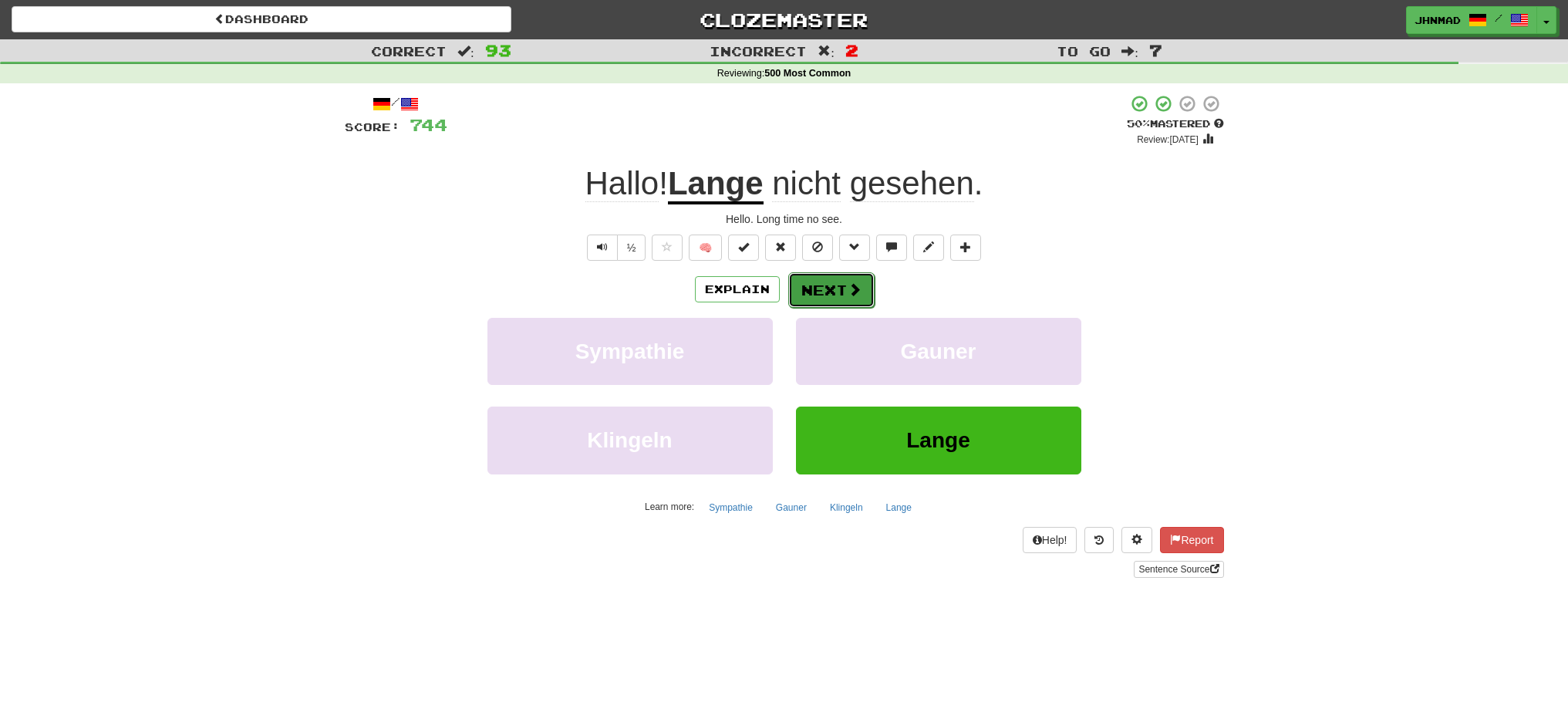
click at [853, 290] on span at bounding box center [854, 289] width 14 height 14
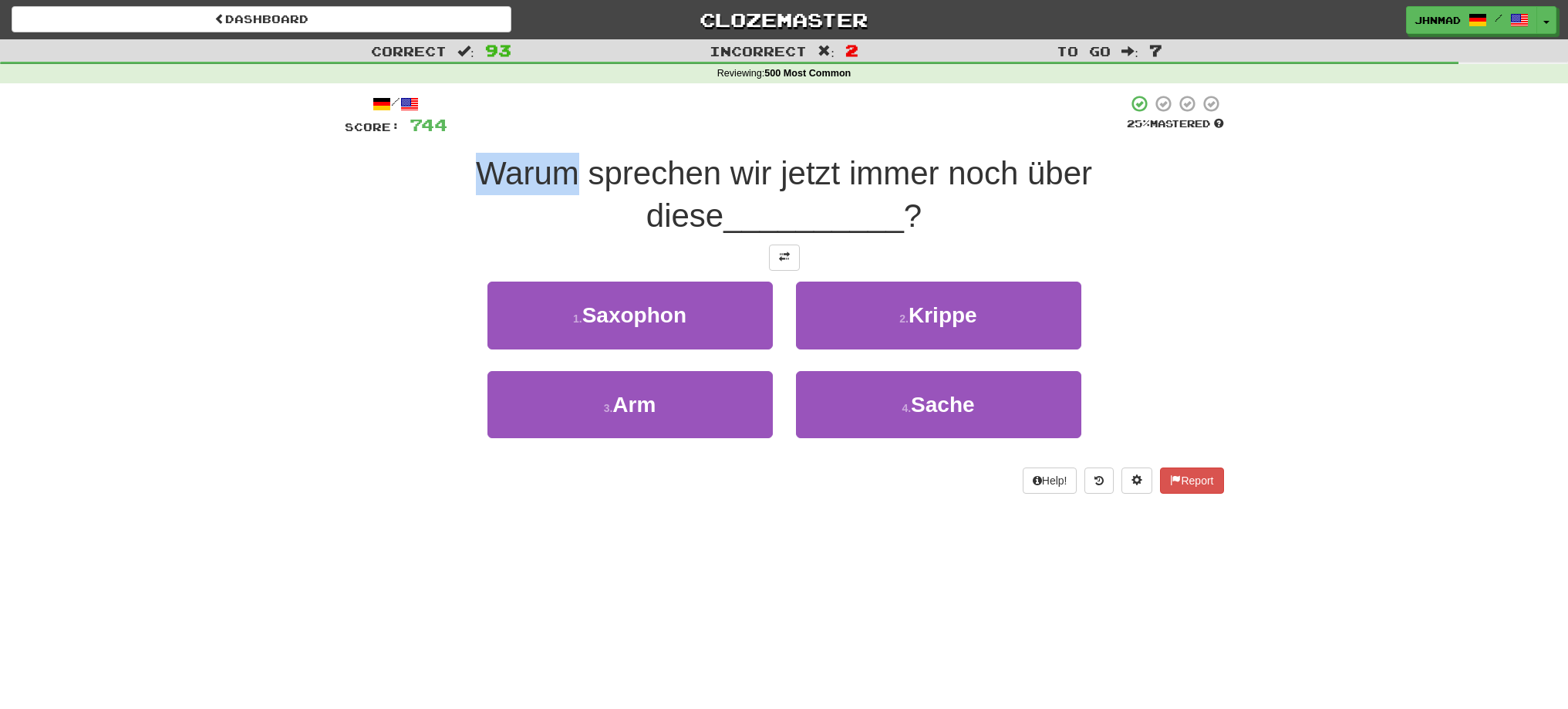
drag, startPoint x: 435, startPoint y: 173, endPoint x: 532, endPoint y: 156, distance: 98.5
click at [532, 156] on div "Warum sprechen wir jetzt immer noch über diese __________ ?" at bounding box center [784, 194] width 879 height 84
click at [522, 133] on div at bounding box center [522, 133] width 0 height 0
click at [340, 229] on div "/ Score: 744 25 % Mastered Warum sprechen wir jetzt immer noch über diese _____…" at bounding box center [784, 298] width 903 height 431
click at [786, 264] on button at bounding box center [784, 257] width 31 height 27
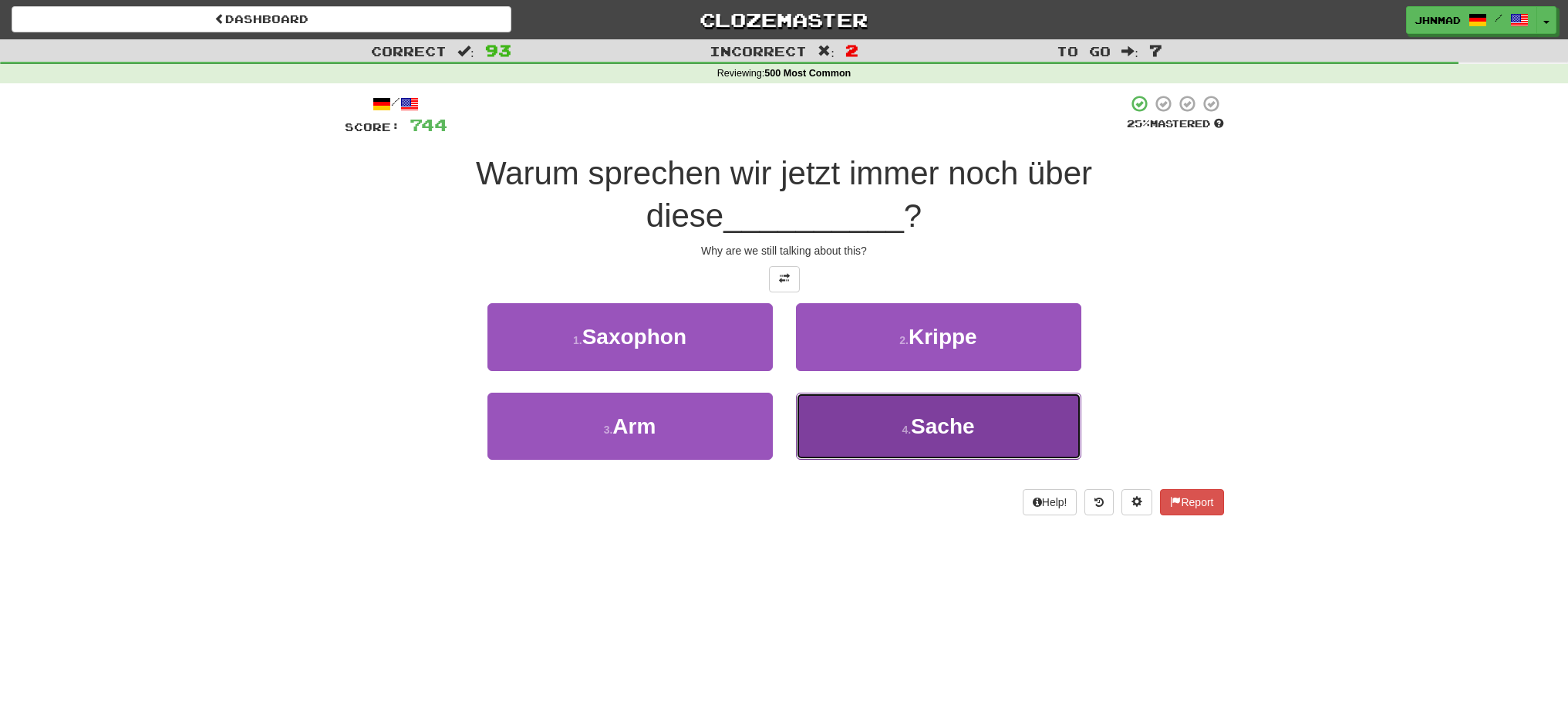
click at [958, 431] on span "Sache" at bounding box center [942, 426] width 64 height 24
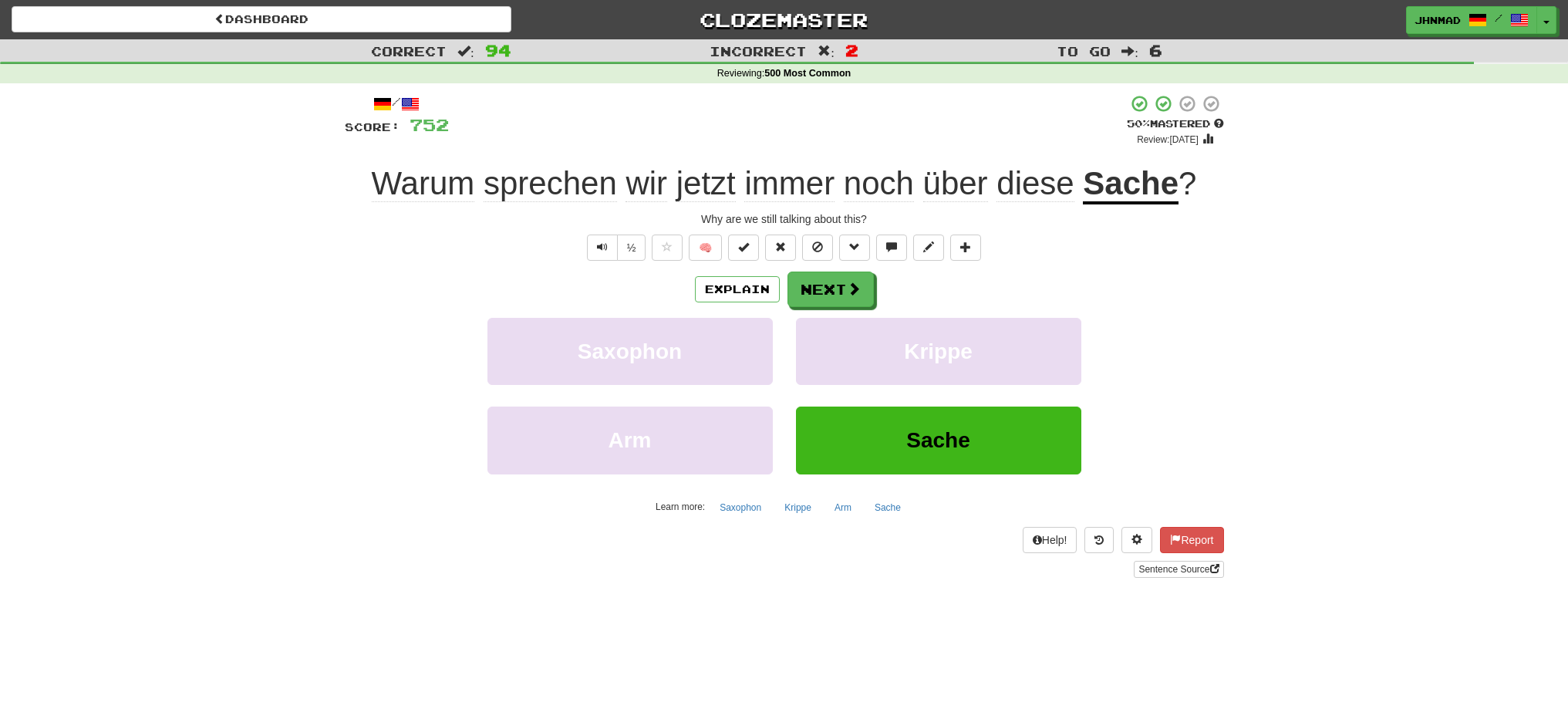
click at [1157, 187] on u "Sache" at bounding box center [1130, 185] width 96 height 40
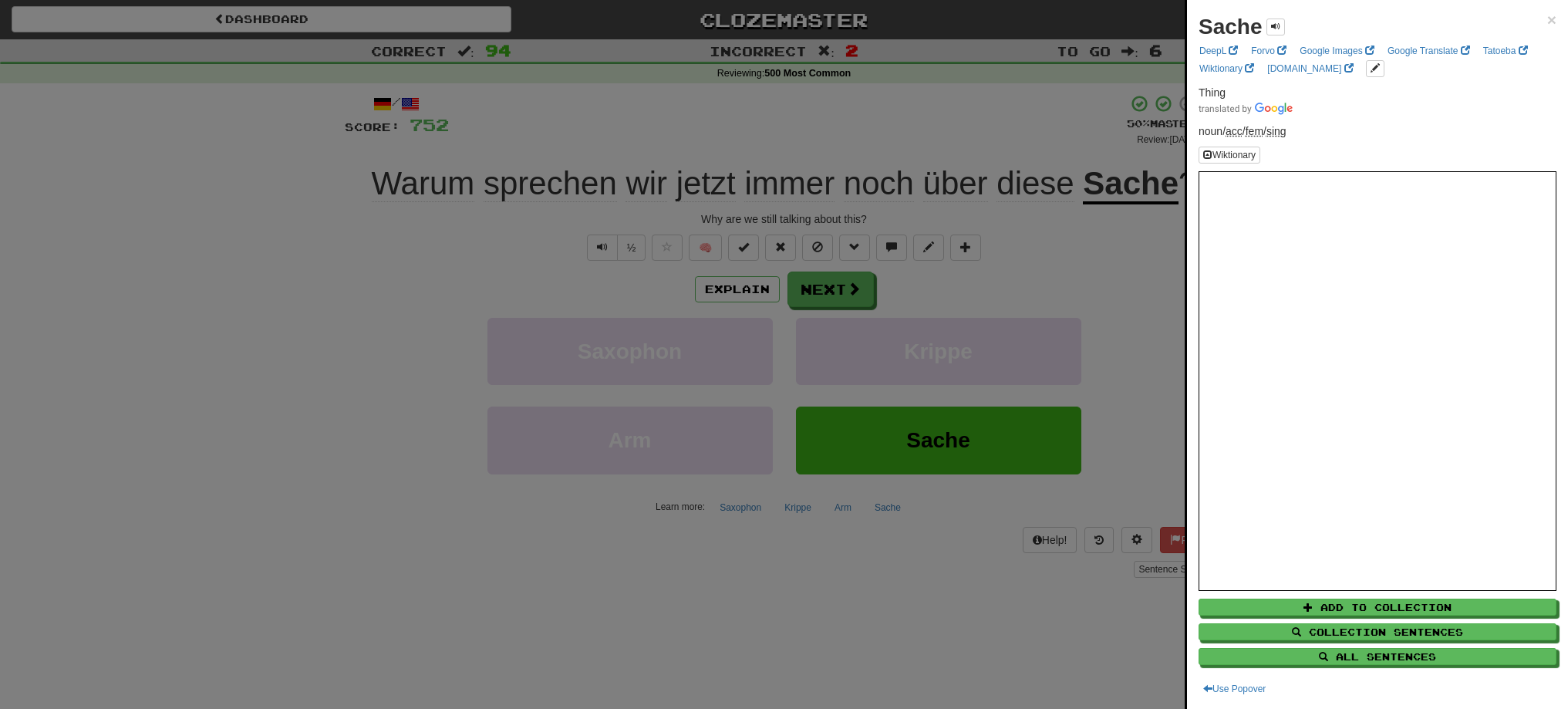
click at [1157, 187] on div at bounding box center [784, 354] width 1568 height 709
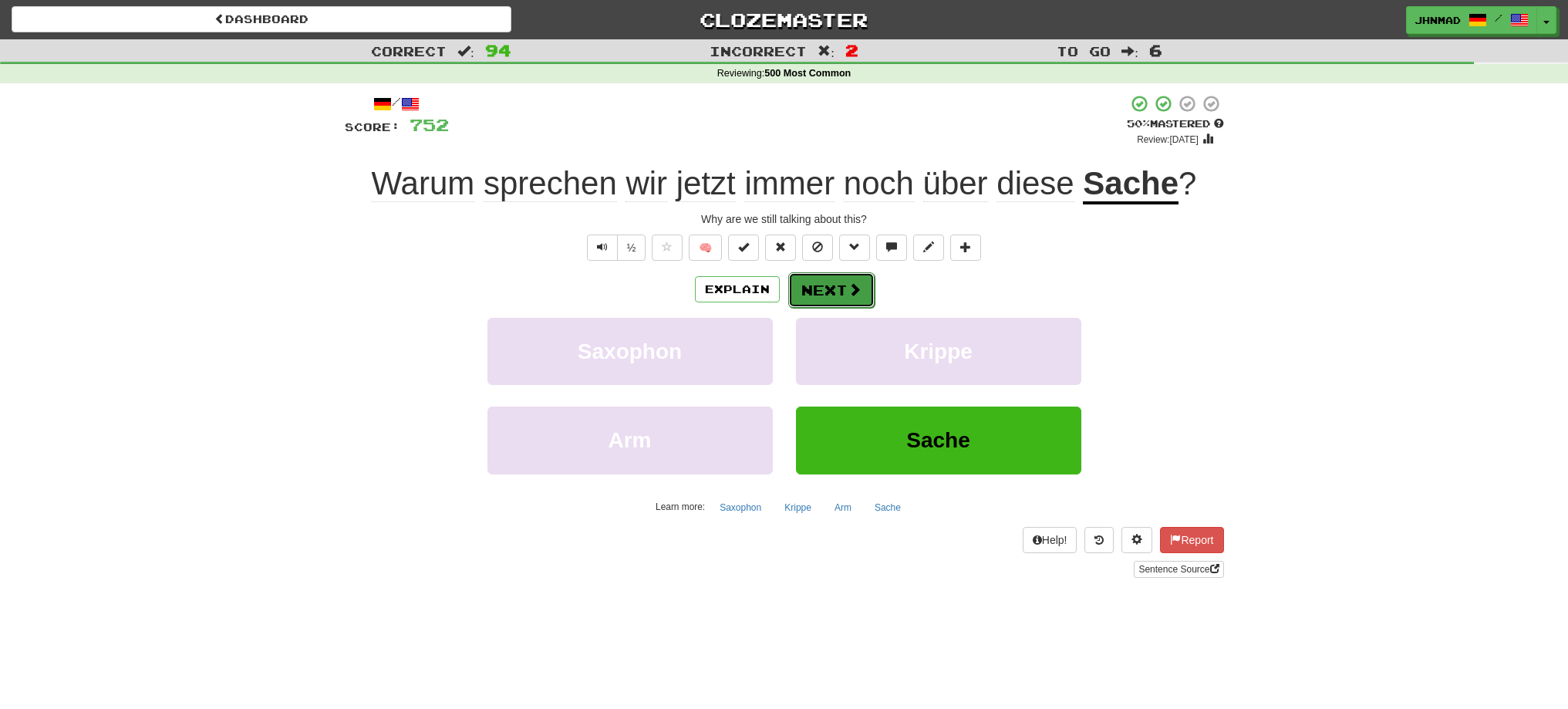
click at [842, 285] on button "Next" at bounding box center [831, 290] width 86 height 35
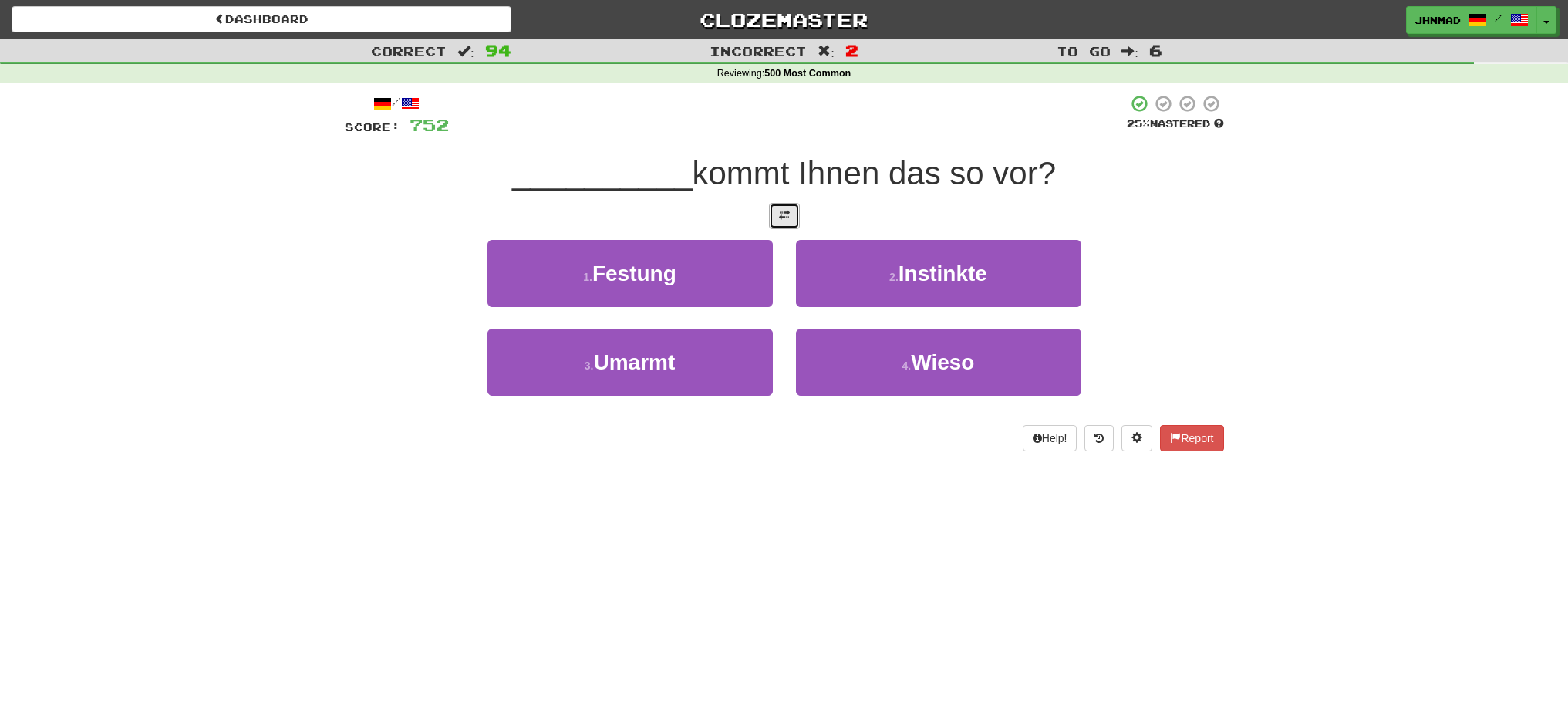
click at [776, 216] on button at bounding box center [784, 215] width 31 height 27
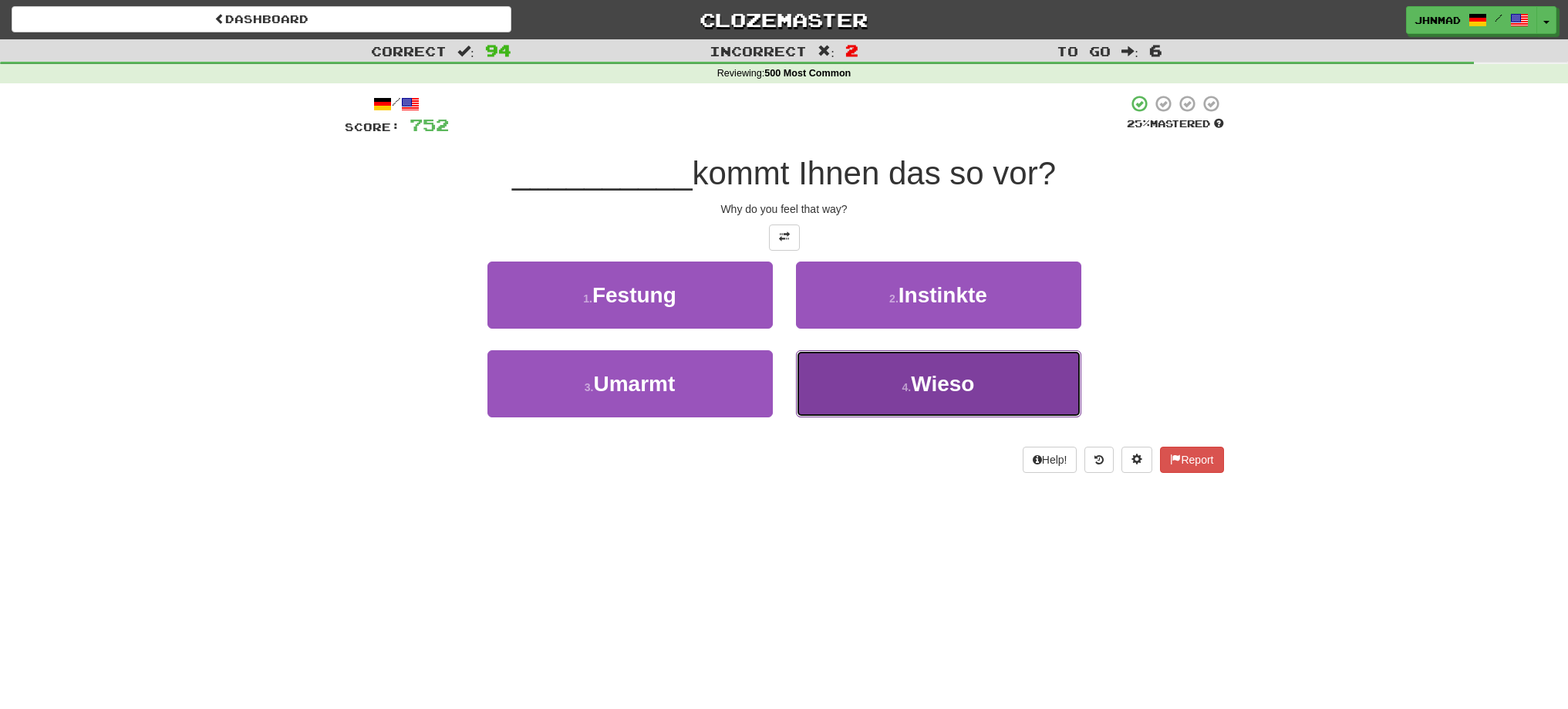
click at [978, 396] on button "4 . Wieso" at bounding box center [939, 383] width 286 height 67
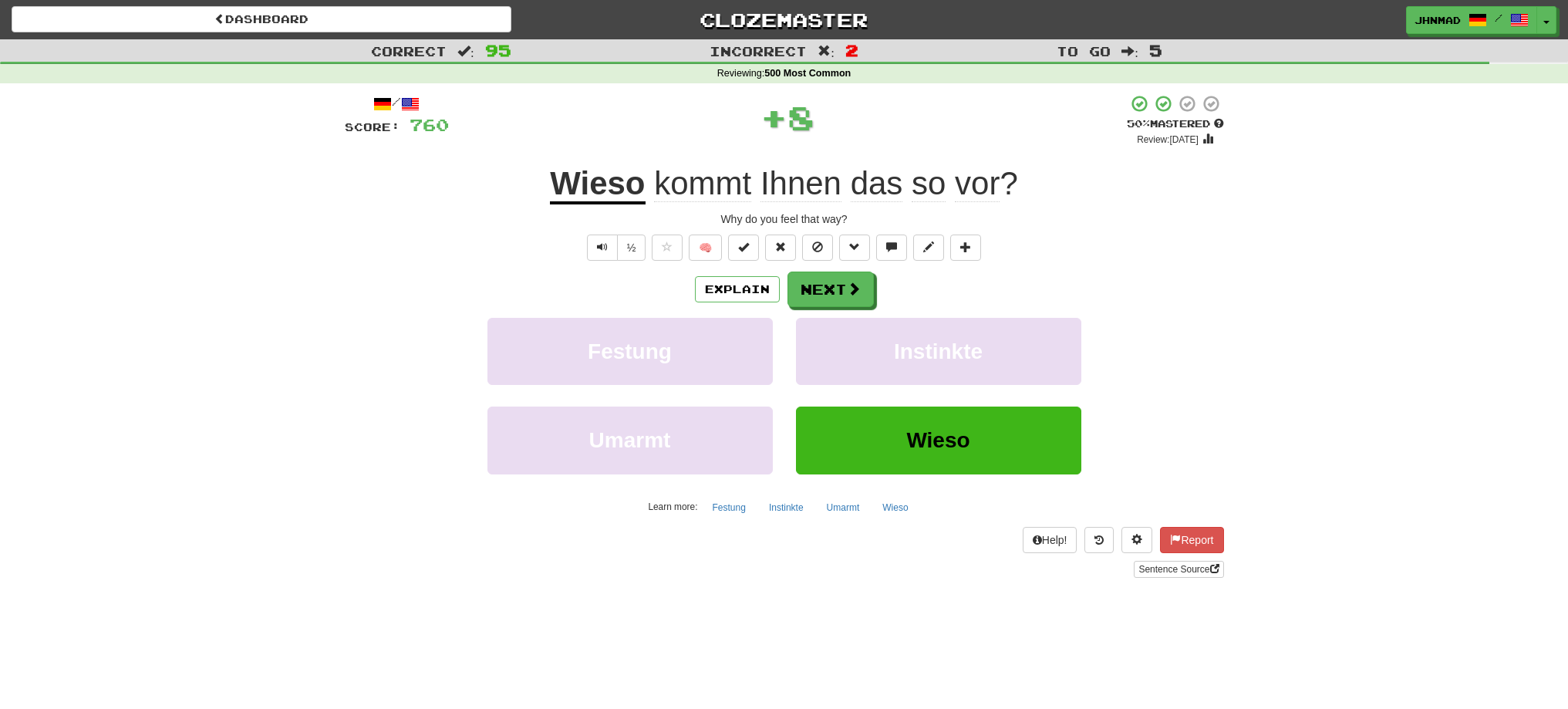
click at [569, 177] on u "Wieso" at bounding box center [598, 185] width 95 height 40
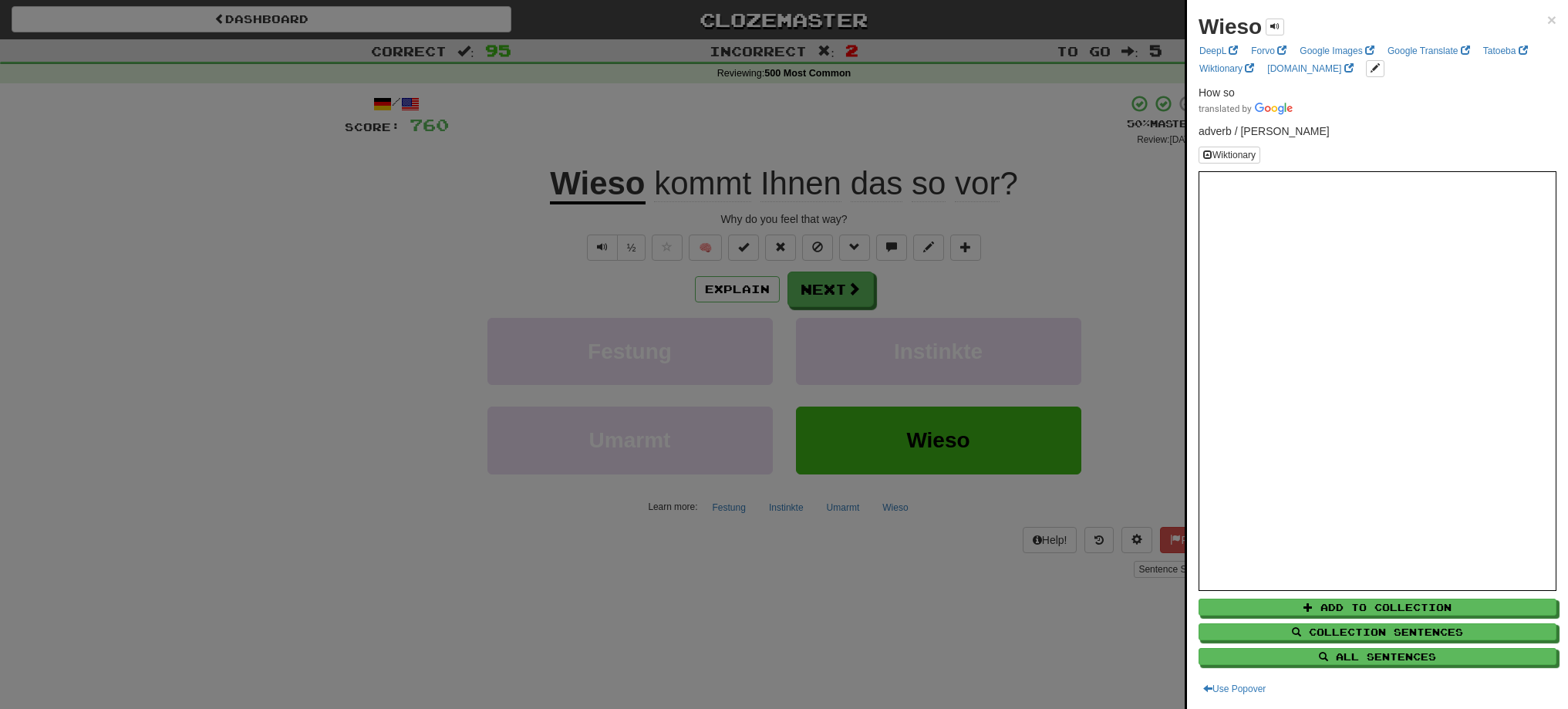
click at [806, 290] on div at bounding box center [784, 354] width 1568 height 709
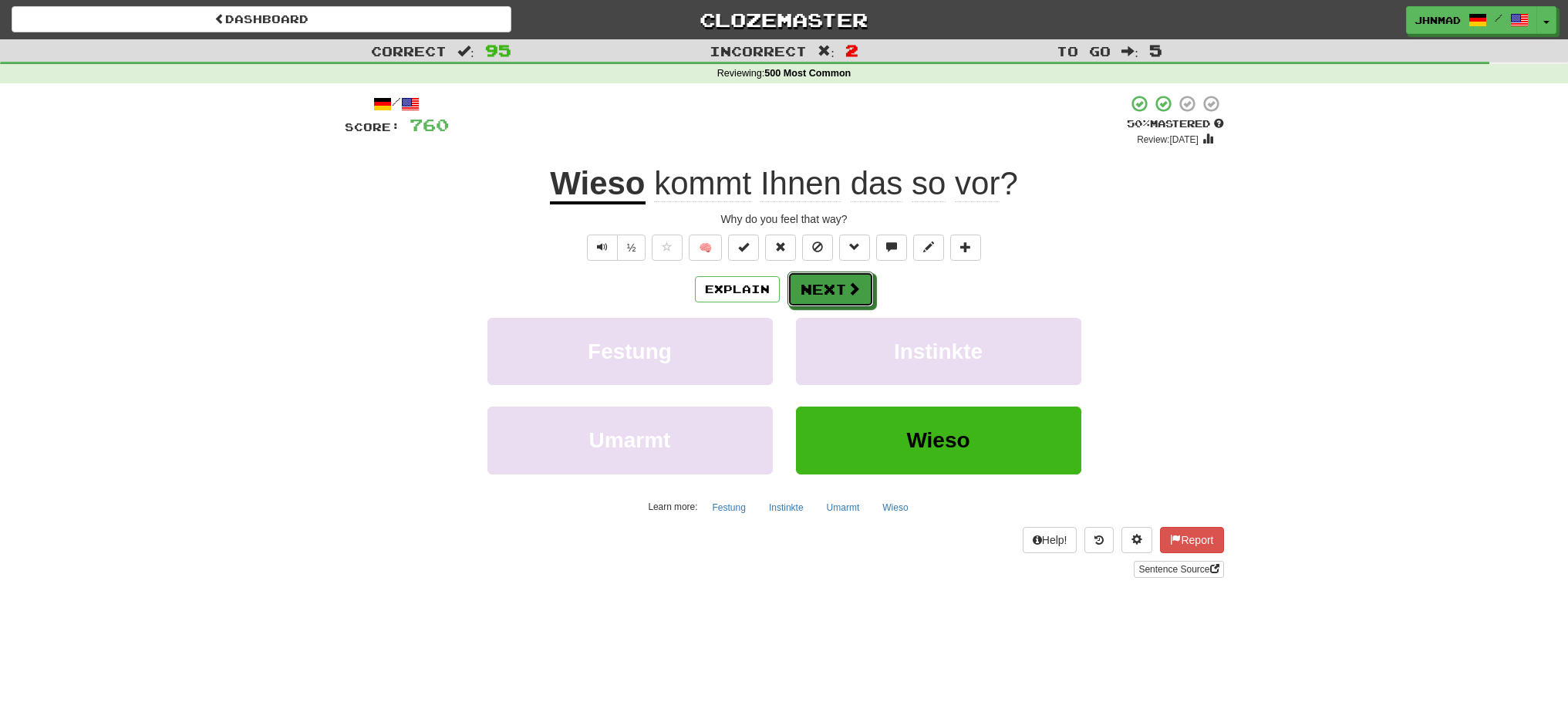
click at [806, 290] on button "Next" at bounding box center [830, 290] width 86 height 35
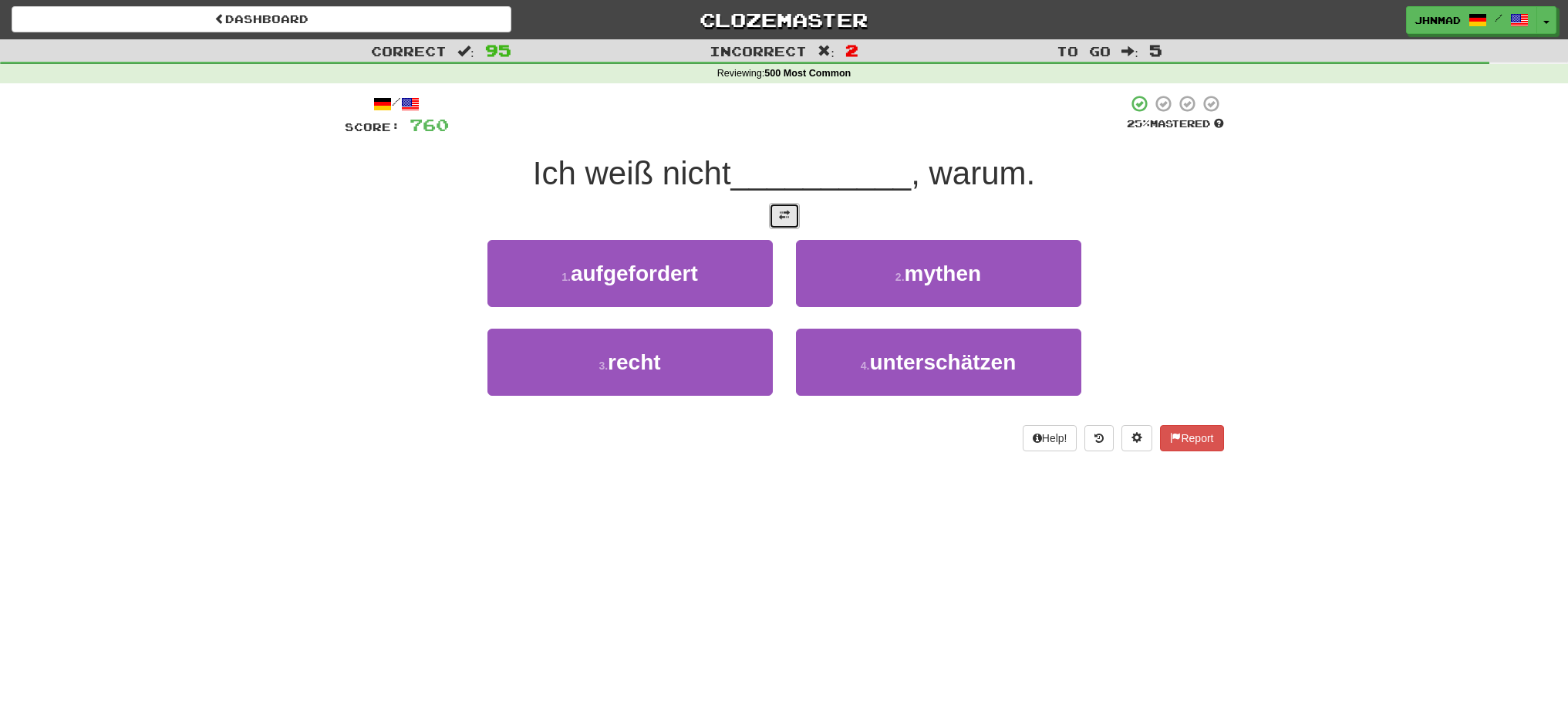
click at [784, 213] on span at bounding box center [784, 215] width 10 height 10
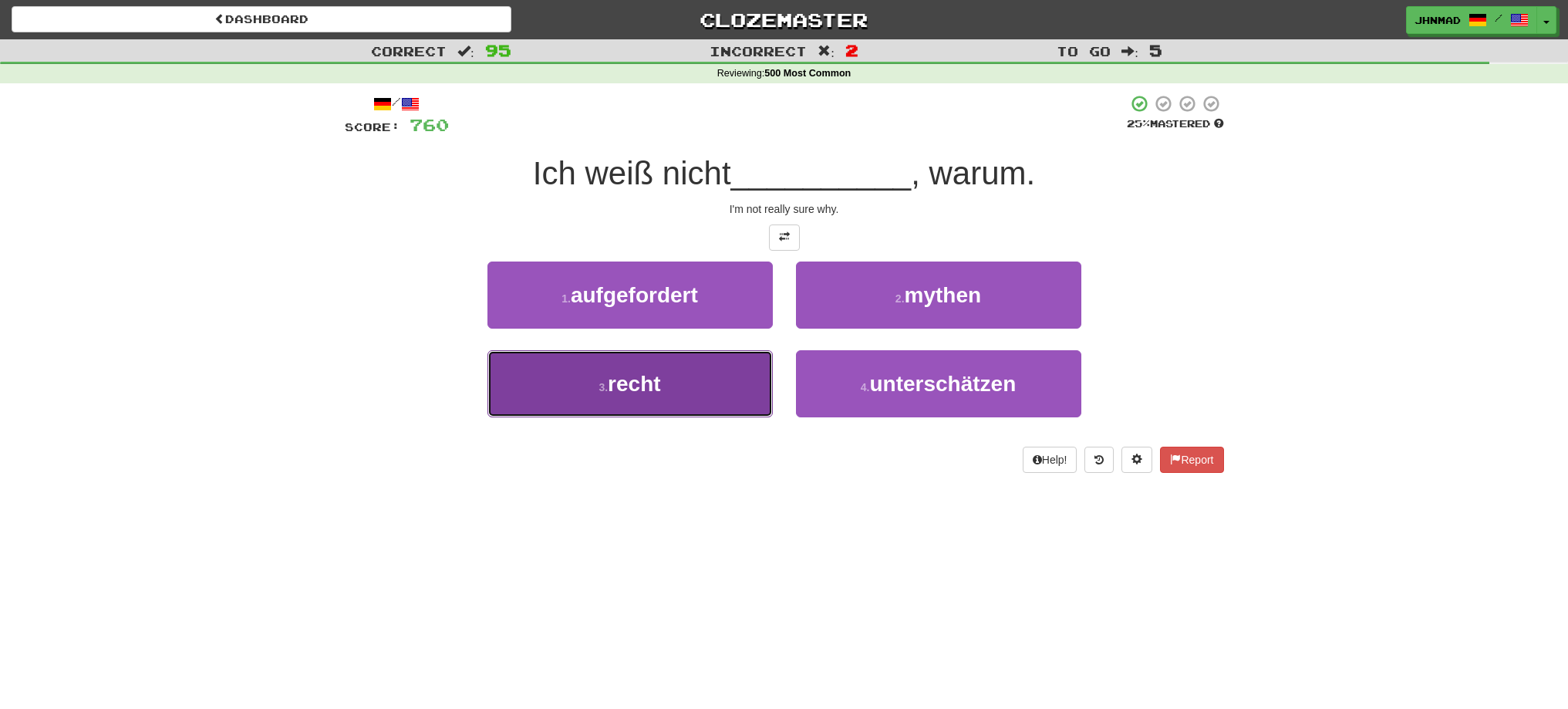
click at [648, 377] on span "recht" at bounding box center [633, 384] width 52 height 24
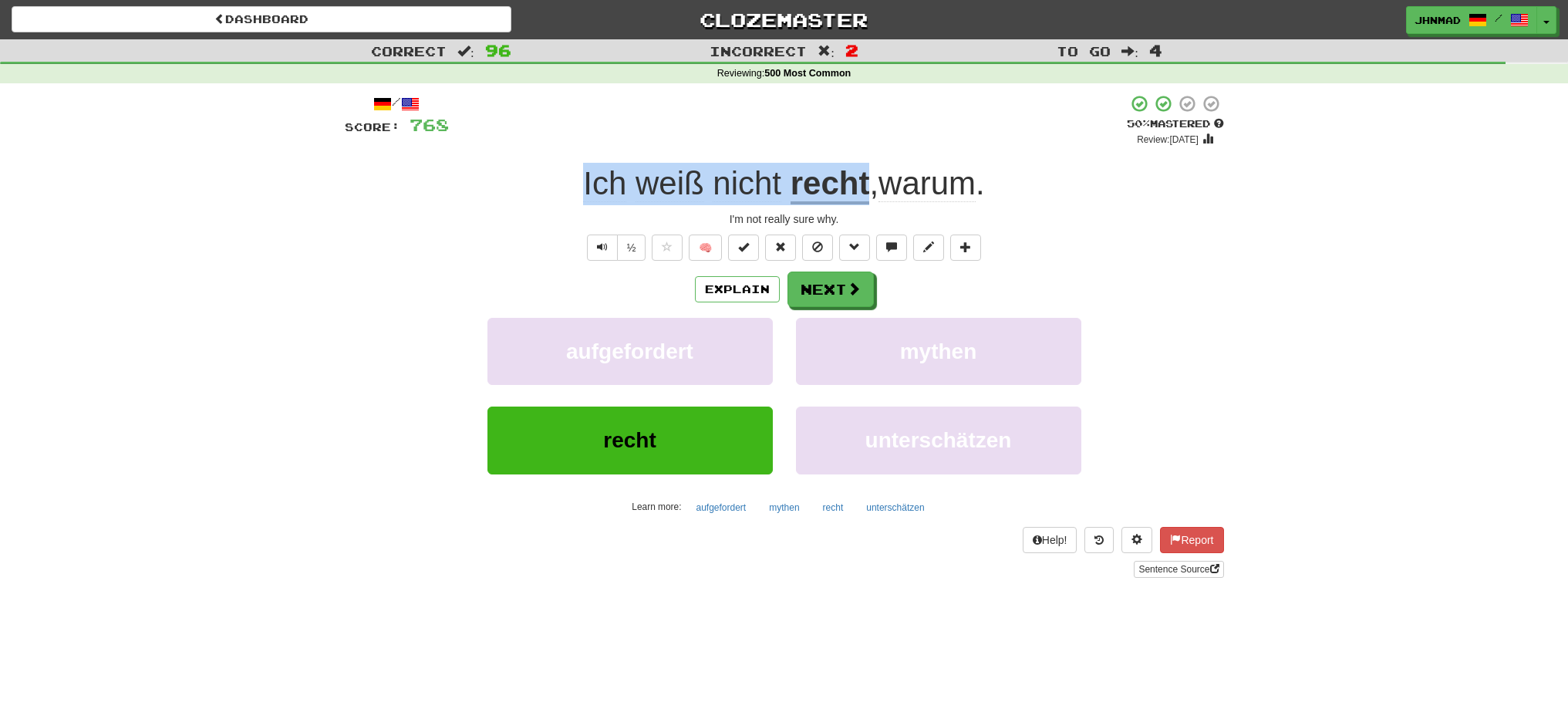
drag, startPoint x: 572, startPoint y: 168, endPoint x: 866, endPoint y: 167, distance: 294.0
click at [865, 167] on div "Ich weiß nicht recht , warum ." at bounding box center [784, 184] width 879 height 43
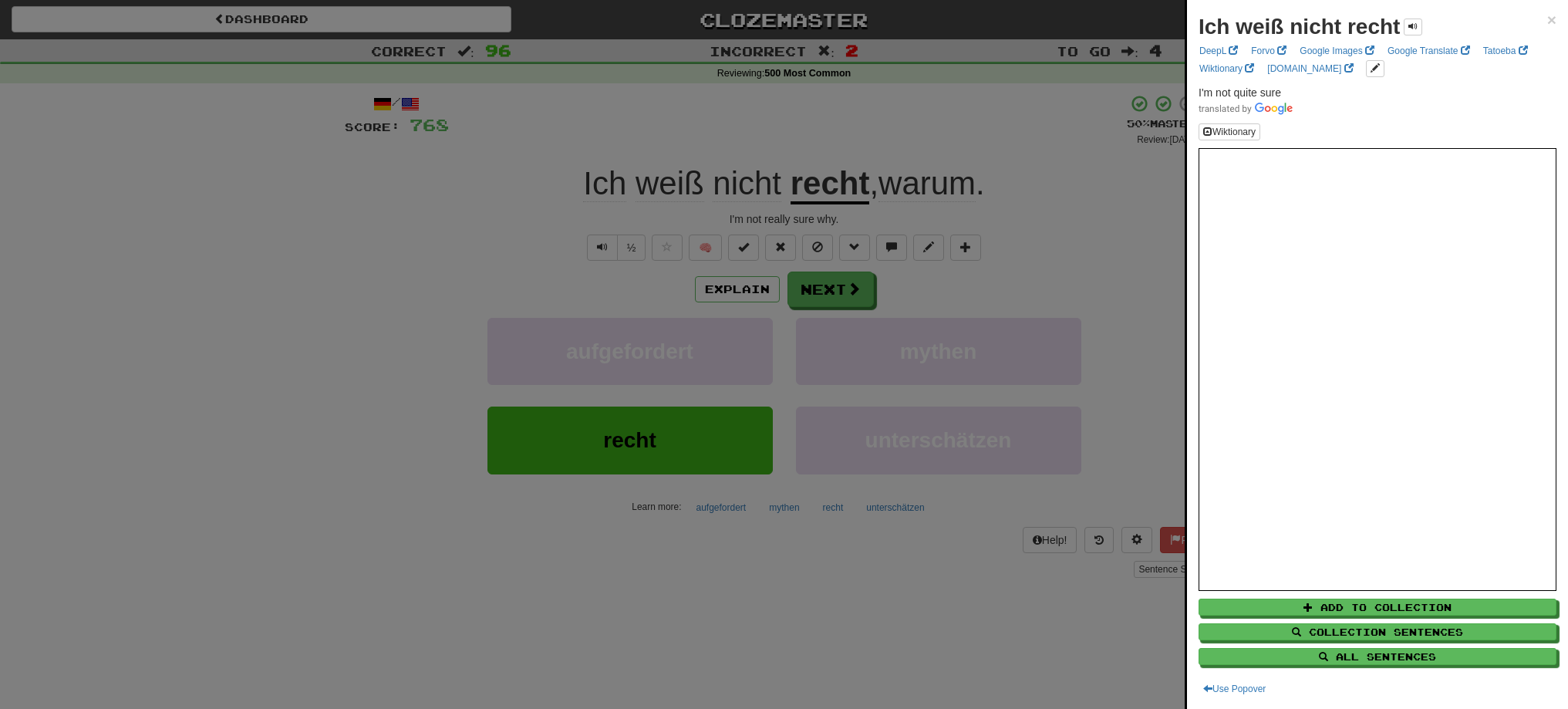
click at [877, 192] on div at bounding box center [784, 354] width 1568 height 709
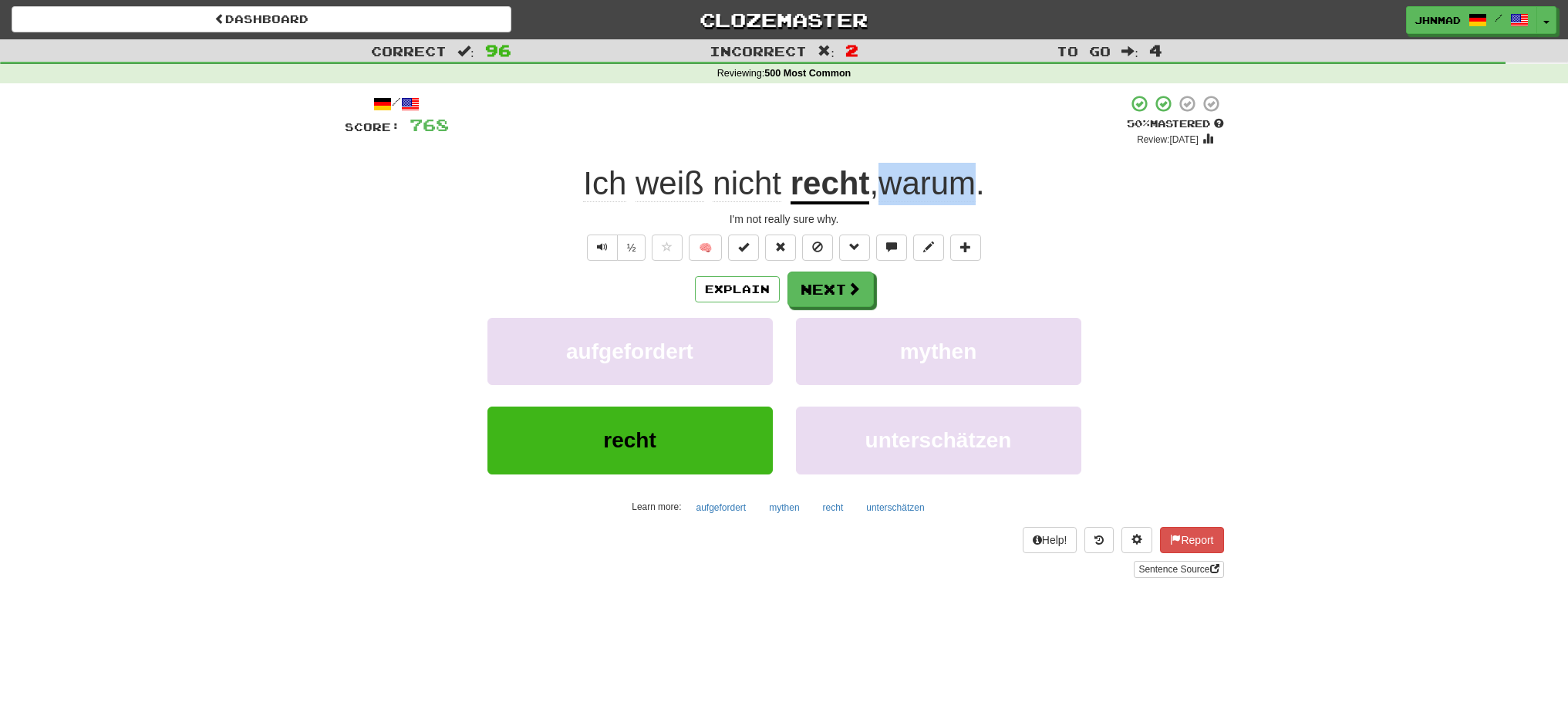
drag, startPoint x: 880, startPoint y: 185, endPoint x: 975, endPoint y: 175, distance: 95.5
click at [975, 175] on span ", warum ." at bounding box center [927, 184] width 115 height 37
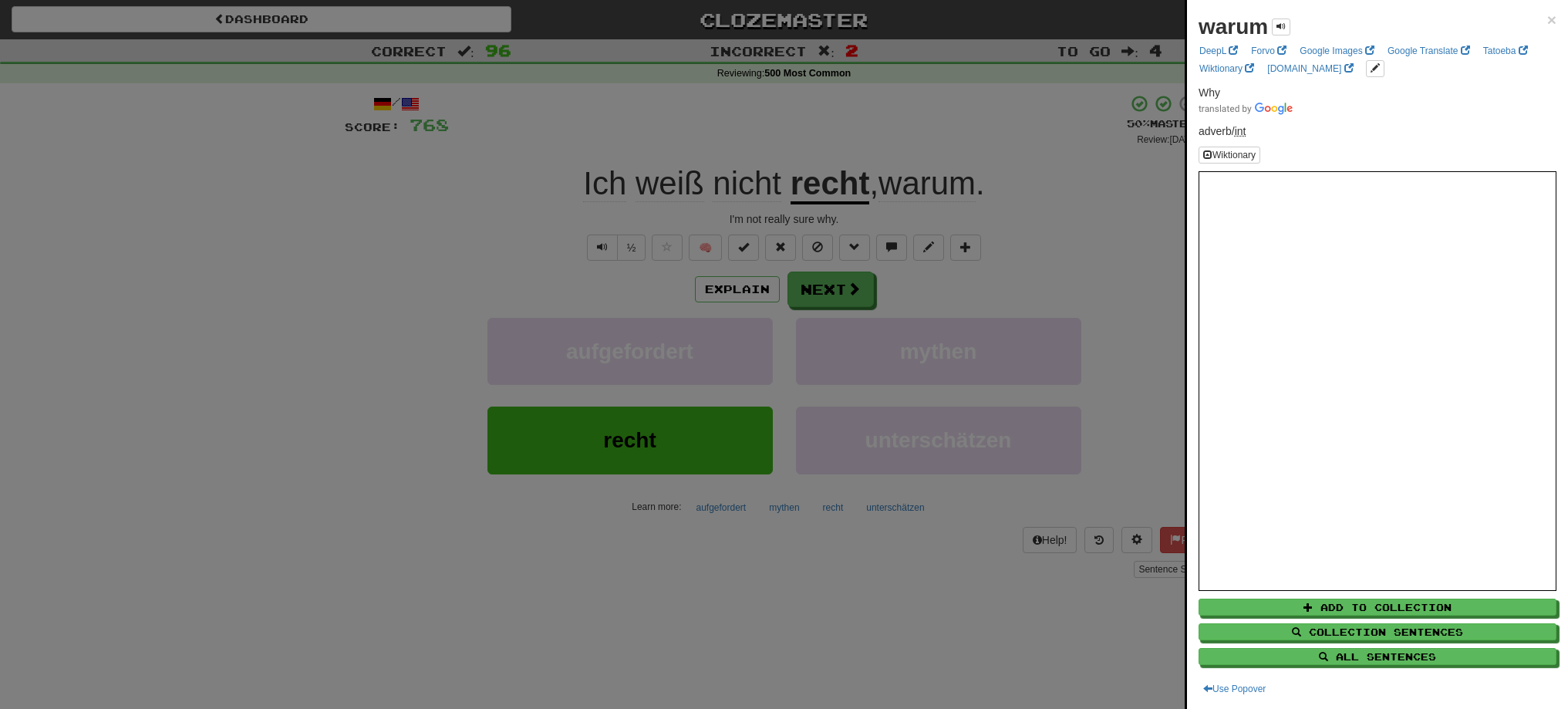
drag, startPoint x: 1052, startPoint y: 202, endPoint x: 1053, endPoint y: 211, distance: 9.1
click at [1052, 203] on div at bounding box center [784, 354] width 1568 height 709
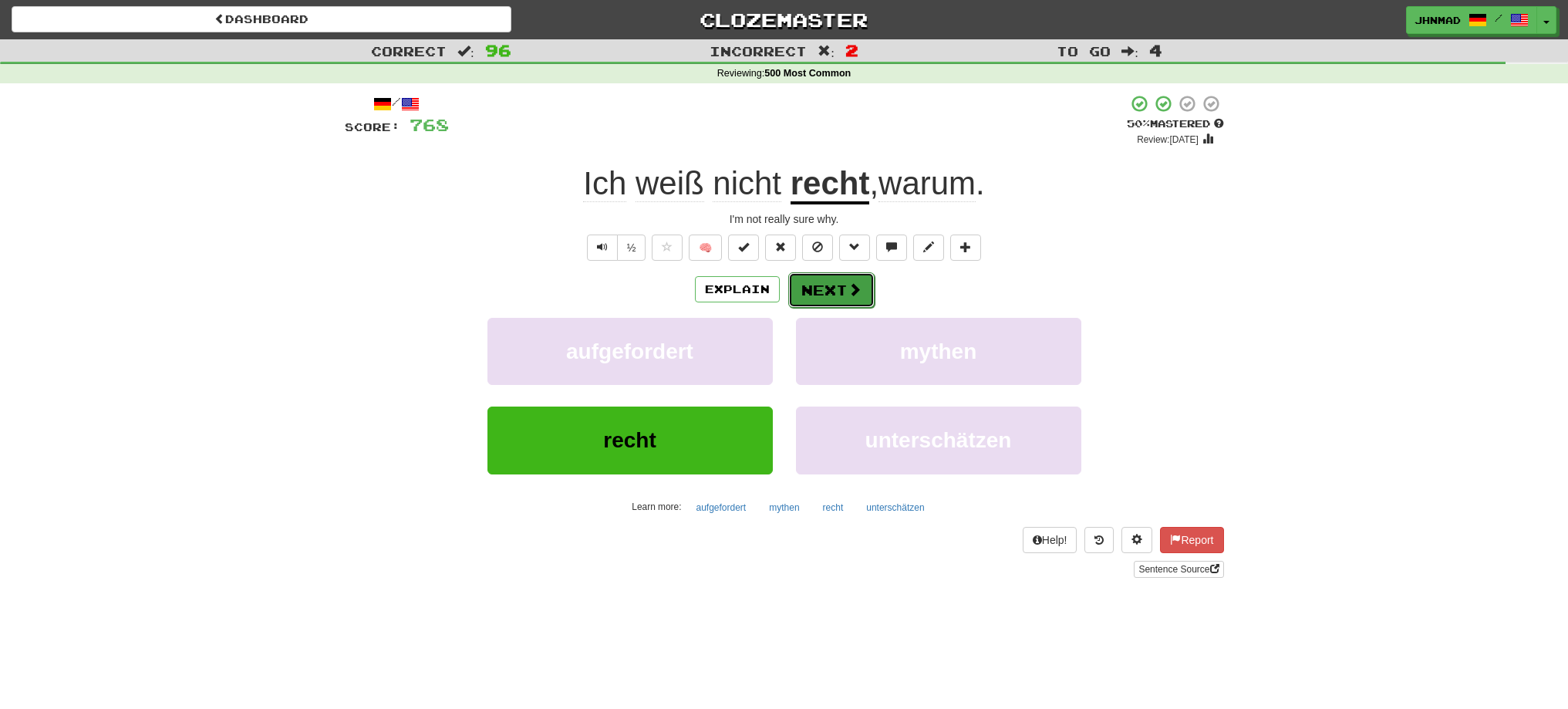
click at [848, 279] on button "Next" at bounding box center [831, 290] width 86 height 35
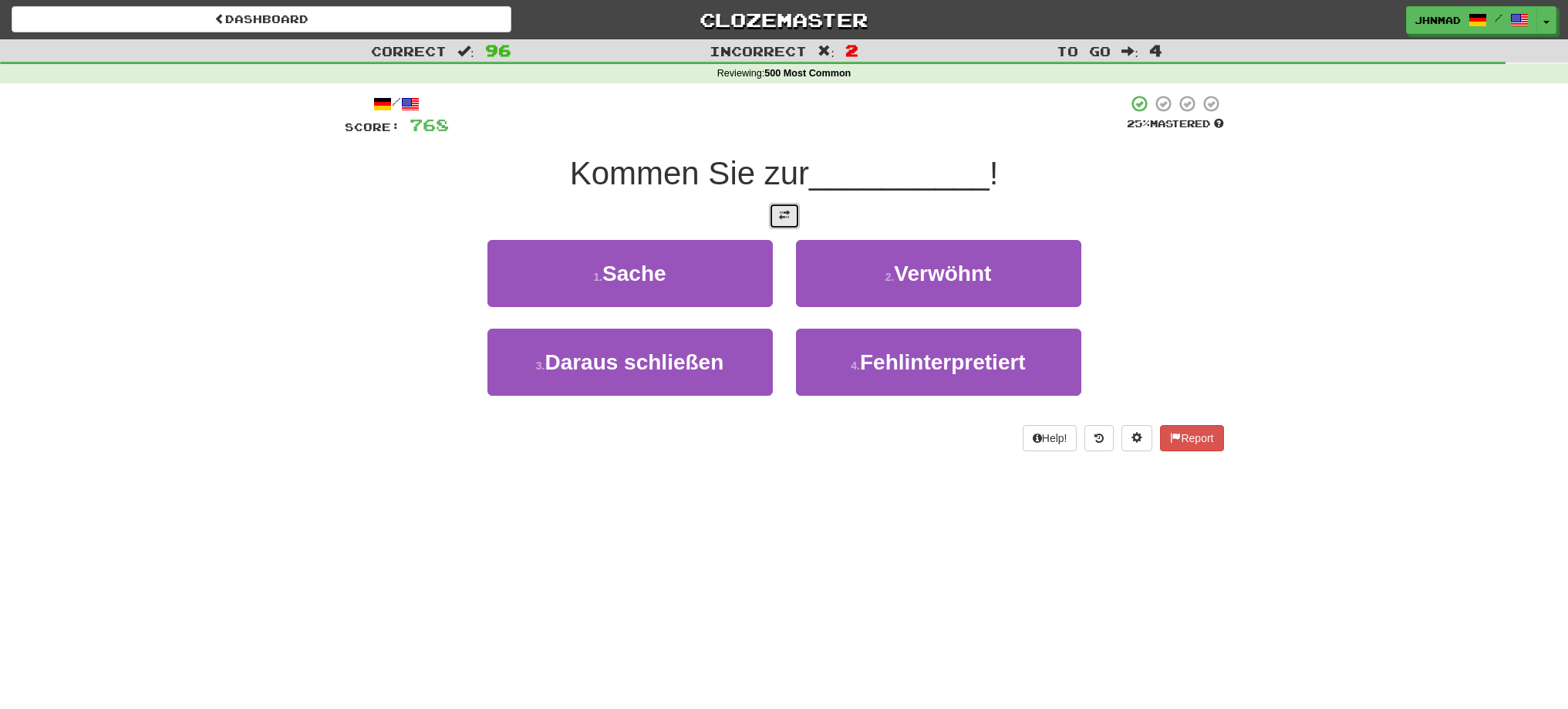
click at [788, 220] on span at bounding box center [784, 215] width 10 height 10
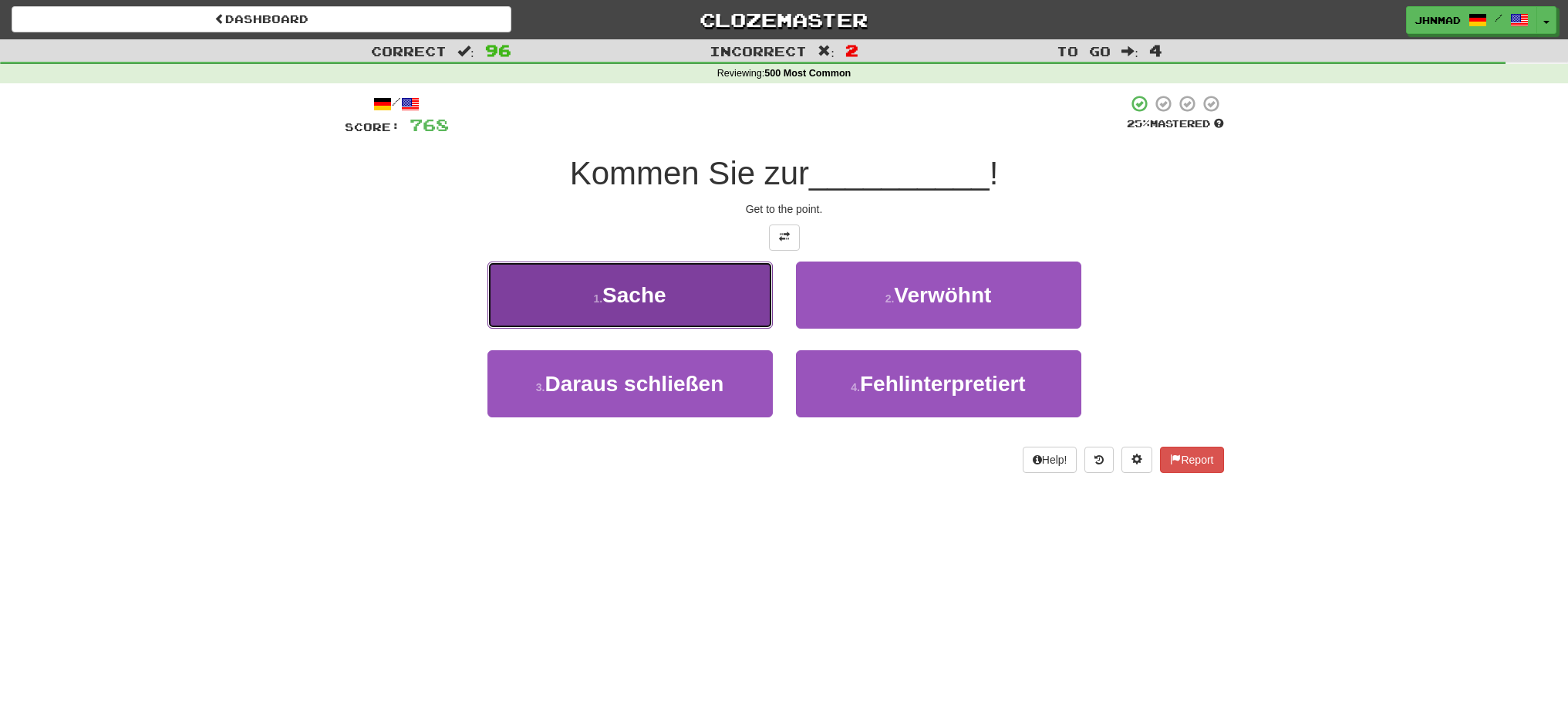
click at [676, 303] on button "1 . Sache" at bounding box center [630, 294] width 286 height 67
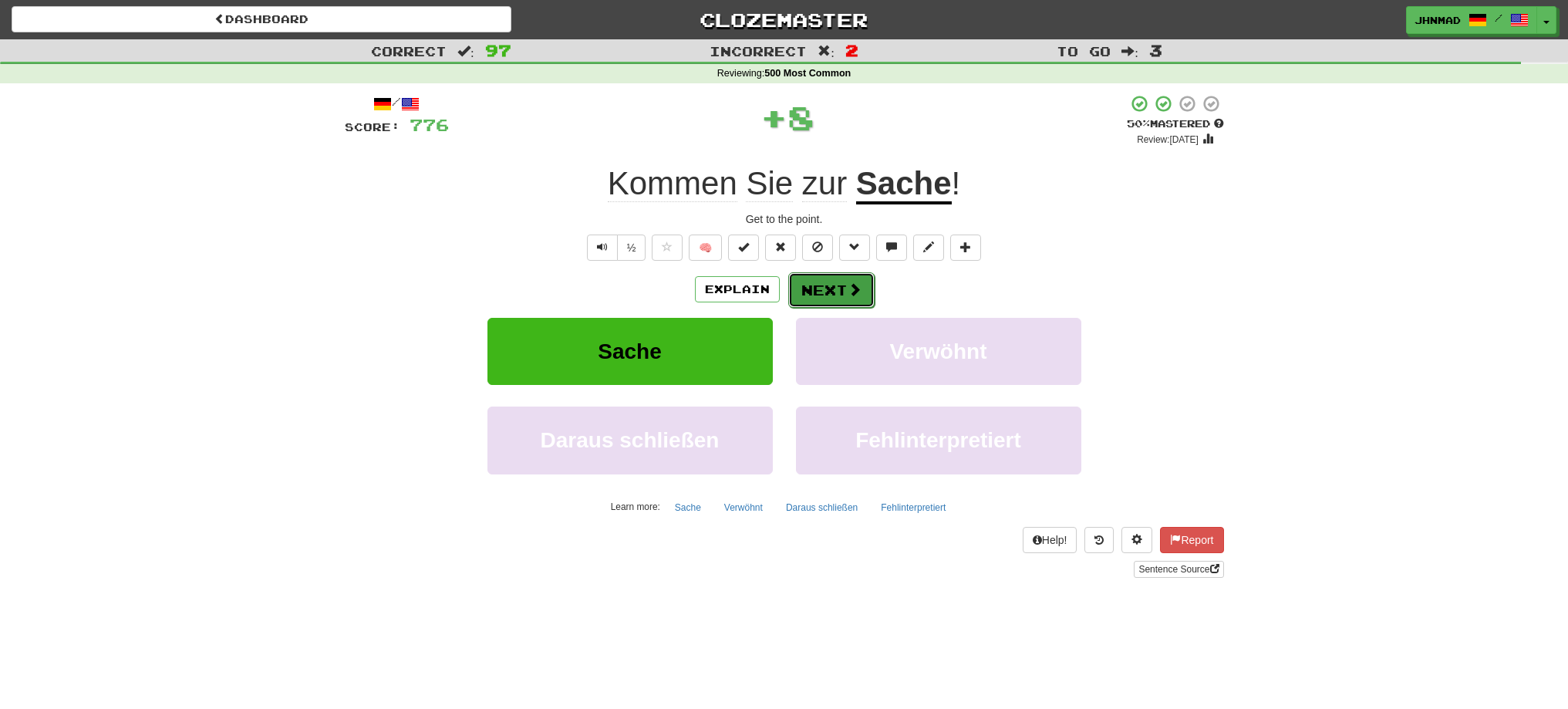
click at [840, 301] on button "Next" at bounding box center [831, 290] width 86 height 35
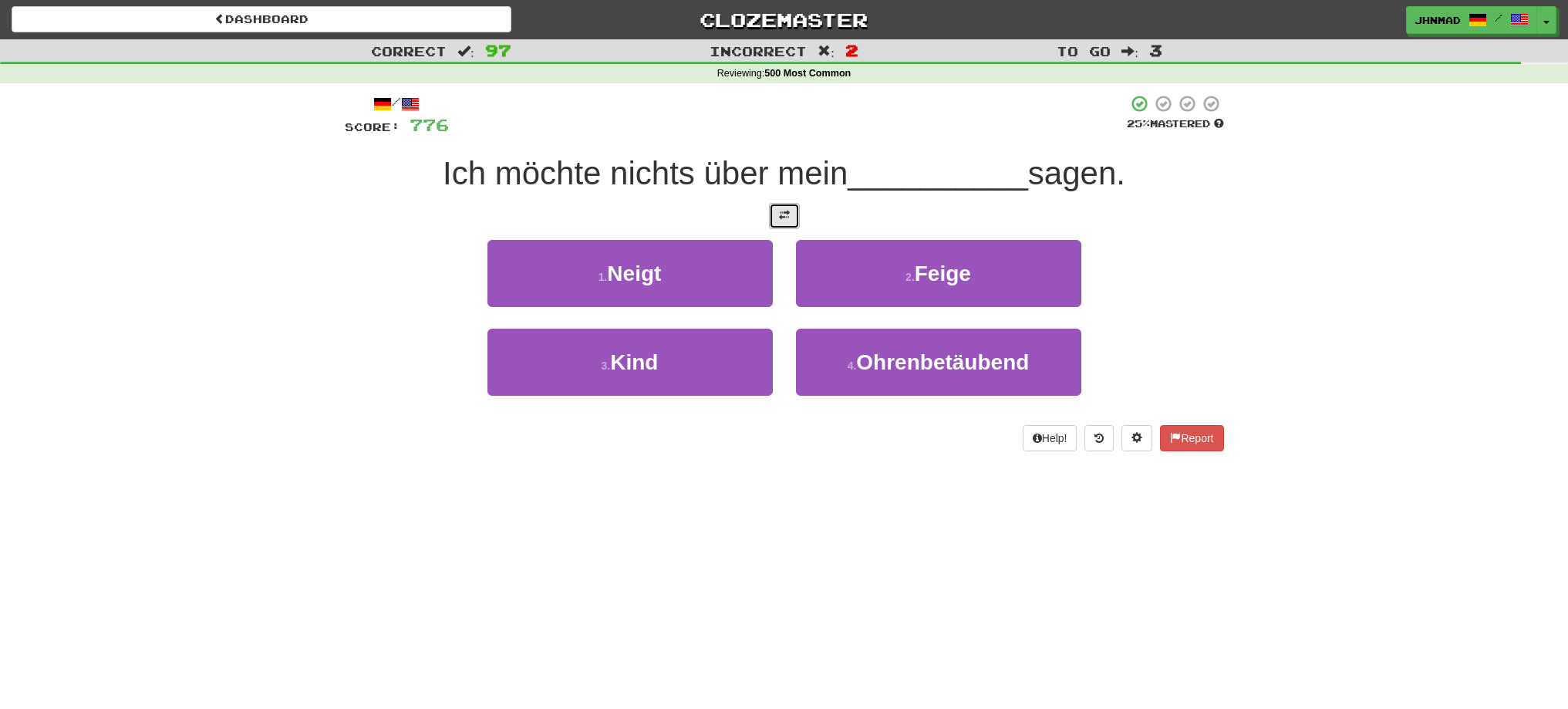
click at [786, 216] on span at bounding box center [784, 215] width 10 height 10
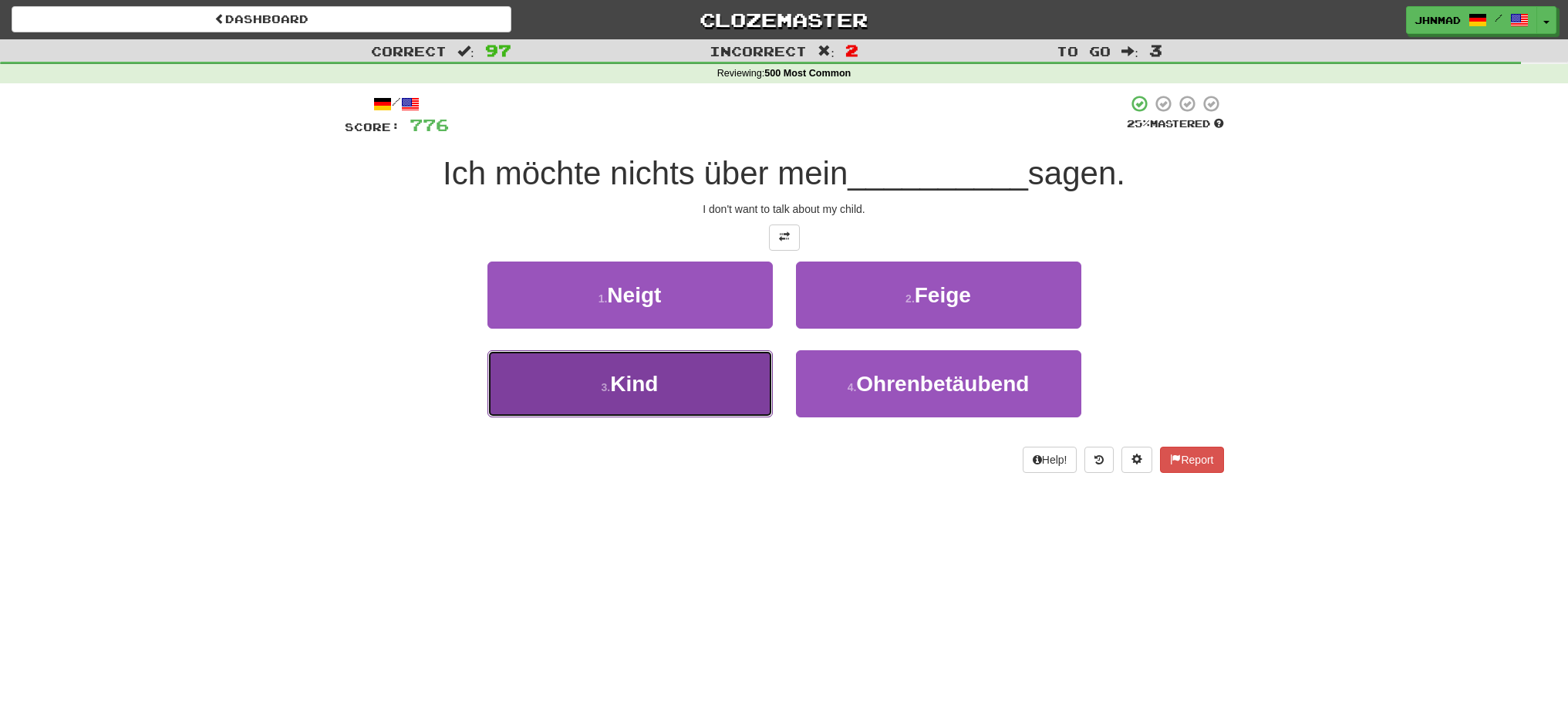
click at [673, 373] on button "3 . Kind" at bounding box center [630, 383] width 286 height 67
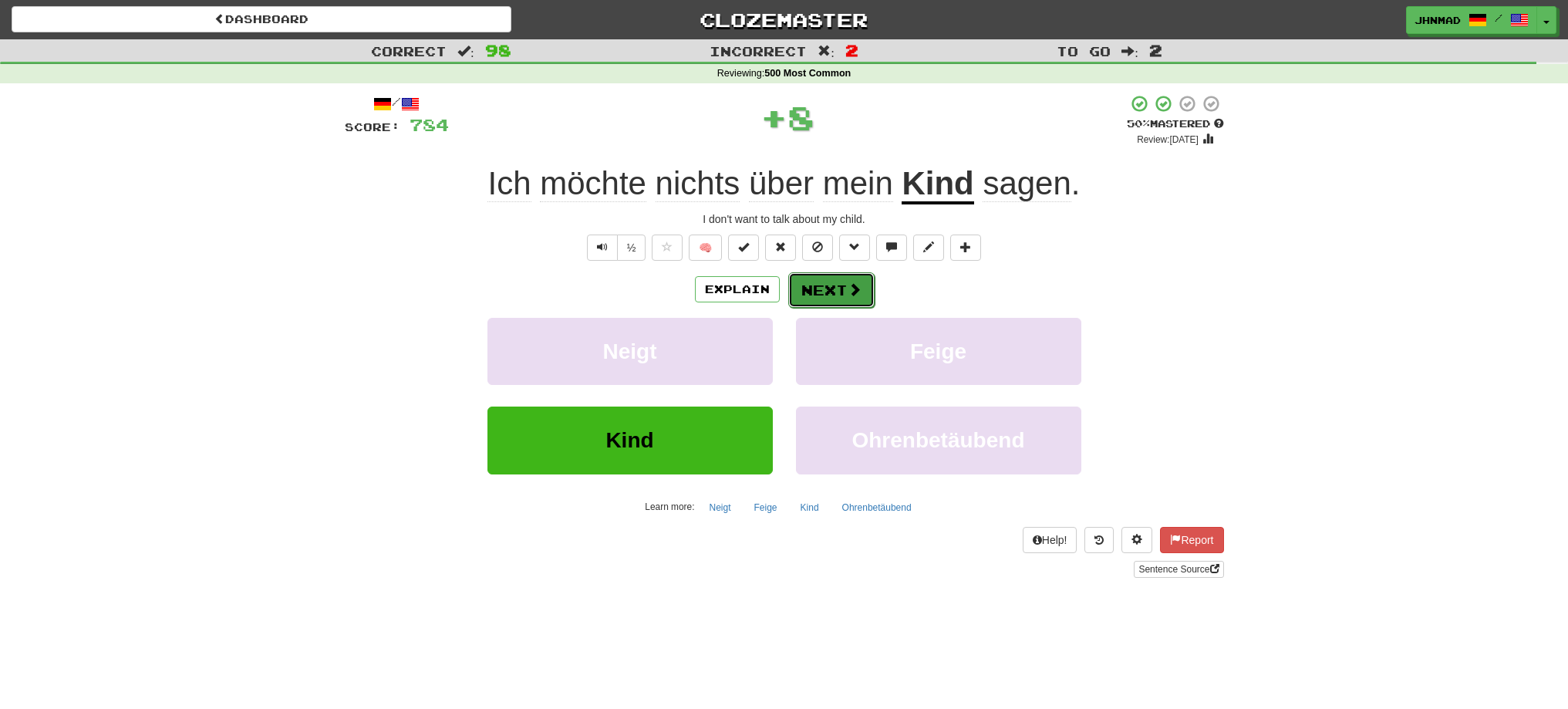
click at [803, 278] on button "Next" at bounding box center [831, 290] width 86 height 35
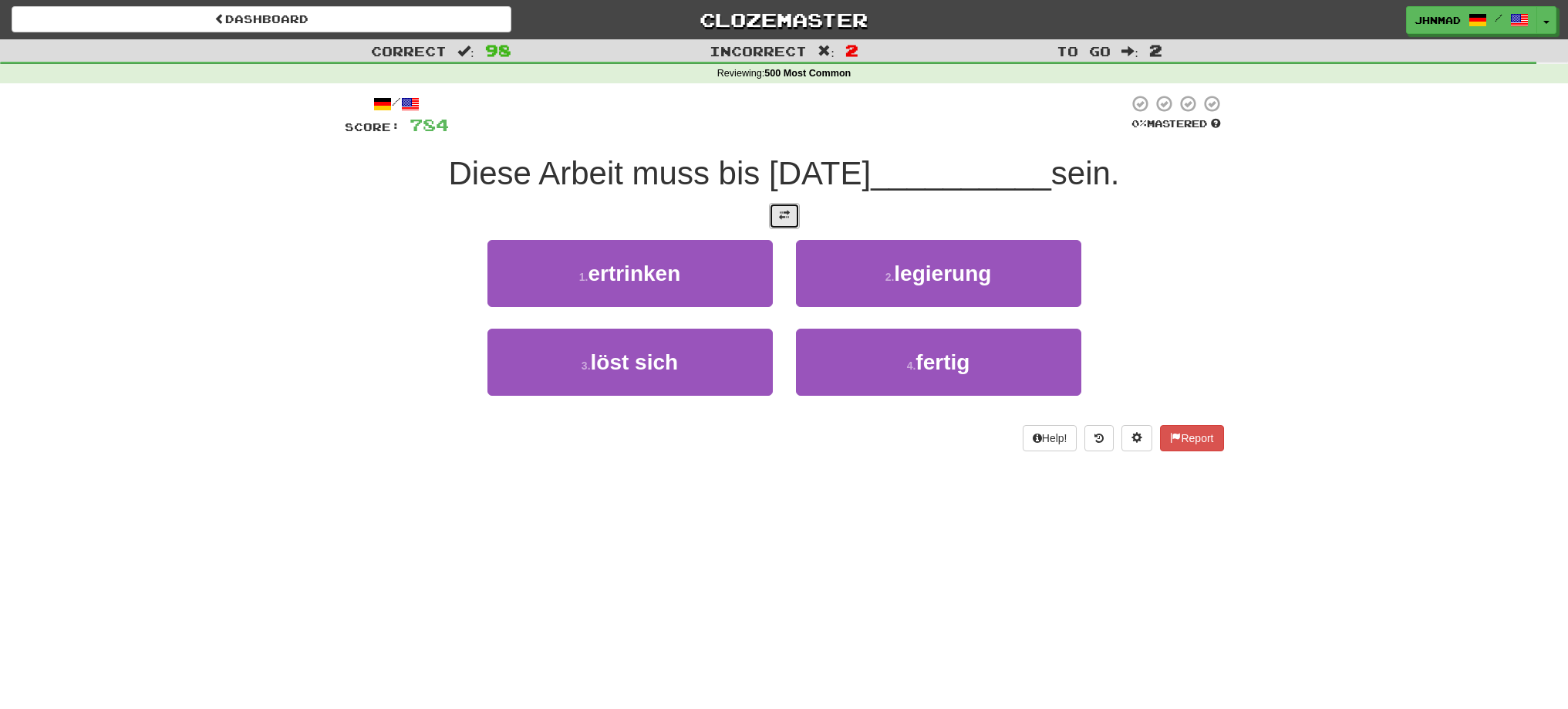
click at [790, 223] on button at bounding box center [784, 215] width 31 height 27
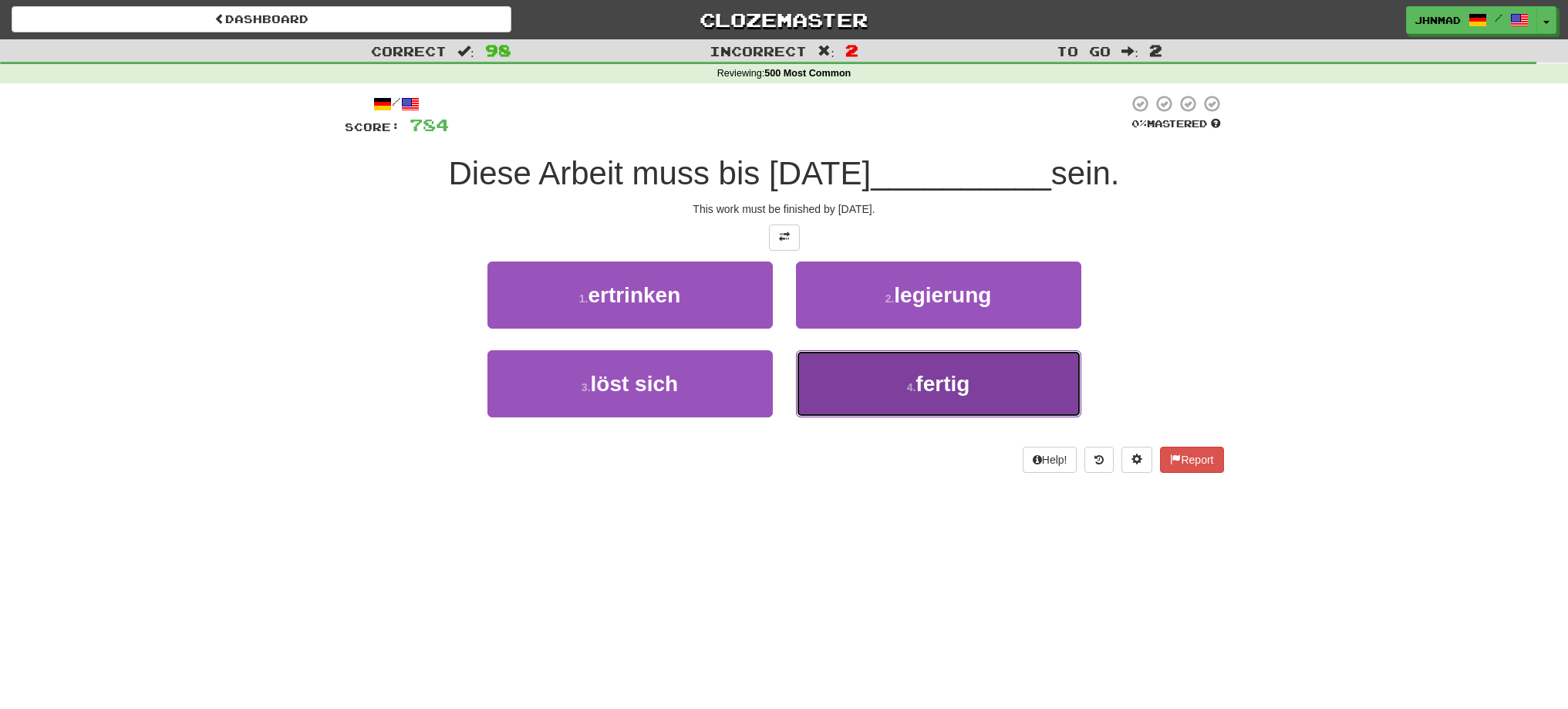
click at [984, 404] on button "4 . fertig" at bounding box center [939, 383] width 286 height 67
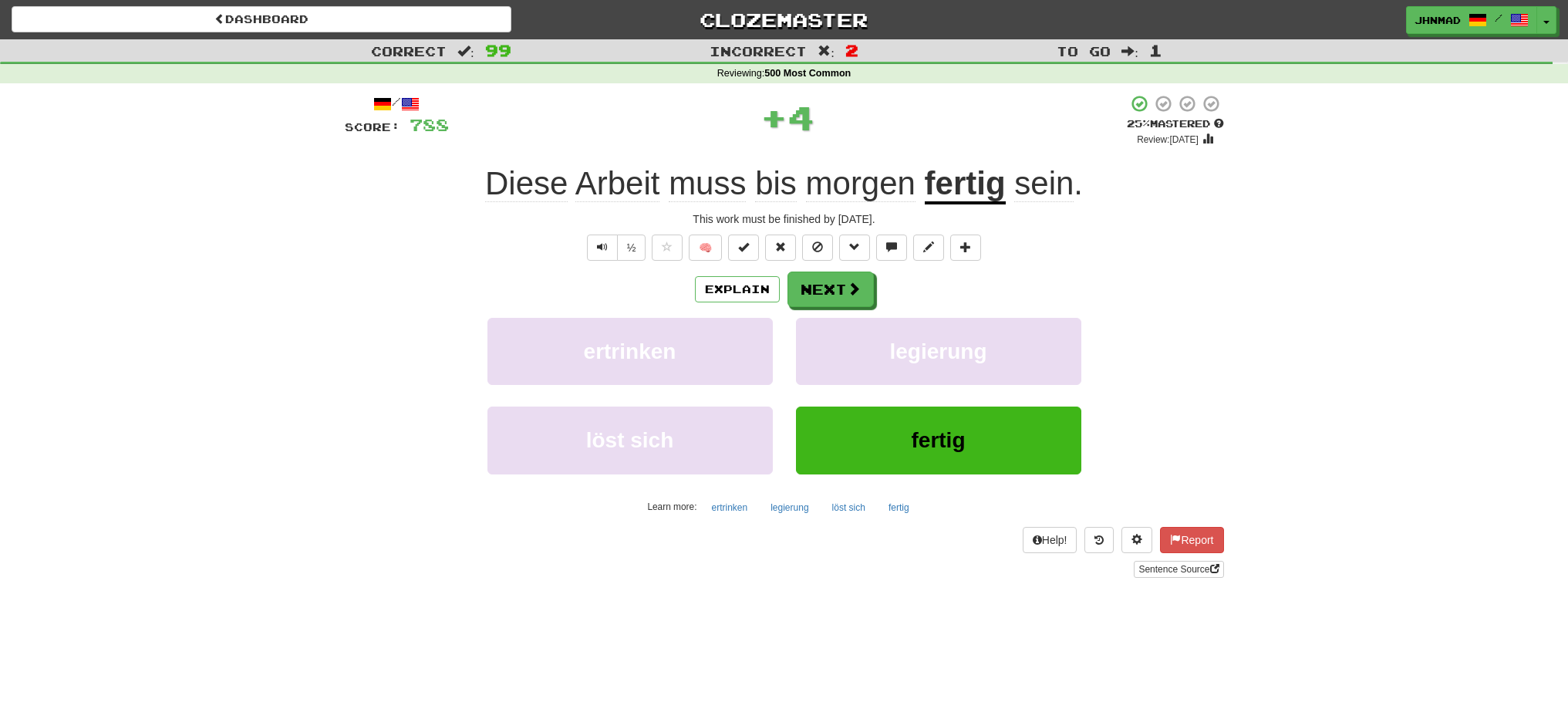
click at [975, 175] on u "fertig" at bounding box center [965, 185] width 81 height 40
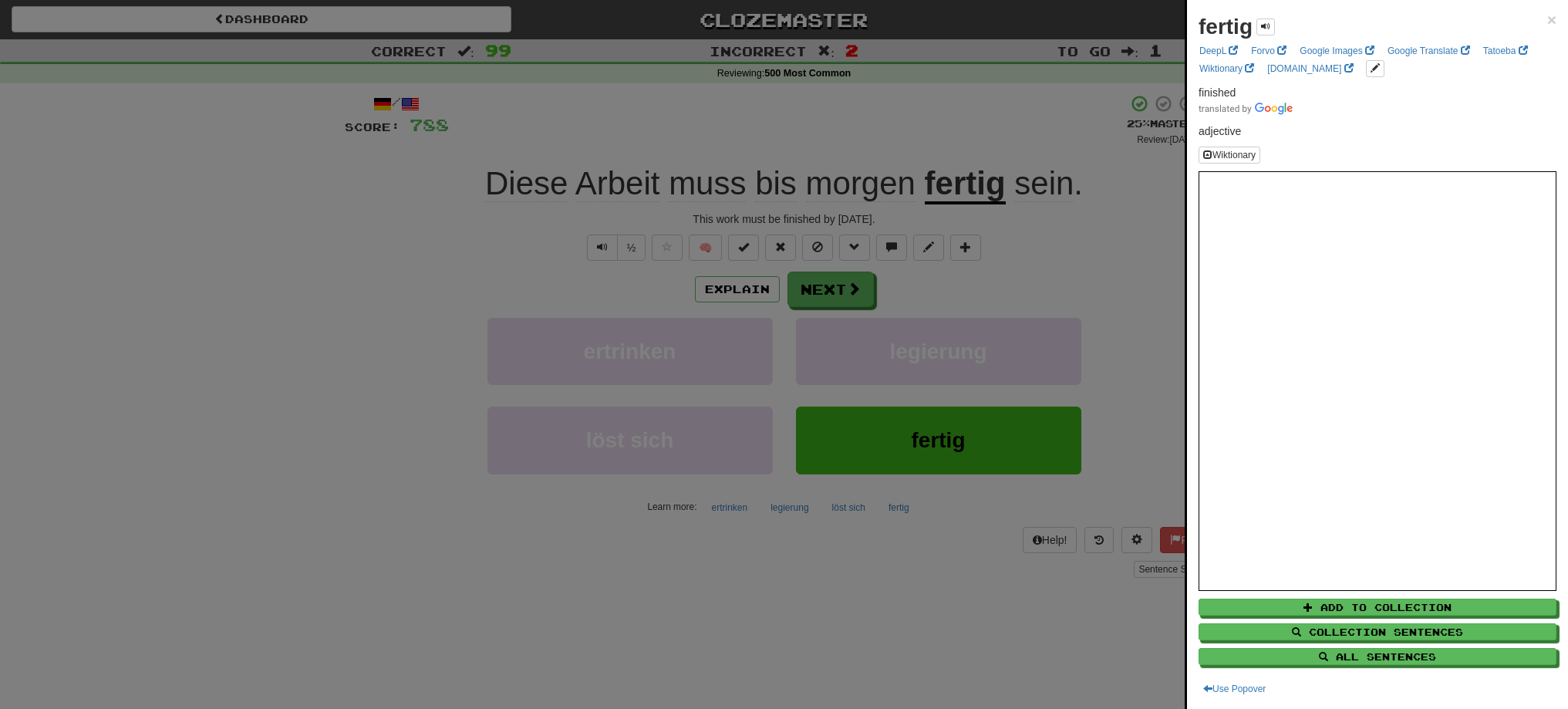
click at [830, 282] on div at bounding box center [784, 354] width 1568 height 709
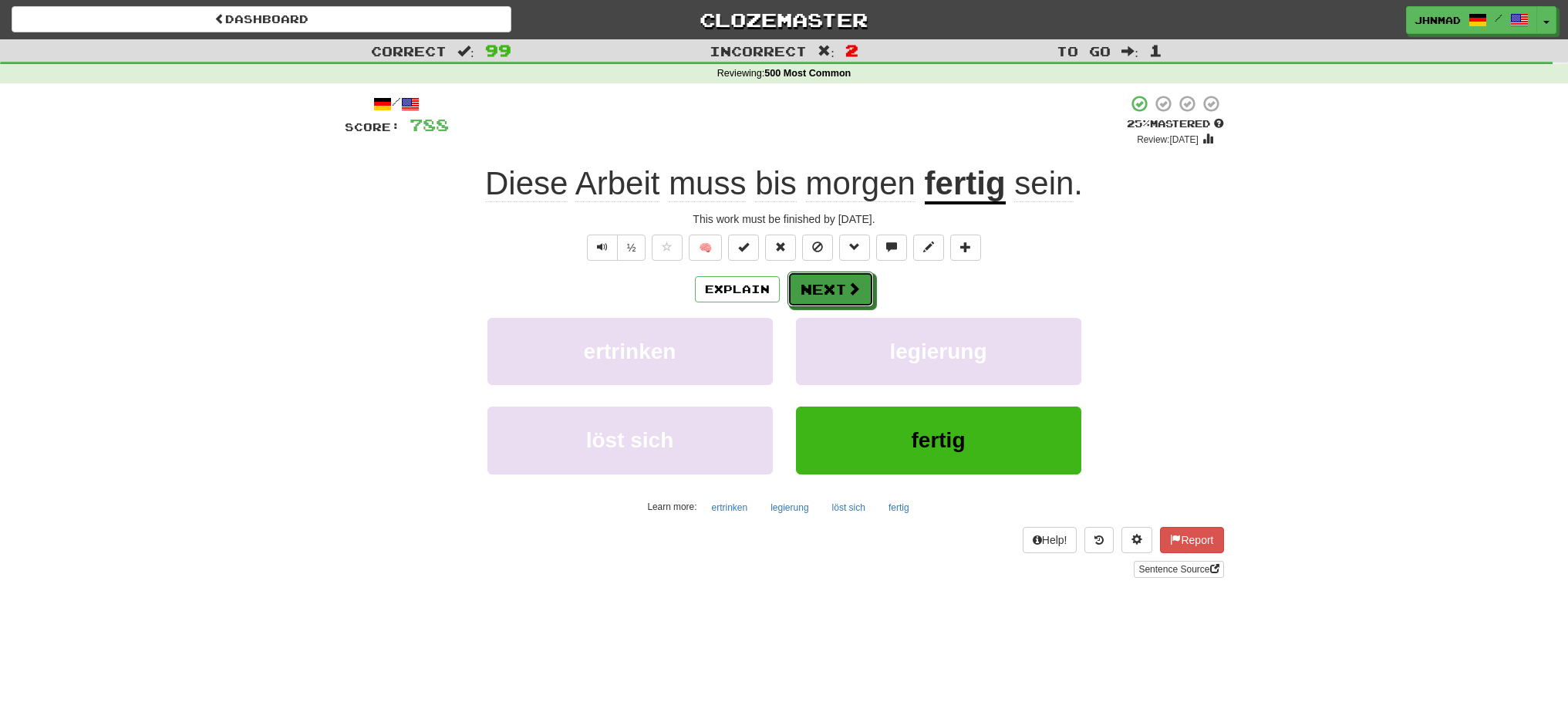
click at [830, 282] on button "Next" at bounding box center [830, 290] width 86 height 35
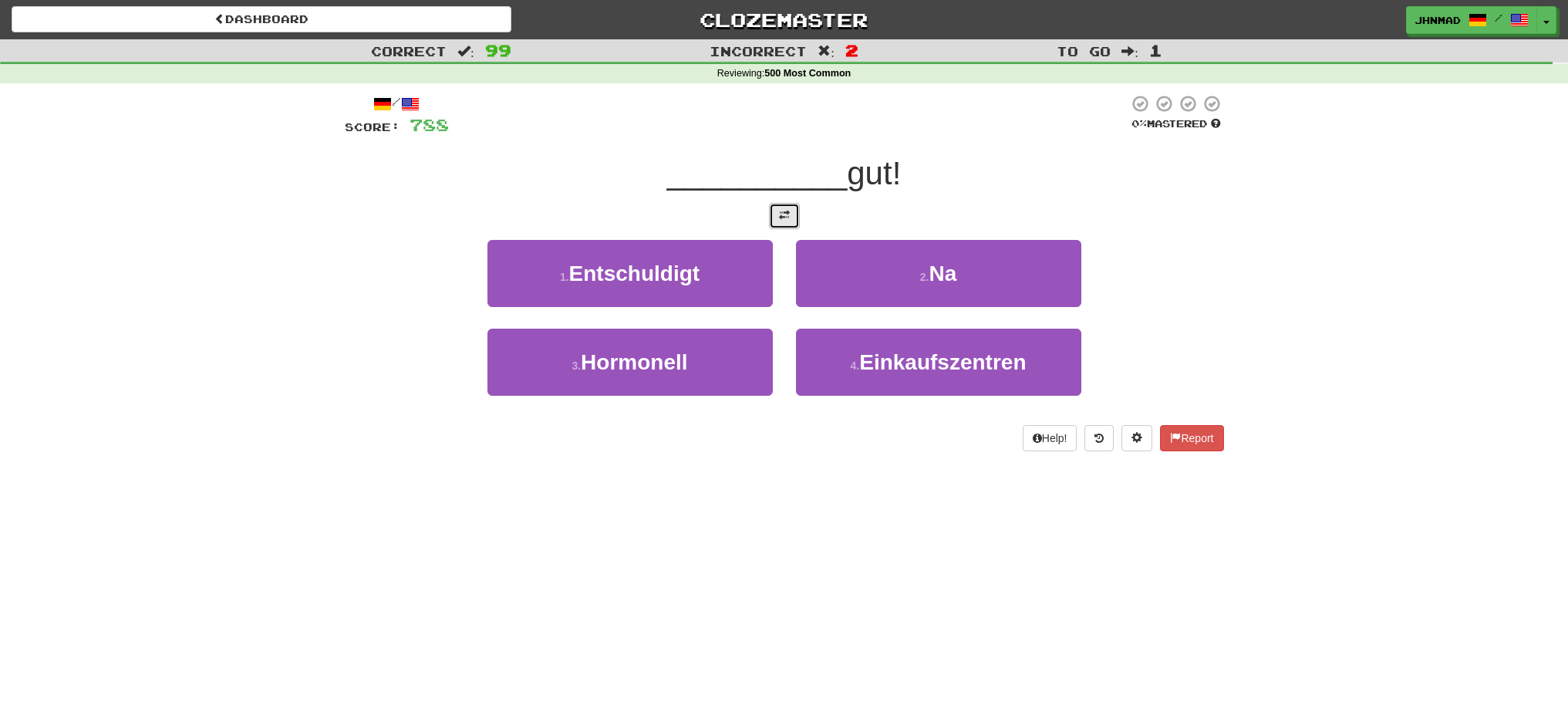
click at [781, 221] on button at bounding box center [784, 215] width 31 height 27
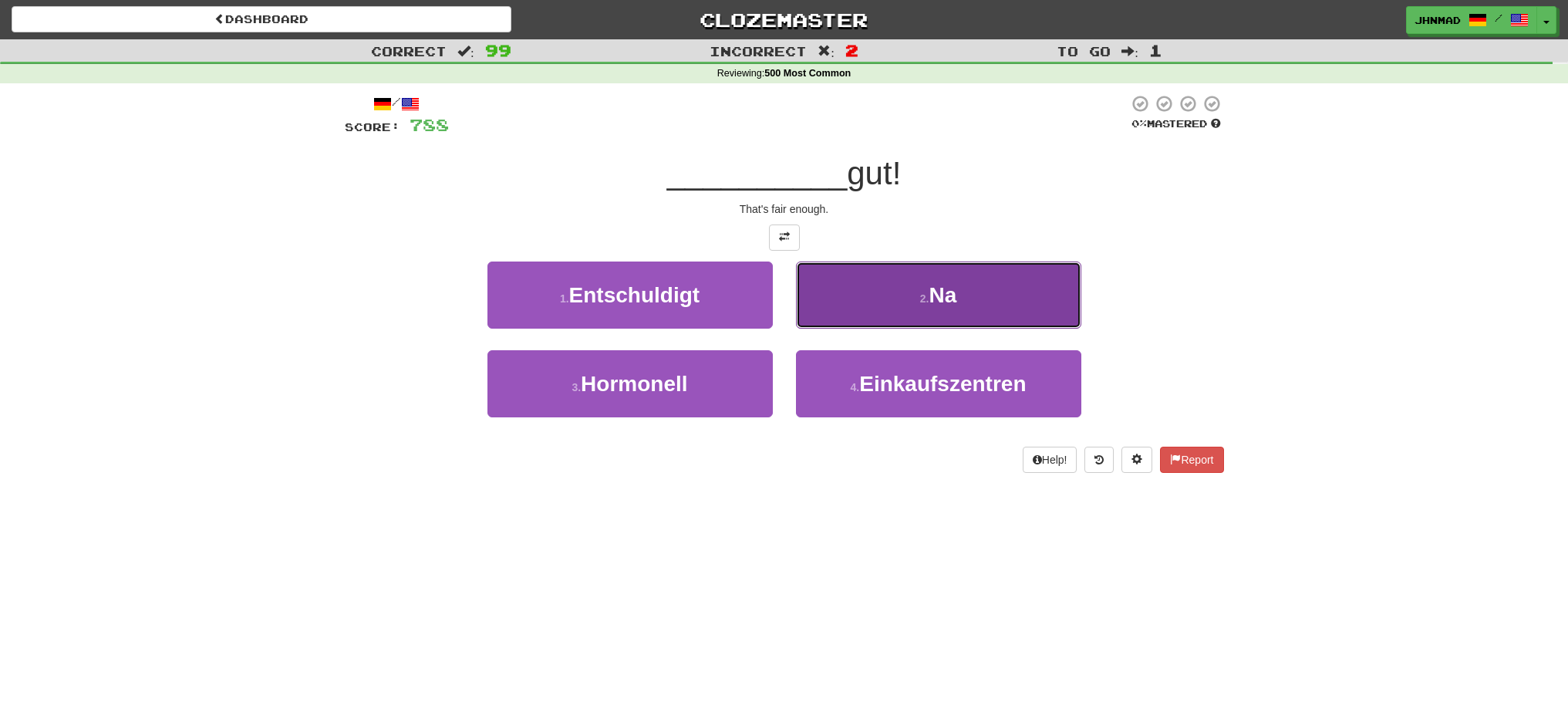
click at [934, 296] on span "Na" at bounding box center [942, 295] width 27 height 24
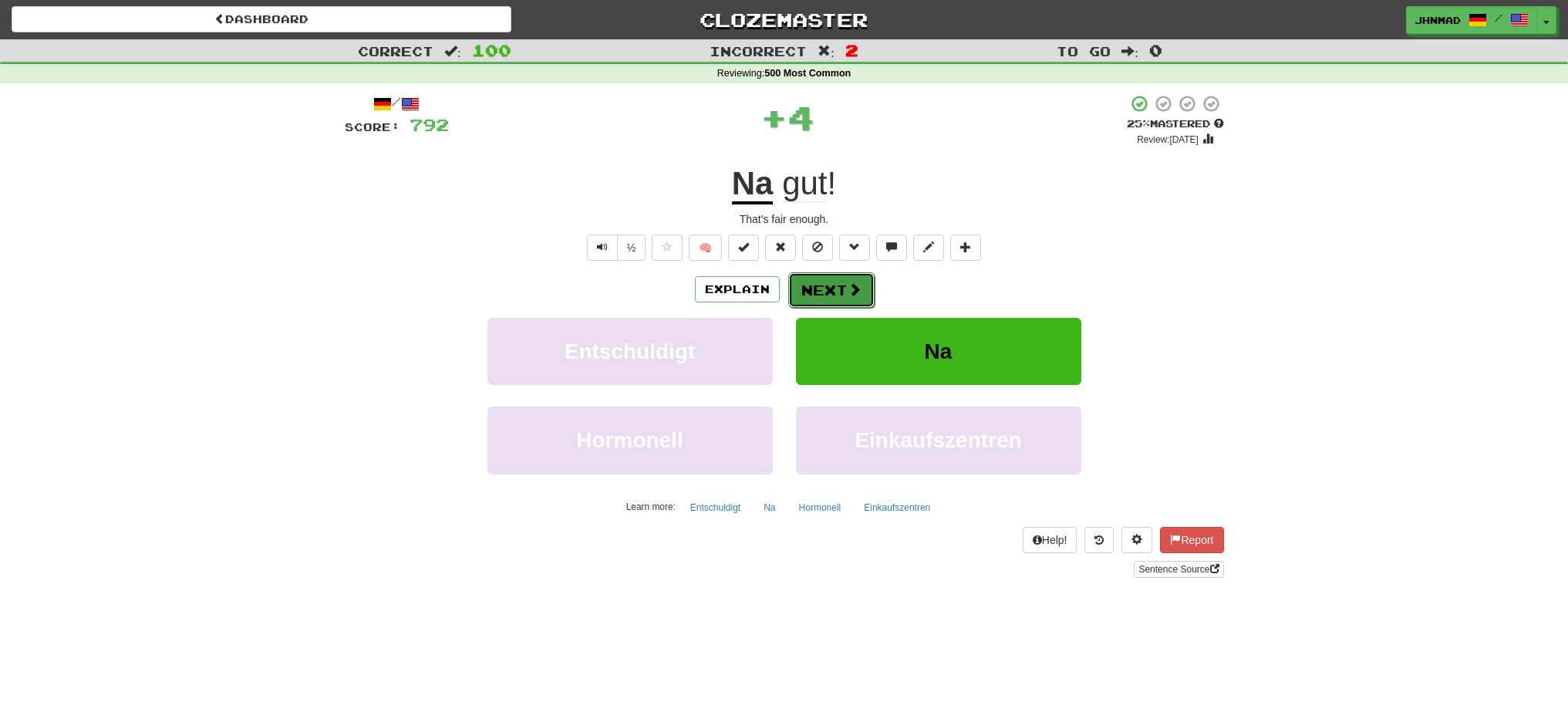
click at [804, 294] on button "Next" at bounding box center [831, 290] width 86 height 35
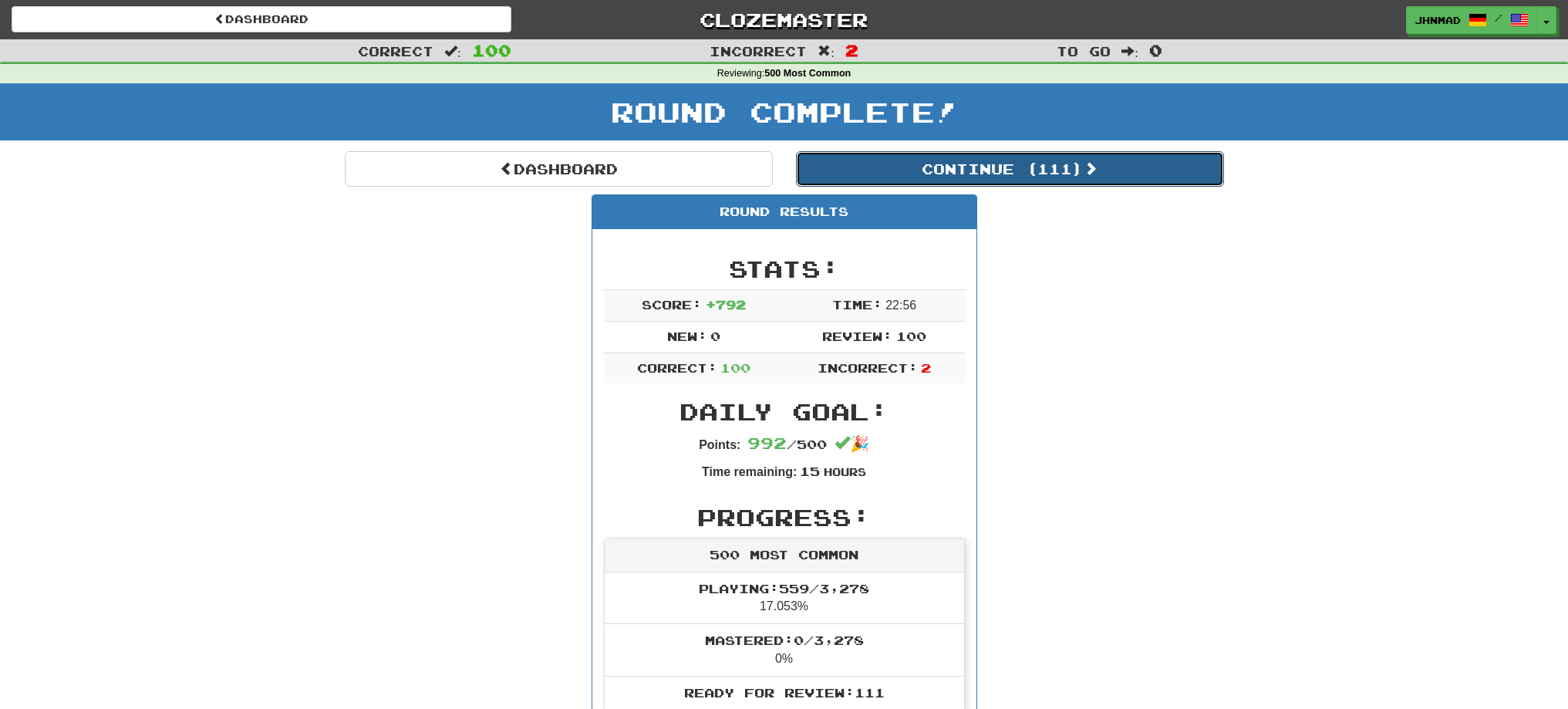
click at [1011, 177] on button "Continue ( 111 )" at bounding box center [1010, 169] width 428 height 35
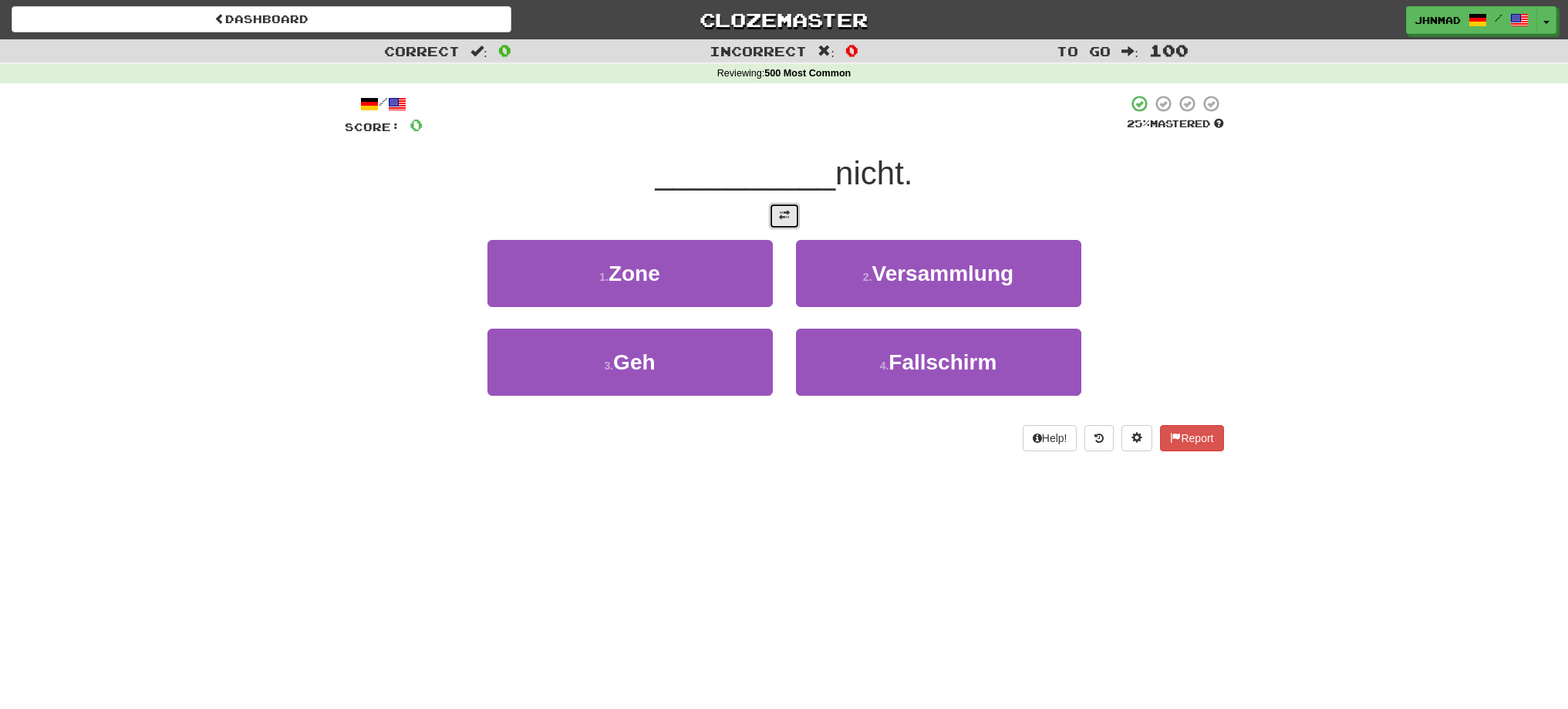
click at [782, 219] on span at bounding box center [784, 215] width 10 height 10
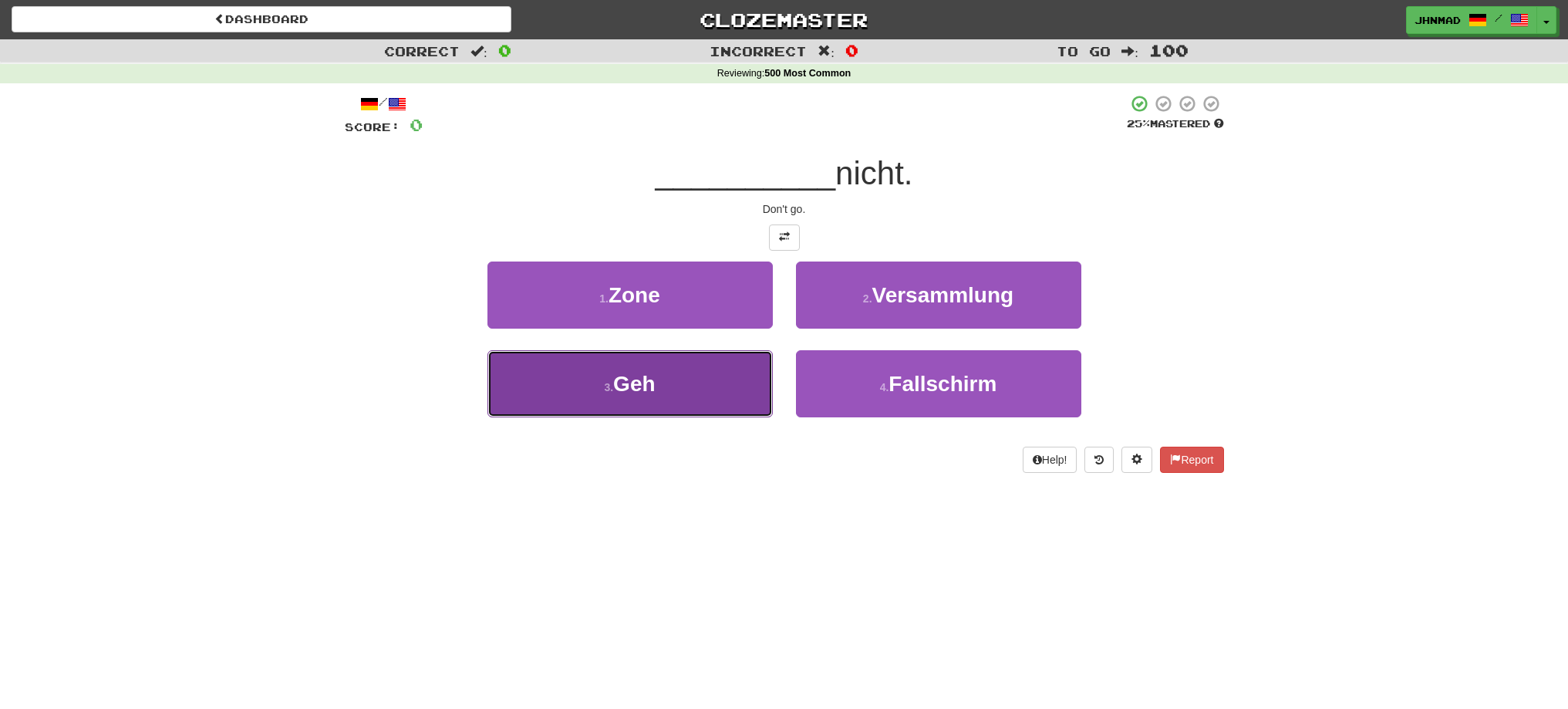
click at [714, 377] on button "3 . Geh" at bounding box center [630, 383] width 286 height 67
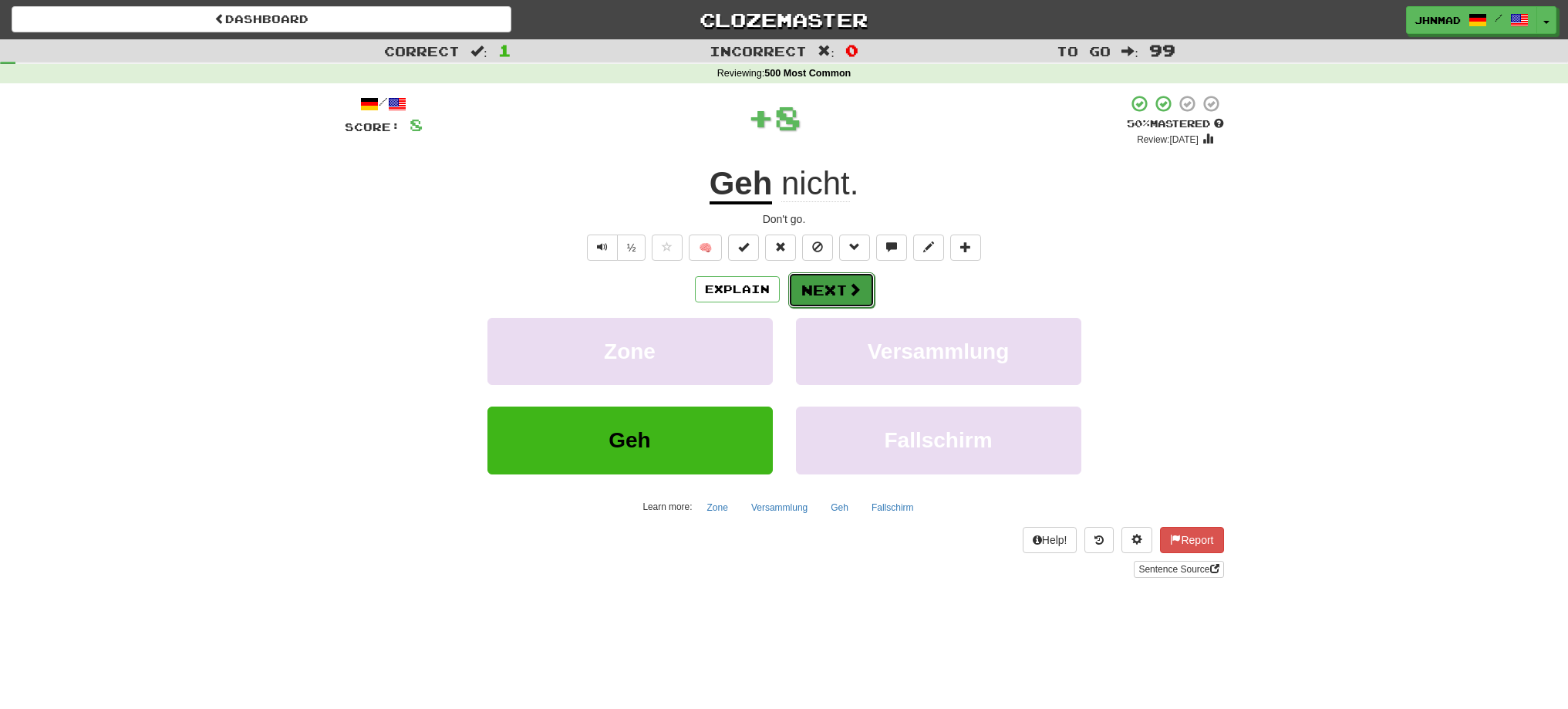
click at [832, 289] on button "Next" at bounding box center [831, 290] width 86 height 35
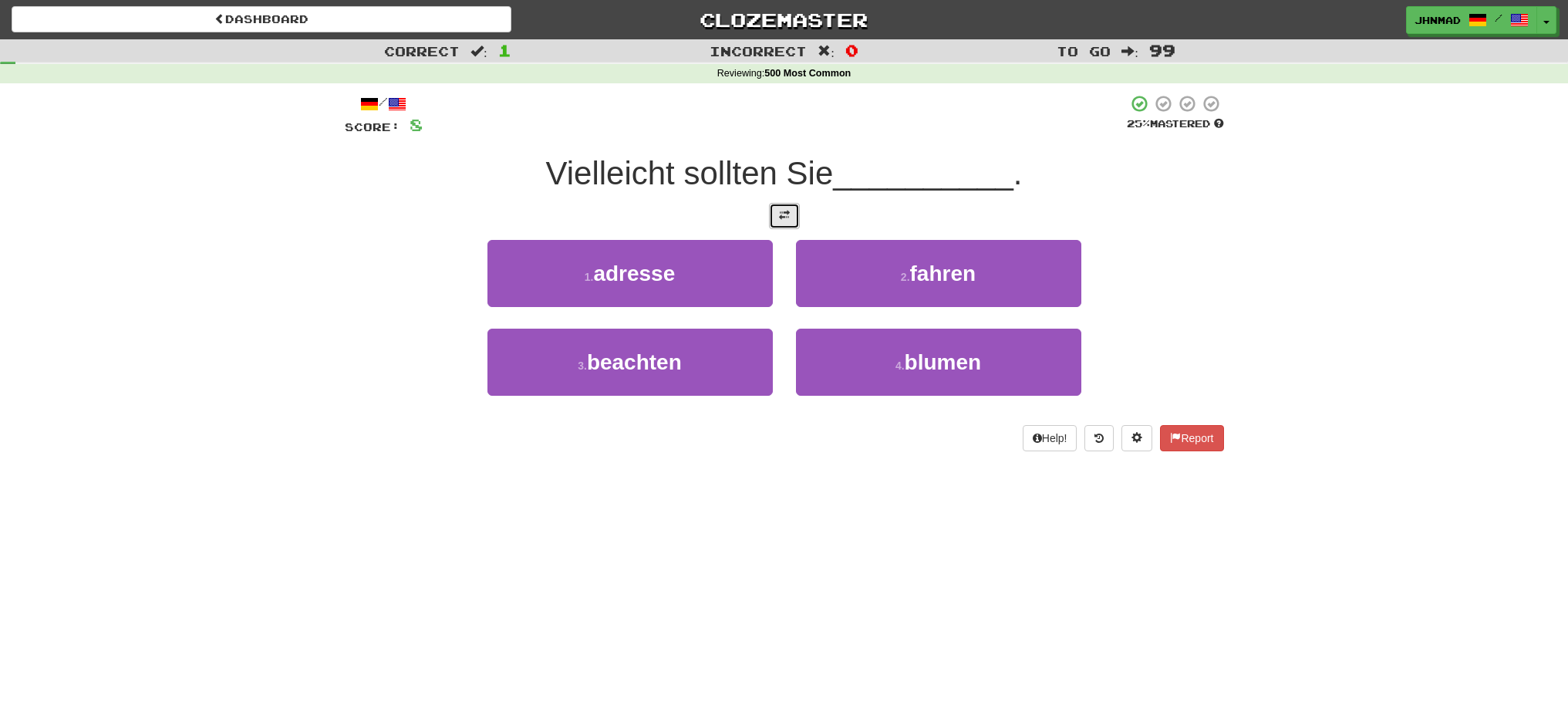
click at [790, 219] on button at bounding box center [784, 215] width 31 height 27
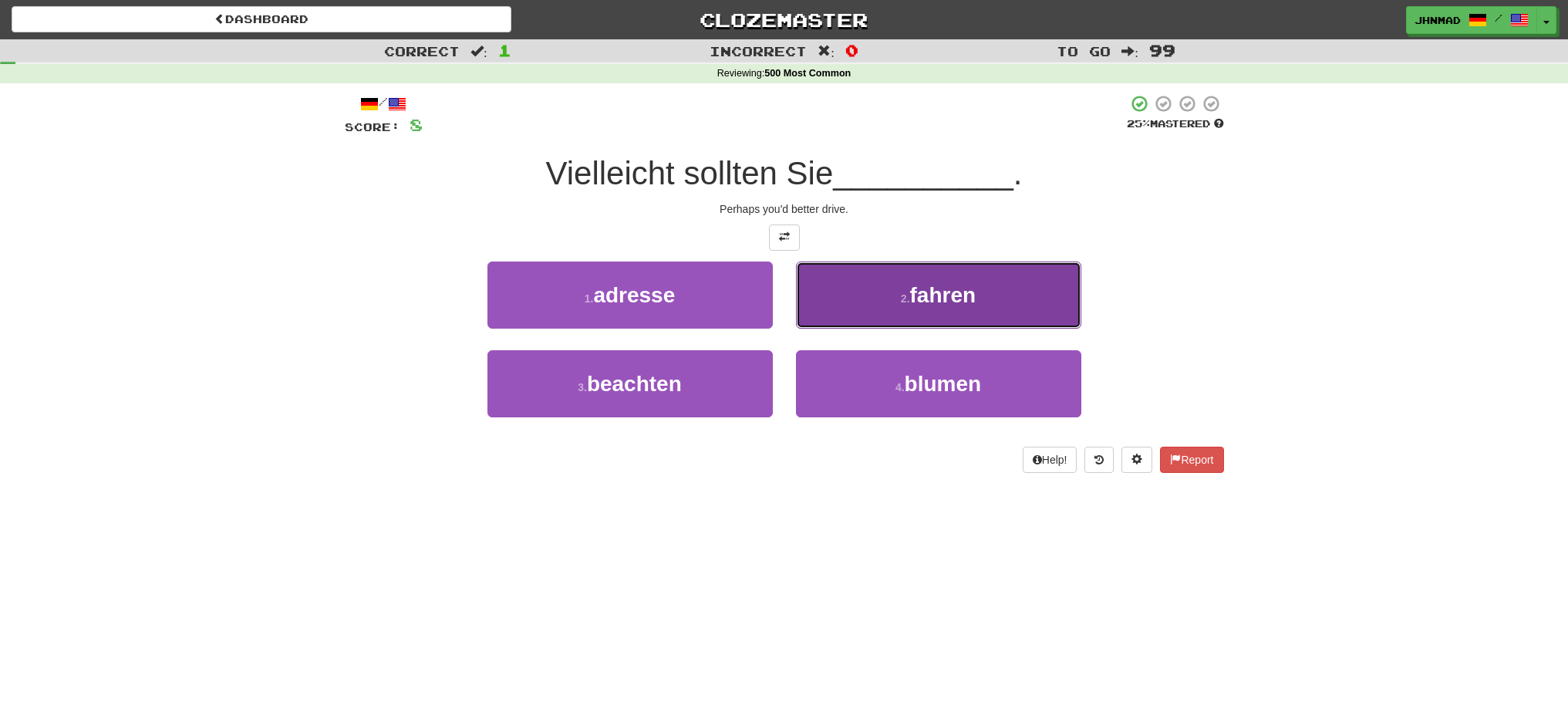
click at [841, 292] on button "2 . fahren" at bounding box center [939, 294] width 286 height 67
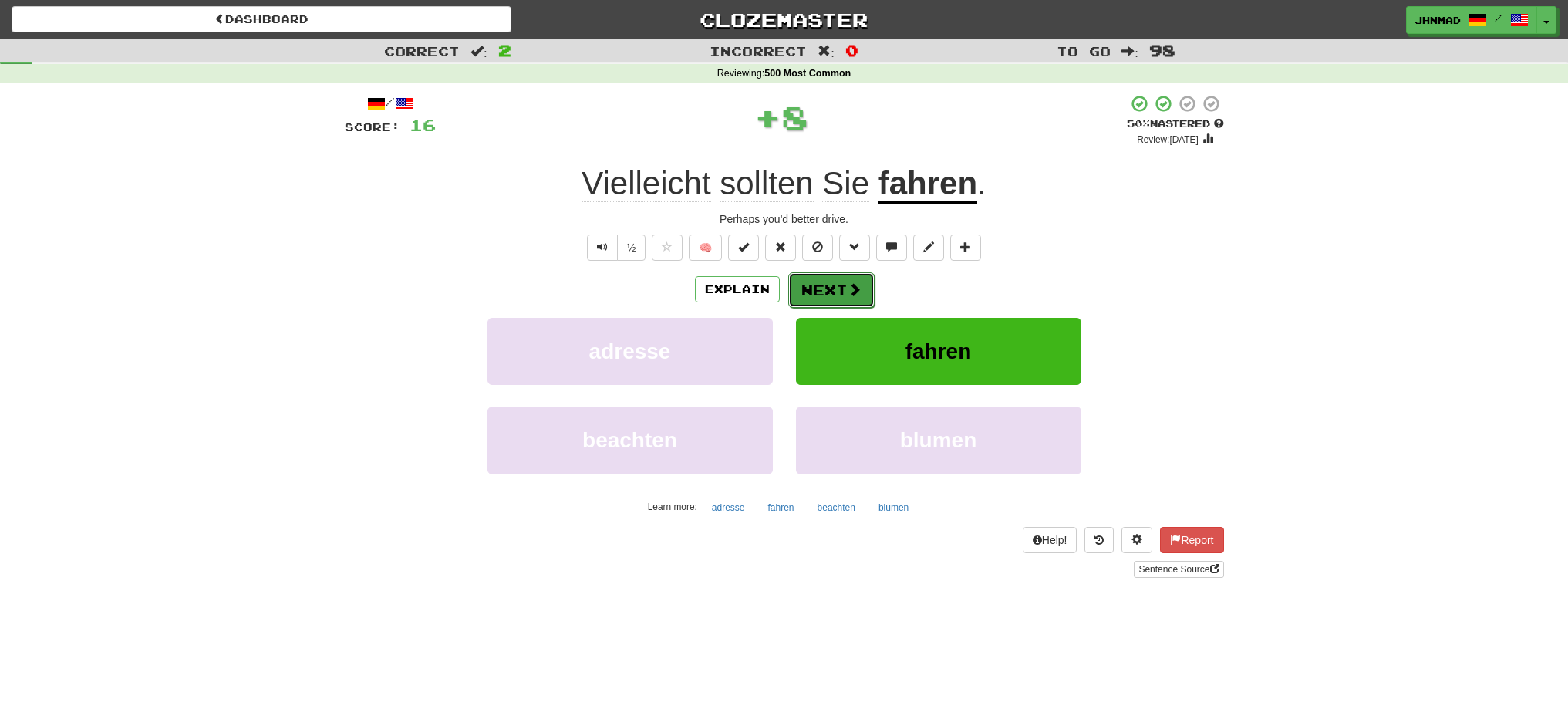
click at [835, 290] on button "Next" at bounding box center [831, 290] width 86 height 35
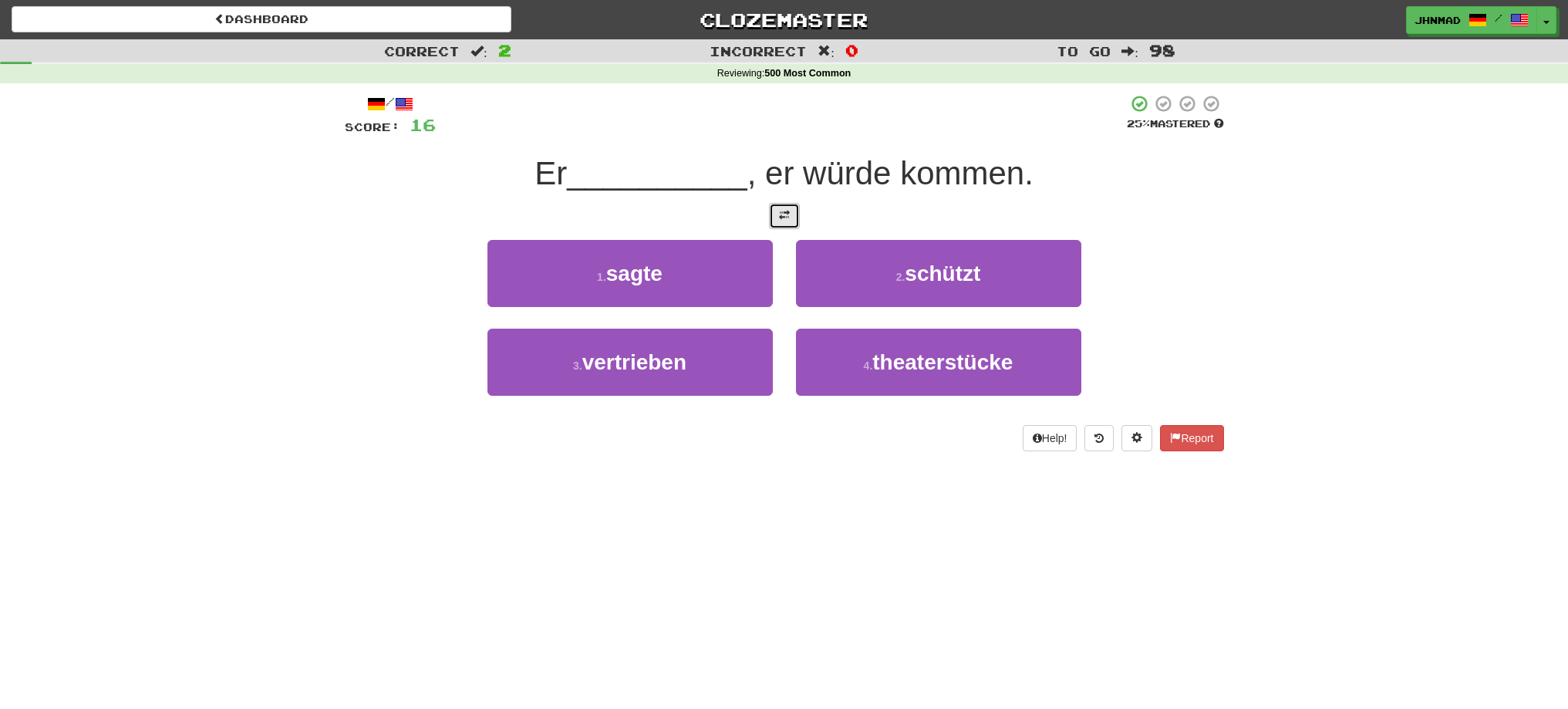
click at [785, 216] on span at bounding box center [784, 215] width 10 height 10
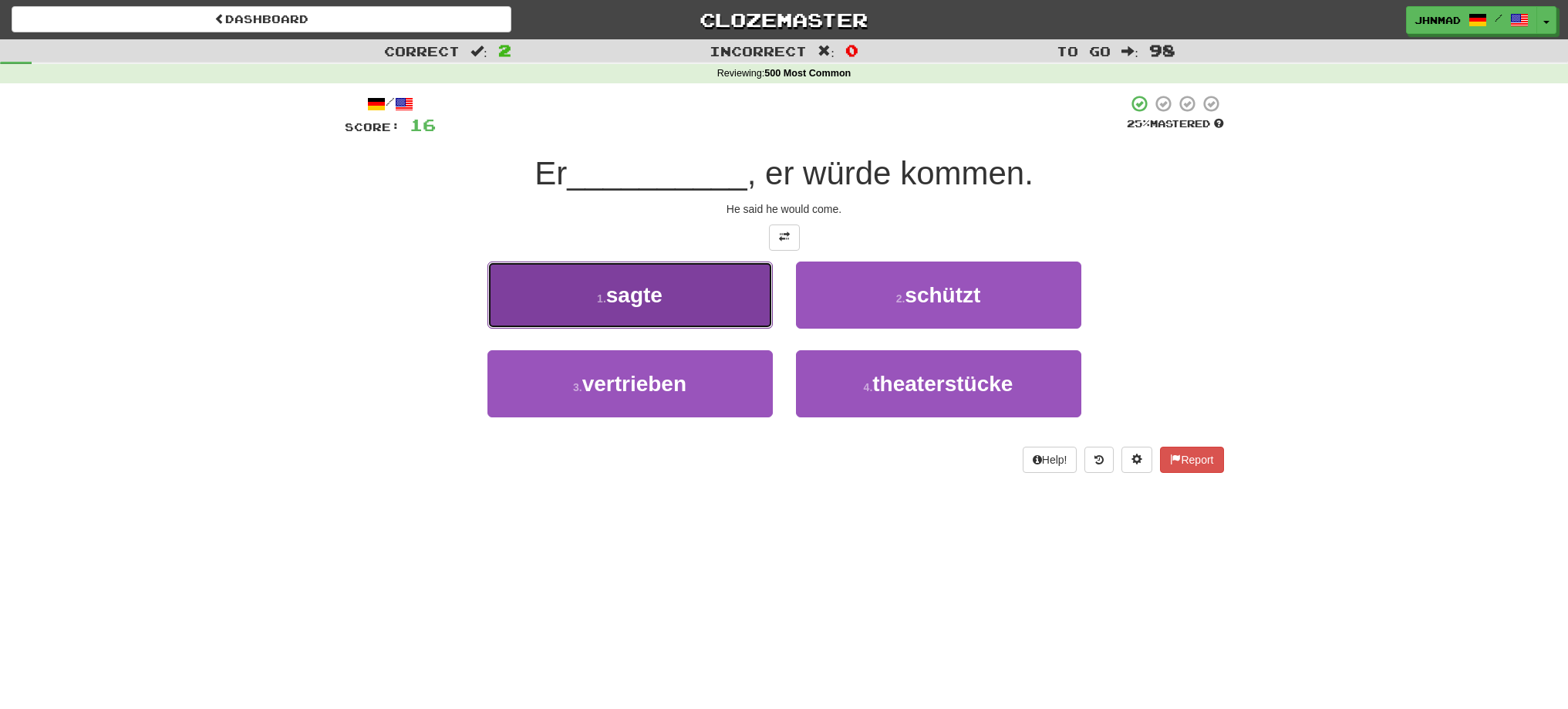
click at [620, 284] on span "sagte" at bounding box center [635, 295] width 56 height 24
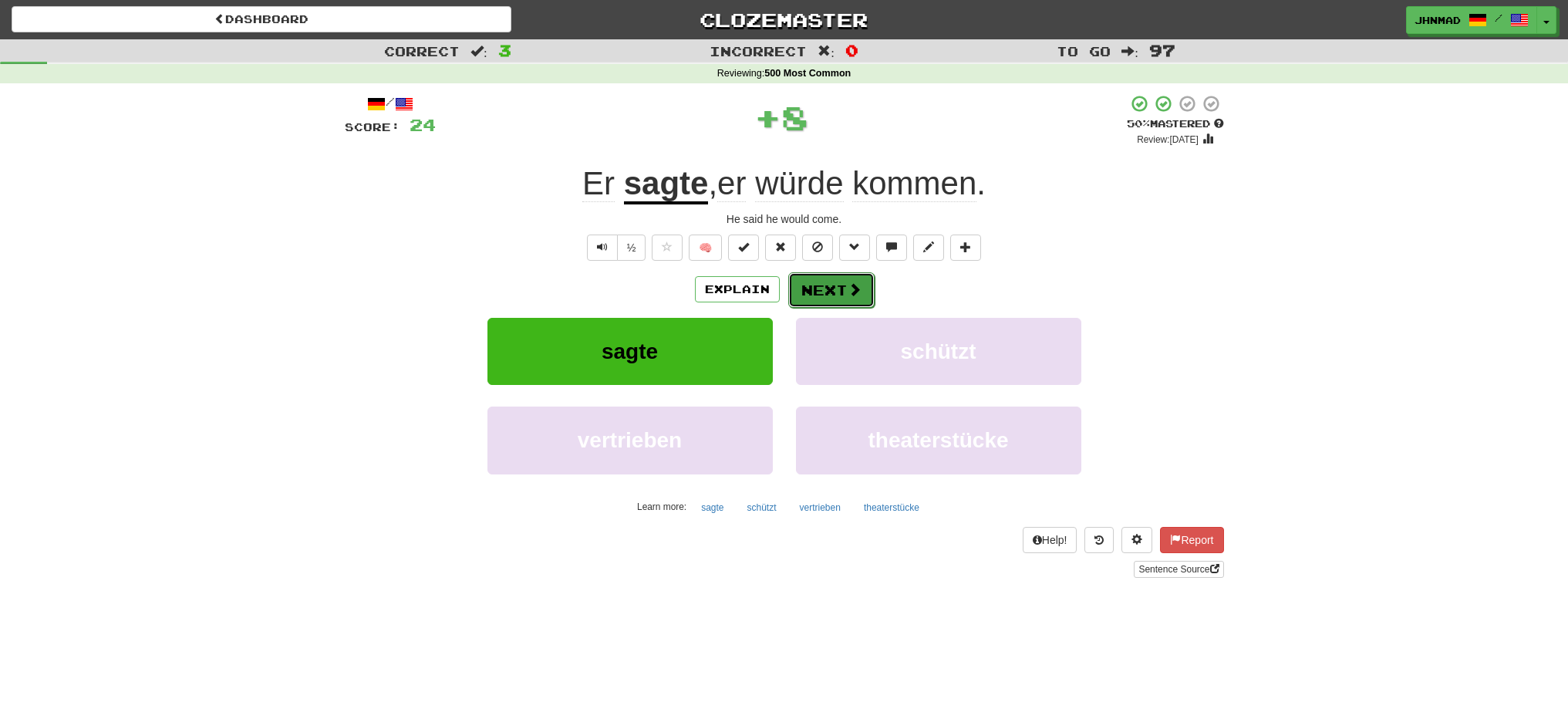
click at [836, 286] on button "Next" at bounding box center [831, 290] width 86 height 35
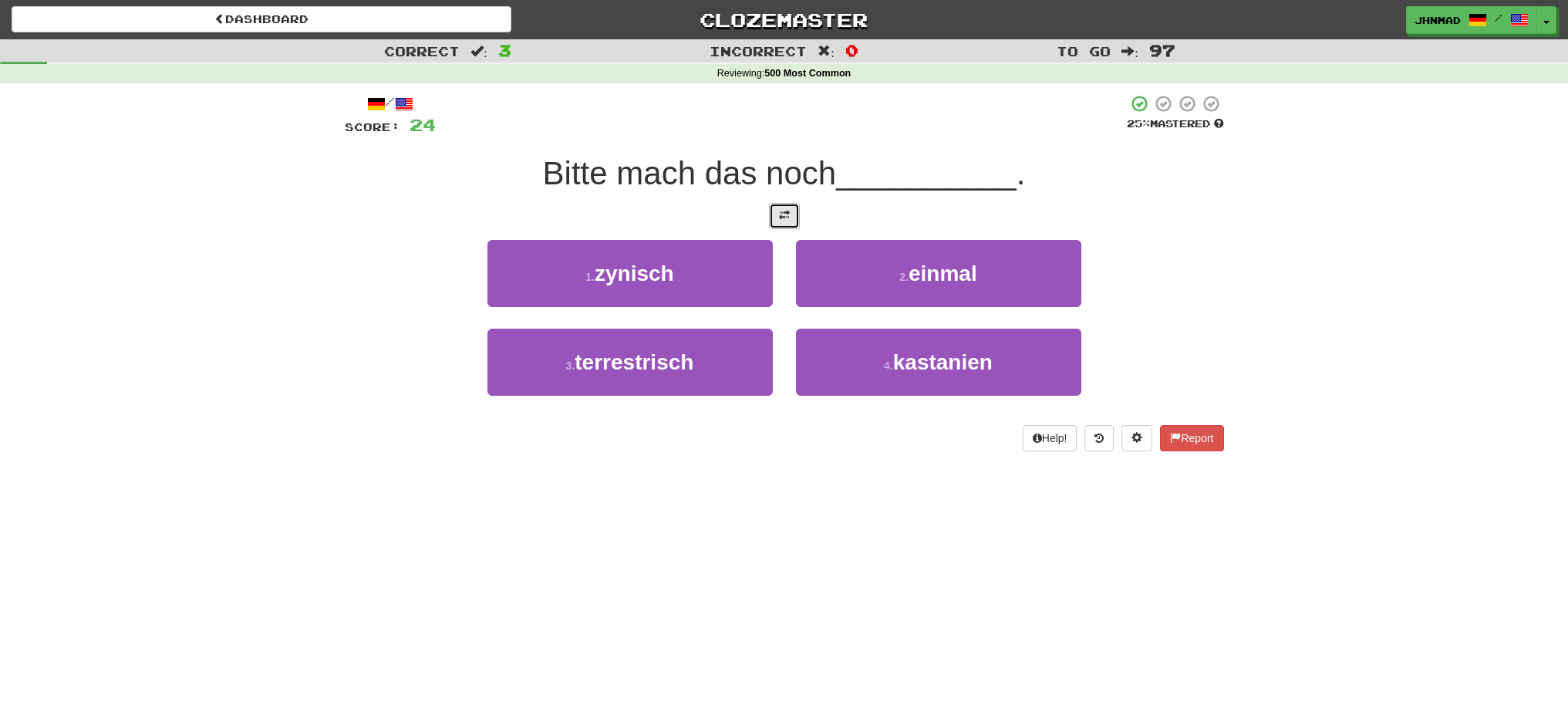
click at [788, 222] on button at bounding box center [784, 215] width 31 height 27
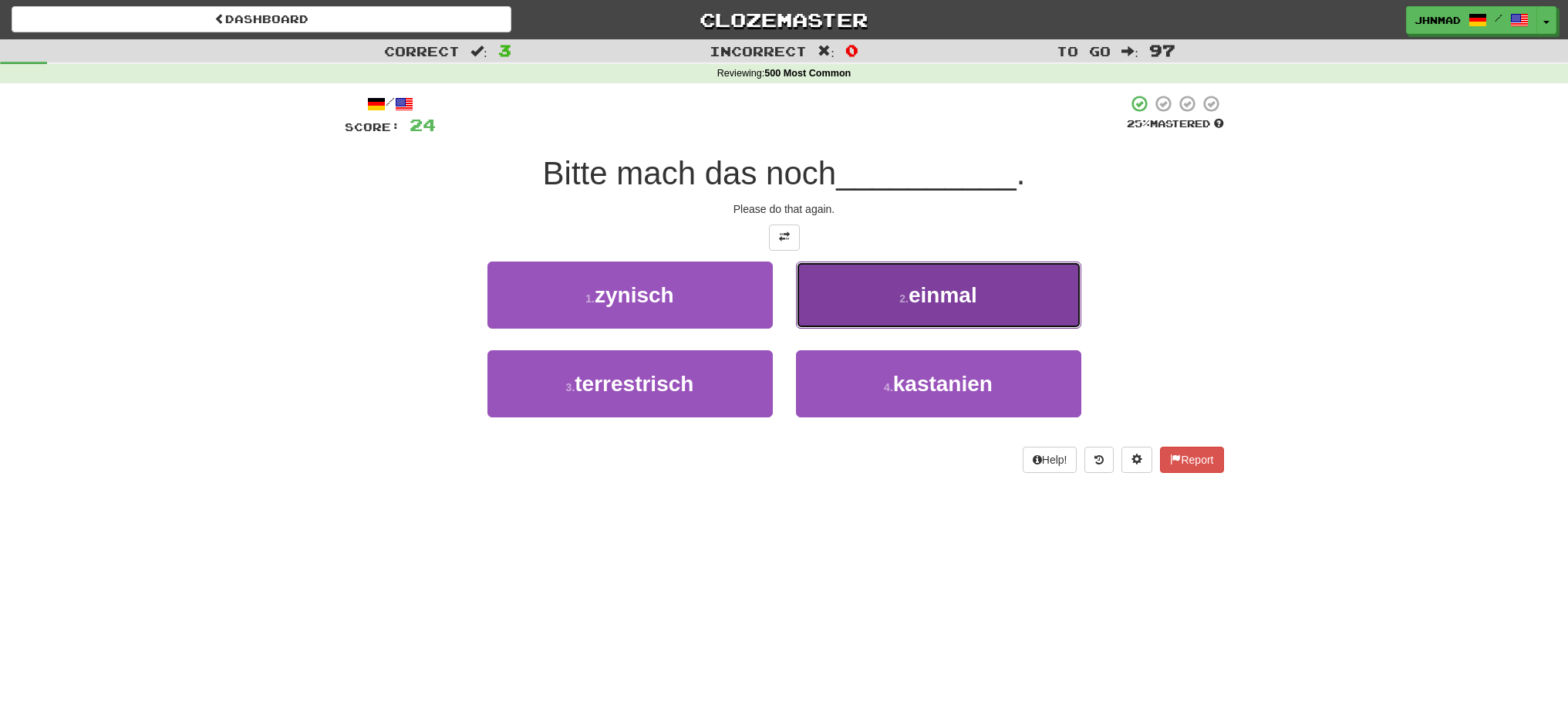
click at [907, 290] on button "2 . einmal" at bounding box center [939, 294] width 286 height 67
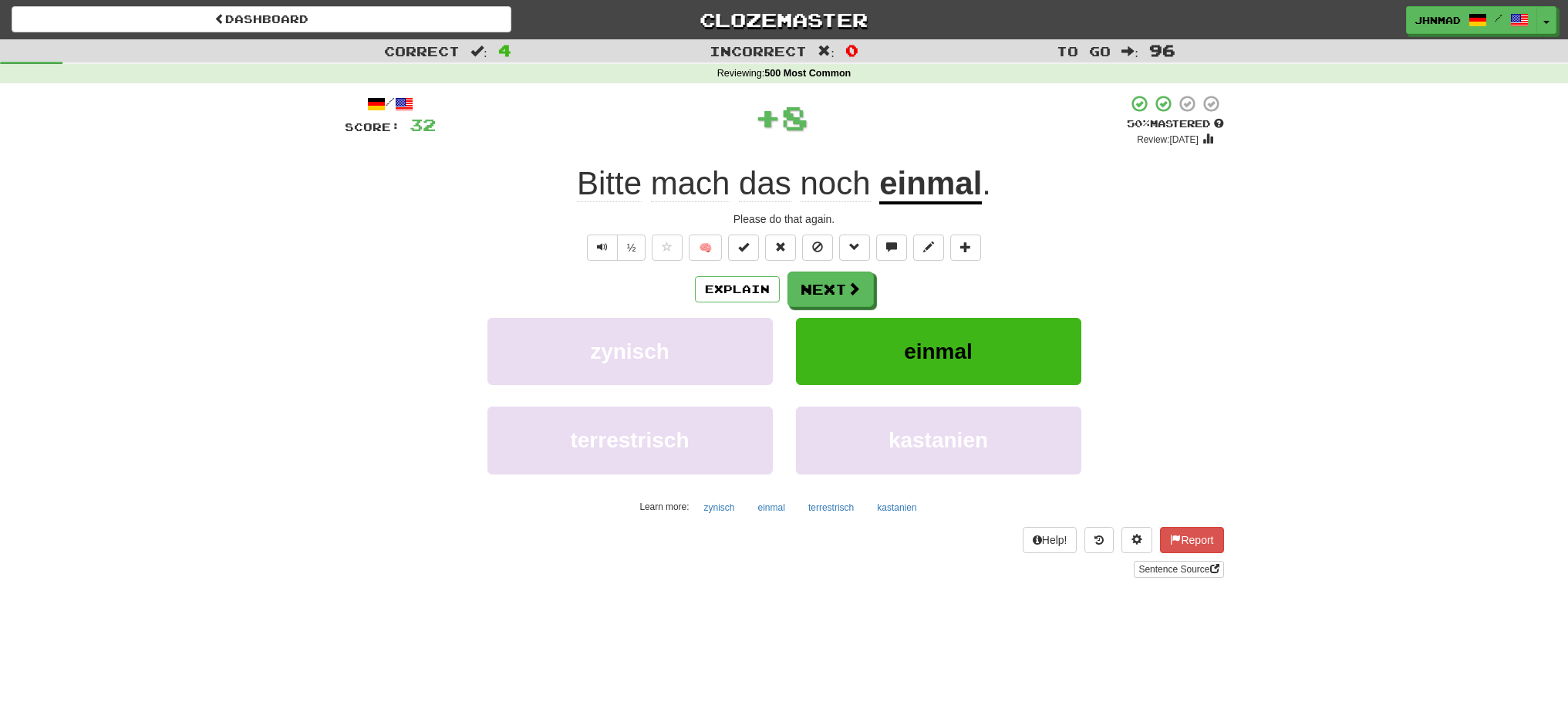
click at [965, 191] on u "einmal" at bounding box center [930, 185] width 102 height 40
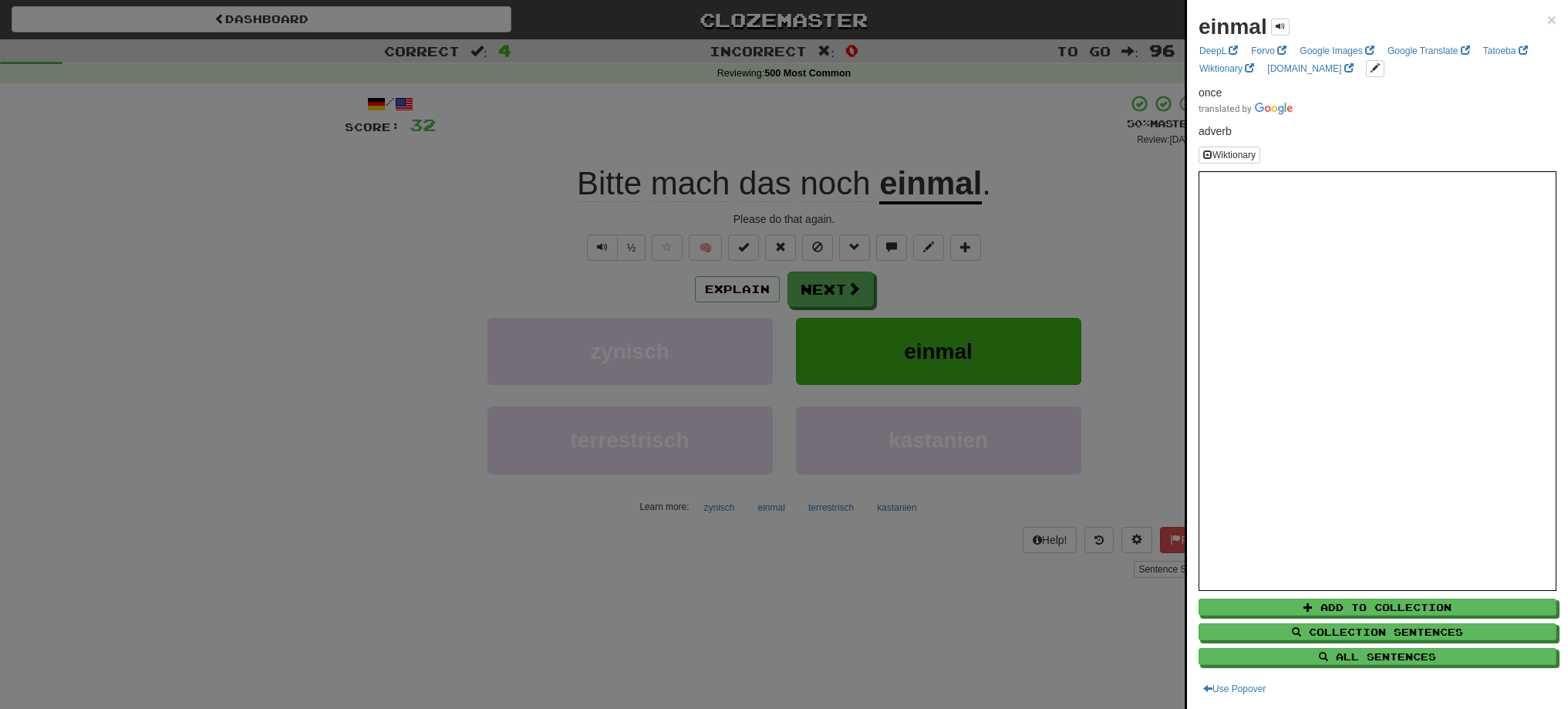
click at [803, 280] on div at bounding box center [784, 354] width 1568 height 709
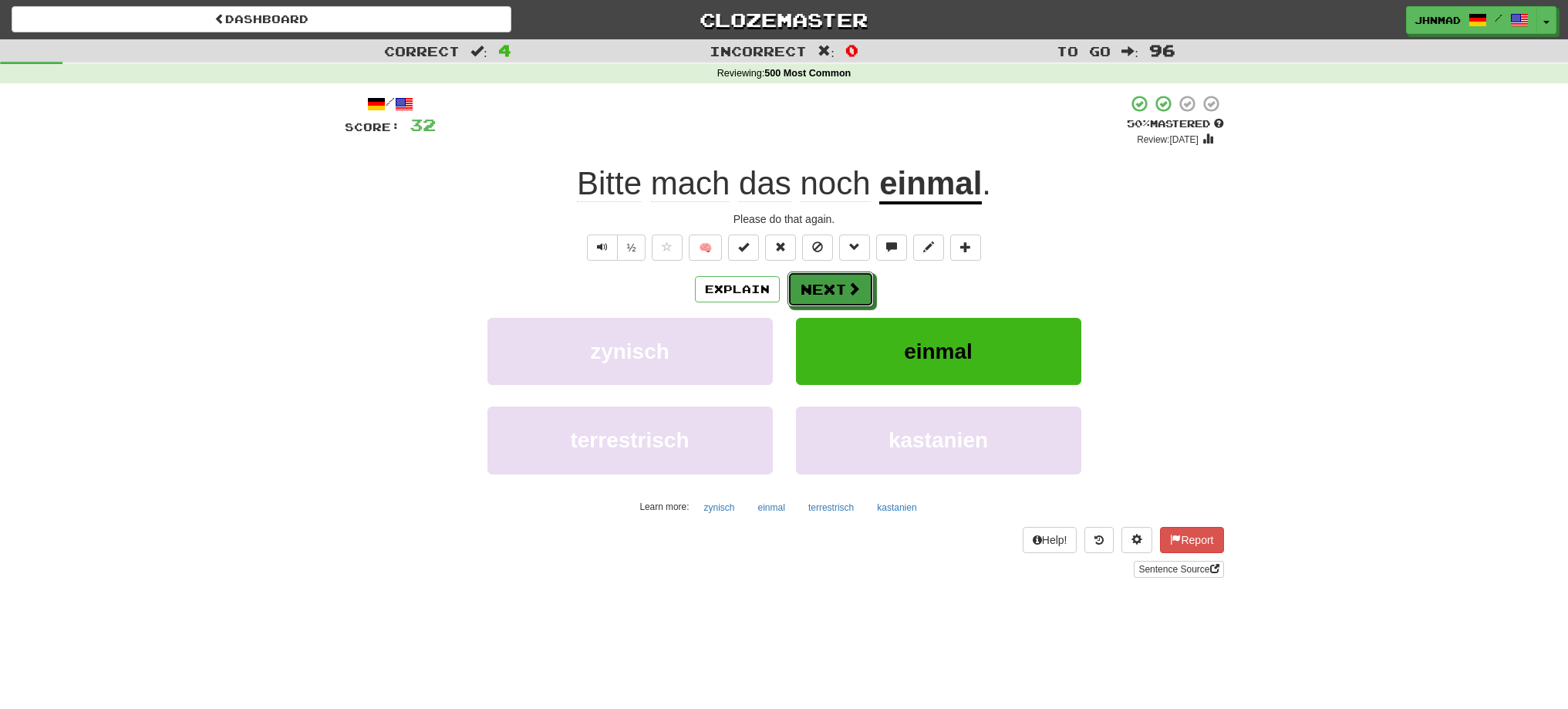
click at [803, 280] on button "Next" at bounding box center [830, 290] width 86 height 35
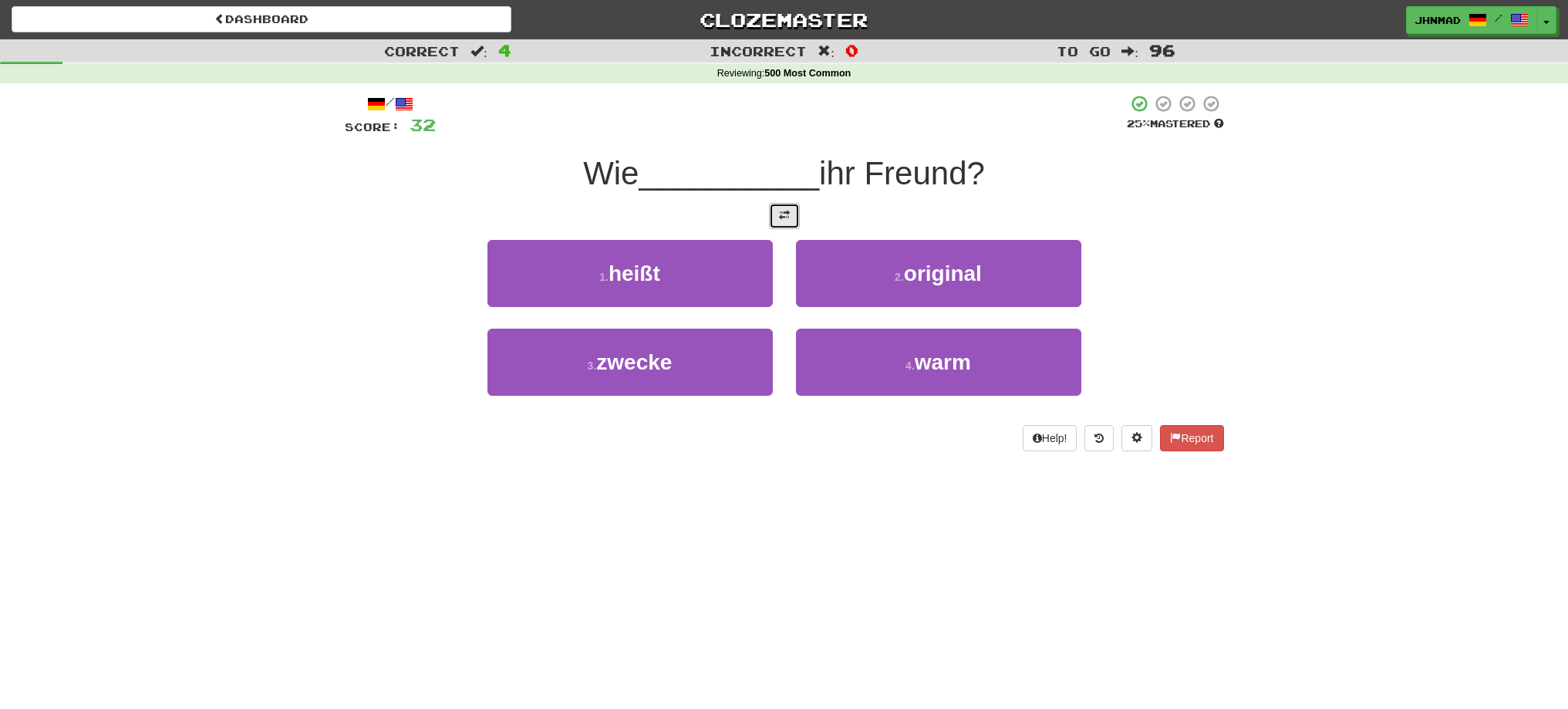
click at [778, 228] on button at bounding box center [784, 215] width 31 height 27
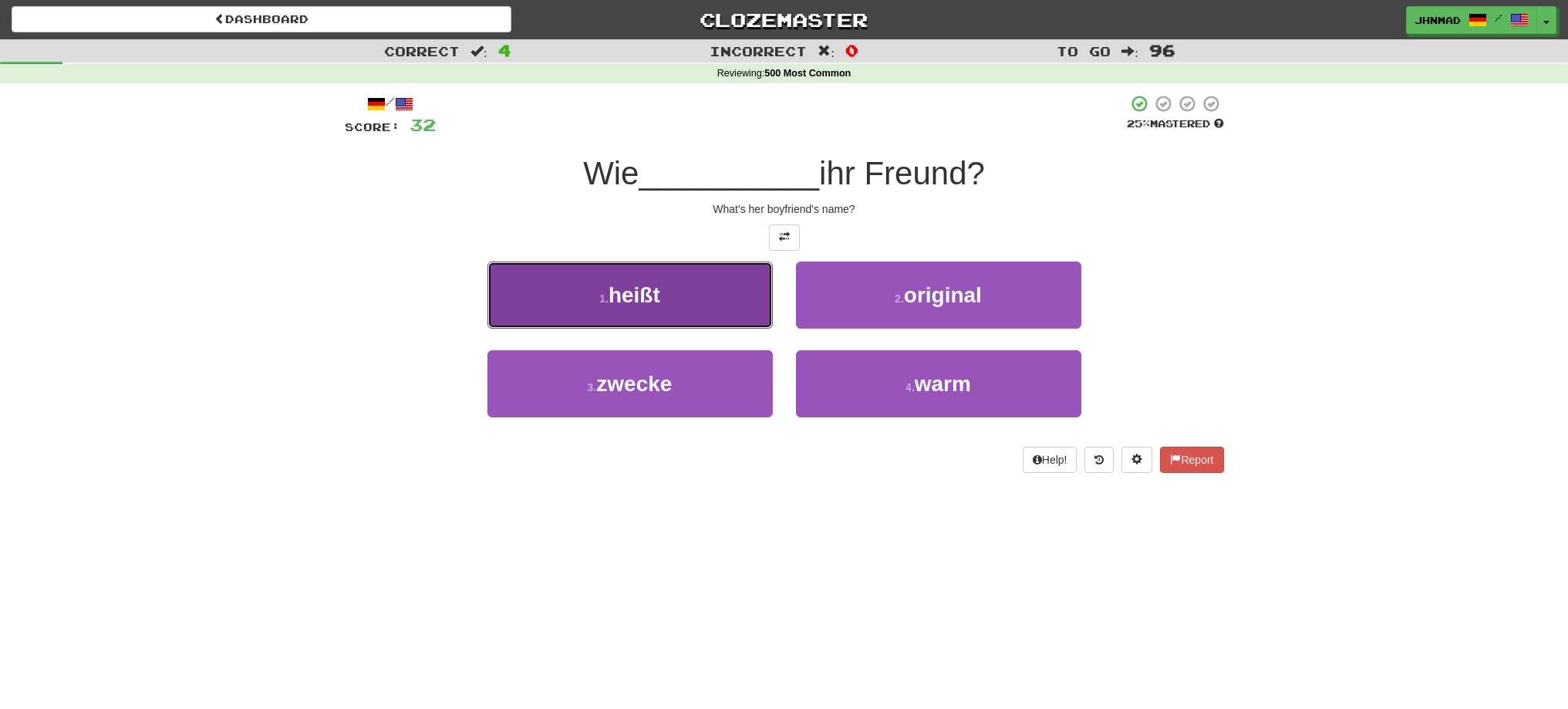
click at [652, 283] on span "heißt" at bounding box center [634, 295] width 52 height 24
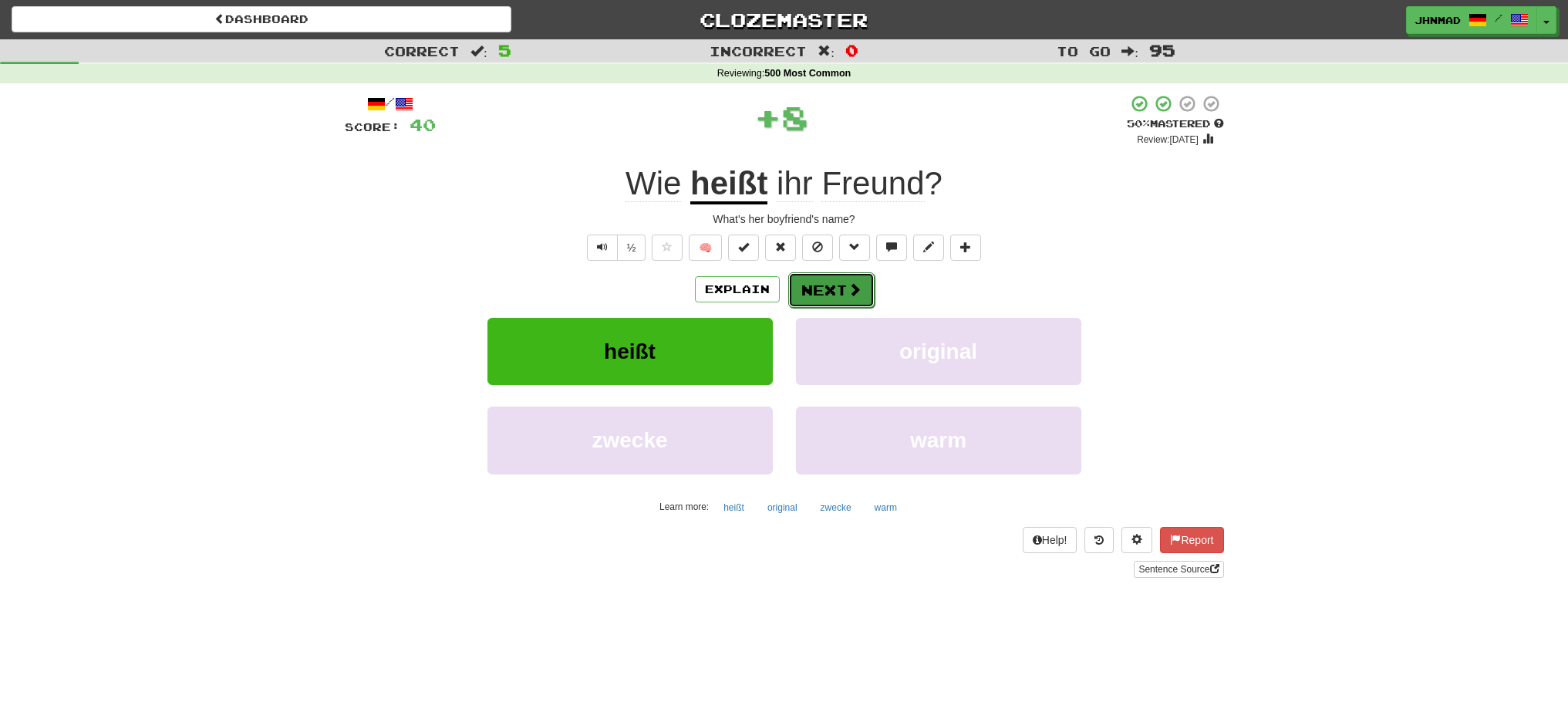
click at [820, 298] on button "Next" at bounding box center [831, 290] width 86 height 35
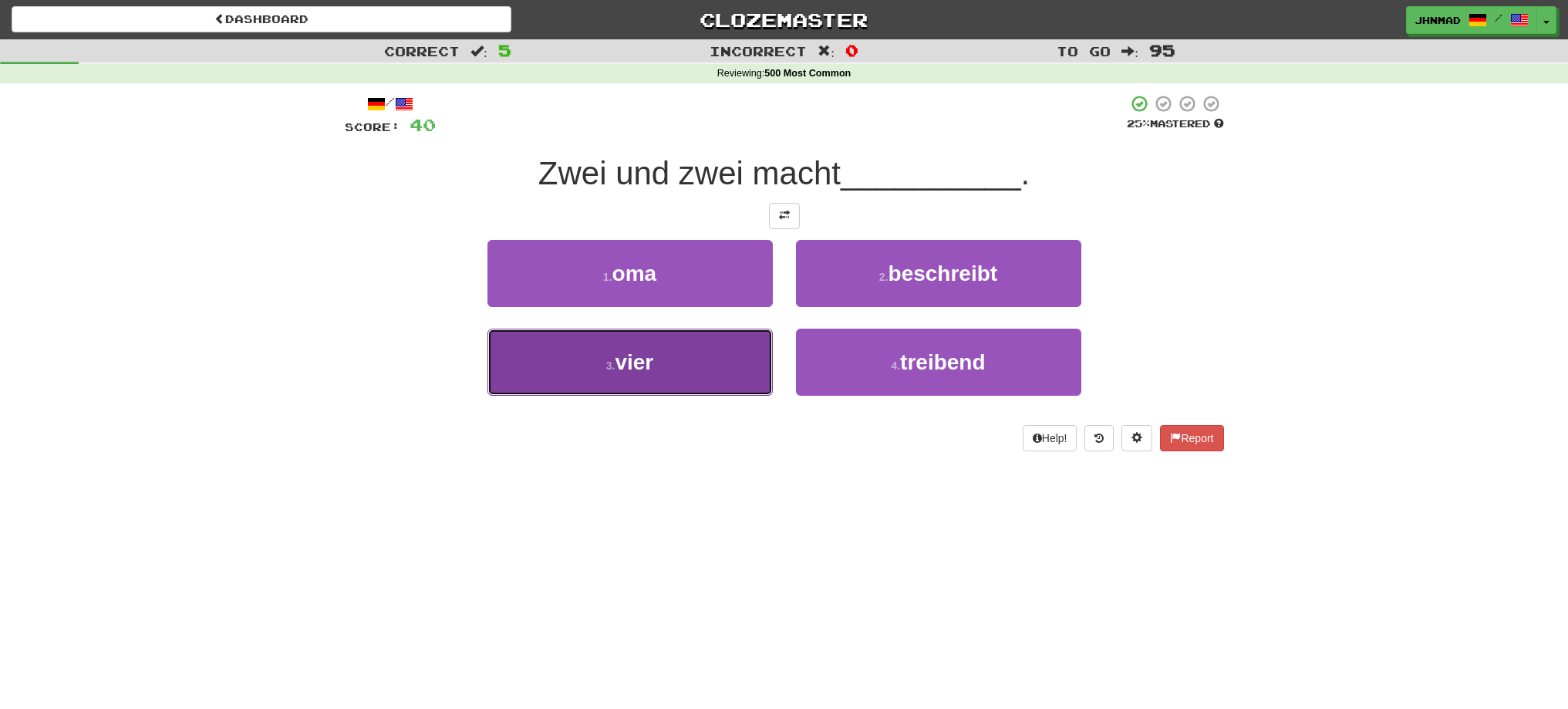
click at [618, 353] on span "vier" at bounding box center [634, 362] width 39 height 24
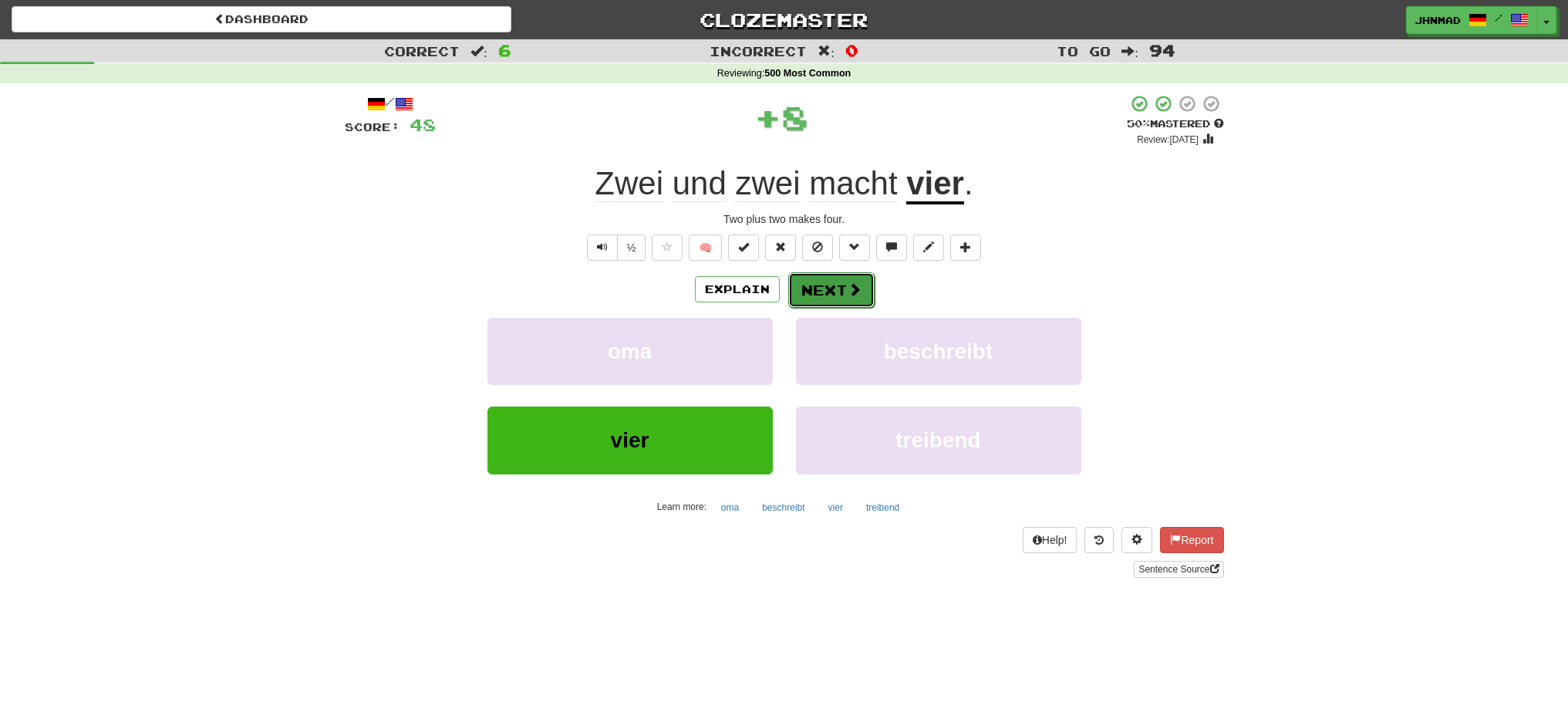
click at [828, 291] on button "Next" at bounding box center [831, 290] width 86 height 35
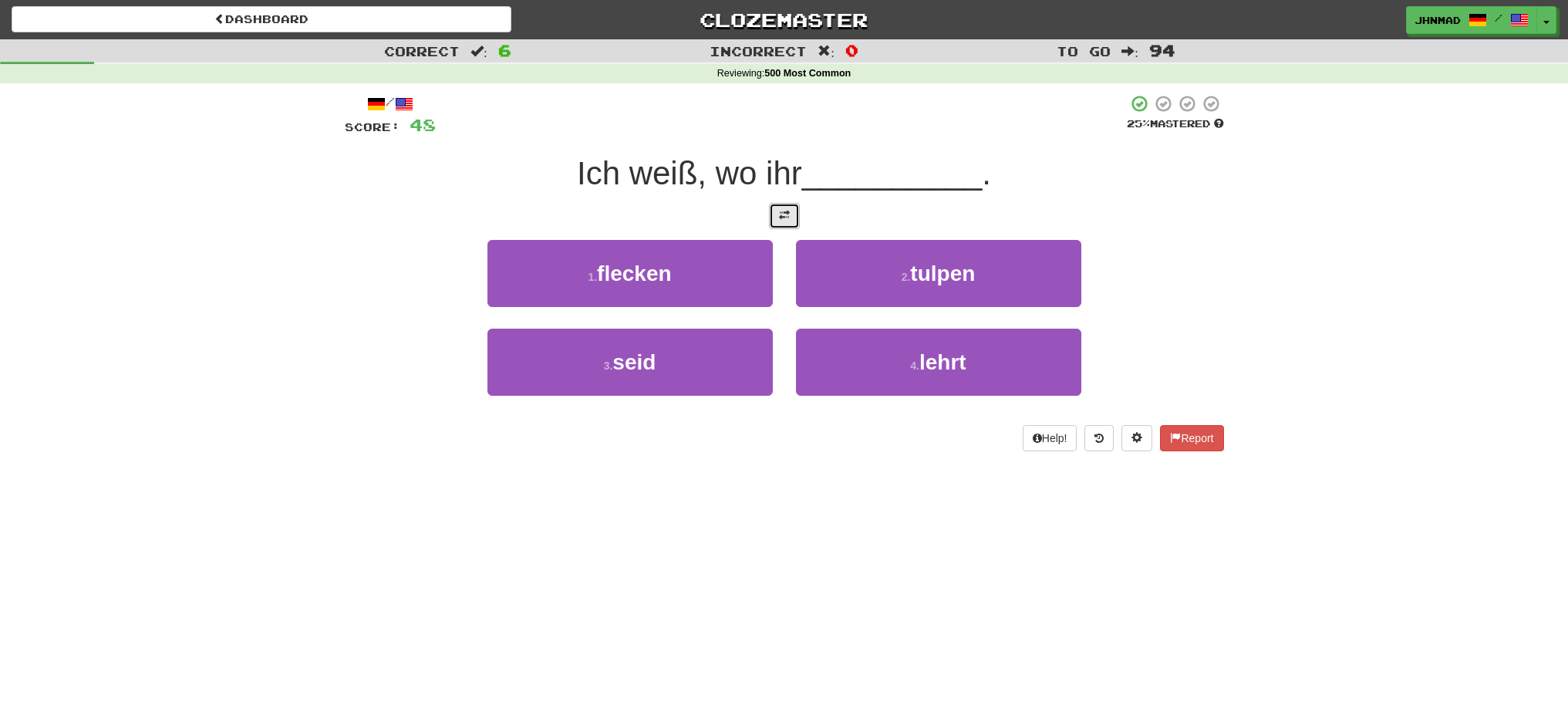
click at [790, 217] on button at bounding box center [784, 215] width 31 height 27
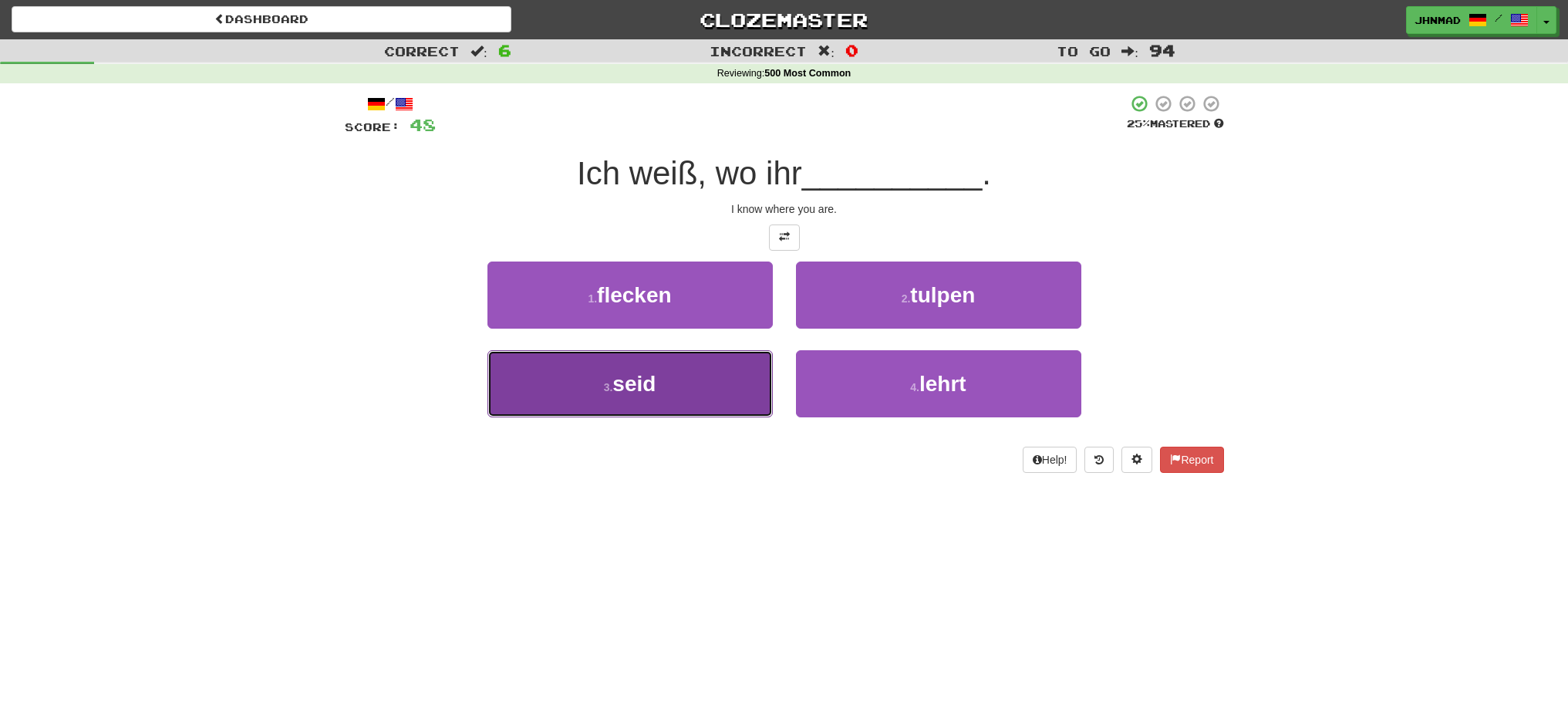
click at [670, 395] on button "3 . seid" at bounding box center [630, 383] width 286 height 67
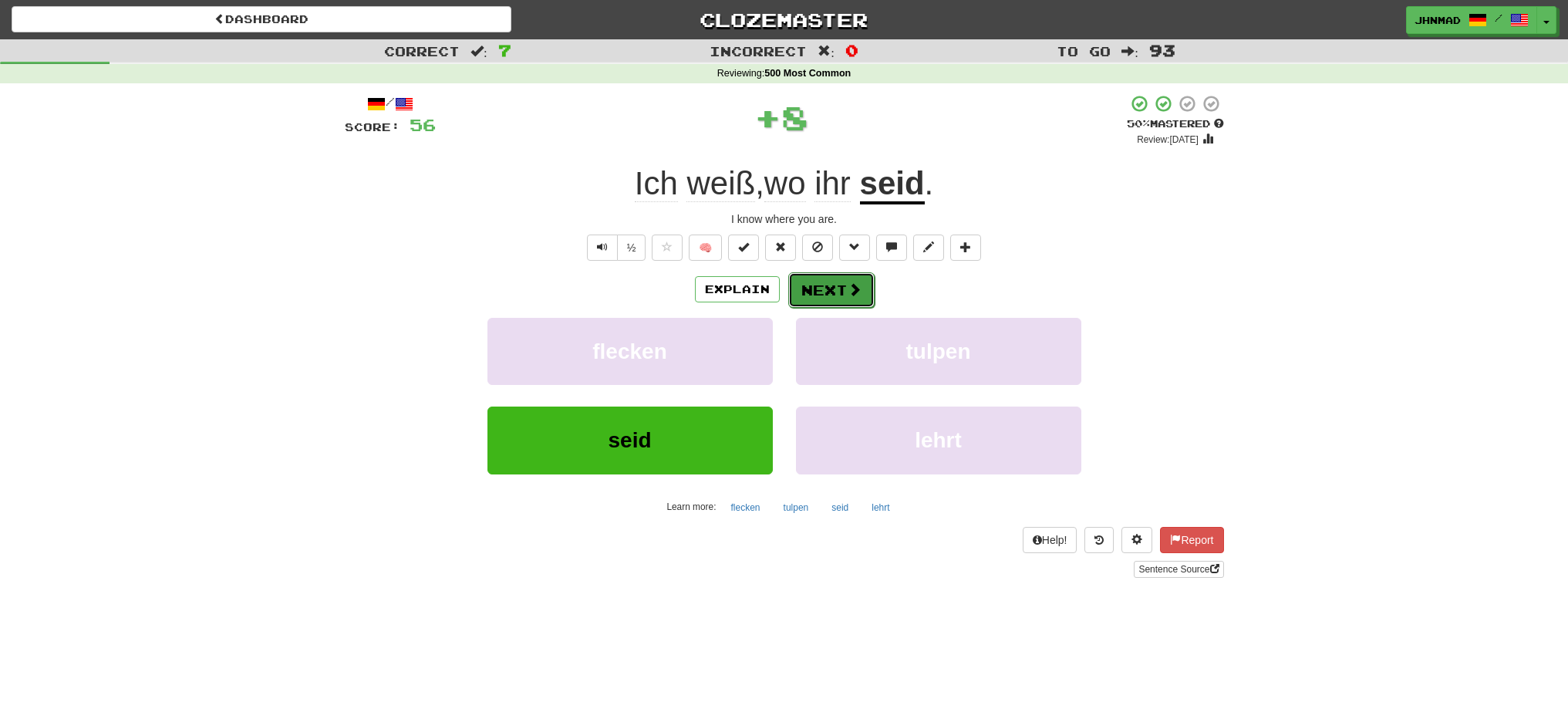
click at [815, 282] on button "Next" at bounding box center [831, 290] width 86 height 35
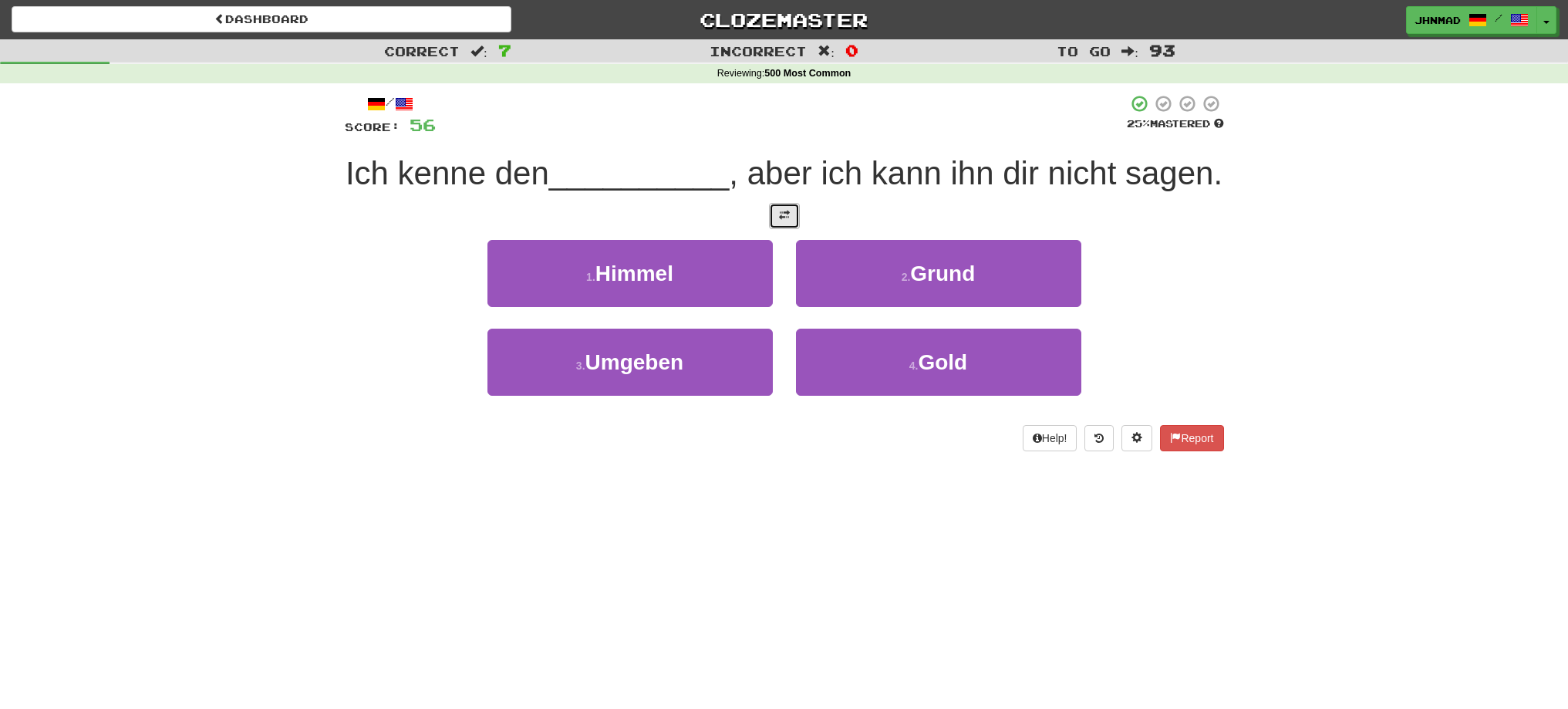
click at [769, 229] on button at bounding box center [784, 215] width 31 height 27
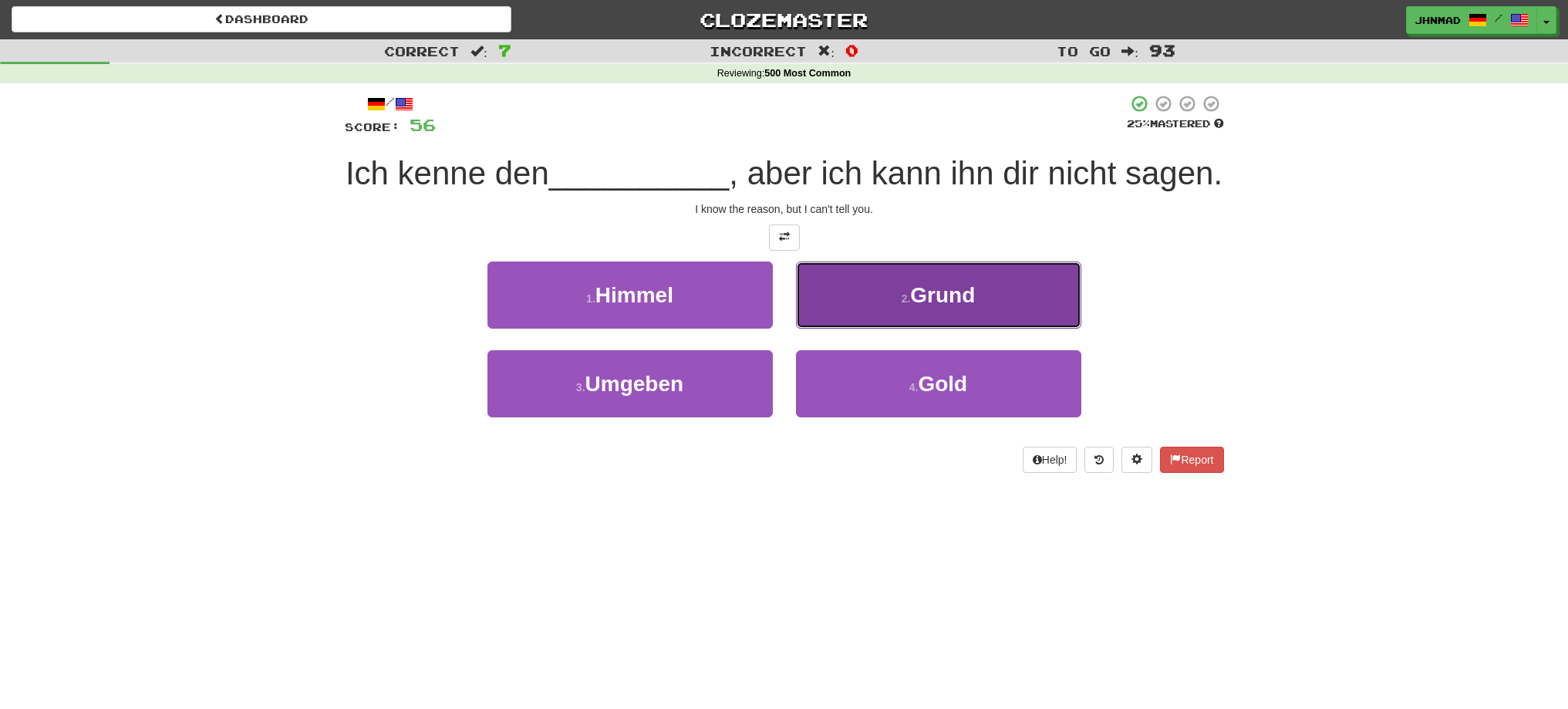
click at [899, 328] on button "2 . Grund" at bounding box center [939, 294] width 286 height 67
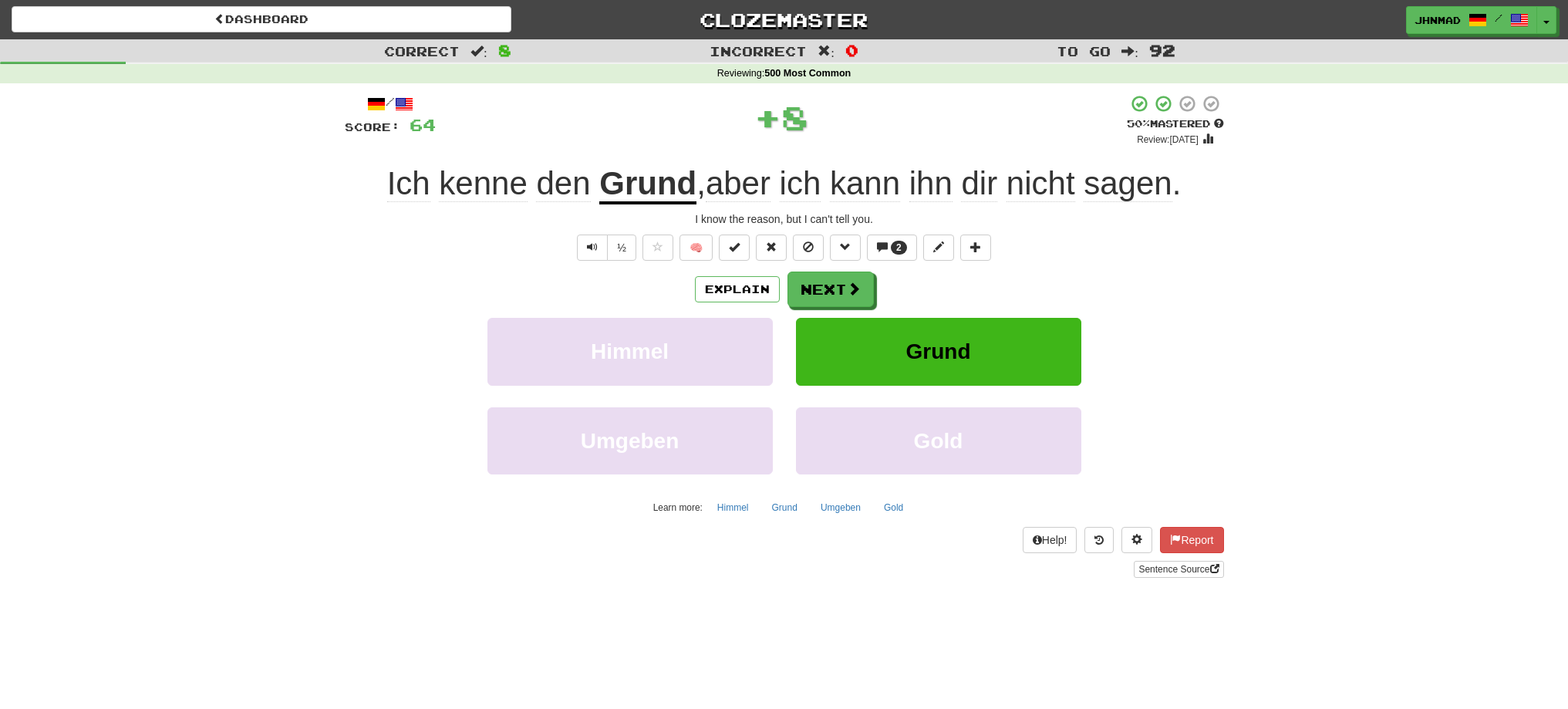
click at [631, 176] on u "Grund" at bounding box center [648, 185] width 97 height 40
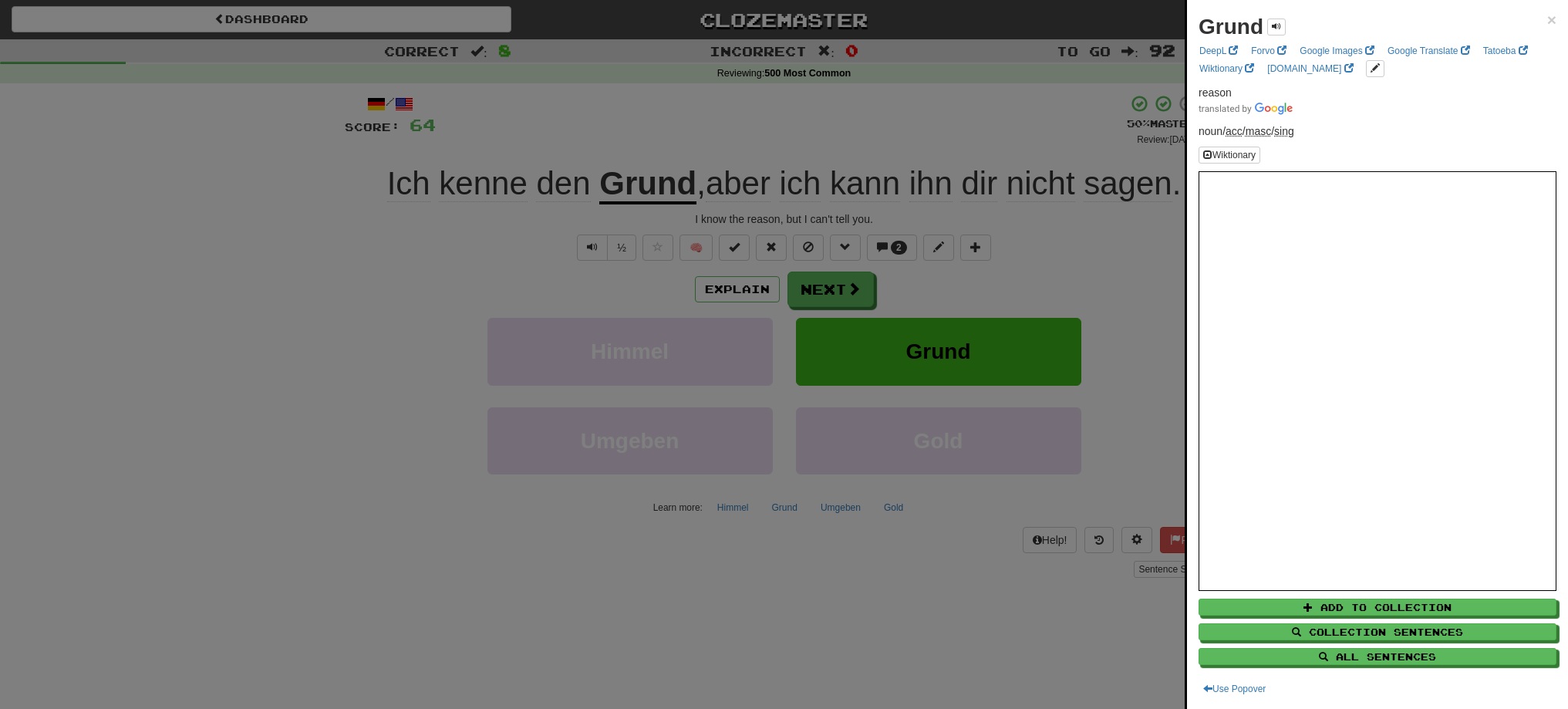
click at [807, 290] on div at bounding box center [784, 354] width 1568 height 709
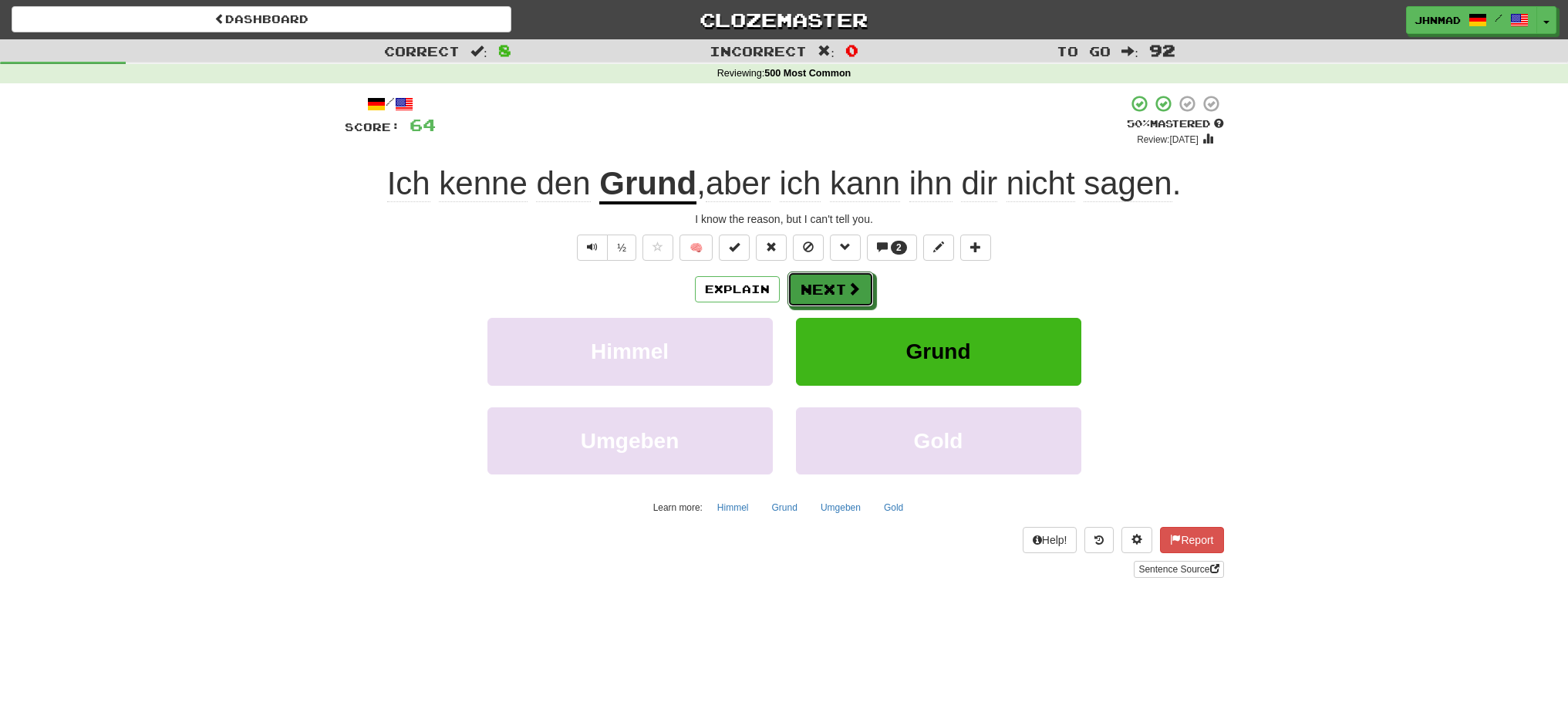
click at [807, 290] on button "Next" at bounding box center [830, 290] width 86 height 35
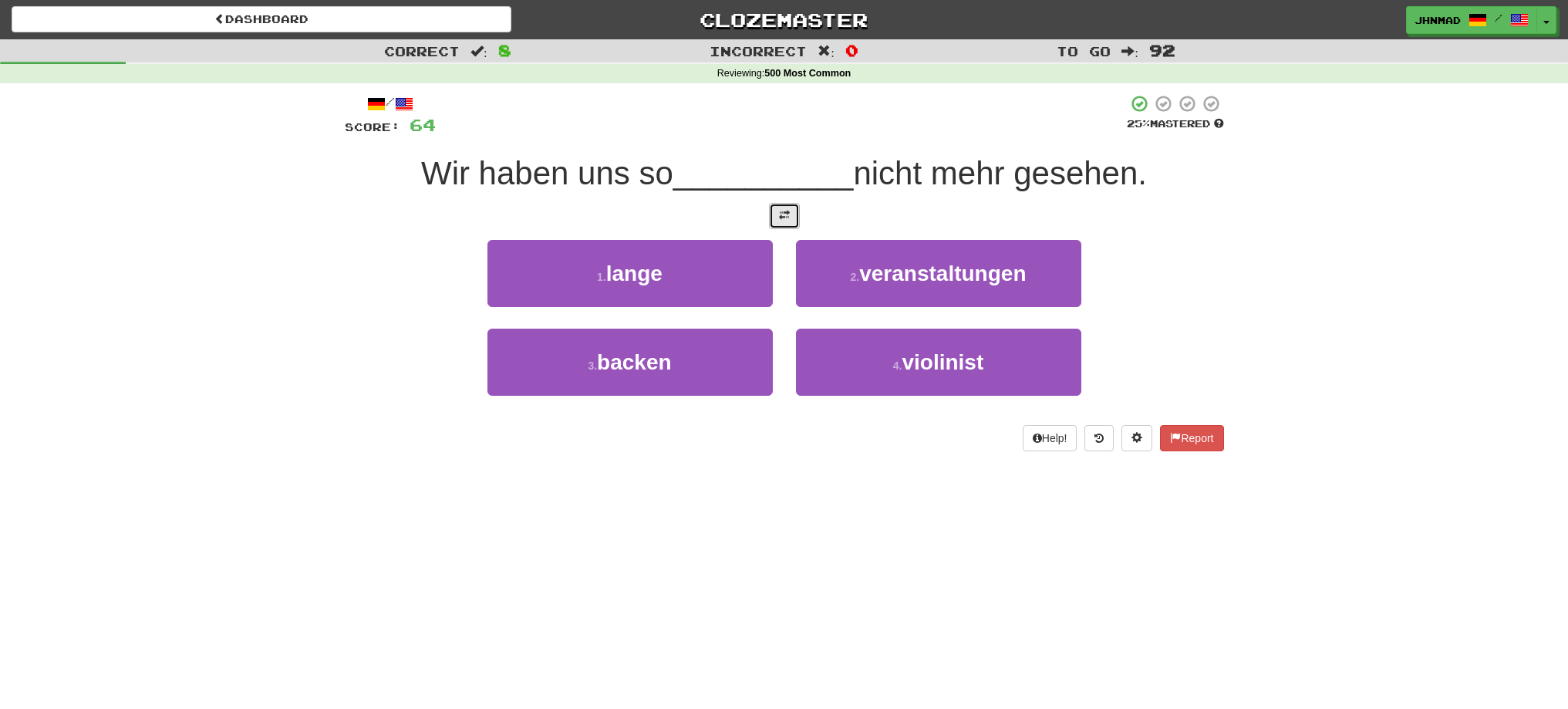
click at [779, 219] on span at bounding box center [784, 215] width 10 height 10
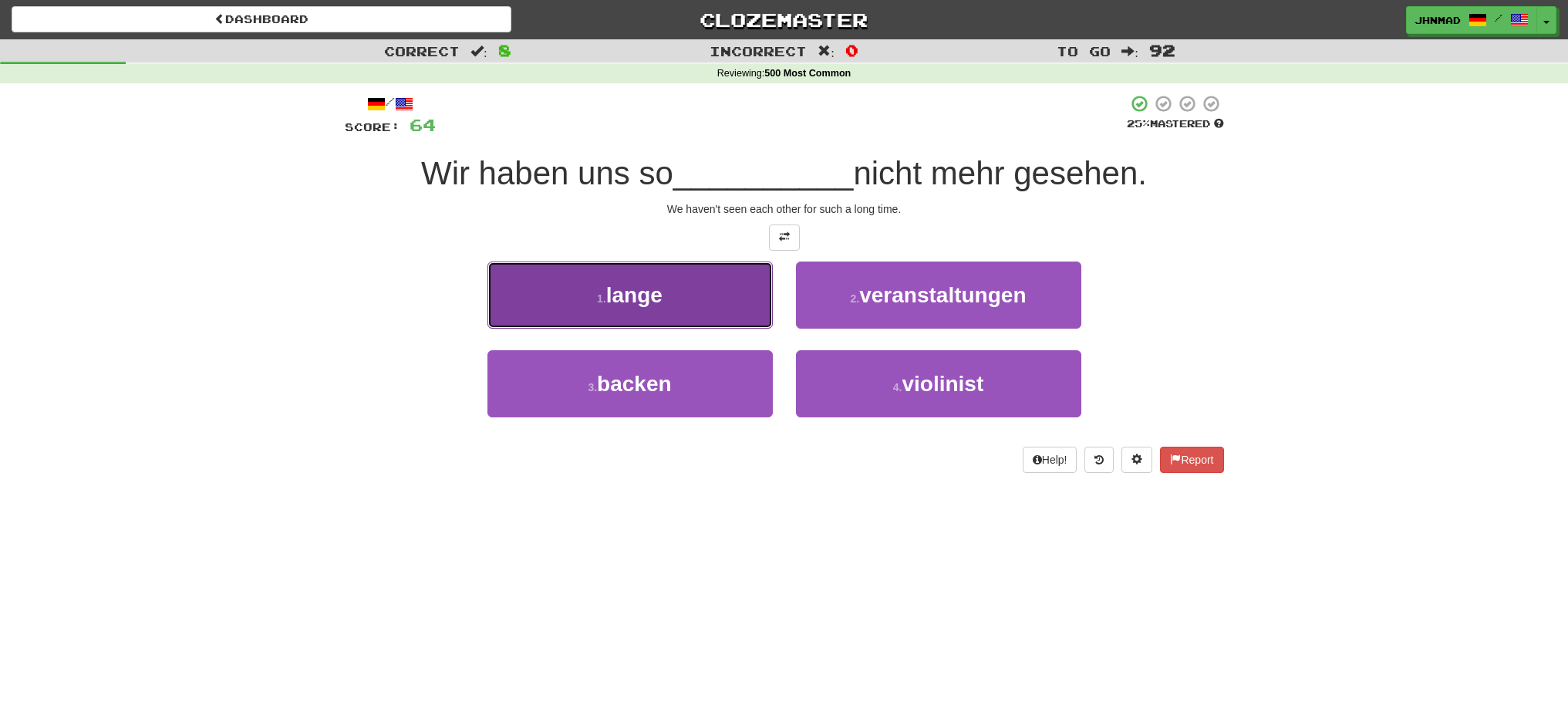
click at [637, 269] on button "1 . lange" at bounding box center [630, 294] width 286 height 67
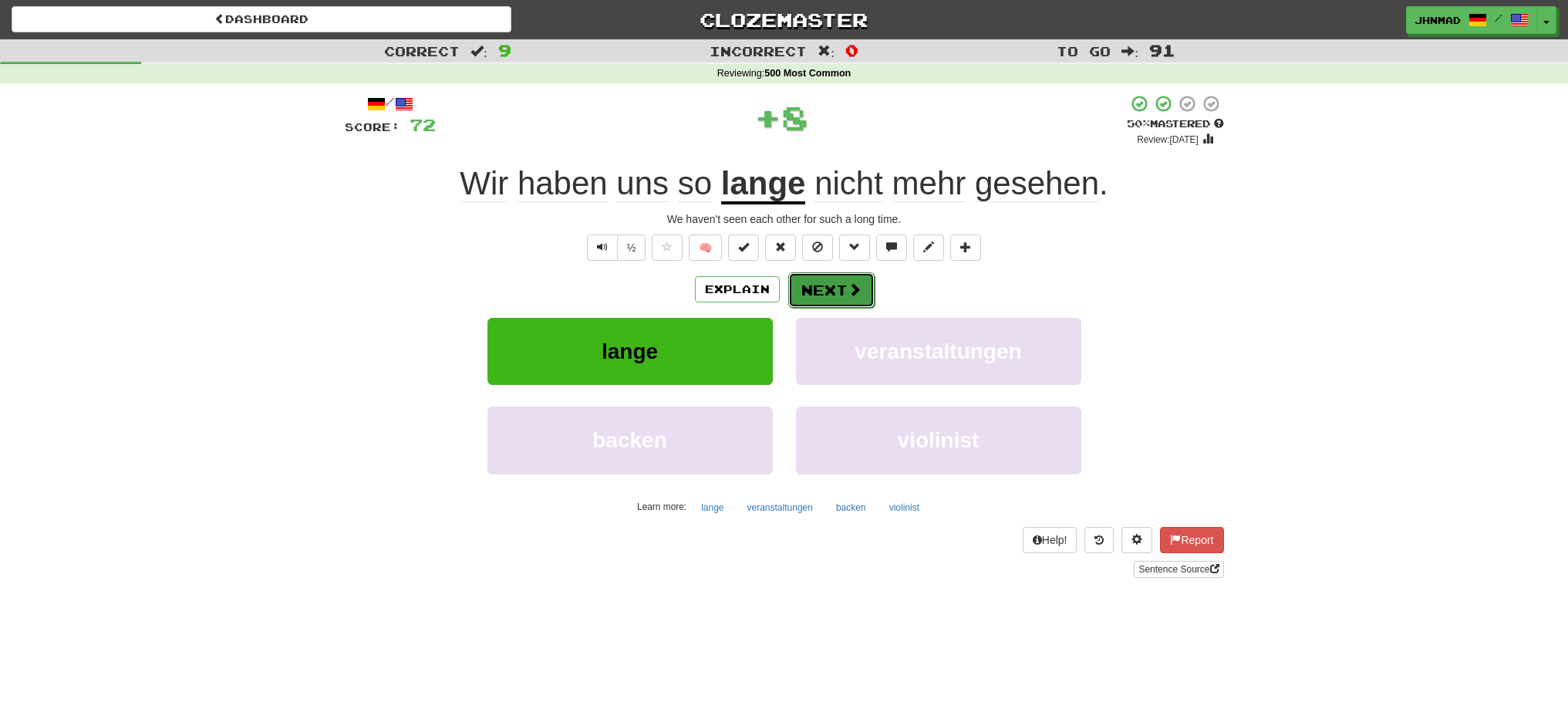
click at [804, 285] on button "Next" at bounding box center [831, 290] width 86 height 35
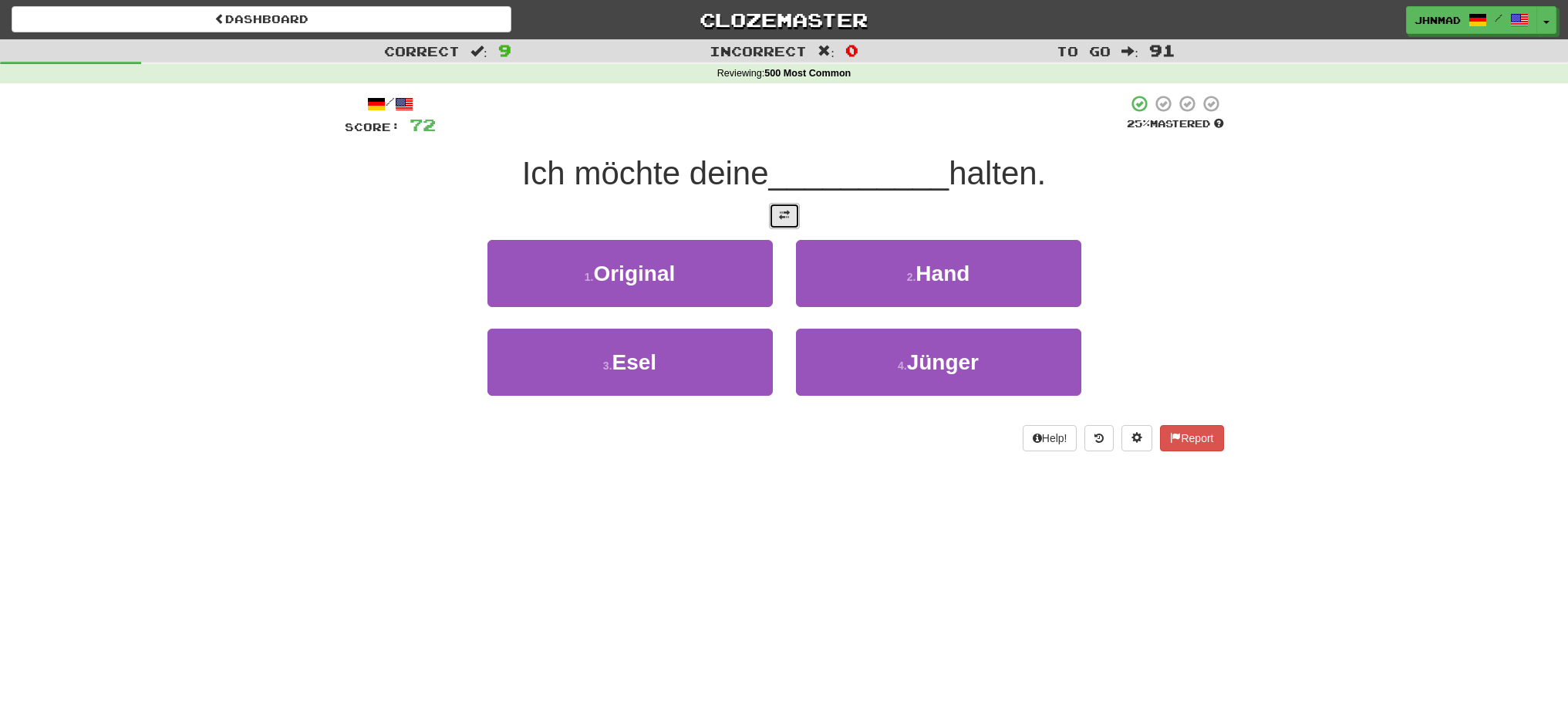
click at [790, 218] on button at bounding box center [784, 215] width 31 height 27
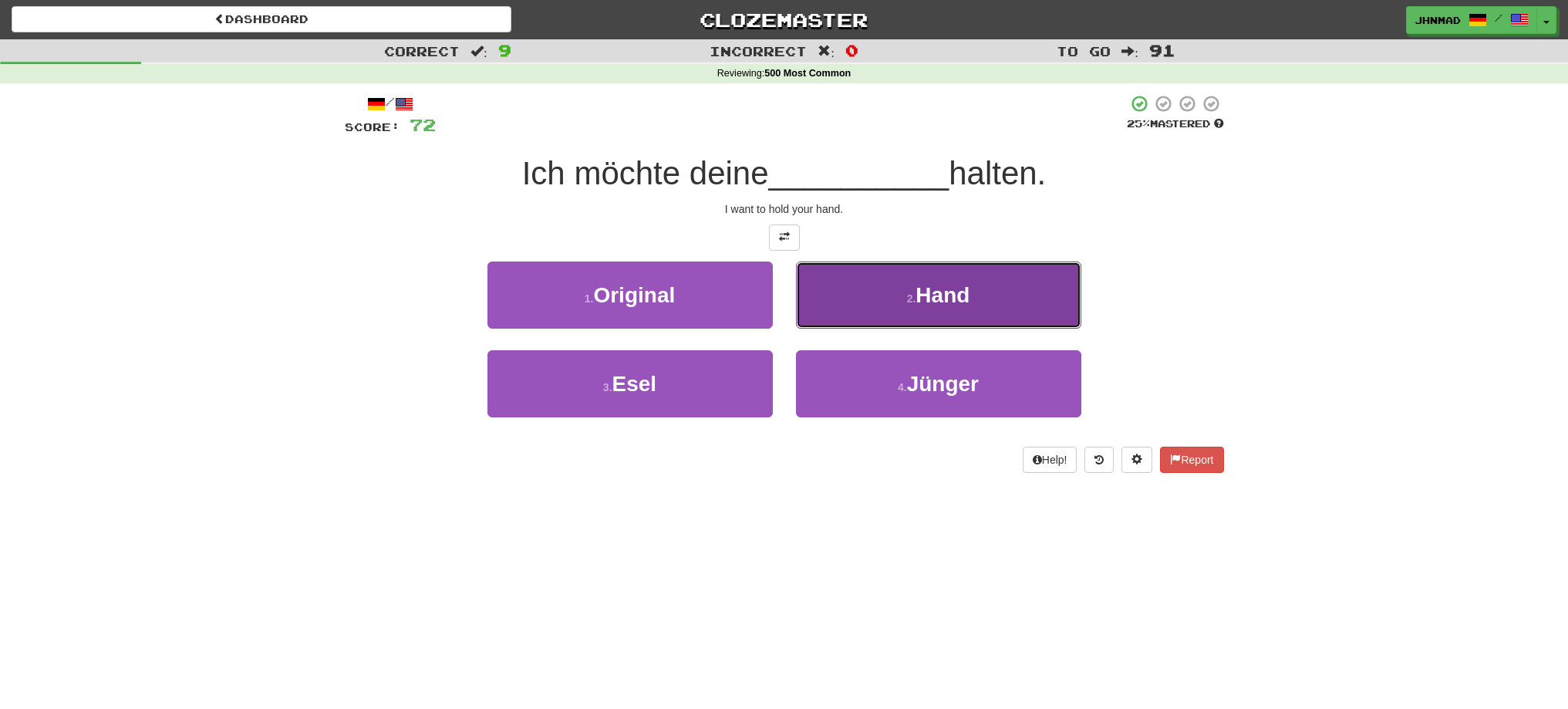
click at [860, 307] on button "2 . Hand" at bounding box center [939, 294] width 286 height 67
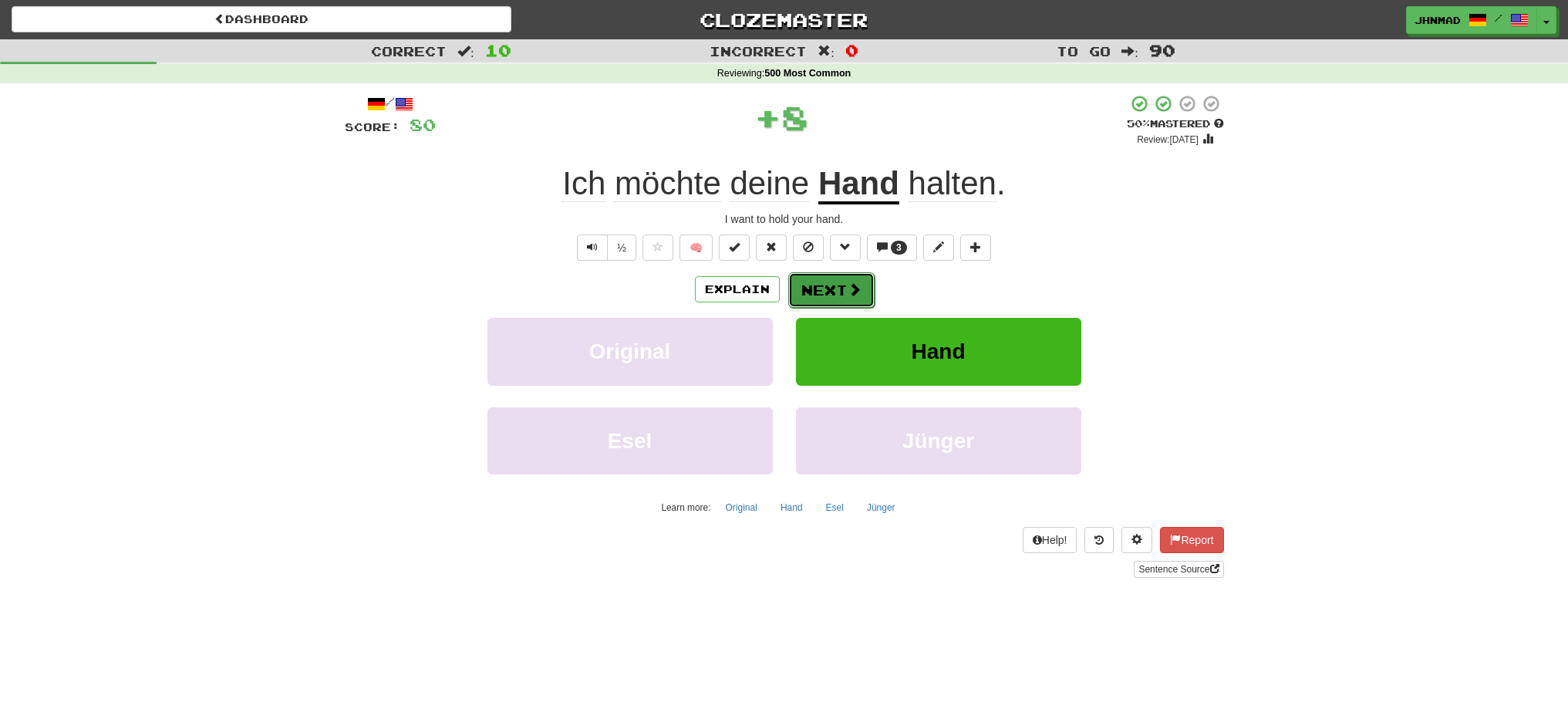
click at [836, 299] on button "Next" at bounding box center [831, 290] width 86 height 35
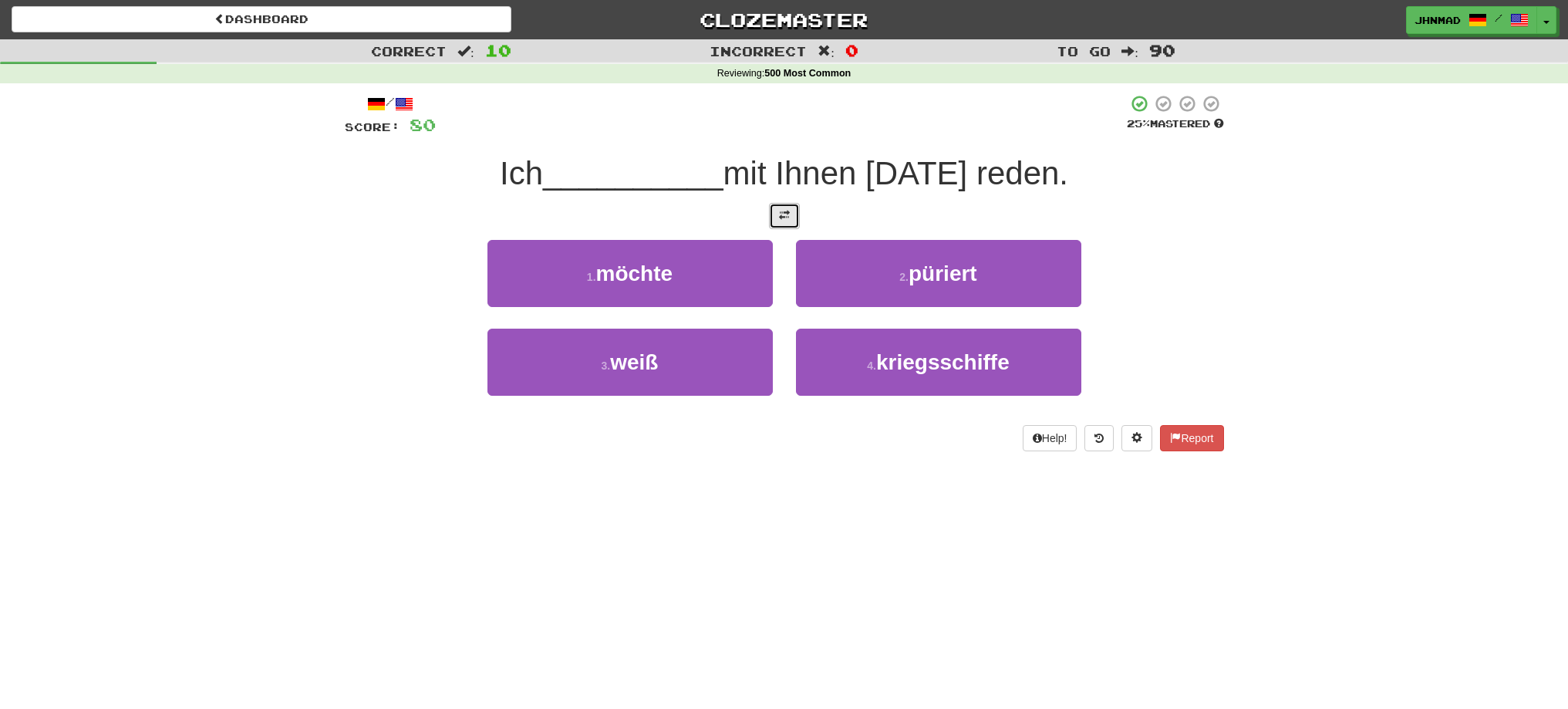
click at [781, 227] on button at bounding box center [784, 215] width 31 height 27
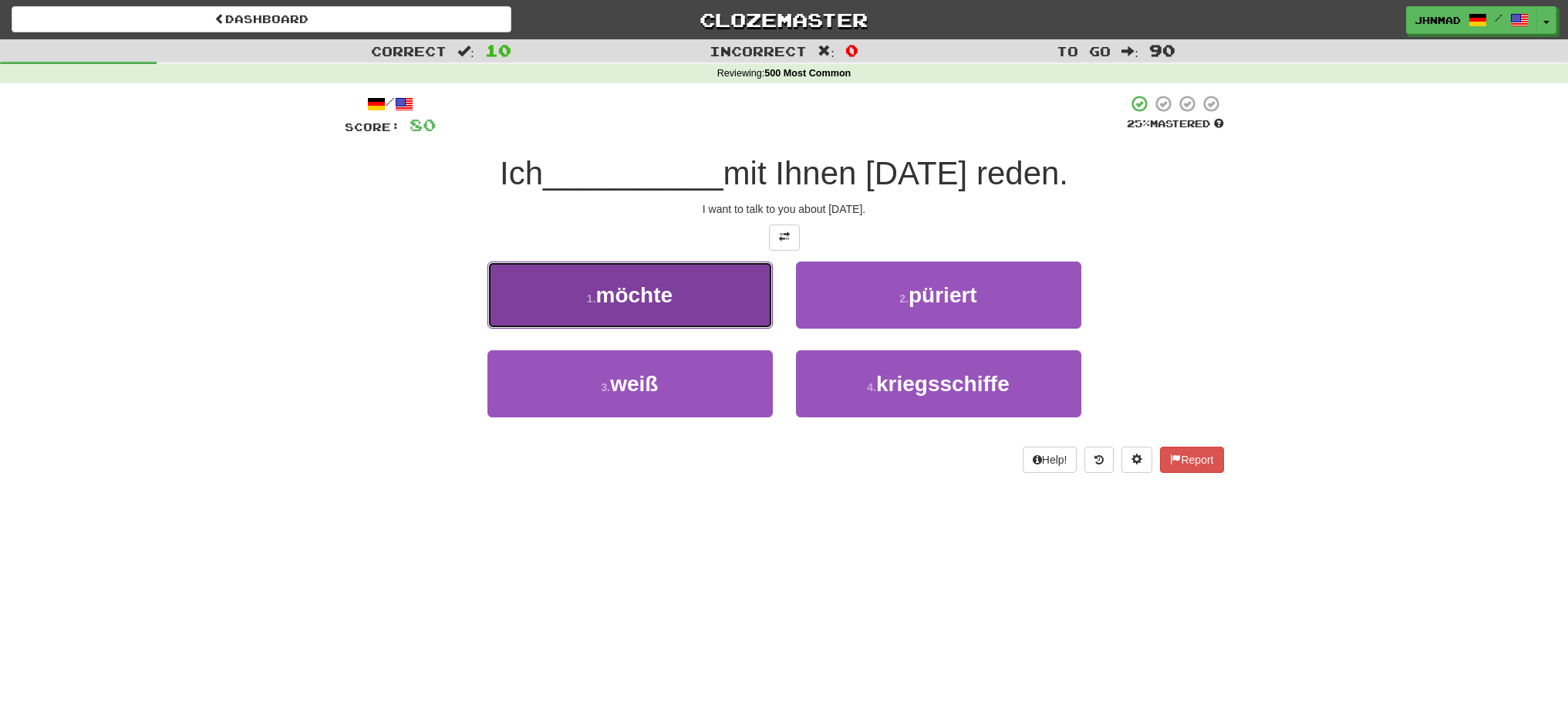
click at [695, 312] on button "1 . möchte" at bounding box center [630, 294] width 286 height 67
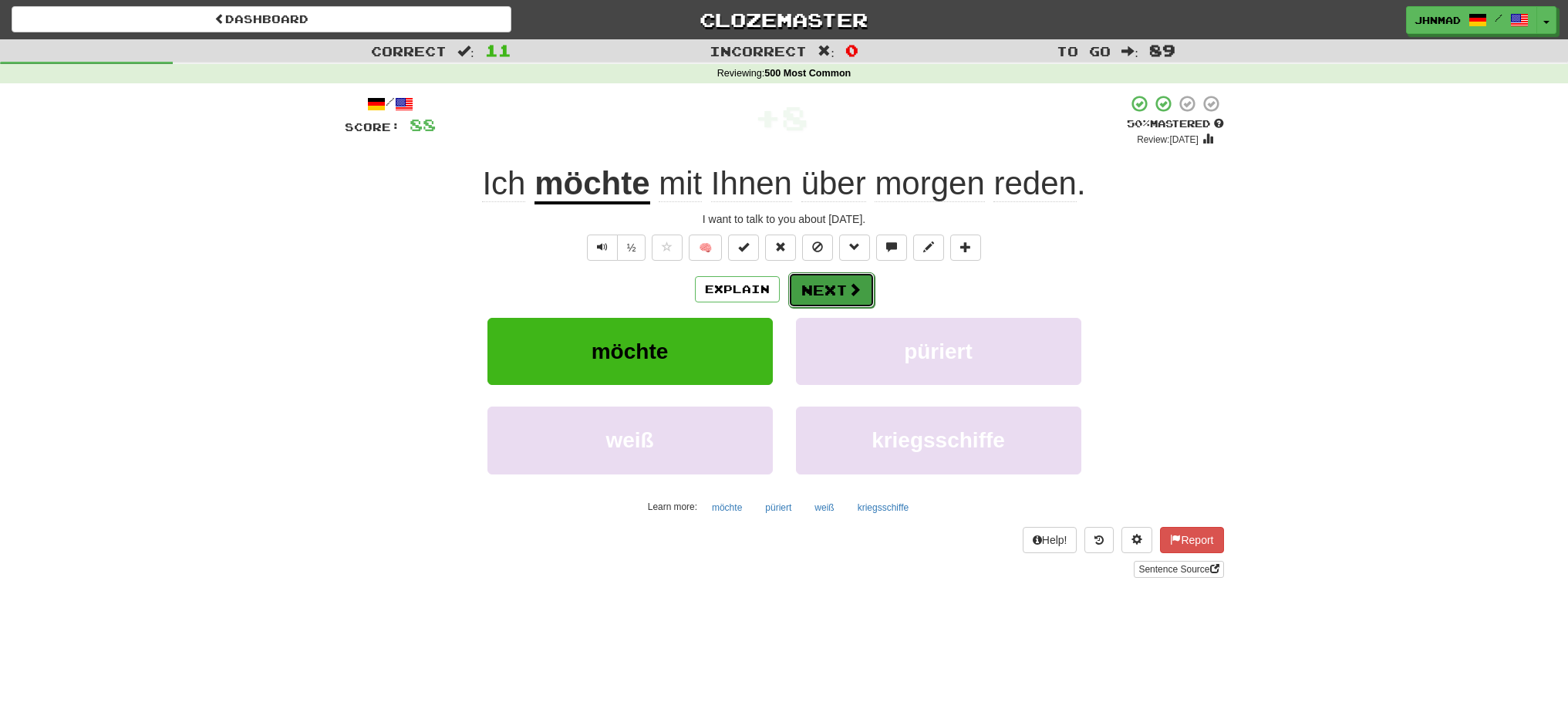
click at [850, 288] on span at bounding box center [854, 289] width 14 height 14
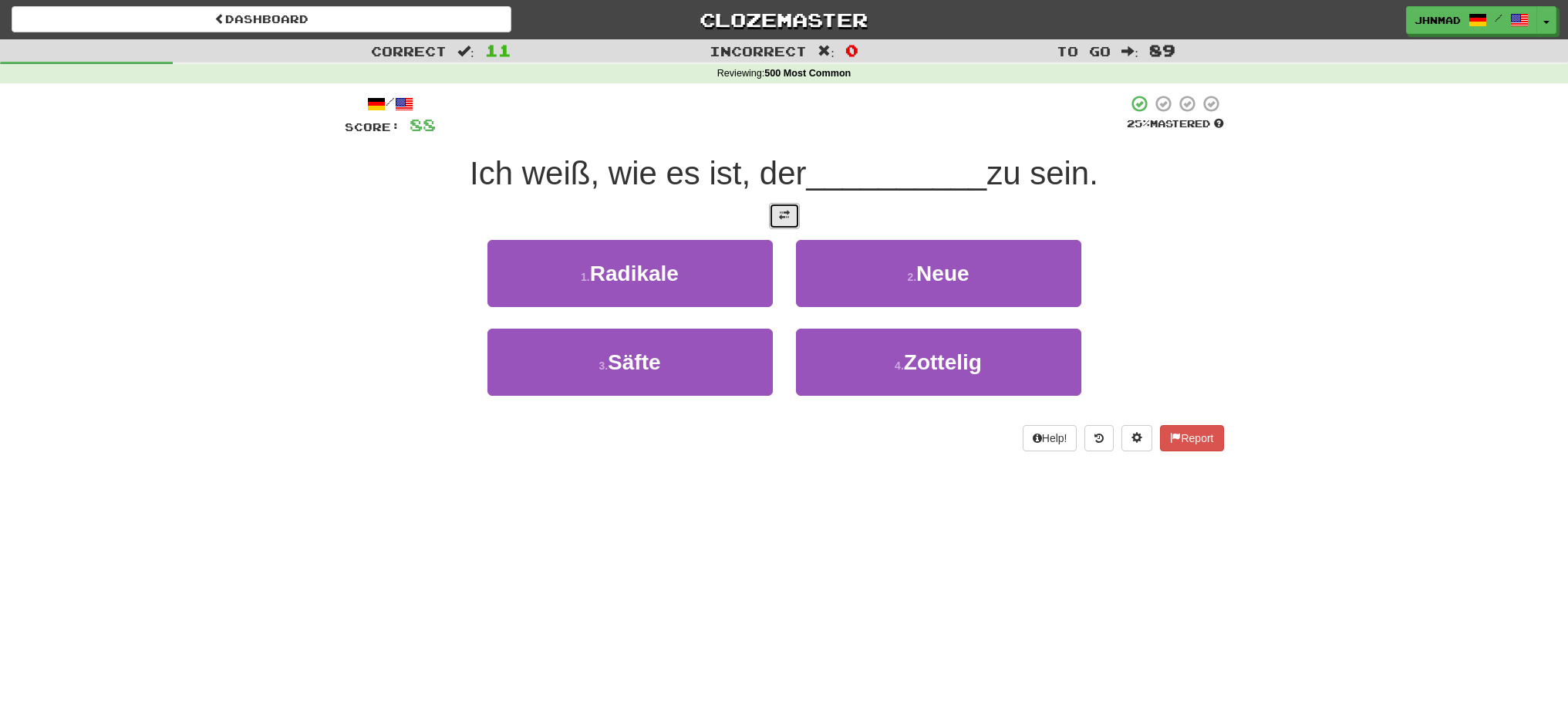
click at [779, 215] on span at bounding box center [784, 215] width 10 height 10
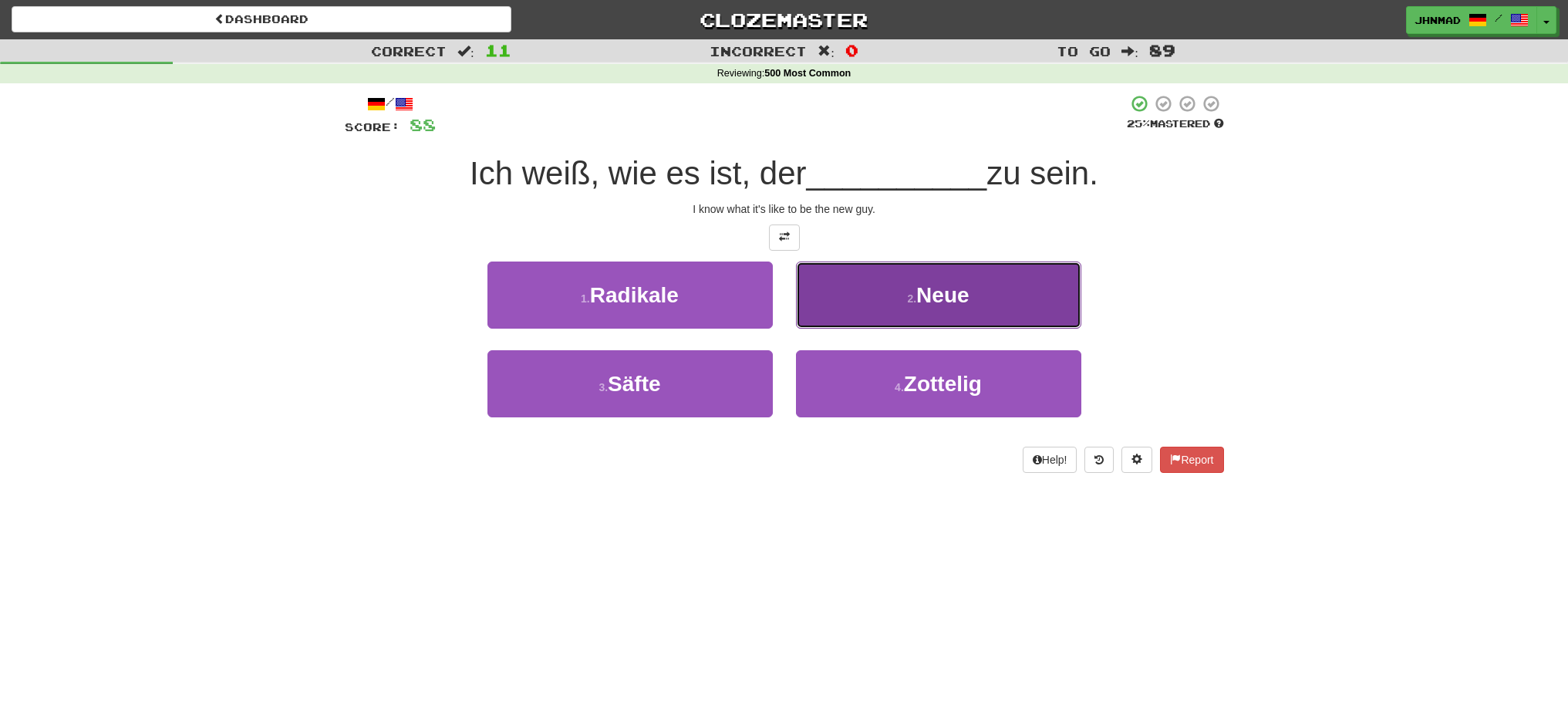
click at [873, 292] on button "2 . Neue" at bounding box center [939, 294] width 286 height 67
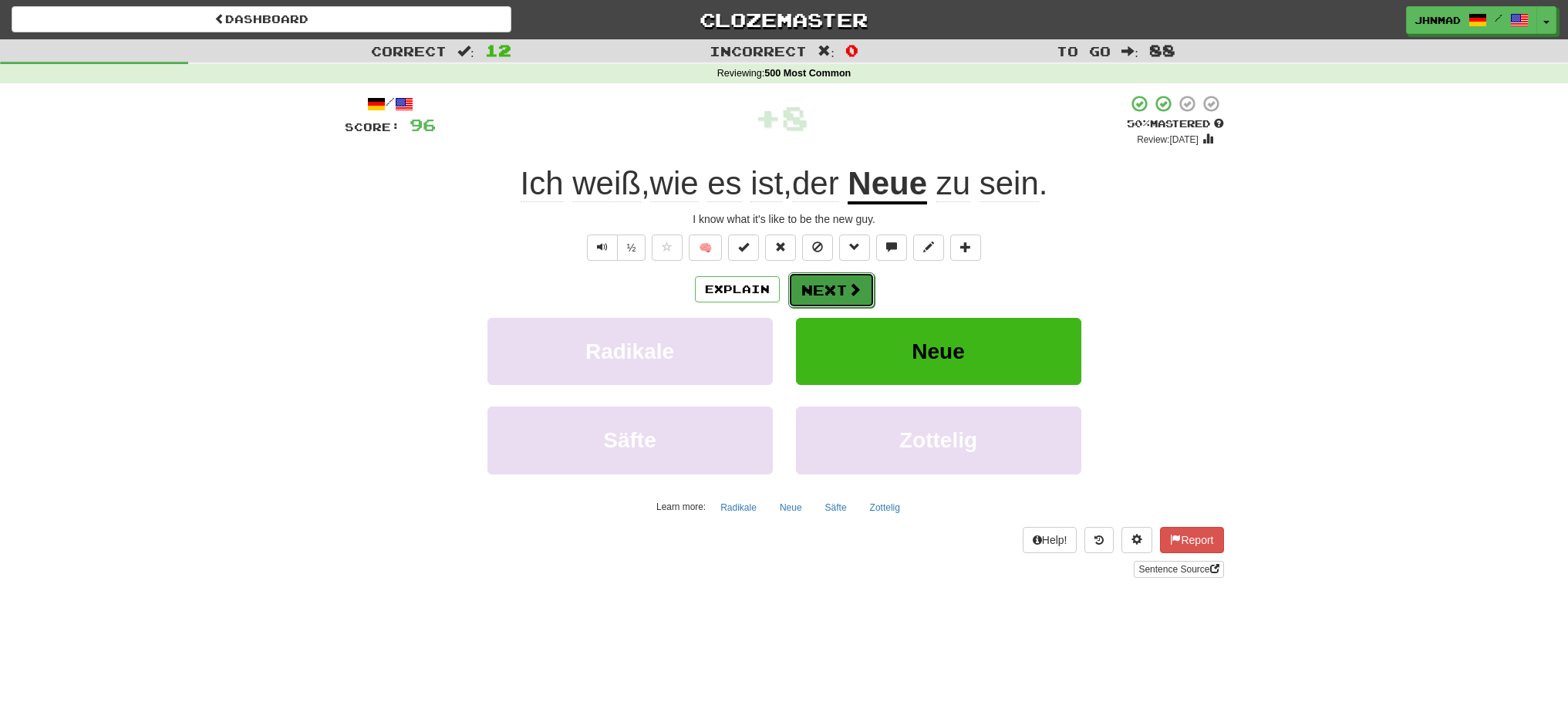
click at [857, 290] on span at bounding box center [854, 289] width 14 height 14
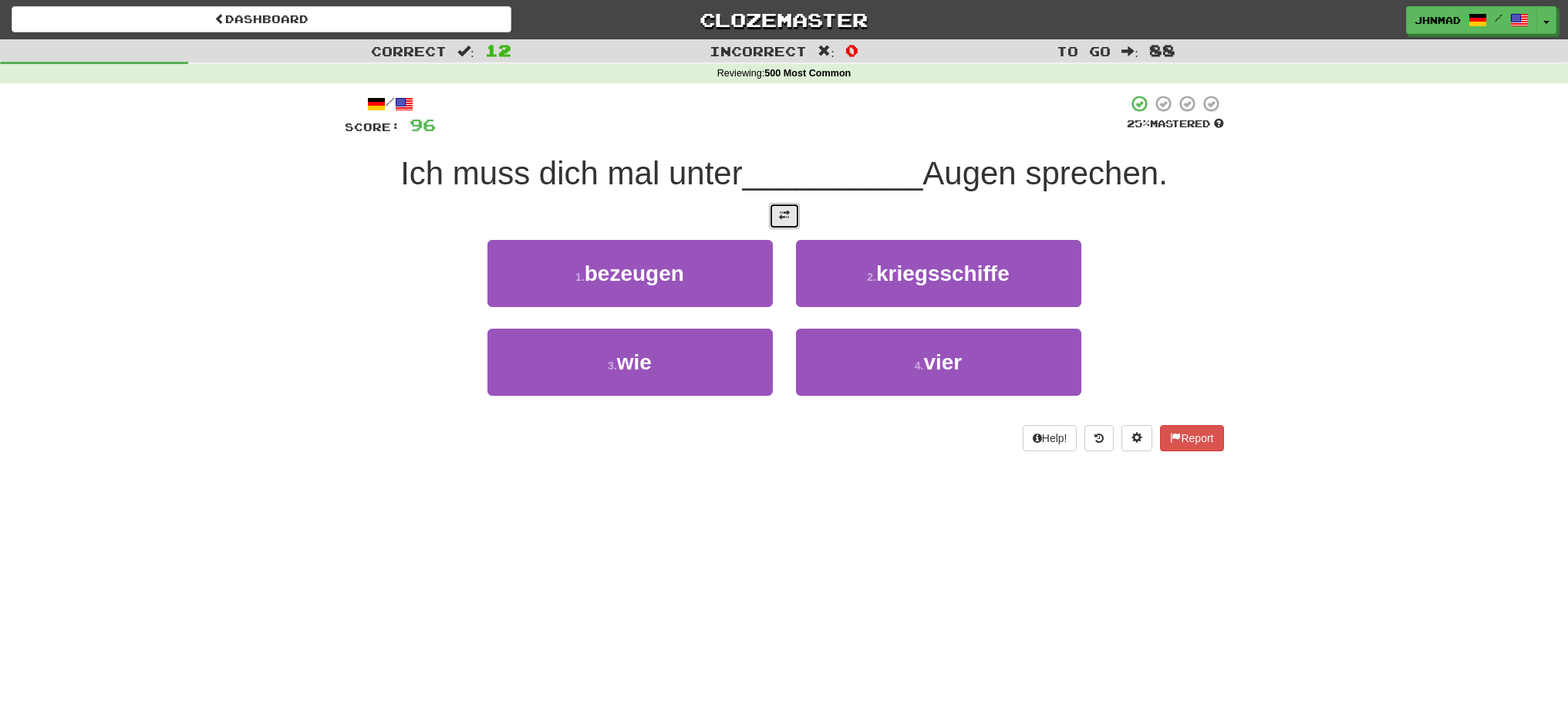
click at [777, 225] on button at bounding box center [784, 215] width 31 height 27
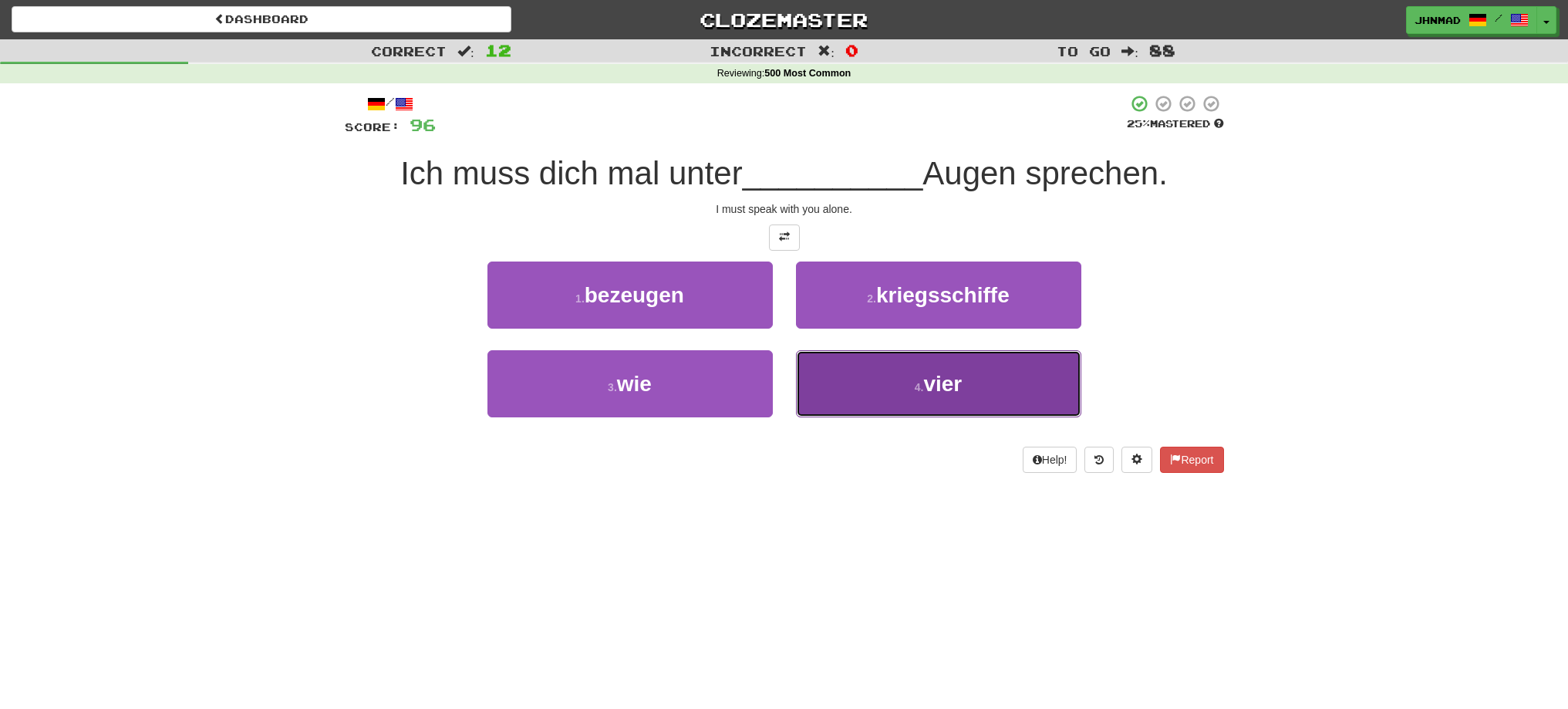
click at [892, 375] on button "4 . vier" at bounding box center [939, 383] width 286 height 67
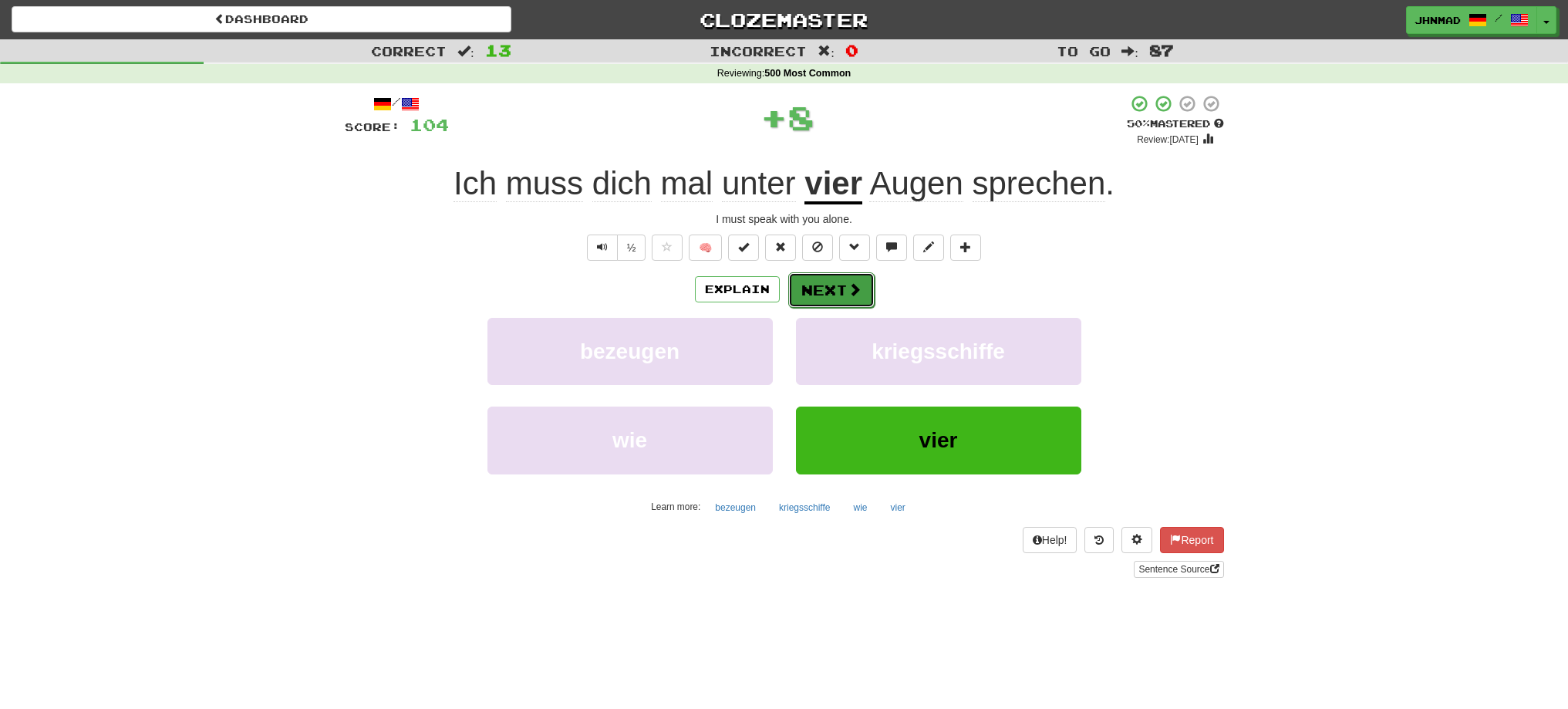
click at [836, 286] on button "Next" at bounding box center [831, 290] width 86 height 35
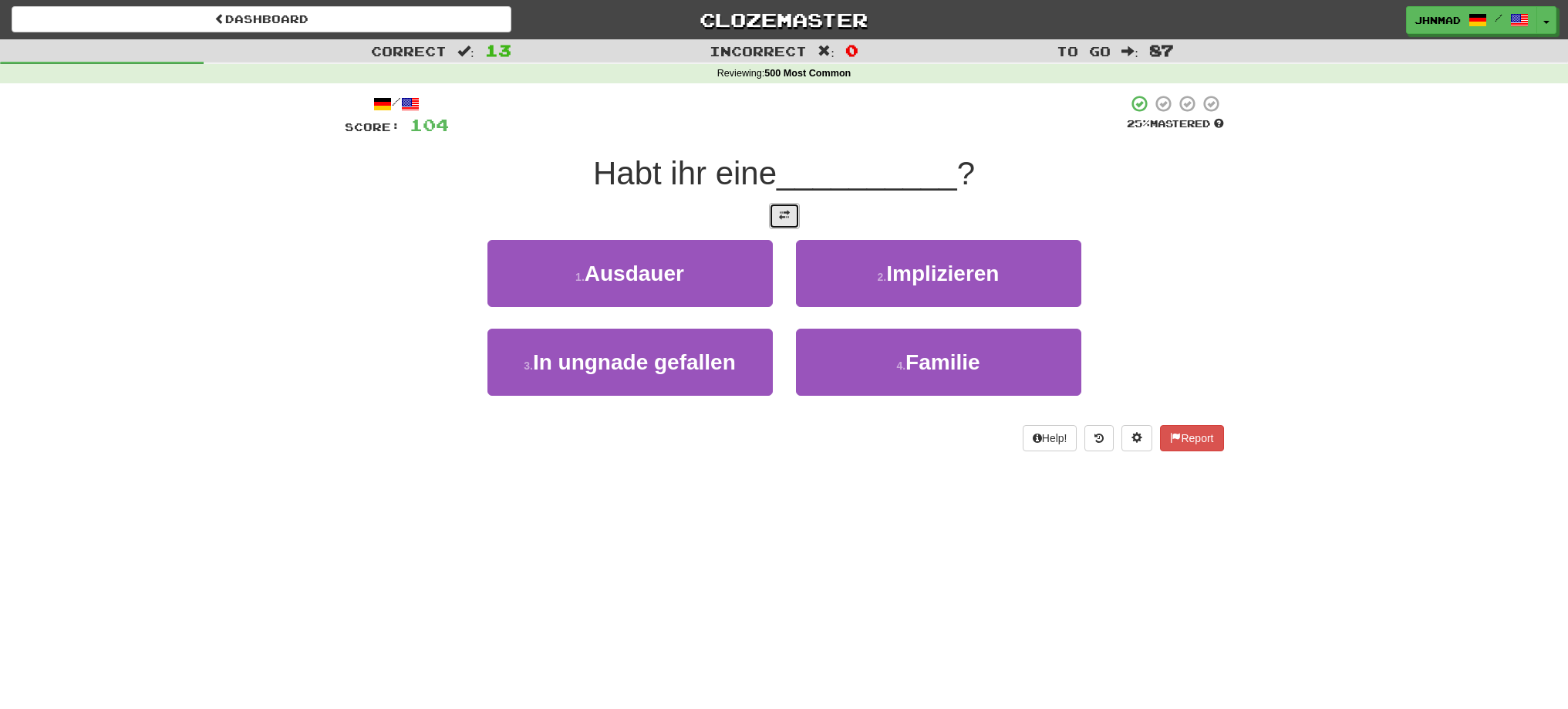
click at [781, 211] on span at bounding box center [784, 215] width 10 height 10
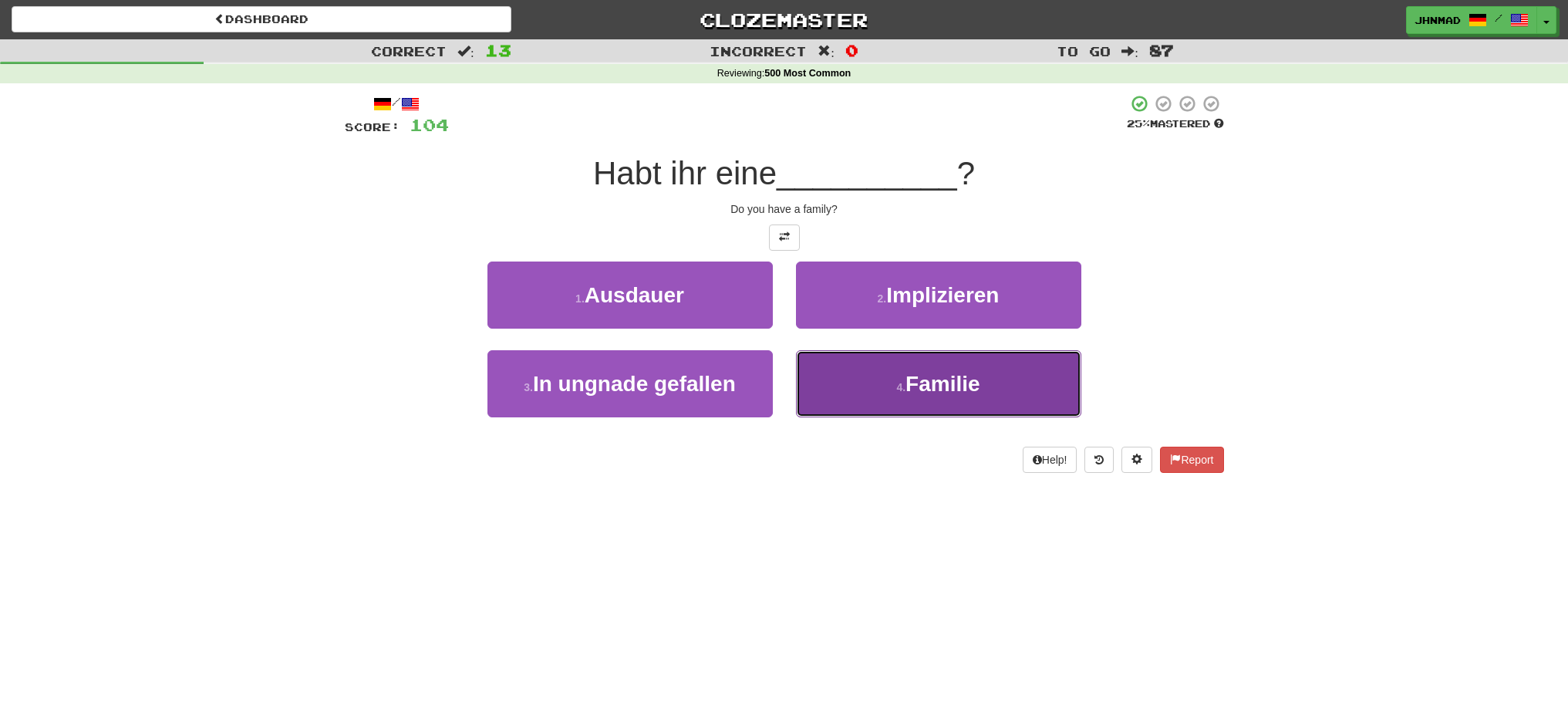
click at [924, 369] on button "4 . Familie" at bounding box center [939, 383] width 286 height 67
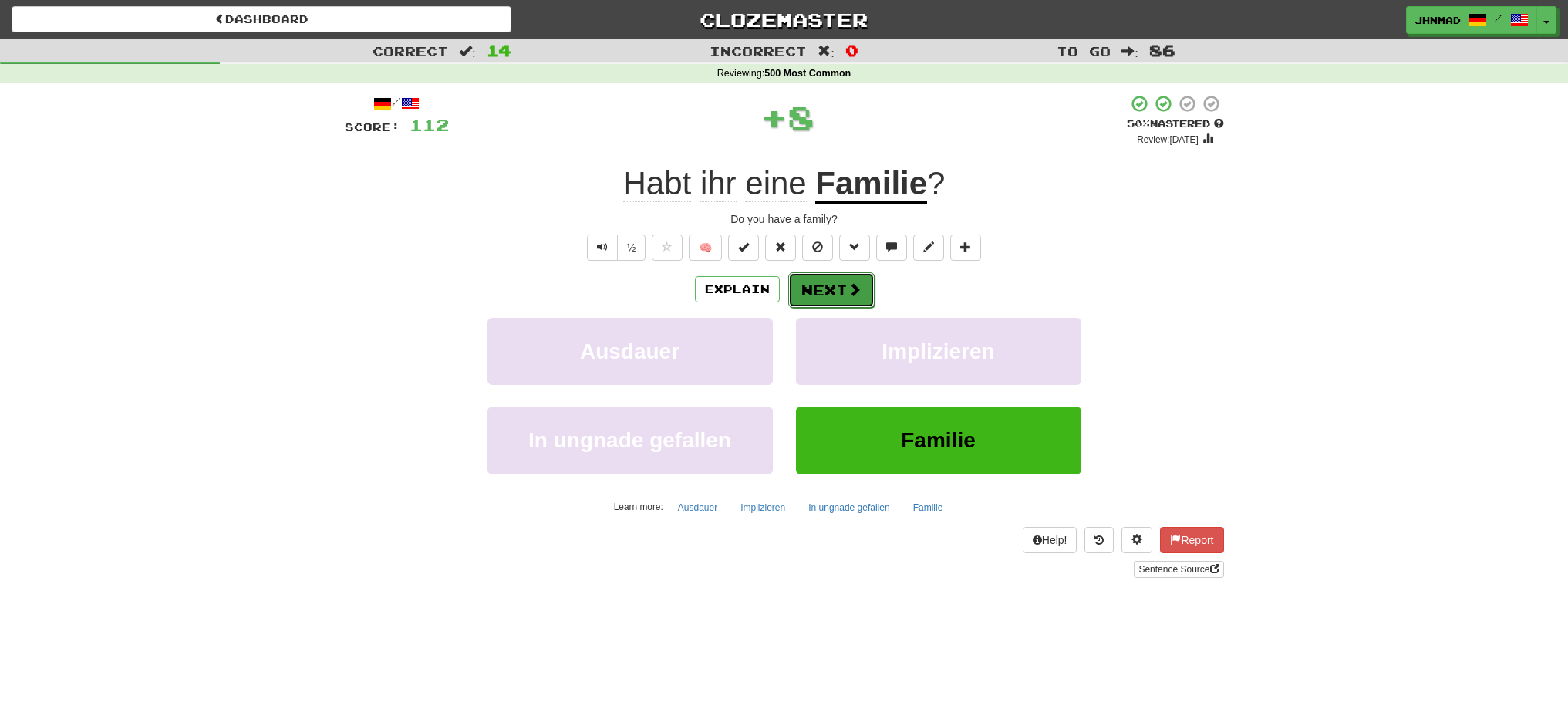
click at [830, 290] on button "Next" at bounding box center [831, 290] width 86 height 35
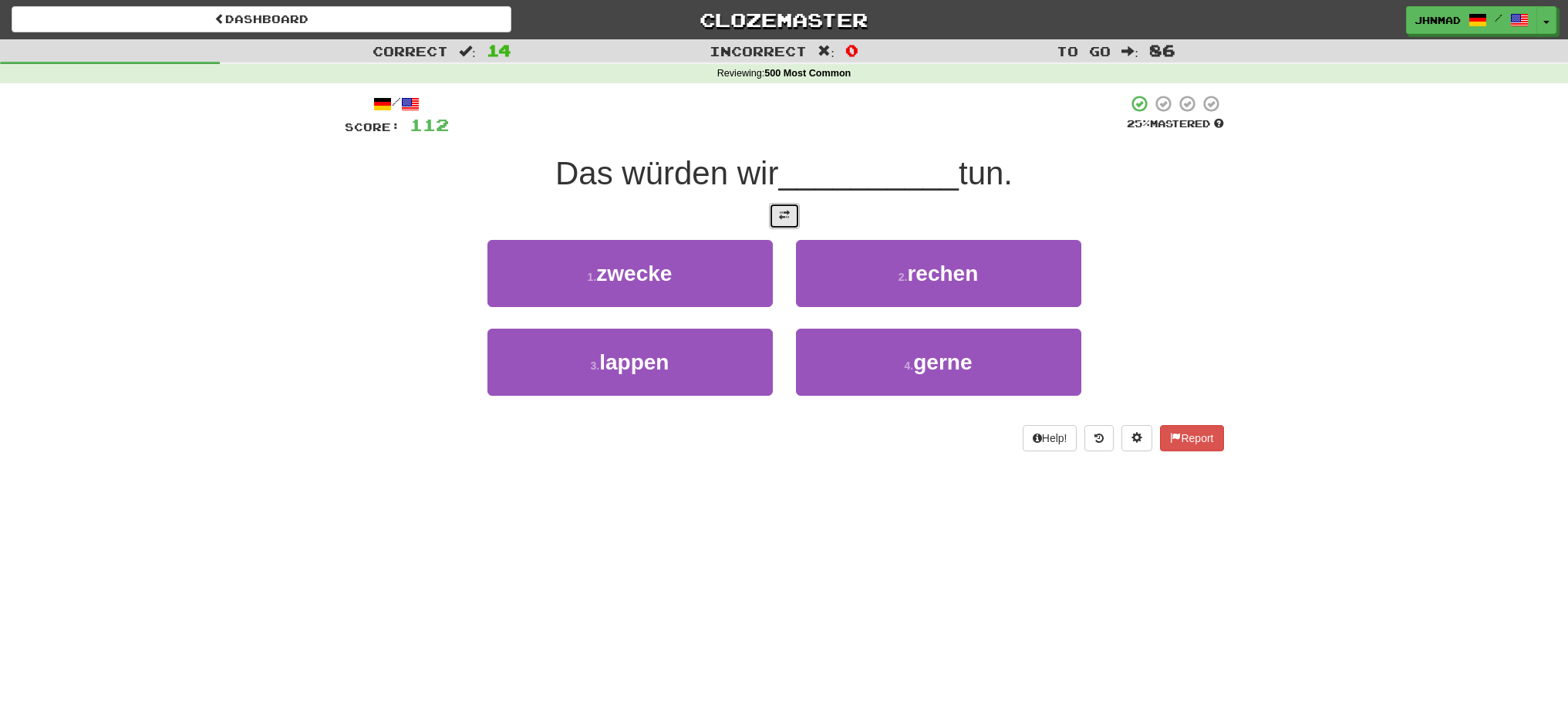
click at [794, 226] on button at bounding box center [784, 215] width 31 height 27
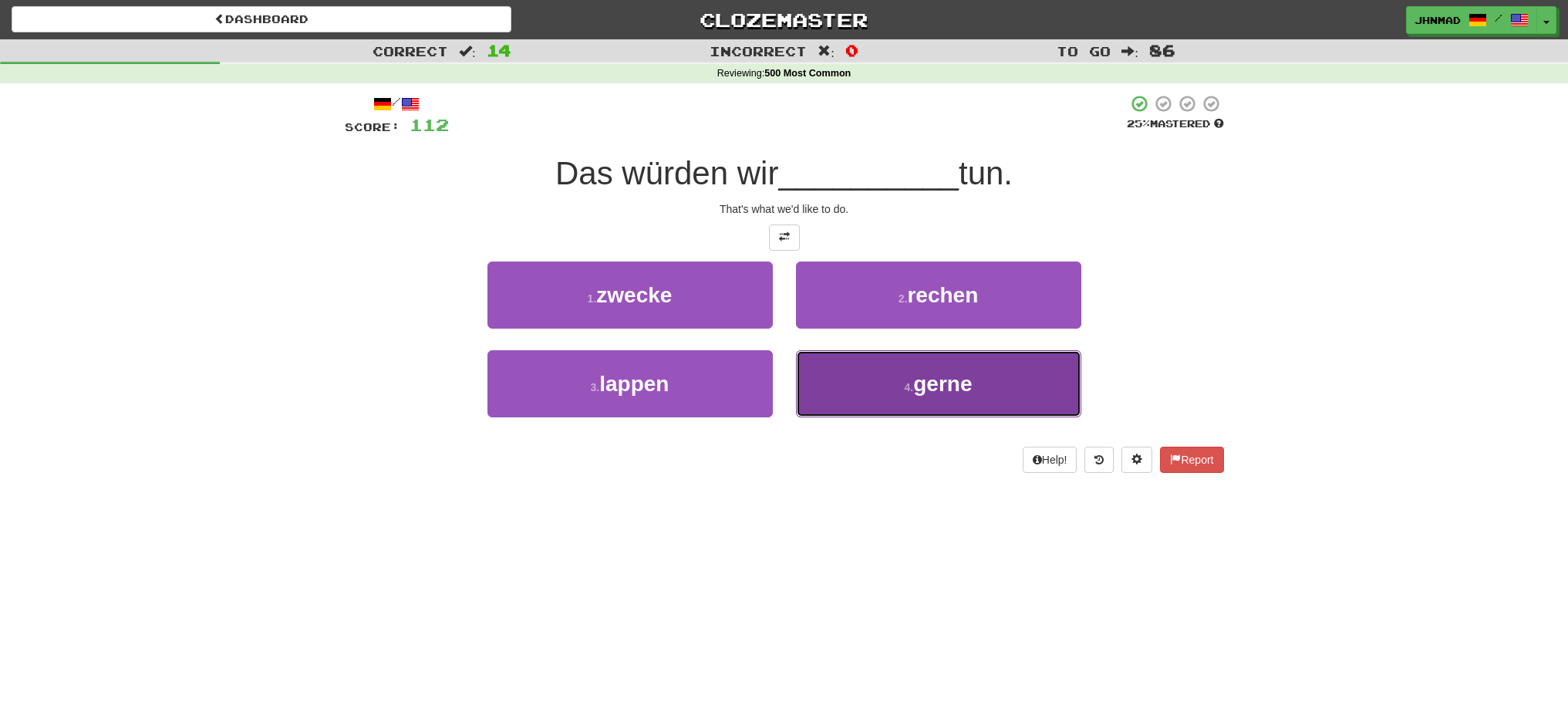
click at [935, 399] on button "4 . gerne" at bounding box center [939, 383] width 286 height 67
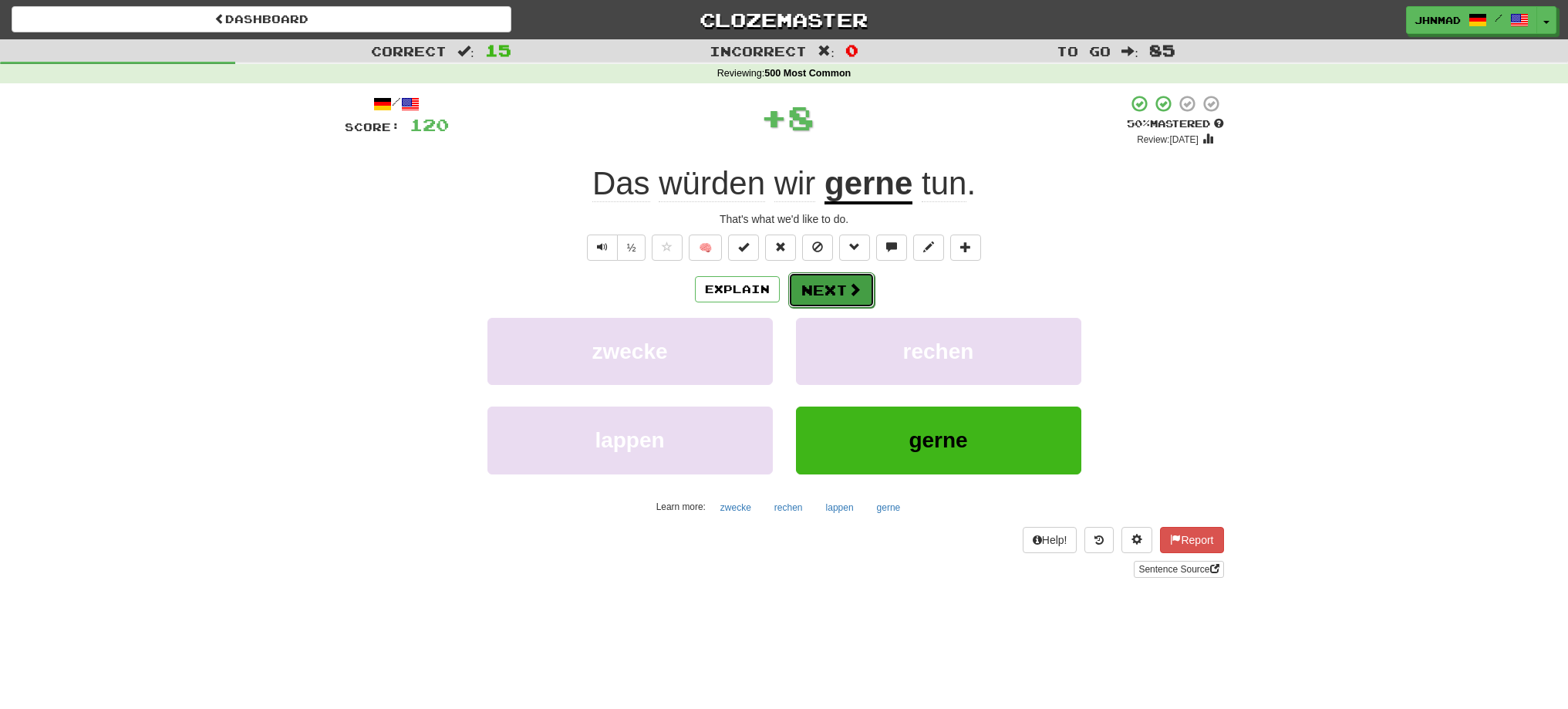
click at [844, 298] on button "Next" at bounding box center [831, 290] width 86 height 35
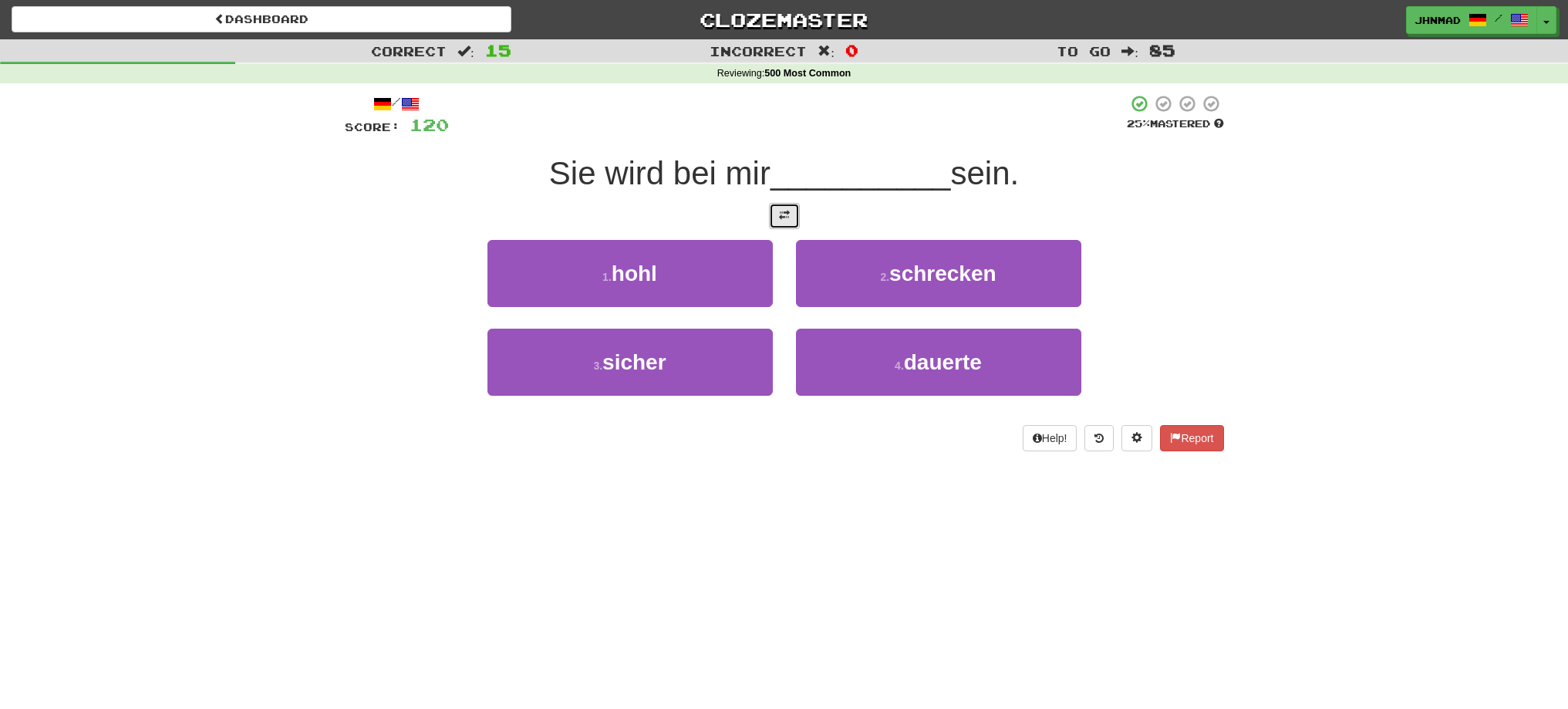
click at [775, 213] on button at bounding box center [784, 215] width 31 height 27
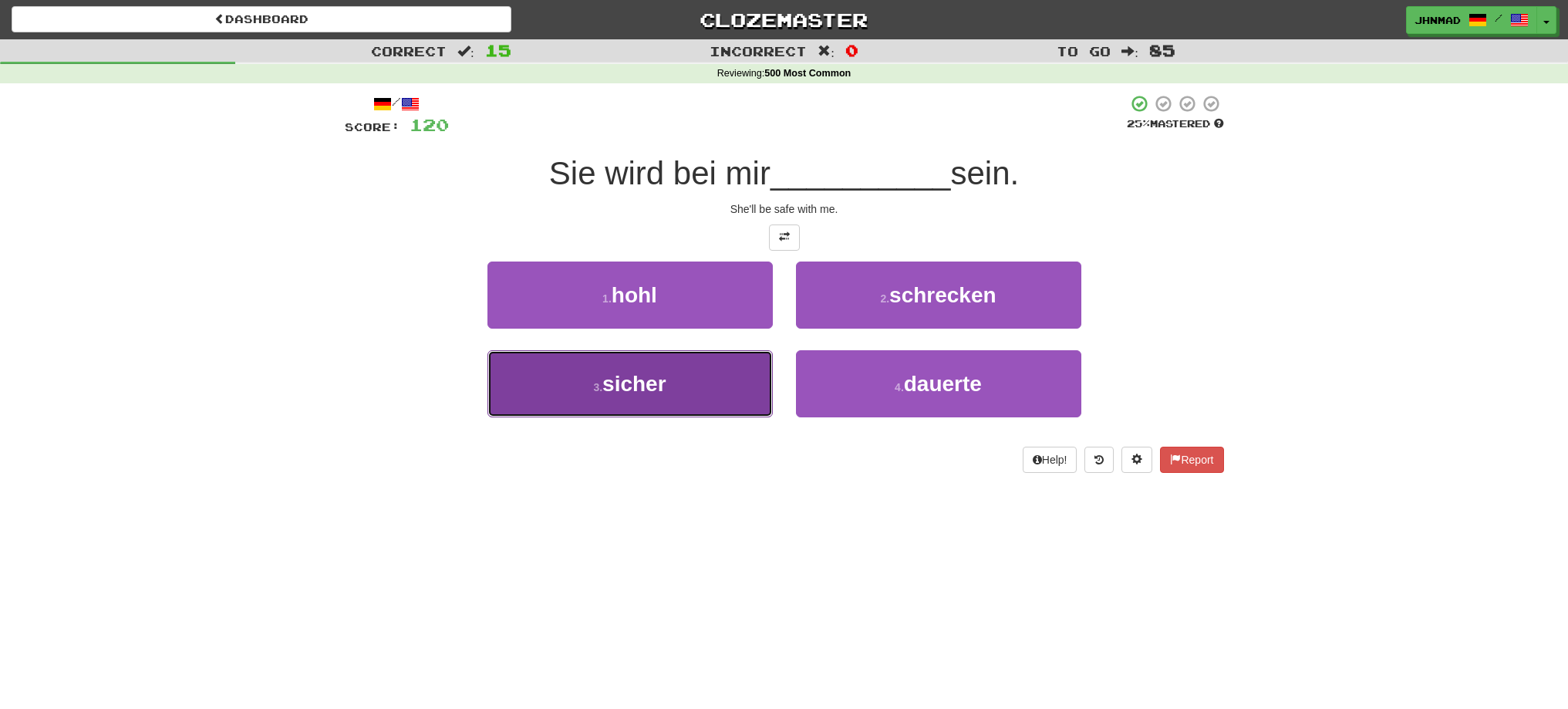
click at [657, 370] on button "3 . sicher" at bounding box center [630, 383] width 286 height 67
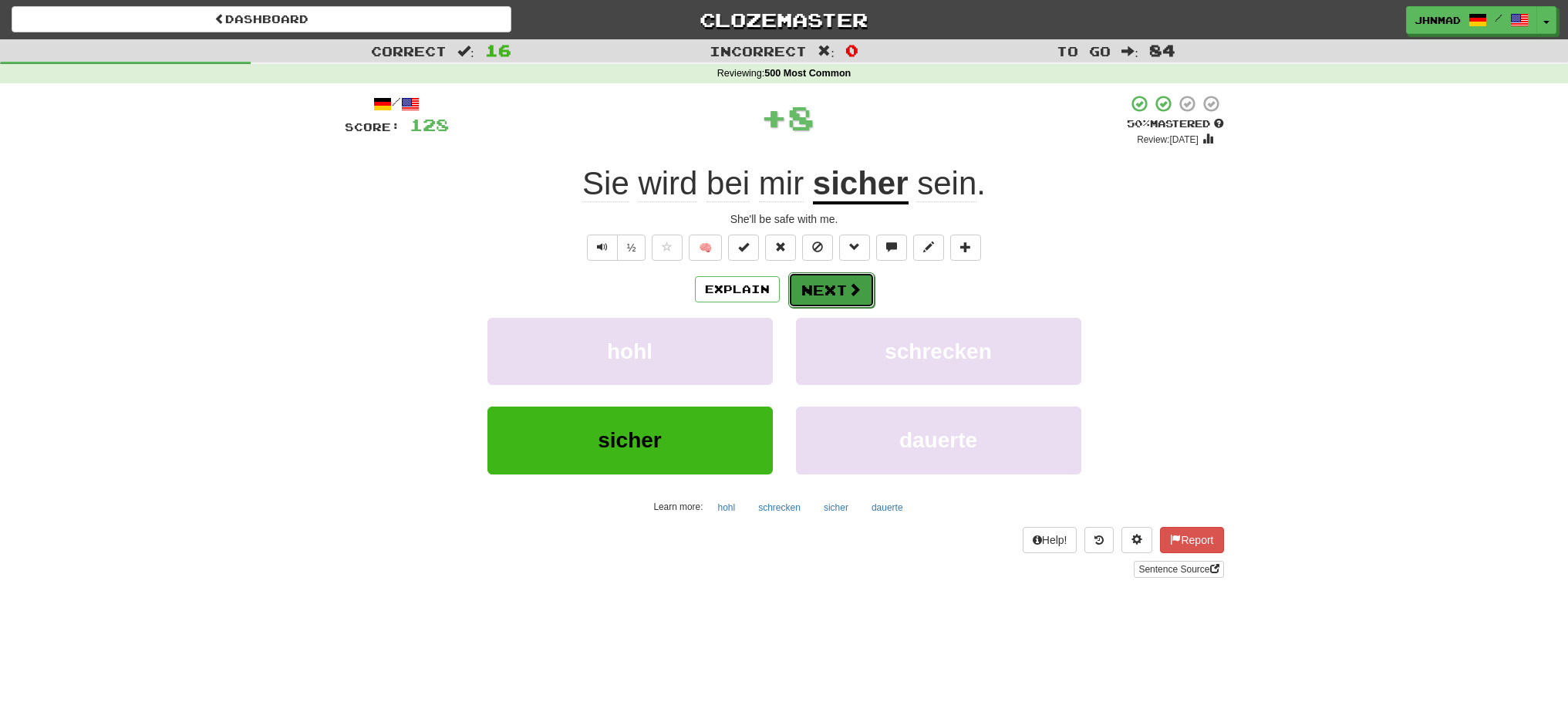
click at [872, 297] on button "Next" at bounding box center [831, 290] width 86 height 35
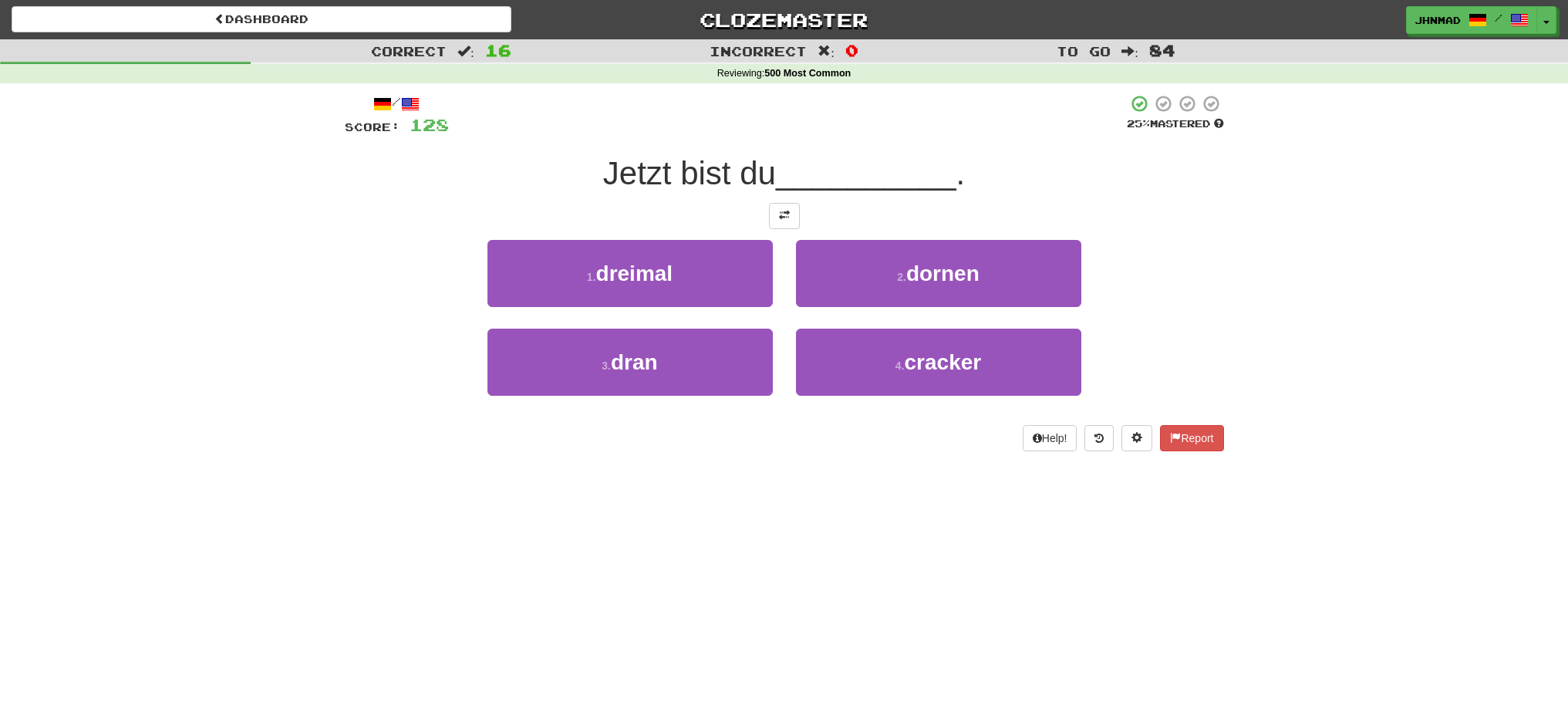
click at [805, 227] on div at bounding box center [784, 215] width 879 height 27
click at [788, 217] on span at bounding box center [784, 215] width 10 height 10
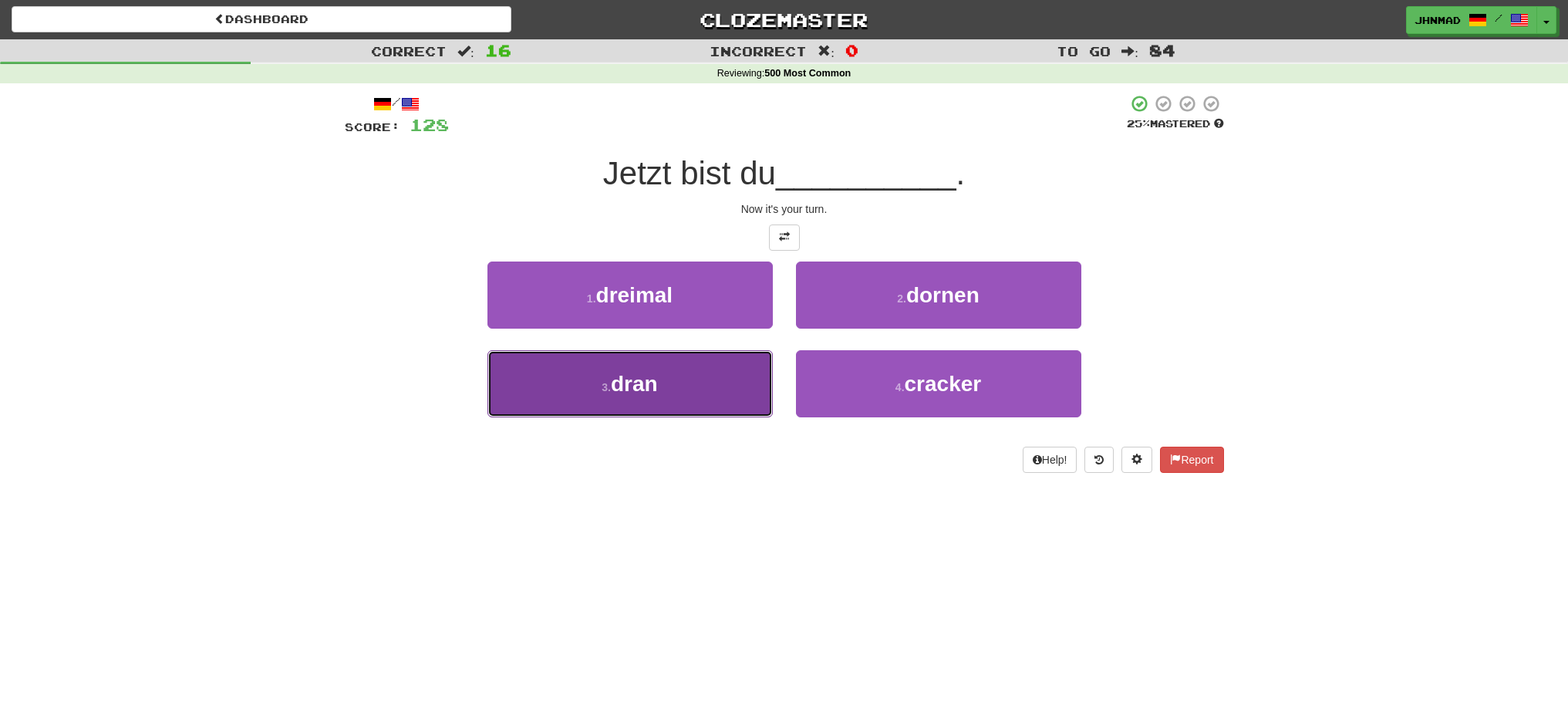
click at [669, 382] on button "3 . dran" at bounding box center [630, 383] width 286 height 67
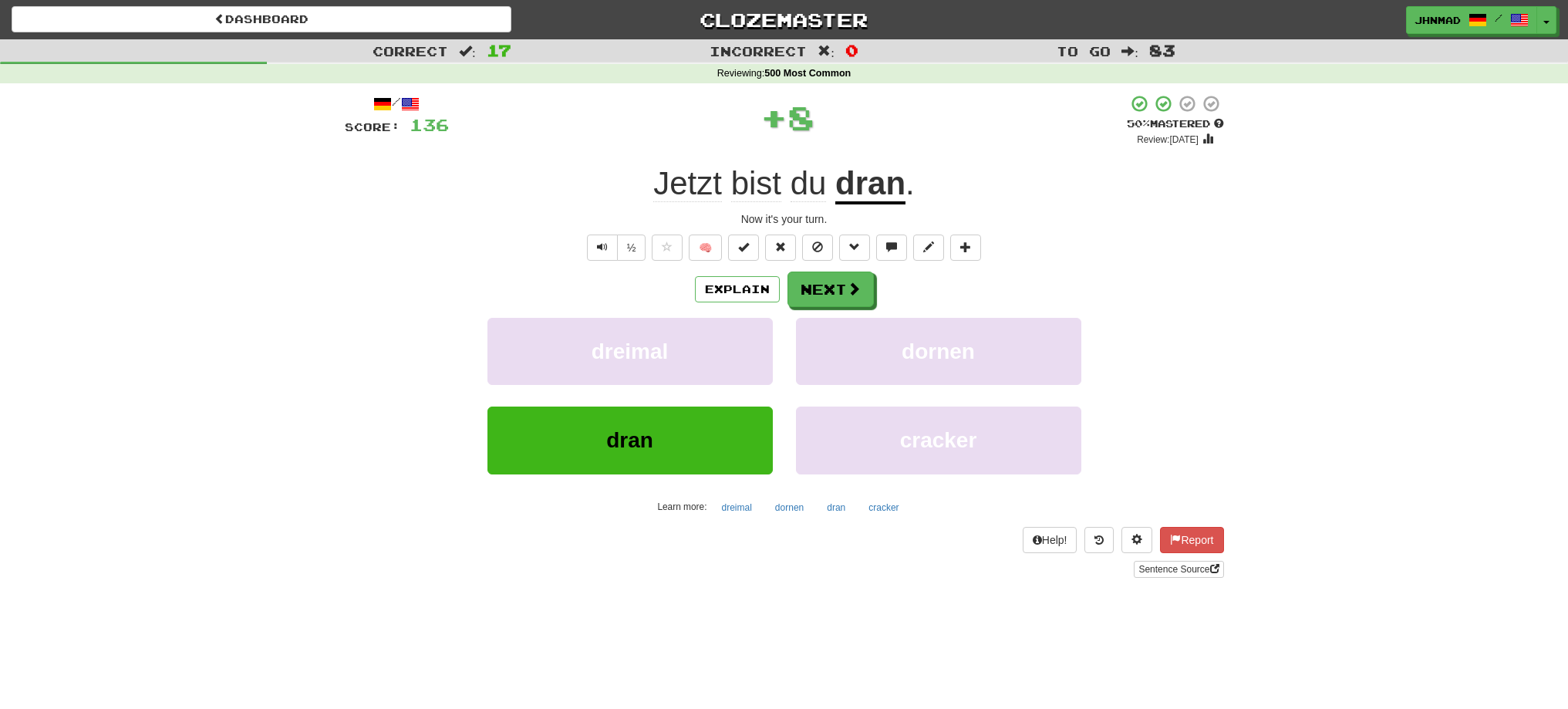
click at [881, 188] on u "dran" at bounding box center [869, 185] width 70 height 40
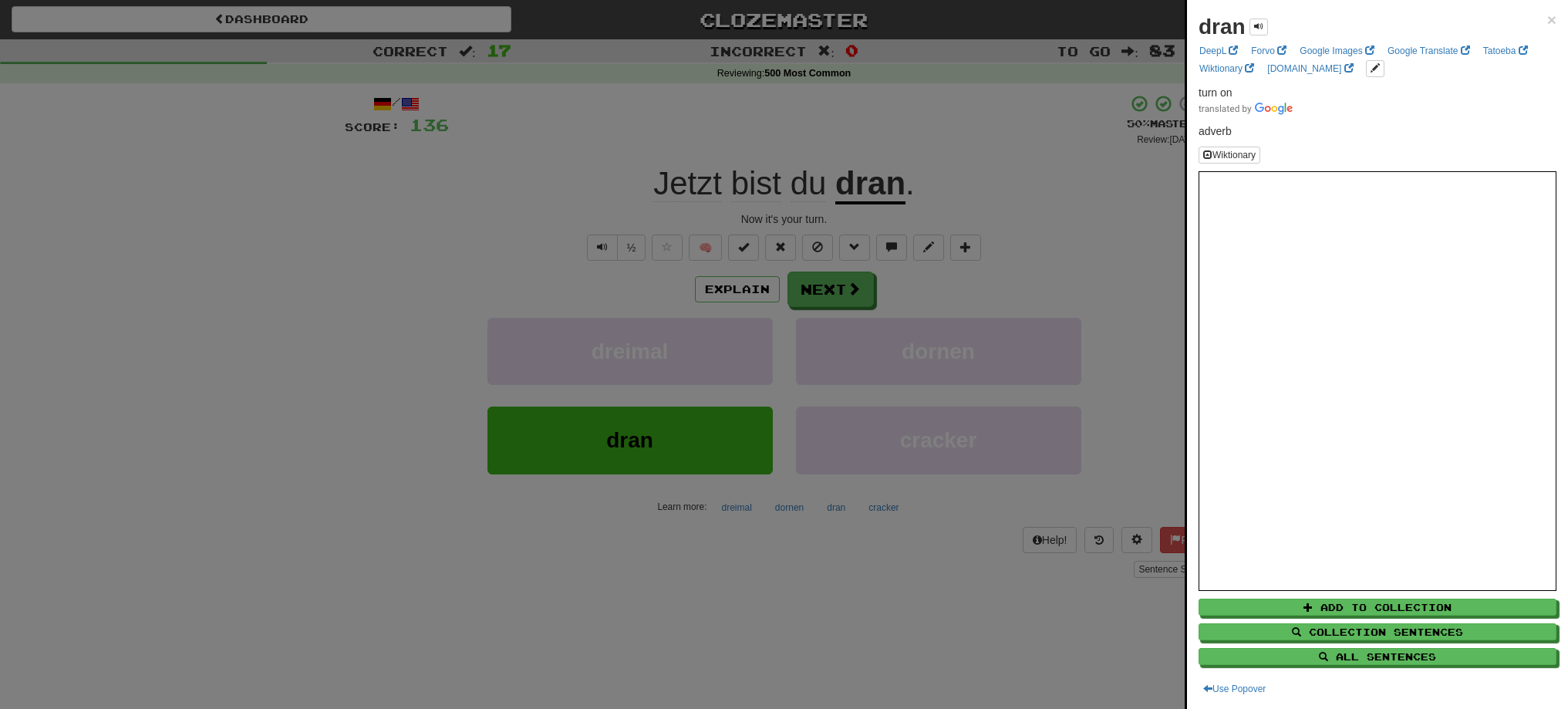
click at [836, 290] on div at bounding box center [784, 354] width 1568 height 709
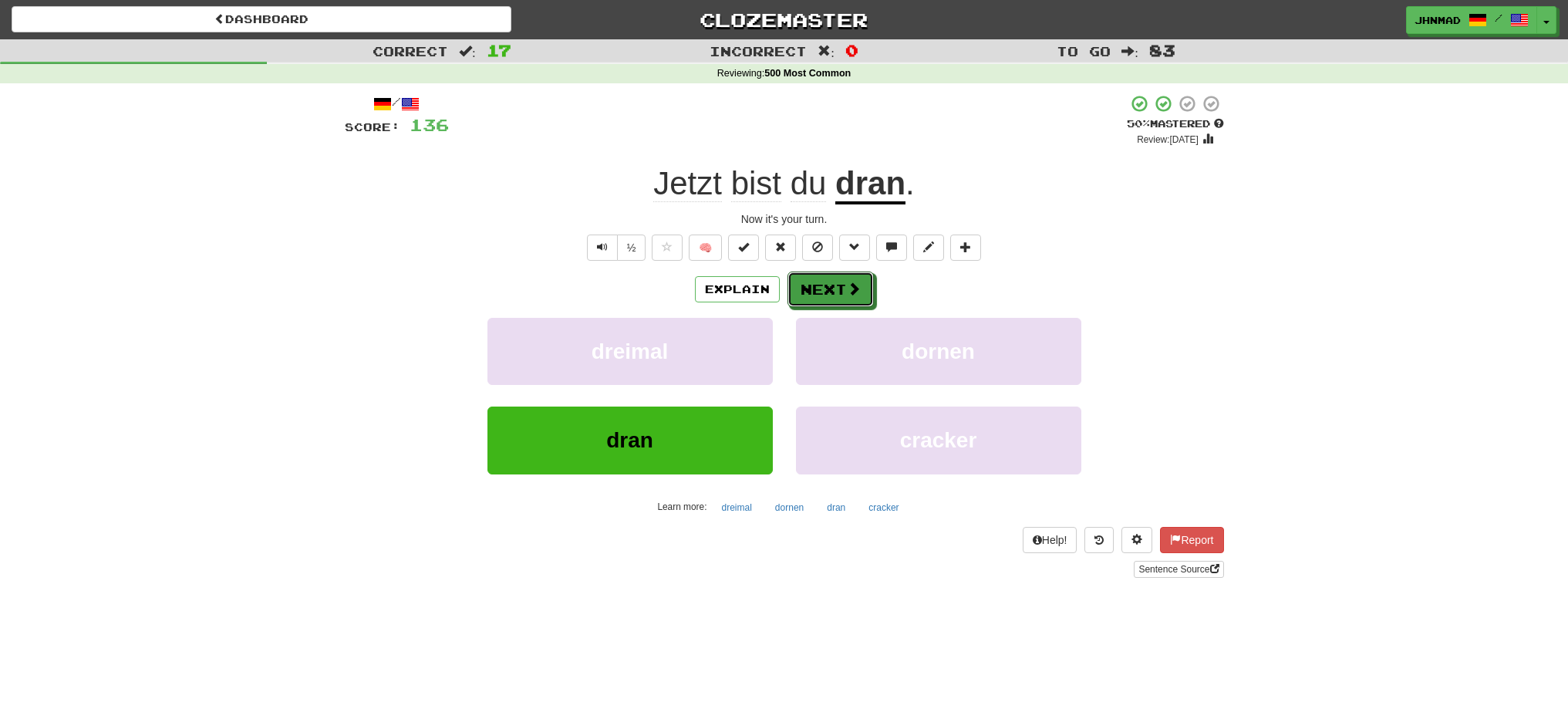
click at [836, 290] on button "Next" at bounding box center [830, 290] width 86 height 35
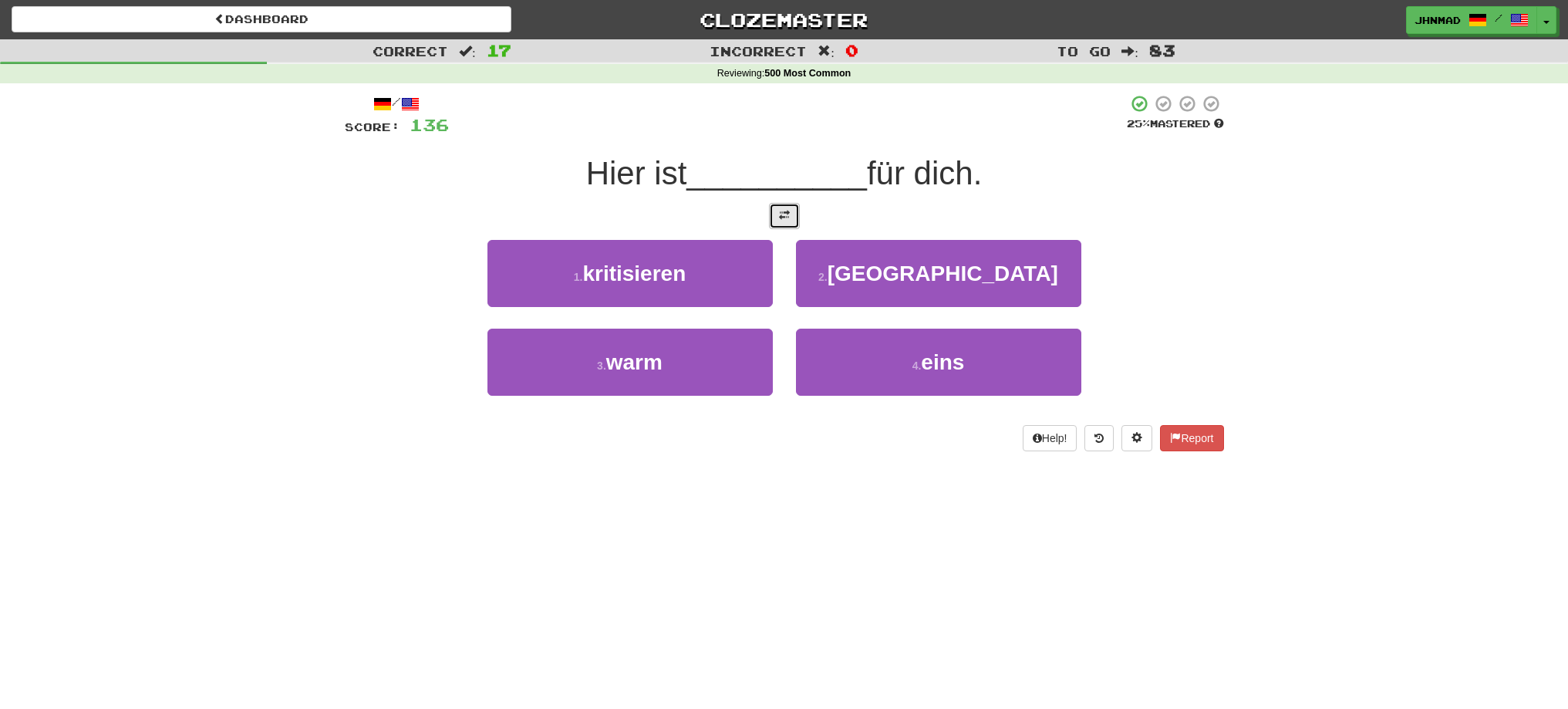
click at [784, 225] on button at bounding box center [784, 215] width 31 height 27
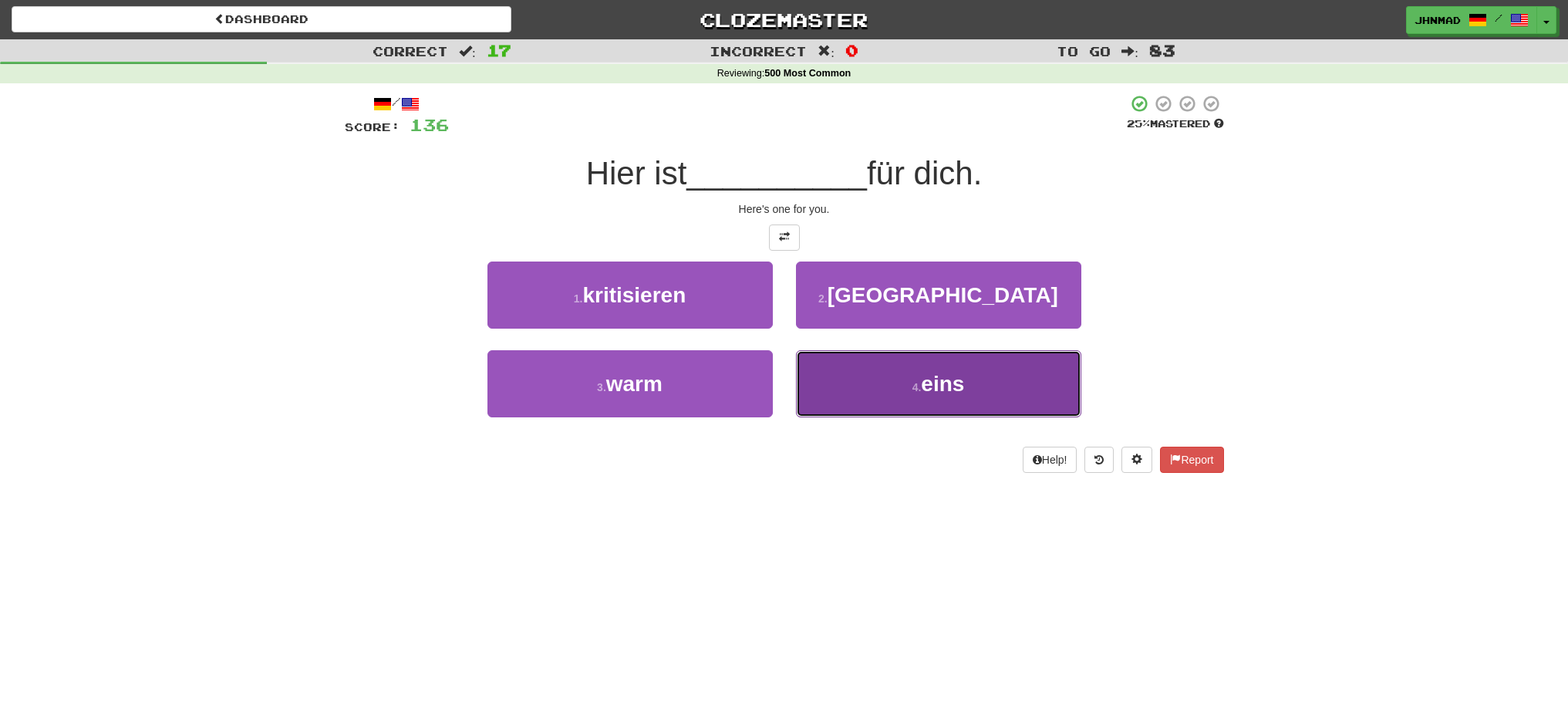
click at [902, 402] on button "4 . eins" at bounding box center [939, 383] width 286 height 67
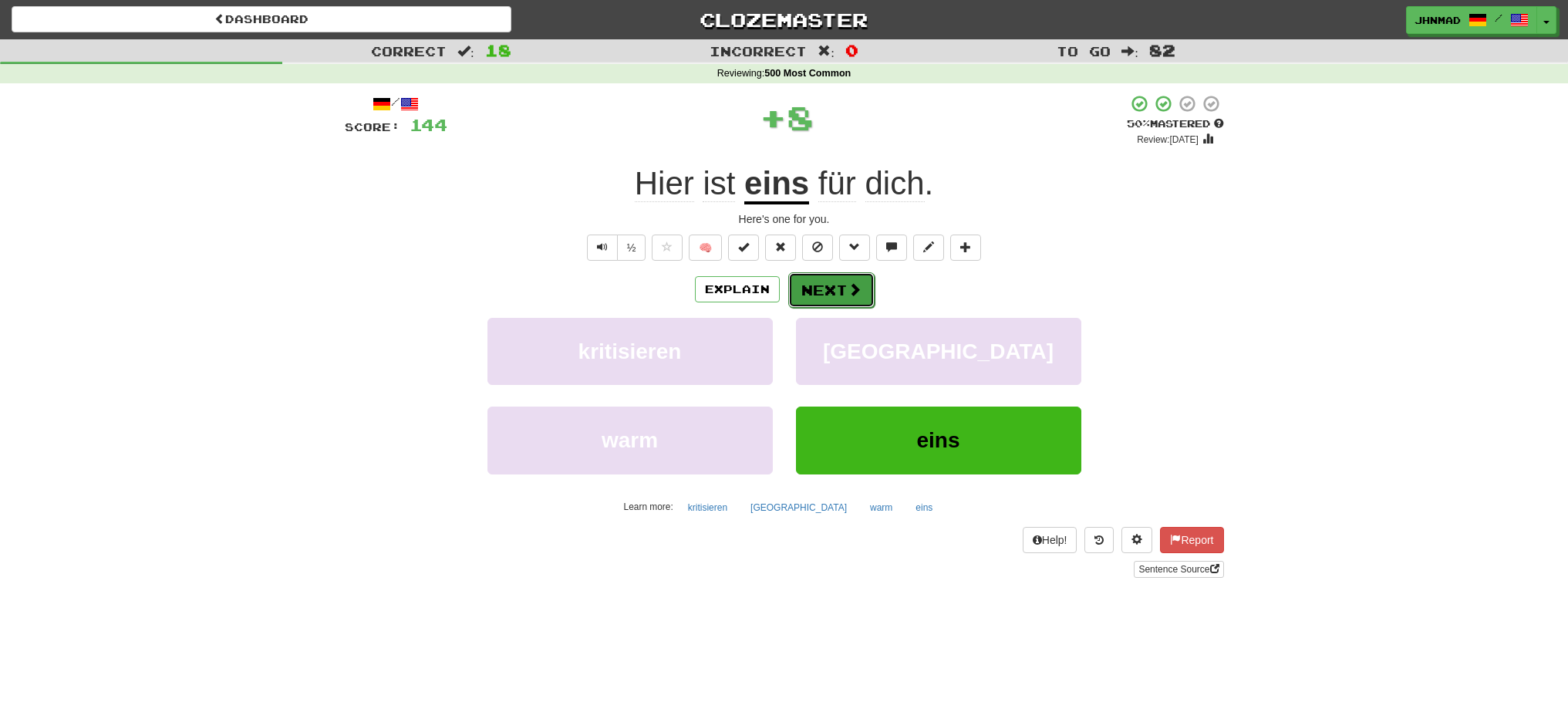
click at [835, 282] on button "Next" at bounding box center [831, 290] width 86 height 35
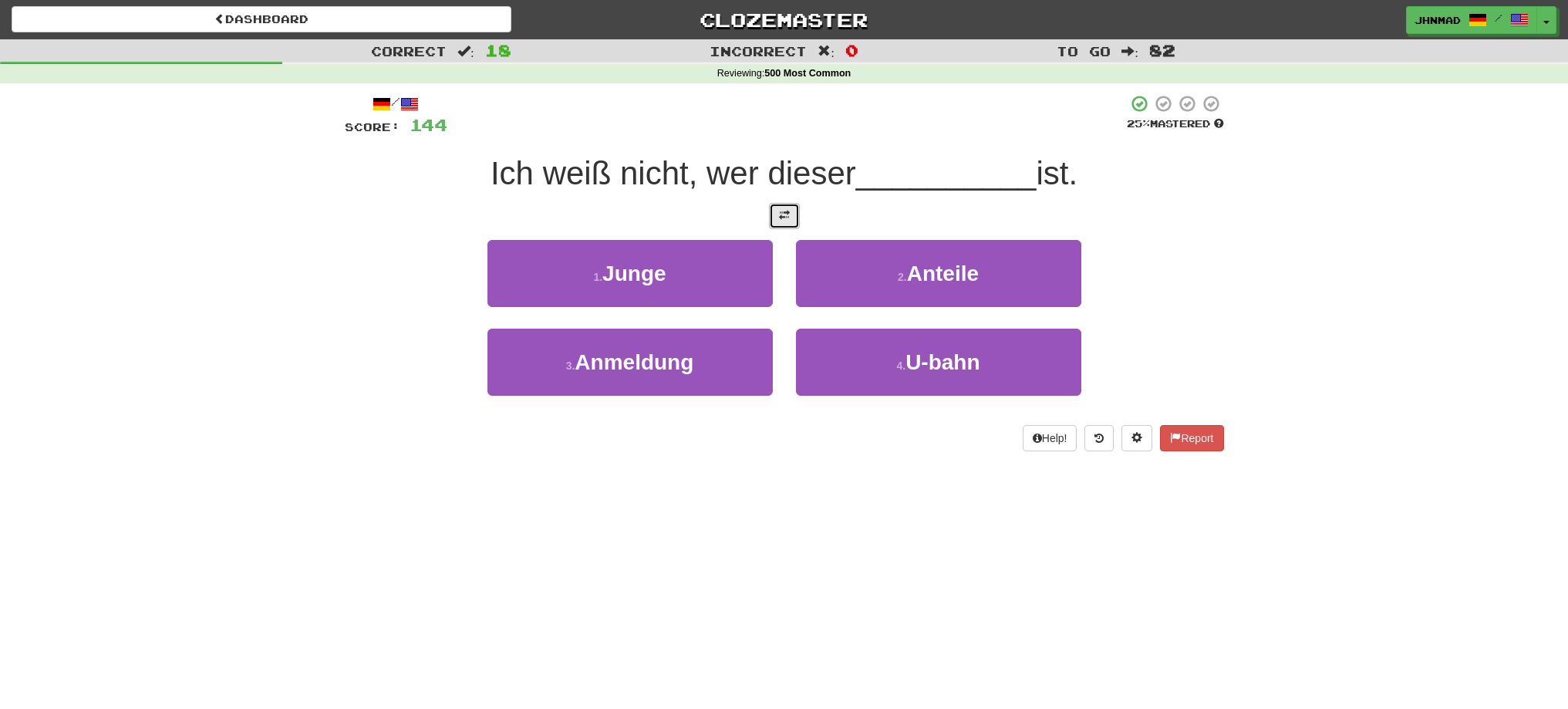
click at [798, 226] on button at bounding box center [784, 215] width 31 height 27
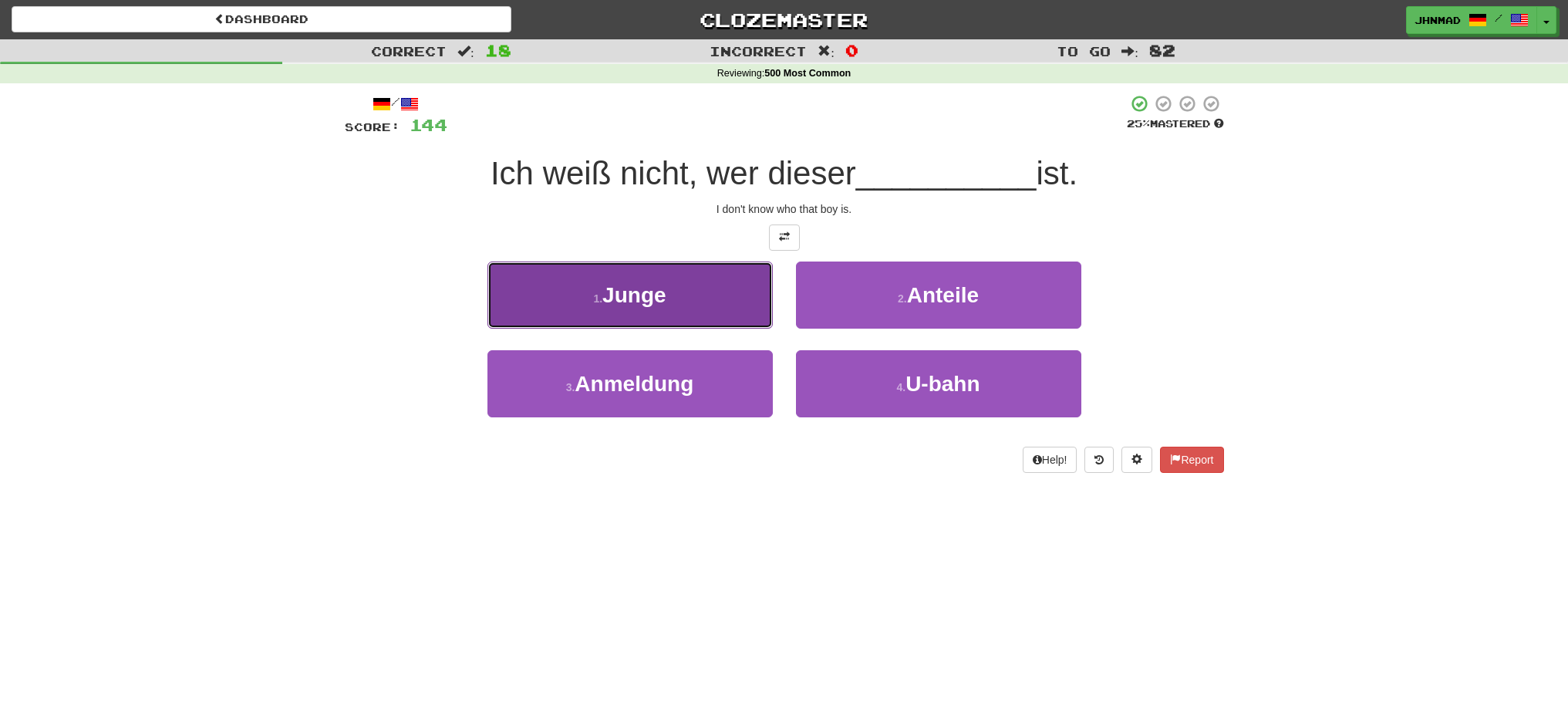
click at [659, 295] on span "Junge" at bounding box center [634, 295] width 63 height 24
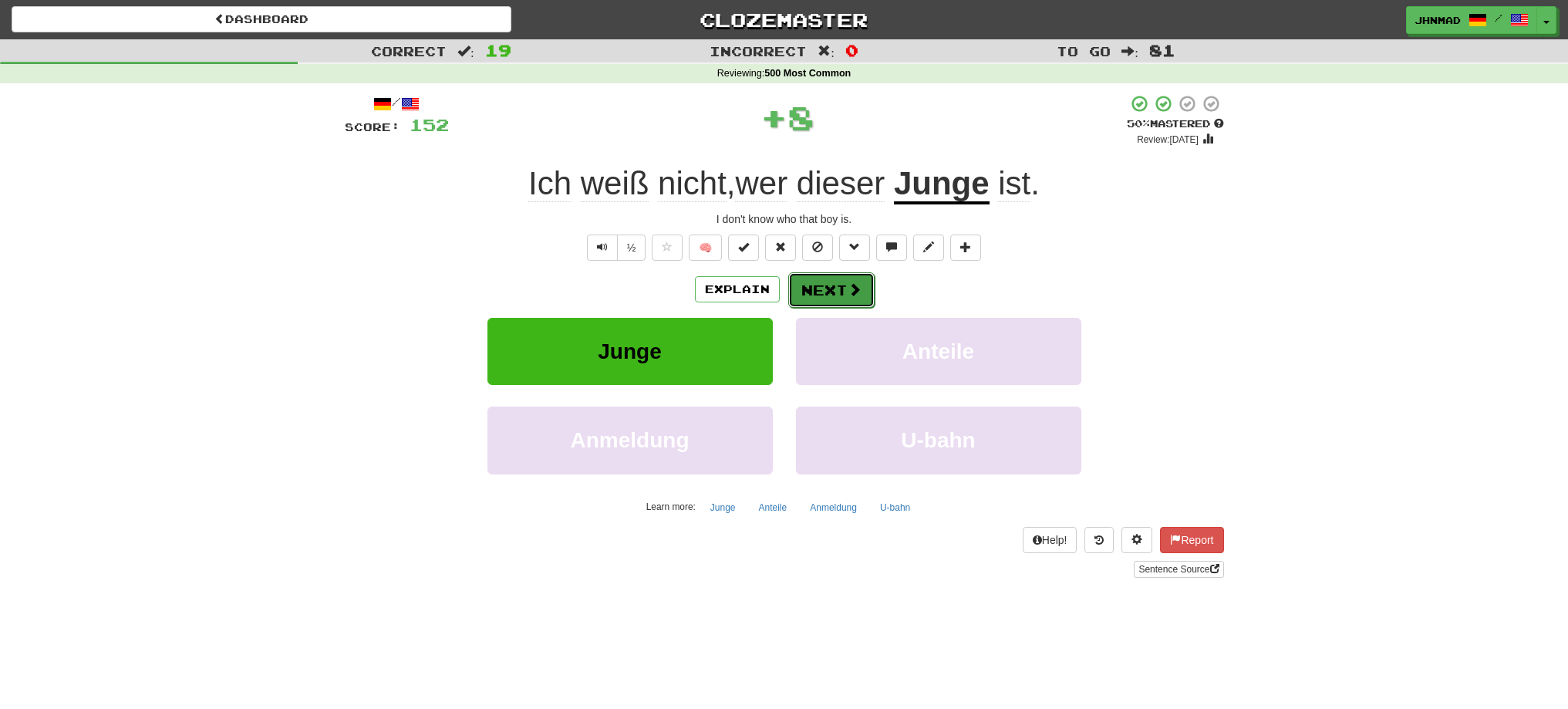
click at [858, 291] on span at bounding box center [854, 289] width 14 height 14
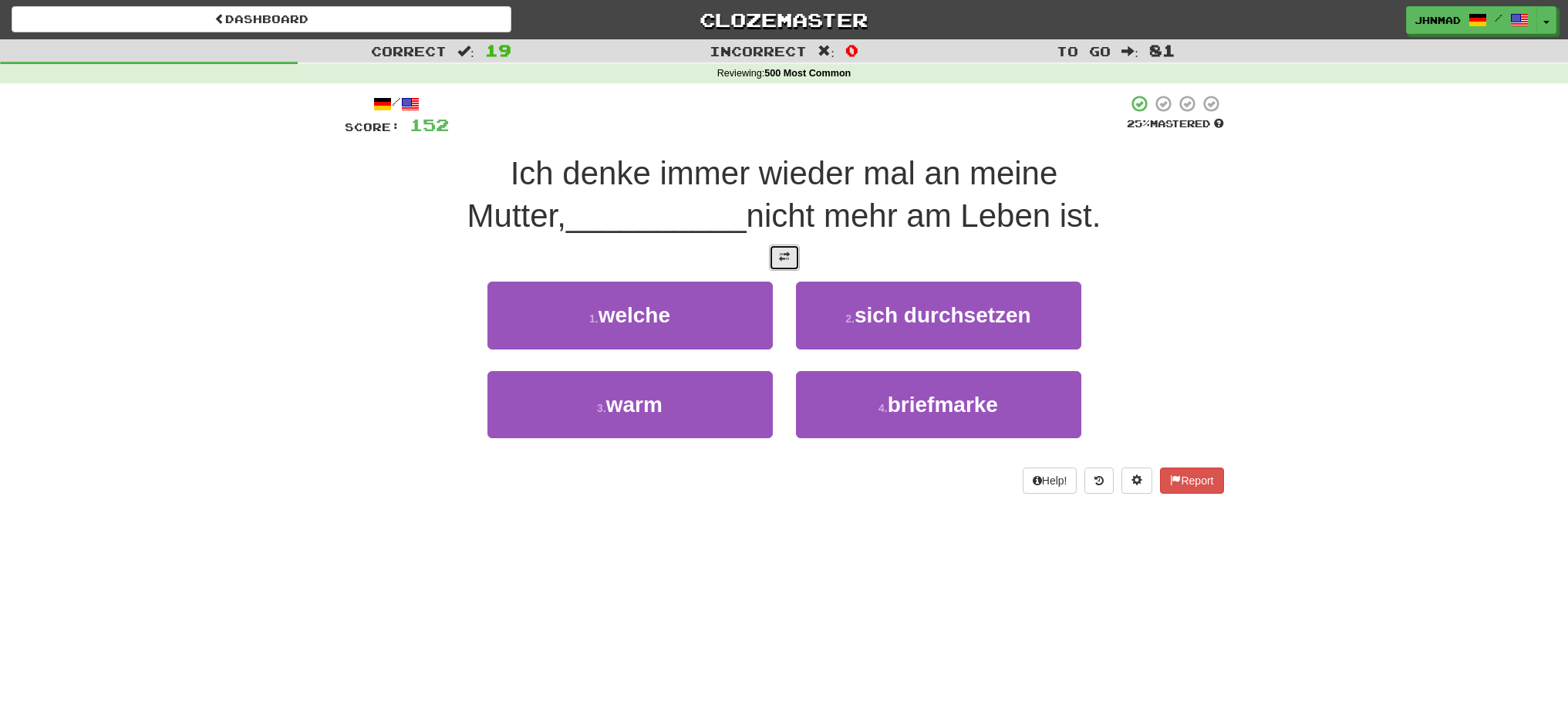
click at [796, 259] on button at bounding box center [784, 257] width 31 height 27
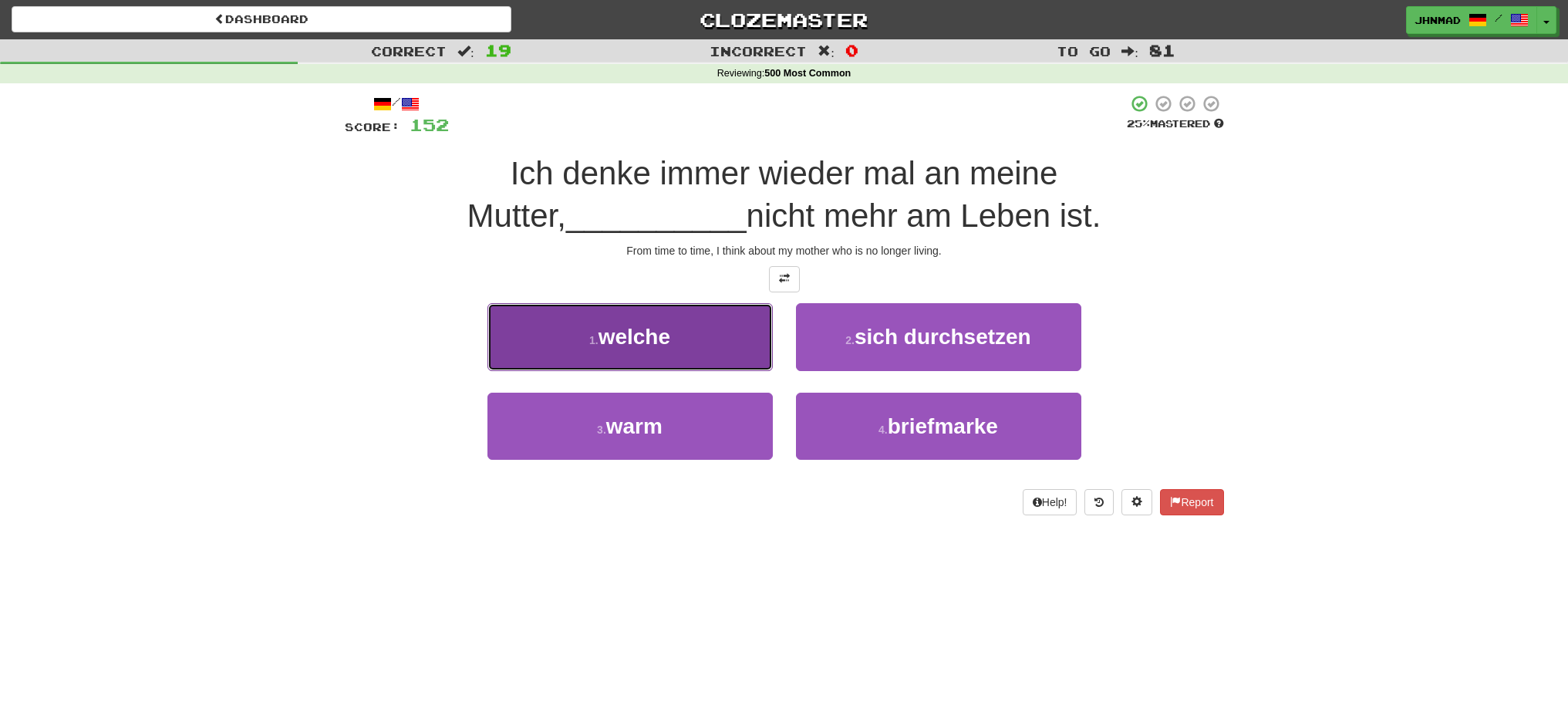
click at [662, 355] on button "1 . welche" at bounding box center [630, 336] width 286 height 67
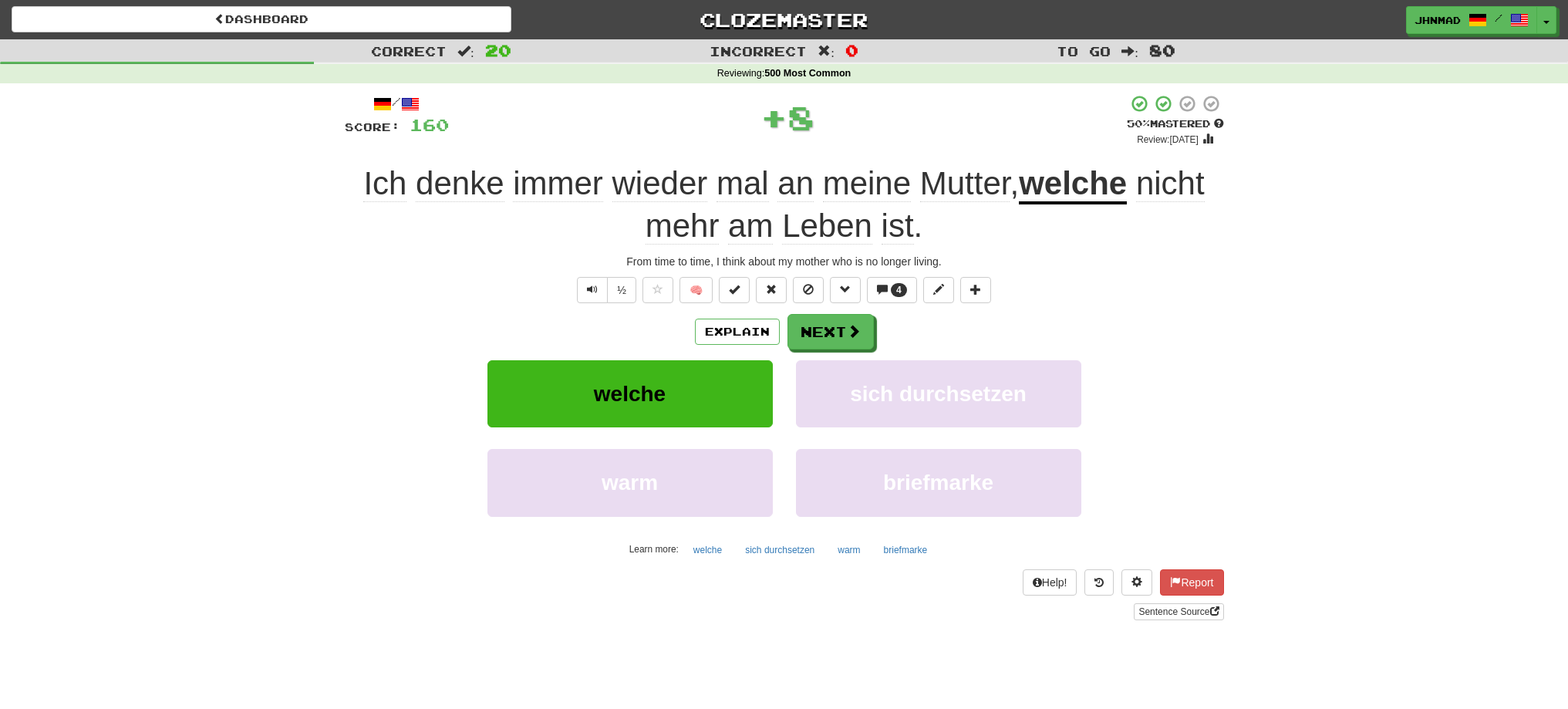
click at [1091, 194] on u "welche" at bounding box center [1073, 185] width 108 height 40
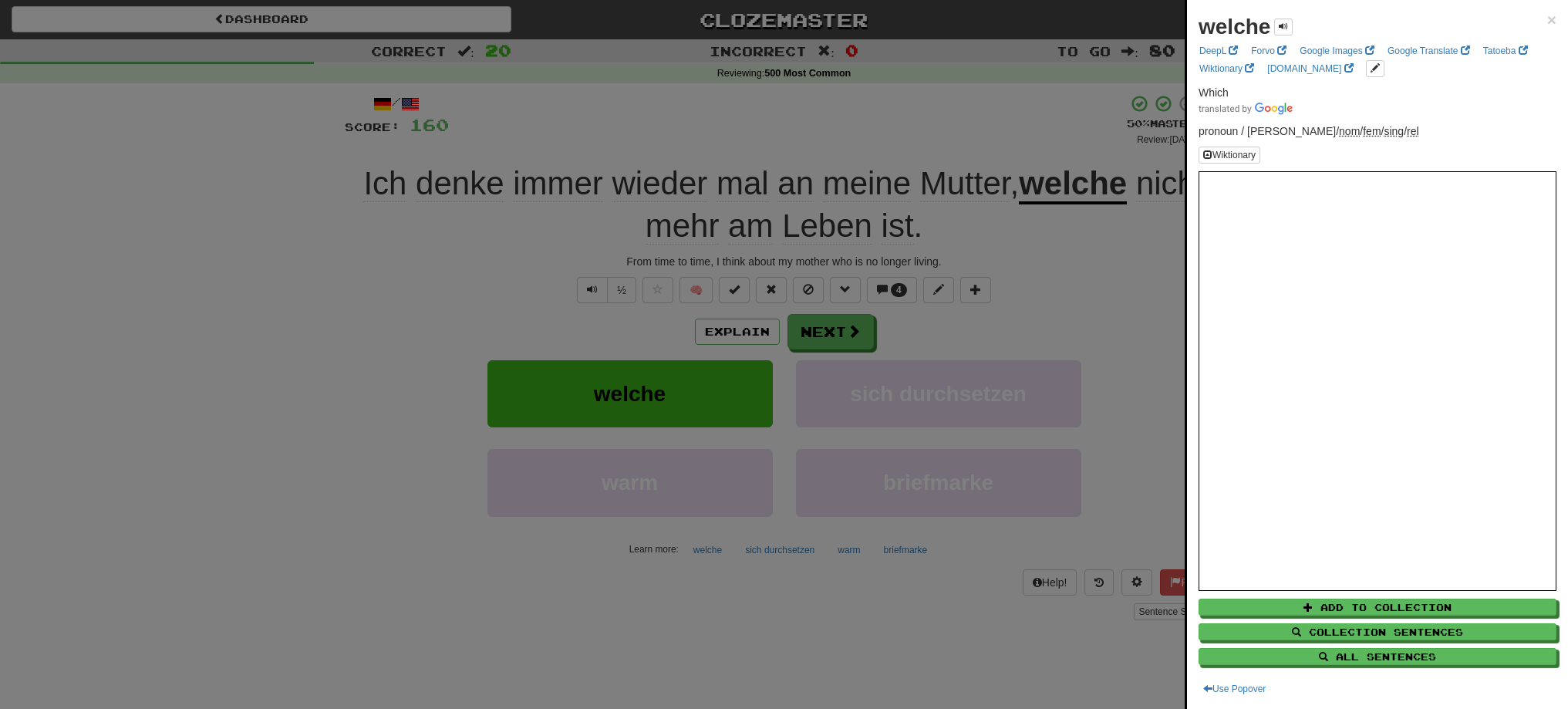
click at [857, 343] on div at bounding box center [784, 354] width 1568 height 709
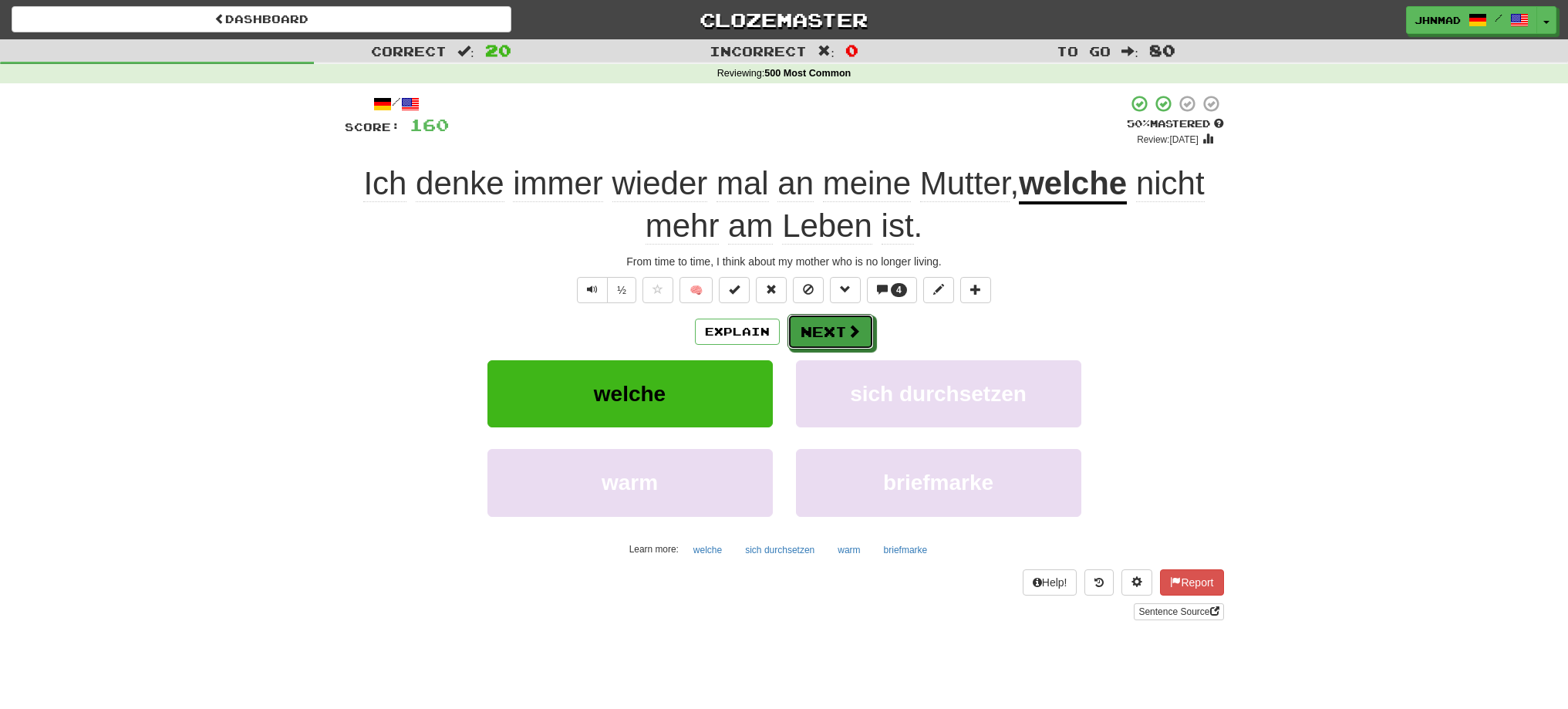
click at [853, 336] on span at bounding box center [853, 331] width 14 height 14
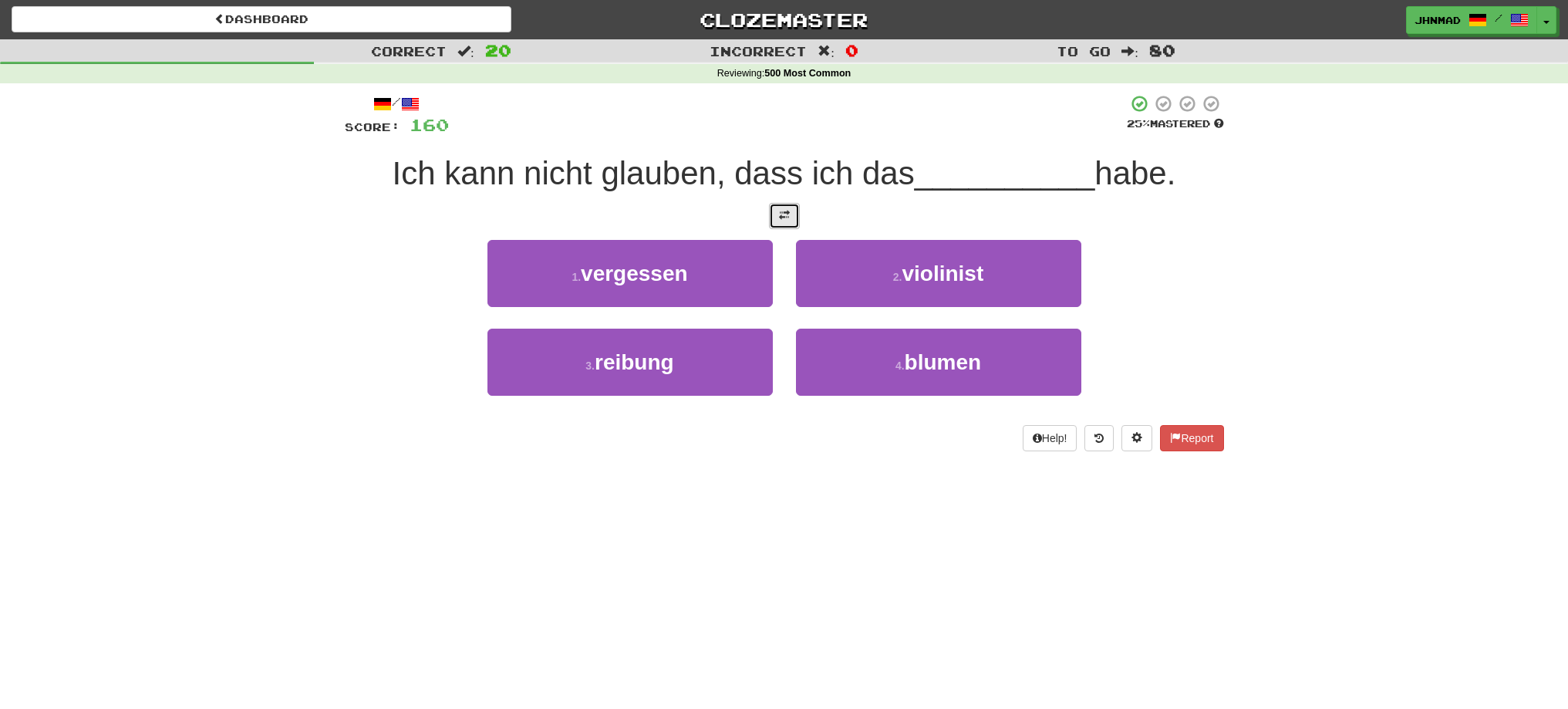
click at [790, 221] on button at bounding box center [784, 215] width 31 height 27
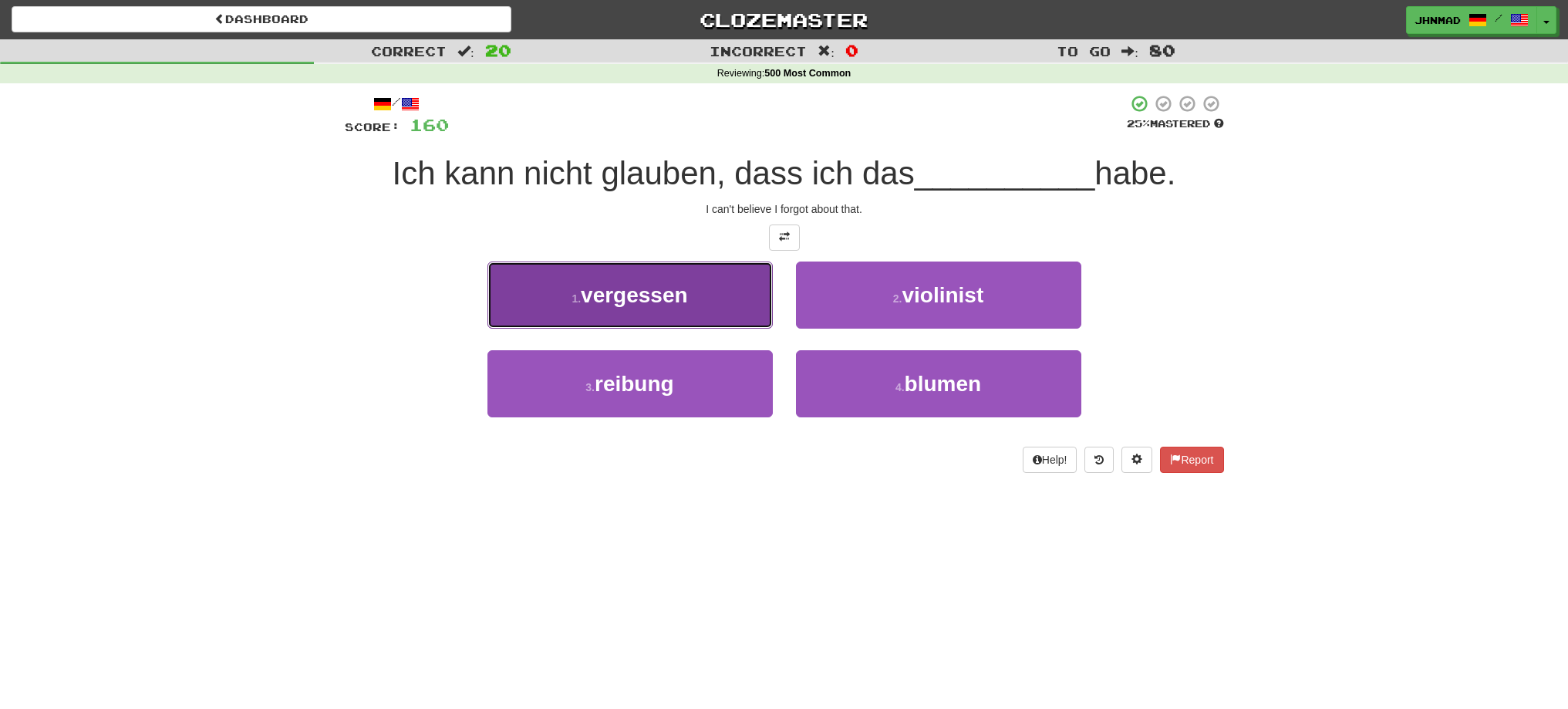
click at [699, 300] on button "1 . vergessen" at bounding box center [630, 294] width 286 height 67
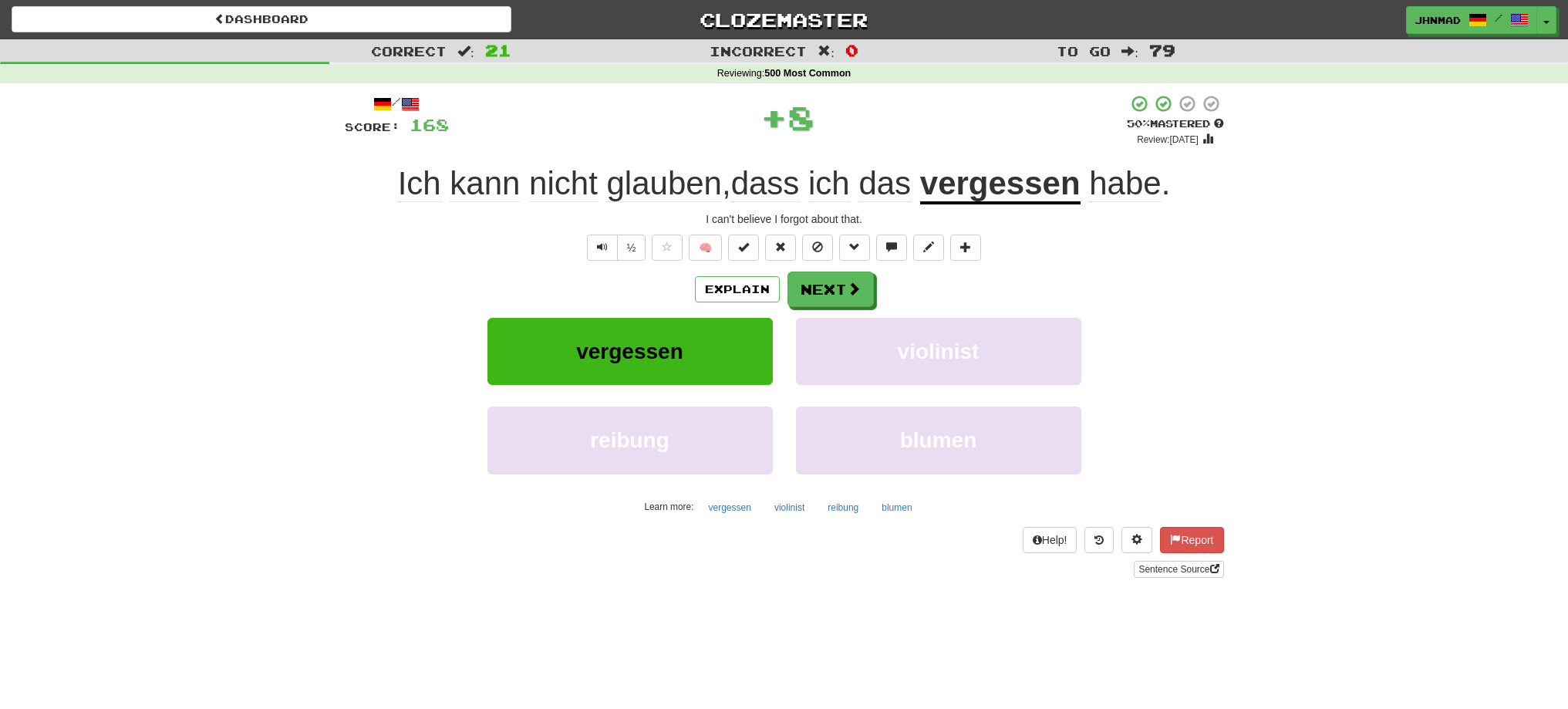
click at [958, 180] on u "vergessen" at bounding box center [1000, 185] width 161 height 40
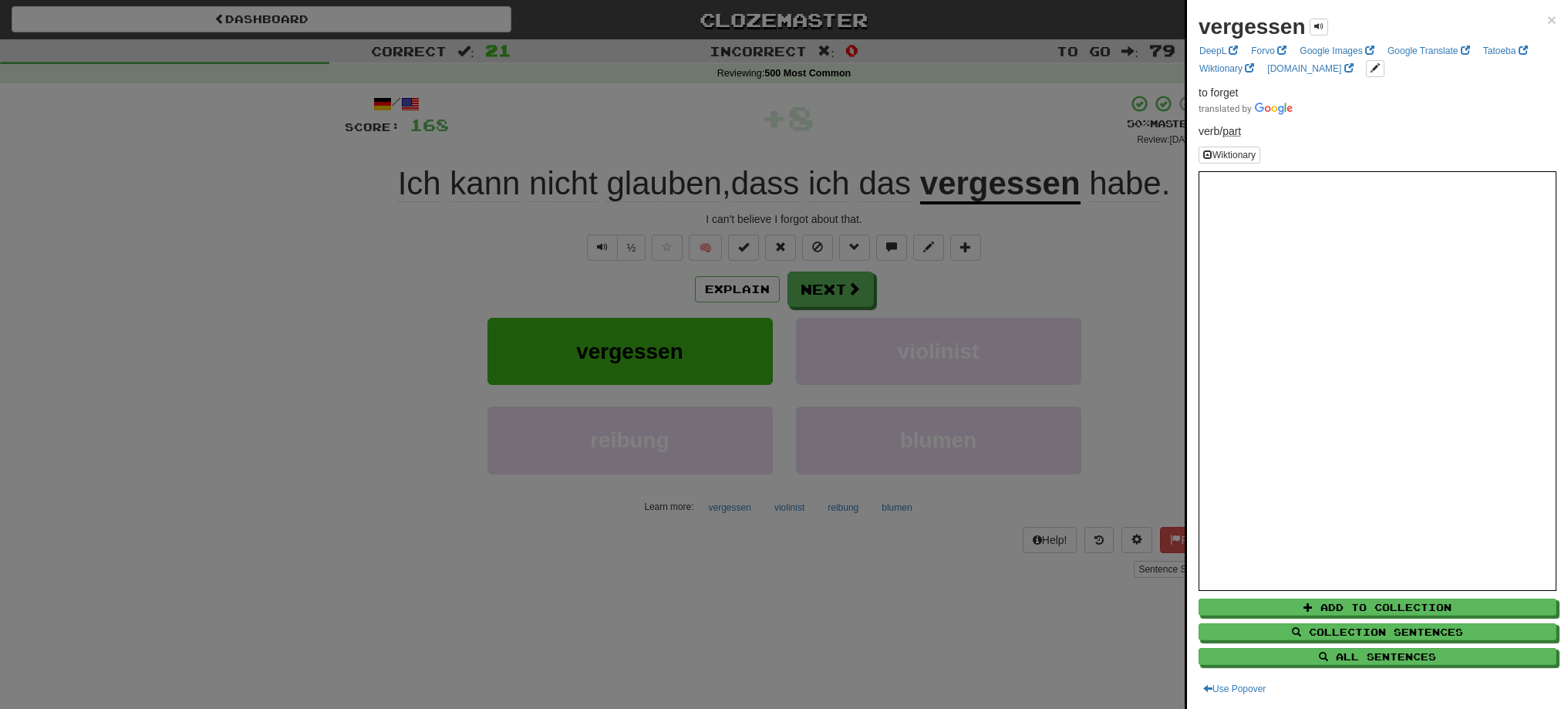
click at [831, 295] on div at bounding box center [784, 354] width 1568 height 709
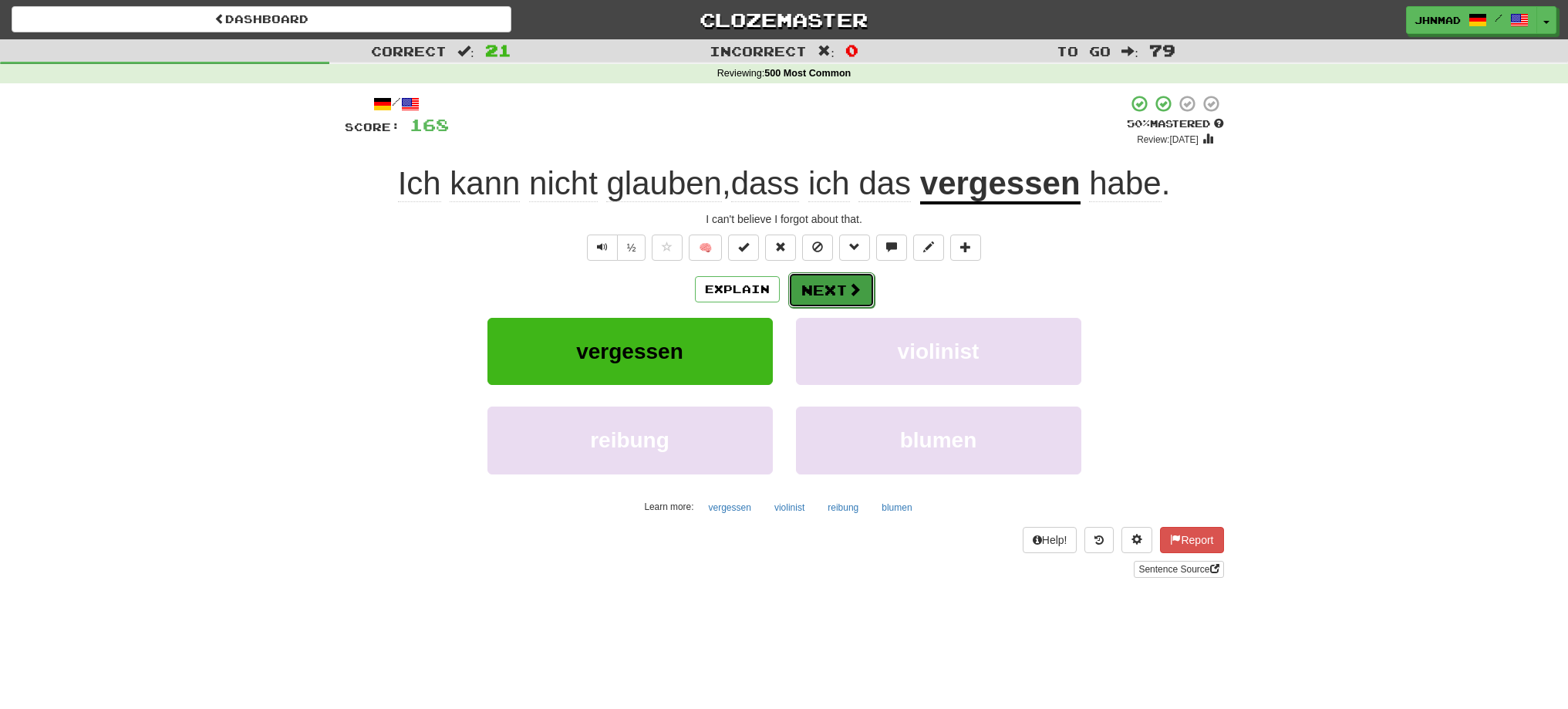
click at [830, 289] on button "Next" at bounding box center [831, 290] width 86 height 35
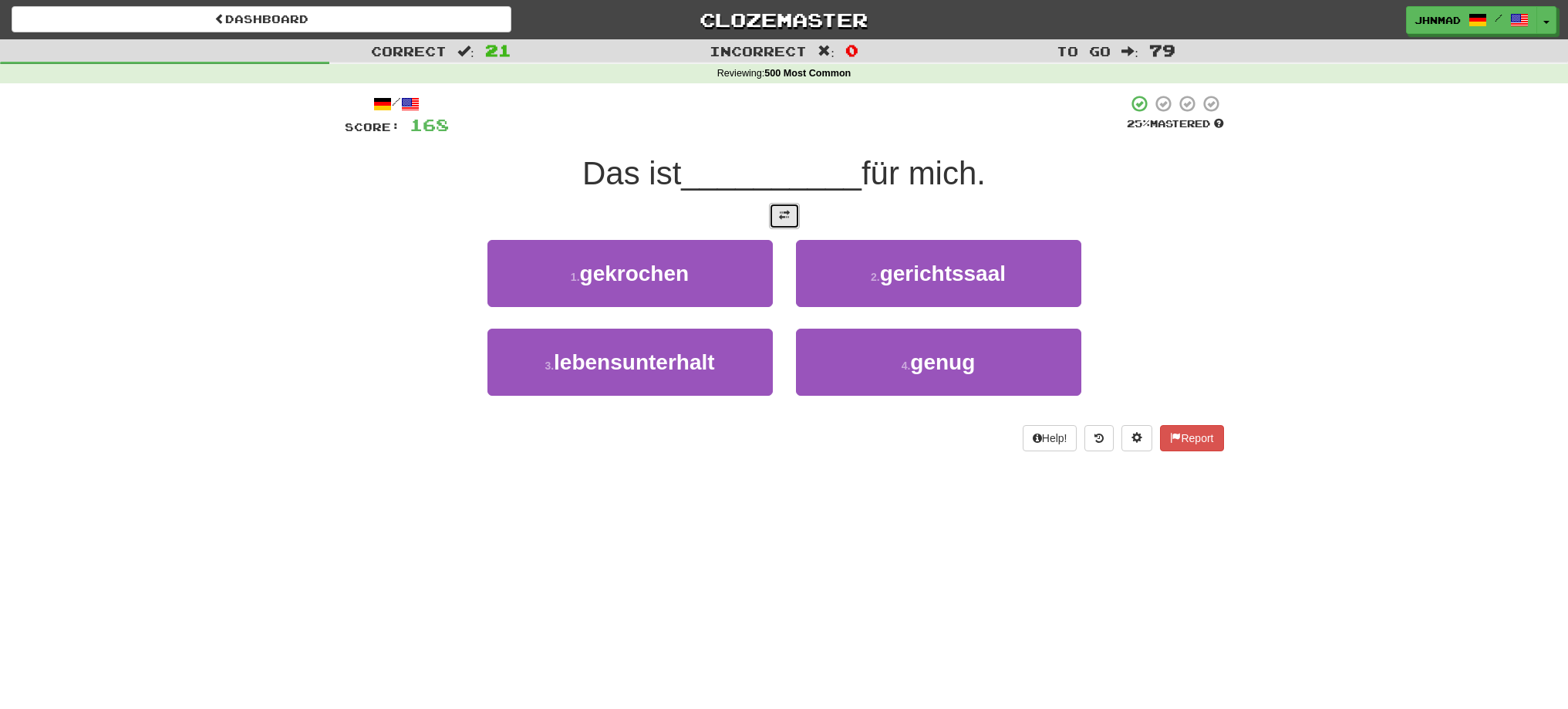
click at [788, 215] on span at bounding box center [784, 215] width 10 height 10
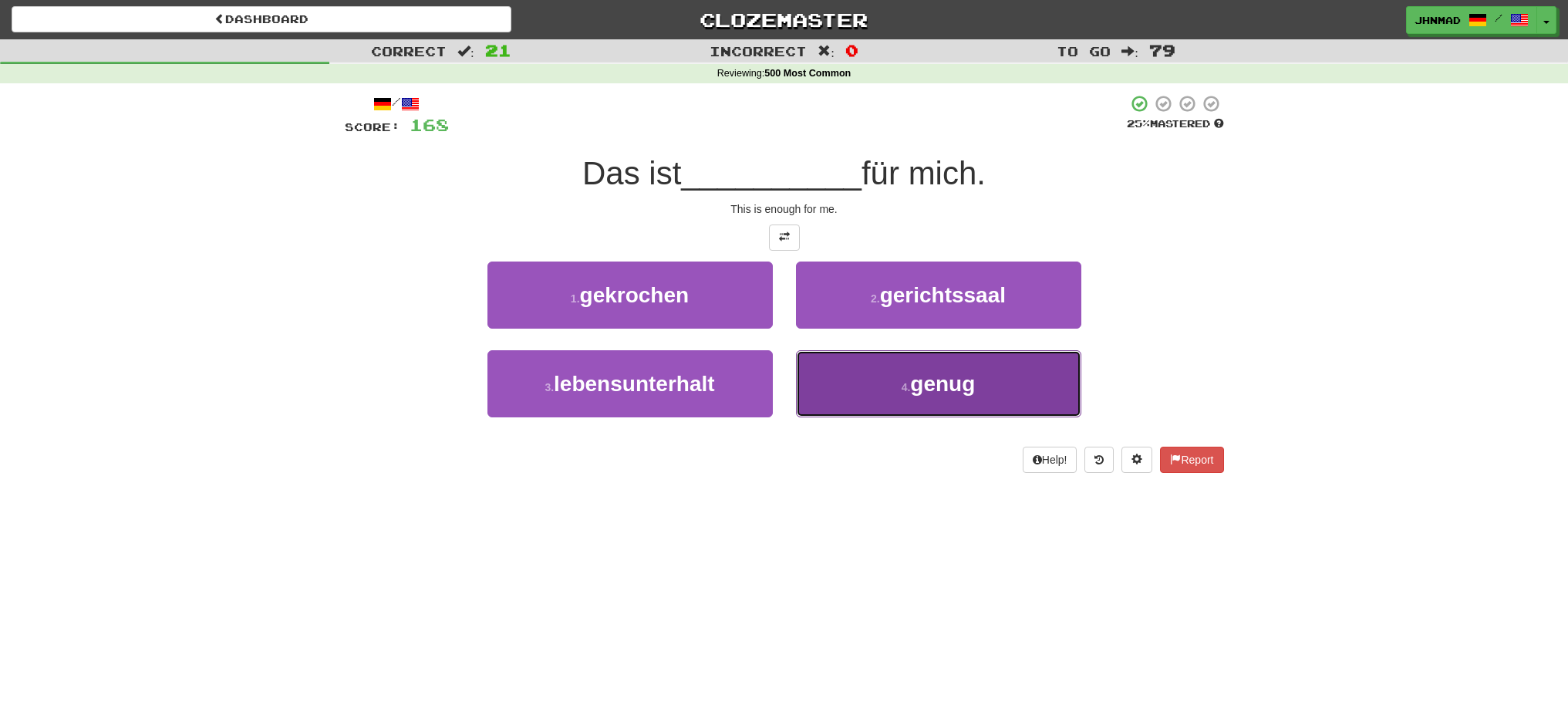
click at [878, 384] on button "4 . genug" at bounding box center [939, 383] width 286 height 67
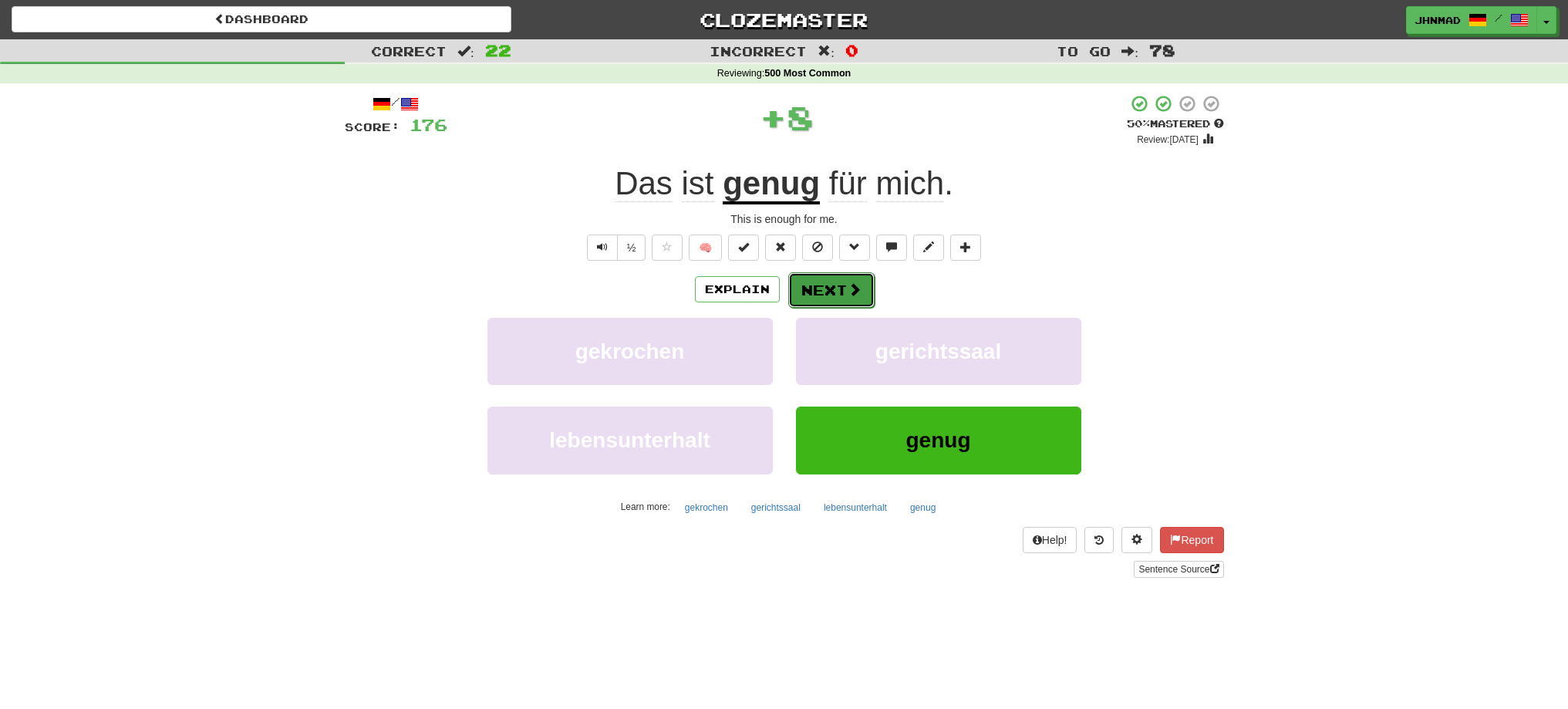
click at [837, 283] on button "Next" at bounding box center [831, 290] width 86 height 35
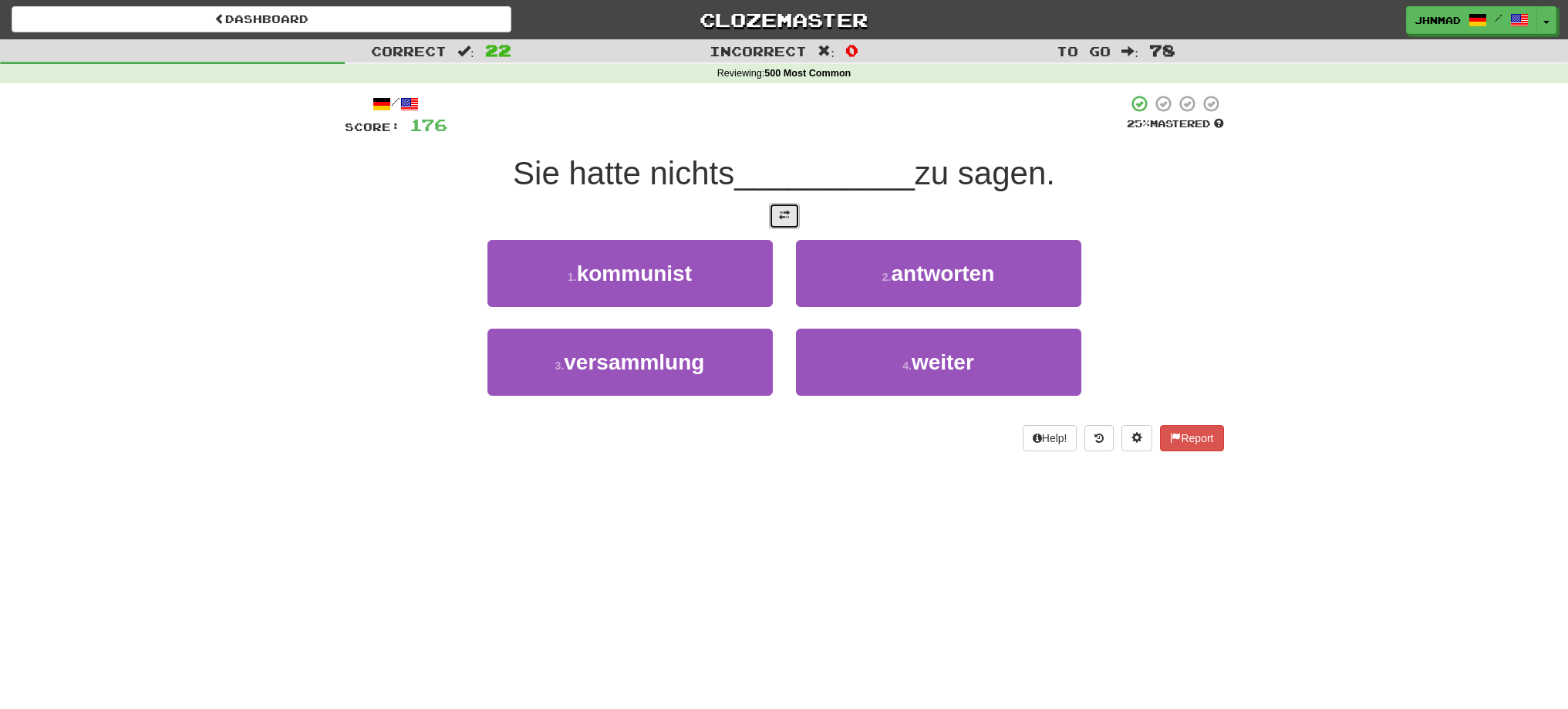
click at [794, 220] on button at bounding box center [784, 215] width 31 height 27
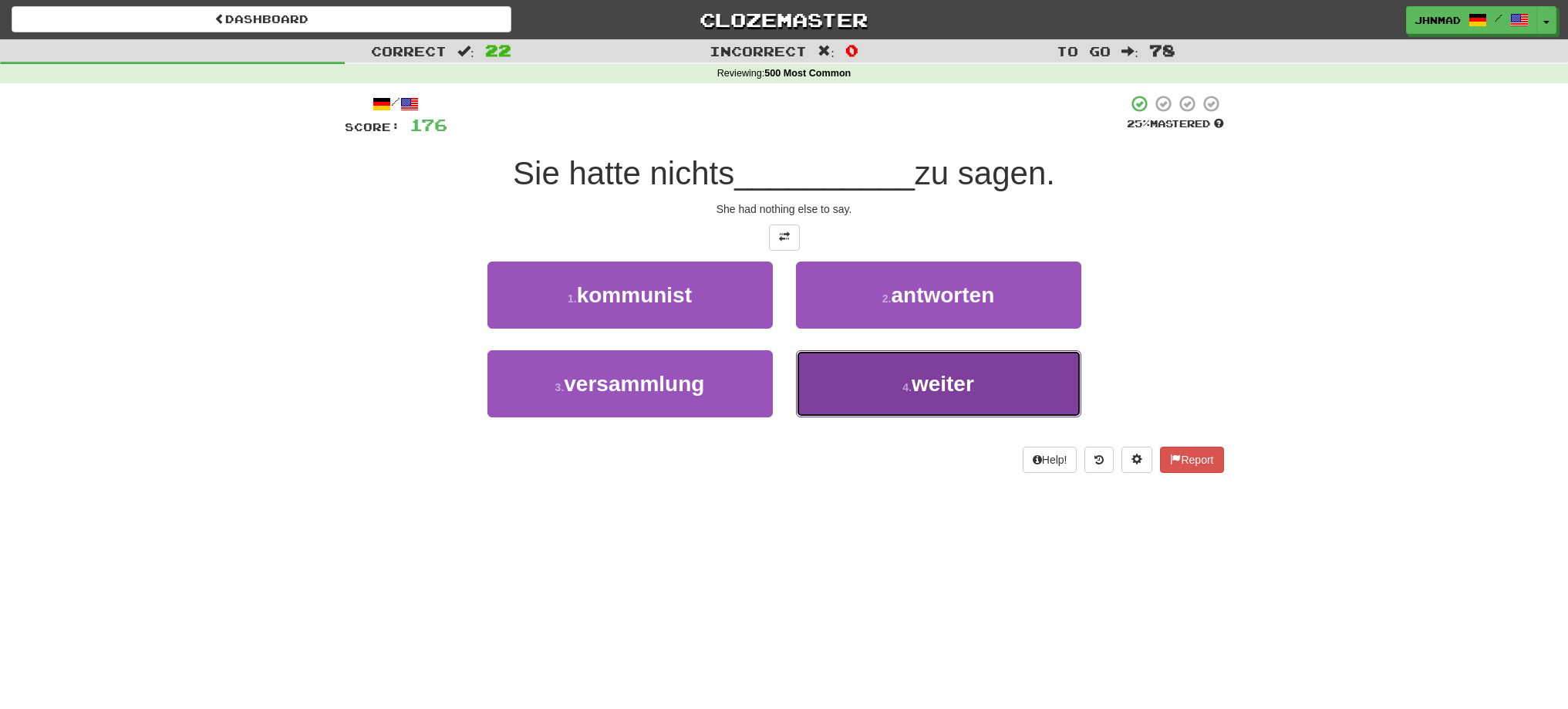
click at [920, 361] on button "4 . weiter" at bounding box center [939, 383] width 286 height 67
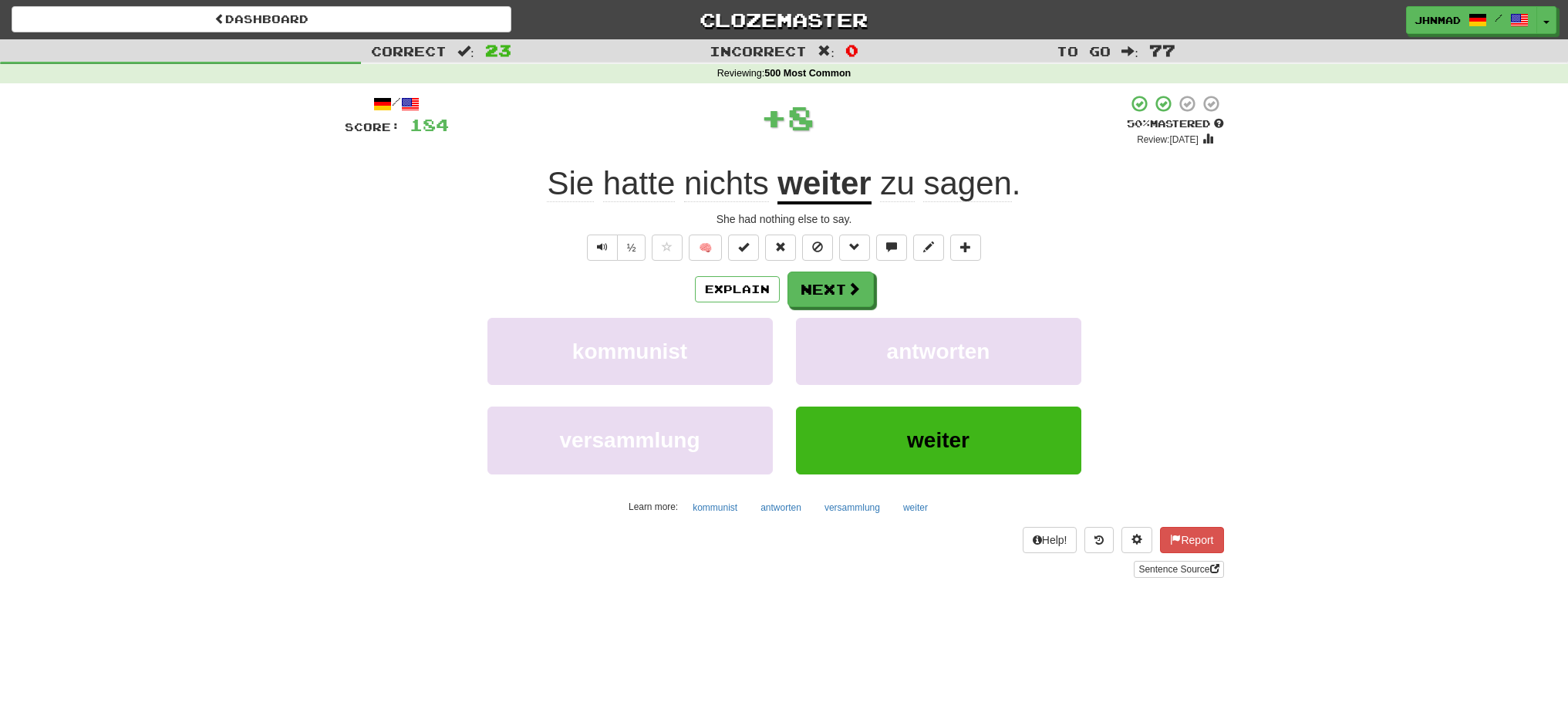
click at [813, 188] on u "weiter" at bounding box center [824, 185] width 94 height 40
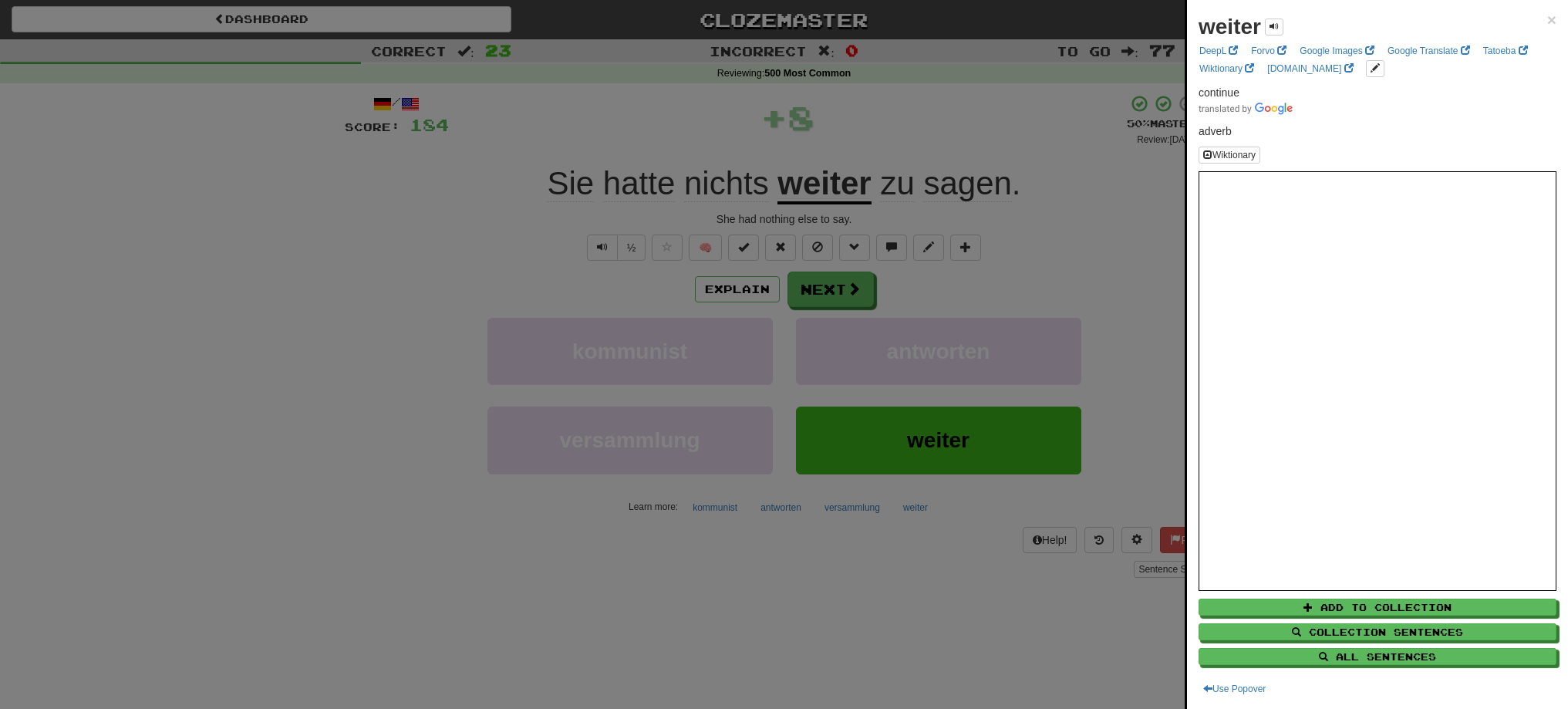
click at [830, 286] on div at bounding box center [784, 354] width 1568 height 709
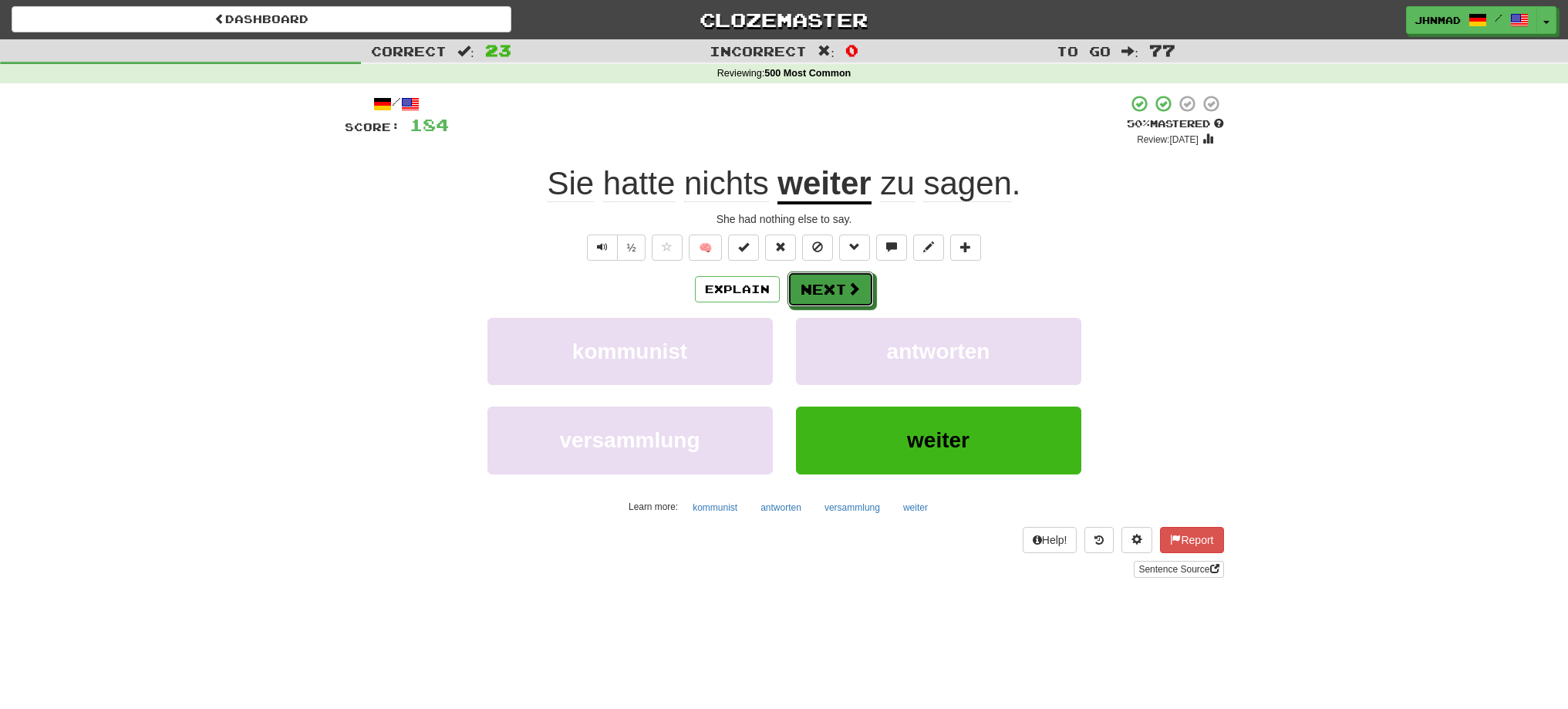
click at [830, 286] on button "Next" at bounding box center [830, 290] width 86 height 35
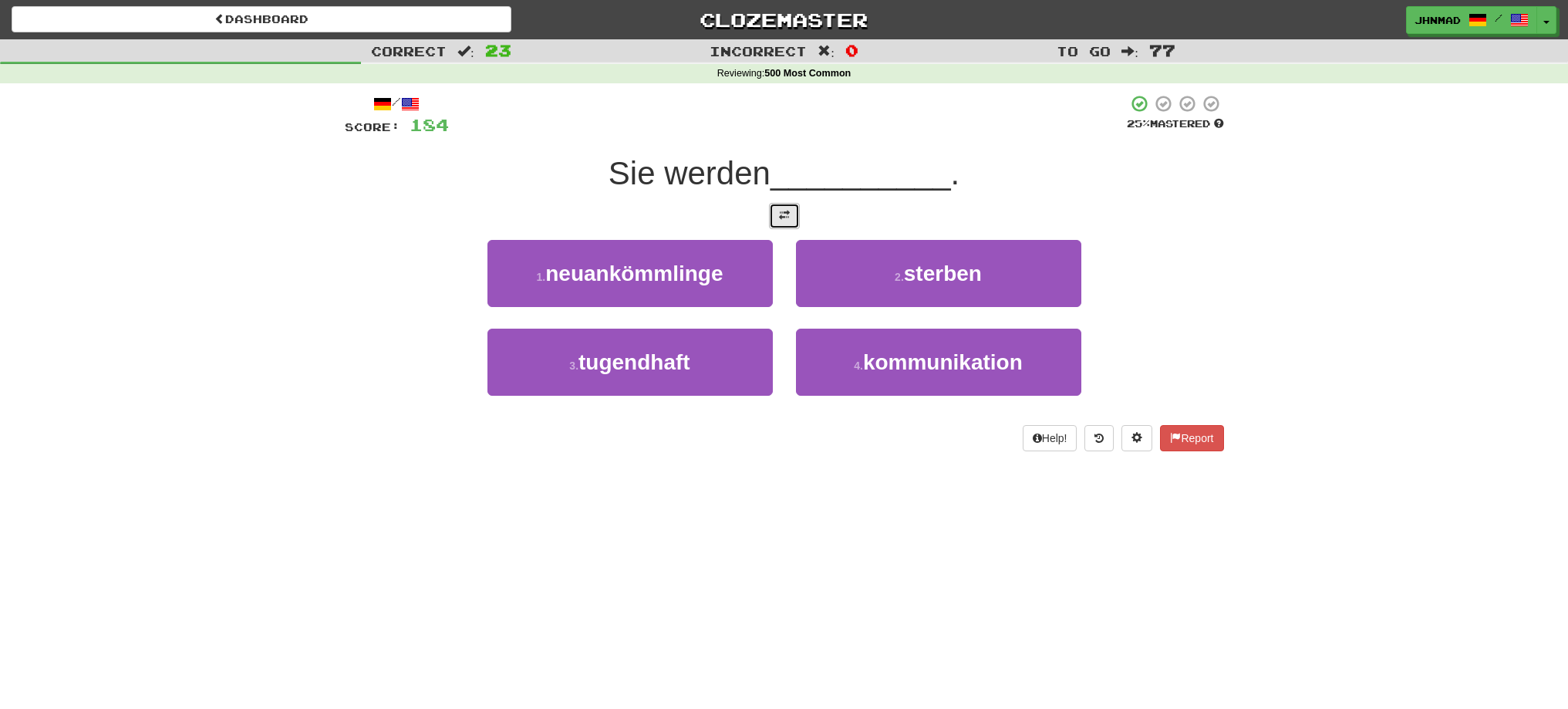
click at [795, 220] on button at bounding box center [784, 215] width 31 height 27
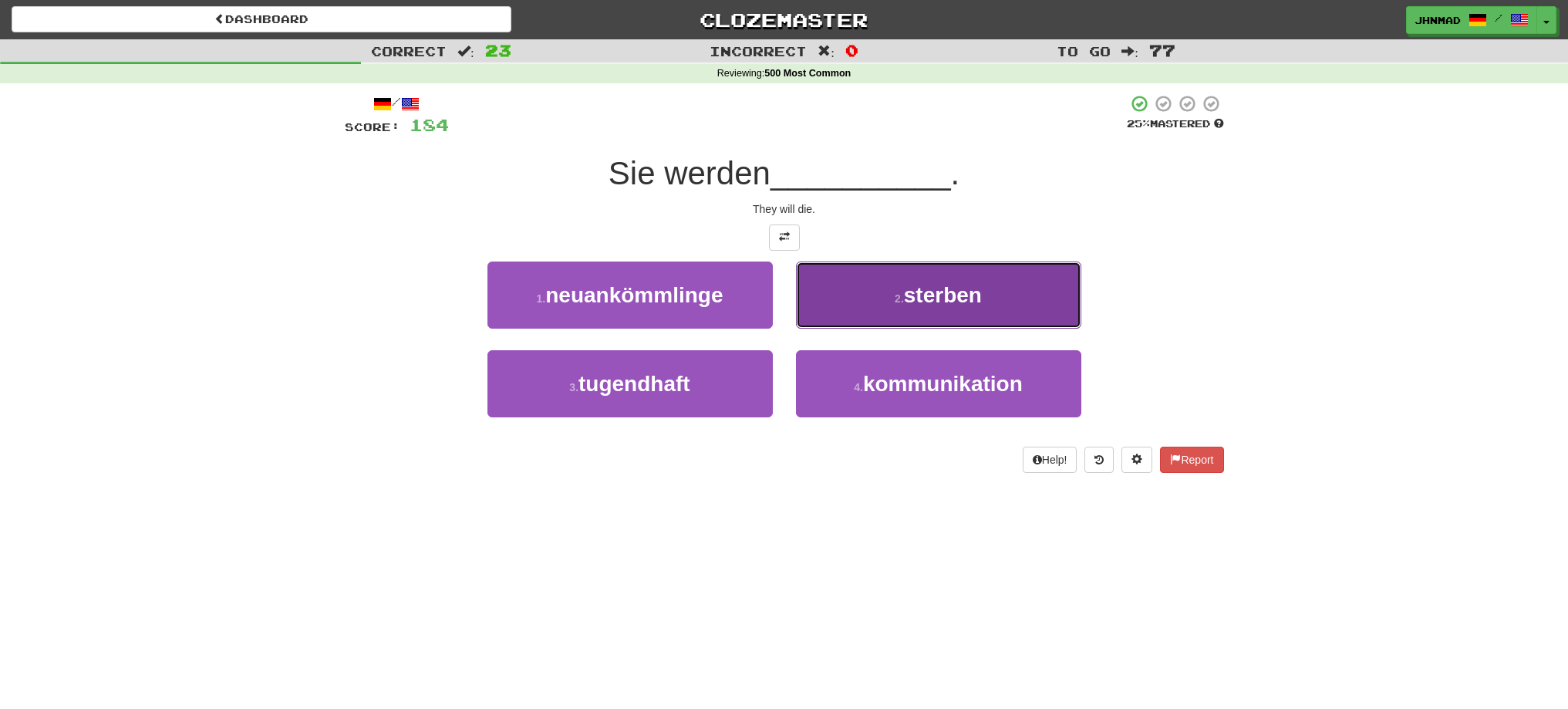
click at [899, 294] on small "2 ." at bounding box center [899, 298] width 9 height 12
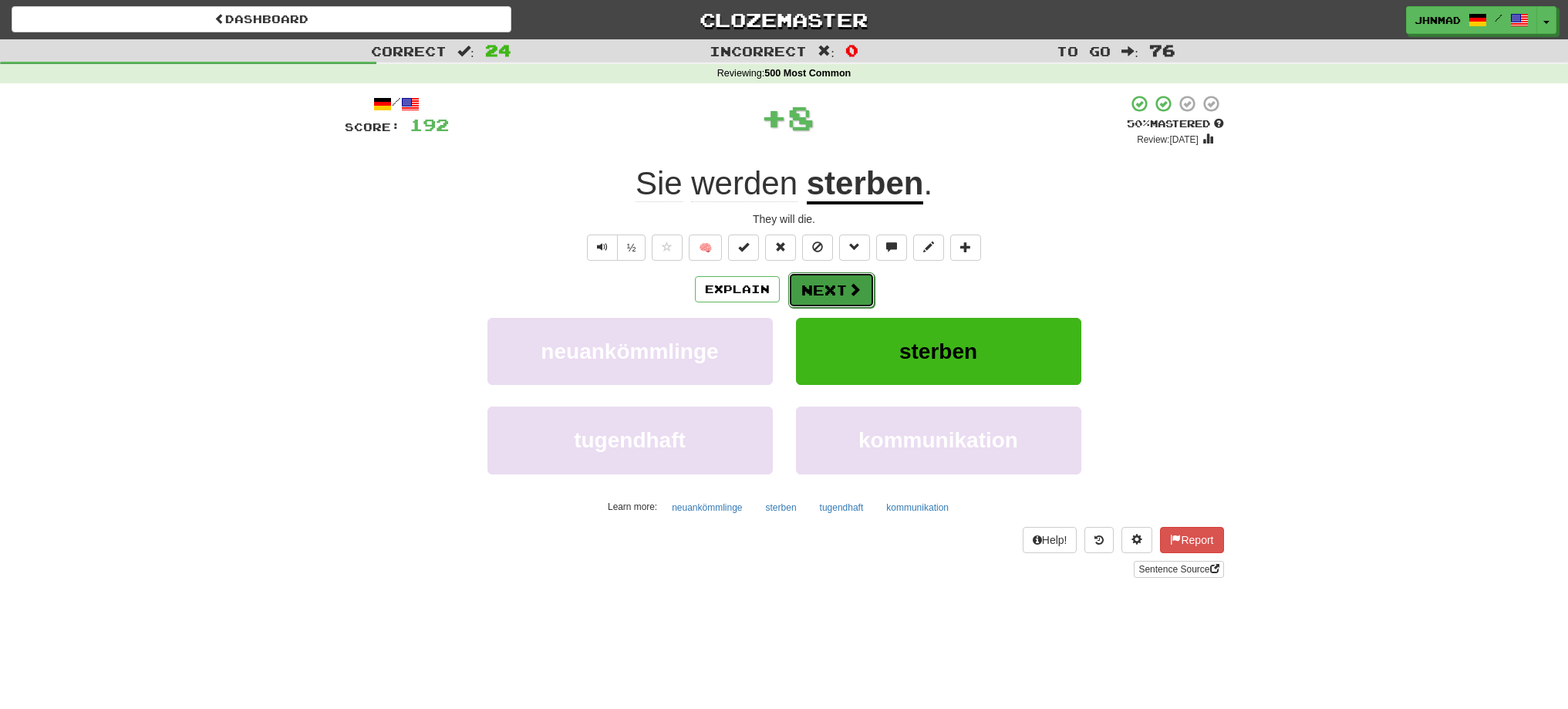
click at [828, 281] on button "Next" at bounding box center [831, 290] width 86 height 35
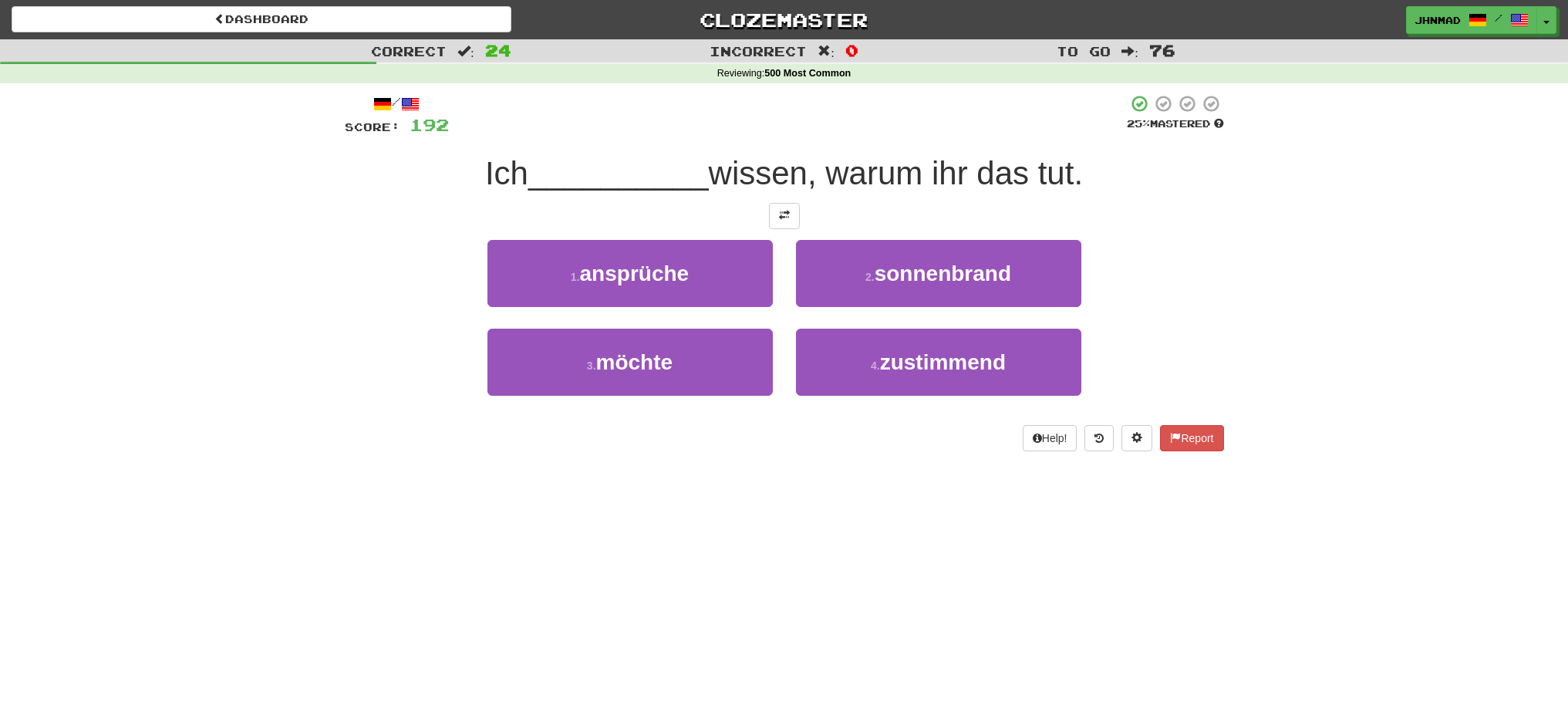
click at [783, 199] on div "/ Score: 192 25 % Mastered Ich __________ wissen, warum ihr das tut. 1 . ansprü…" at bounding box center [784, 273] width 879 height 357
click at [779, 215] on span at bounding box center [784, 215] width 10 height 10
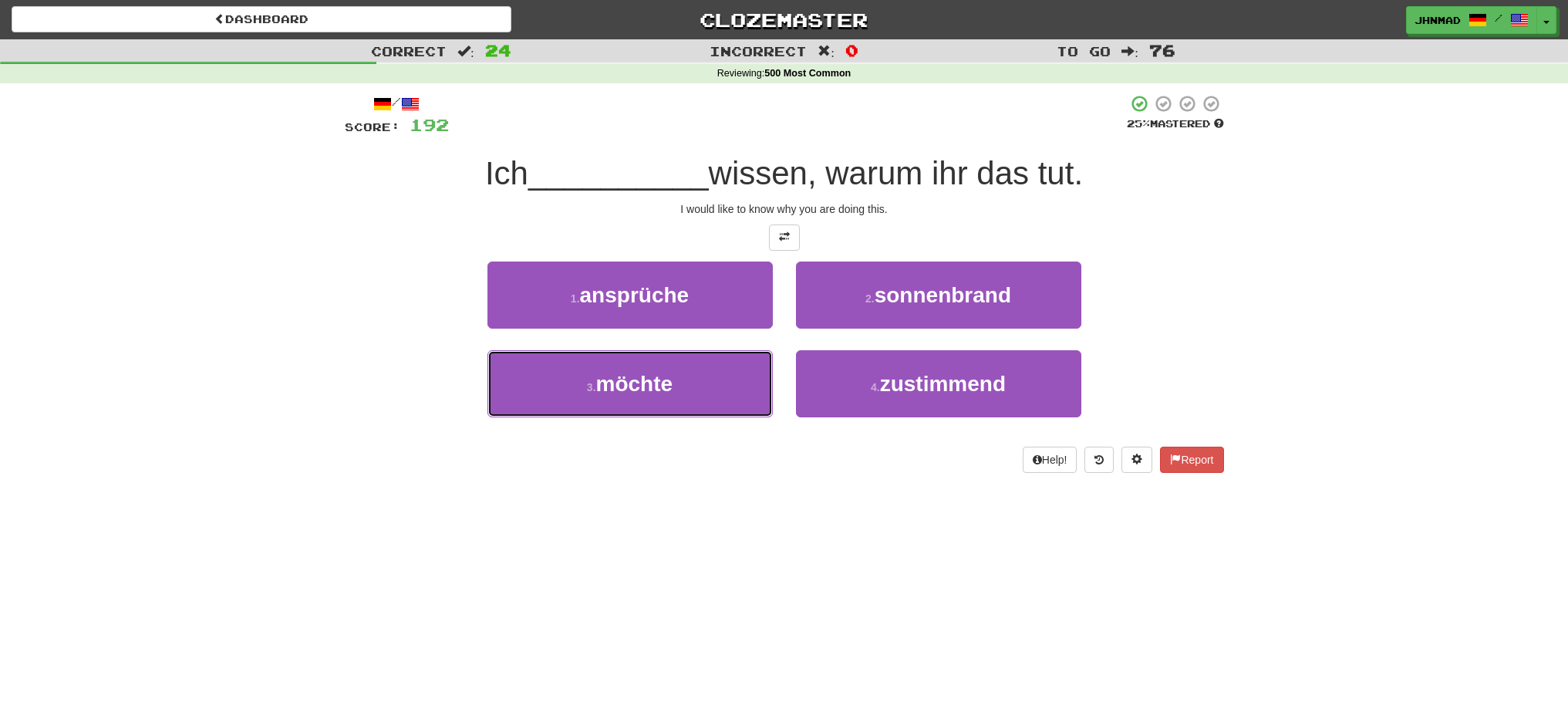
click at [627, 391] on span "möchte" at bounding box center [635, 384] width 77 height 24
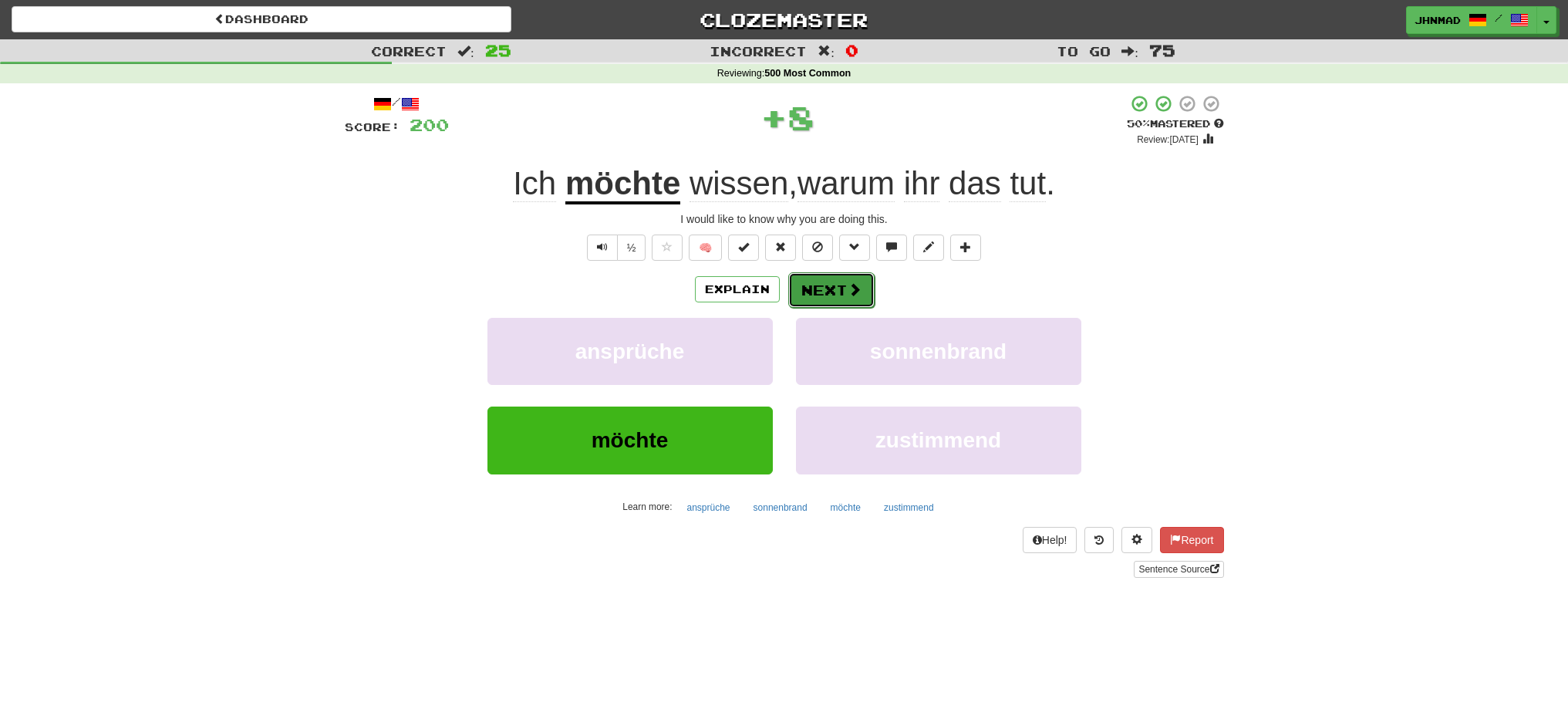
click at [810, 289] on button "Next" at bounding box center [831, 290] width 86 height 35
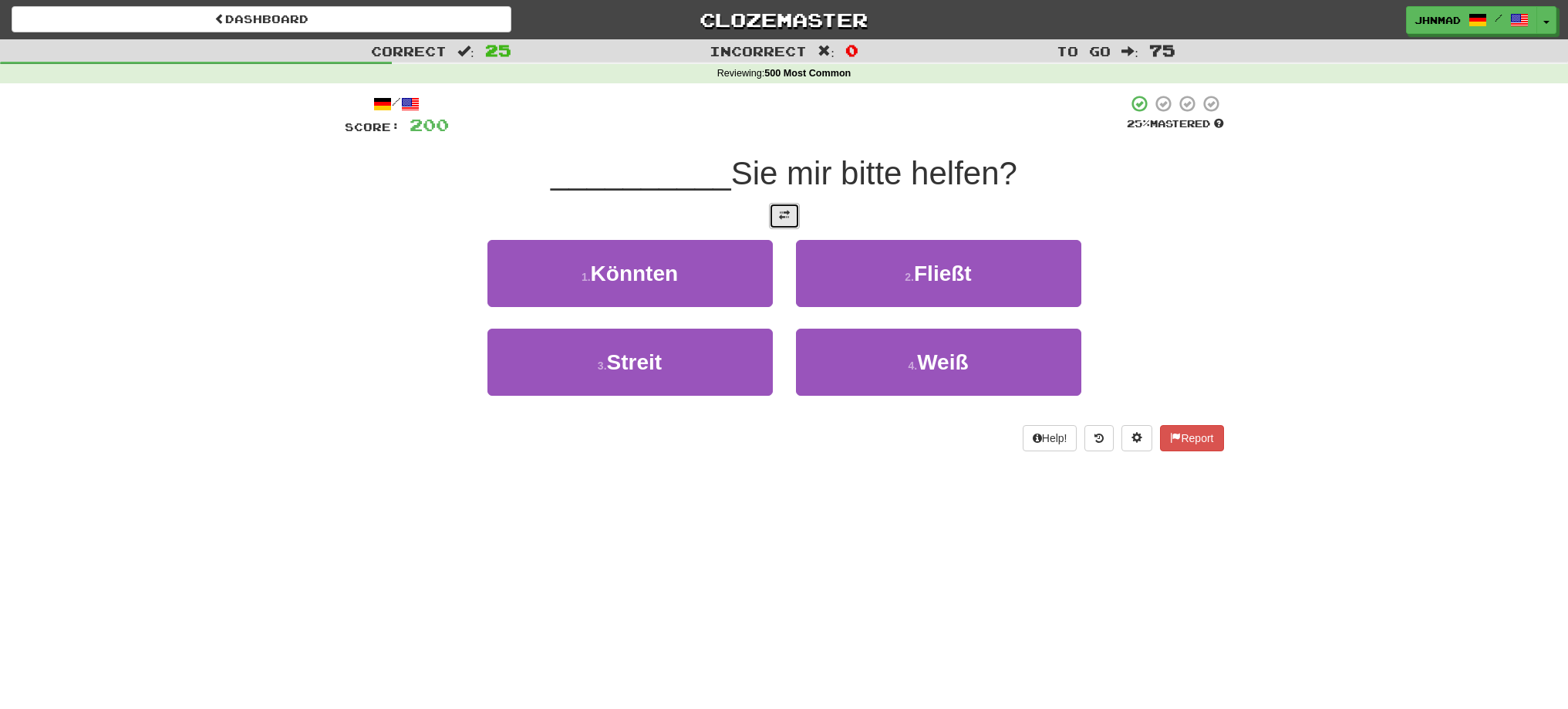
click at [797, 222] on button at bounding box center [784, 215] width 31 height 27
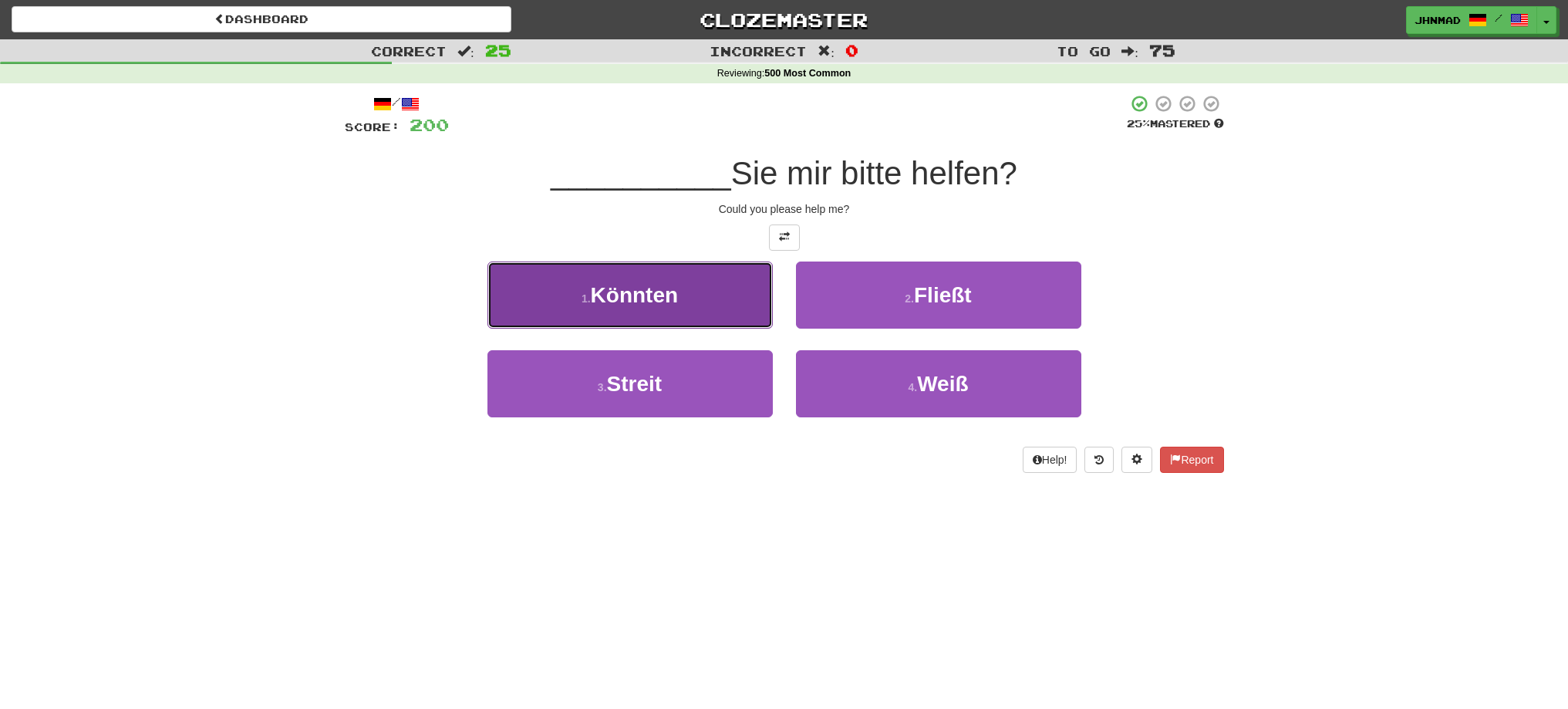
click at [691, 290] on button "1 . Könnten" at bounding box center [630, 294] width 286 height 67
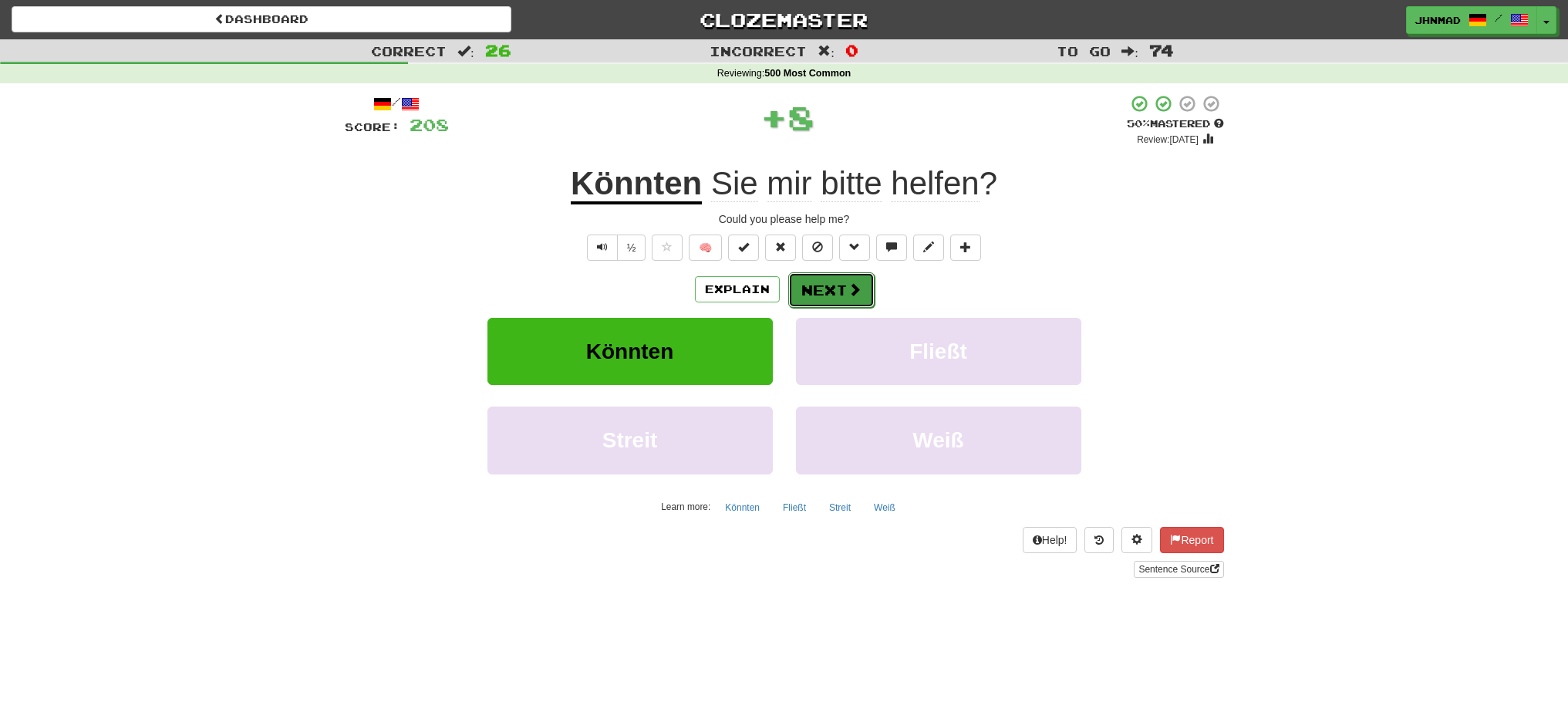
click at [841, 275] on button "Next" at bounding box center [831, 290] width 86 height 35
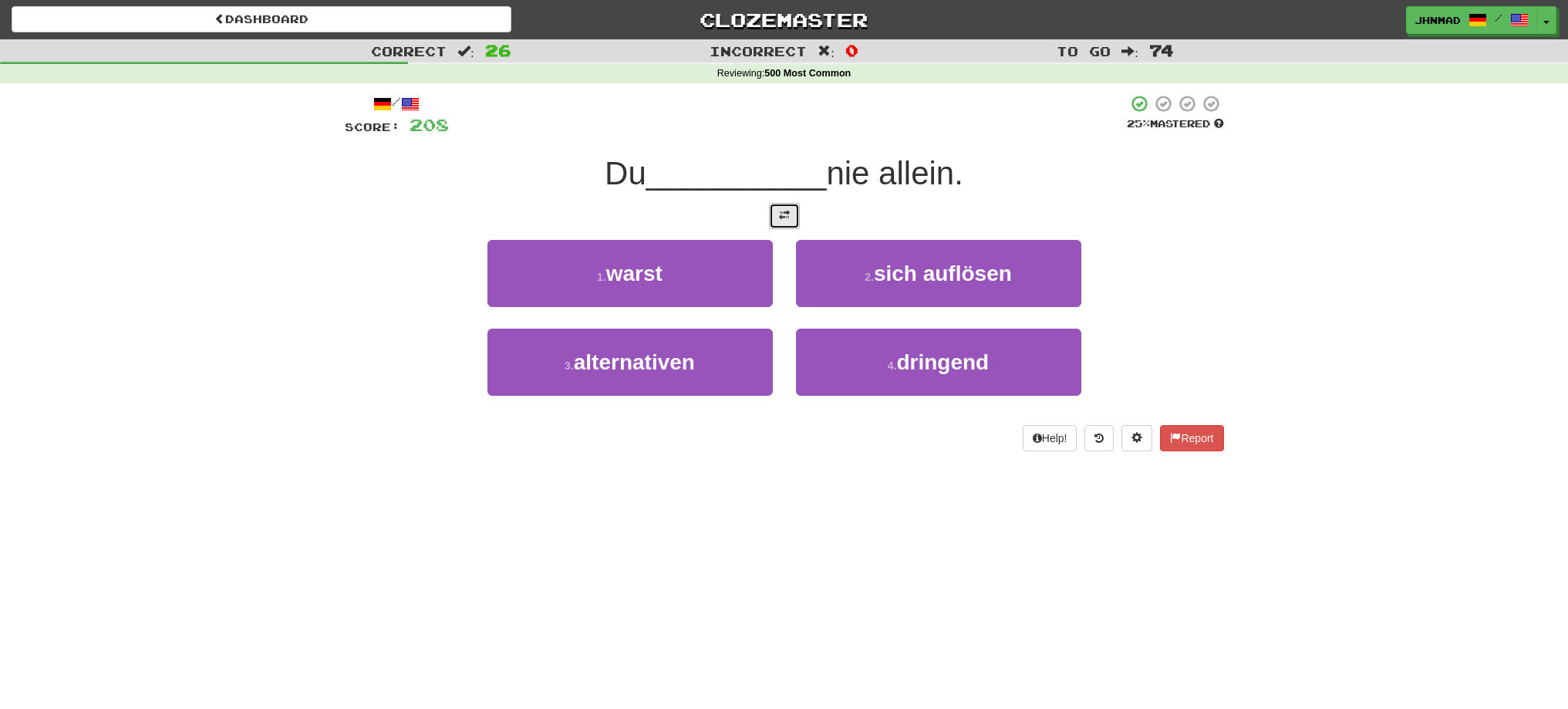
click at [789, 219] on span at bounding box center [784, 215] width 10 height 10
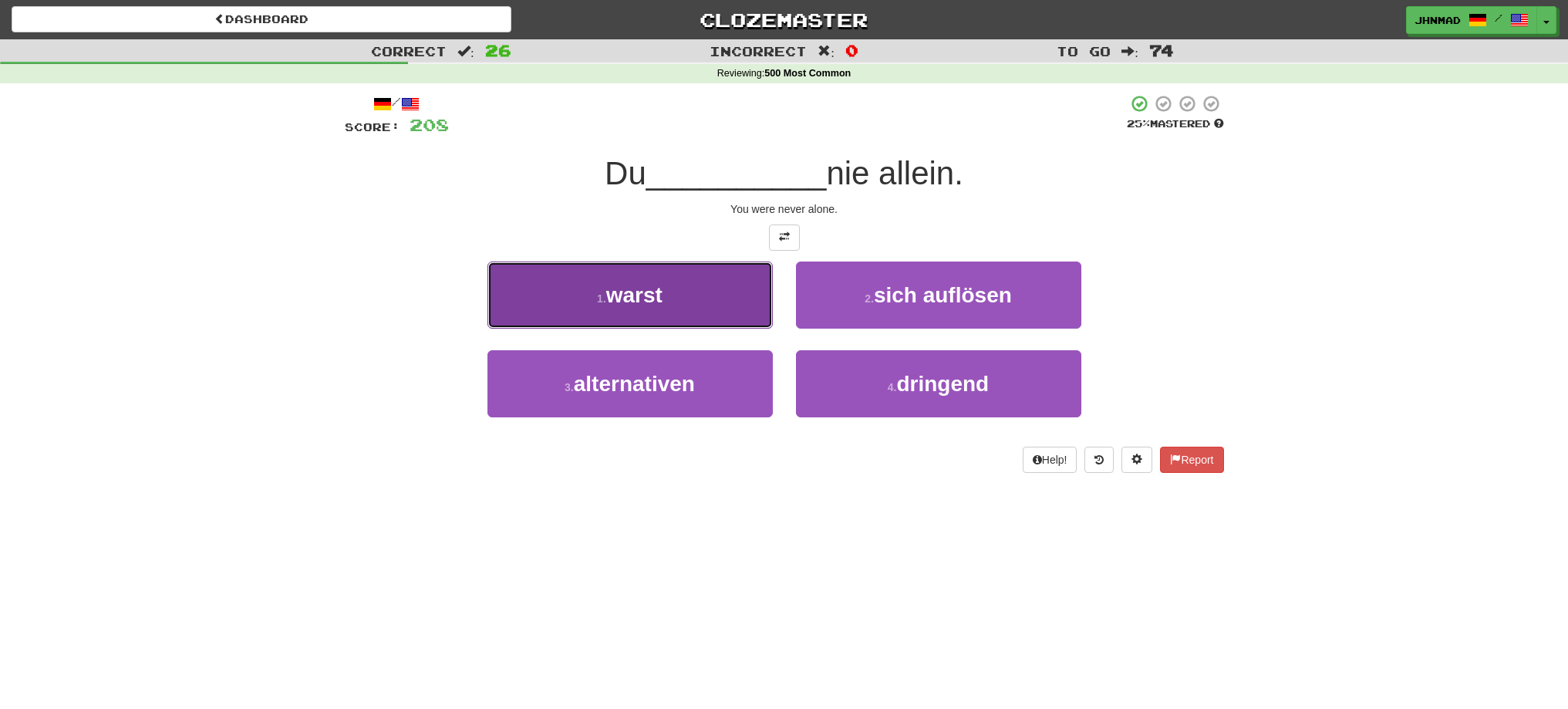
click at [586, 291] on button "1 . warst" at bounding box center [630, 294] width 286 height 67
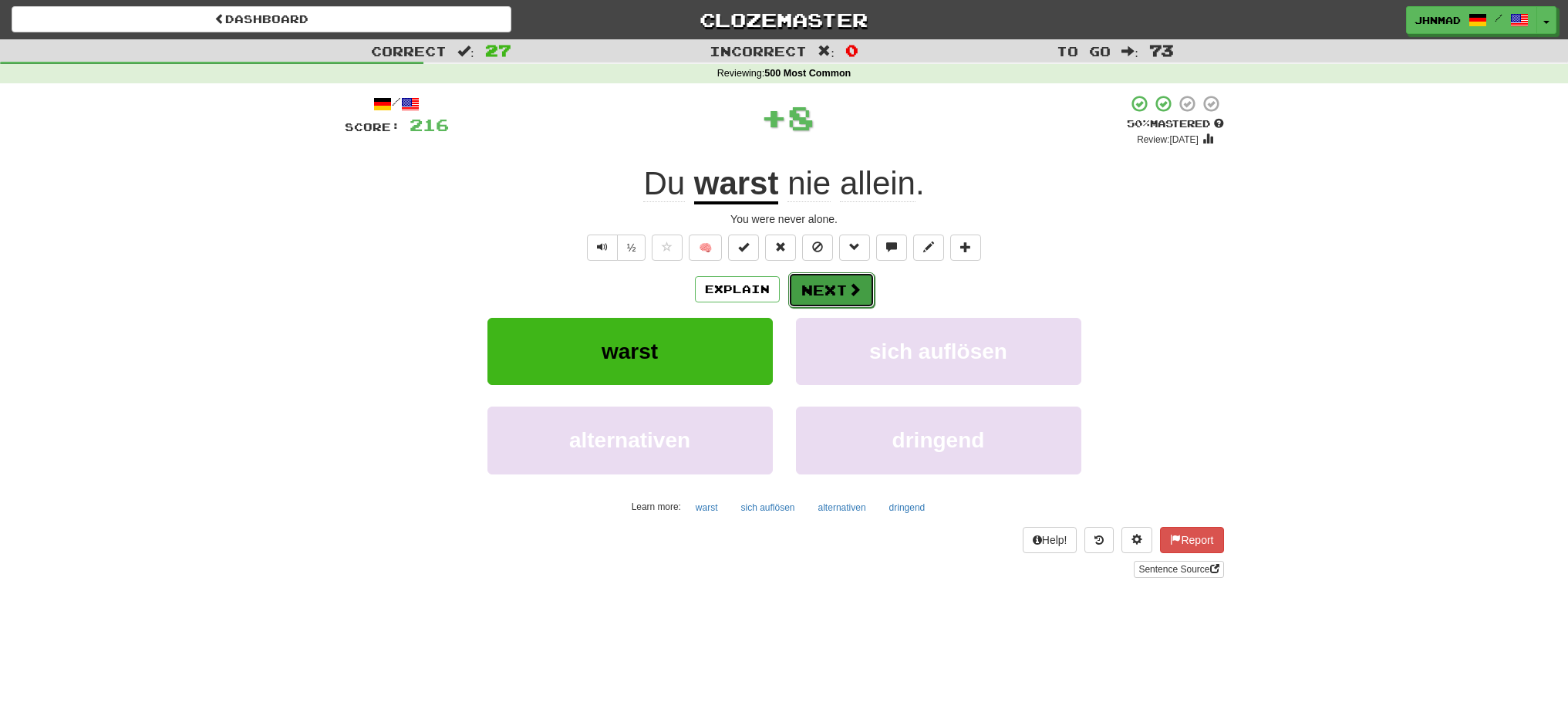
click at [836, 283] on button "Next" at bounding box center [831, 290] width 86 height 35
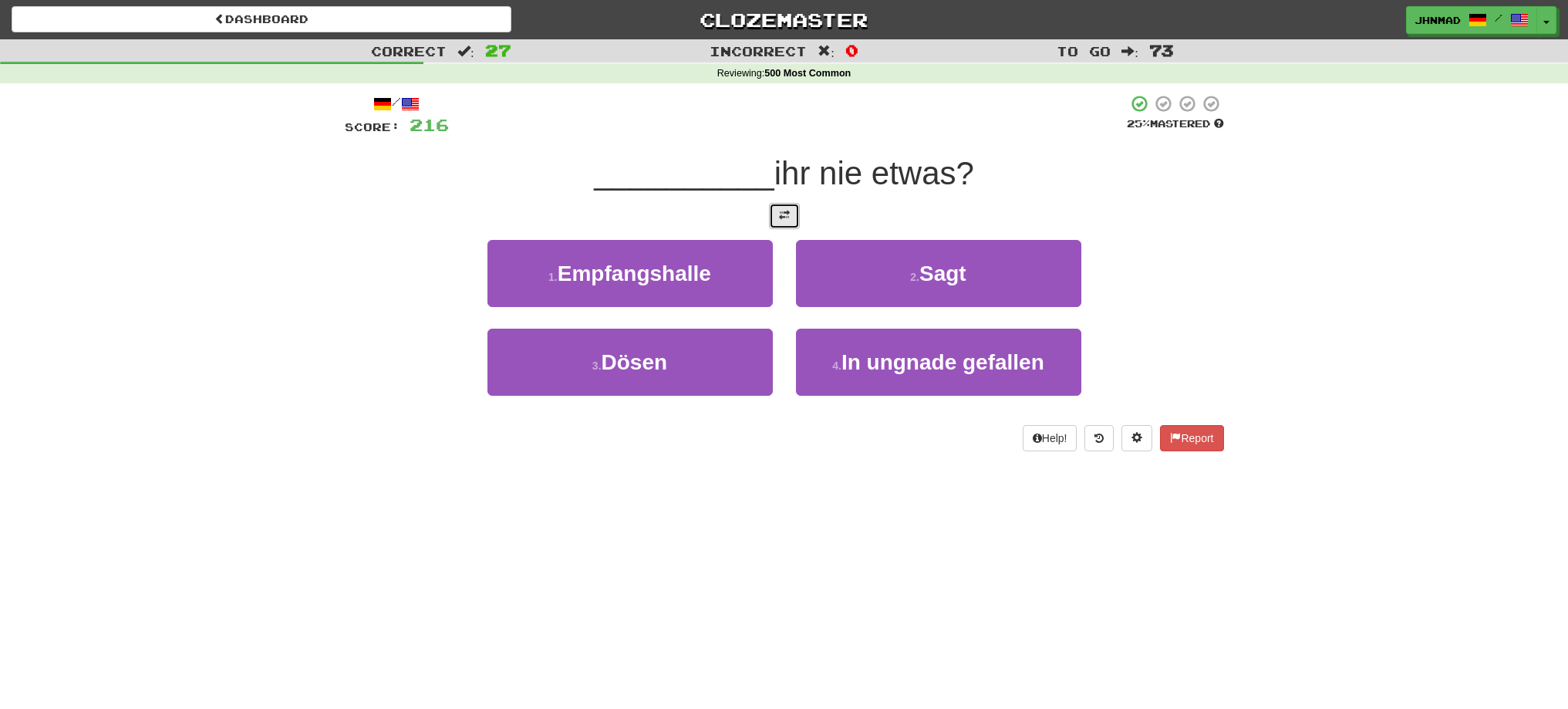
click at [791, 228] on button at bounding box center [784, 215] width 31 height 27
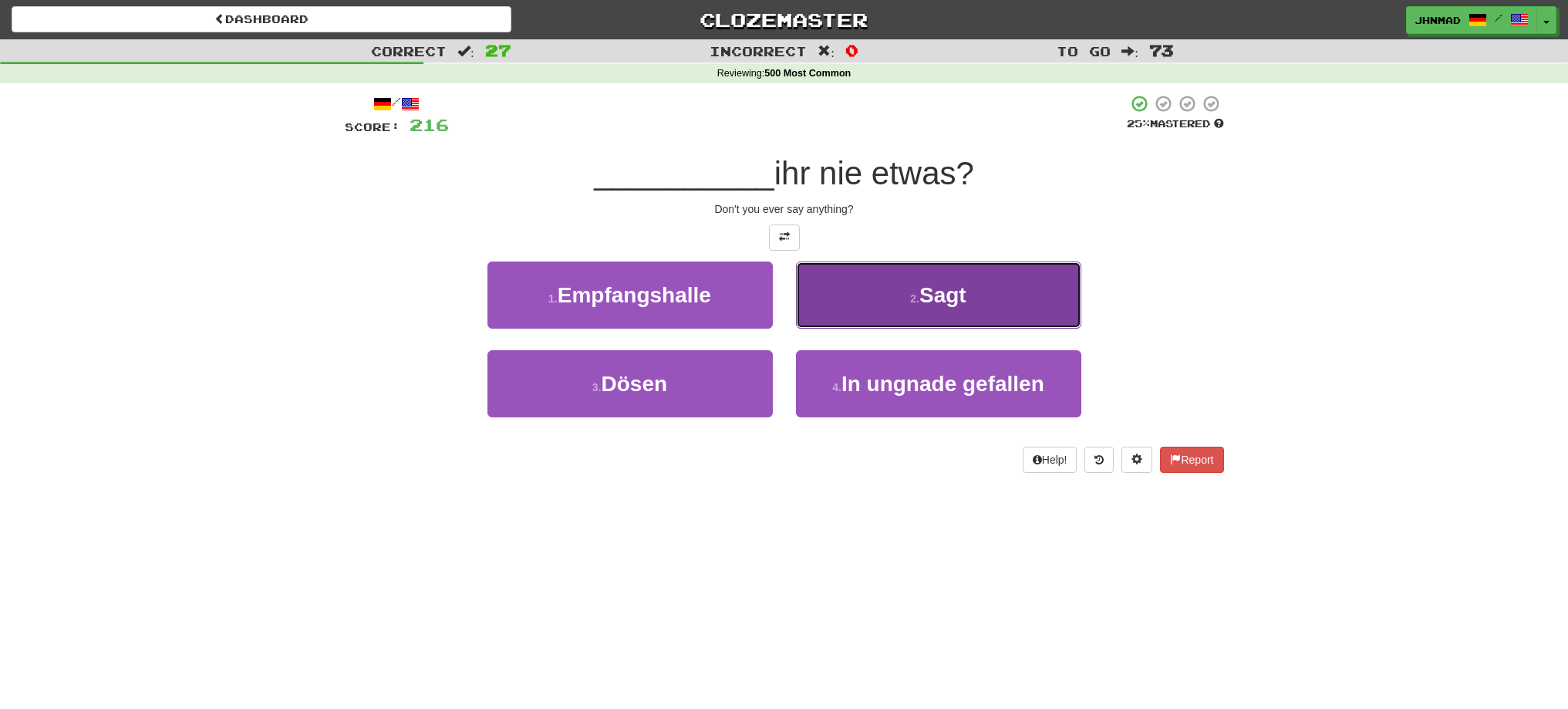
click at [942, 298] on span "Sagt" at bounding box center [943, 295] width 47 height 24
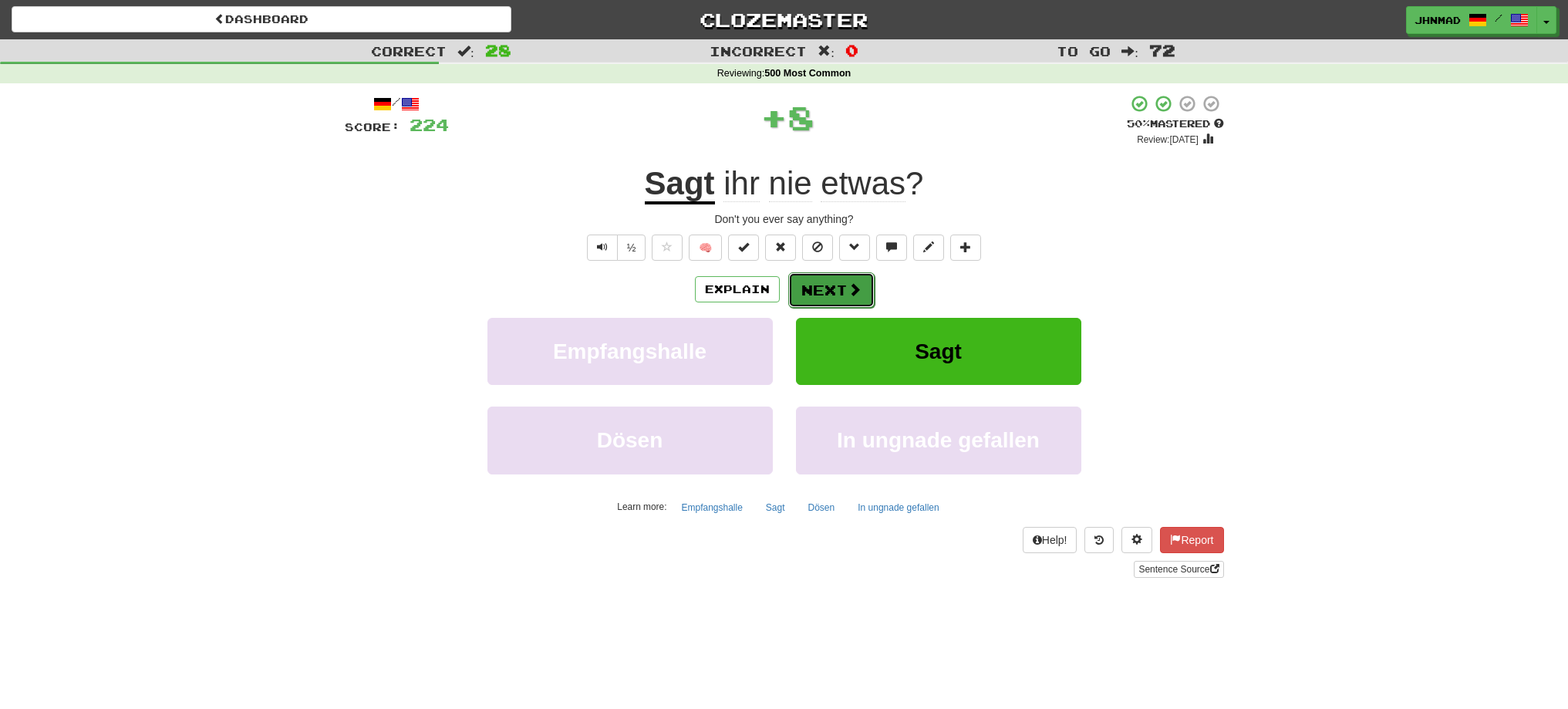
click at [816, 298] on button "Next" at bounding box center [831, 290] width 86 height 35
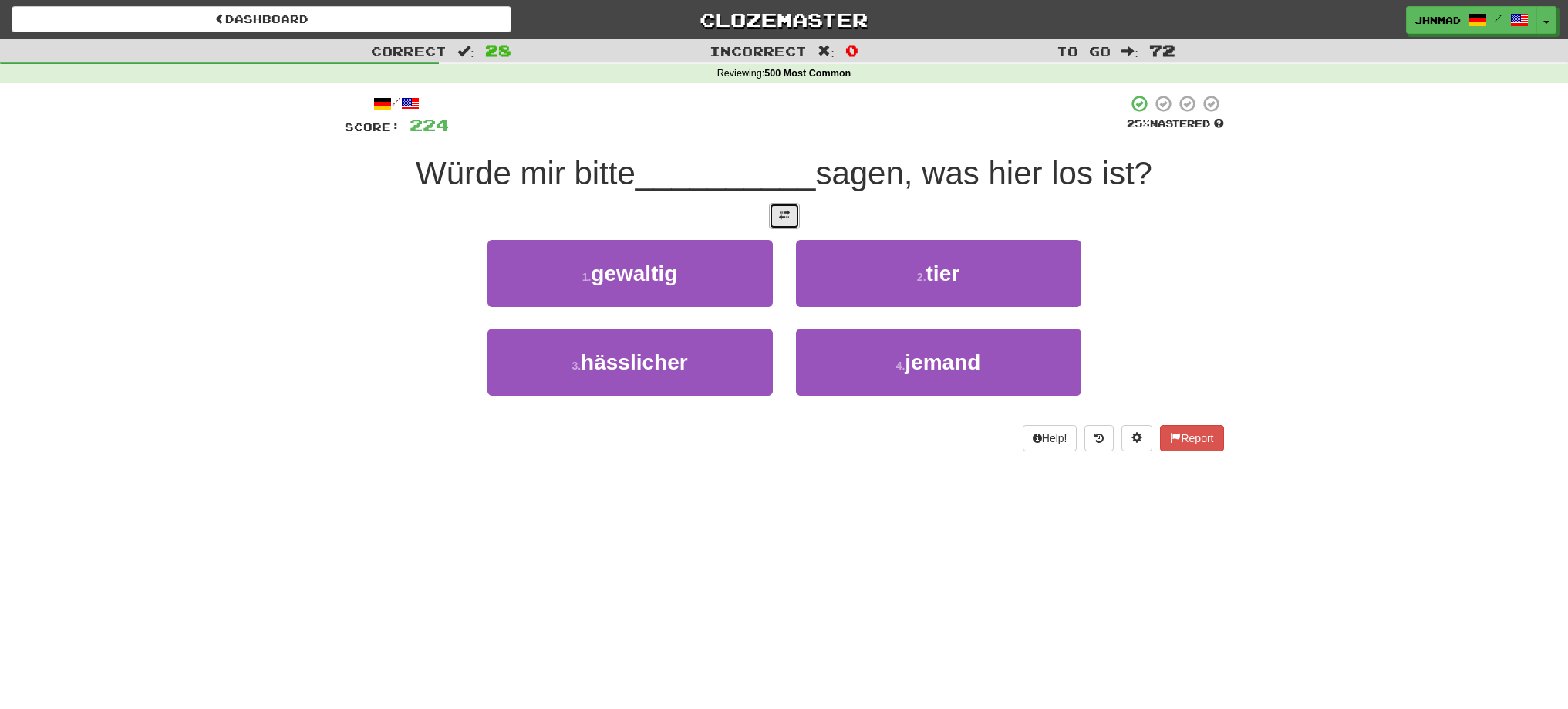
click at [787, 215] on span at bounding box center [784, 215] width 10 height 10
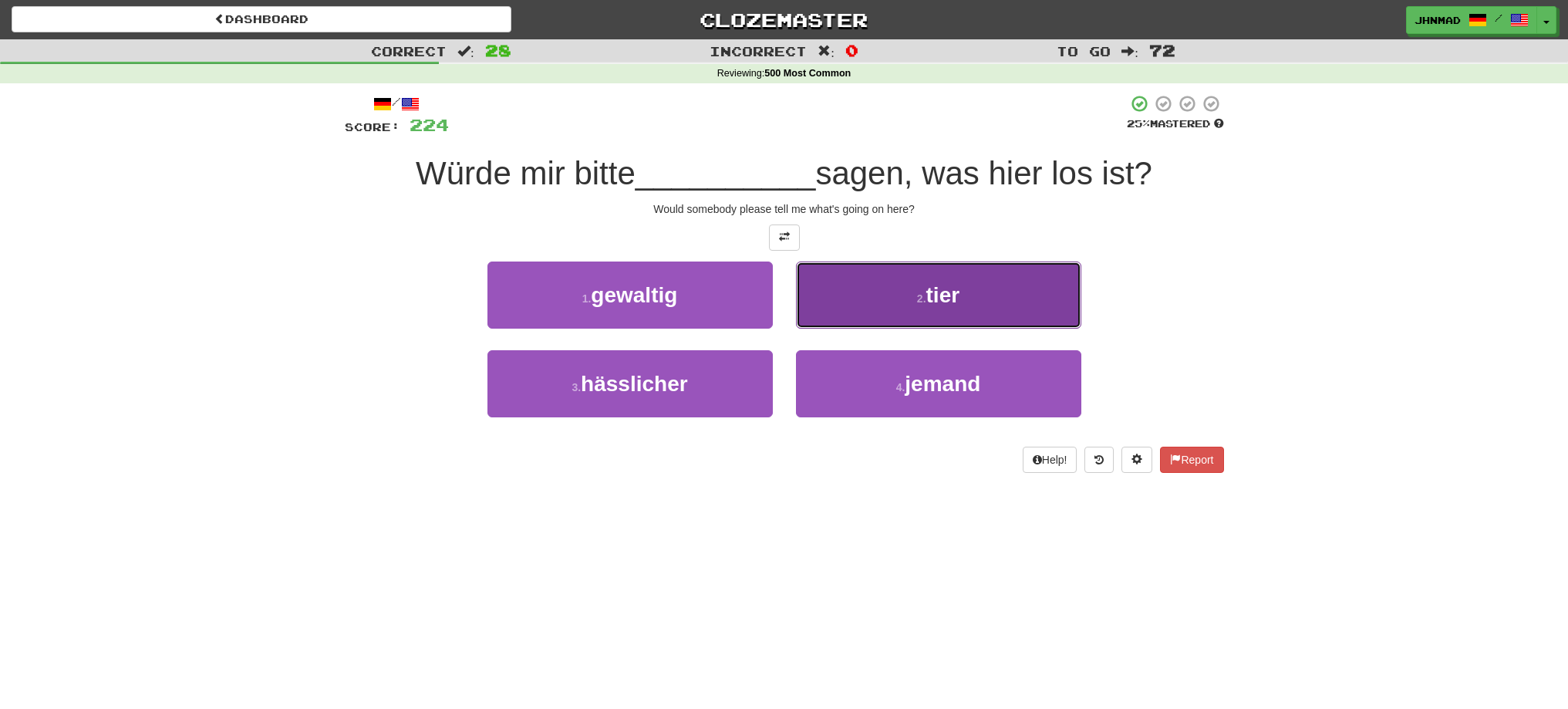
click at [1003, 305] on button "2 . tier" at bounding box center [939, 294] width 286 height 67
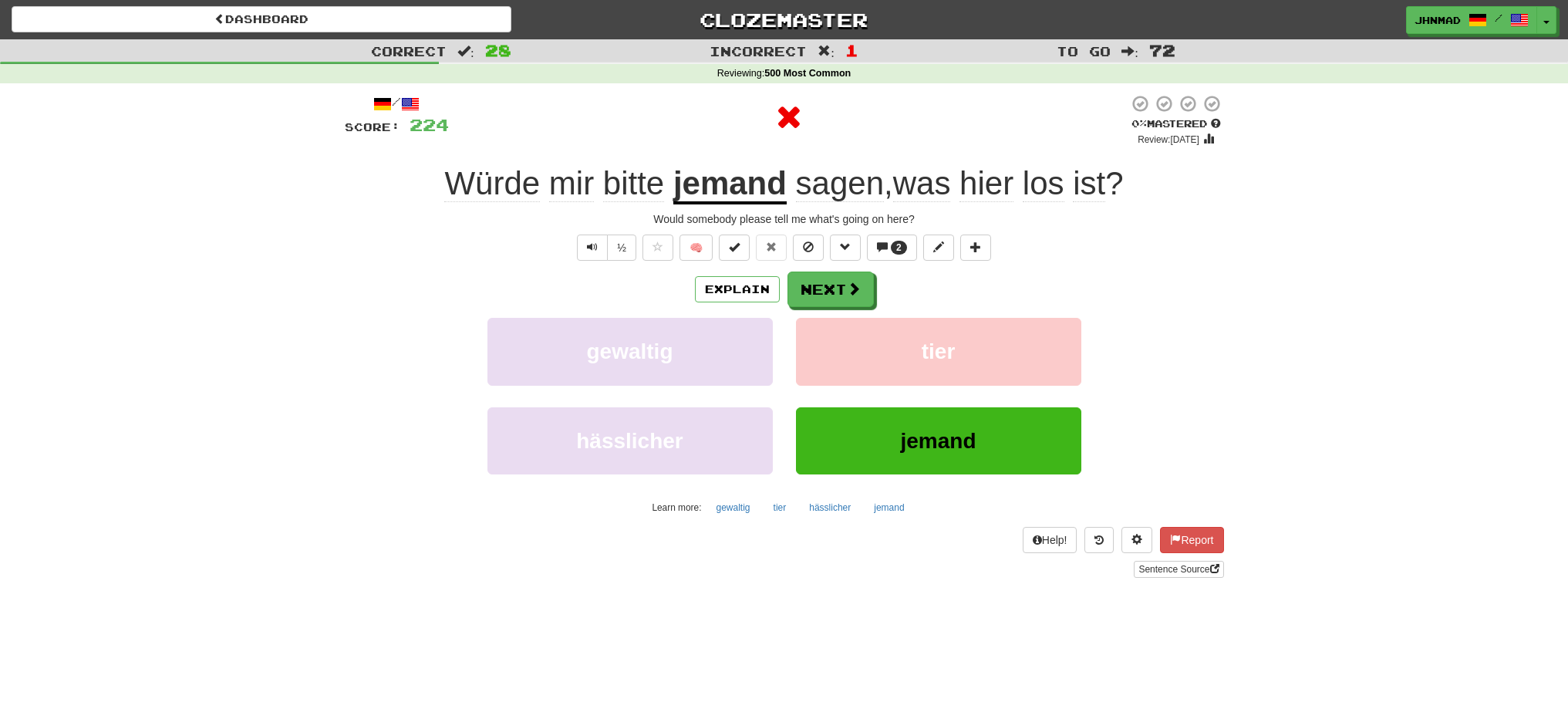
click at [755, 196] on u "jemand" at bounding box center [730, 185] width 114 height 40
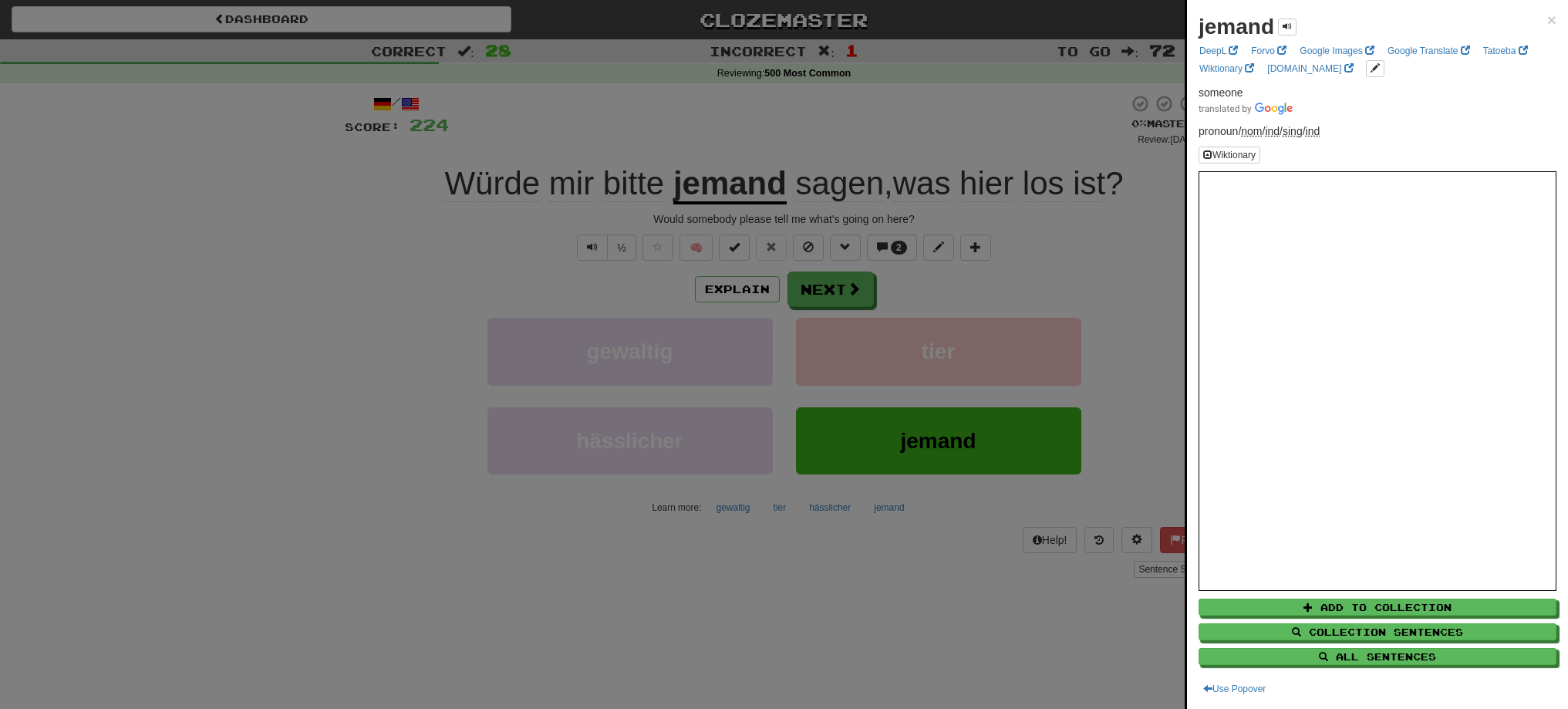
click at [811, 279] on div at bounding box center [784, 354] width 1568 height 709
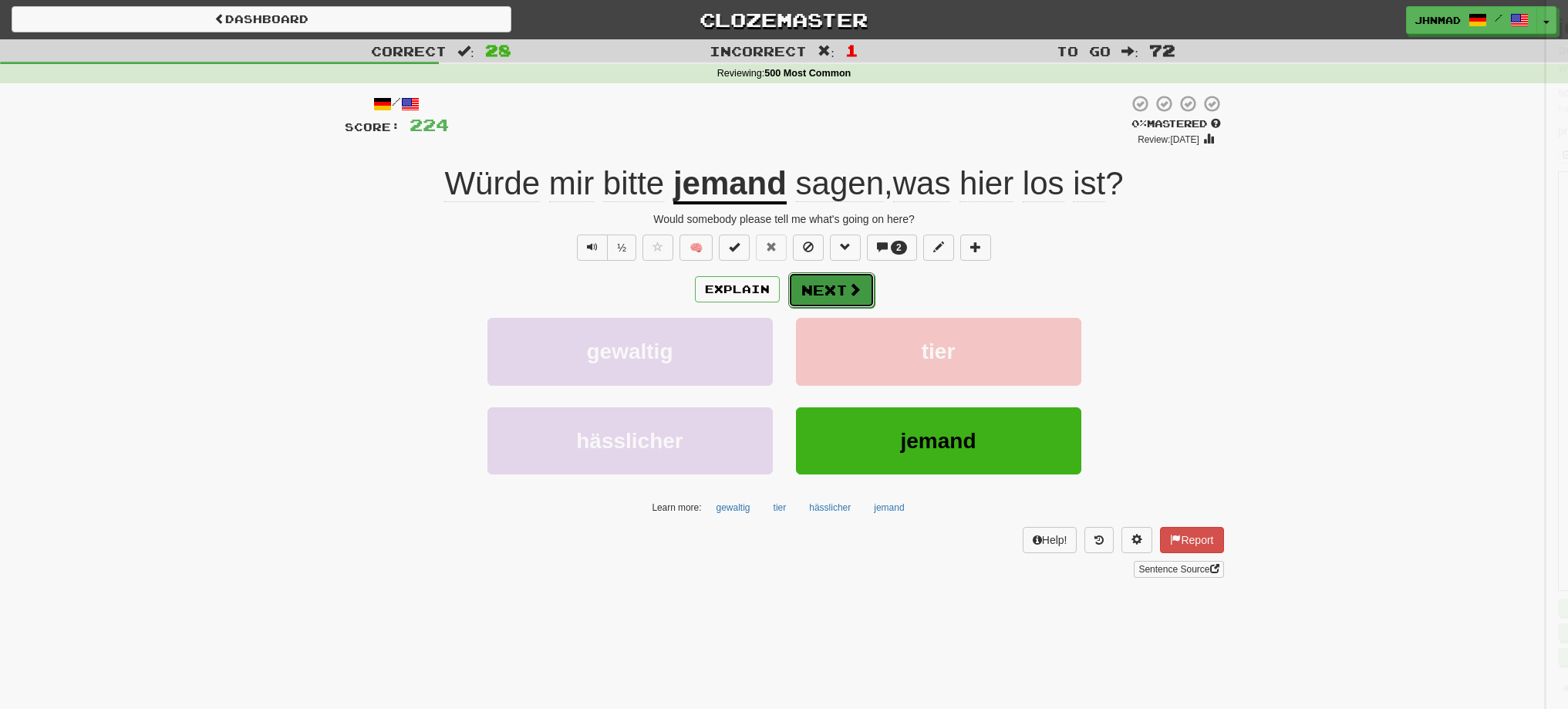
click at [811, 282] on button "Next" at bounding box center [831, 290] width 86 height 35
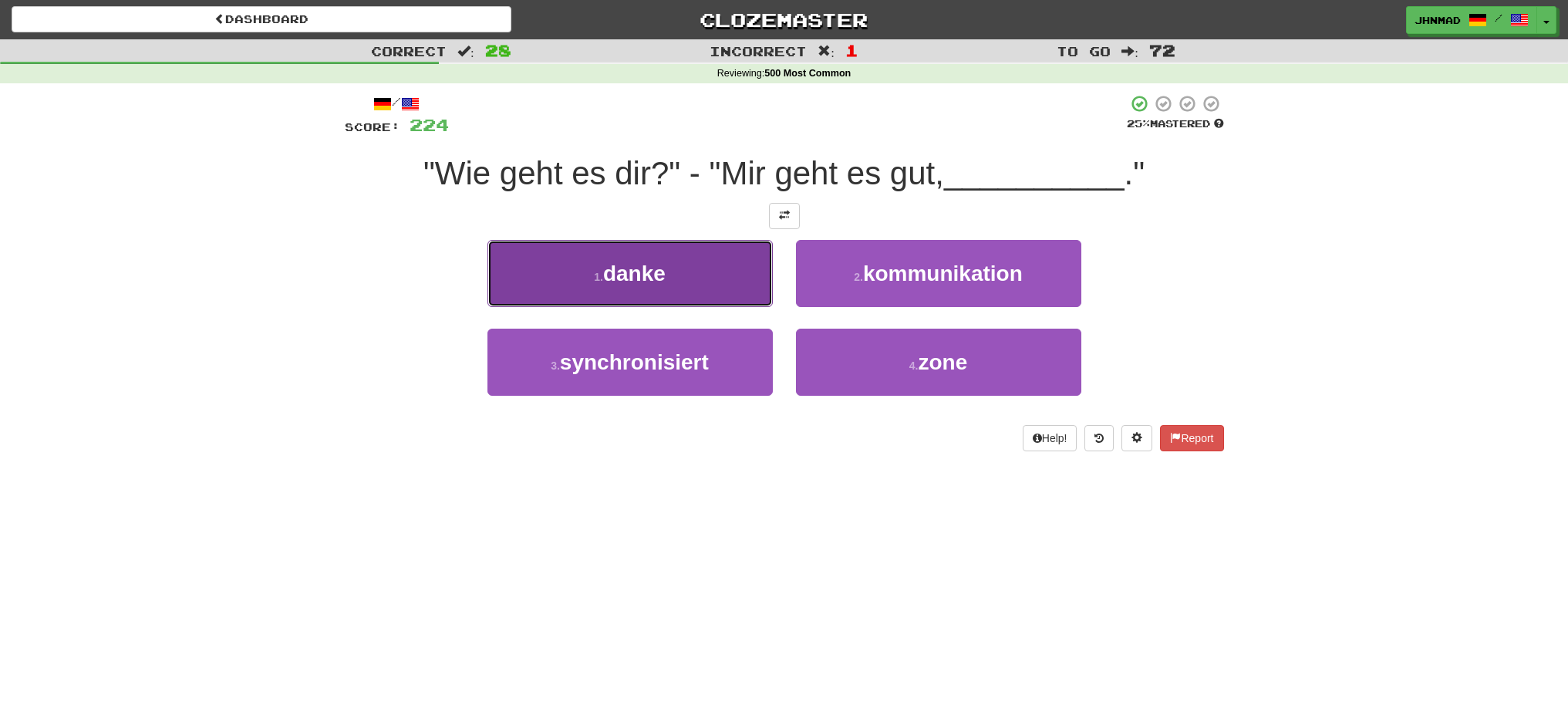
click at [634, 291] on button "1 . danke" at bounding box center [630, 273] width 286 height 67
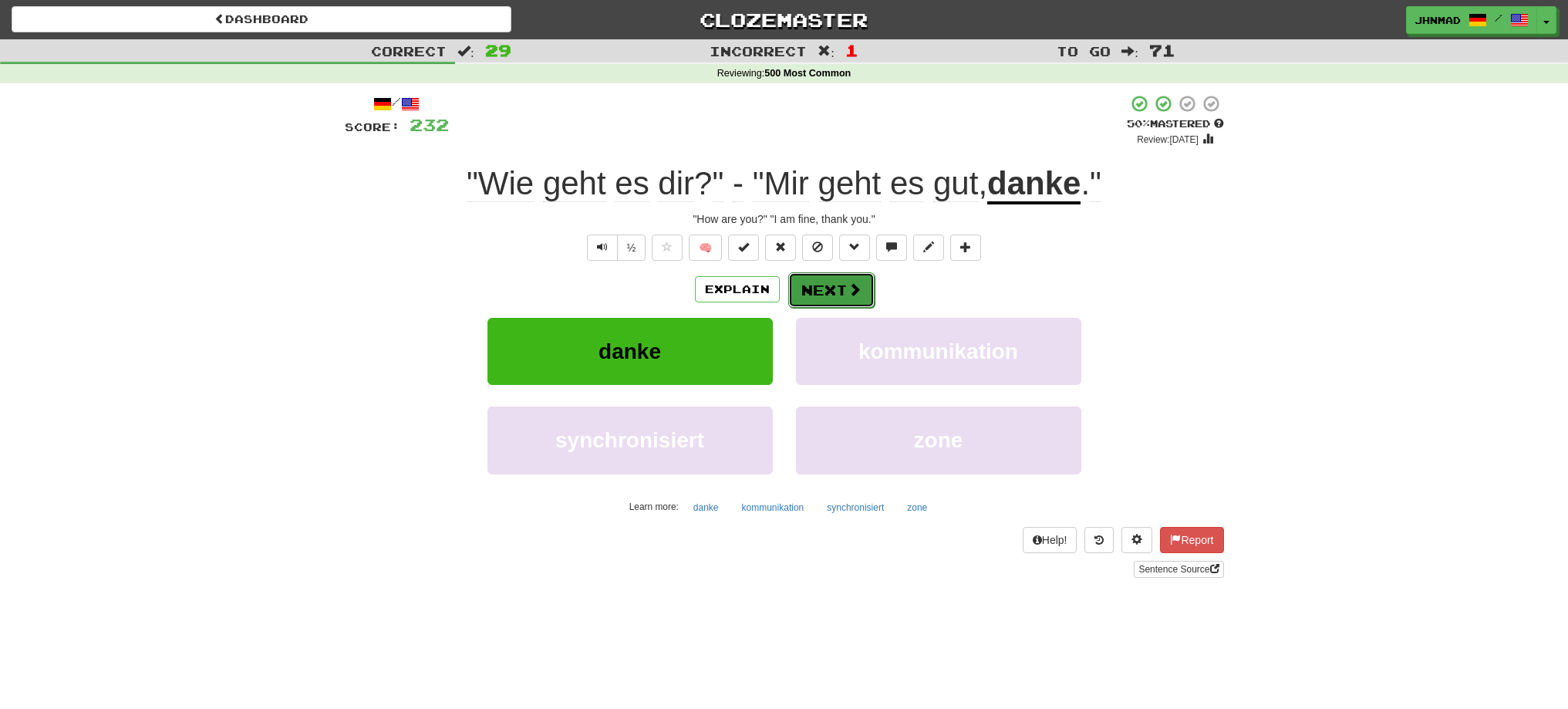
click at [842, 290] on button "Next" at bounding box center [831, 290] width 86 height 35
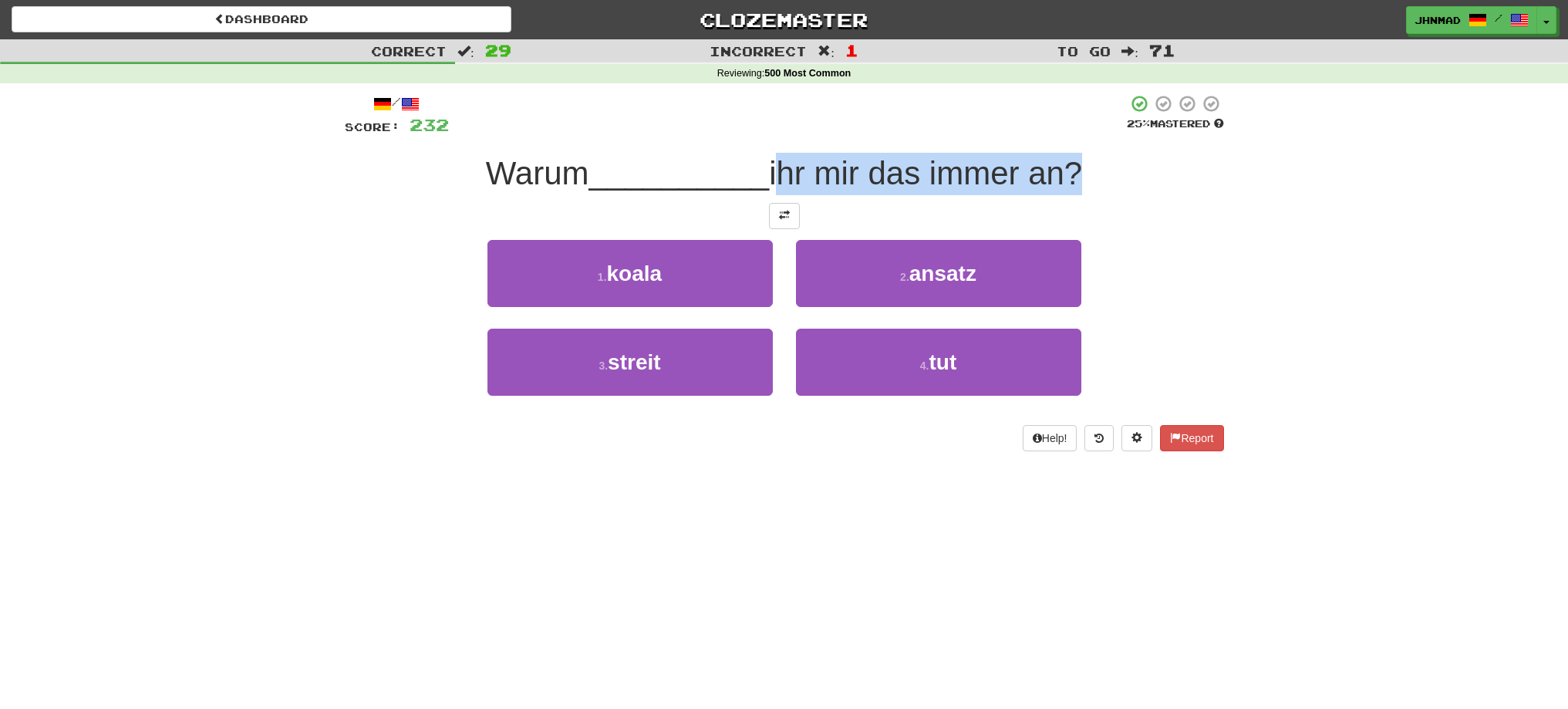
drag, startPoint x: 779, startPoint y: 165, endPoint x: 1074, endPoint y: 173, distance: 295.1
click at [1074, 173] on span "ihr mir das immer an?" at bounding box center [925, 173] width 313 height 36
click at [1064, 133] on div at bounding box center [1064, 133] width 0 height 0
click at [1368, 344] on div "Correct : 29 Incorrect : 1 To go : 71 Reviewing : 500 Most Common / Score: 232 …" at bounding box center [784, 256] width 1568 height 433
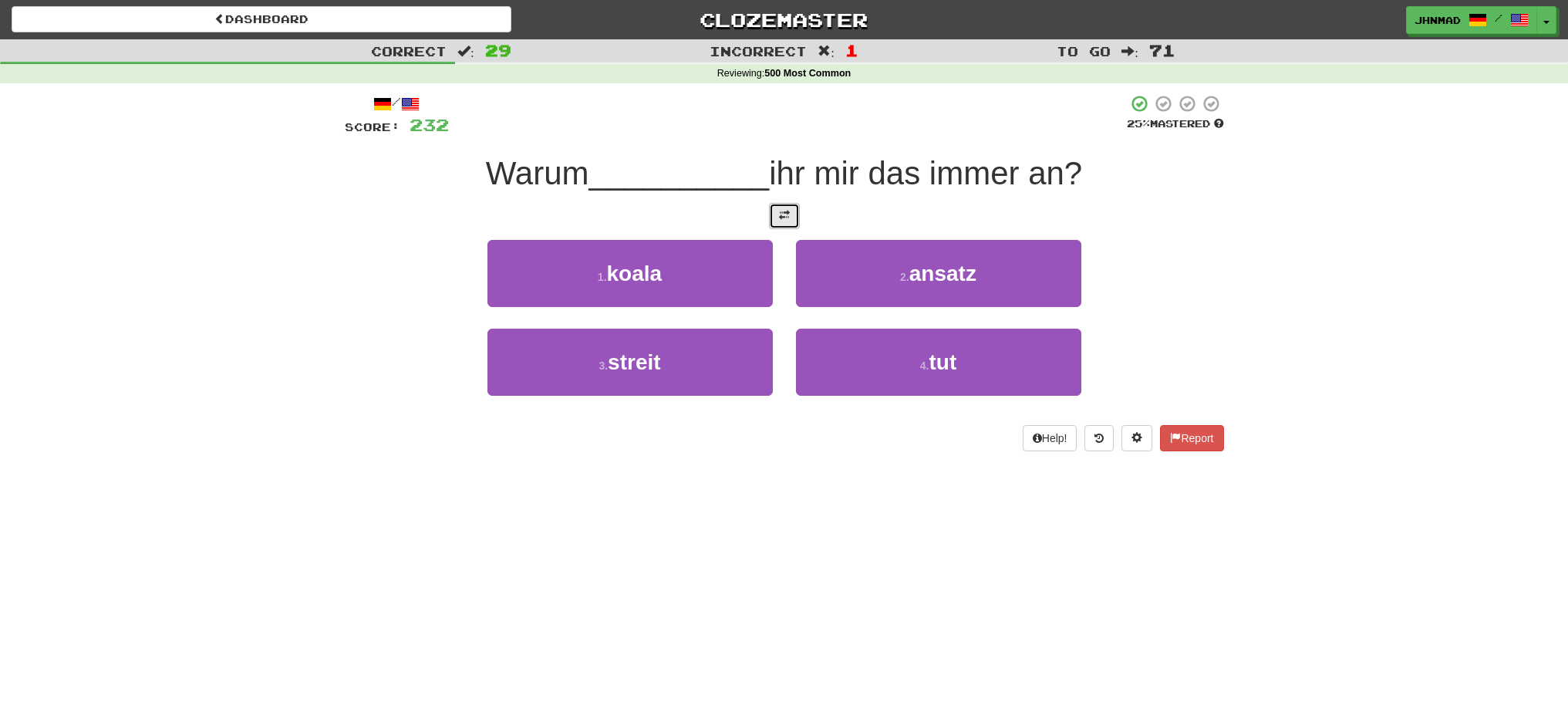
click at [783, 220] on span at bounding box center [784, 215] width 10 height 10
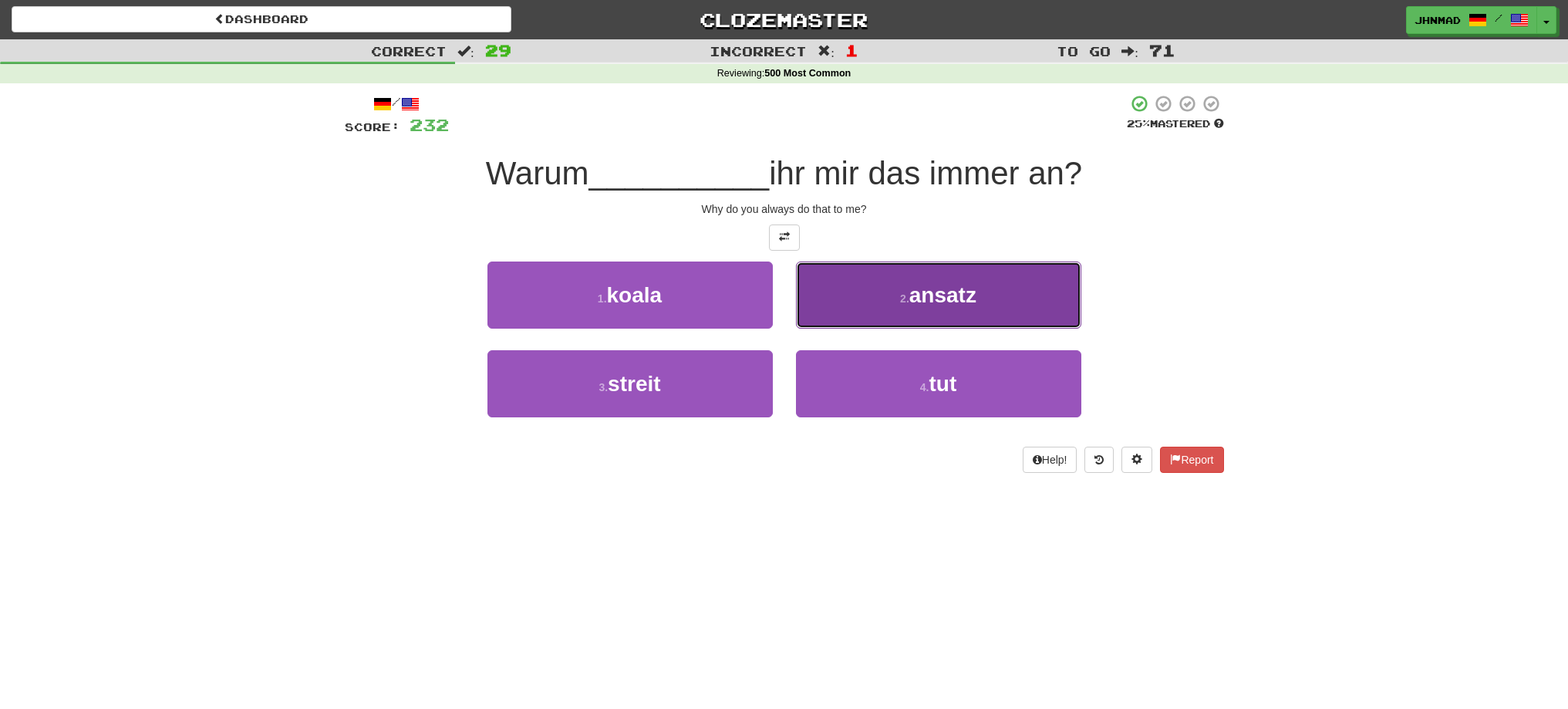
click at [917, 290] on span "ansatz" at bounding box center [942, 295] width 67 height 24
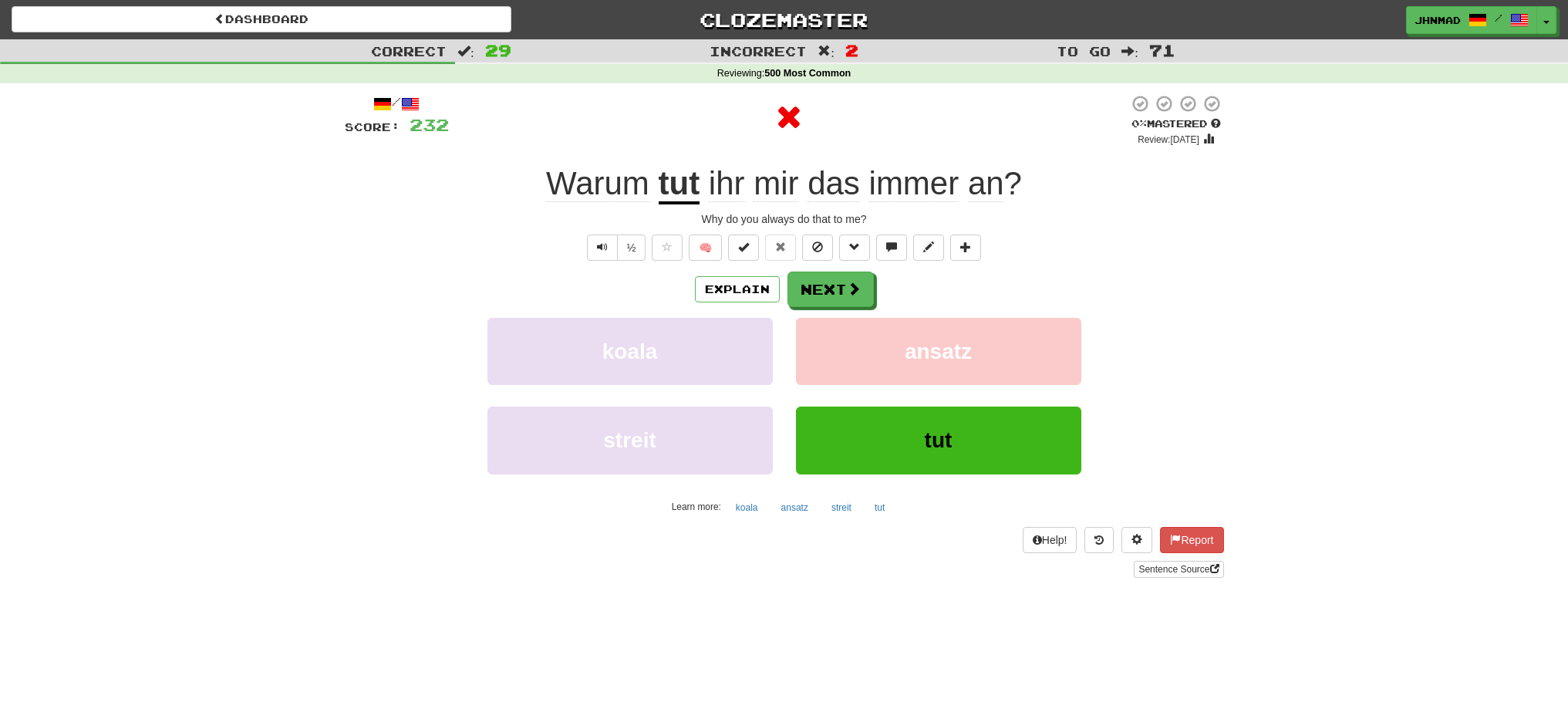
click at [681, 196] on u "tut" at bounding box center [680, 185] width 42 height 40
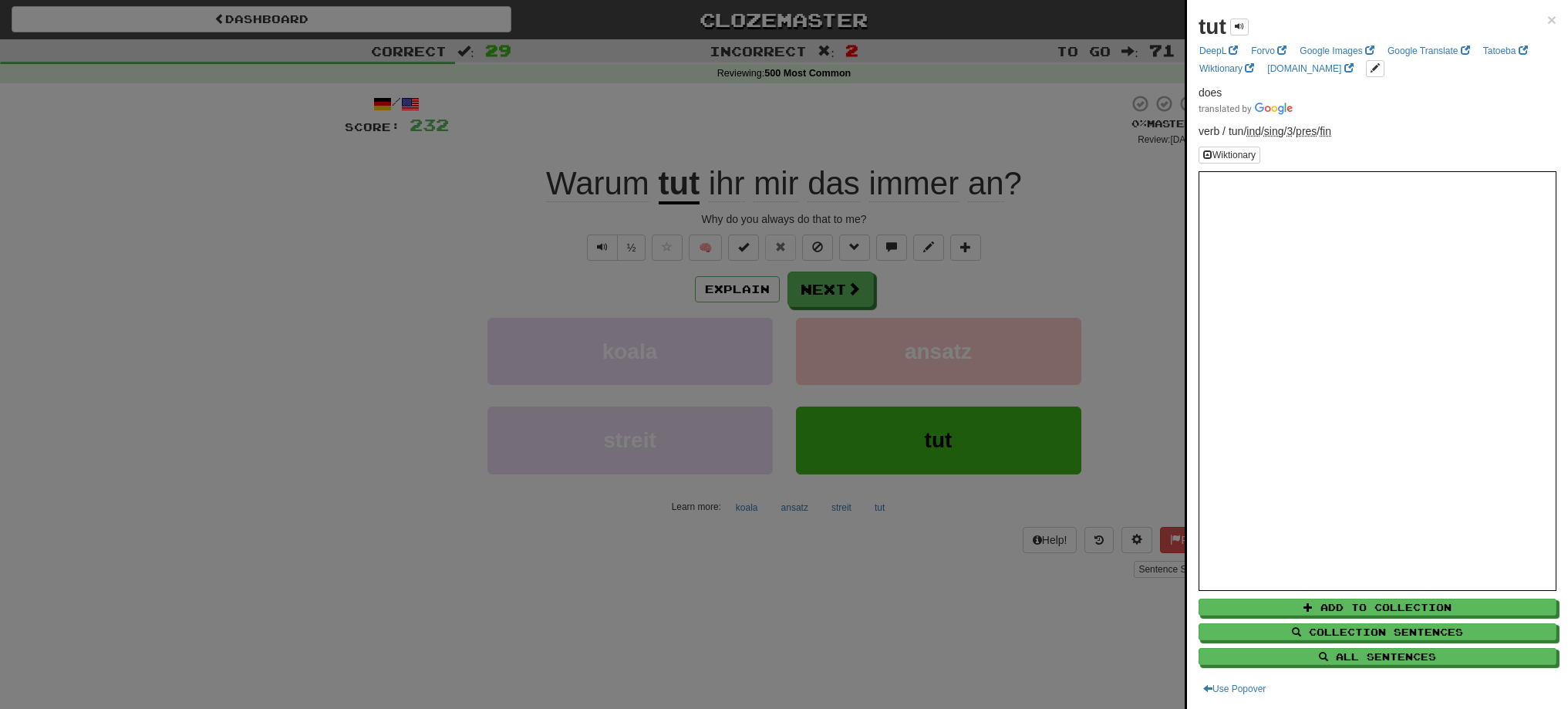
click at [801, 290] on div at bounding box center [784, 354] width 1568 height 709
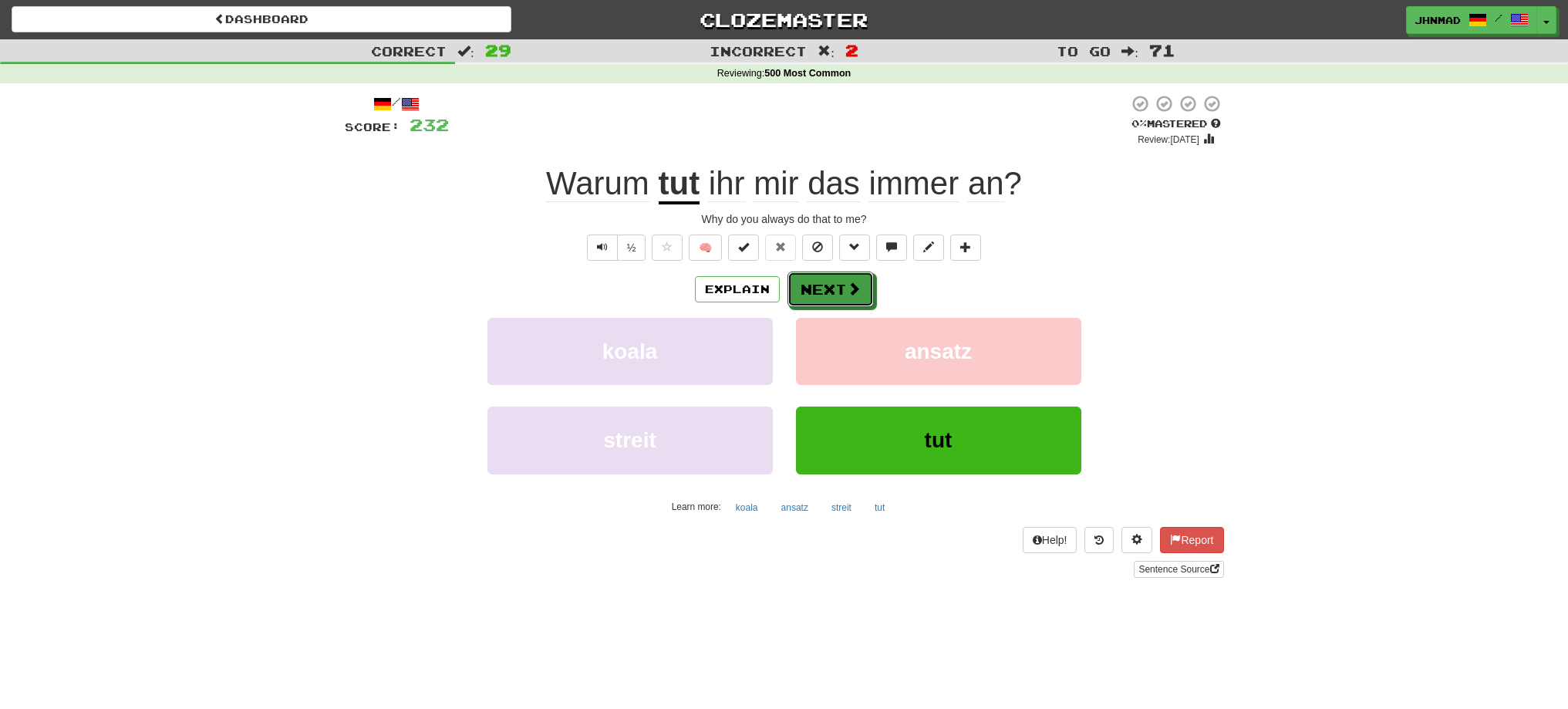
click at [800, 290] on button "Next" at bounding box center [830, 290] width 86 height 35
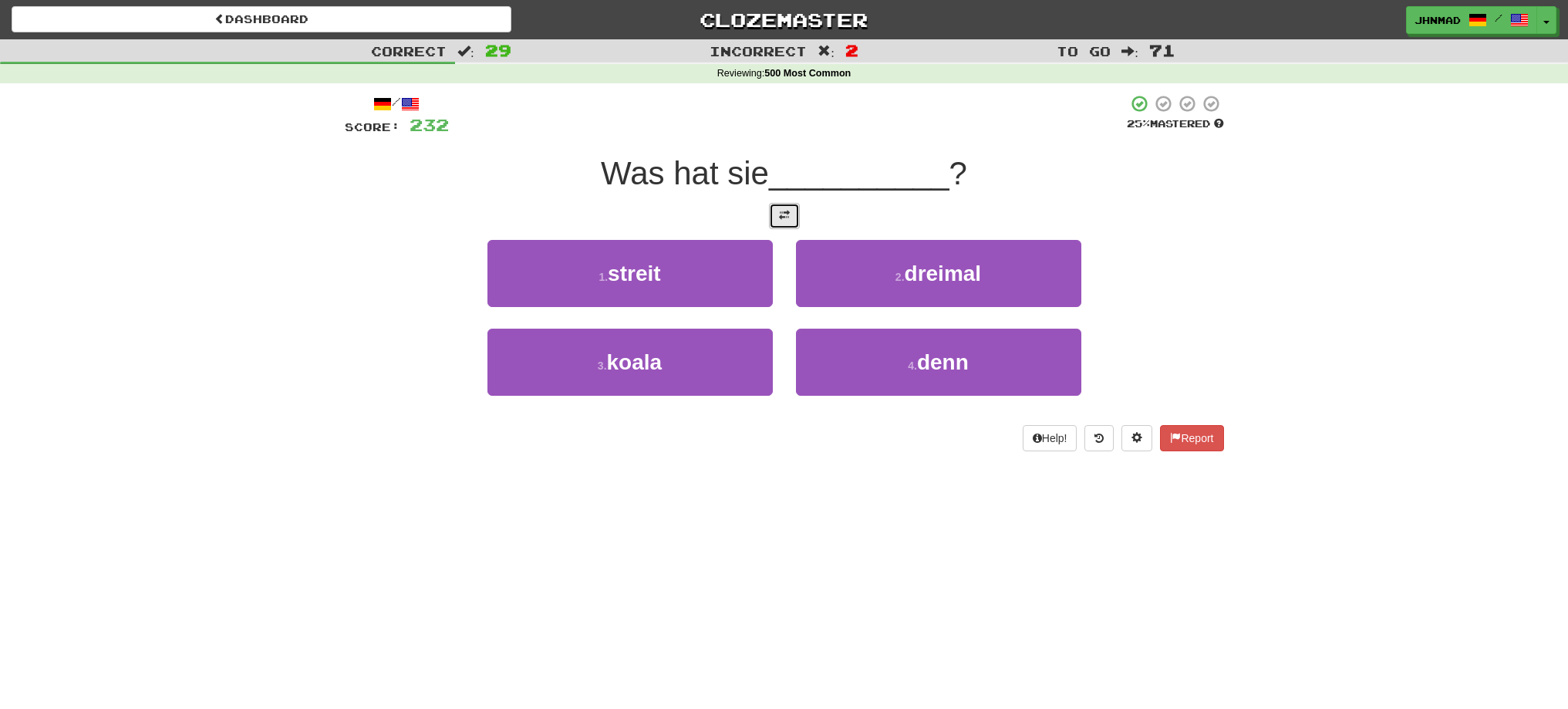
click at [770, 206] on button at bounding box center [784, 215] width 31 height 27
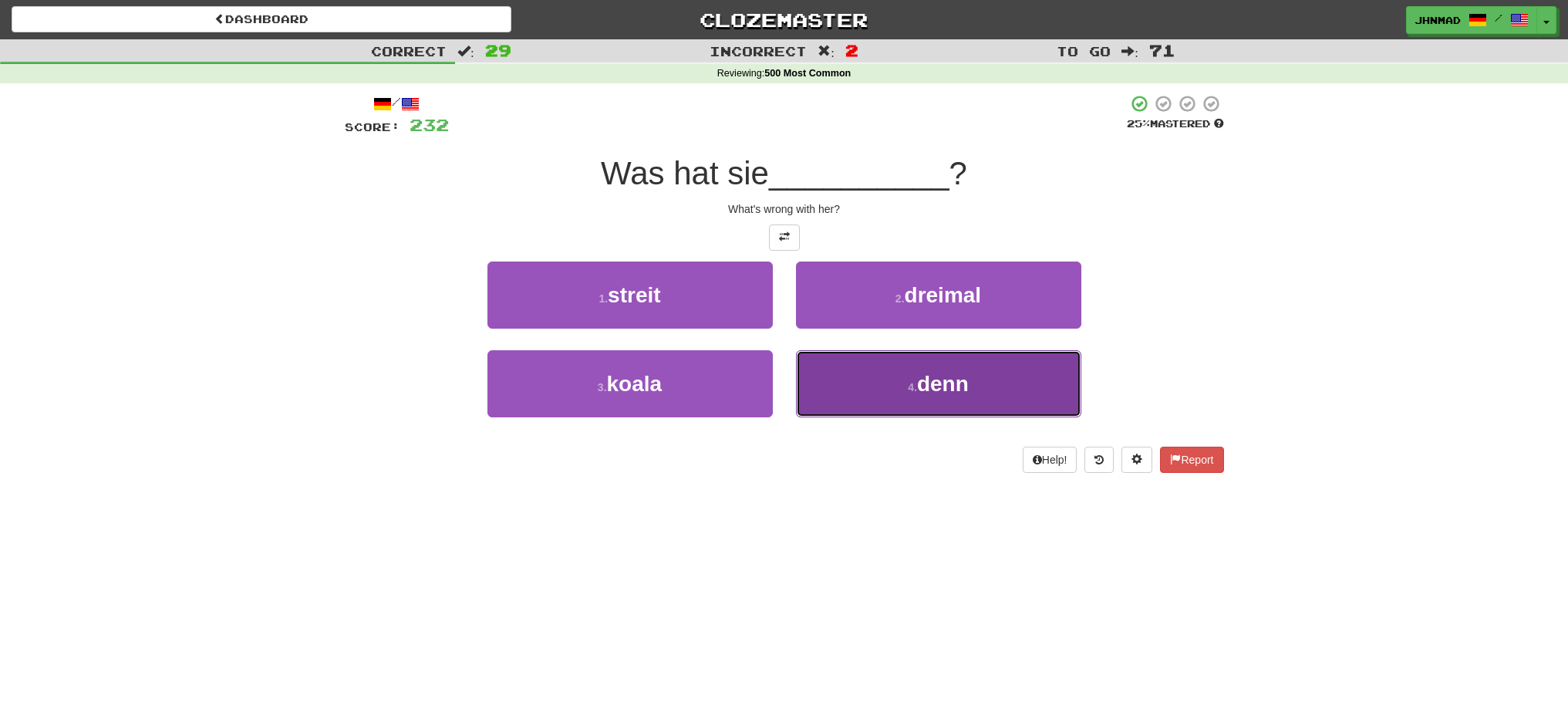
click at [928, 395] on span "denn" at bounding box center [943, 384] width 52 height 24
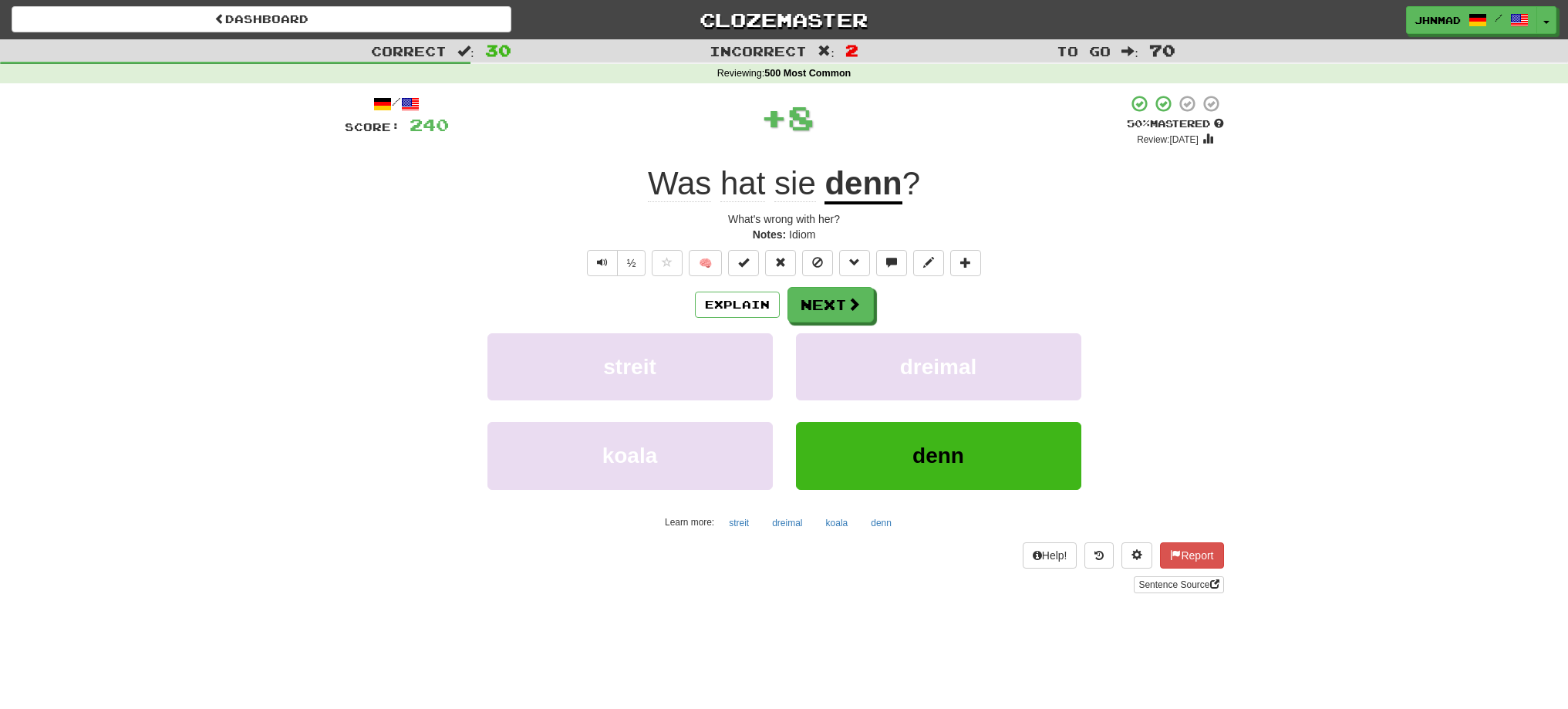
click at [870, 195] on u "denn" at bounding box center [863, 185] width 77 height 40
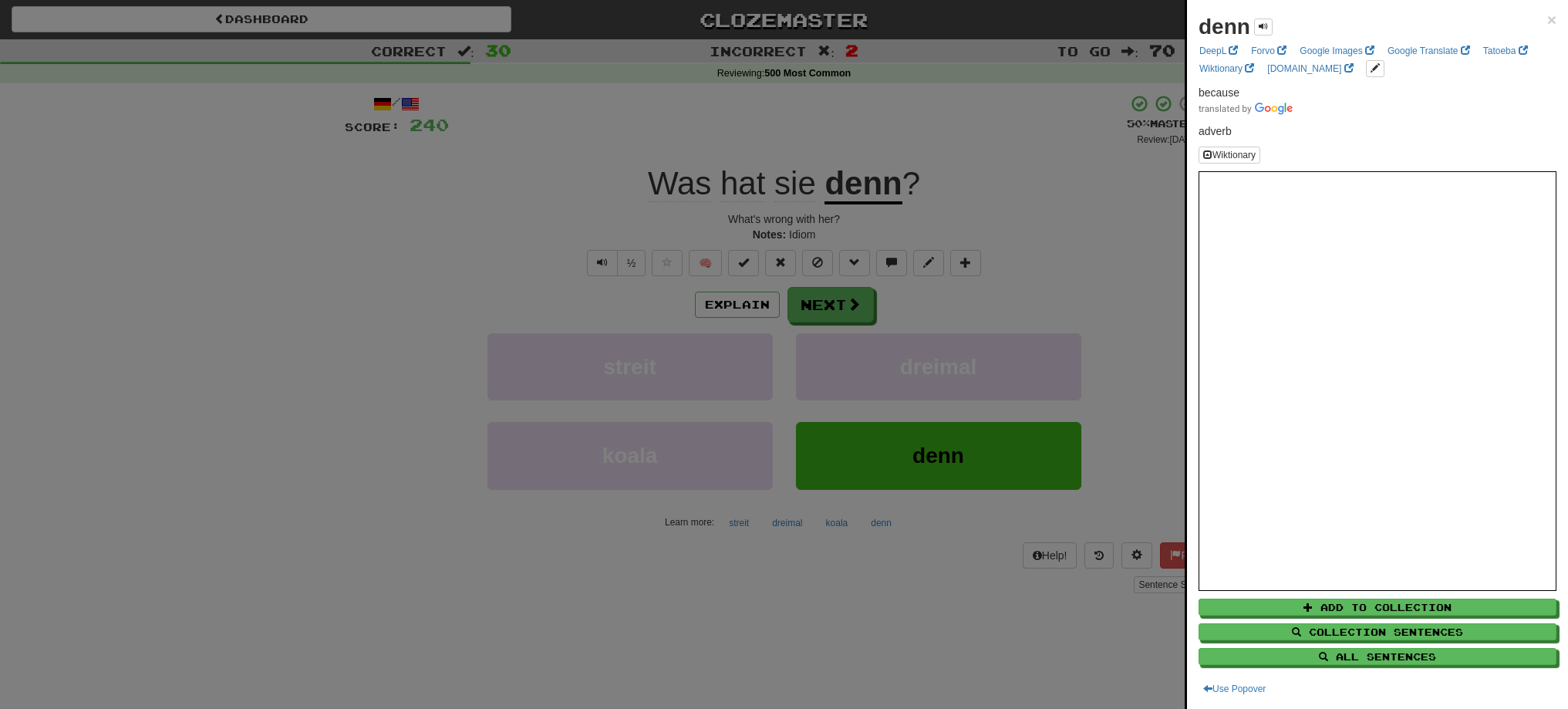
click at [820, 300] on div at bounding box center [784, 354] width 1568 height 709
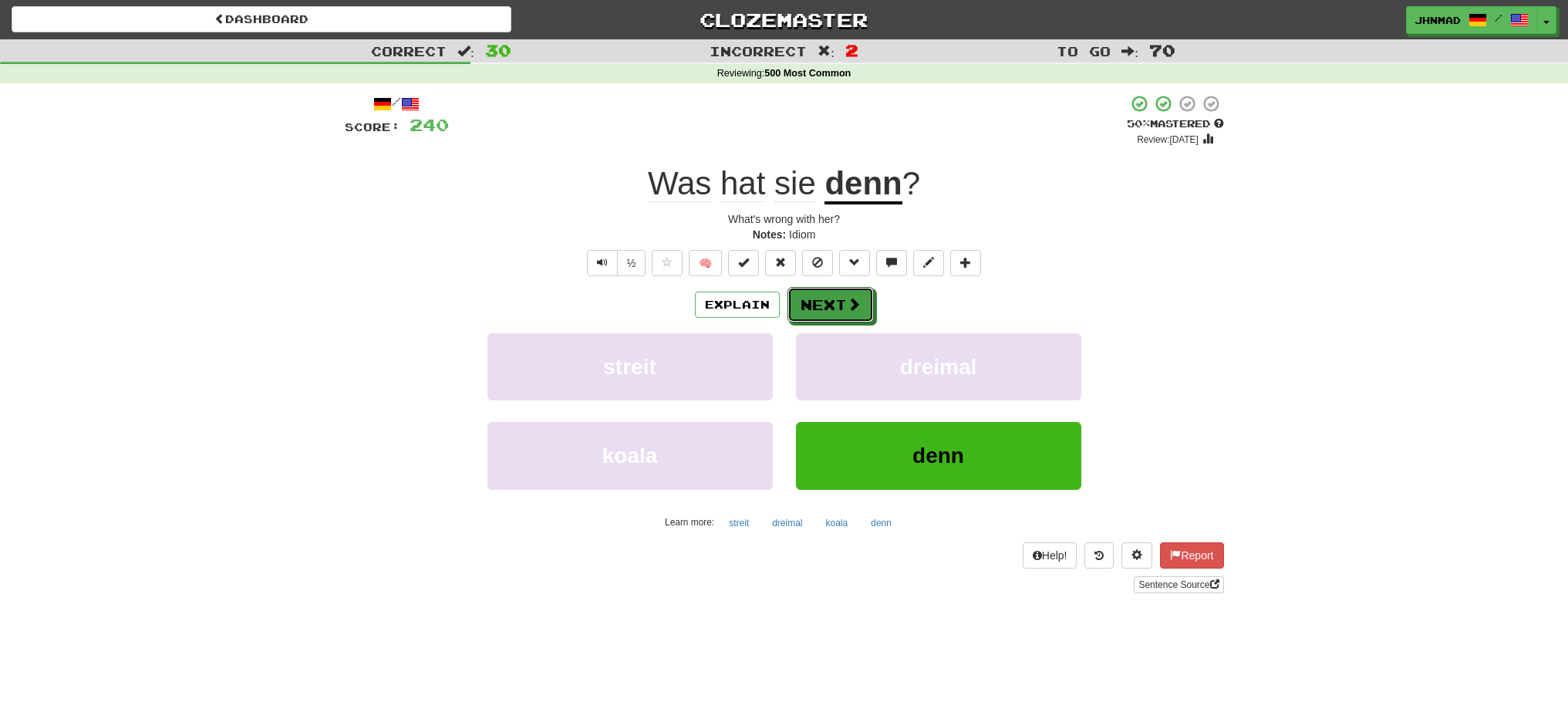
click at [820, 300] on button "Next" at bounding box center [830, 305] width 86 height 35
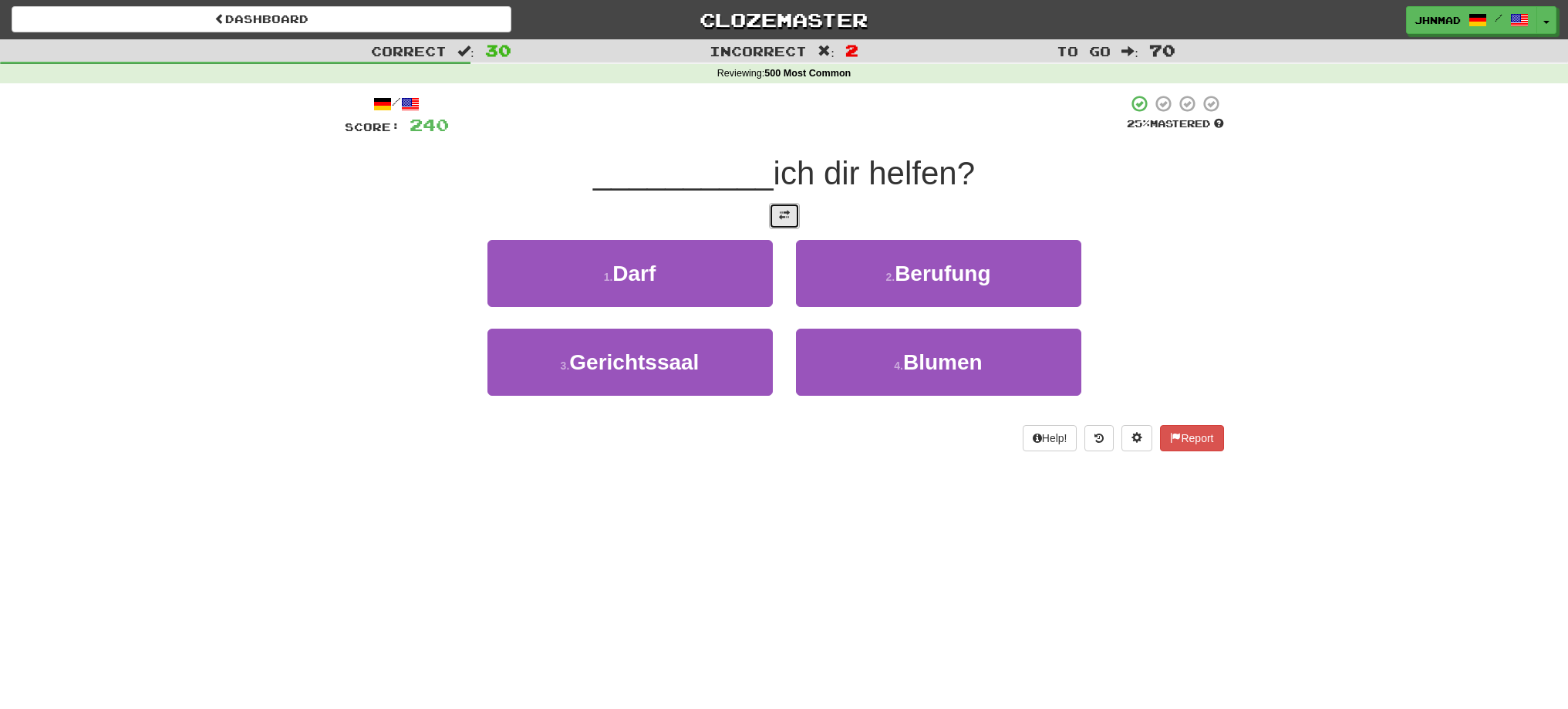
click at [774, 225] on button at bounding box center [784, 215] width 31 height 27
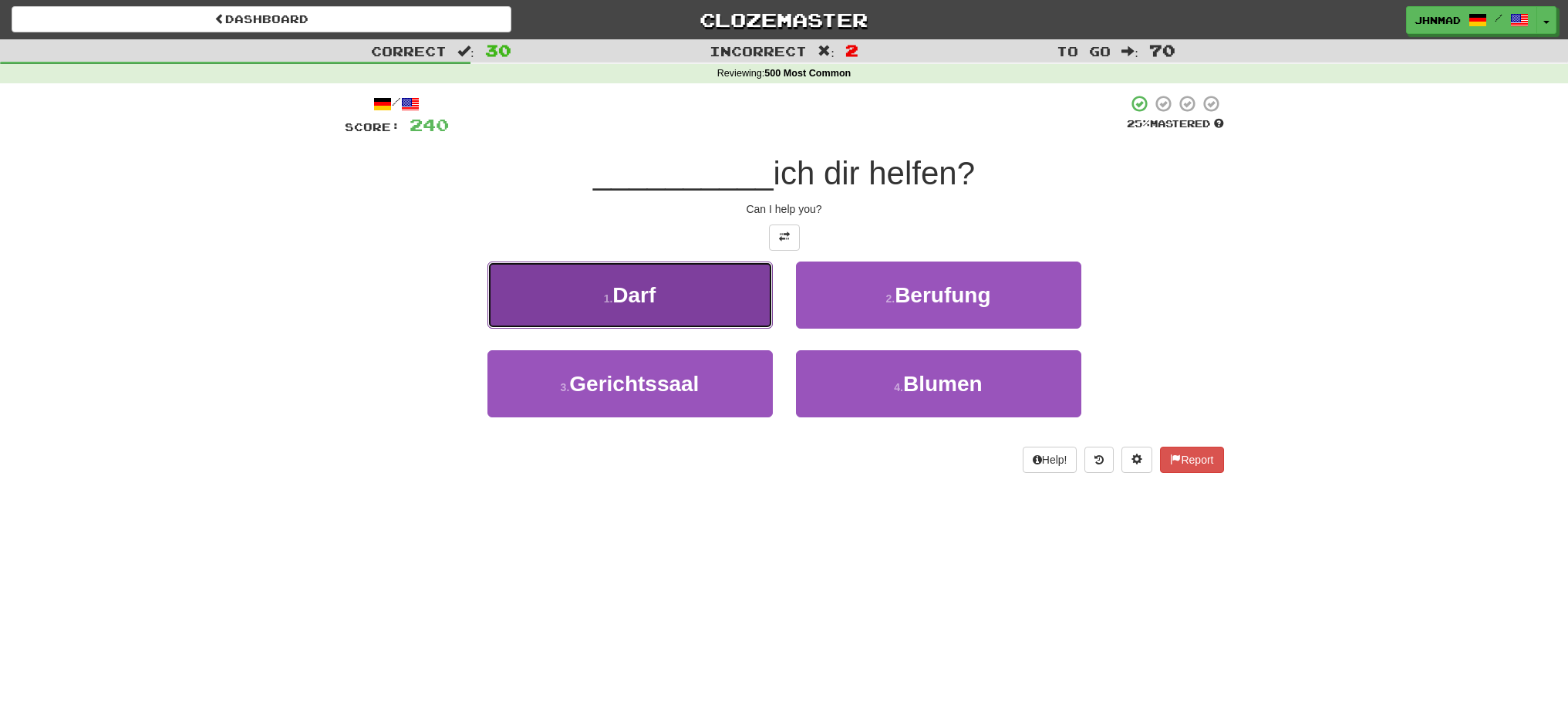
click at [607, 292] on small "1 ." at bounding box center [608, 298] width 9 height 12
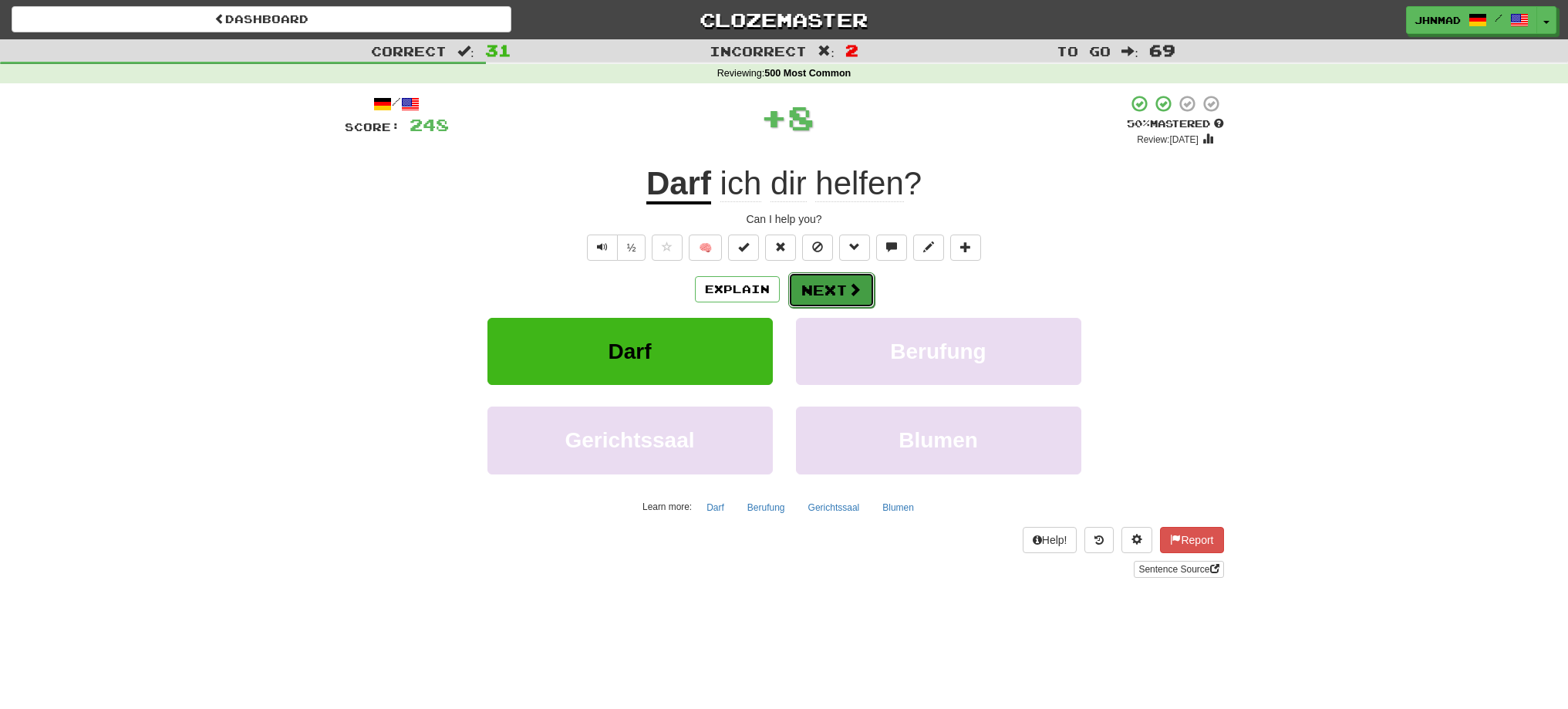
click at [828, 294] on button "Next" at bounding box center [831, 290] width 86 height 35
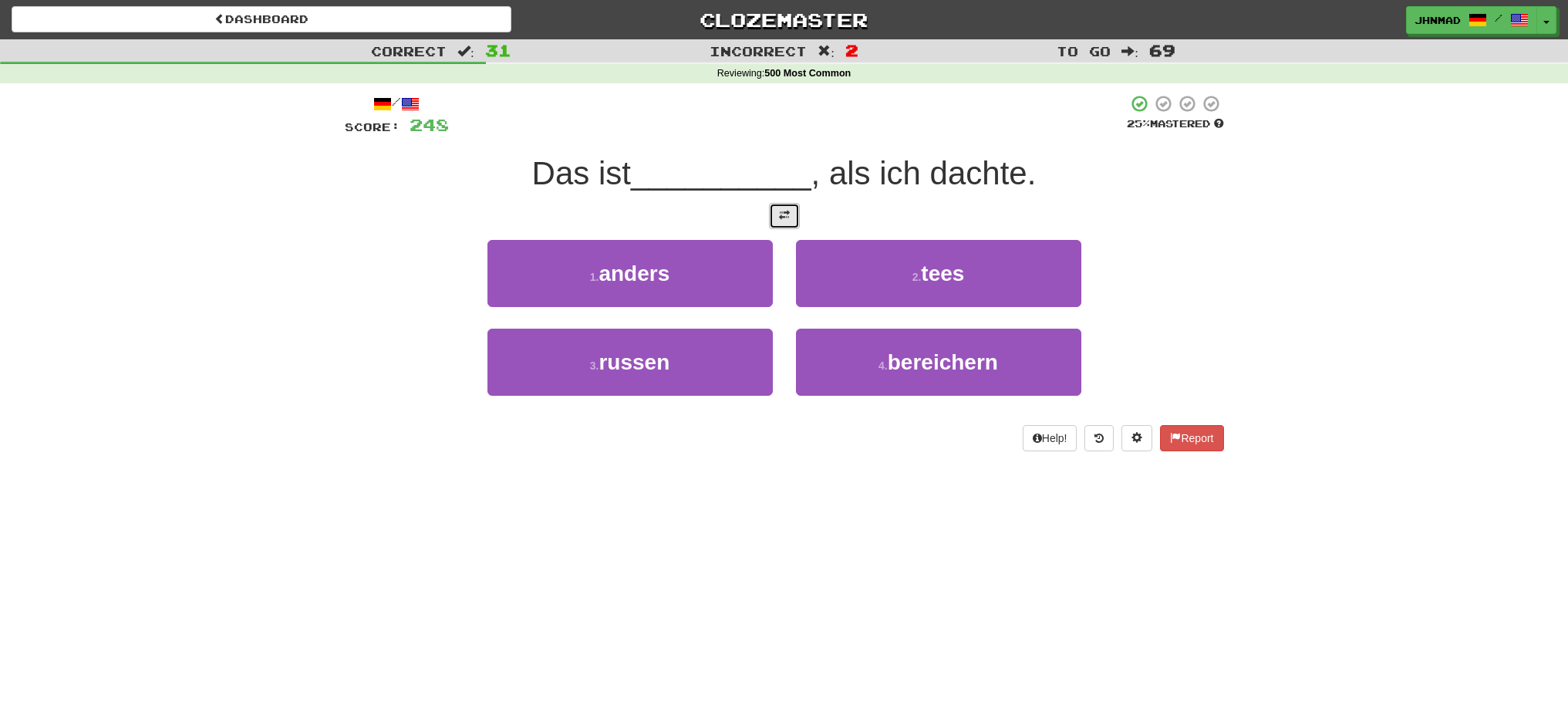
click at [784, 216] on span at bounding box center [784, 215] width 10 height 10
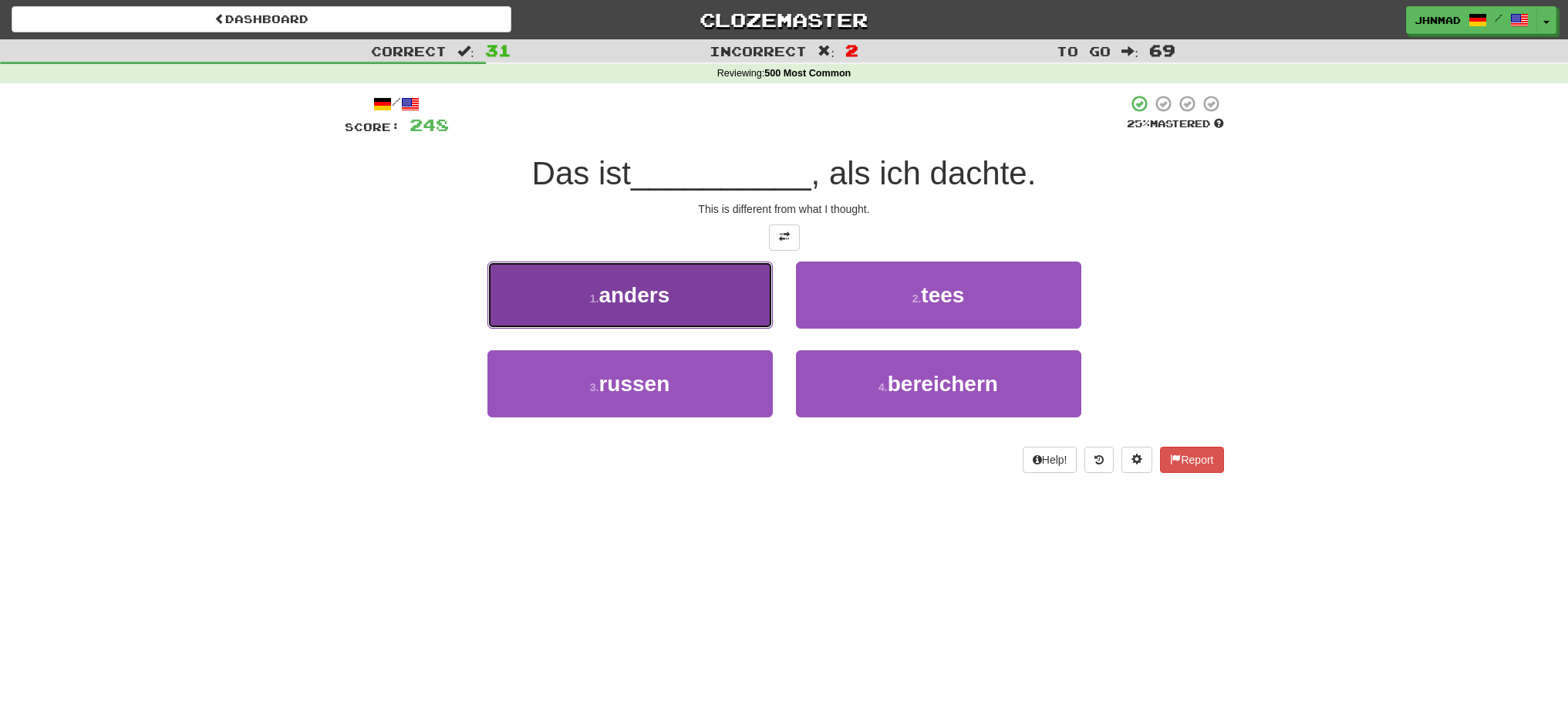
click at [598, 273] on button "1 . anders" at bounding box center [630, 294] width 286 height 67
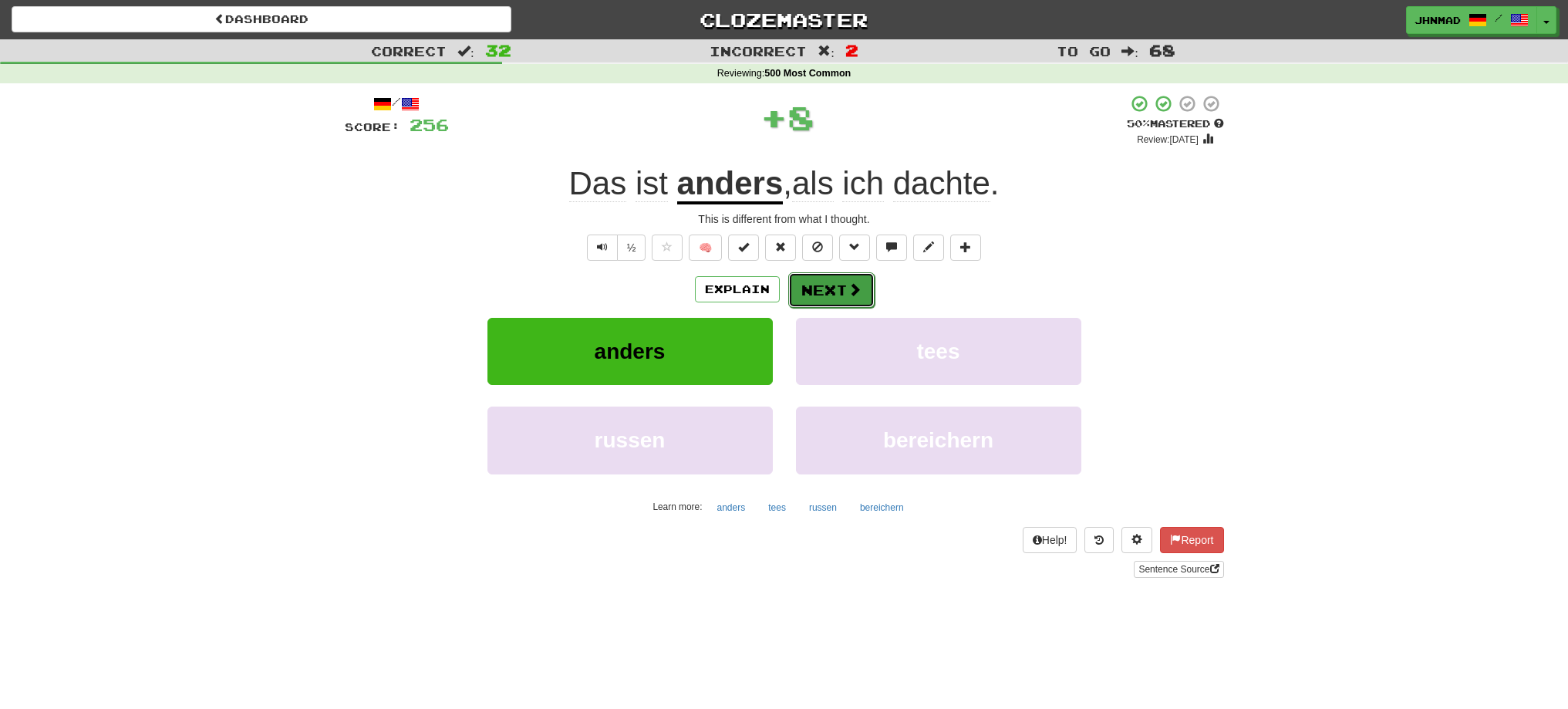
click at [821, 286] on button "Next" at bounding box center [831, 290] width 86 height 35
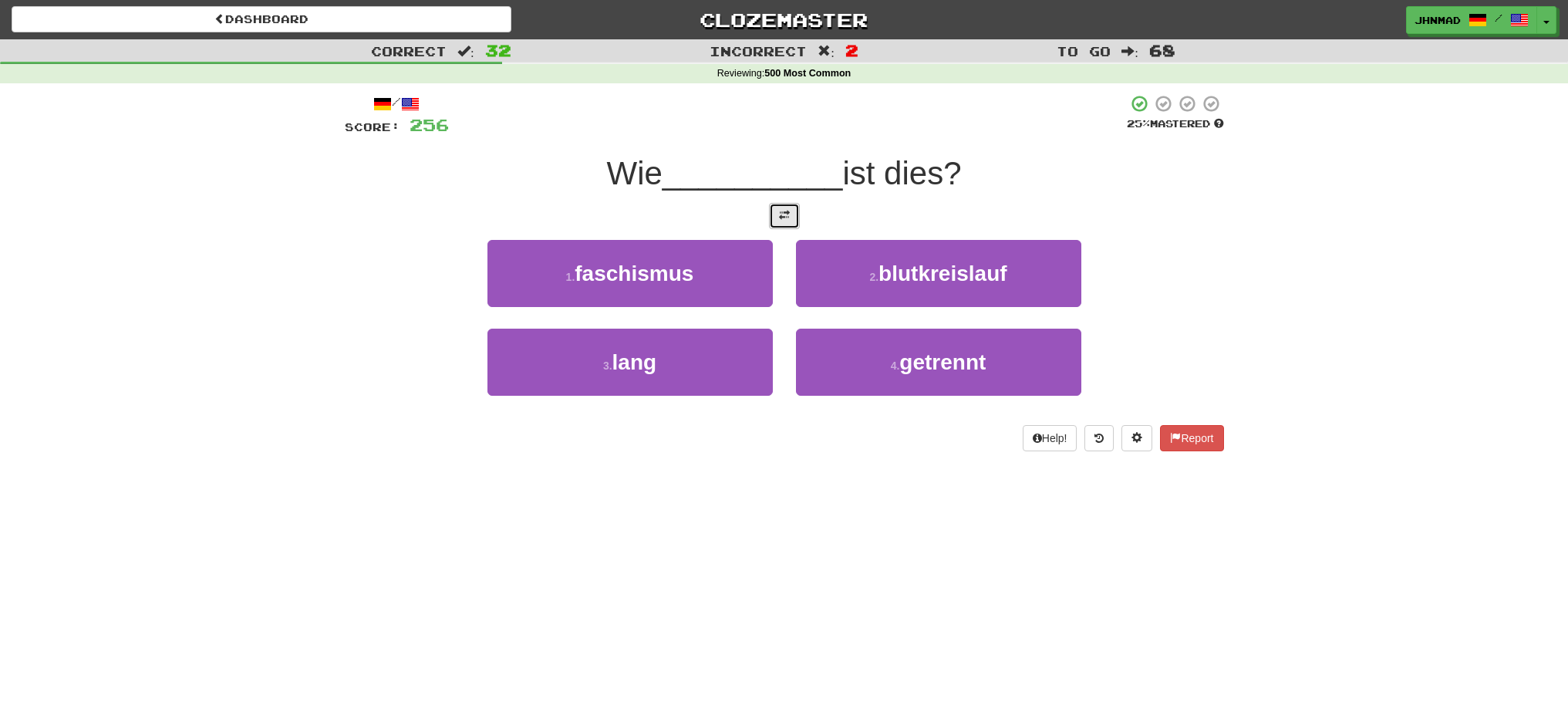
click at [785, 227] on button at bounding box center [784, 215] width 31 height 27
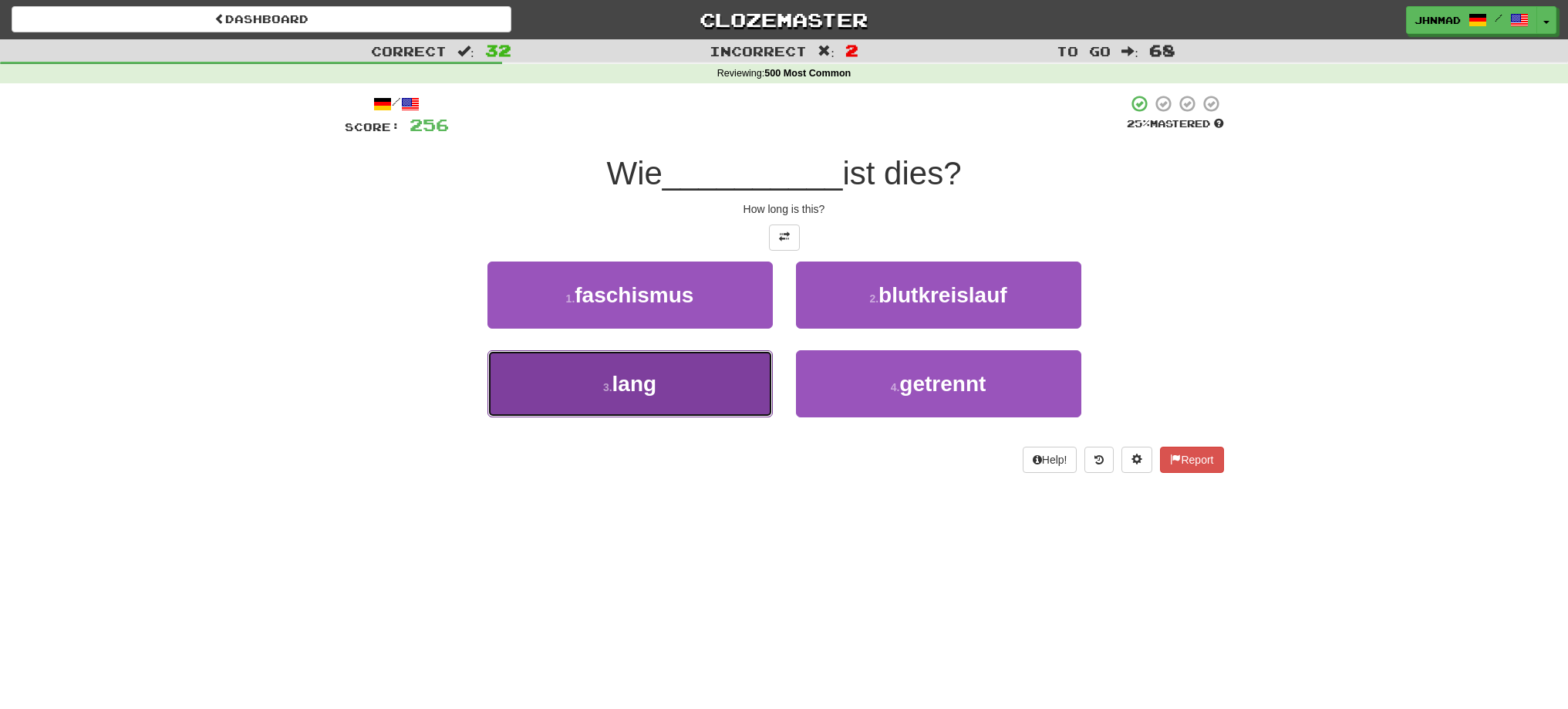
click at [679, 352] on button "3 . lang" at bounding box center [630, 383] width 286 height 67
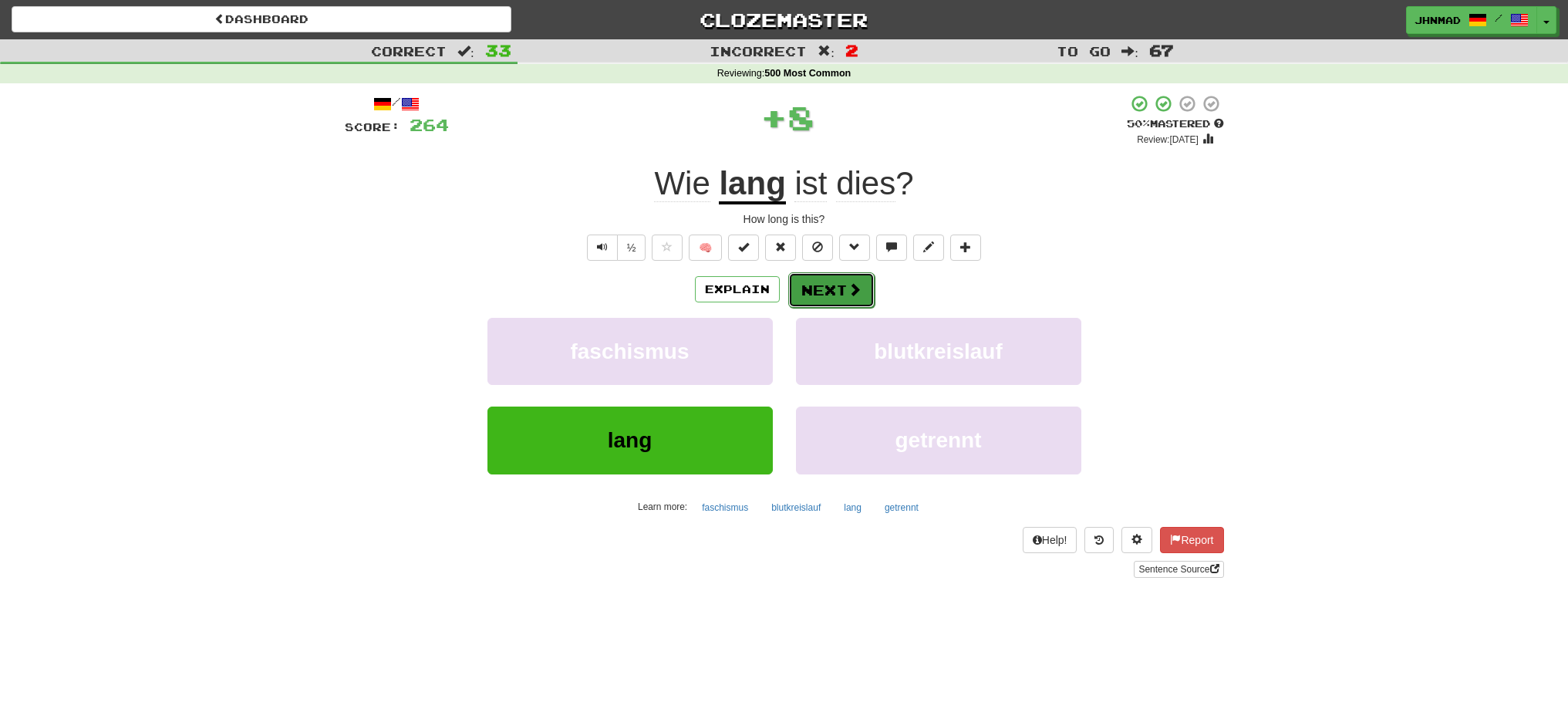
click at [794, 289] on button "Next" at bounding box center [831, 290] width 86 height 35
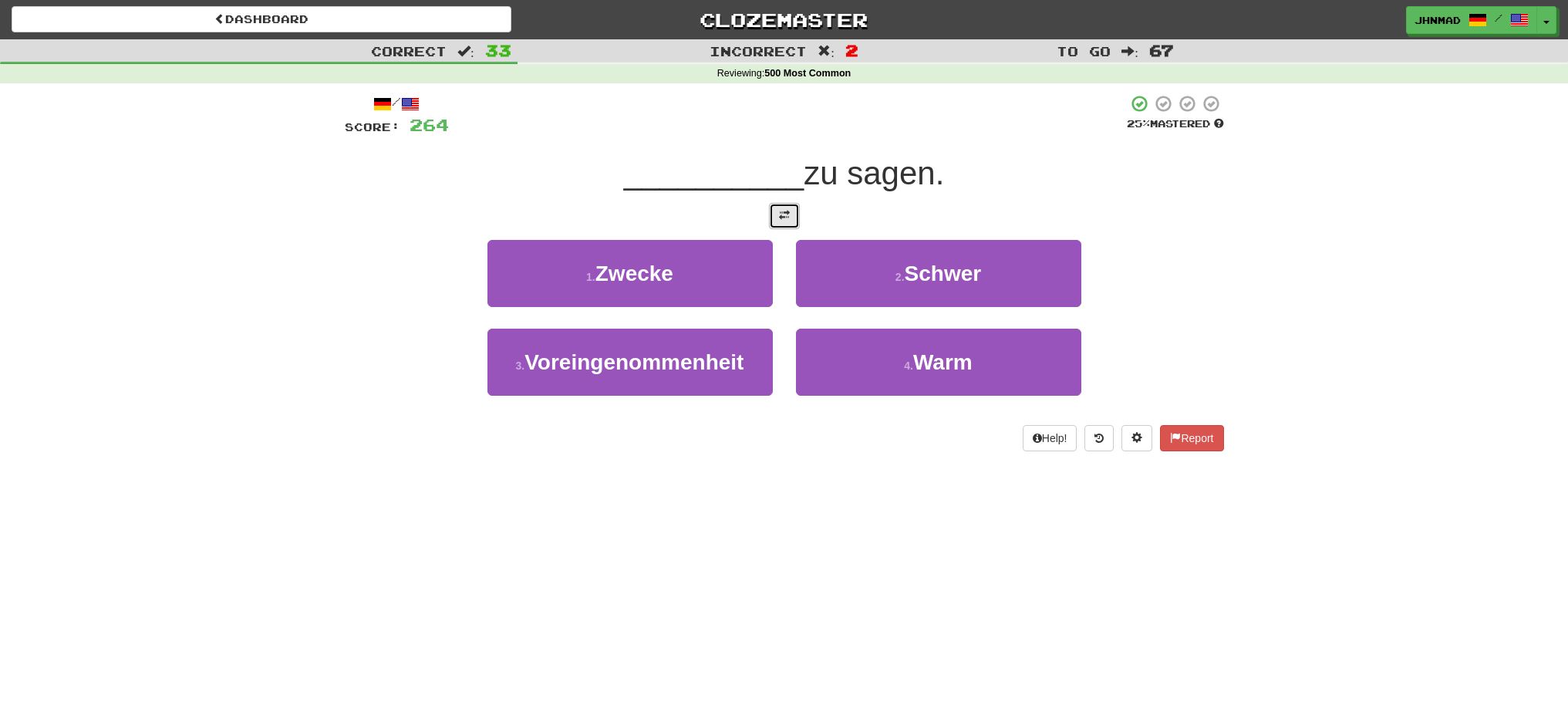
click at [782, 223] on button at bounding box center [784, 215] width 31 height 27
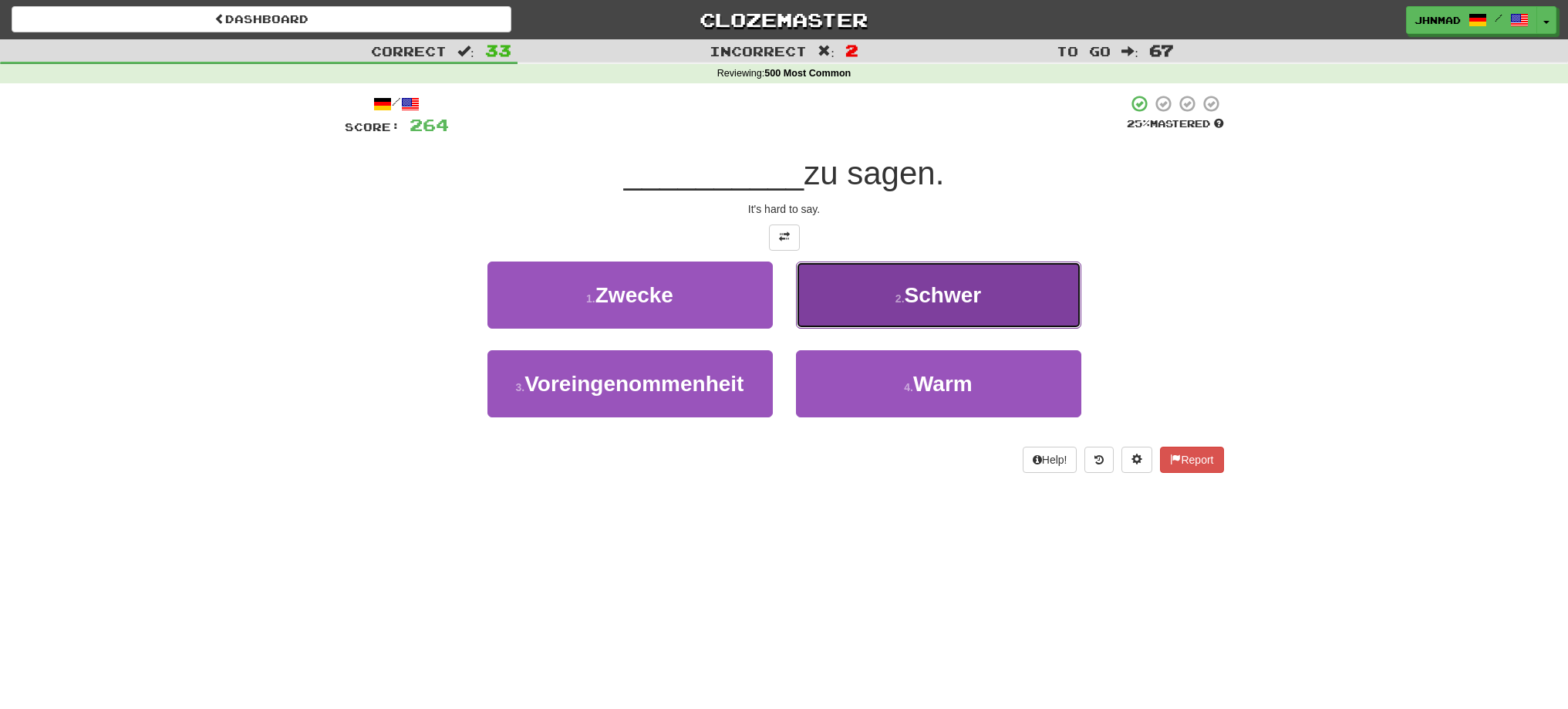
click at [883, 291] on button "2 . Schwer" at bounding box center [939, 294] width 286 height 67
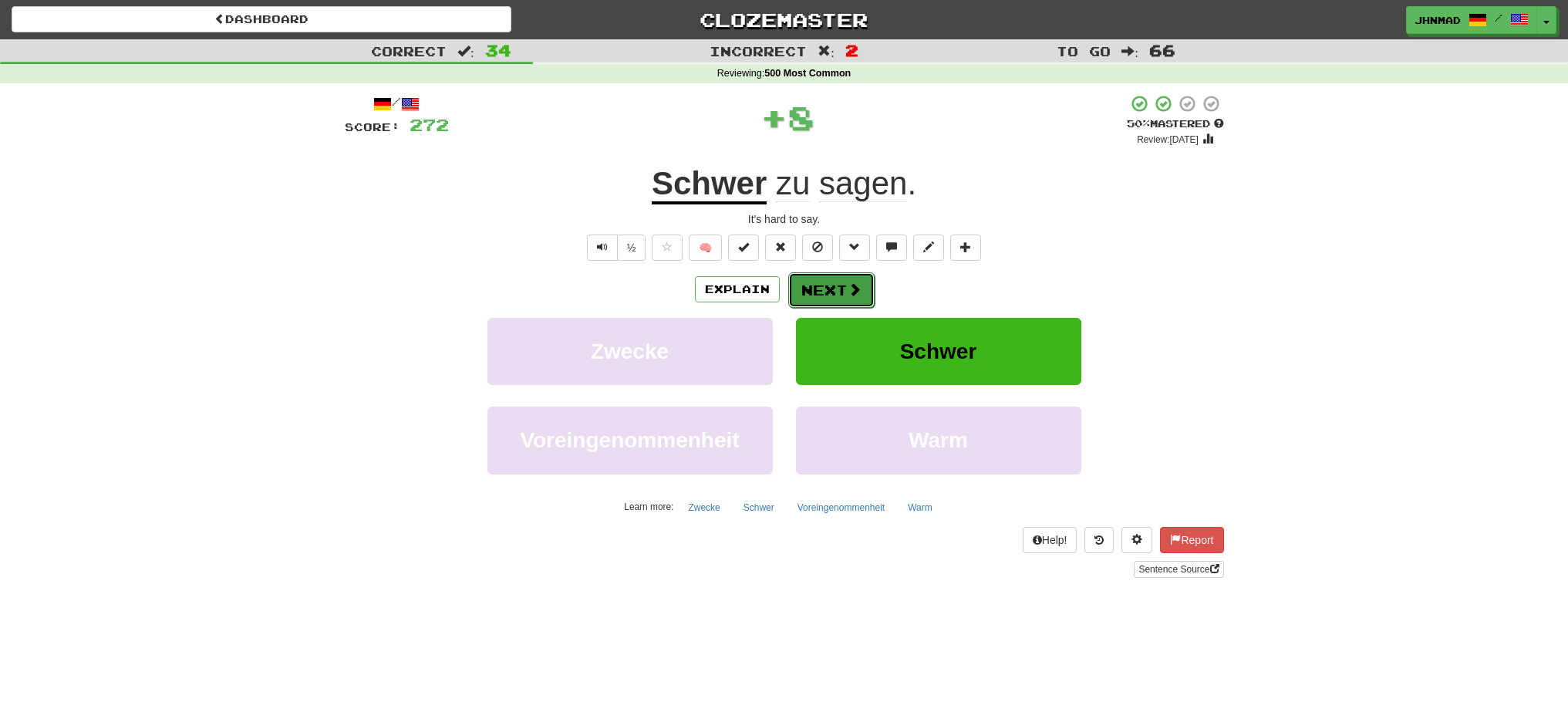
click at [836, 284] on button "Next" at bounding box center [831, 290] width 86 height 35
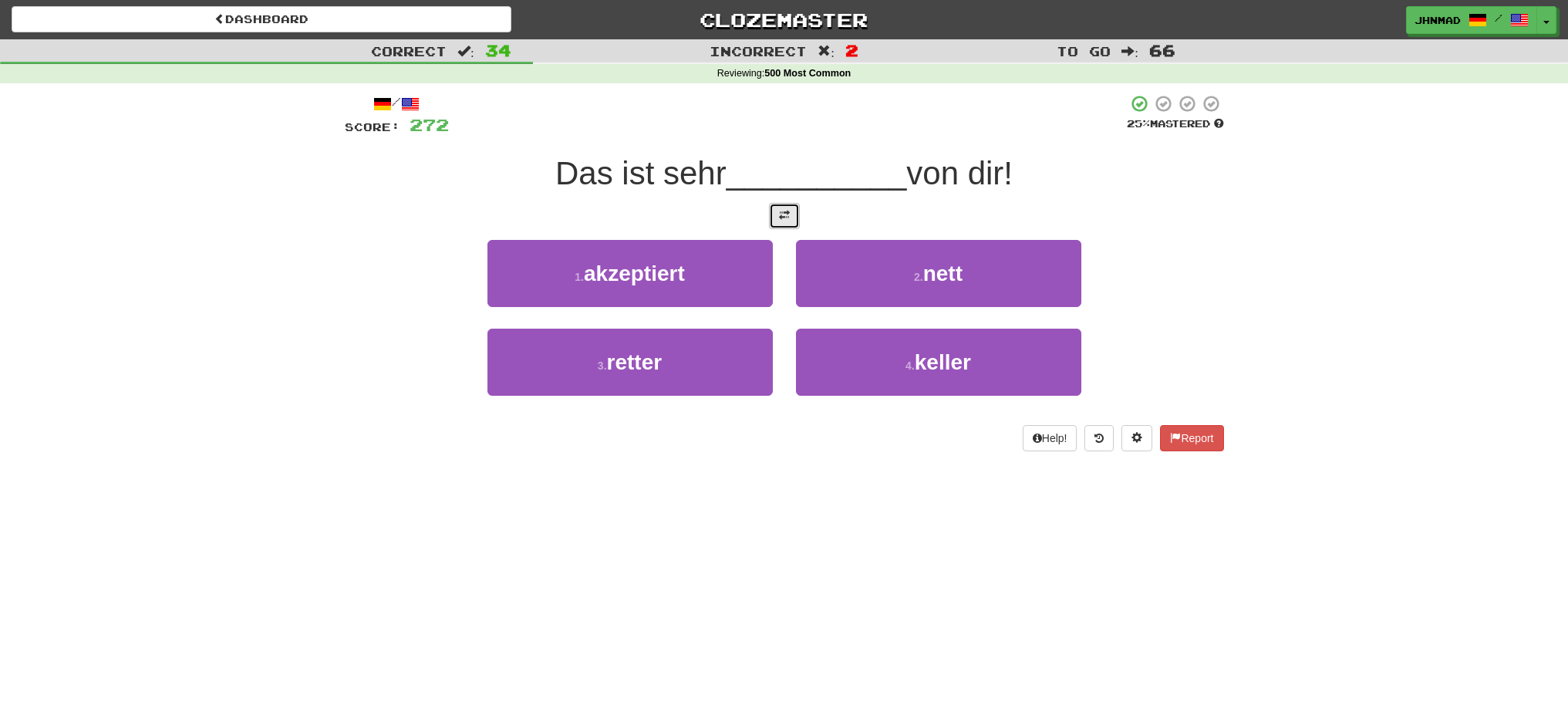
click at [770, 215] on button at bounding box center [784, 215] width 31 height 27
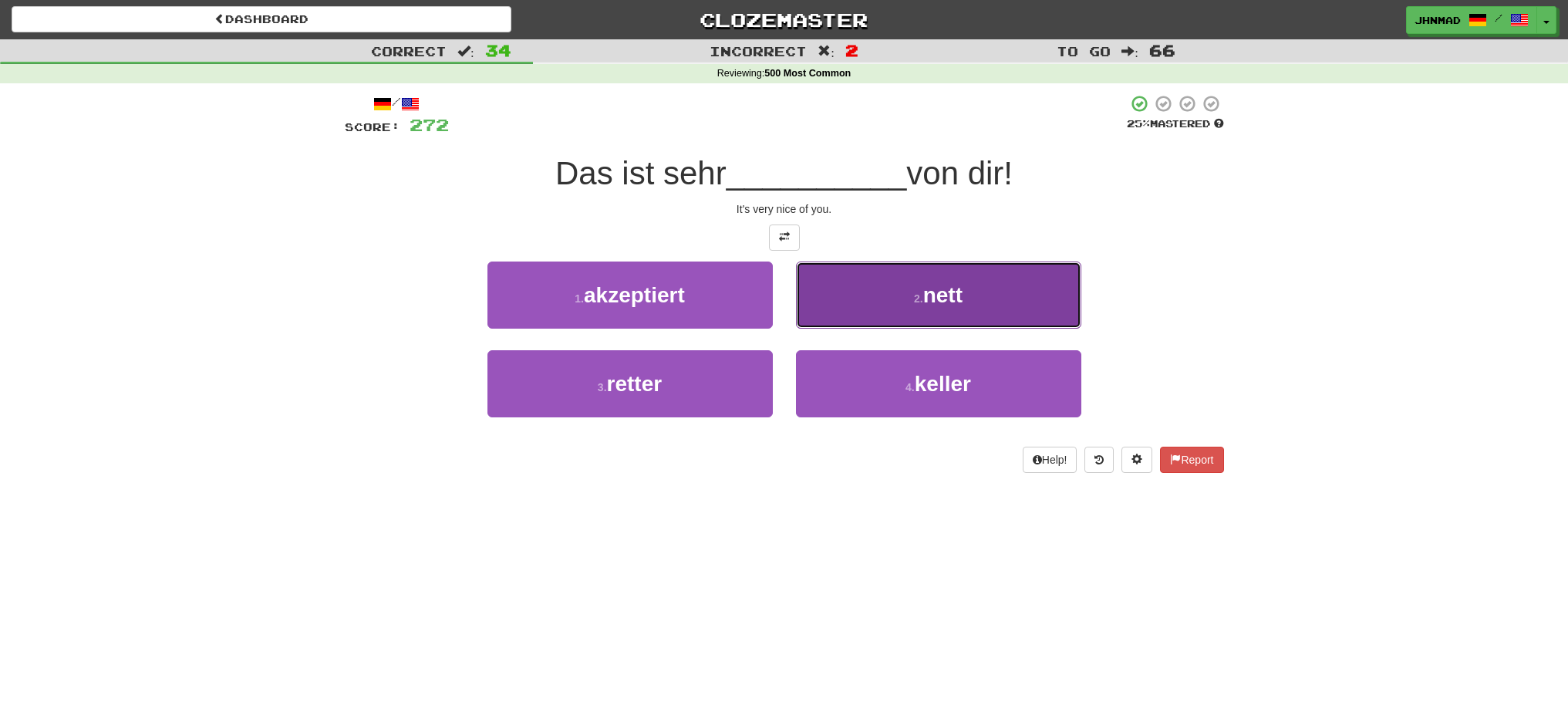
click at [860, 302] on button "2 . nett" at bounding box center [939, 294] width 286 height 67
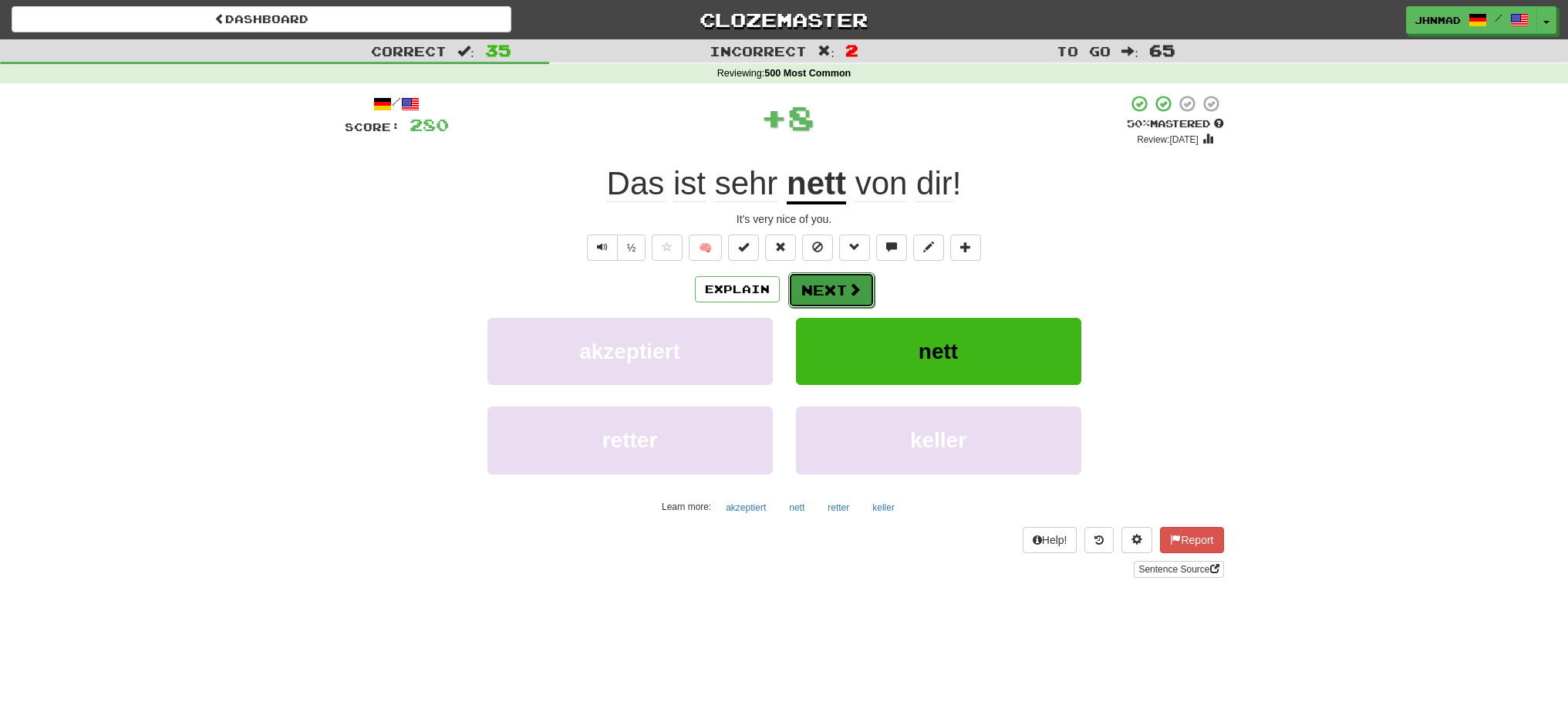
click at [851, 296] on span at bounding box center [854, 289] width 14 height 14
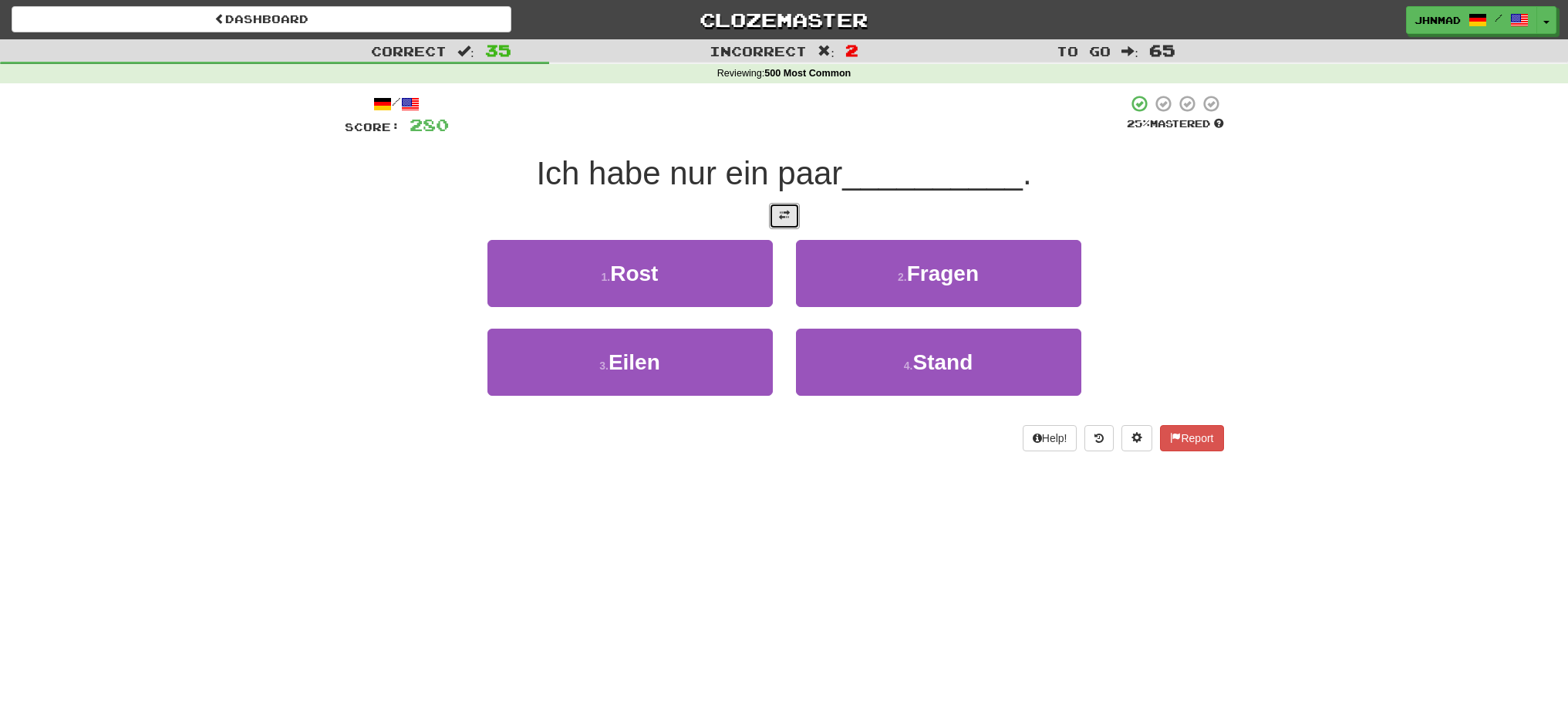
click at [780, 221] on button at bounding box center [784, 215] width 31 height 27
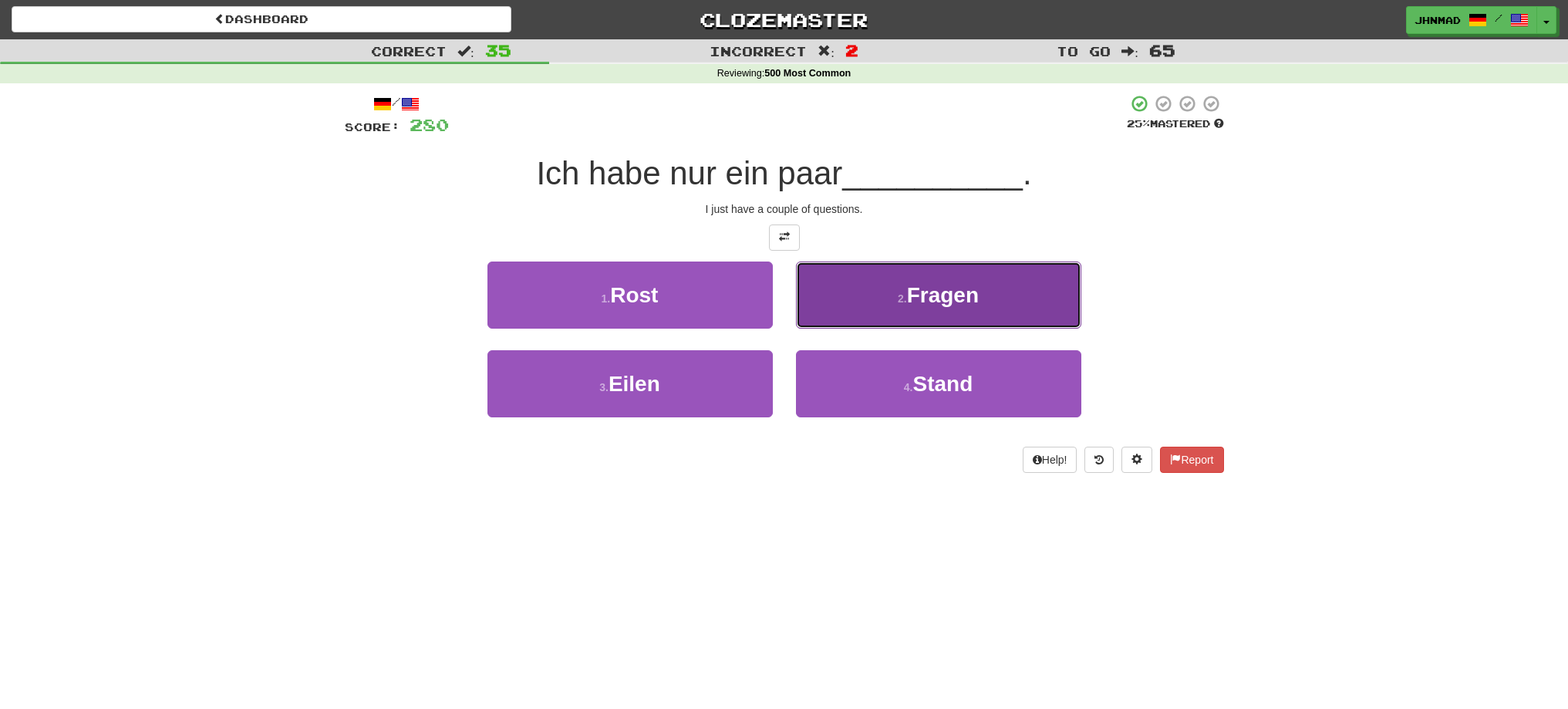
click at [880, 311] on button "2 . Fragen" at bounding box center [939, 294] width 286 height 67
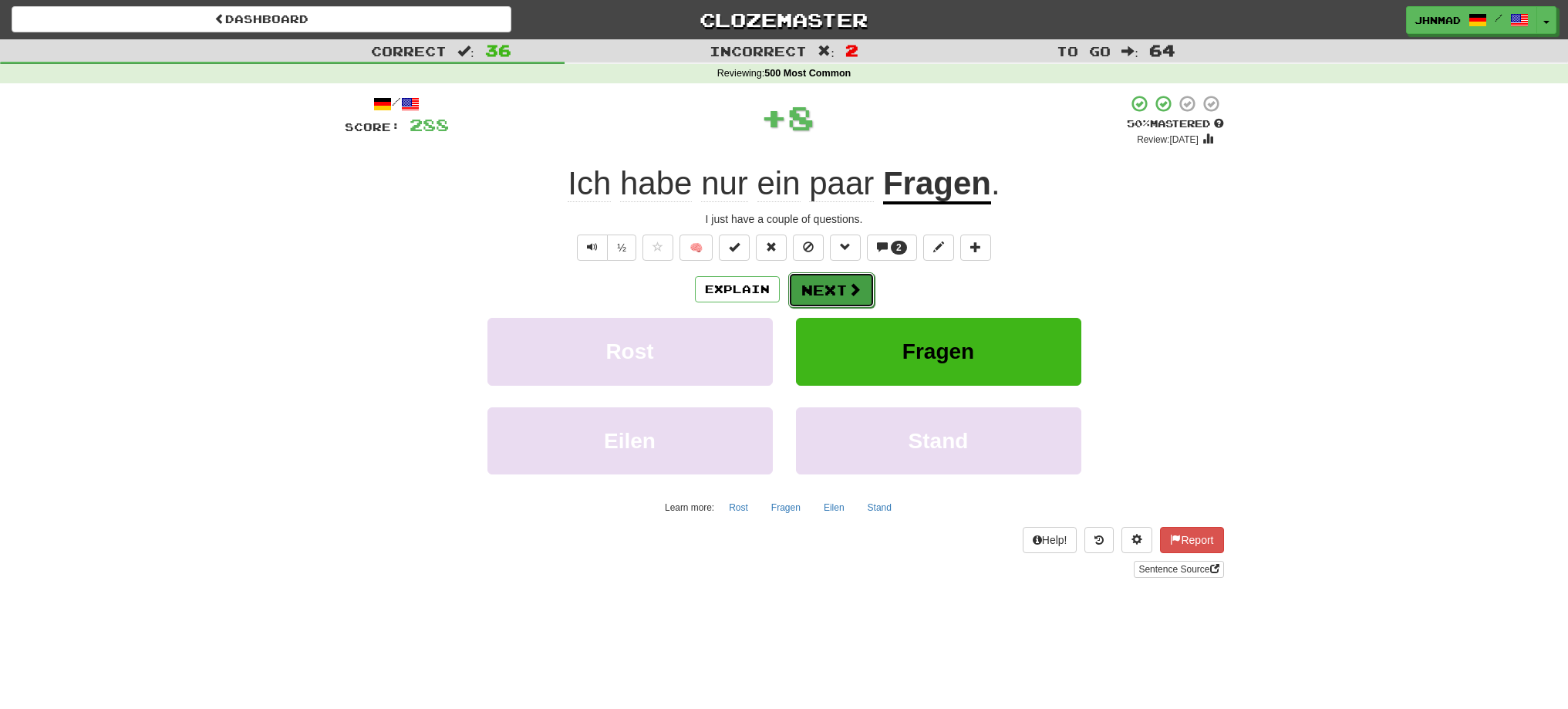
click at [844, 284] on button "Next" at bounding box center [831, 290] width 86 height 35
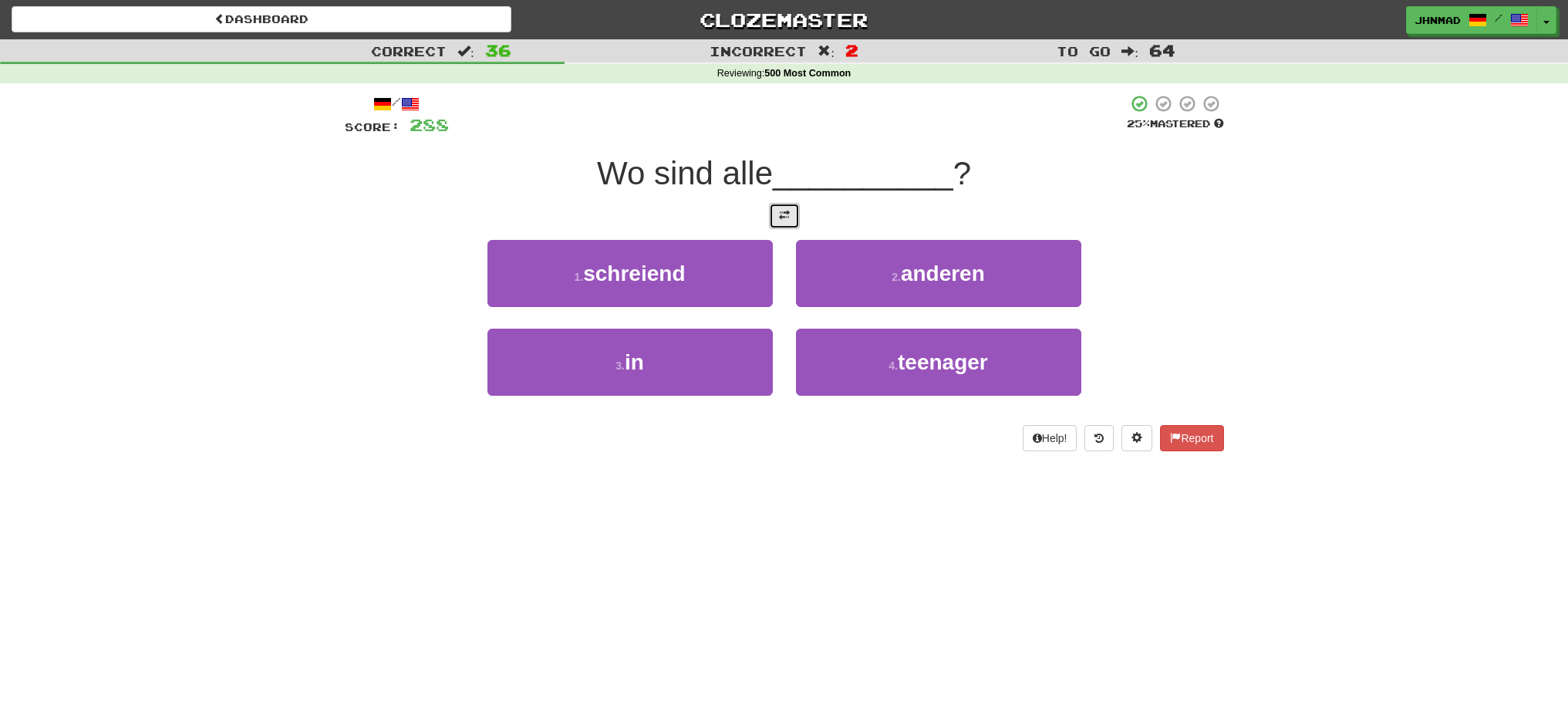
click at [781, 215] on span at bounding box center [784, 215] width 10 height 10
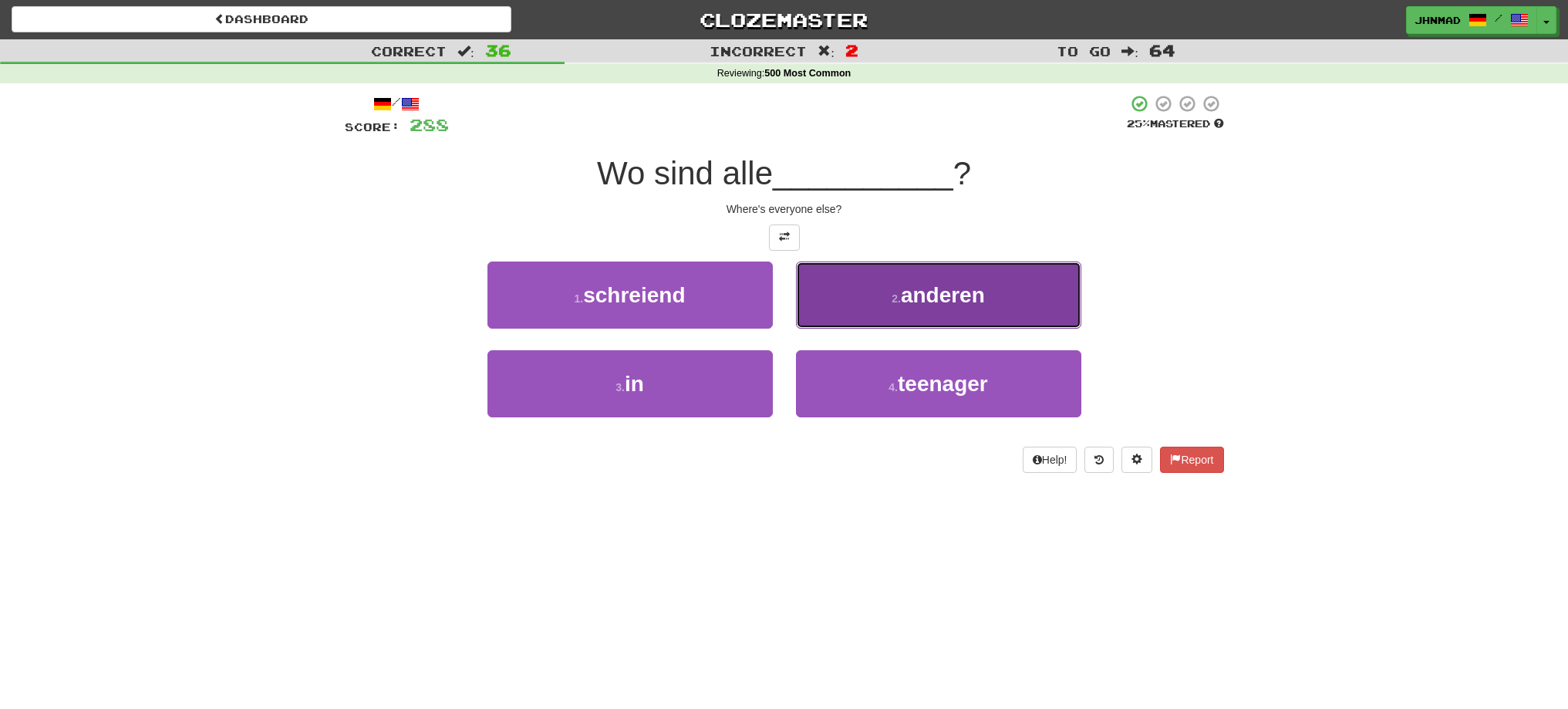
click at [960, 319] on button "2 . anderen" at bounding box center [939, 294] width 286 height 67
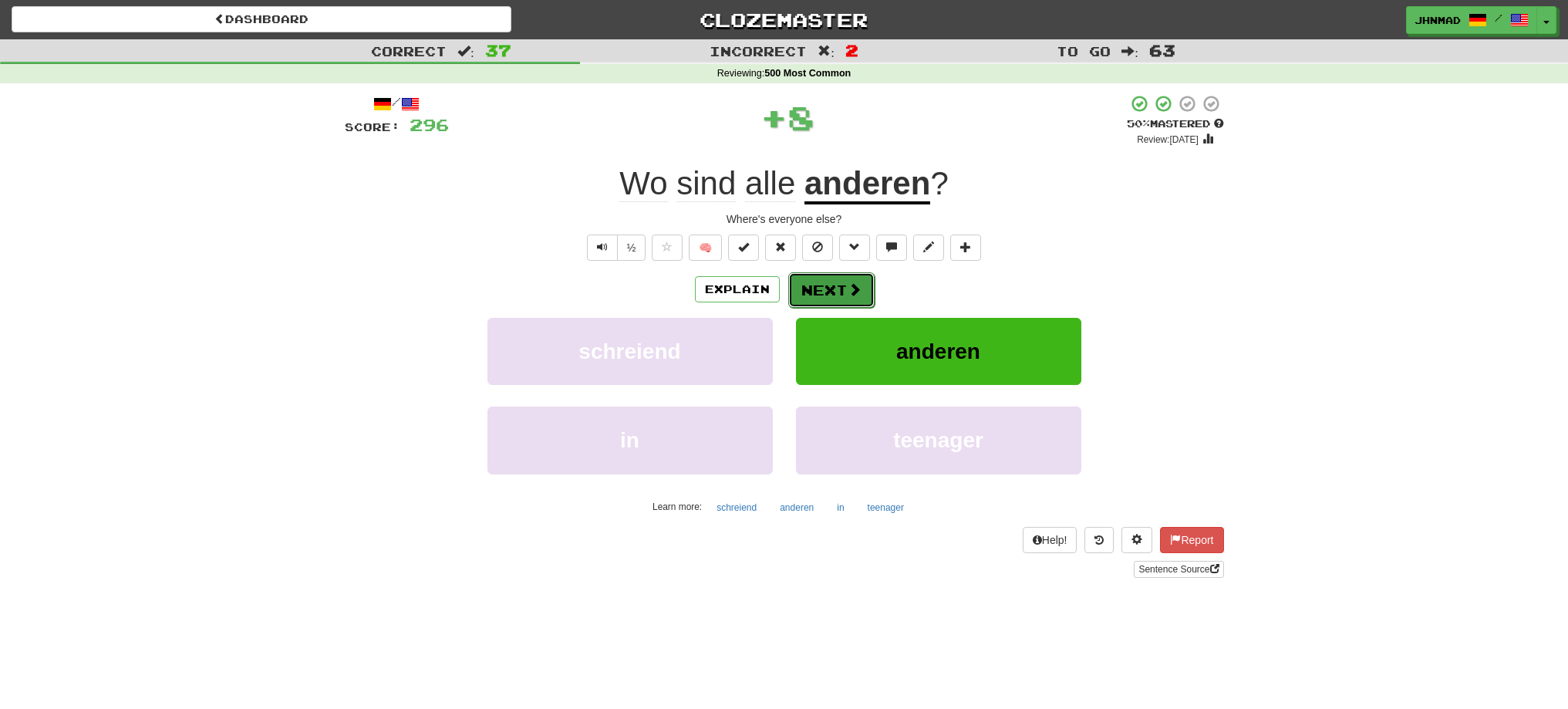
click at [832, 287] on button "Next" at bounding box center [831, 290] width 86 height 35
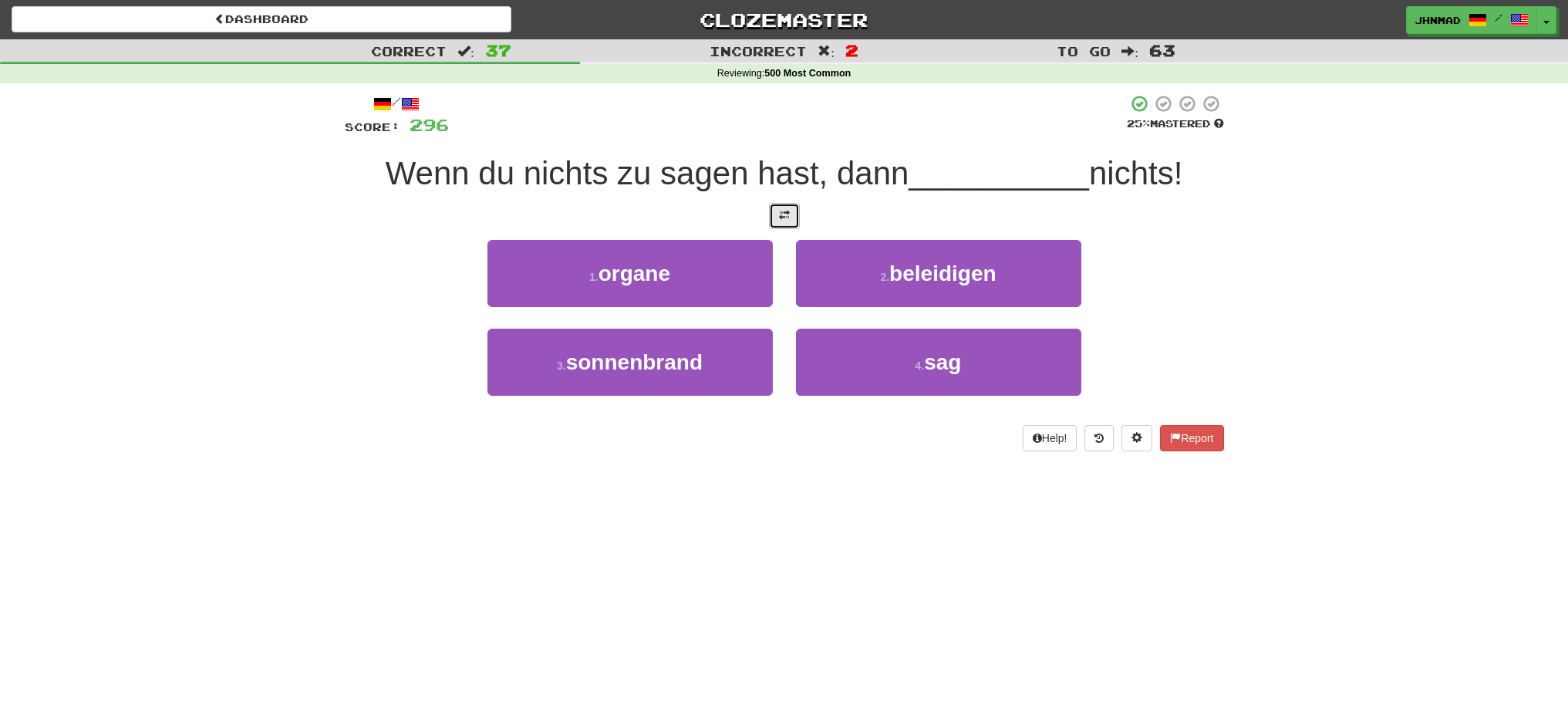
click at [790, 225] on button at bounding box center [784, 215] width 31 height 27
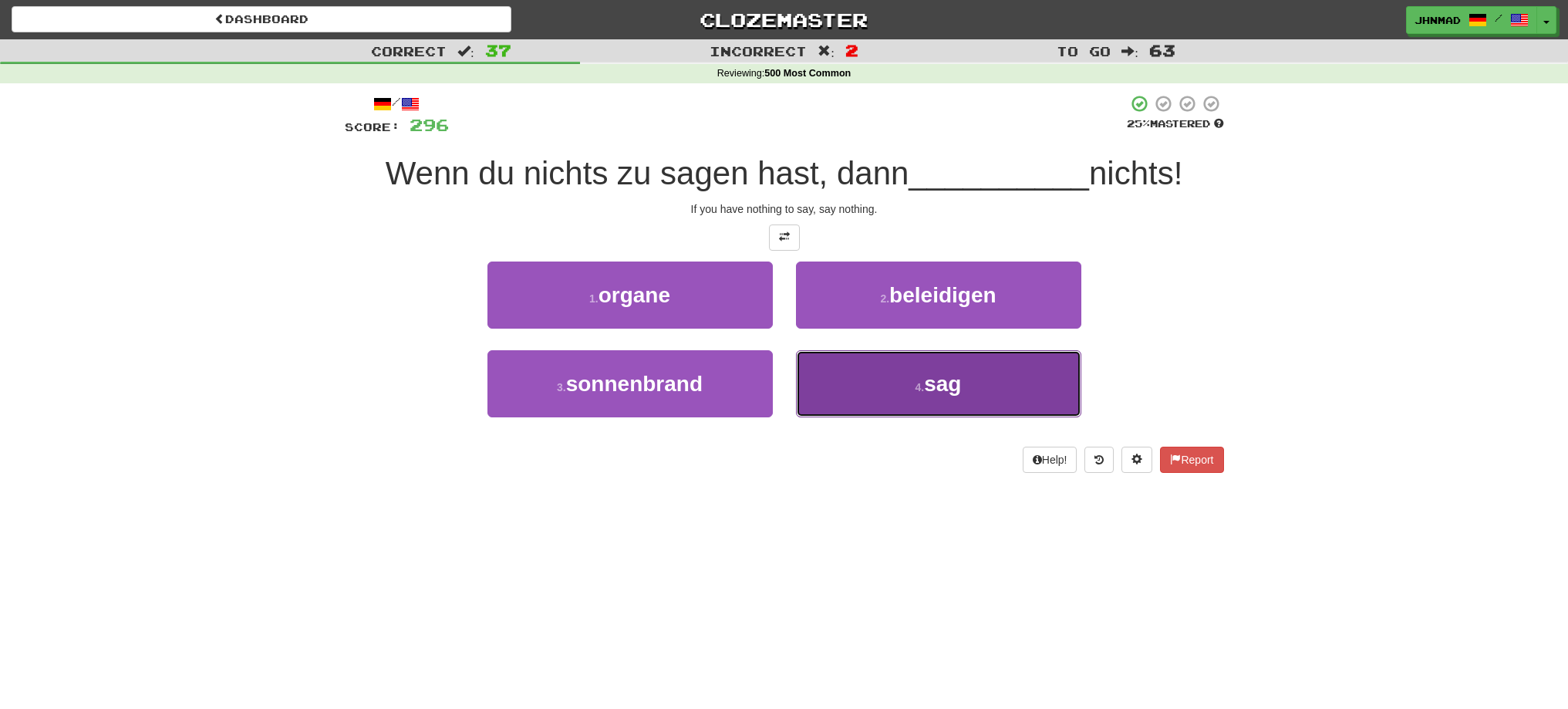
click at [842, 366] on button "4 . sag" at bounding box center [939, 383] width 286 height 67
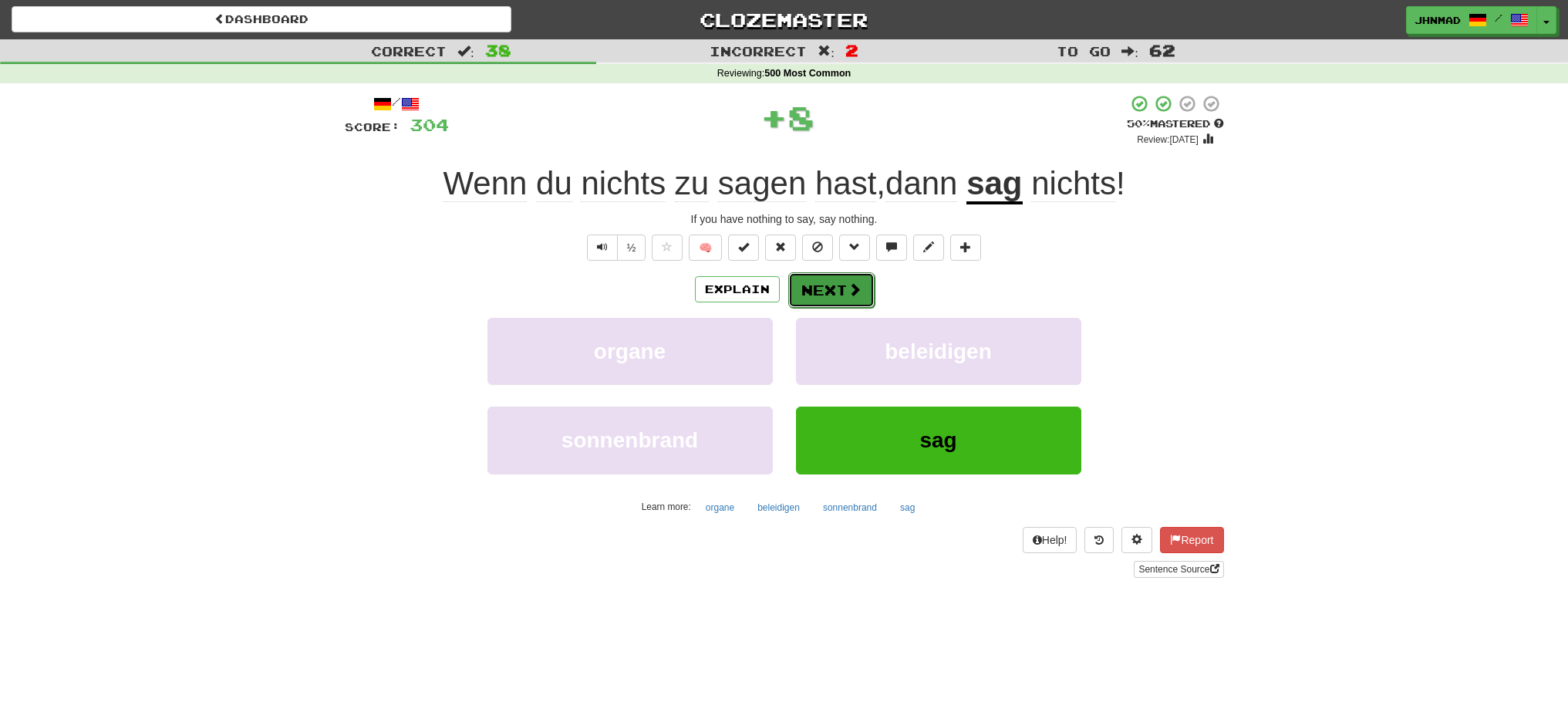
click at [843, 294] on button "Next" at bounding box center [831, 290] width 86 height 35
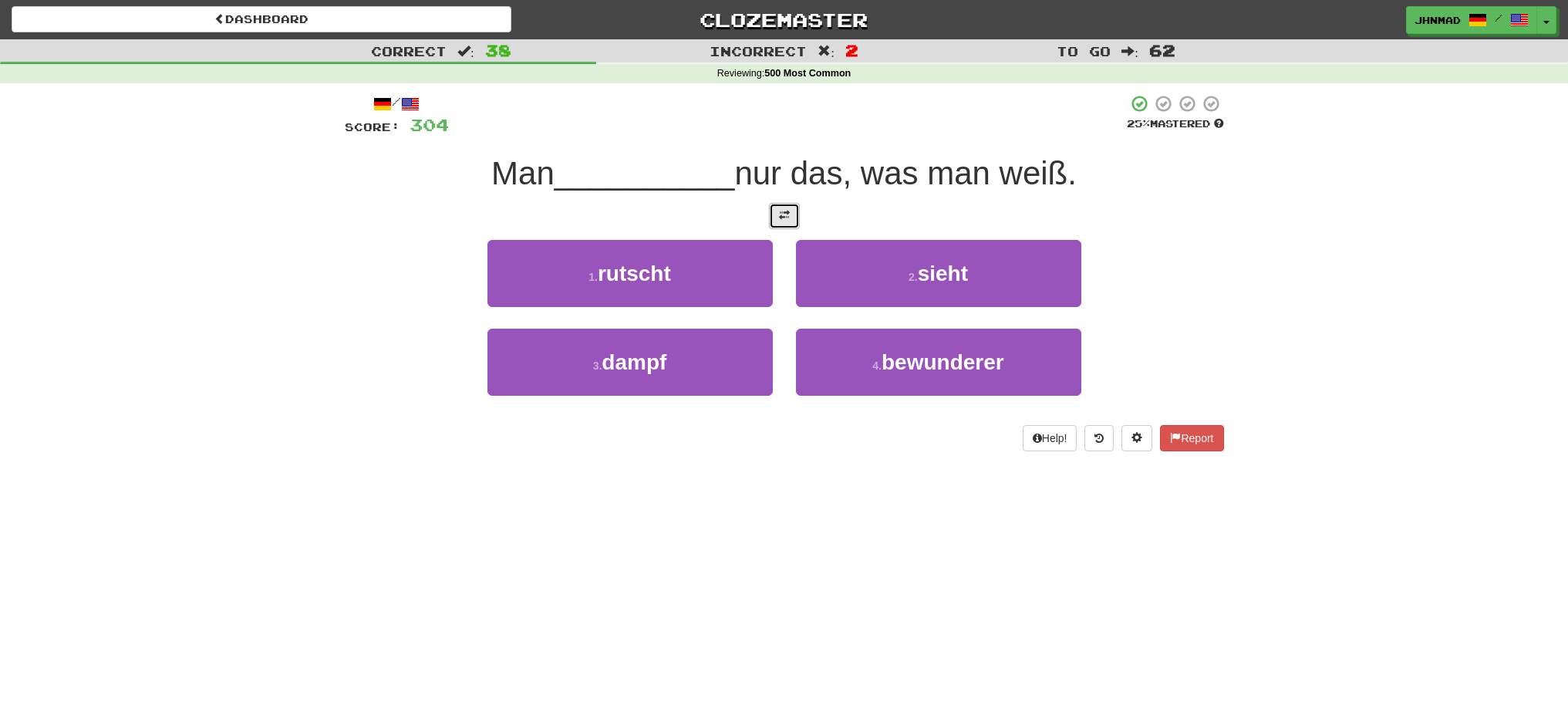
click at [785, 219] on span at bounding box center [784, 215] width 10 height 10
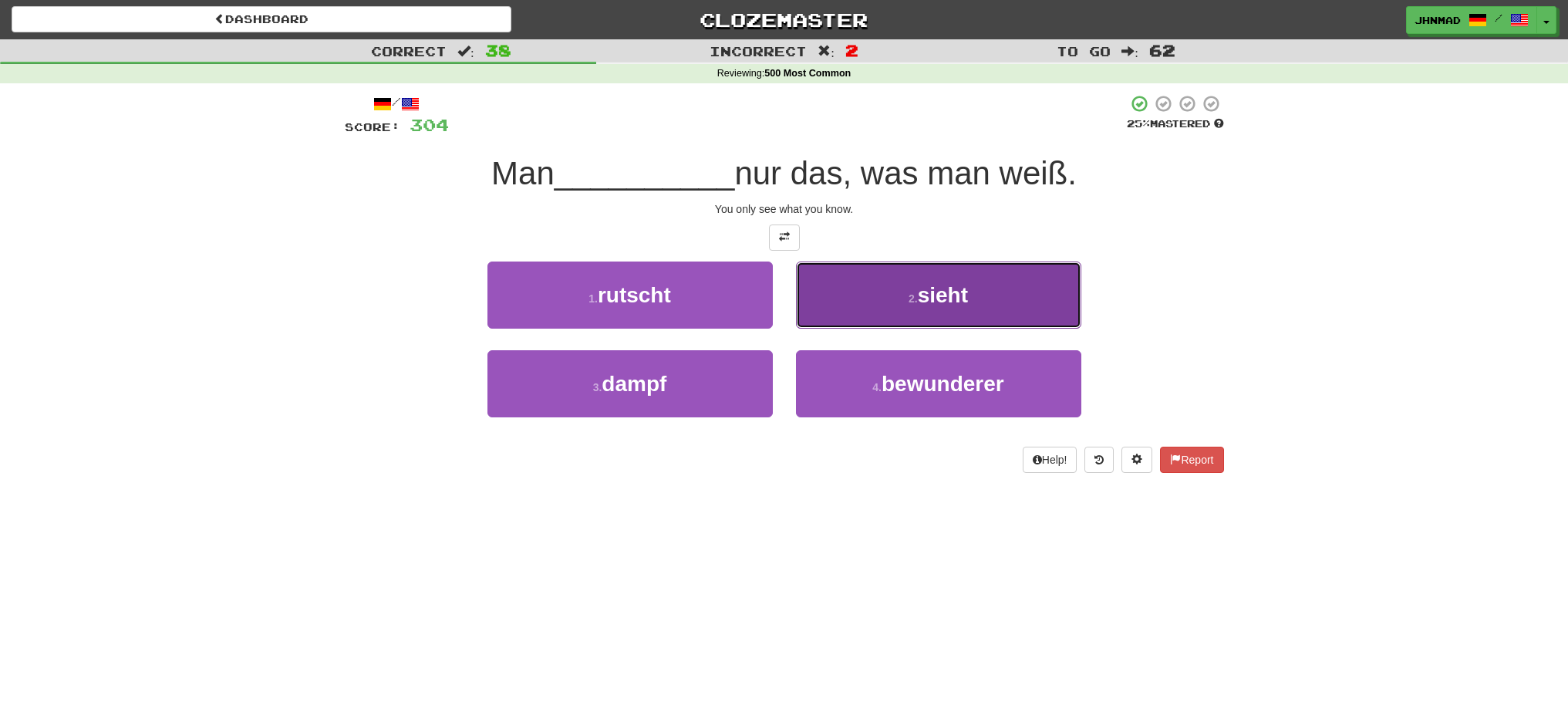
click at [887, 308] on button "2 . sieht" at bounding box center [939, 294] width 286 height 67
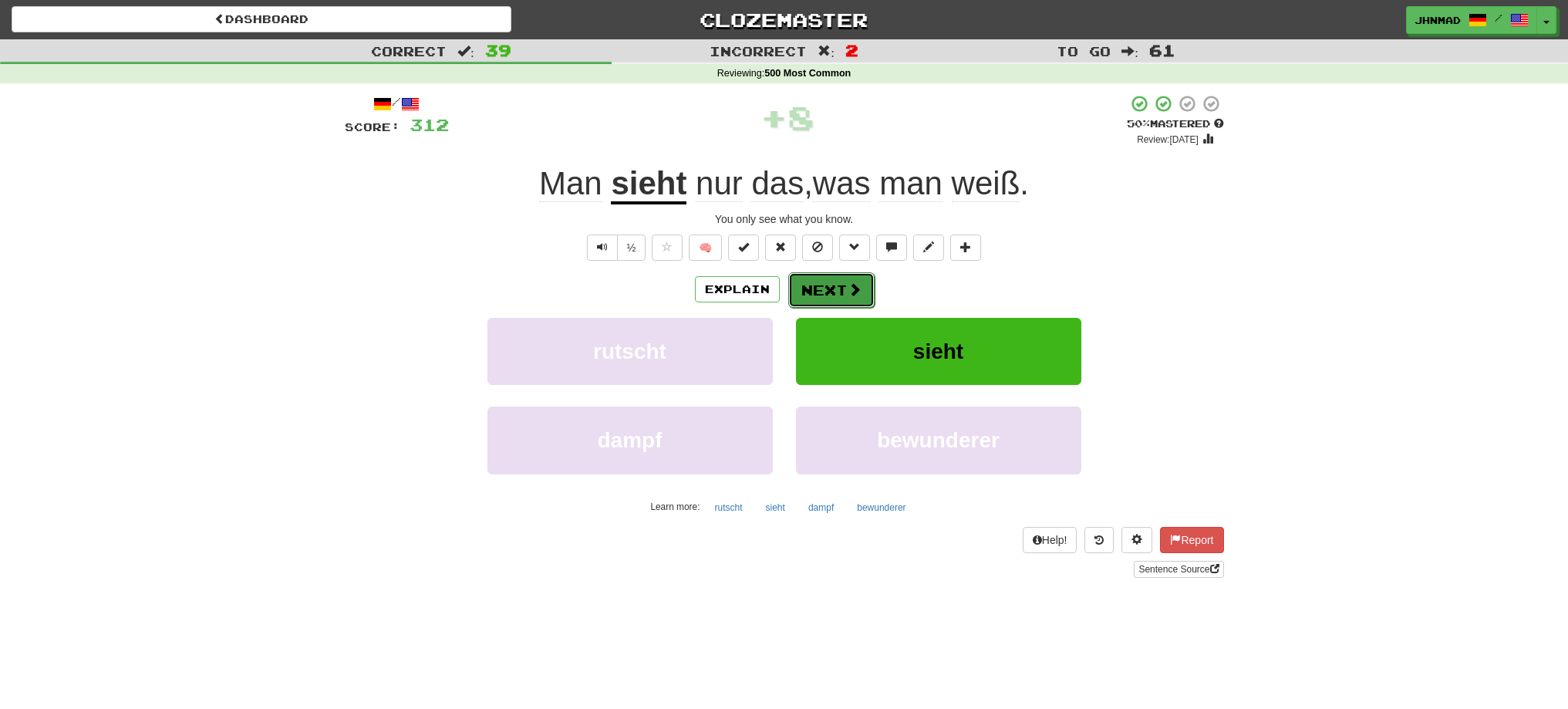
click at [824, 296] on button "Next" at bounding box center [831, 290] width 86 height 35
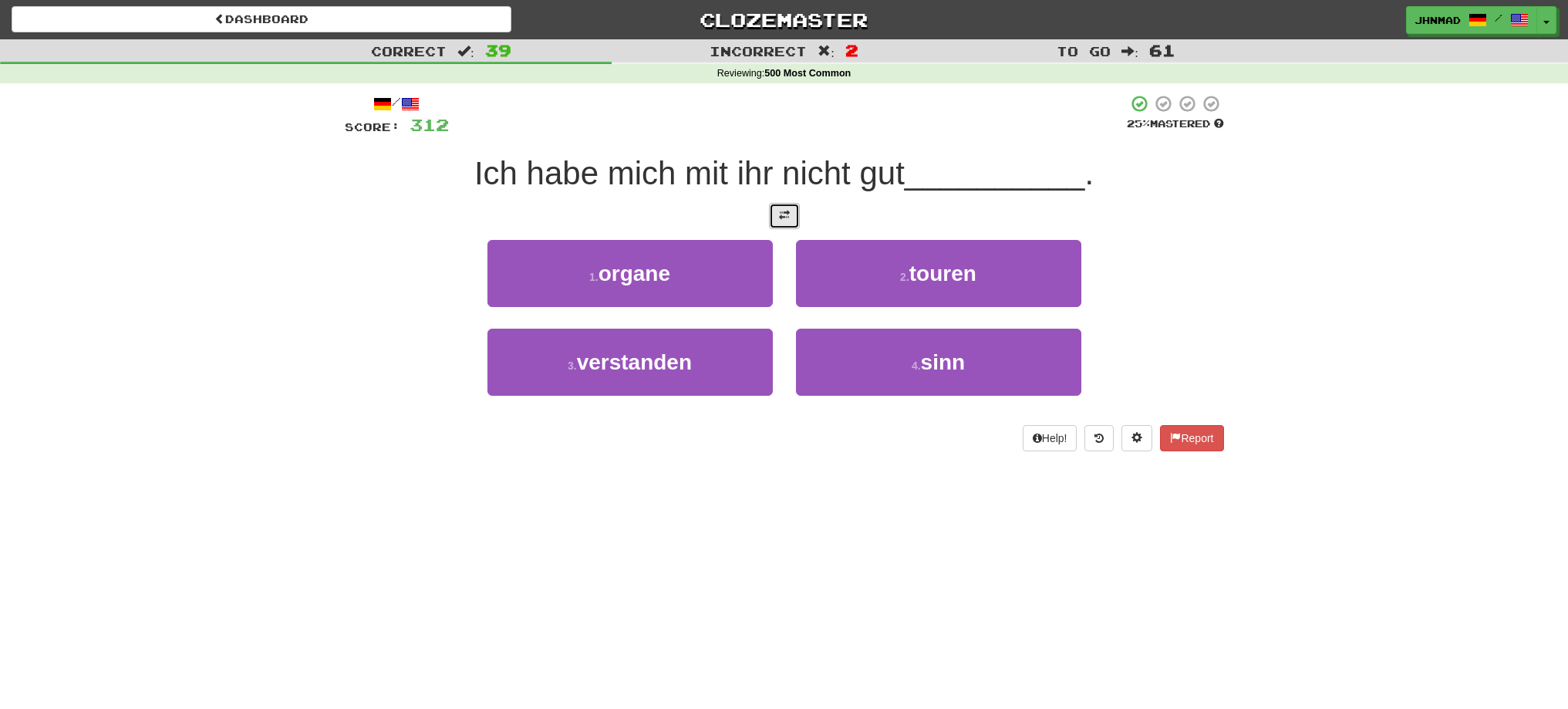
click at [785, 225] on button at bounding box center [784, 215] width 31 height 27
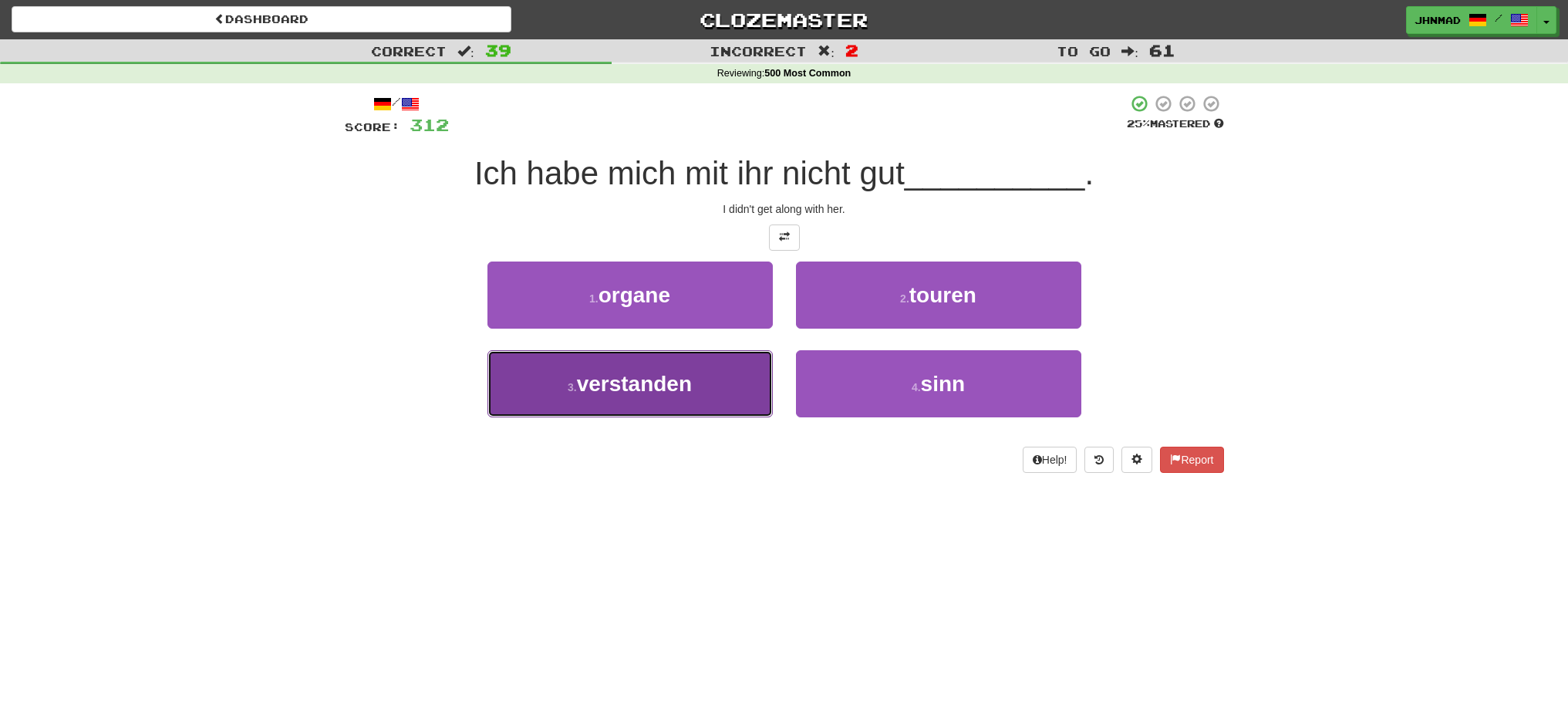
click at [704, 378] on button "3 . verstanden" at bounding box center [630, 383] width 286 height 67
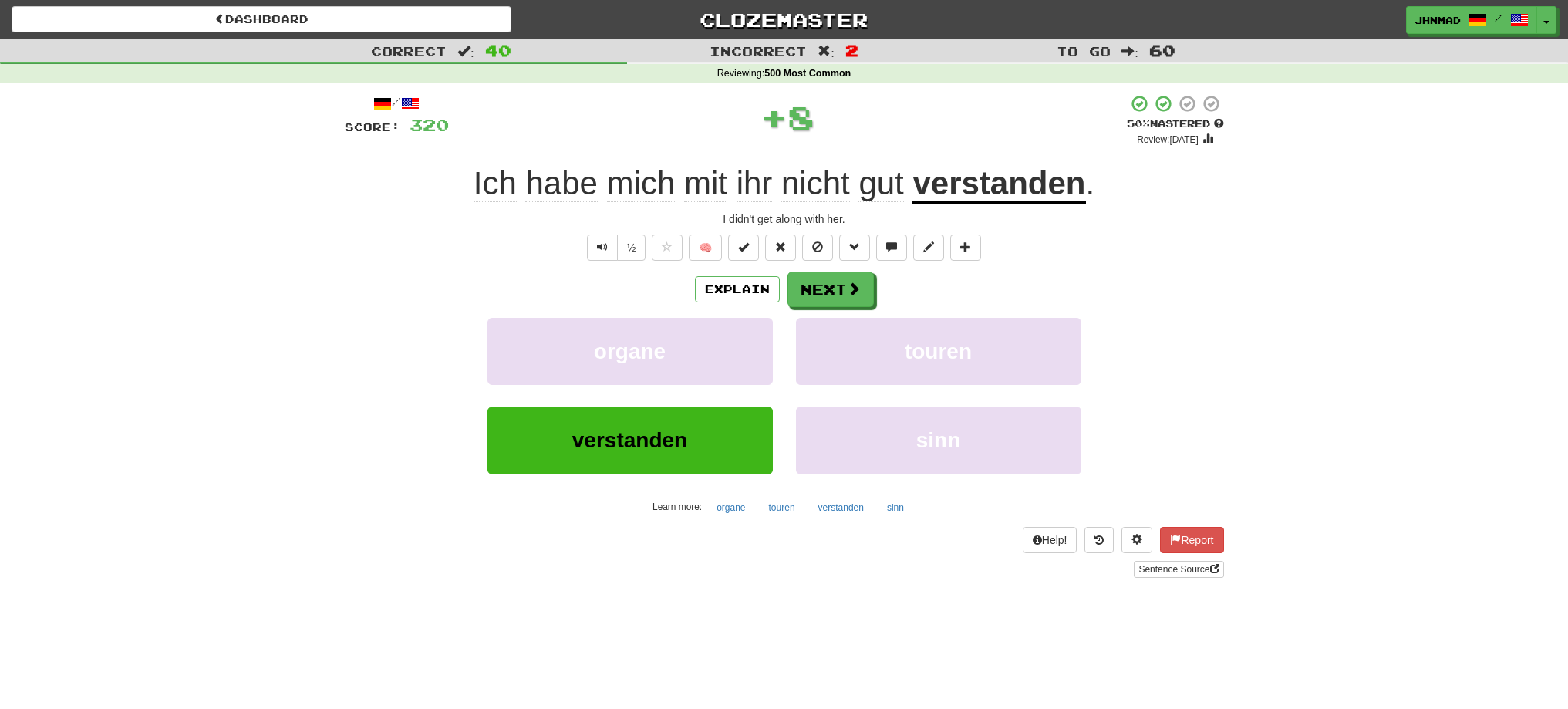
click at [1011, 180] on u "verstanden" at bounding box center [999, 185] width 173 height 40
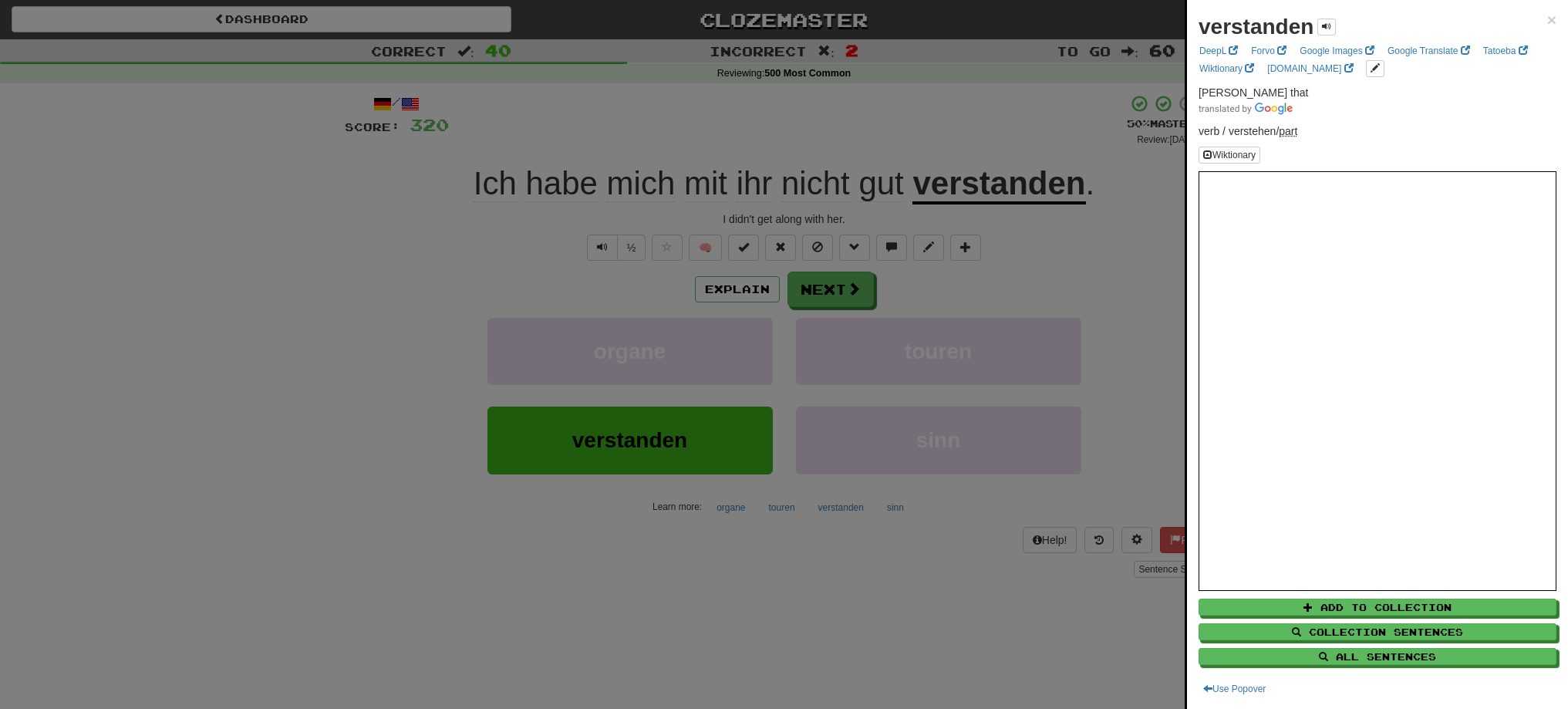
click at [822, 300] on div at bounding box center [784, 354] width 1568 height 709
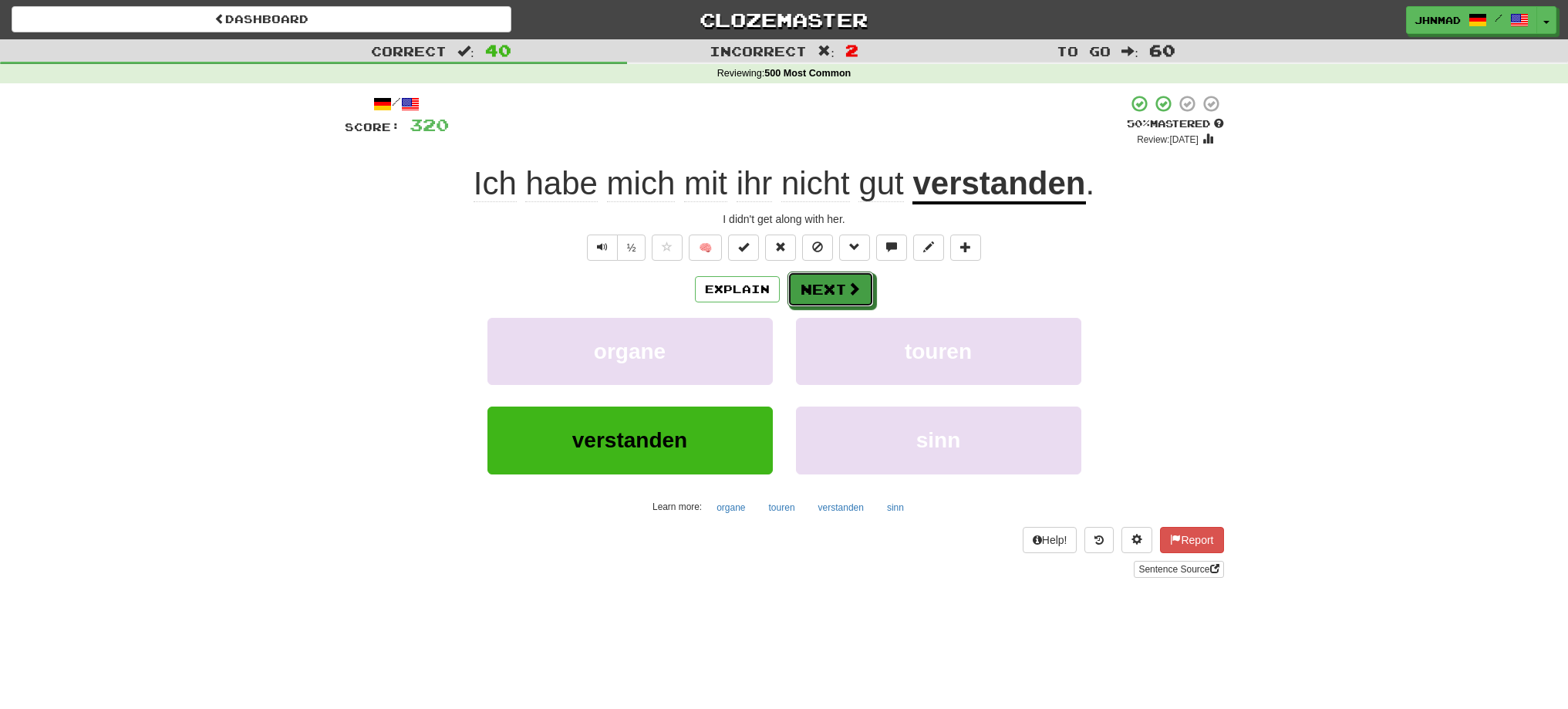
click at [822, 300] on button "Next" at bounding box center [830, 290] width 86 height 35
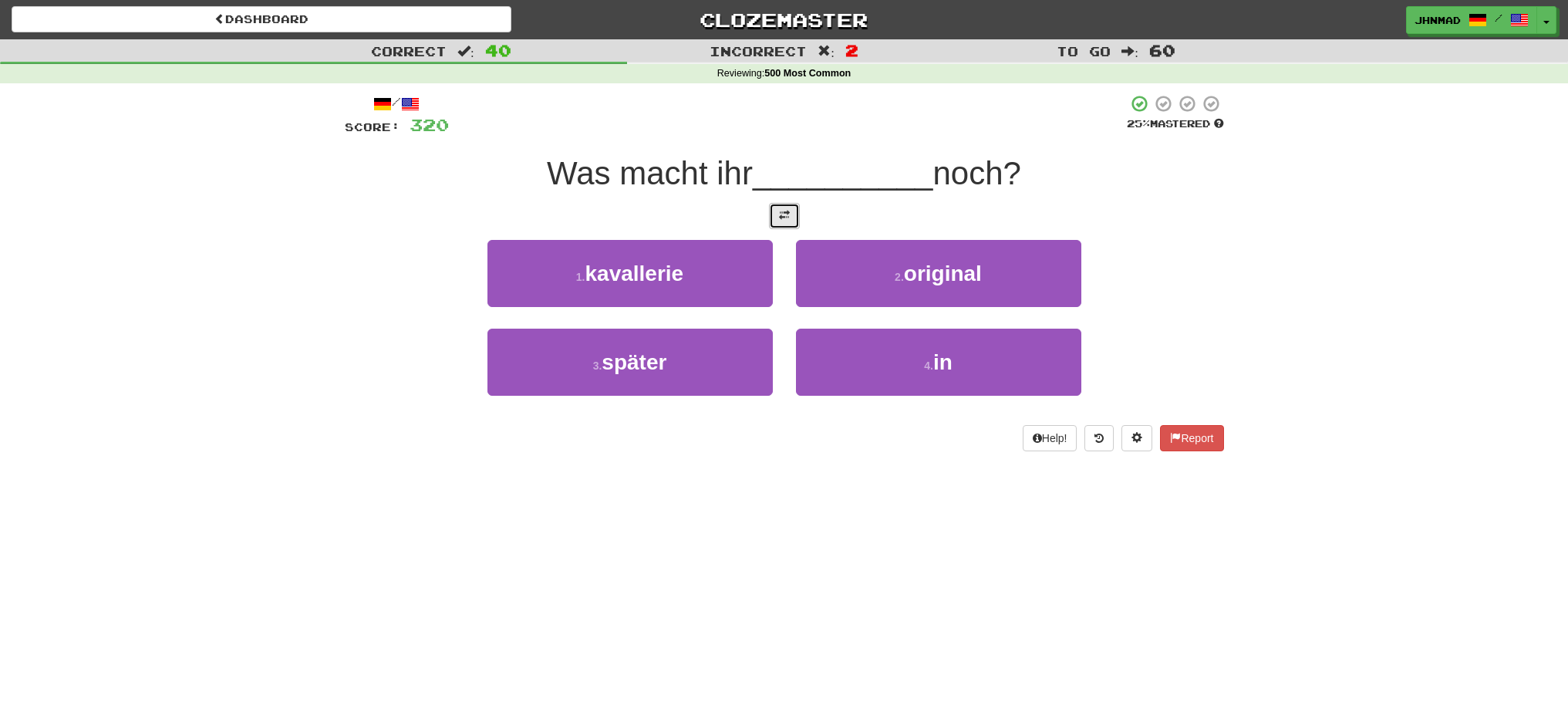
click at [798, 215] on button at bounding box center [784, 215] width 31 height 27
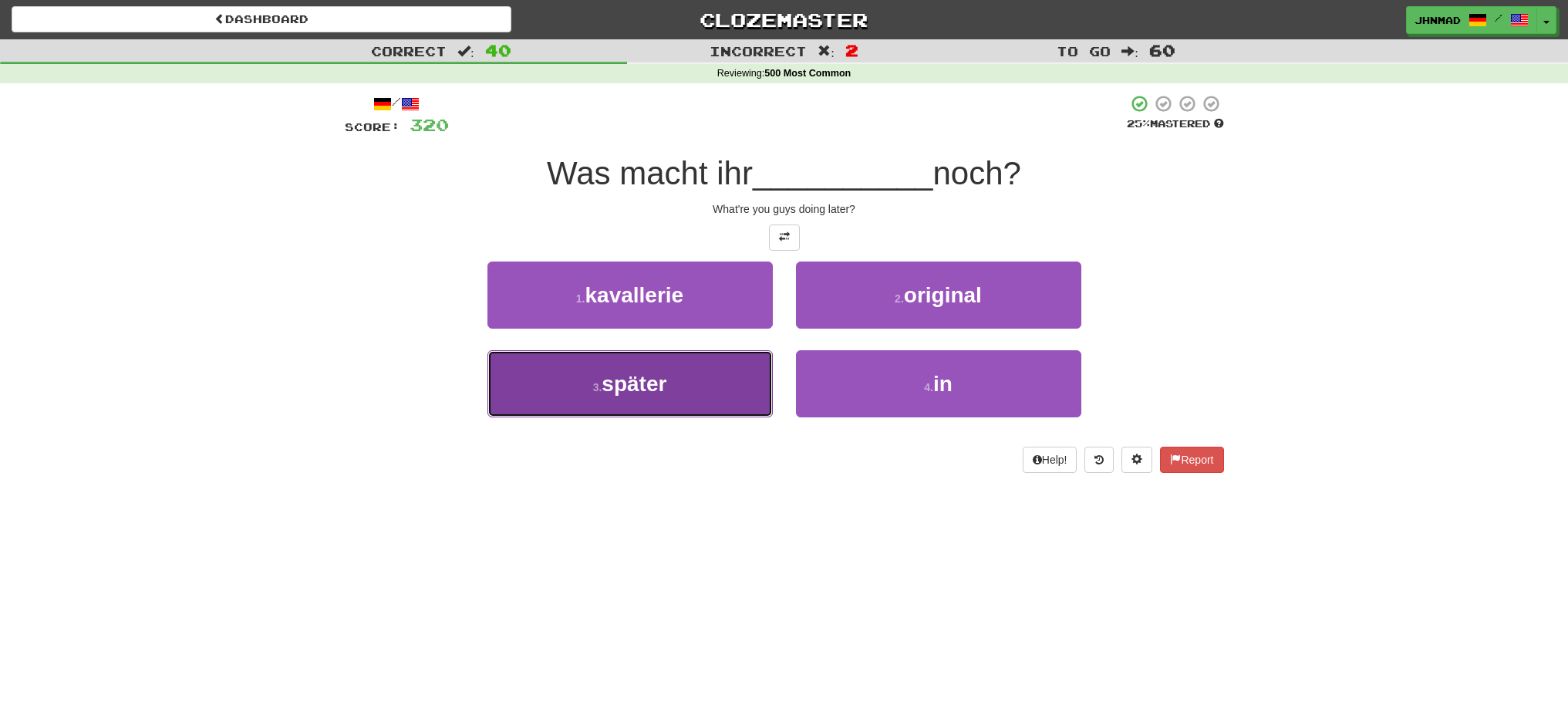
click at [623, 378] on span "später" at bounding box center [634, 384] width 65 height 24
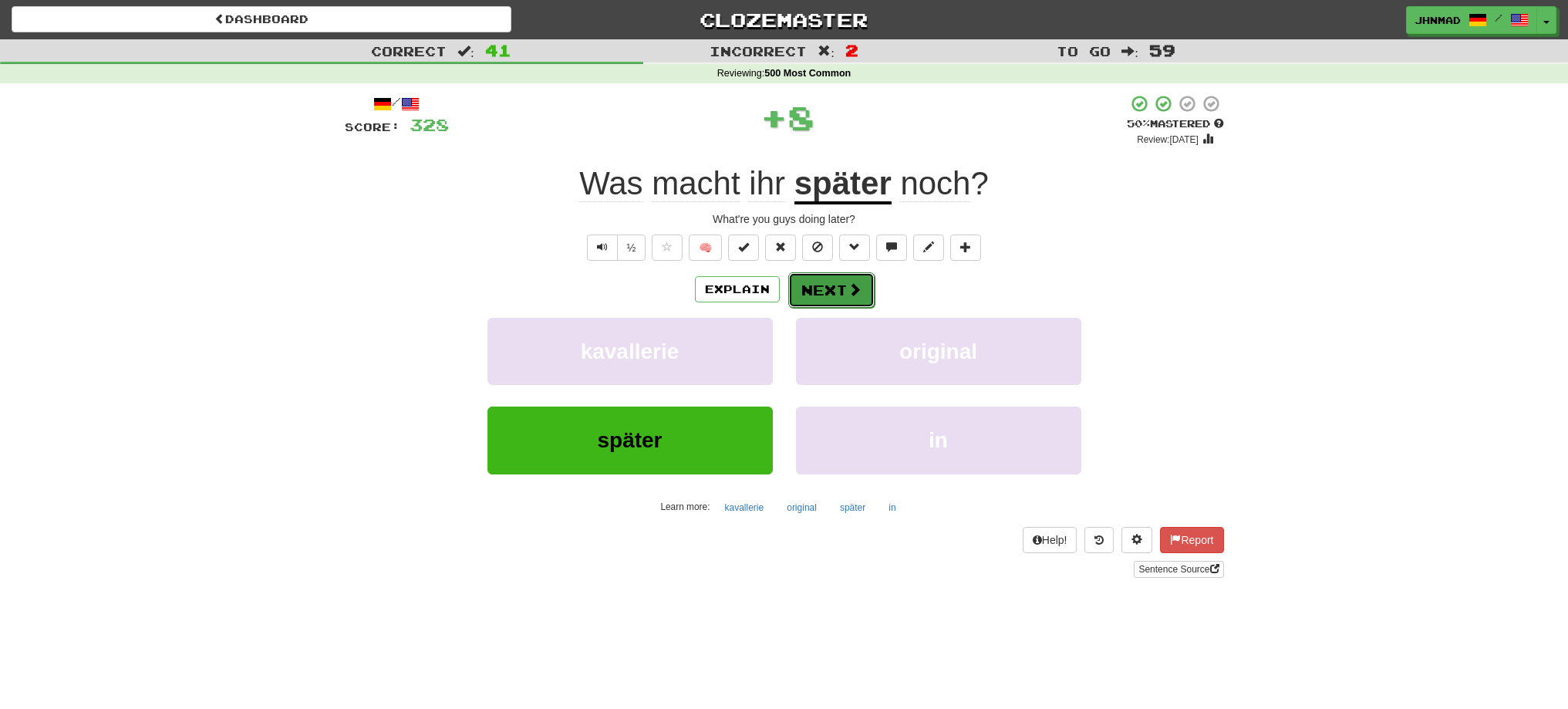
click at [817, 281] on button "Next" at bounding box center [831, 290] width 86 height 35
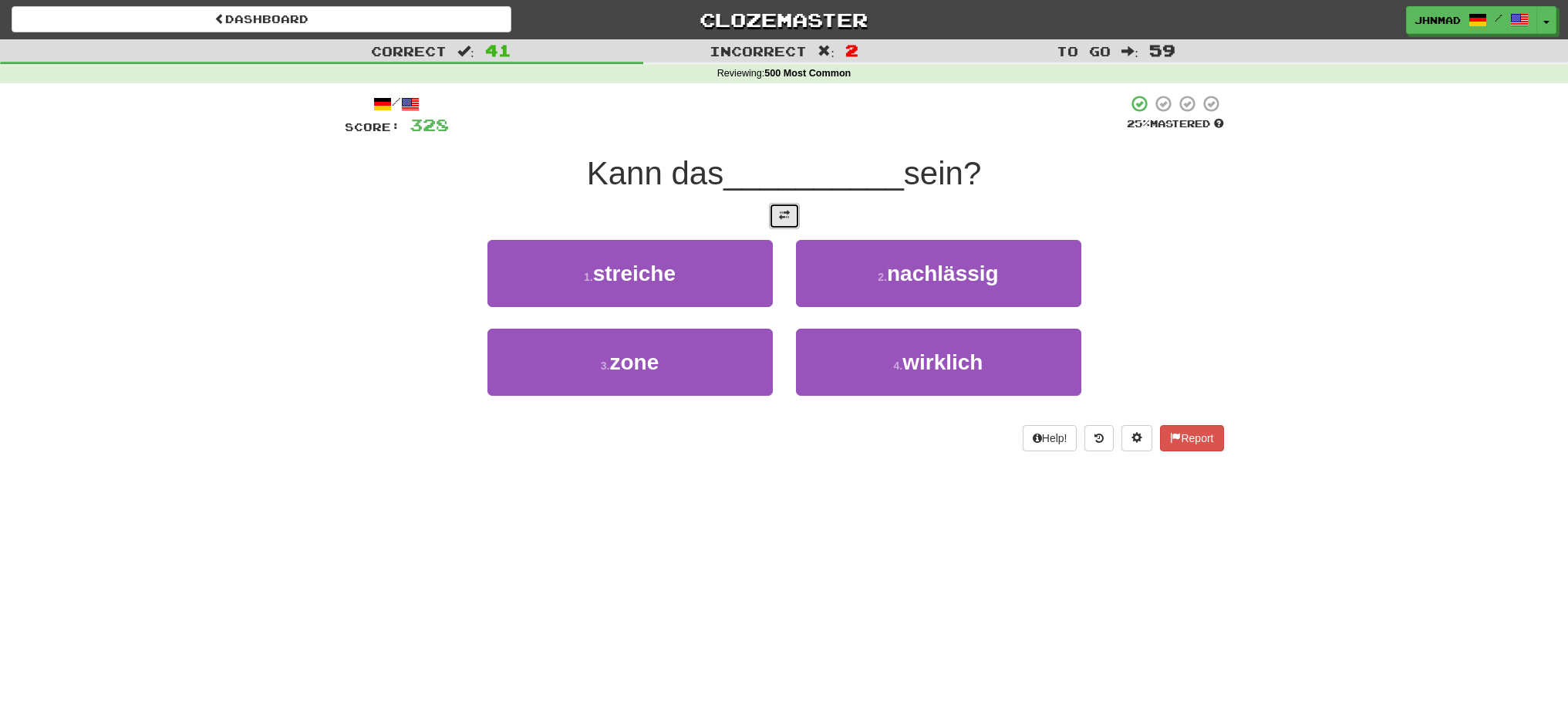
click at [777, 223] on button at bounding box center [784, 215] width 31 height 27
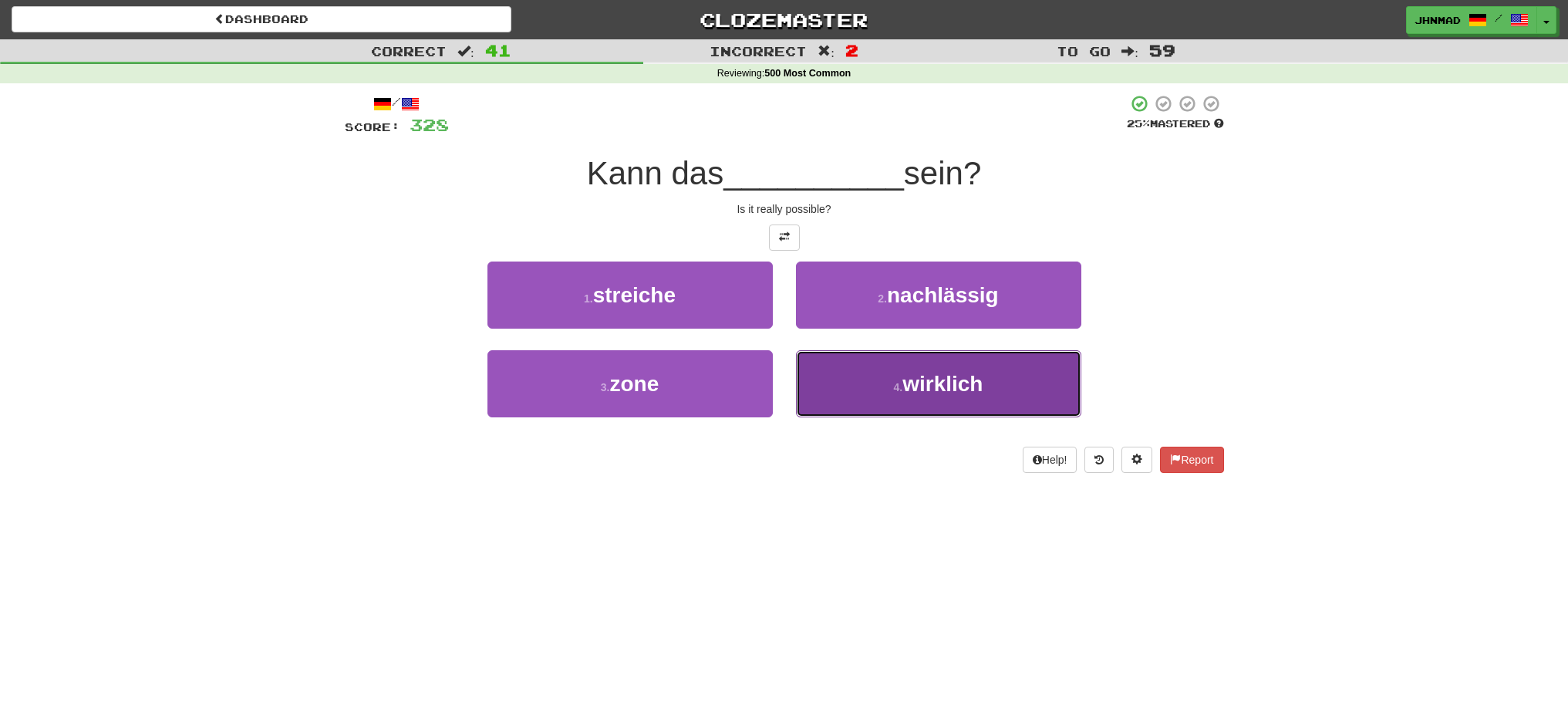
click at [932, 407] on button "4 . wirklich" at bounding box center [939, 383] width 286 height 67
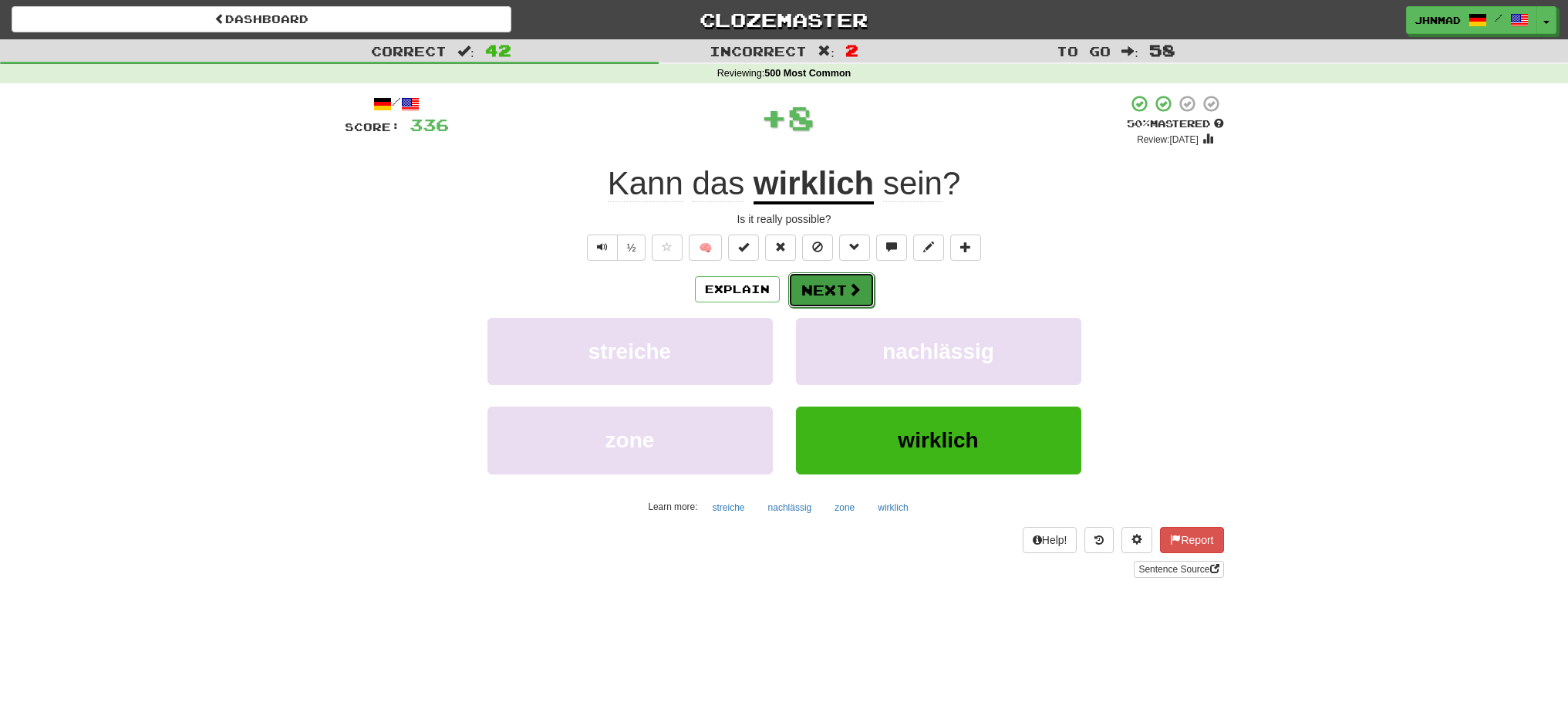
click at [850, 295] on span at bounding box center [854, 289] width 14 height 14
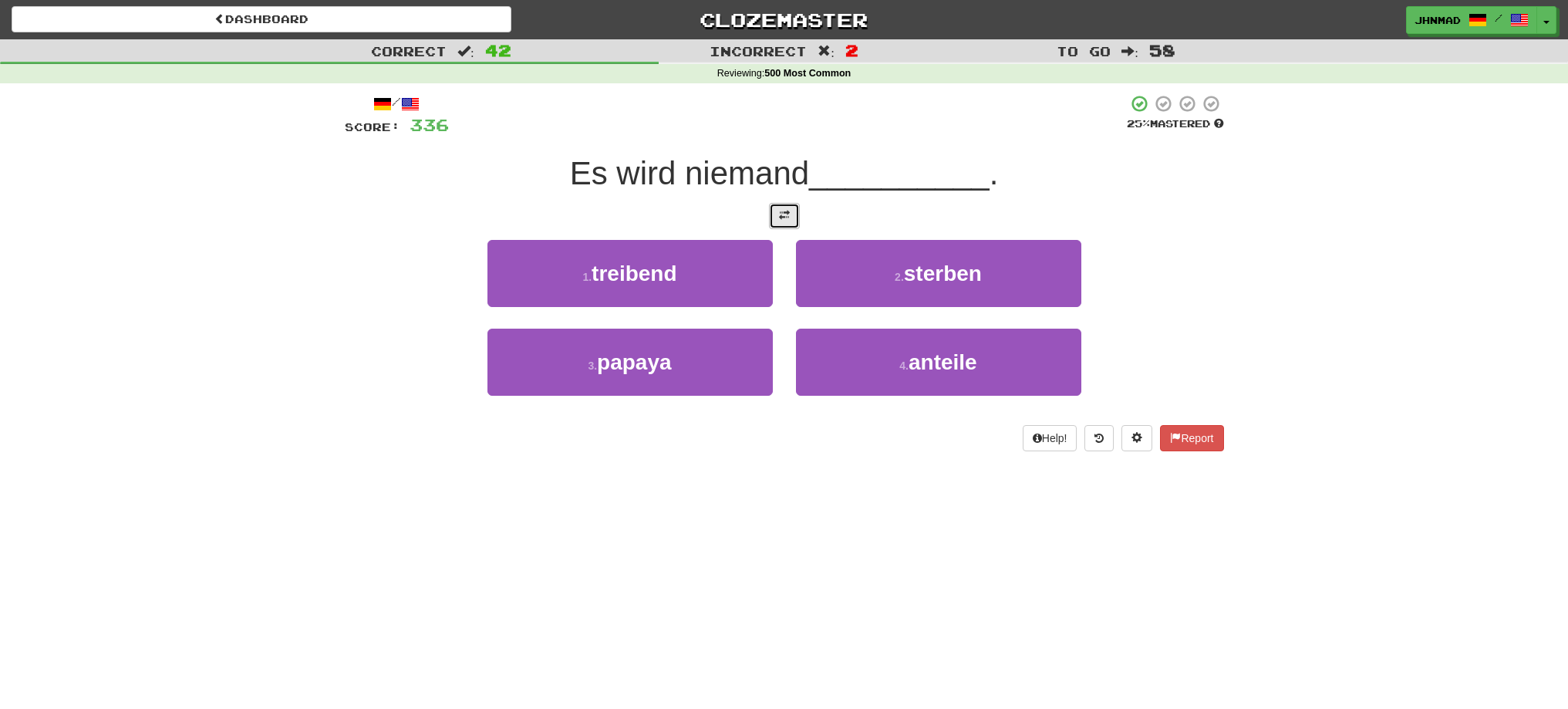
click at [770, 219] on button at bounding box center [784, 215] width 31 height 27
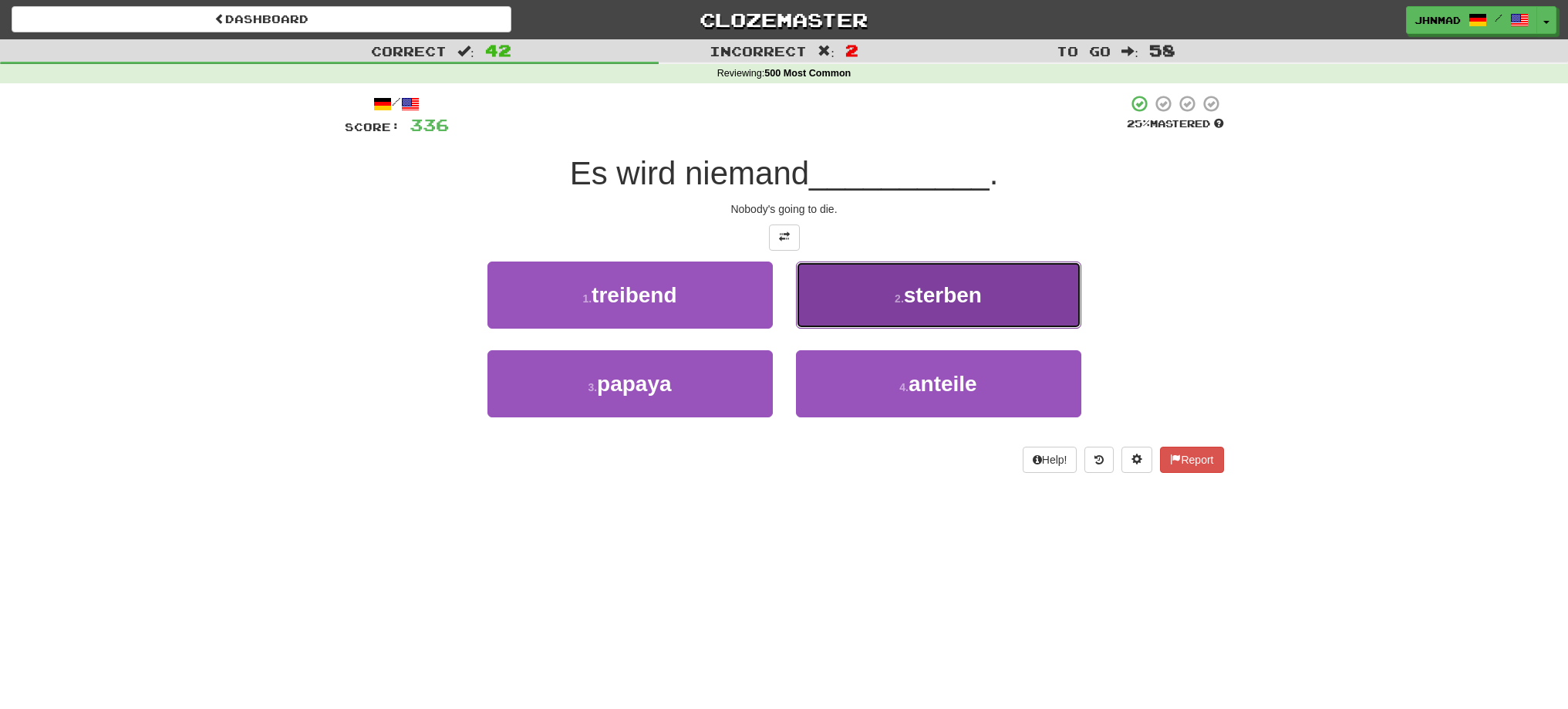
click at [936, 319] on button "2 . sterben" at bounding box center [939, 294] width 286 height 67
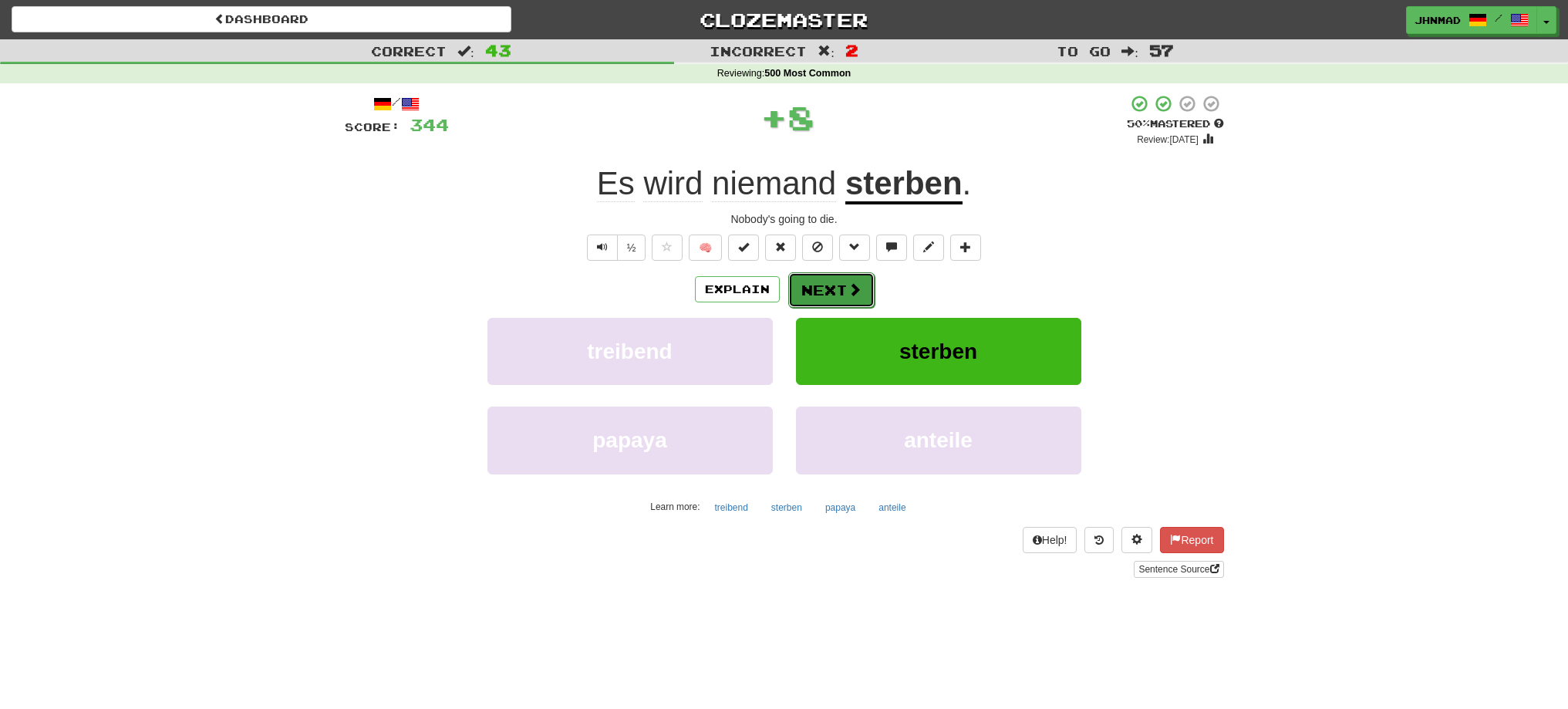
click at [838, 294] on button "Next" at bounding box center [831, 290] width 86 height 35
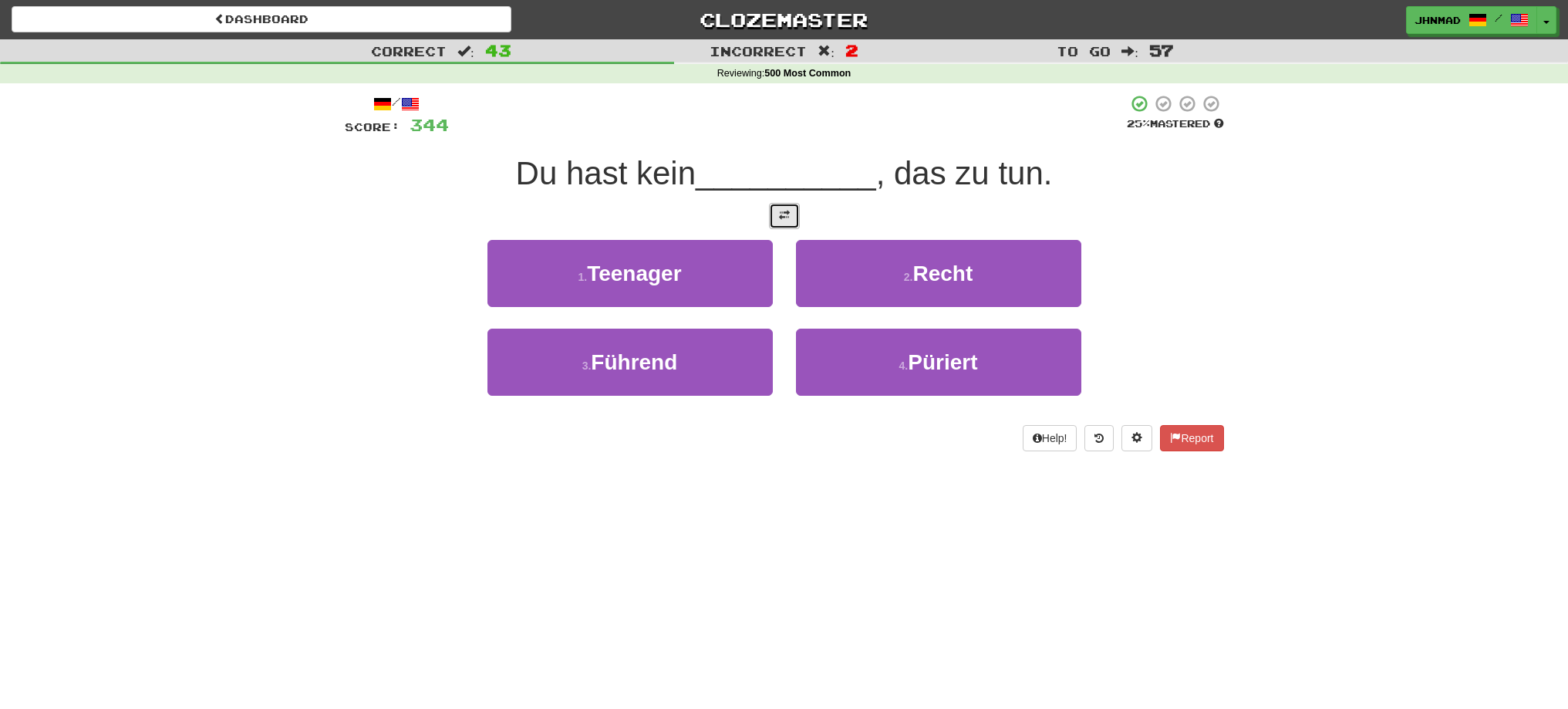
click at [786, 228] on button at bounding box center [784, 215] width 31 height 27
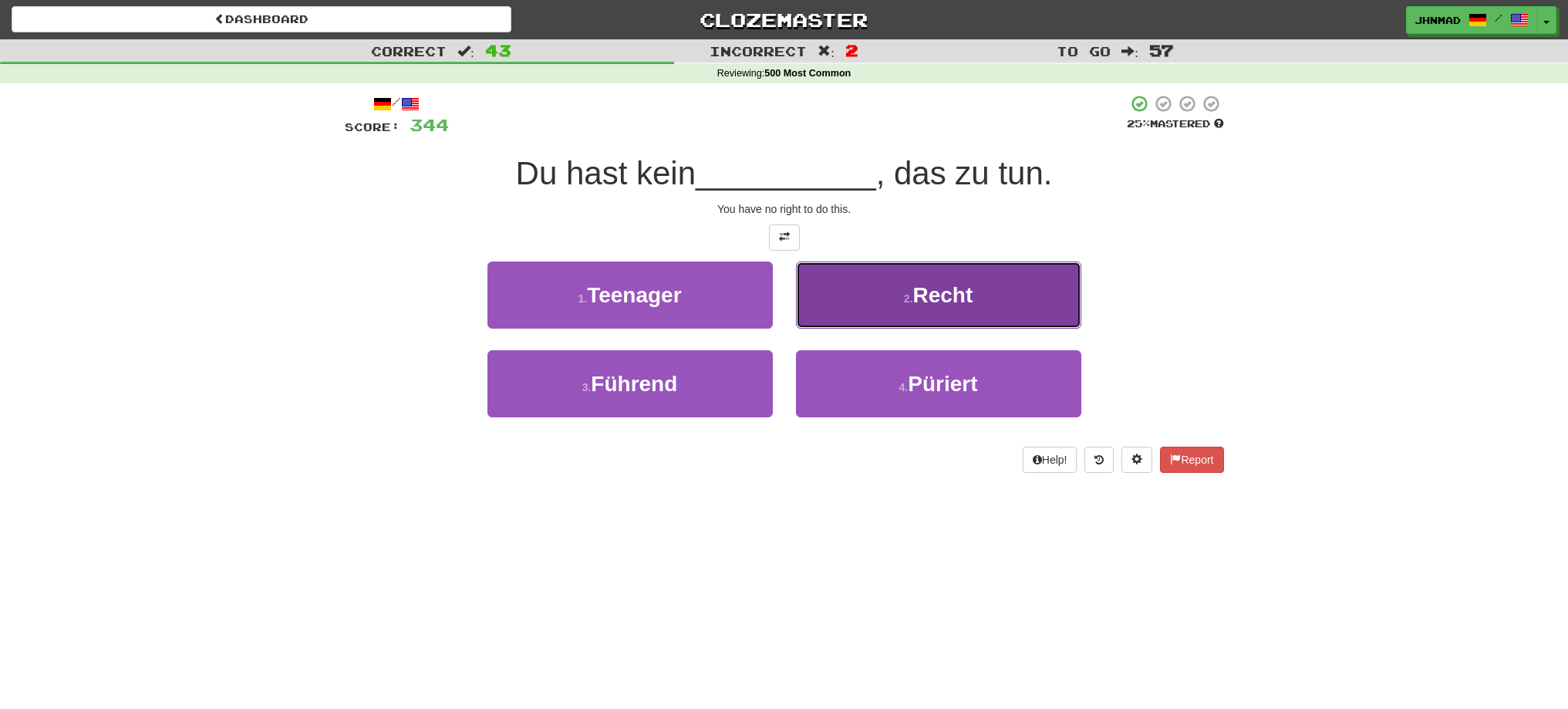
click at [815, 286] on button "2 . Recht" at bounding box center [939, 294] width 286 height 67
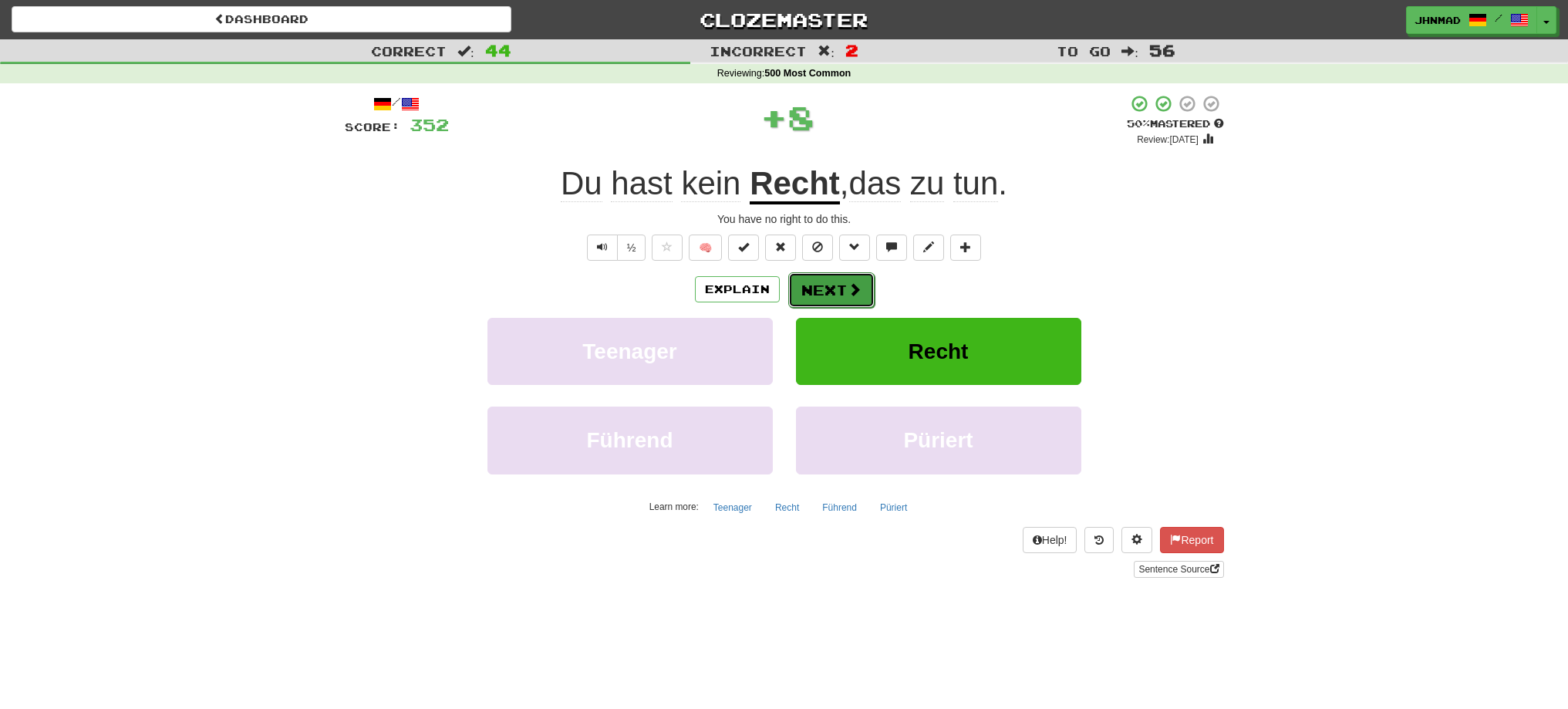
click at [829, 289] on button "Next" at bounding box center [831, 290] width 86 height 35
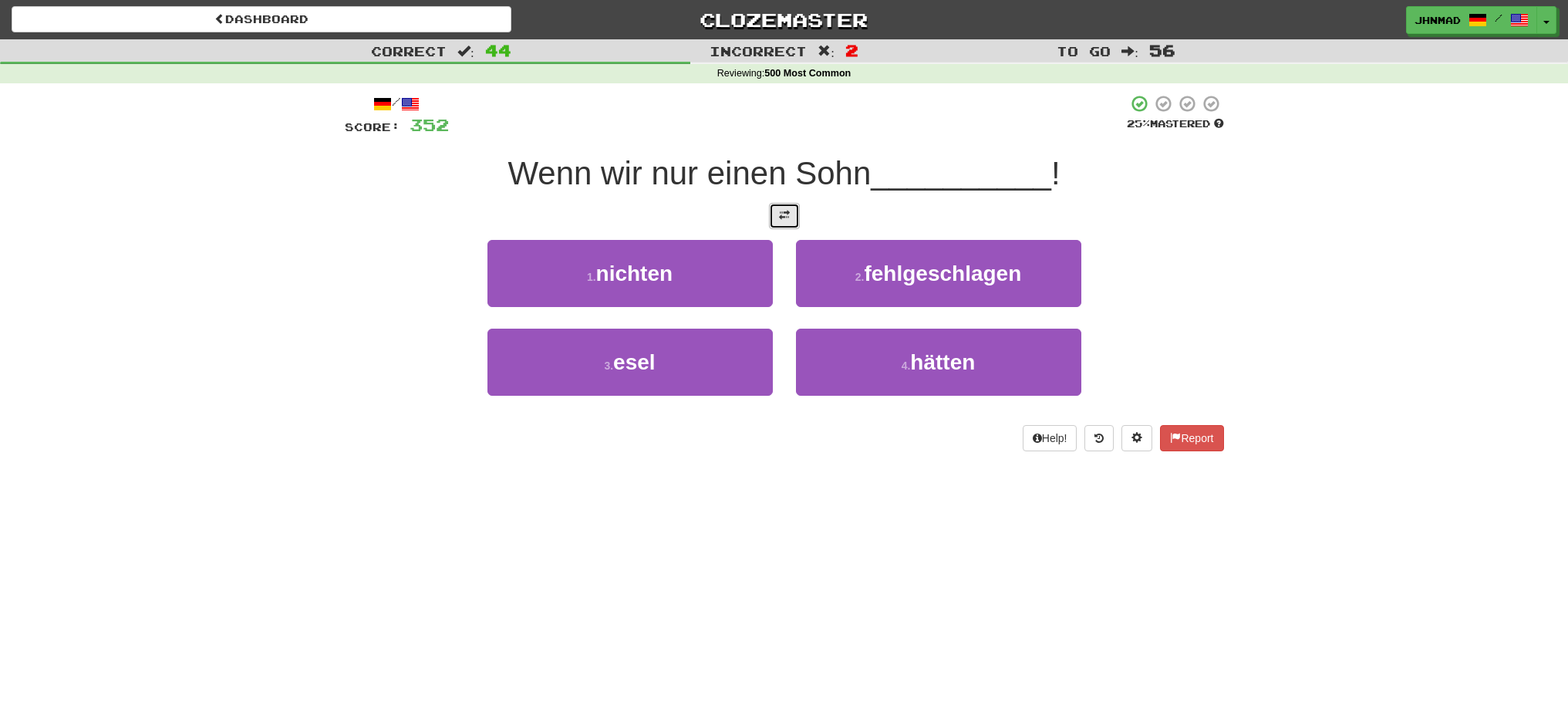
click at [783, 213] on span at bounding box center [784, 215] width 10 height 10
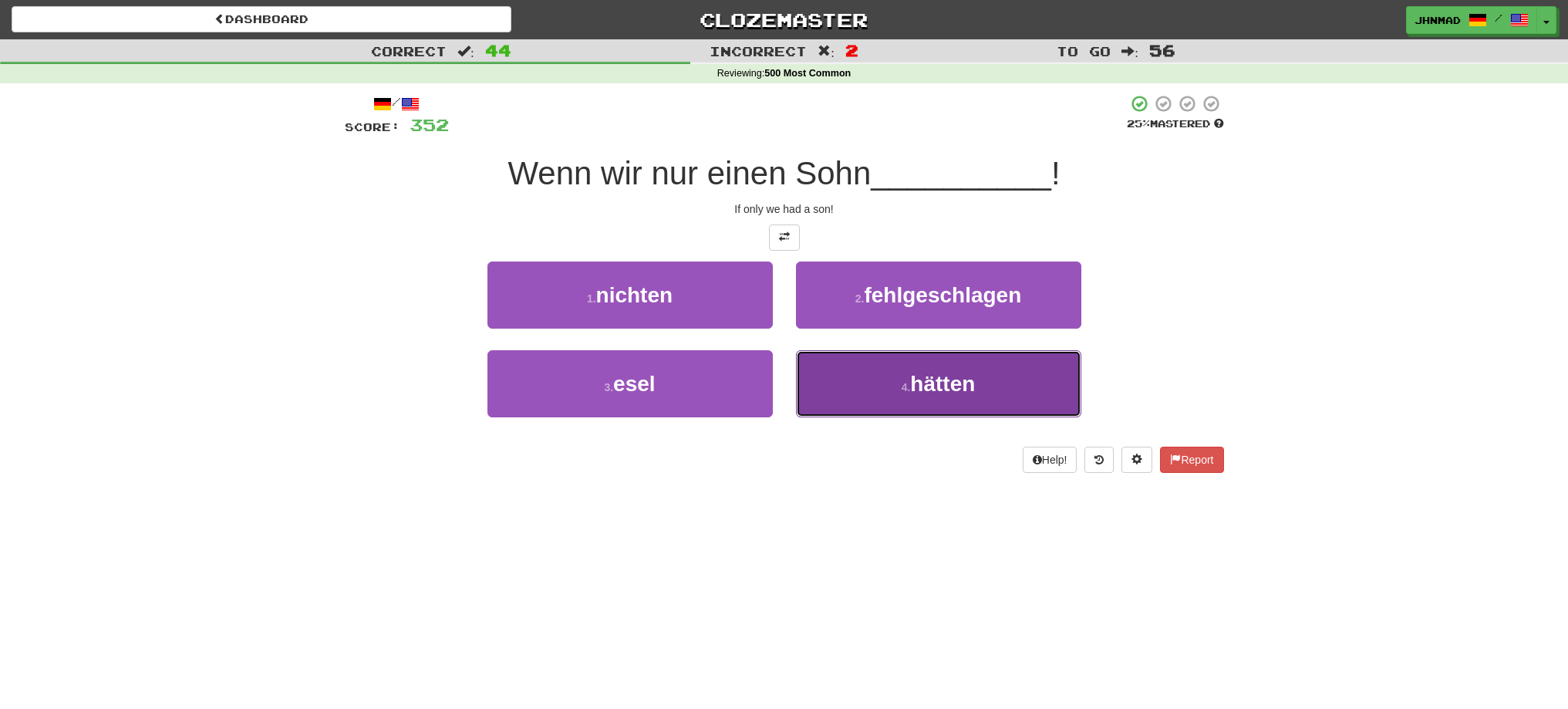
click at [865, 383] on button "4 . hätten" at bounding box center [939, 383] width 286 height 67
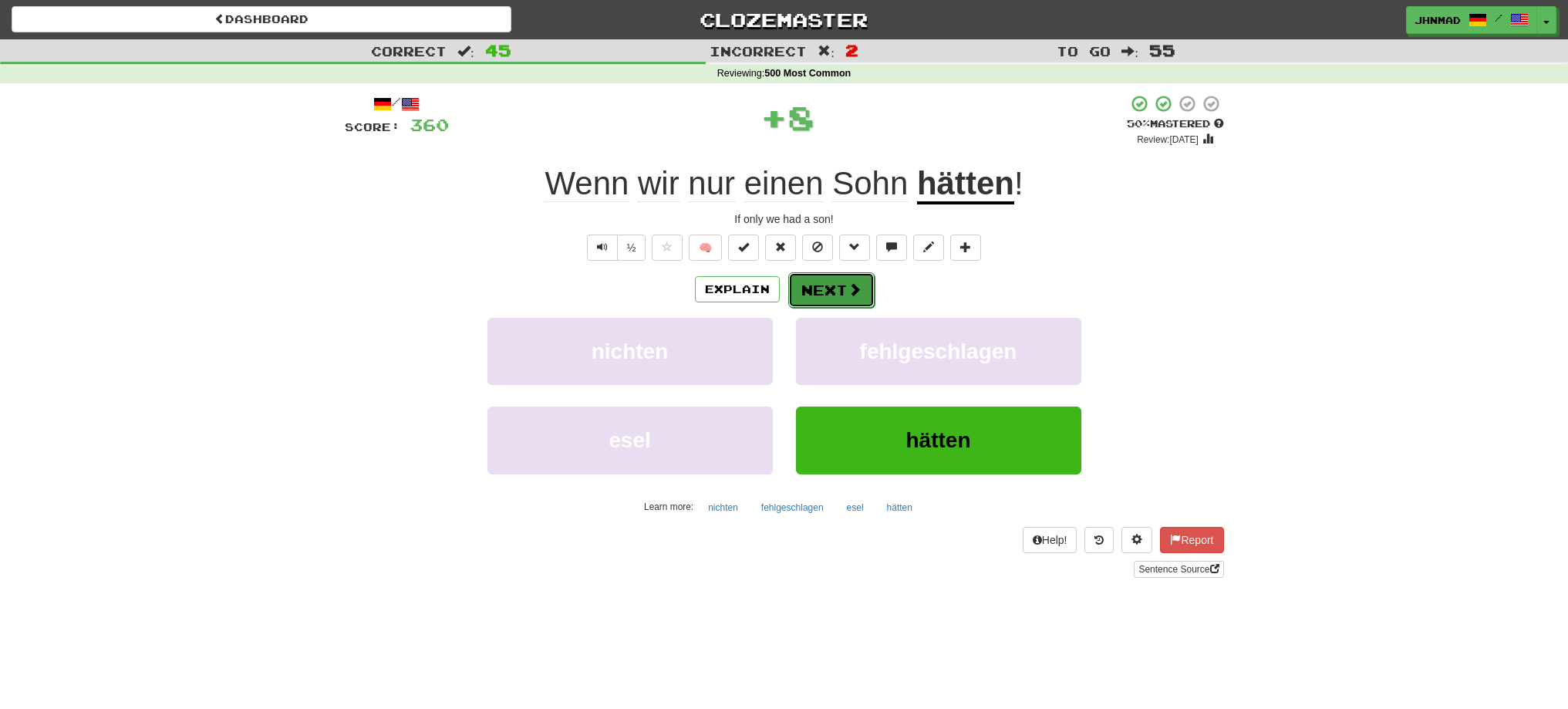
click at [849, 292] on span at bounding box center [854, 289] width 14 height 14
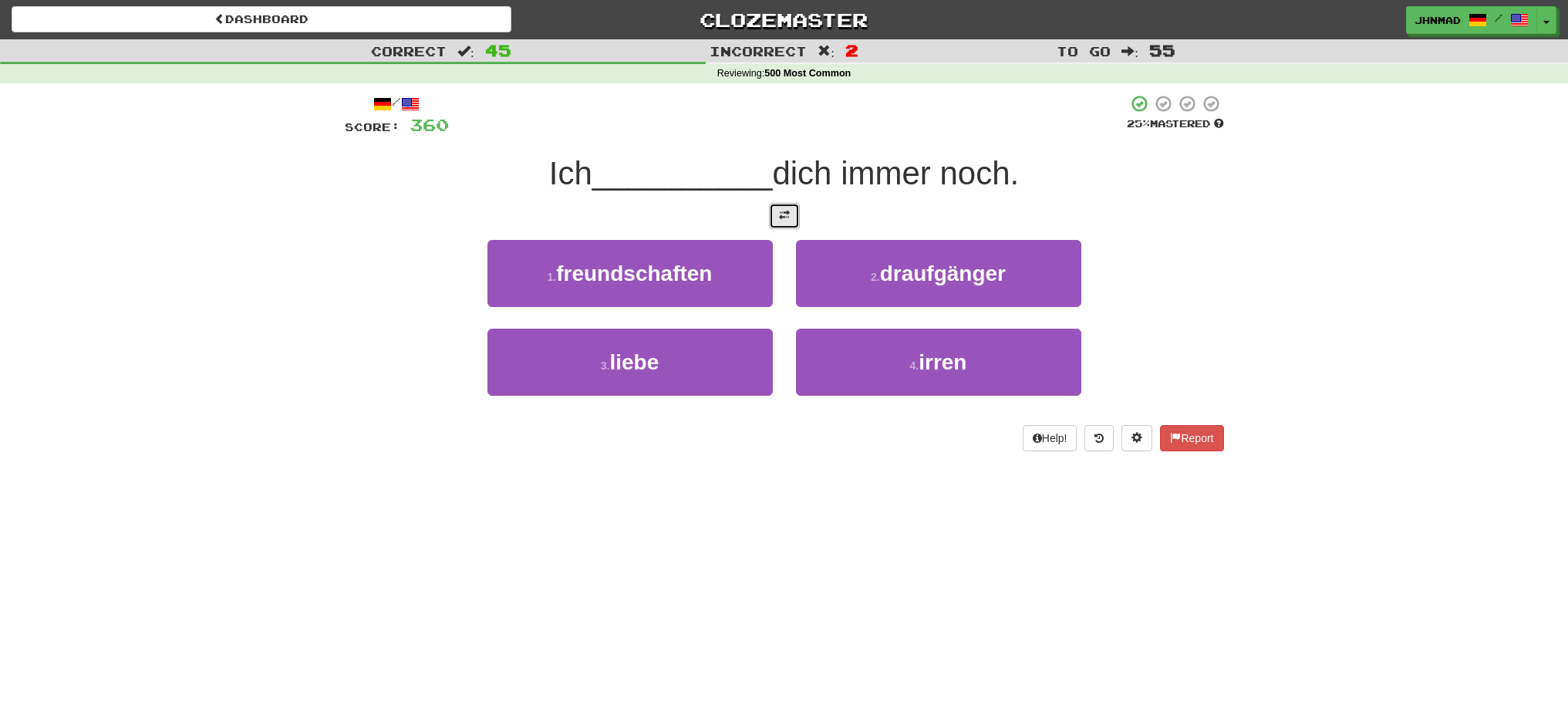
click at [792, 213] on button at bounding box center [784, 215] width 31 height 27
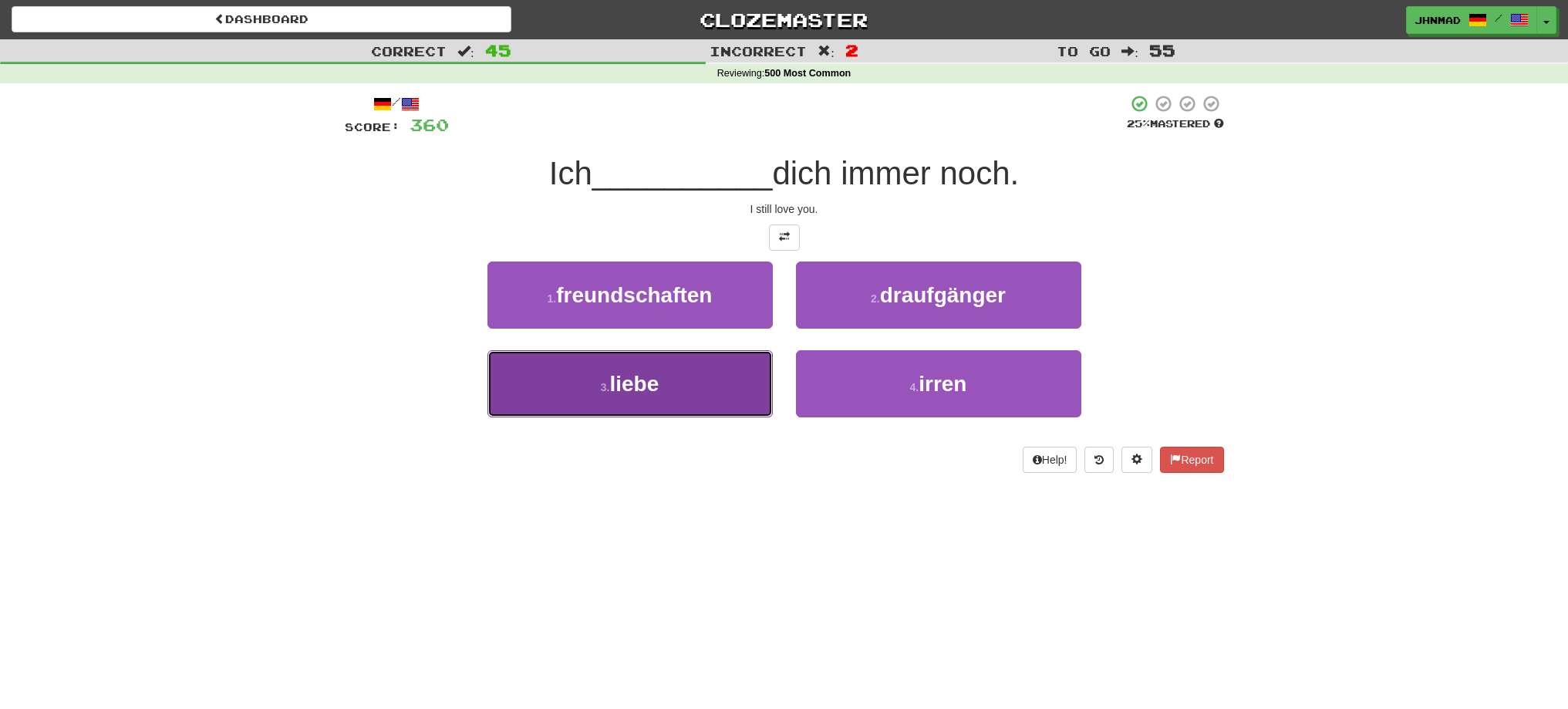
click at [710, 377] on button "3 . liebe" at bounding box center [630, 383] width 286 height 67
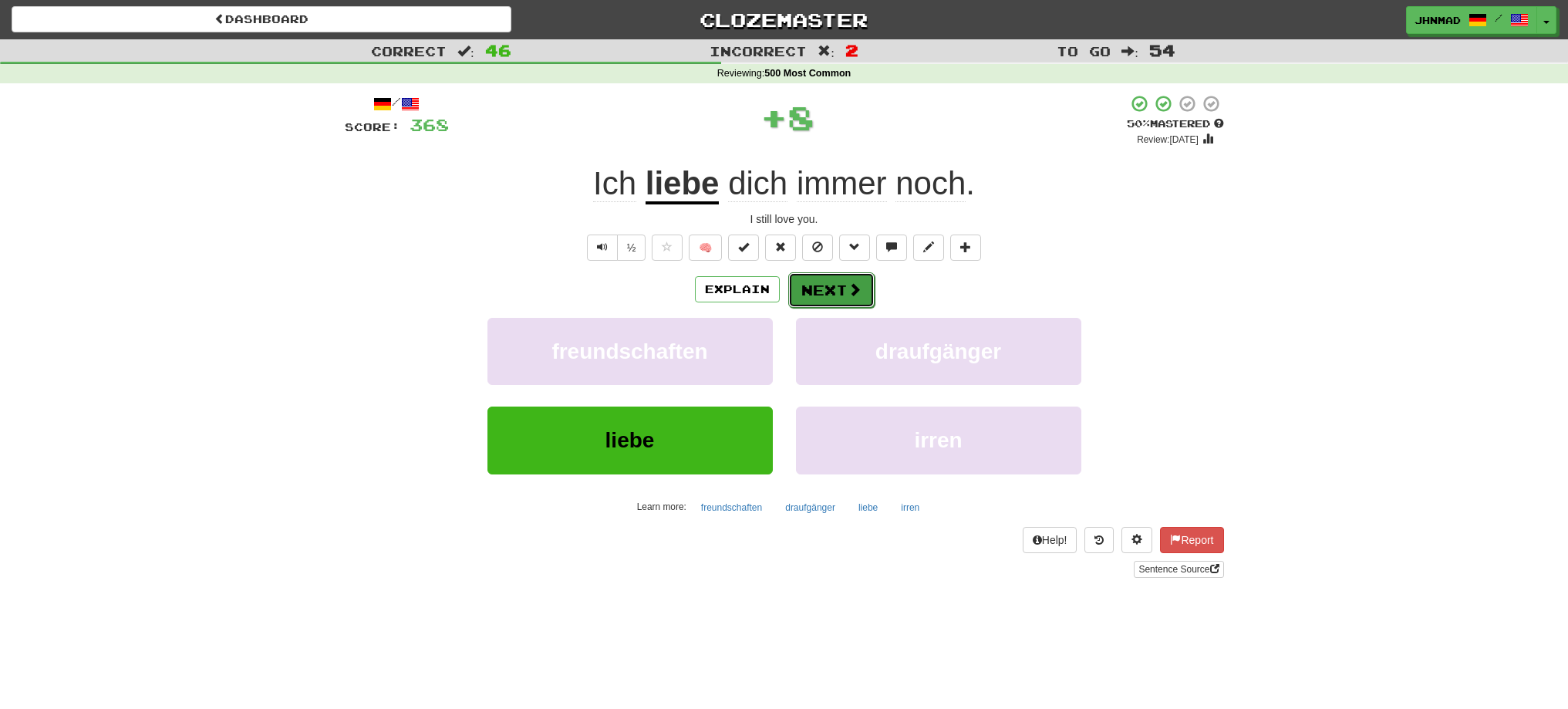
click at [836, 290] on button "Next" at bounding box center [831, 290] width 86 height 35
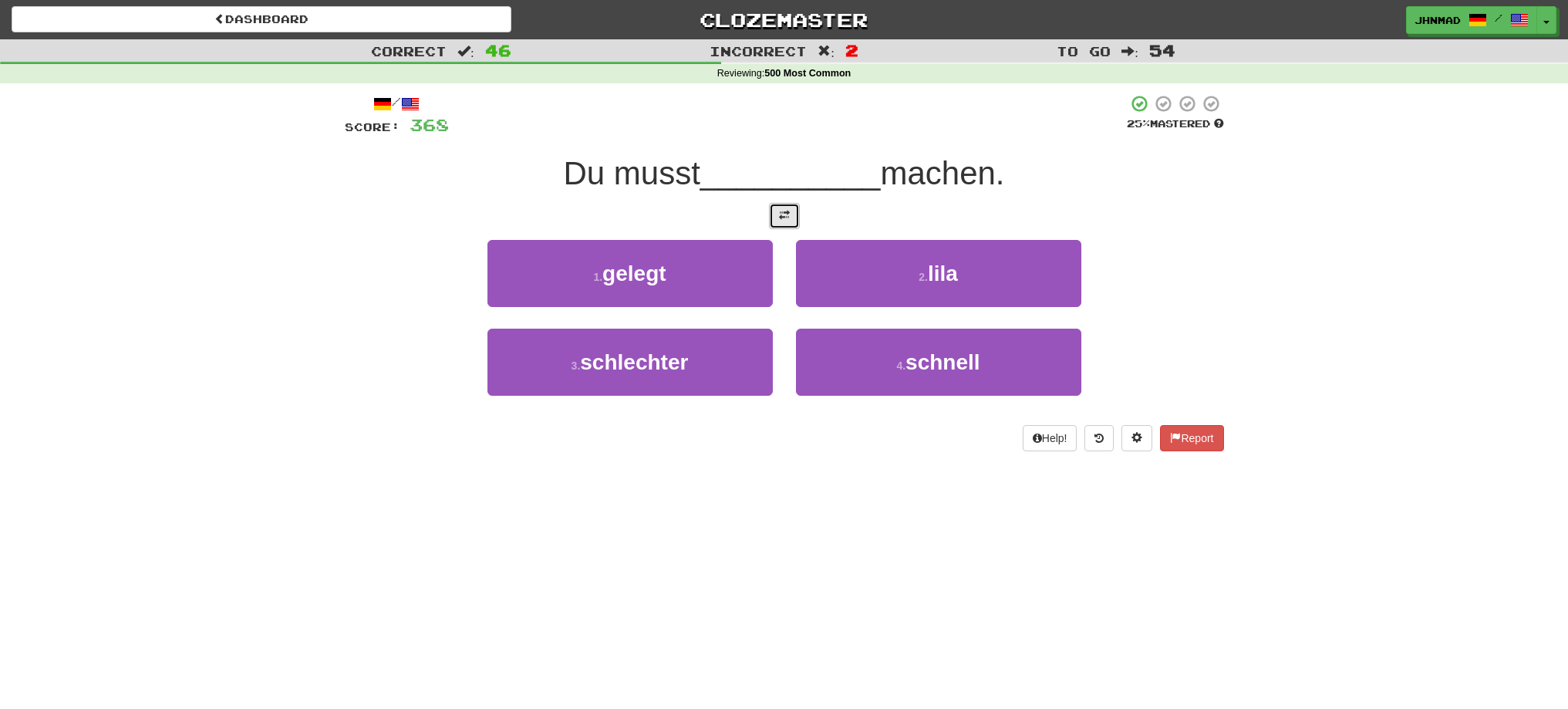
click at [782, 227] on button at bounding box center [784, 215] width 31 height 27
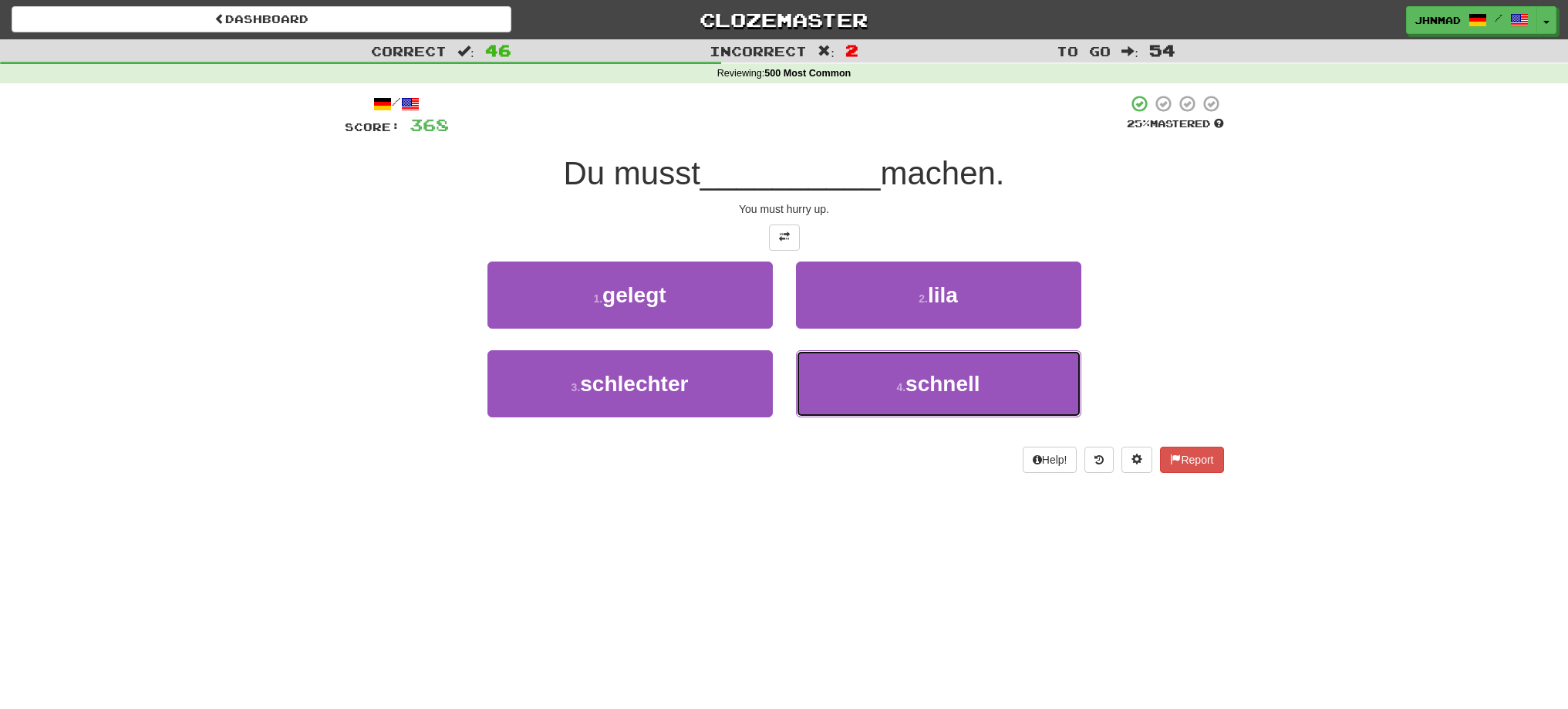
click at [868, 402] on button "4 . schnell" at bounding box center [939, 383] width 286 height 67
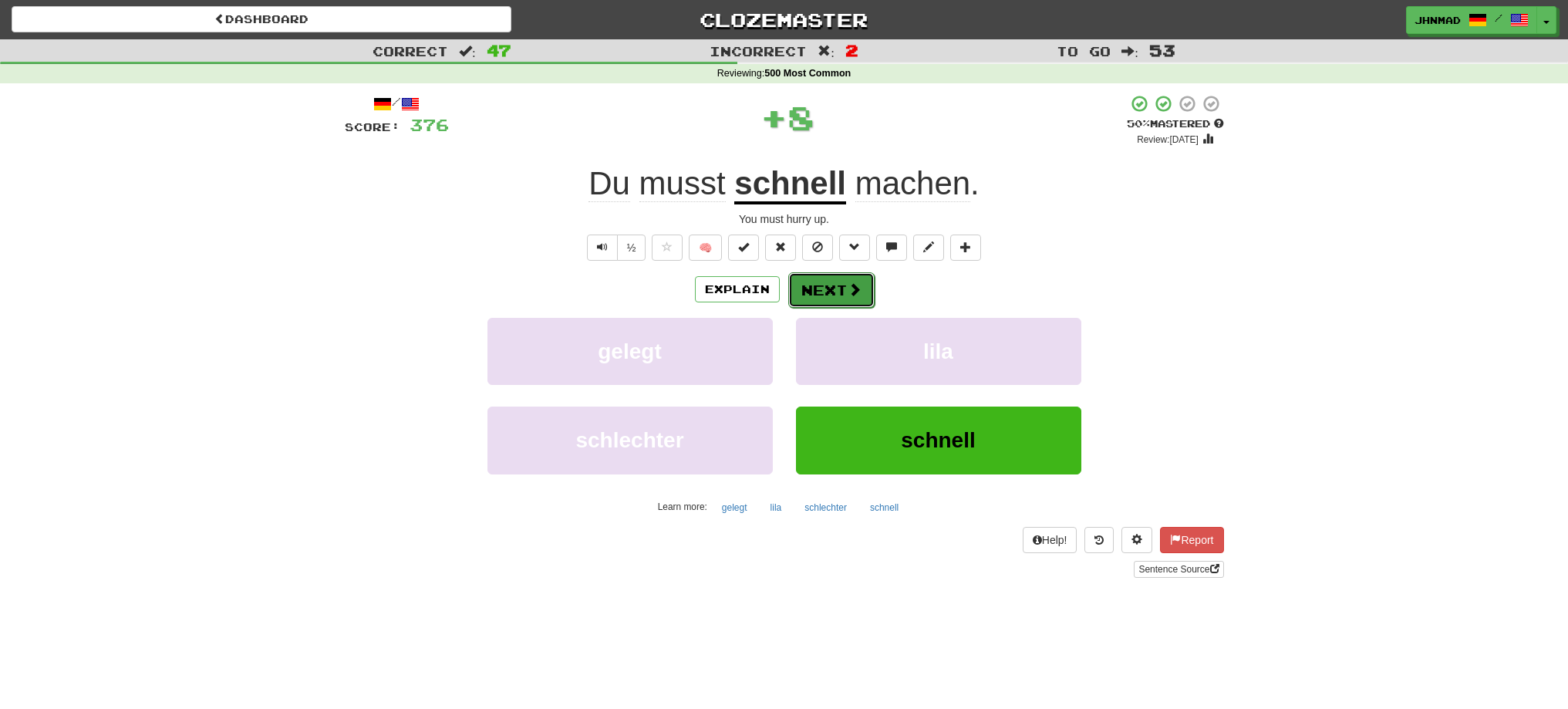
click at [848, 296] on span at bounding box center [854, 289] width 14 height 14
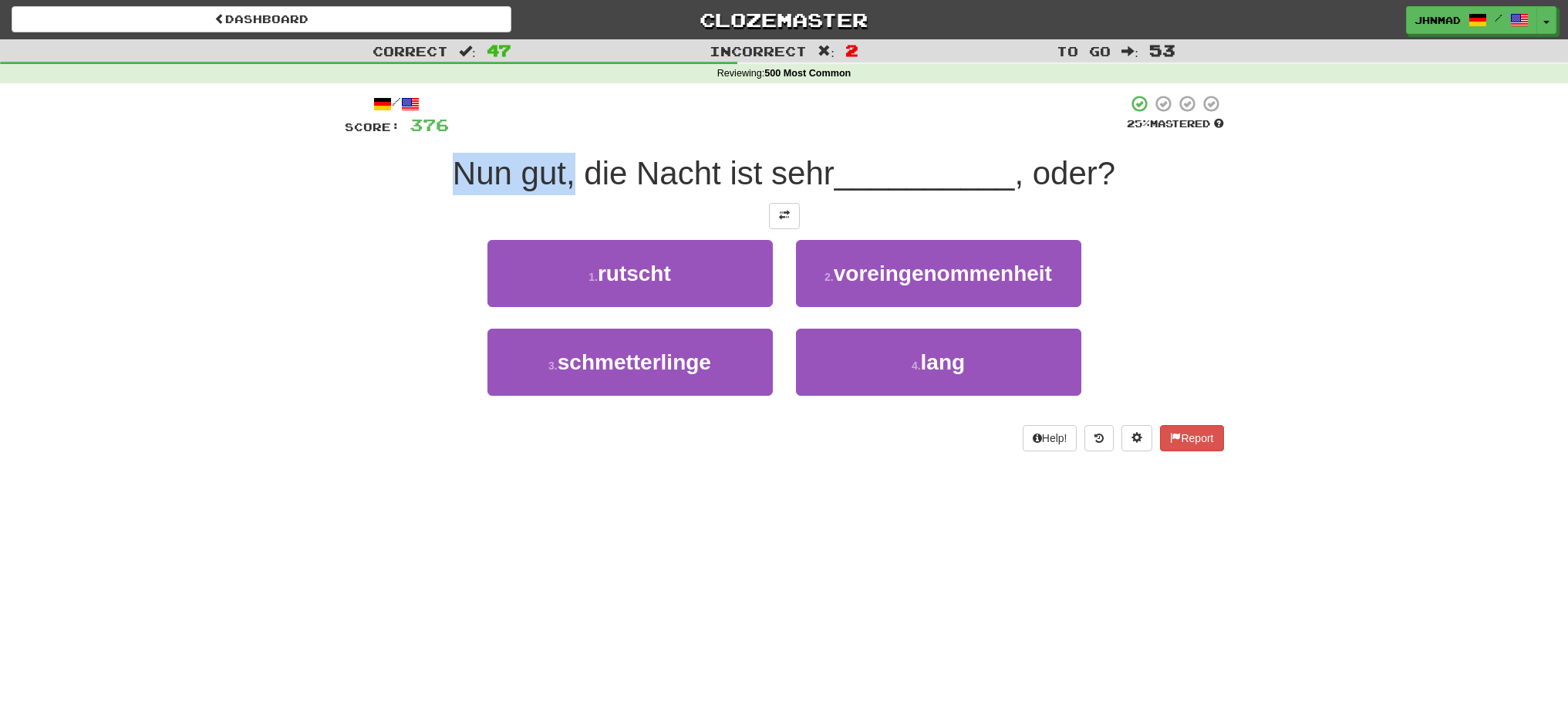
drag, startPoint x: 452, startPoint y: 168, endPoint x: 566, endPoint y: 167, distance: 114.0
click at [566, 167] on span "Nun gut, die Nacht ist sehr" at bounding box center [643, 173] width 382 height 36
click at [556, 133] on div at bounding box center [556, 133] width 0 height 0
click at [374, 165] on div "Nun gut, die Nacht ist sehr __________ , oder?" at bounding box center [784, 173] width 879 height 43
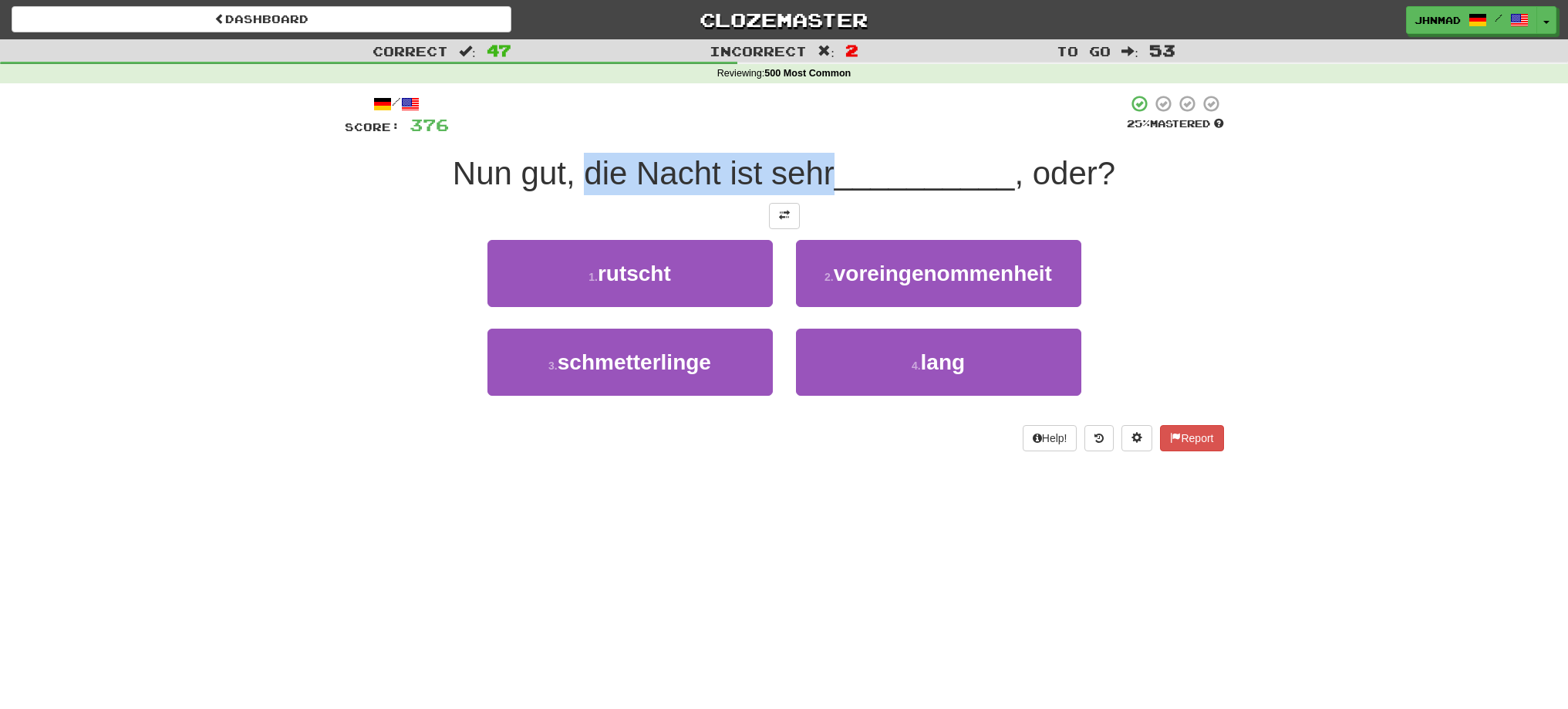
drag, startPoint x: 575, startPoint y: 161, endPoint x: 827, endPoint y: 148, distance: 252.3
click at [827, 148] on div "/ Score: 376 25 % Mastered Nun gut, die Nacht ist sehr __________ , oder? 1 . r…" at bounding box center [784, 273] width 879 height 357
click at [817, 133] on div at bounding box center [817, 133] width 0 height 0
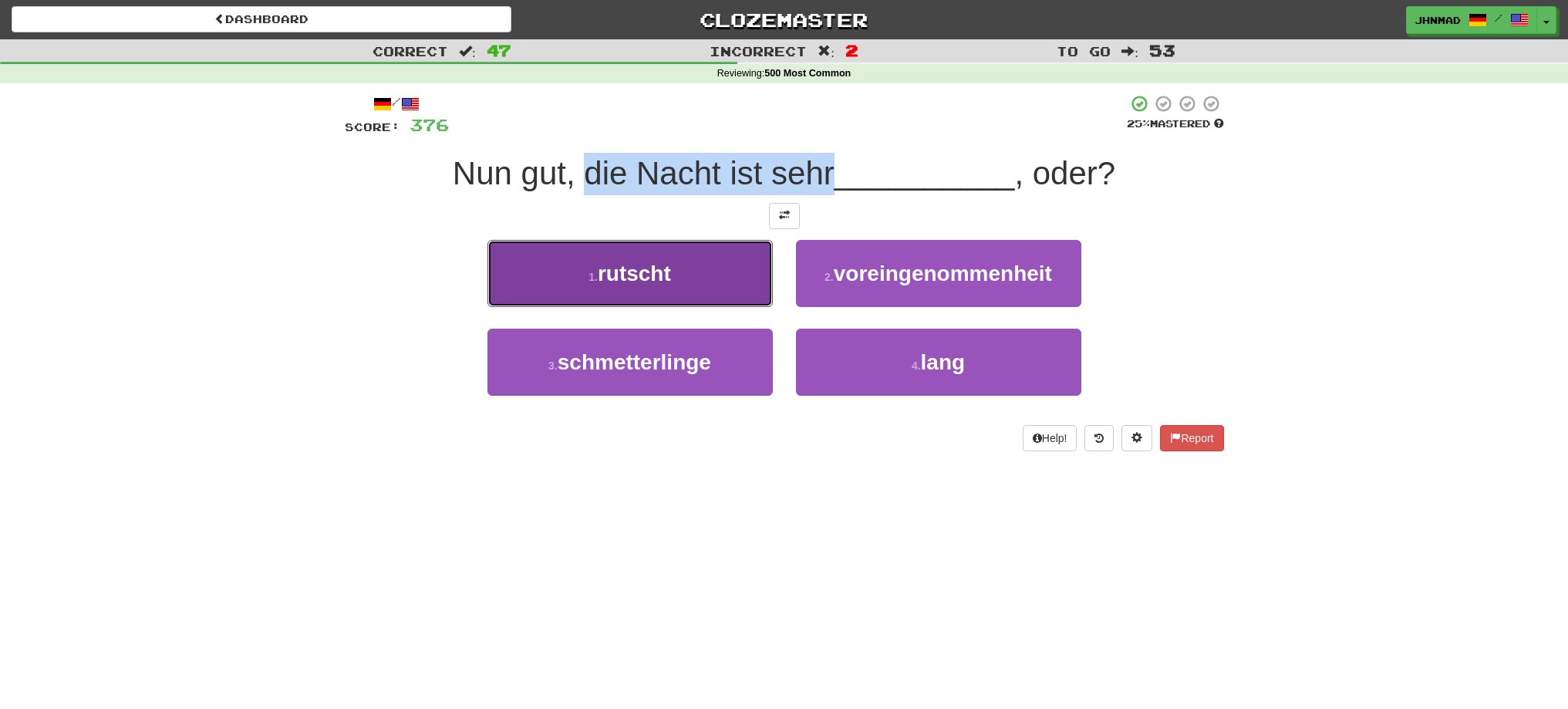
click at [503, 248] on button "1 . rutscht" at bounding box center [630, 273] width 286 height 67
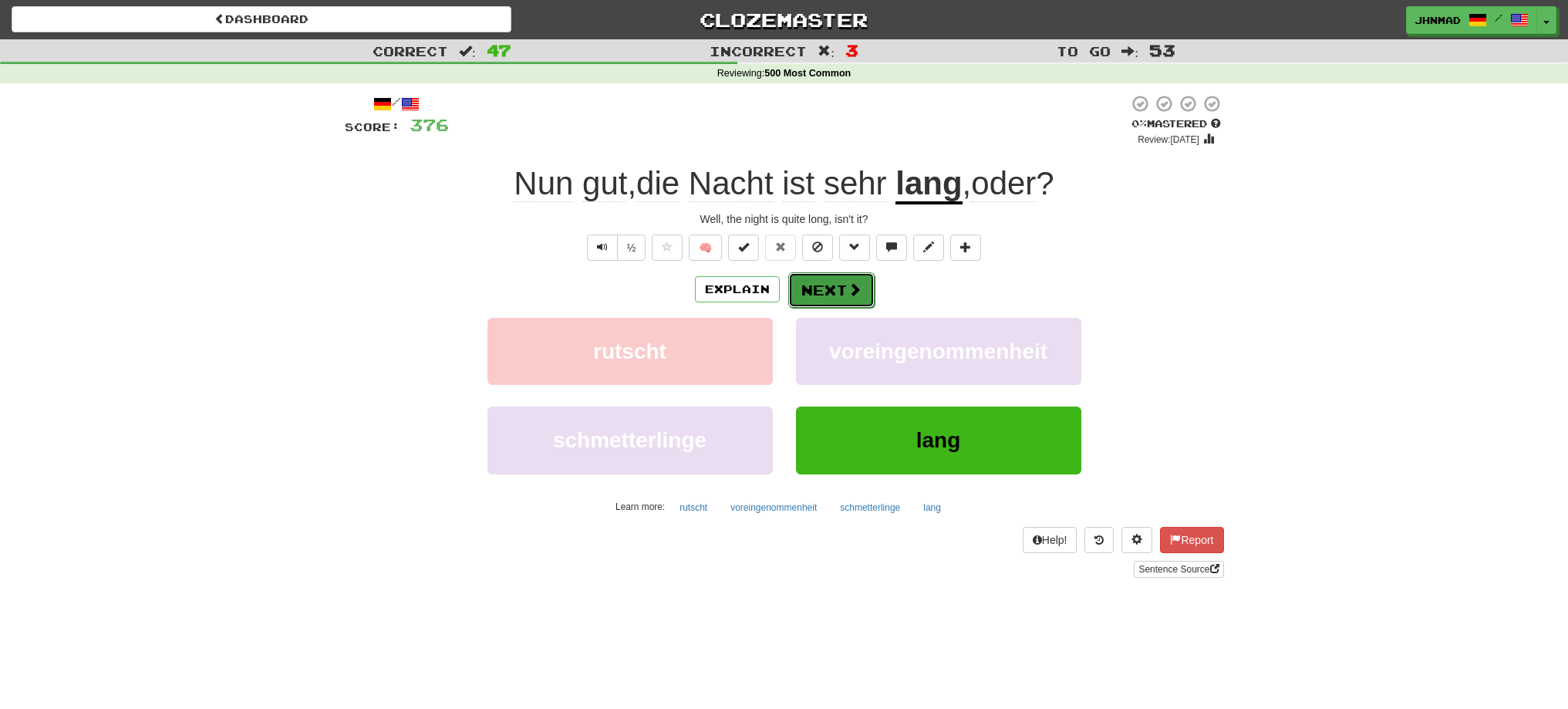
click at [831, 298] on button "Next" at bounding box center [831, 290] width 86 height 35
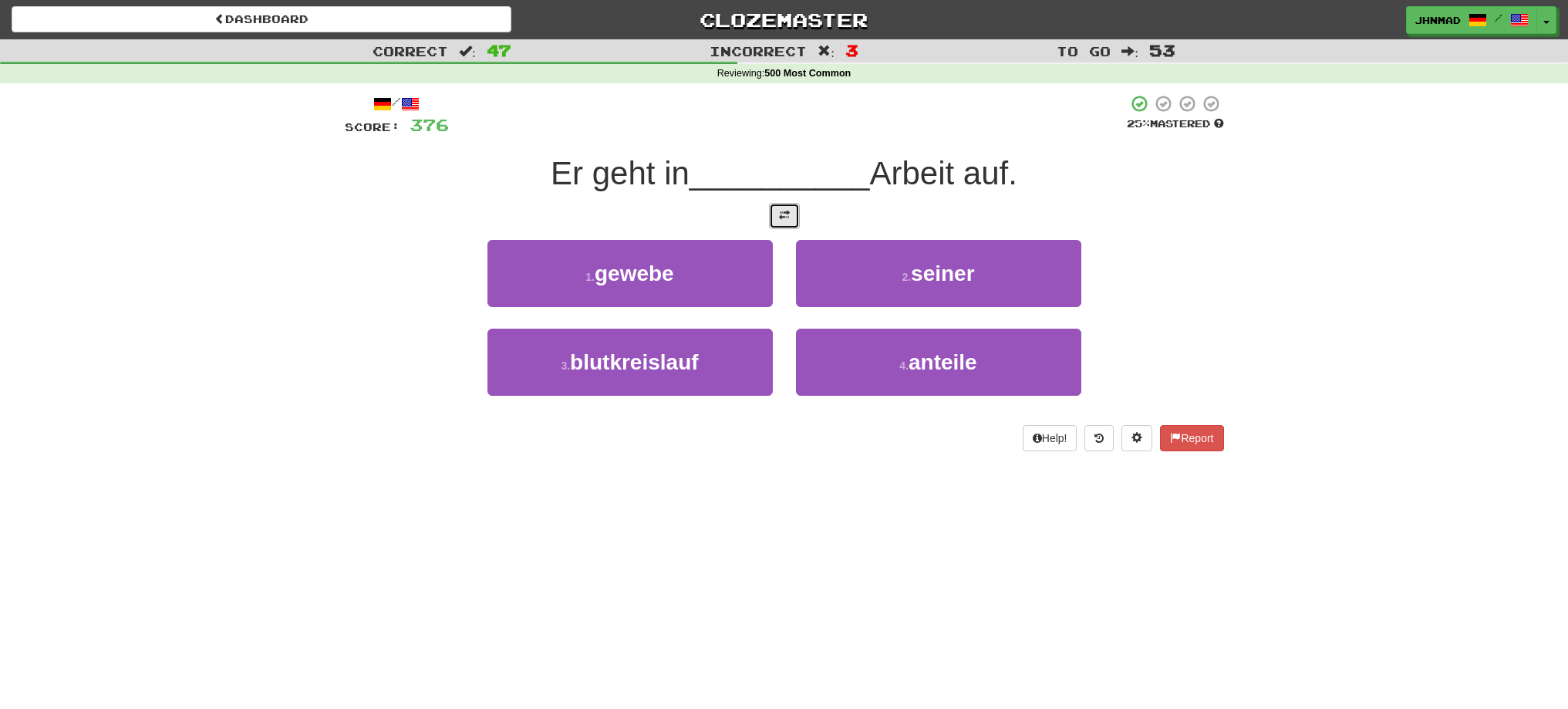
click at [782, 217] on span at bounding box center [784, 215] width 10 height 10
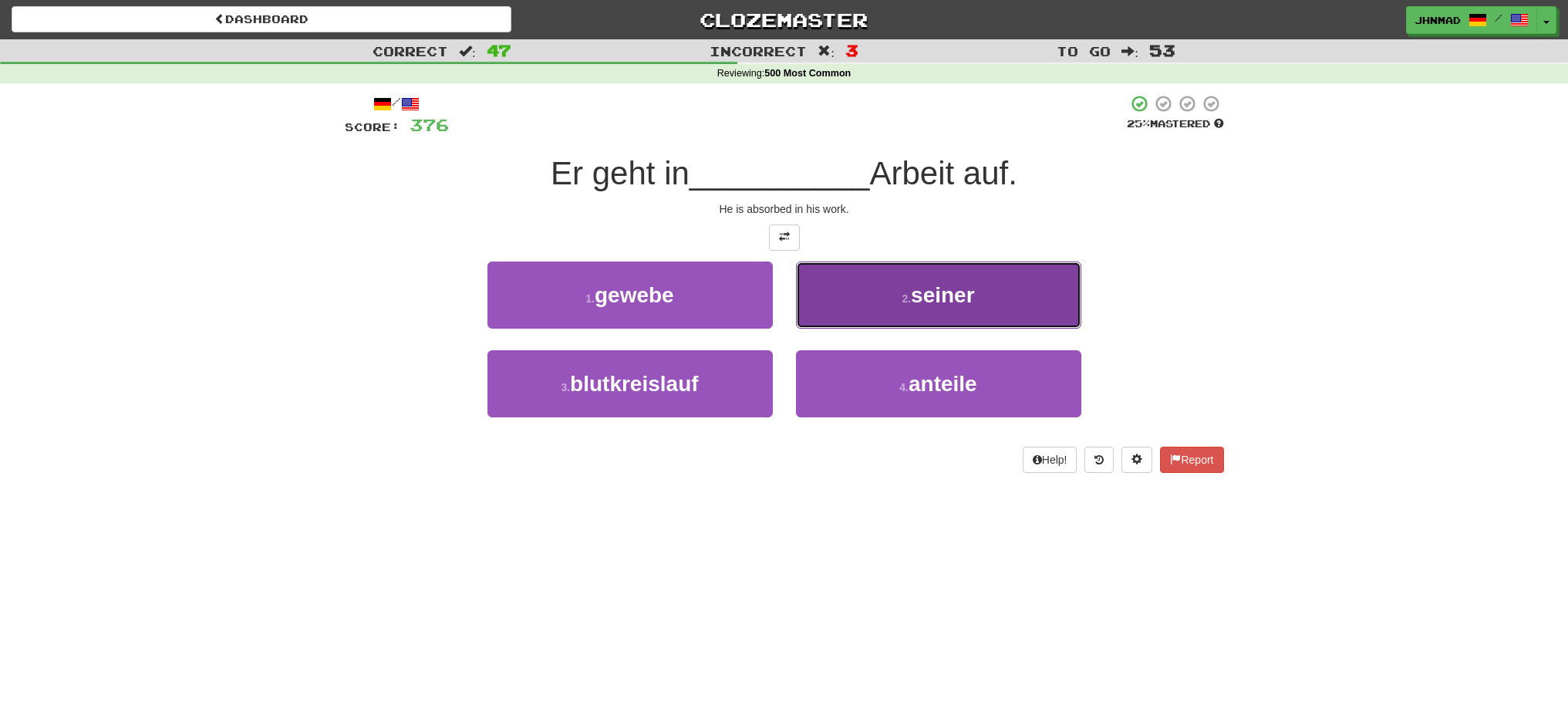
click at [924, 315] on button "2 . seiner" at bounding box center [939, 294] width 286 height 67
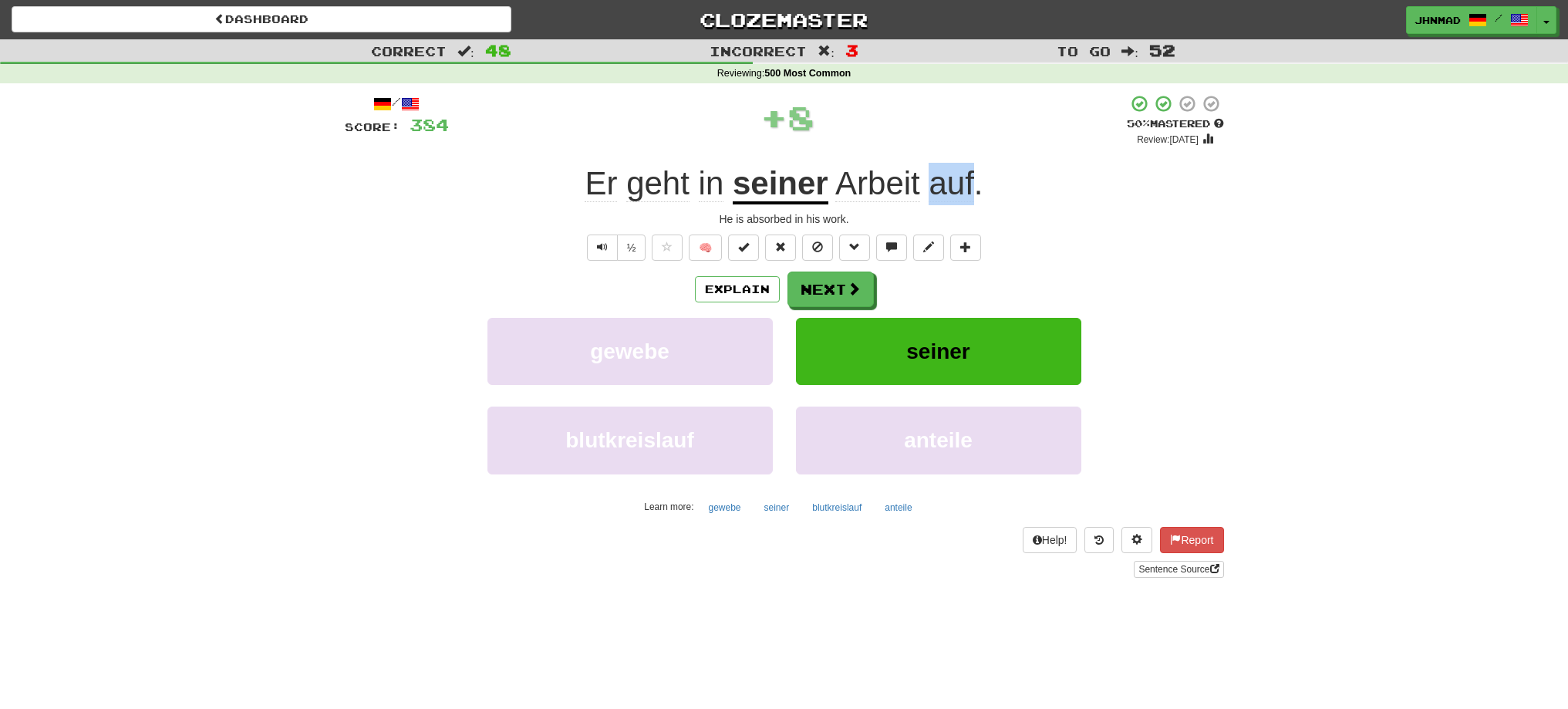
drag, startPoint x: 924, startPoint y: 196, endPoint x: 976, endPoint y: 189, distance: 52.5
click at [976, 190] on span "Arbeit auf ." at bounding box center [906, 184] width 155 height 37
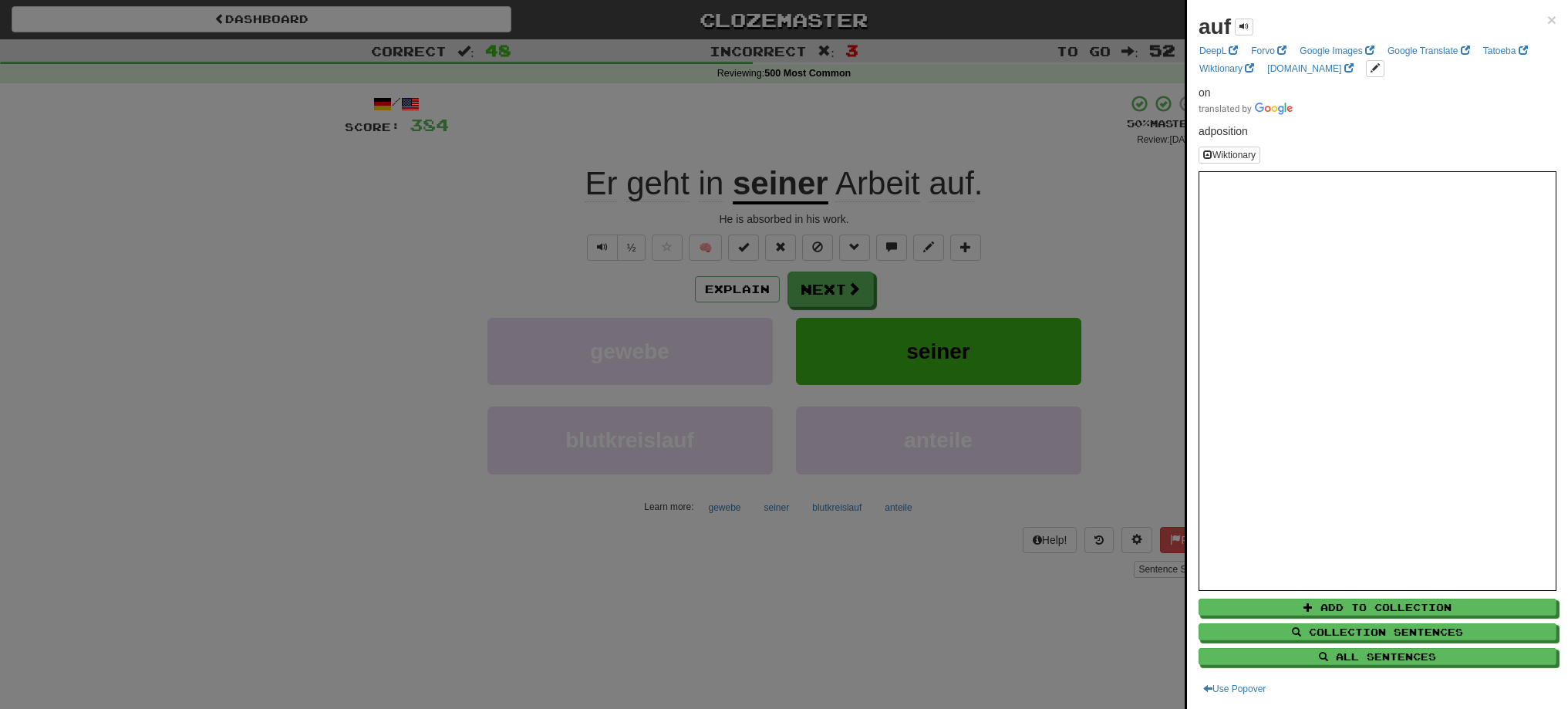
click at [832, 282] on div at bounding box center [784, 354] width 1568 height 709
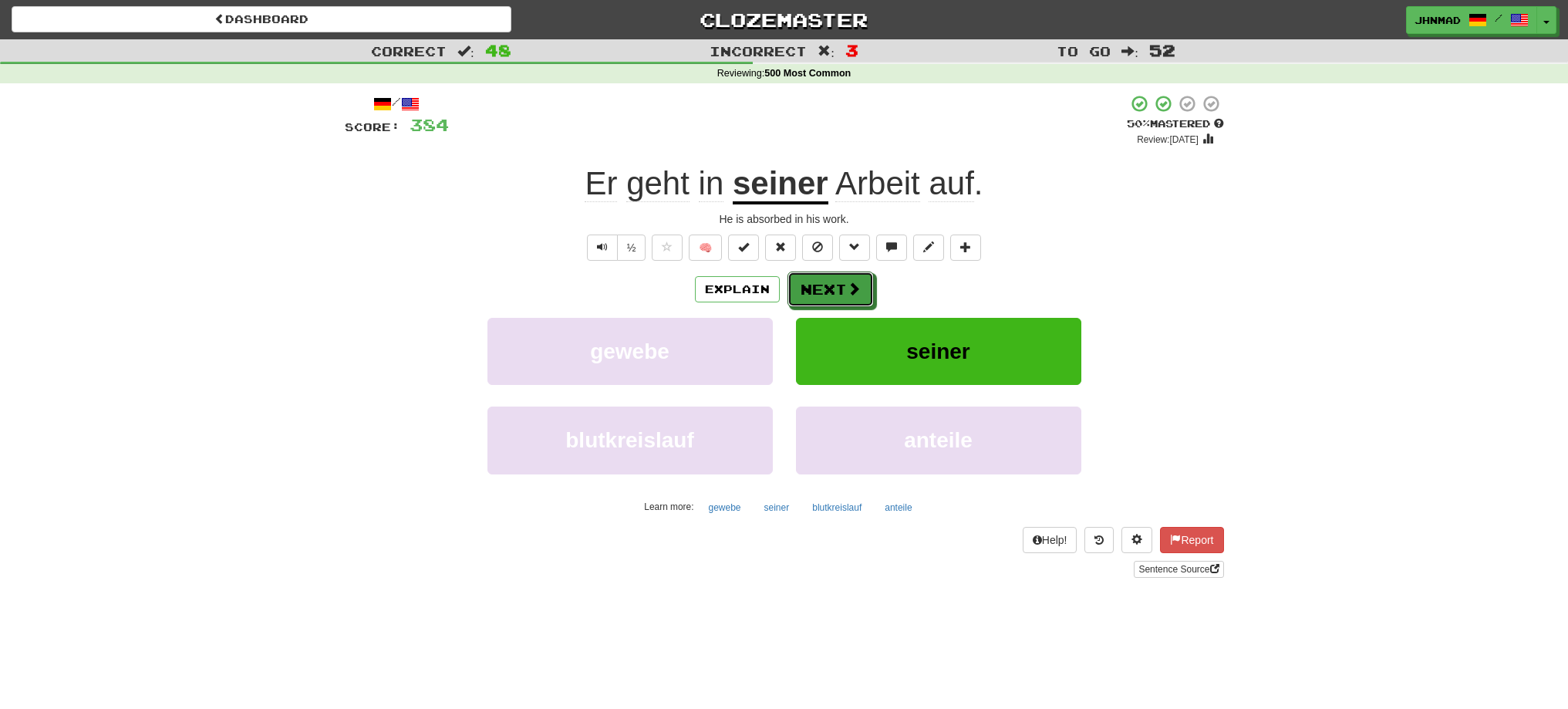
click at [832, 282] on button "Next" at bounding box center [830, 290] width 86 height 35
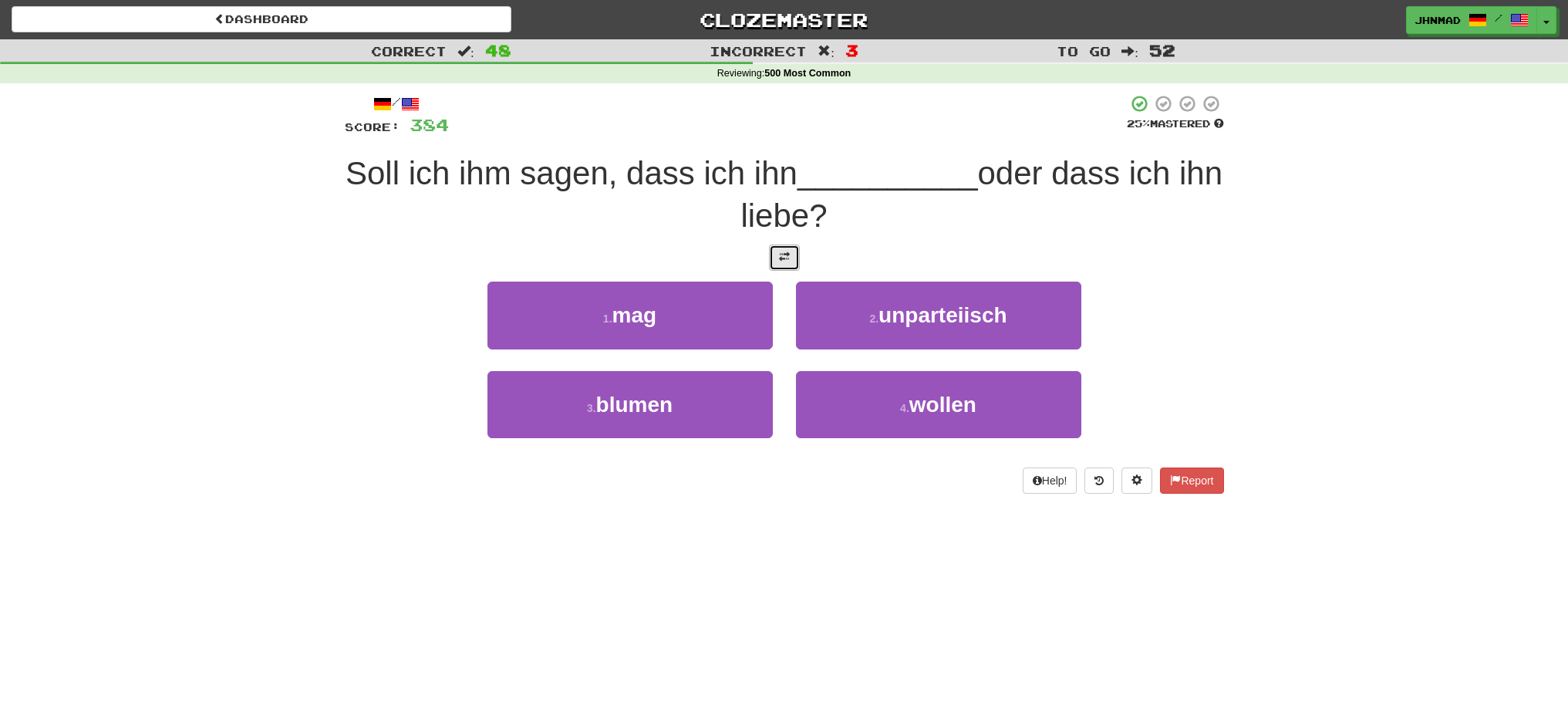
click at [793, 269] on button at bounding box center [784, 257] width 31 height 27
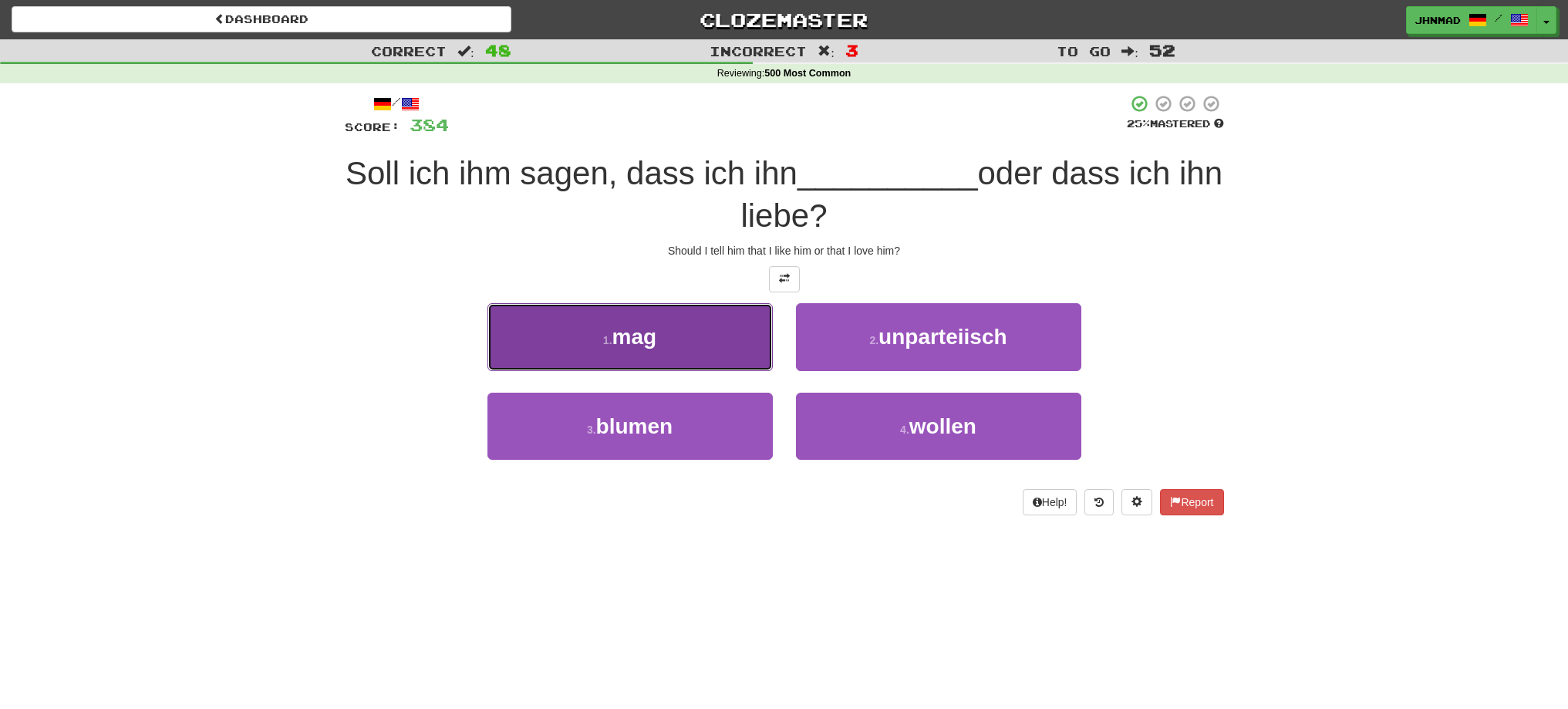
click at [673, 340] on button "1 . mag" at bounding box center [630, 336] width 286 height 67
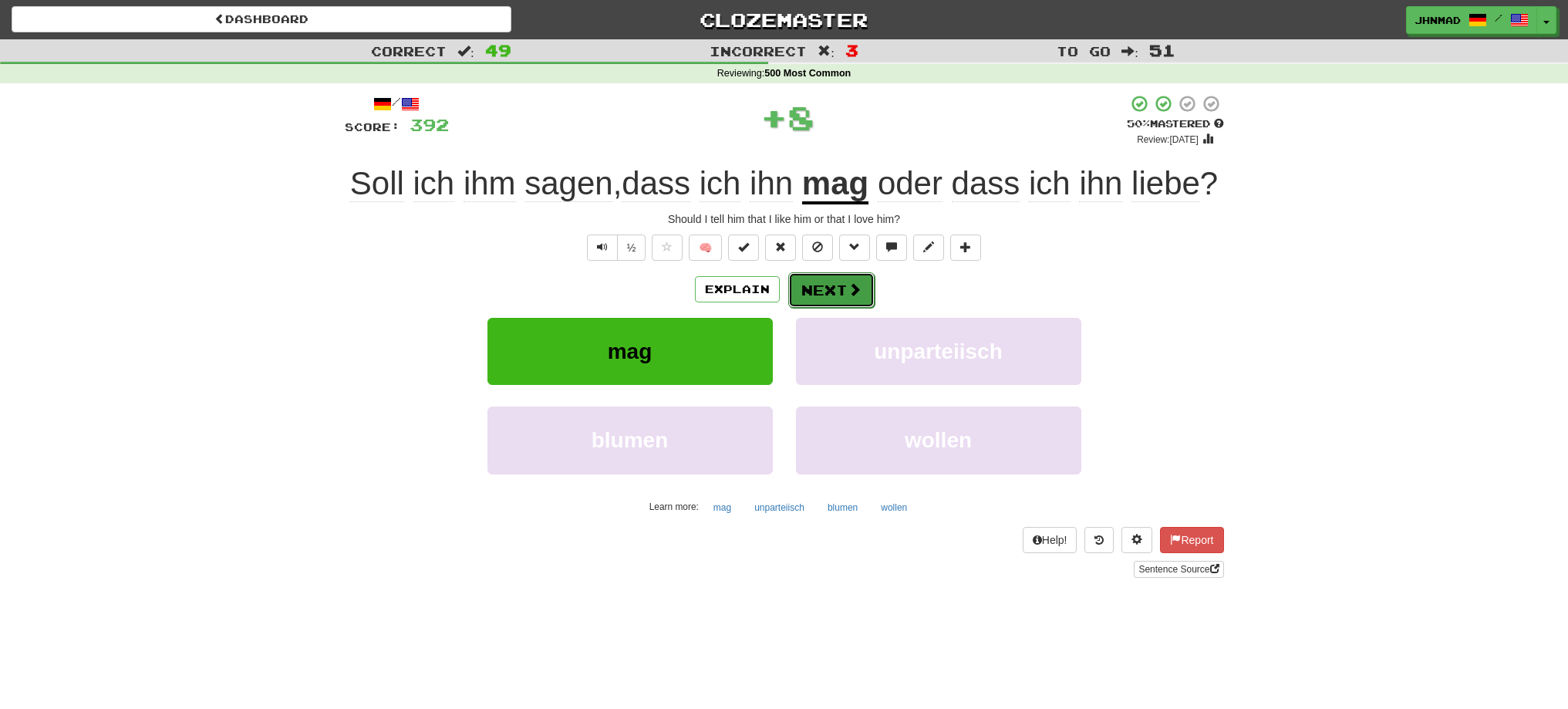
click at [808, 286] on button "Next" at bounding box center [831, 290] width 86 height 35
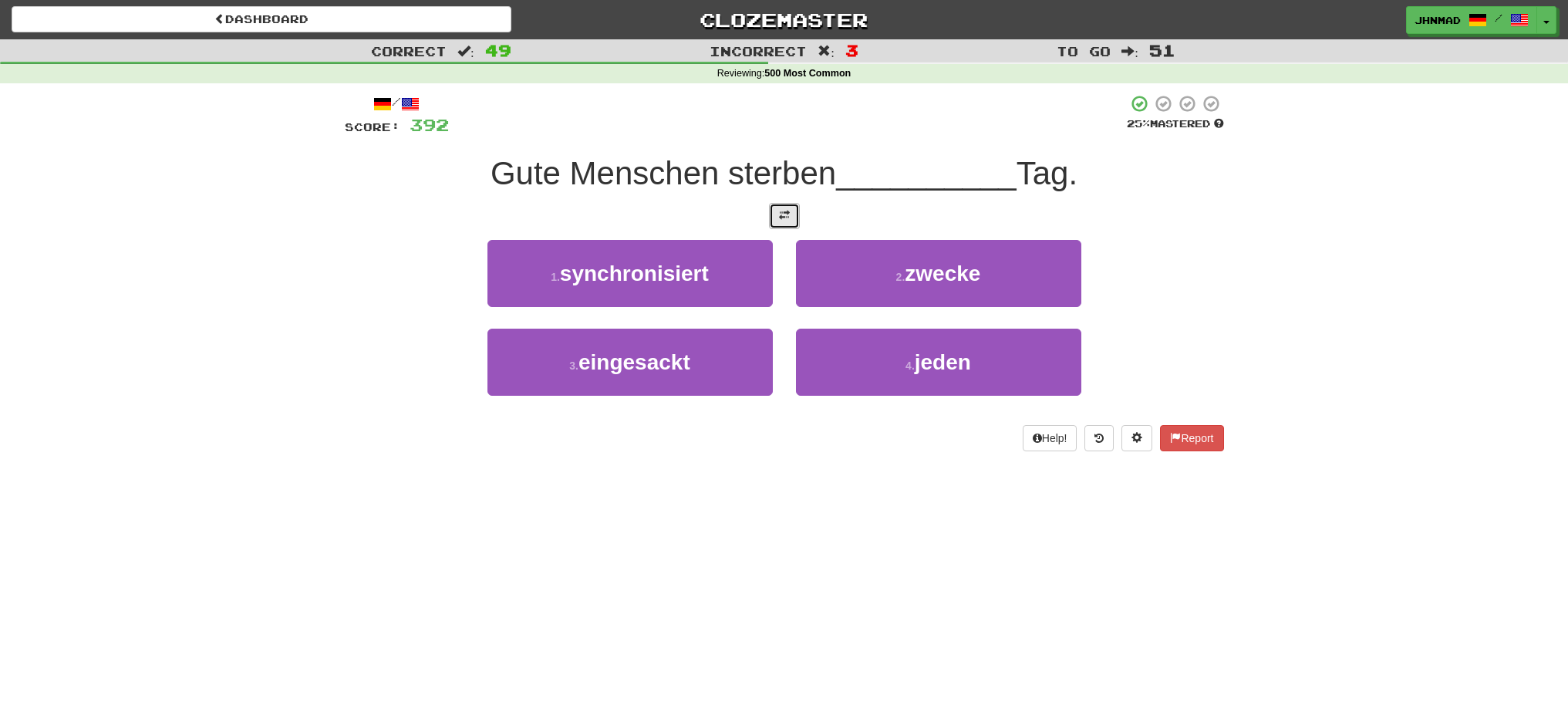
click at [799, 223] on button at bounding box center [784, 215] width 31 height 27
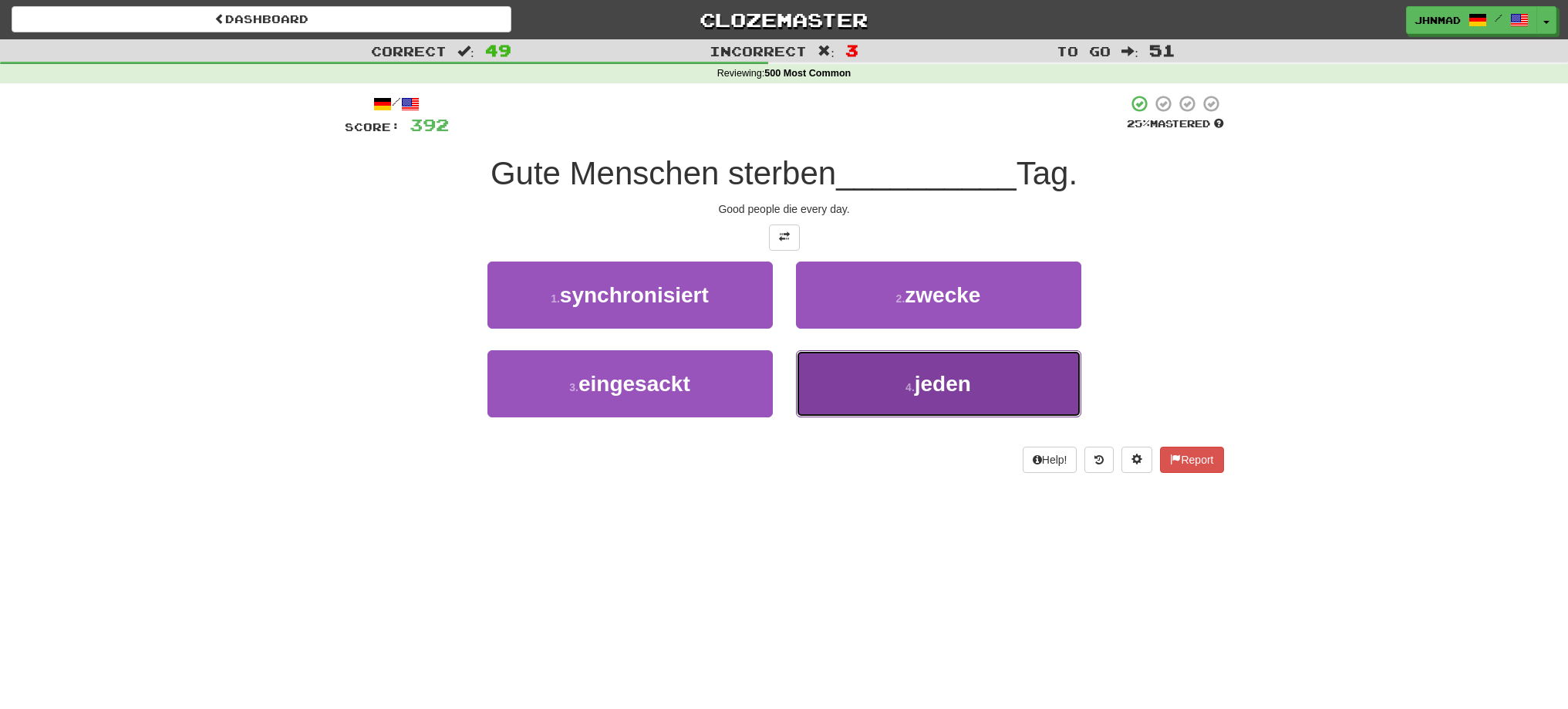
click at [887, 395] on button "4 . jeden" at bounding box center [939, 383] width 286 height 67
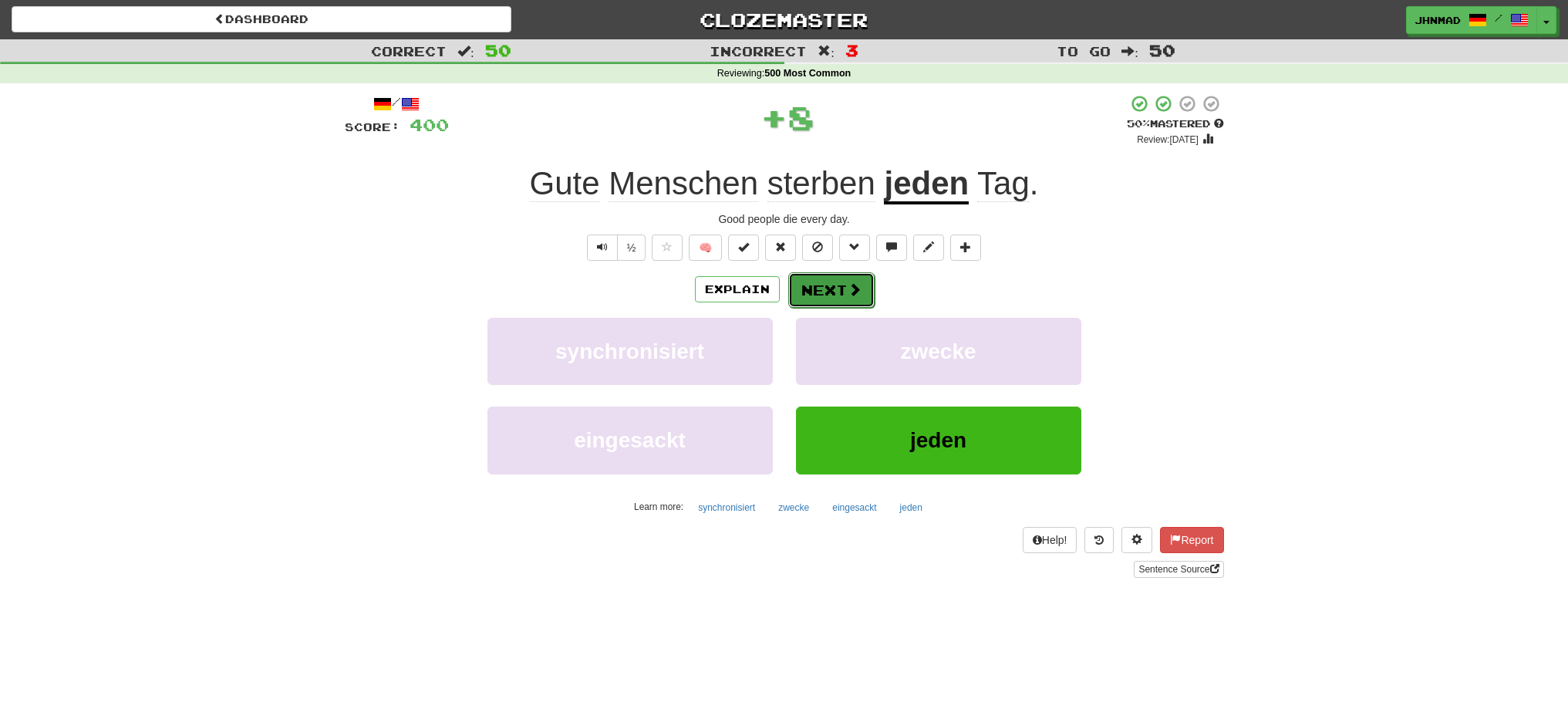
click at [849, 285] on span at bounding box center [854, 289] width 14 height 14
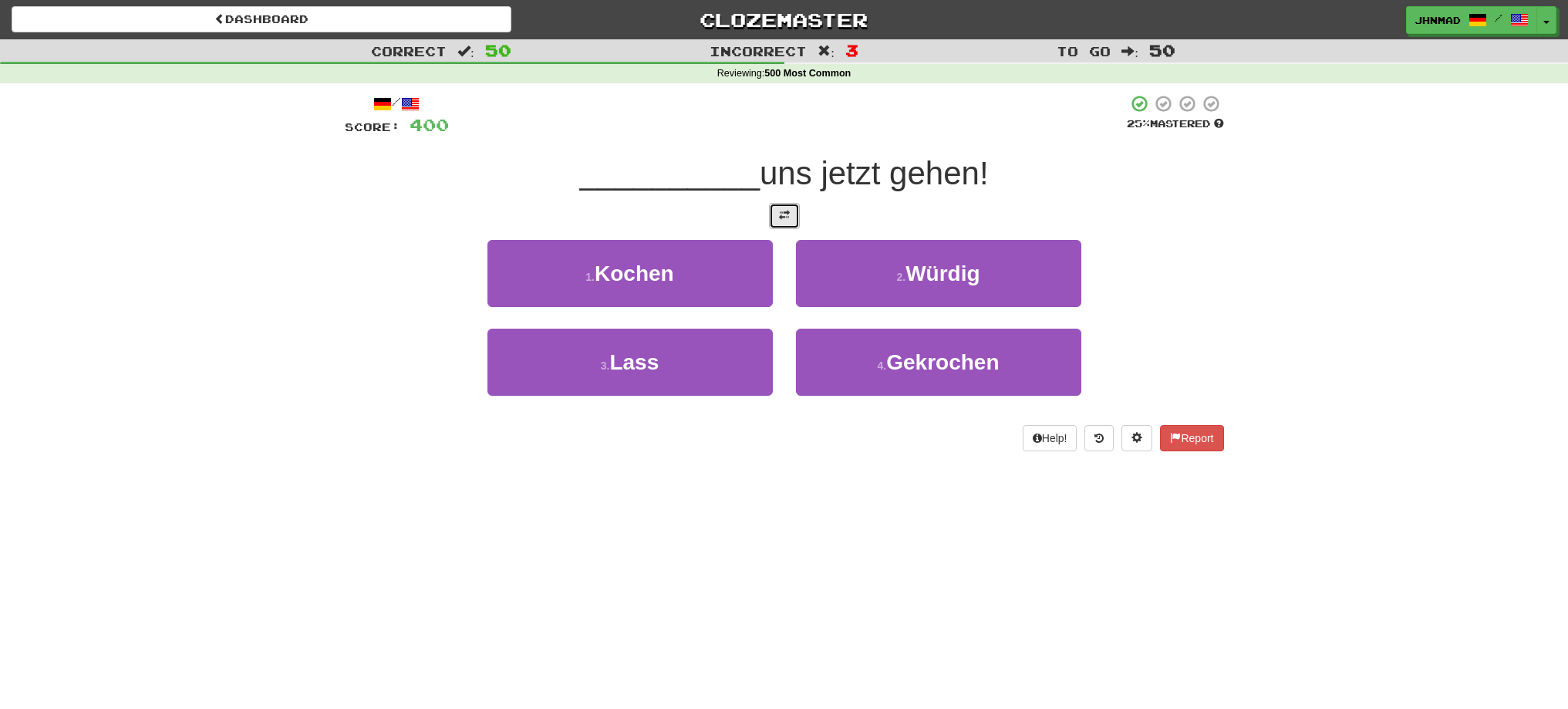
click at [790, 217] on button at bounding box center [784, 215] width 31 height 27
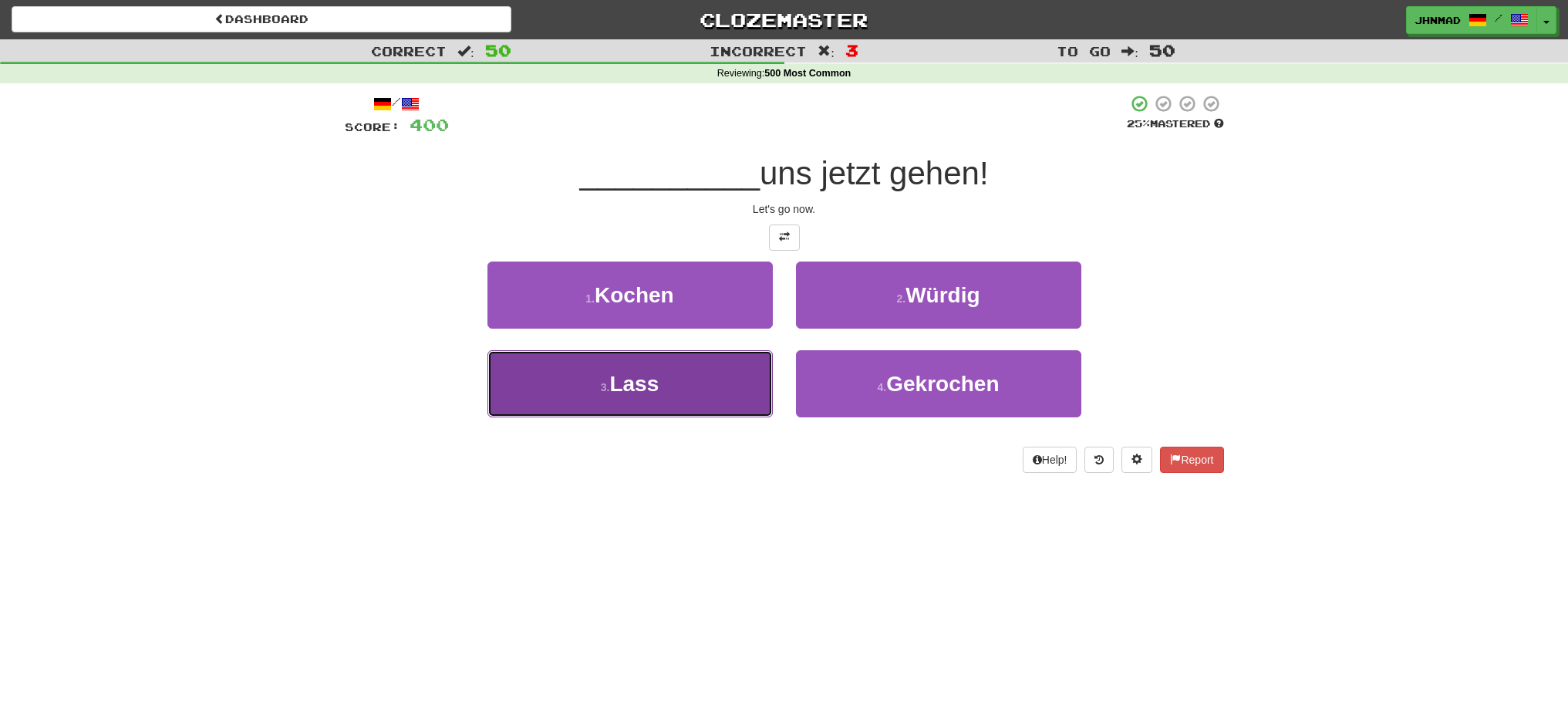
click at [596, 390] on button "3 . Lass" at bounding box center [630, 383] width 286 height 67
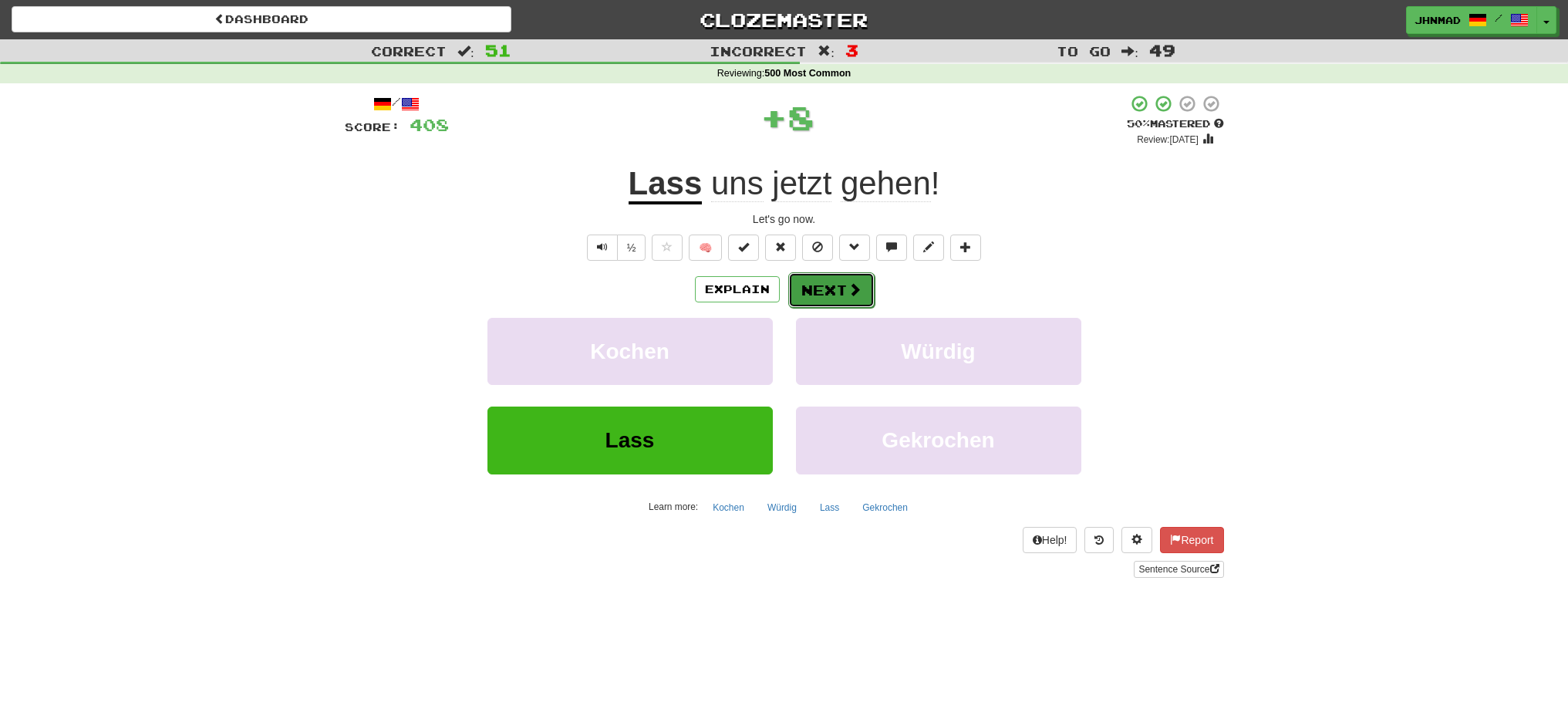
click at [819, 290] on button "Next" at bounding box center [831, 290] width 86 height 35
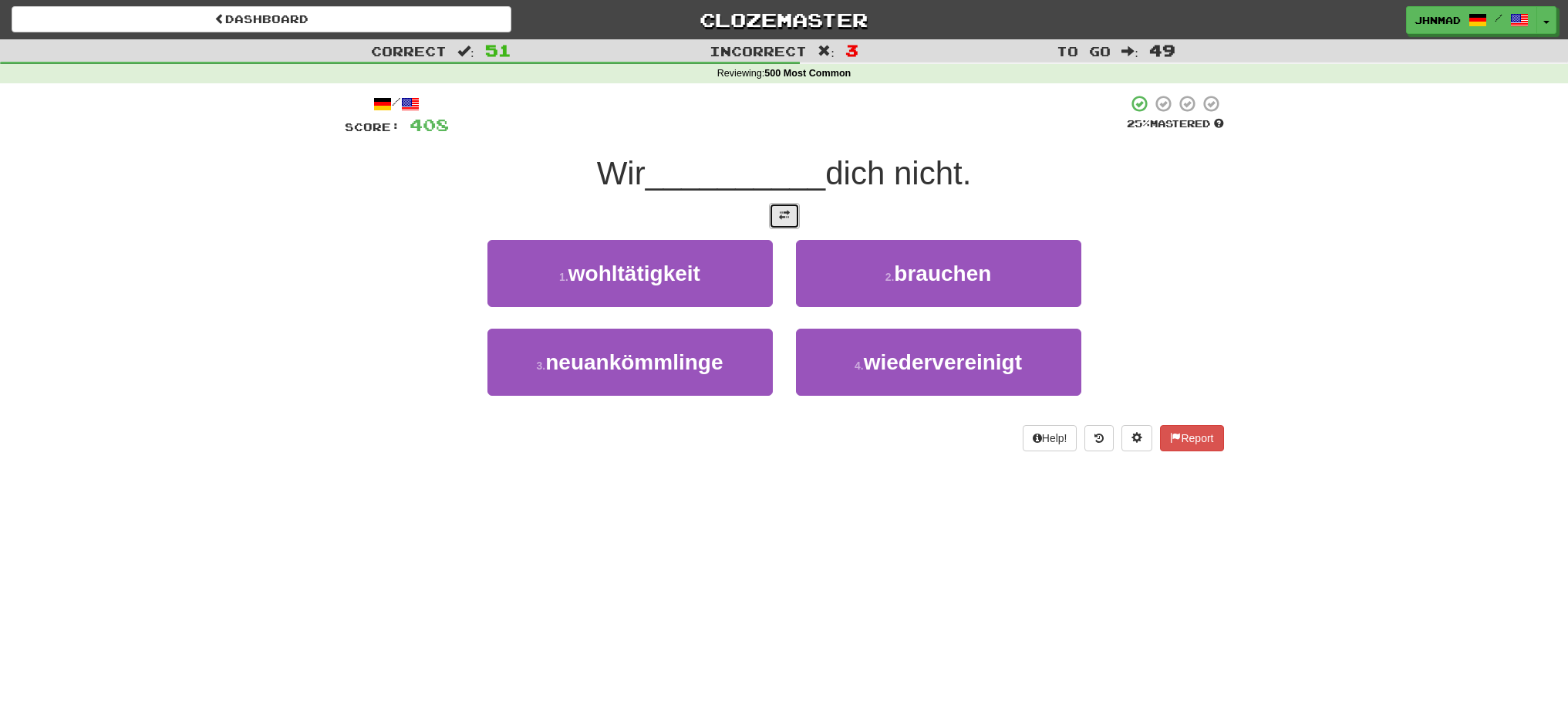
click at [776, 219] on button at bounding box center [784, 215] width 31 height 27
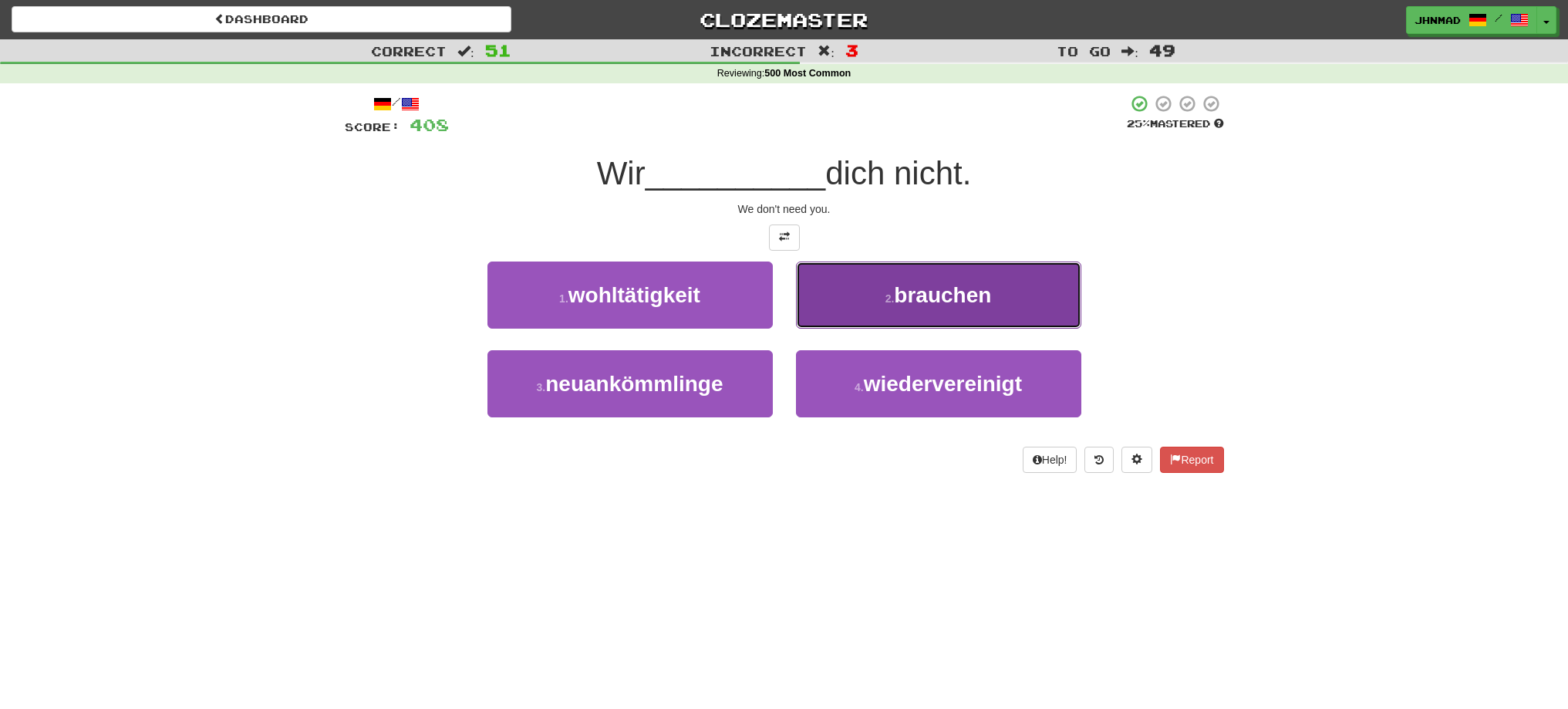
click at [900, 290] on span "brauchen" at bounding box center [942, 295] width 97 height 24
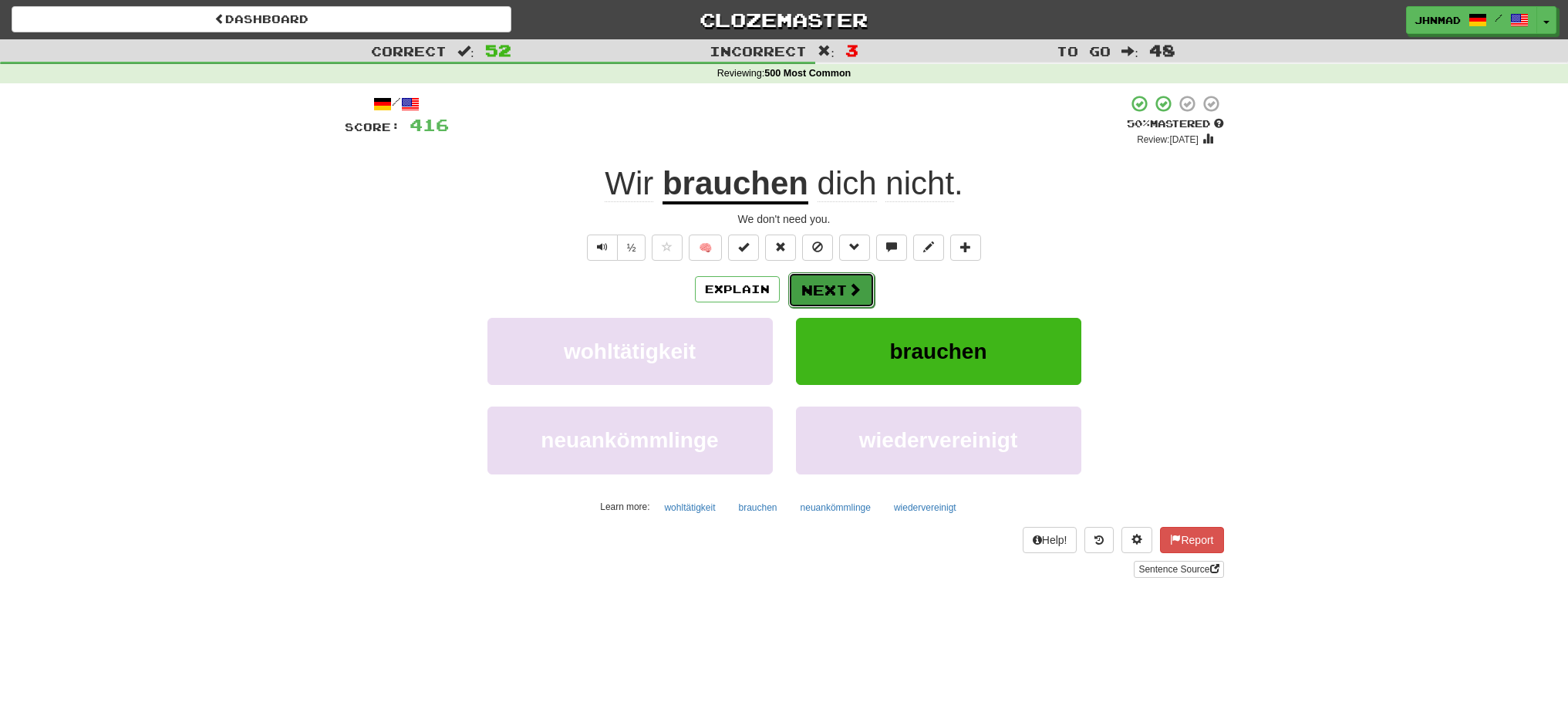
click at [828, 291] on button "Next" at bounding box center [831, 290] width 86 height 35
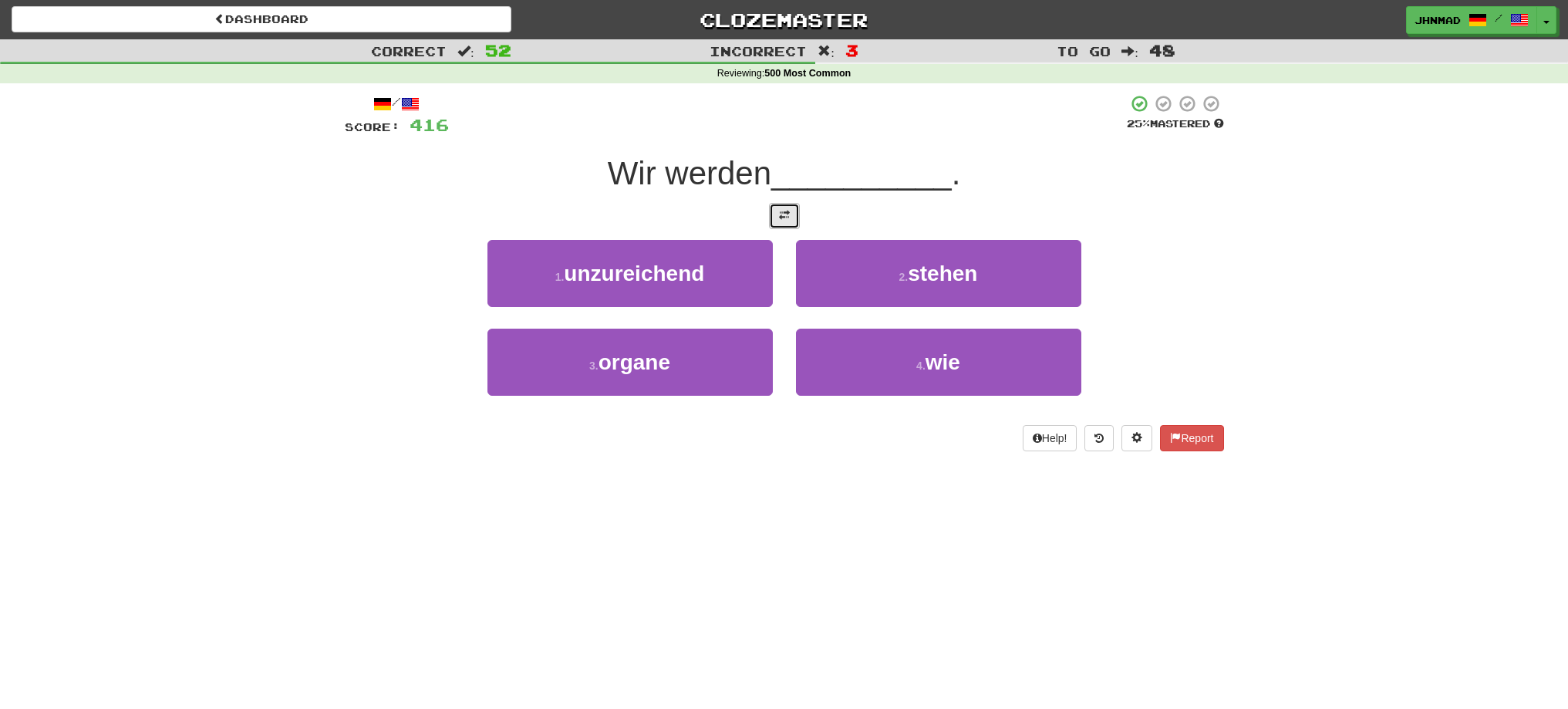
click at [778, 221] on button at bounding box center [784, 215] width 31 height 27
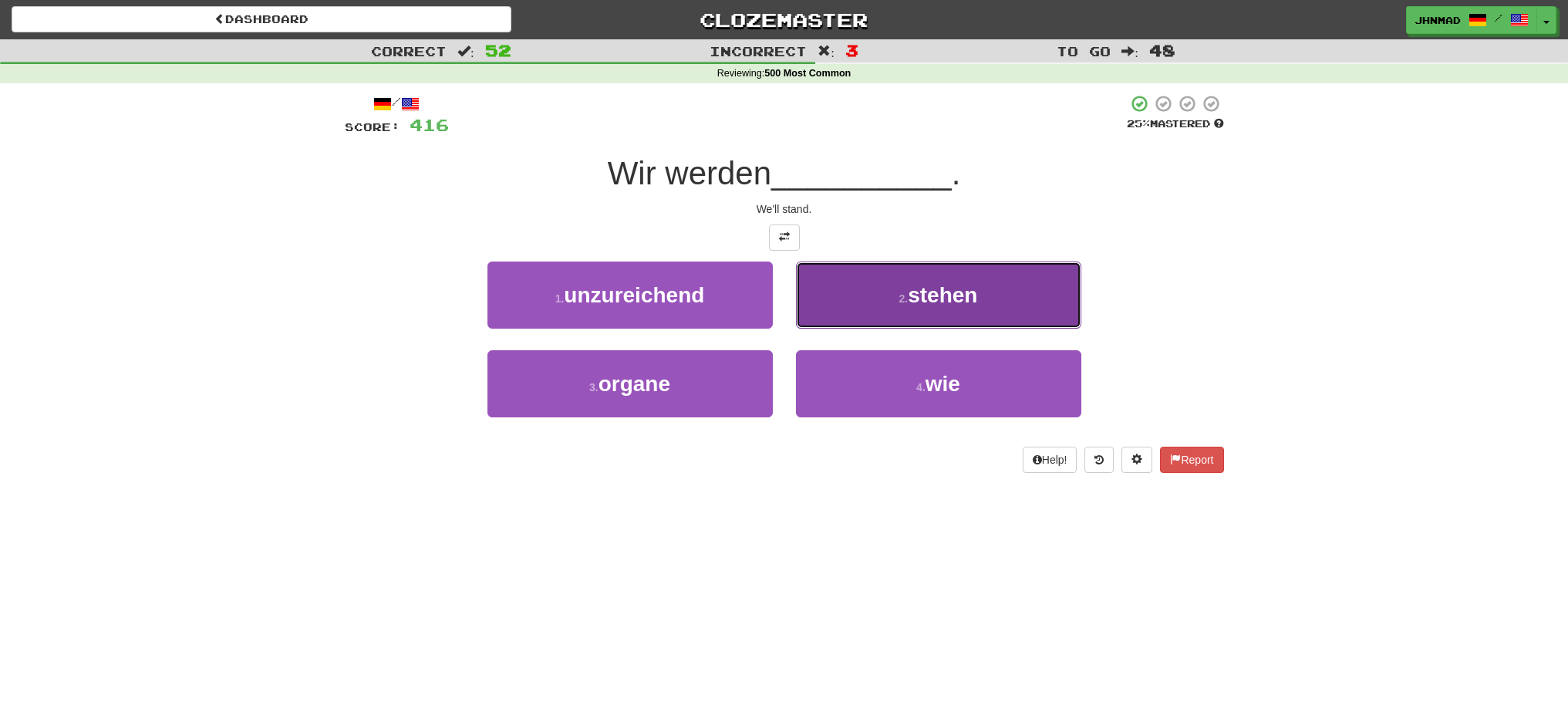
click at [847, 305] on button "2 . stehen" at bounding box center [939, 294] width 286 height 67
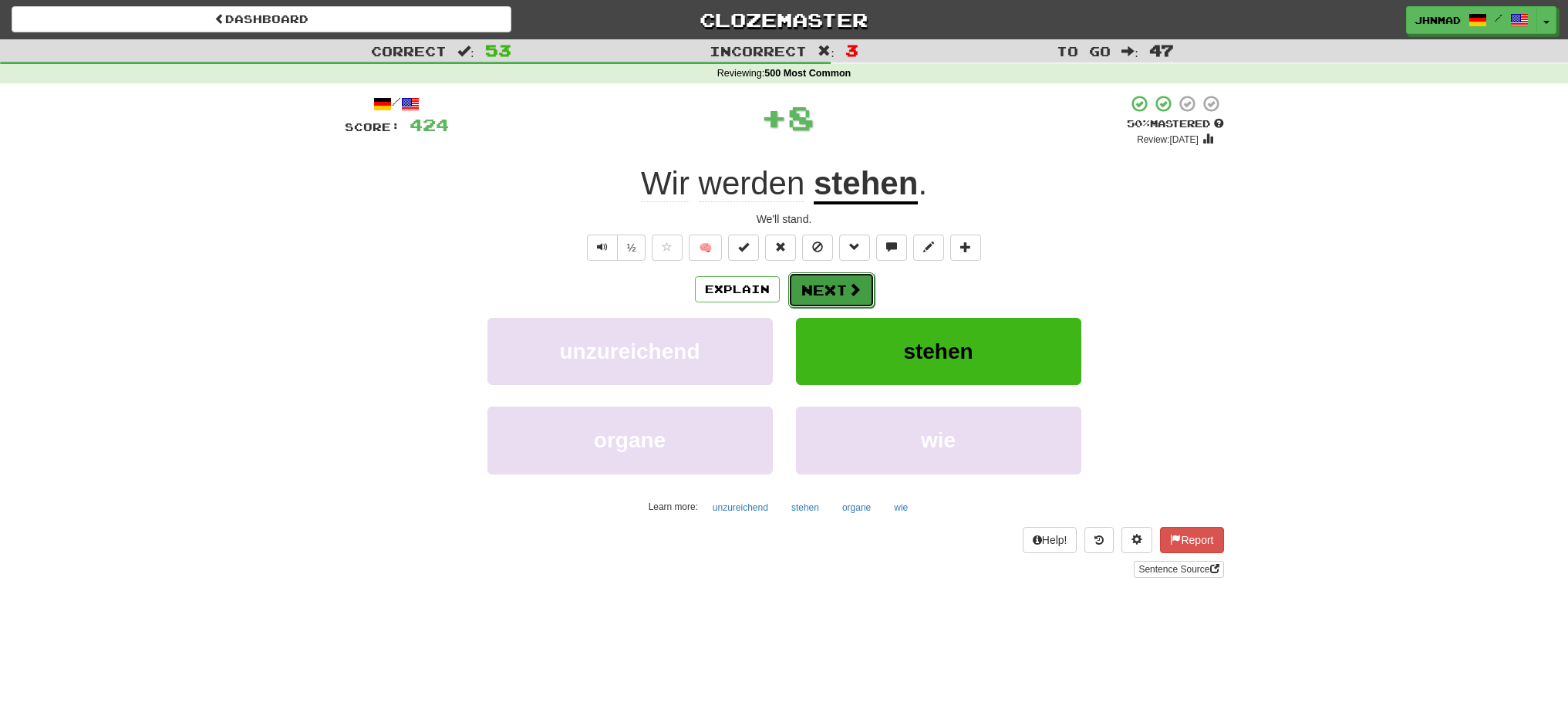
click at [840, 291] on button "Next" at bounding box center [831, 290] width 86 height 35
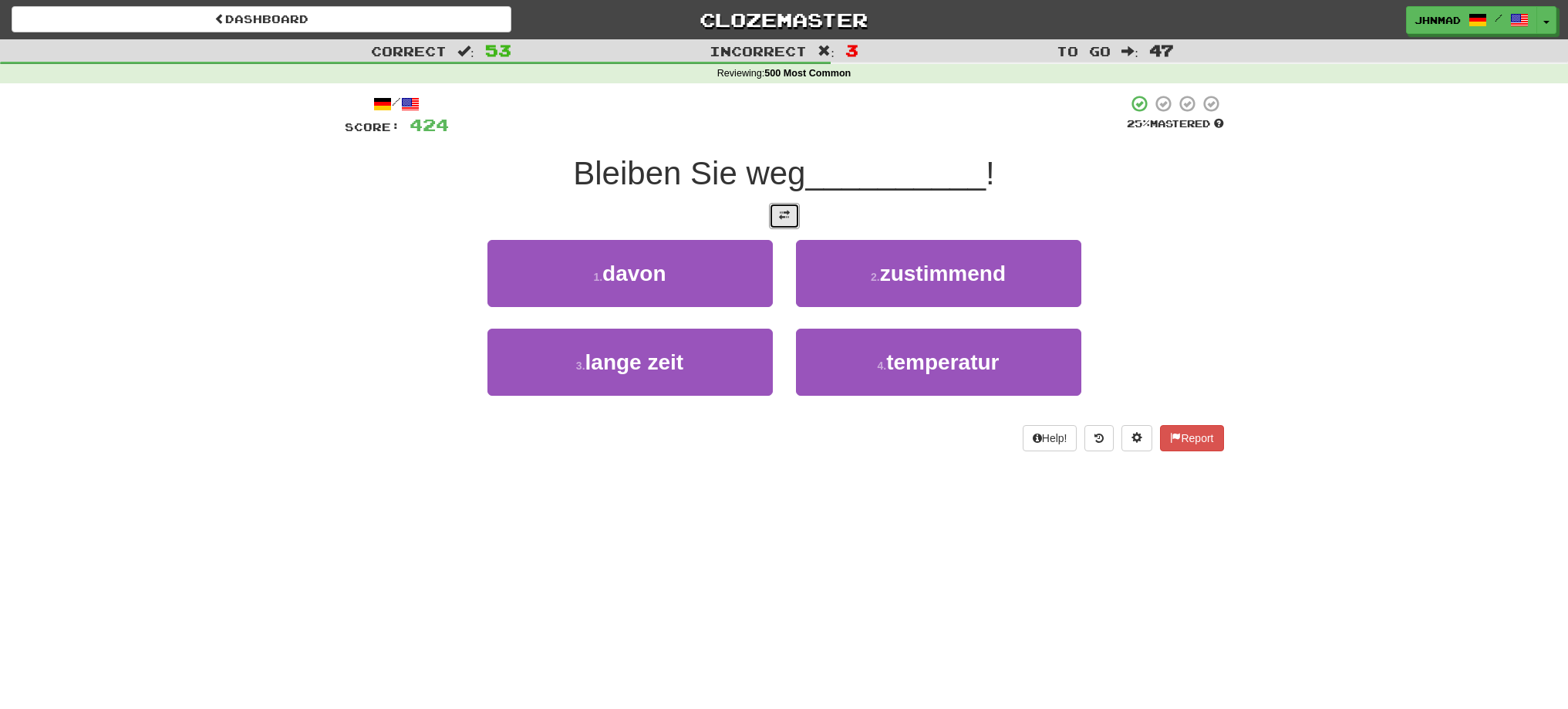
click at [777, 216] on button at bounding box center [784, 215] width 31 height 27
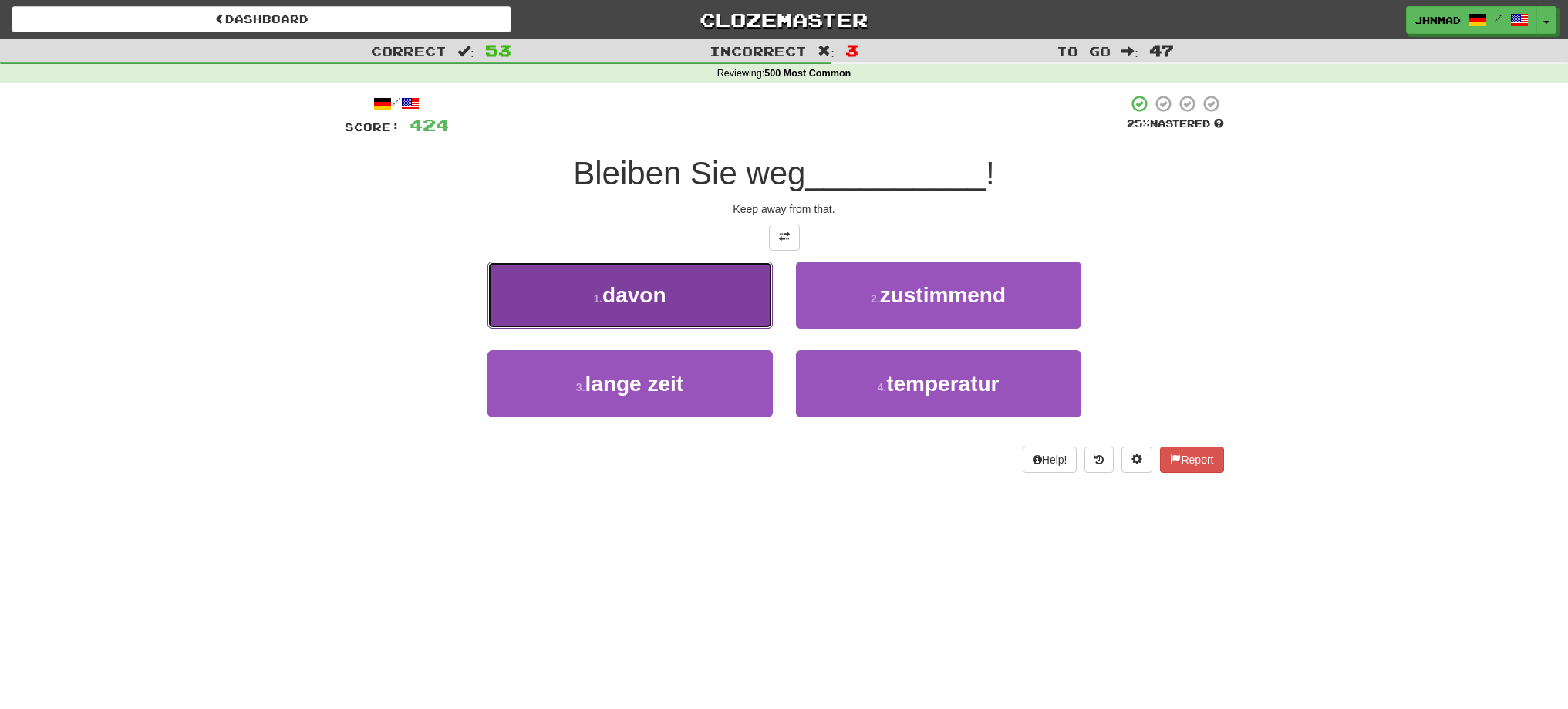
click at [702, 298] on button "1 . davon" at bounding box center [630, 294] width 286 height 67
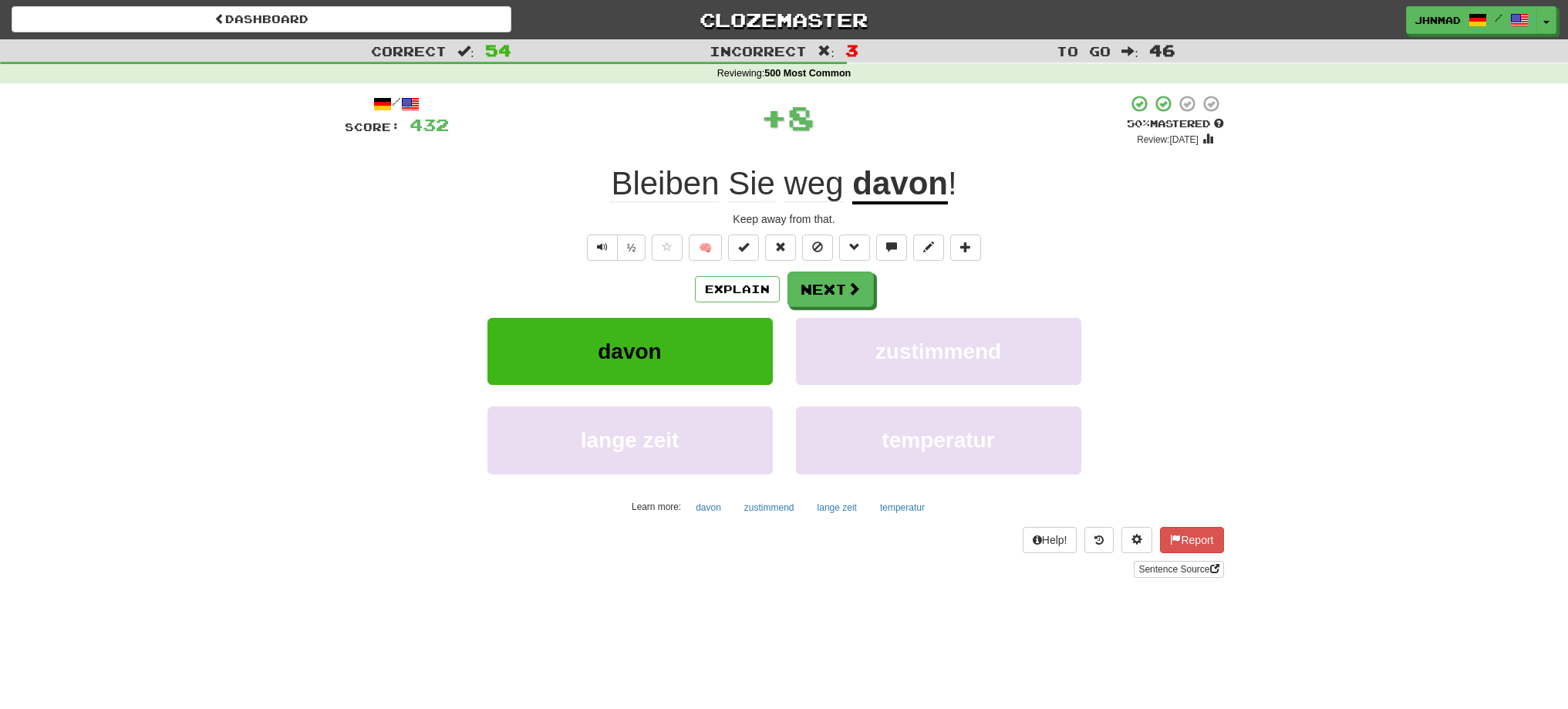
click at [870, 194] on u "davon" at bounding box center [900, 185] width 96 height 40
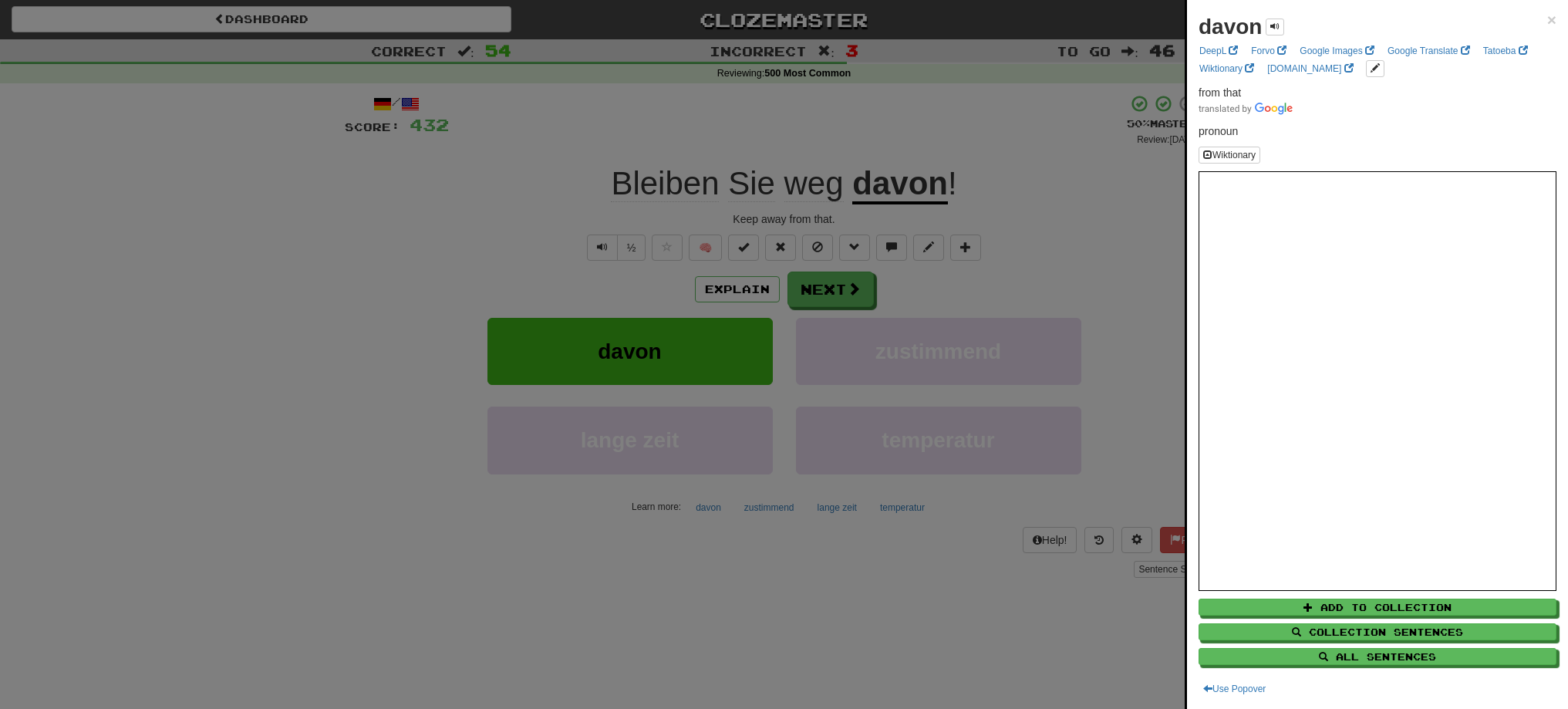
click at [812, 295] on div at bounding box center [784, 354] width 1568 height 709
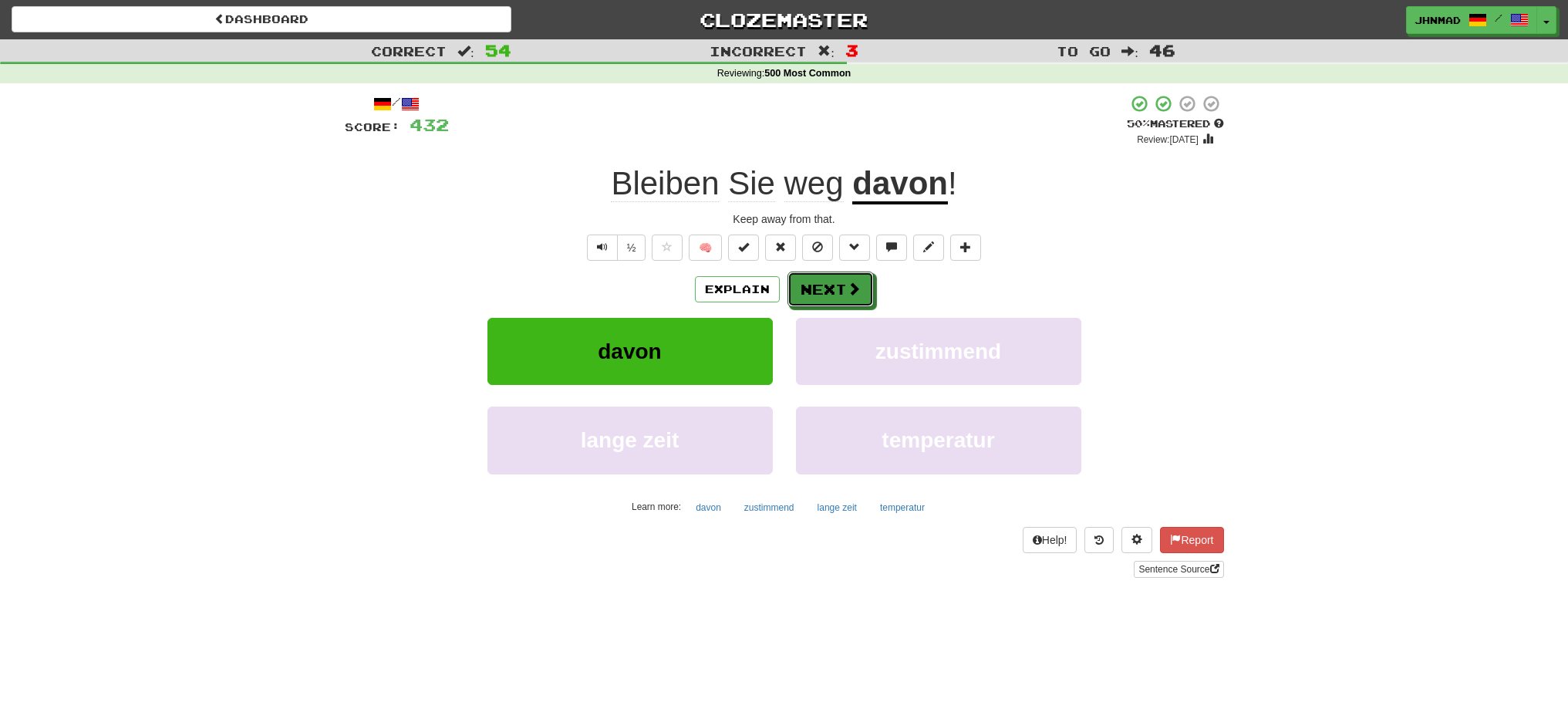
click at [812, 295] on button "Next" at bounding box center [830, 290] width 86 height 35
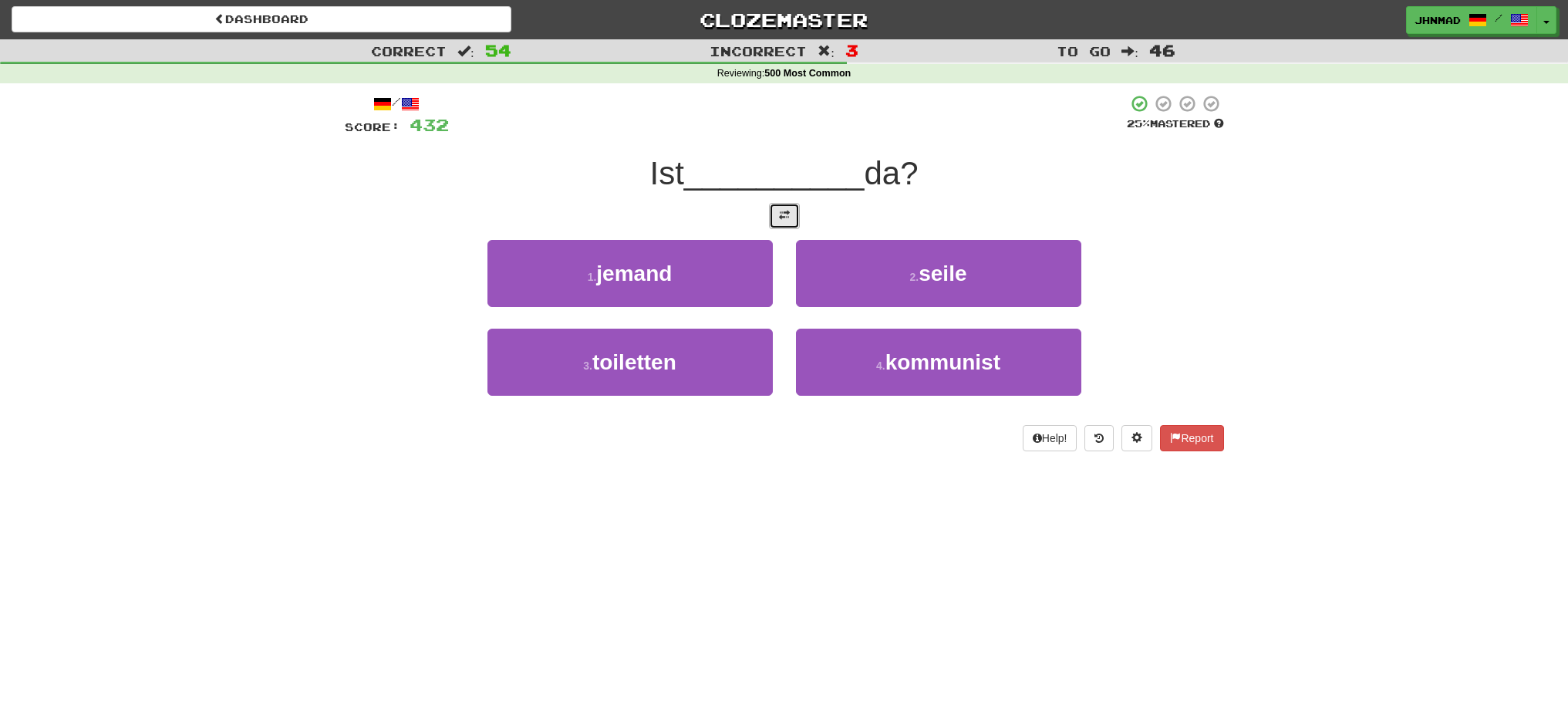
click at [778, 218] on button at bounding box center [784, 215] width 31 height 27
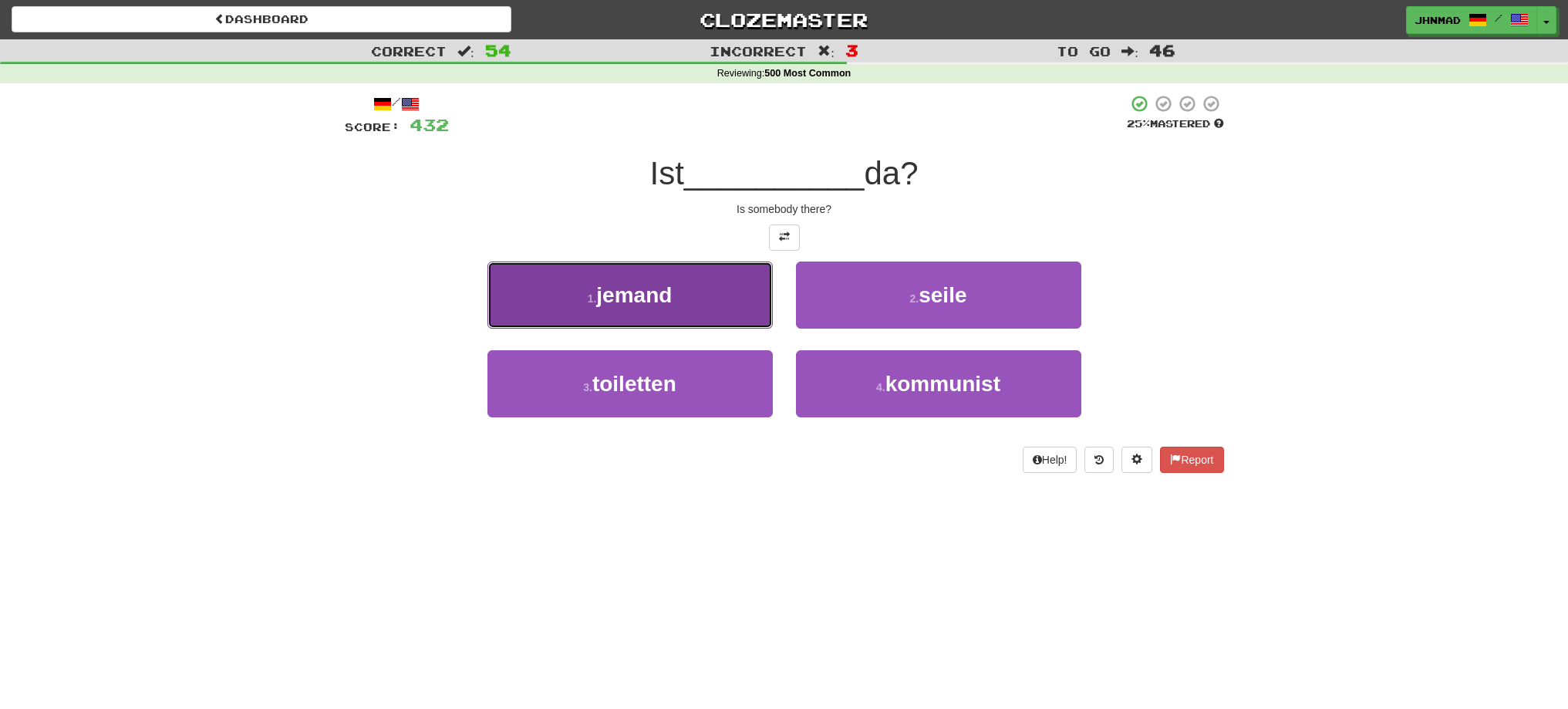
click at [659, 311] on button "1 . jemand" at bounding box center [630, 294] width 286 height 67
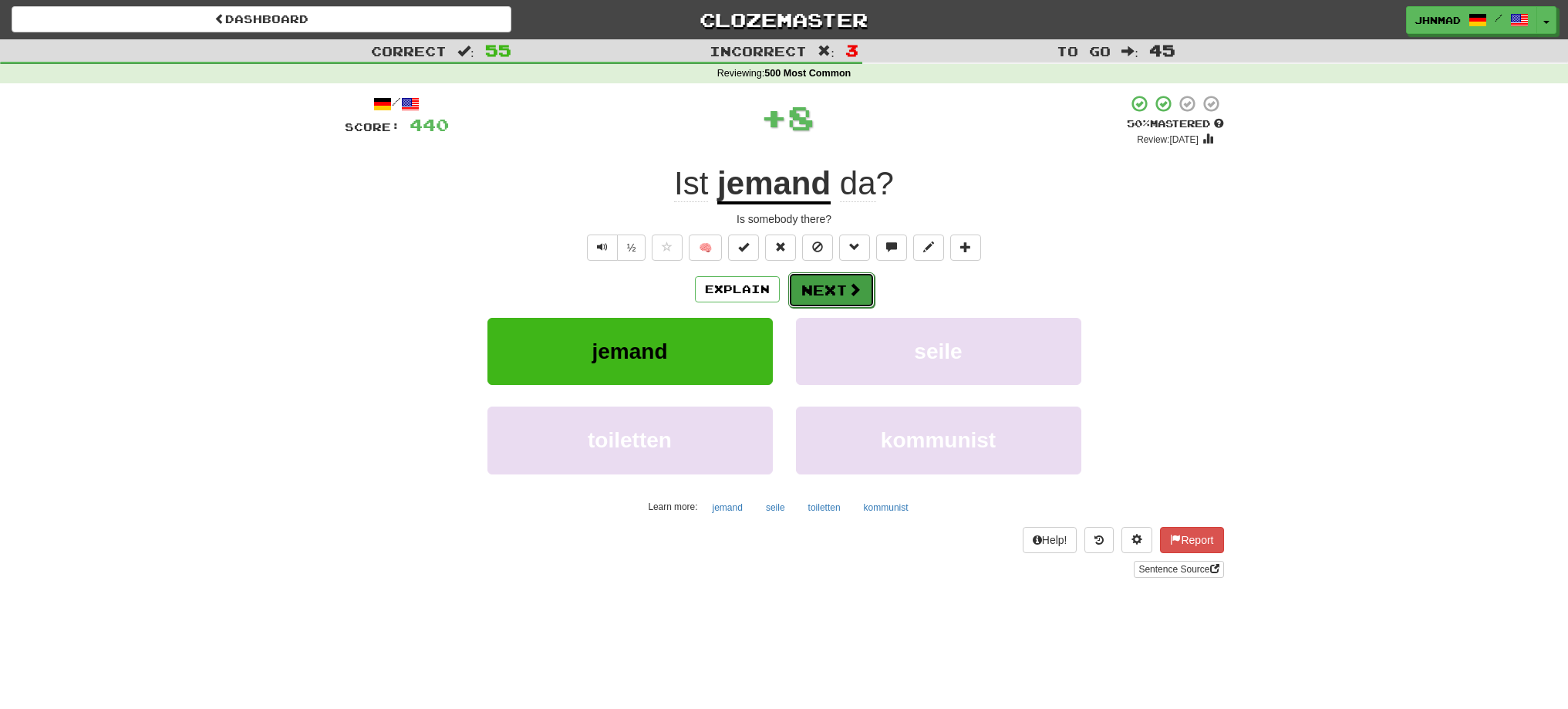
click at [803, 290] on button "Next" at bounding box center [831, 290] width 86 height 35
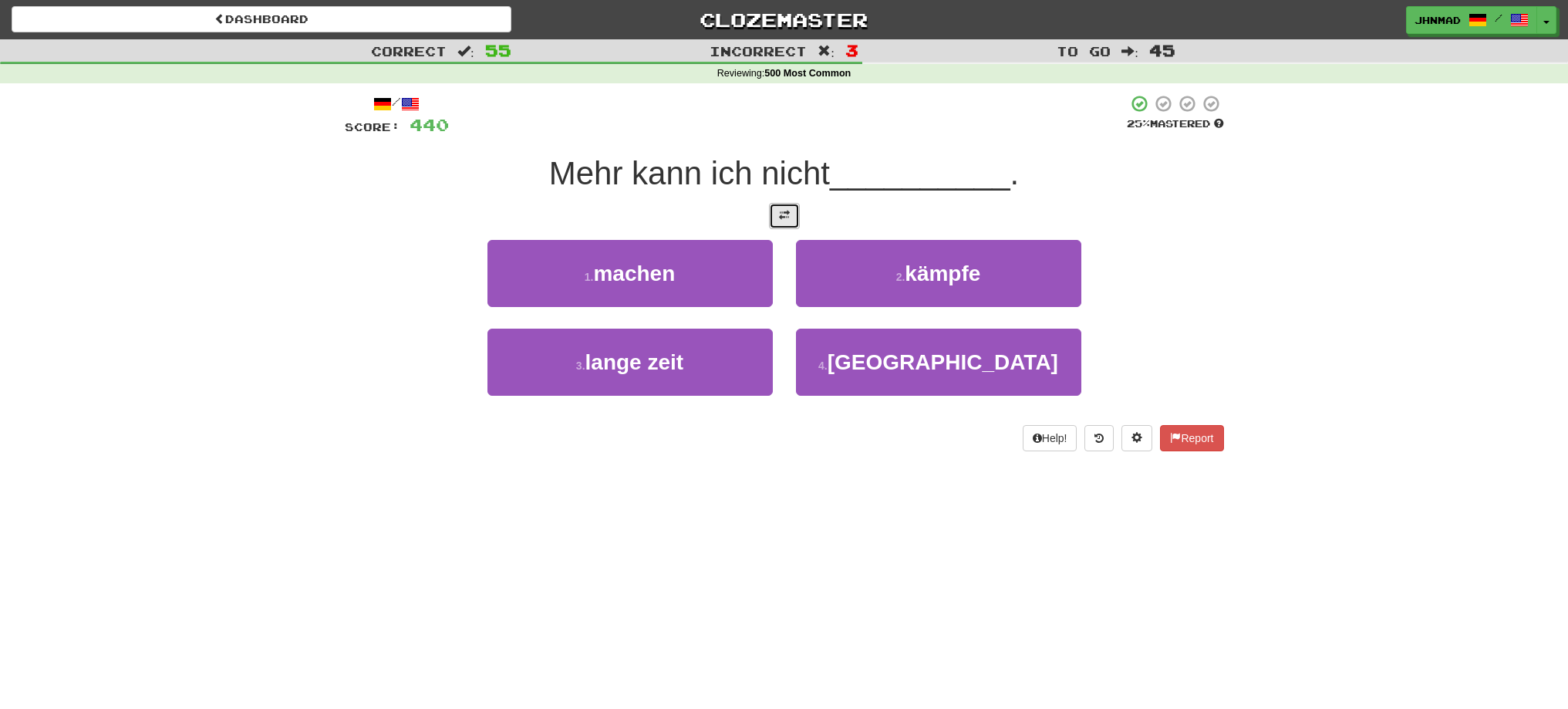
click at [775, 213] on button at bounding box center [784, 215] width 31 height 27
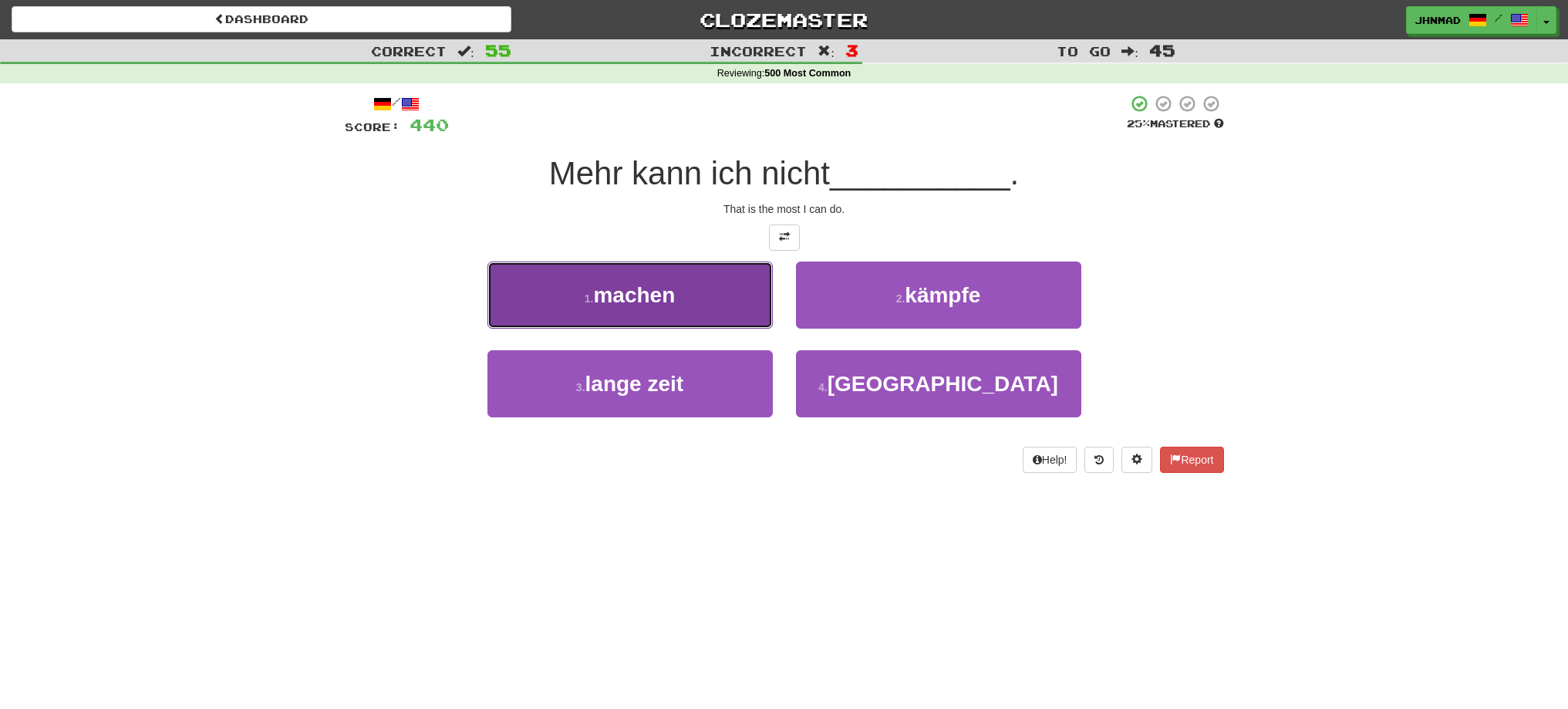
drag, startPoint x: 628, startPoint y: 300, endPoint x: 623, endPoint y: 319, distance: 19.6
click at [628, 300] on span "machen" at bounding box center [633, 295] width 81 height 24
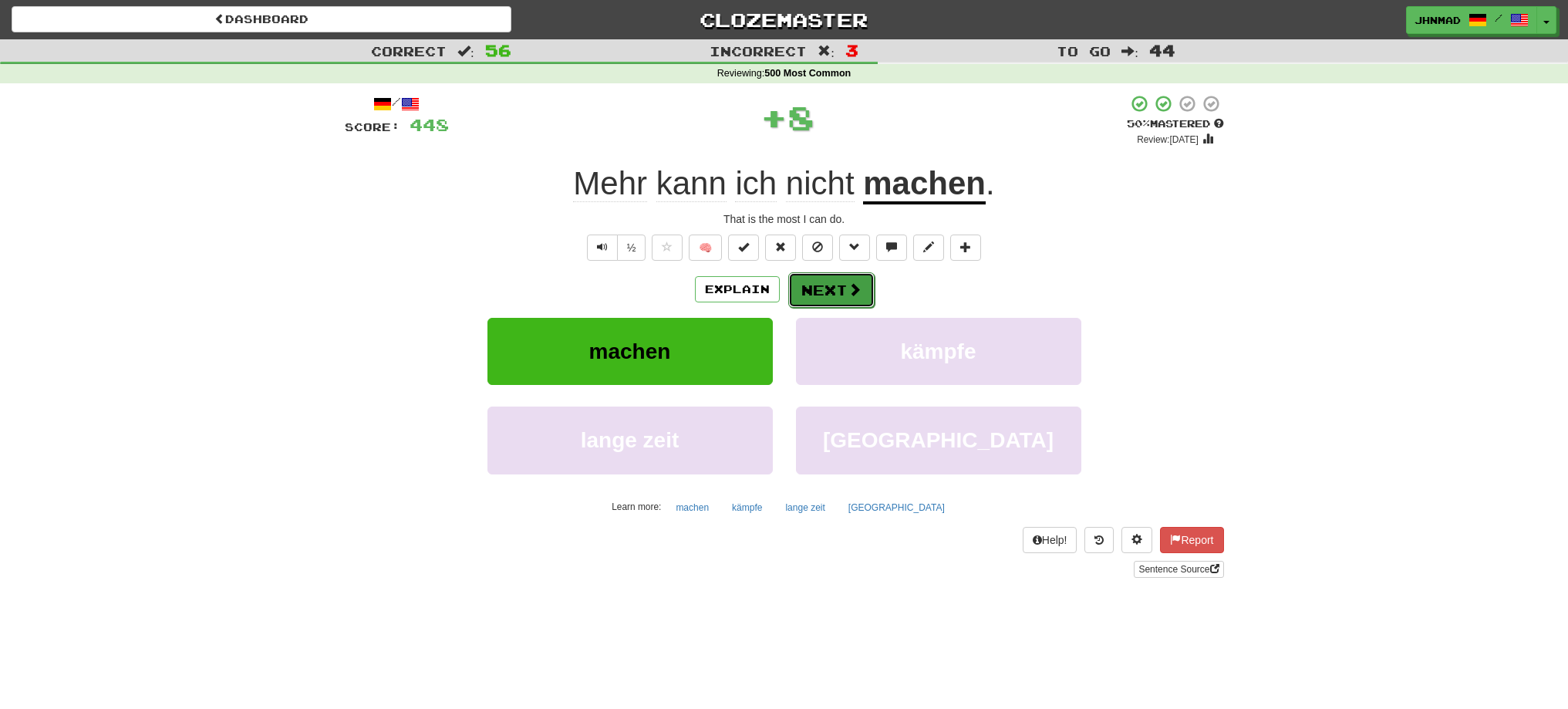
click at [824, 281] on button "Next" at bounding box center [831, 290] width 86 height 35
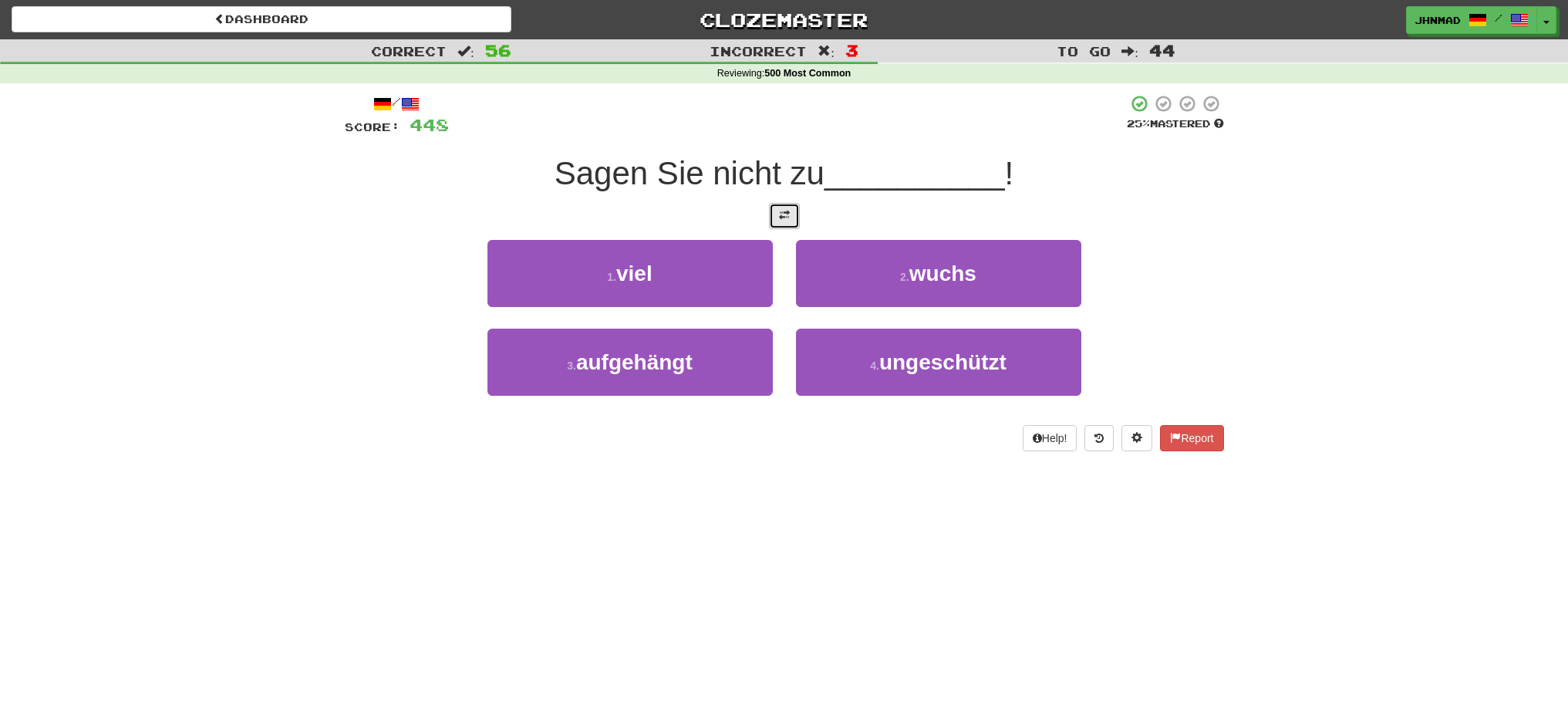
click at [786, 225] on button at bounding box center [784, 215] width 31 height 27
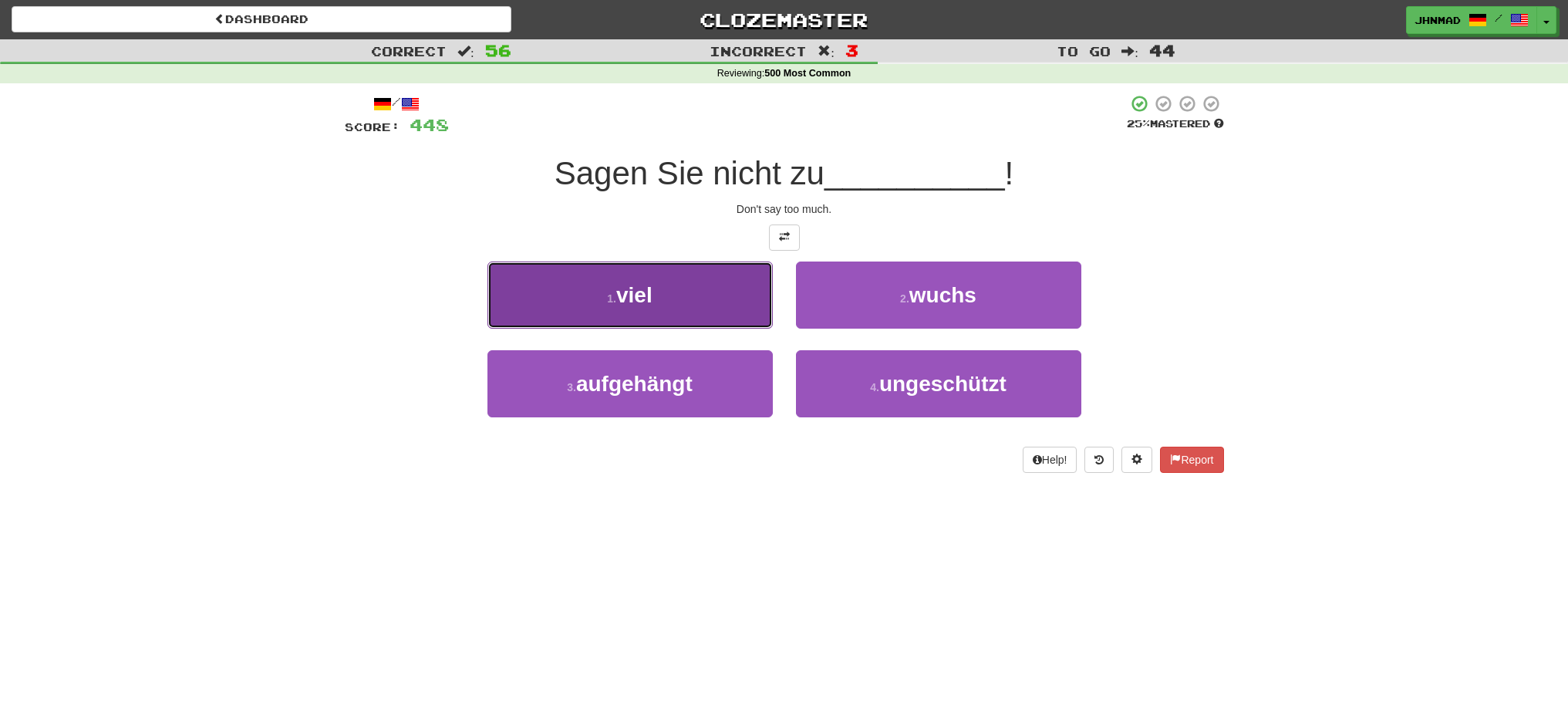
click at [648, 298] on span "viel" at bounding box center [634, 295] width 36 height 24
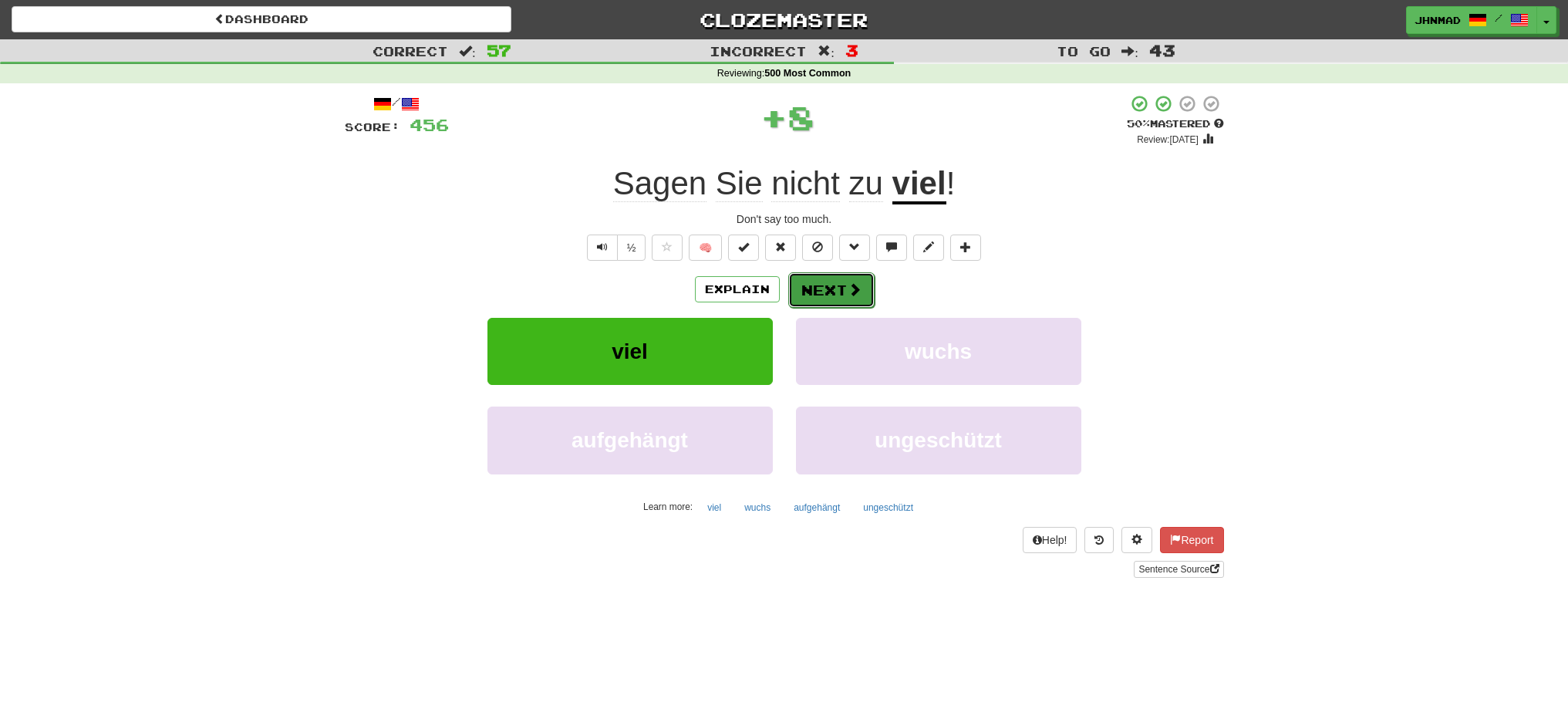
click at [809, 287] on button "Next" at bounding box center [831, 290] width 86 height 35
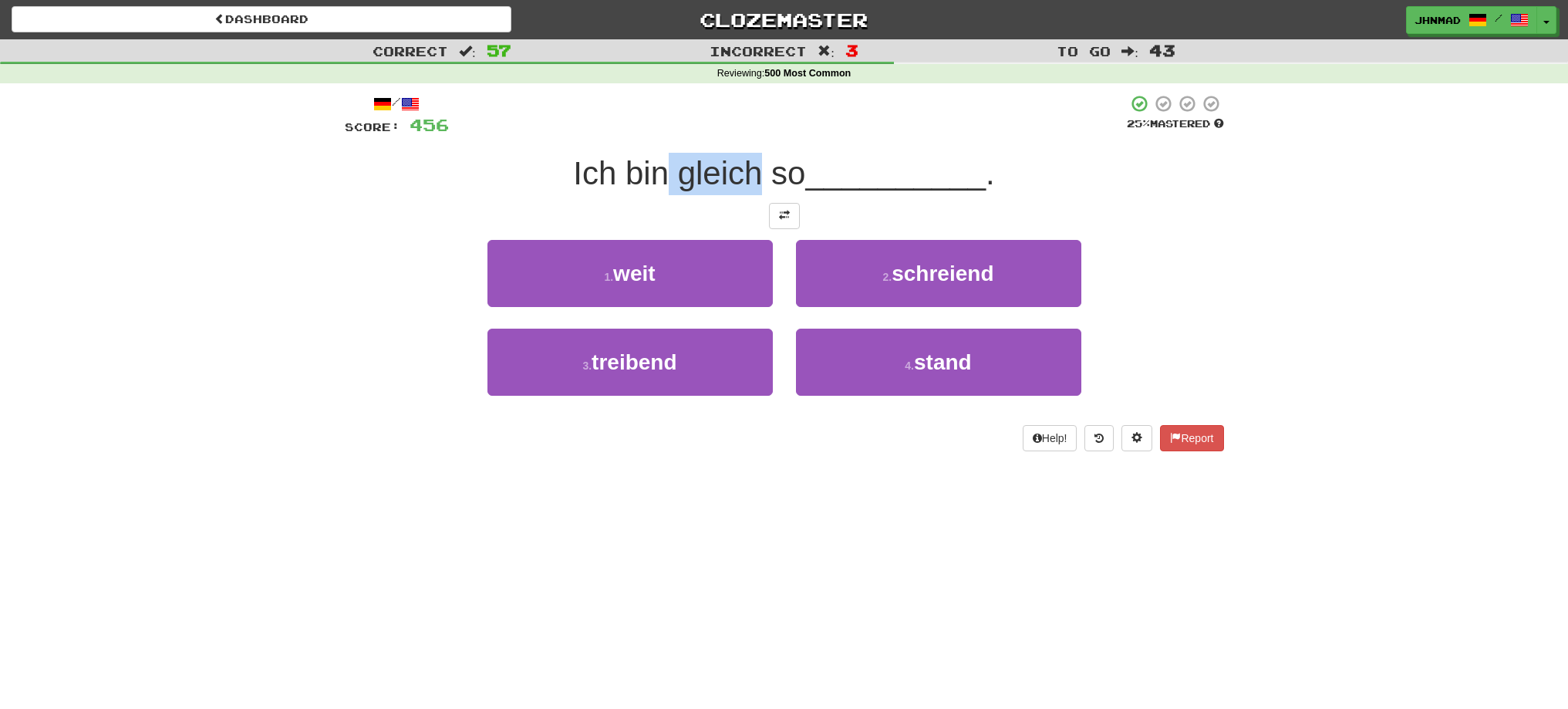
drag, startPoint x: 669, startPoint y: 173, endPoint x: 764, endPoint y: 154, distance: 96.9
click at [756, 160] on span "Ich bin gleich so" at bounding box center [689, 173] width 232 height 36
click at [746, 133] on div at bounding box center [746, 133] width 0 height 0
click at [423, 167] on div "Ich bin gleich so __________ ." at bounding box center [784, 173] width 879 height 43
drag, startPoint x: 673, startPoint y: 172, endPoint x: 756, endPoint y: 173, distance: 83.0
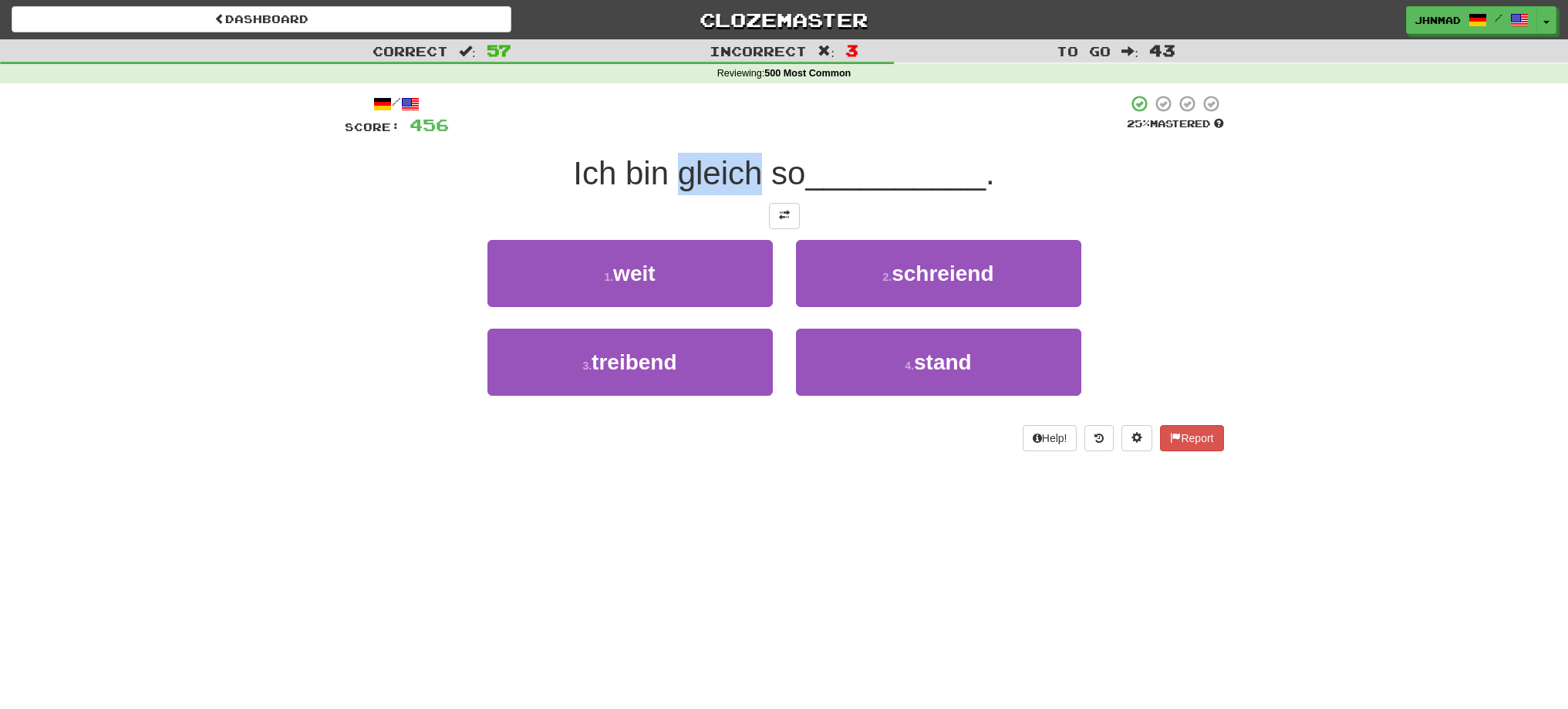
click at [756, 173] on span "Ich bin gleich so" at bounding box center [689, 173] width 232 height 36
click at [746, 133] on div at bounding box center [746, 133] width 0 height 0
click at [448, 201] on div "/ Score: 456 25 % Mastered Ich bin gleich so __________ . 1 . weit 2 . schreien…" at bounding box center [784, 273] width 879 height 357
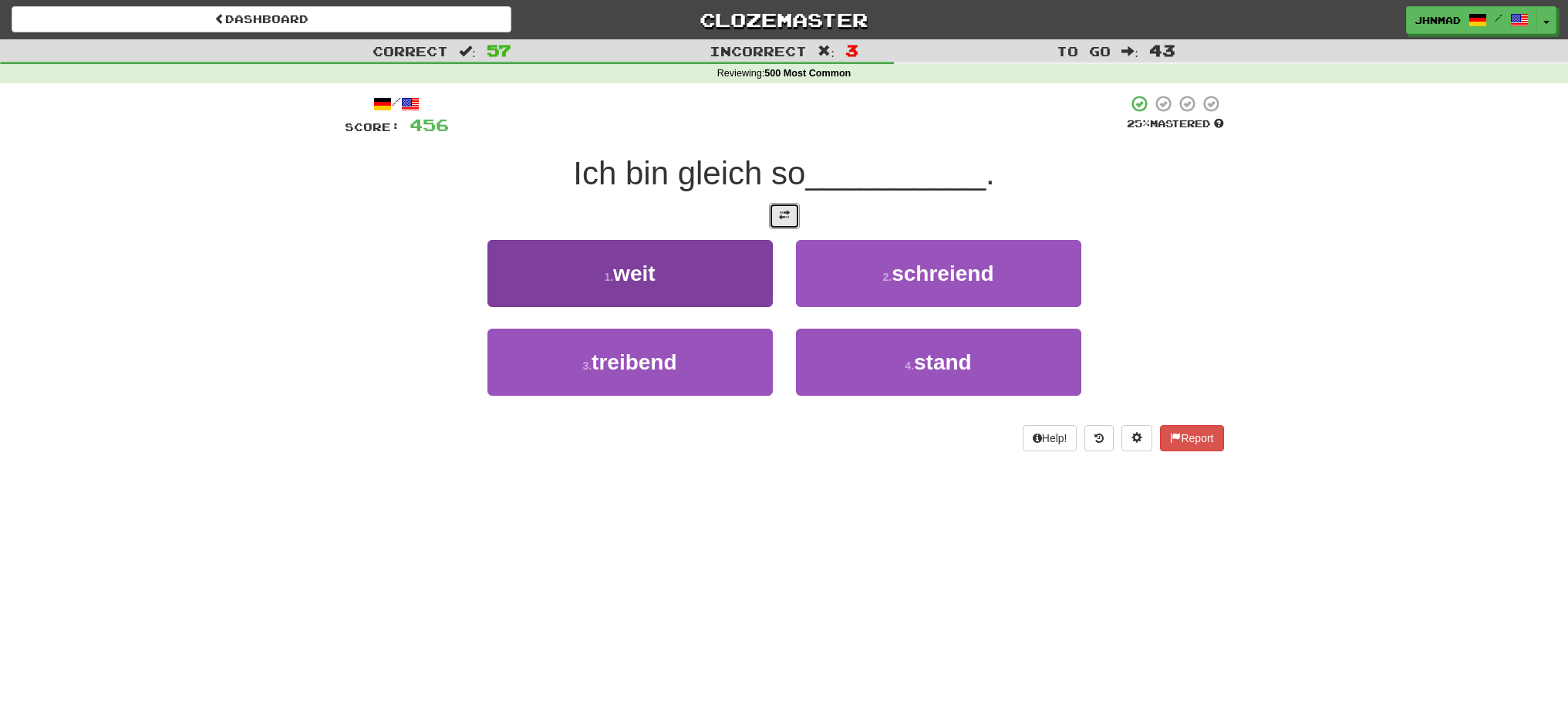
drag, startPoint x: 785, startPoint y: 222, endPoint x: 751, endPoint y: 269, distance: 58.0
click at [785, 223] on button at bounding box center [784, 215] width 31 height 27
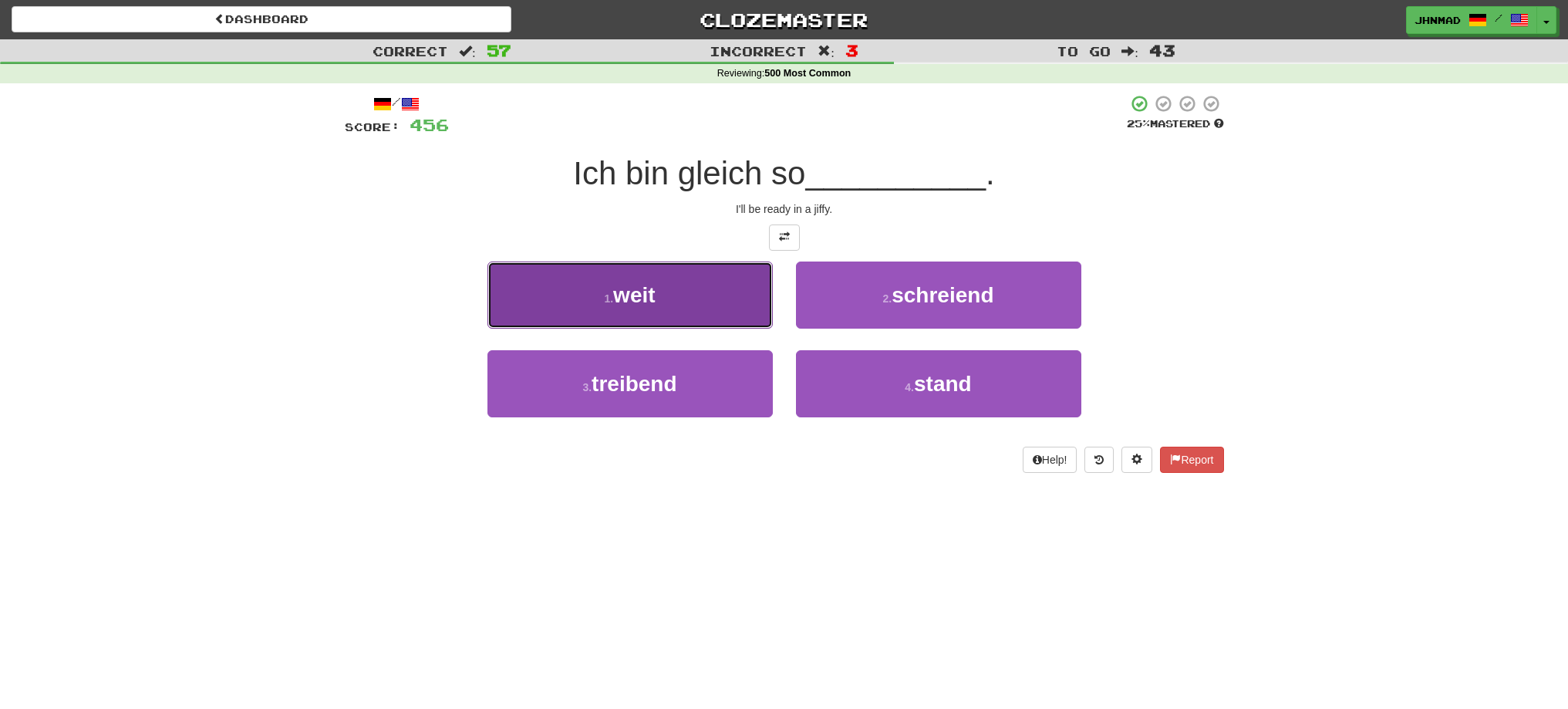
click at [631, 296] on span "weit" at bounding box center [634, 295] width 42 height 24
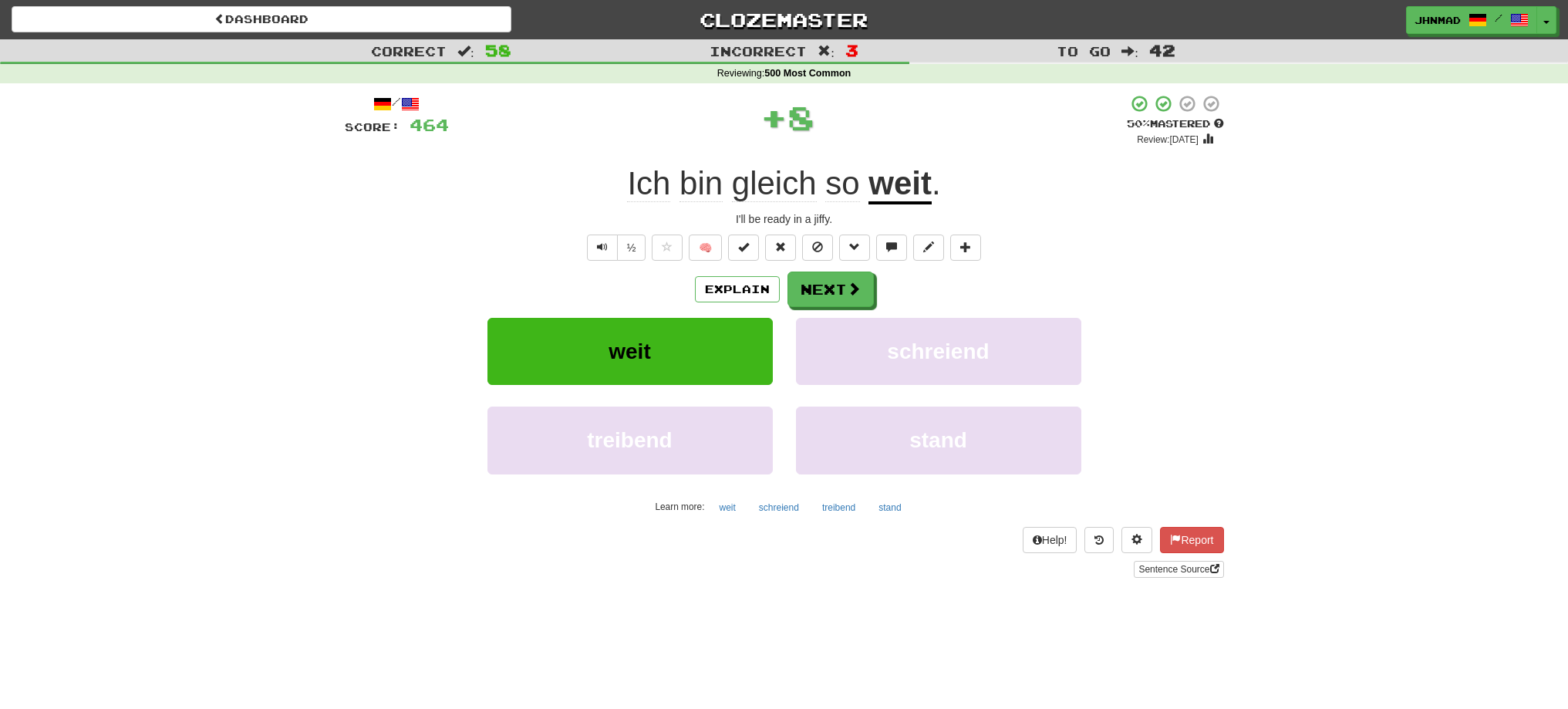
click at [879, 190] on u "weit" at bounding box center [900, 185] width 63 height 40
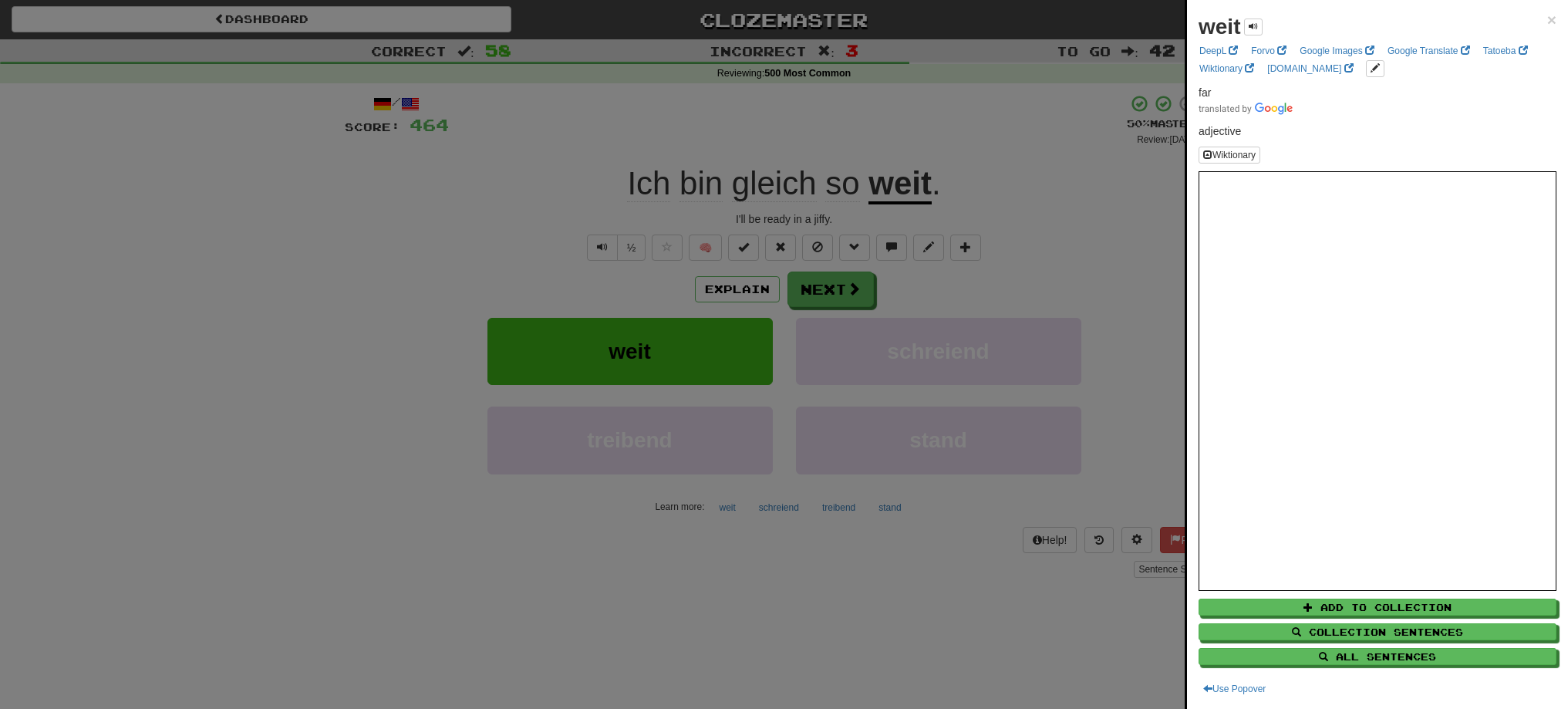
click at [817, 290] on div at bounding box center [784, 354] width 1568 height 709
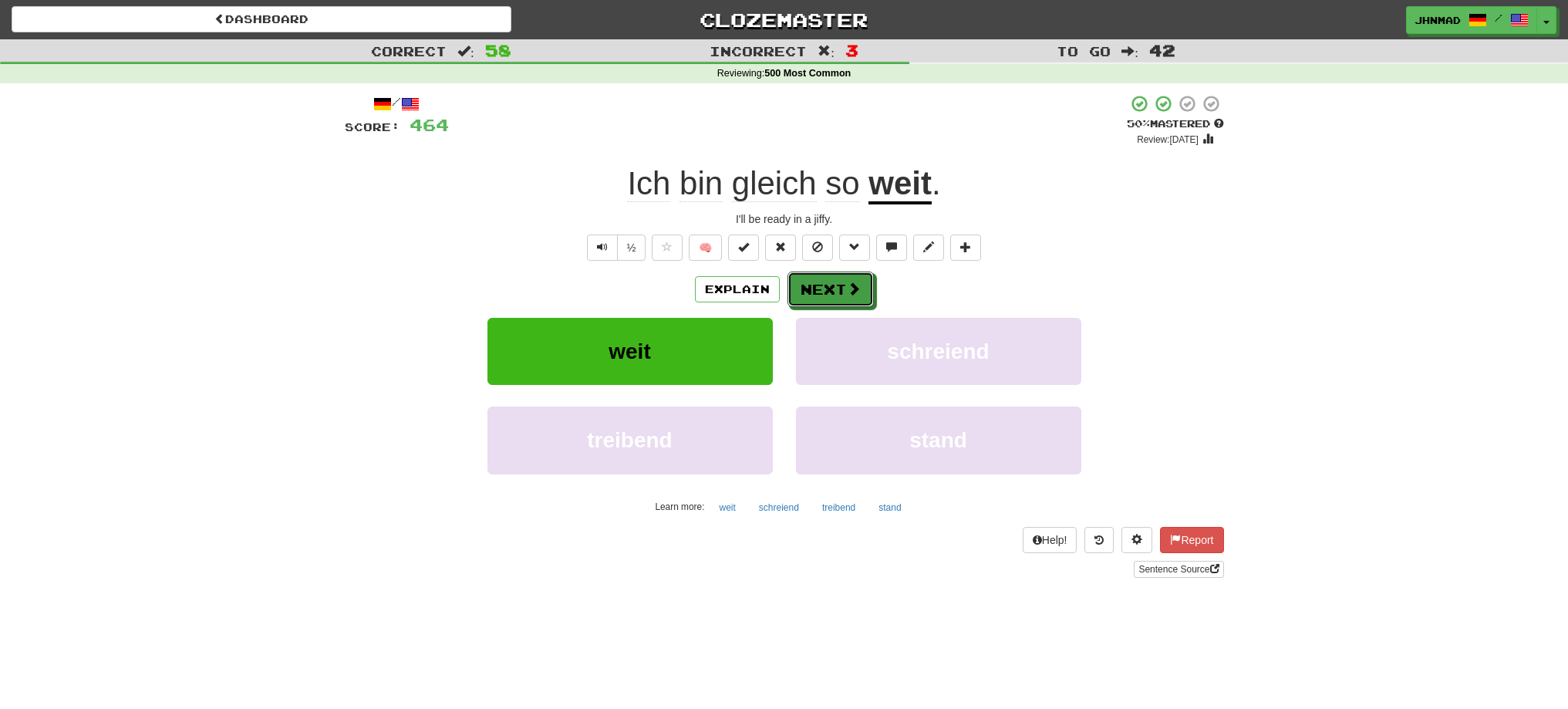
click at [817, 290] on button "Next" at bounding box center [830, 290] width 86 height 35
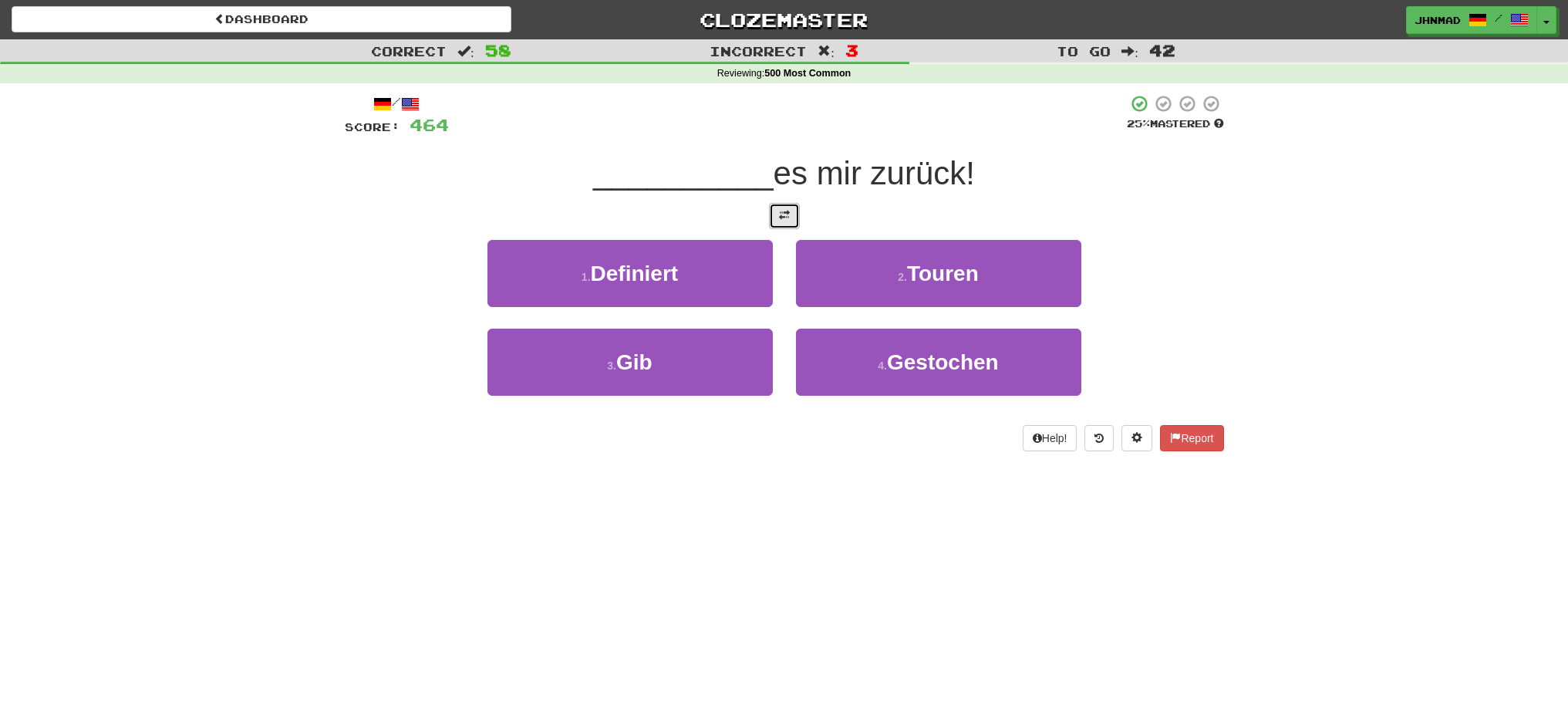
click at [781, 212] on span at bounding box center [784, 215] width 10 height 10
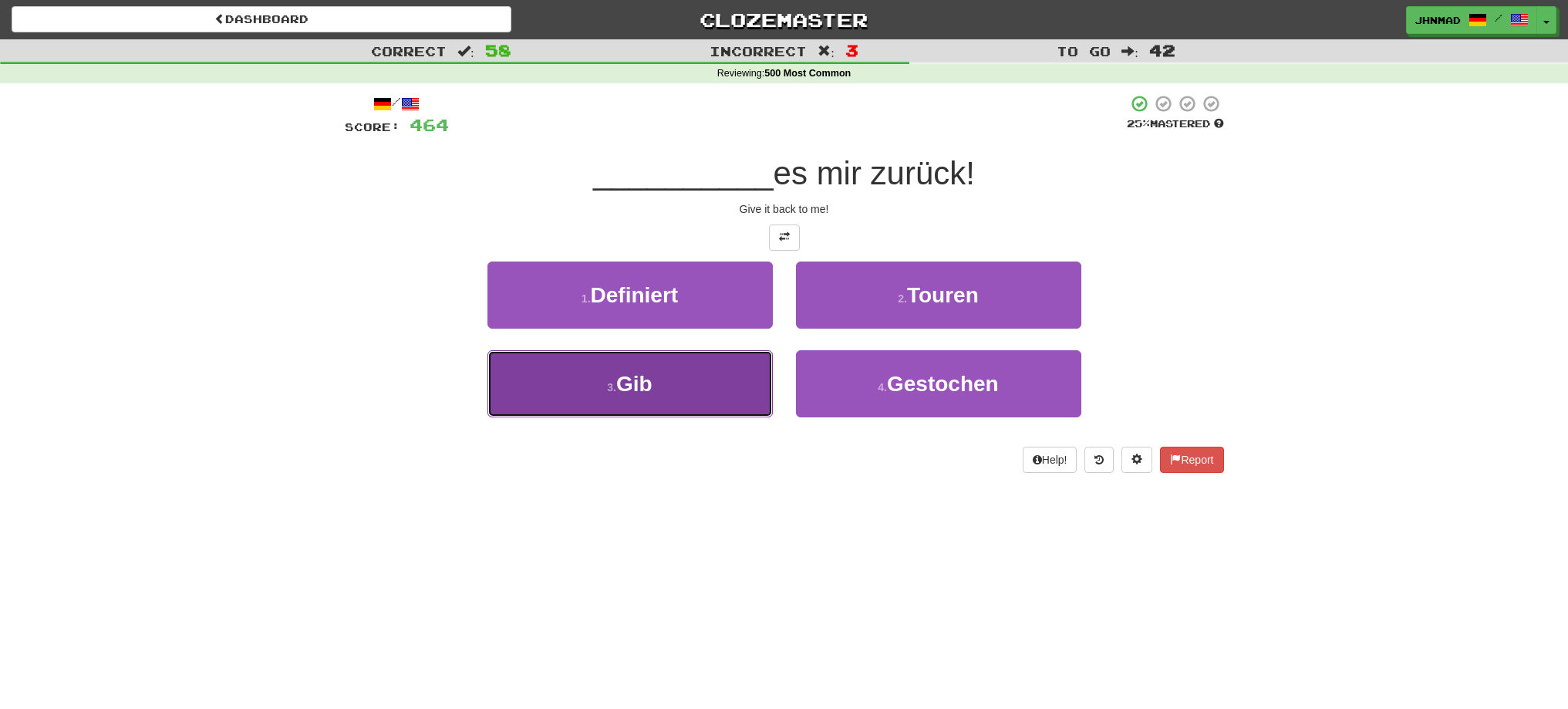
click at [727, 386] on button "3 . Gib" at bounding box center [630, 383] width 286 height 67
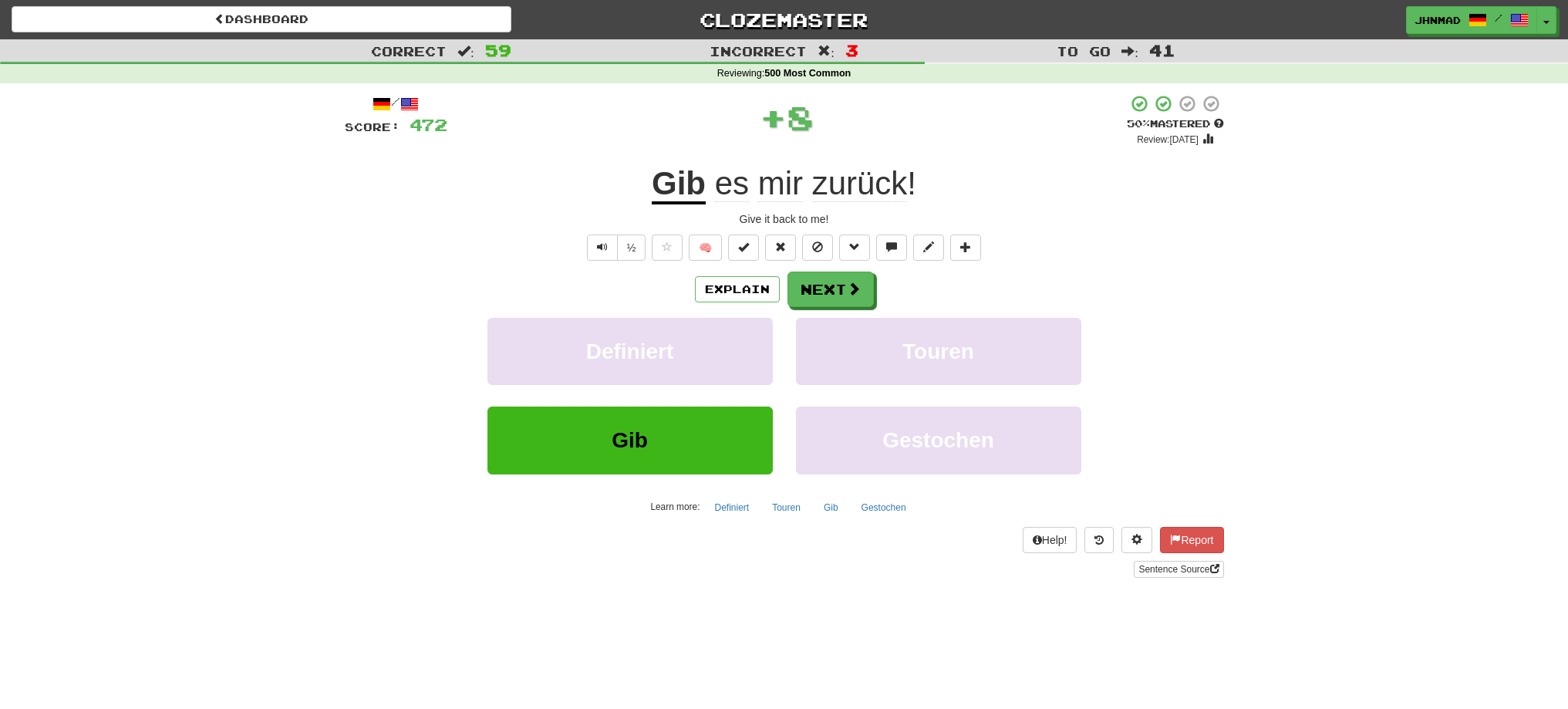
click at [837, 270] on div "/ Score: 472 + 8 50 % Mastered Review: 2025-10-25 Gib es mir zurück ! Give it b…" at bounding box center [784, 336] width 879 height 483
click at [828, 305] on button "Next" at bounding box center [831, 290] width 86 height 35
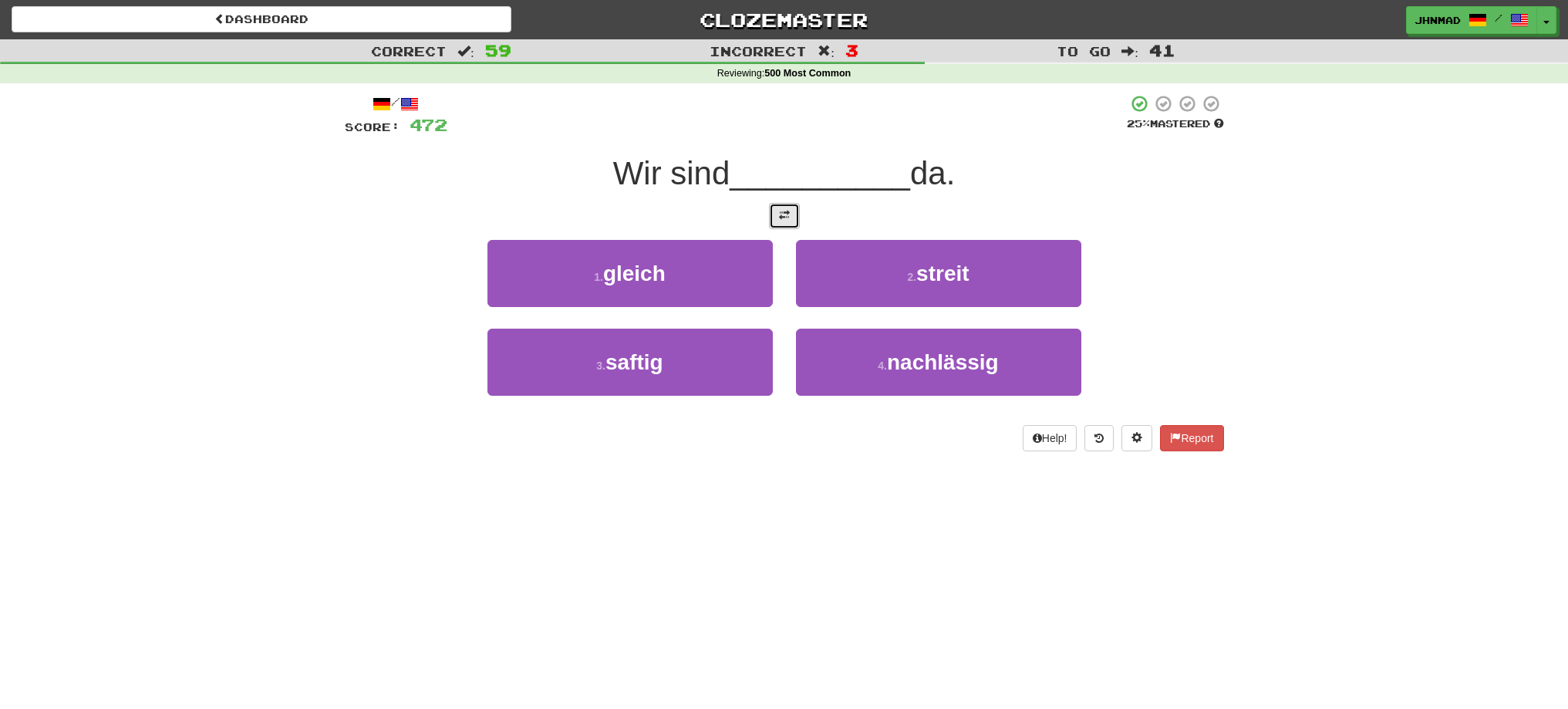
click at [772, 213] on button at bounding box center [784, 215] width 31 height 27
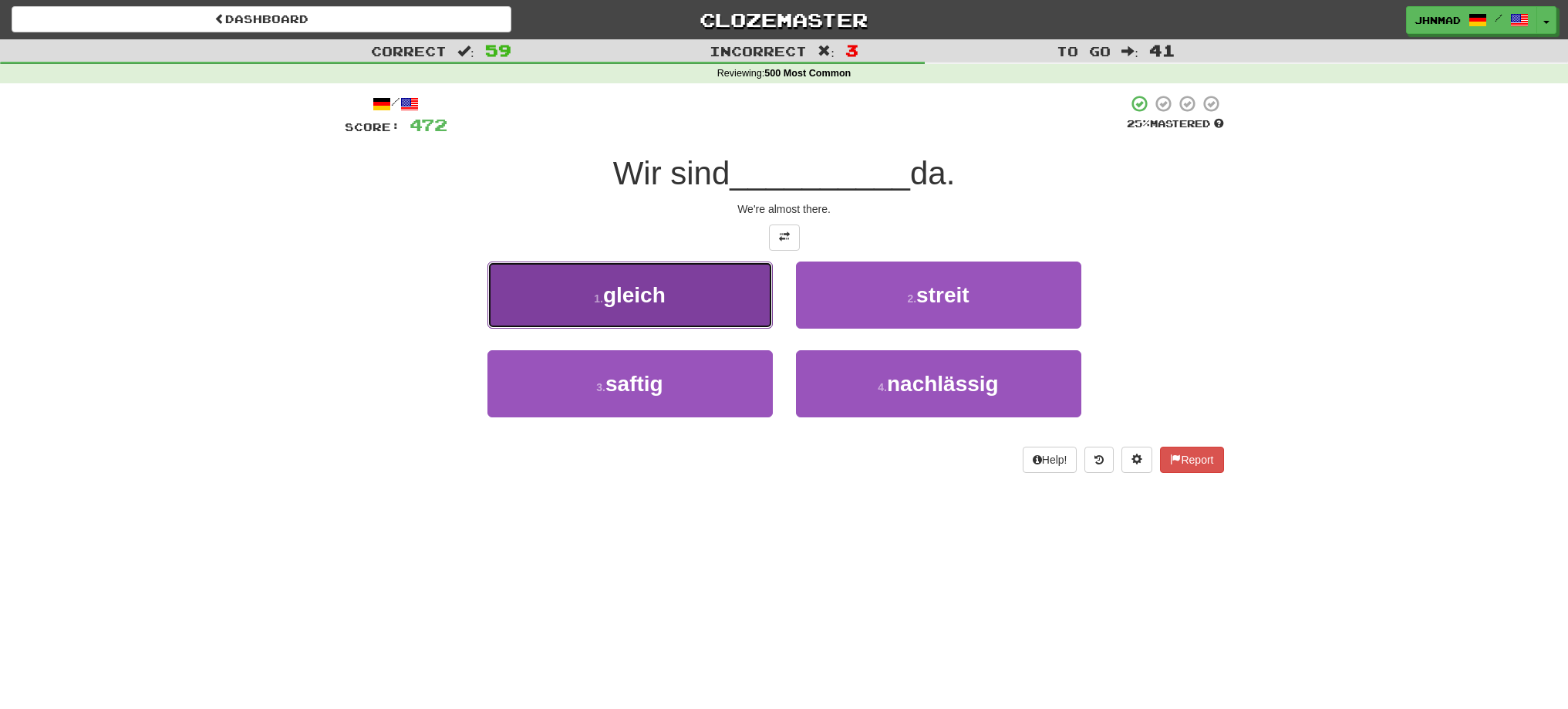
click at [615, 300] on span "gleich" at bounding box center [634, 295] width 62 height 24
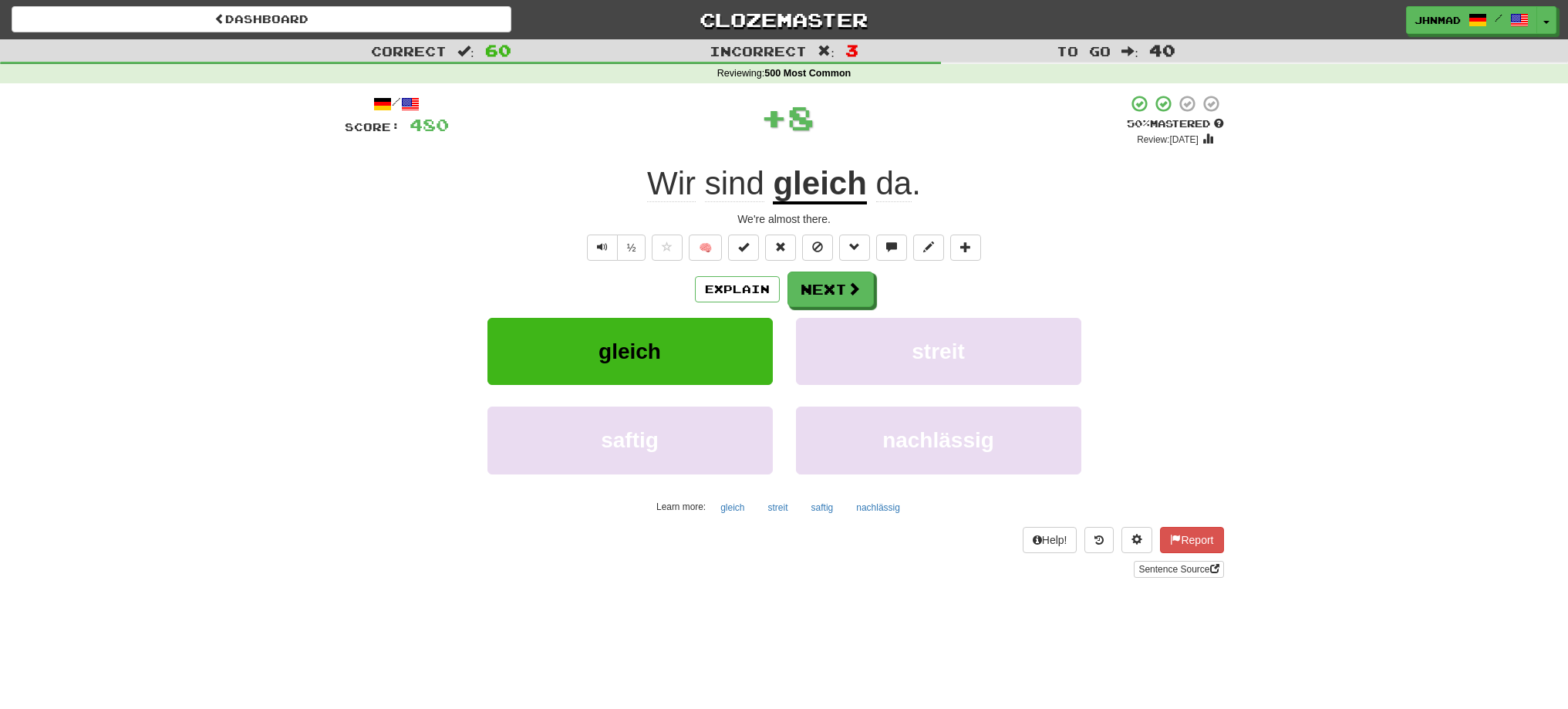
click at [838, 307] on div "Explain Next gleich streit saftig nachlässig Learn more: gleich streit saftig n…" at bounding box center [784, 395] width 879 height 248
click at [840, 299] on button "Next" at bounding box center [831, 290] width 86 height 35
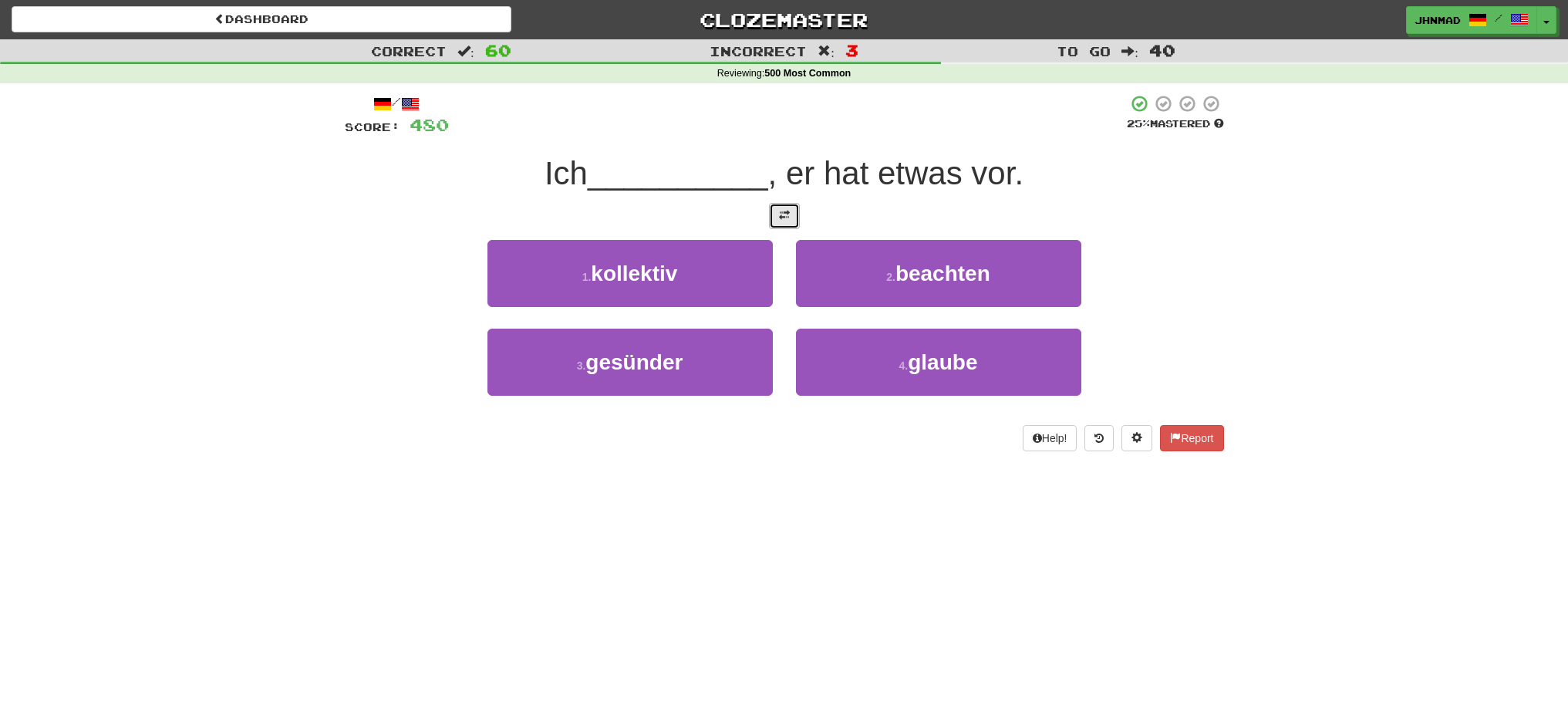
click at [784, 220] on button at bounding box center [784, 215] width 31 height 27
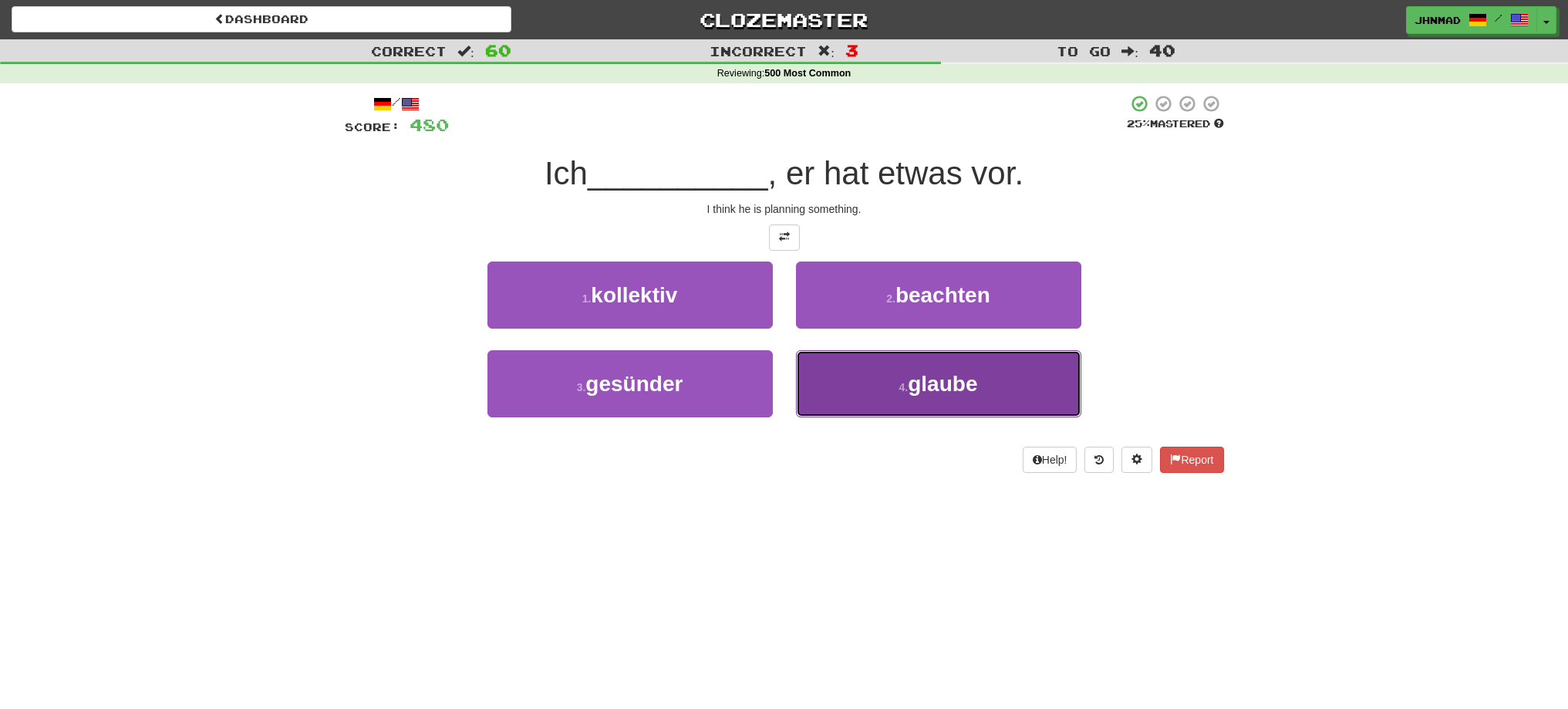
click at [883, 386] on button "4 . glaube" at bounding box center [939, 383] width 286 height 67
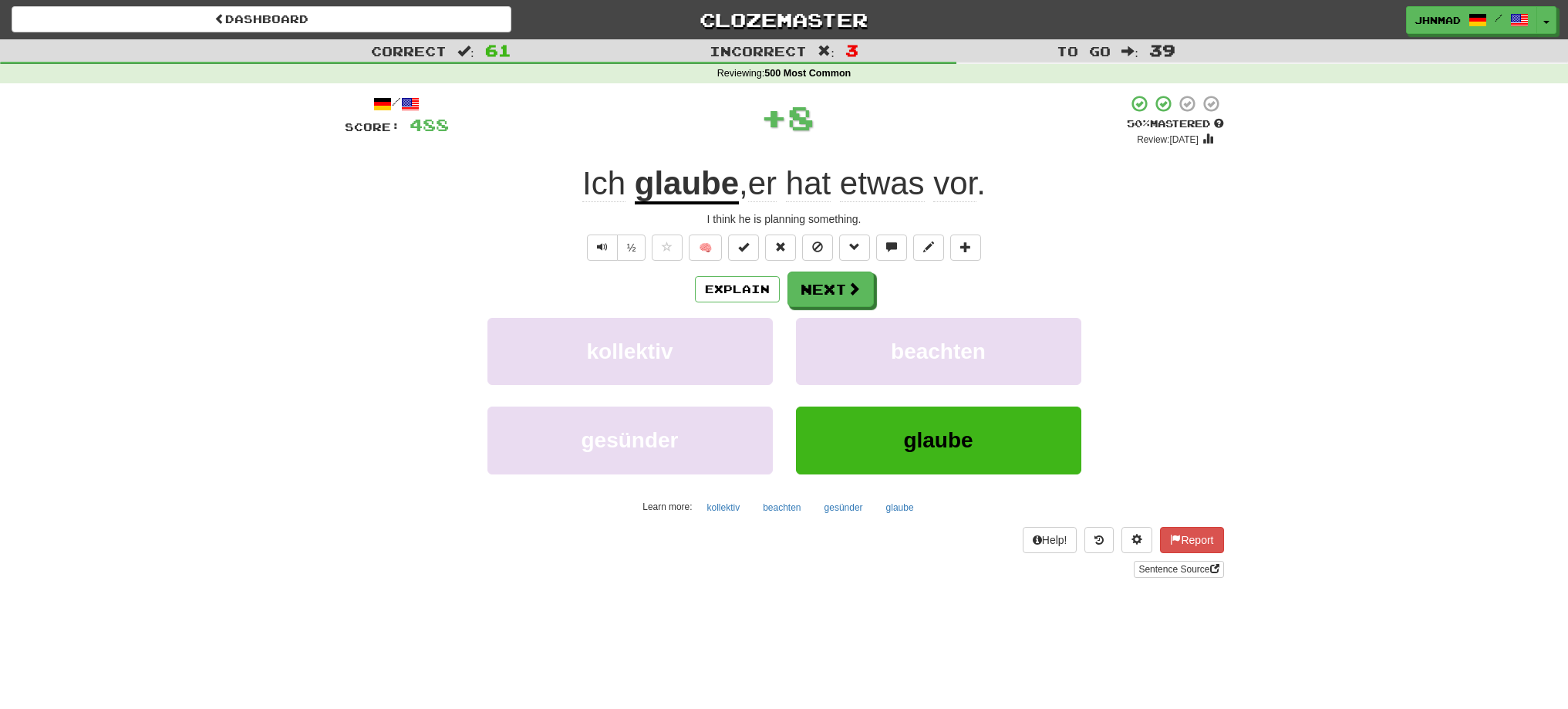
click at [703, 183] on u "glaube" at bounding box center [686, 185] width 104 height 40
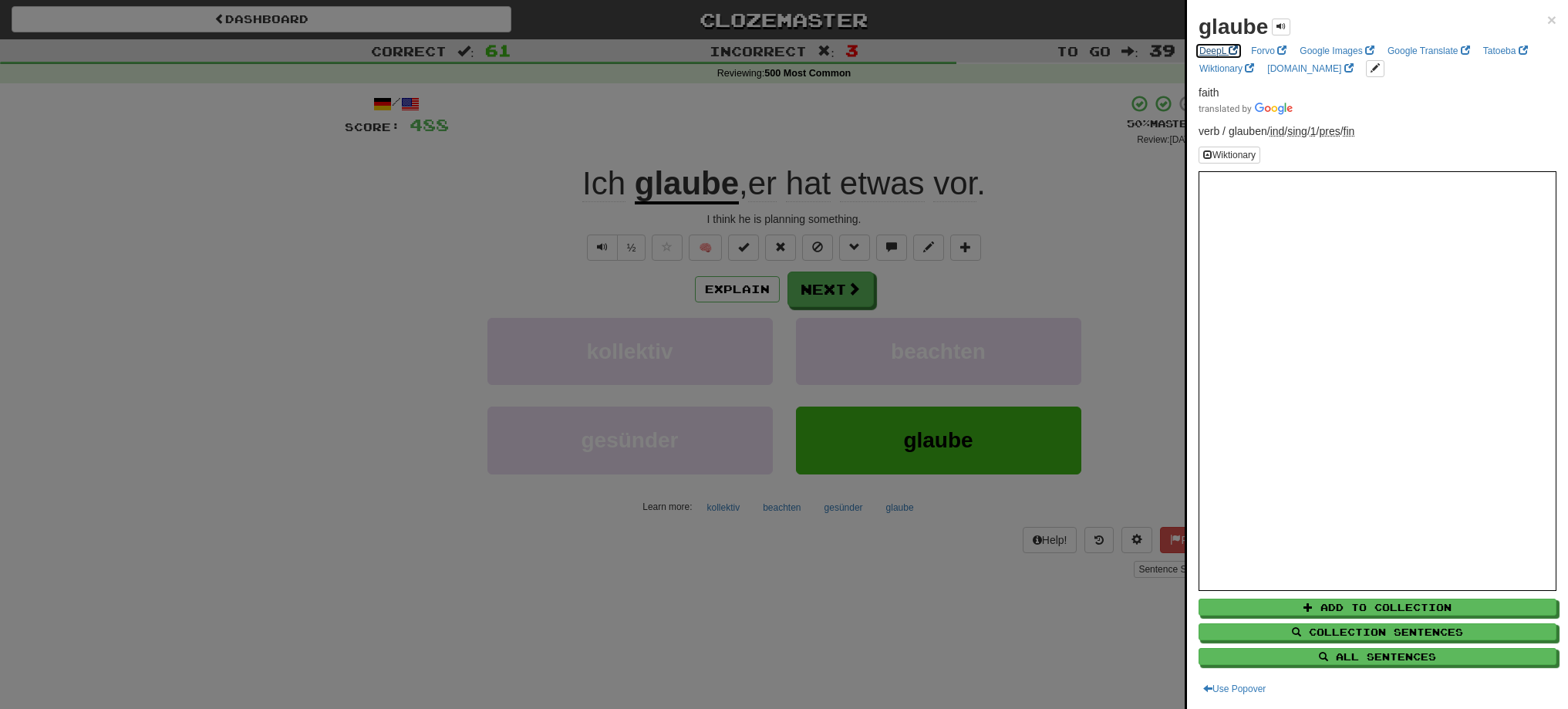
click at [1216, 52] on link "DeepL" at bounding box center [1218, 51] width 48 height 17
click at [423, 256] on div at bounding box center [784, 354] width 1568 height 709
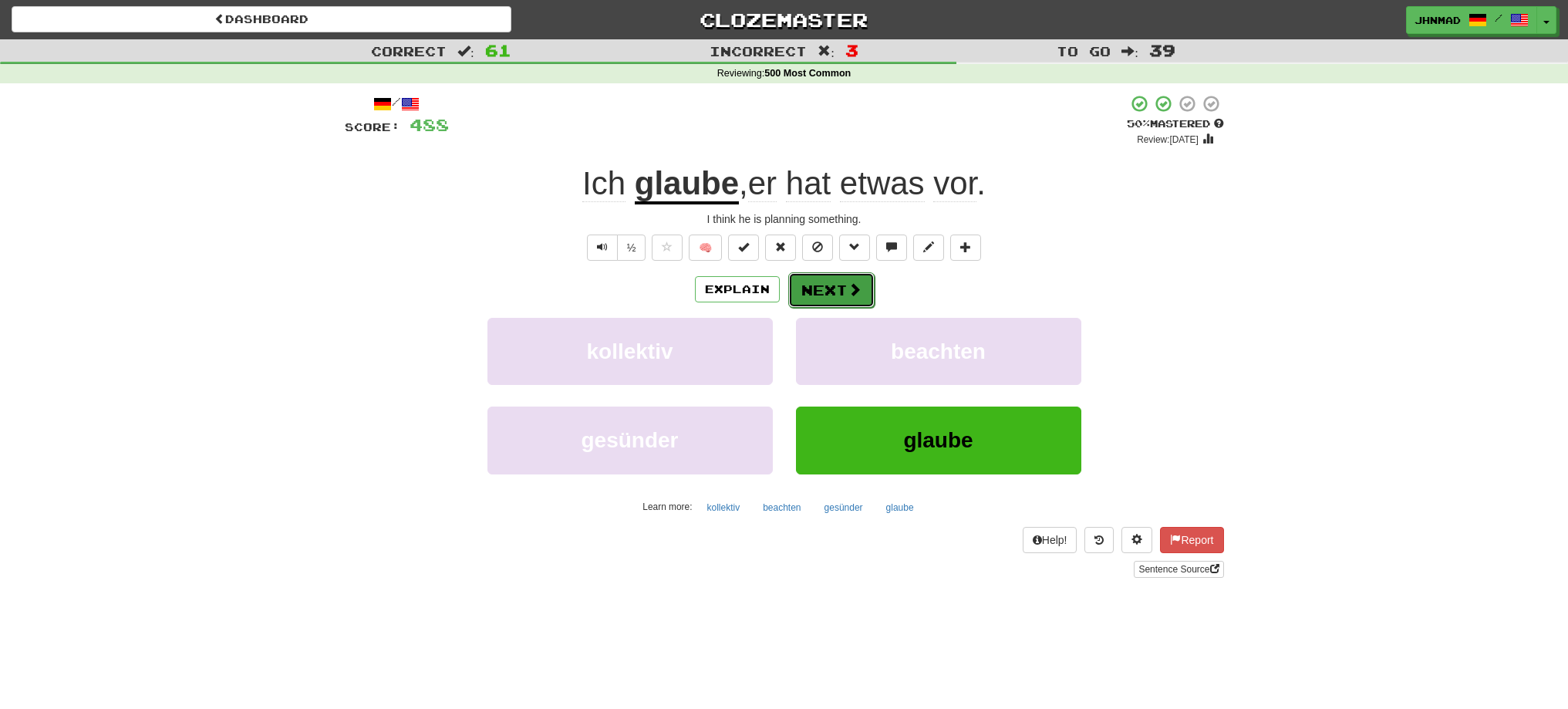
click at [813, 294] on button "Next" at bounding box center [831, 290] width 86 height 35
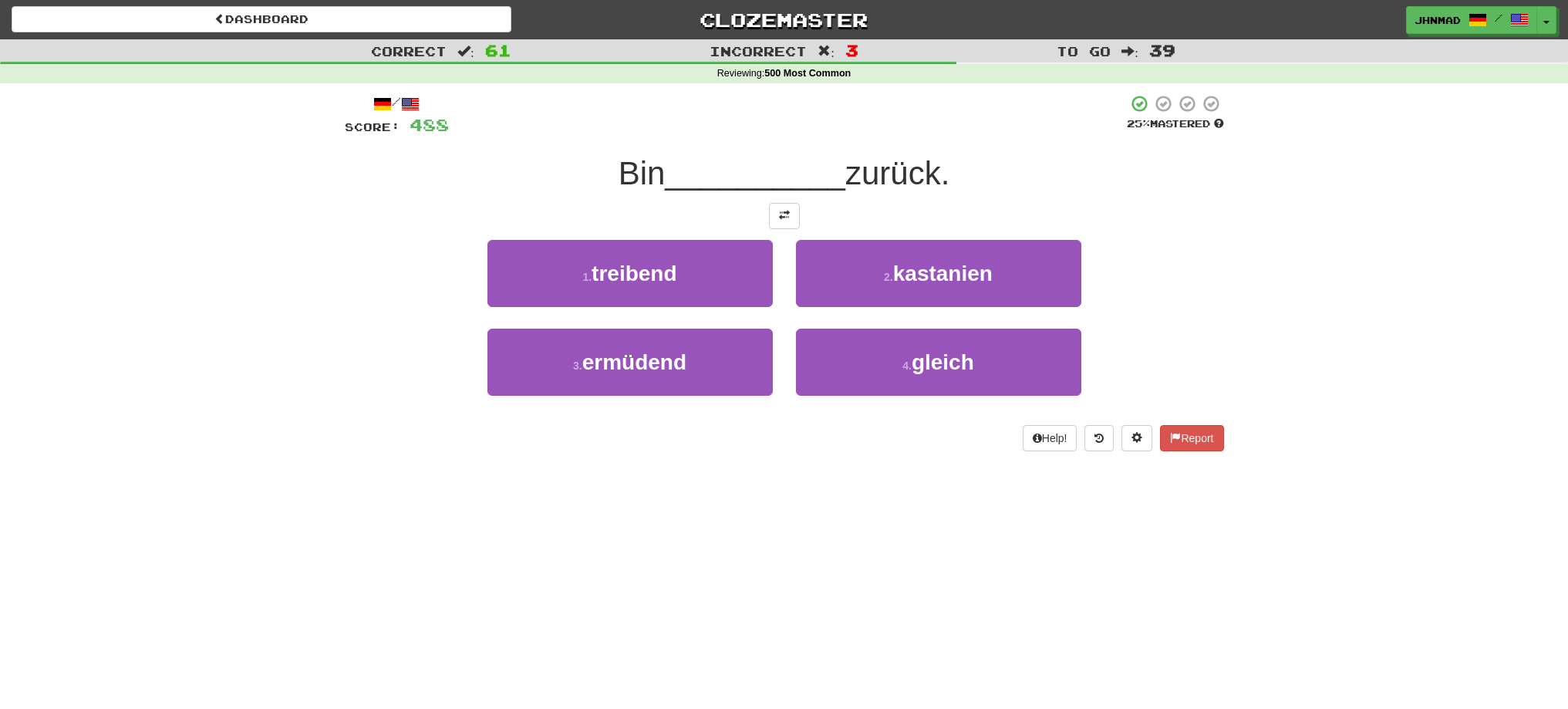
click at [803, 223] on div at bounding box center [784, 215] width 879 height 27
click at [773, 207] on button at bounding box center [784, 215] width 31 height 27
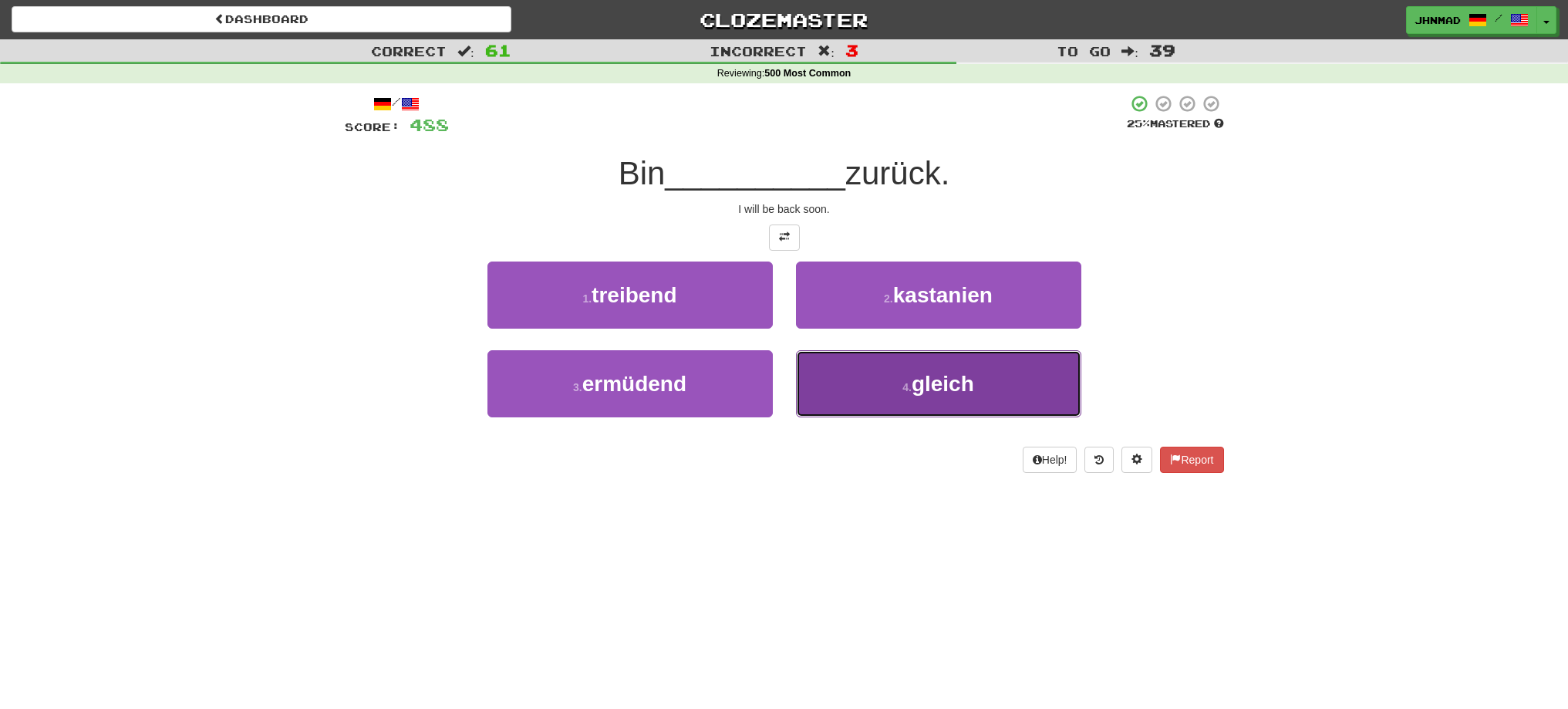
click at [903, 389] on small "4 ." at bounding box center [907, 386] width 9 height 12
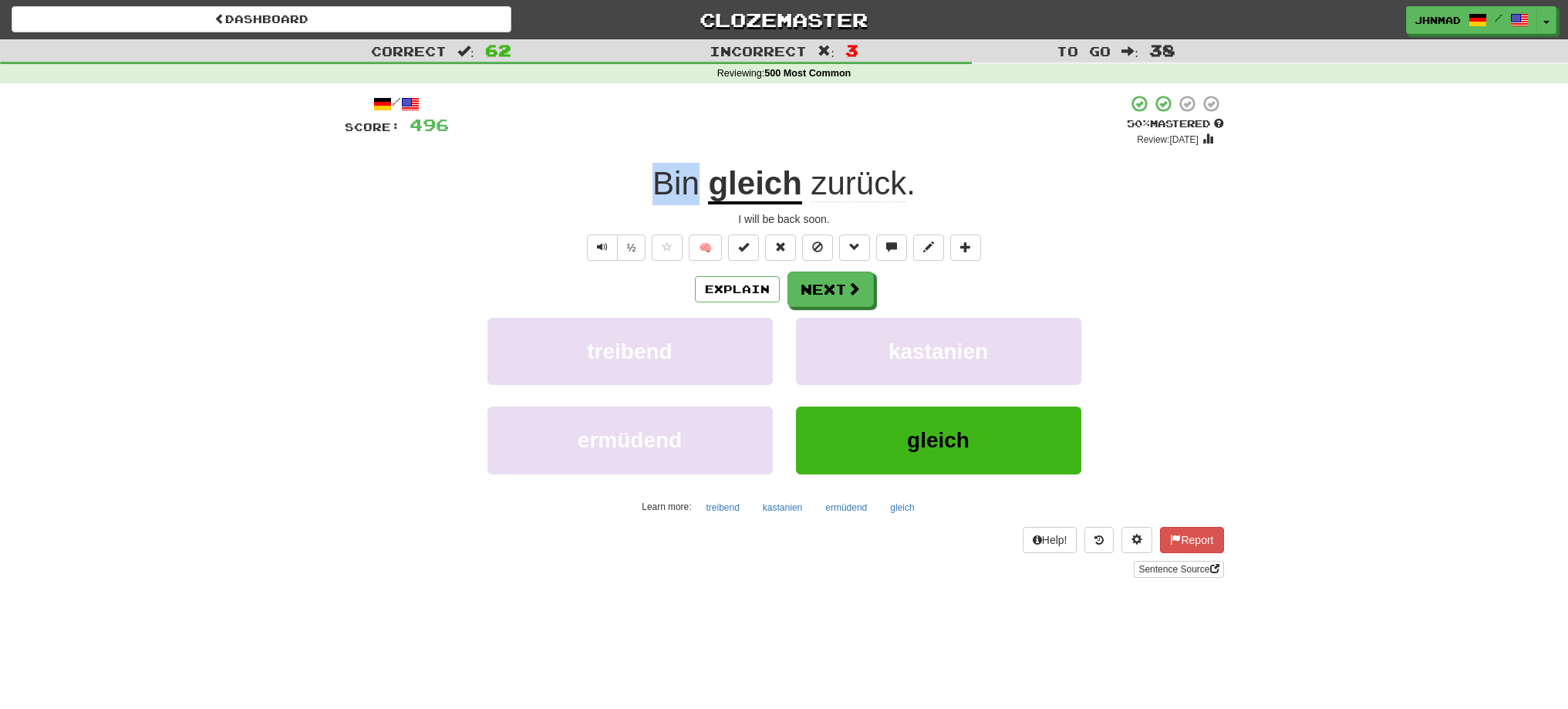
drag, startPoint x: 652, startPoint y: 173, endPoint x: 697, endPoint y: 173, distance: 45.0
click at [697, 173] on div "Bin gleich zurück ." at bounding box center [784, 184] width 879 height 43
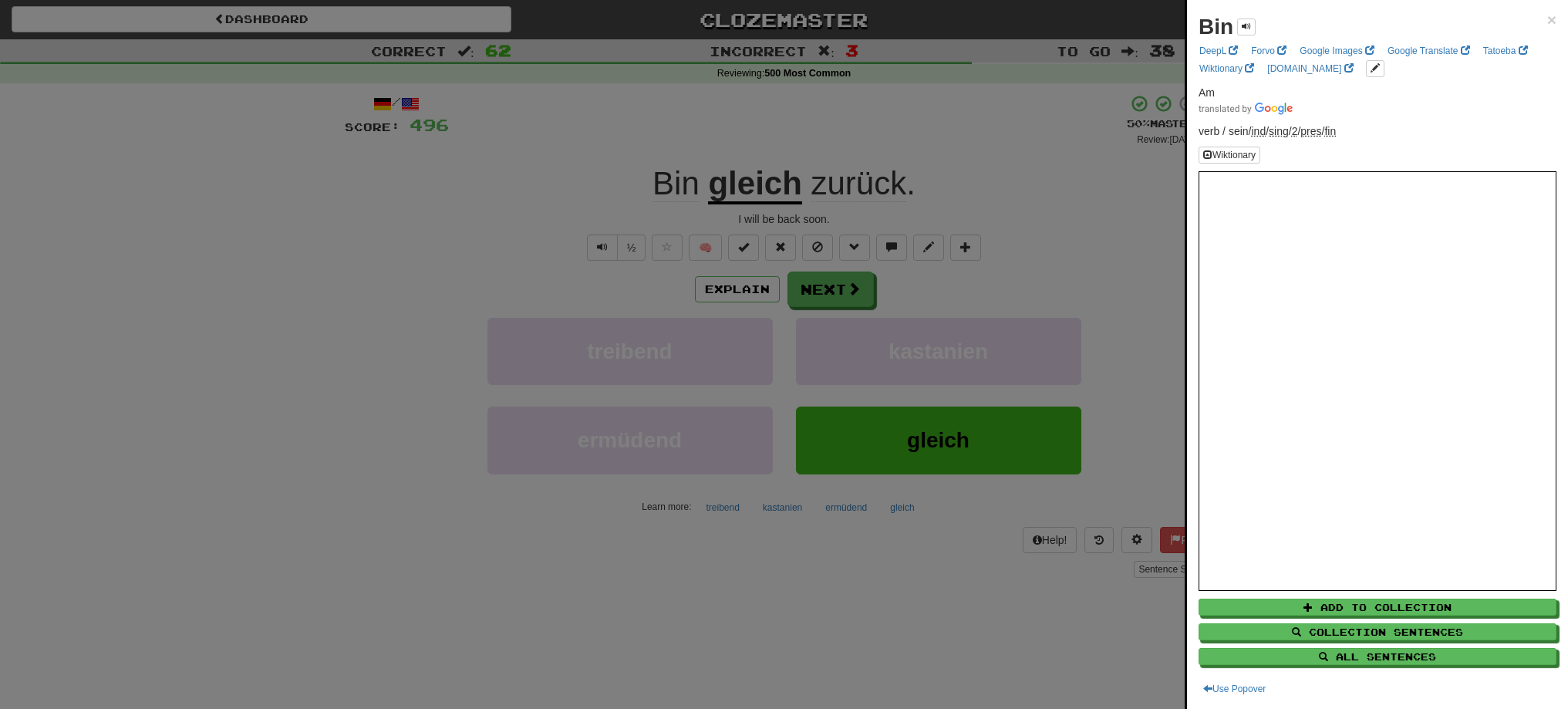
click at [696, 64] on div at bounding box center [784, 354] width 1568 height 709
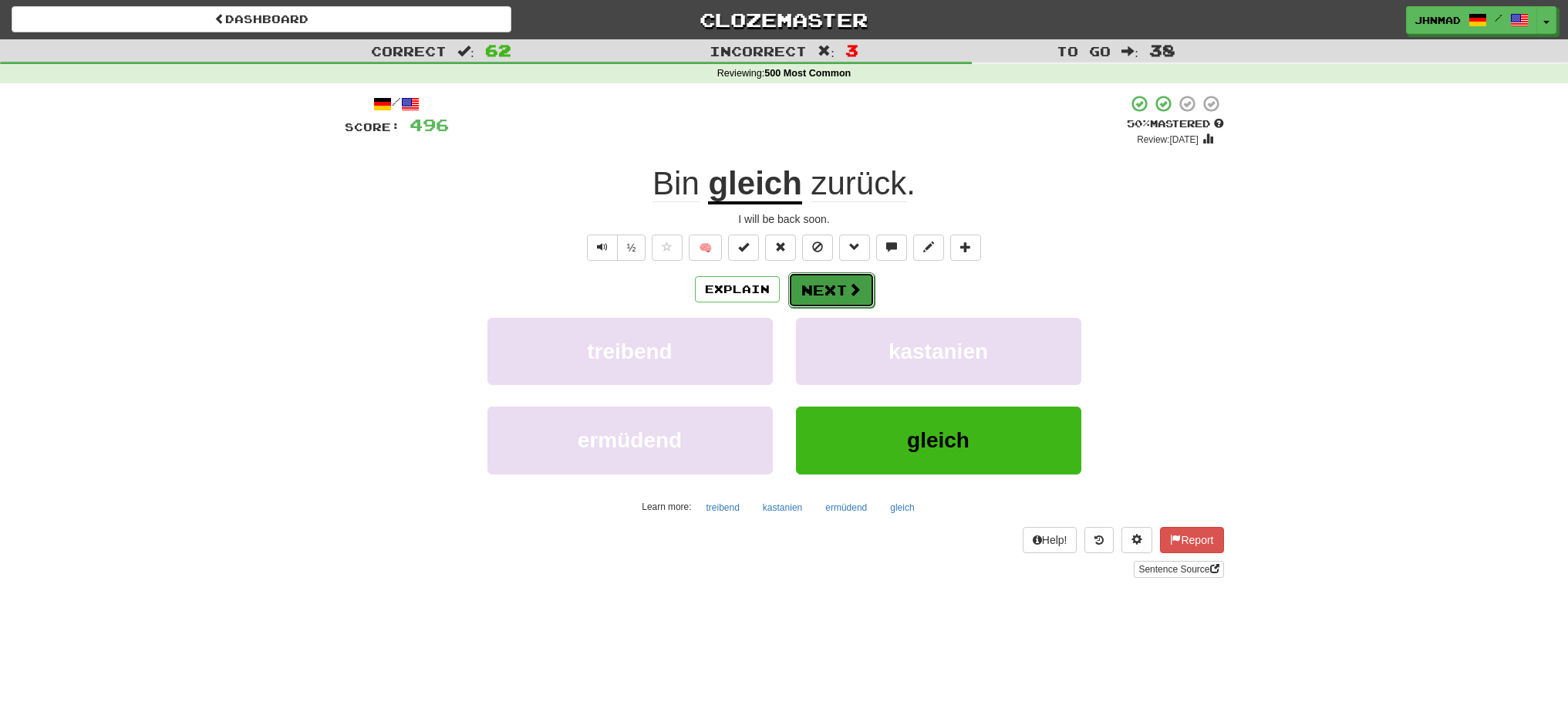
click at [806, 298] on button "Next" at bounding box center [831, 290] width 86 height 35
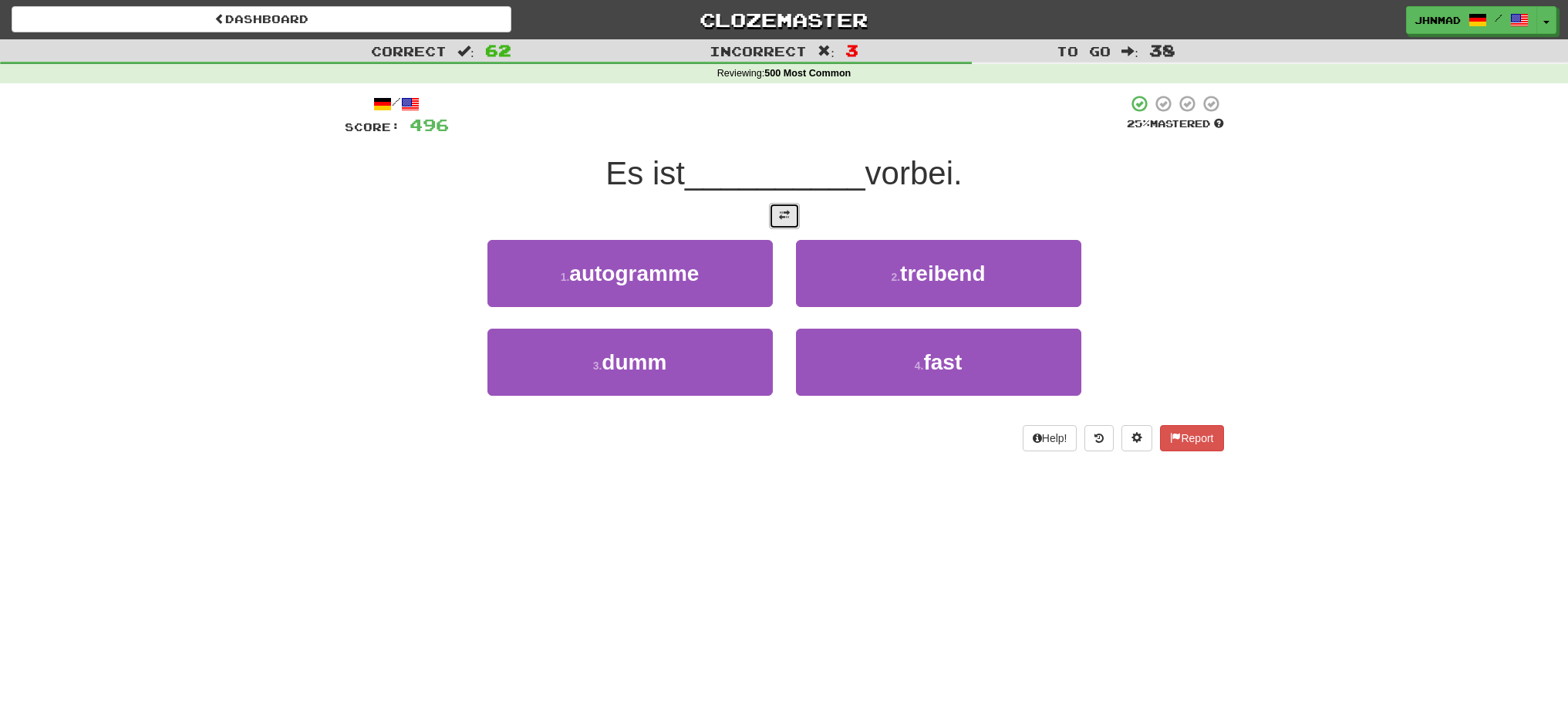
click at [799, 215] on button at bounding box center [784, 215] width 31 height 27
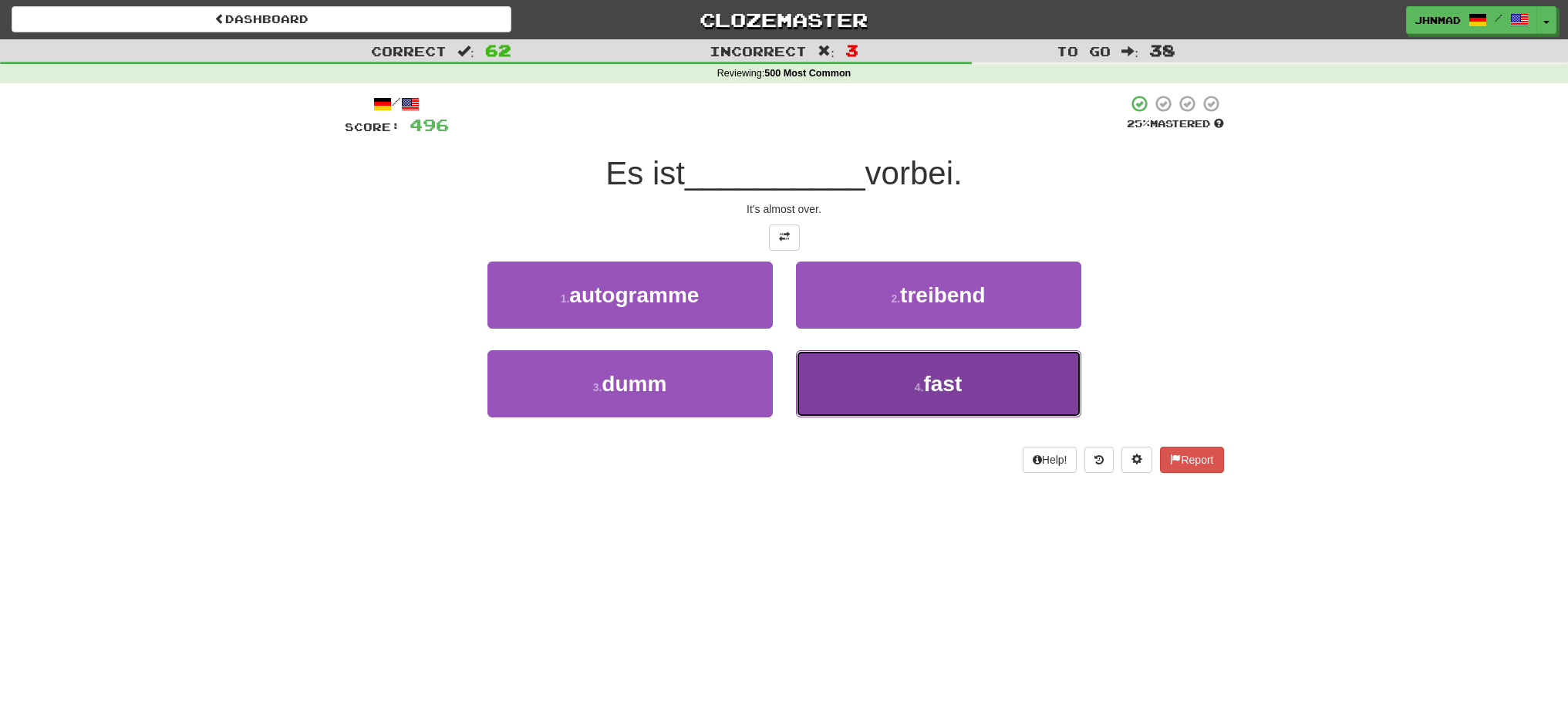
click at [970, 403] on button "4 . fast" at bounding box center [939, 383] width 286 height 67
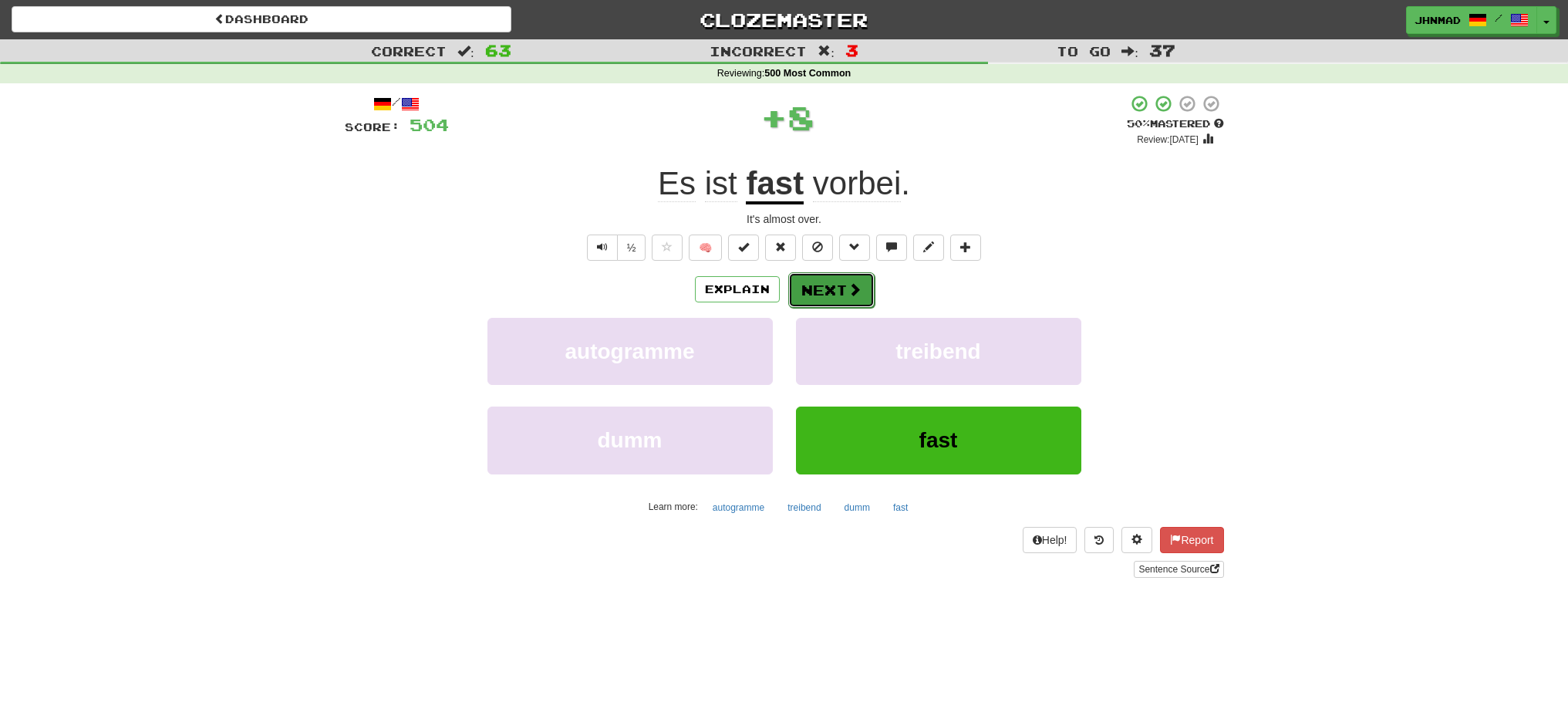
click at [842, 283] on button "Next" at bounding box center [831, 290] width 86 height 35
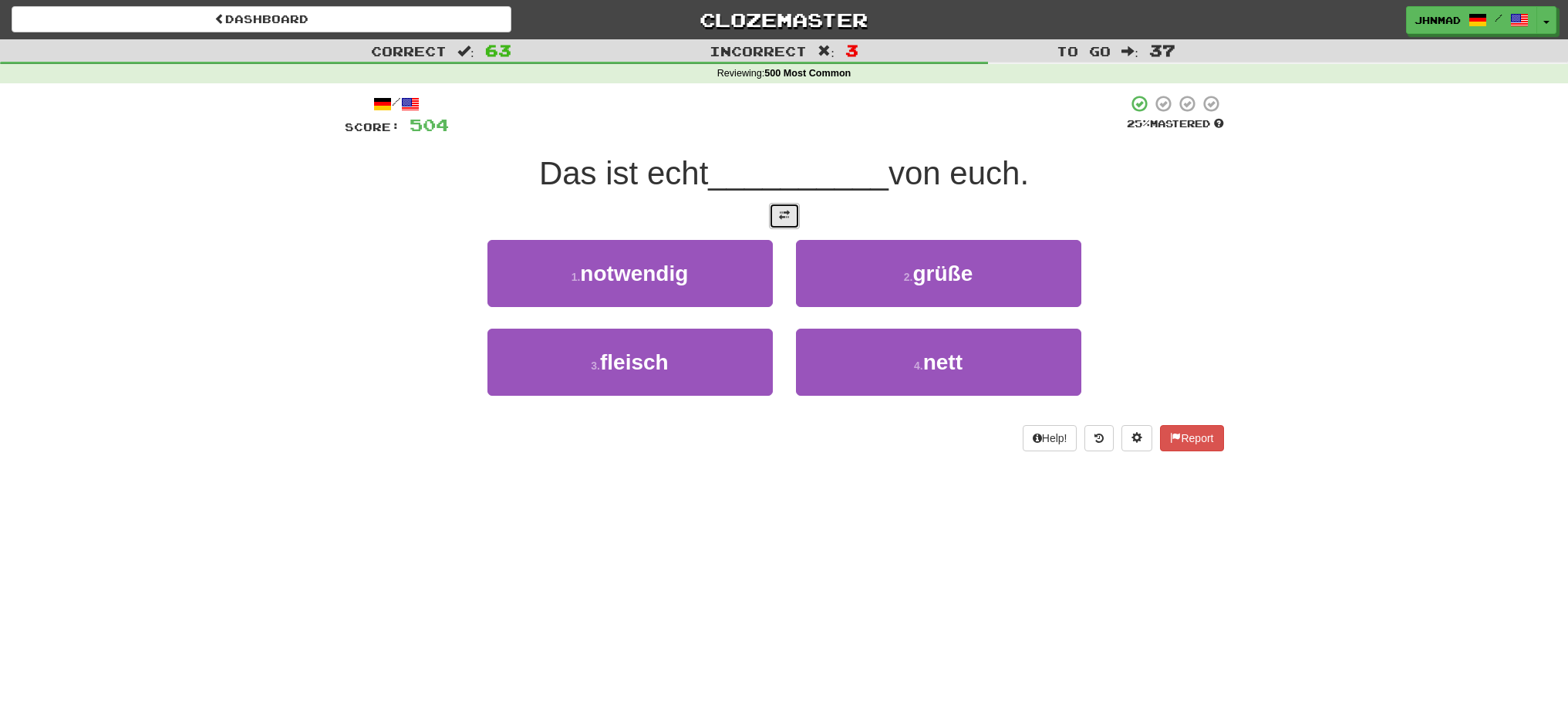
click at [787, 225] on button at bounding box center [784, 215] width 31 height 27
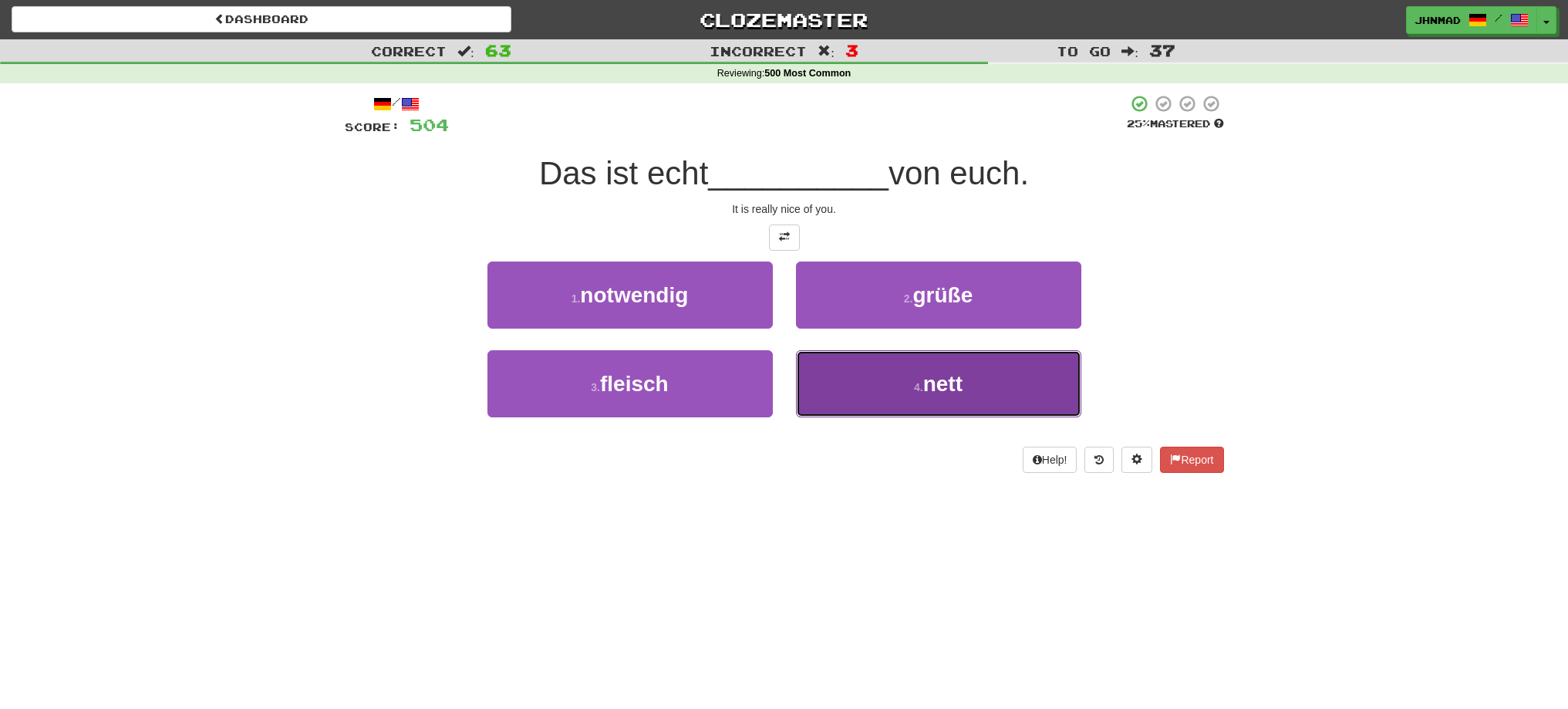
click at [866, 385] on button "4 . nett" at bounding box center [939, 383] width 286 height 67
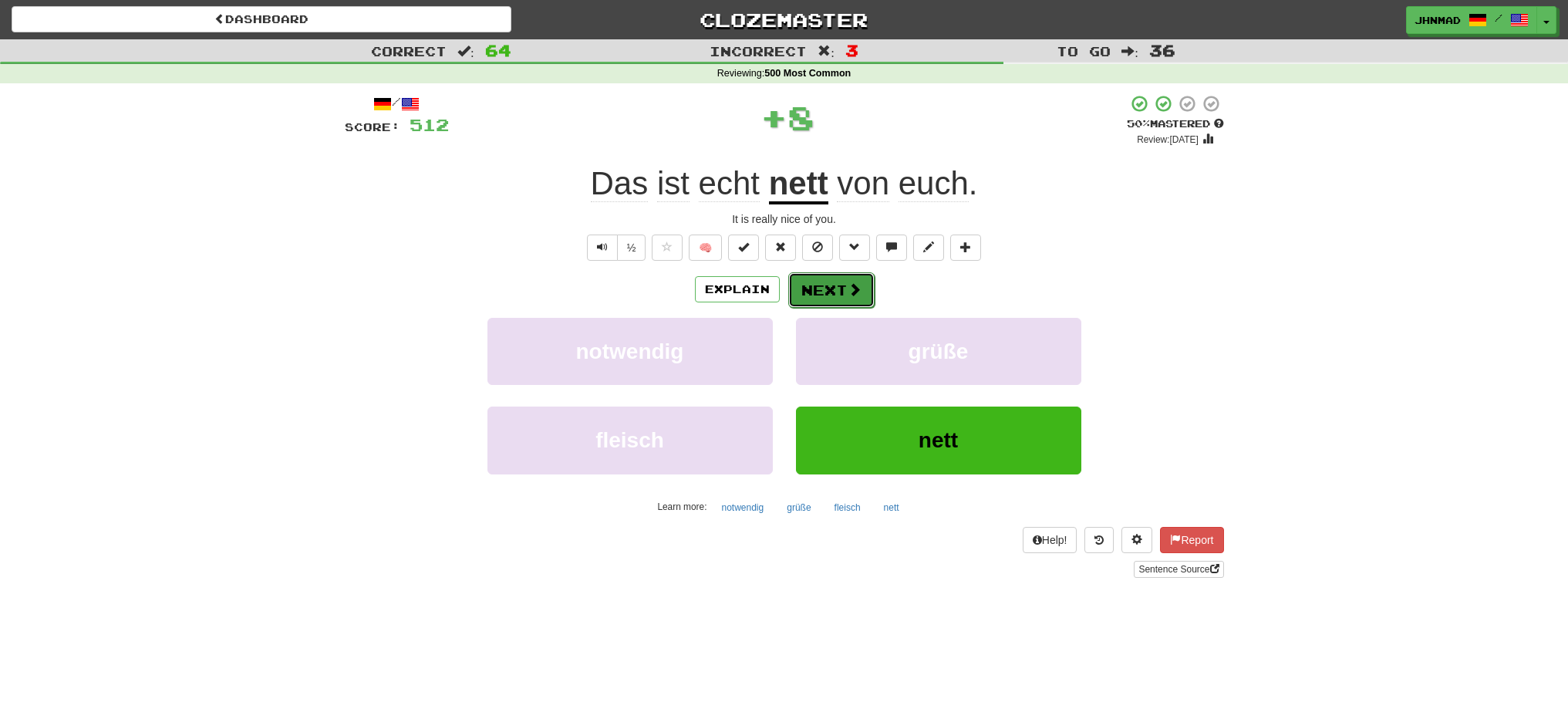
click at [840, 287] on button "Next" at bounding box center [831, 290] width 86 height 35
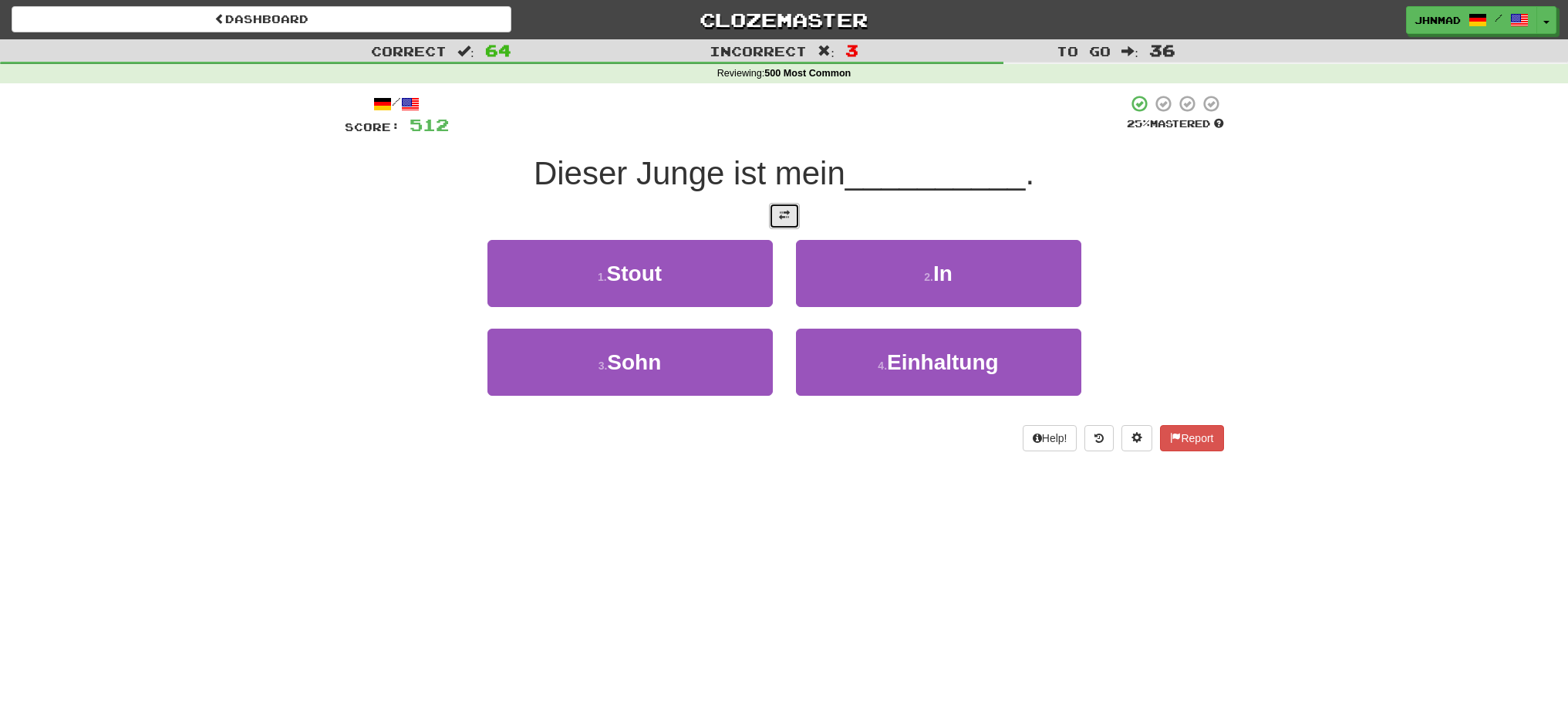
click at [782, 219] on span at bounding box center [784, 215] width 10 height 10
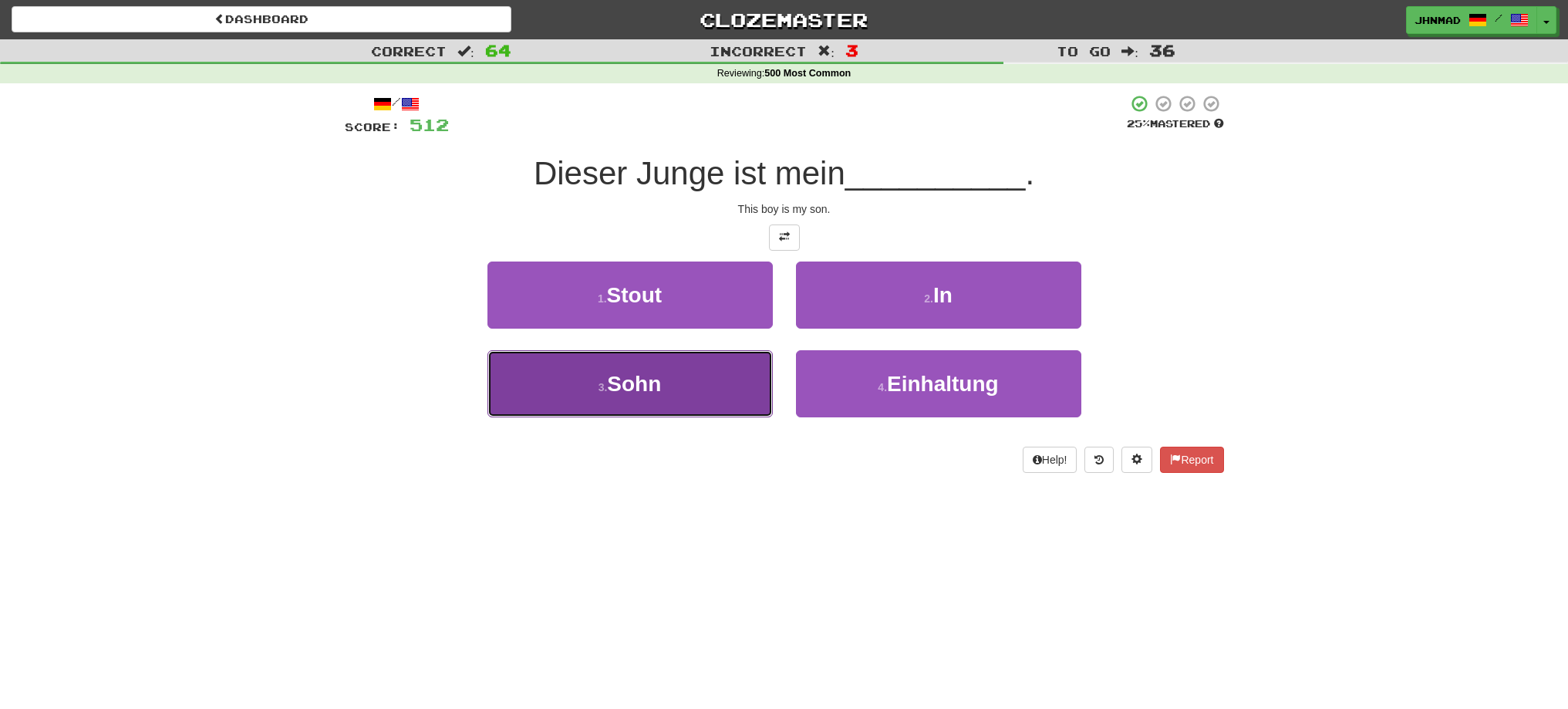
click at [739, 405] on button "3 . Sohn" at bounding box center [630, 383] width 286 height 67
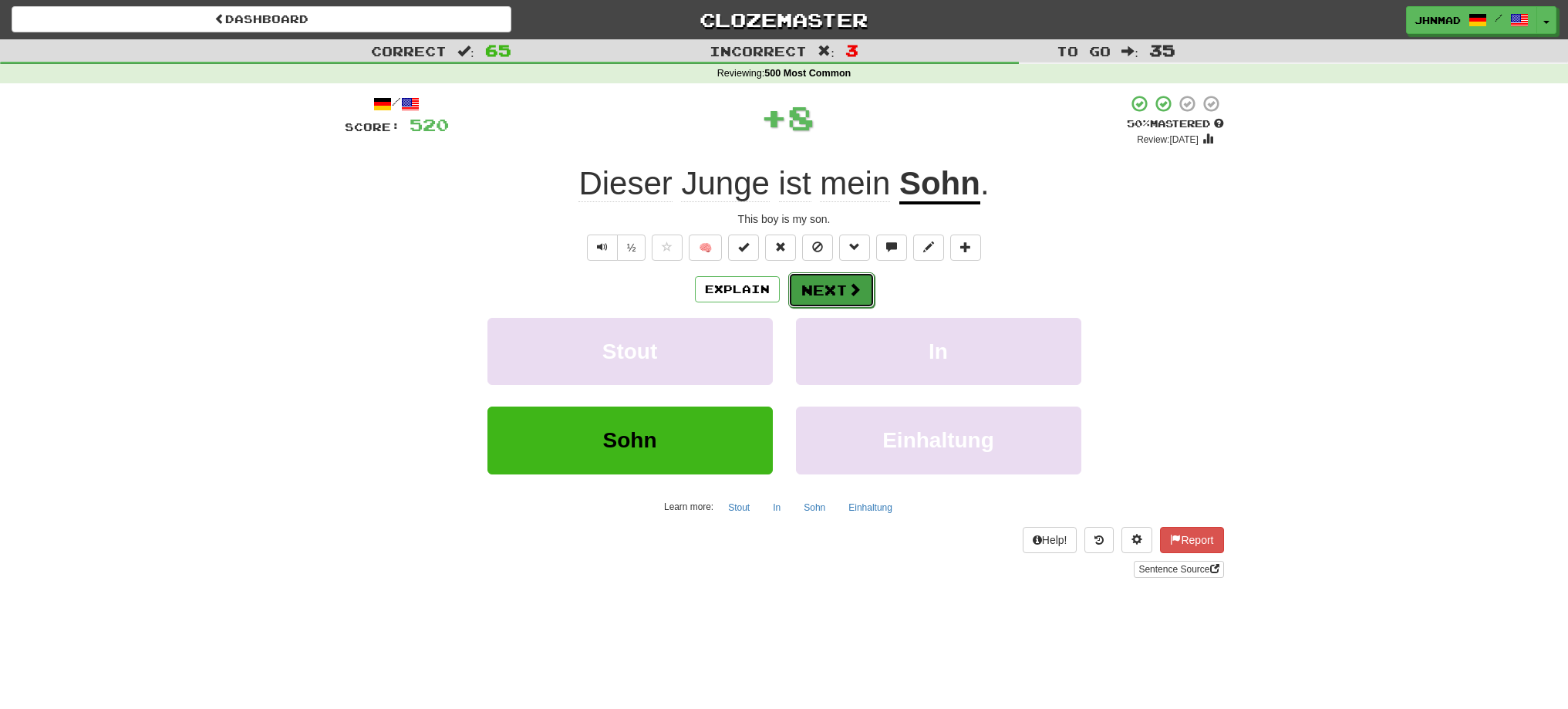
click at [843, 285] on button "Next" at bounding box center [831, 290] width 86 height 35
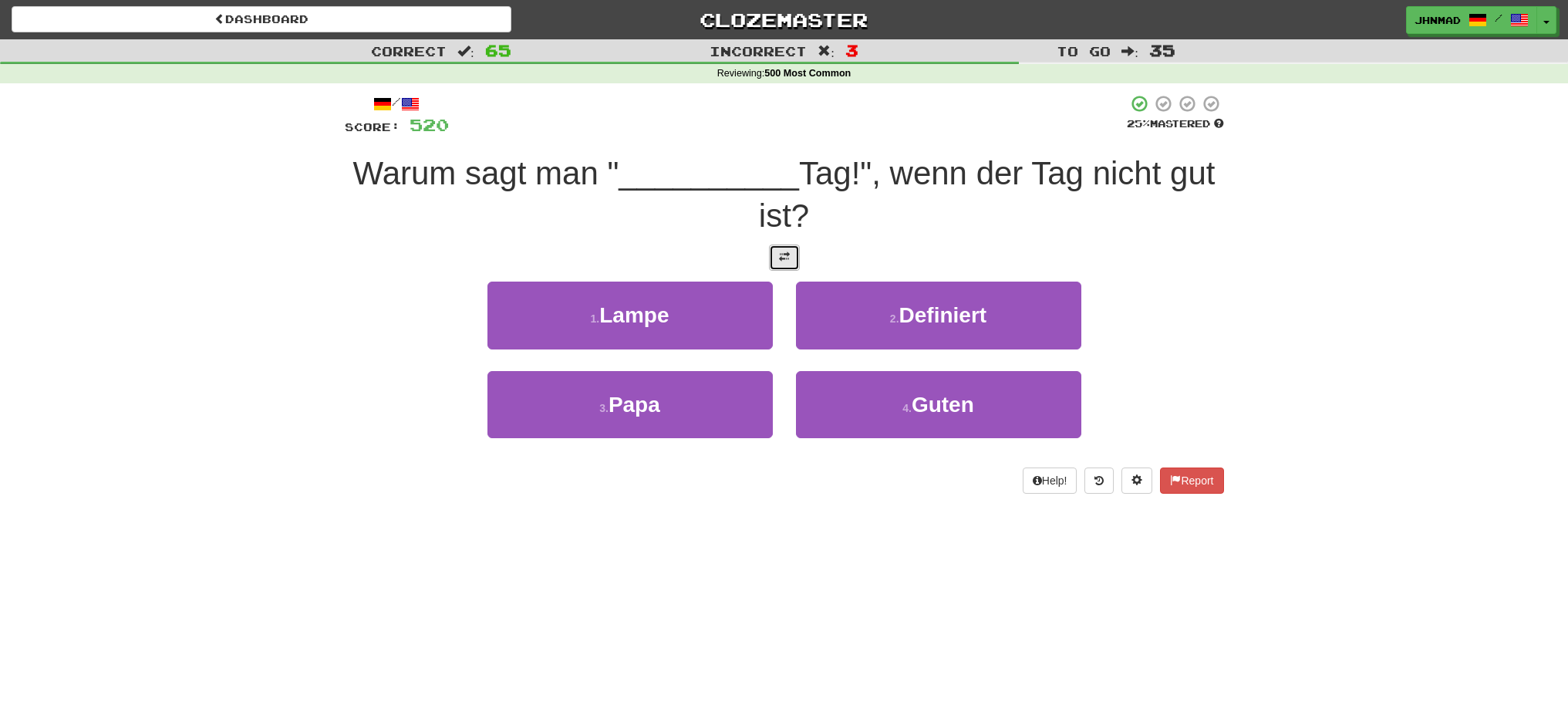
click at [778, 254] on button at bounding box center [784, 257] width 31 height 27
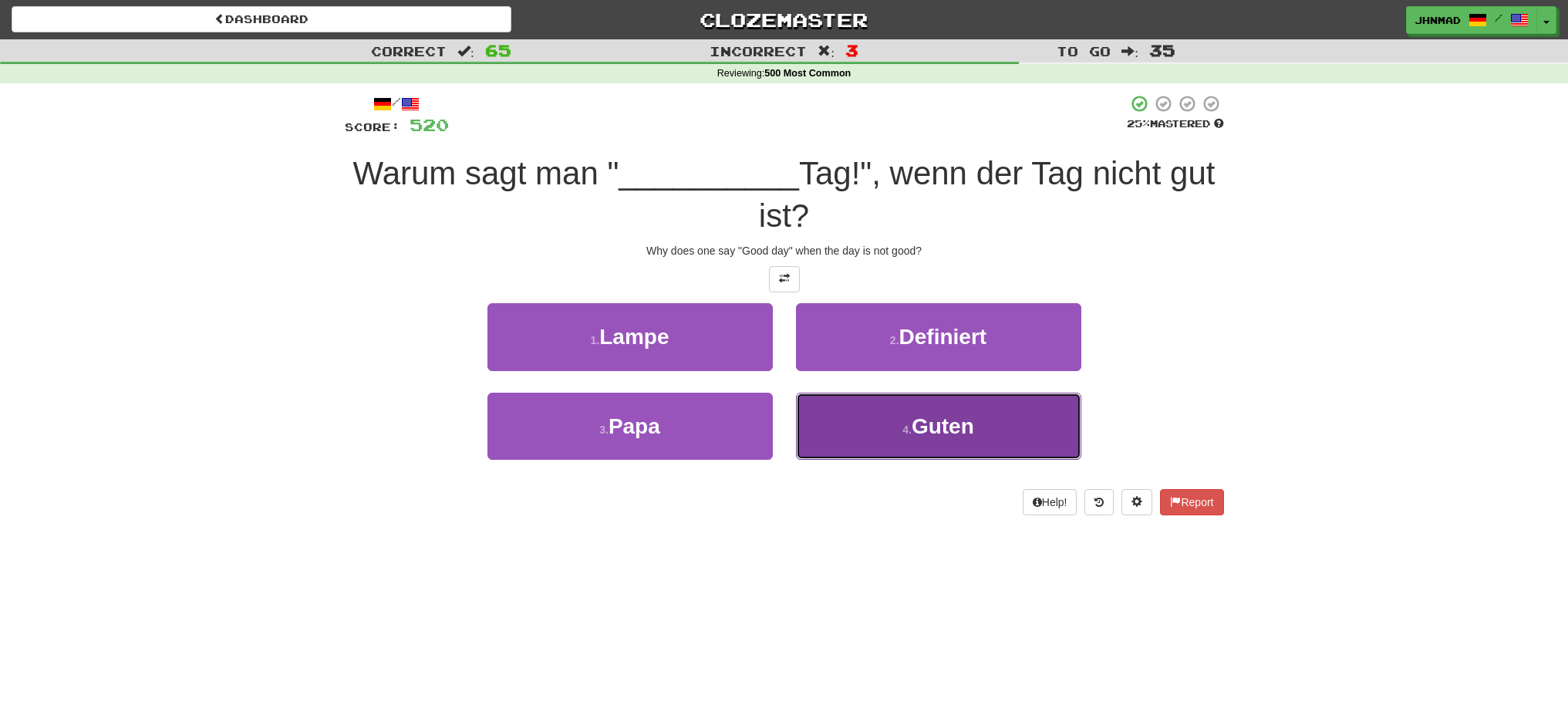
click at [987, 435] on button "4 . Guten" at bounding box center [939, 426] width 286 height 67
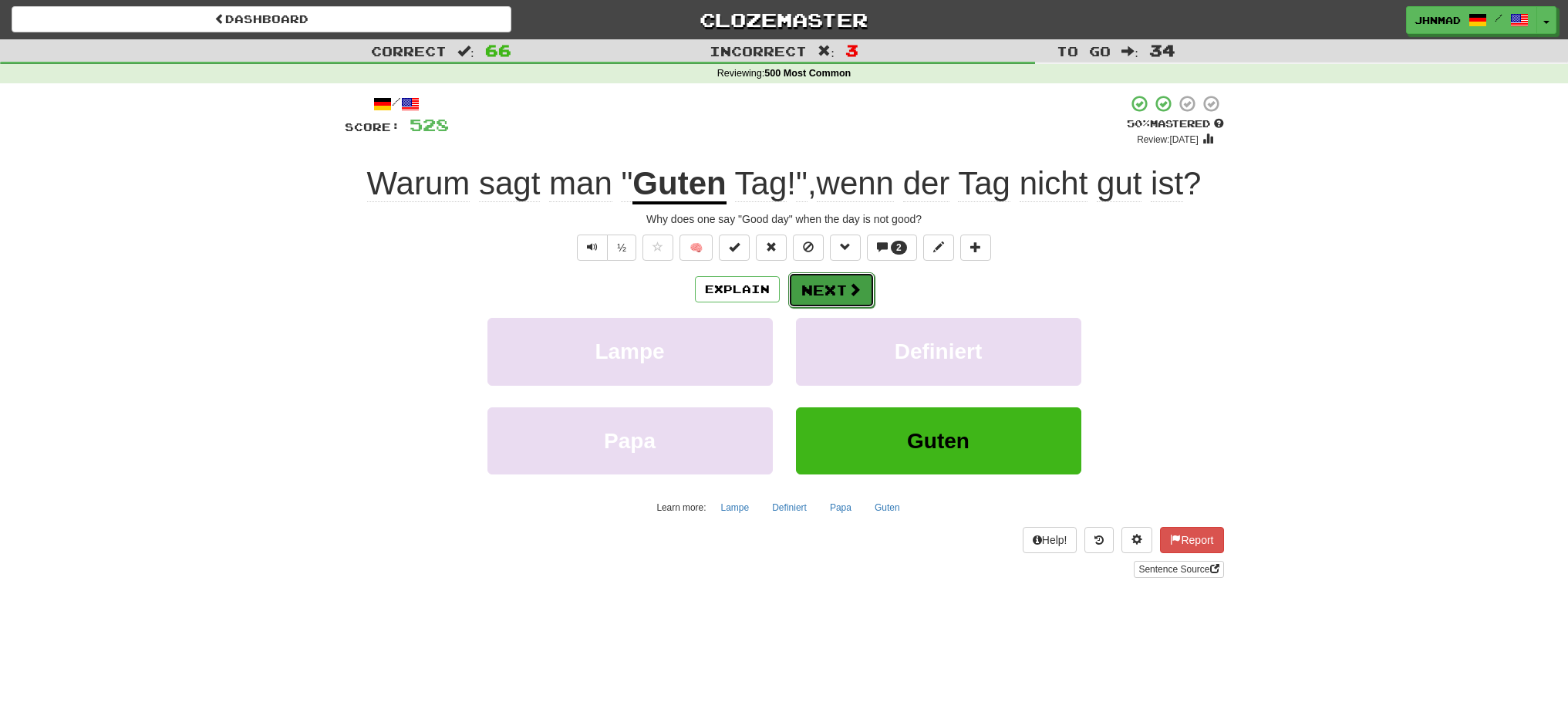
click at [829, 287] on button "Next" at bounding box center [831, 290] width 86 height 35
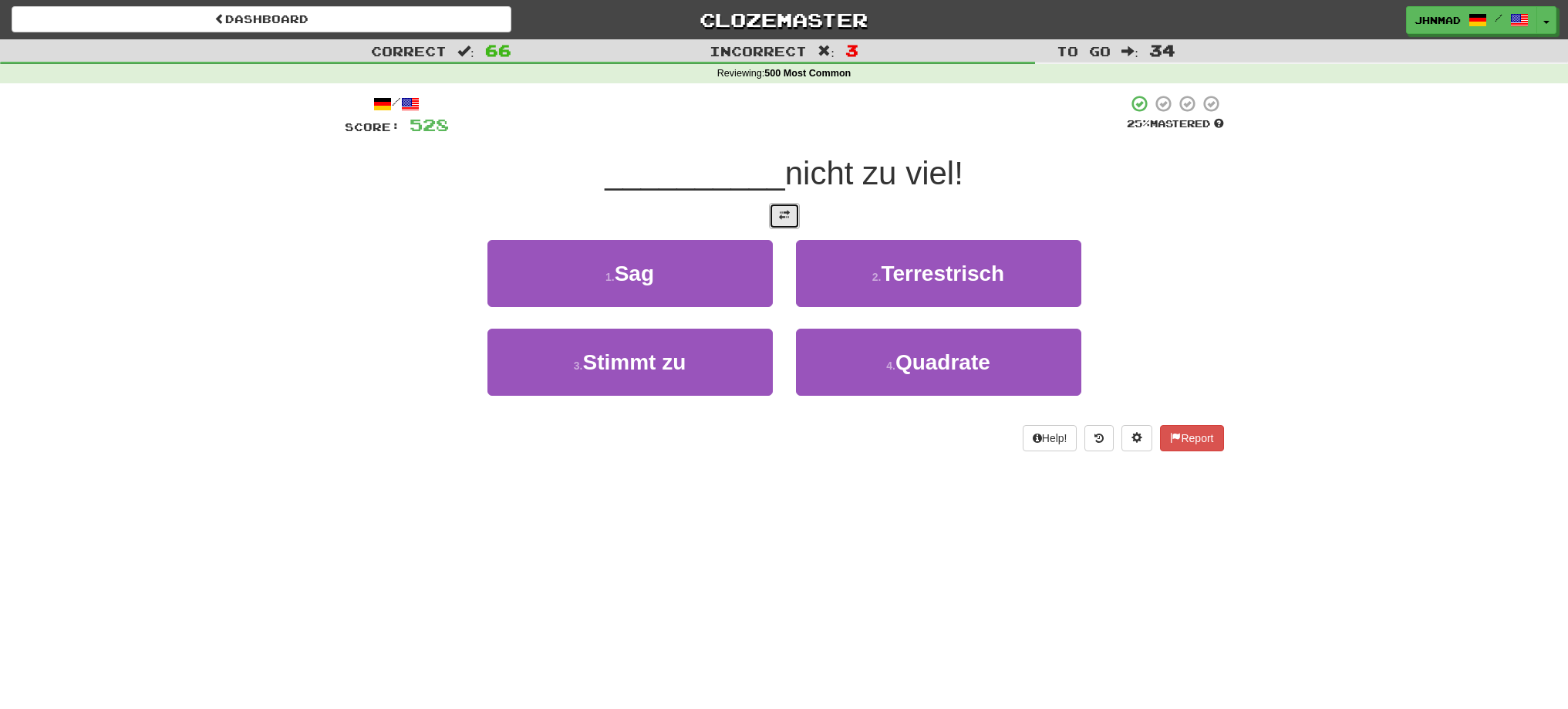
click at [794, 222] on button at bounding box center [784, 215] width 31 height 27
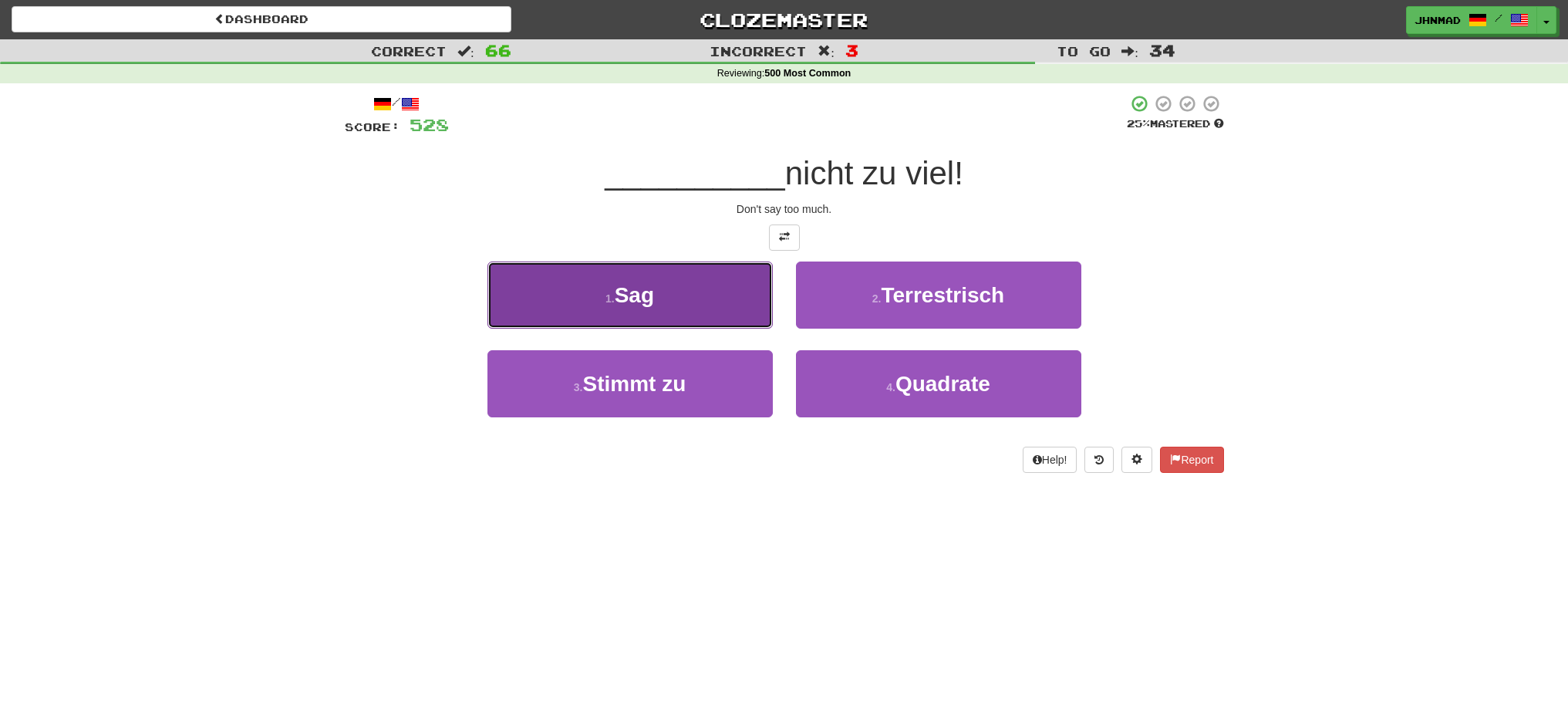
click at [631, 300] on span "Sag" at bounding box center [634, 295] width 40 height 24
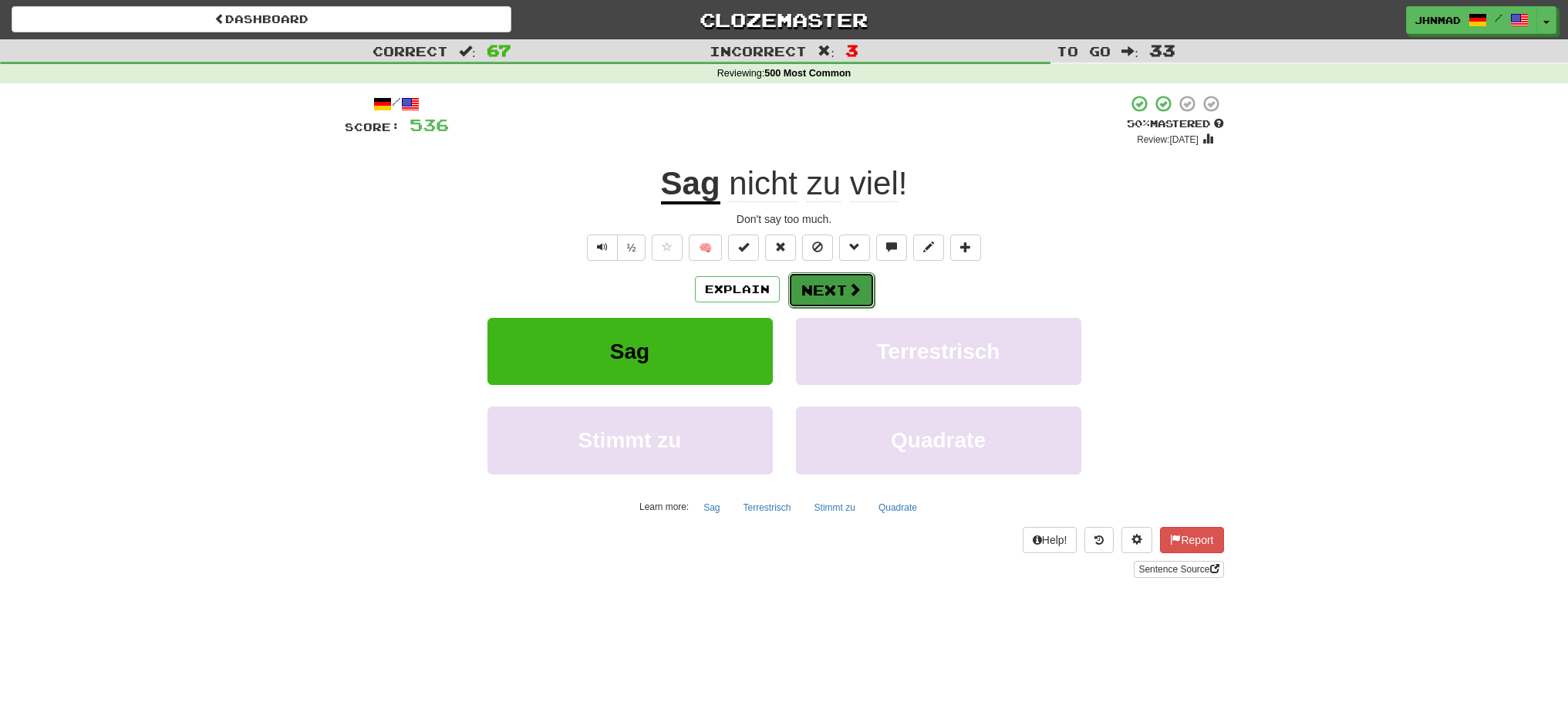
click at [833, 285] on button "Next" at bounding box center [831, 290] width 86 height 35
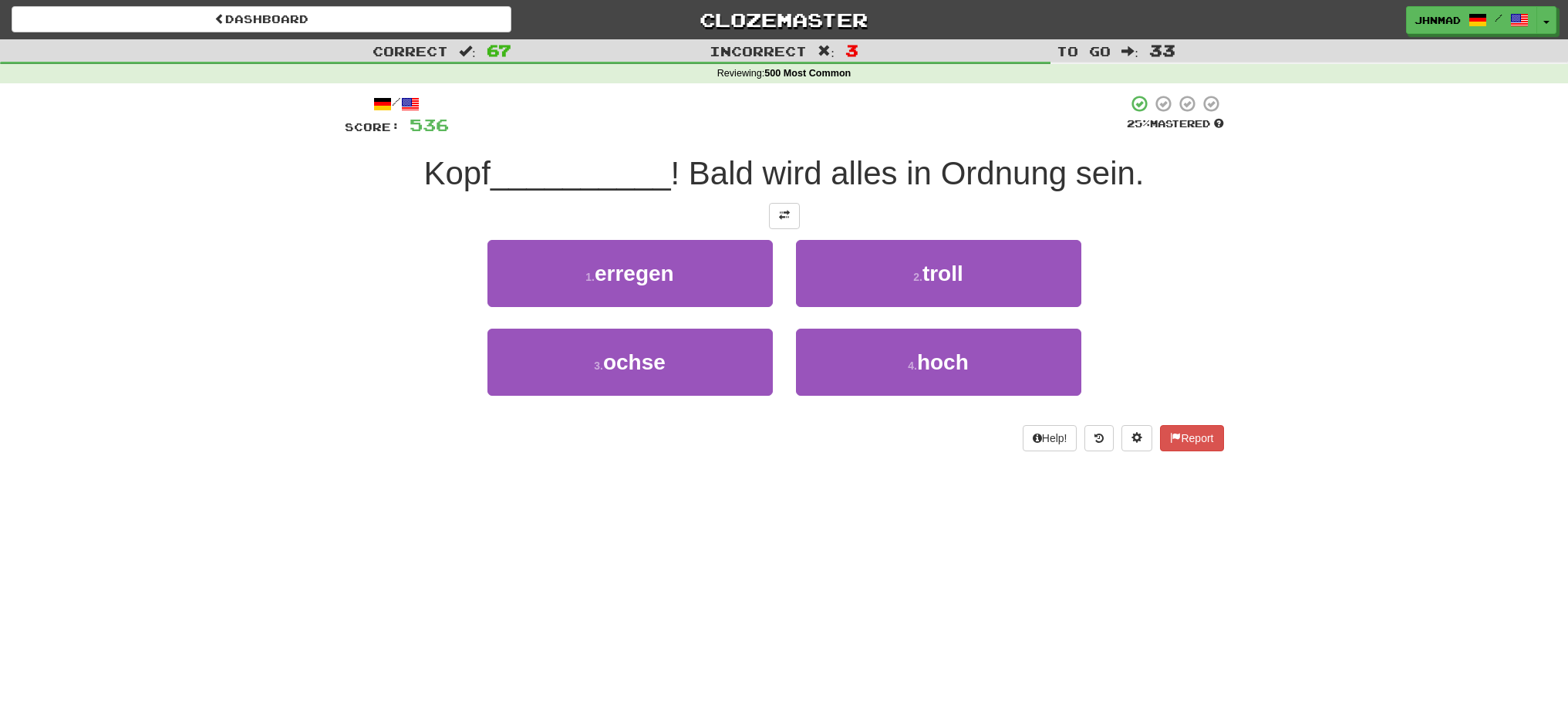
click at [801, 223] on div at bounding box center [784, 215] width 879 height 27
click at [794, 225] on button at bounding box center [784, 215] width 31 height 27
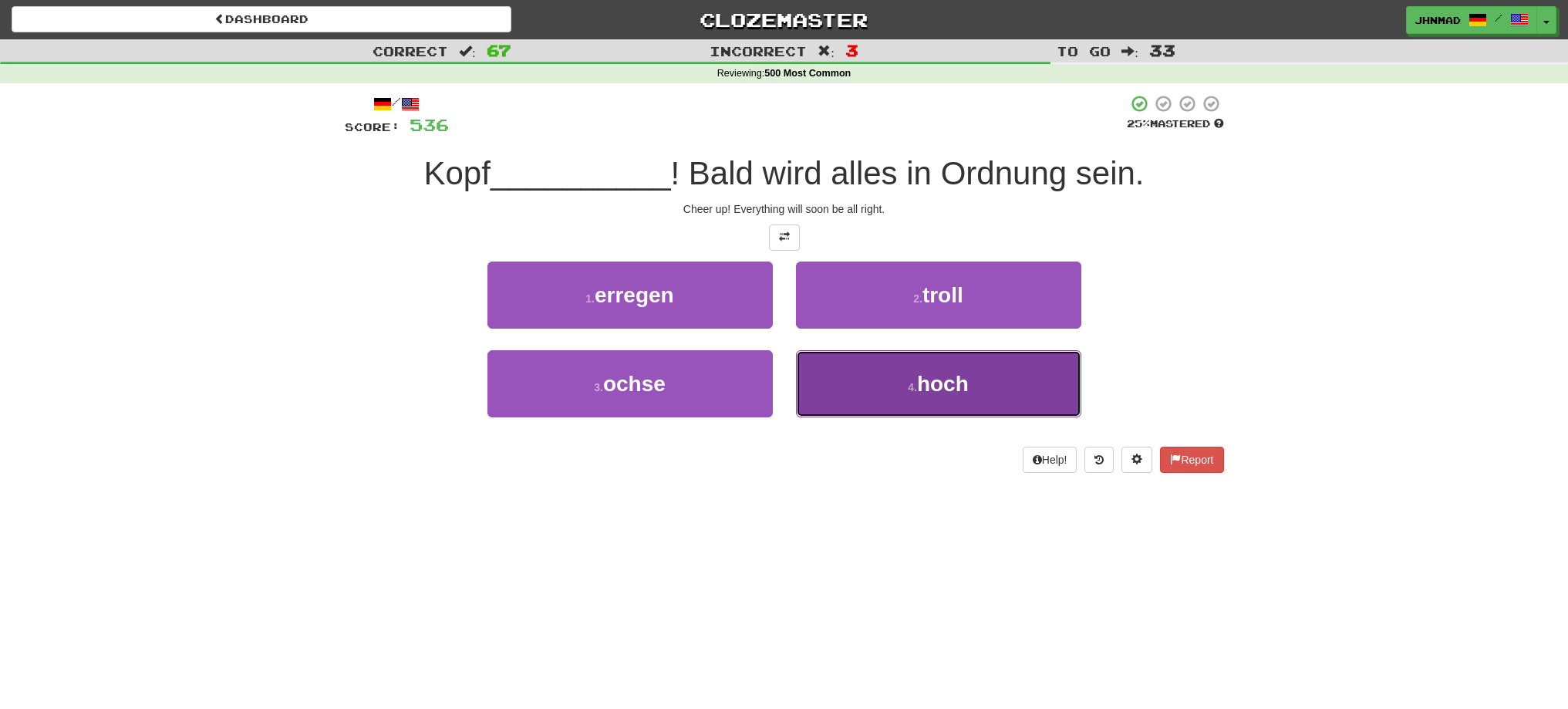
click at [928, 397] on button "4 . hoch" at bounding box center [939, 383] width 286 height 67
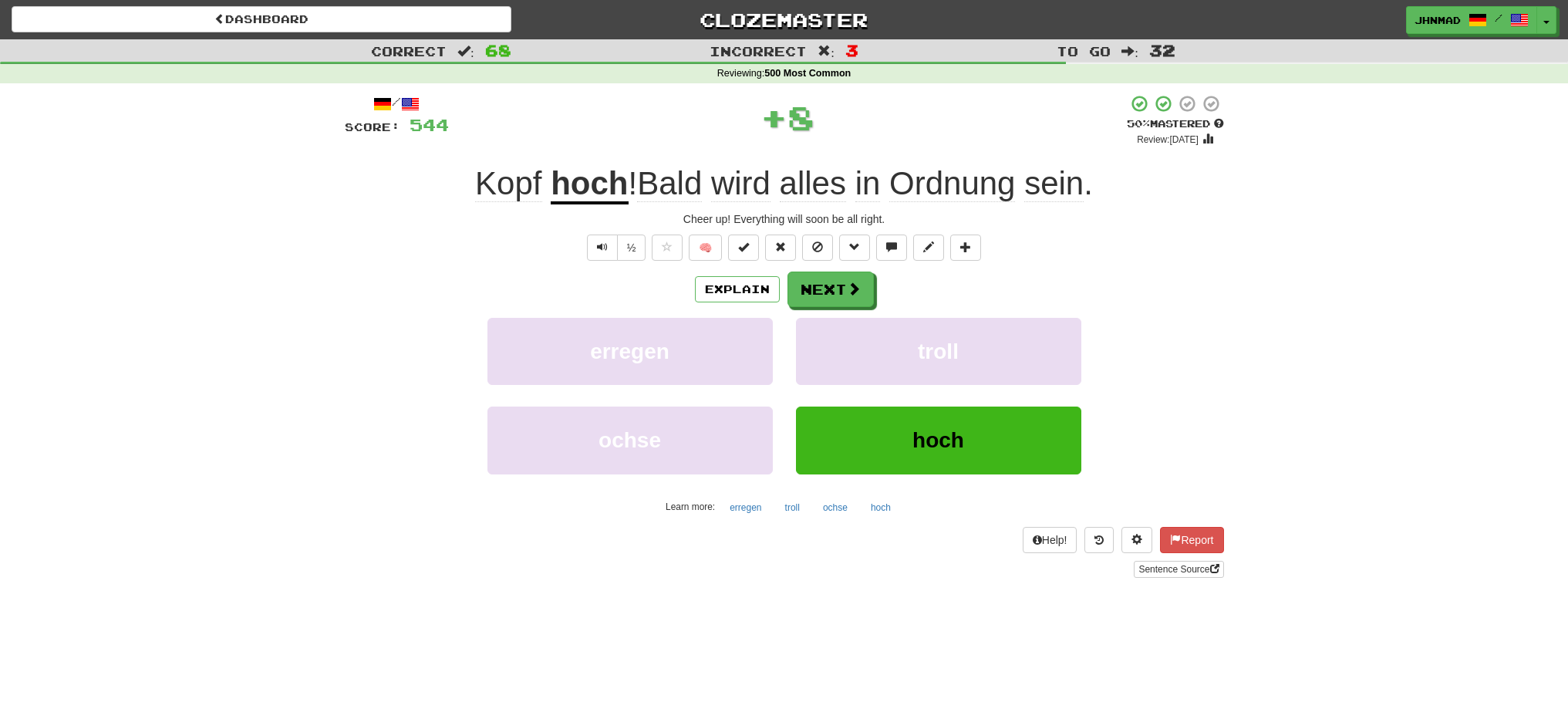
click at [562, 191] on u "hoch" at bounding box center [590, 185] width 77 height 40
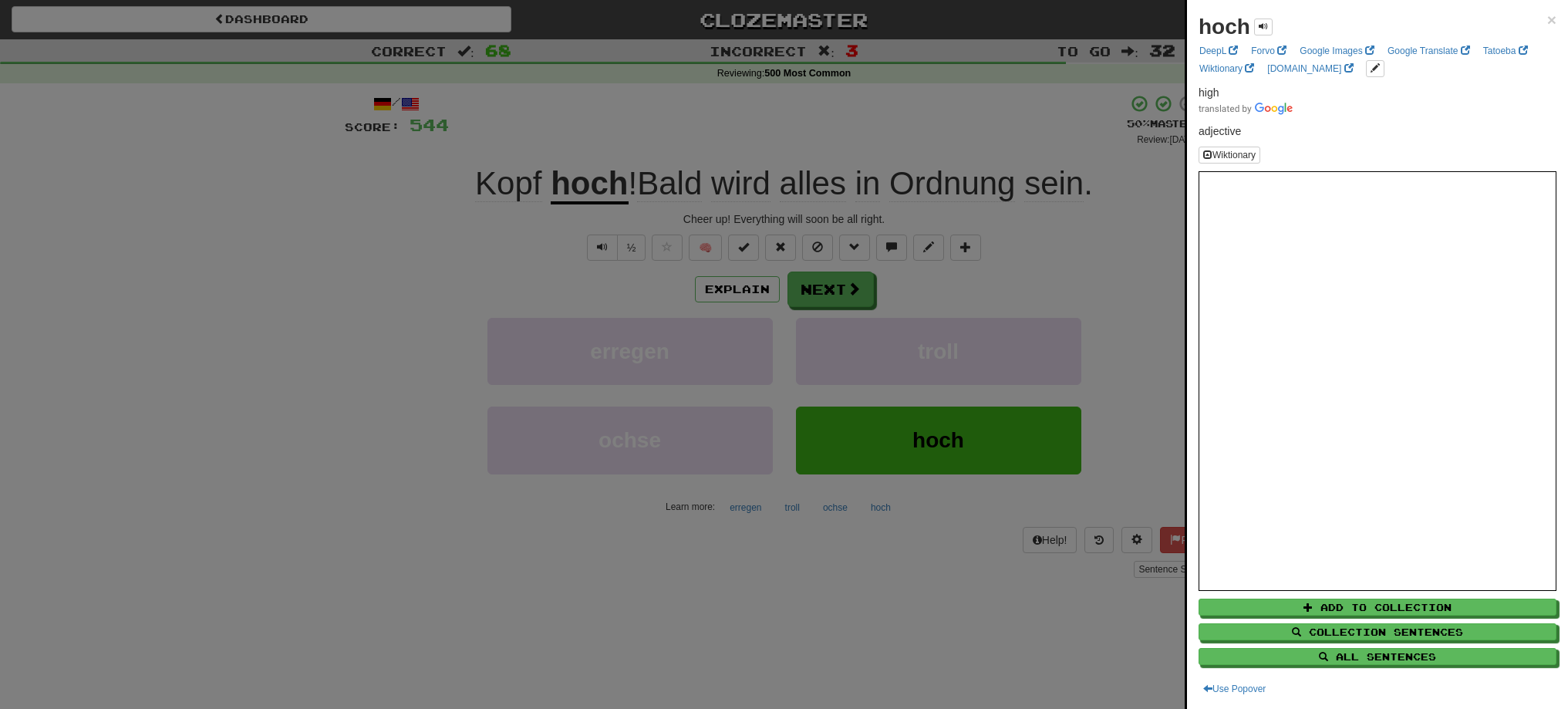
click at [851, 299] on div at bounding box center [784, 354] width 1568 height 709
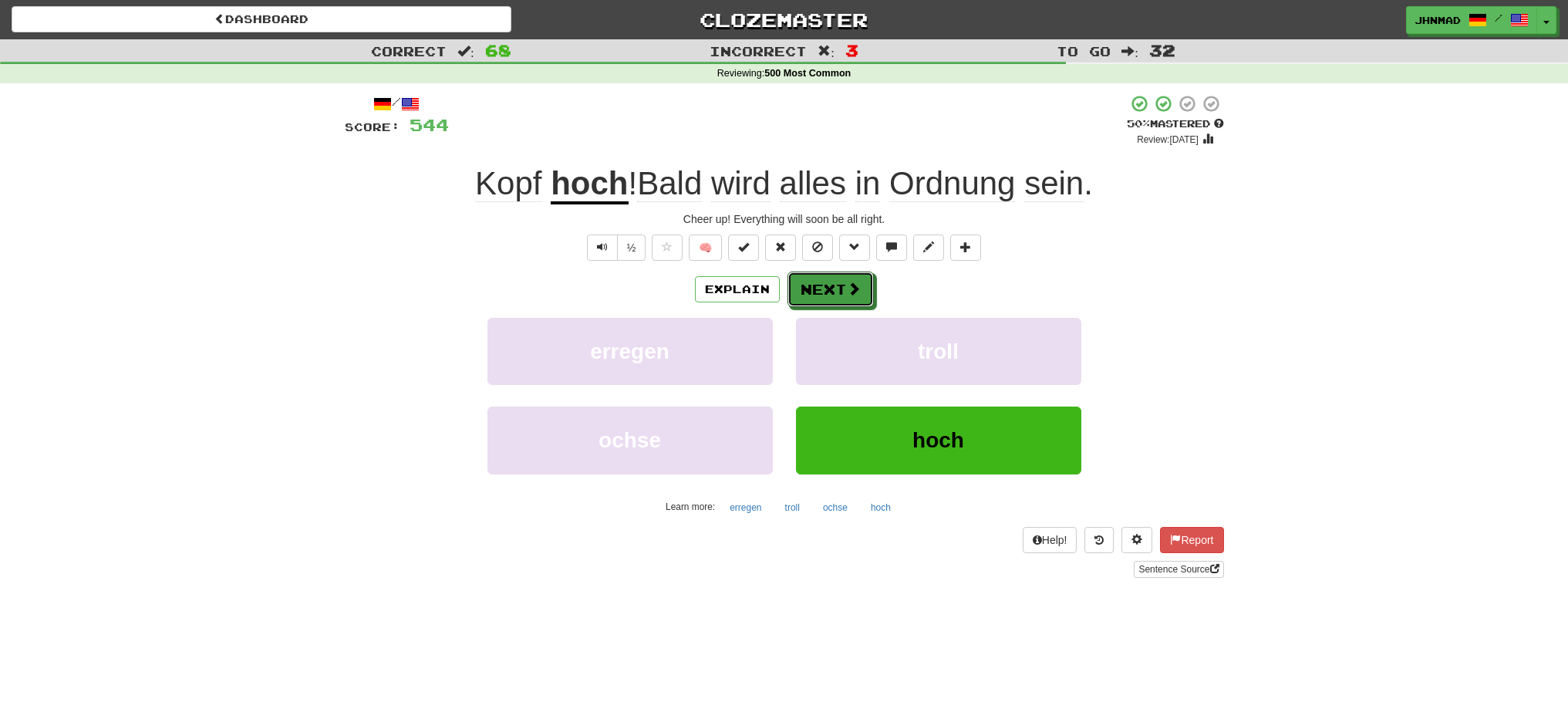
click at [851, 299] on button "Next" at bounding box center [830, 290] width 86 height 35
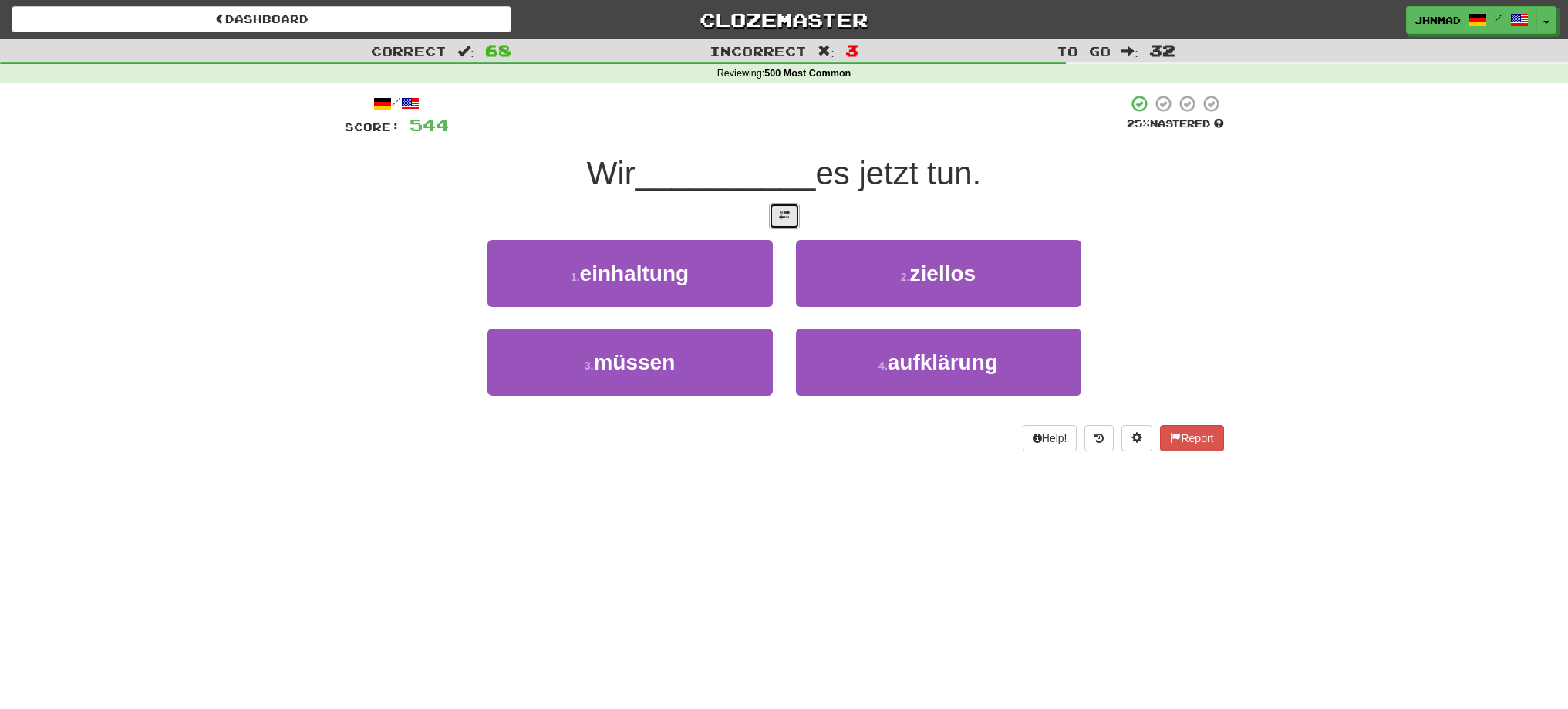
click at [783, 226] on button at bounding box center [784, 215] width 31 height 27
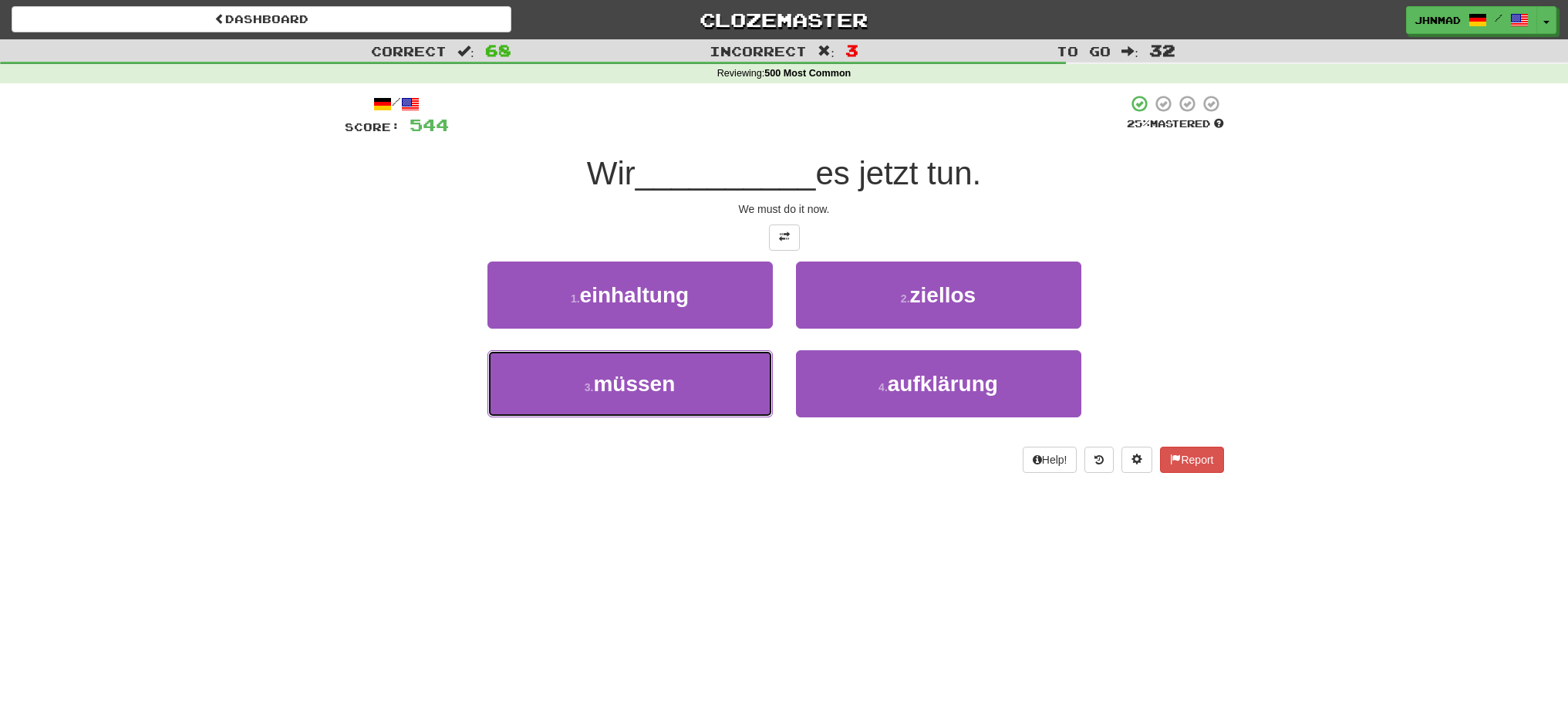
click at [577, 386] on button "3 . müssen" at bounding box center [630, 383] width 286 height 67
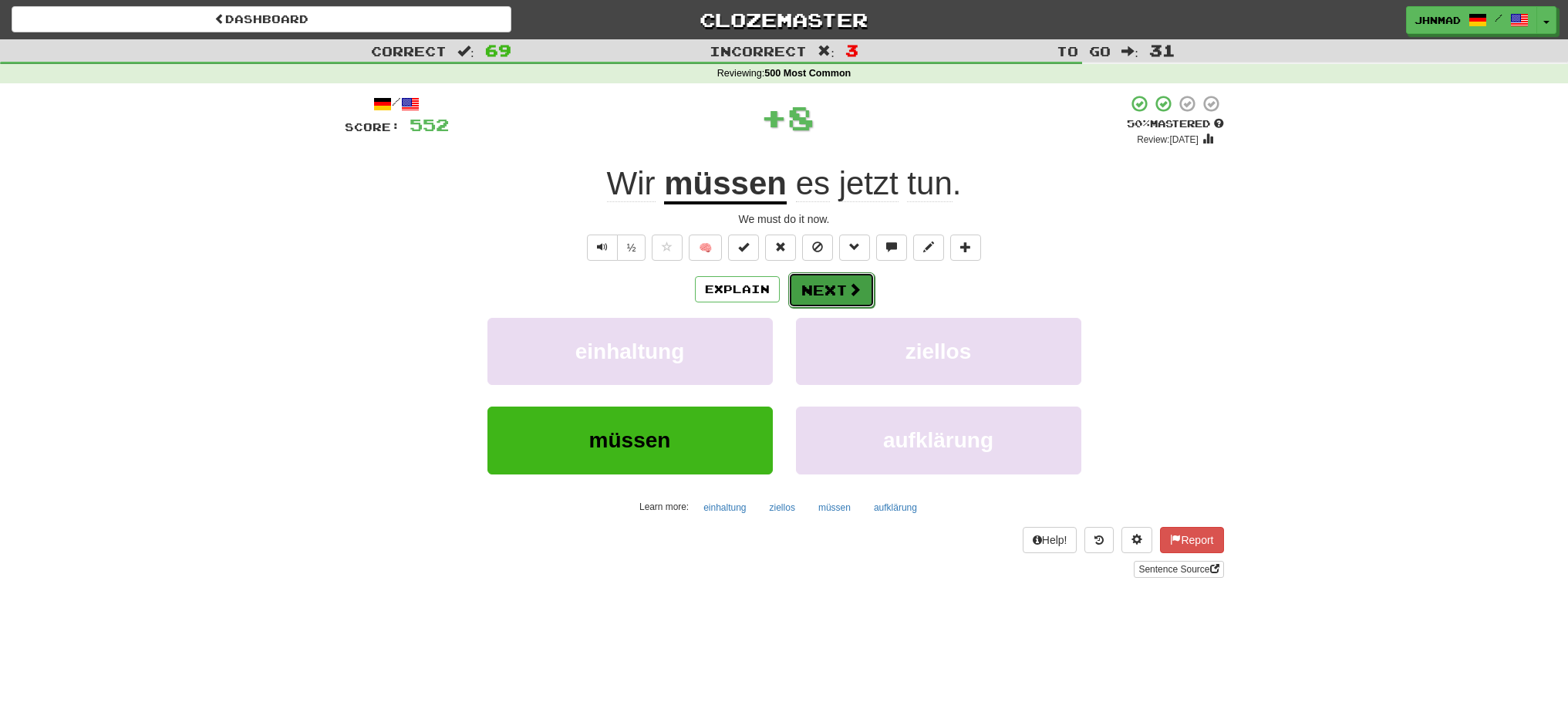
click at [848, 285] on span at bounding box center [854, 289] width 14 height 14
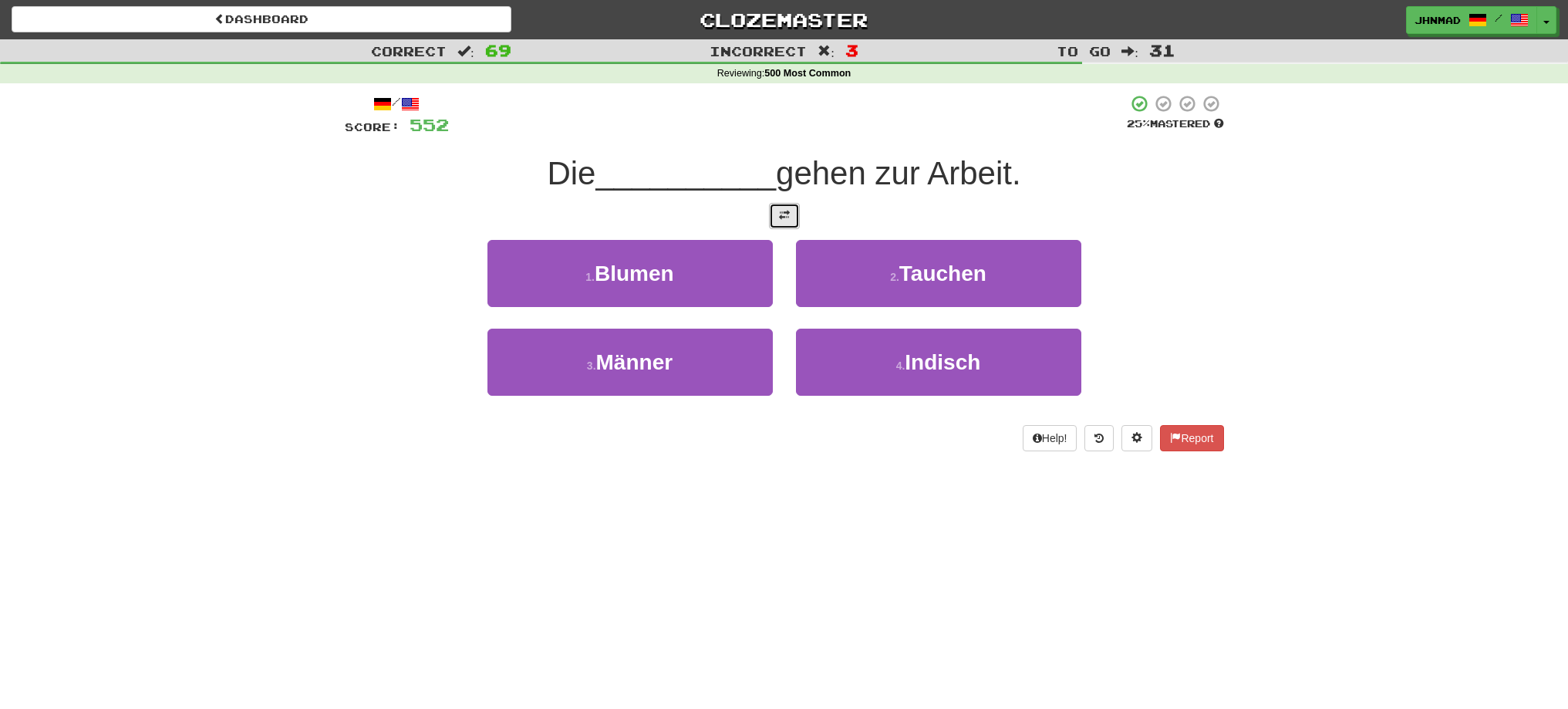
click at [780, 211] on span at bounding box center [784, 215] width 10 height 10
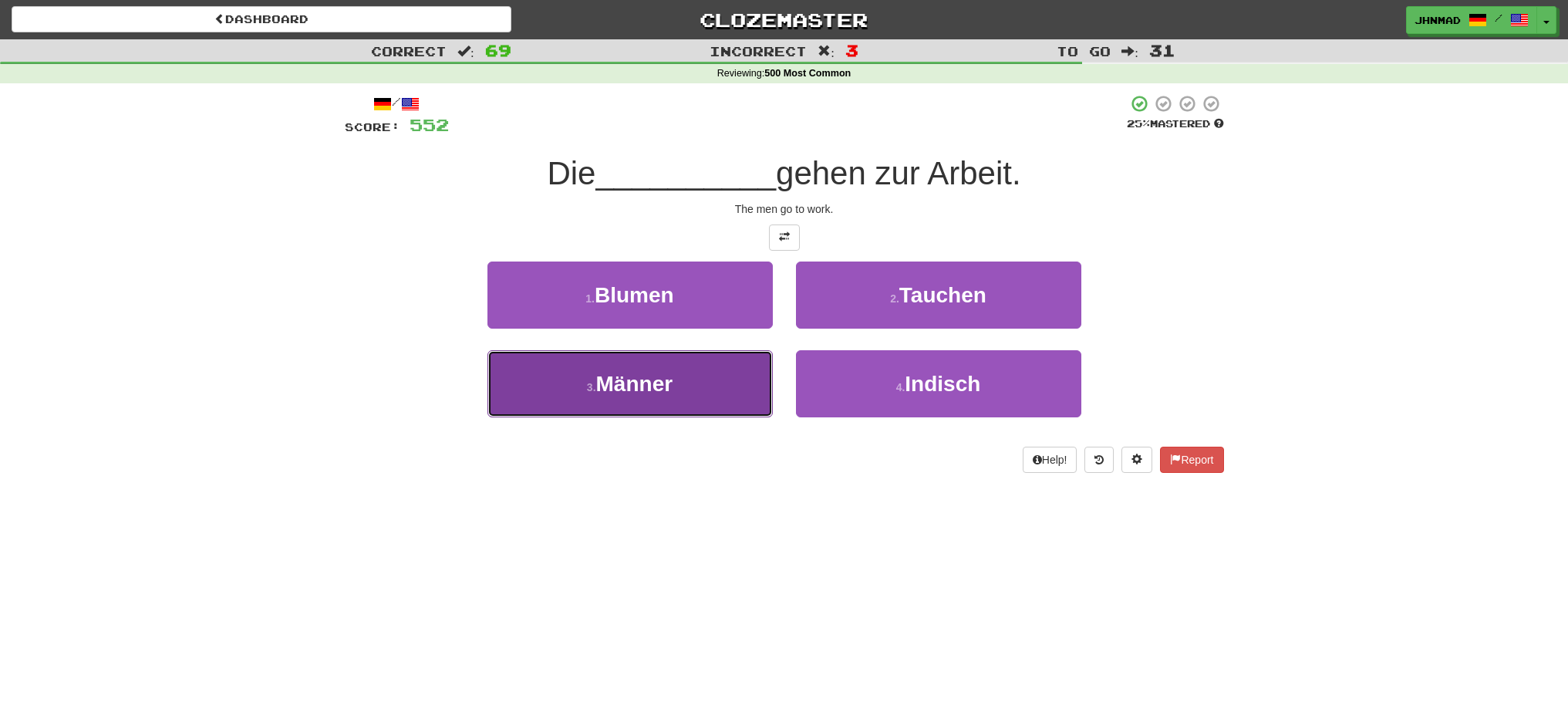
click at [601, 399] on button "3 . Männer" at bounding box center [630, 383] width 286 height 67
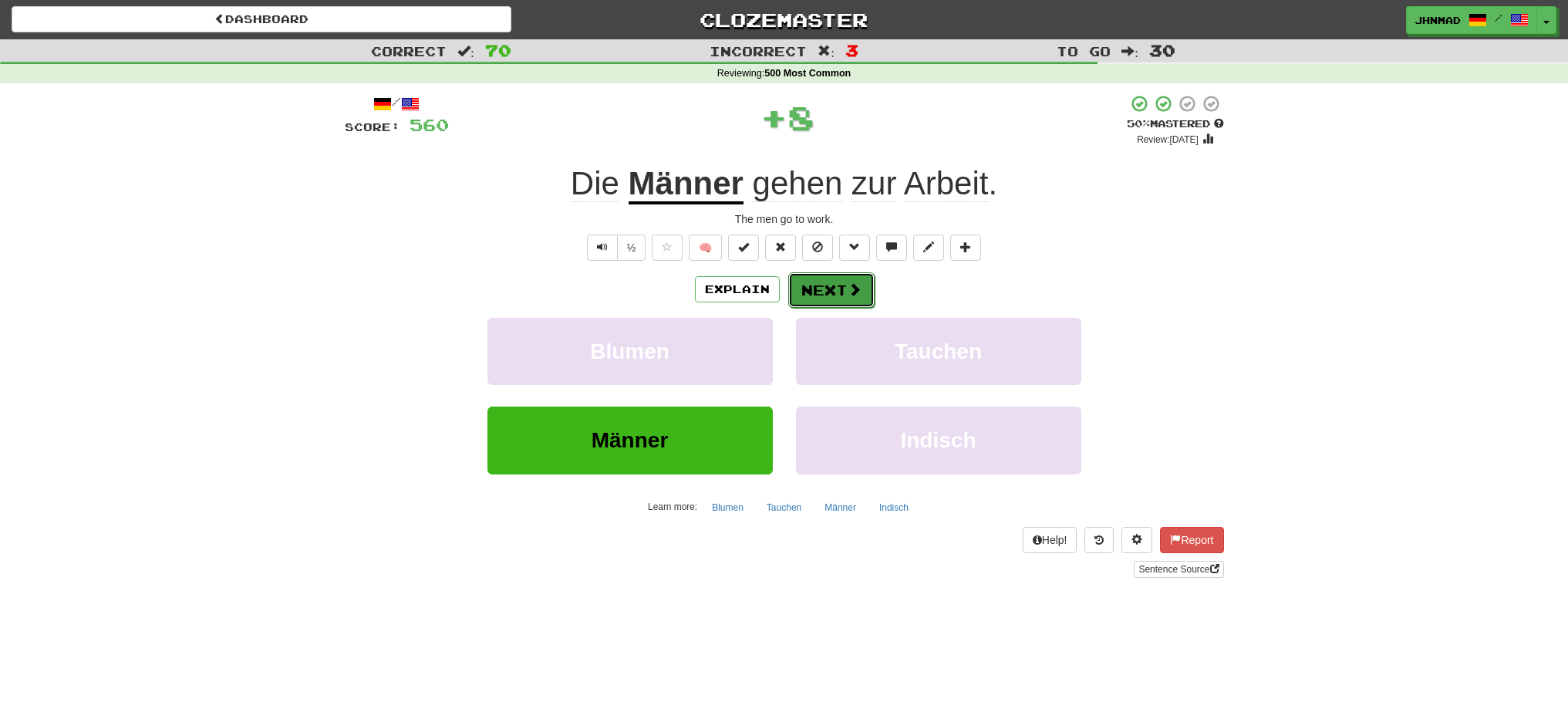
click at [812, 291] on button "Next" at bounding box center [831, 290] width 86 height 35
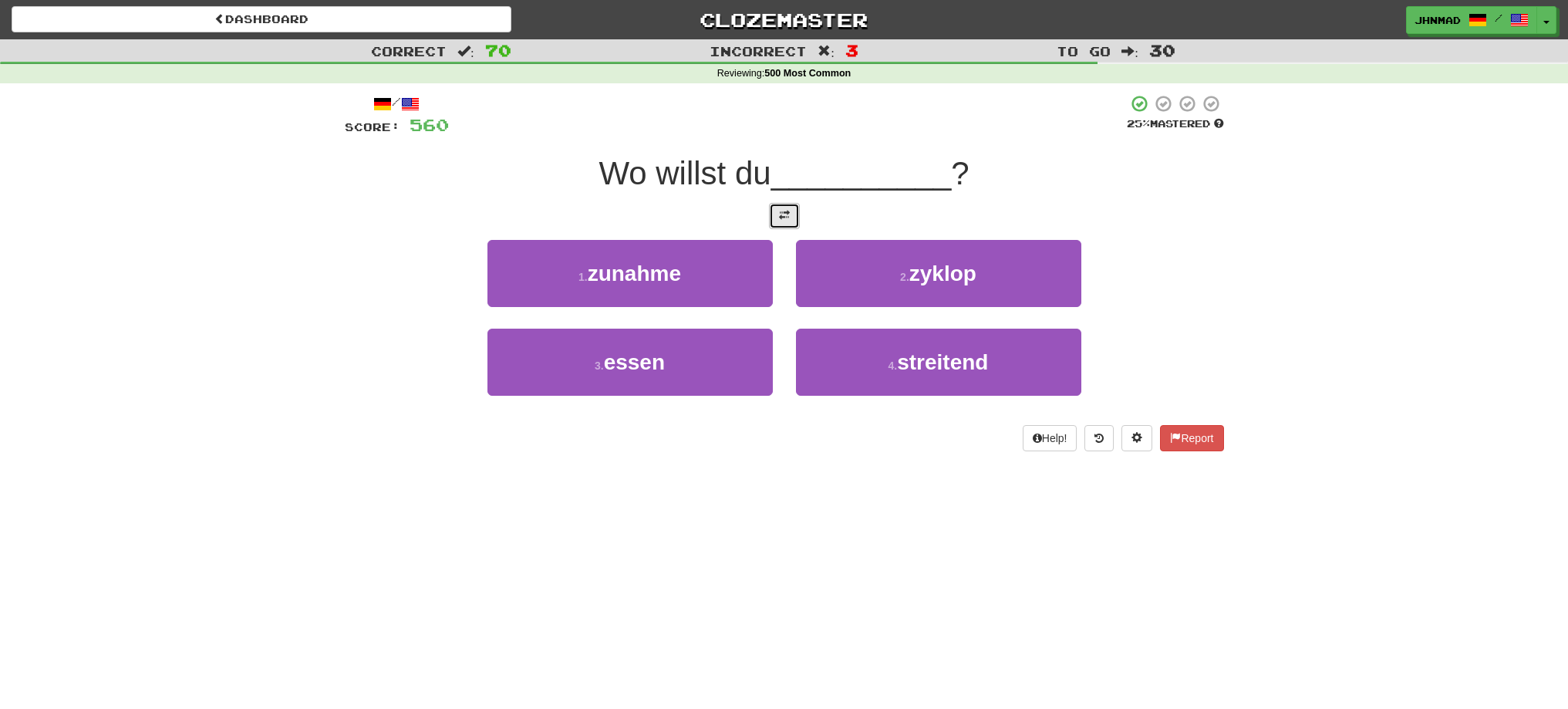
click at [772, 207] on button at bounding box center [784, 215] width 31 height 27
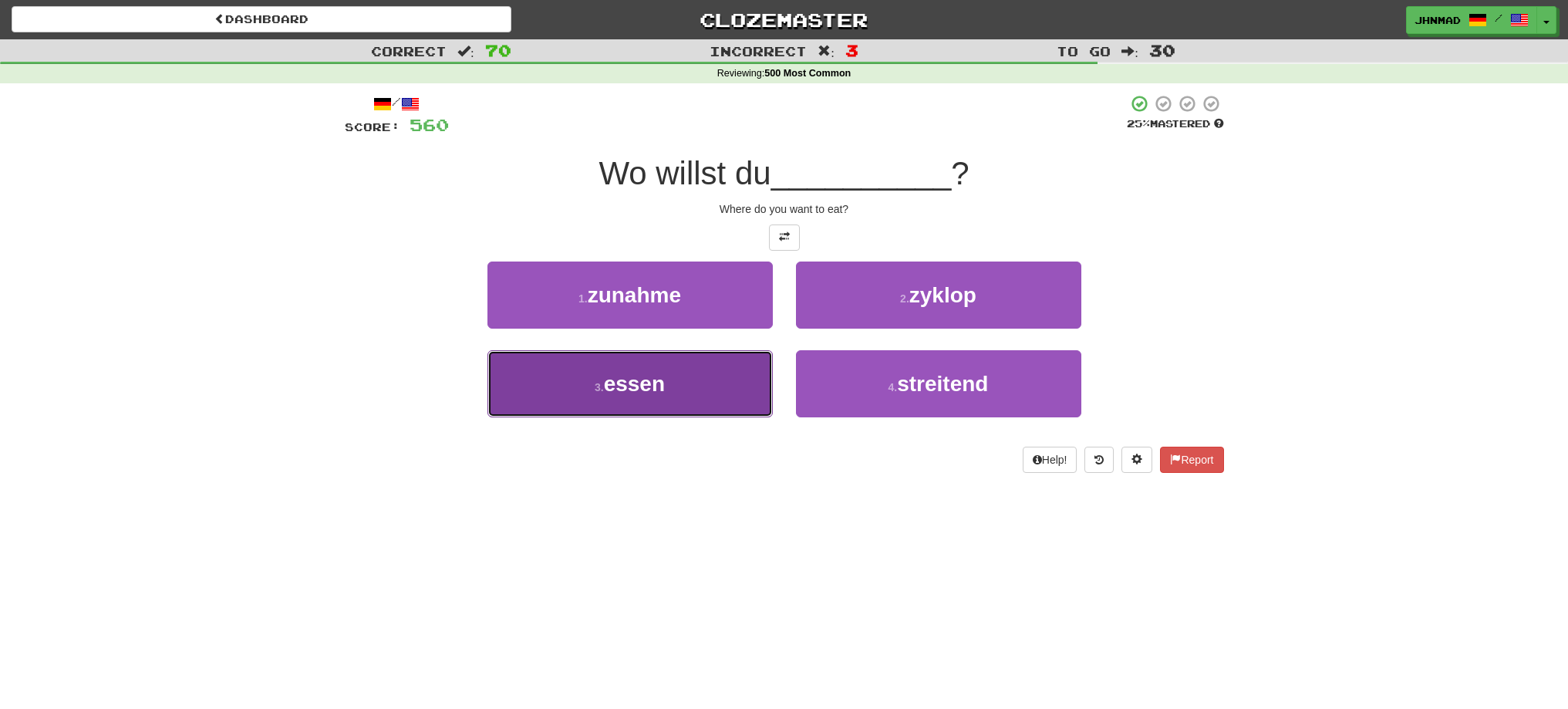
click at [696, 367] on button "3 . essen" at bounding box center [630, 383] width 286 height 67
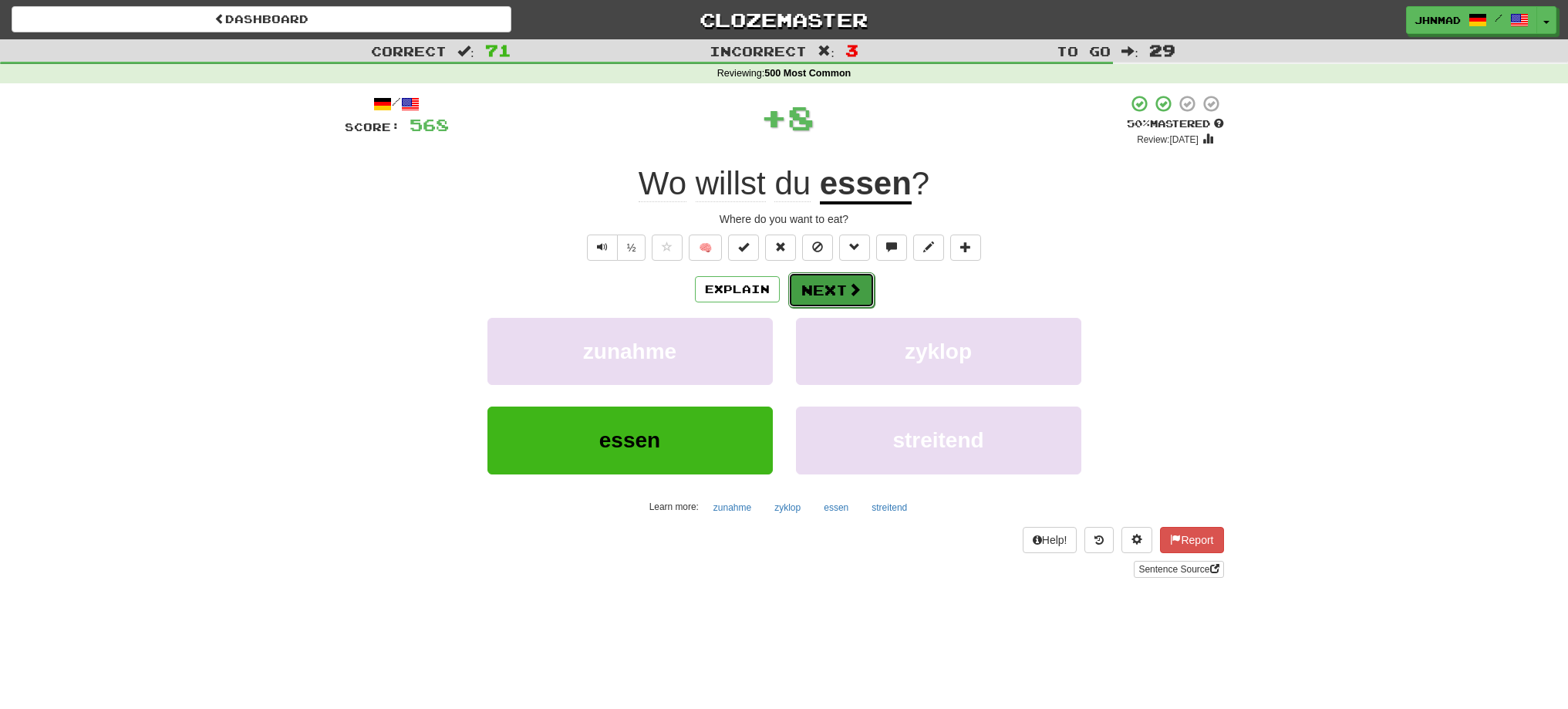
click at [840, 298] on button "Next" at bounding box center [831, 290] width 86 height 35
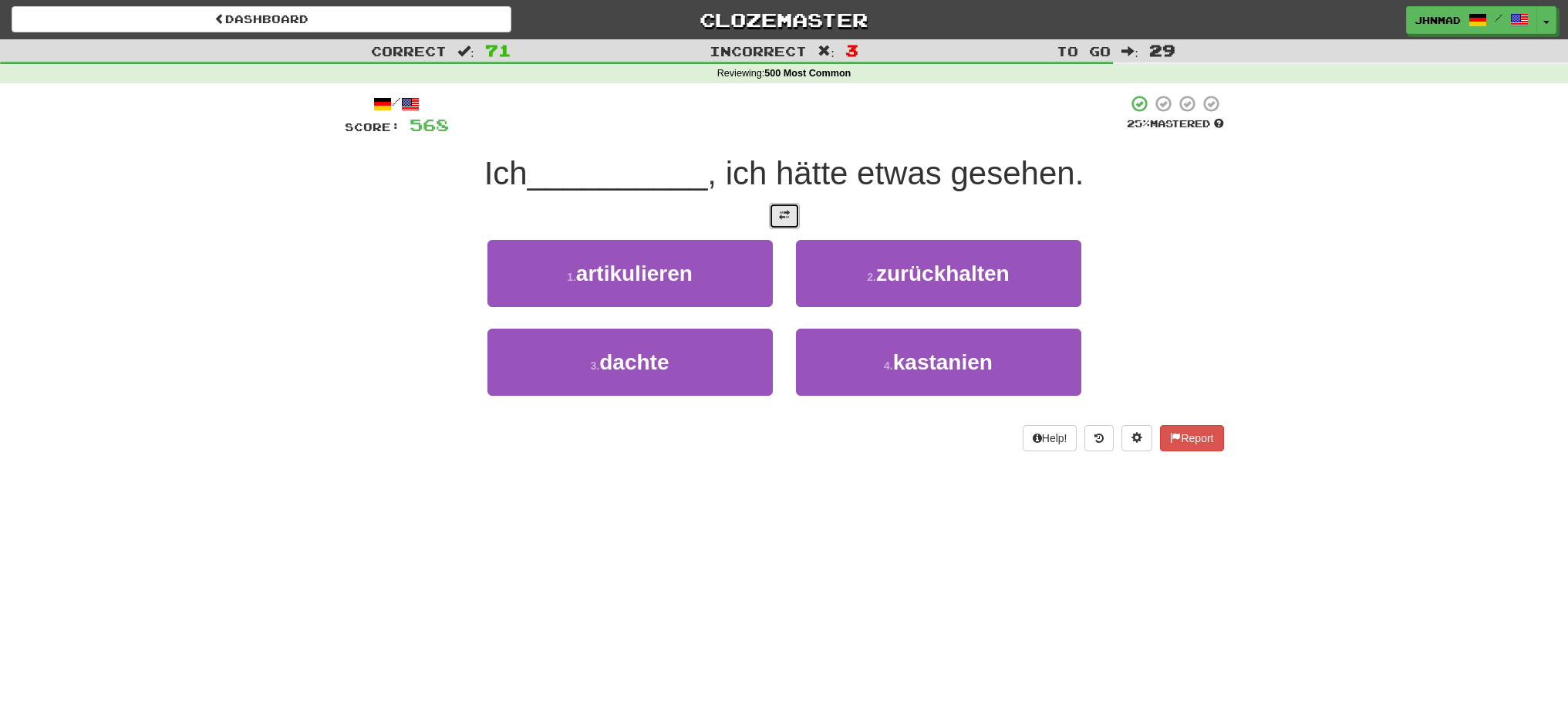
click at [776, 226] on button at bounding box center [784, 215] width 31 height 27
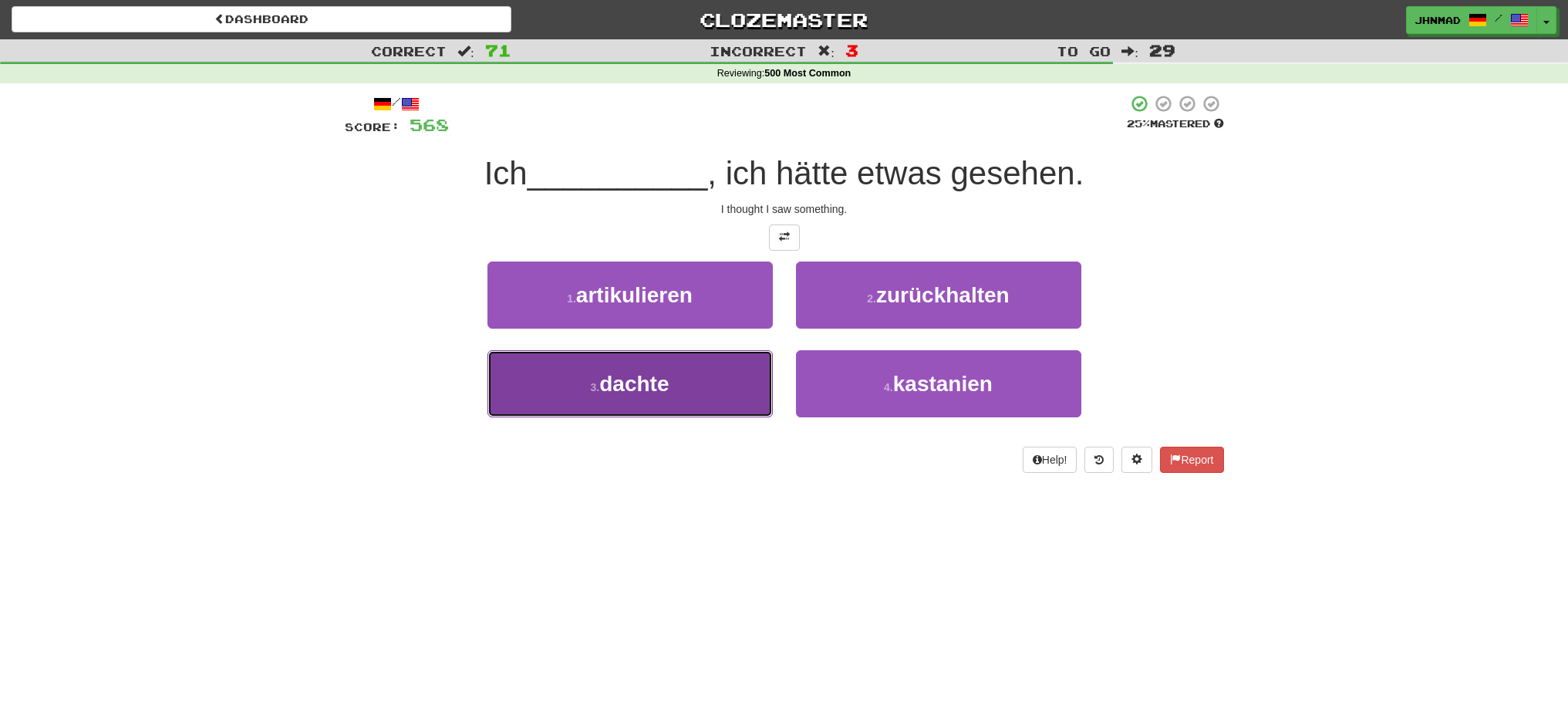
click at [626, 381] on span "dachte" at bounding box center [634, 384] width 69 height 24
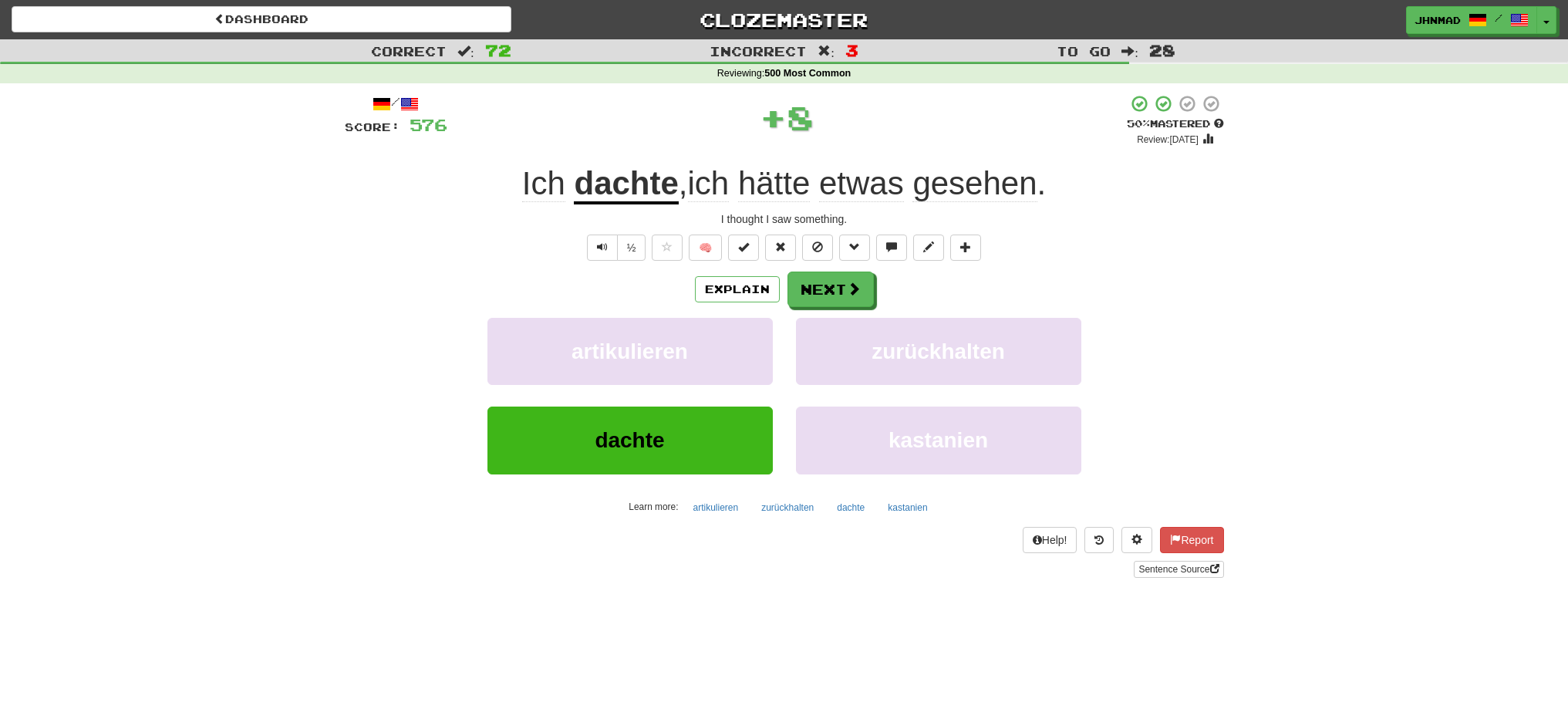
click at [642, 194] on u "dachte" at bounding box center [625, 185] width 104 height 40
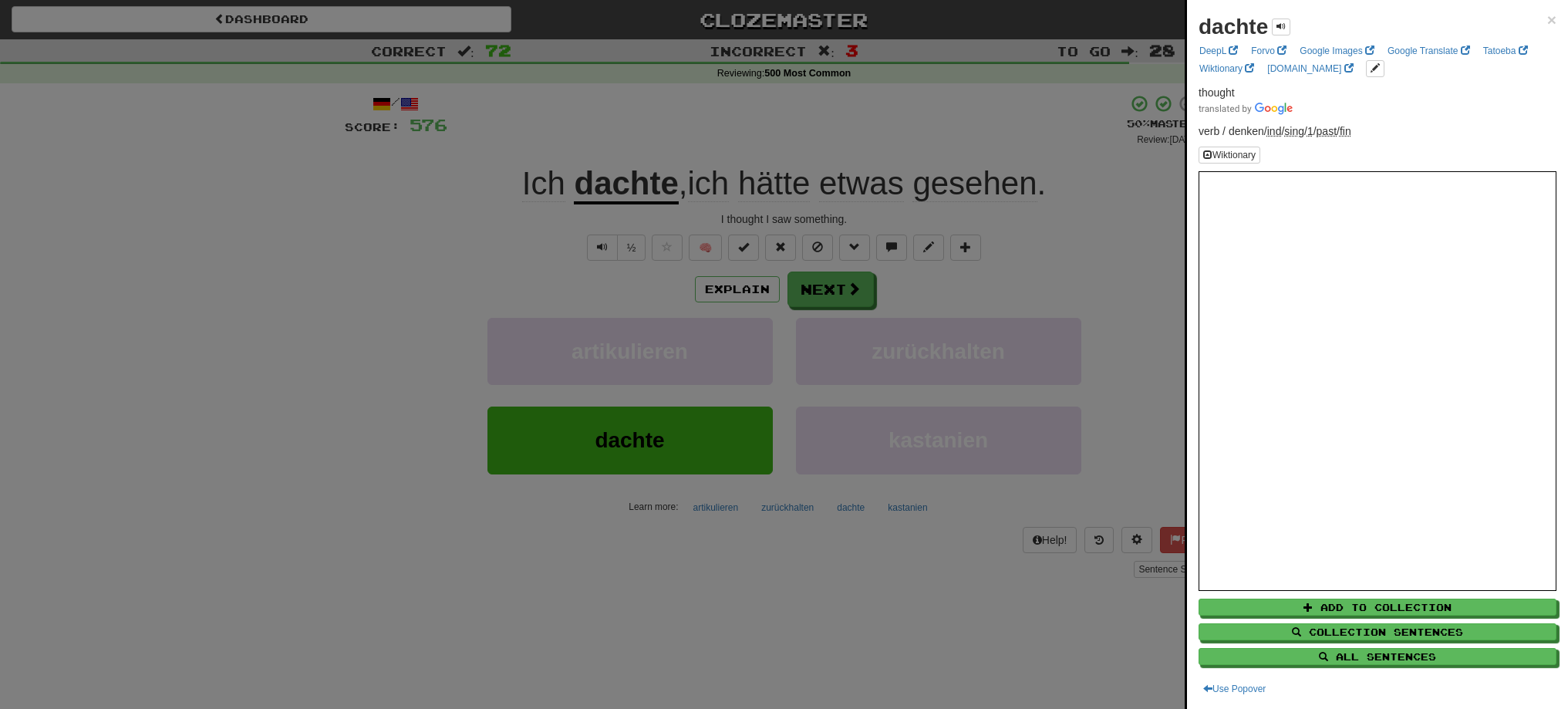
click at [807, 282] on div at bounding box center [784, 354] width 1568 height 709
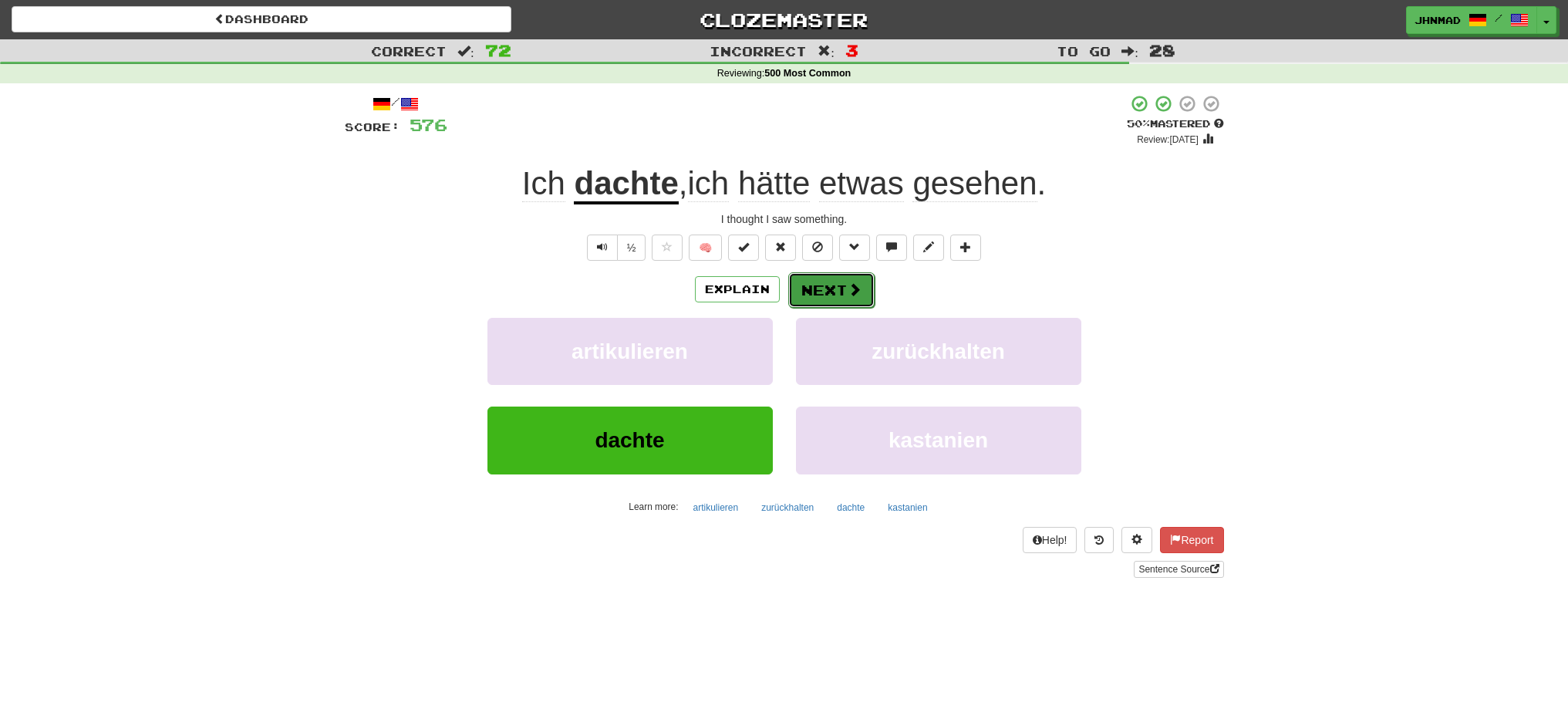
click at [807, 286] on button "Next" at bounding box center [831, 290] width 86 height 35
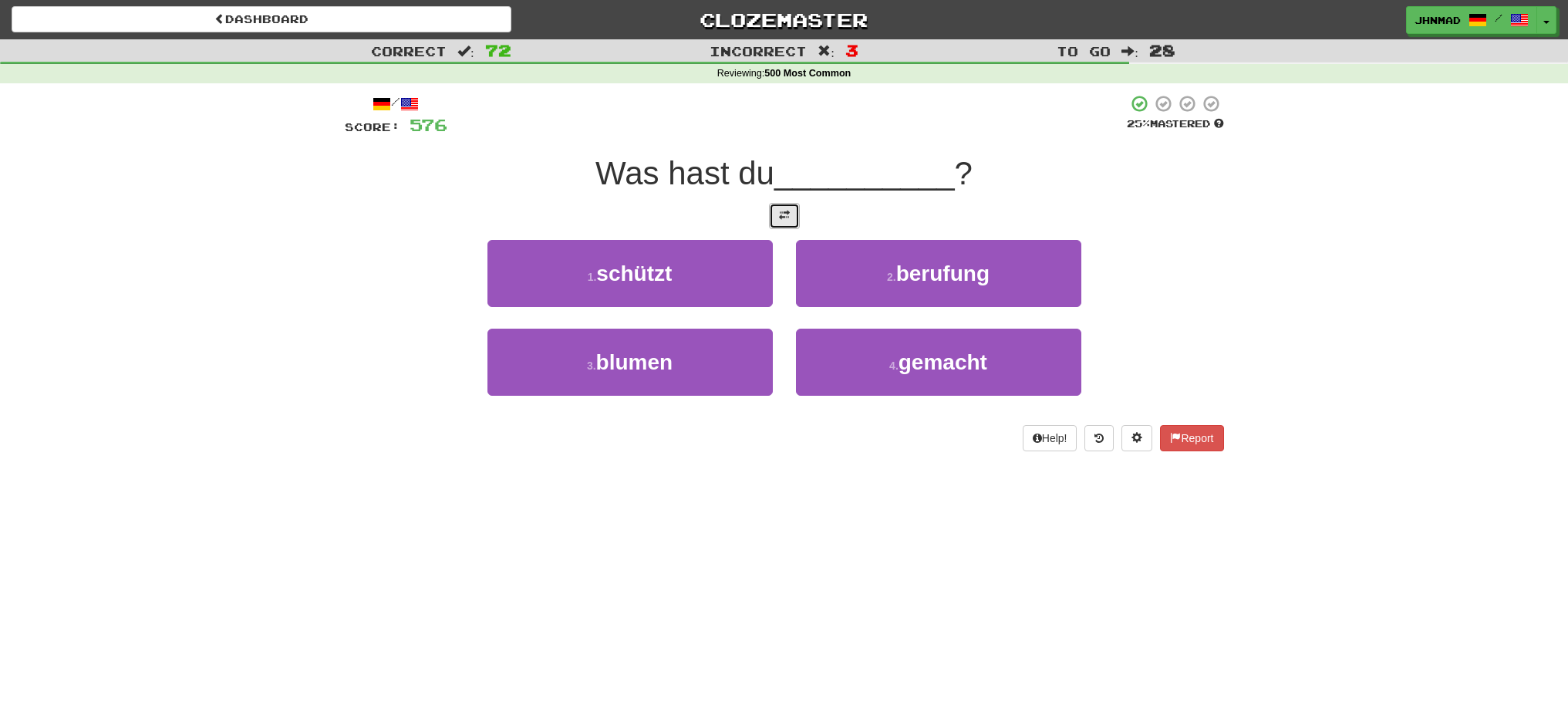
click at [779, 222] on button at bounding box center [784, 215] width 31 height 27
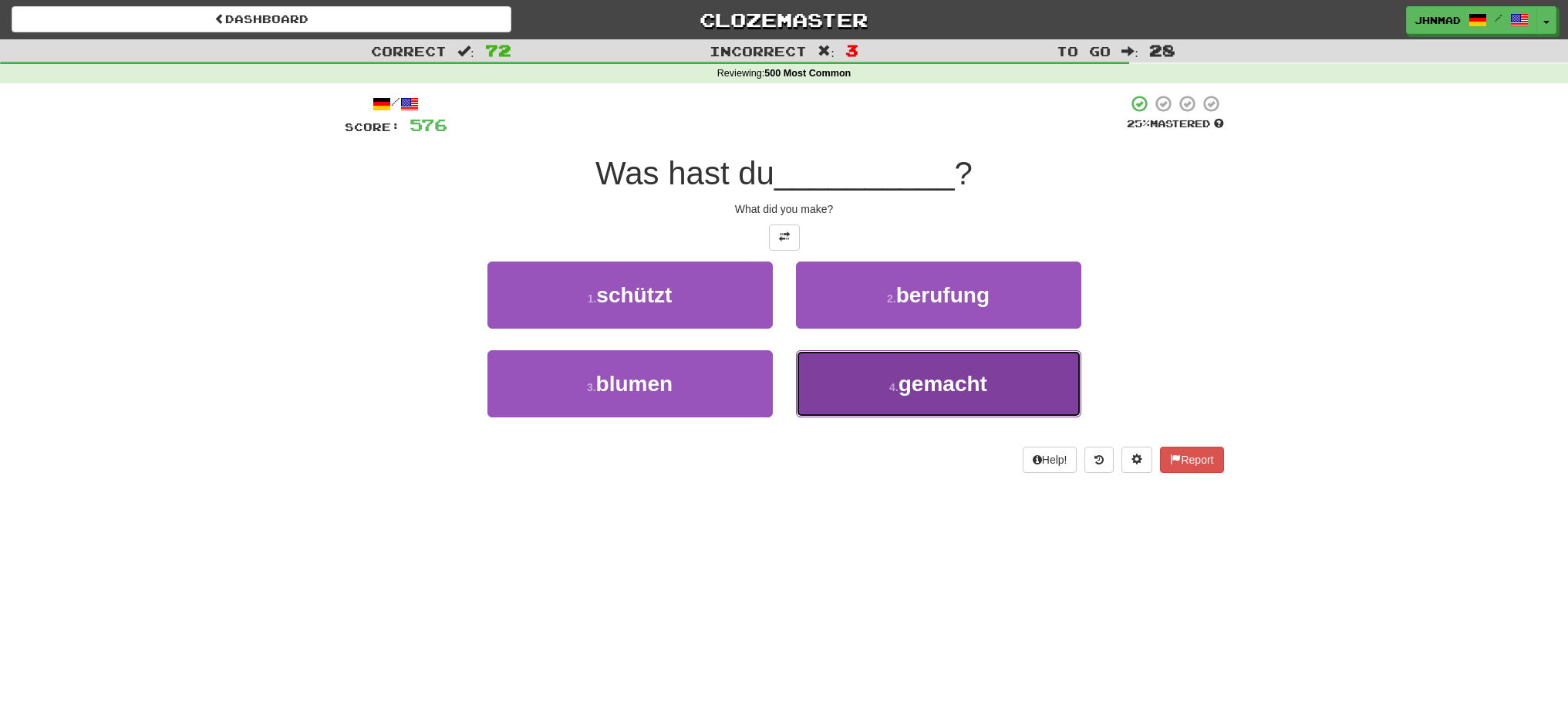
click at [933, 398] on button "4 . gemacht" at bounding box center [939, 383] width 286 height 67
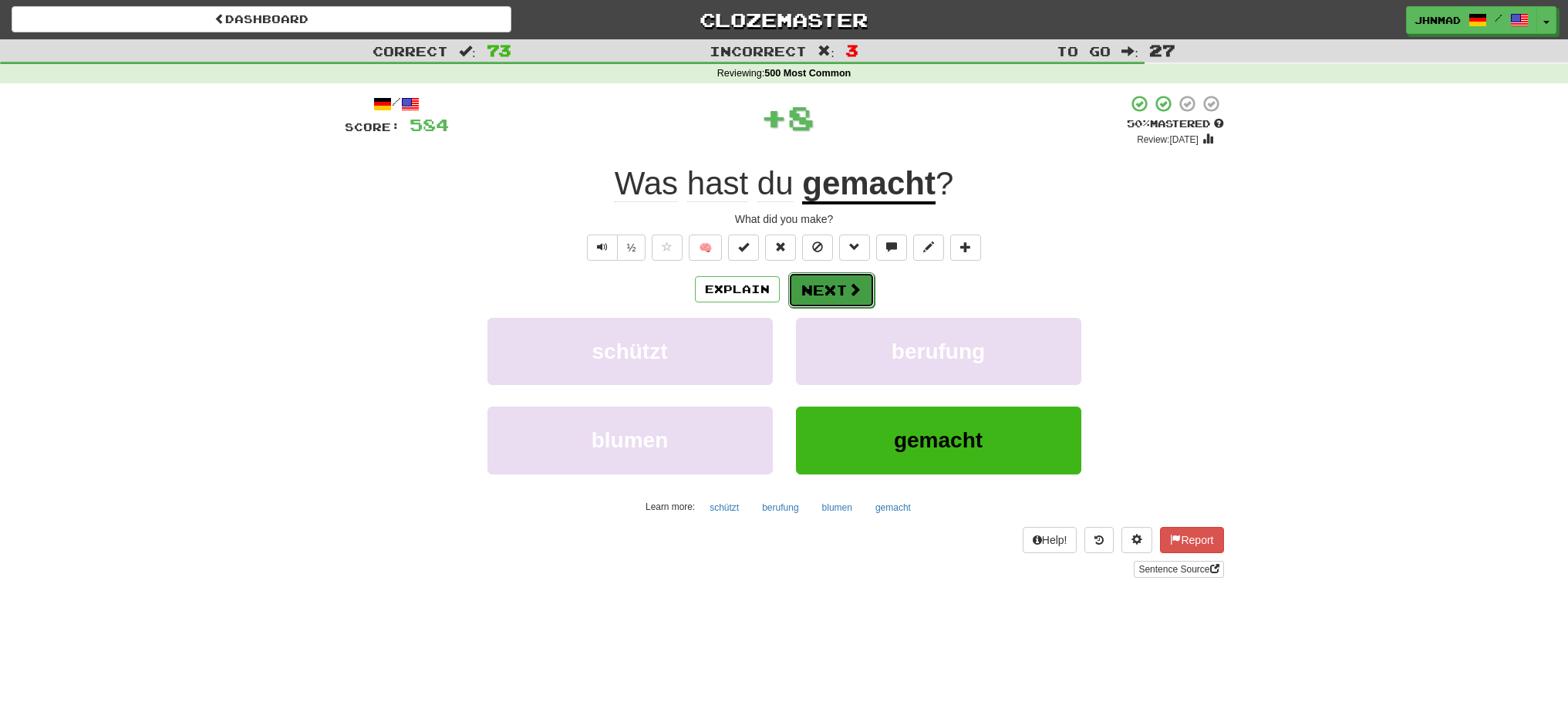
click at [862, 294] on button "Next" at bounding box center [831, 290] width 86 height 35
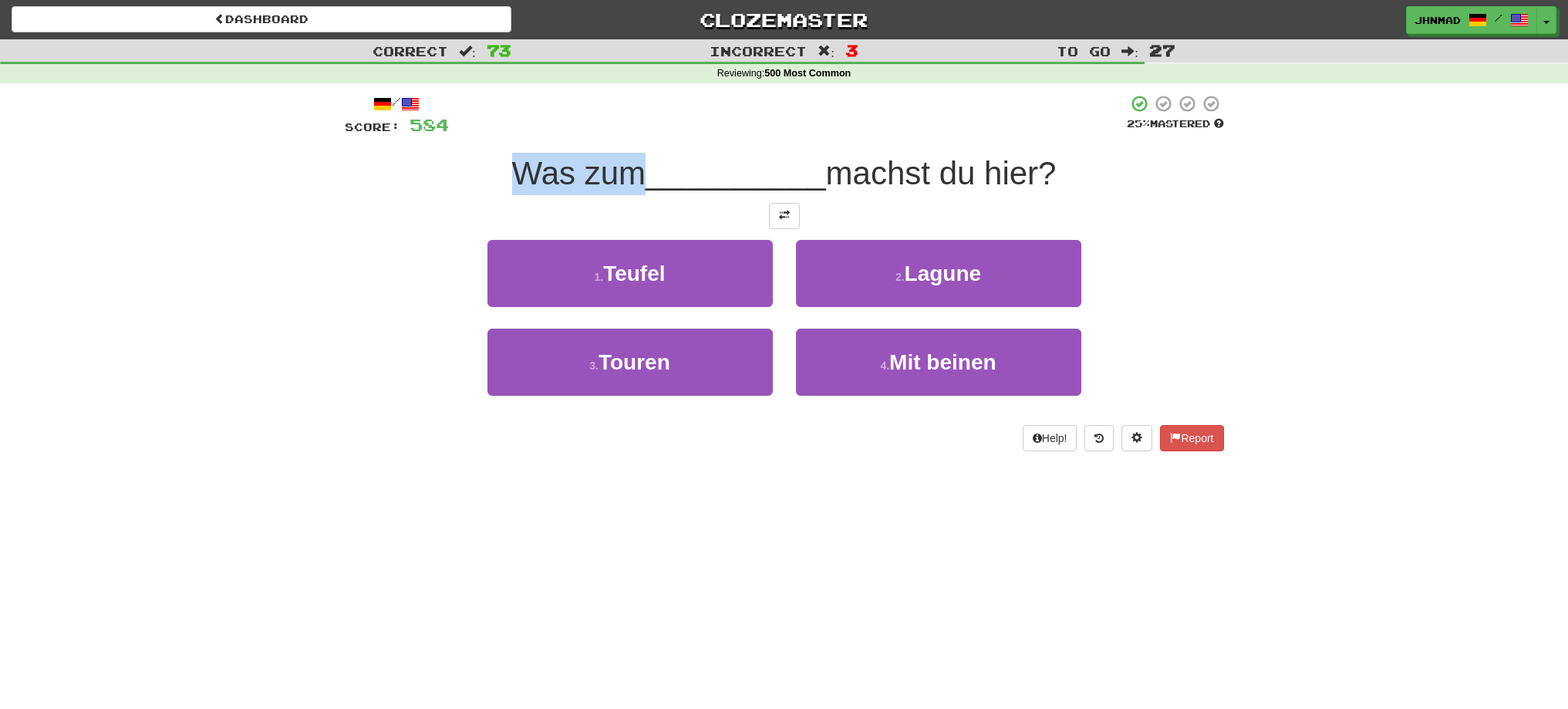
drag, startPoint x: 507, startPoint y: 173, endPoint x: 624, endPoint y: 161, distance: 117.6
click at [624, 161] on span "Was zum" at bounding box center [578, 173] width 133 height 36
click at [615, 133] on div at bounding box center [615, 133] width 0 height 0
click at [411, 177] on div "Was zum __________ machst du hier?" at bounding box center [784, 173] width 879 height 43
click at [786, 211] on span at bounding box center [784, 215] width 10 height 10
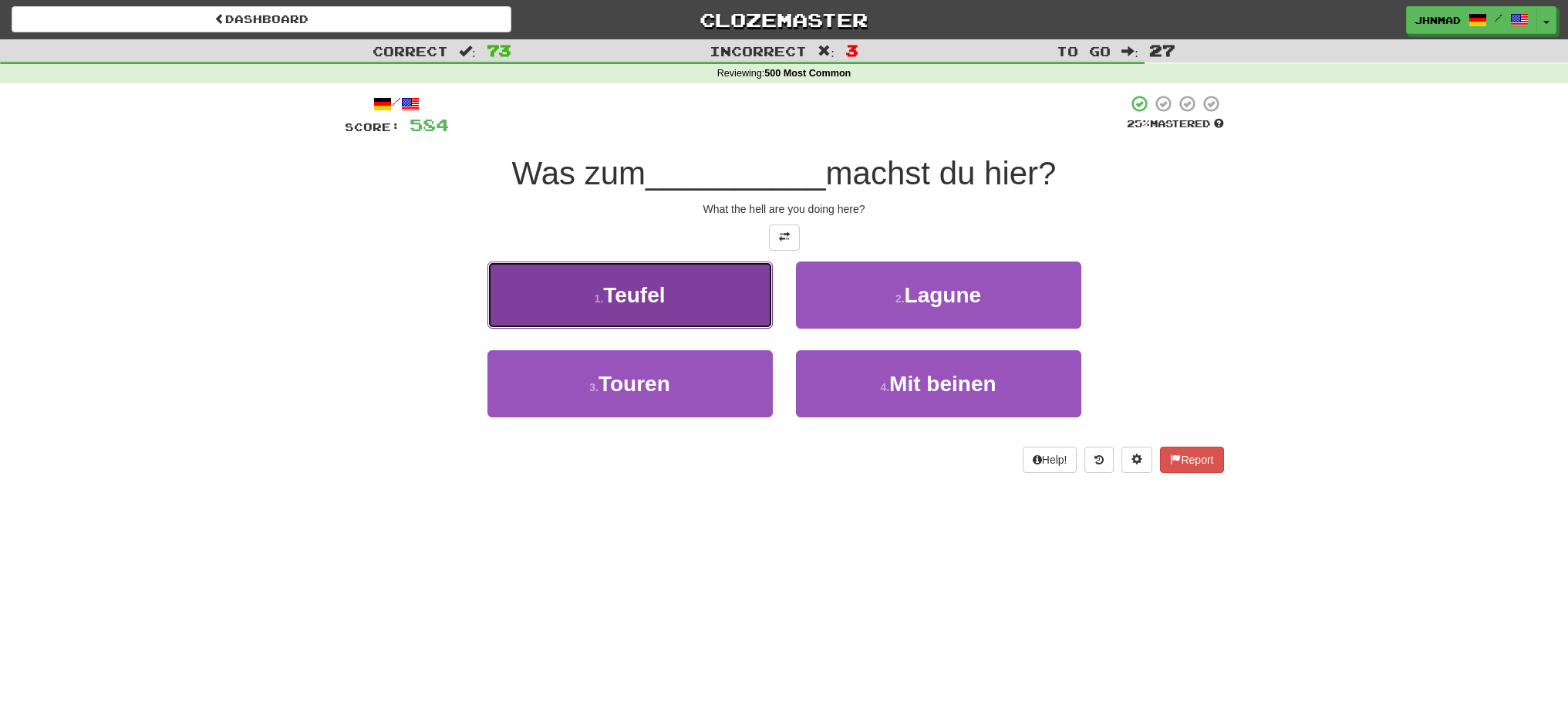
click at [667, 294] on button "1 . Teufel" at bounding box center [630, 294] width 286 height 67
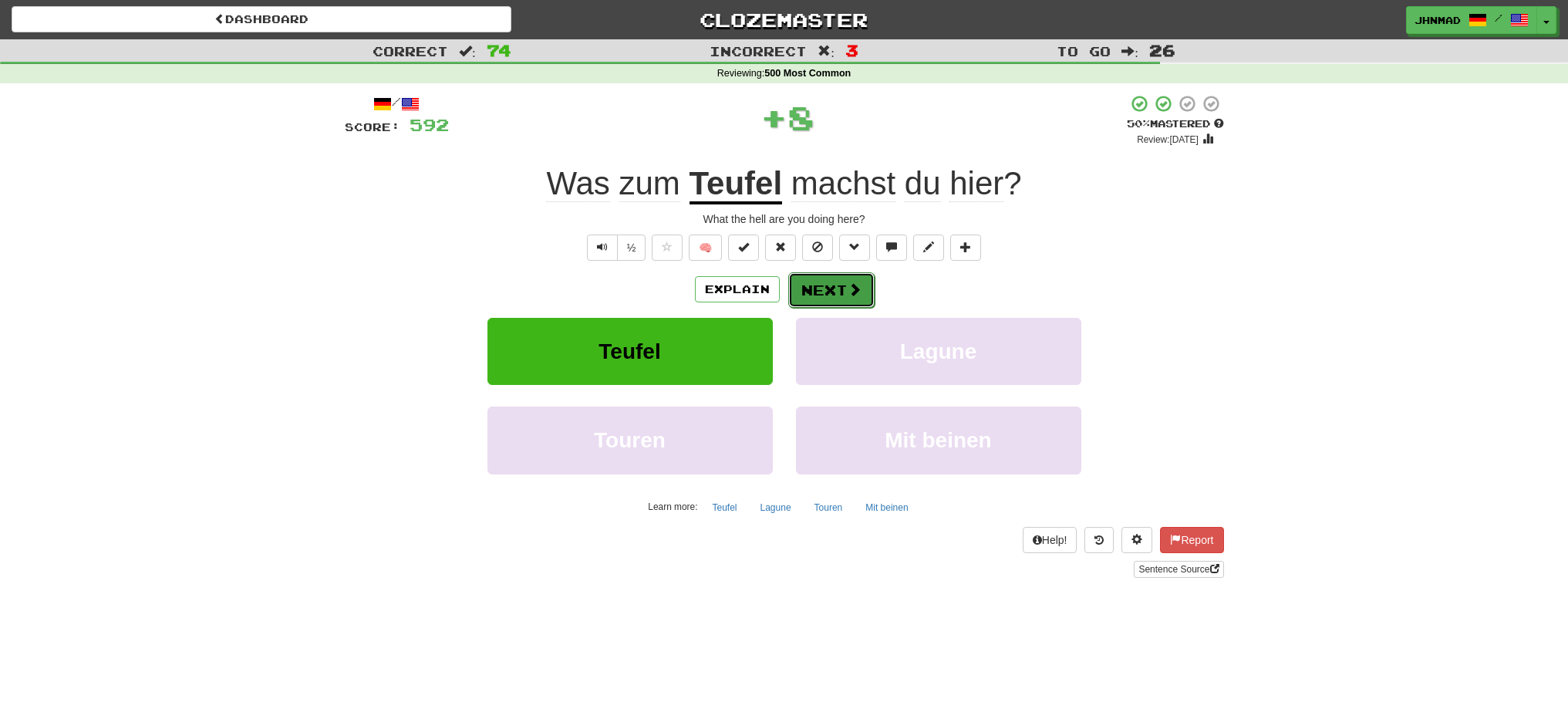
click at [829, 284] on button "Next" at bounding box center [831, 290] width 86 height 35
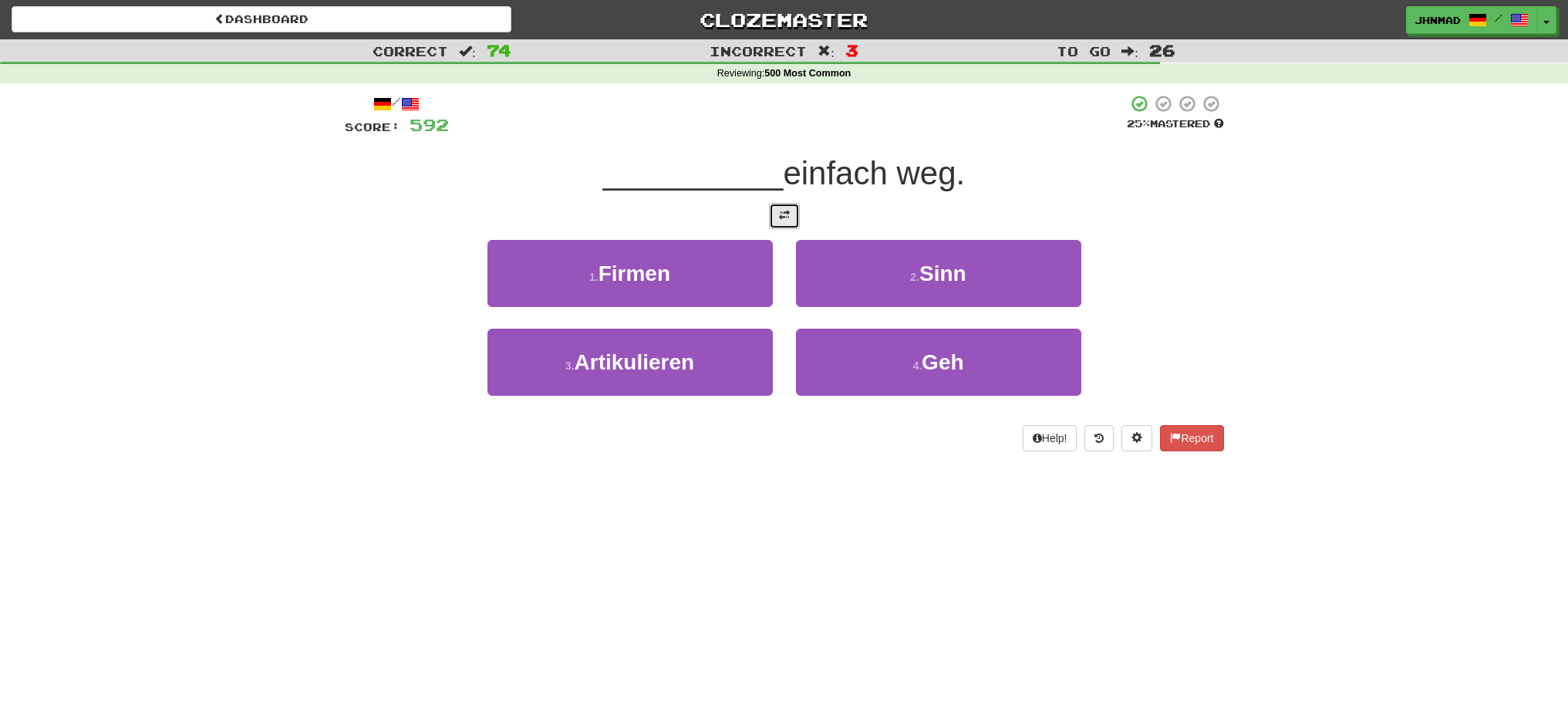
click at [787, 217] on span at bounding box center [784, 215] width 10 height 10
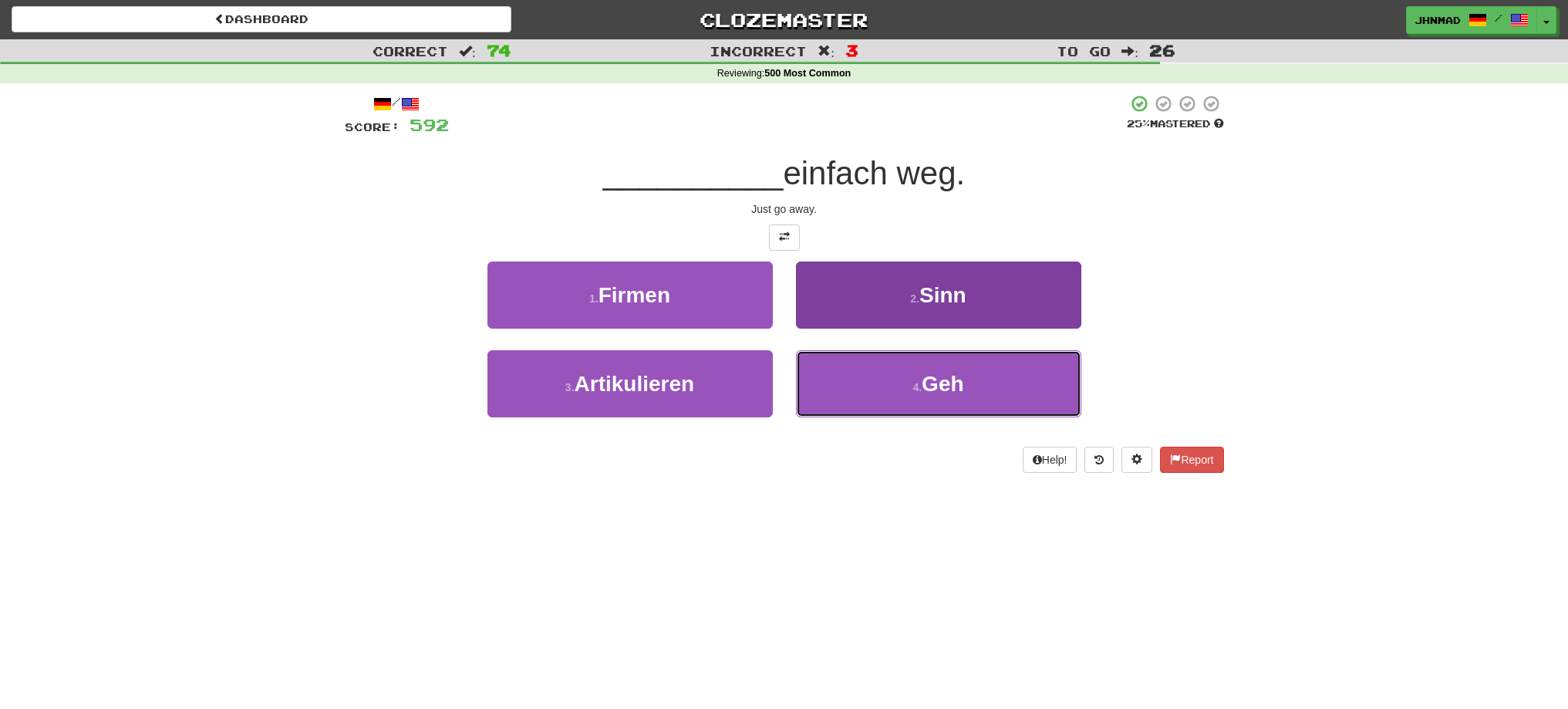
click at [876, 373] on button "4 . Geh" at bounding box center [939, 383] width 286 height 67
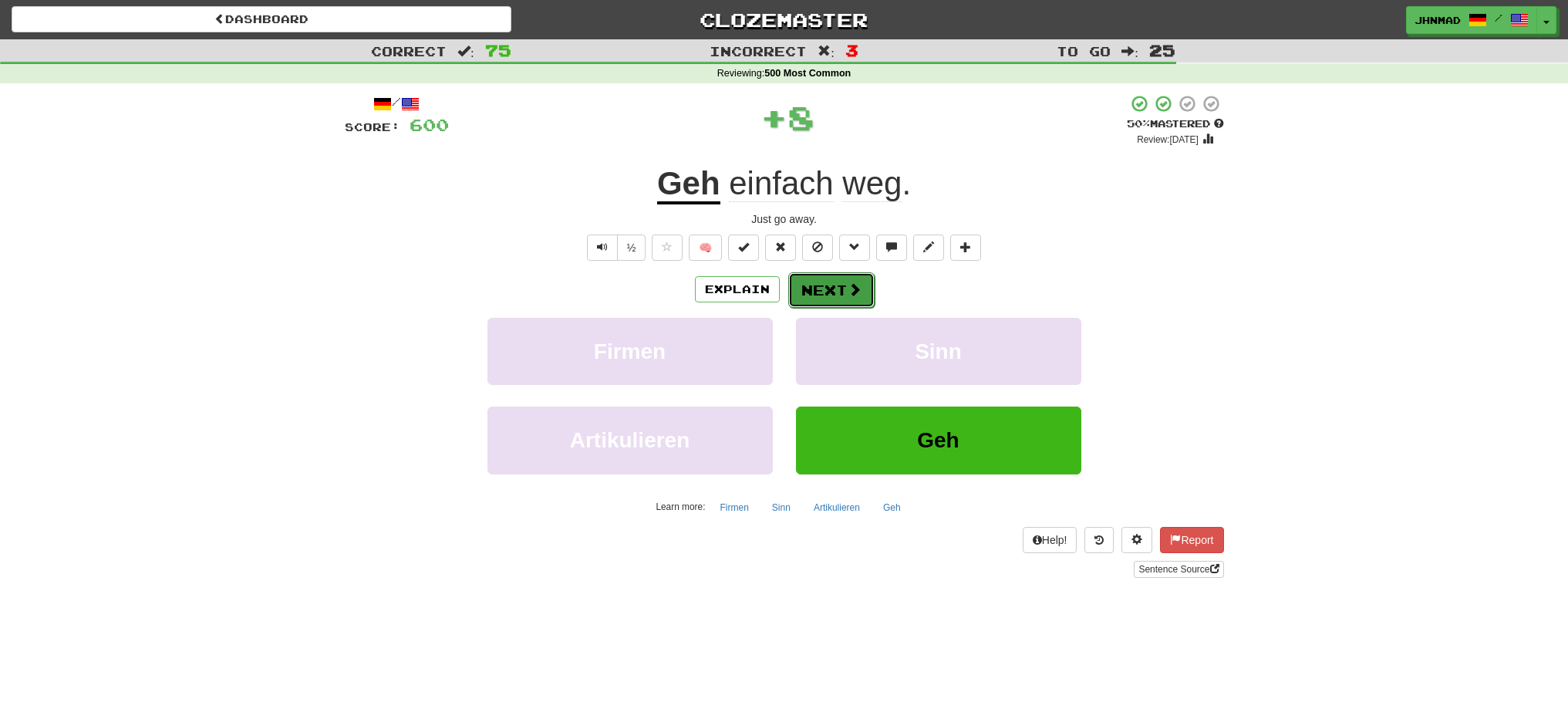
click at [854, 290] on span at bounding box center [854, 289] width 14 height 14
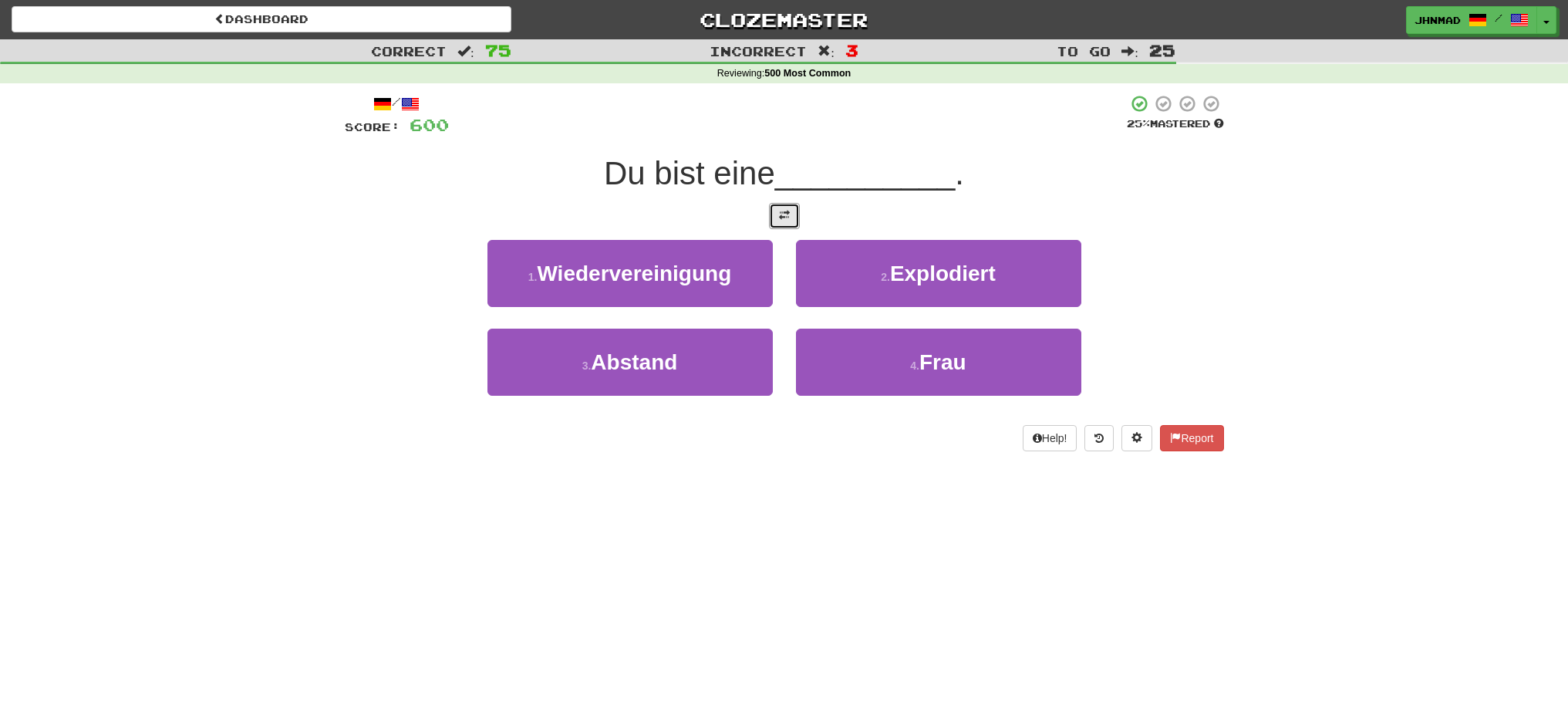
click at [794, 221] on button at bounding box center [784, 215] width 31 height 27
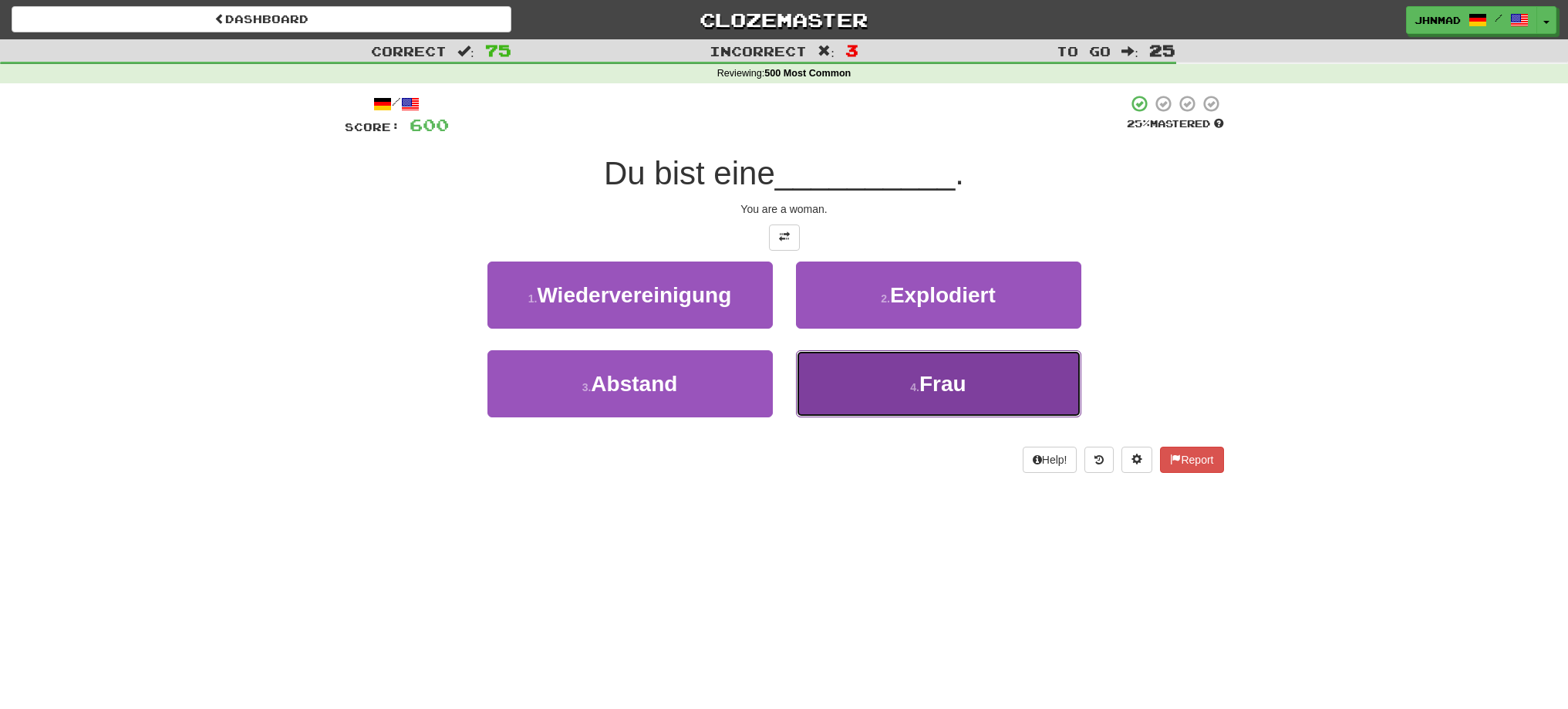
click at [883, 391] on button "4 . Frau" at bounding box center [939, 383] width 286 height 67
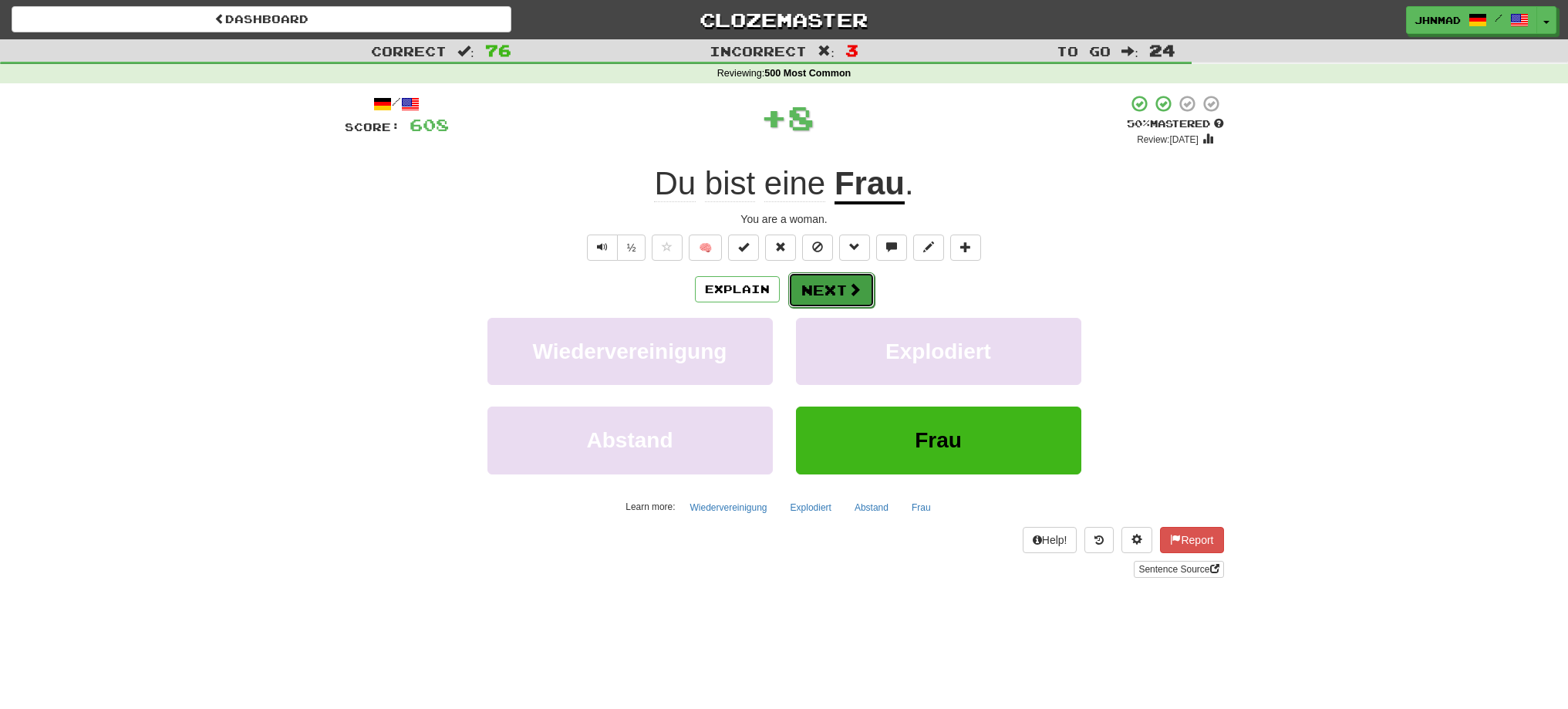
click at [848, 283] on span at bounding box center [854, 289] width 14 height 14
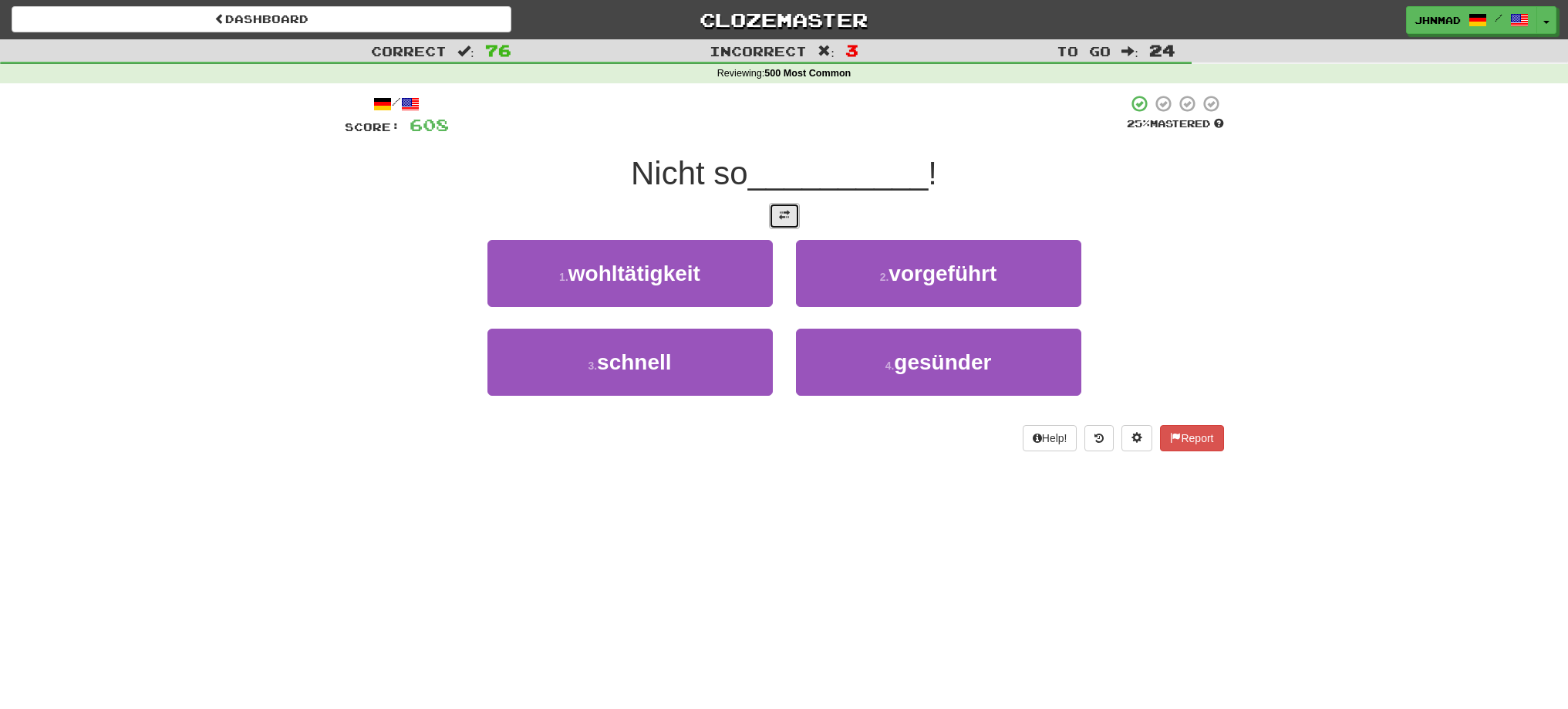
click at [788, 216] on span at bounding box center [784, 215] width 10 height 10
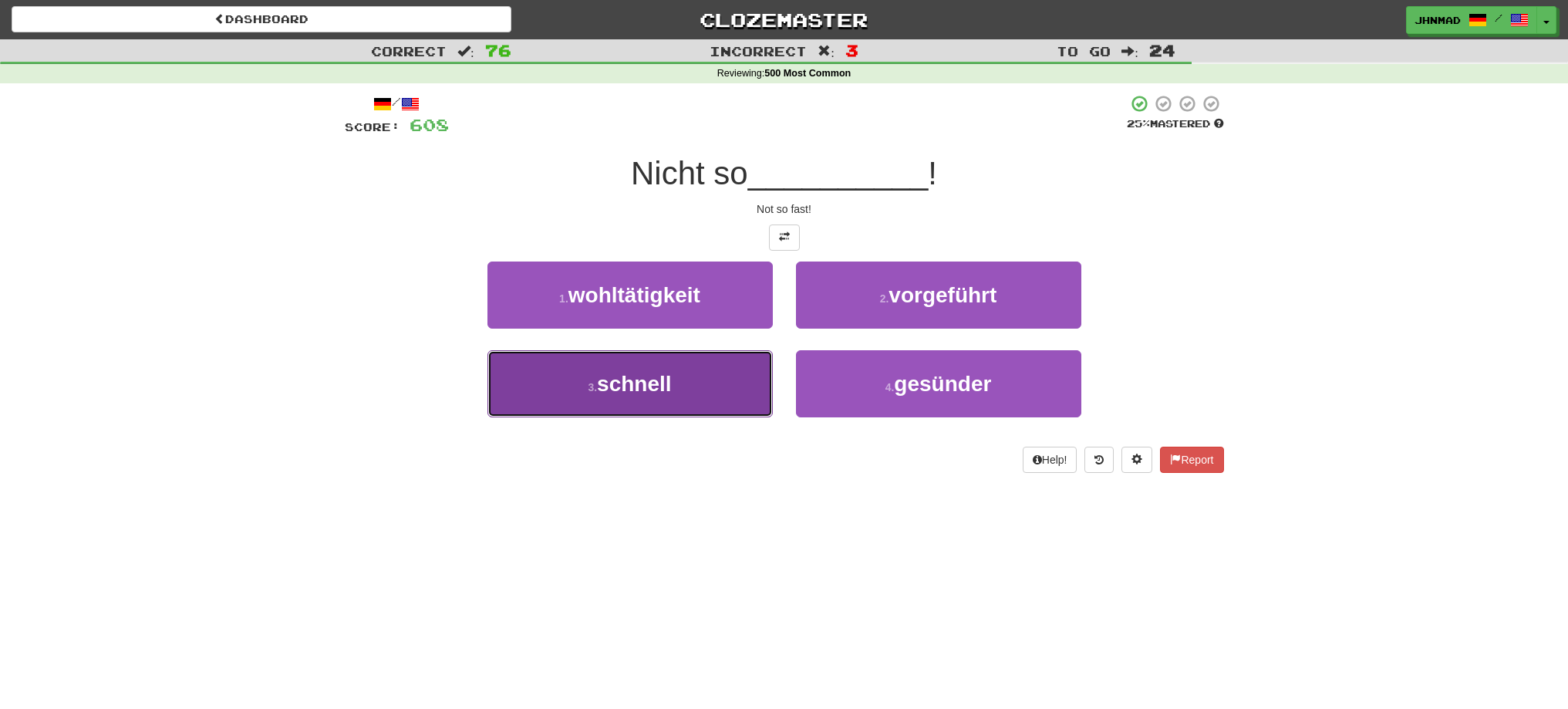
click at [679, 377] on button "3 . schnell" at bounding box center [630, 383] width 286 height 67
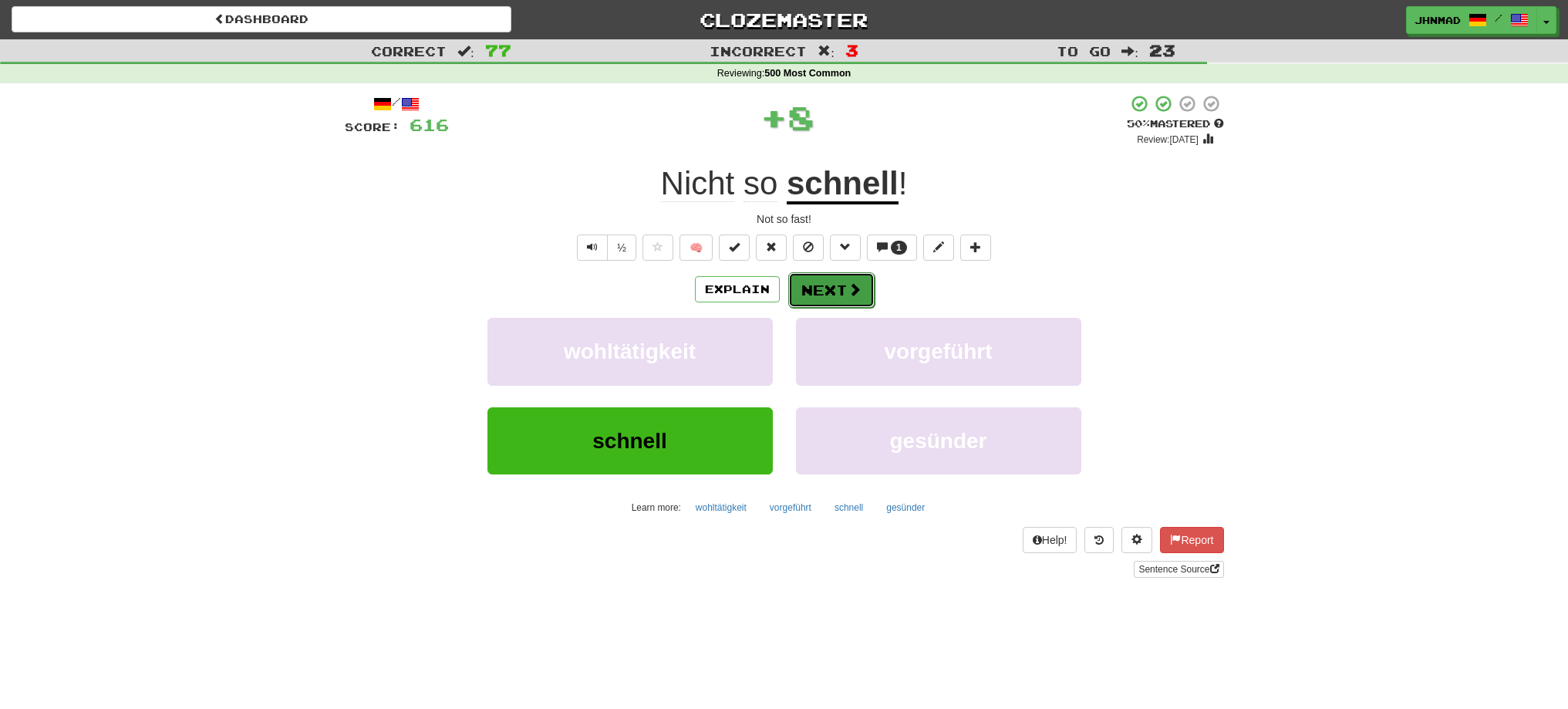
click at [861, 287] on button "Next" at bounding box center [831, 290] width 86 height 35
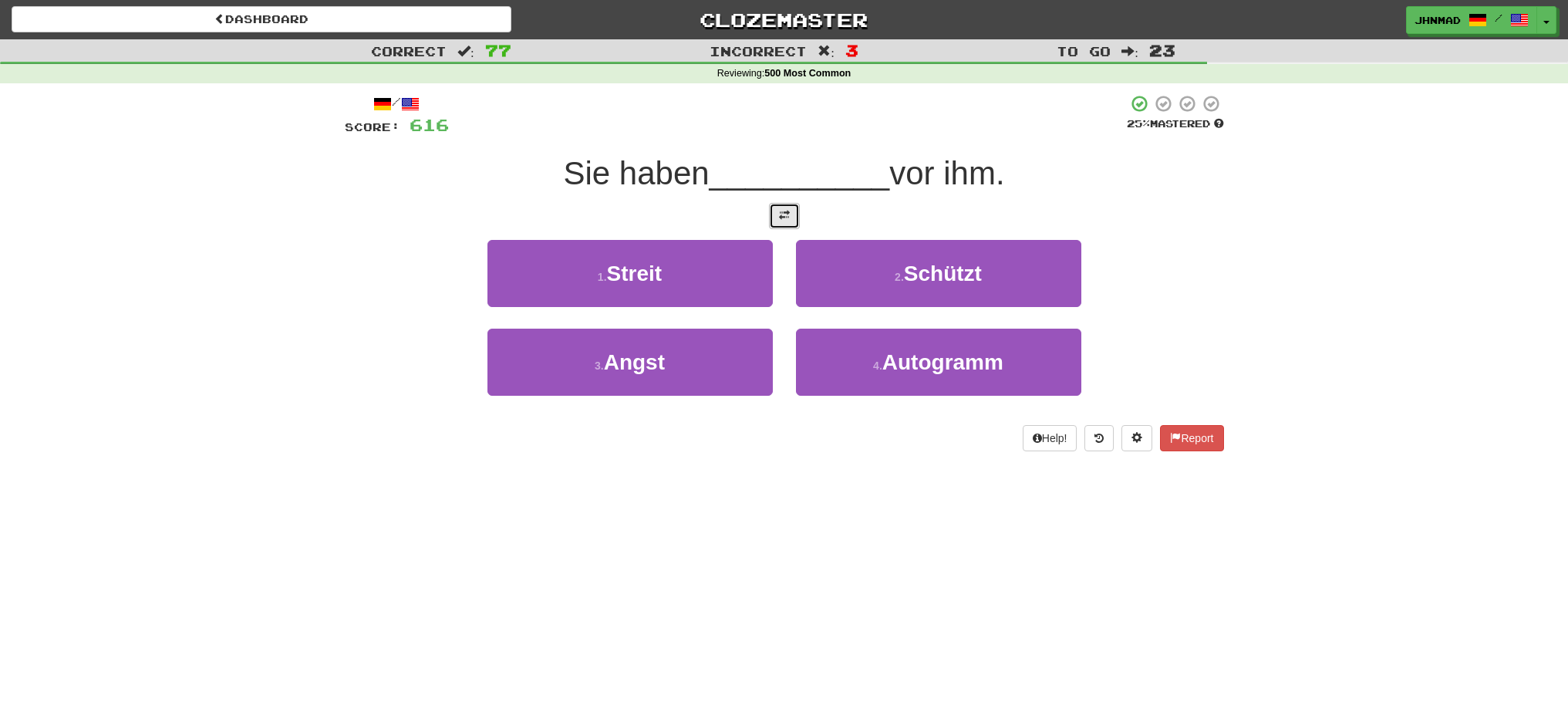
click at [782, 216] on span at bounding box center [784, 215] width 10 height 10
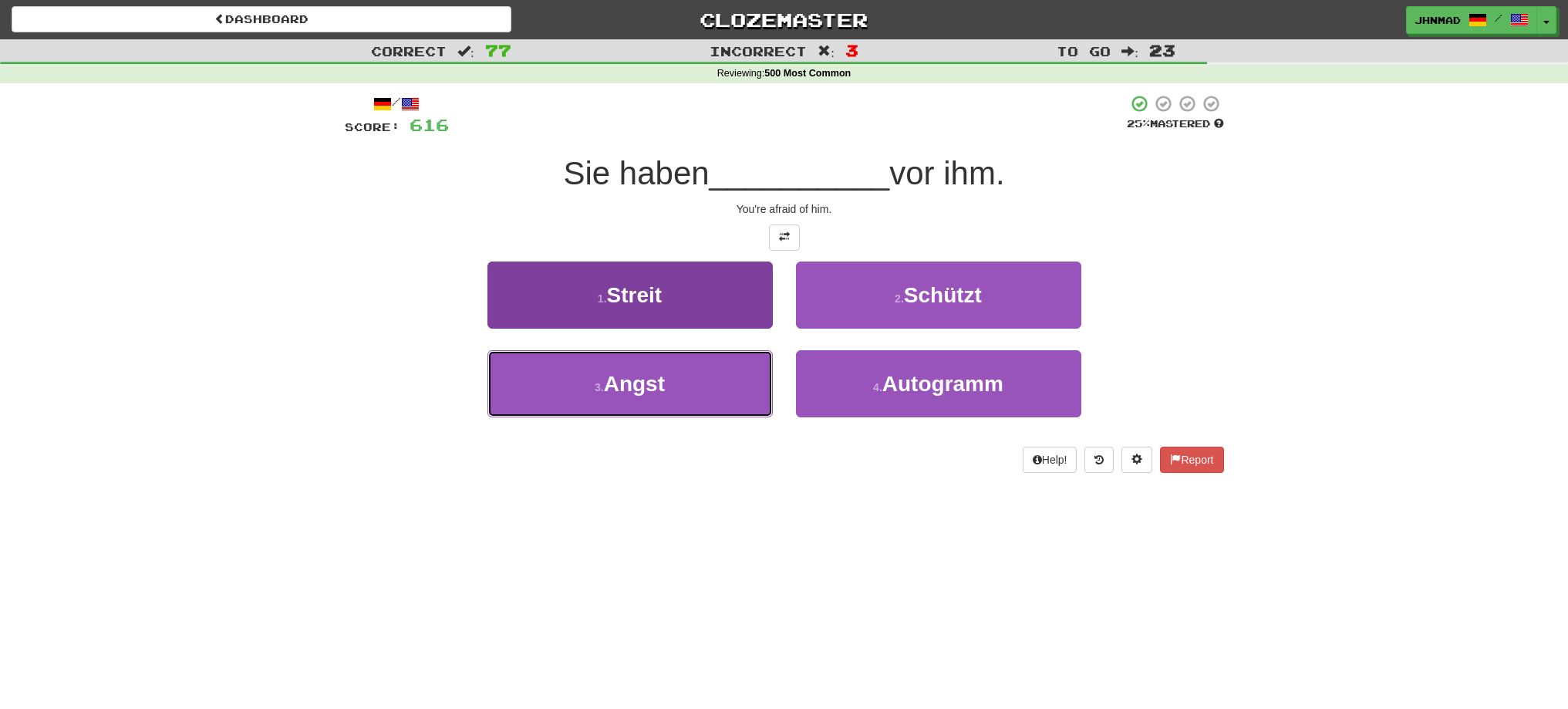
drag, startPoint x: 640, startPoint y: 361, endPoint x: 653, endPoint y: 377, distance: 20.6
click at [652, 377] on button "3 . Angst" at bounding box center [630, 383] width 286 height 67
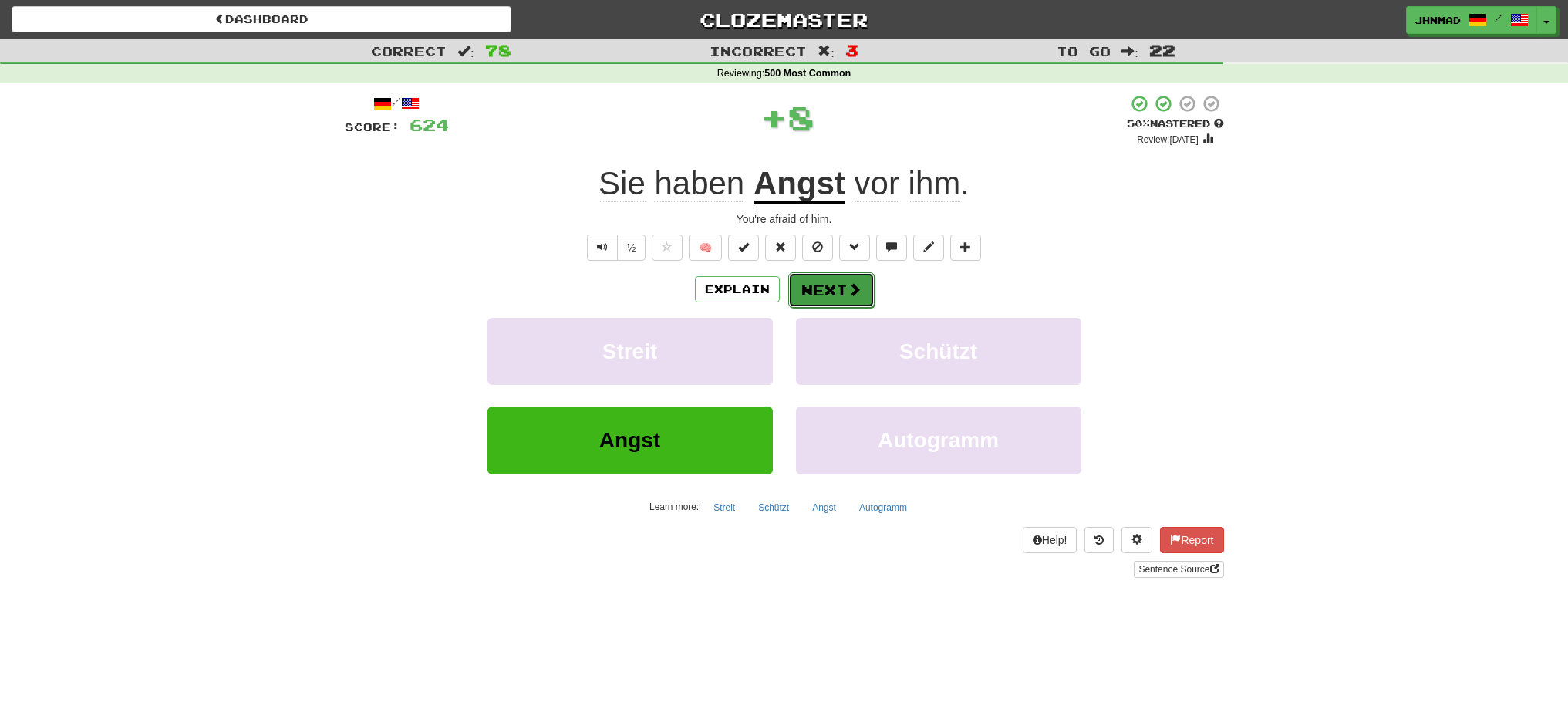
click at [799, 291] on button "Next" at bounding box center [831, 290] width 86 height 35
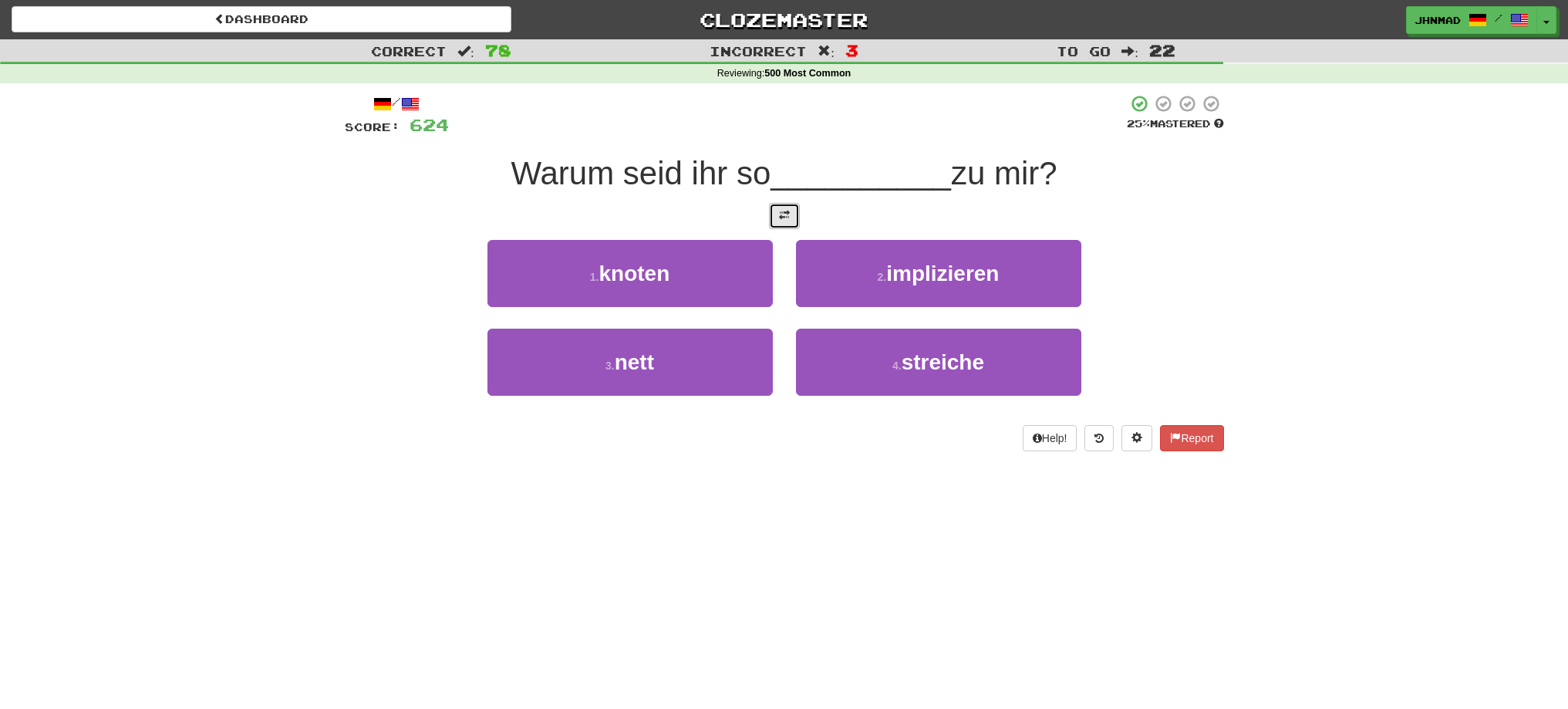
drag, startPoint x: 772, startPoint y: 211, endPoint x: 779, endPoint y: 219, distance: 10.6
click at [775, 211] on button at bounding box center [784, 215] width 31 height 27
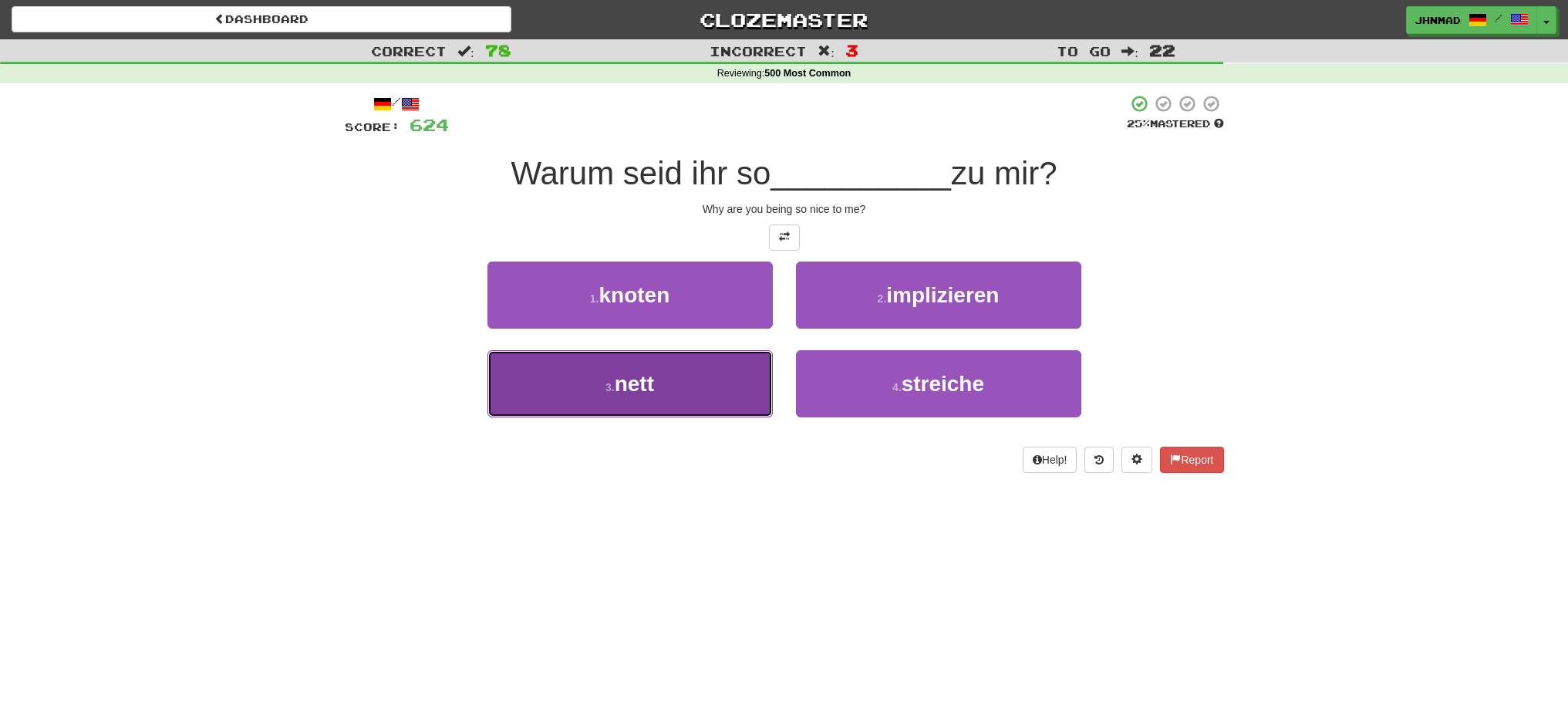
click at [706, 390] on button "3 . nett" at bounding box center [630, 383] width 286 height 67
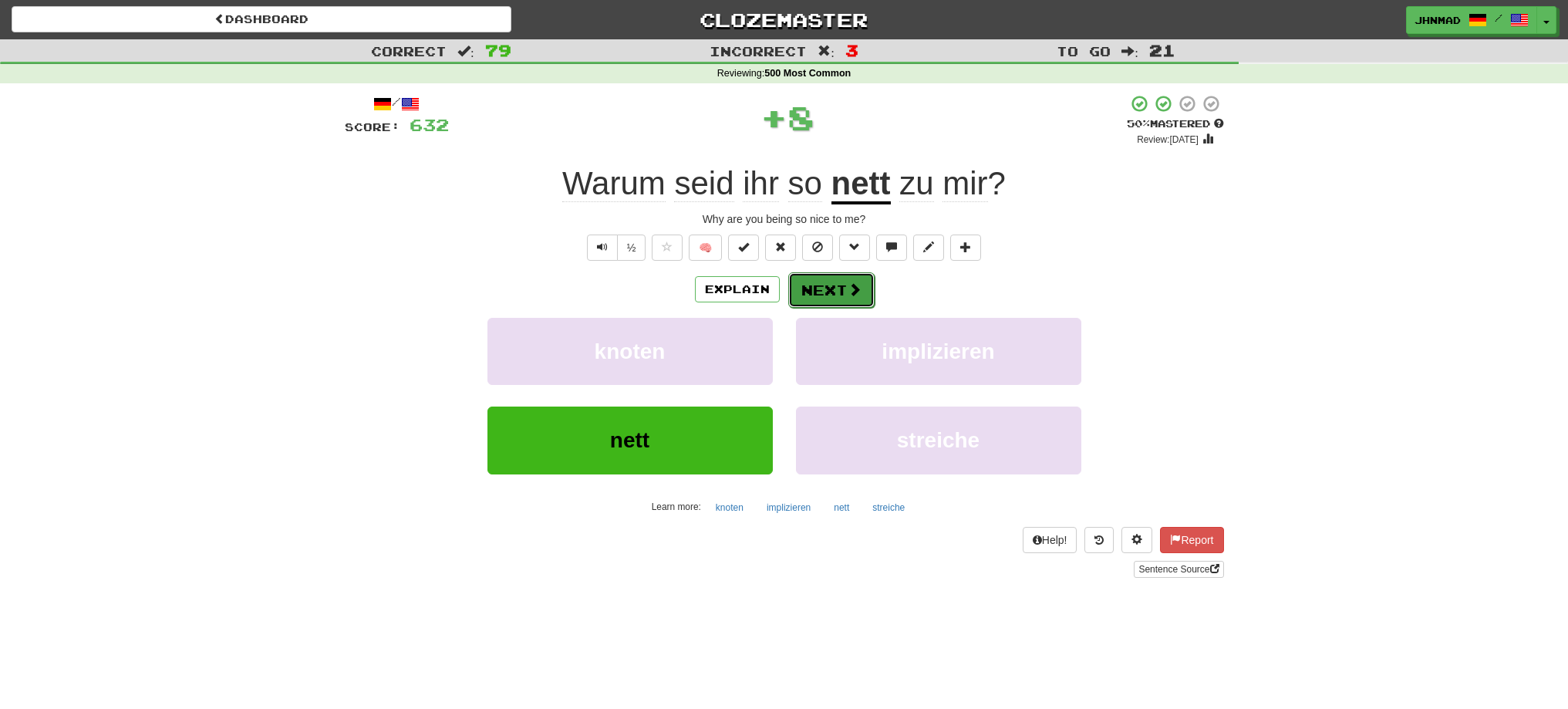
click at [839, 281] on button "Next" at bounding box center [831, 290] width 86 height 35
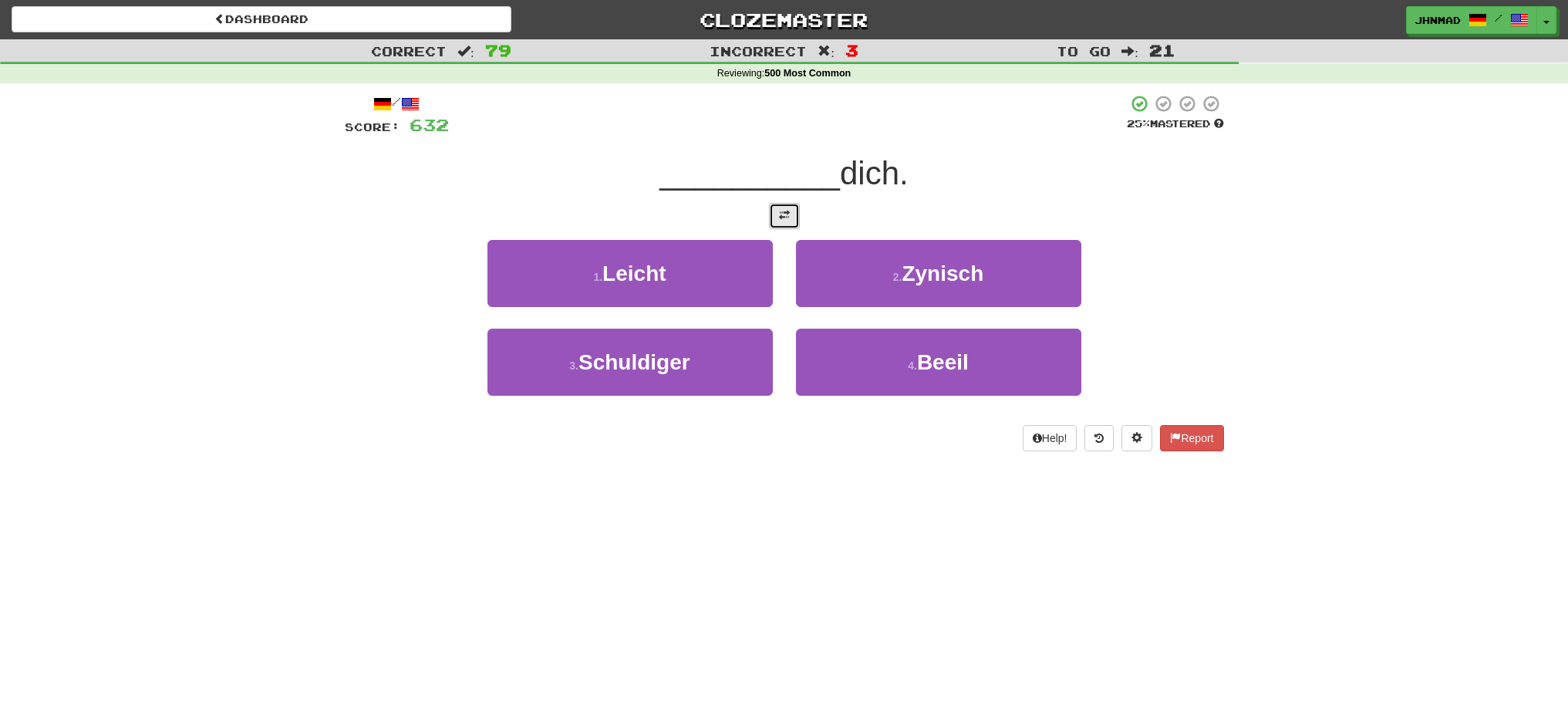
click at [780, 224] on button at bounding box center [784, 215] width 31 height 27
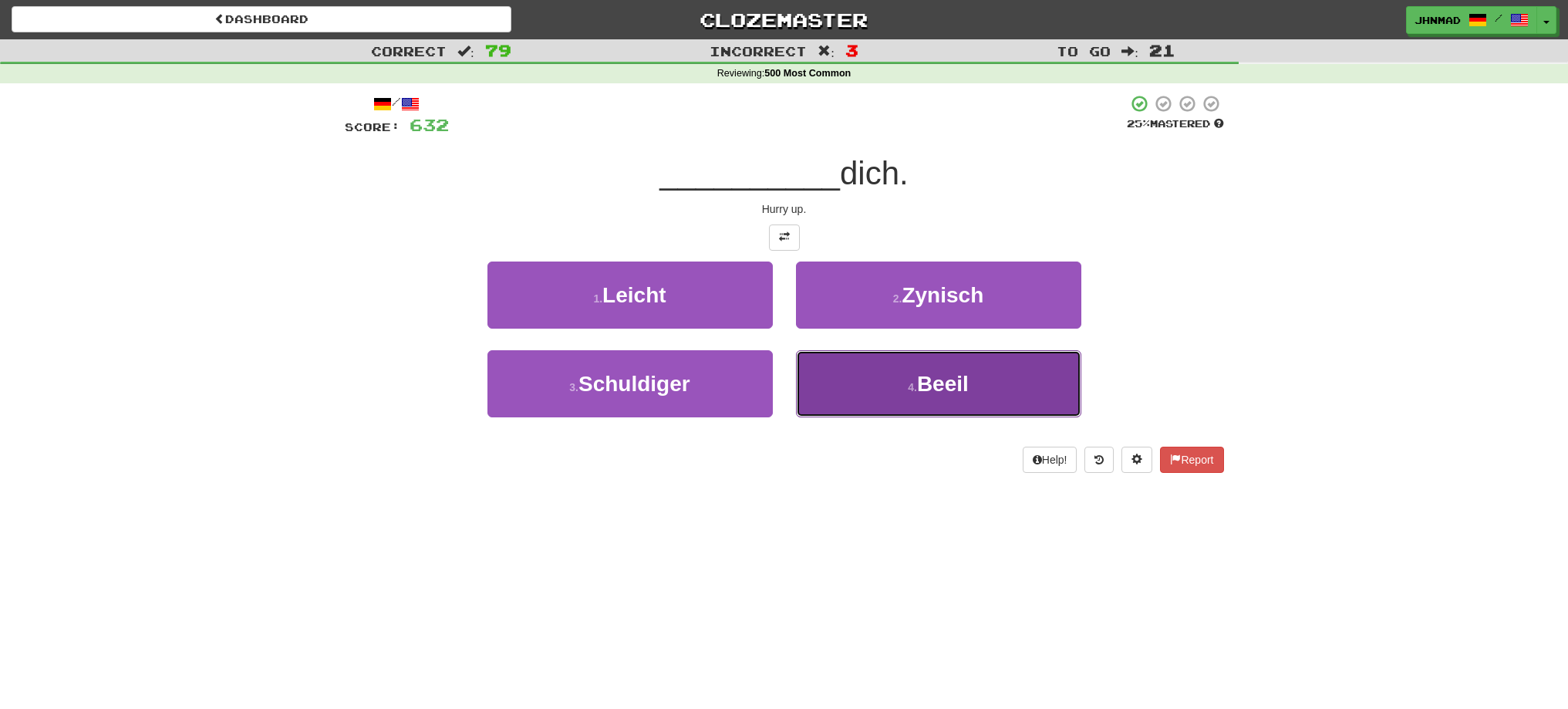
click at [982, 382] on button "4 . Beeil" at bounding box center [939, 383] width 286 height 67
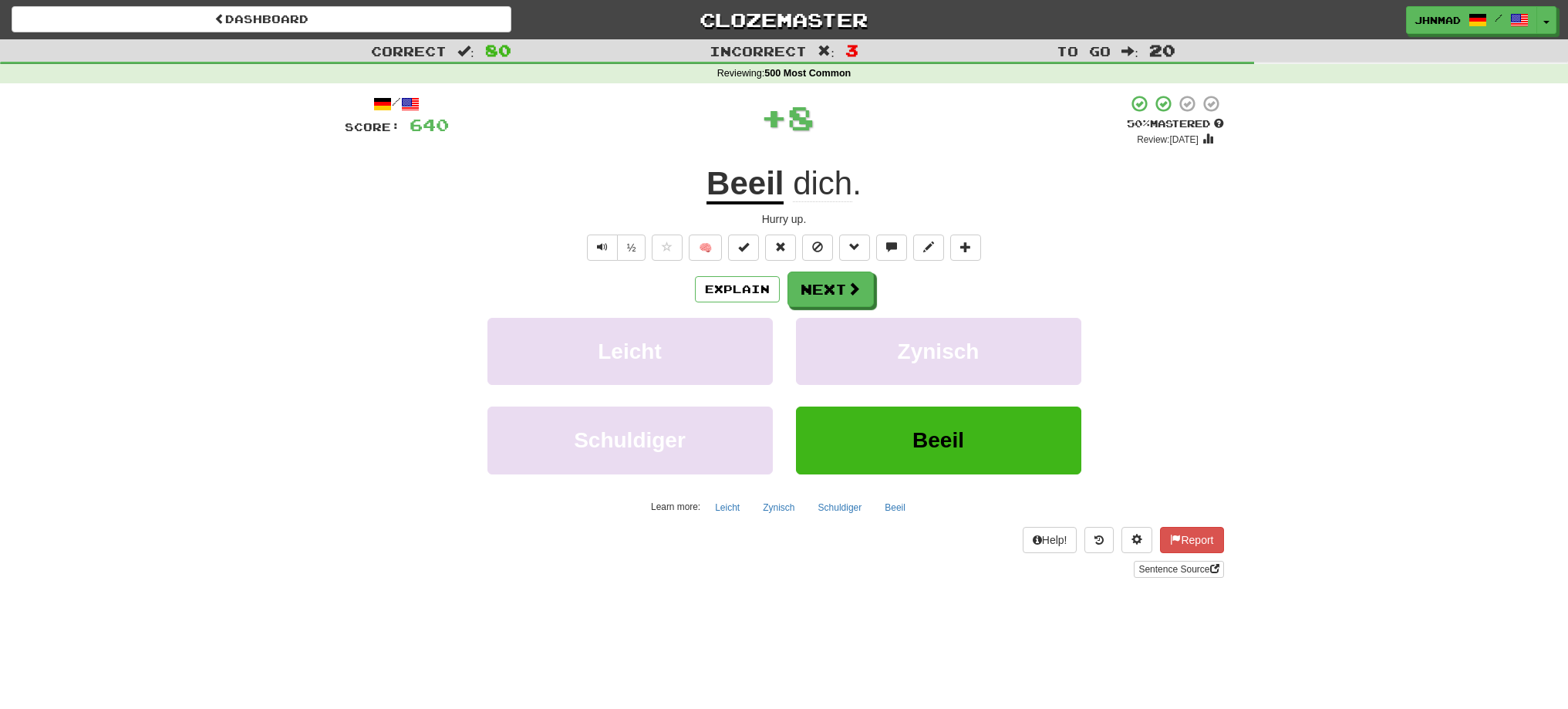
click at [749, 190] on u "Beeil" at bounding box center [745, 185] width 77 height 40
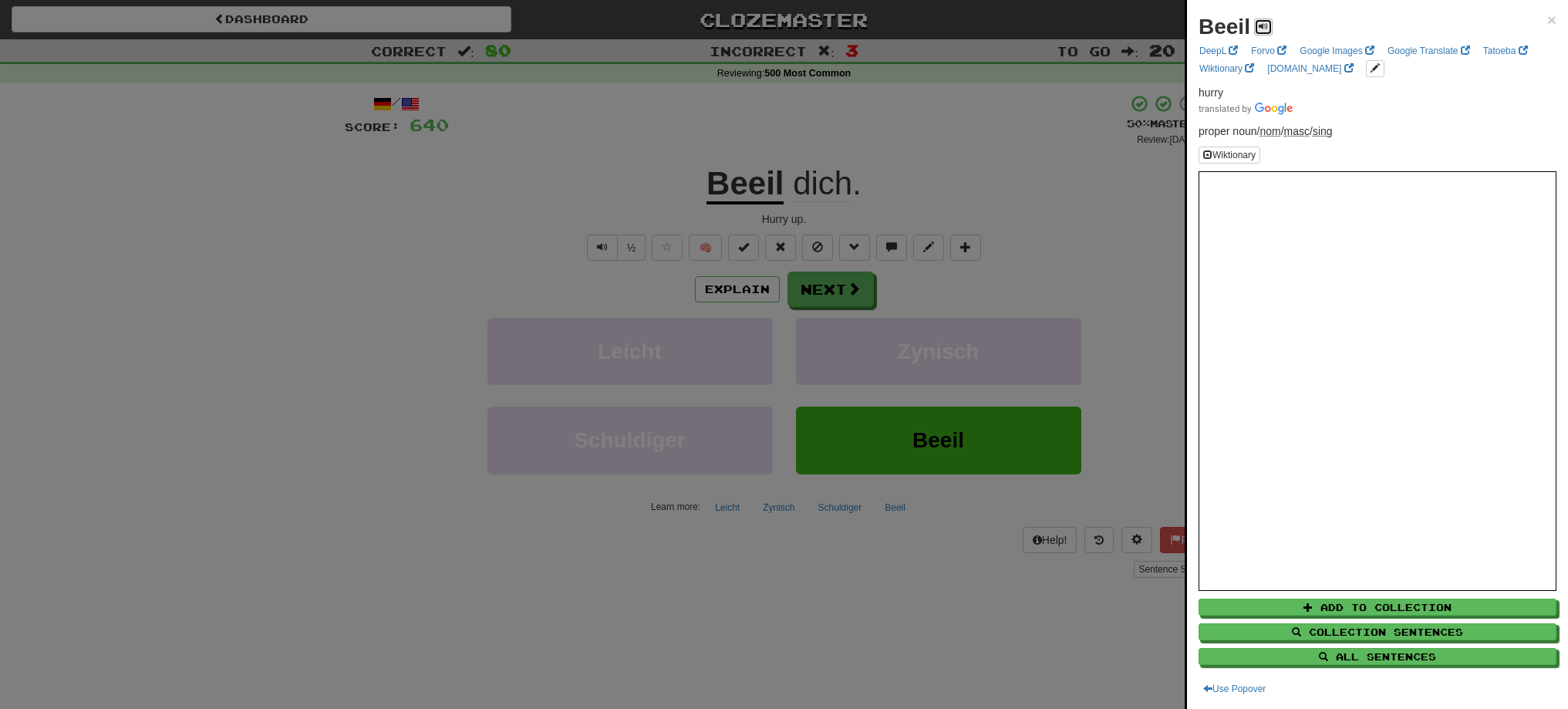
click at [1270, 30] on button at bounding box center [1263, 27] width 19 height 17
click at [1236, 55] on span at bounding box center [1232, 49] width 9 height 9
click at [855, 293] on div at bounding box center [784, 354] width 1568 height 709
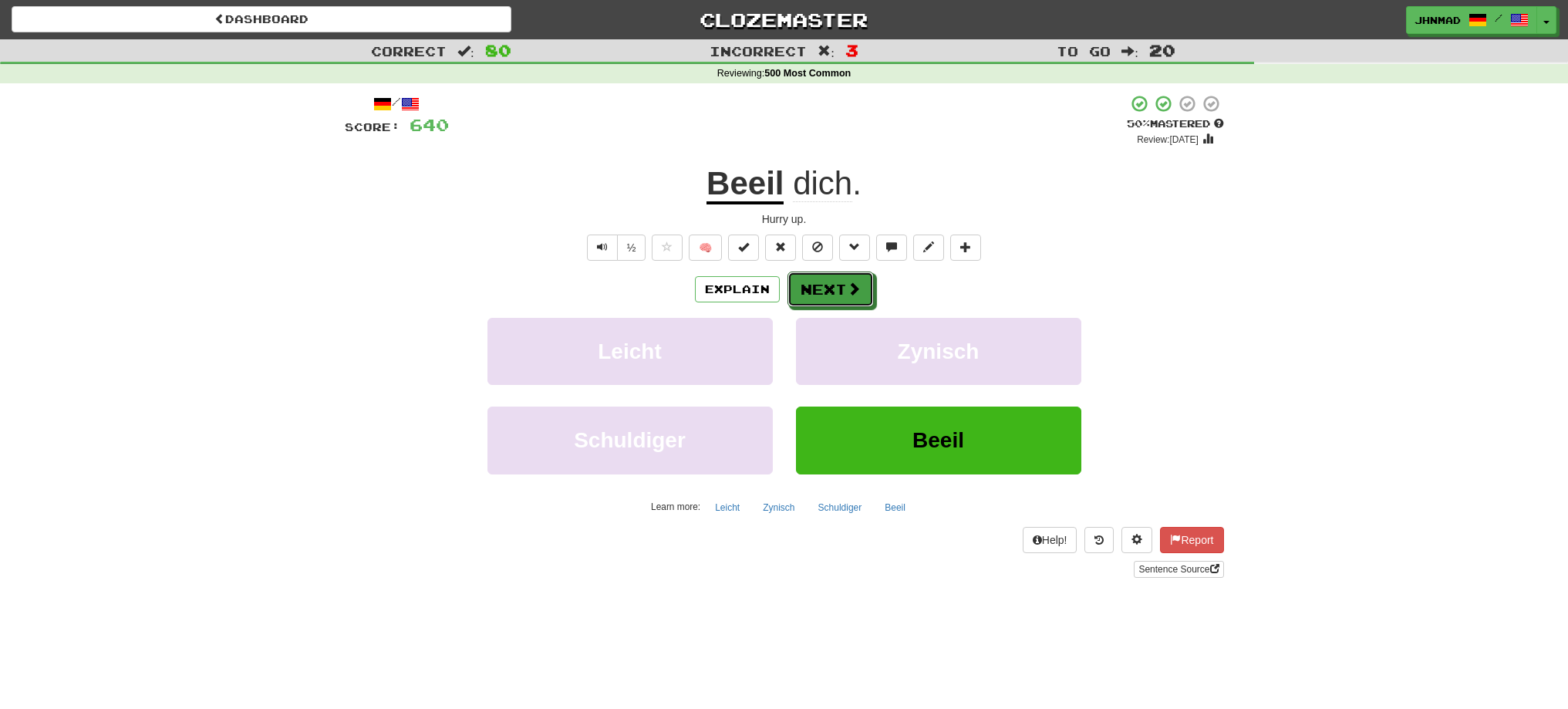
click at [855, 293] on span at bounding box center [853, 288] width 14 height 14
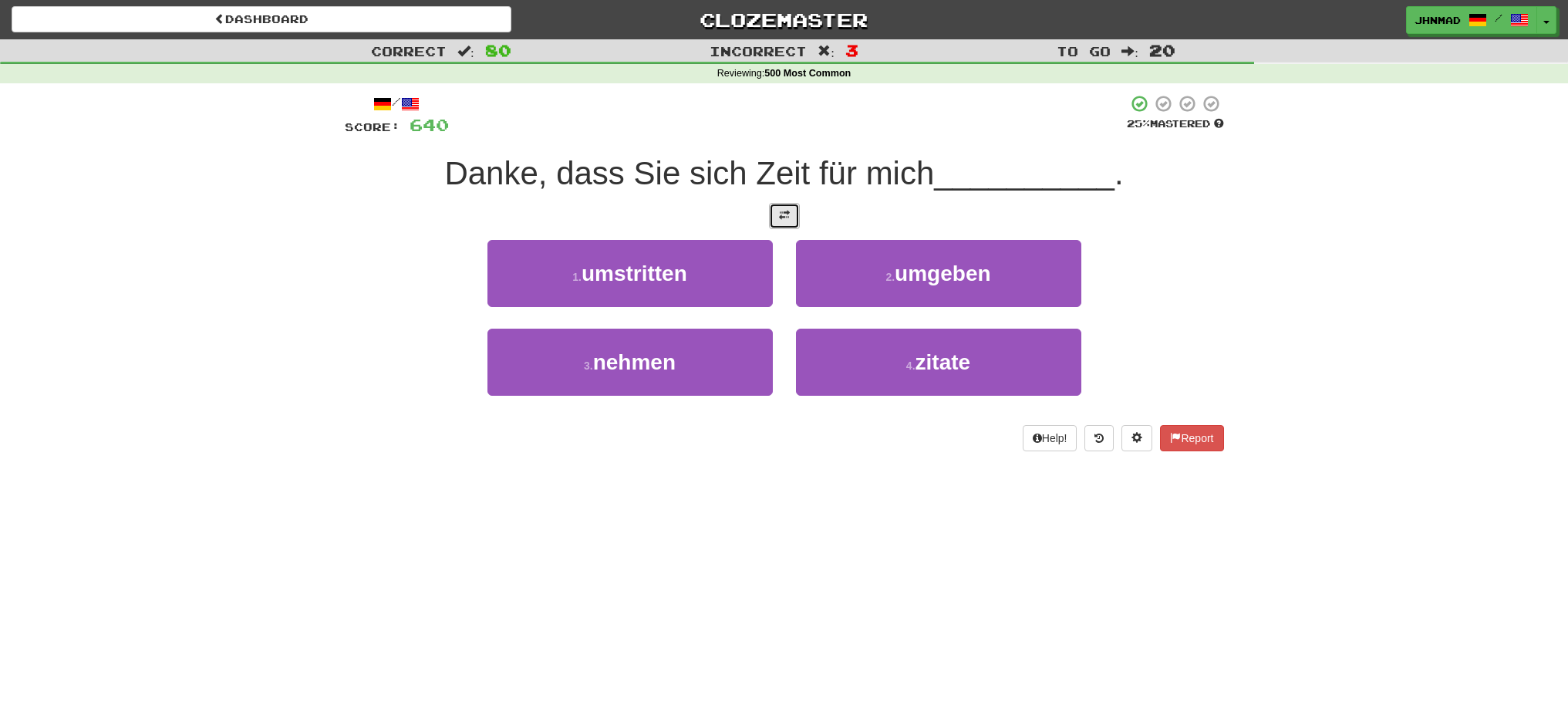
click at [788, 220] on span at bounding box center [784, 215] width 10 height 10
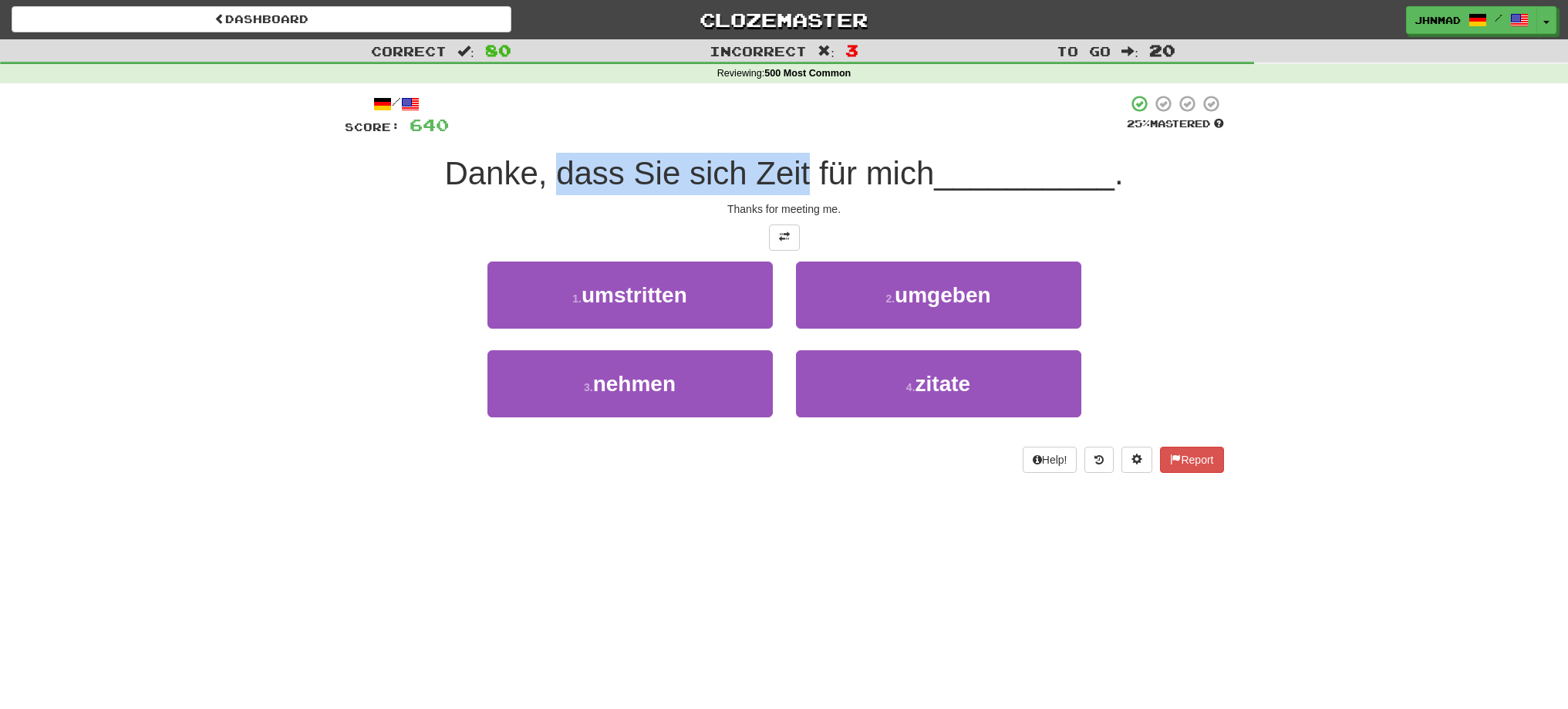
drag, startPoint x: 558, startPoint y: 175, endPoint x: 809, endPoint y: 178, distance: 251.0
click at [807, 180] on span "Danke, dass Sie sich Zeit für mich" at bounding box center [689, 173] width 490 height 36
click at [964, 260] on div "/ Score: 640 25 % Mastered Danke, dass Sie sich Zeit für mich __________ . Than…" at bounding box center [784, 283] width 879 height 378
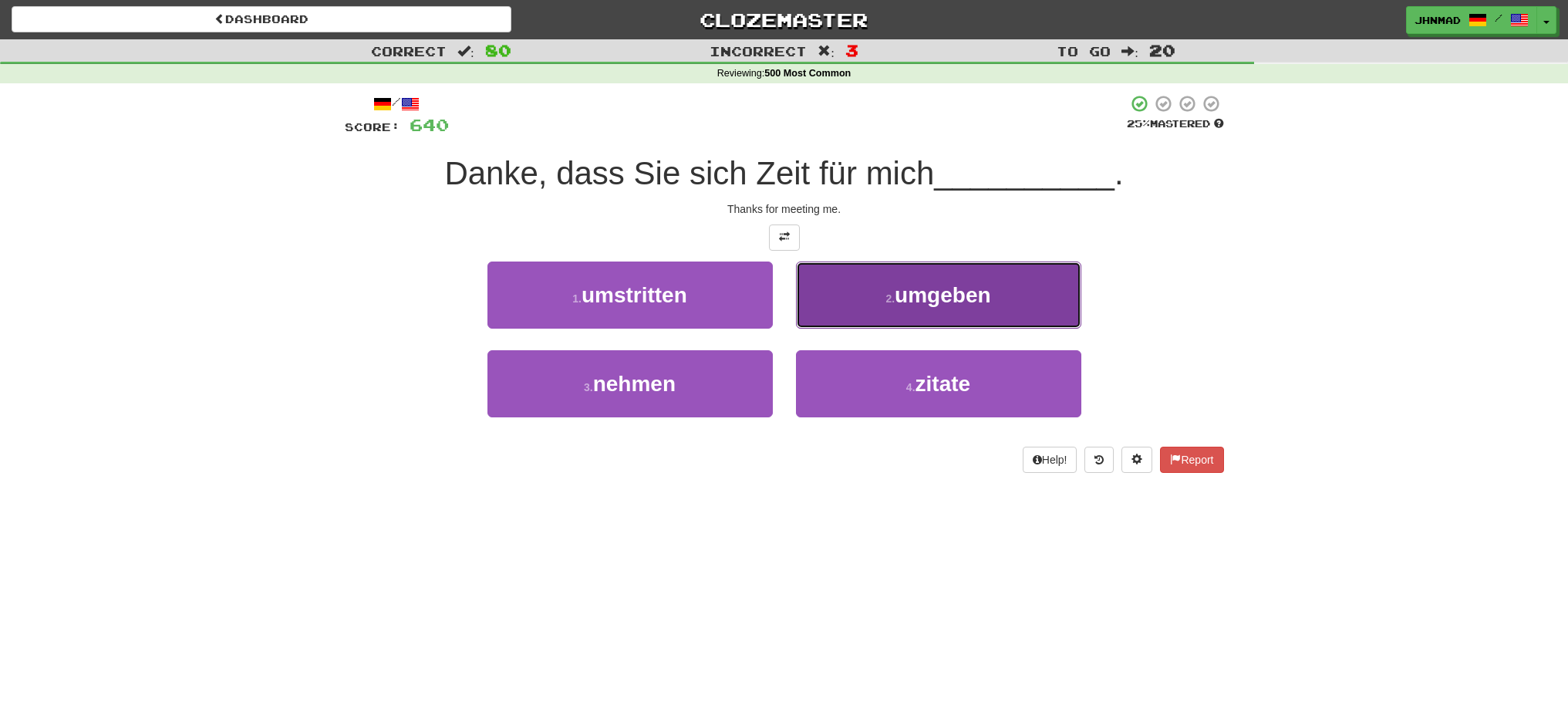
click at [978, 281] on button "2 . umgeben" at bounding box center [939, 294] width 286 height 67
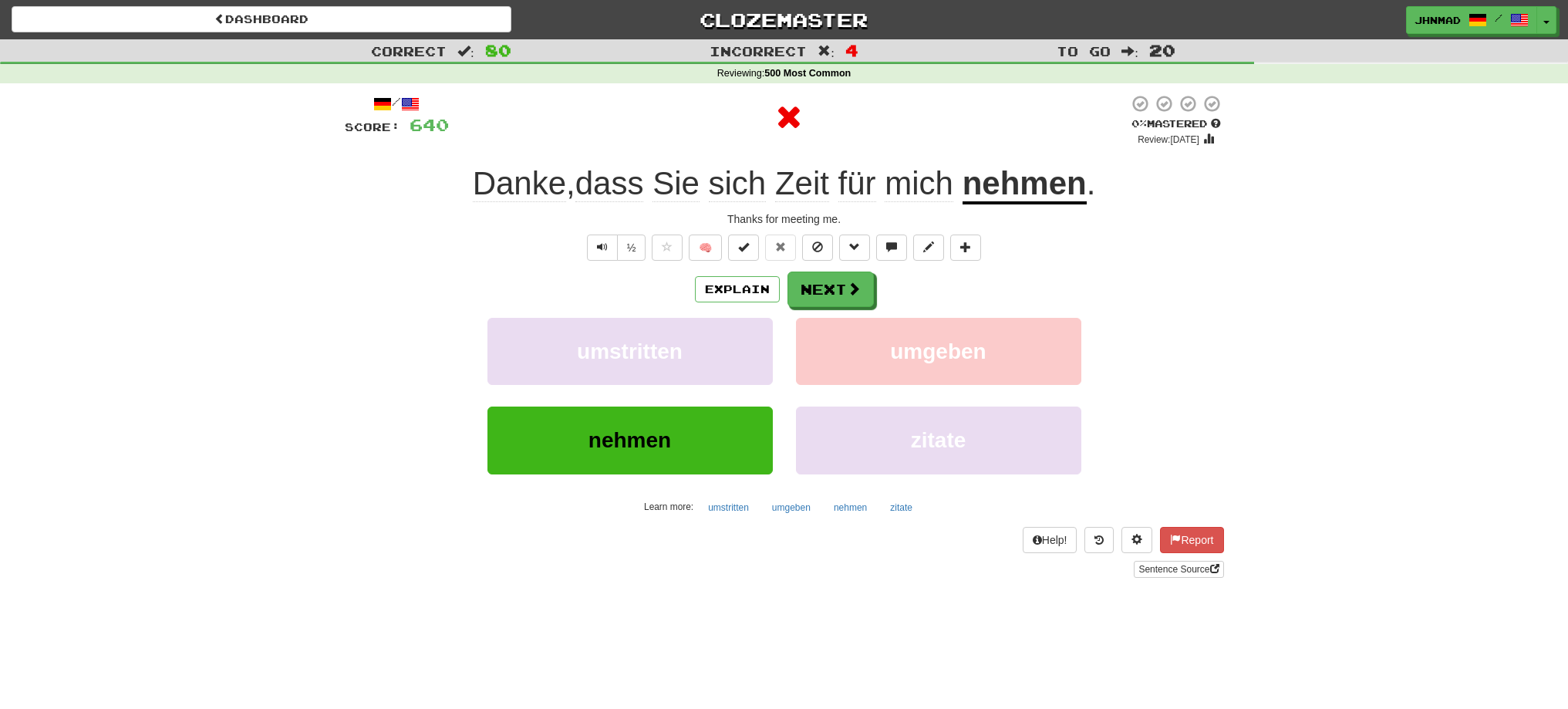
click at [1071, 196] on u "nehmen" at bounding box center [1024, 185] width 124 height 40
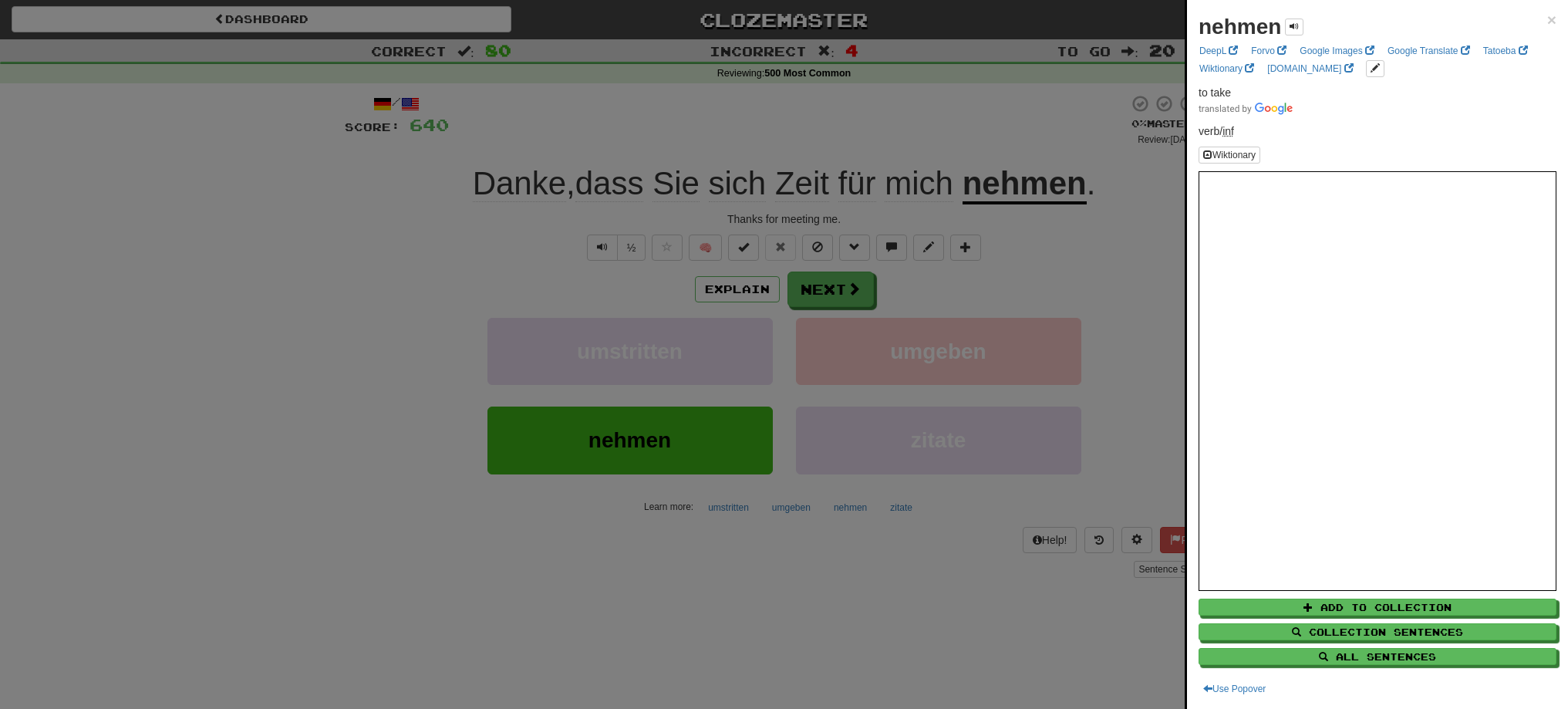
click at [800, 277] on div at bounding box center [784, 354] width 1568 height 709
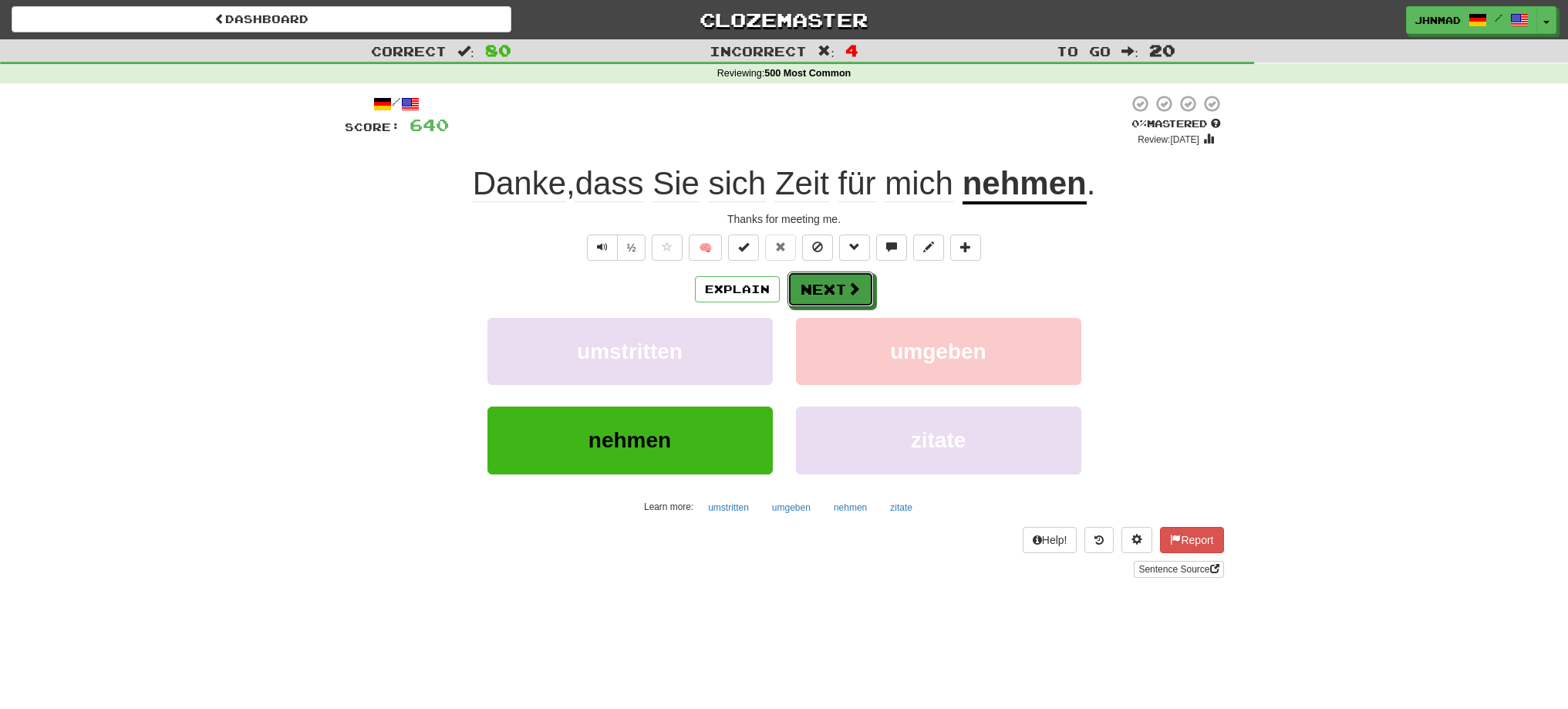
click at [812, 286] on button "Next" at bounding box center [830, 290] width 86 height 35
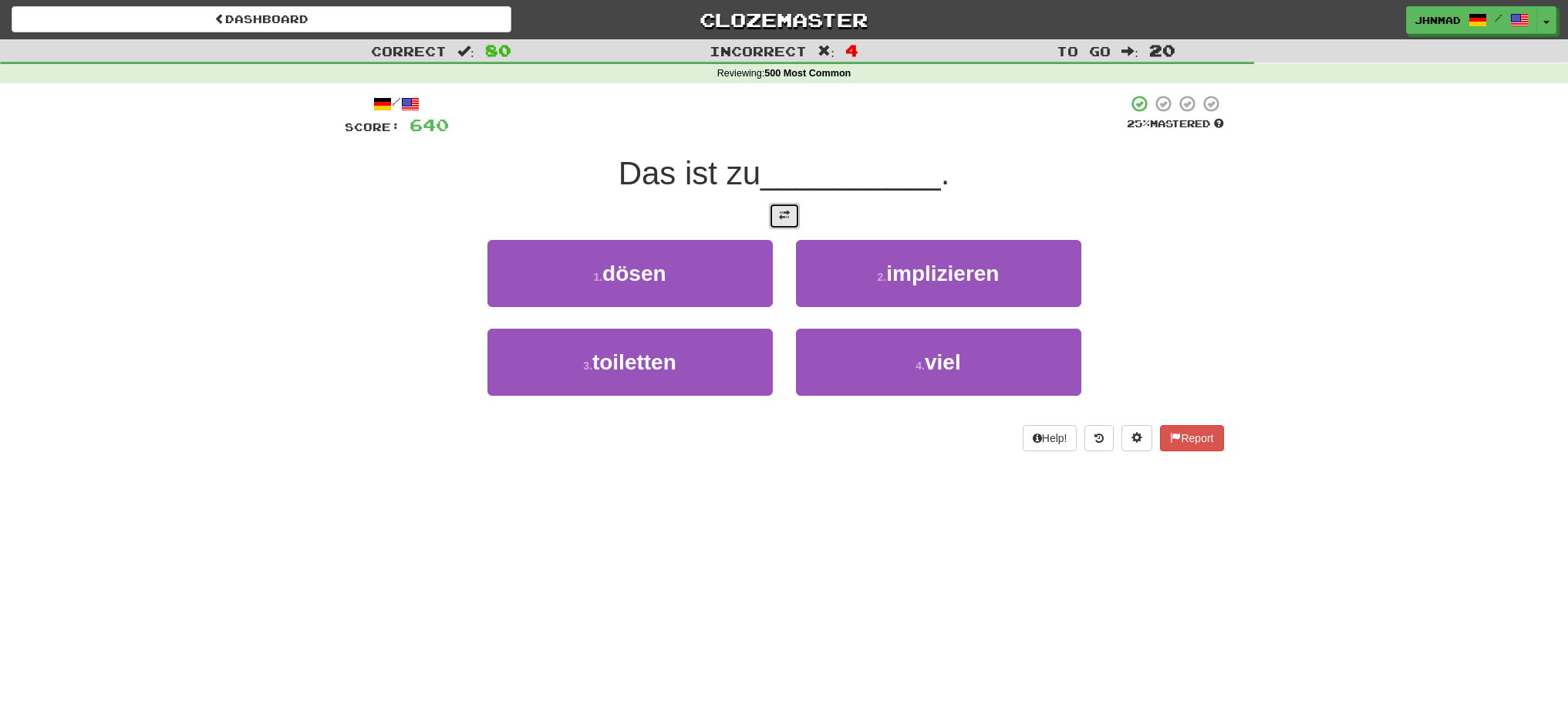
click at [782, 220] on span at bounding box center [784, 215] width 10 height 10
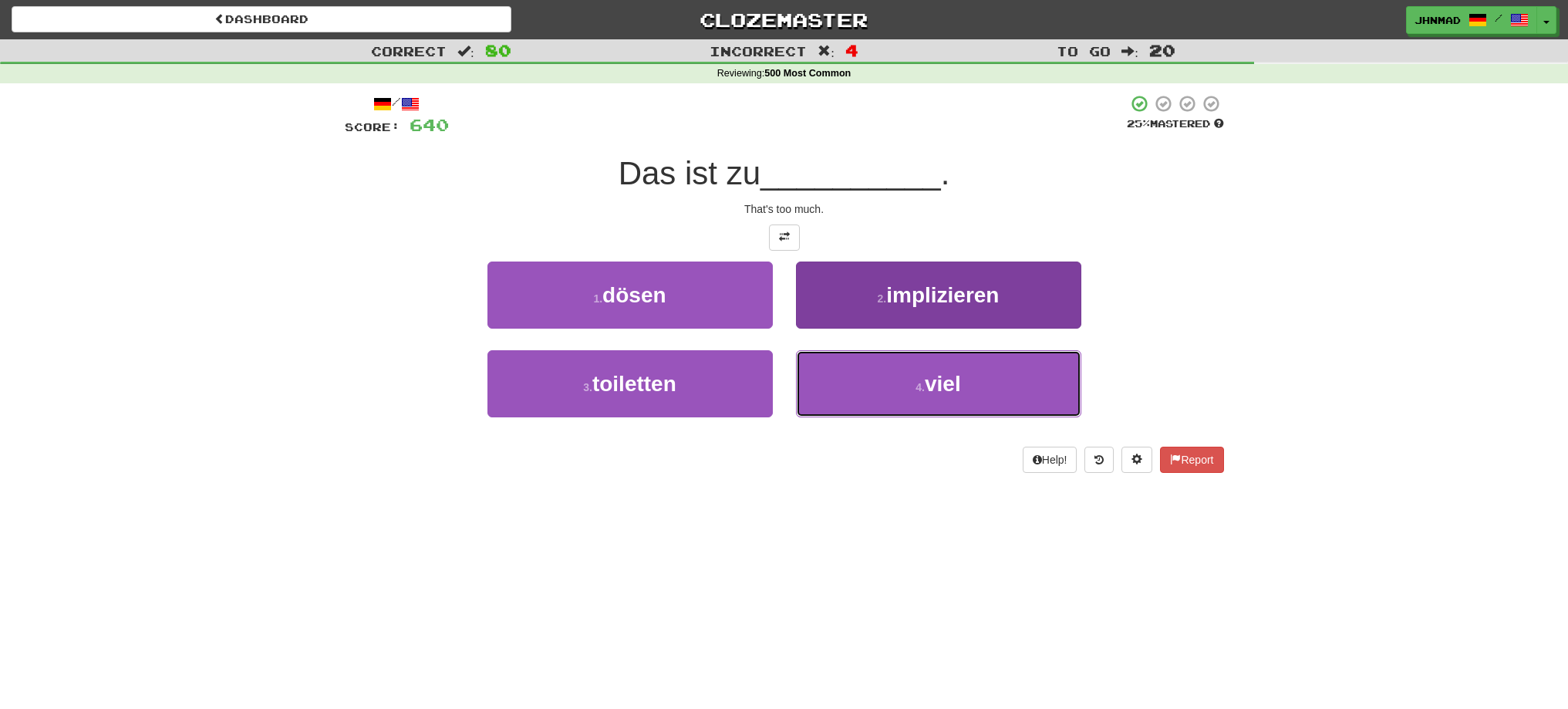
click at [850, 372] on button "4 . viel" at bounding box center [939, 383] width 286 height 67
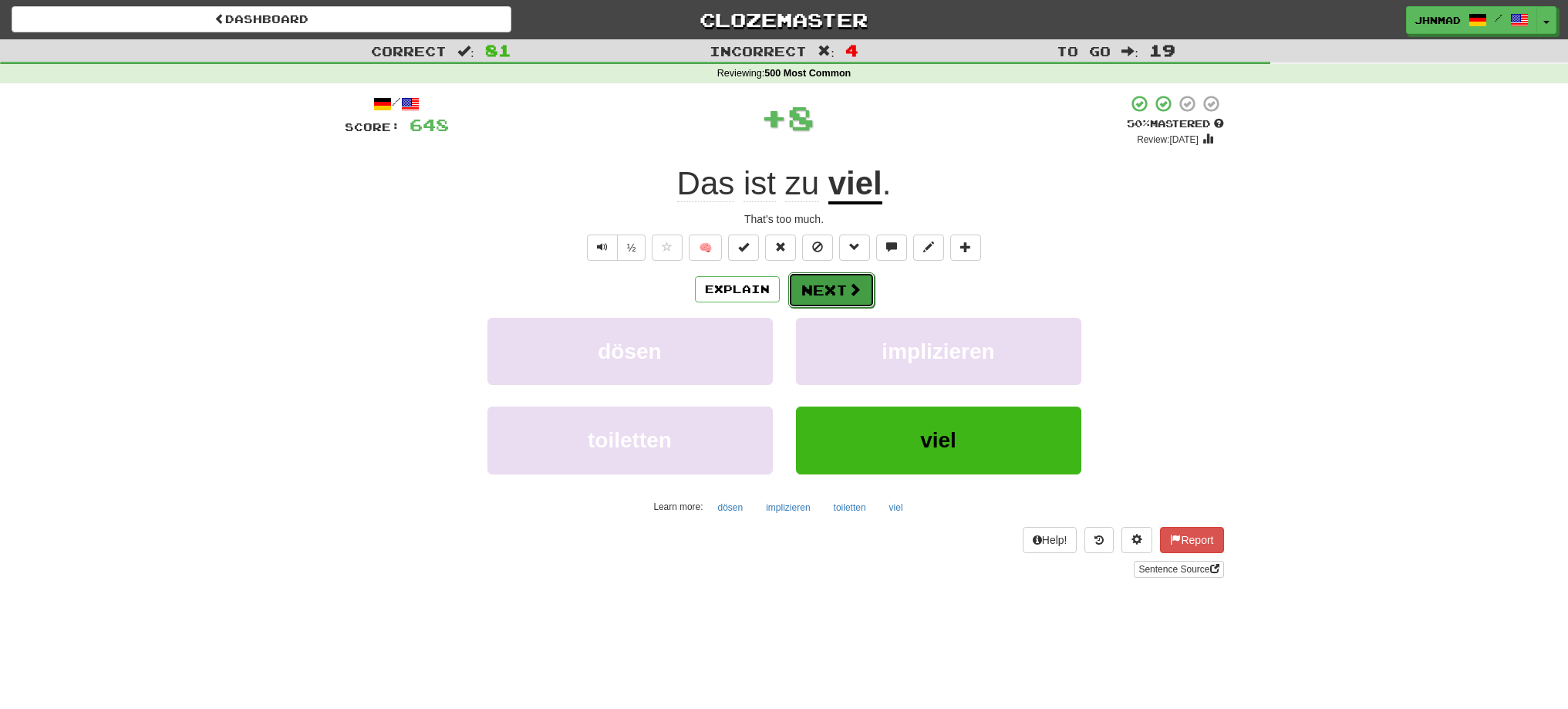
click at [848, 291] on span at bounding box center [854, 289] width 14 height 14
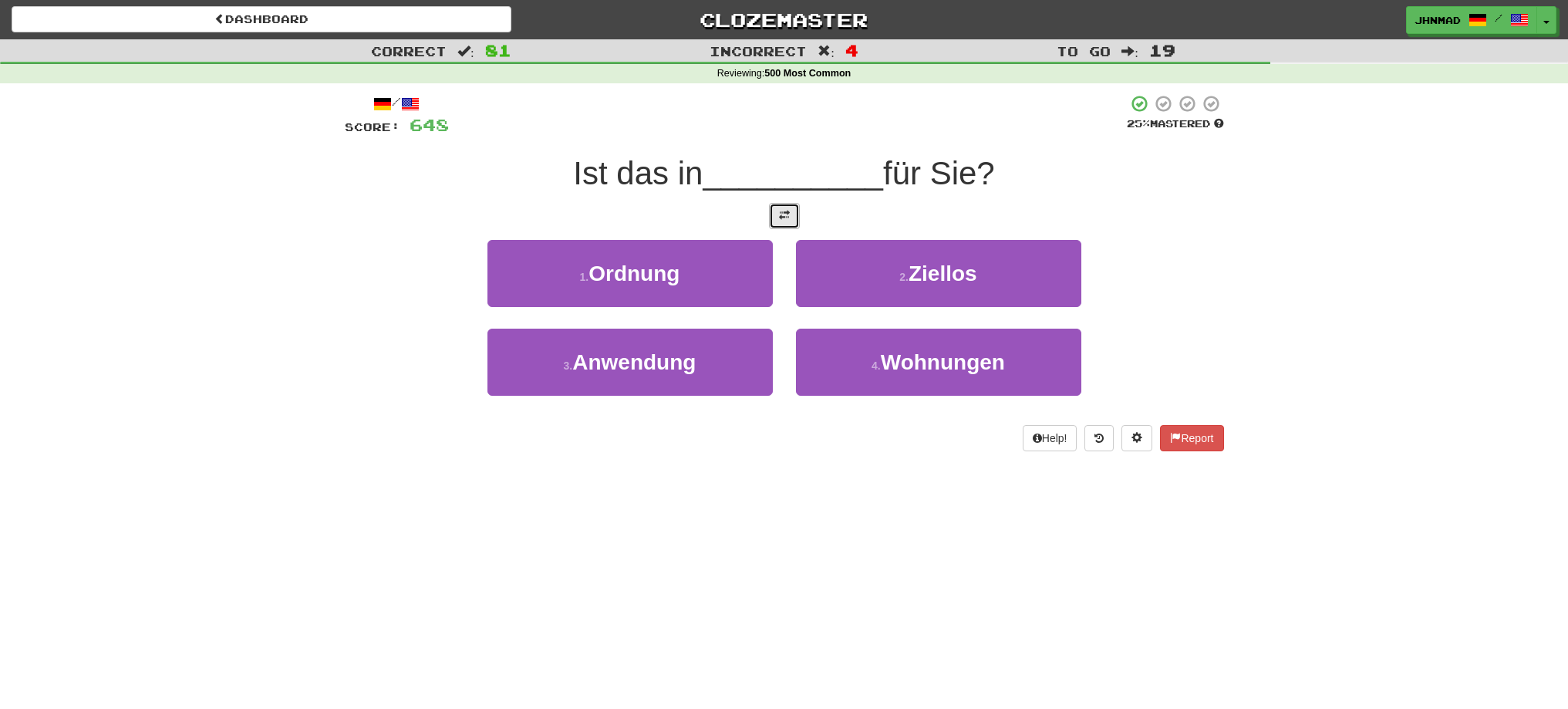
click at [786, 219] on span at bounding box center [784, 215] width 10 height 10
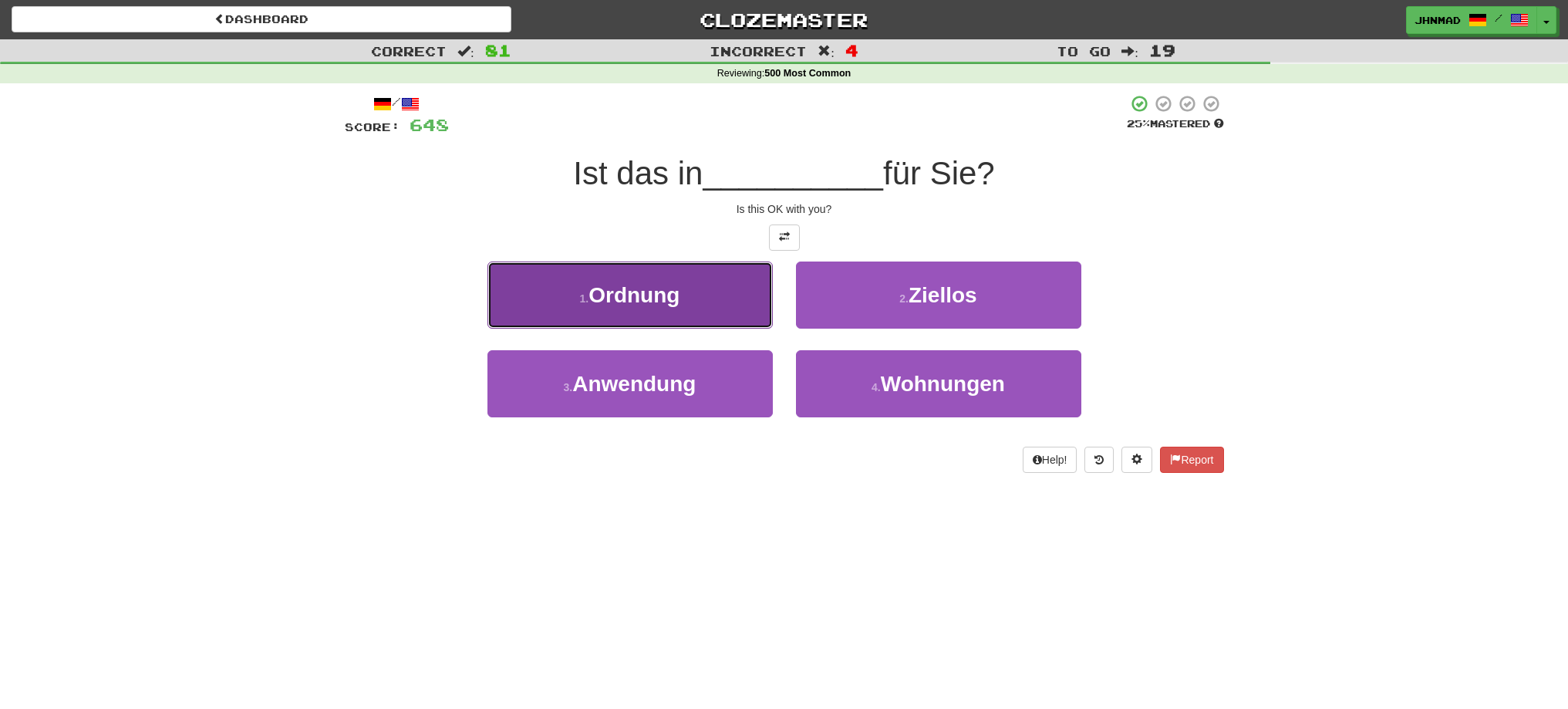
click at [645, 290] on span "Ordnung" at bounding box center [634, 295] width 91 height 24
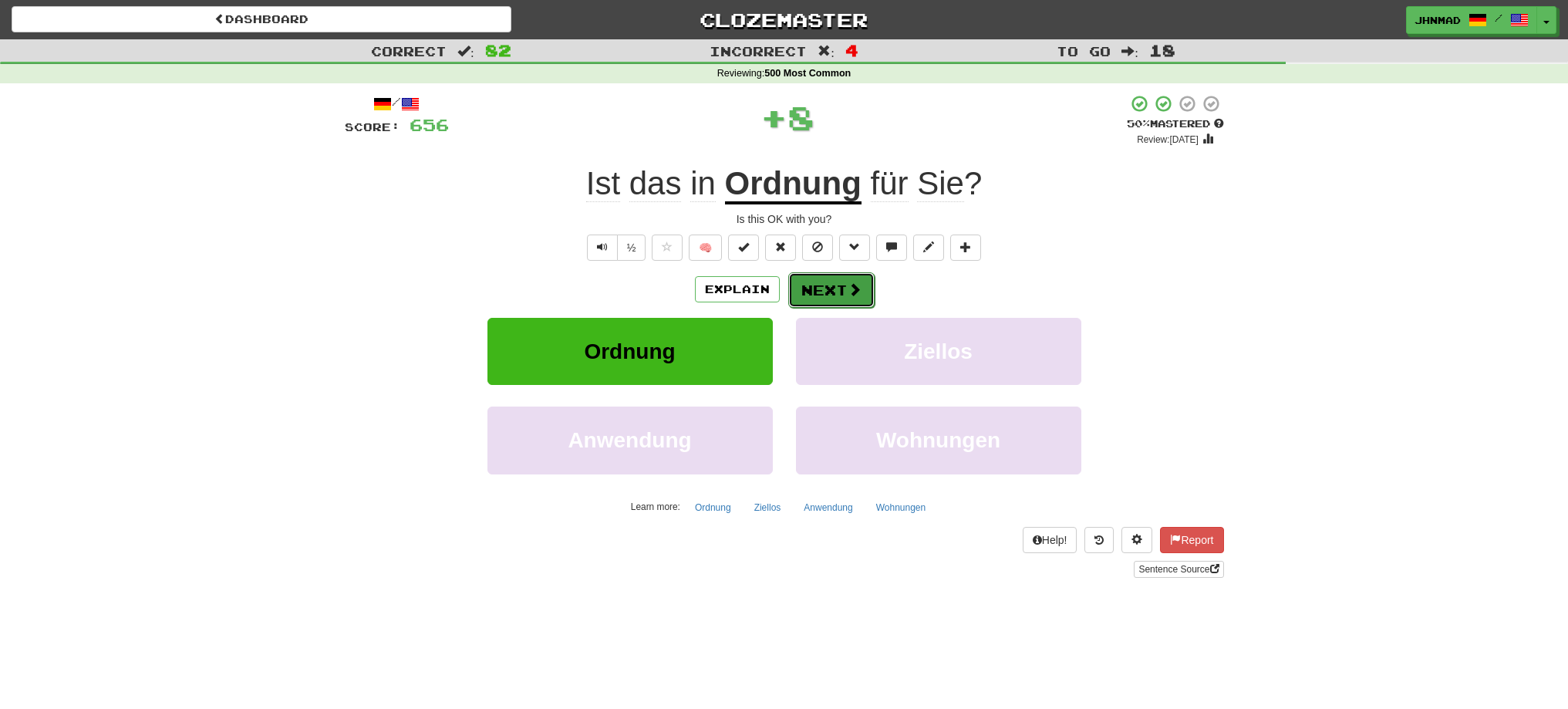
click at [828, 289] on button "Next" at bounding box center [831, 290] width 86 height 35
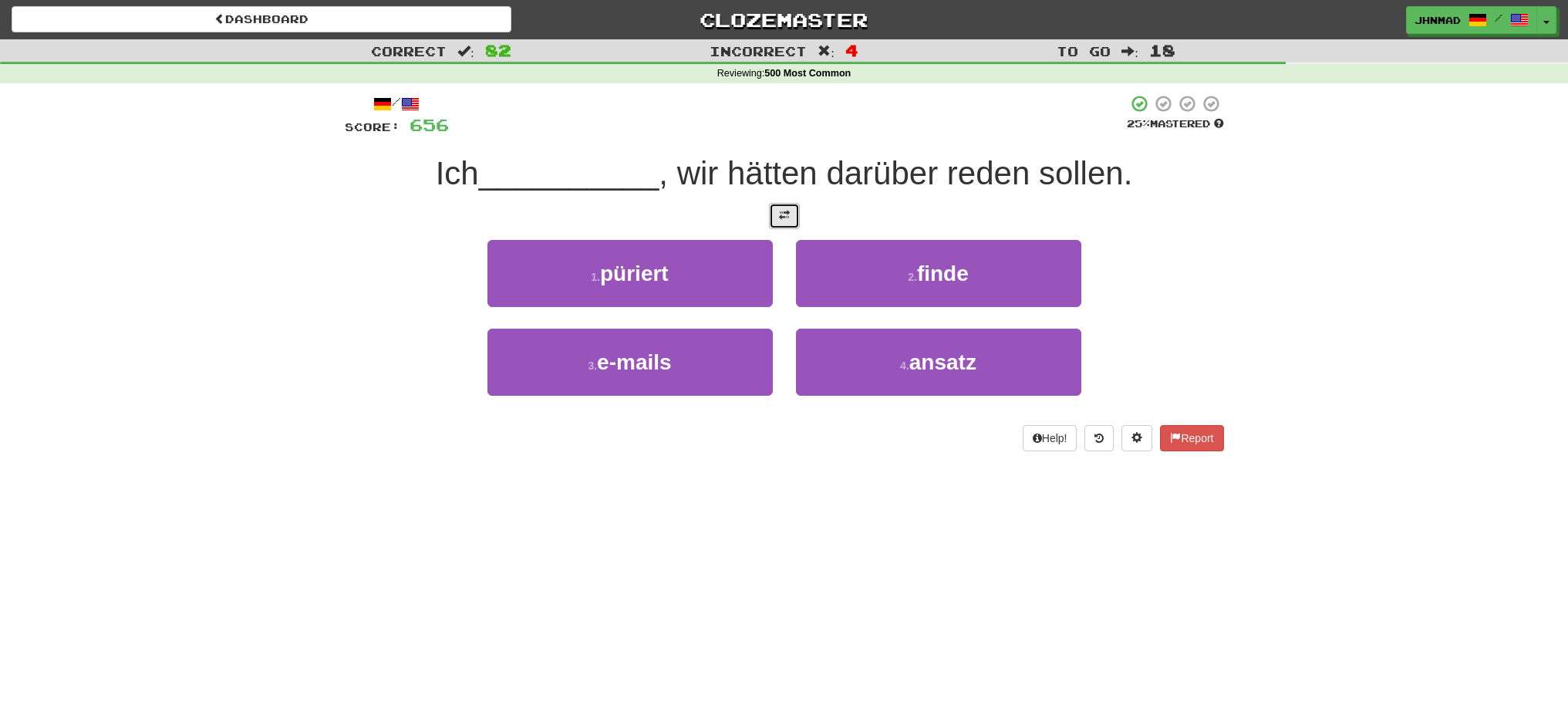
click at [779, 219] on span at bounding box center [784, 215] width 10 height 10
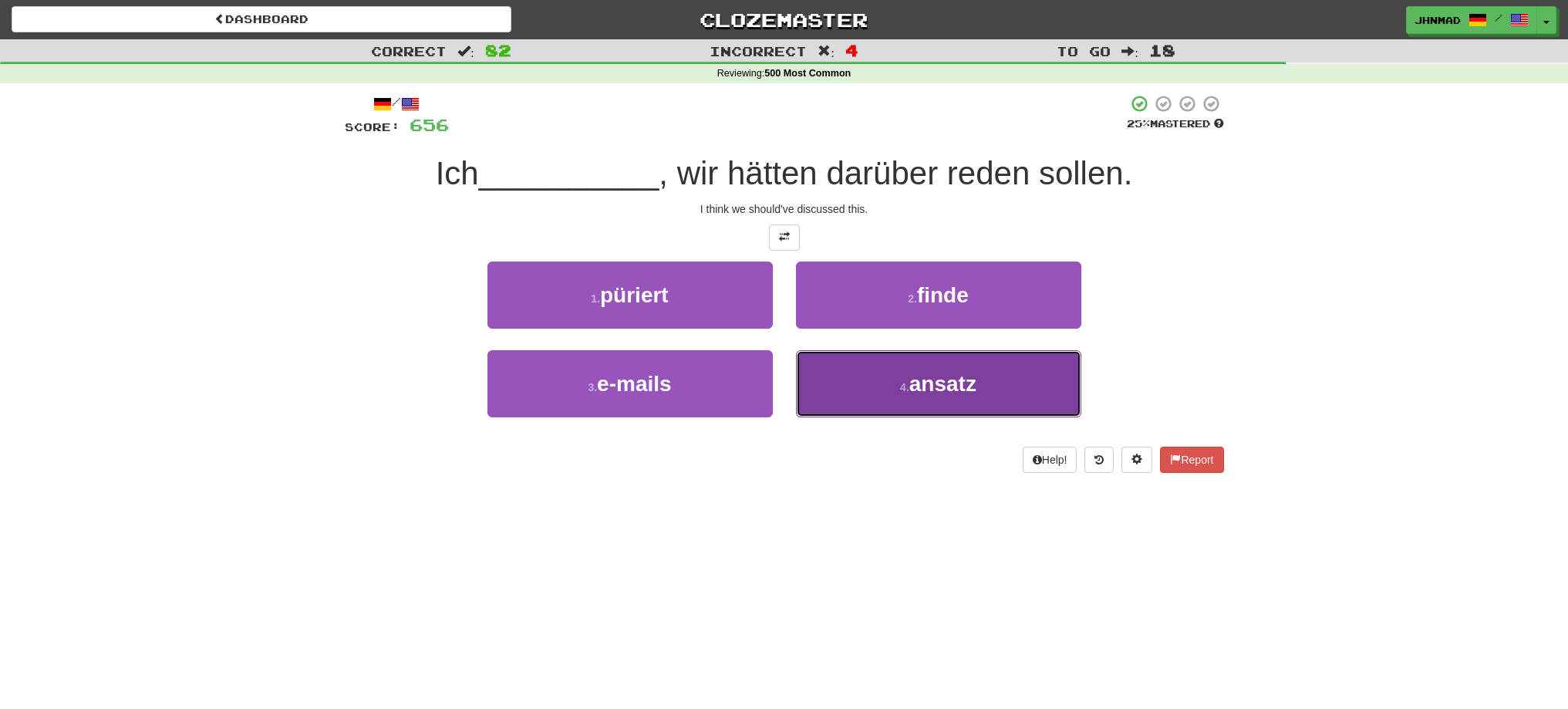
click at [902, 377] on button "4 . ansatz" at bounding box center [939, 383] width 286 height 67
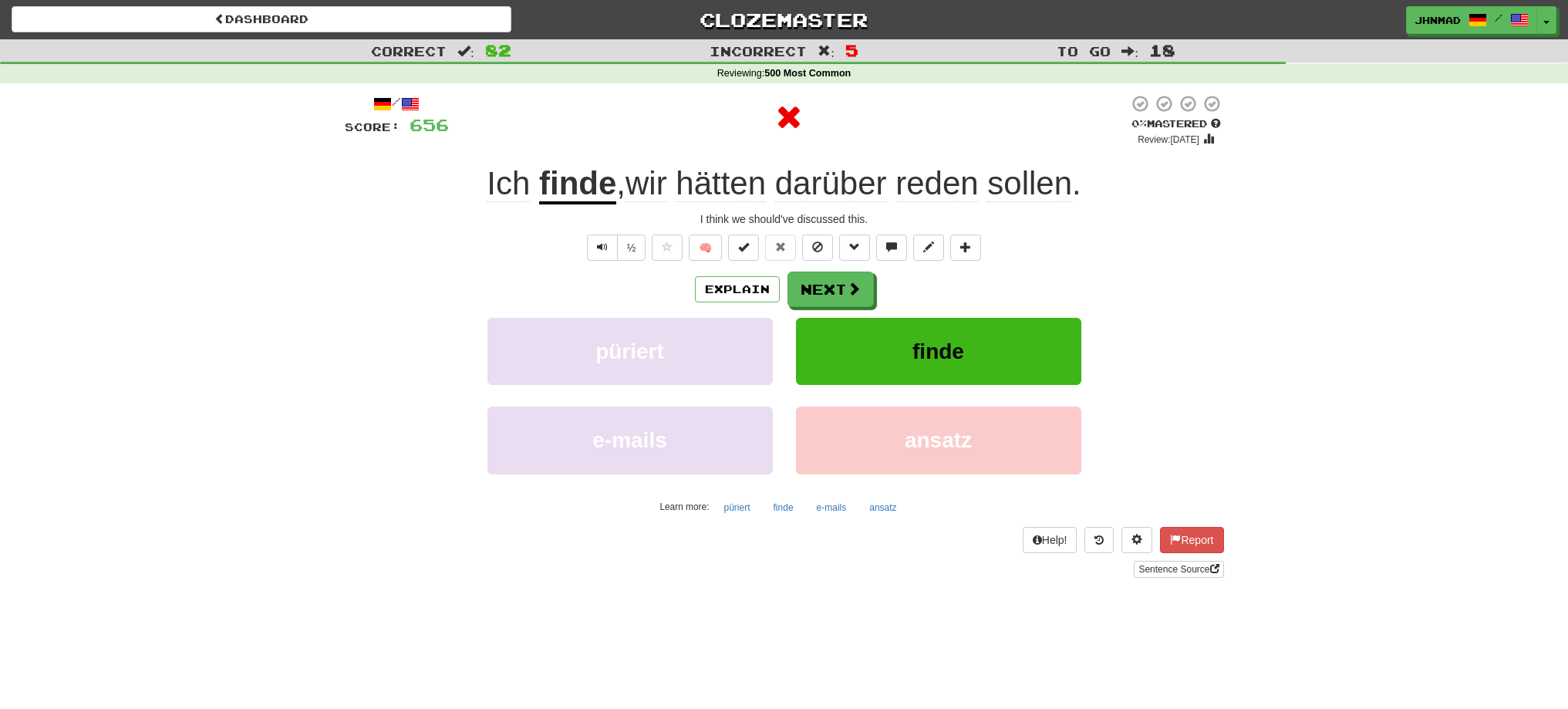
click at [578, 190] on u "finde" at bounding box center [578, 185] width 77 height 40
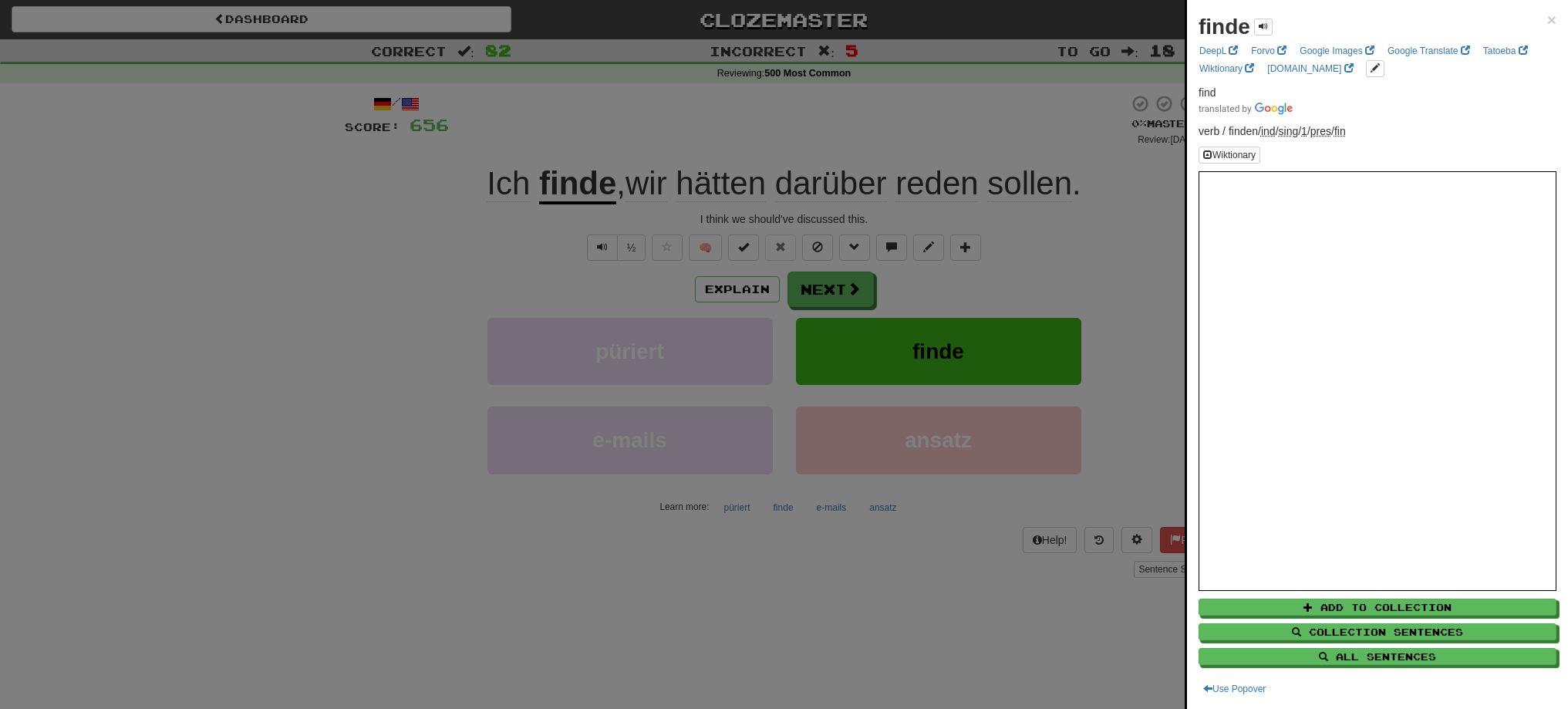
click at [828, 290] on div at bounding box center [784, 354] width 1568 height 709
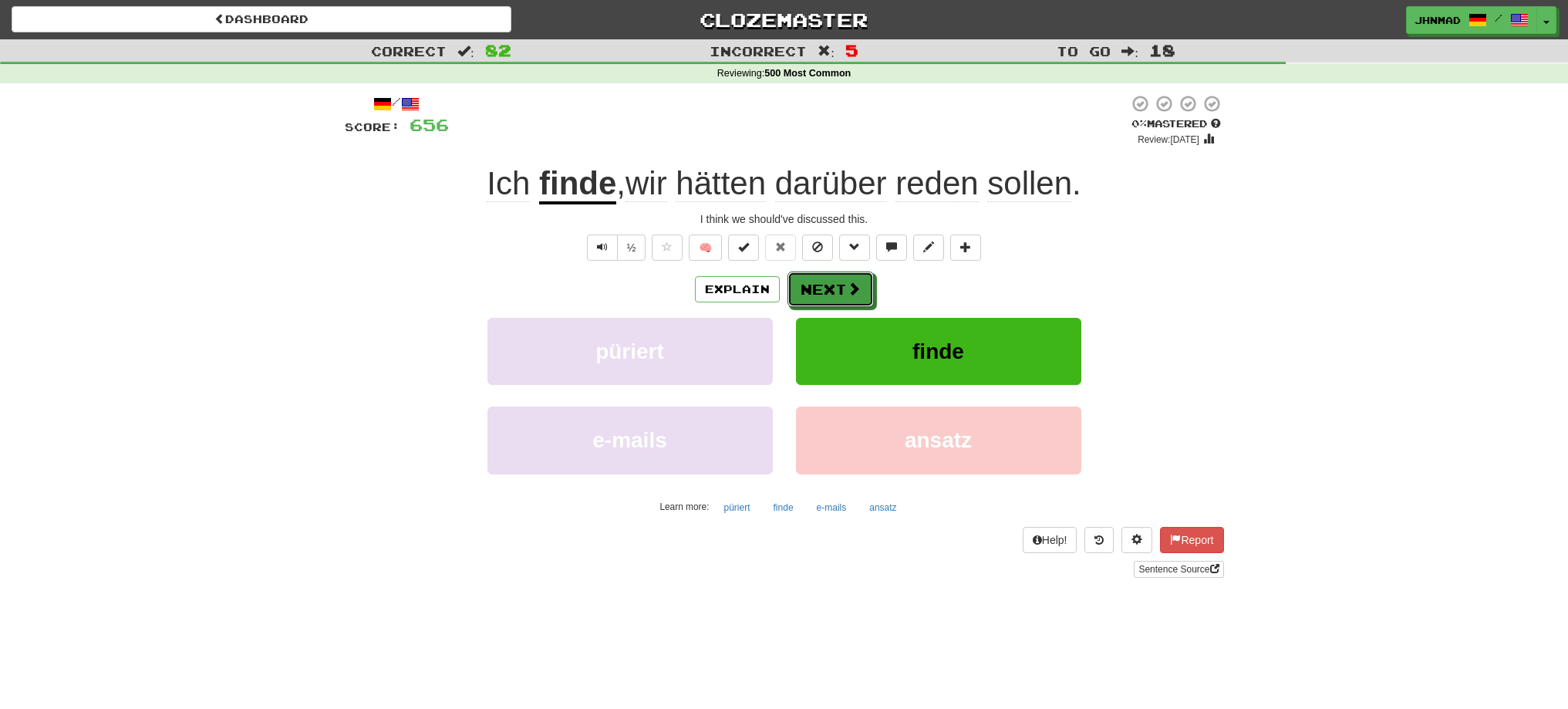
click at [828, 290] on button "Next" at bounding box center [830, 290] width 86 height 35
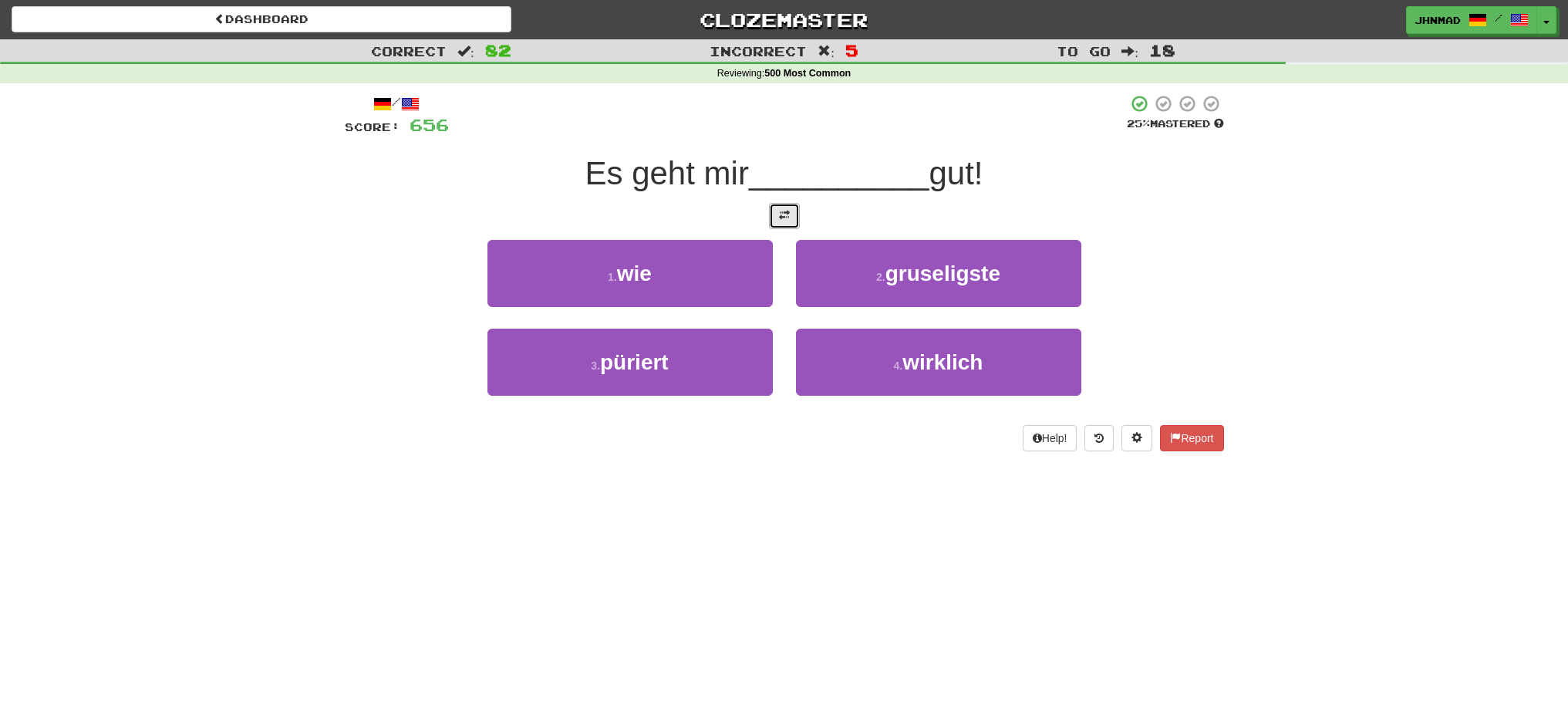
click at [794, 219] on button at bounding box center [784, 215] width 31 height 27
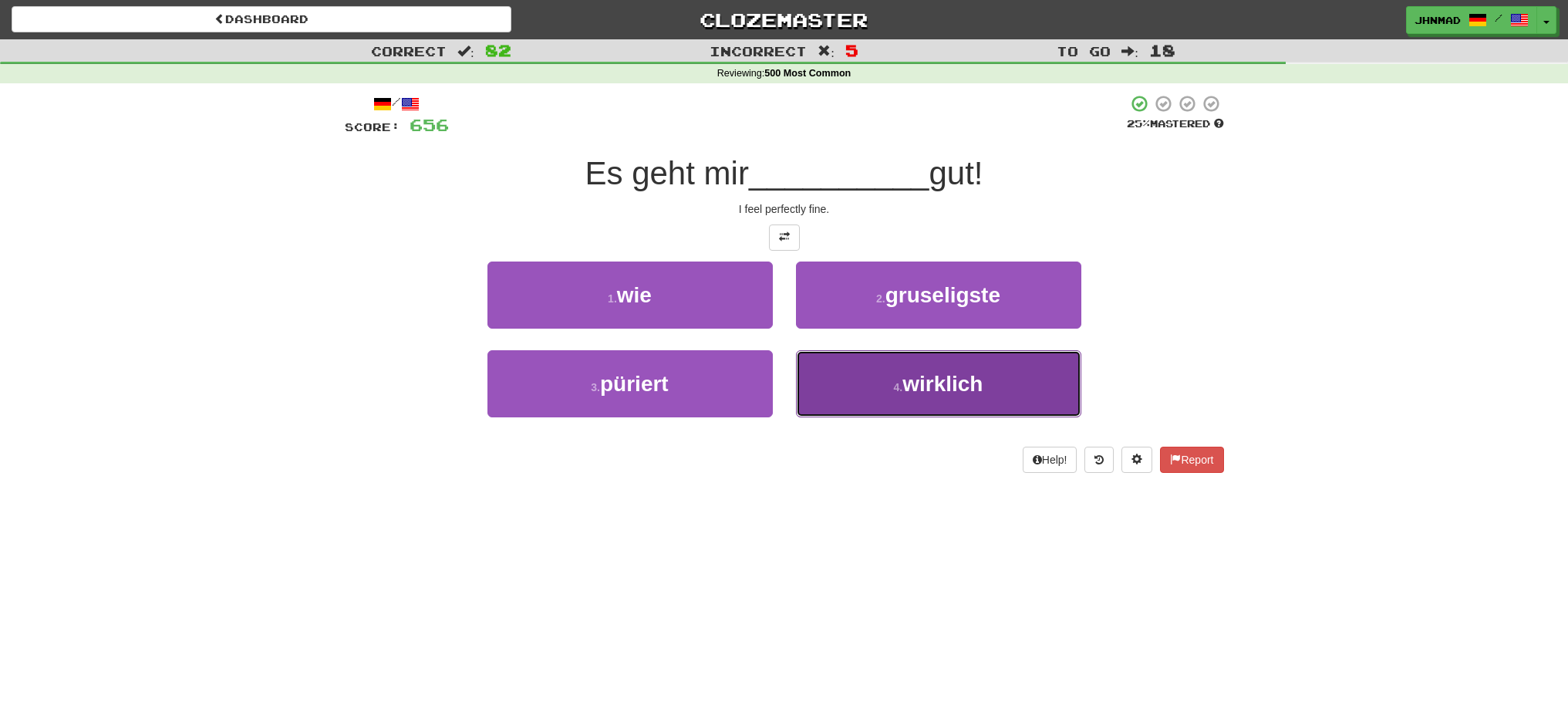
click at [928, 400] on button "4 . wirklich" at bounding box center [939, 383] width 286 height 67
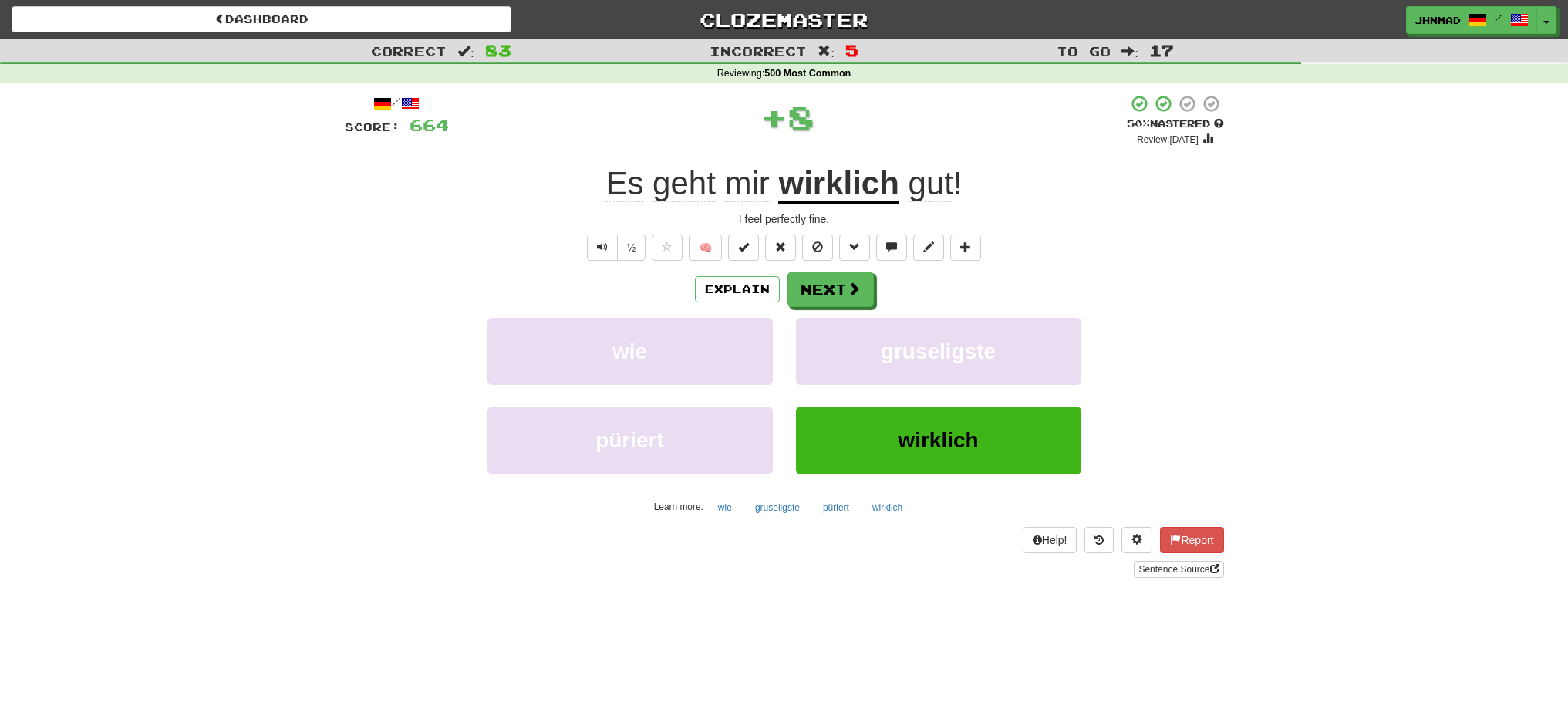
click at [859, 182] on u "wirklich" at bounding box center [838, 185] width 120 height 40
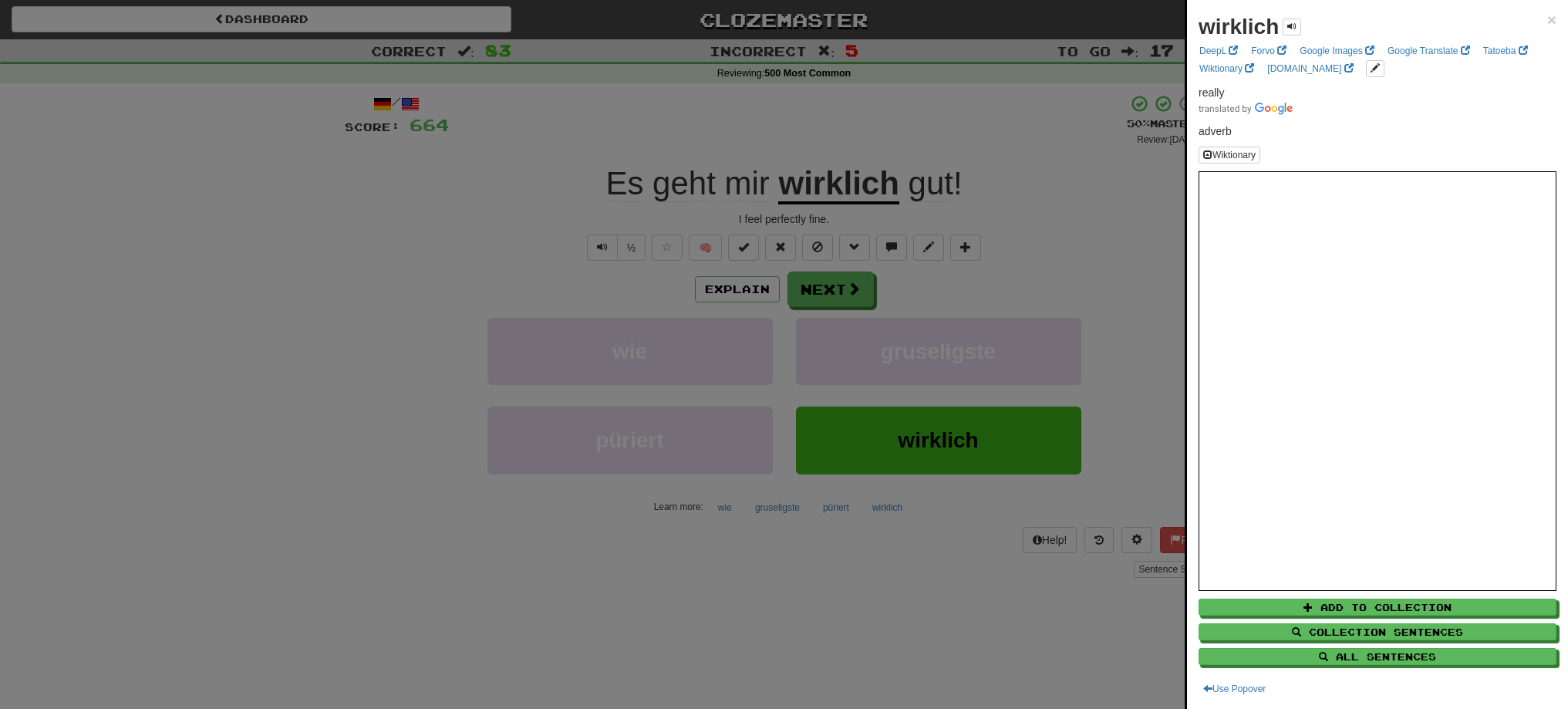
click at [804, 290] on div at bounding box center [784, 354] width 1568 height 709
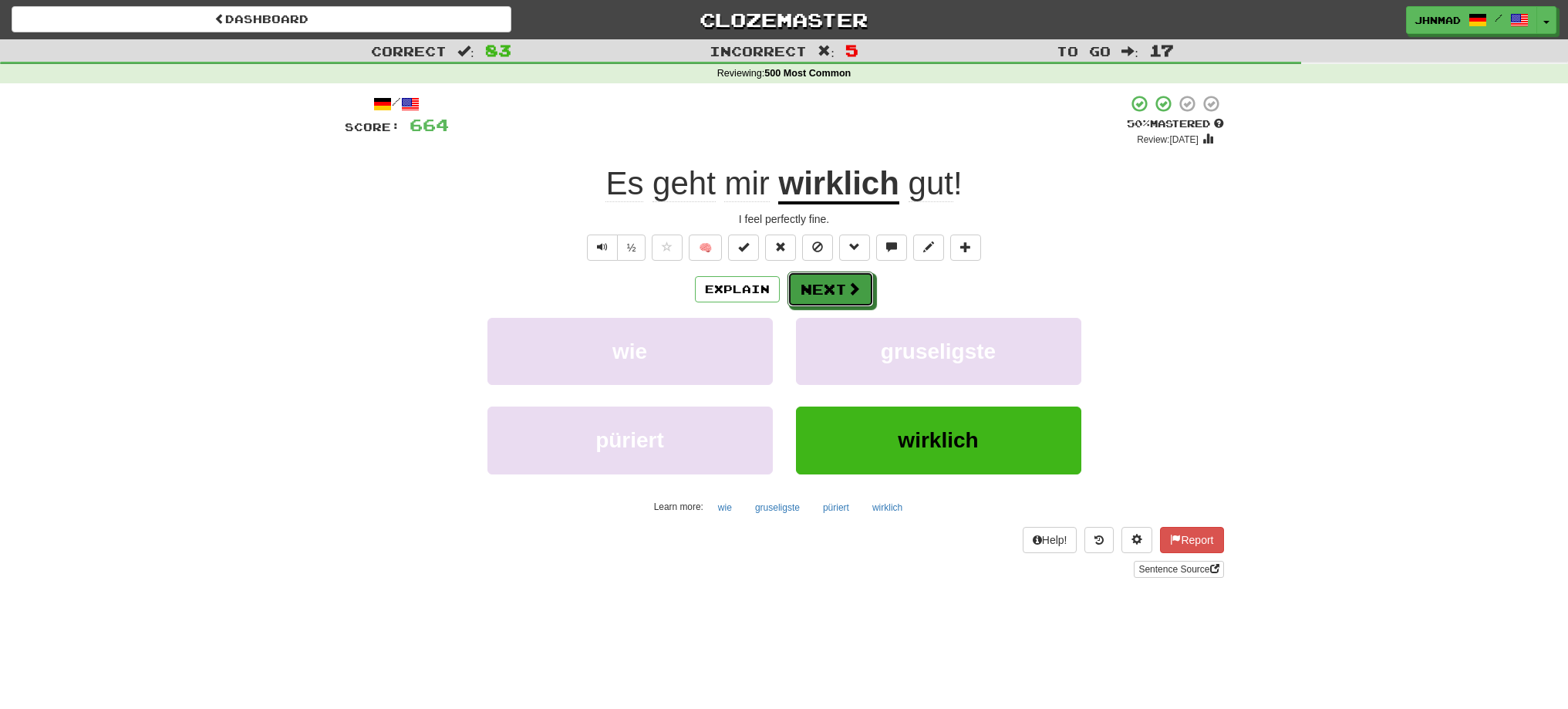
click at [804, 290] on button "Next" at bounding box center [830, 290] width 86 height 35
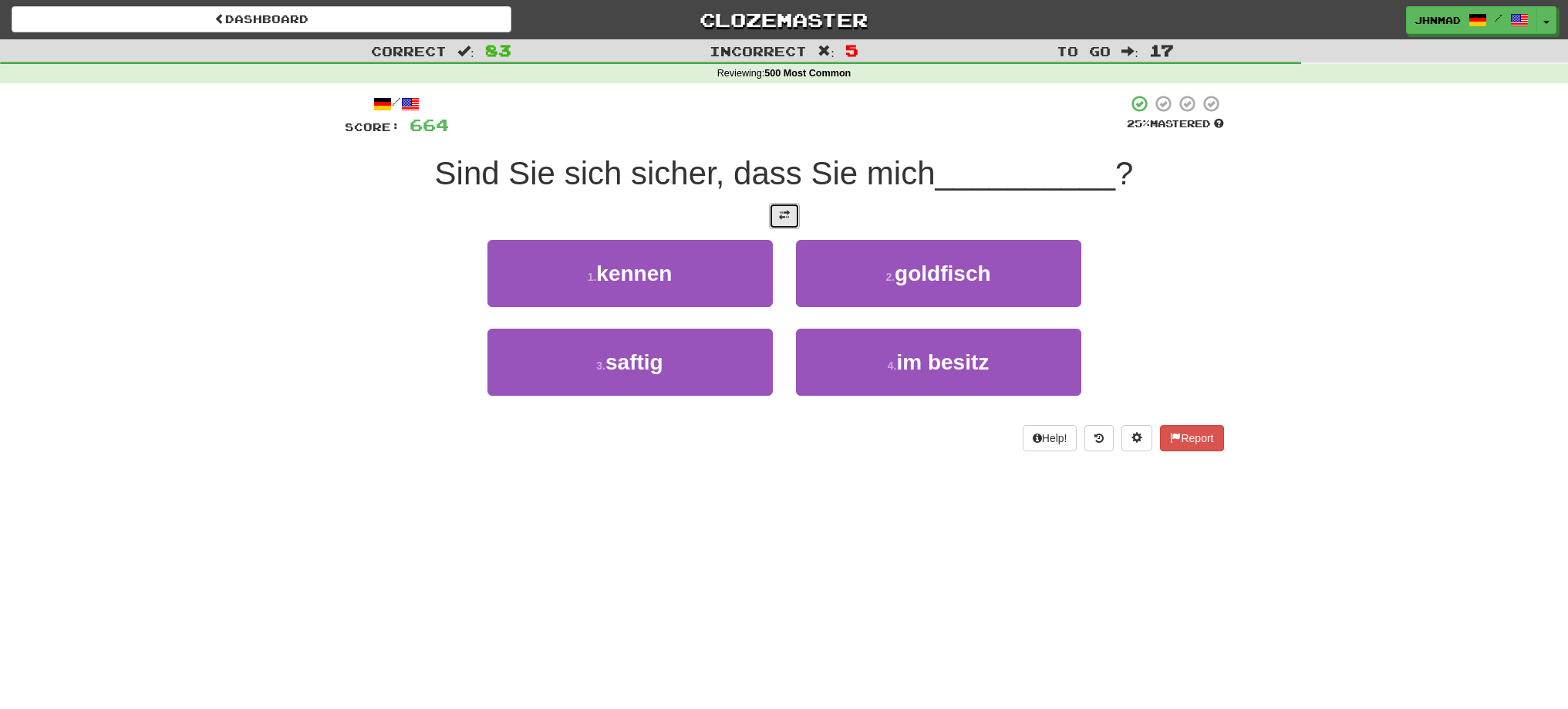
click at [782, 221] on button at bounding box center [784, 215] width 31 height 27
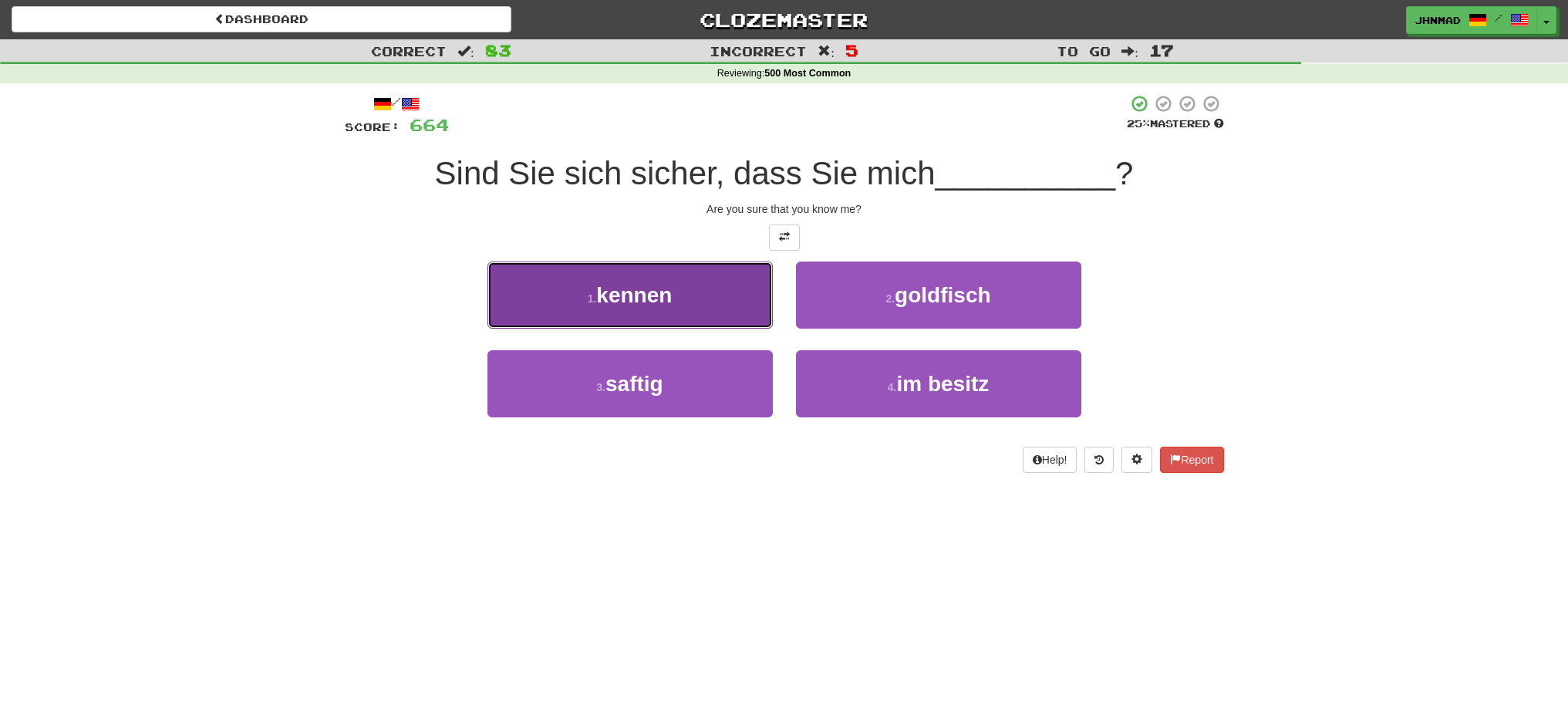
click at [601, 302] on span "kennen" at bounding box center [634, 295] width 76 height 24
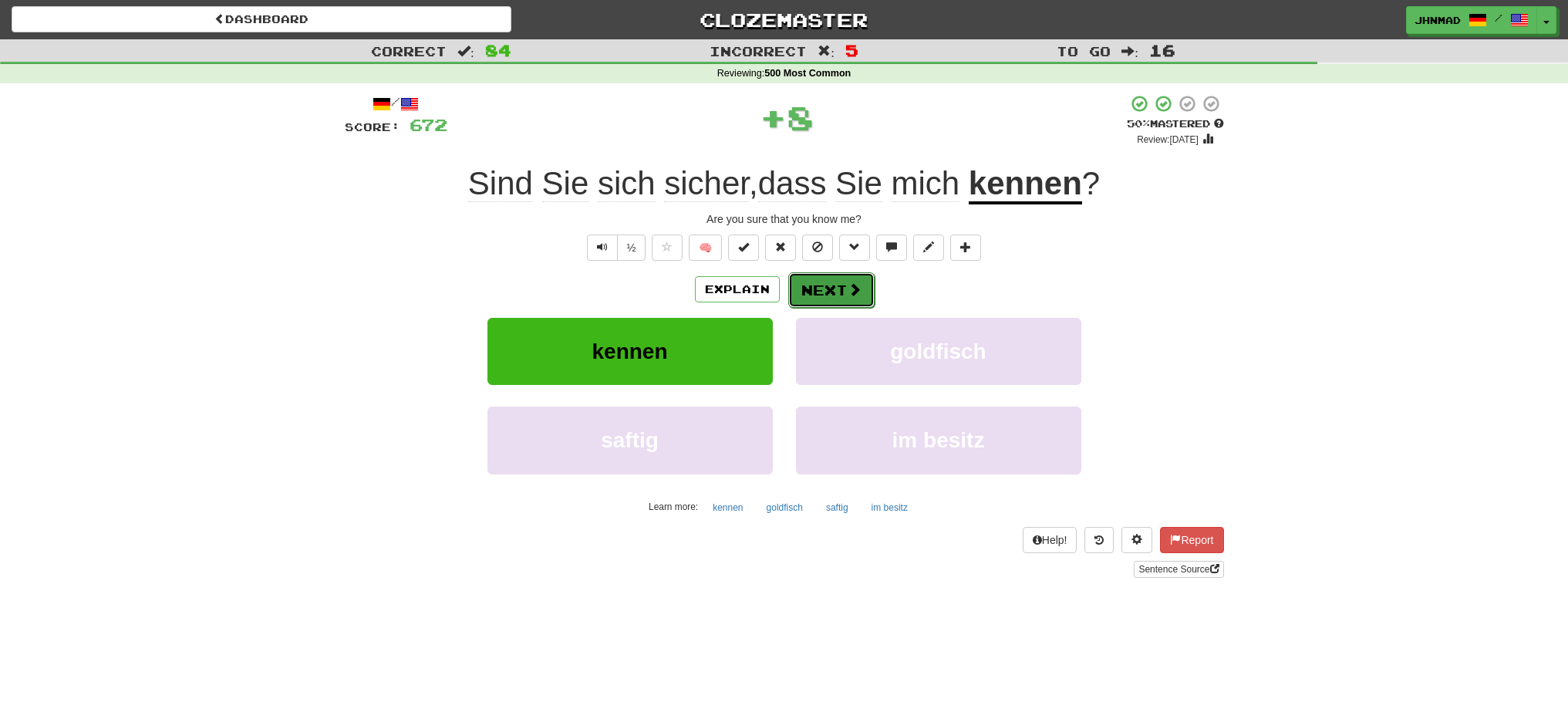
click at [839, 285] on button "Next" at bounding box center [831, 290] width 86 height 35
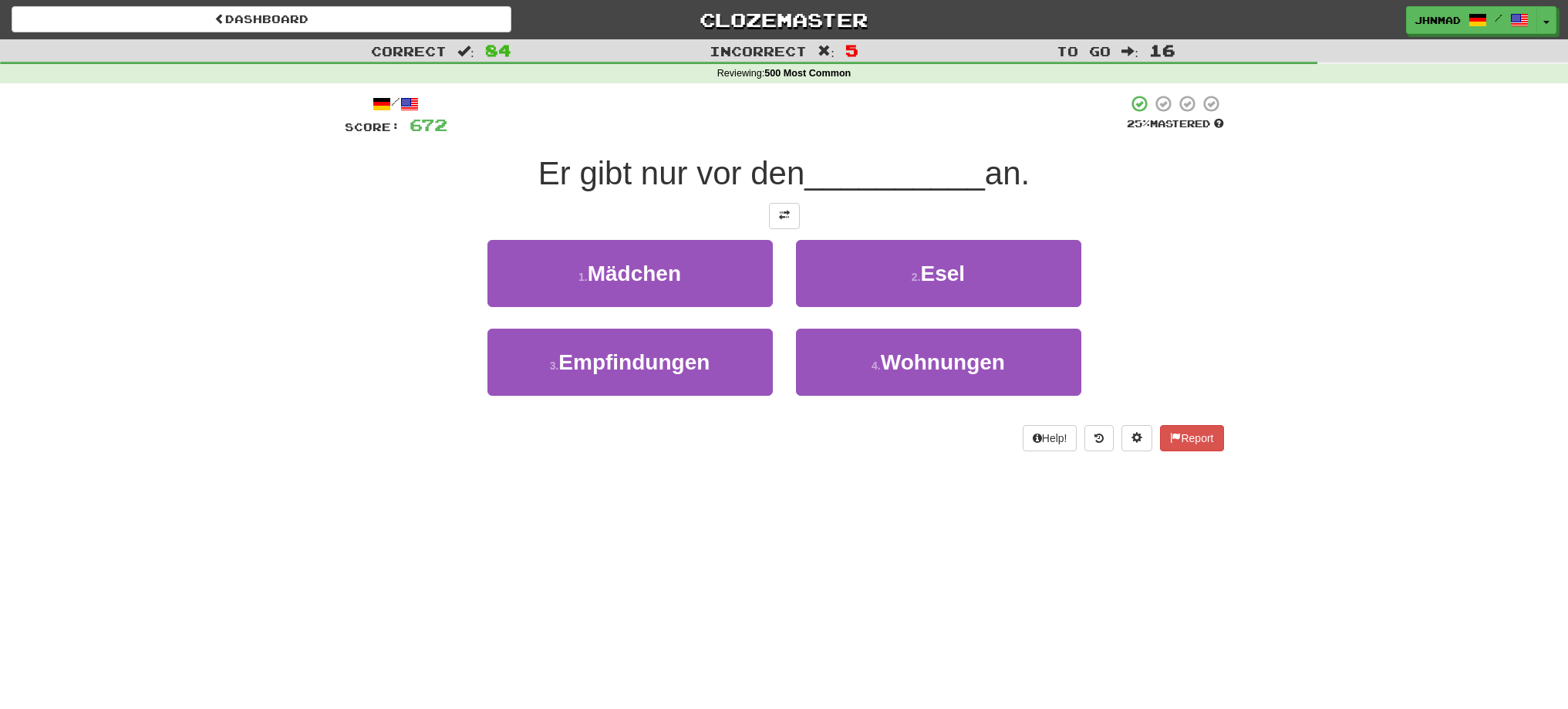
click at [633, 181] on span "Er gibt nur vor den" at bounding box center [671, 173] width 267 height 36
click at [777, 218] on button at bounding box center [784, 215] width 31 height 27
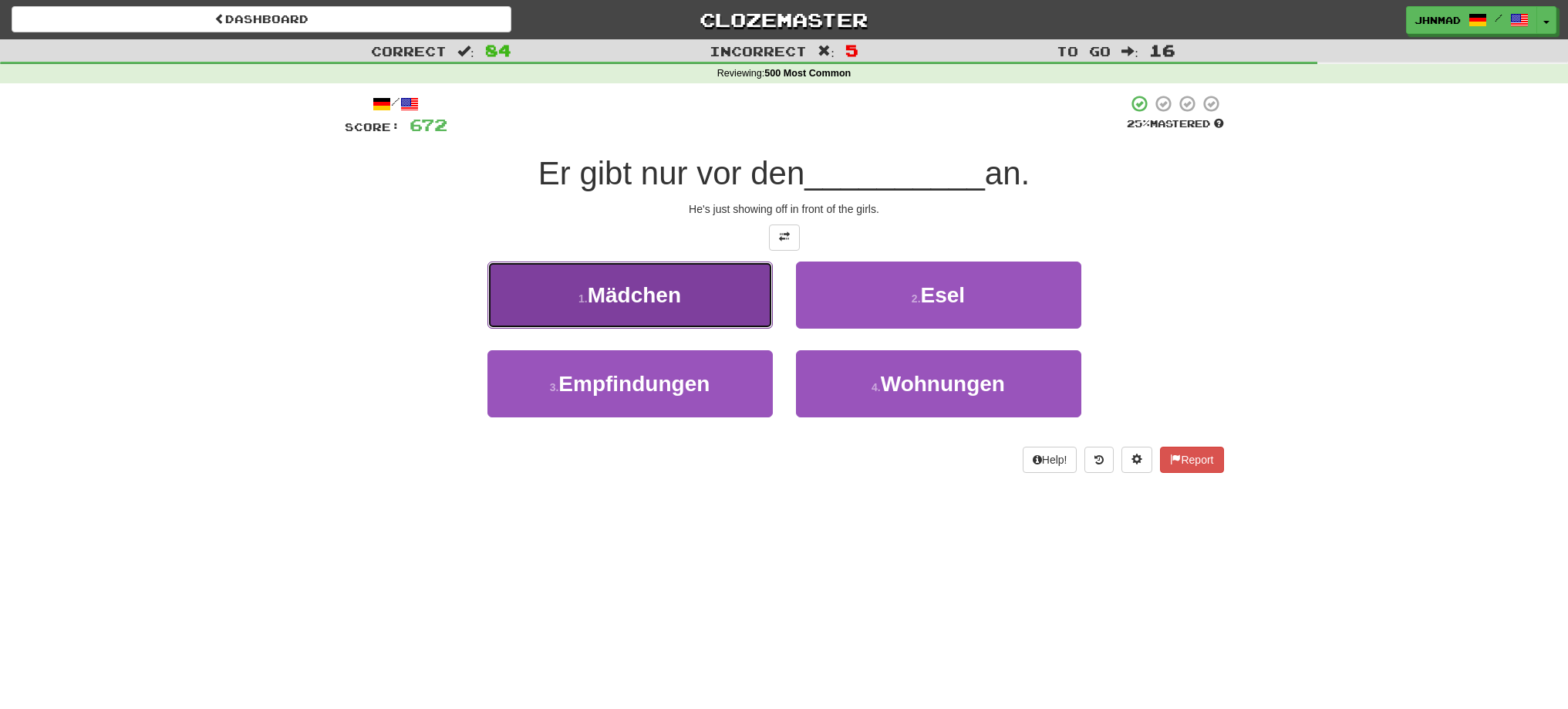
click at [663, 277] on button "1 . Mädchen" at bounding box center [630, 294] width 286 height 67
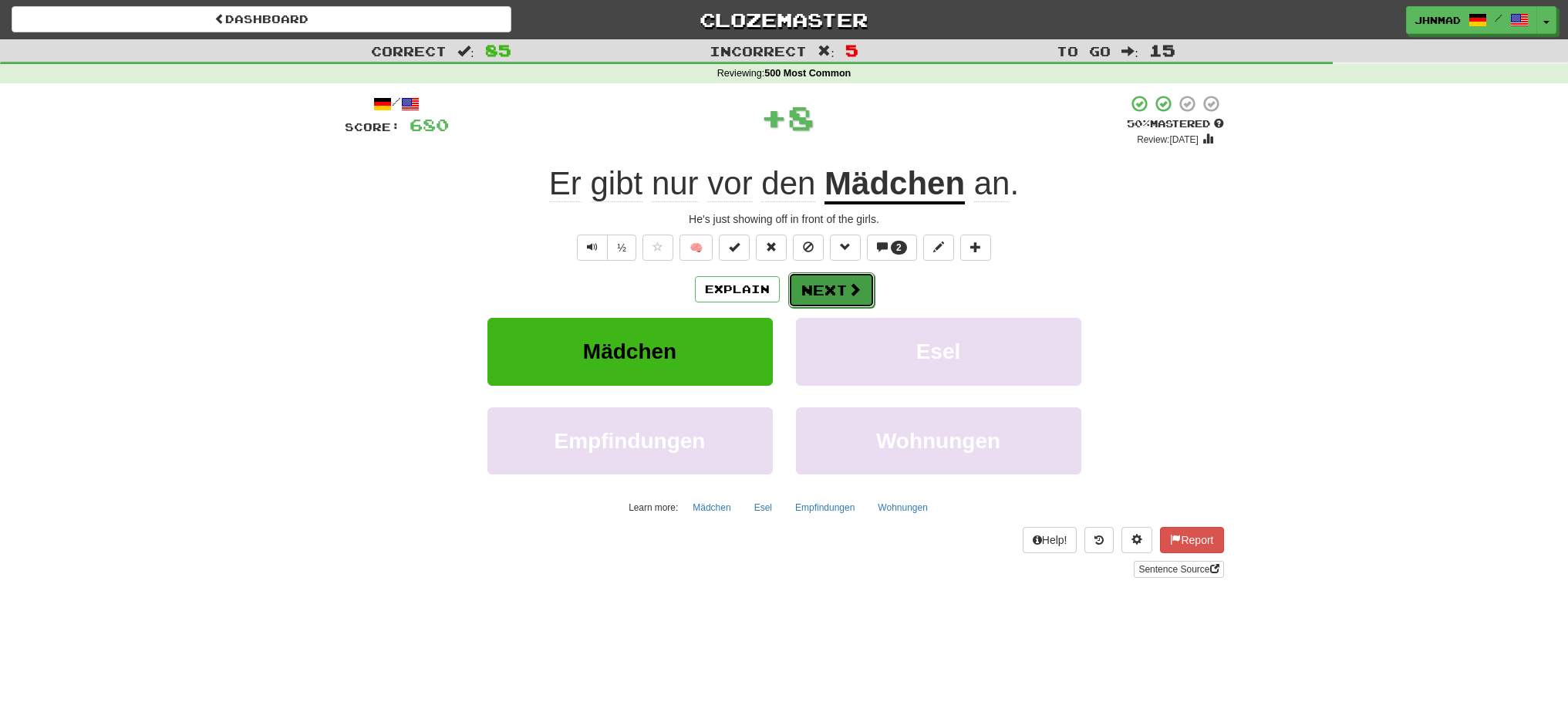
click at [818, 286] on button "Next" at bounding box center [831, 290] width 86 height 35
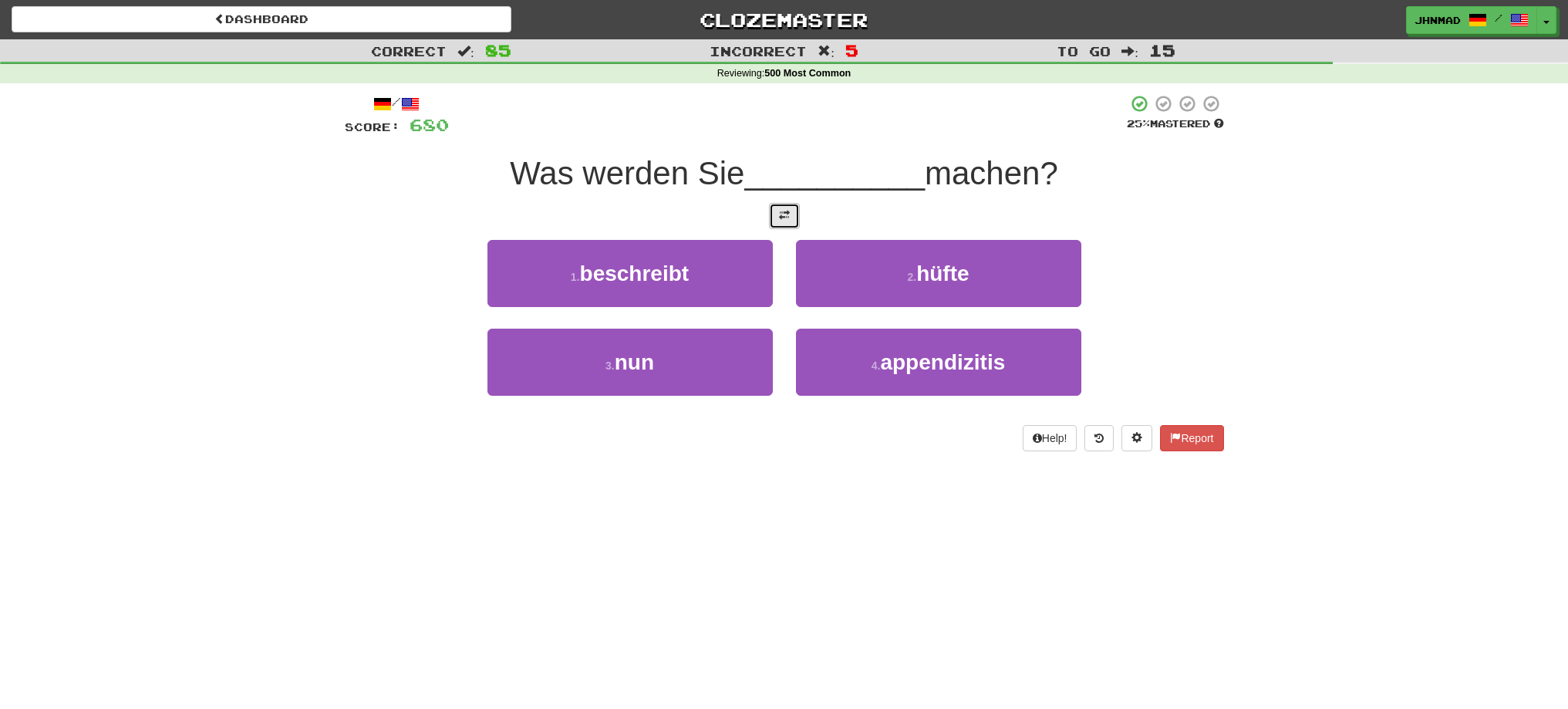
click at [782, 219] on span at bounding box center [784, 215] width 10 height 10
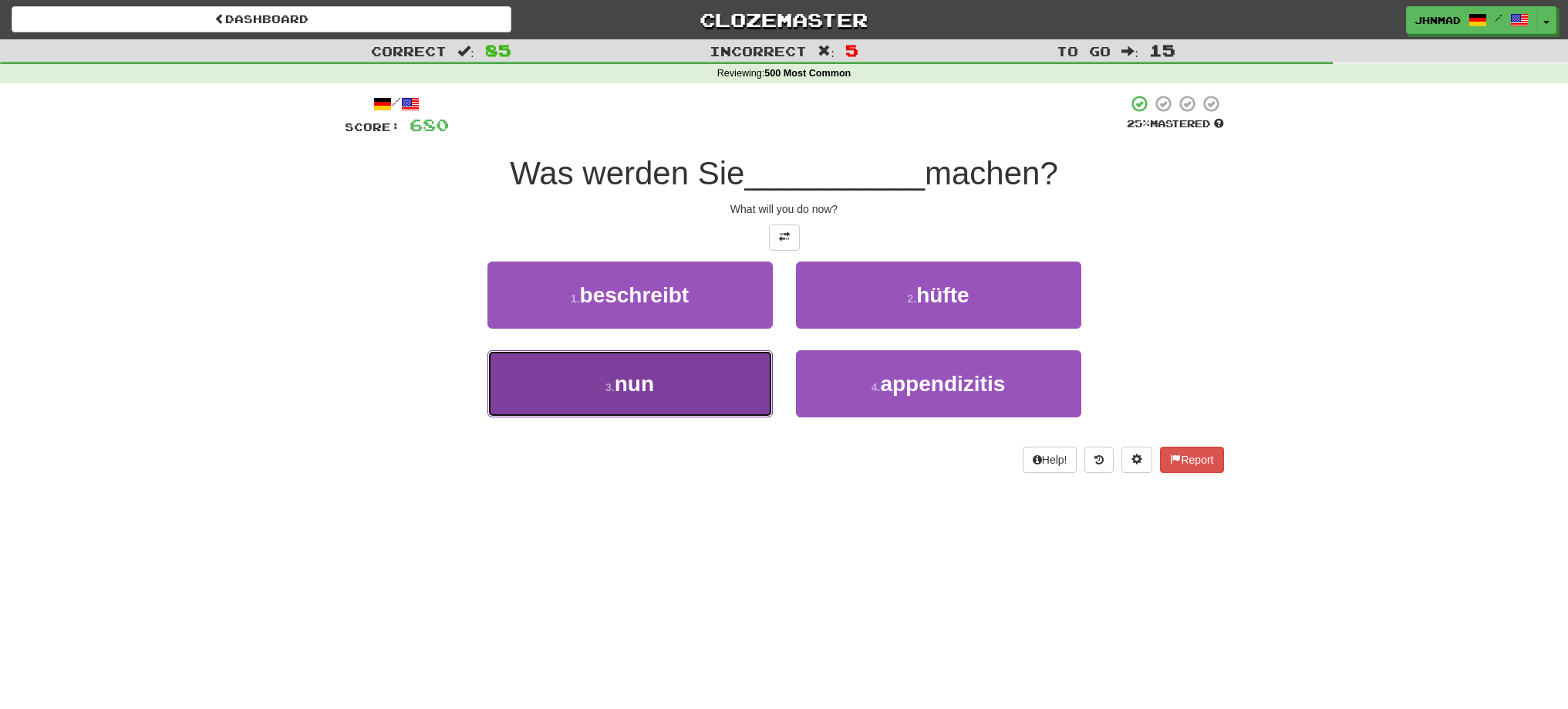
click at [612, 400] on button "3 . nun" at bounding box center [630, 383] width 286 height 67
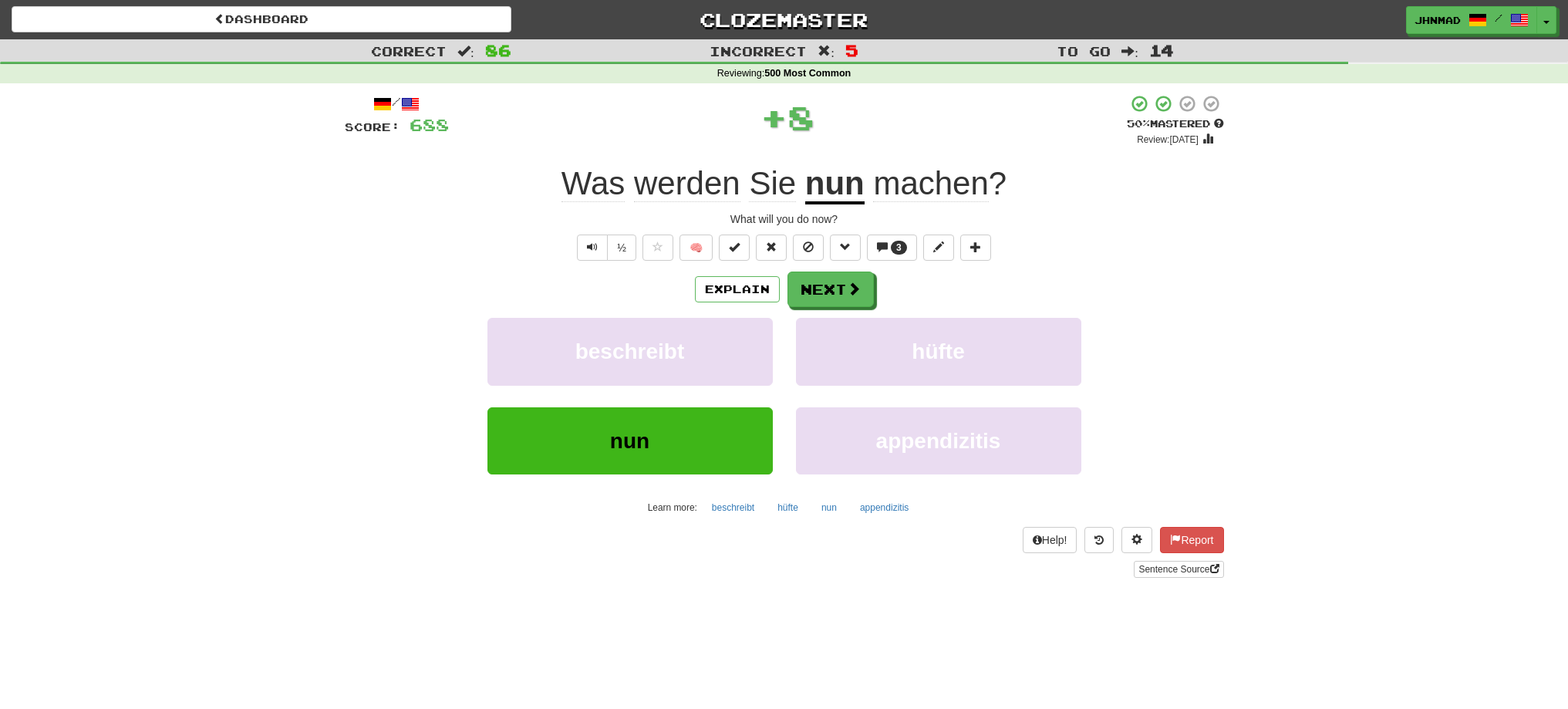
click at [812, 190] on u "nun" at bounding box center [835, 185] width 60 height 40
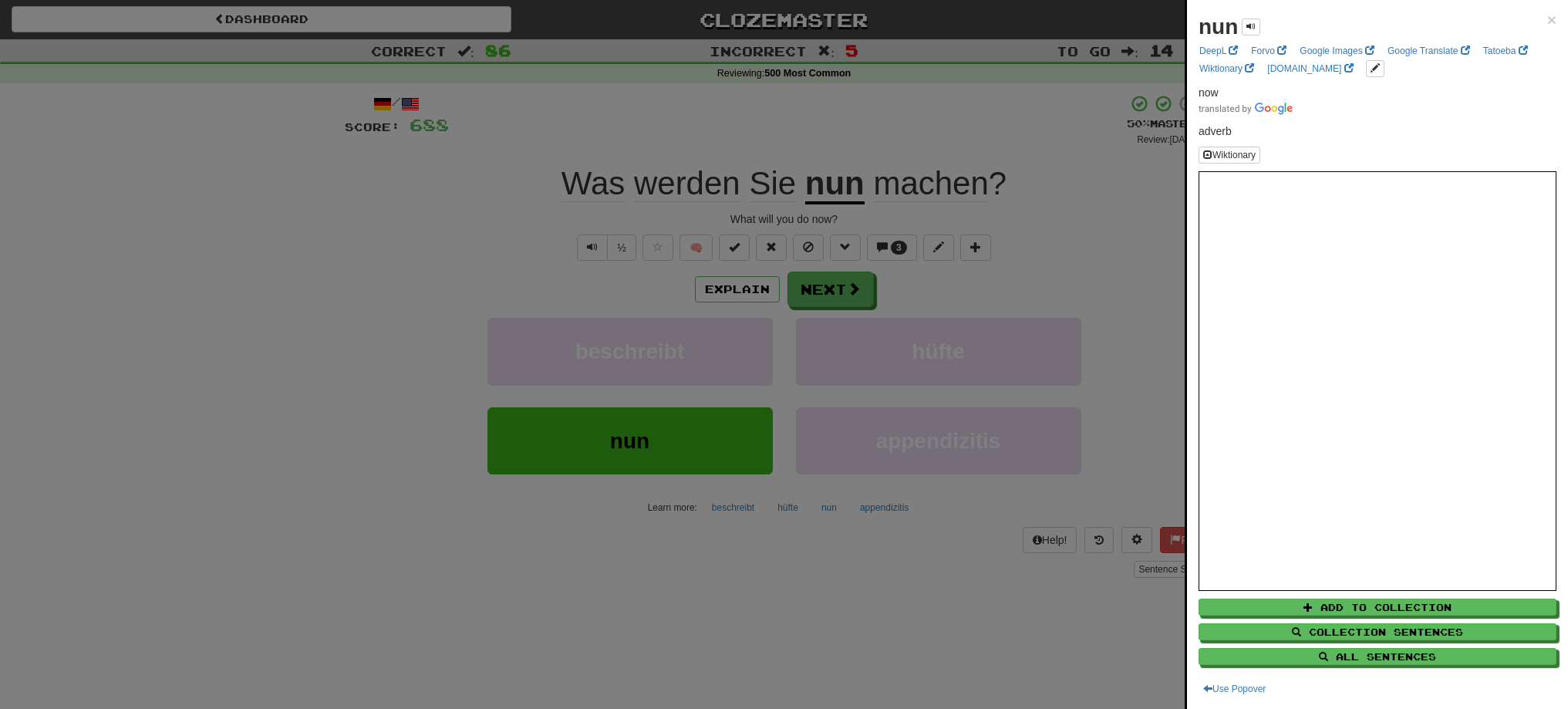
click at [860, 296] on div at bounding box center [784, 354] width 1568 height 709
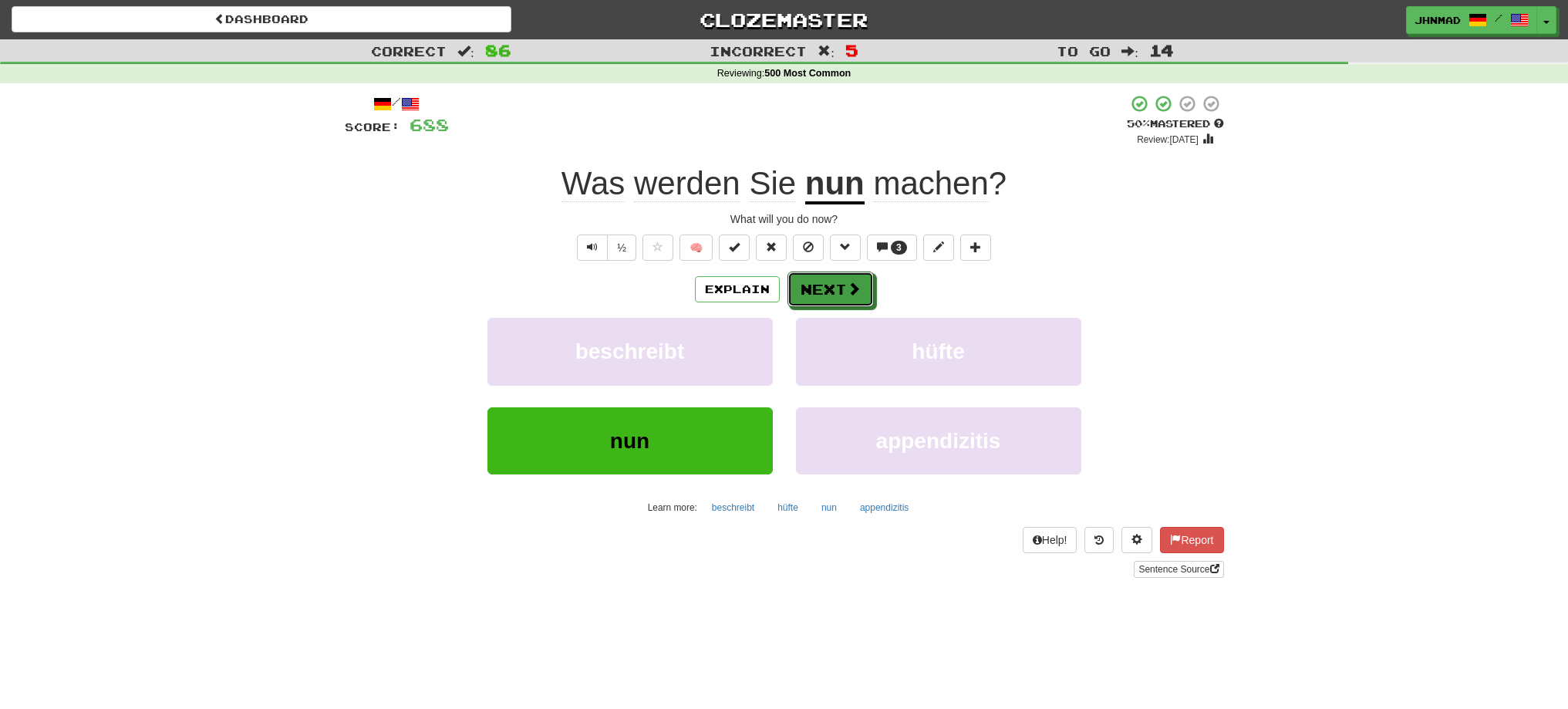
click at [860, 296] on button "Next" at bounding box center [830, 290] width 86 height 35
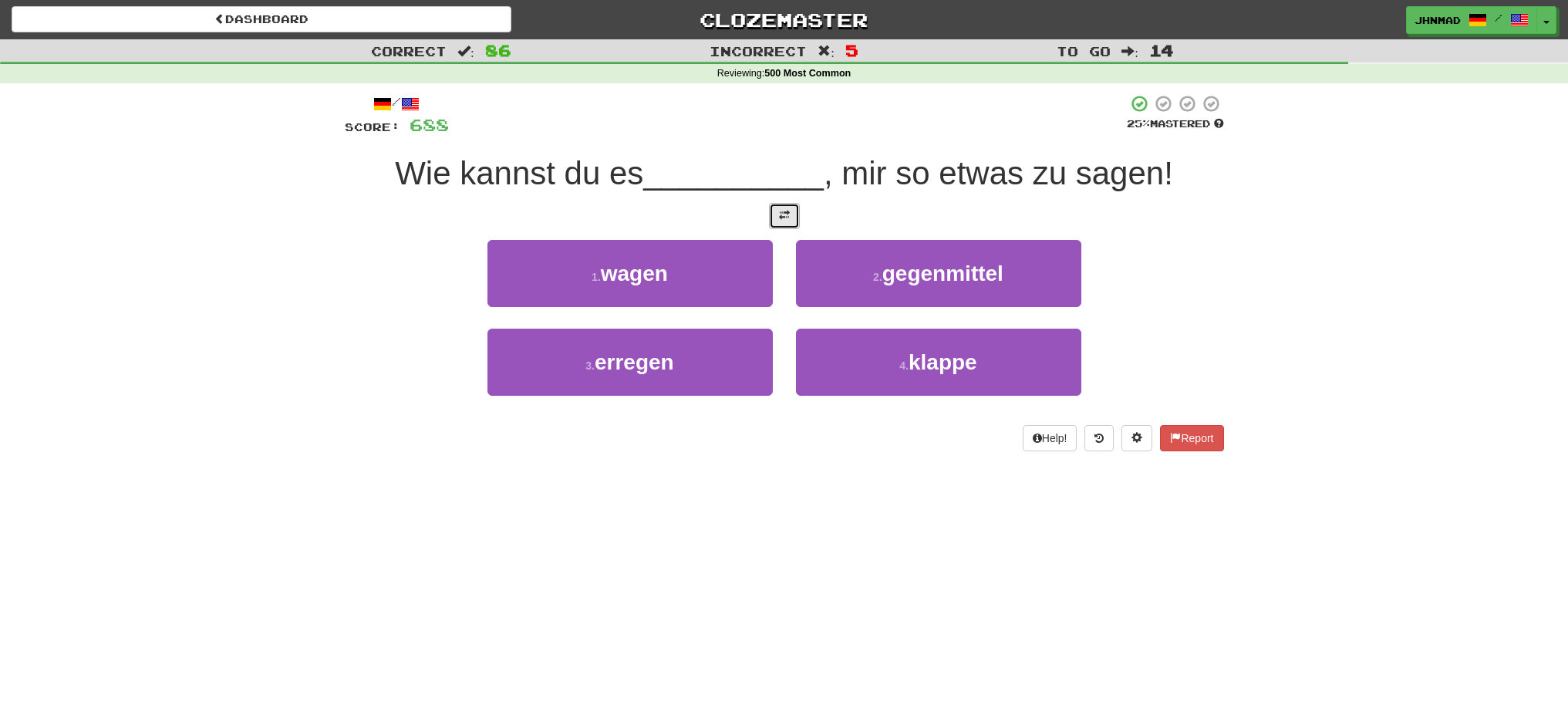
click at [778, 216] on button at bounding box center [784, 215] width 31 height 27
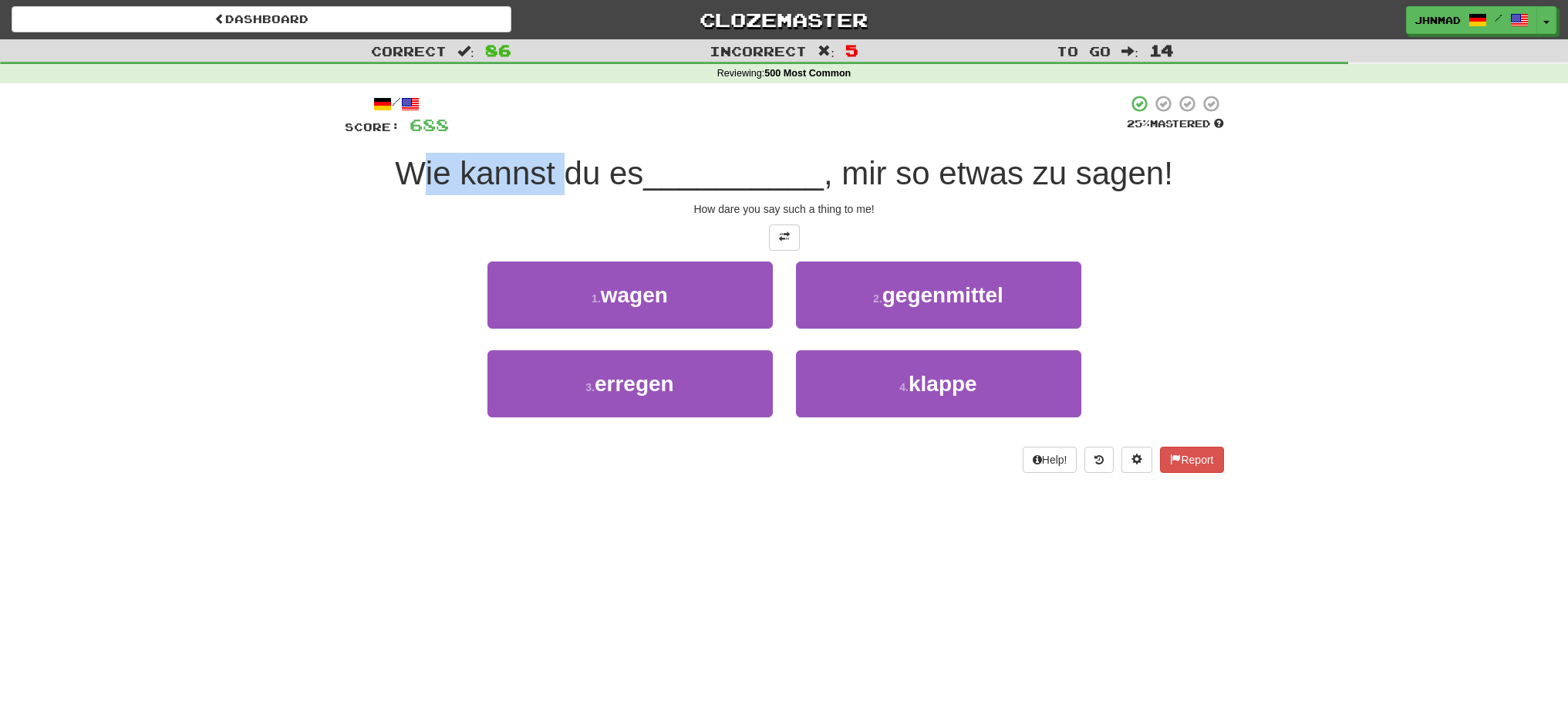
drag, startPoint x: 423, startPoint y: 192, endPoint x: 559, endPoint y: 188, distance: 136.1
click at [559, 188] on div "Wie kannst du es __________ , mir so etwas zu sagen!" at bounding box center [784, 173] width 879 height 43
click at [391, 205] on div "How dare you say such a thing to me!" at bounding box center [784, 209] width 879 height 15
drag, startPoint x: 423, startPoint y: 168, endPoint x: 640, endPoint y: 161, distance: 217.1
click at [640, 161] on span "Wie kannst du es" at bounding box center [519, 173] width 248 height 36
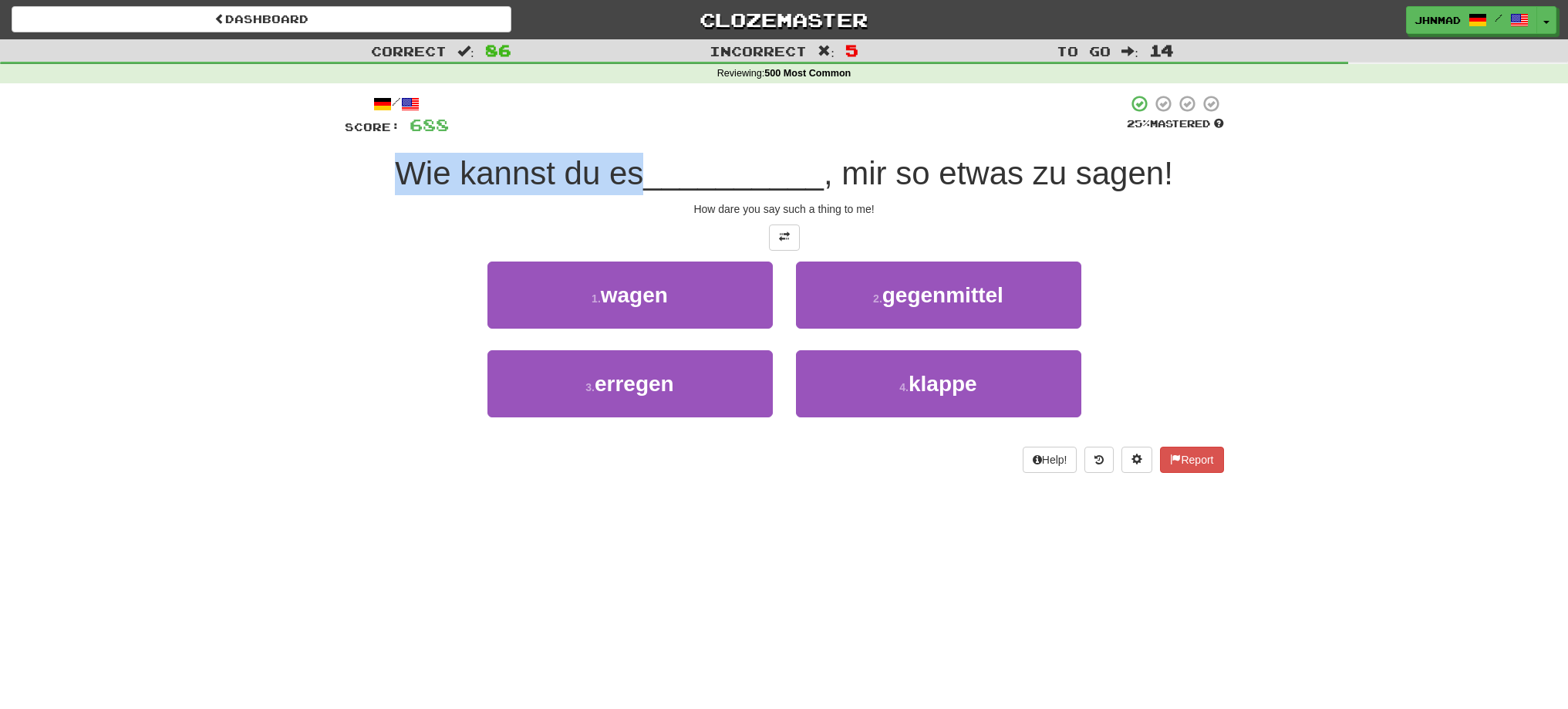
click at [630, 133] on div at bounding box center [630, 133] width 0 height 0
click at [313, 252] on div "Correct : 86 Incorrect : 5 To go : 14 Reviewing : 500 Most Common / Score: 688 …" at bounding box center [784, 267] width 1568 height 455
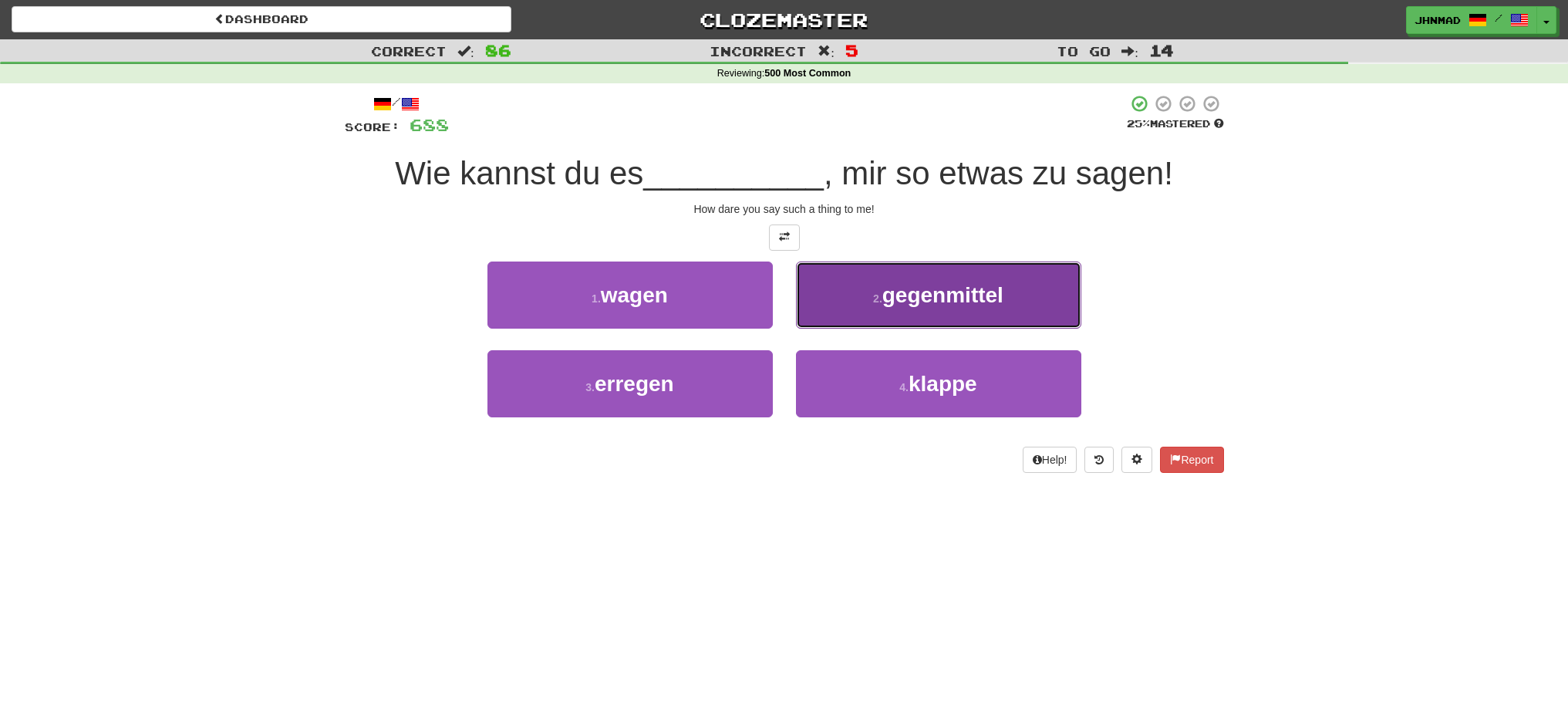
click at [930, 299] on span "gegenmittel" at bounding box center [943, 295] width 121 height 24
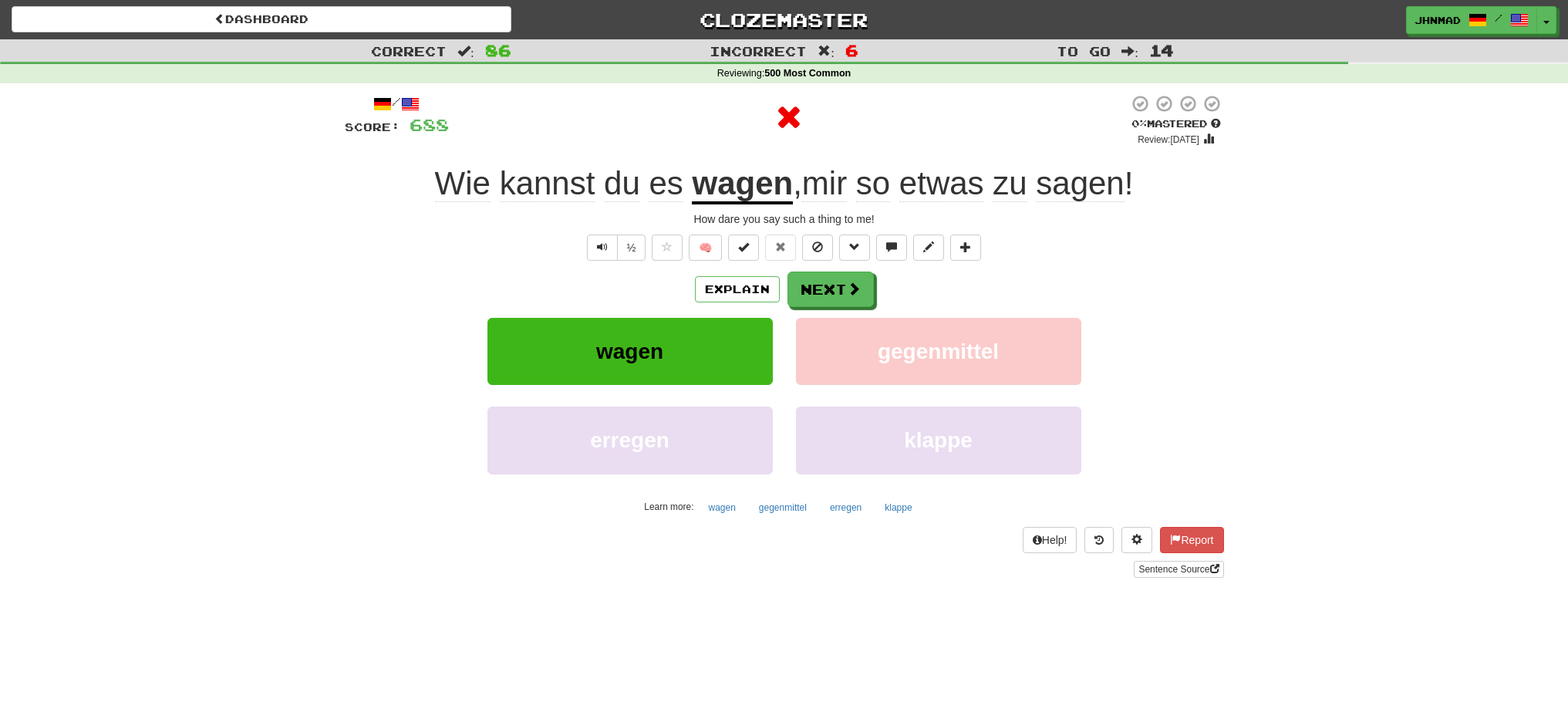
click at [743, 189] on u "wagen" at bounding box center [742, 185] width 101 height 40
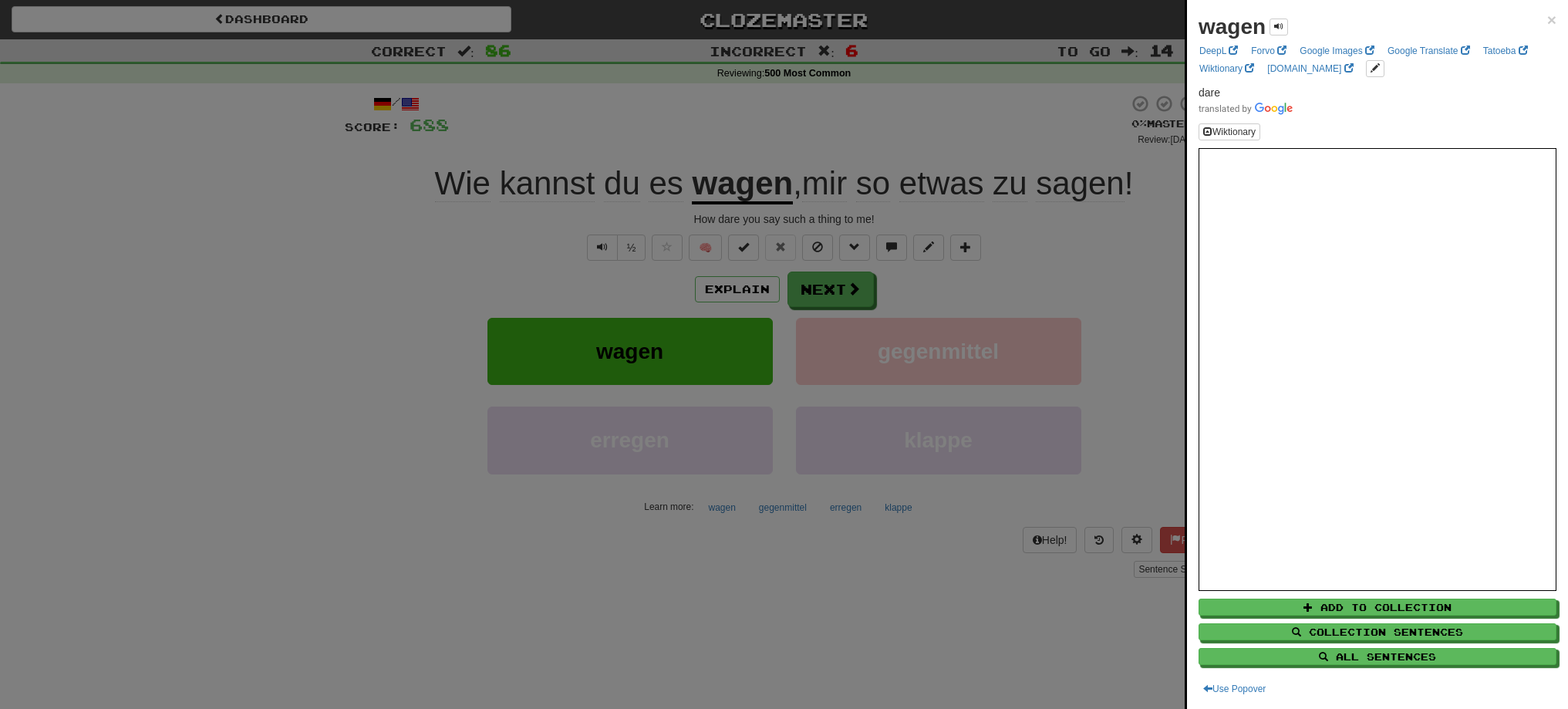
click at [894, 314] on div at bounding box center [784, 354] width 1568 height 709
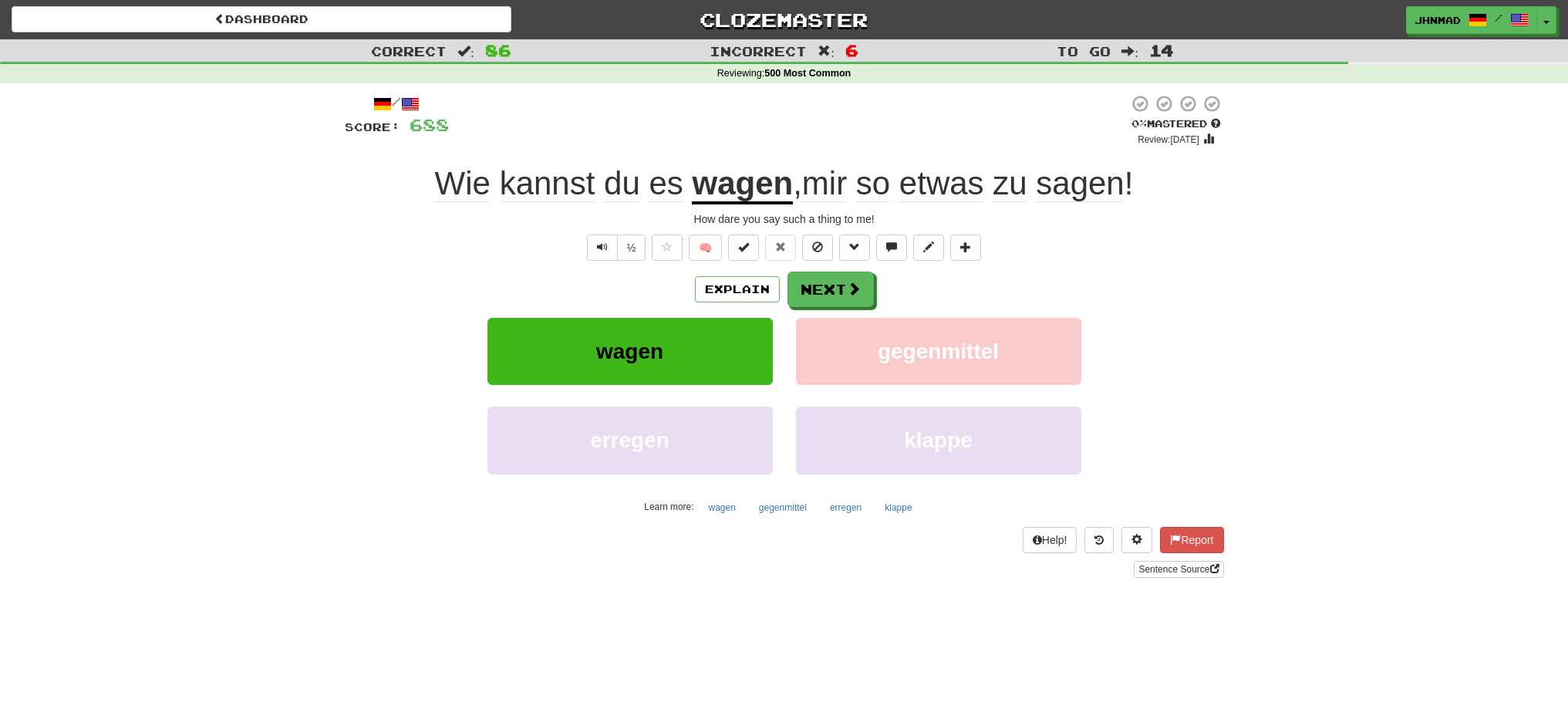
click at [873, 303] on div "Explain Next" at bounding box center [784, 290] width 879 height 35
click at [863, 279] on button "Next" at bounding box center [831, 290] width 86 height 35
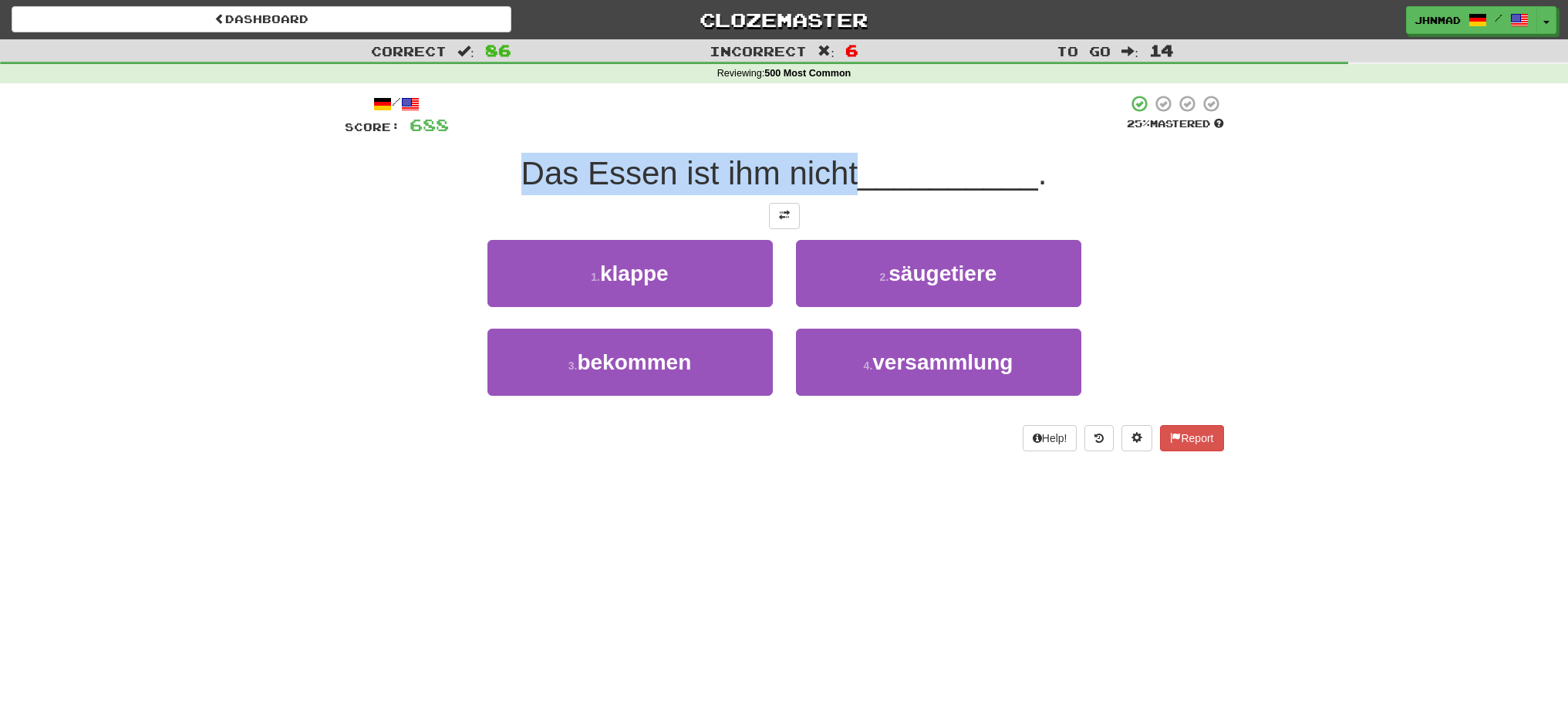
drag, startPoint x: 539, startPoint y: 162, endPoint x: 855, endPoint y: 161, distance: 316.0
click at [853, 162] on div "Das Essen ist ihm nicht __________ ." at bounding box center [784, 173] width 879 height 43
click at [854, 155] on span "Das Essen ist ihm nicht" at bounding box center [690, 173] width 337 height 36
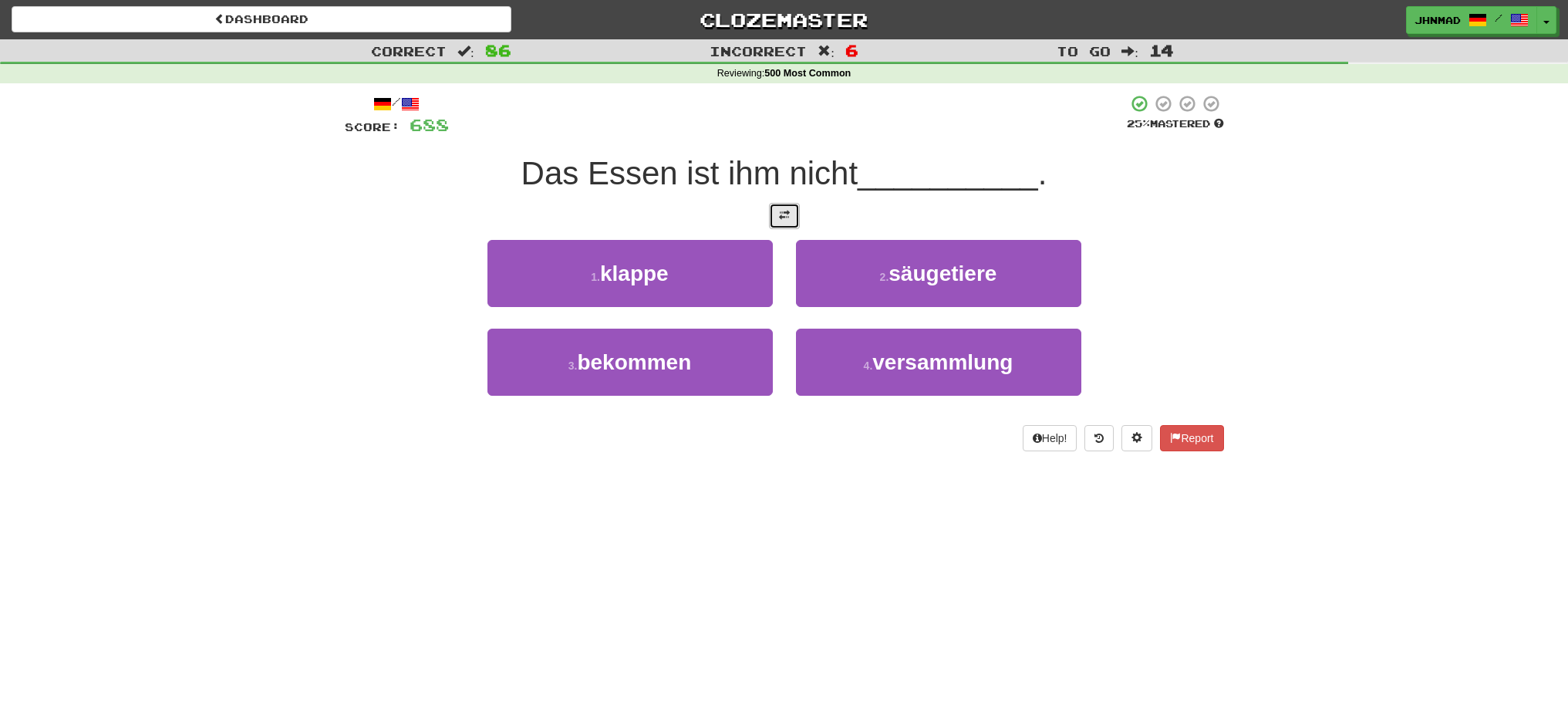
click at [779, 205] on button at bounding box center [784, 215] width 31 height 27
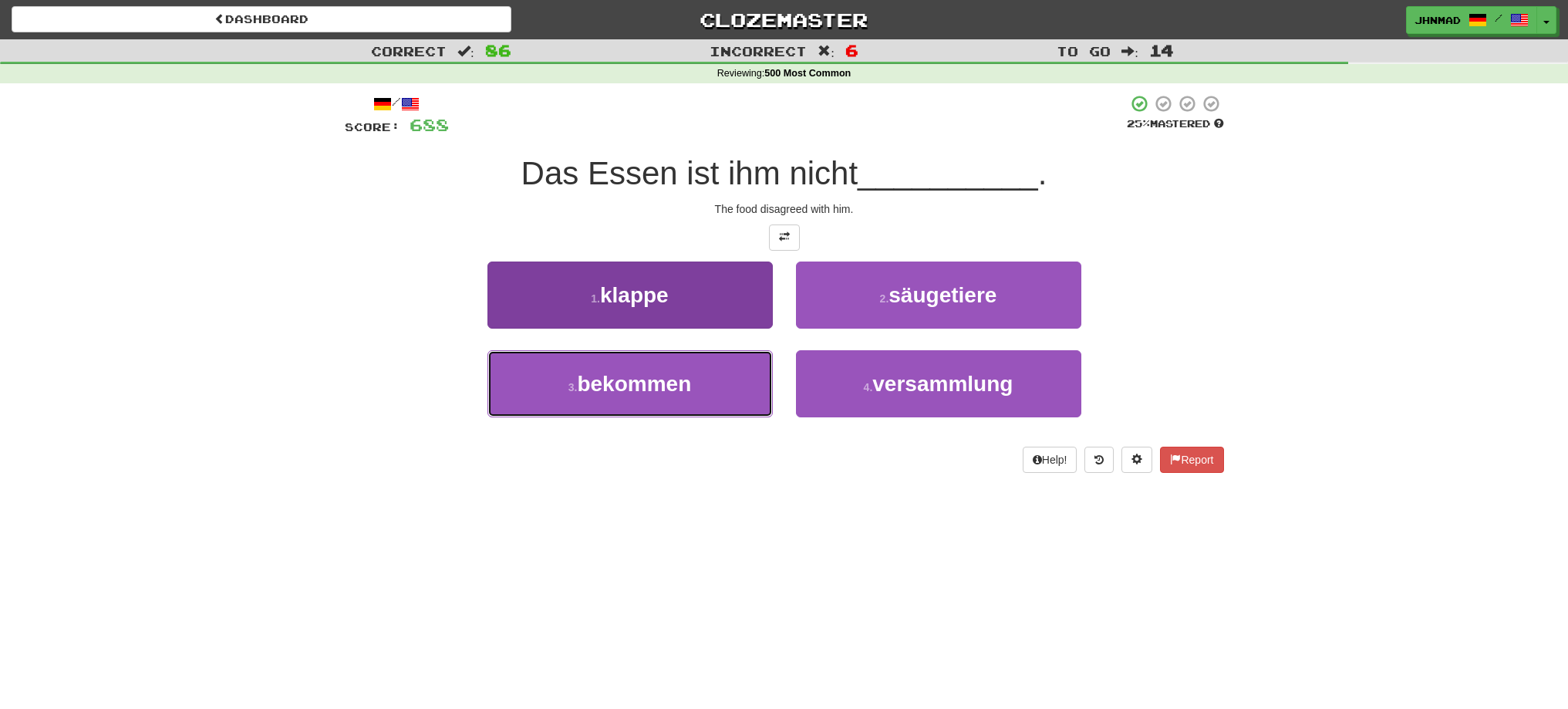
click at [729, 378] on button "3 . bekommen" at bounding box center [630, 383] width 286 height 67
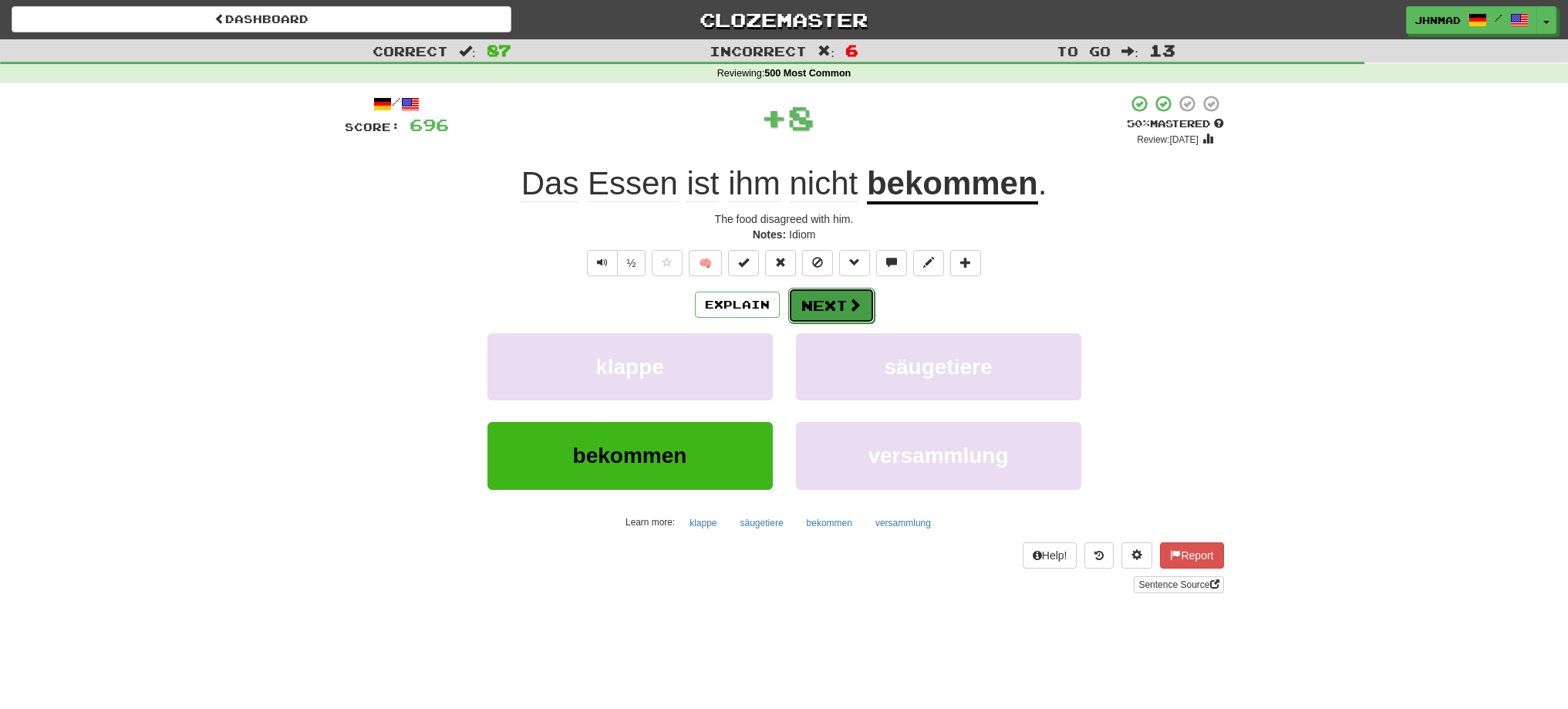
click at [839, 299] on button "Next" at bounding box center [831, 306] width 86 height 35
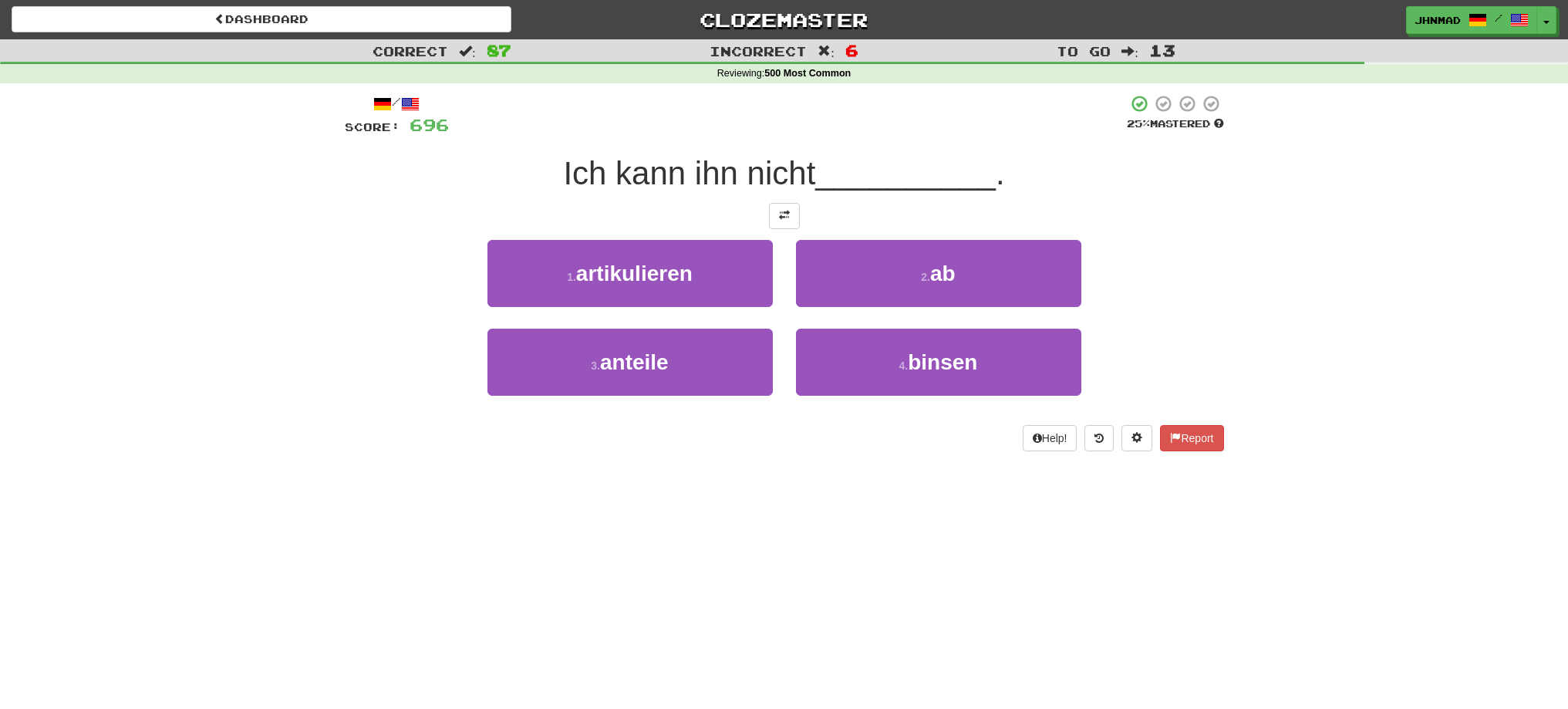
click at [765, 211] on div at bounding box center [784, 215] width 879 height 27
click at [771, 211] on button at bounding box center [784, 215] width 31 height 27
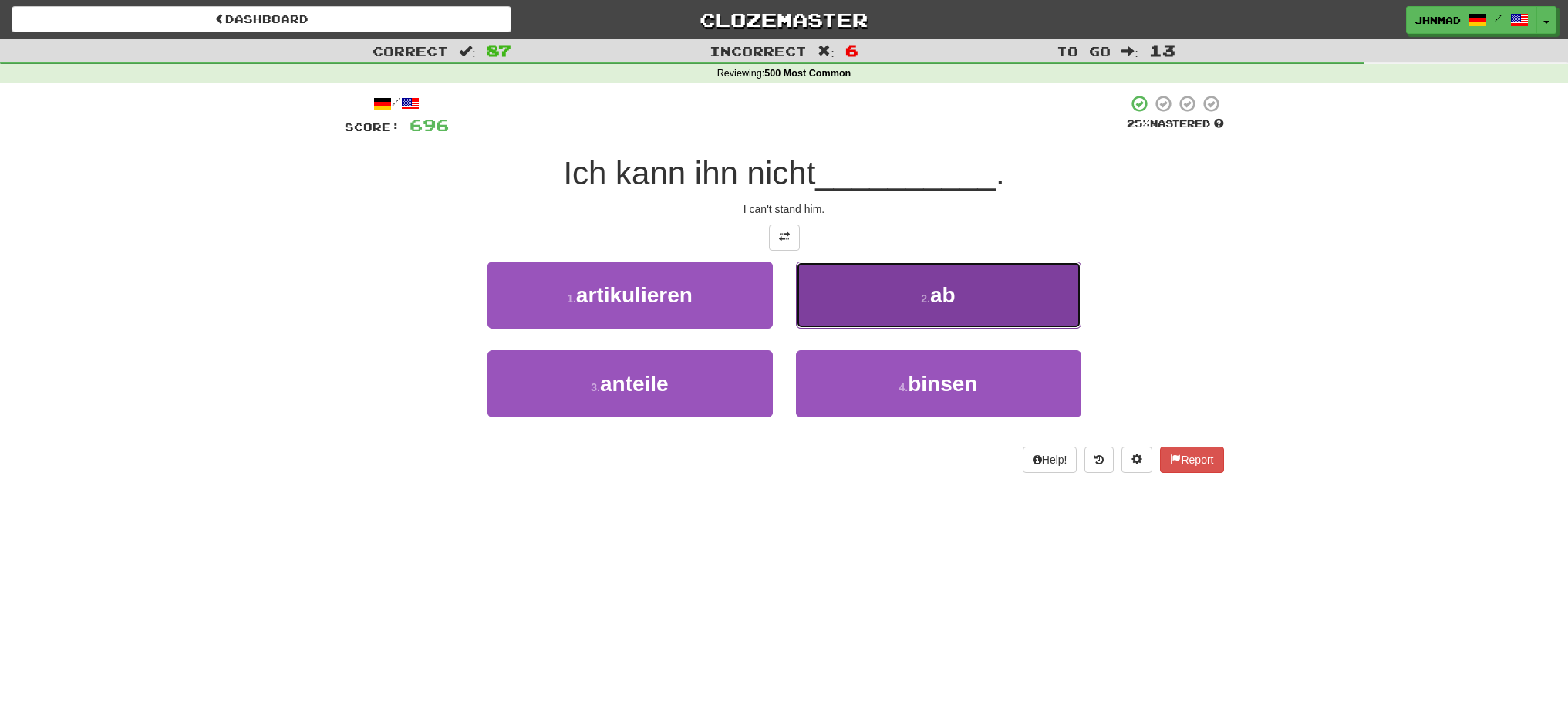
click at [972, 298] on button "2 . ab" at bounding box center [939, 294] width 286 height 67
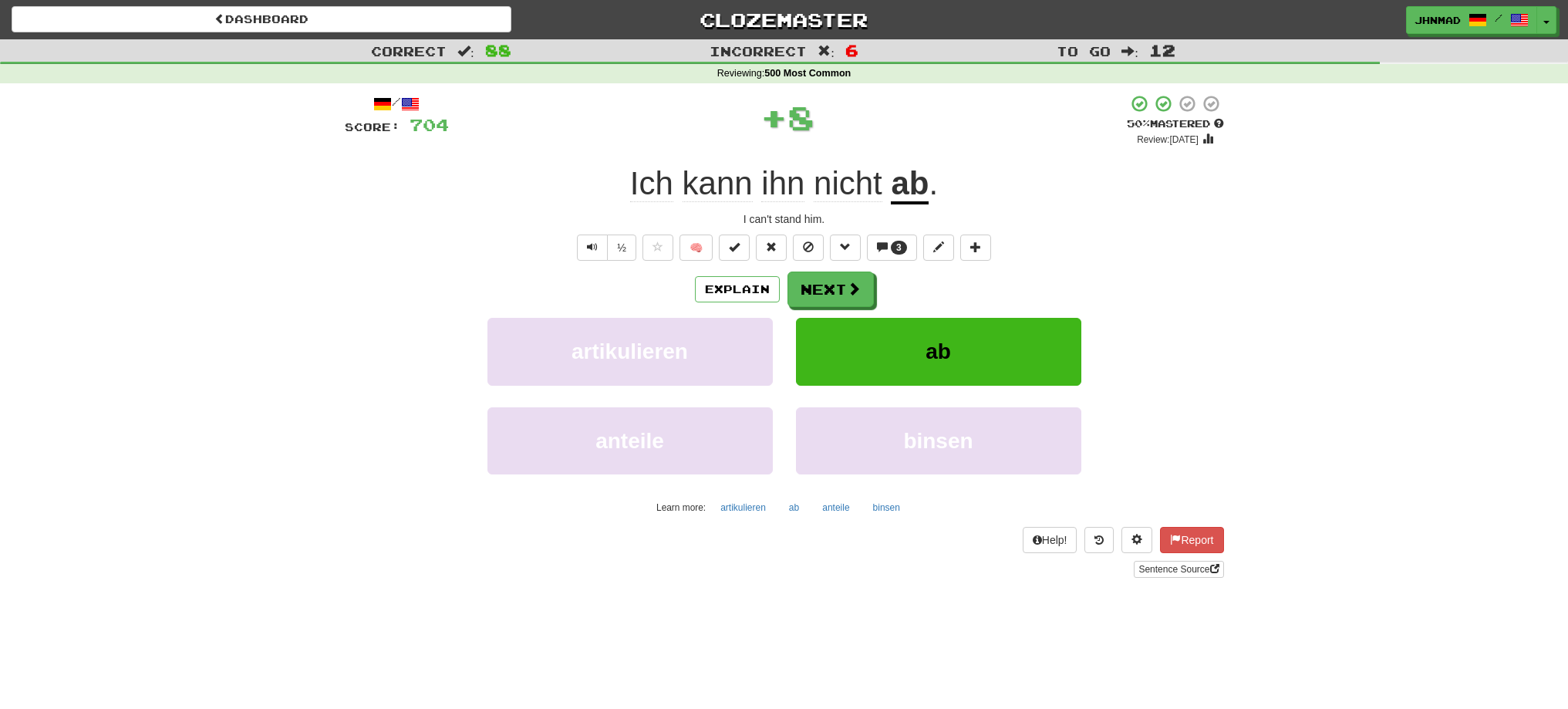
click at [898, 186] on u "ab" at bounding box center [909, 185] width 38 height 40
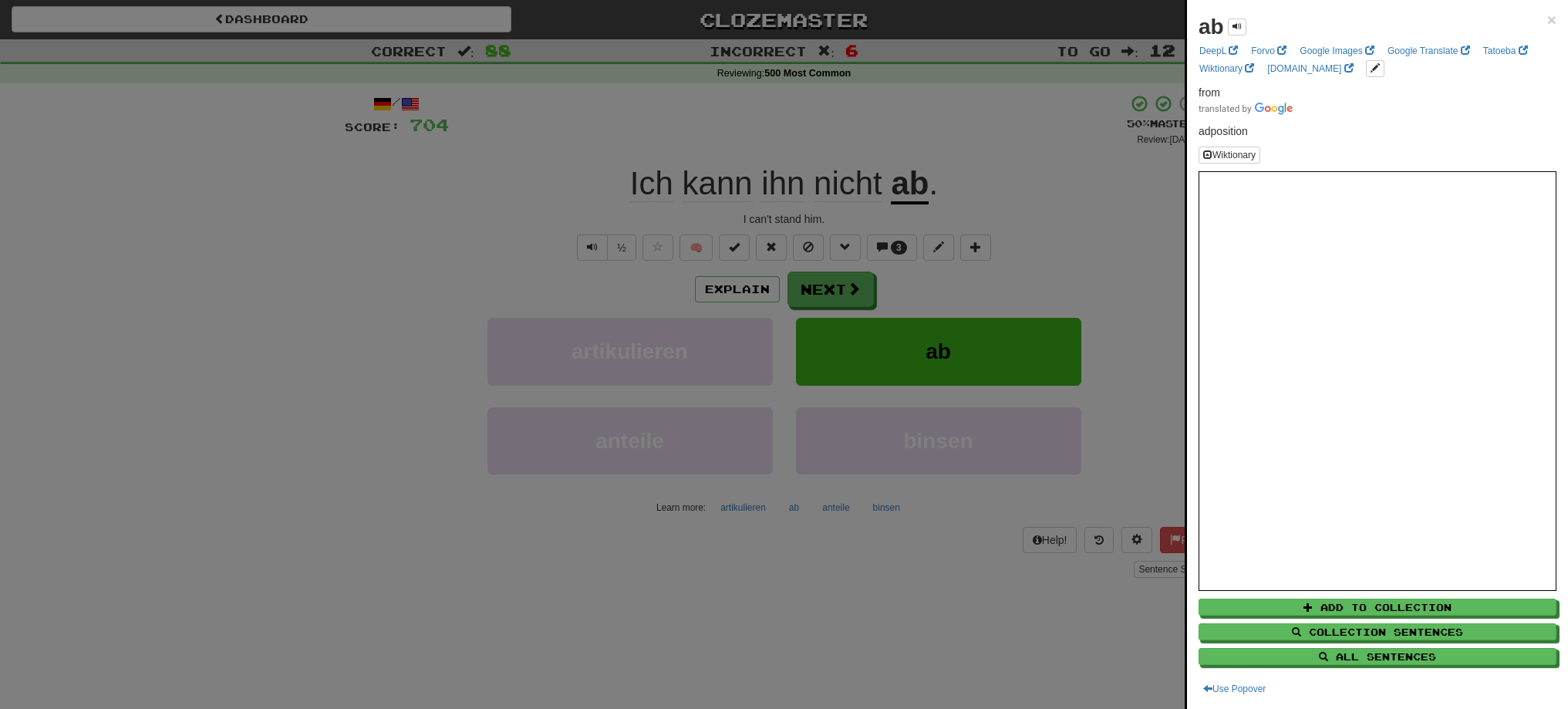
click at [845, 279] on div at bounding box center [784, 354] width 1568 height 709
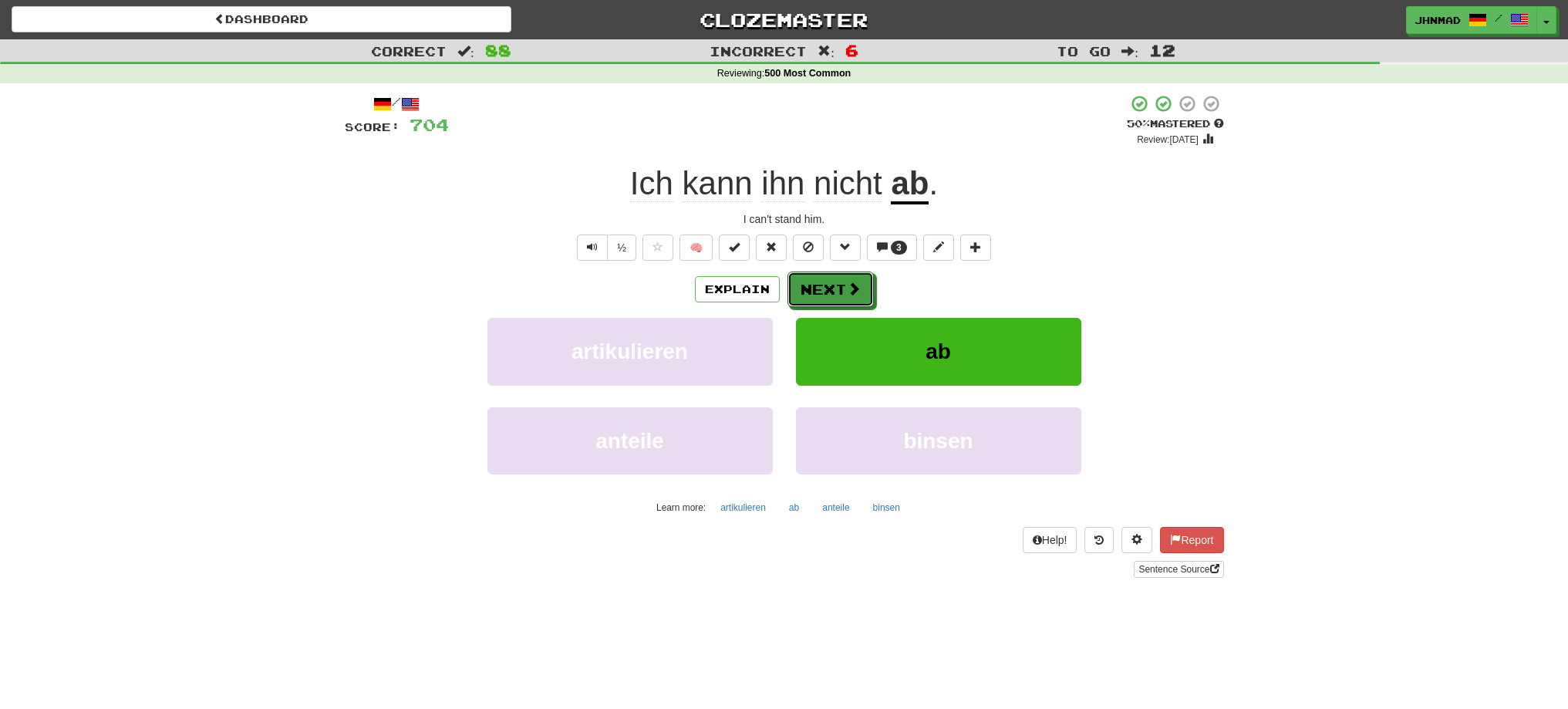
click at [845, 279] on button "Next" at bounding box center [830, 290] width 86 height 35
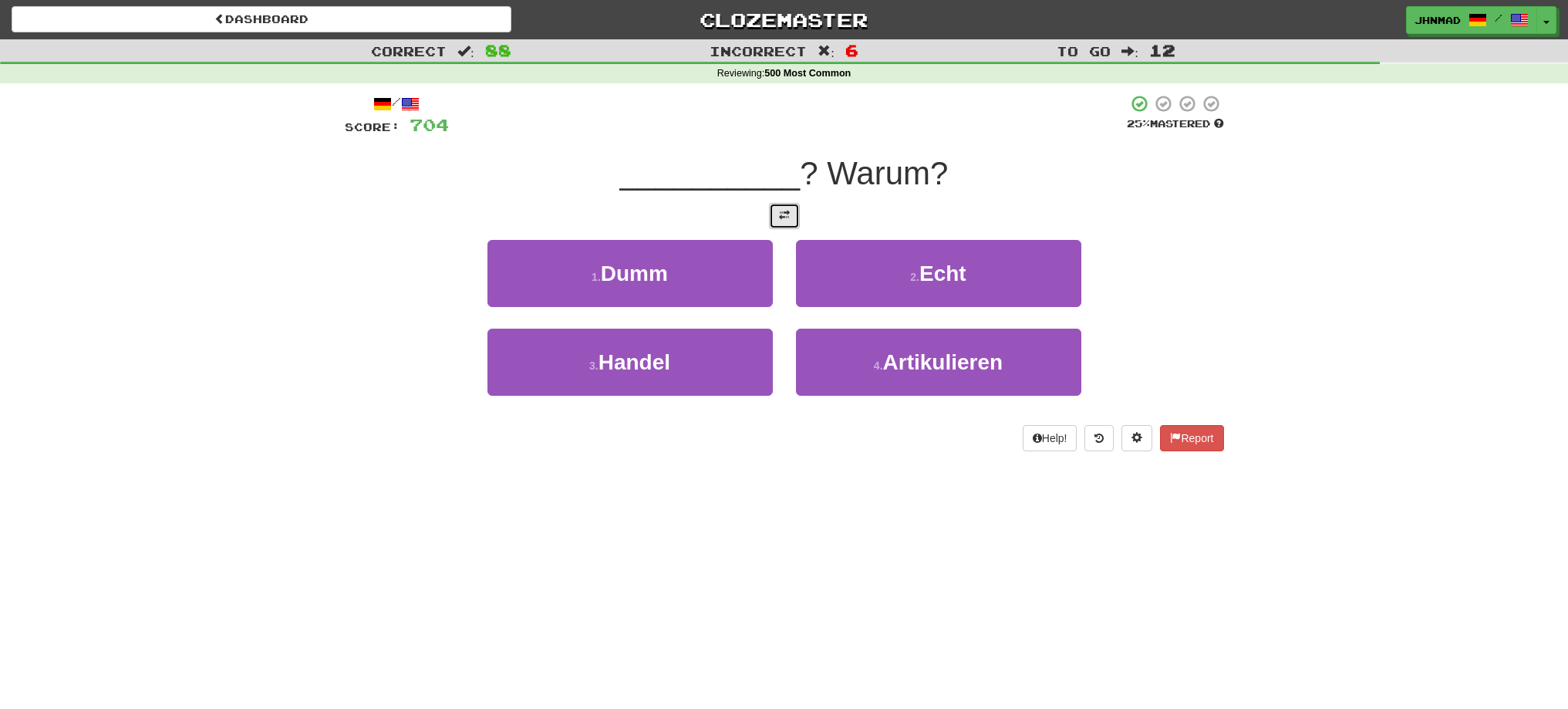
click at [789, 220] on span at bounding box center [784, 215] width 10 height 10
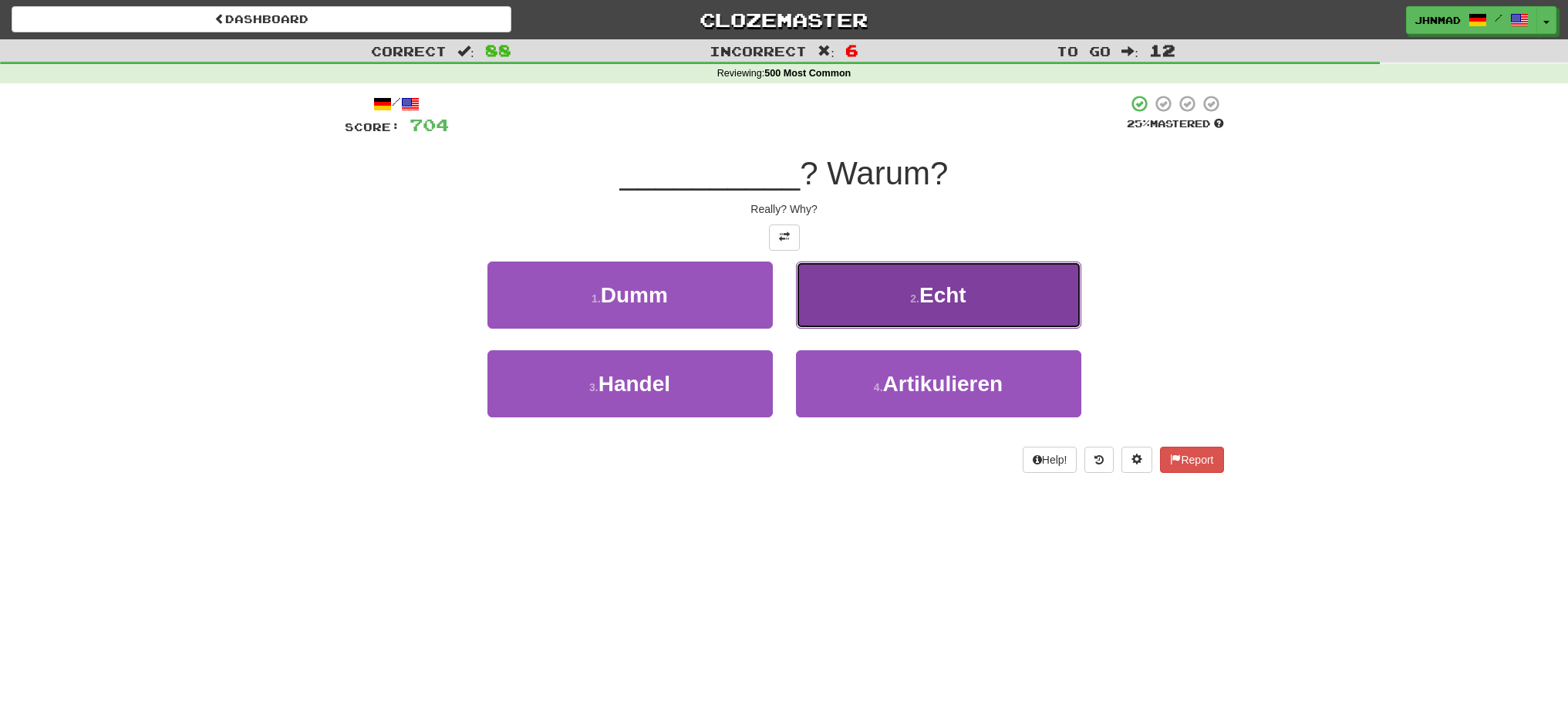
click at [918, 277] on button "2 . Echt" at bounding box center [939, 294] width 286 height 67
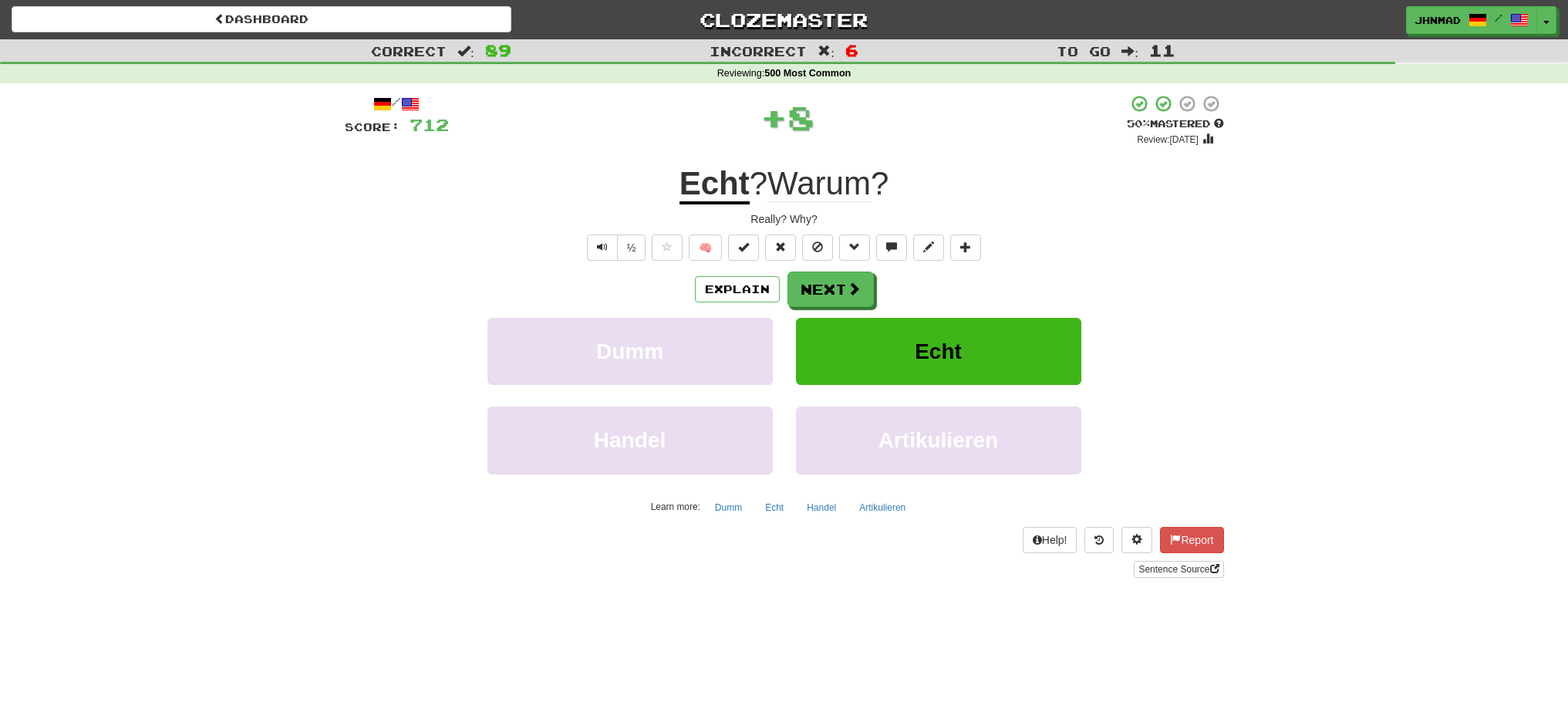
click at [683, 203] on u "Echt" at bounding box center [714, 185] width 70 height 40
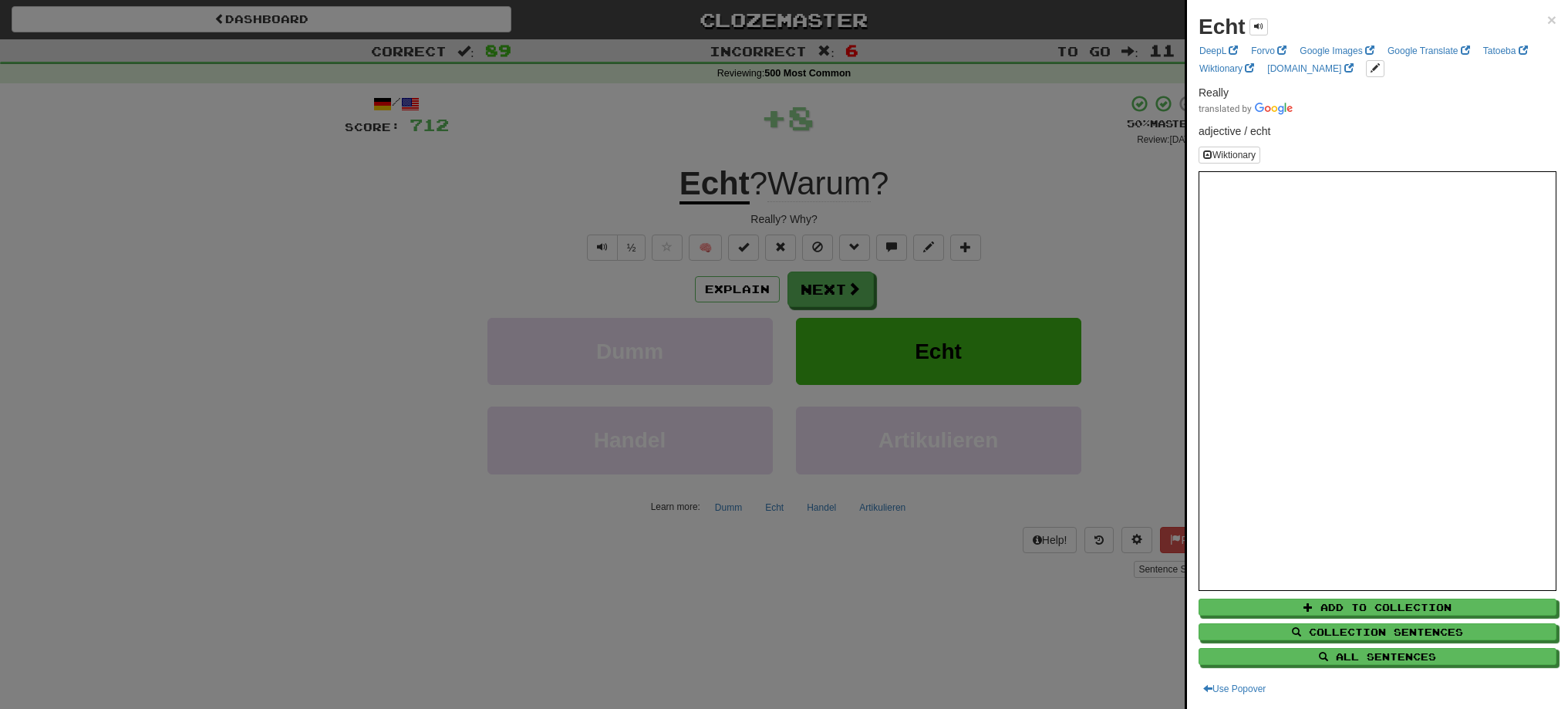
click at [821, 283] on div at bounding box center [784, 354] width 1568 height 709
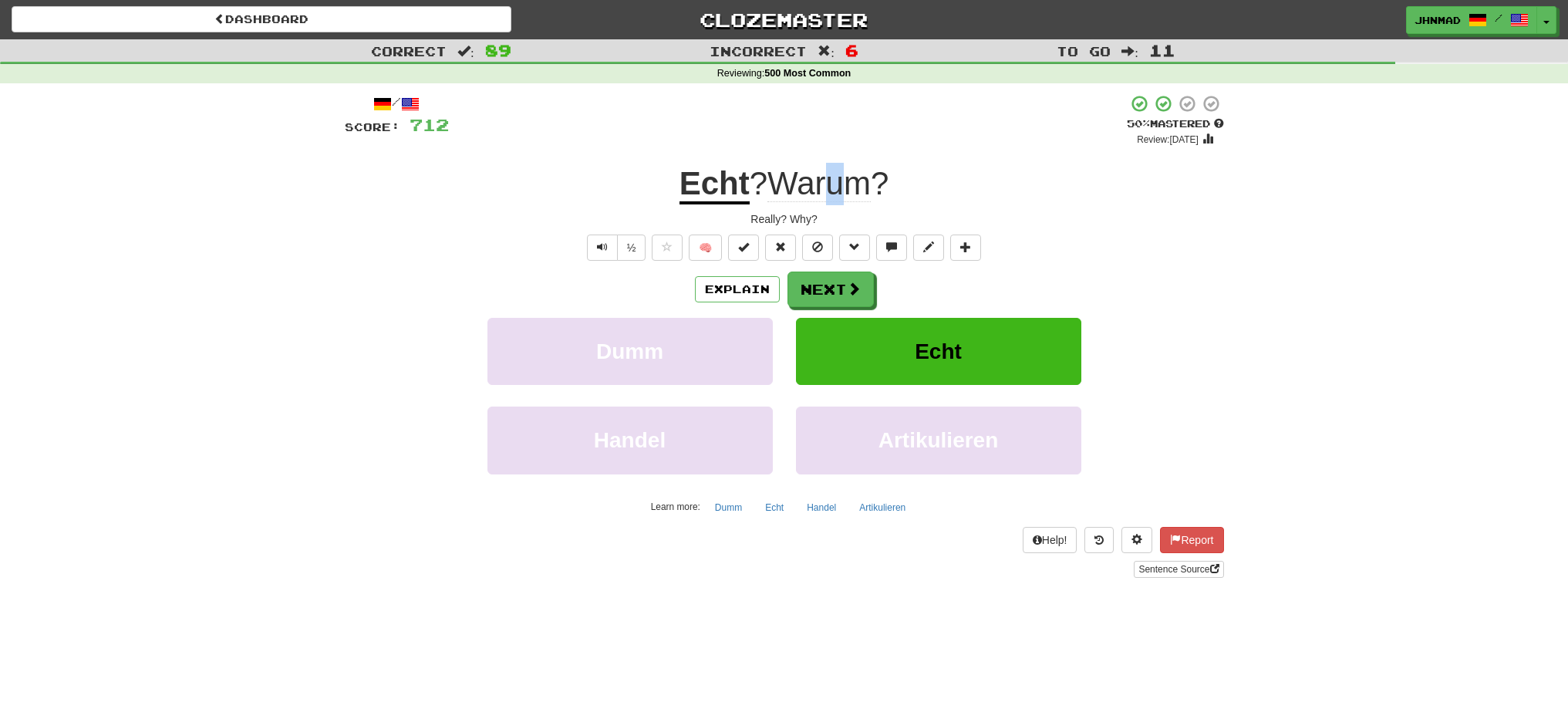
click at [840, 194] on span "Warum" at bounding box center [819, 184] width 103 height 37
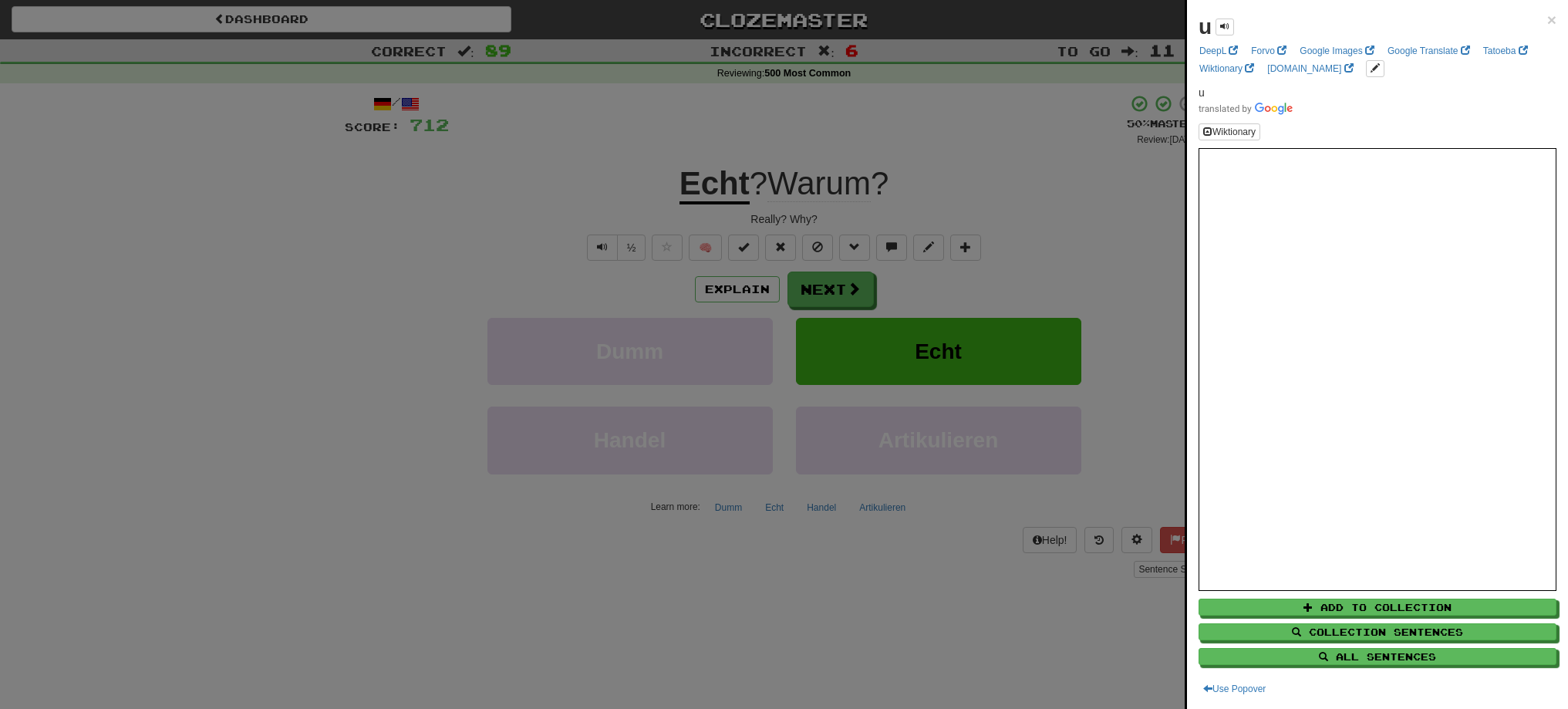
click at [1073, 281] on div at bounding box center [784, 354] width 1568 height 709
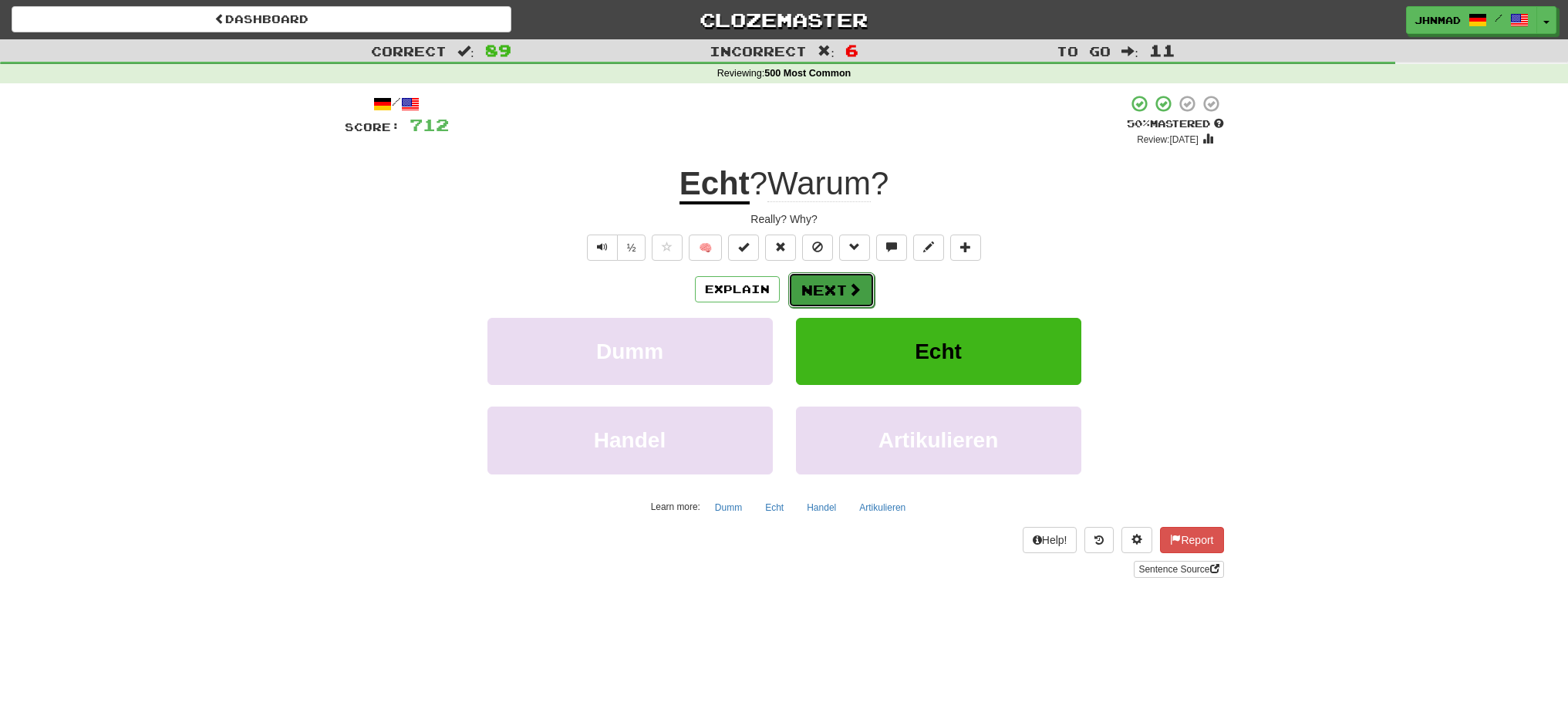
click at [788, 291] on button "Next" at bounding box center [831, 290] width 86 height 35
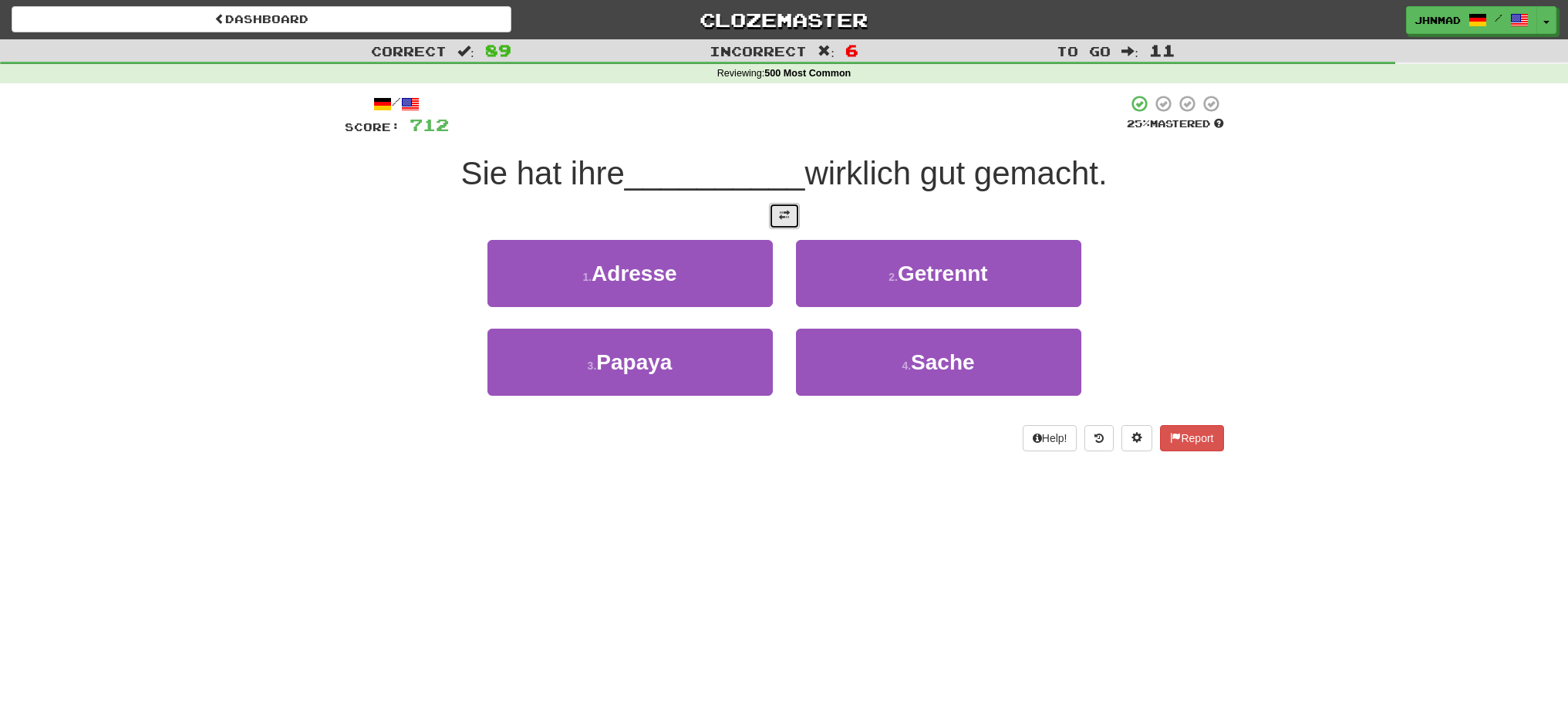
click at [786, 226] on button at bounding box center [784, 215] width 31 height 27
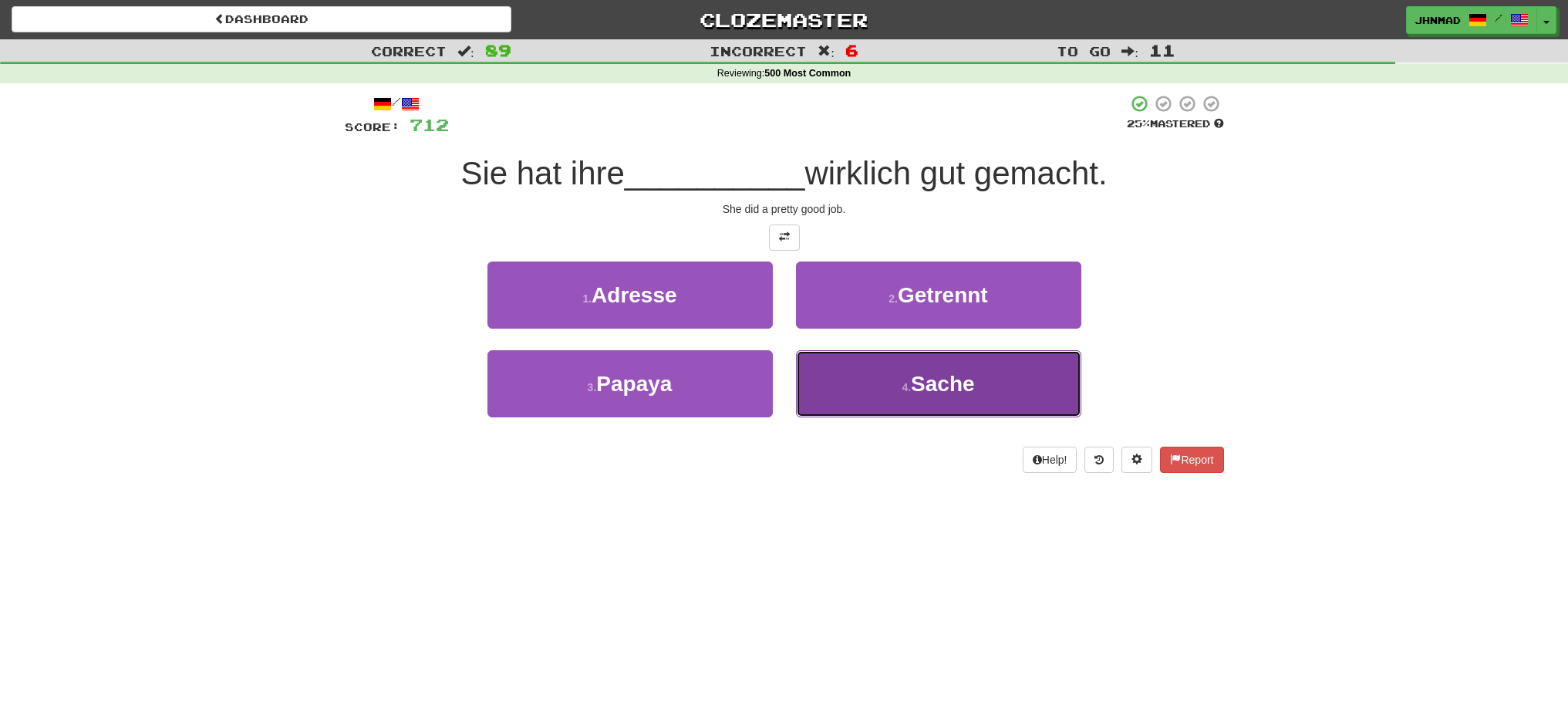
click at [927, 391] on span "Sache" at bounding box center [942, 384] width 64 height 24
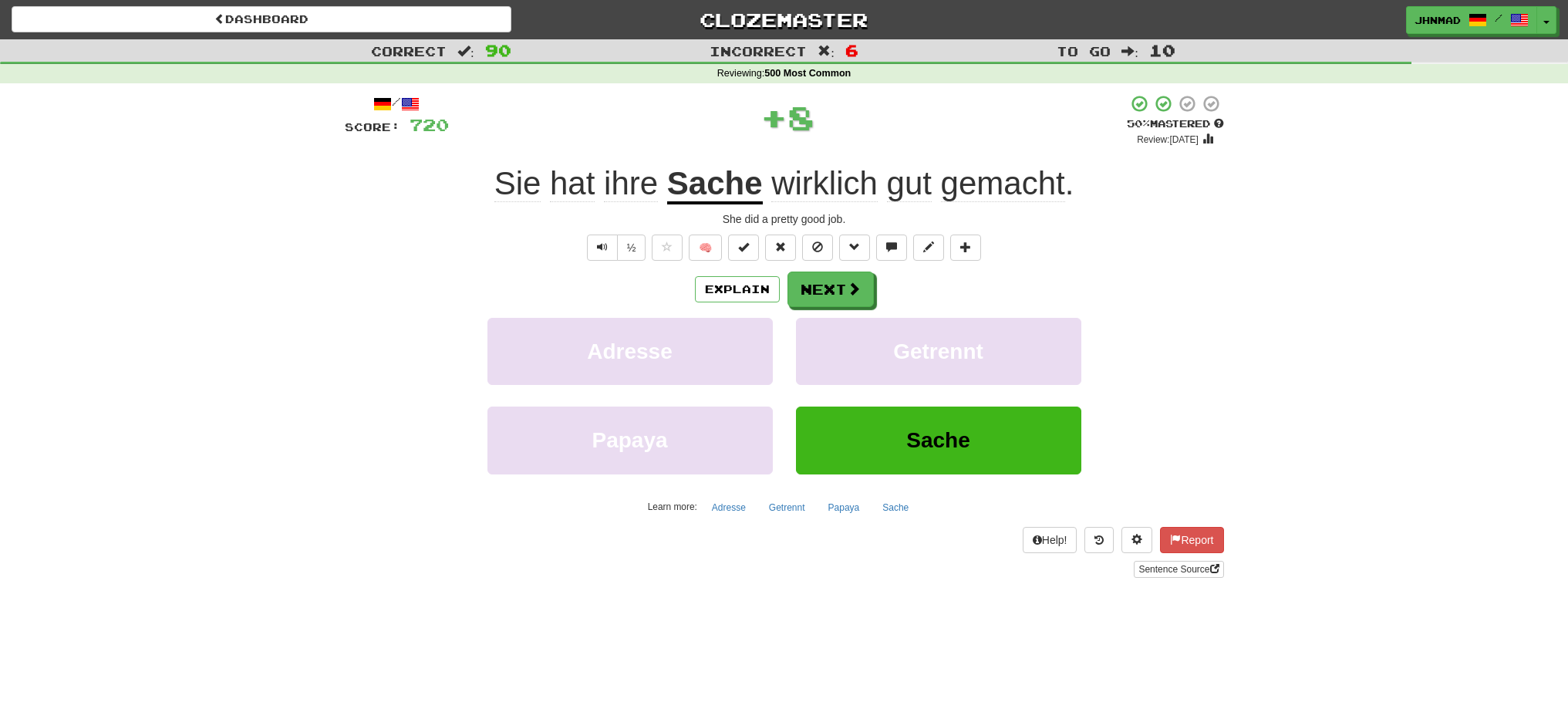
click at [683, 195] on u "Sache" at bounding box center [715, 185] width 96 height 40
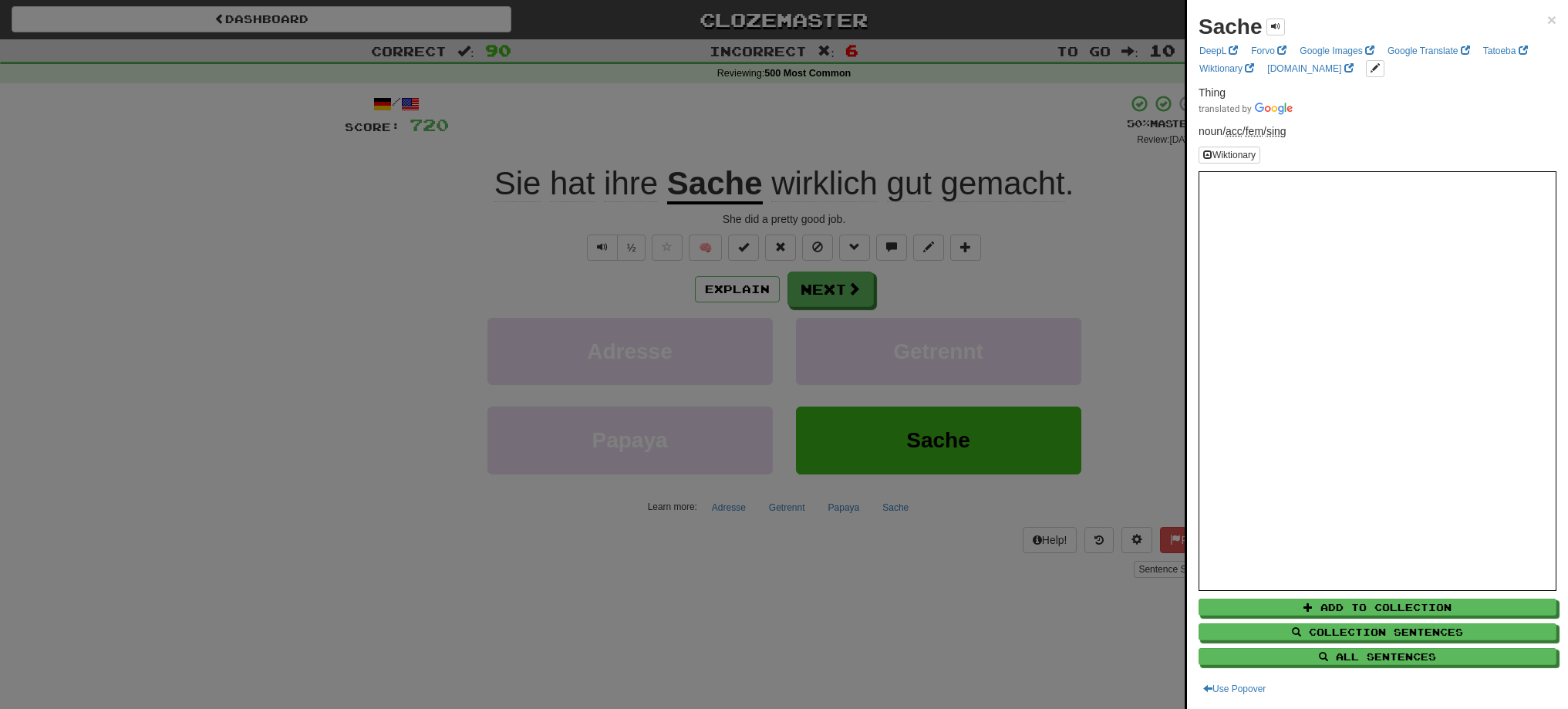
click at [840, 295] on div at bounding box center [784, 354] width 1568 height 709
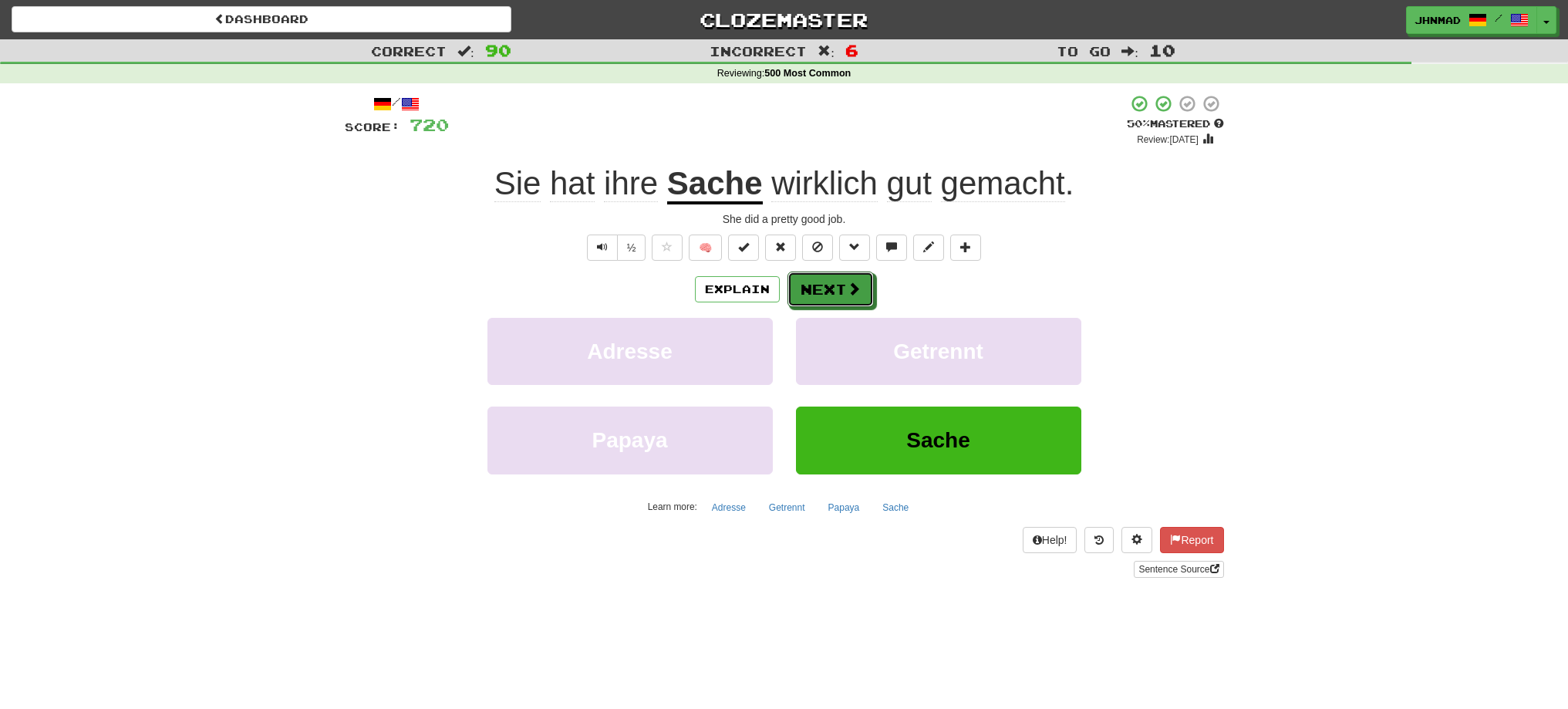
click at [840, 295] on button "Next" at bounding box center [830, 290] width 86 height 35
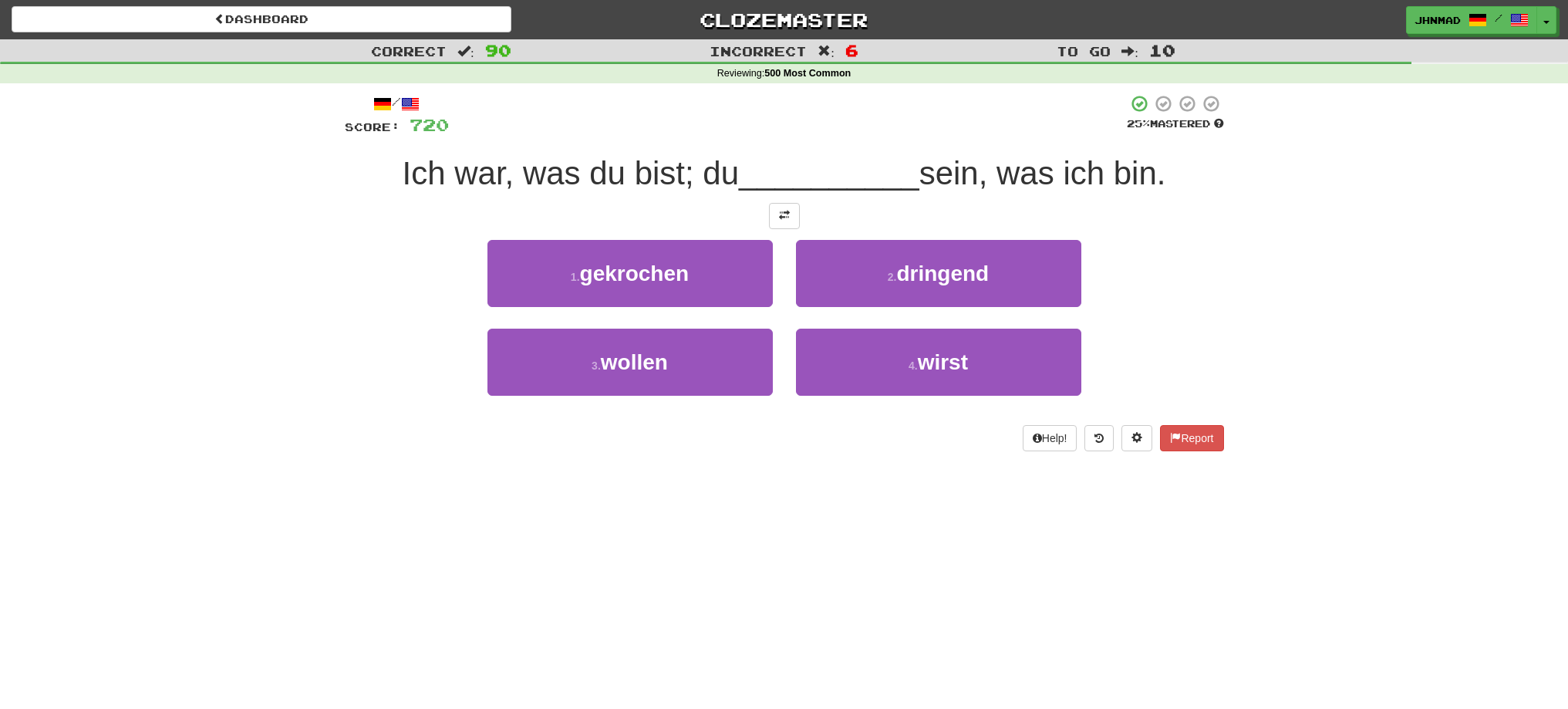
click at [765, 216] on div at bounding box center [784, 215] width 879 height 27
click at [792, 216] on button at bounding box center [784, 215] width 31 height 27
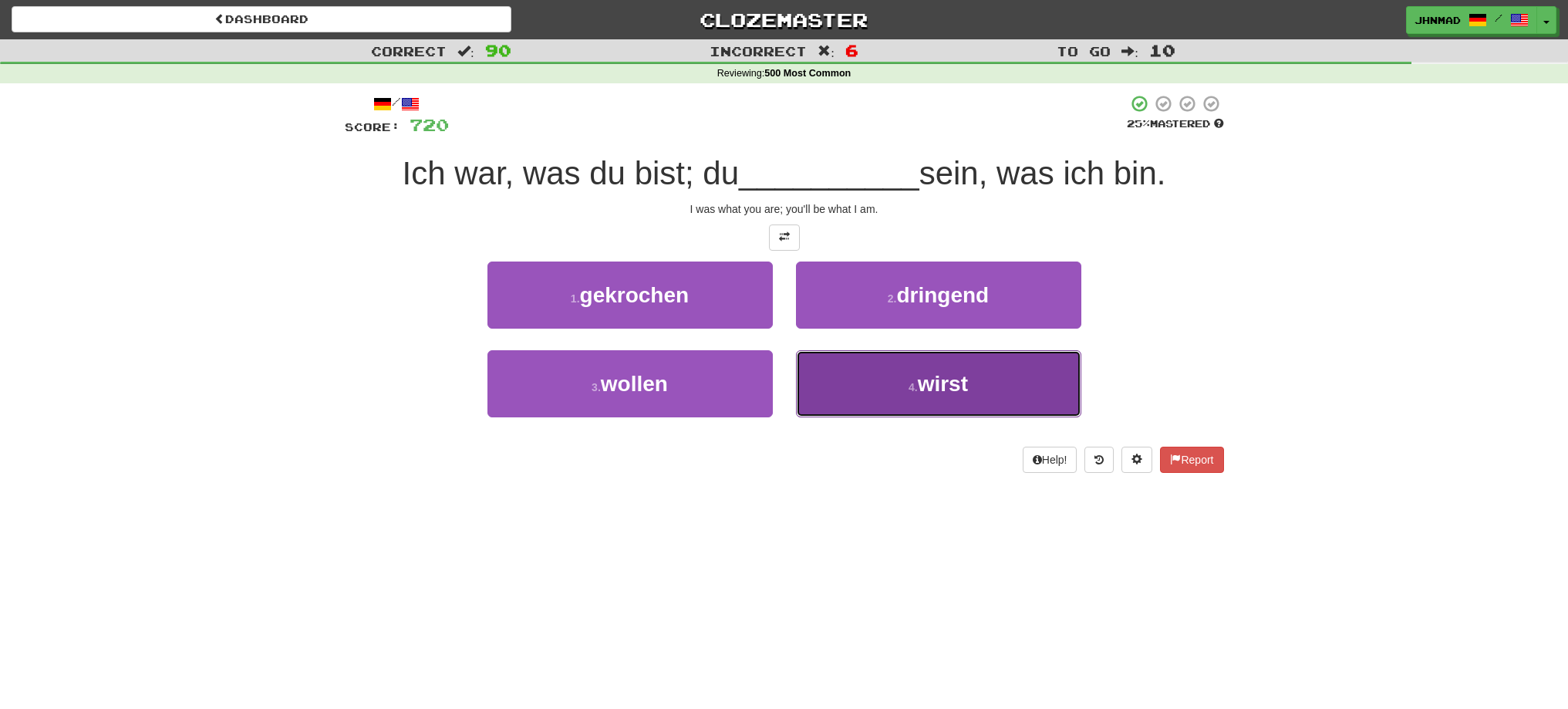
click at [833, 361] on button "4 . wirst" at bounding box center [939, 383] width 286 height 67
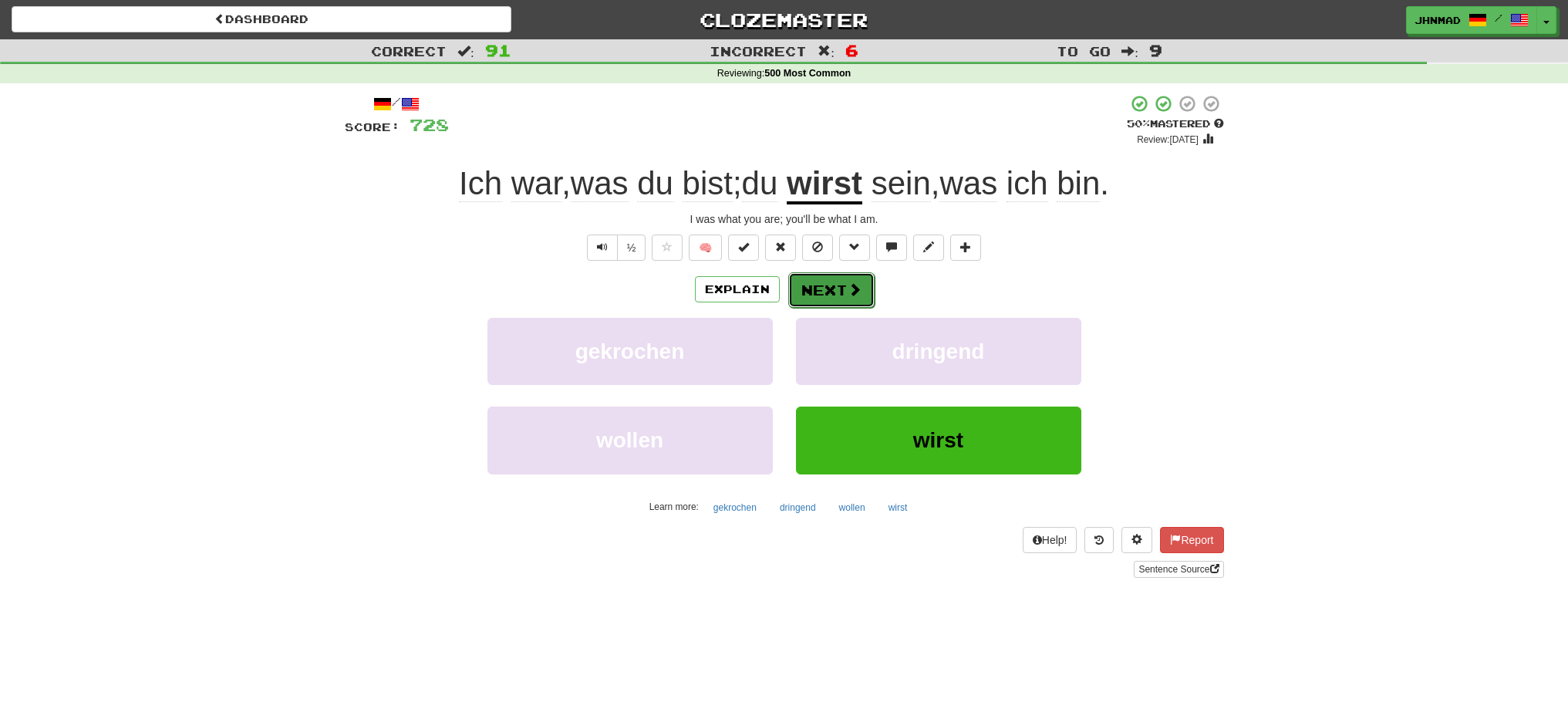
click at [833, 301] on button "Next" at bounding box center [831, 290] width 86 height 35
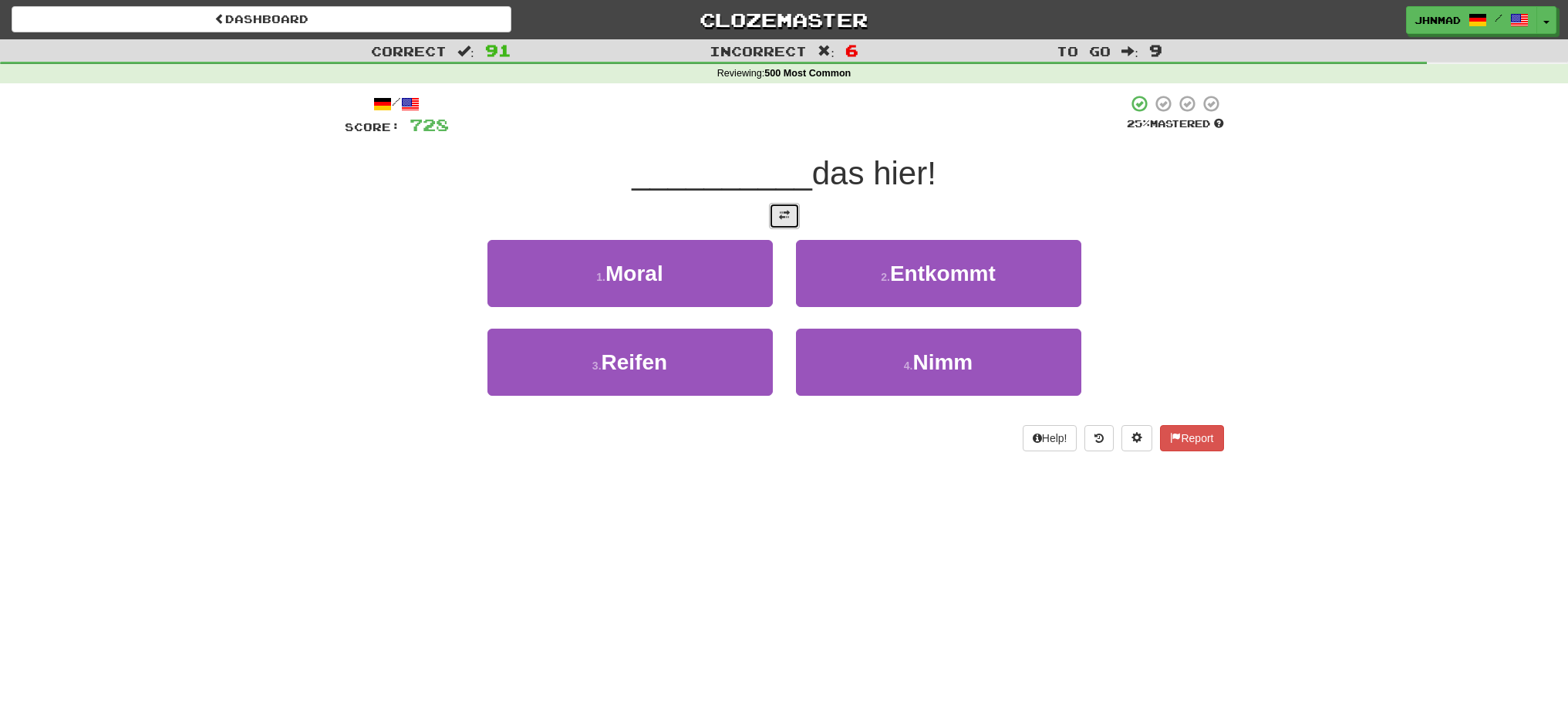
click at [786, 223] on button at bounding box center [784, 215] width 31 height 27
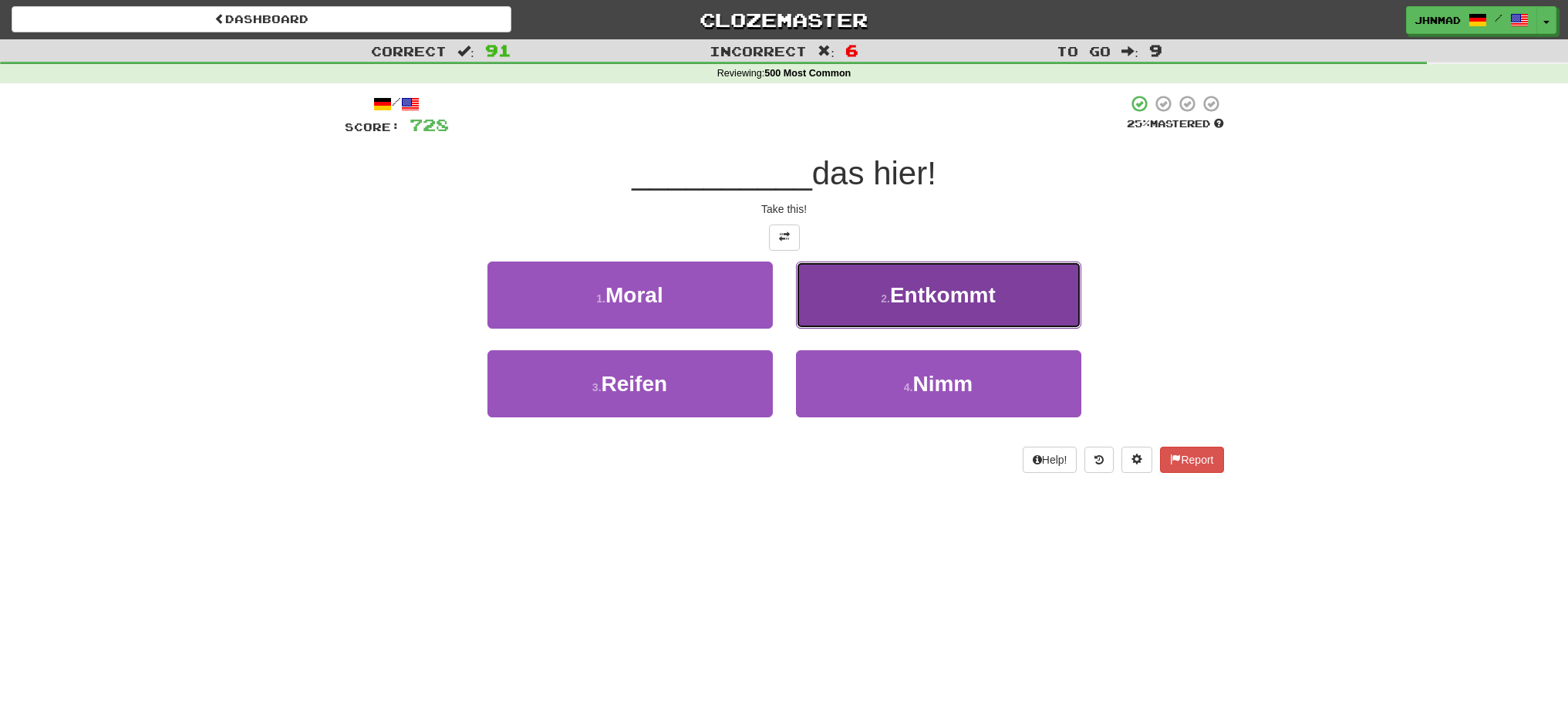
click at [923, 304] on span "Entkommt" at bounding box center [942, 295] width 106 height 24
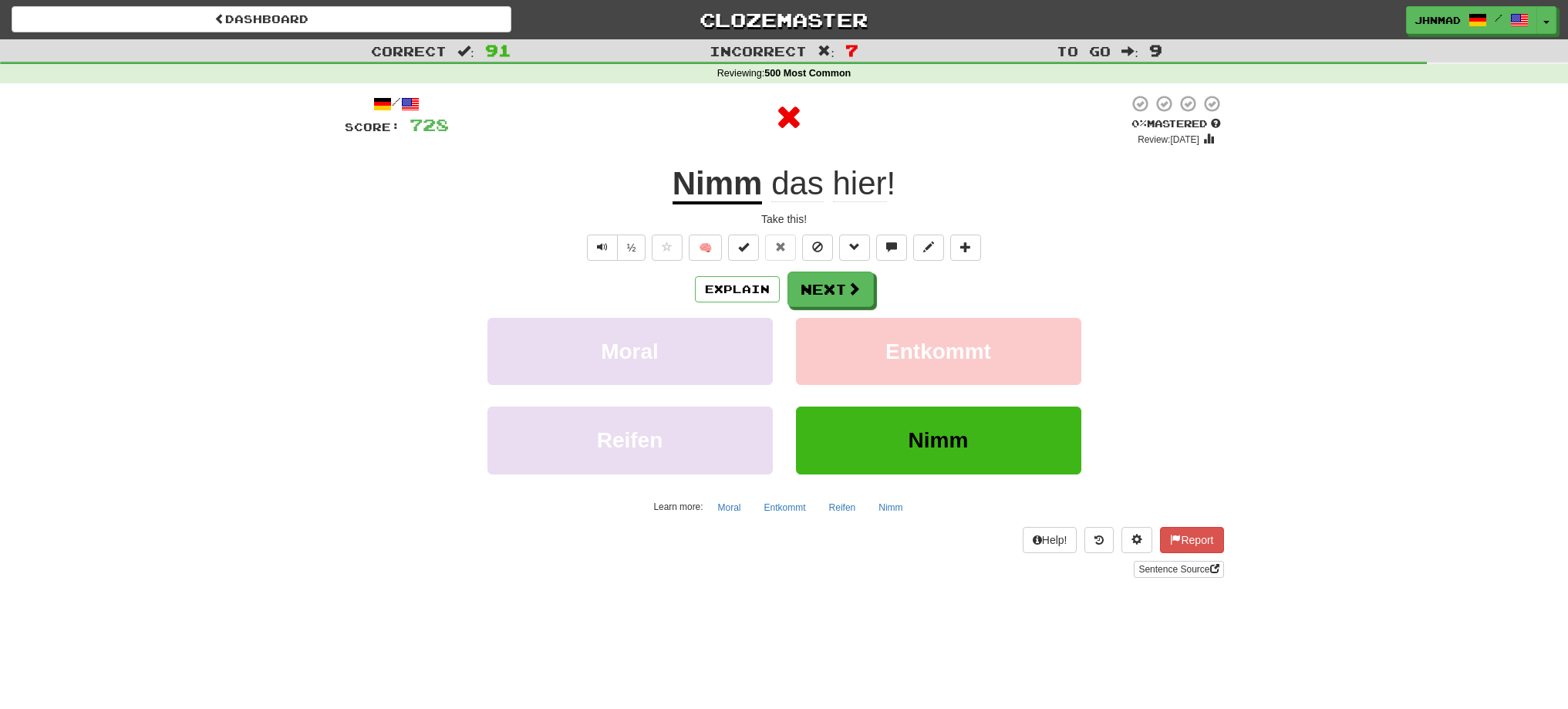
click at [718, 179] on u "Nimm" at bounding box center [718, 185] width 90 height 40
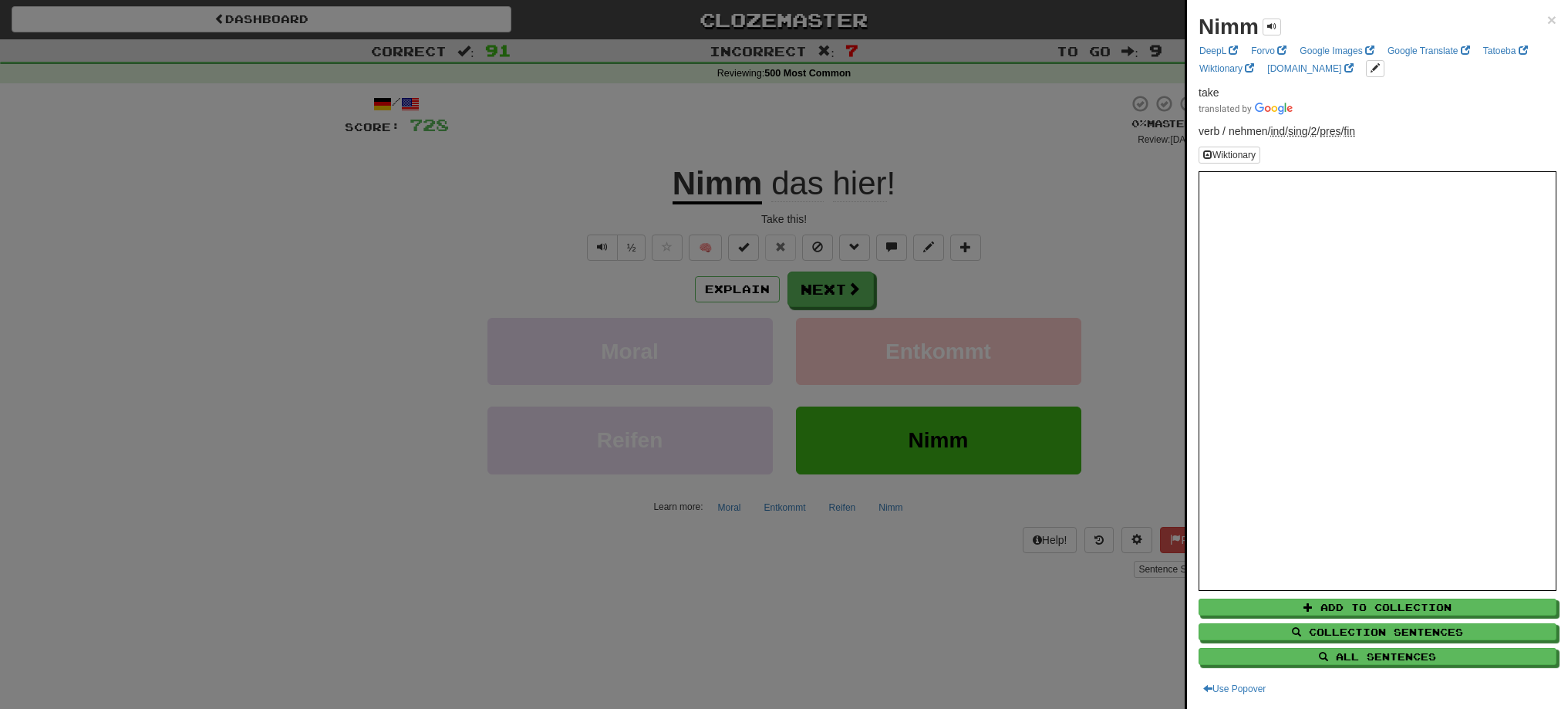
click at [840, 289] on div at bounding box center [784, 354] width 1568 height 709
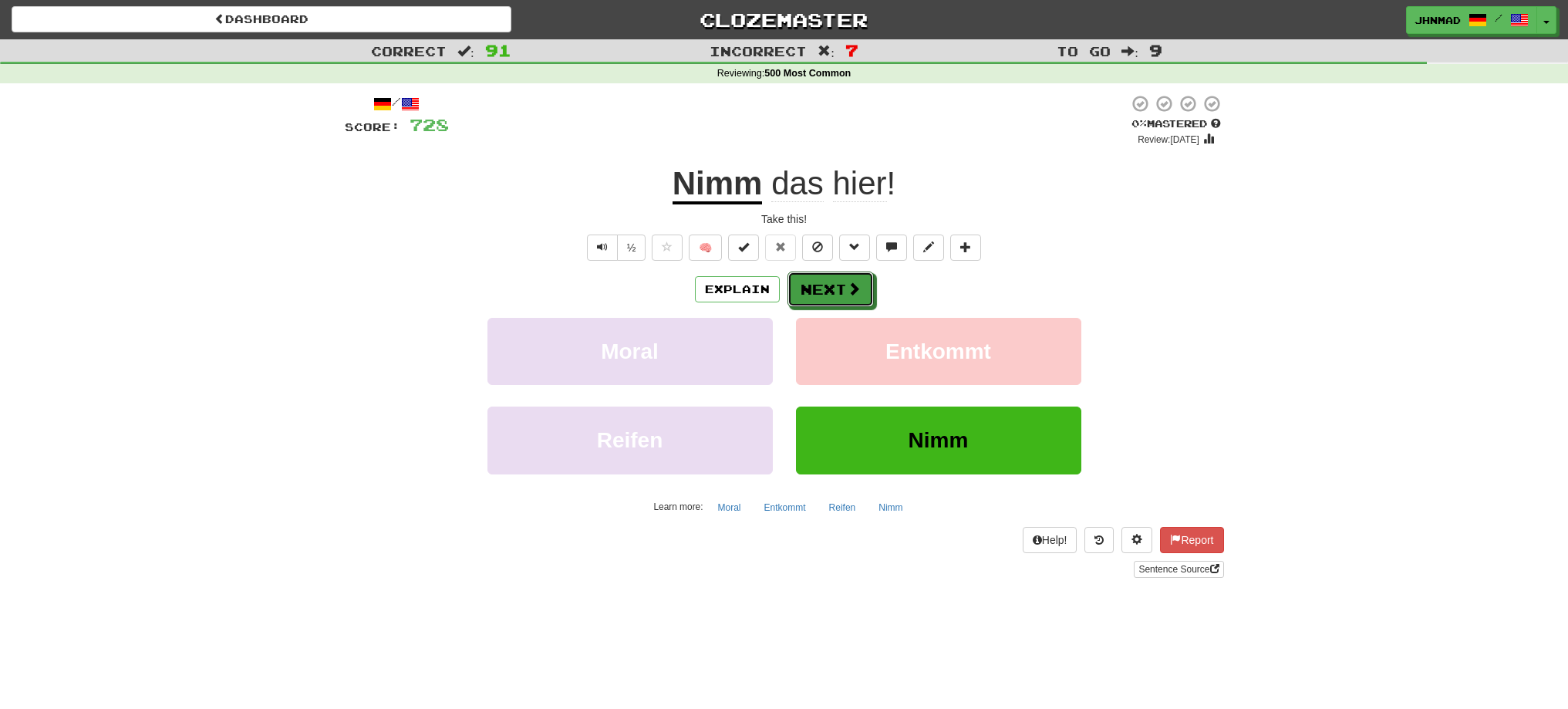
click at [840, 289] on button "Next" at bounding box center [830, 290] width 86 height 35
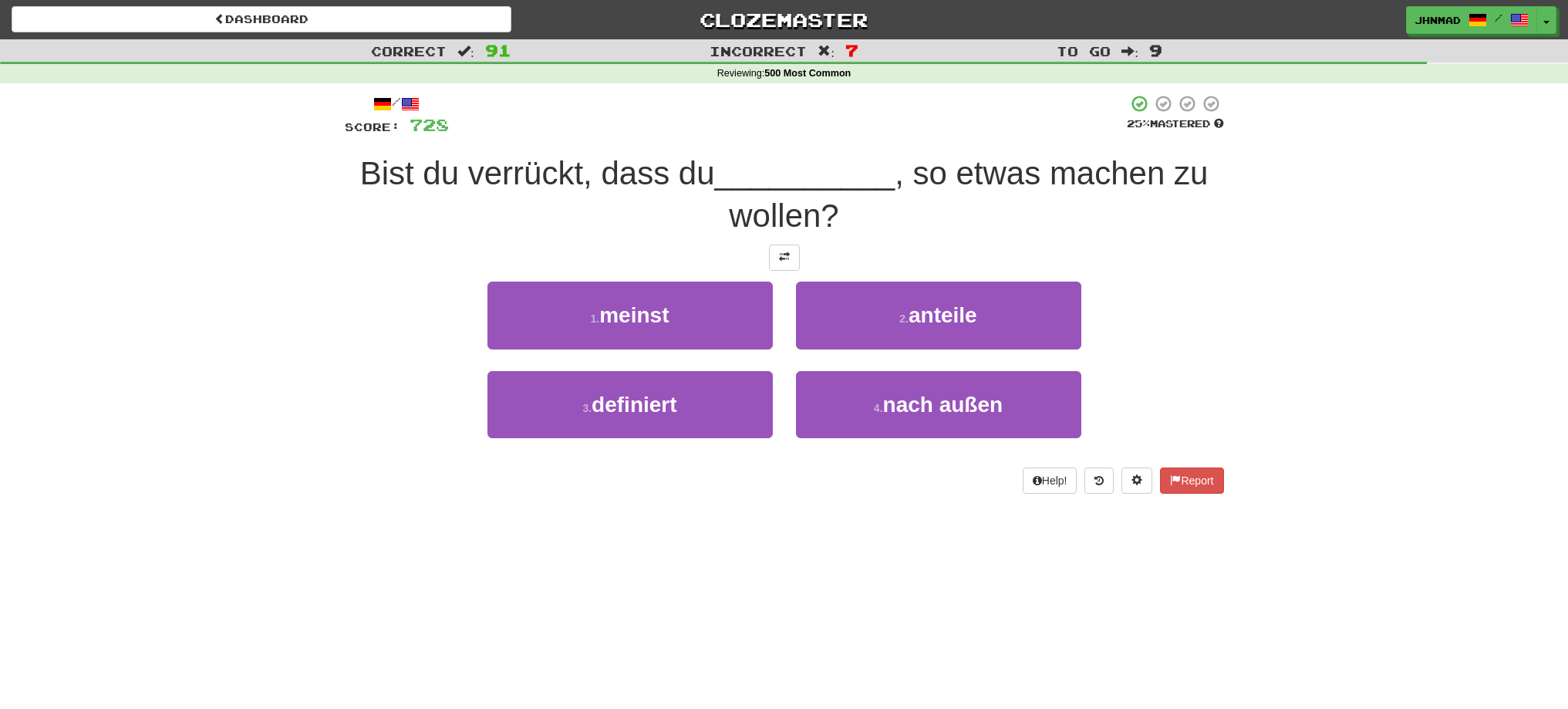
click at [762, 255] on div at bounding box center [784, 257] width 879 height 27
click at [770, 254] on button at bounding box center [784, 257] width 31 height 27
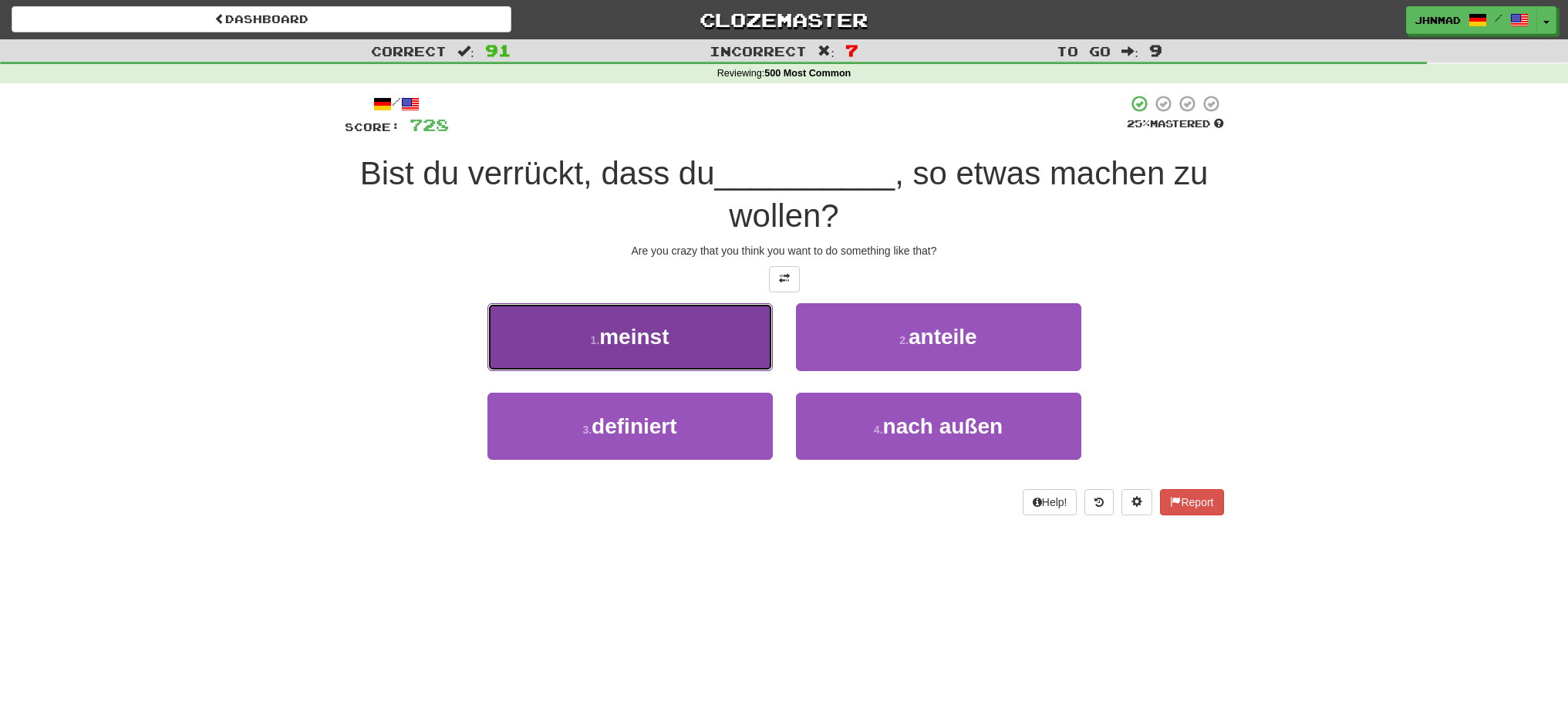
click at [611, 331] on span "meinst" at bounding box center [634, 337] width 69 height 24
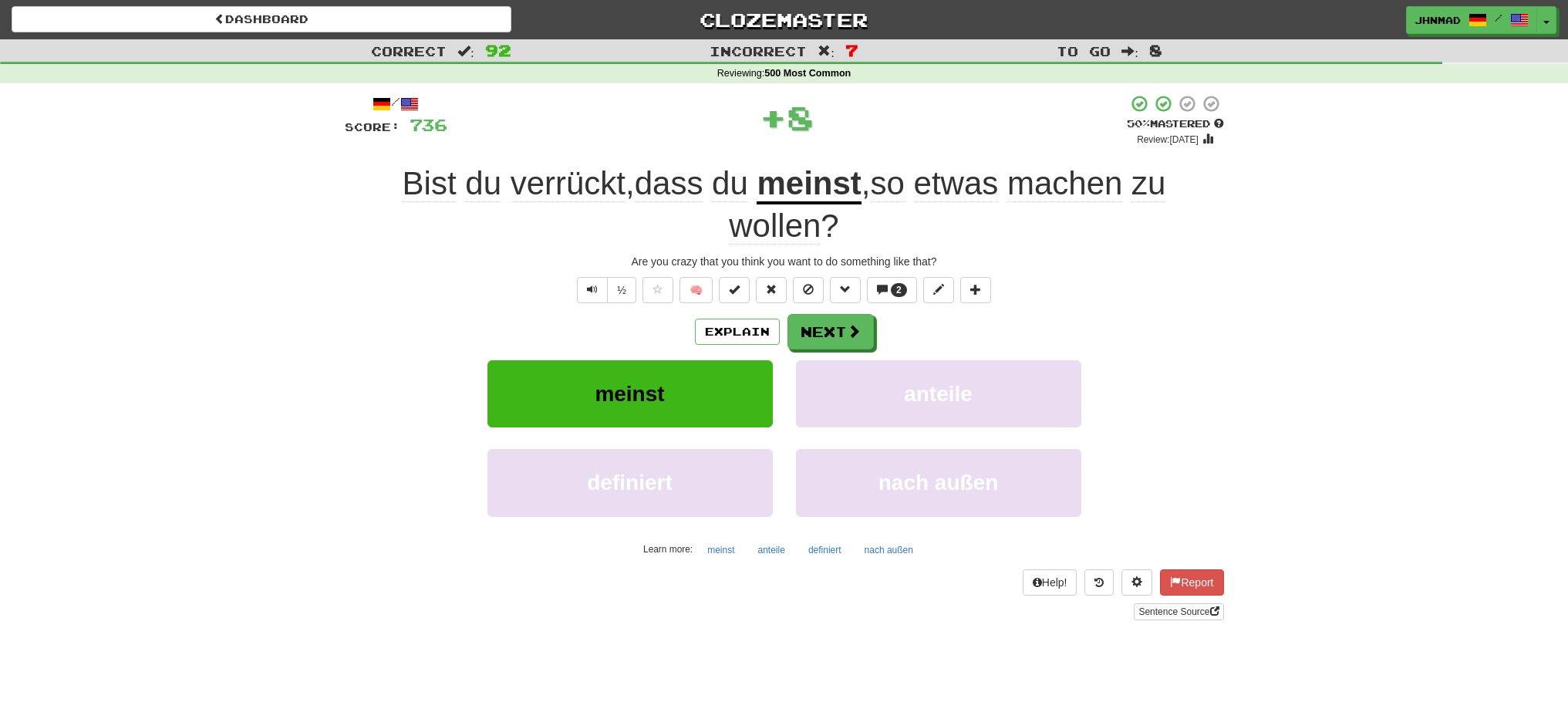
click at [788, 196] on u "meinst" at bounding box center [808, 185] width 104 height 40
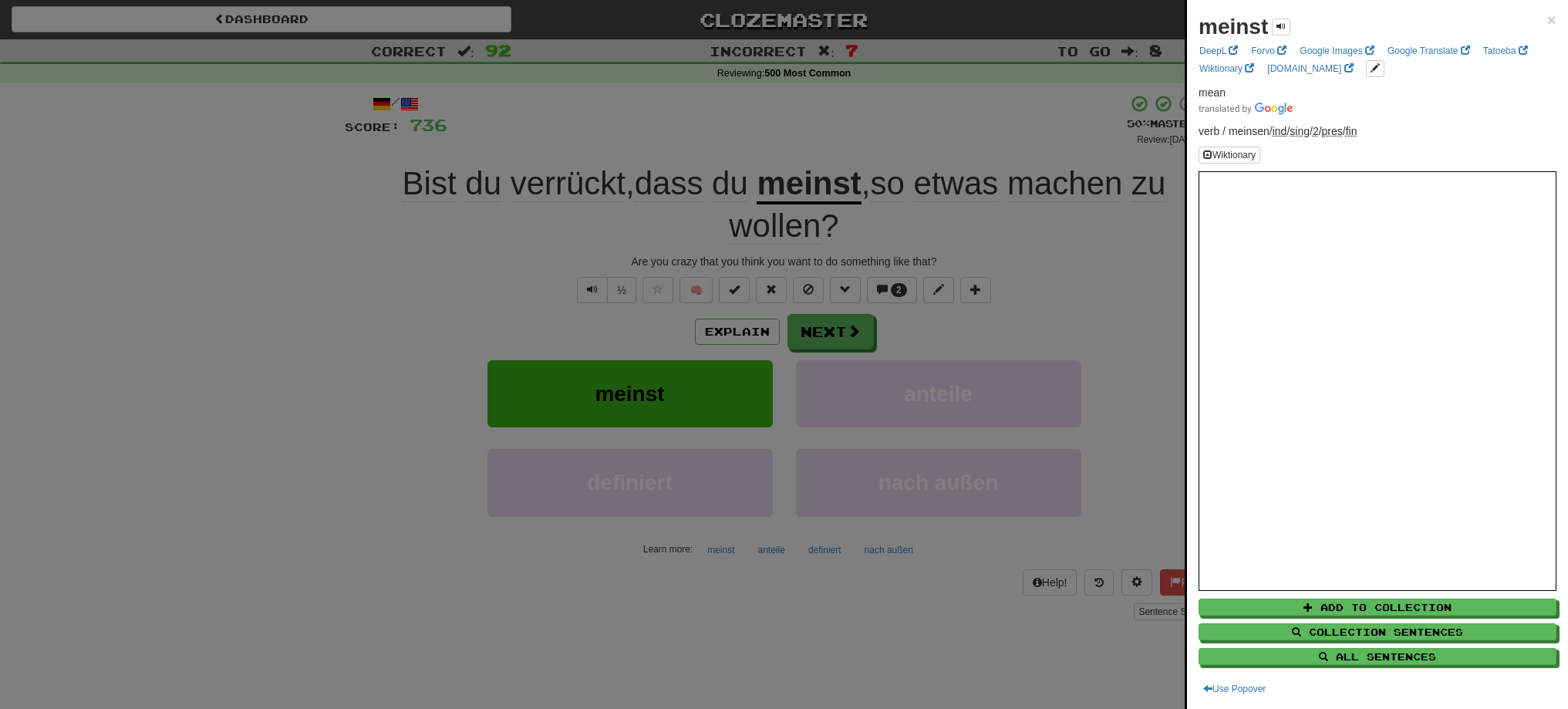
click at [813, 321] on div at bounding box center [784, 354] width 1568 height 709
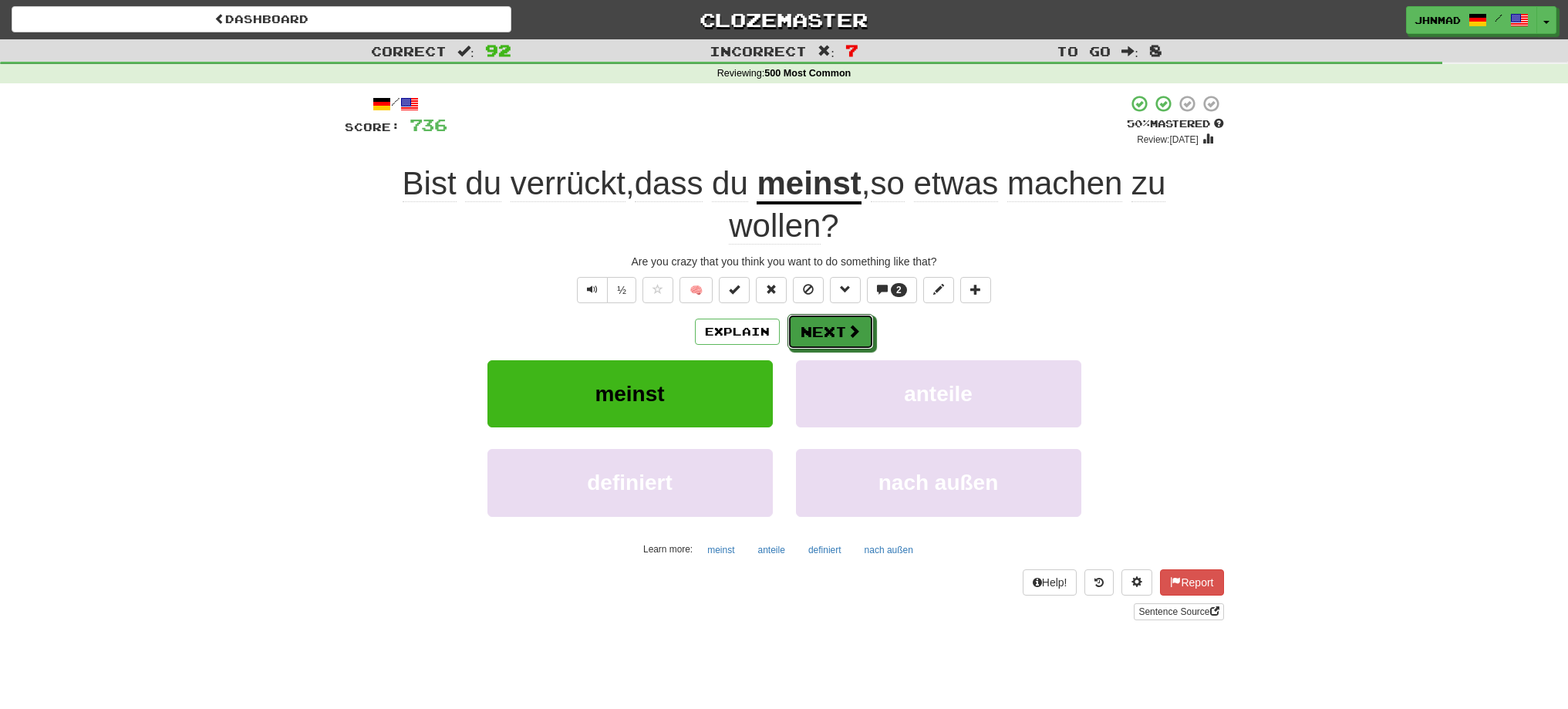
click at [813, 321] on button "Next" at bounding box center [830, 332] width 86 height 35
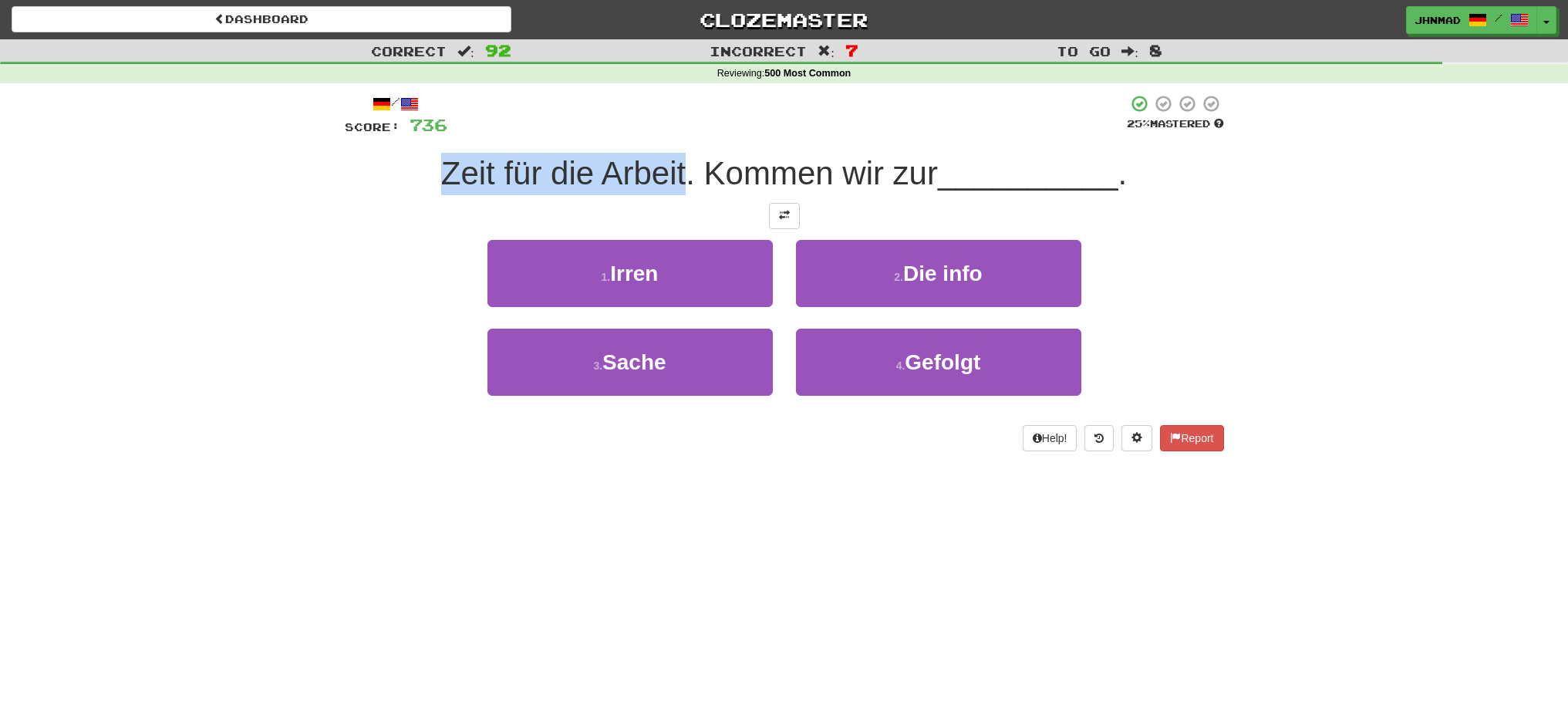
drag, startPoint x: 444, startPoint y: 167, endPoint x: 682, endPoint y: 164, distance: 238.0
click at [682, 164] on span "Zeit für die Arbeit. Kommen wir zur" at bounding box center [690, 173] width 497 height 36
click at [673, 133] on div at bounding box center [673, 133] width 0 height 0
click at [296, 230] on div "Correct : 92 Incorrect : 7 To go : 8 Reviewing : 500 Most Common / Score: 736 2…" at bounding box center [784, 256] width 1568 height 433
click at [769, 215] on button at bounding box center [784, 215] width 31 height 27
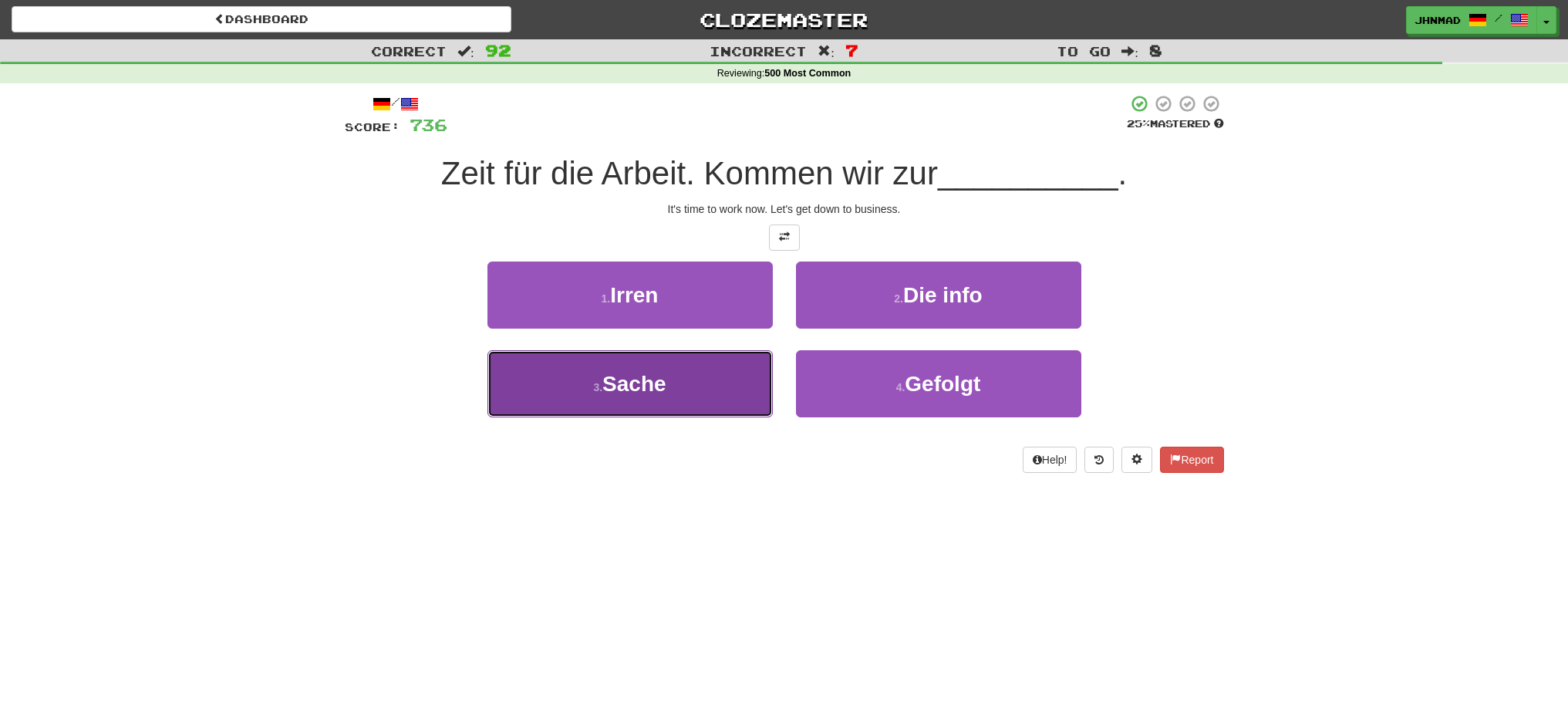
click at [607, 403] on button "3 . Sache" at bounding box center [630, 383] width 286 height 67
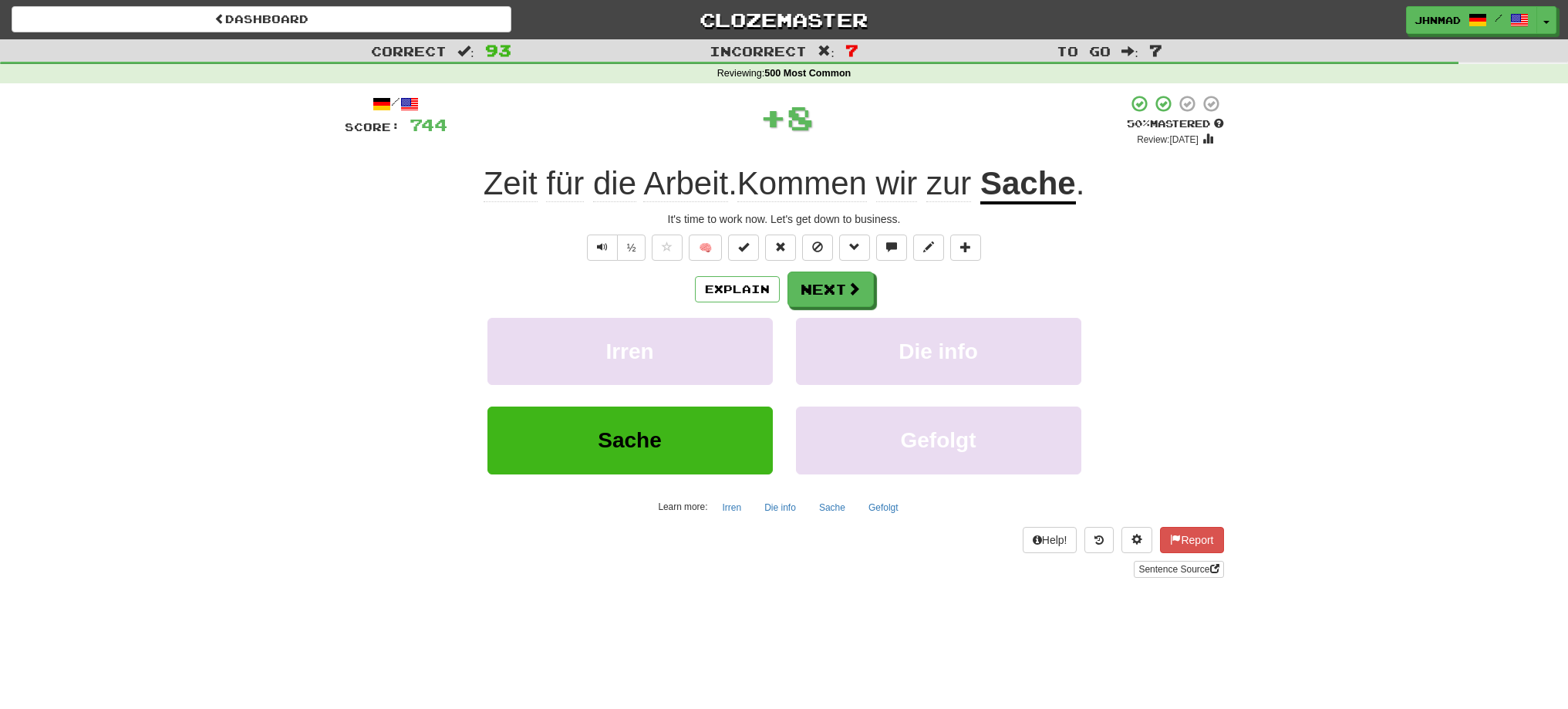
click at [1013, 194] on u "Sache" at bounding box center [1028, 185] width 96 height 40
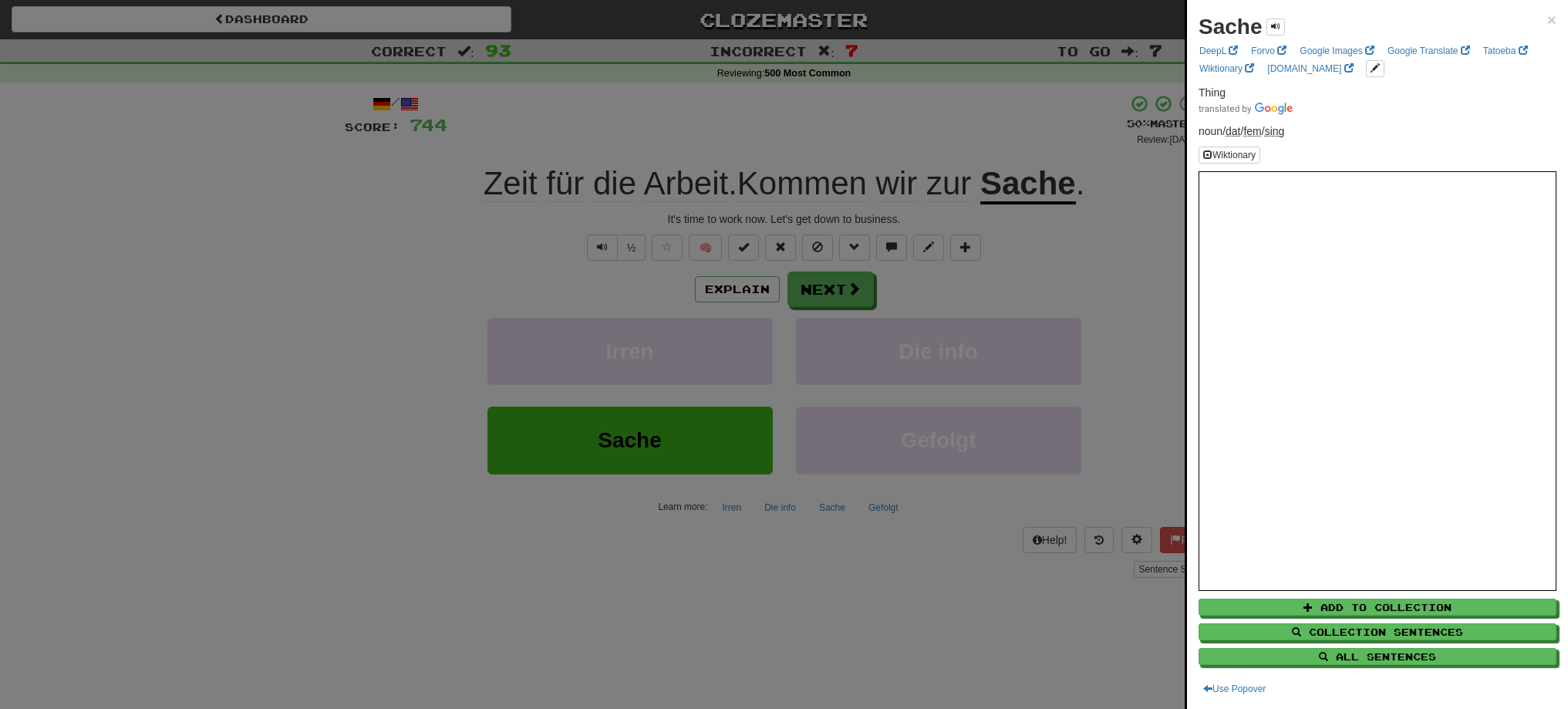
click at [836, 291] on div at bounding box center [784, 354] width 1568 height 709
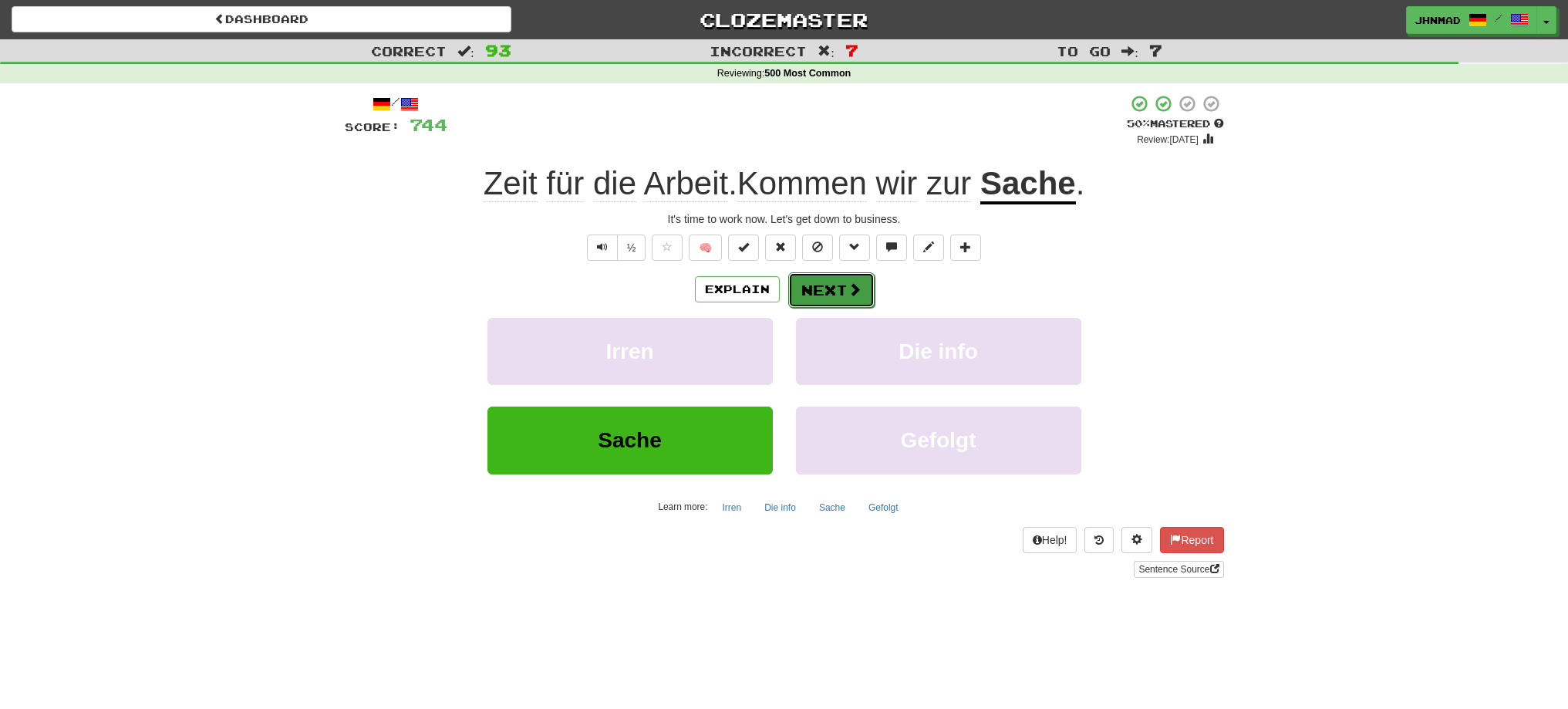
click at [835, 291] on button "Next" at bounding box center [831, 290] width 86 height 35
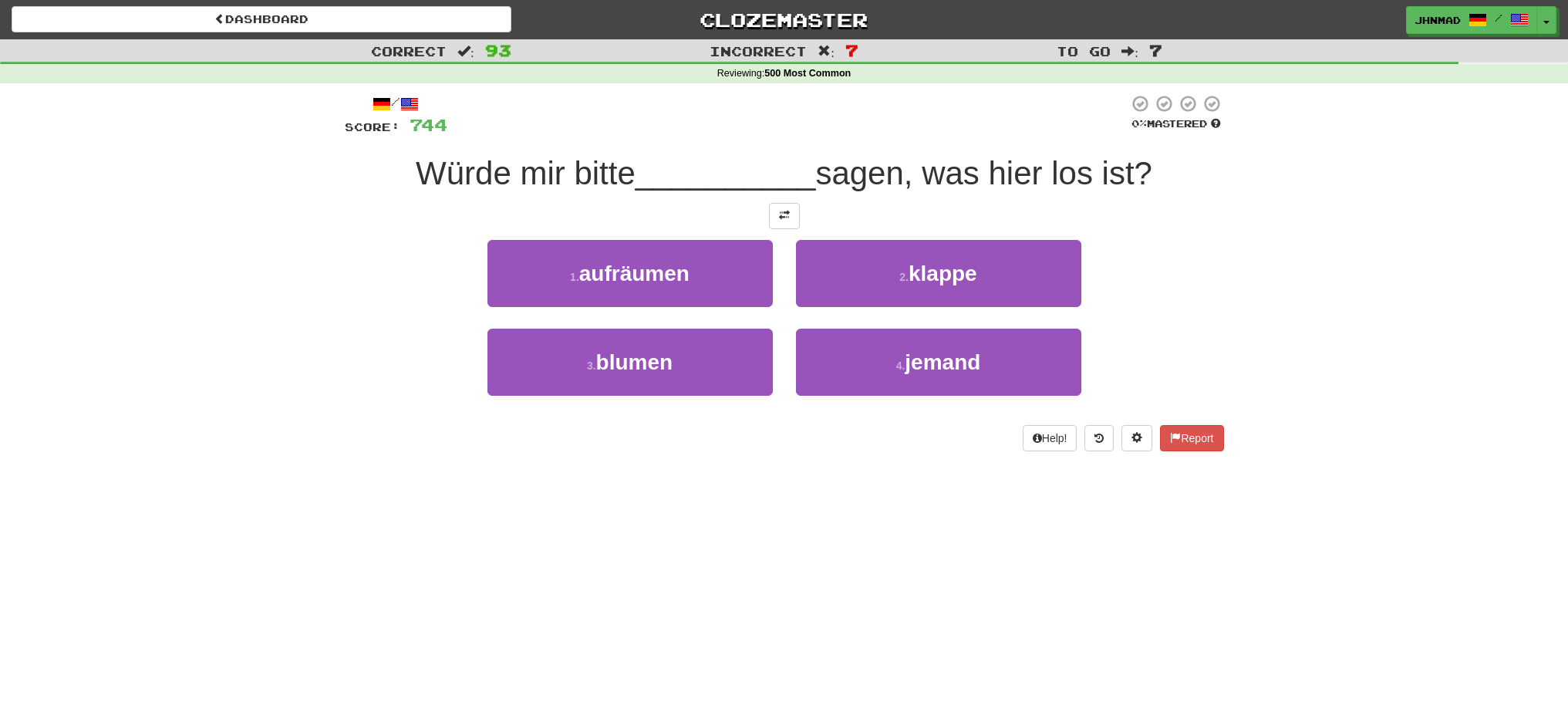
click at [786, 229] on div "/ Score: 744 0 % Mastered Würde mir bitte __________ sagen, was hier los ist? 1…" at bounding box center [784, 273] width 879 height 357
click at [777, 219] on button at bounding box center [784, 215] width 31 height 27
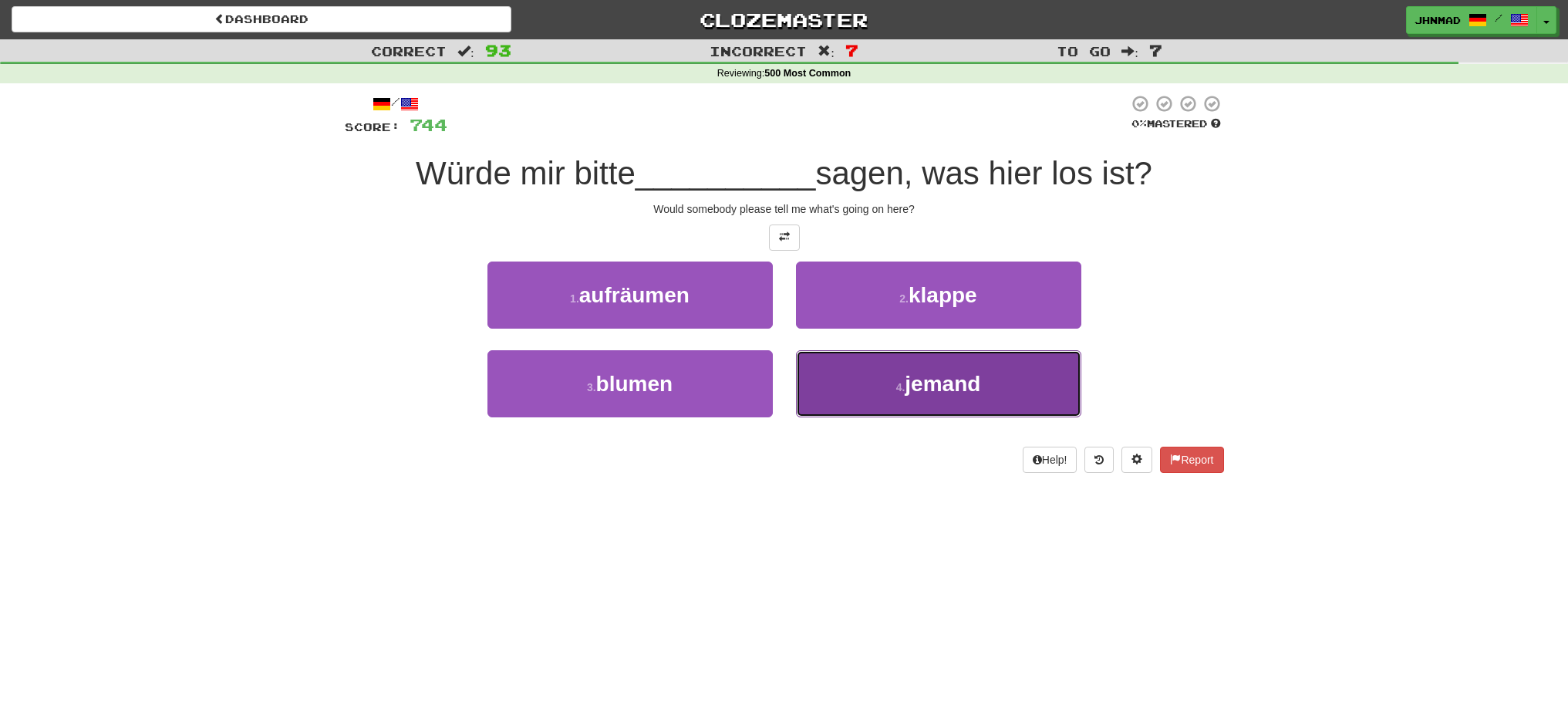
click at [895, 411] on button "4 . jemand" at bounding box center [939, 383] width 286 height 67
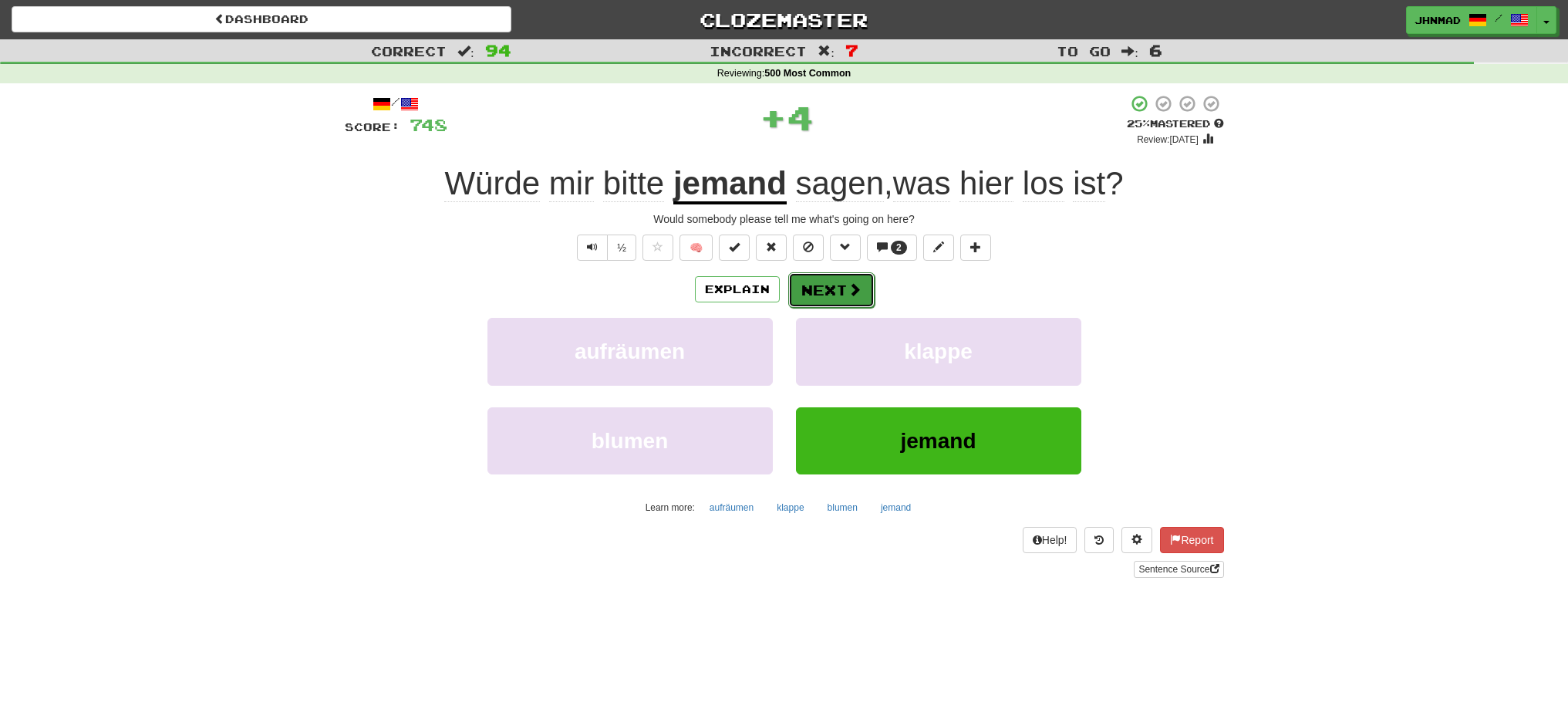
click at [840, 295] on button "Next" at bounding box center [831, 290] width 86 height 35
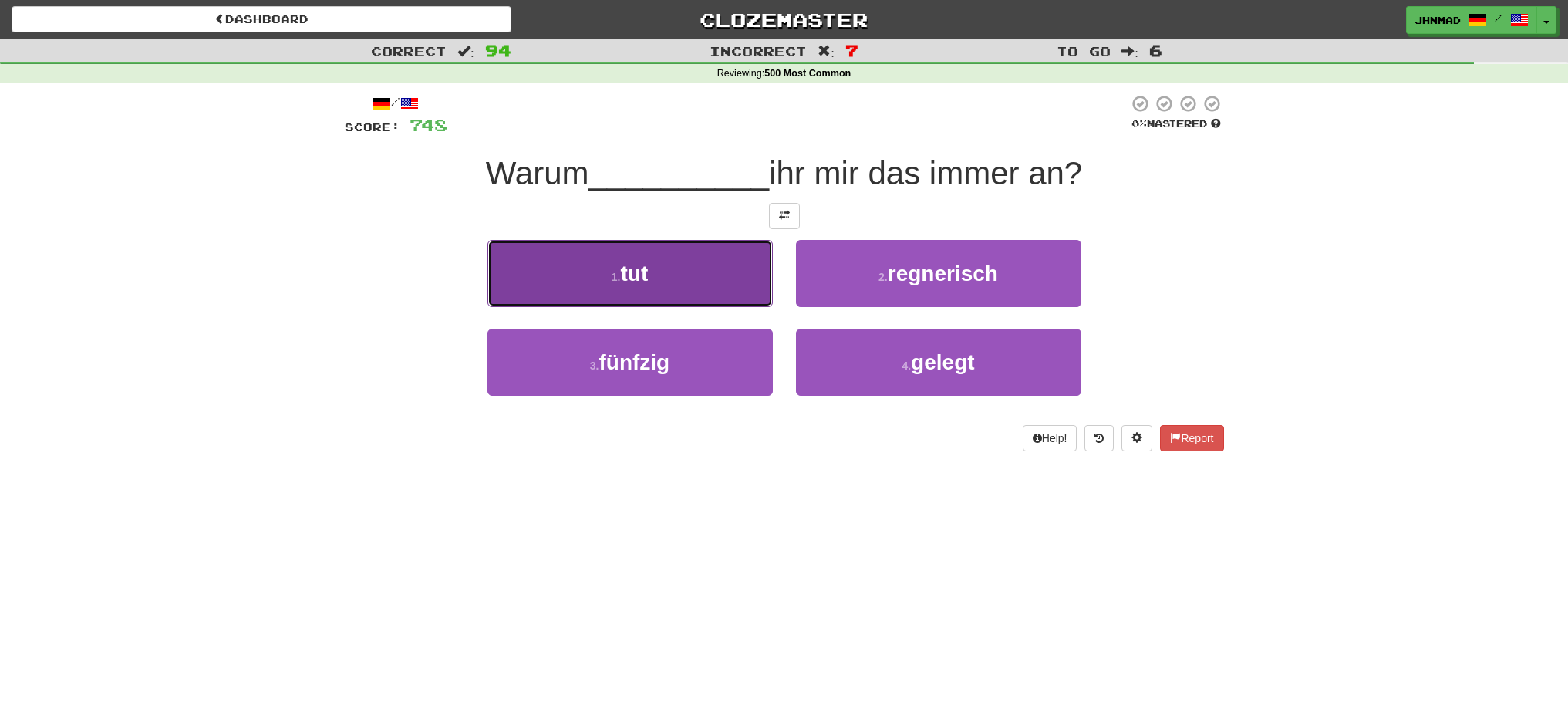
click at [593, 286] on button "1 . tut" at bounding box center [630, 273] width 286 height 67
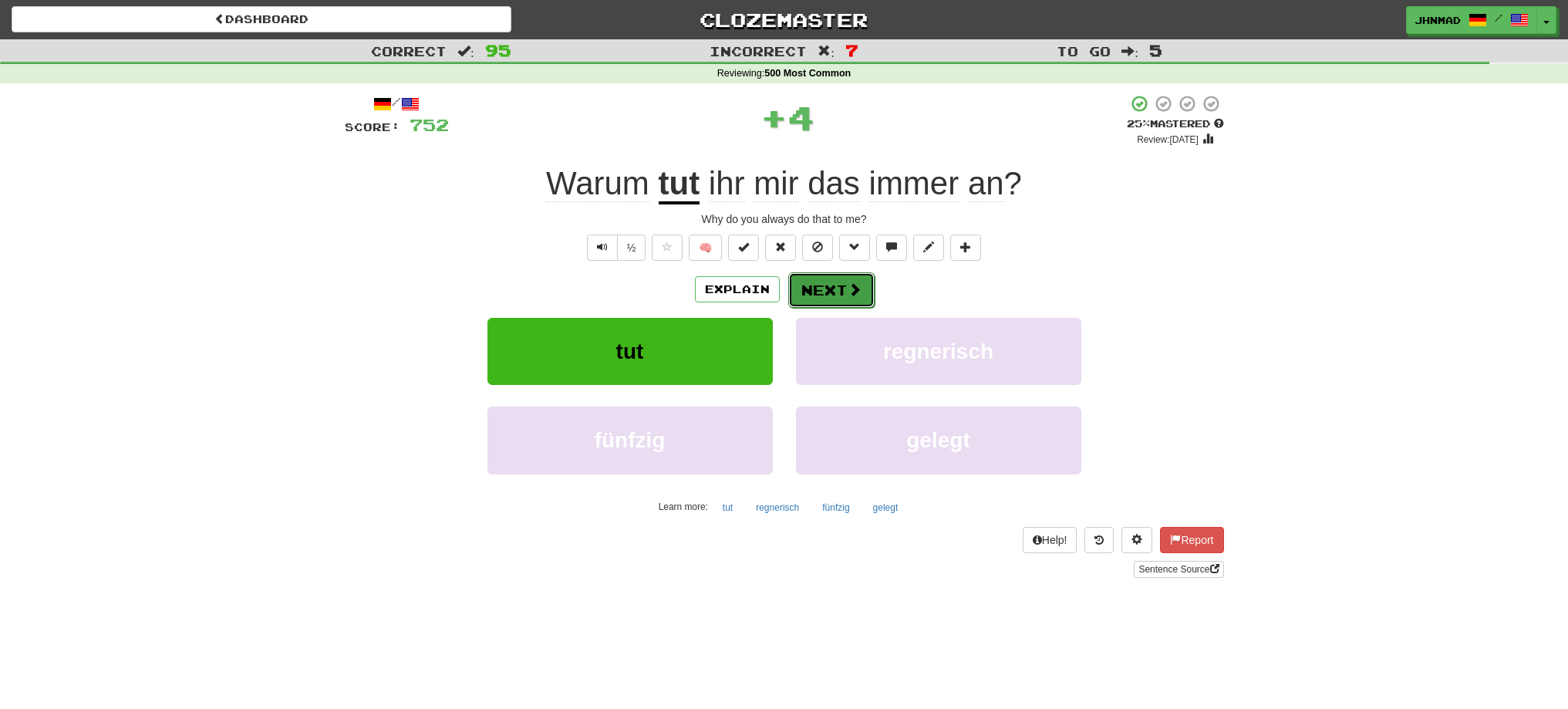
click at [819, 301] on button "Next" at bounding box center [831, 290] width 86 height 35
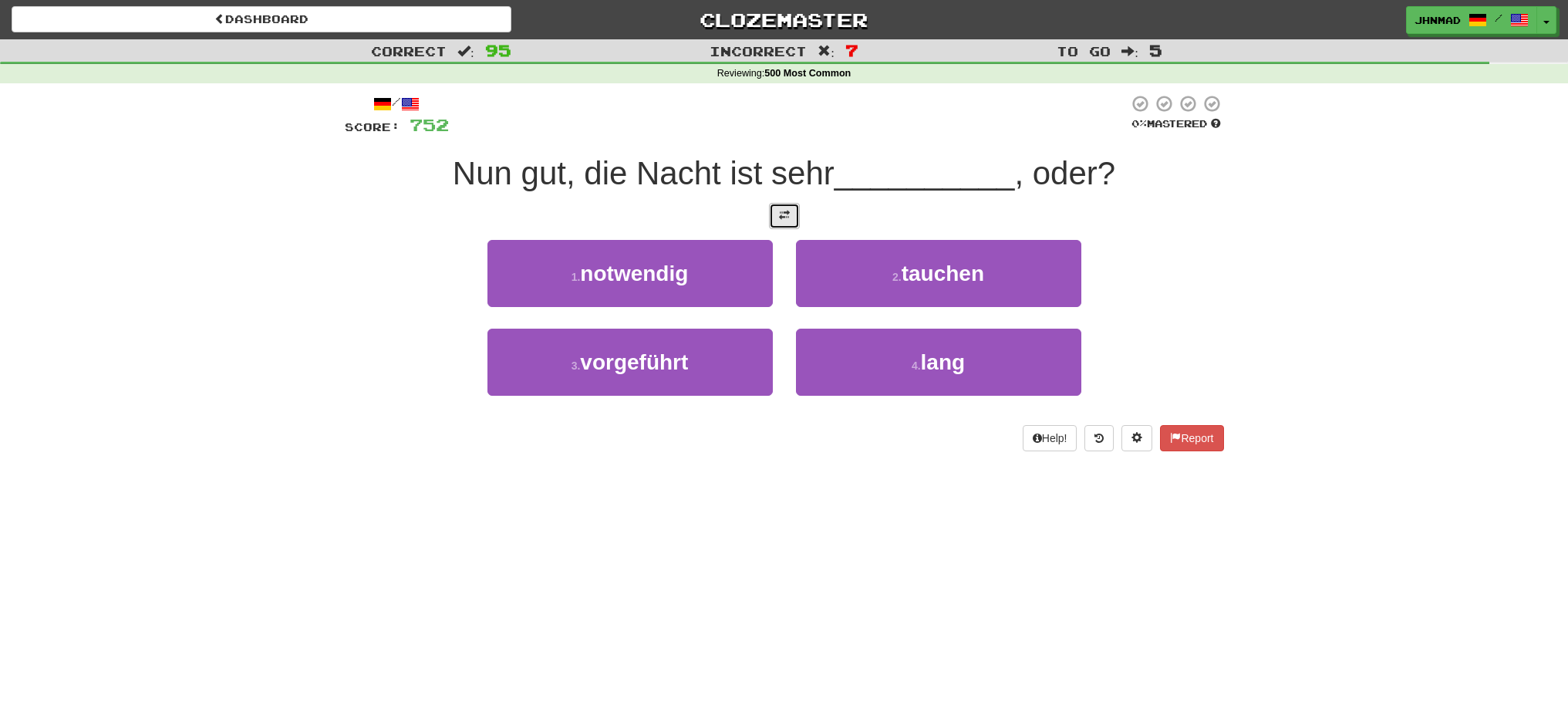
click at [790, 223] on button at bounding box center [784, 215] width 31 height 27
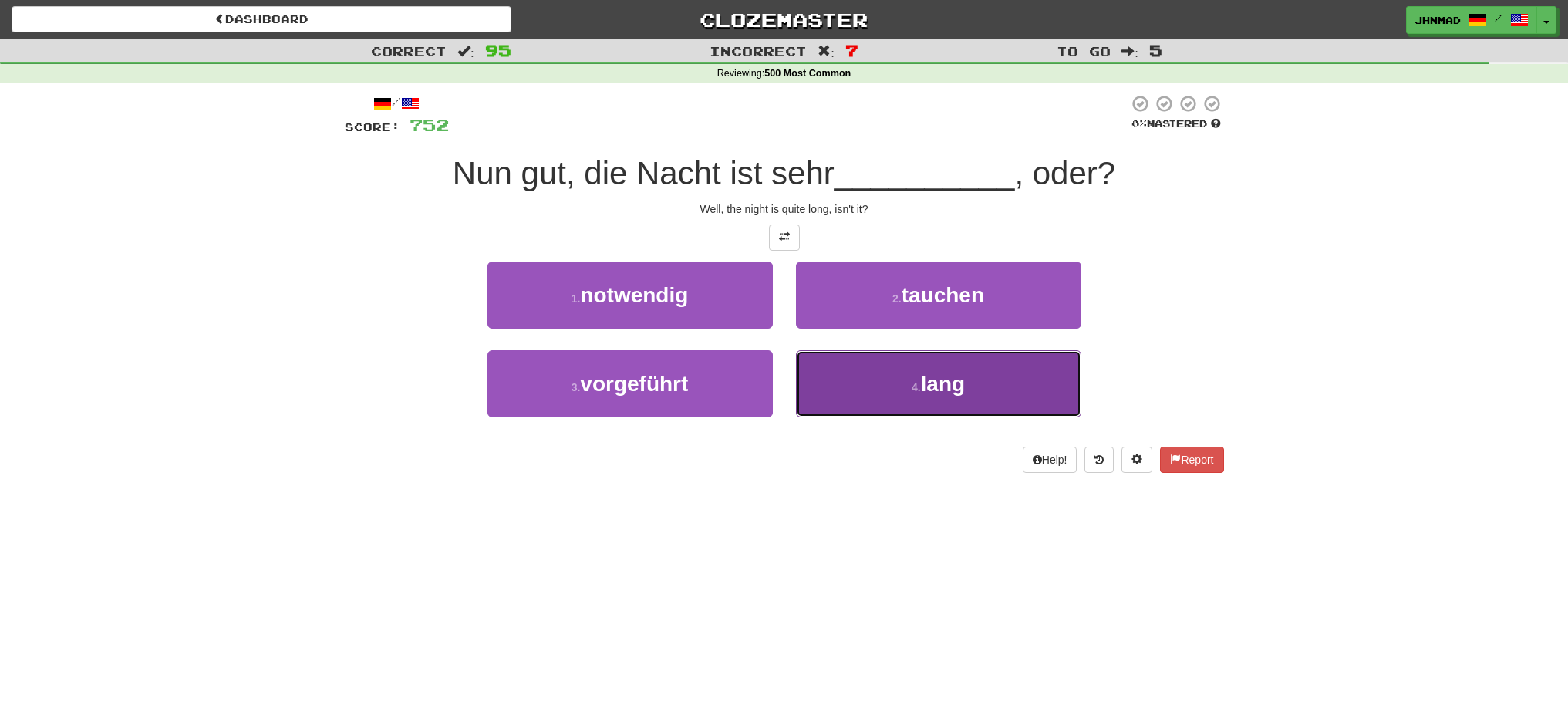
click at [872, 401] on button "4 . lang" at bounding box center [939, 383] width 286 height 67
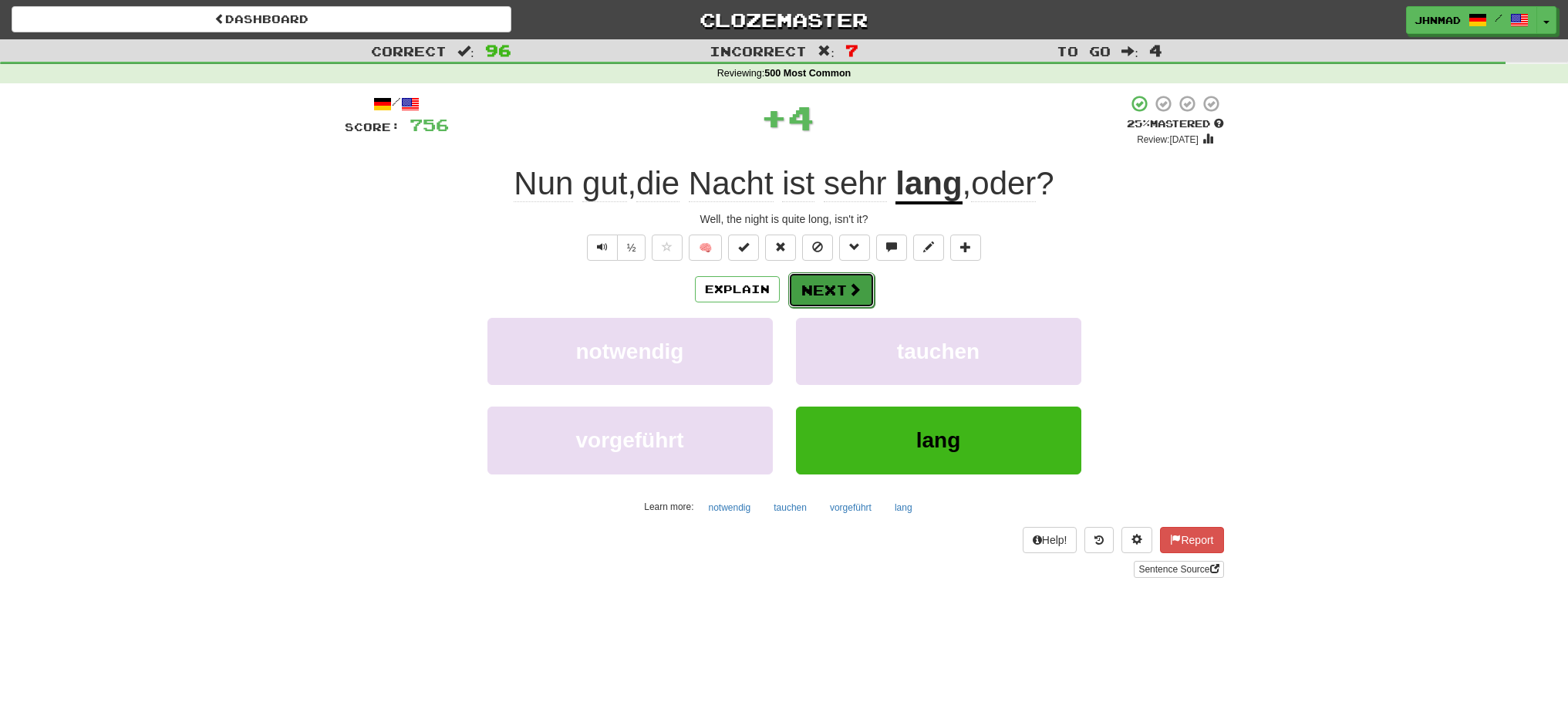
click at [834, 288] on button "Next" at bounding box center [831, 290] width 86 height 35
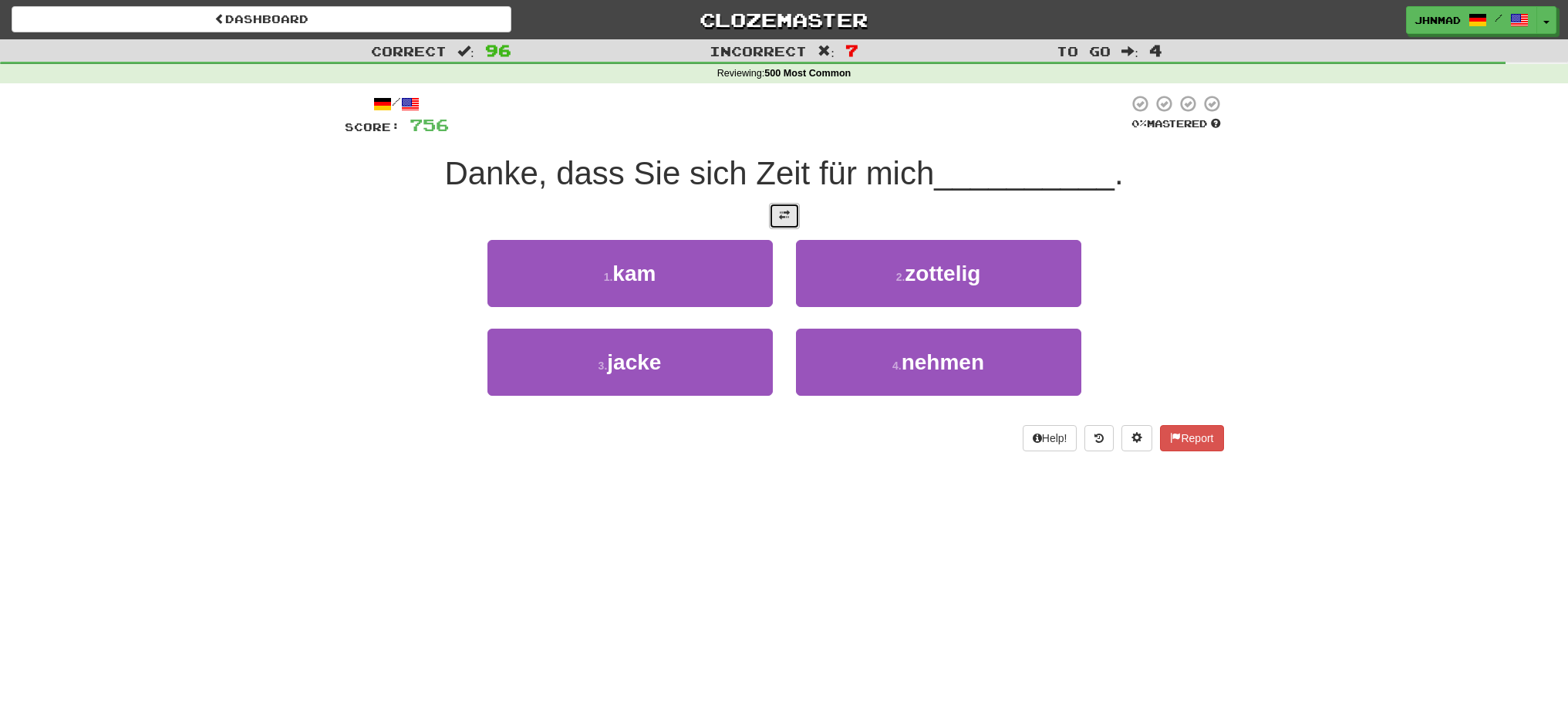
click at [783, 214] on span at bounding box center [784, 215] width 10 height 10
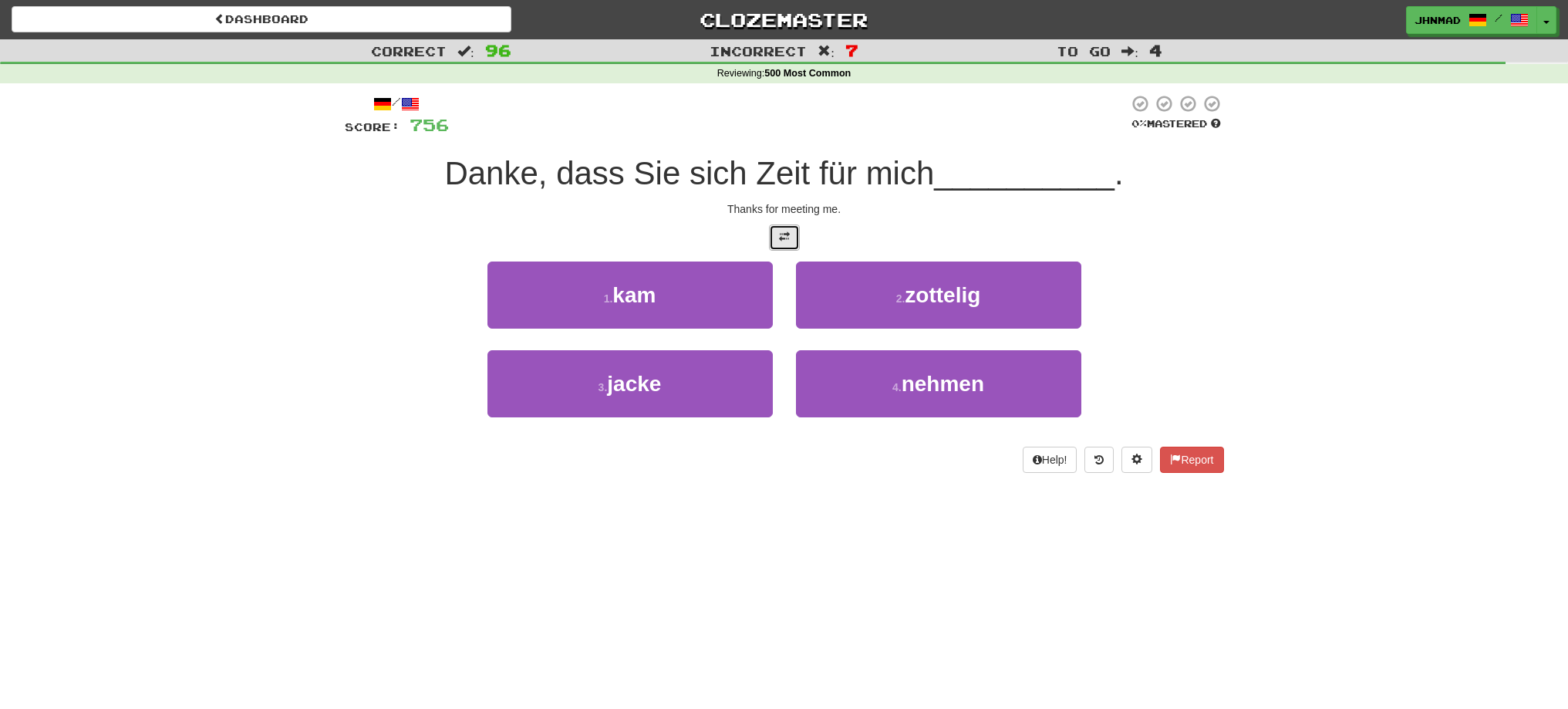
click at [785, 240] on span at bounding box center [784, 236] width 10 height 10
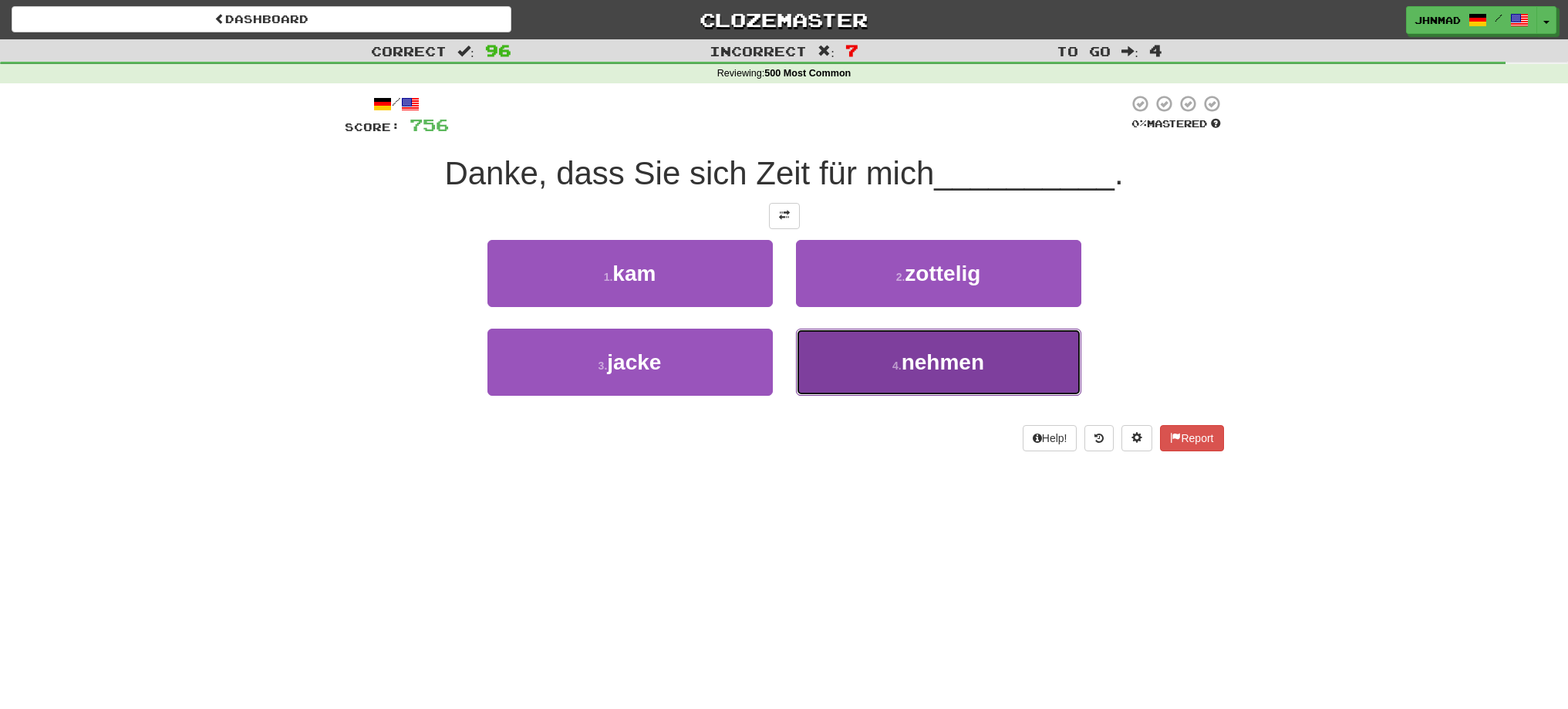
click at [890, 358] on button "4 . nehmen" at bounding box center [939, 361] width 286 height 67
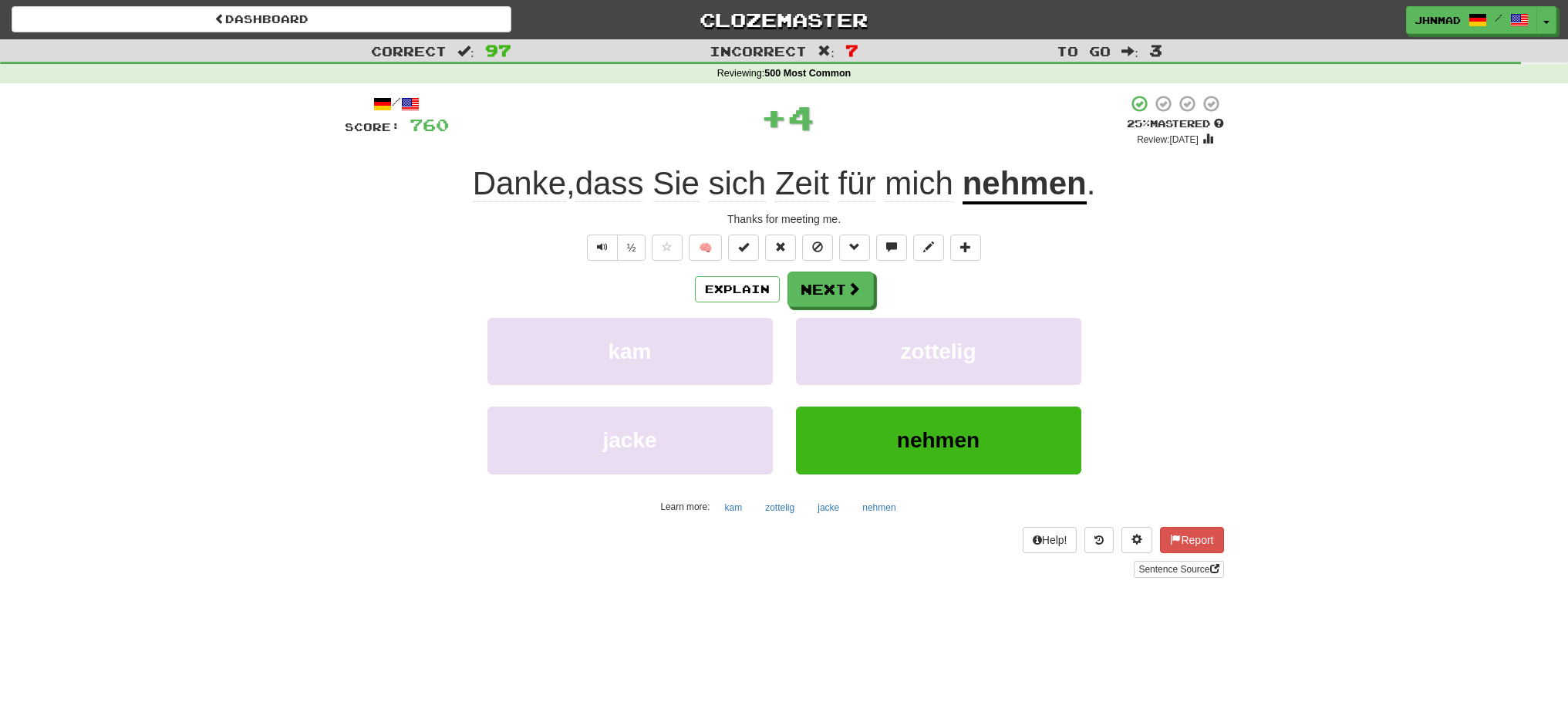
click at [1064, 189] on u "nehmen" at bounding box center [1024, 185] width 124 height 40
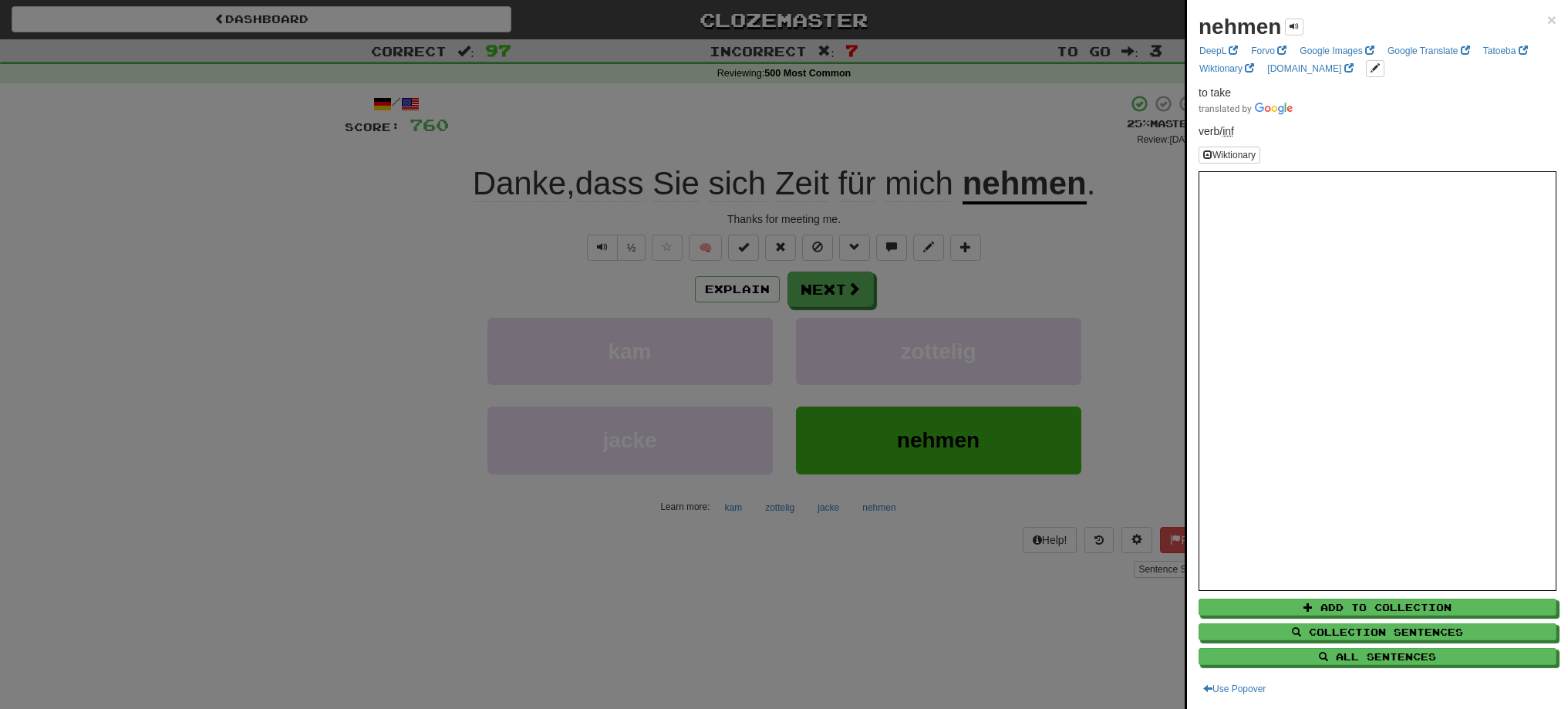
click at [810, 277] on div at bounding box center [784, 354] width 1568 height 709
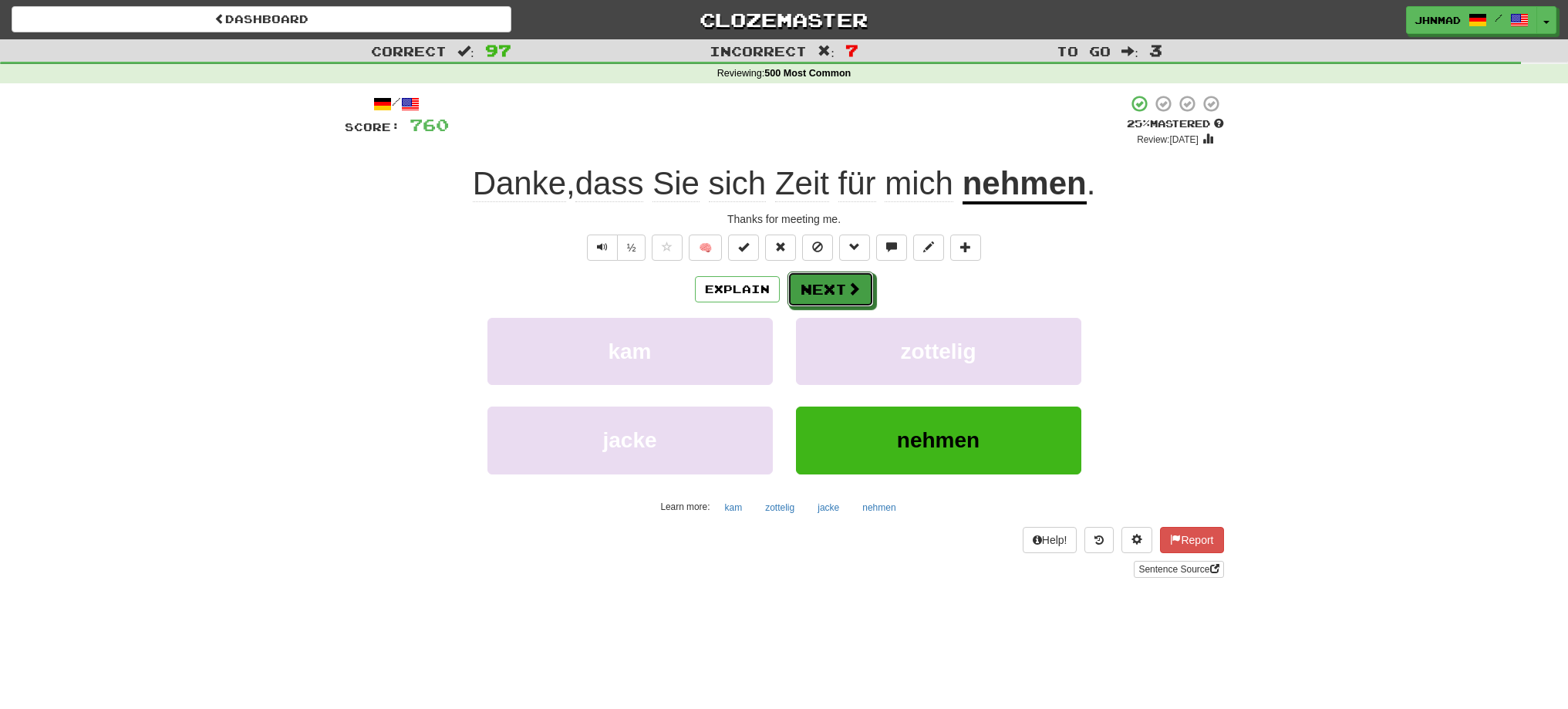
click at [810, 277] on button "Next" at bounding box center [830, 290] width 86 height 35
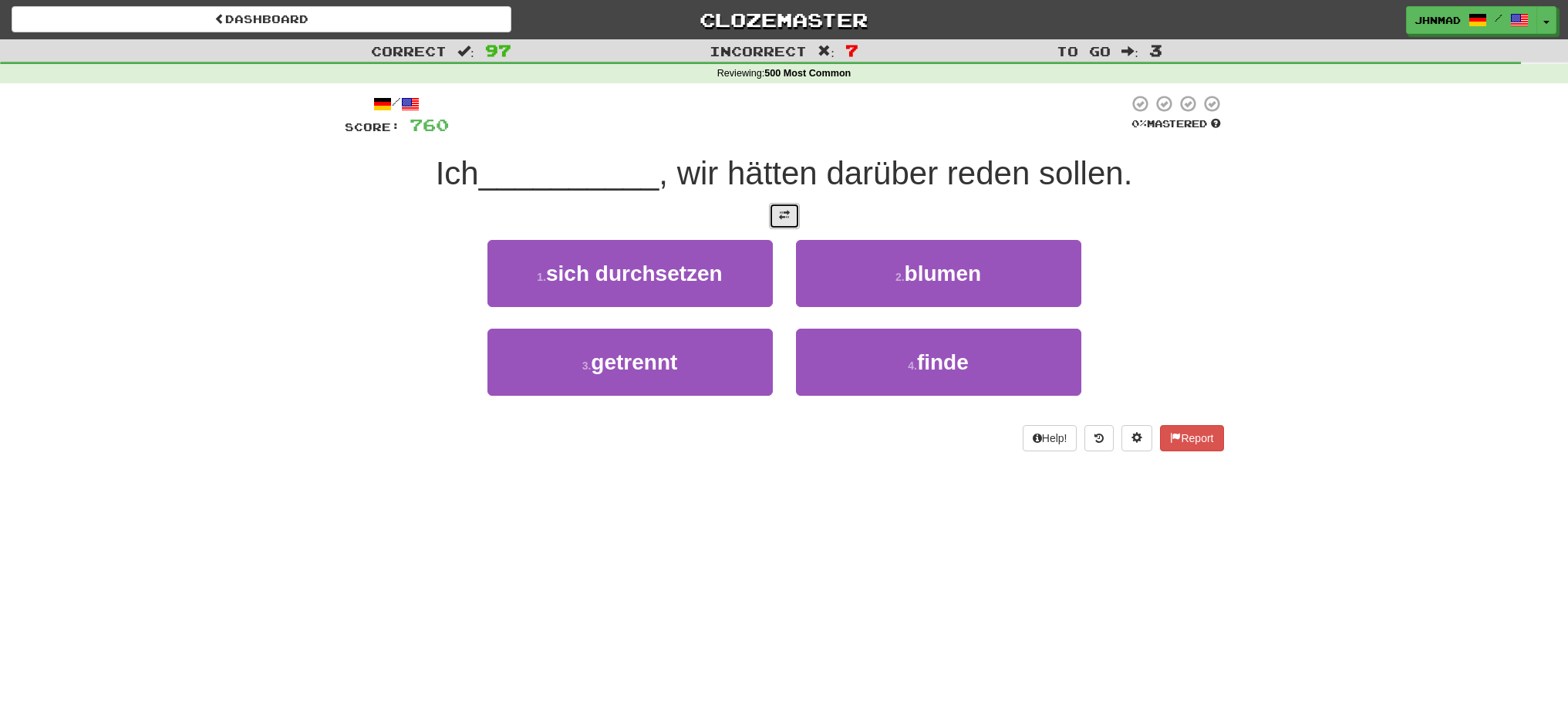
click at [772, 217] on button at bounding box center [784, 215] width 31 height 27
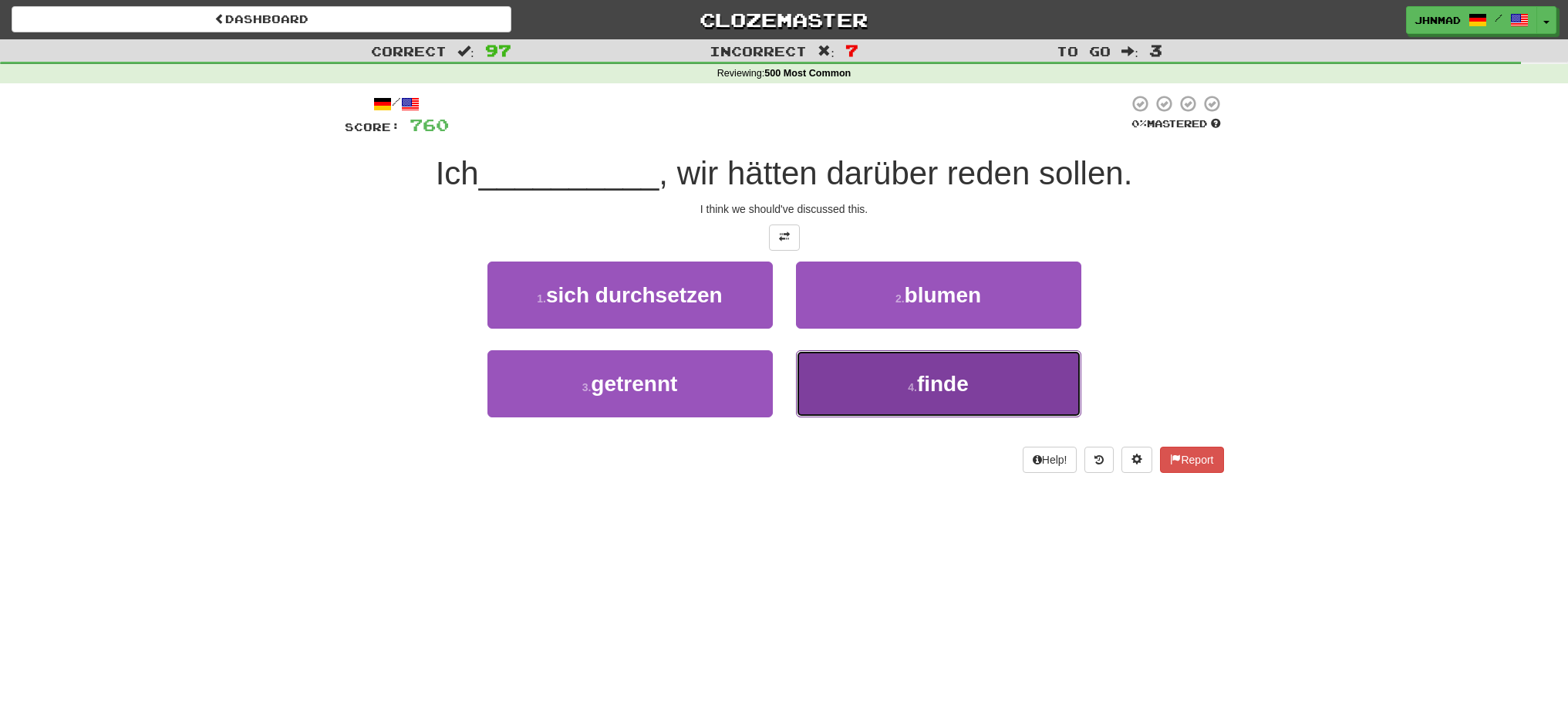
click at [903, 388] on button "4 . finde" at bounding box center [939, 383] width 286 height 67
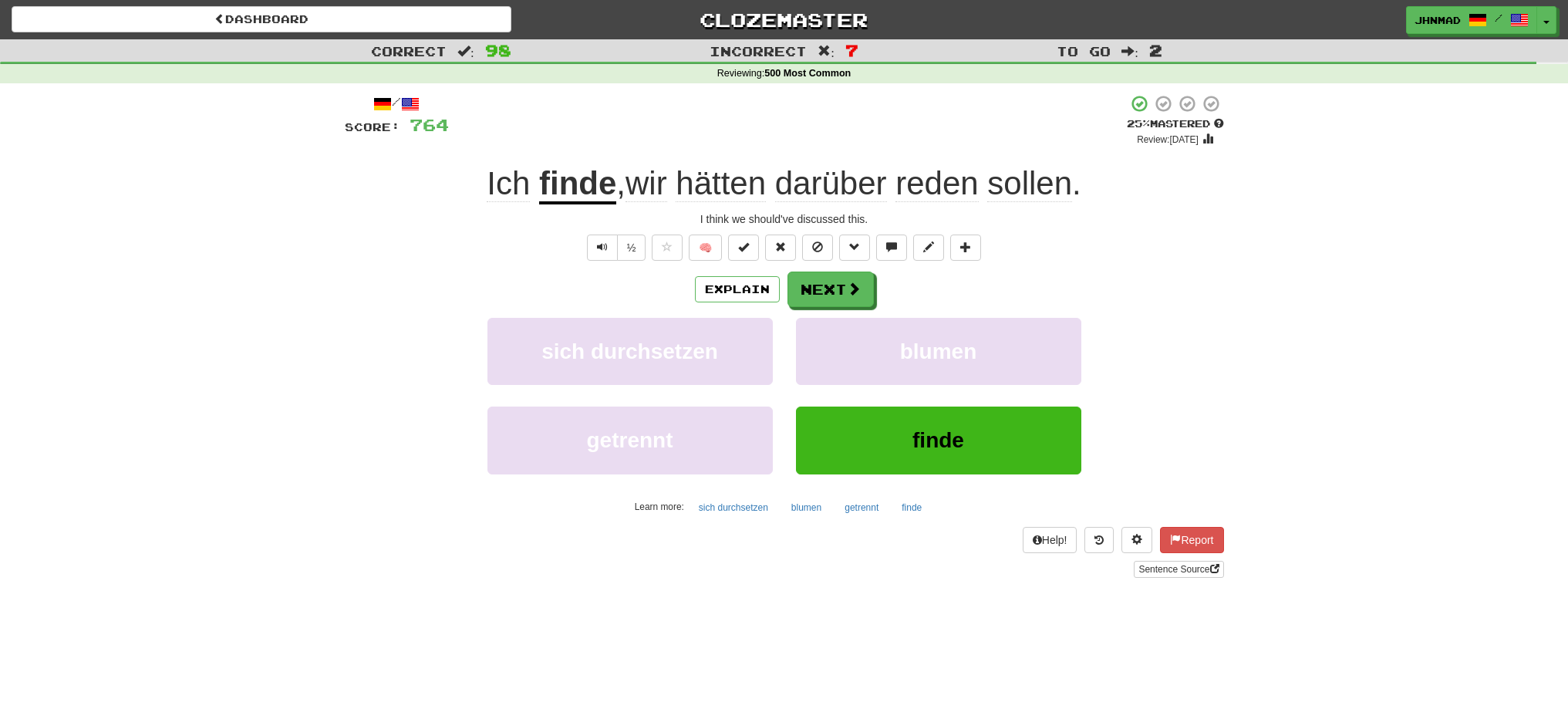
click at [584, 188] on u "finde" at bounding box center [578, 185] width 77 height 40
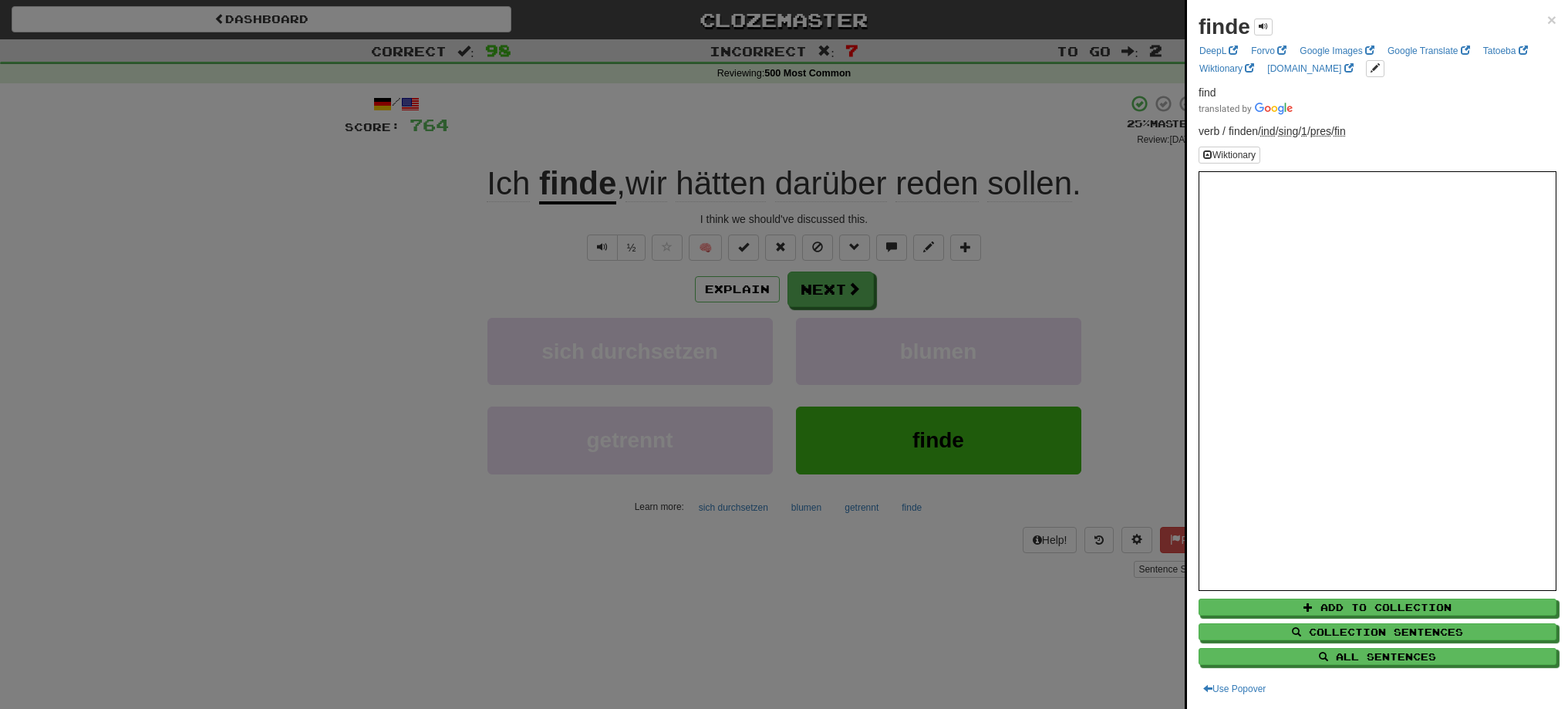
click at [821, 292] on div at bounding box center [784, 354] width 1568 height 709
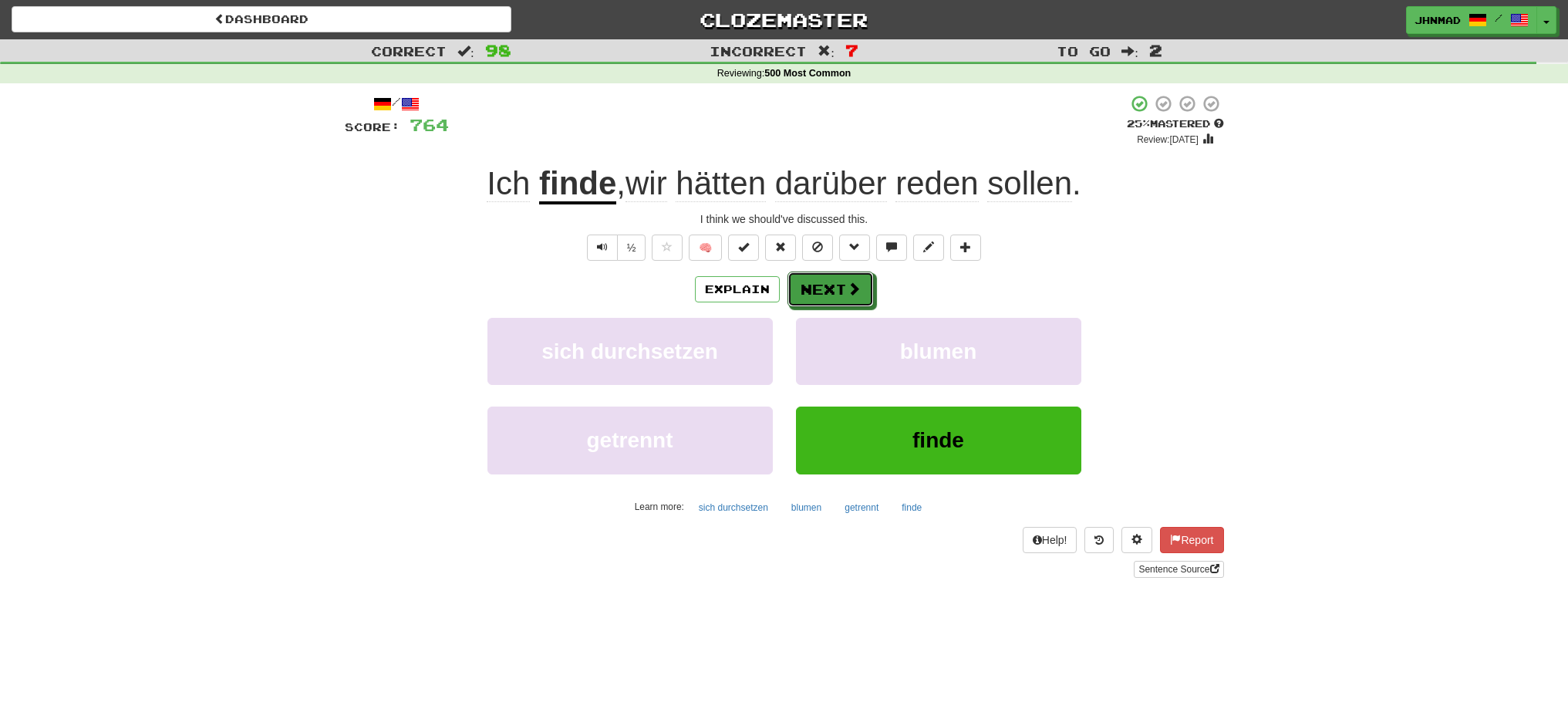
click at [821, 293] on button "Next" at bounding box center [830, 290] width 86 height 35
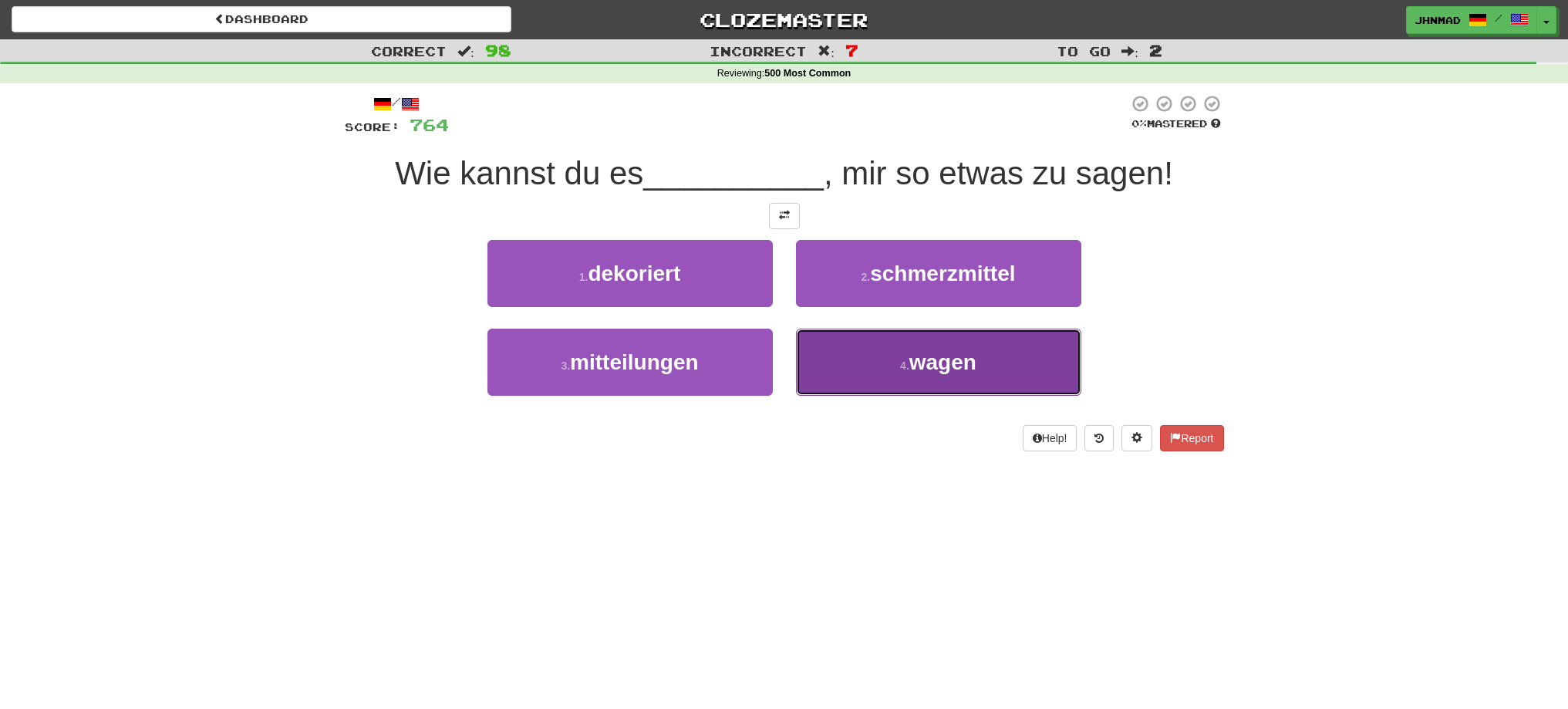
click at [834, 348] on button "4 . wagen" at bounding box center [939, 361] width 286 height 67
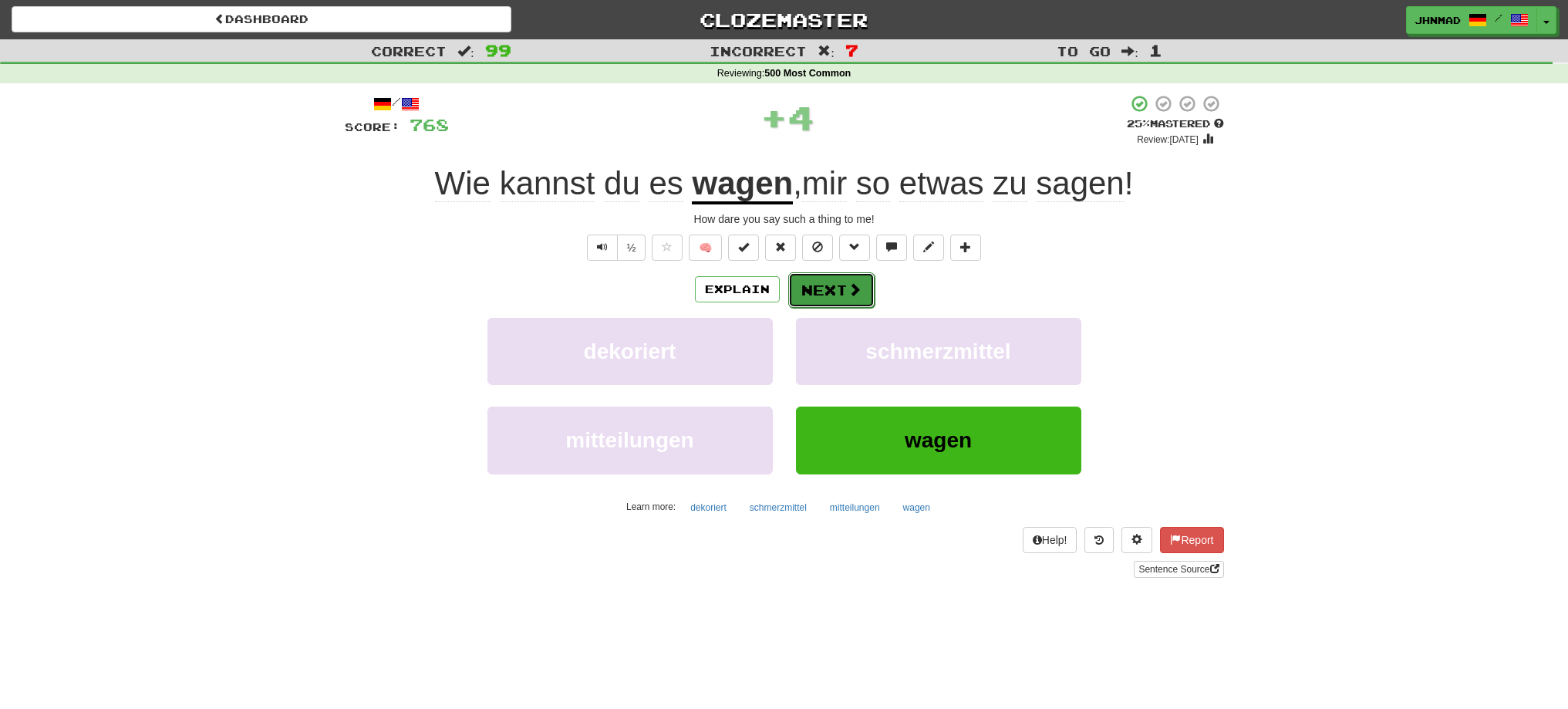
click at [815, 288] on button "Next" at bounding box center [831, 290] width 86 height 35
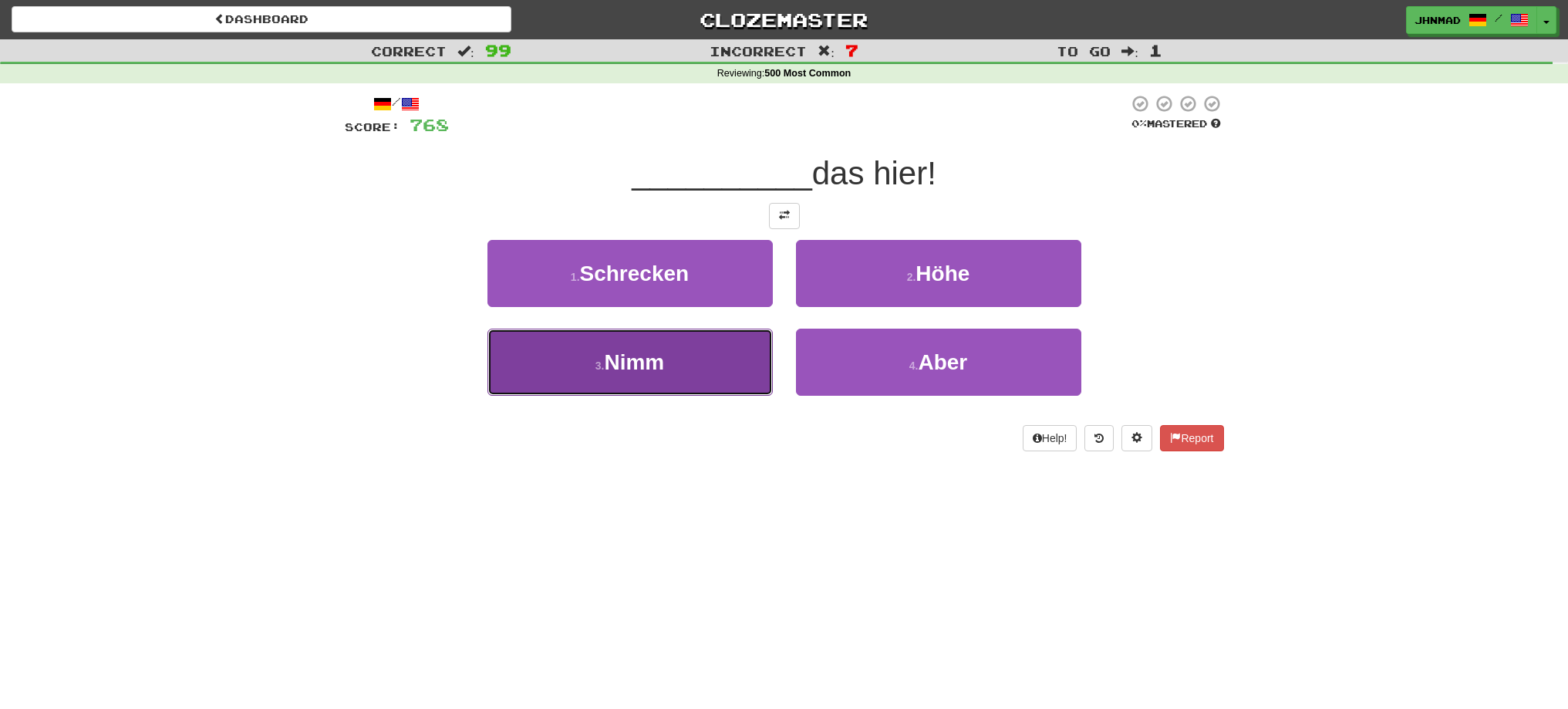
click at [624, 353] on span "Nimm" at bounding box center [634, 362] width 60 height 24
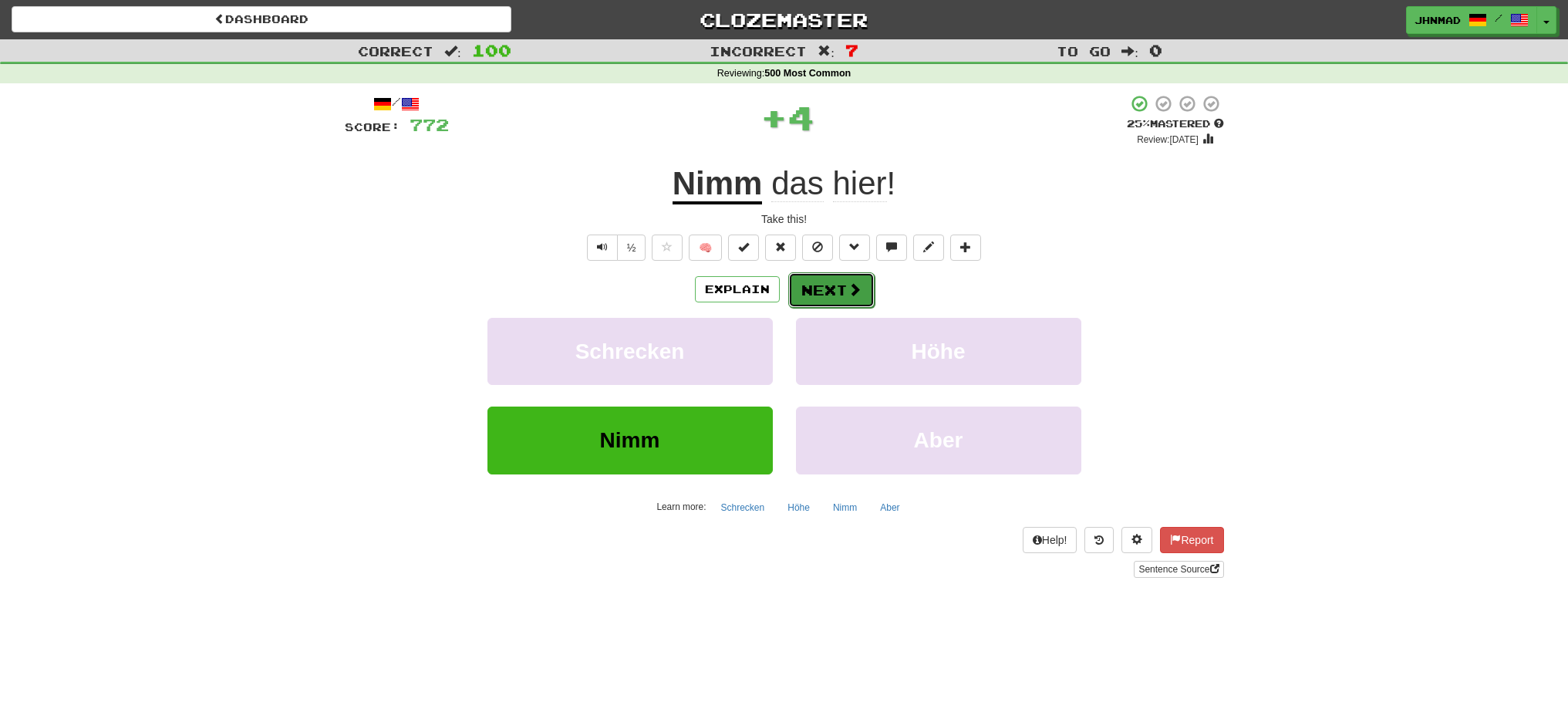
click at [837, 282] on button "Next" at bounding box center [831, 290] width 86 height 35
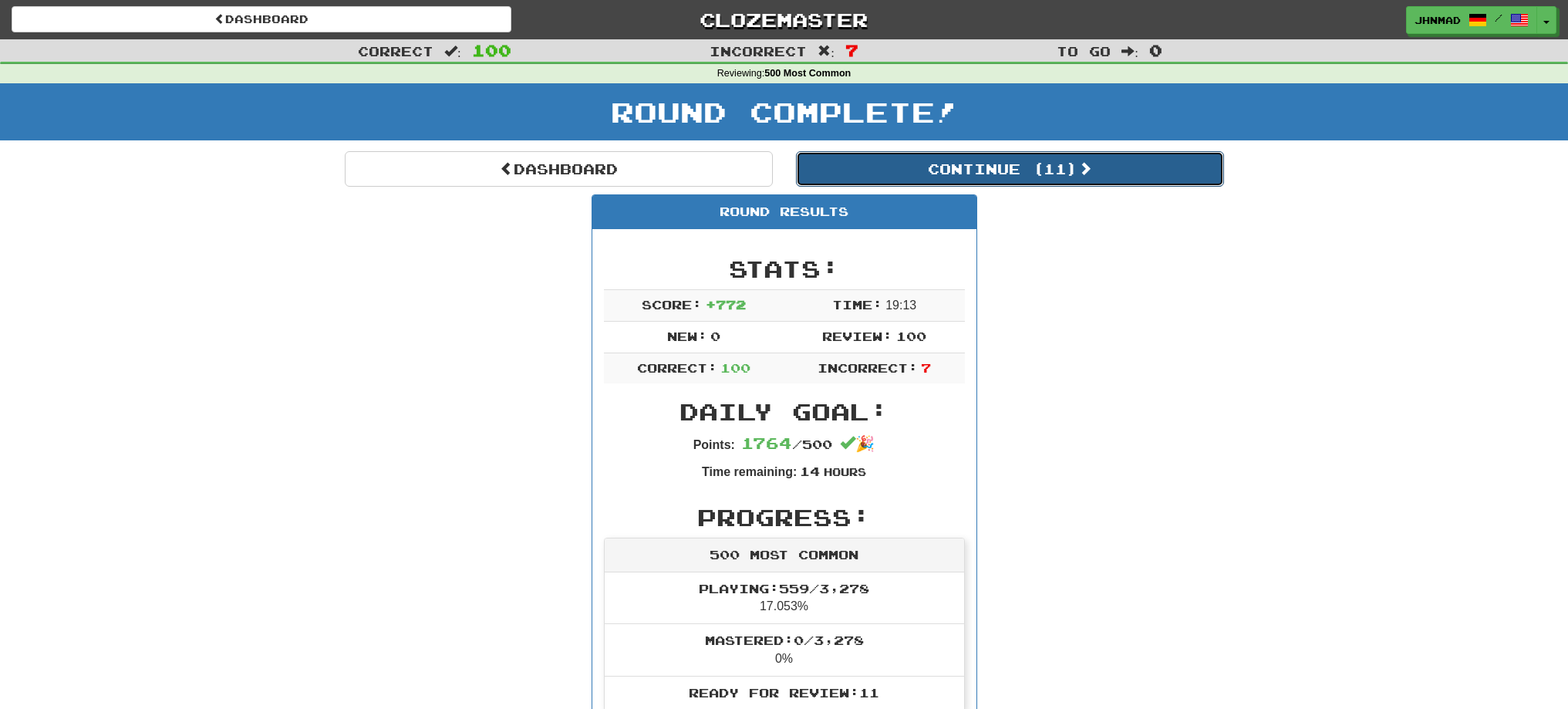
click at [916, 176] on button "Continue ( 11 )" at bounding box center [1010, 169] width 428 height 35
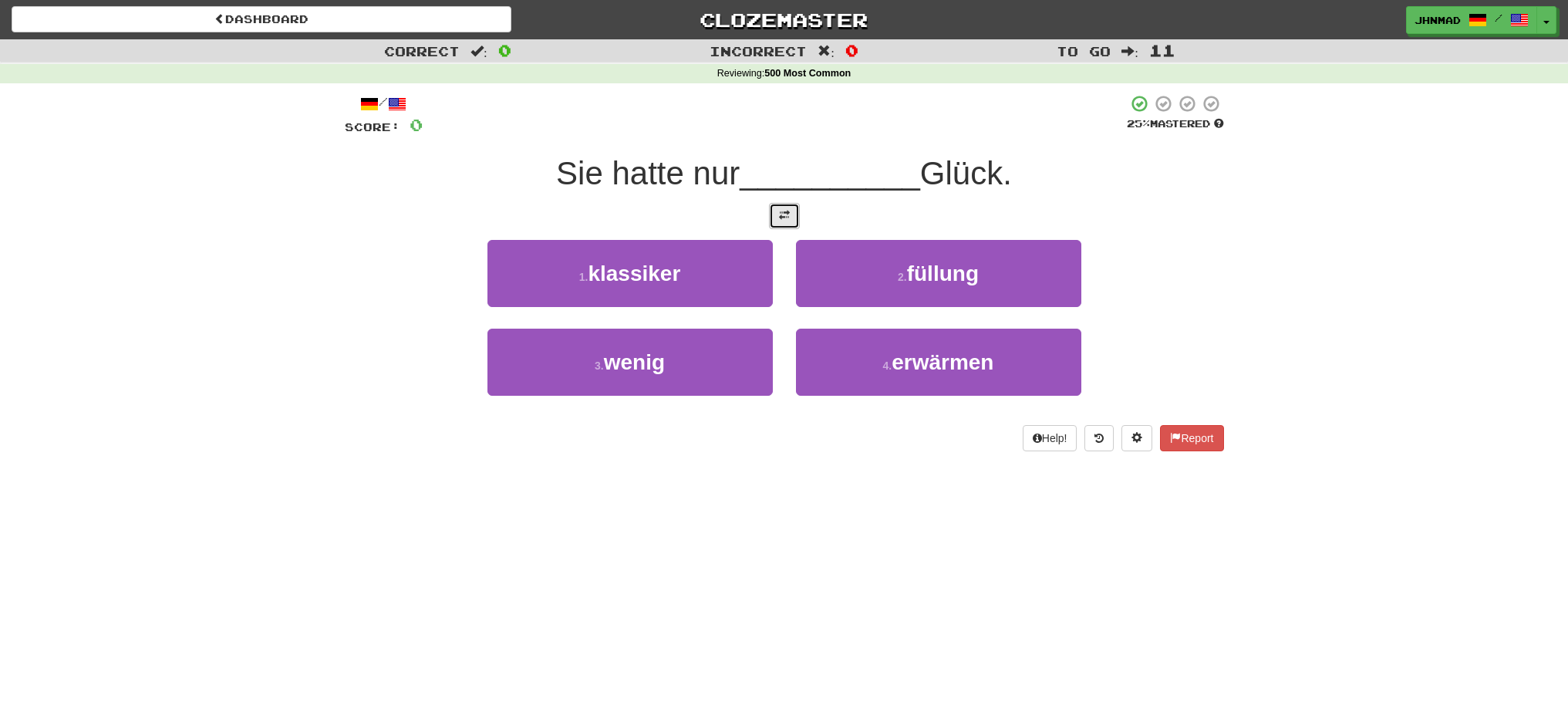
click at [783, 202] on button at bounding box center [784, 215] width 31 height 27
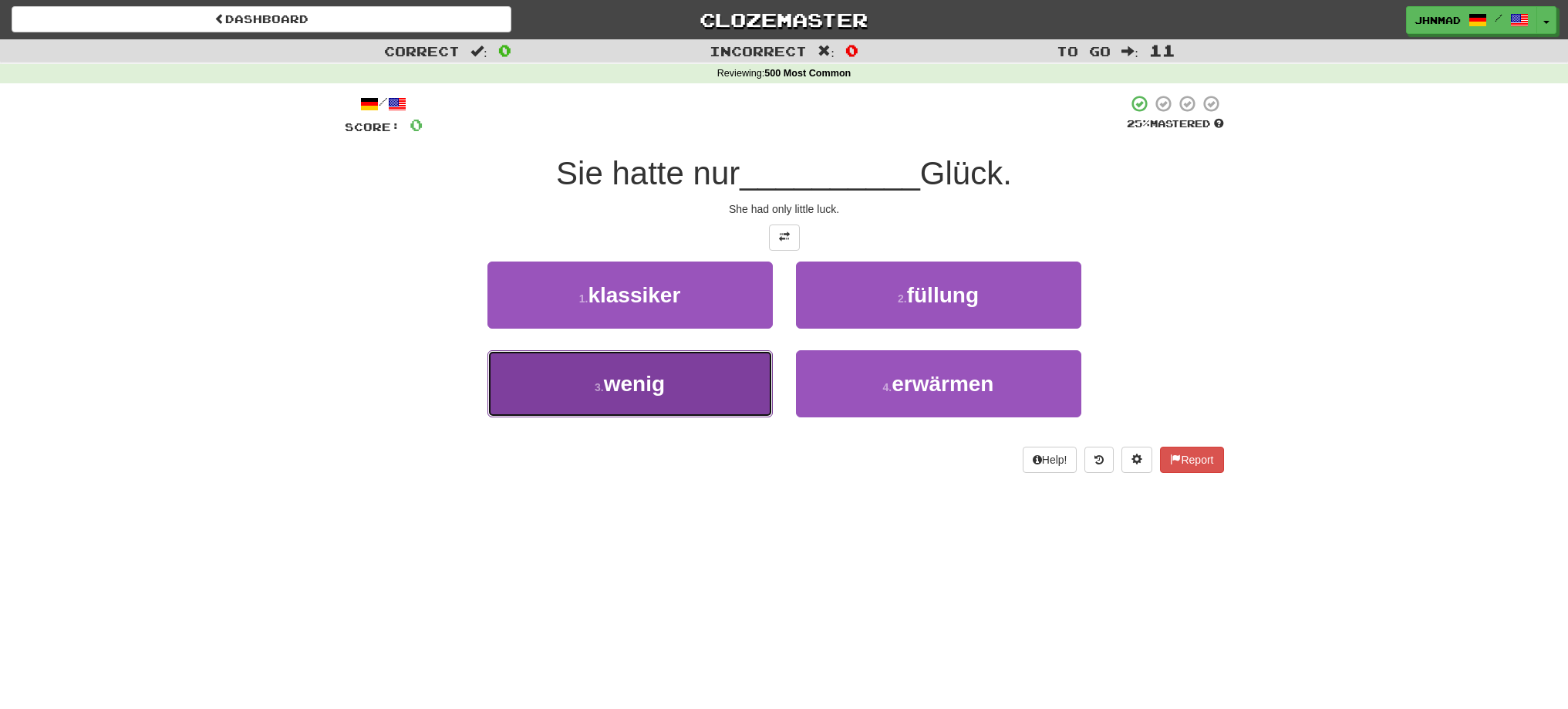
click at [591, 377] on button "3 . wenig" at bounding box center [630, 383] width 286 height 67
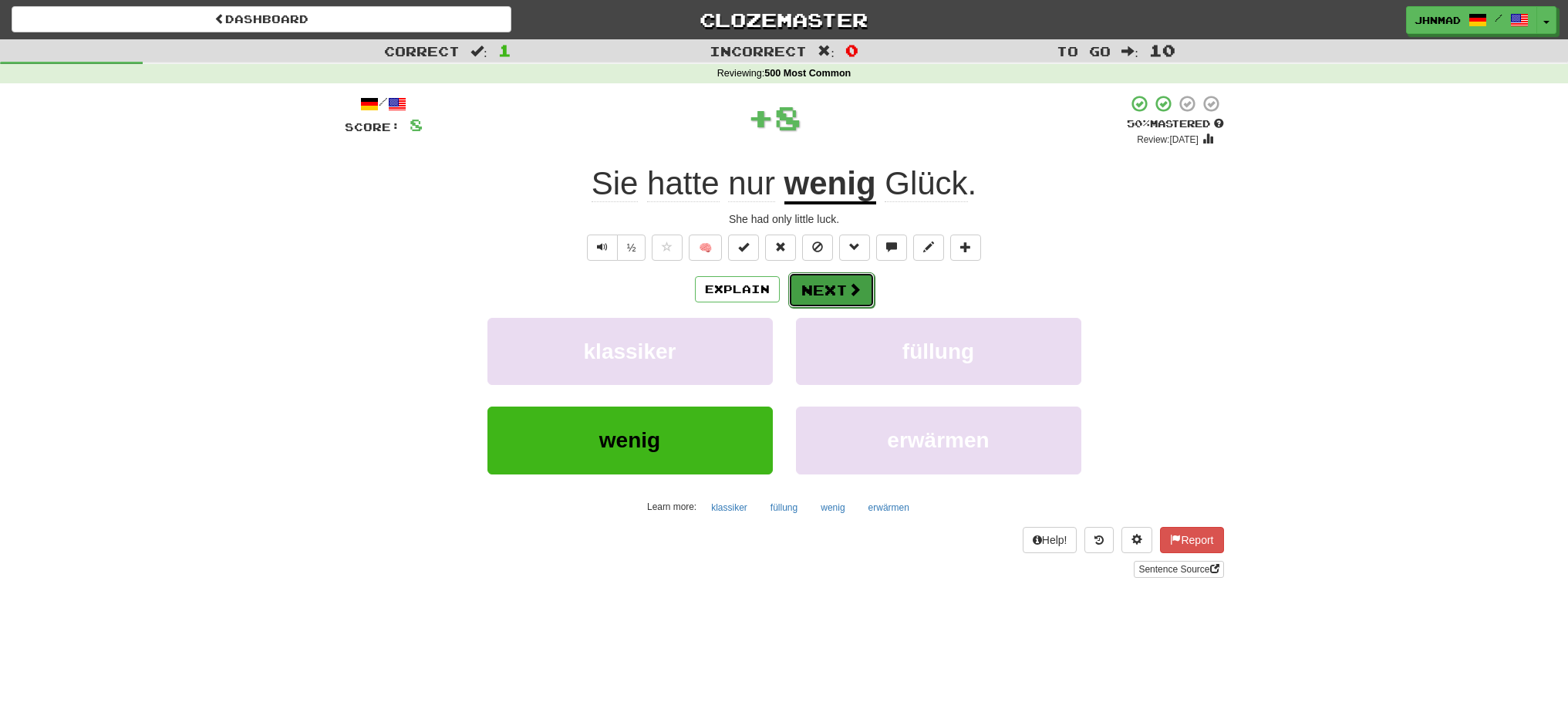
click at [810, 287] on button "Next" at bounding box center [831, 290] width 86 height 35
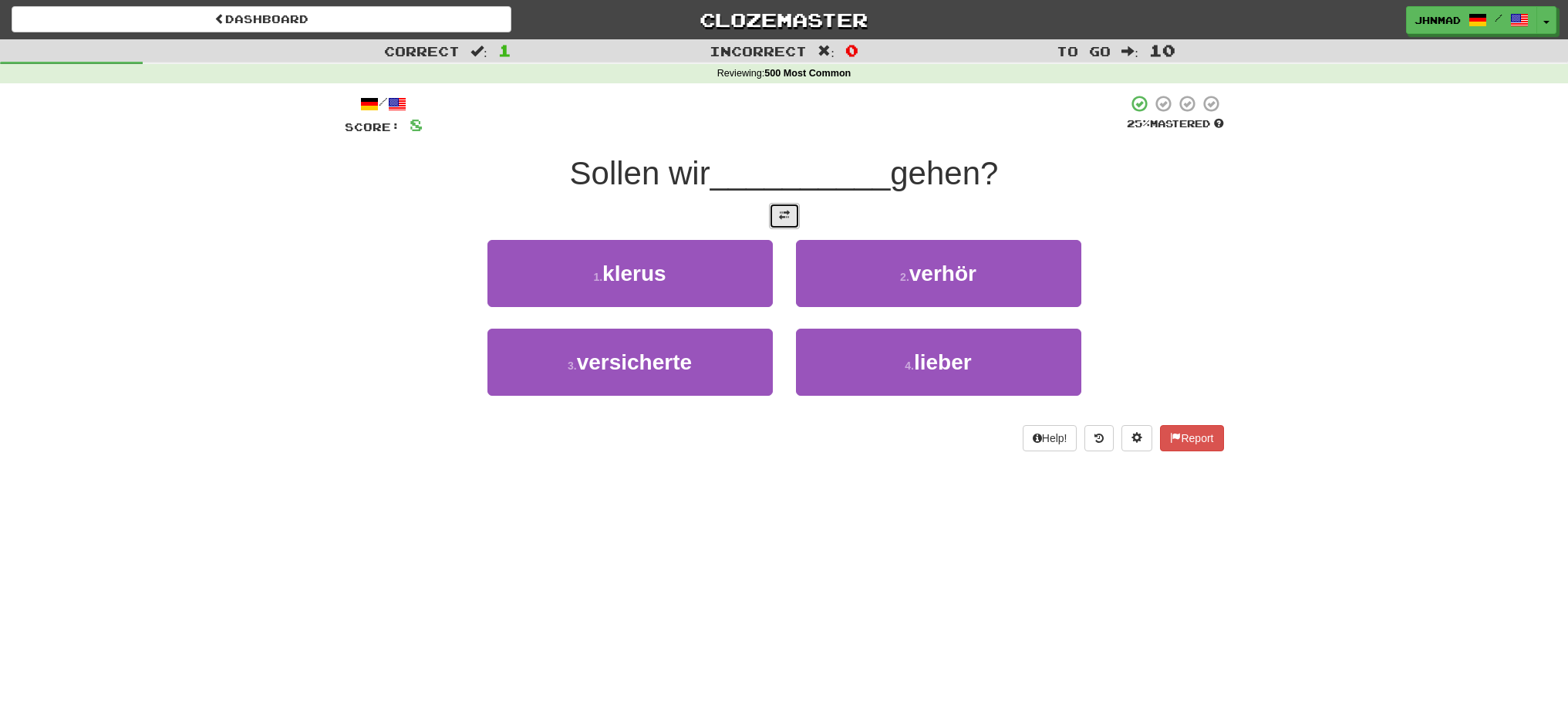
click at [778, 223] on button at bounding box center [784, 215] width 31 height 27
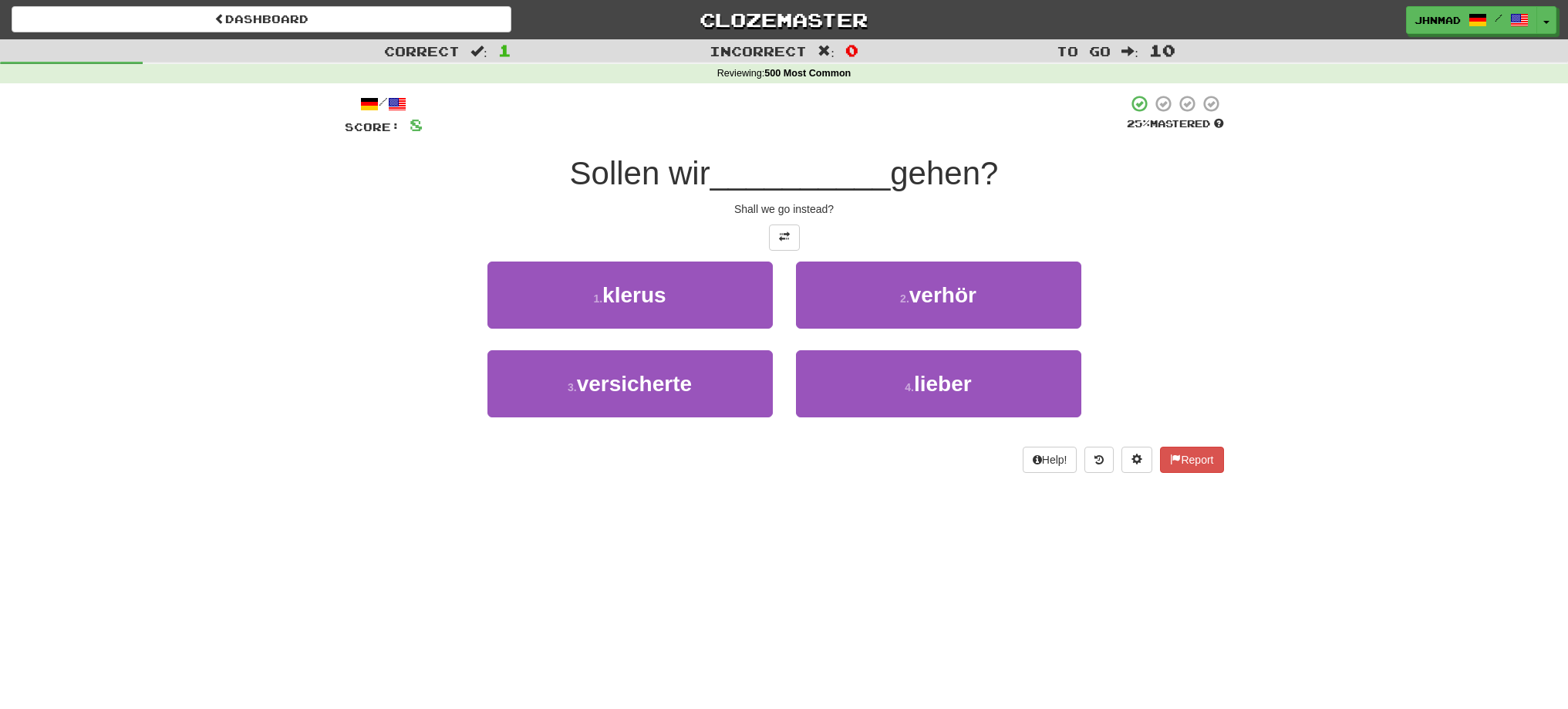
drag, startPoint x: 557, startPoint y: 164, endPoint x: 712, endPoint y: 178, distance: 155.6
click at [712, 178] on div "Sollen wir __________ gehen?" at bounding box center [784, 173] width 879 height 43
click at [702, 192] on div at bounding box center [702, 192] width 0 height 0
click at [454, 227] on div at bounding box center [784, 237] width 879 height 27
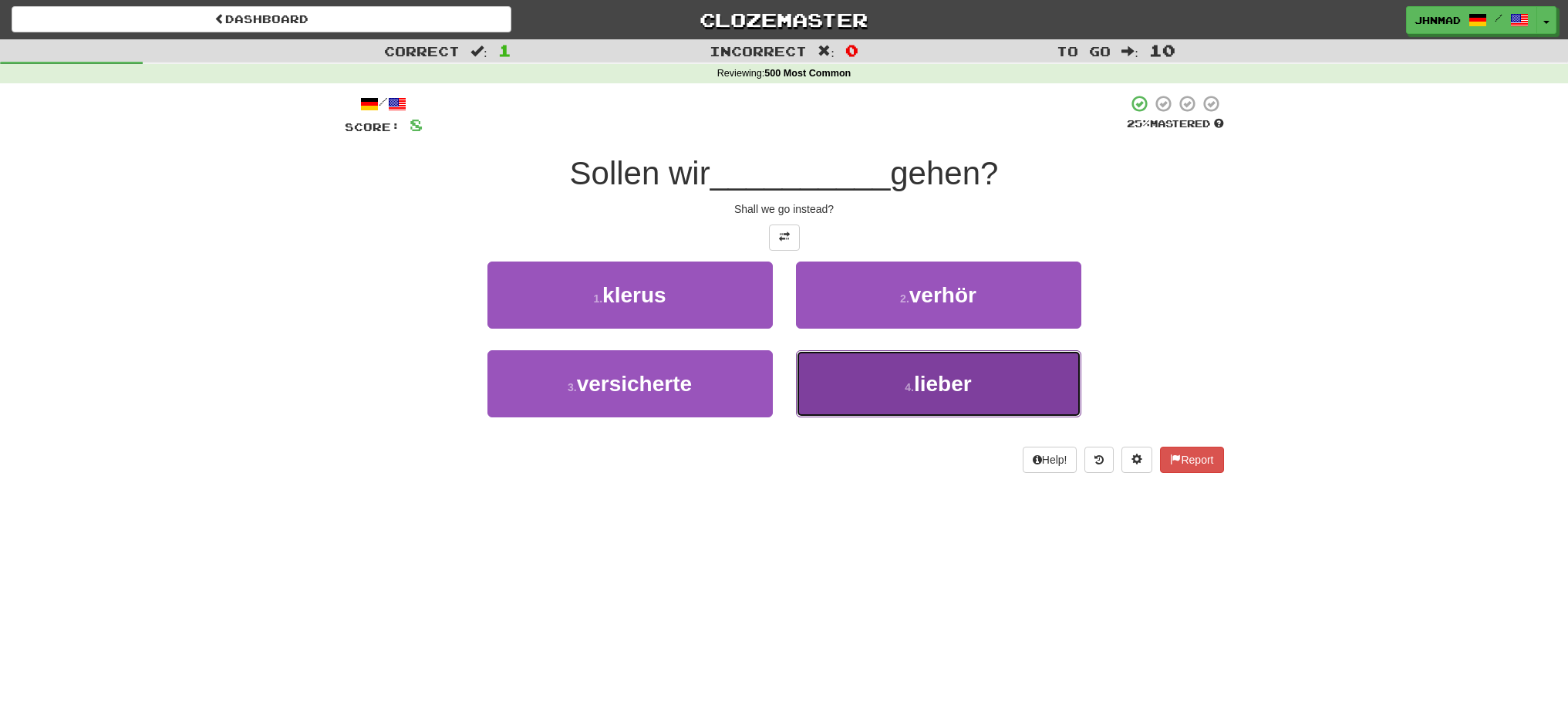
click at [961, 379] on span "lieber" at bounding box center [943, 384] width 58 height 24
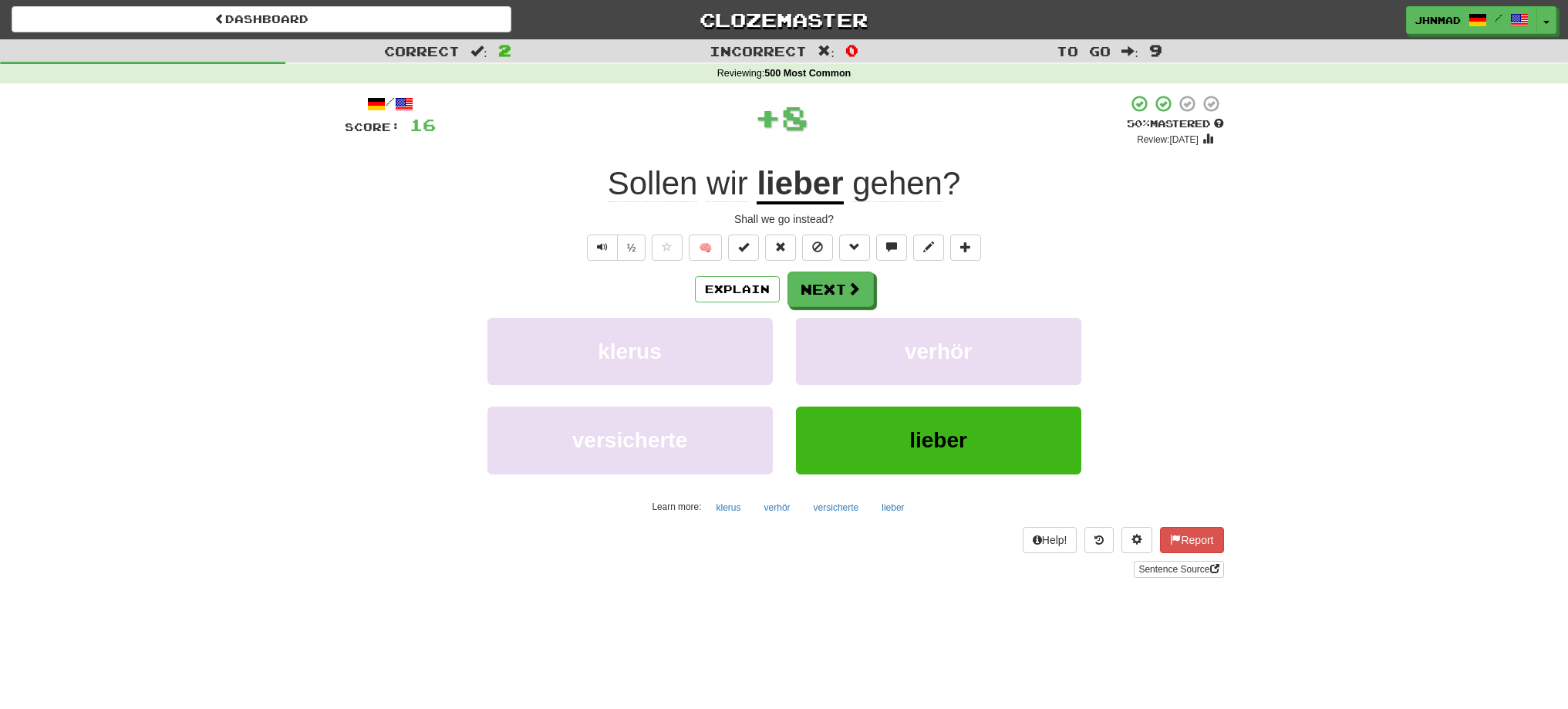
click at [775, 185] on u "lieber" at bounding box center [799, 185] width 86 height 40
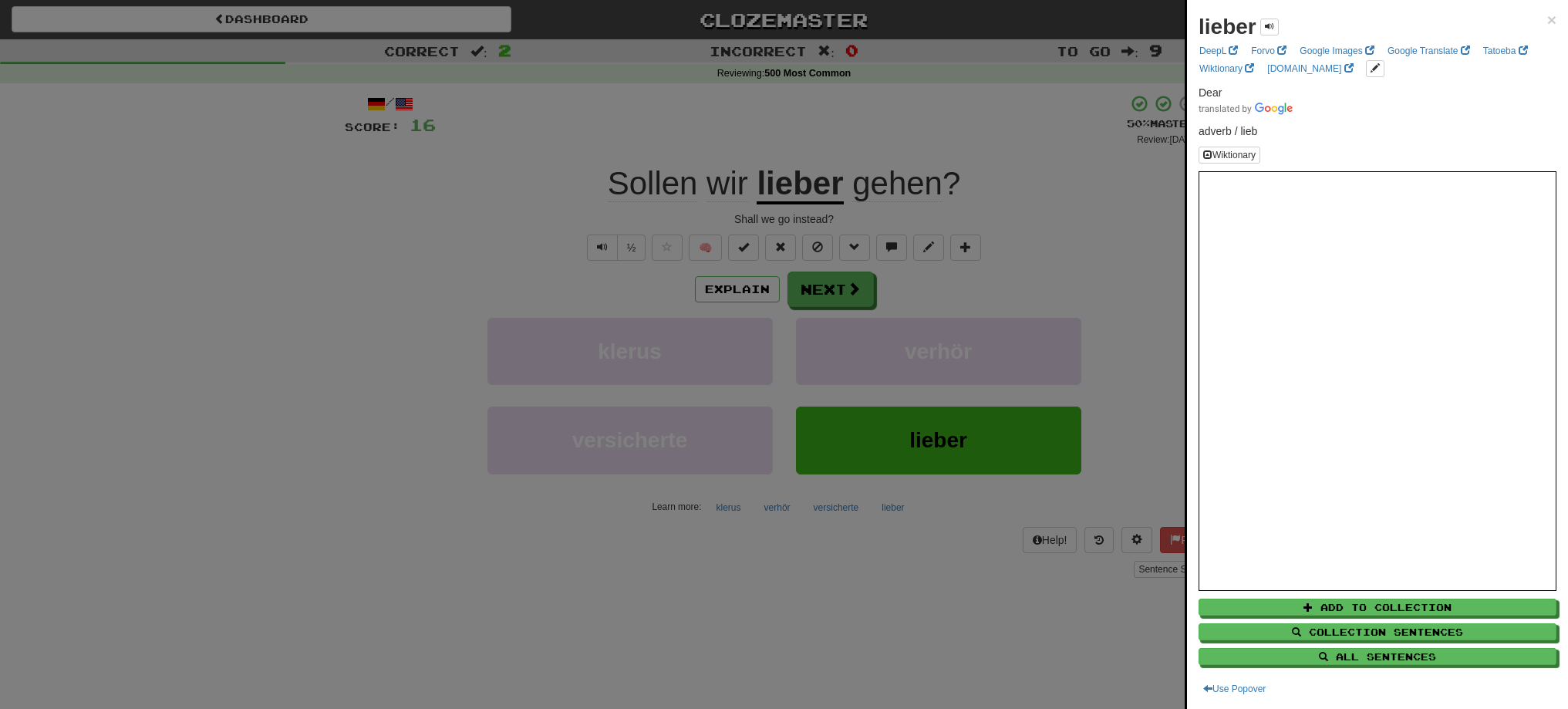
click at [734, 282] on div at bounding box center [784, 354] width 1568 height 709
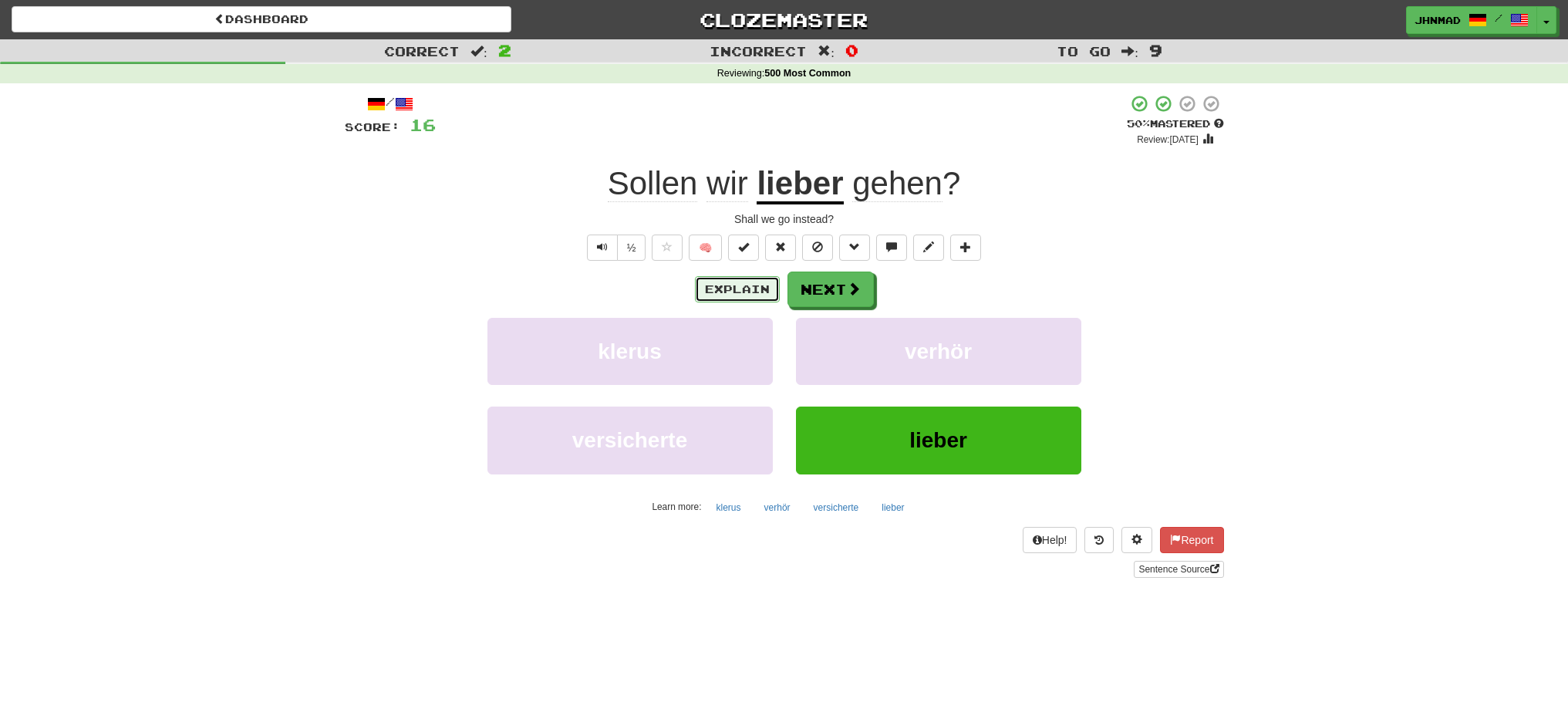
click at [734, 282] on button "Explain" at bounding box center [736, 289] width 85 height 27
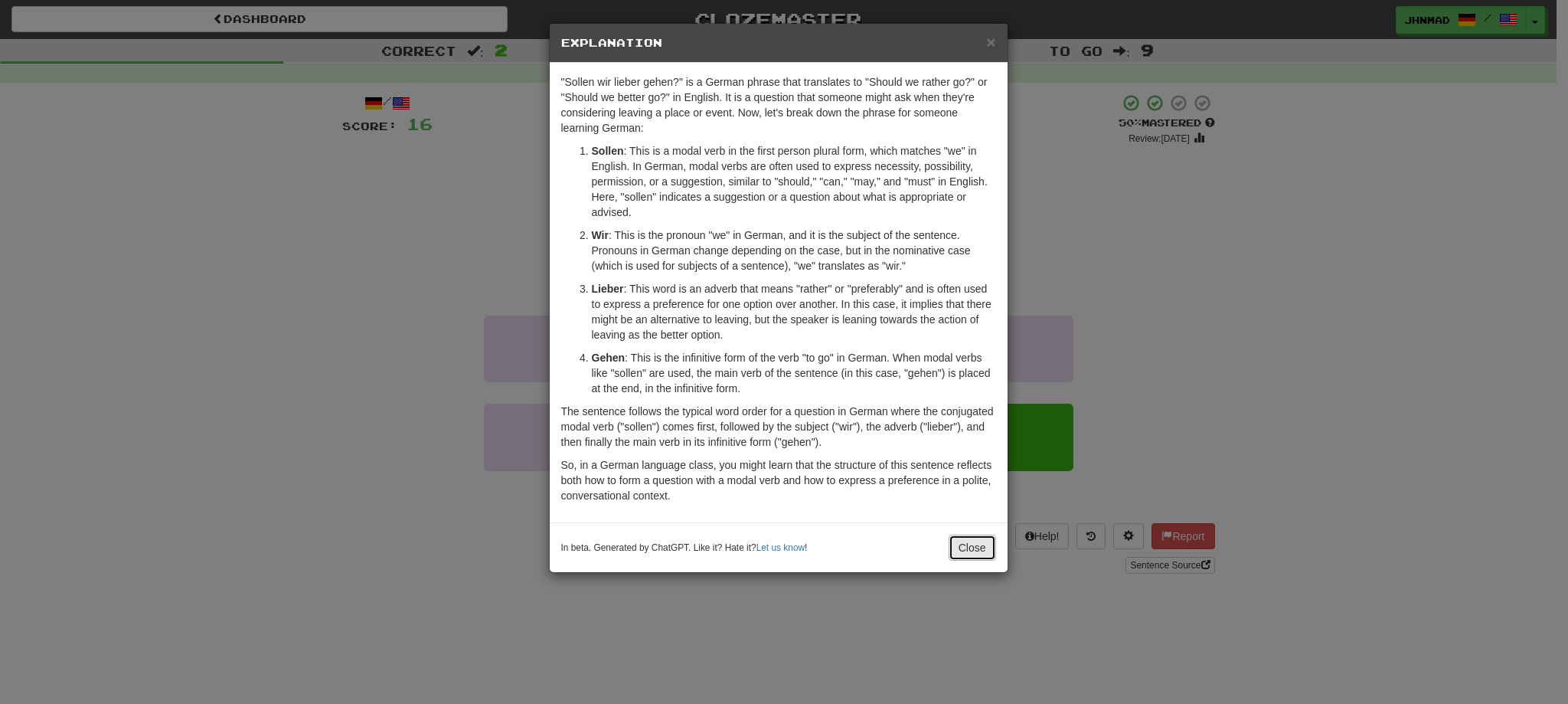
click at [983, 545] on button "Close" at bounding box center [972, 547] width 47 height 26
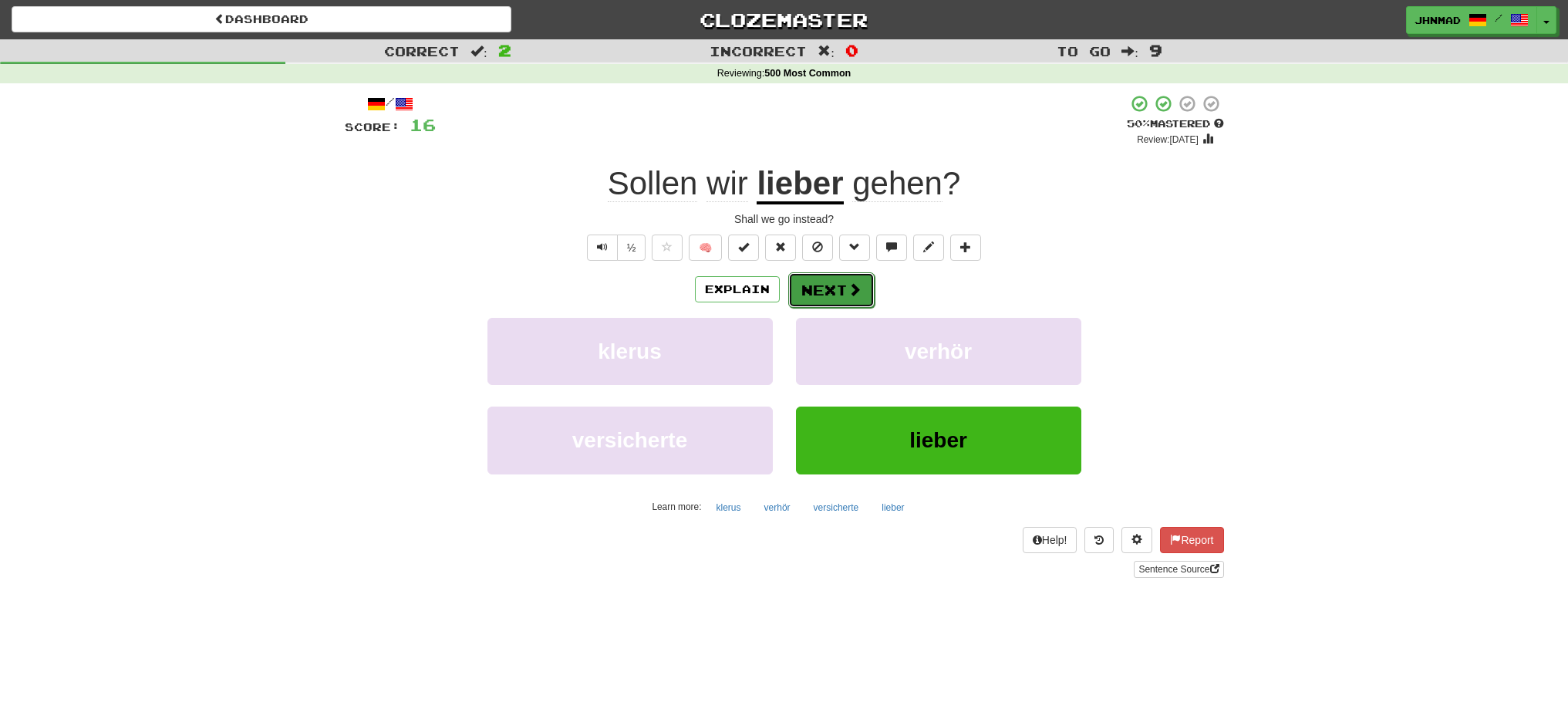
click at [817, 282] on button "Next" at bounding box center [831, 290] width 86 height 35
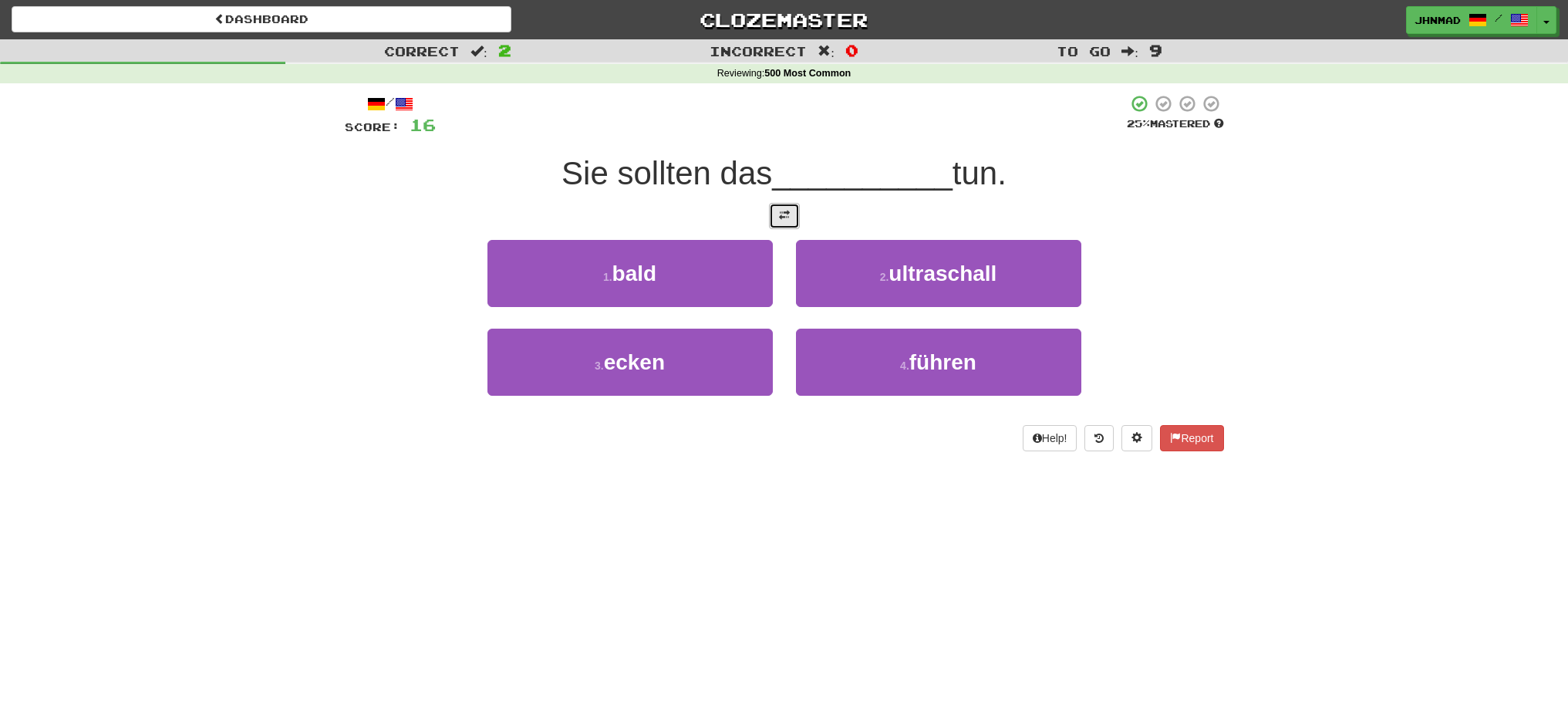
click at [780, 210] on span at bounding box center [784, 215] width 10 height 10
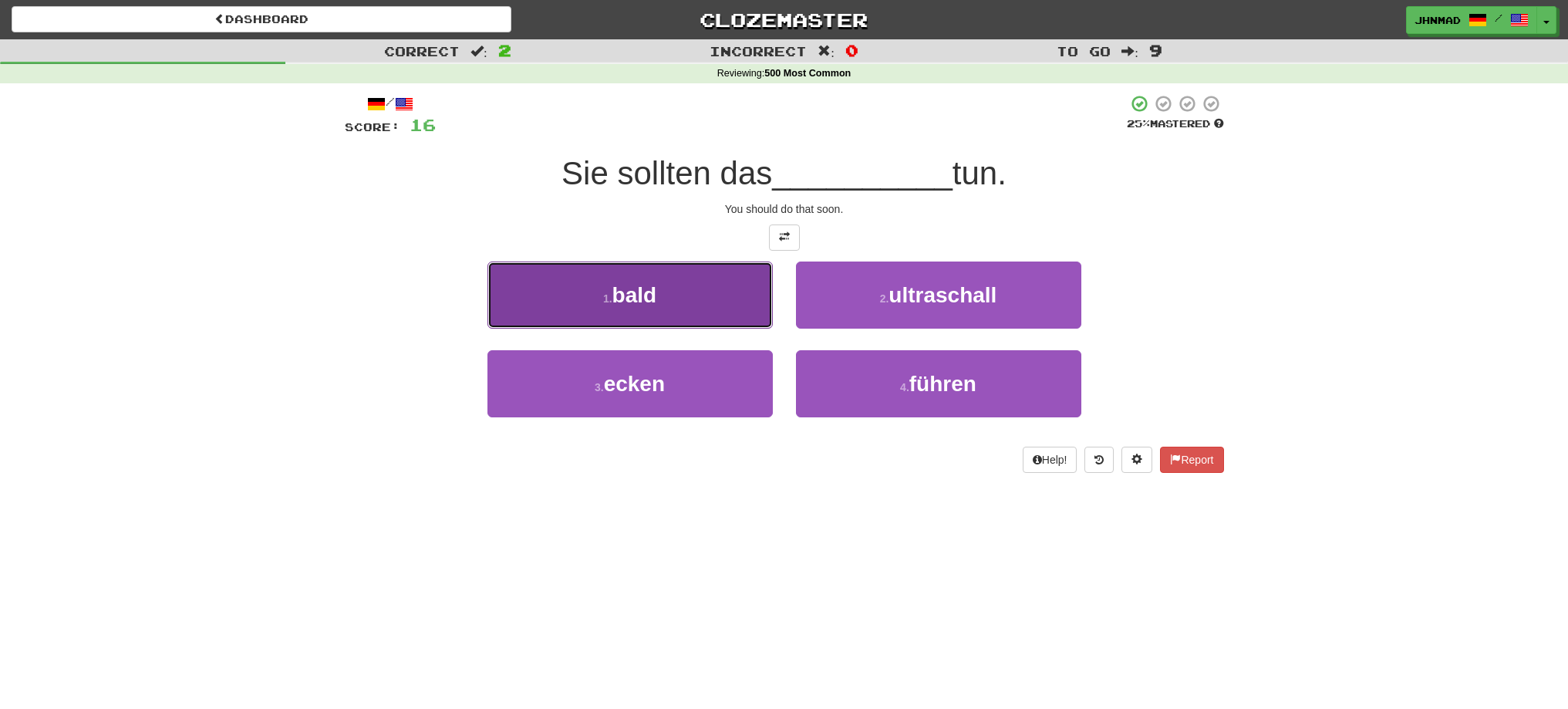
click at [707, 290] on button "1 . bald" at bounding box center [630, 294] width 286 height 67
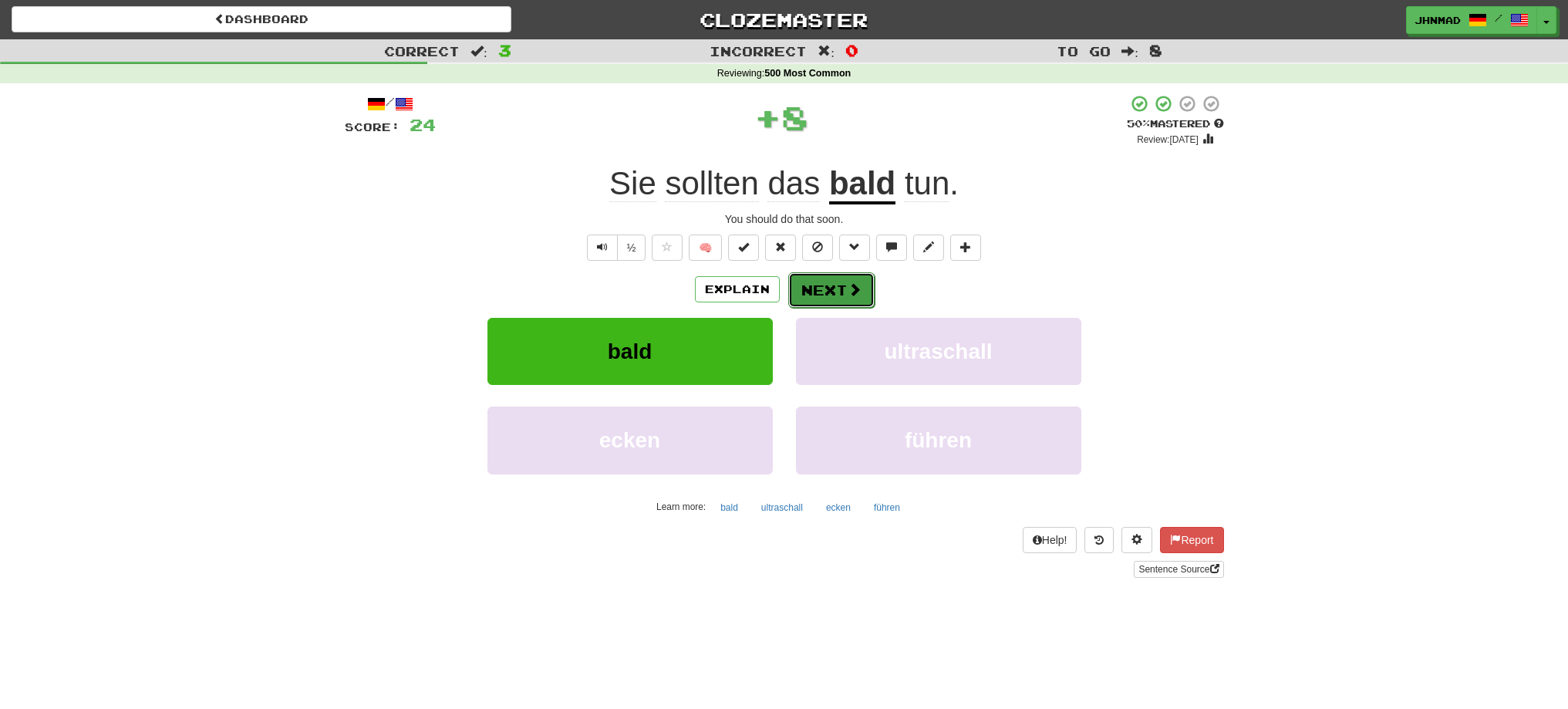
click at [839, 299] on button "Next" at bounding box center [831, 290] width 86 height 35
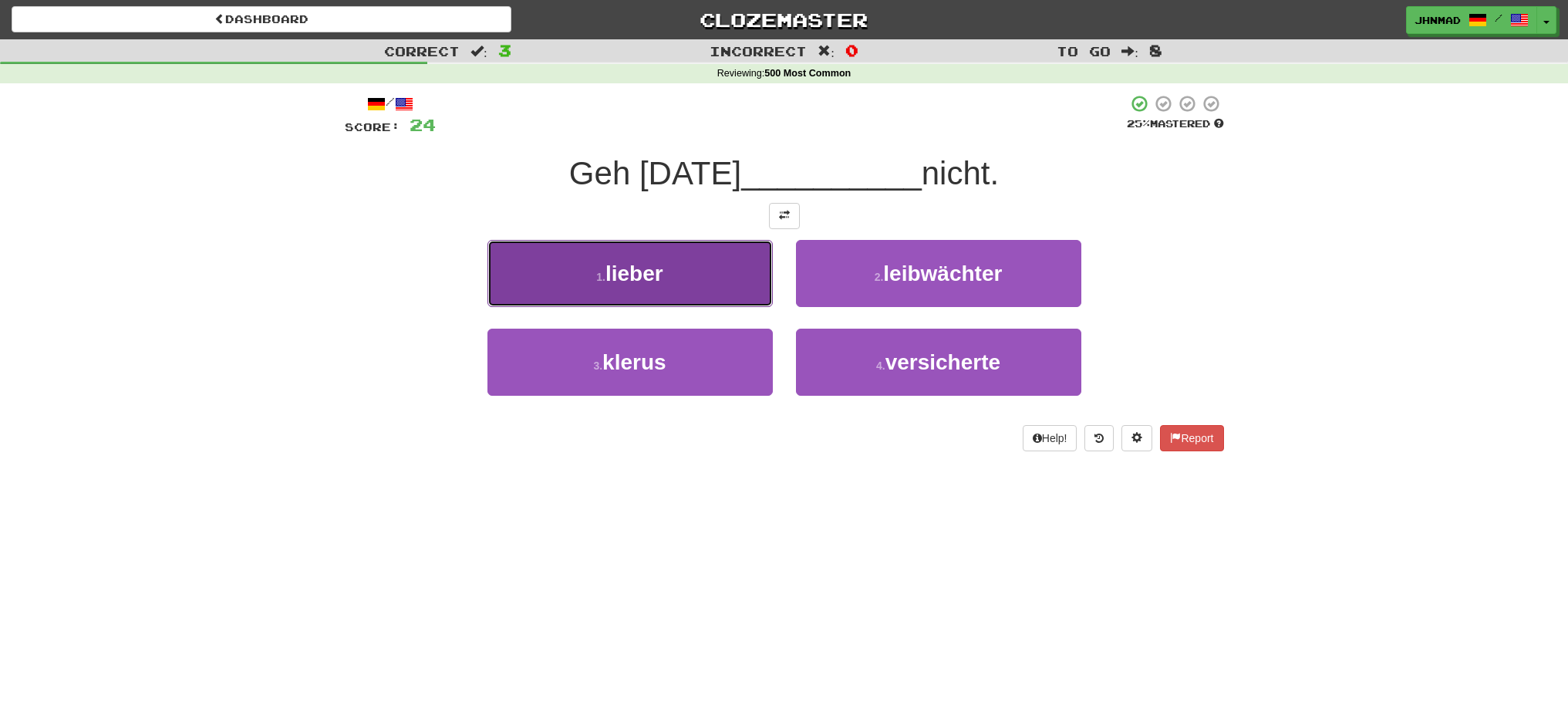
click at [739, 252] on button "1 . lieber" at bounding box center [630, 273] width 286 height 67
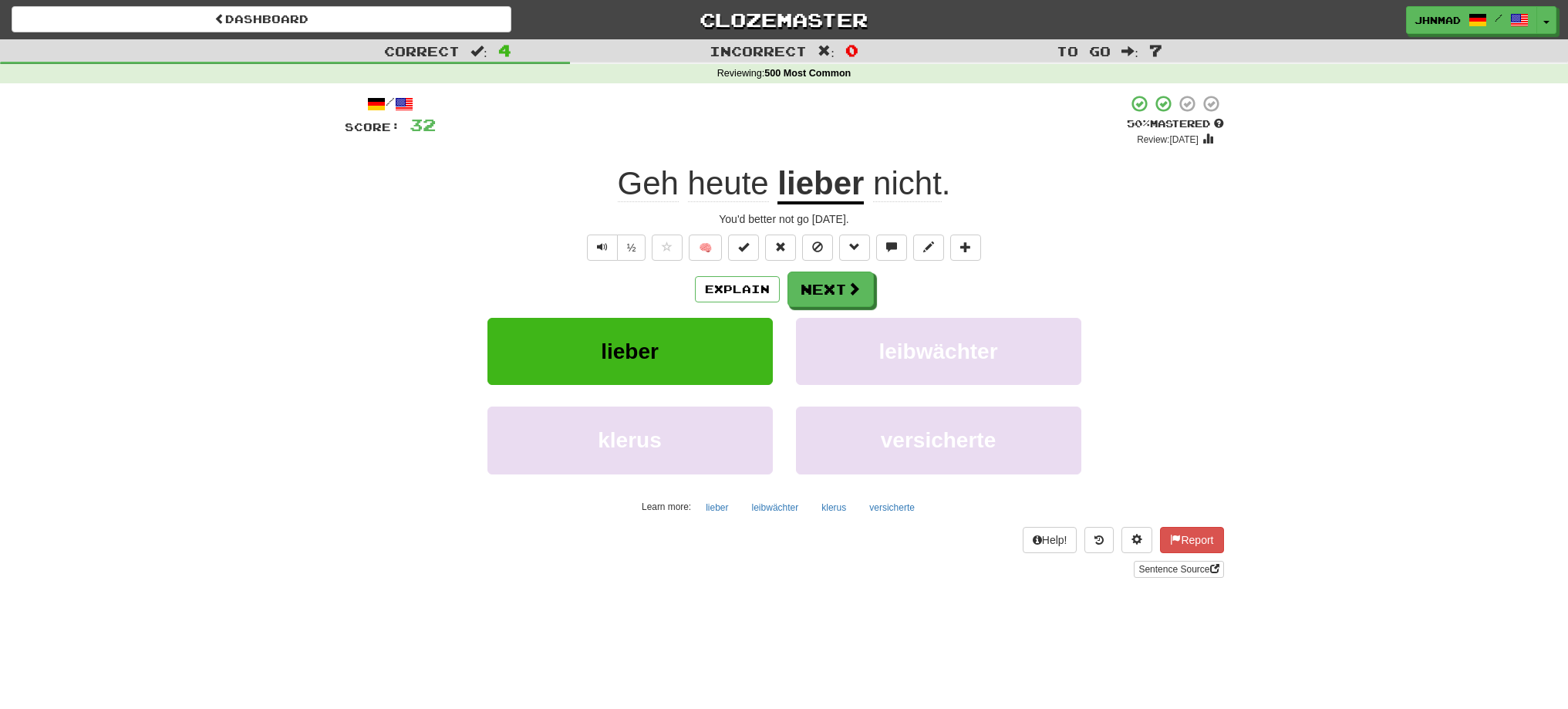
click at [808, 179] on u "lieber" at bounding box center [820, 185] width 86 height 40
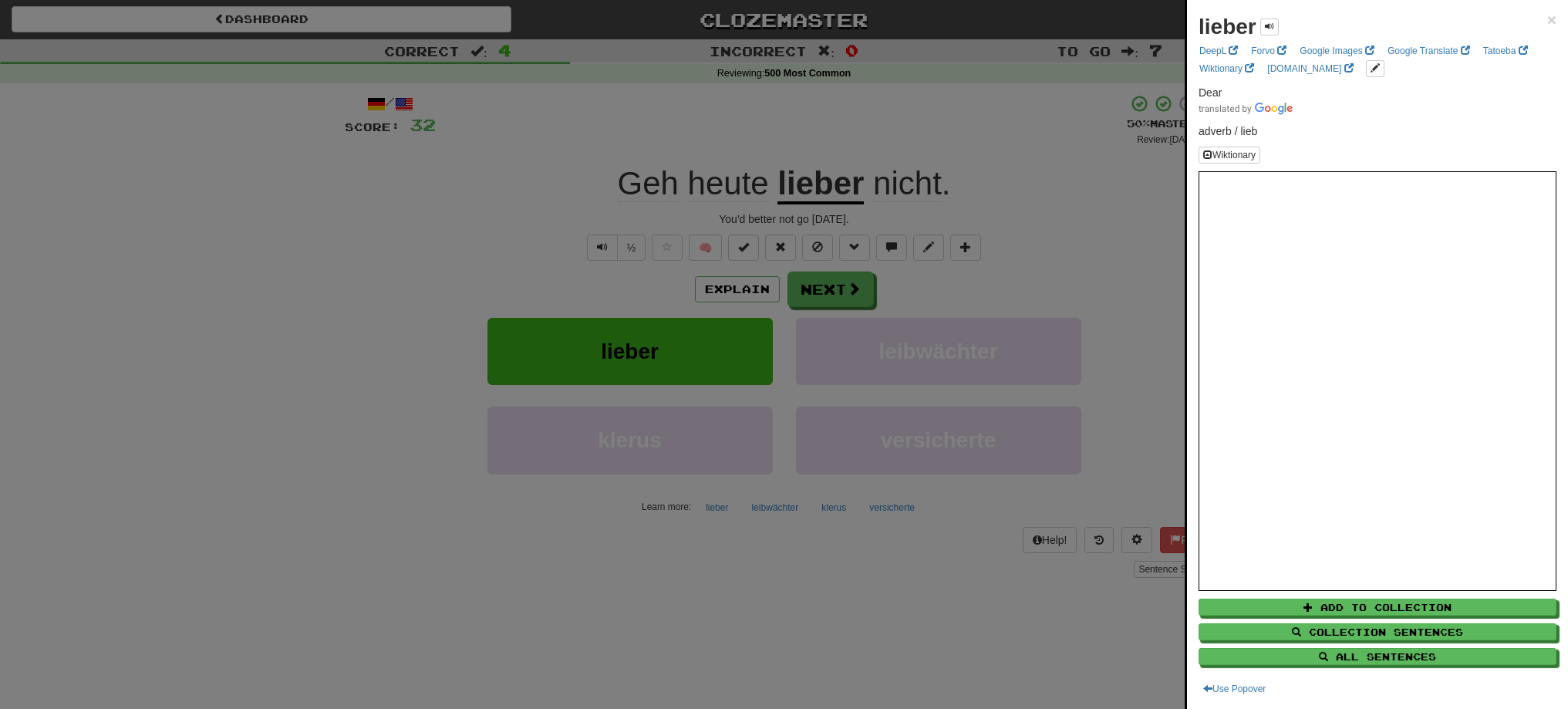
click at [807, 300] on div at bounding box center [784, 354] width 1568 height 709
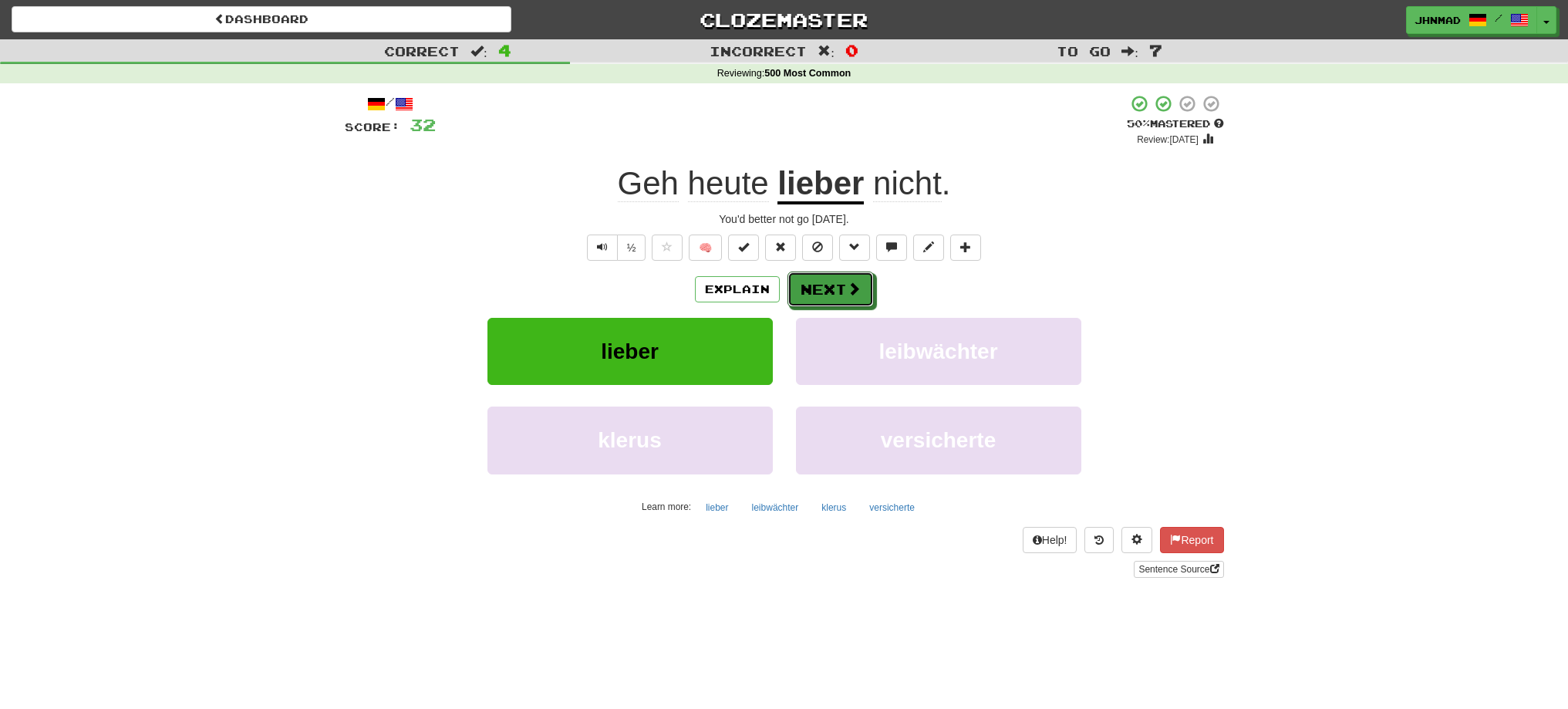
click at [807, 300] on button "Next" at bounding box center [830, 290] width 86 height 35
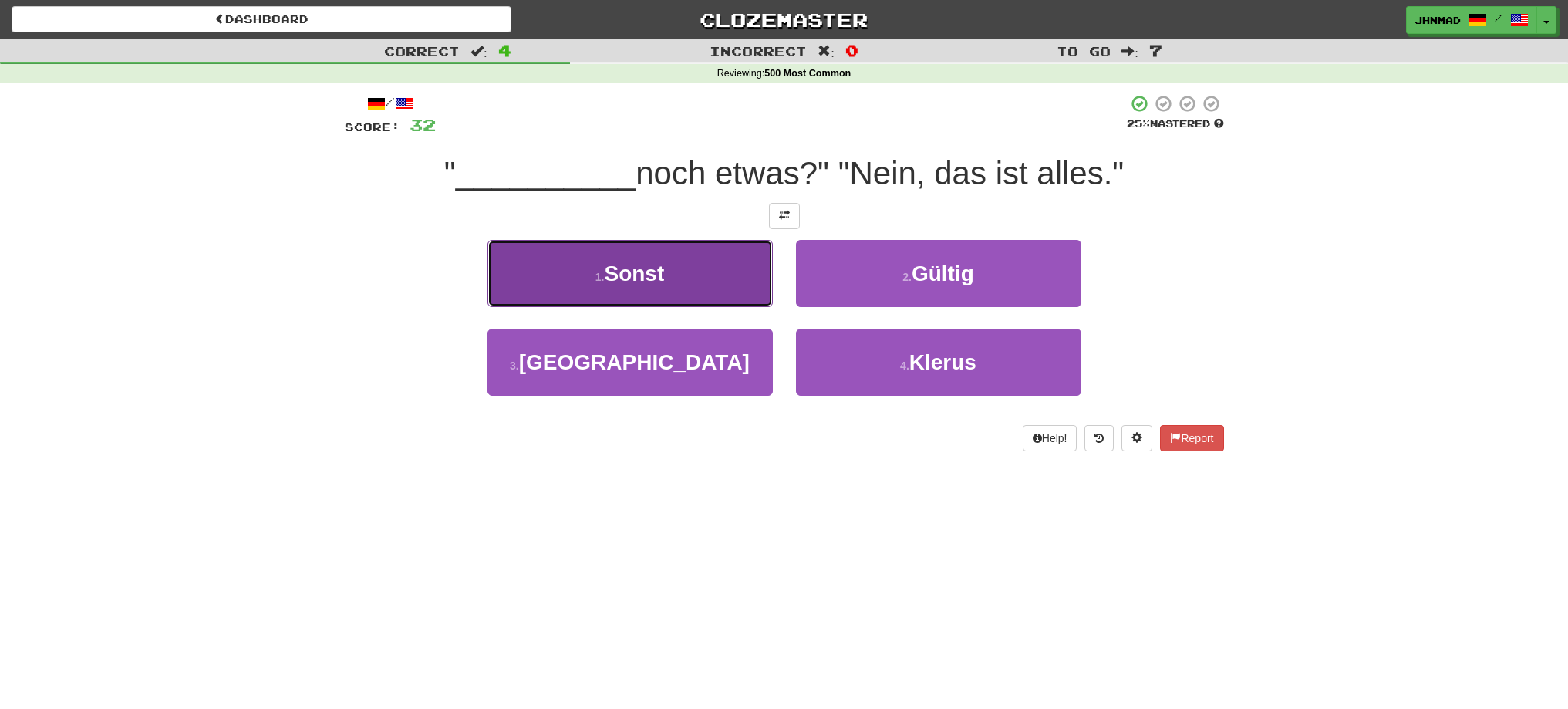
click at [702, 280] on button "1 . Sonst" at bounding box center [630, 273] width 286 height 67
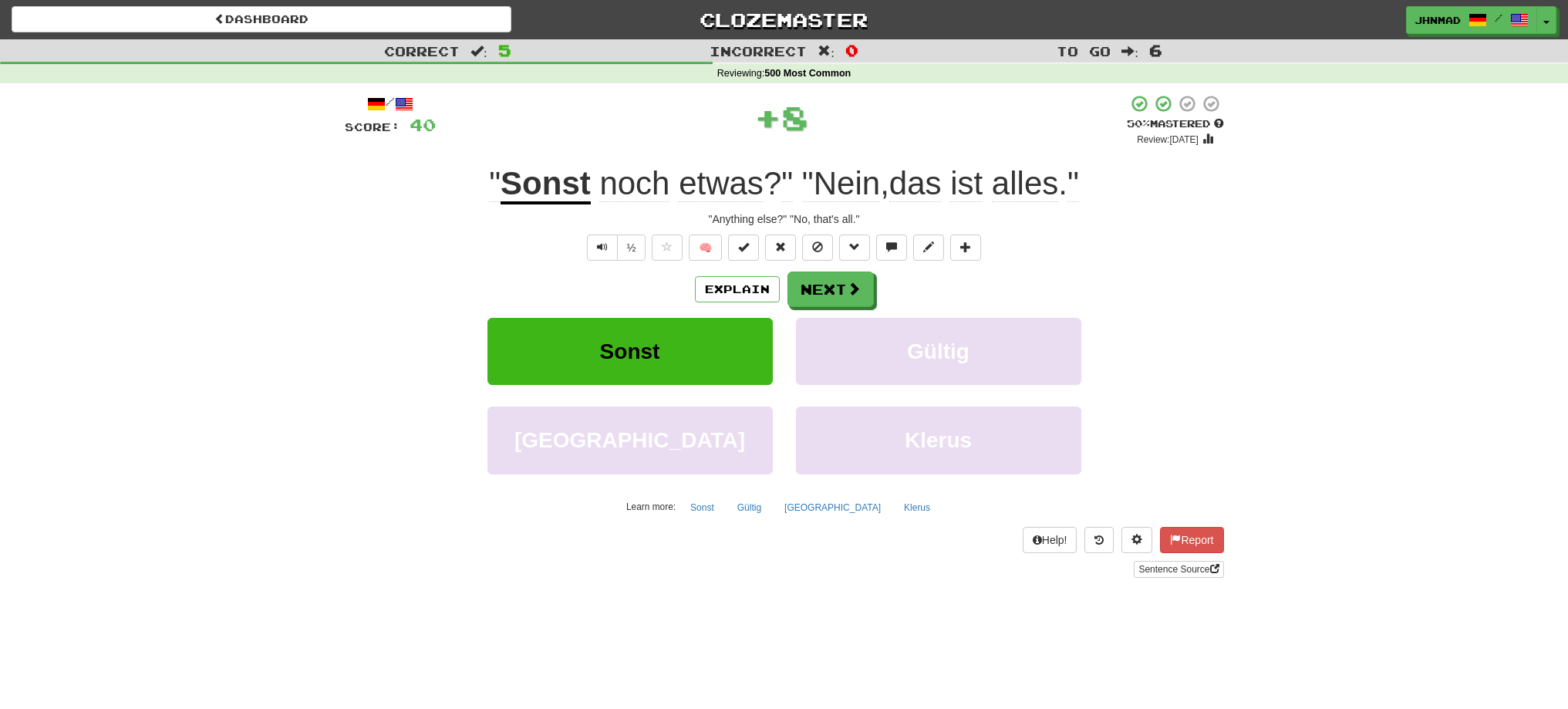
click at [546, 189] on u "Sonst" at bounding box center [546, 185] width 90 height 40
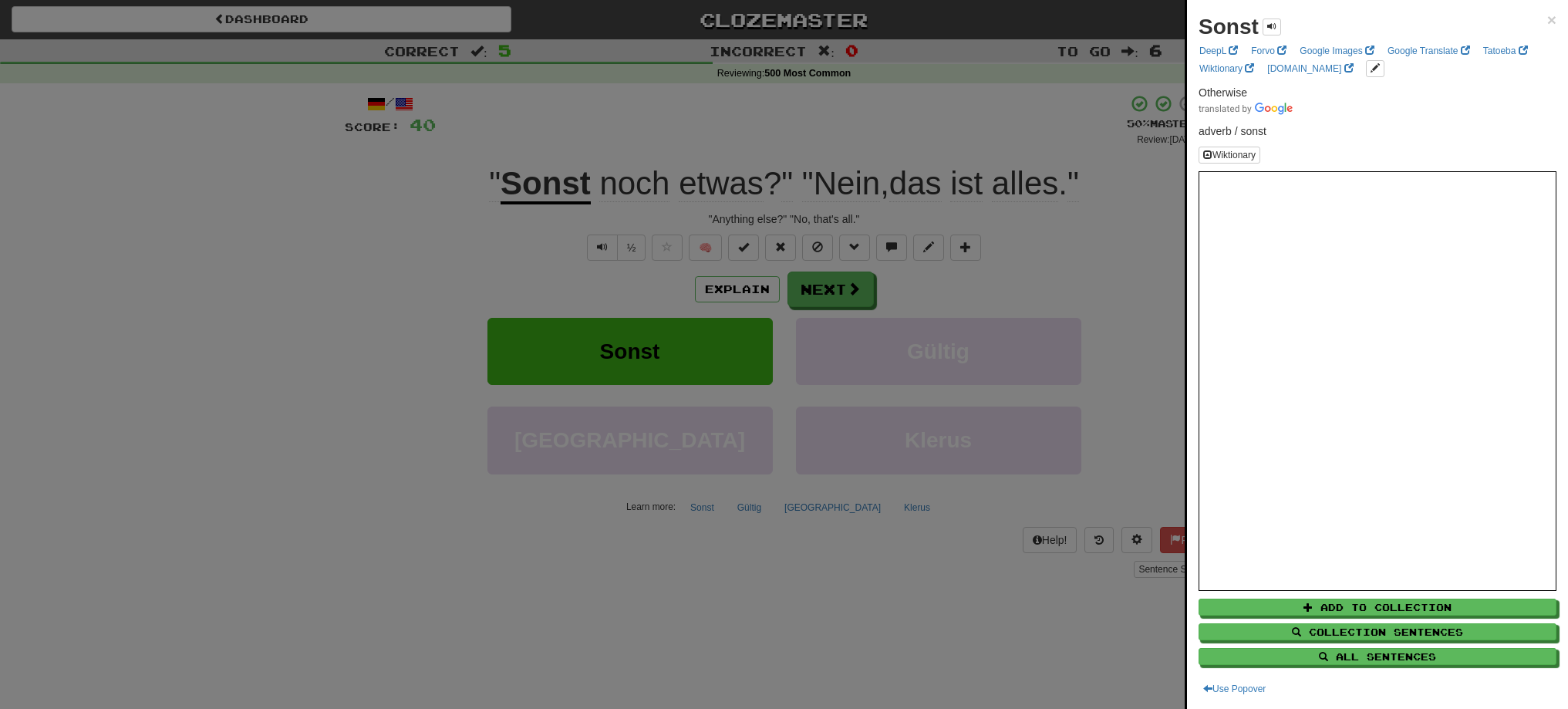
click at [830, 302] on div at bounding box center [784, 354] width 1568 height 709
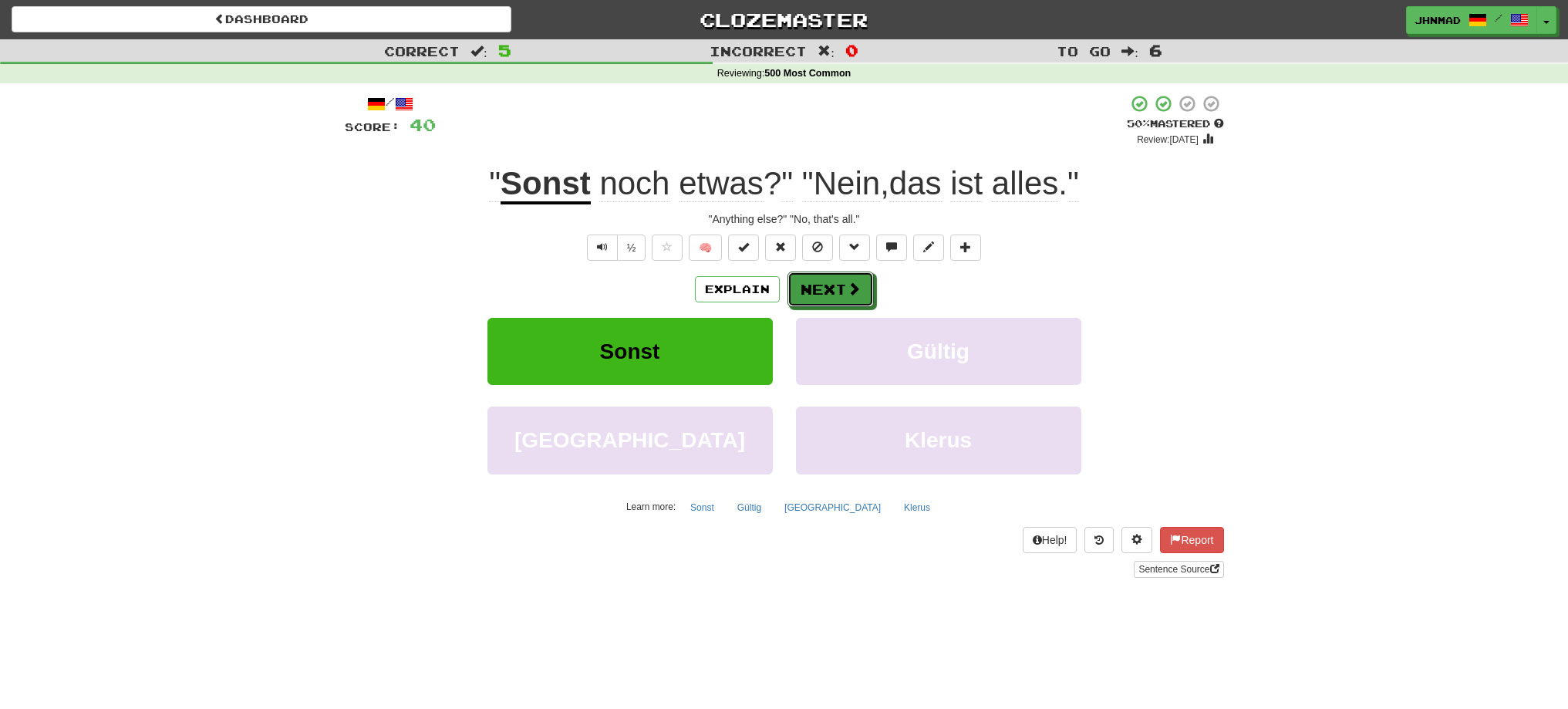
click at [830, 302] on button "Next" at bounding box center [830, 290] width 86 height 35
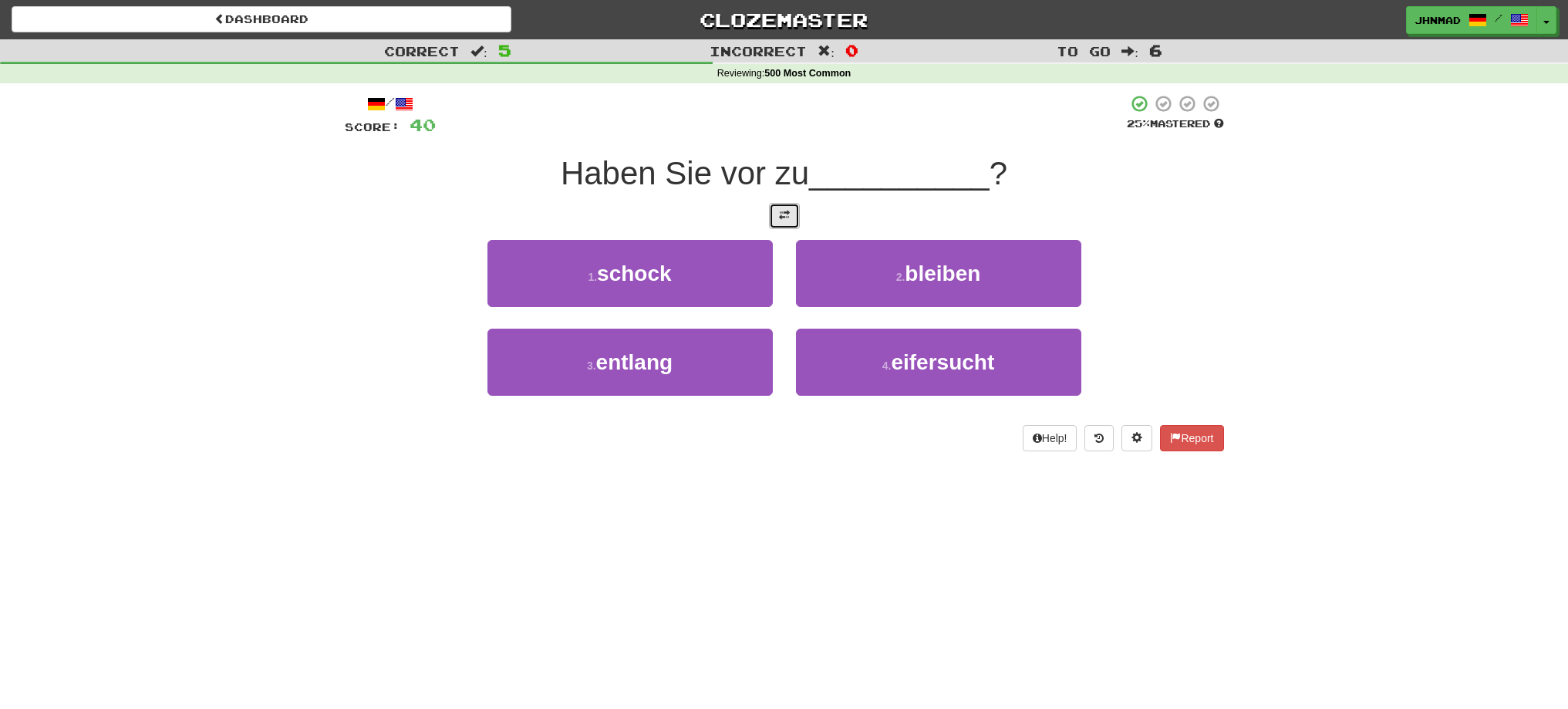
click at [773, 204] on button at bounding box center [784, 215] width 31 height 27
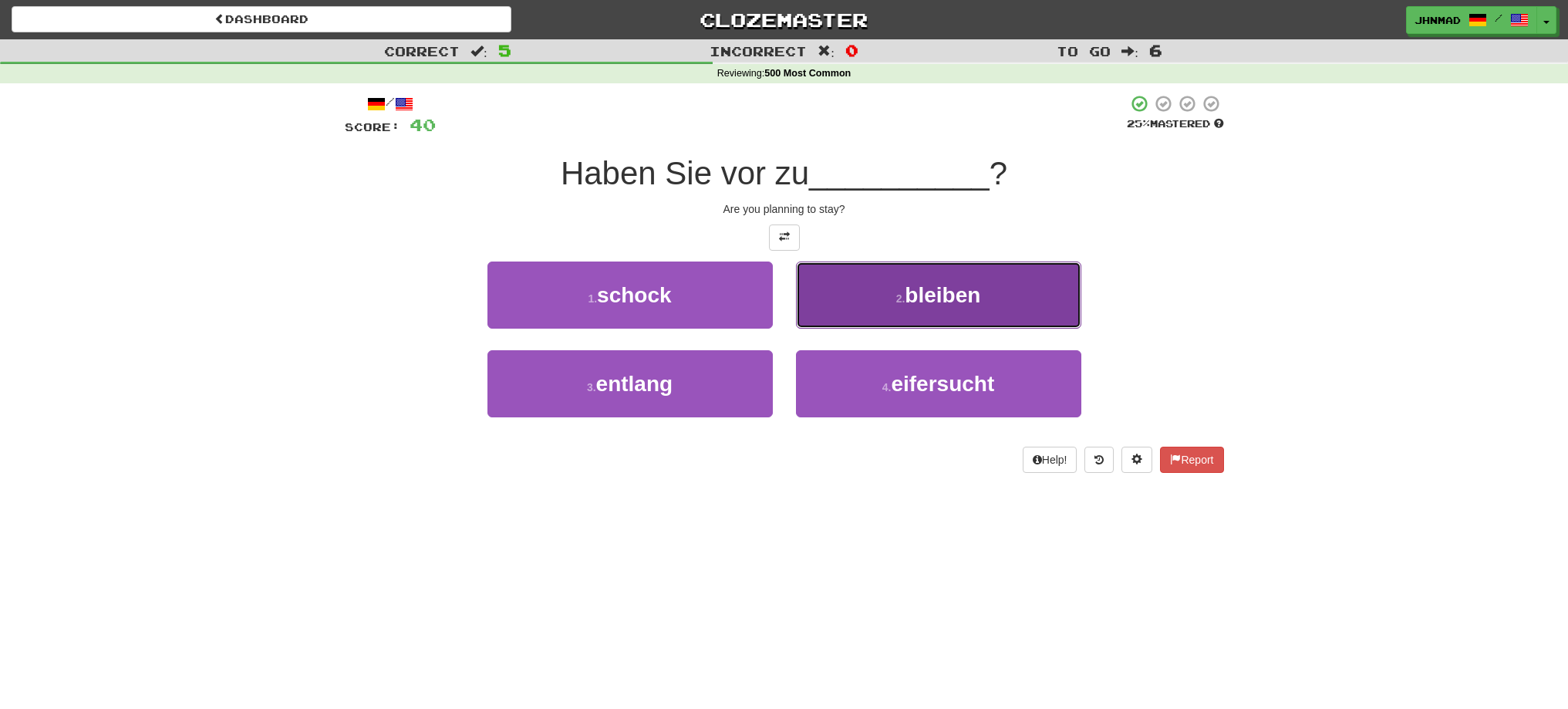
click at [887, 307] on button "2 . bleiben" at bounding box center [939, 294] width 286 height 67
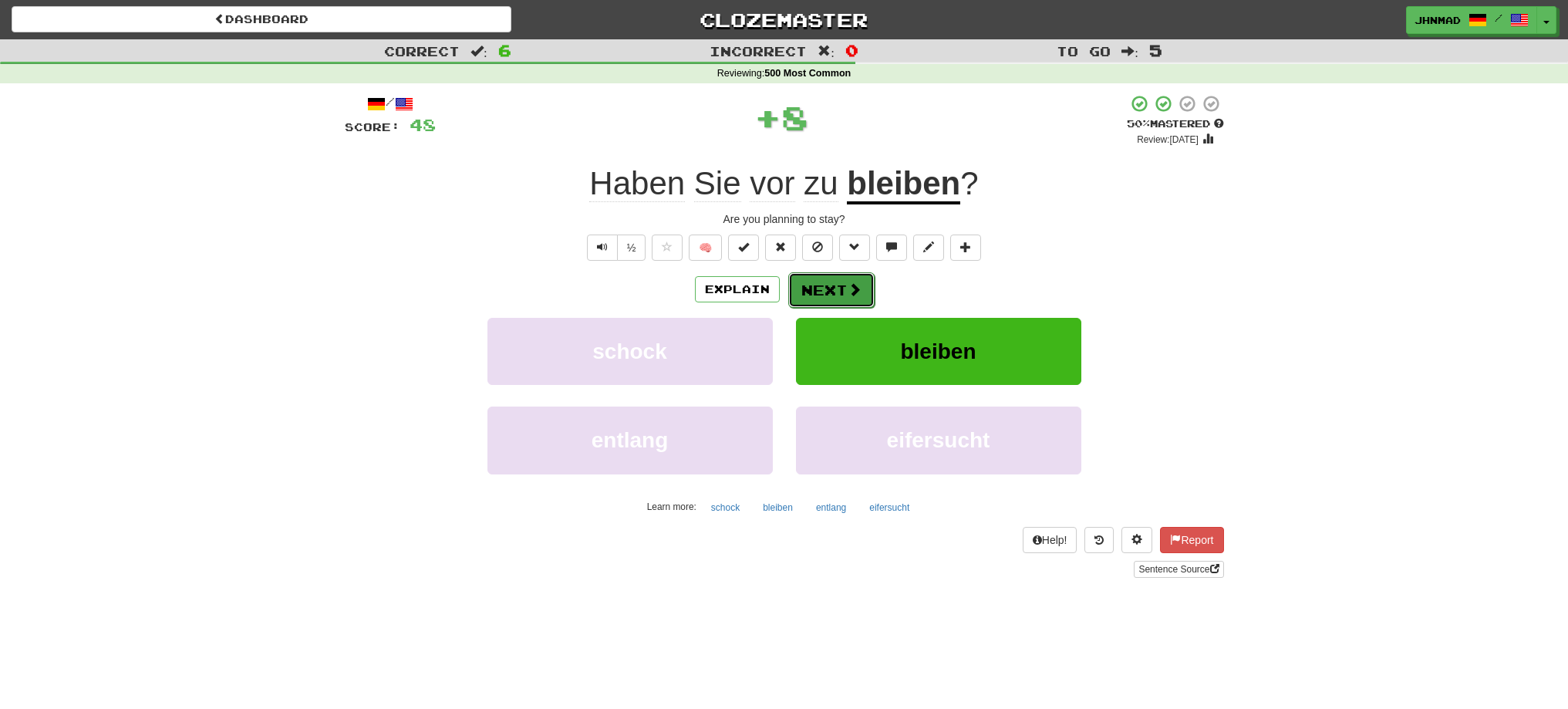
click at [853, 296] on span at bounding box center [854, 289] width 14 height 14
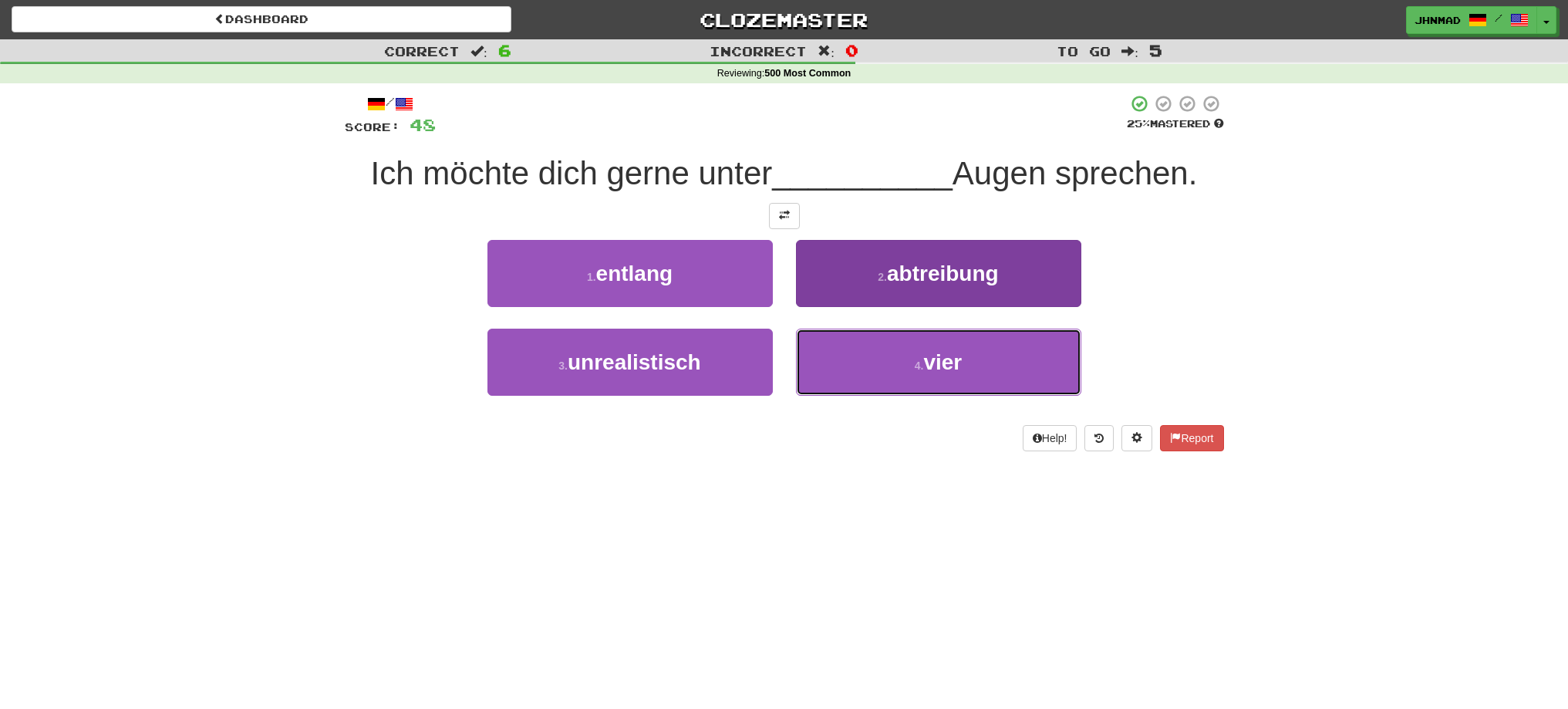
click at [831, 344] on button "4 . vier" at bounding box center [939, 361] width 286 height 67
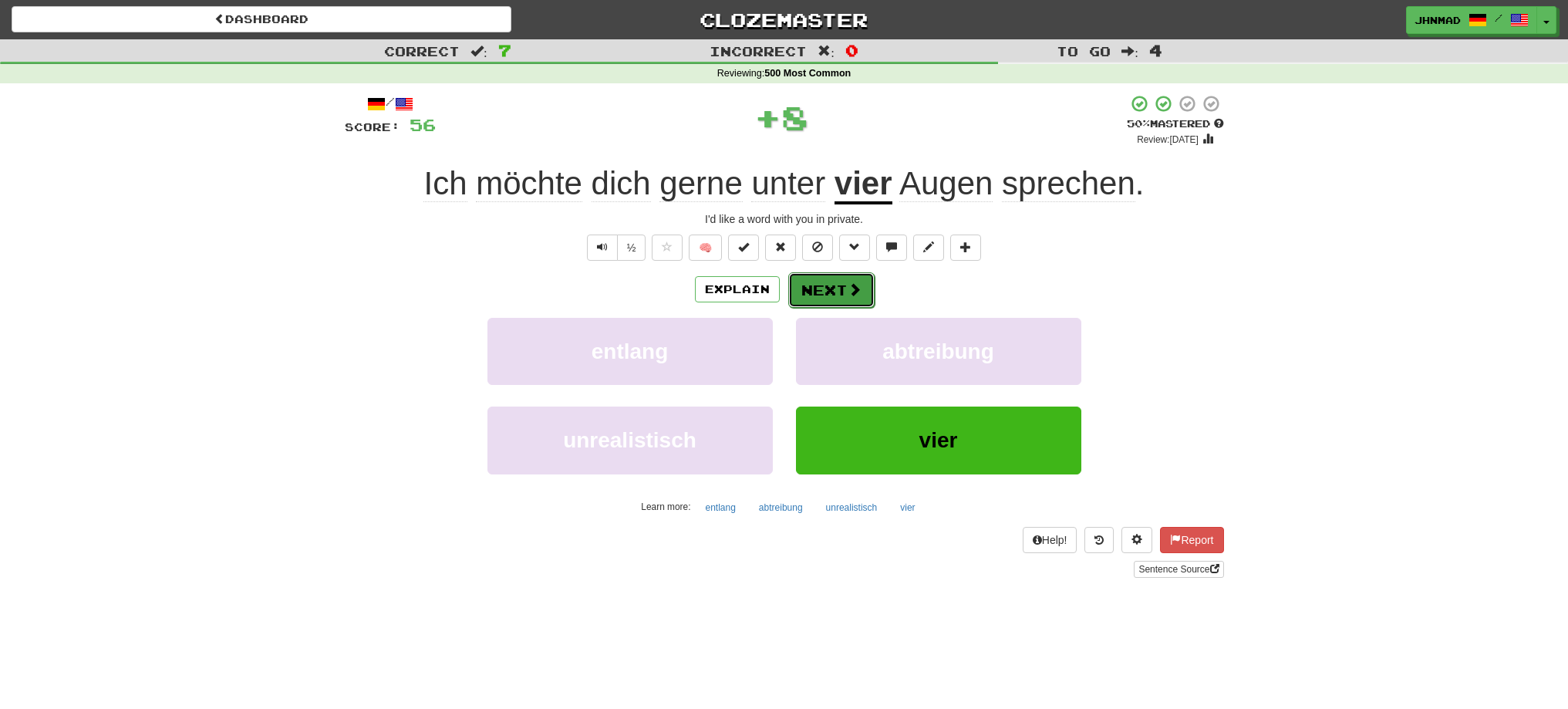
click at [868, 296] on button "Next" at bounding box center [831, 290] width 86 height 35
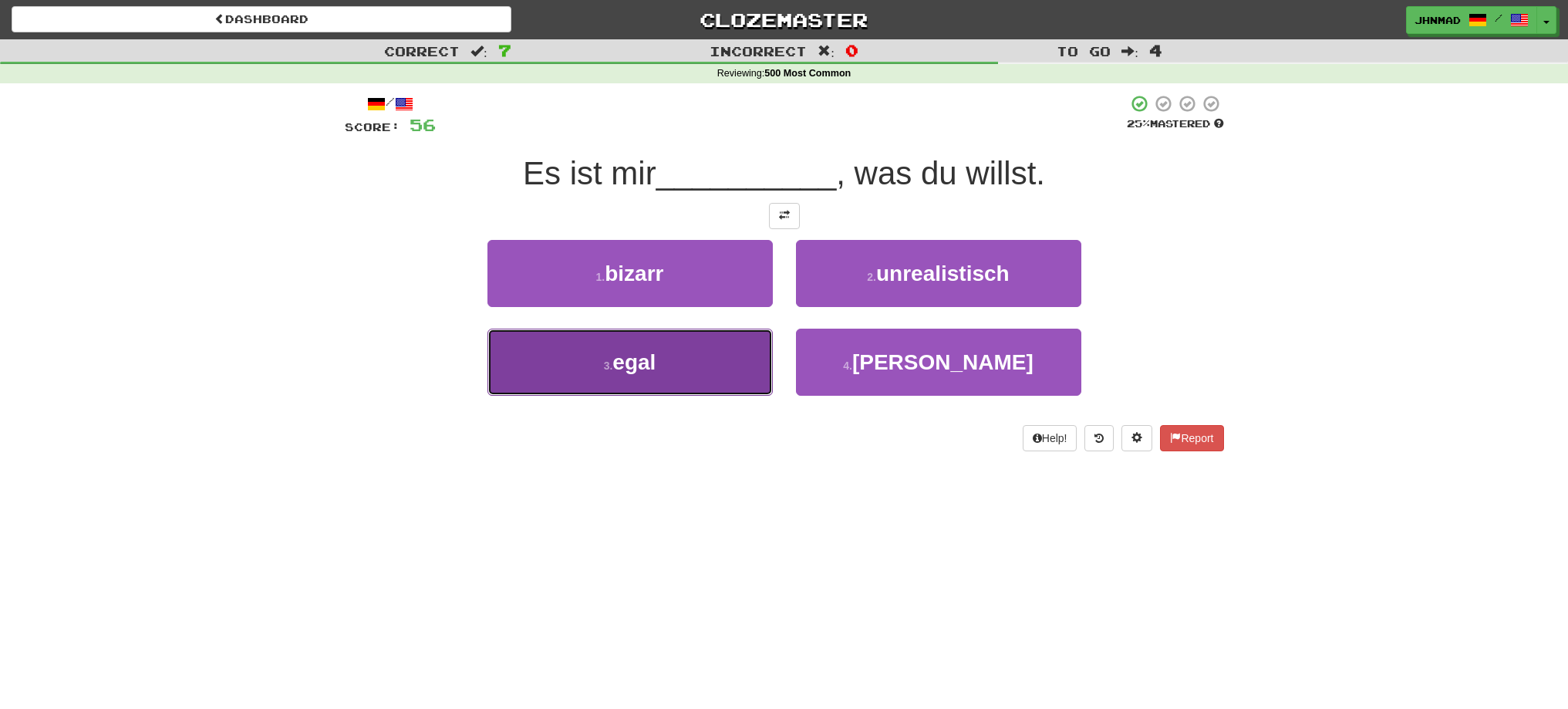
click at [674, 344] on button "3 . egal" at bounding box center [630, 361] width 286 height 67
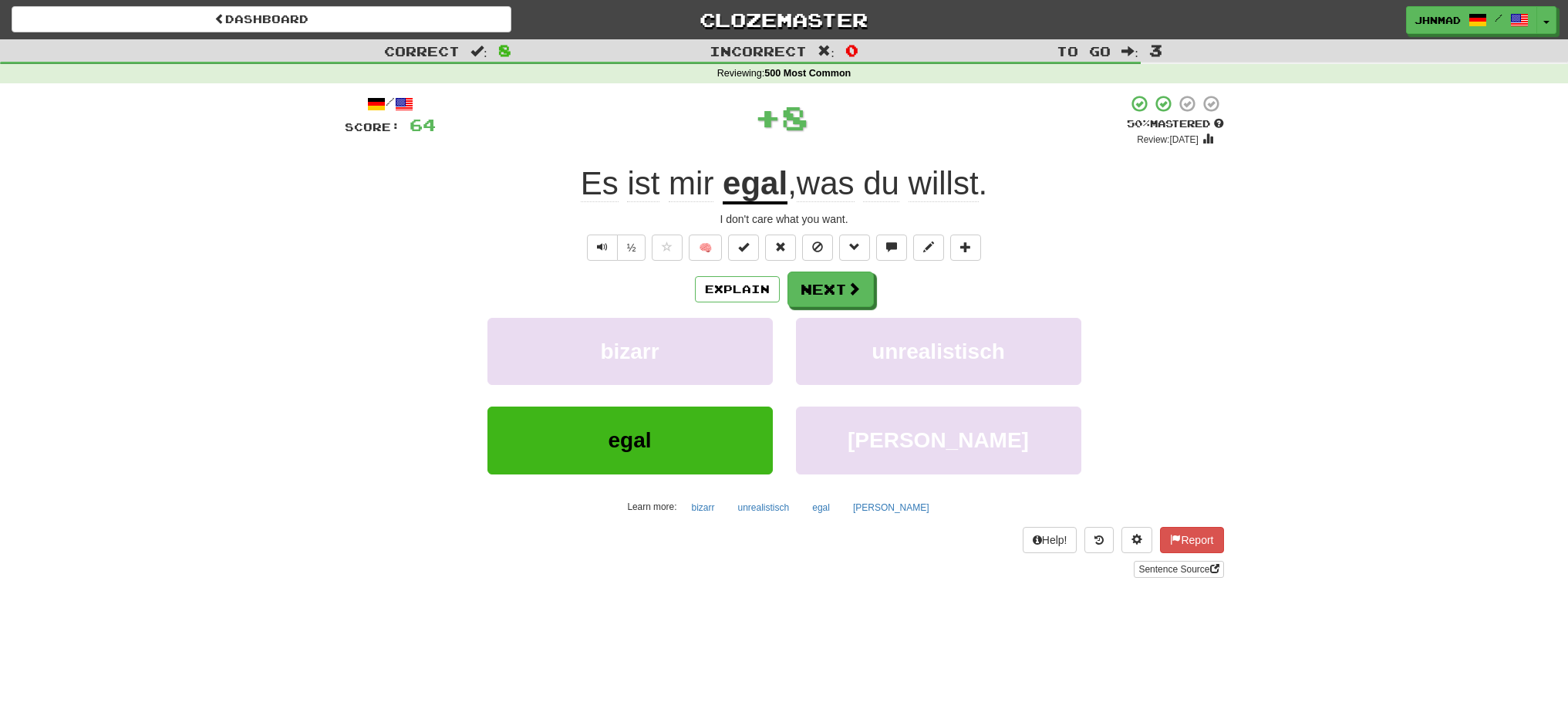
click at [748, 198] on u "egal" at bounding box center [755, 185] width 65 height 40
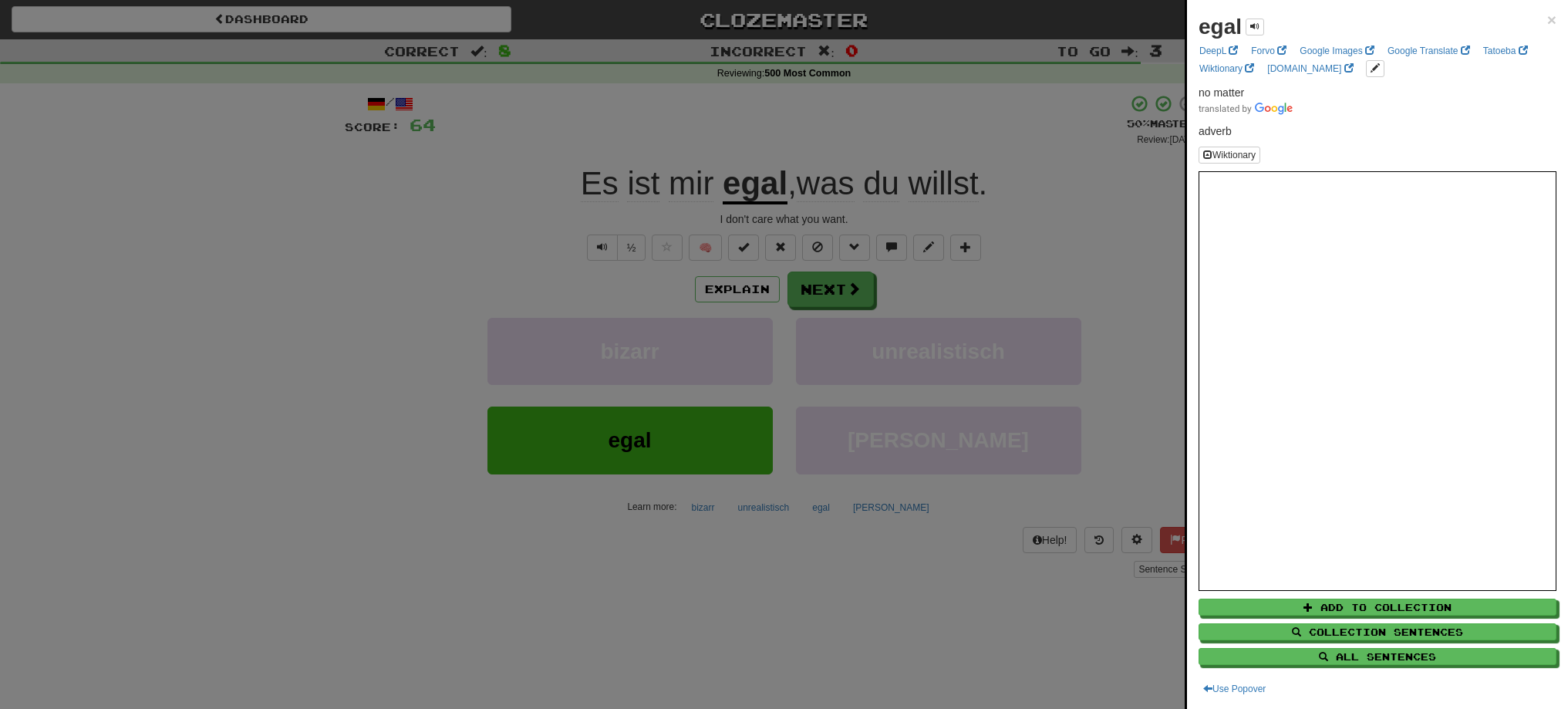
click at [819, 295] on div at bounding box center [784, 354] width 1568 height 709
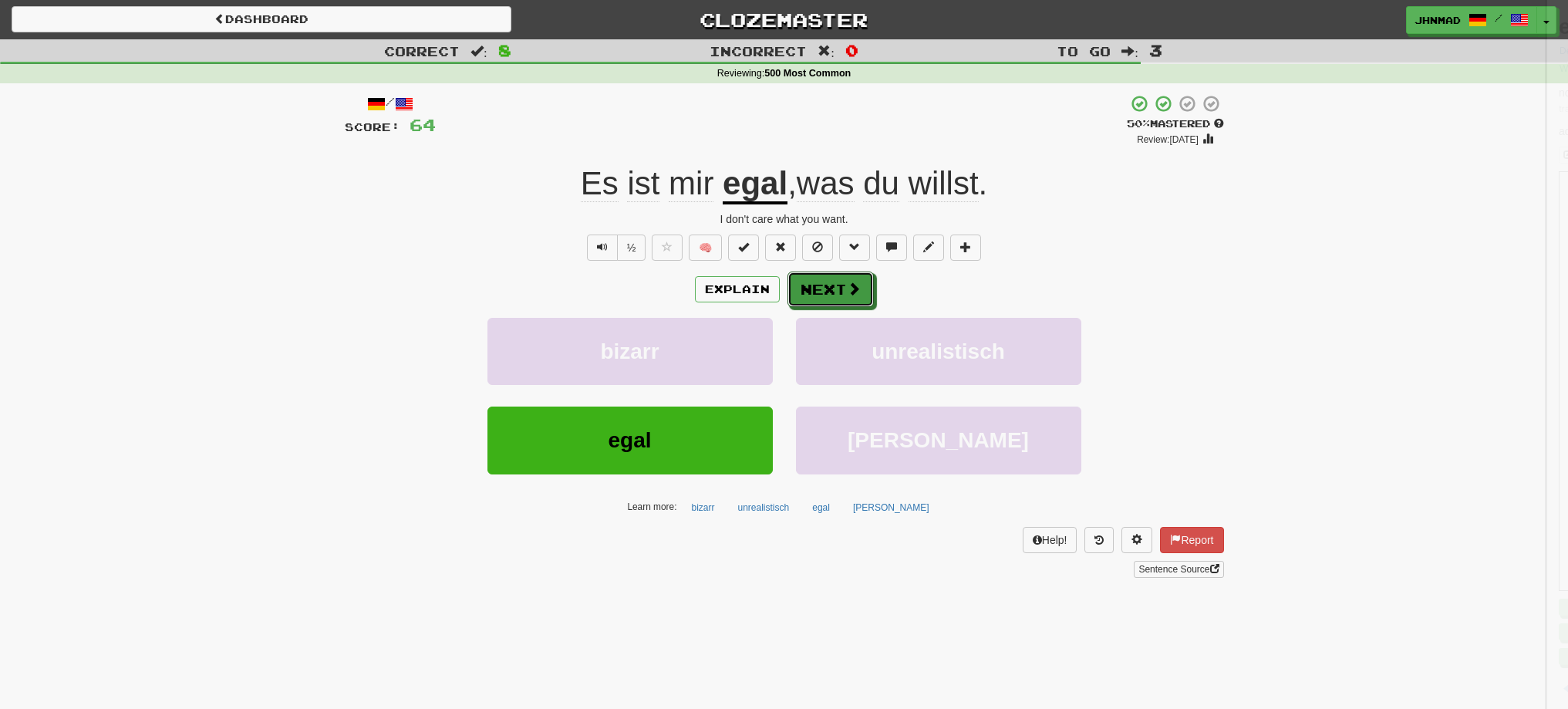
click at [819, 295] on button "Next" at bounding box center [830, 290] width 86 height 35
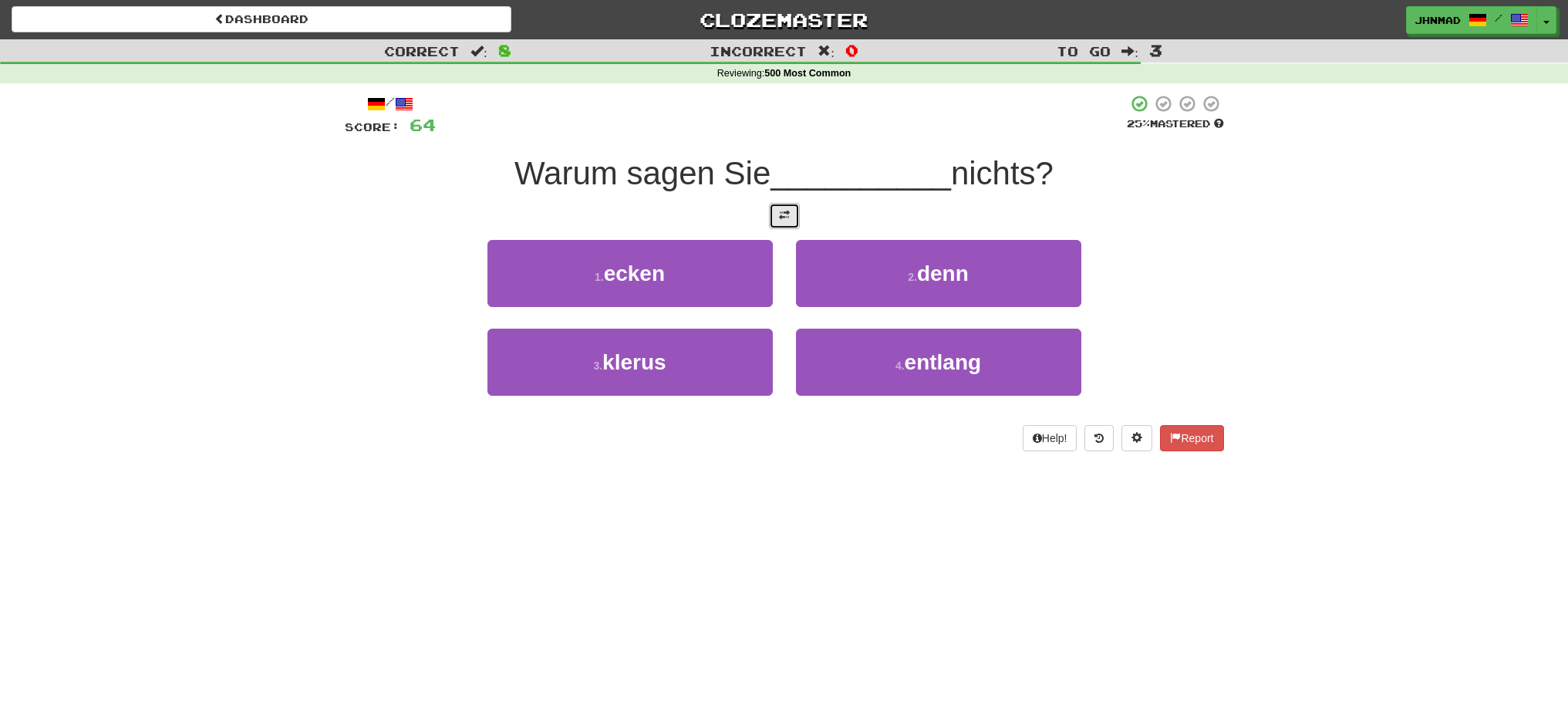
click at [779, 216] on span at bounding box center [784, 215] width 10 height 10
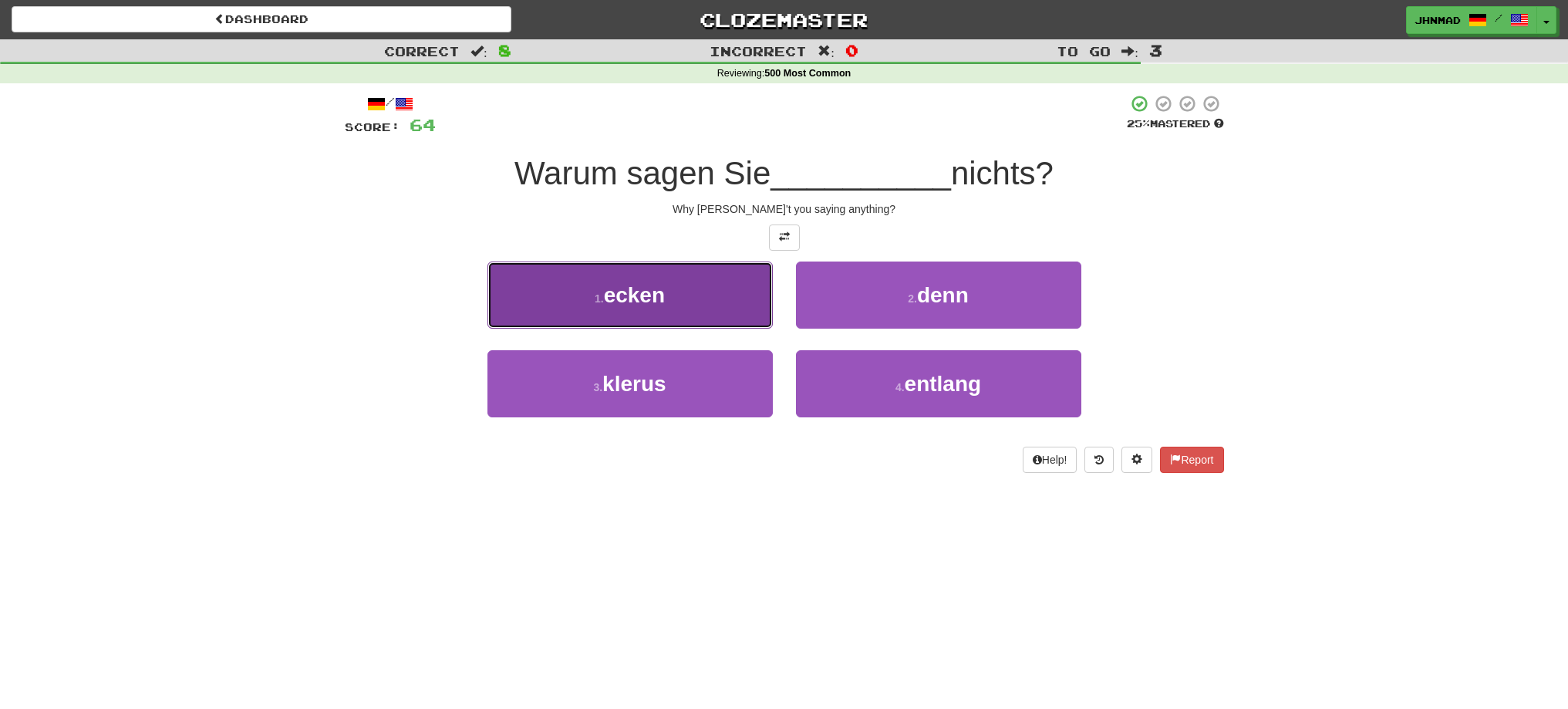
click at [654, 296] on span "ecken" at bounding box center [635, 295] width 61 height 24
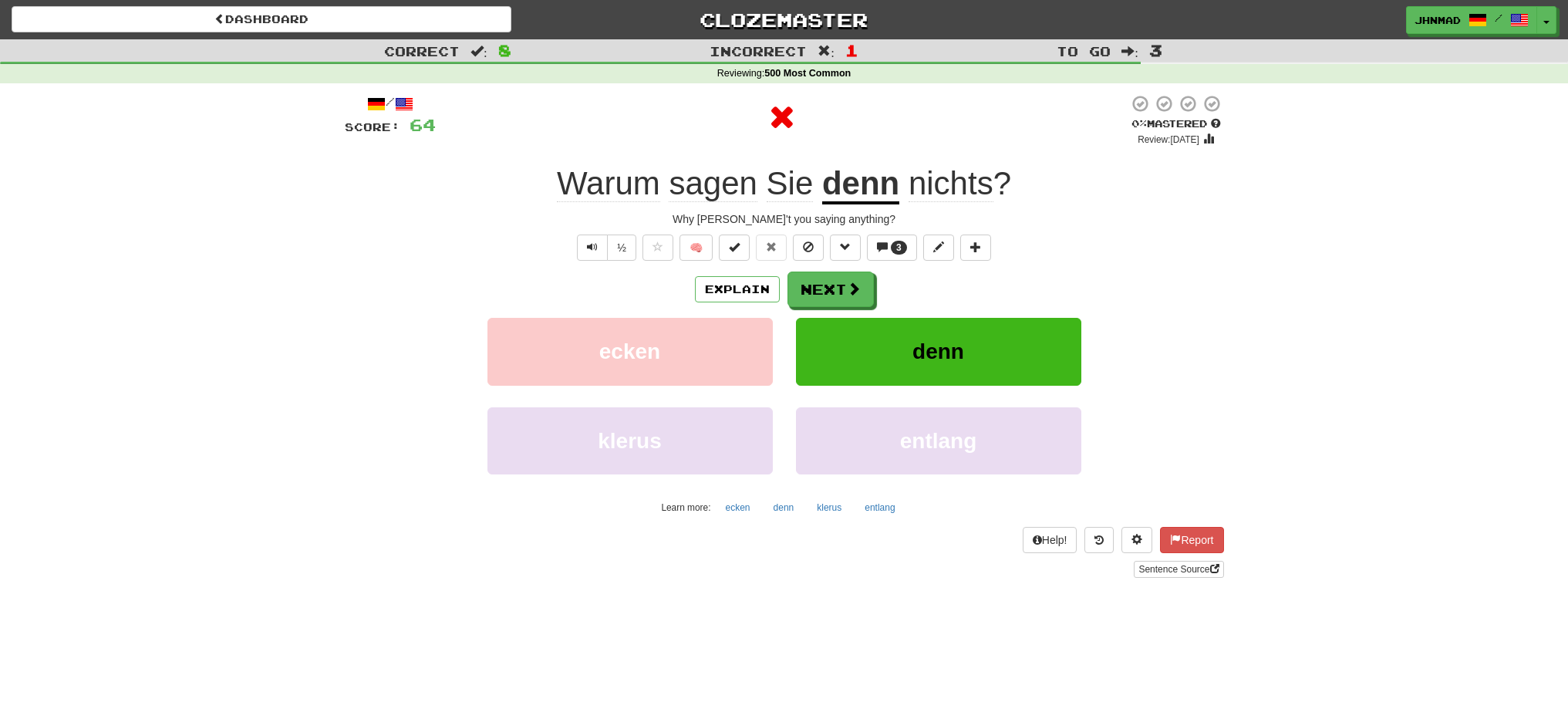
click at [865, 167] on u "denn" at bounding box center [861, 185] width 77 height 40
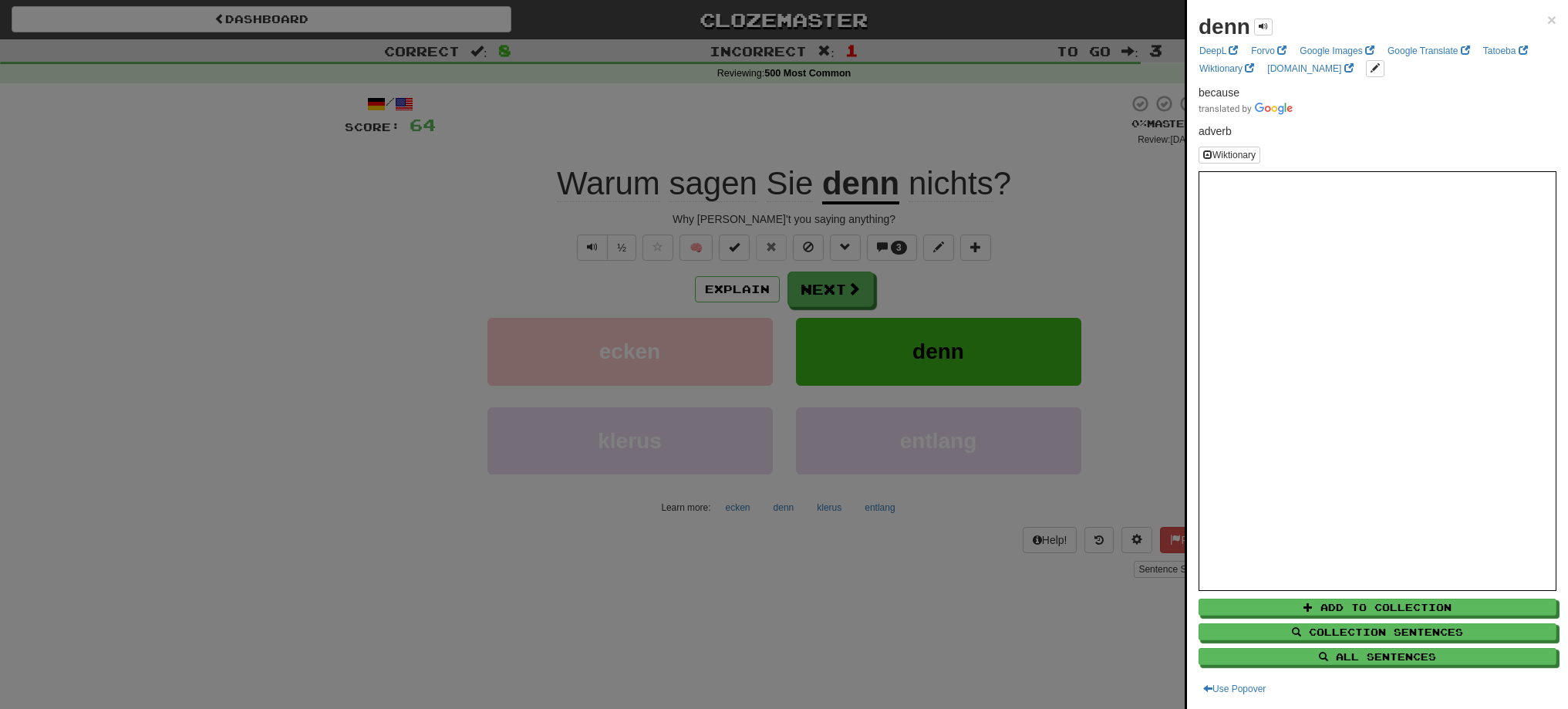
click at [804, 278] on div at bounding box center [784, 354] width 1568 height 709
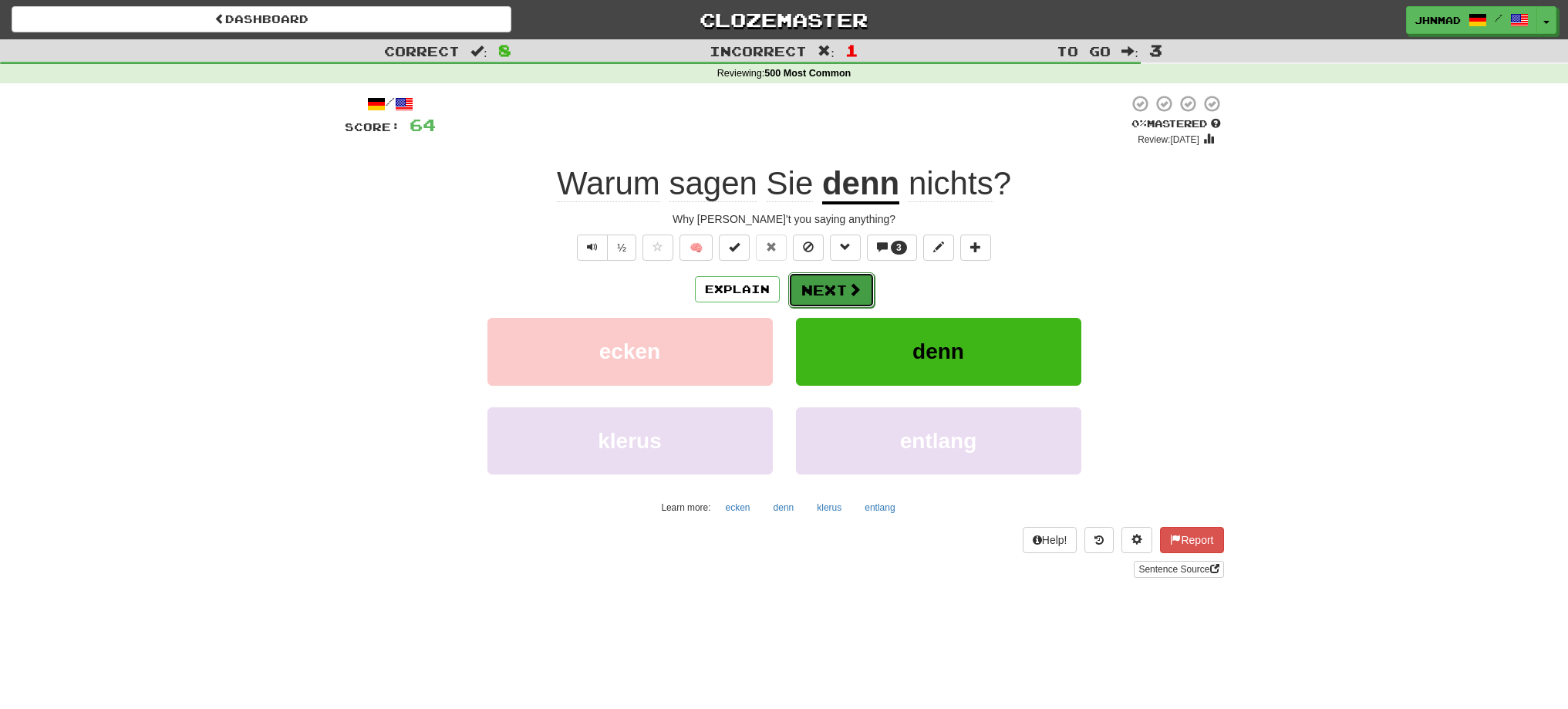
click at [803, 279] on button "Next" at bounding box center [831, 290] width 86 height 35
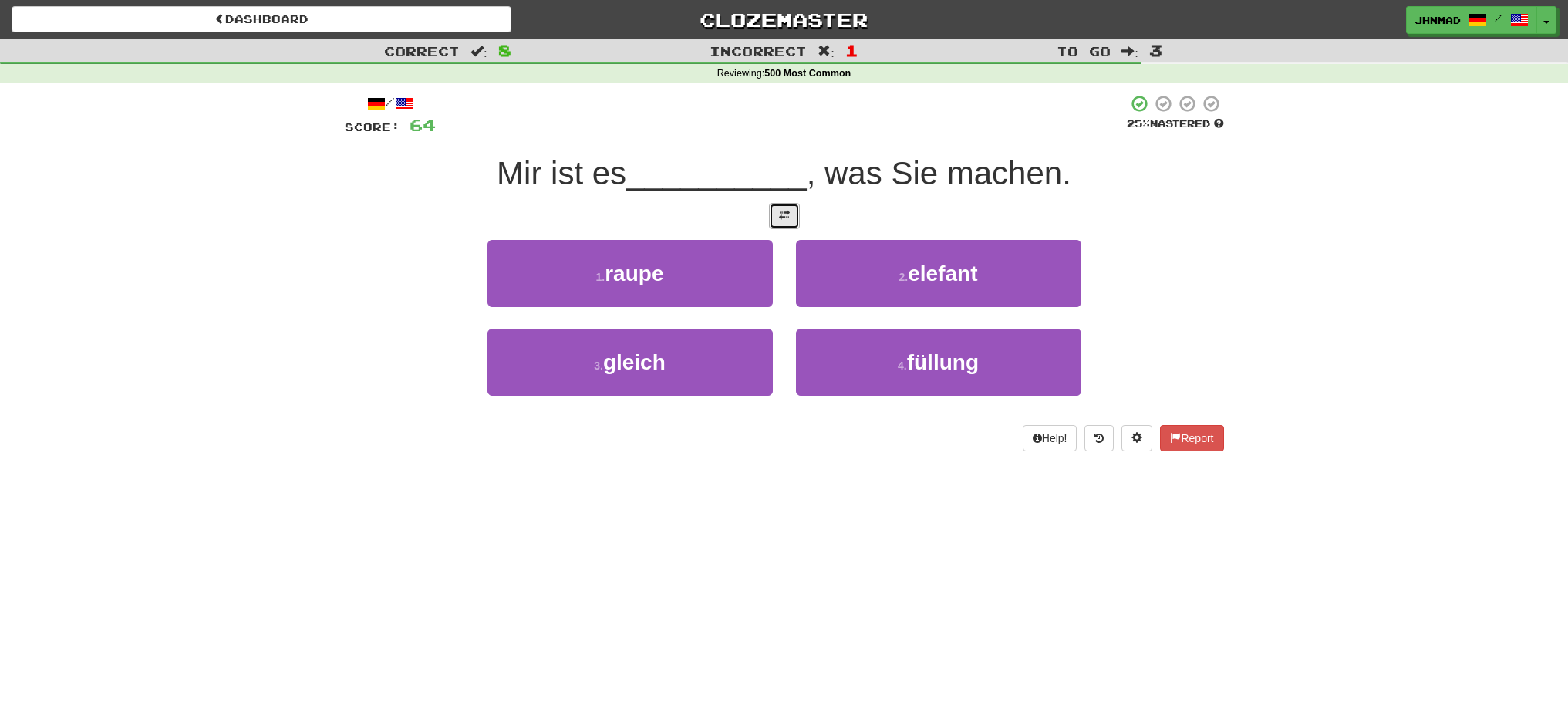
click at [777, 214] on button at bounding box center [784, 215] width 31 height 27
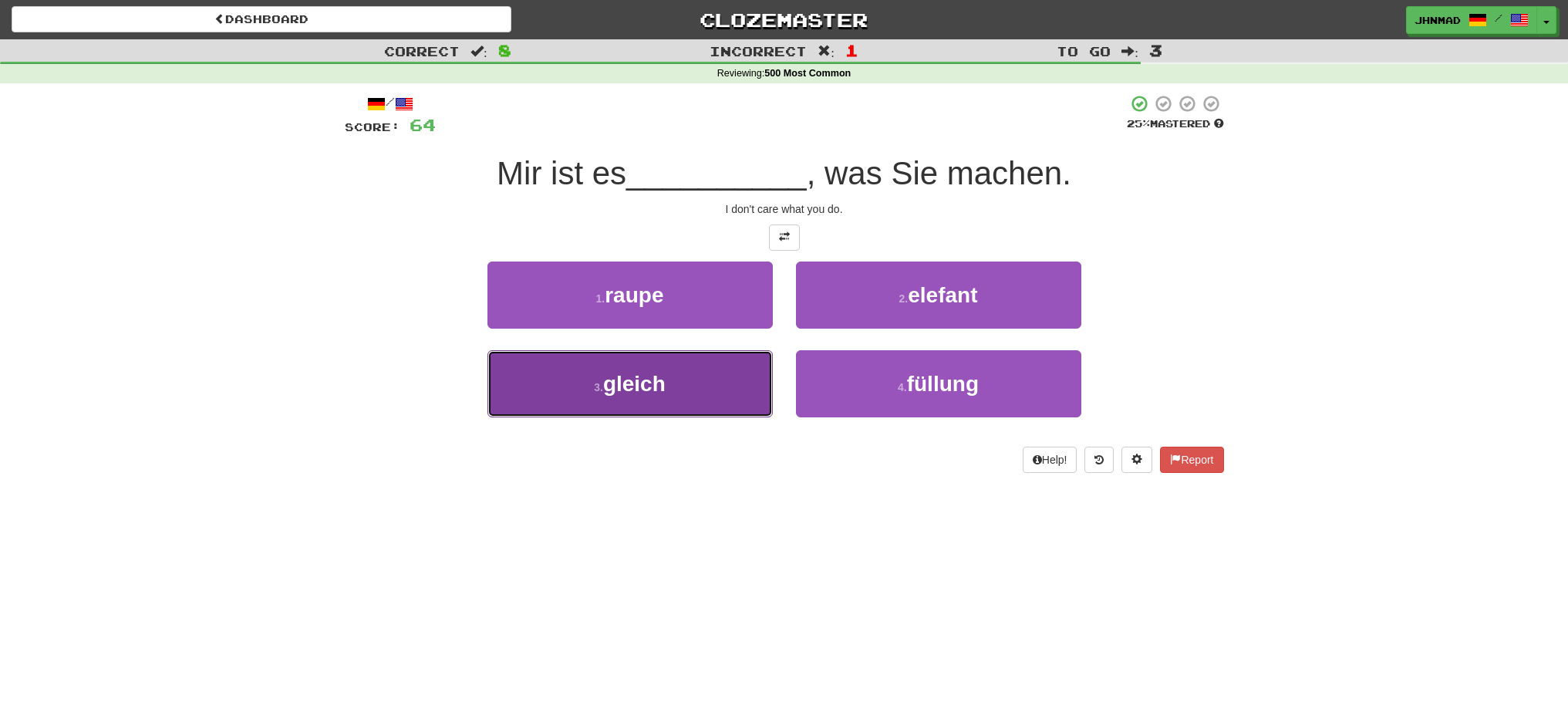
click at [571, 386] on button "3 . gleich" at bounding box center [630, 383] width 286 height 67
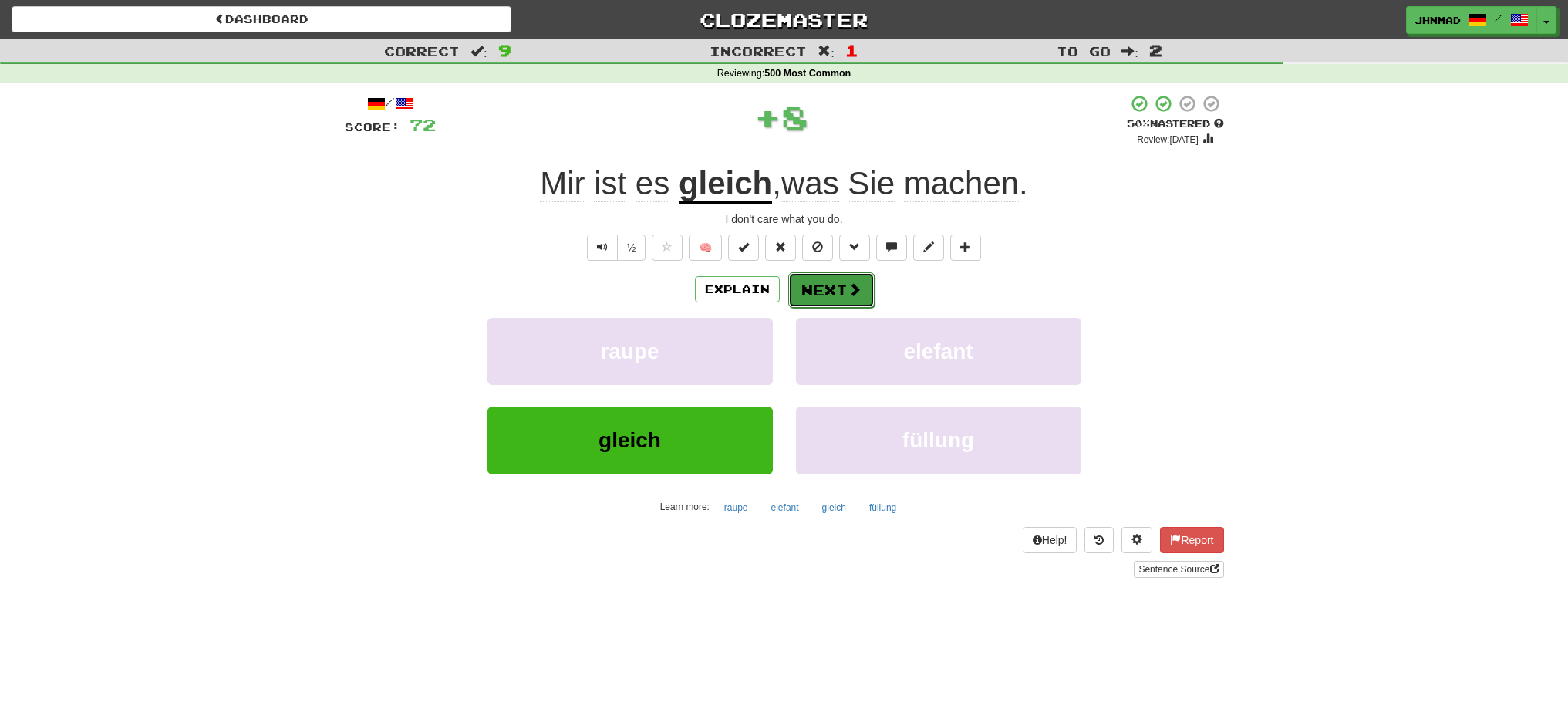
click at [824, 287] on button "Next" at bounding box center [831, 290] width 86 height 35
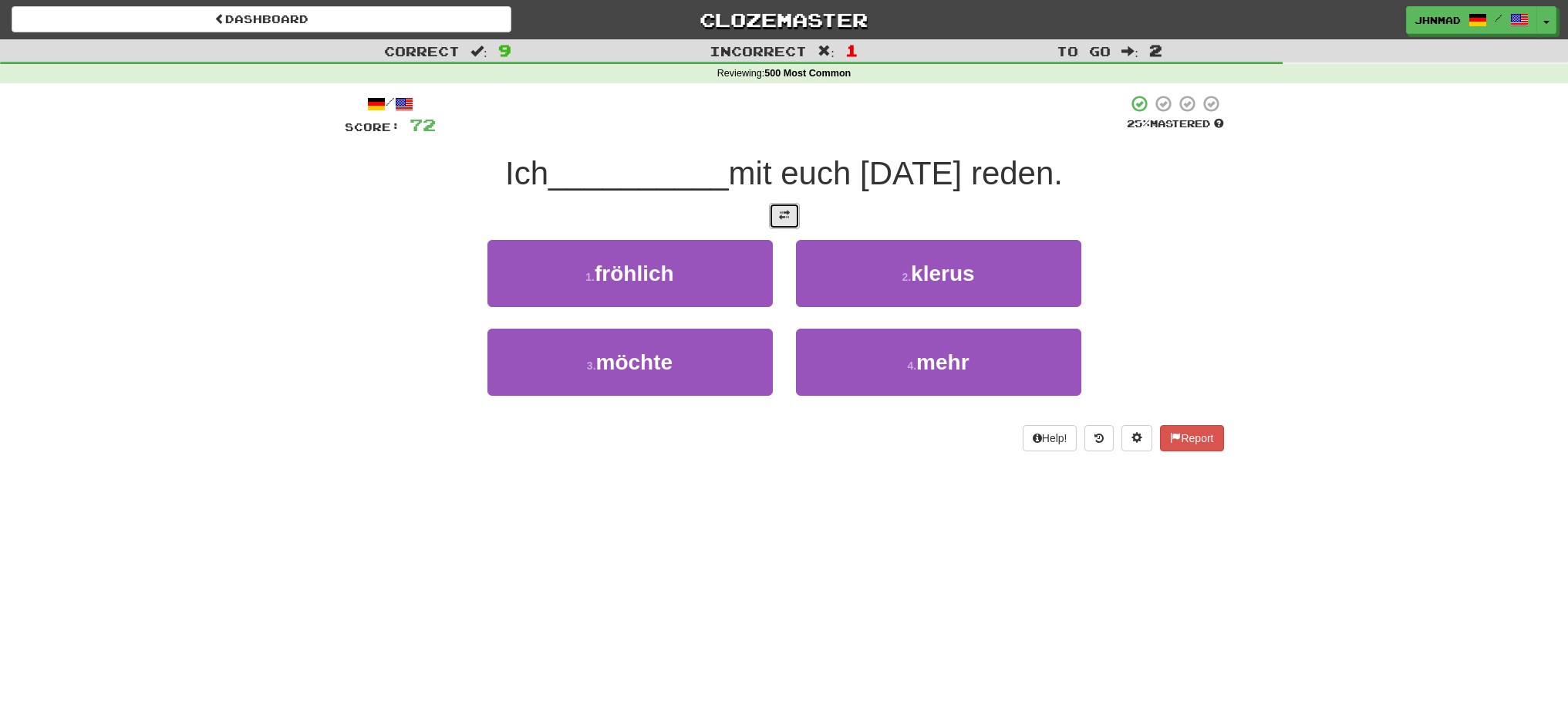
click at [775, 207] on button at bounding box center [784, 215] width 31 height 27
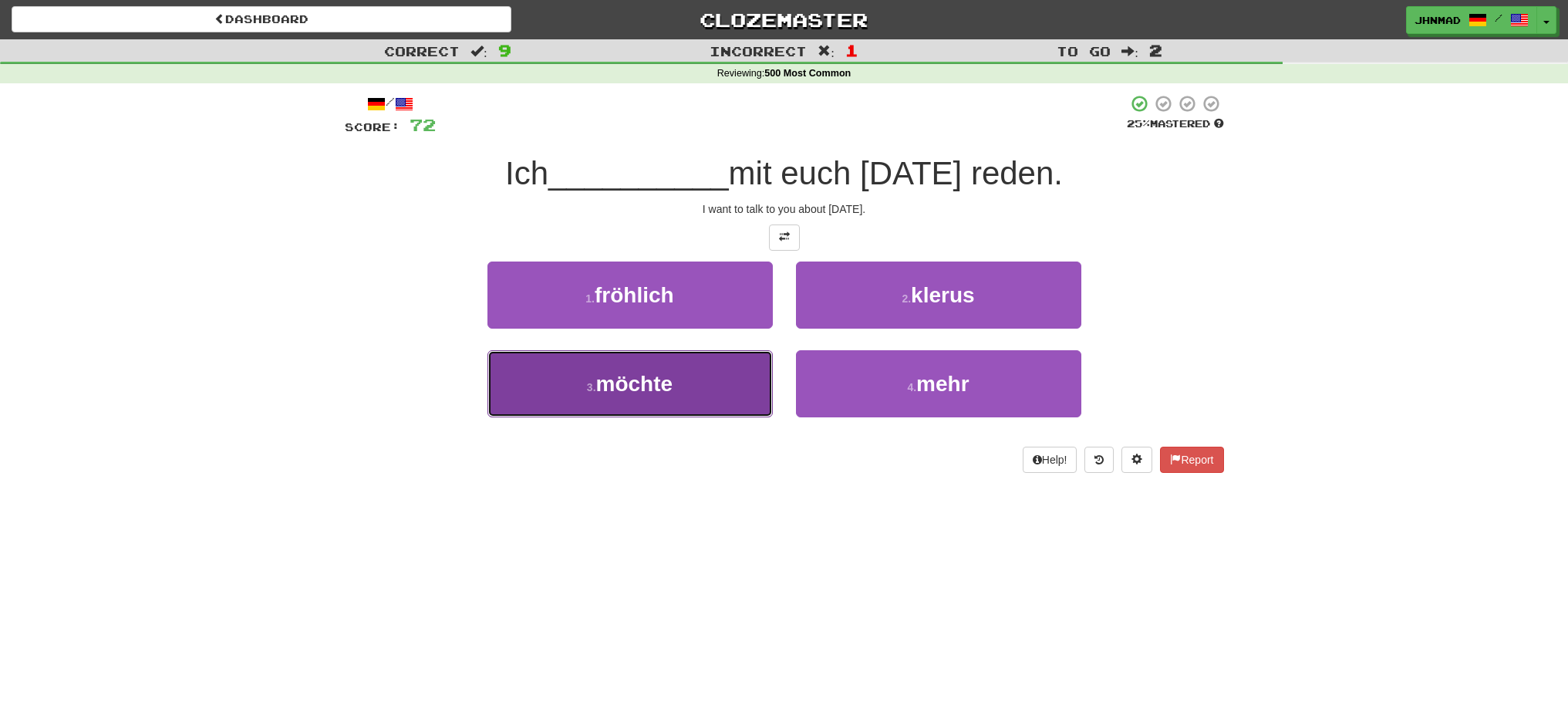
click at [640, 366] on button "3 . möchte" at bounding box center [630, 383] width 286 height 67
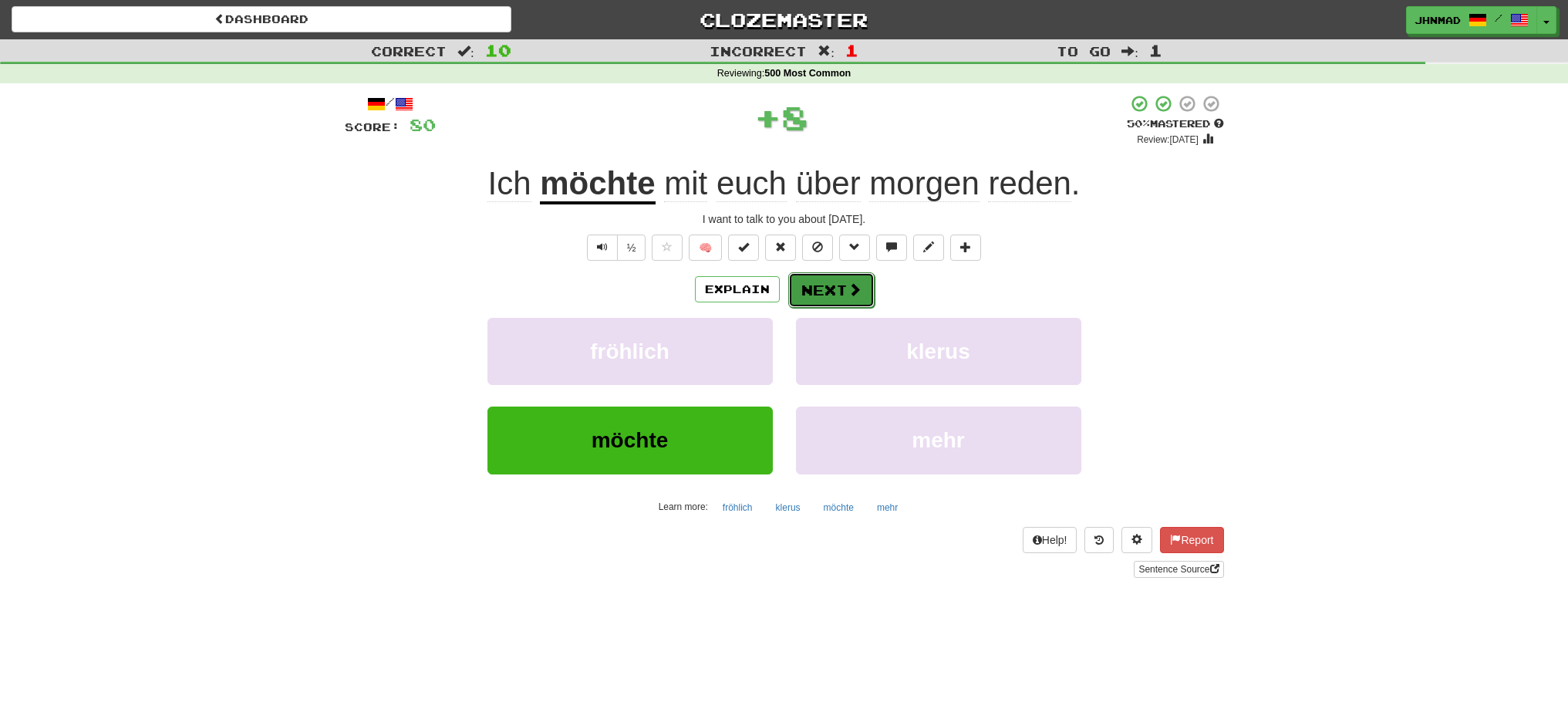
click at [837, 296] on button "Next" at bounding box center [831, 290] width 86 height 35
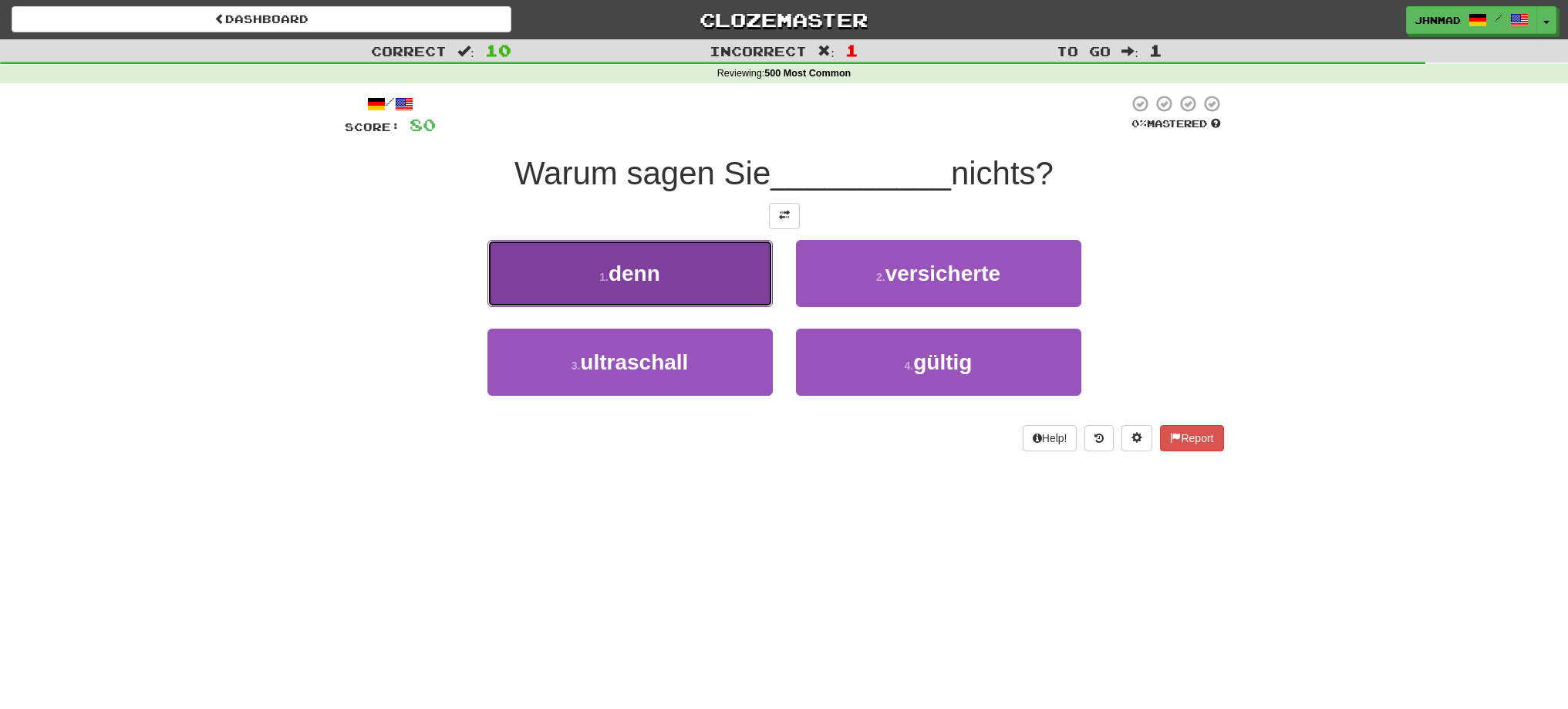
click at [644, 290] on button "1 . denn" at bounding box center [630, 273] width 286 height 67
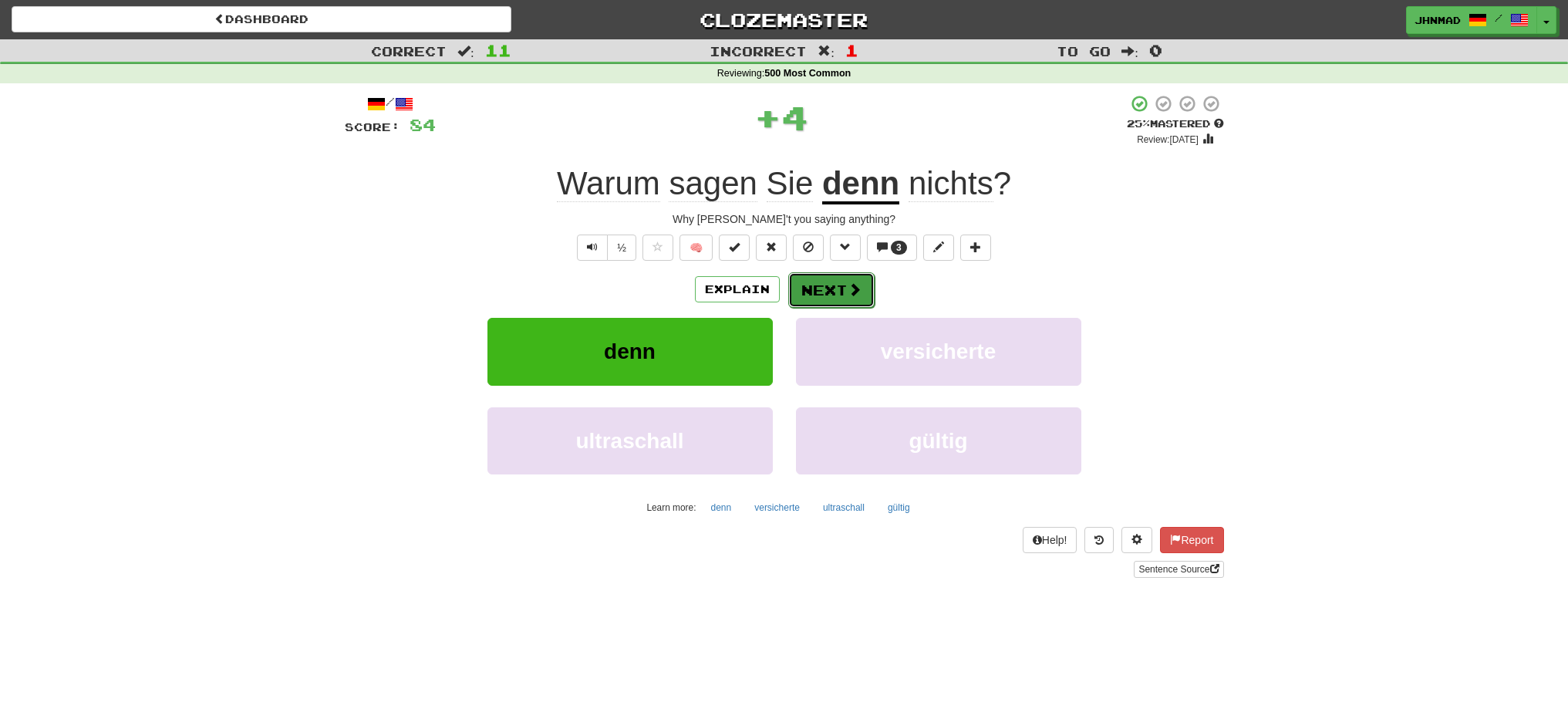
click at [827, 298] on button "Next" at bounding box center [831, 290] width 86 height 35
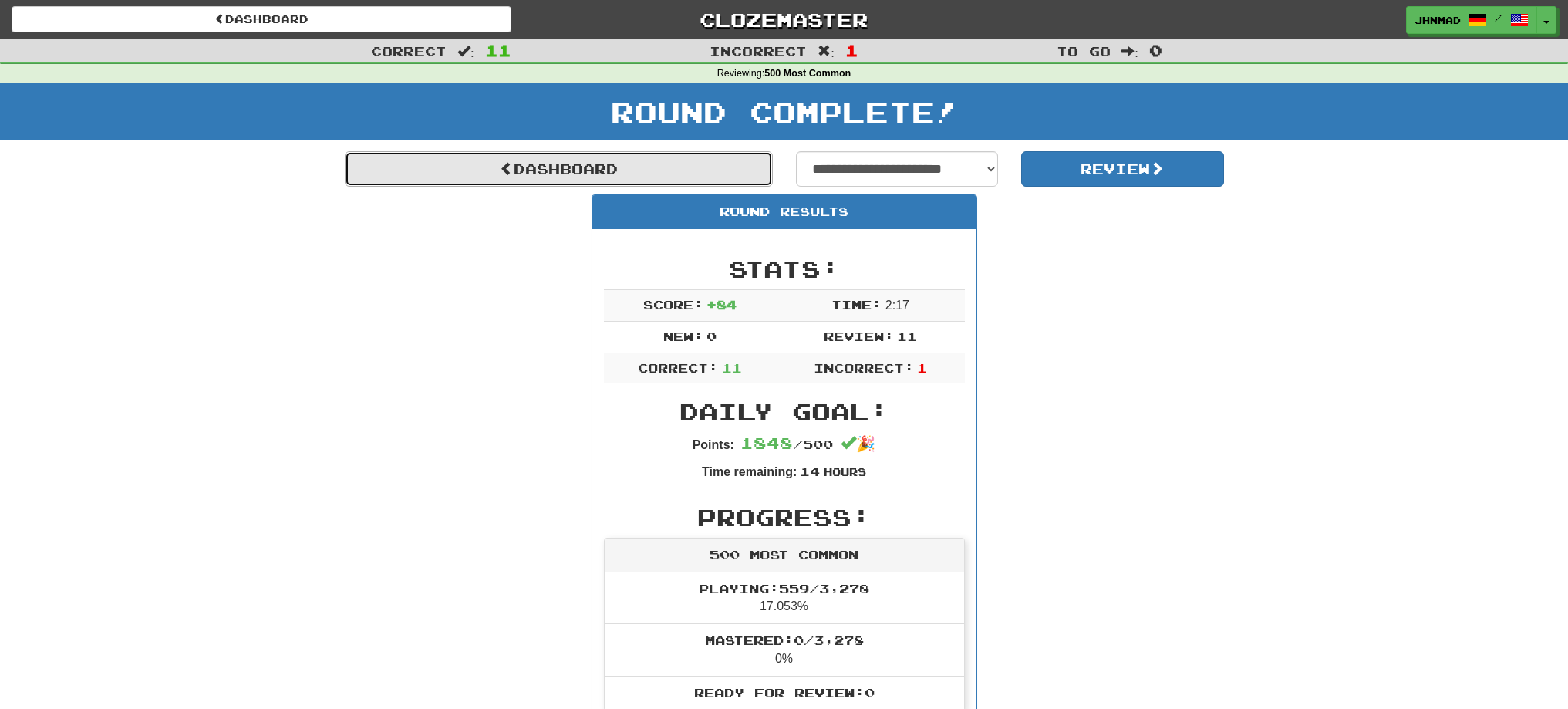
click at [433, 161] on link "Dashboard" at bounding box center [558, 169] width 428 height 35
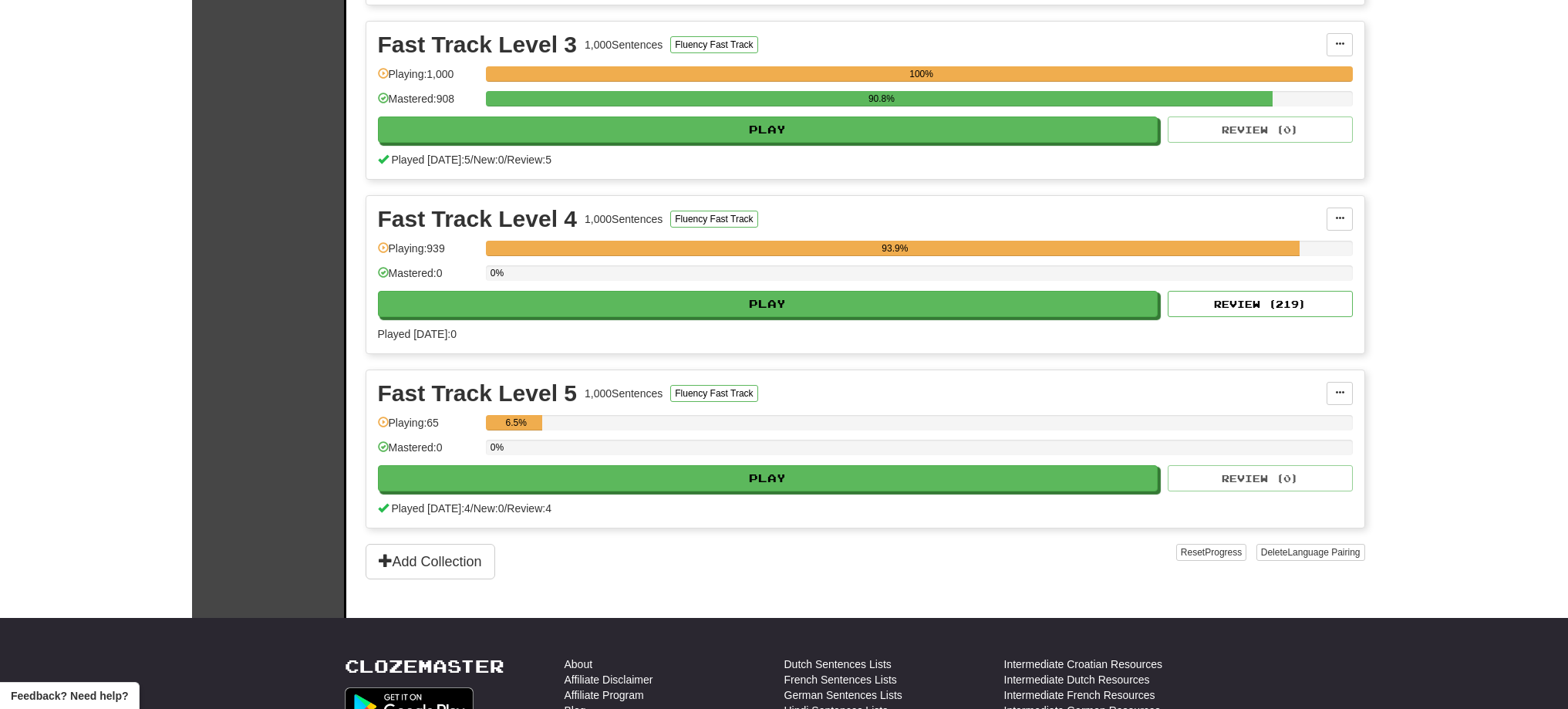
scroll to position [900, 0]
